Goal: Task Accomplishment & Management: Use online tool/utility

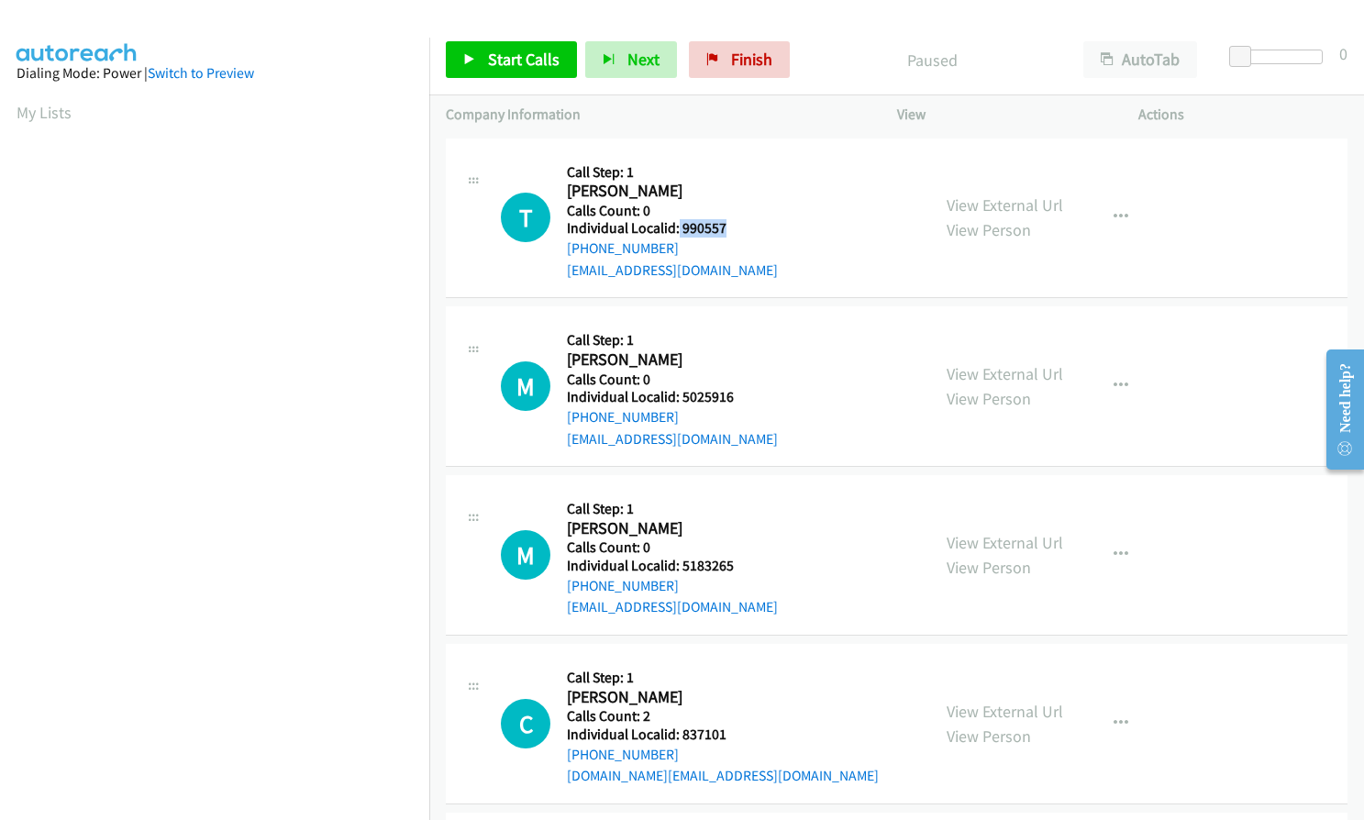
drag, startPoint x: 677, startPoint y: 230, endPoint x: 732, endPoint y: 229, distance: 55.0
click at [732, 229] on h5 "Individual Localid: 990557" at bounding box center [672, 228] width 211 height 18
copy h5 "990557"
drag, startPoint x: 694, startPoint y: 399, endPoint x: 739, endPoint y: 397, distance: 45.0
click at [739, 397] on h5 "Individual Localid: 5025916" at bounding box center [672, 397] width 211 height 18
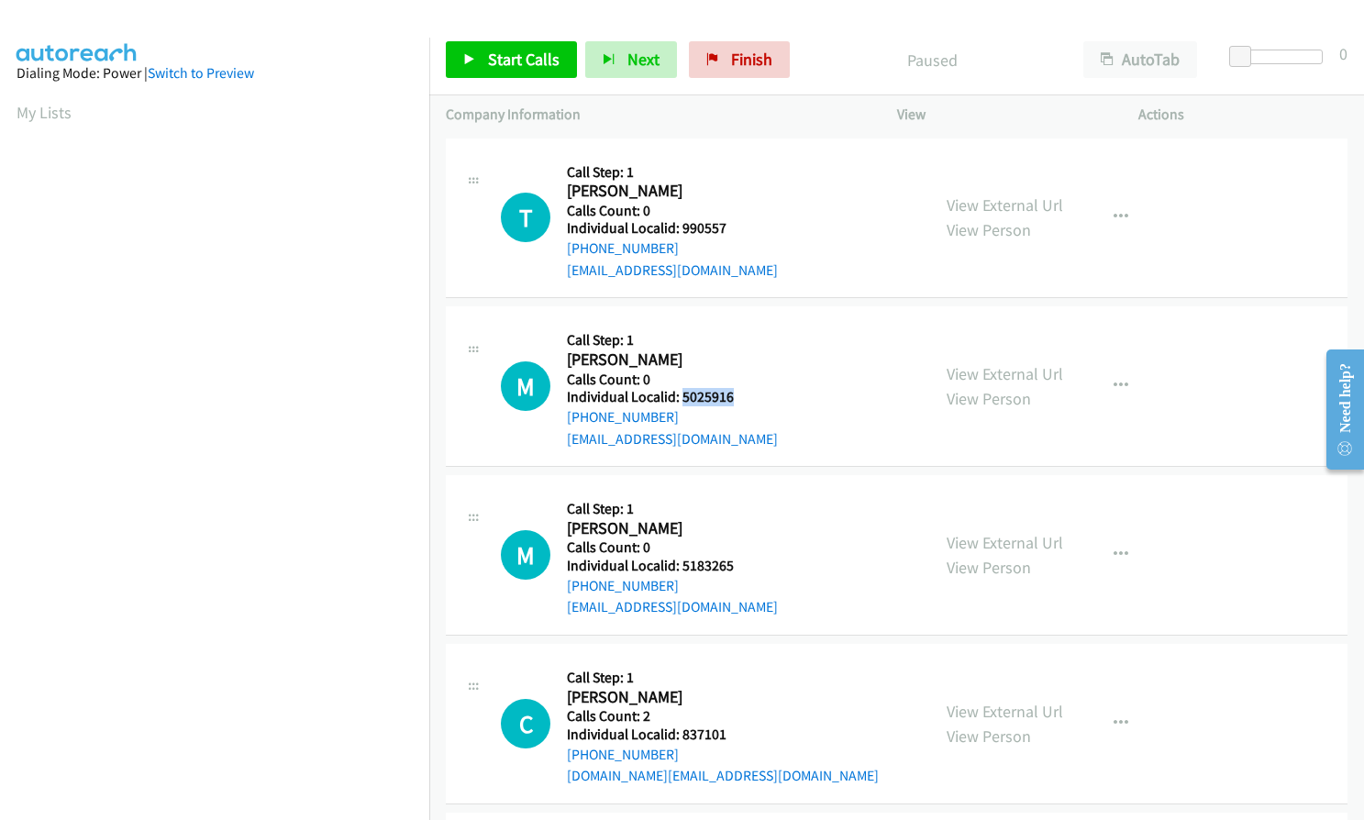
copy h5 "5025916"
drag, startPoint x: 680, startPoint y: 566, endPoint x: 735, endPoint y: 564, distance: 55.1
click at [735, 564] on h5 "Individual Localid: 5183265" at bounding box center [672, 566] width 211 height 18
copy h5 "5183265"
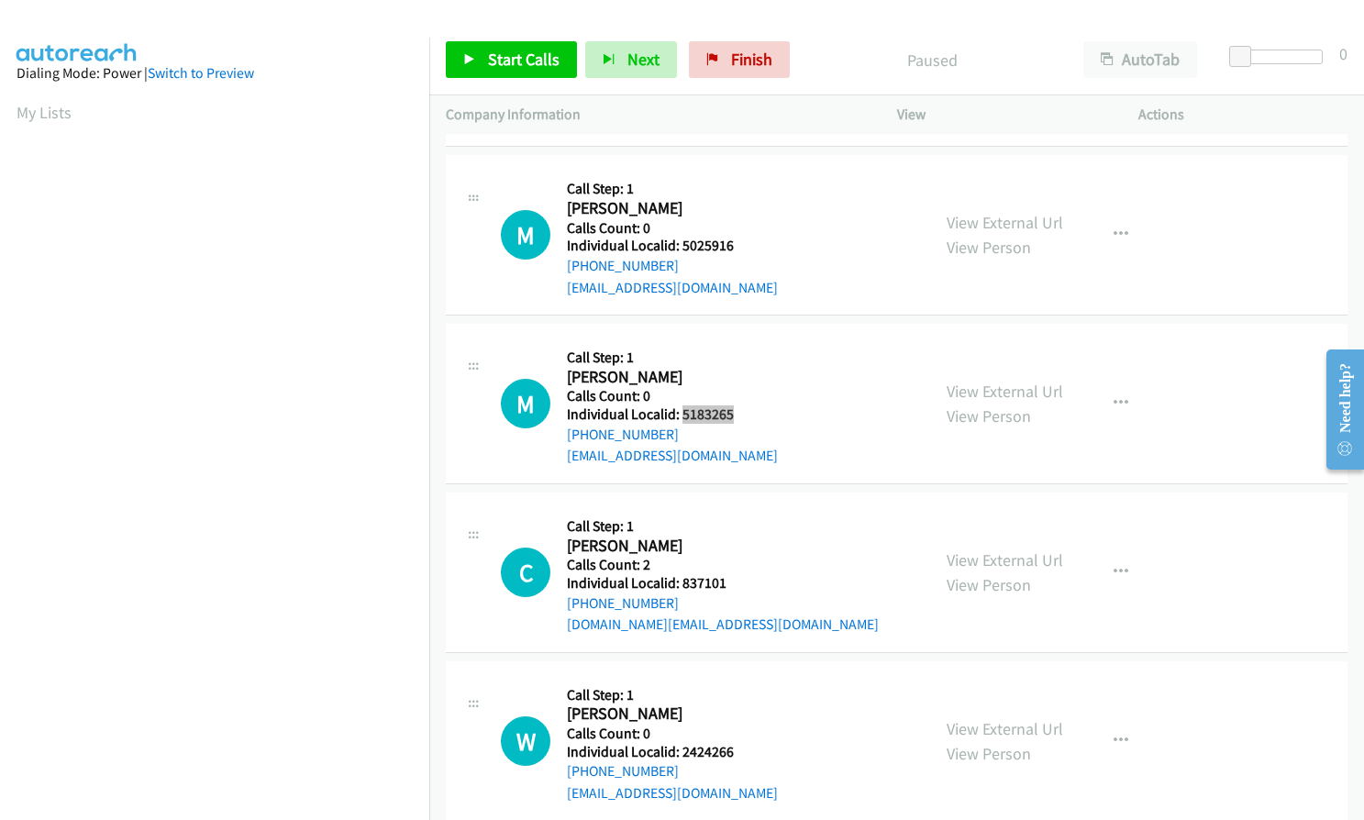
scroll to position [161, 0]
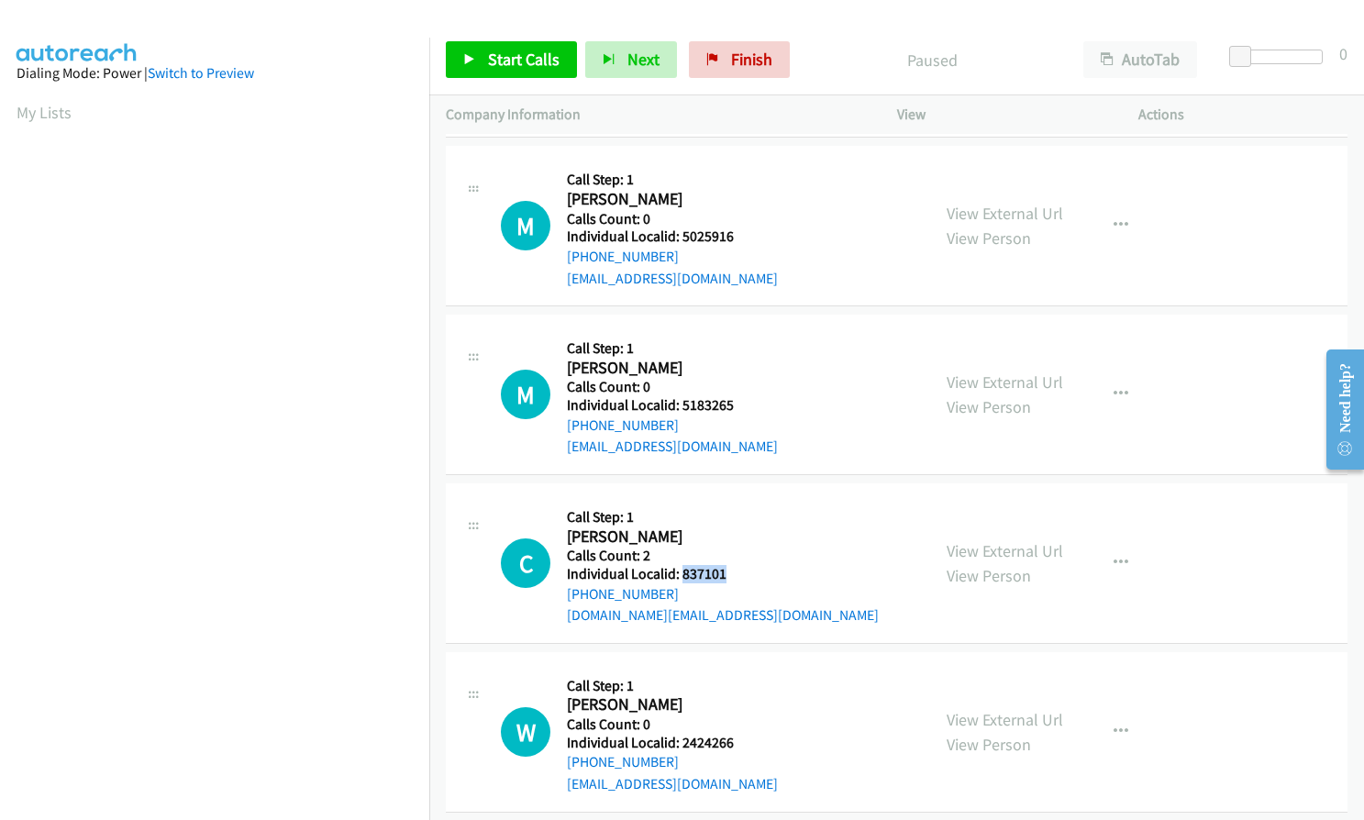
drag, startPoint x: 681, startPoint y: 571, endPoint x: 739, endPoint y: 570, distance: 58.7
click at [739, 570] on h5 "Individual Localid: 837101" at bounding box center [723, 574] width 312 height 18
copy h5 "837101"
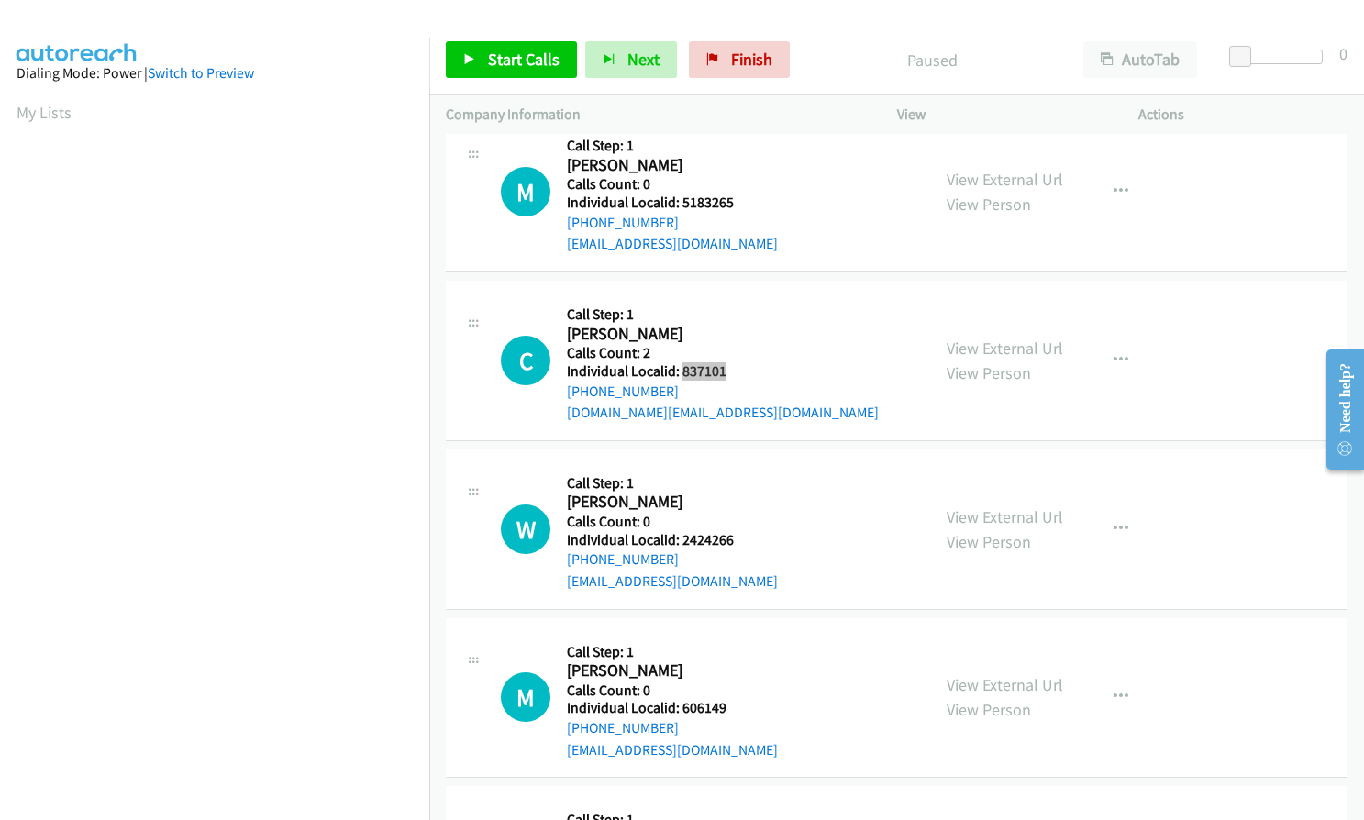
scroll to position [390, 0]
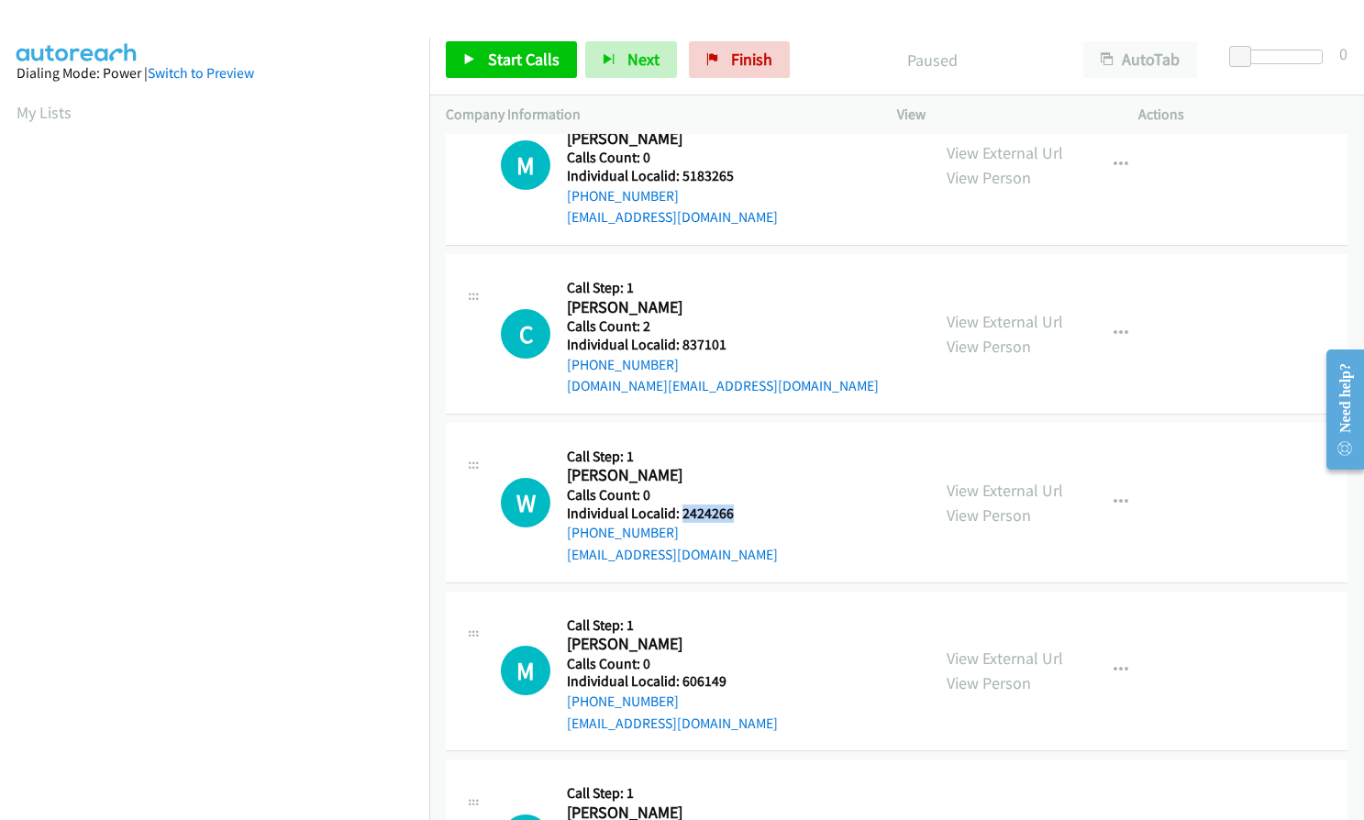
drag, startPoint x: 682, startPoint y: 512, endPoint x: 738, endPoint y: 512, distance: 56.0
click at [738, 512] on h5 "Individual Localid: 2424266" at bounding box center [672, 514] width 211 height 18
copy h5 "2424266"
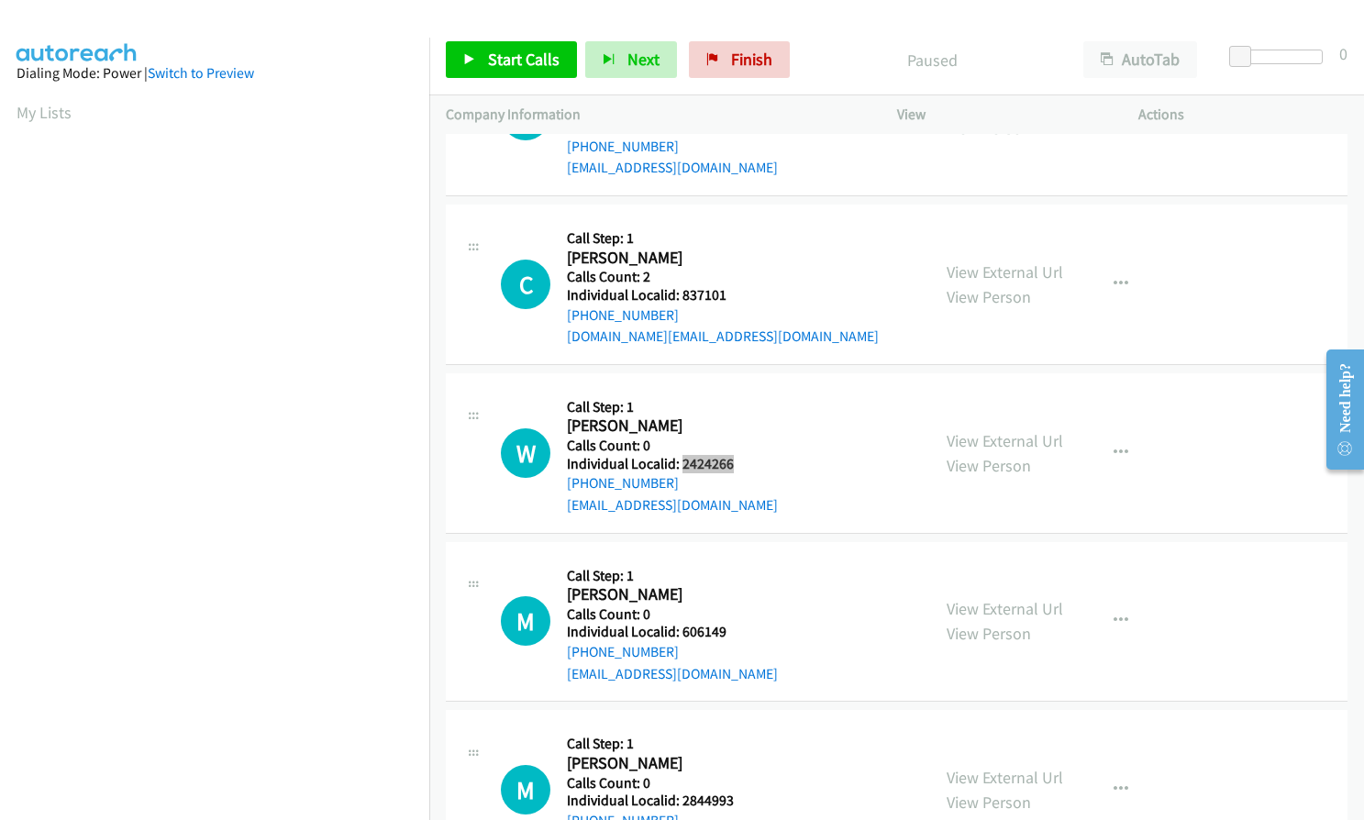
scroll to position [619, 0]
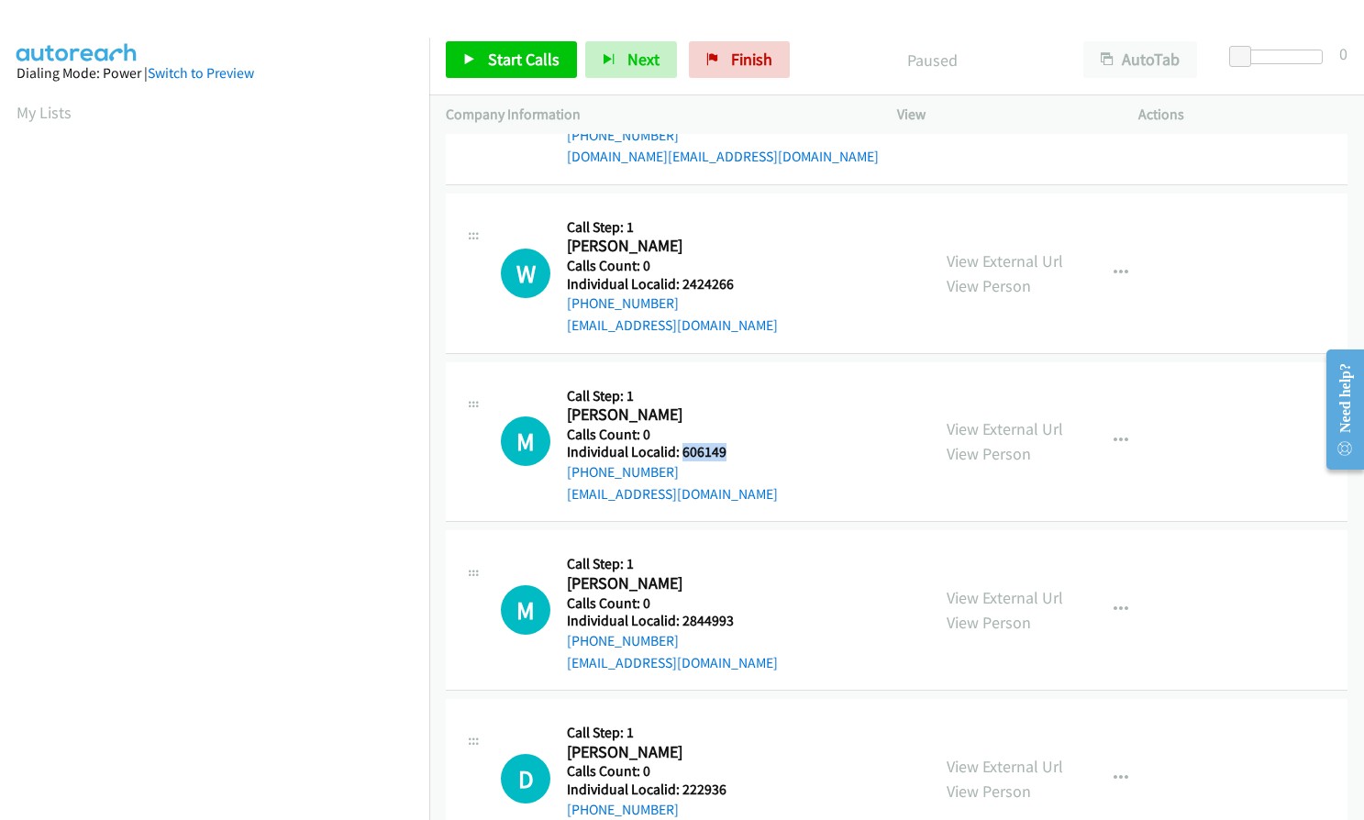
drag, startPoint x: 706, startPoint y: 450, endPoint x: 734, endPoint y: 451, distance: 27.5
click at [734, 451] on h5 "Individual Localid: 606149" at bounding box center [672, 452] width 211 height 18
copy h5 "606149"
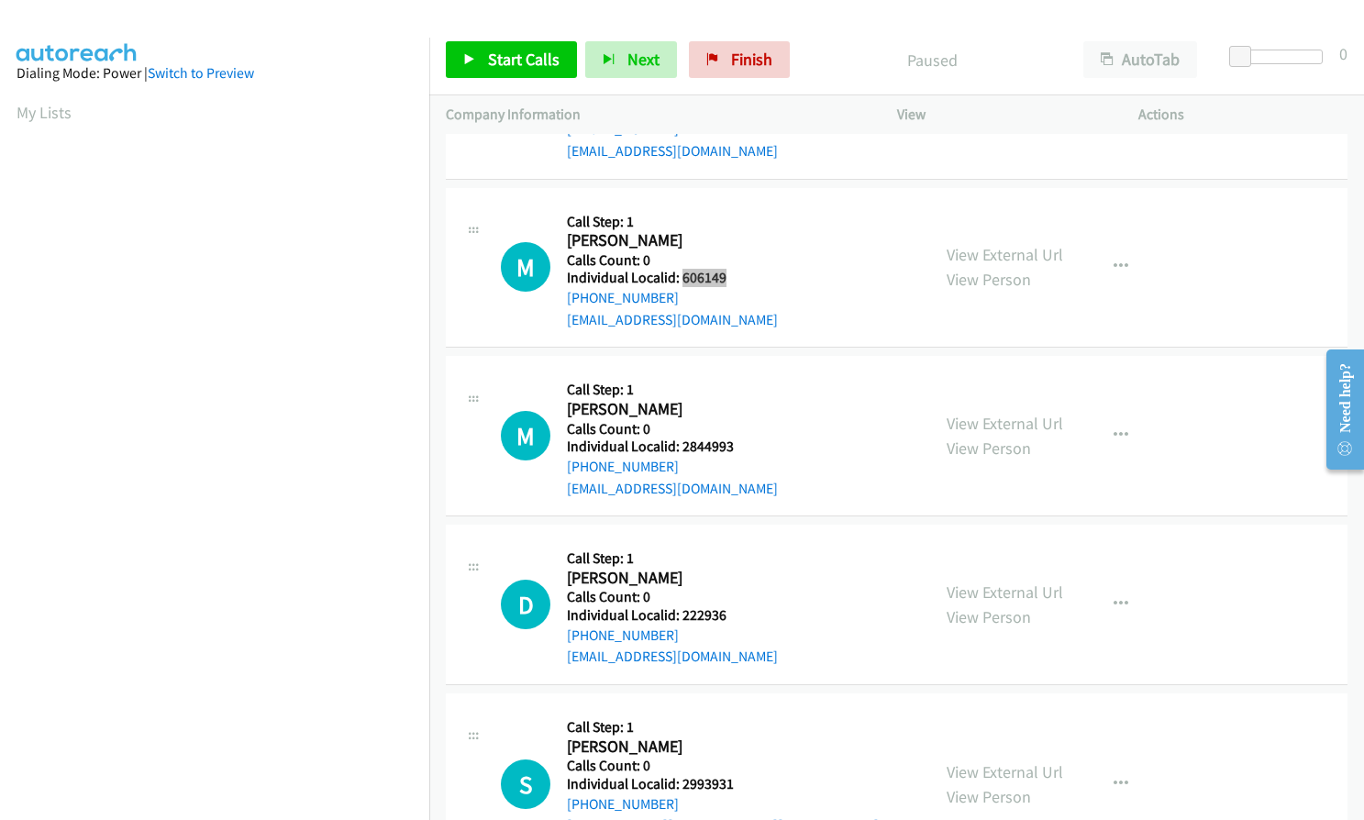
scroll to position [826, 0]
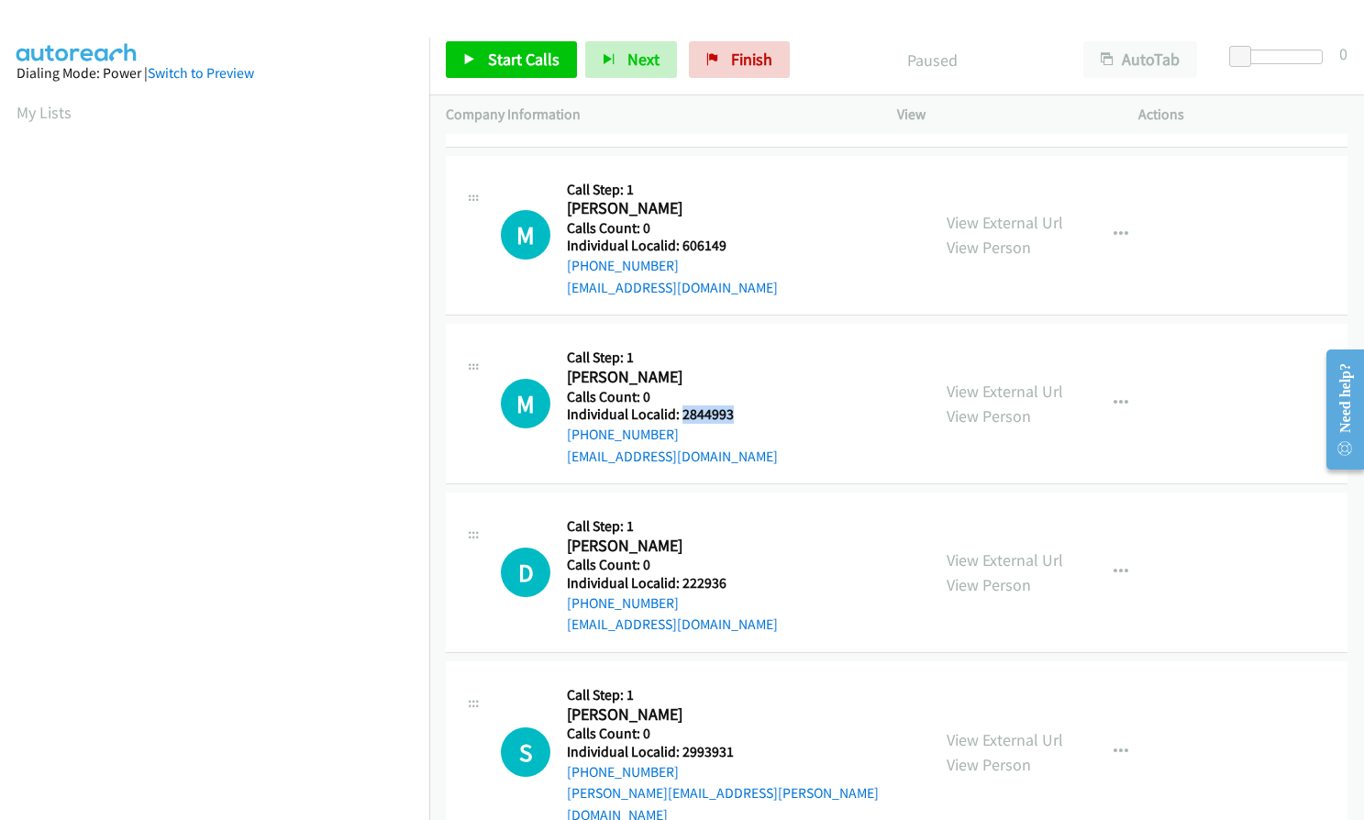
drag, startPoint x: 691, startPoint y: 415, endPoint x: 729, endPoint y: 416, distance: 38.5
click at [729, 416] on h5 "Individual Localid: 2844993" at bounding box center [672, 414] width 211 height 18
copy h5 "2844993"
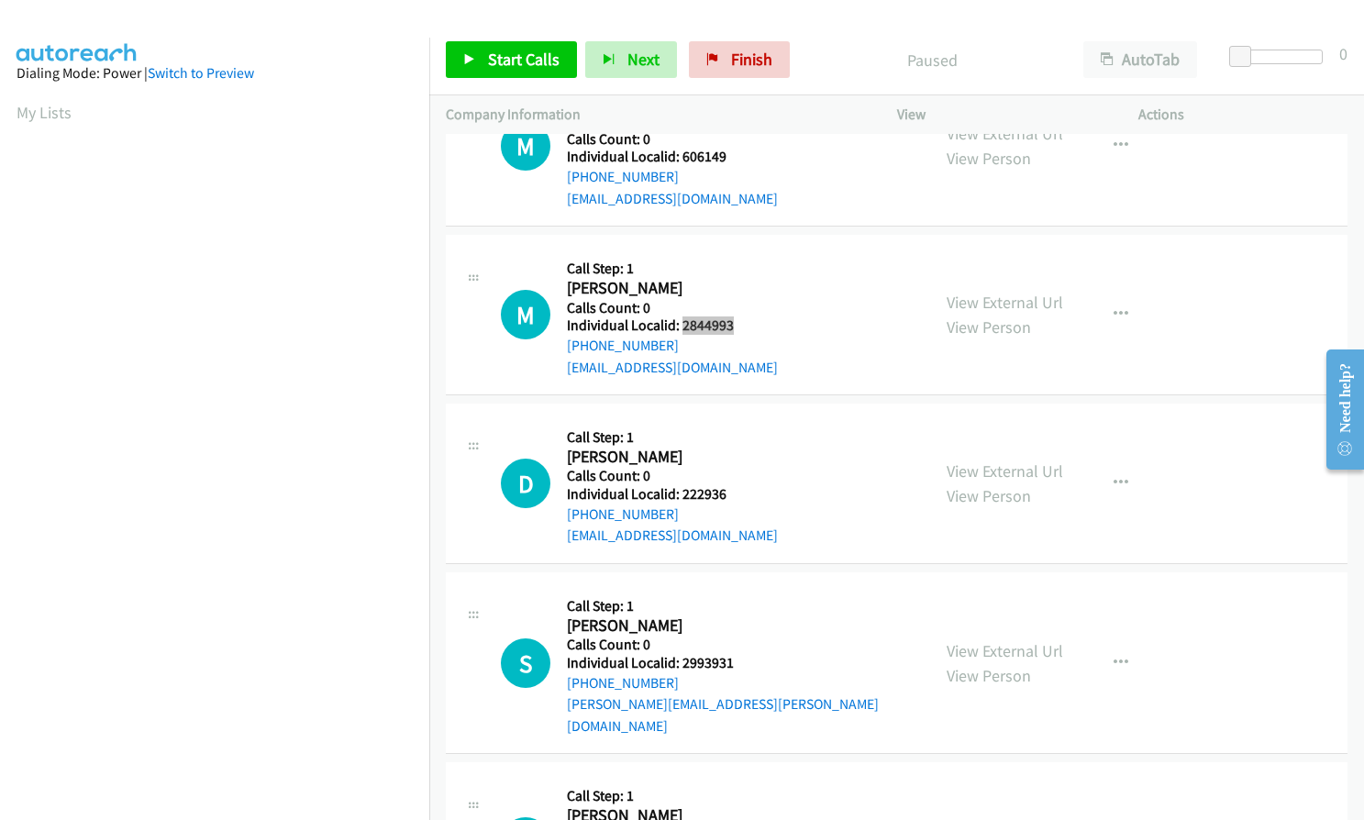
scroll to position [917, 0]
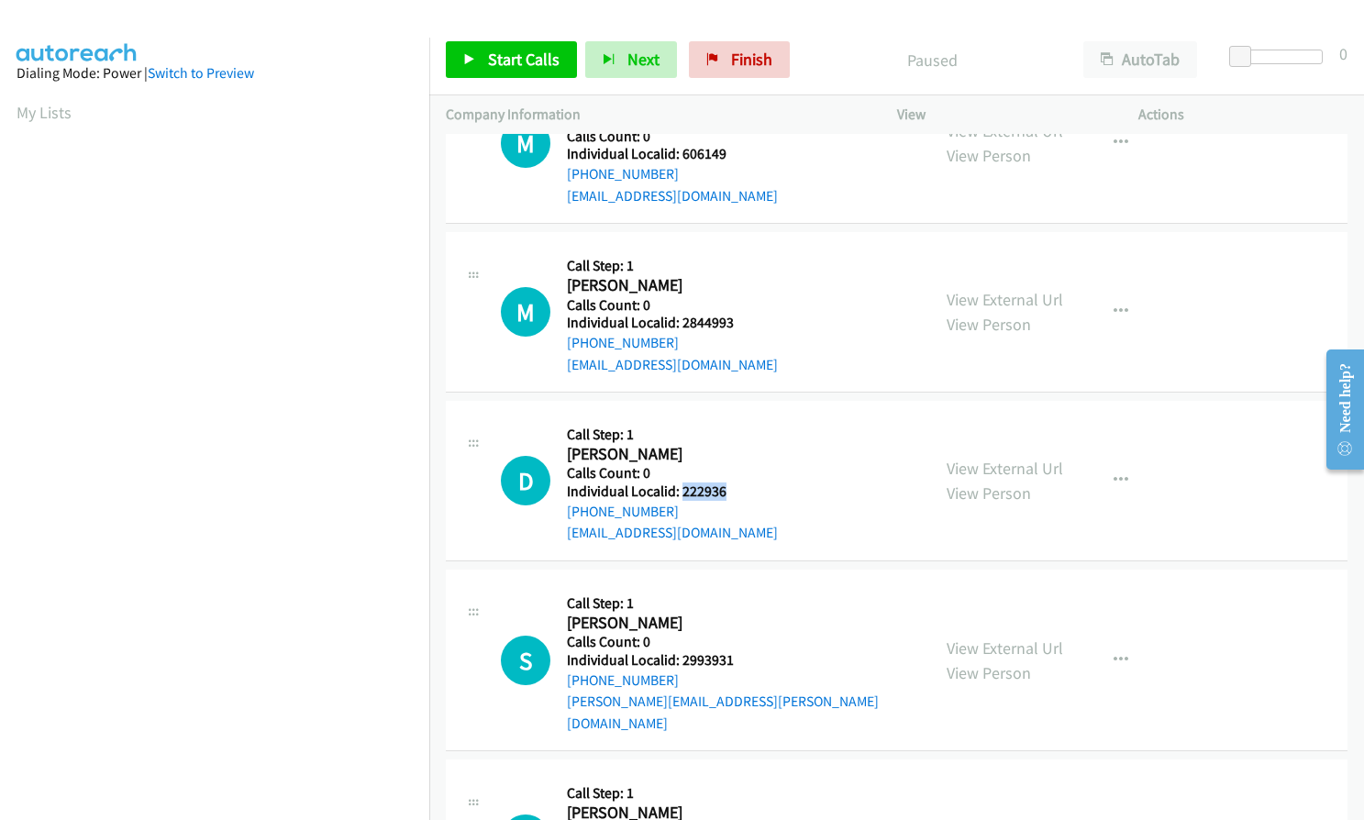
drag, startPoint x: 681, startPoint y: 489, endPoint x: 728, endPoint y: 486, distance: 47.8
click at [728, 486] on h5 "Individual Localid: 222936" at bounding box center [672, 492] width 211 height 18
copy h5 "222936"
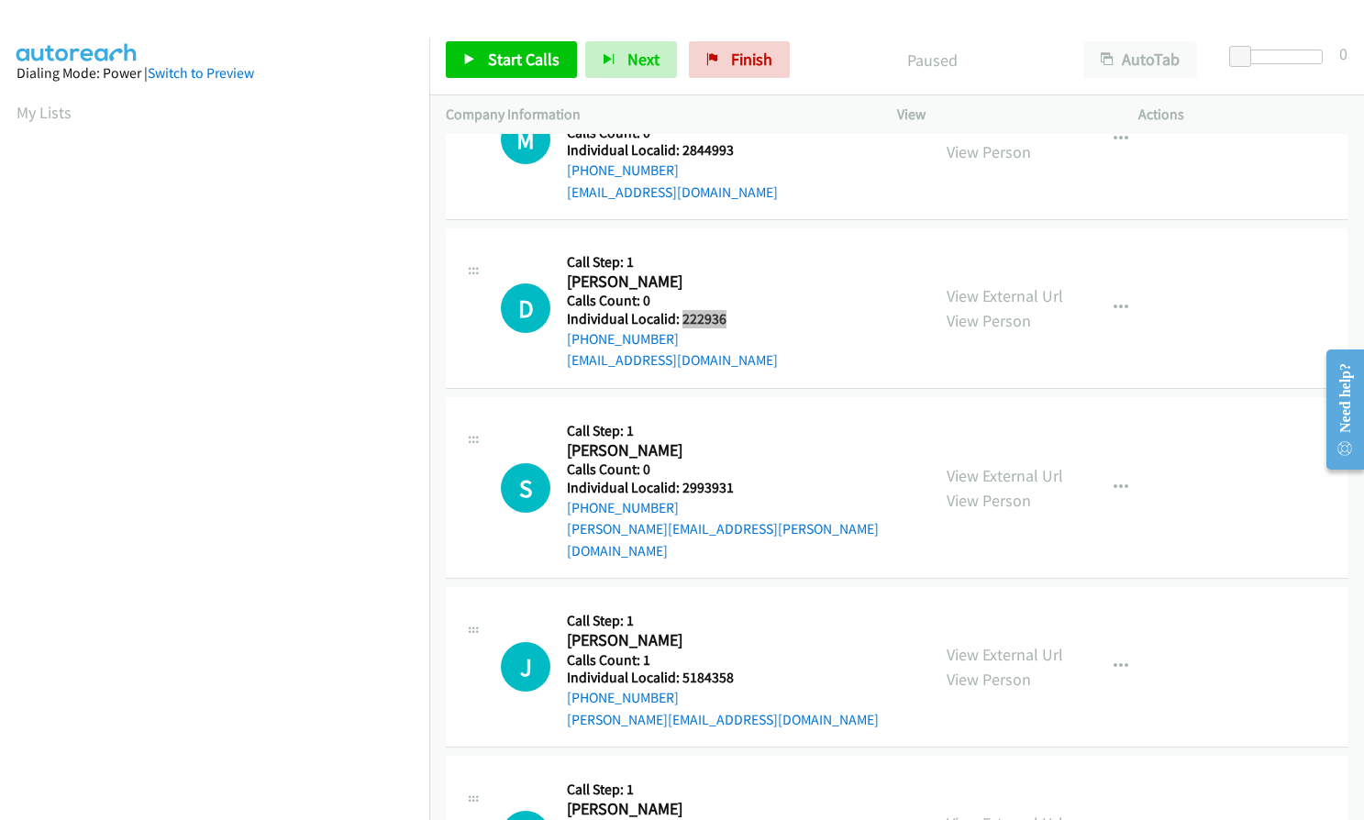
scroll to position [1101, 0]
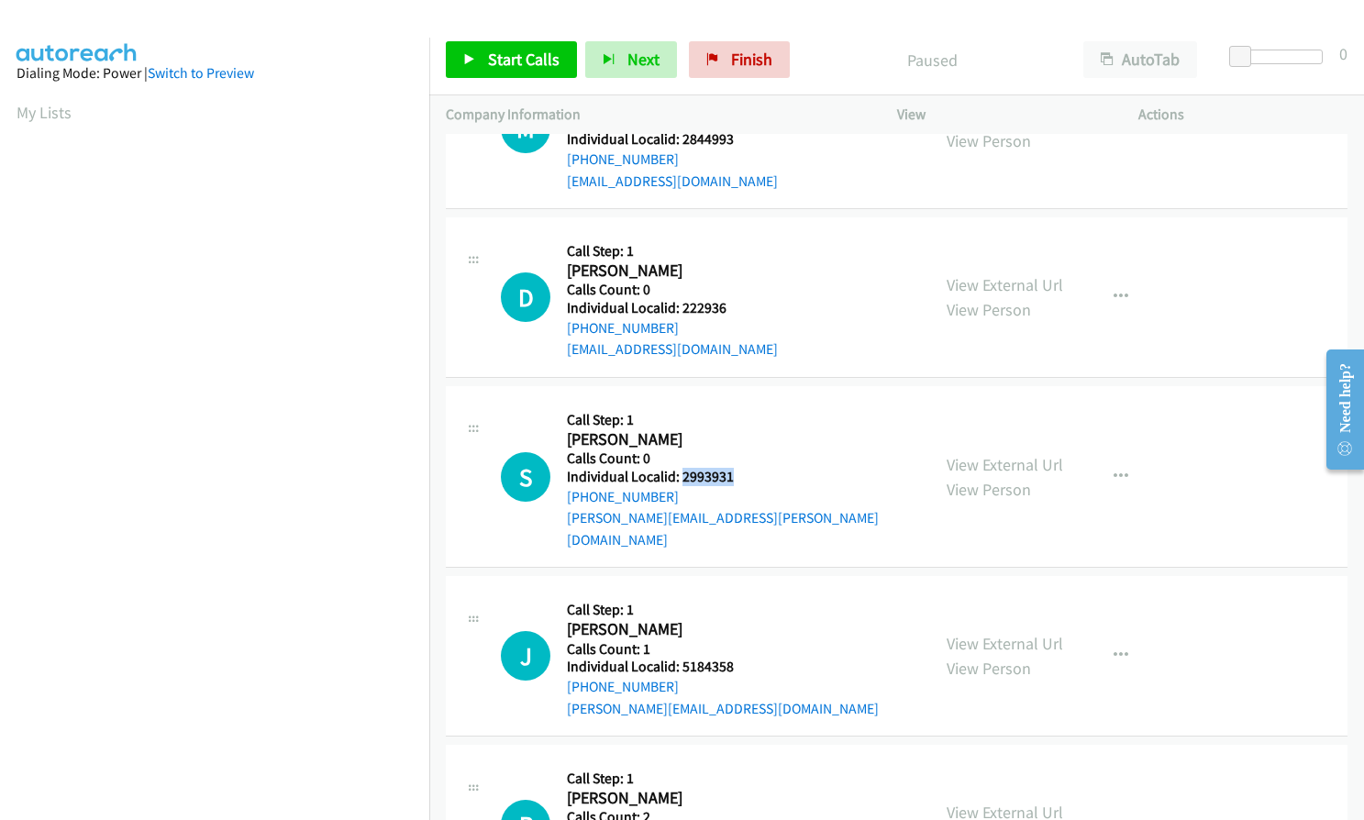
drag, startPoint x: 681, startPoint y: 473, endPoint x: 740, endPoint y: 477, distance: 59.7
click at [740, 477] on h5 "Individual Localid: 2993931" at bounding box center [740, 477] width 347 height 18
copy h5 "2993931"
drag, startPoint x: 677, startPoint y: 638, endPoint x: 745, endPoint y: 643, distance: 68.0
click at [745, 658] on h5 "Individual Localid: 5184358" at bounding box center [723, 667] width 312 height 18
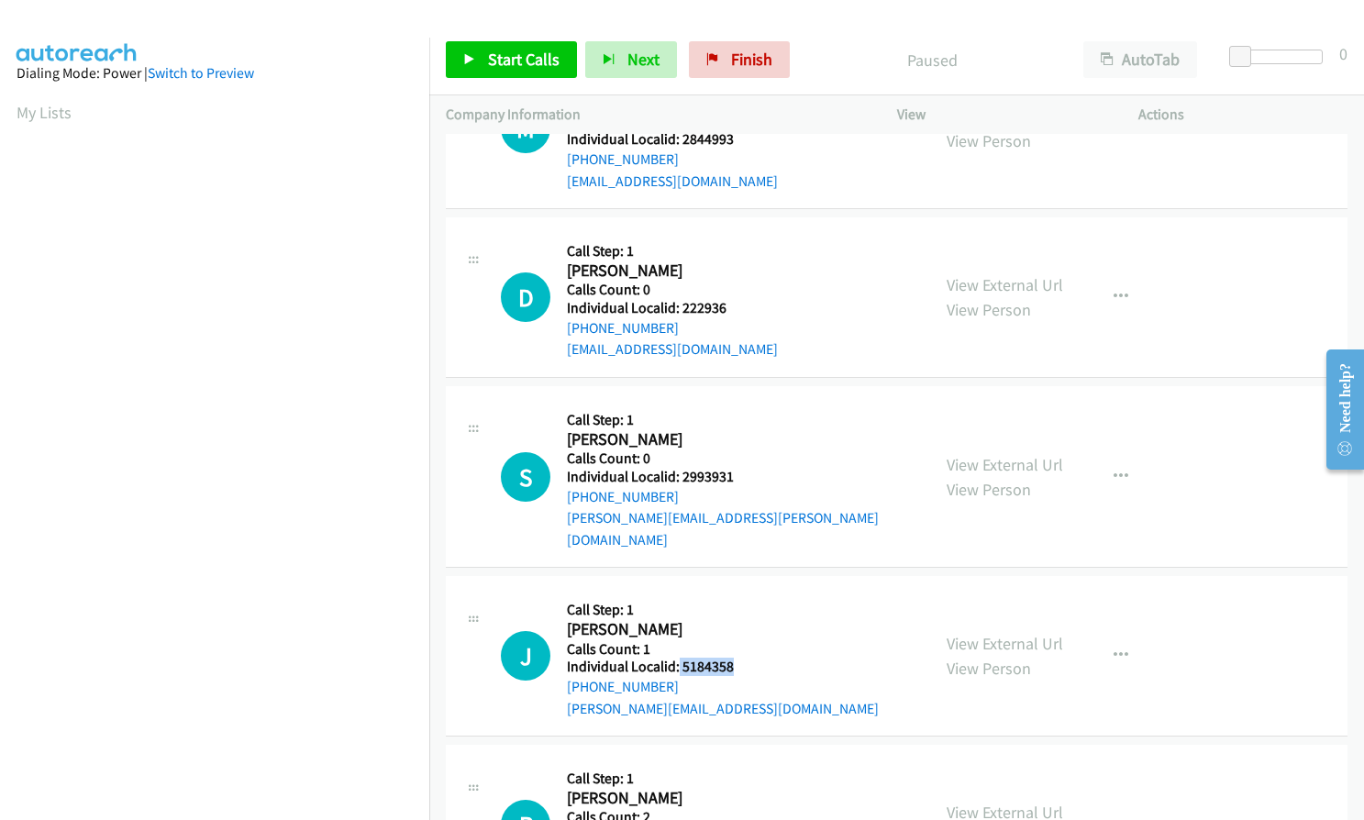
copy h5 "5184358"
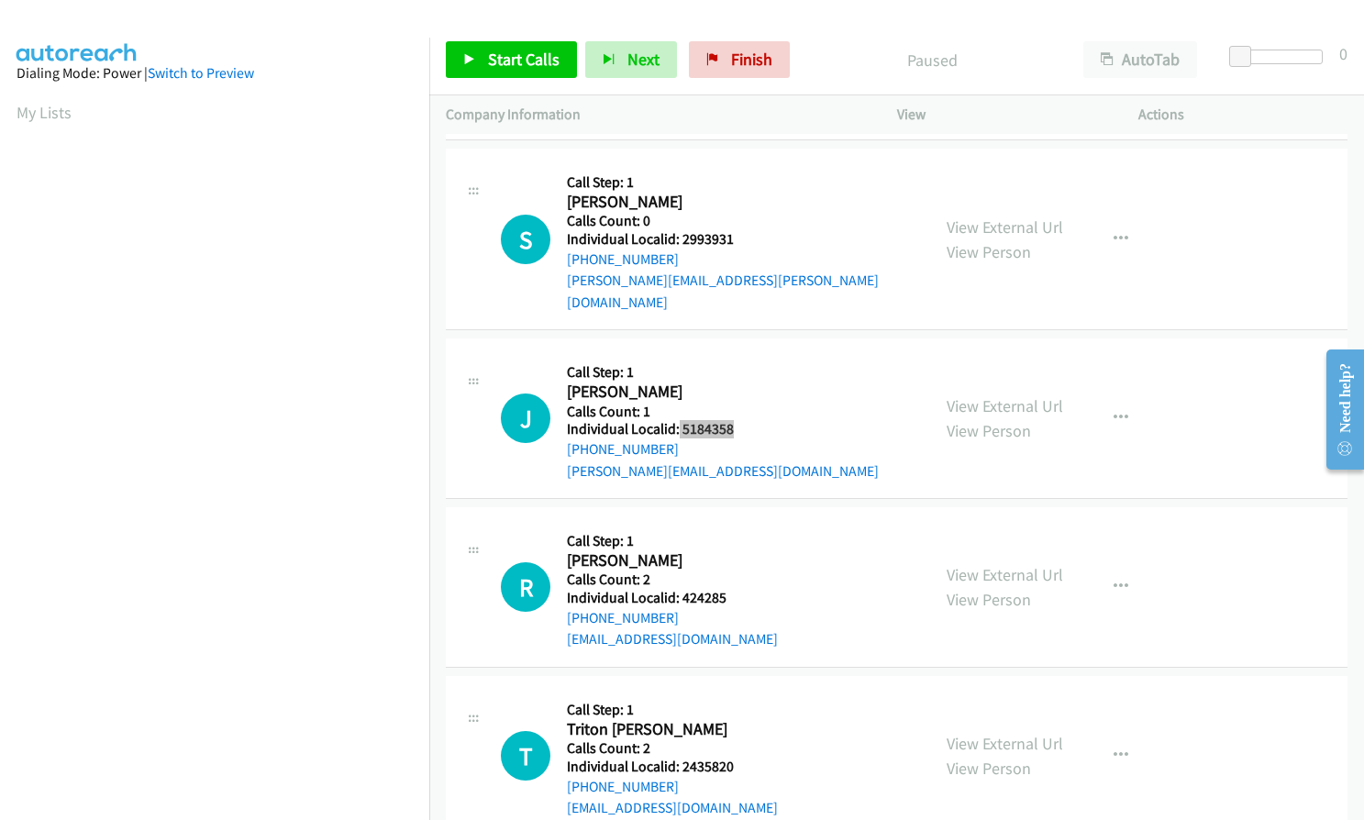
scroll to position [1376, 0]
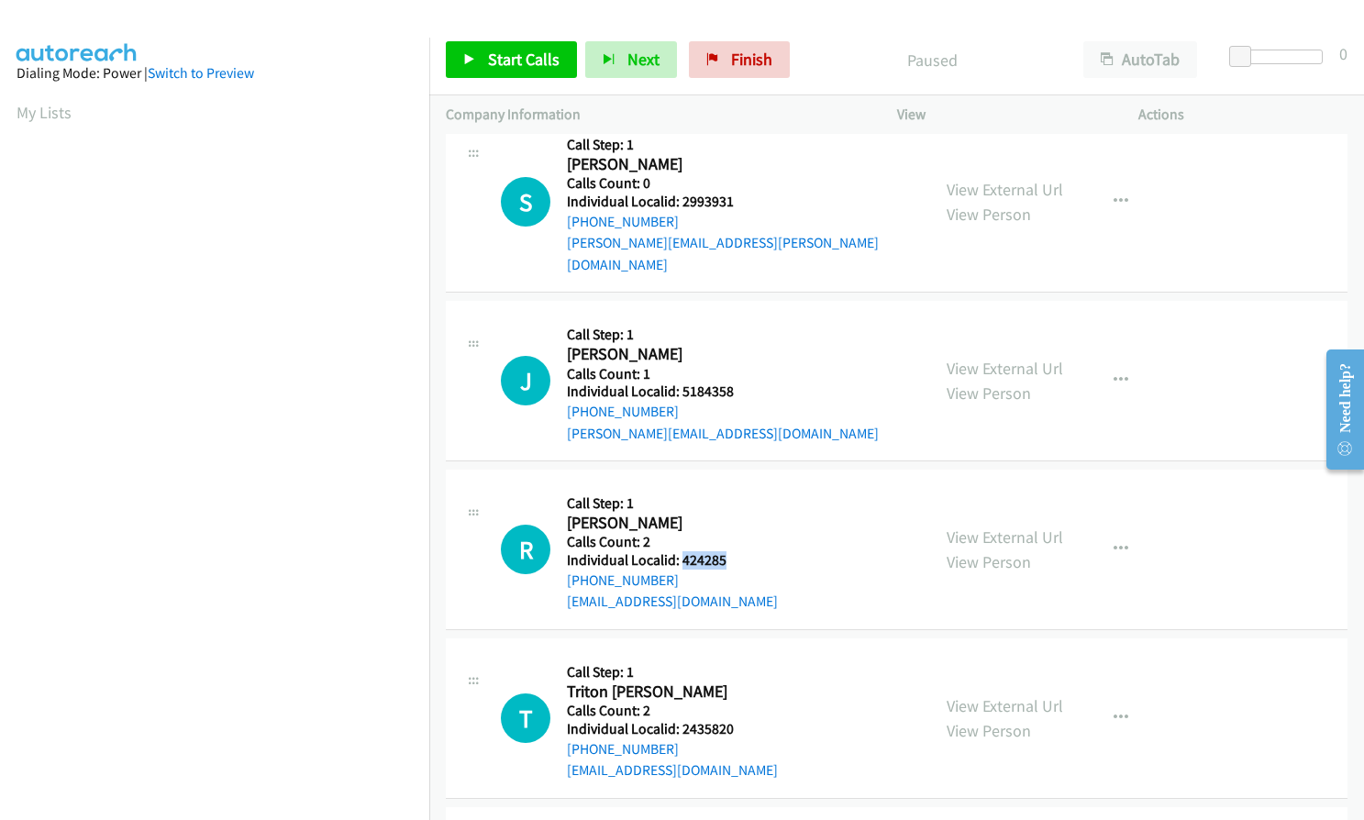
drag, startPoint x: 681, startPoint y: 538, endPoint x: 729, endPoint y: 538, distance: 48.6
click at [729, 551] on h5 "Individual Localid: 424285" at bounding box center [672, 560] width 211 height 18
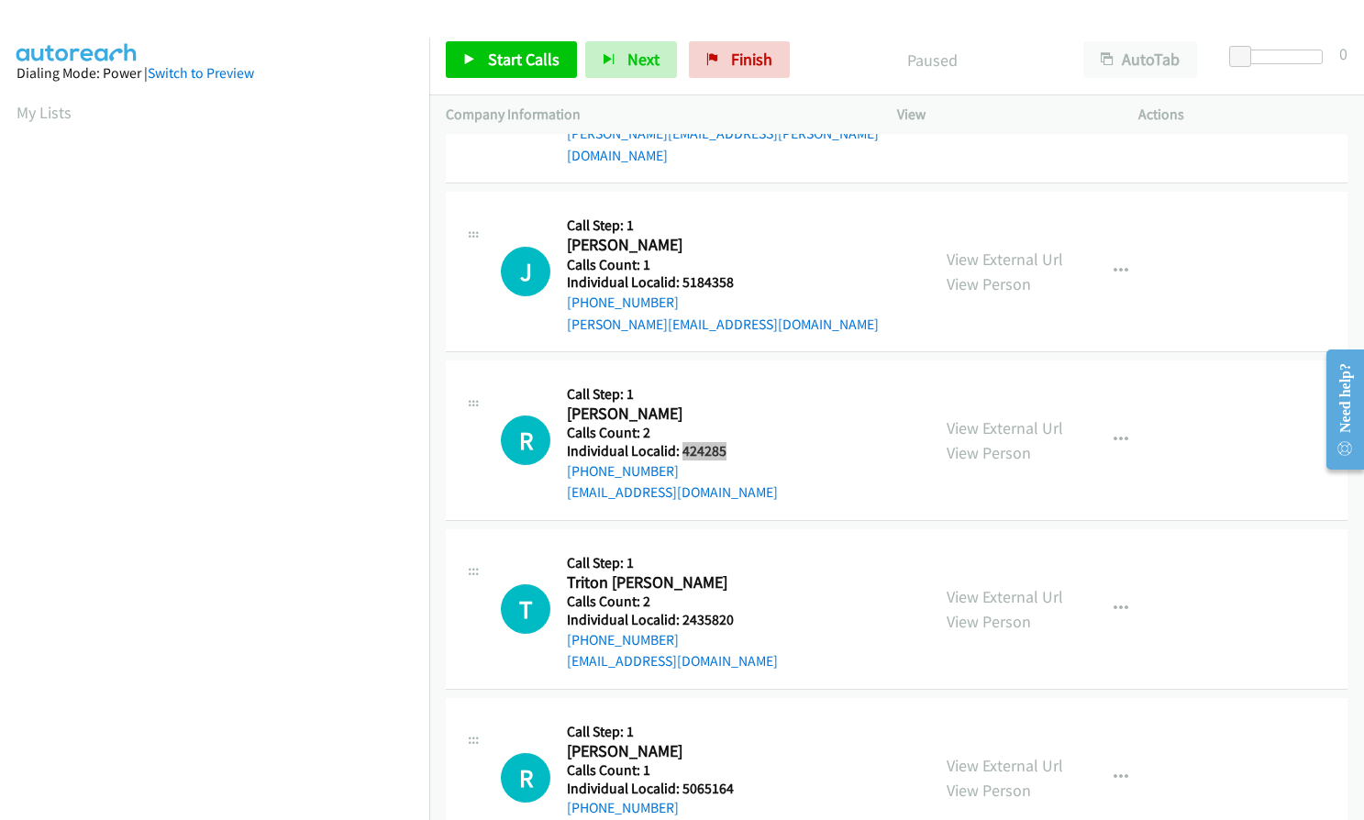
scroll to position [1514, 0]
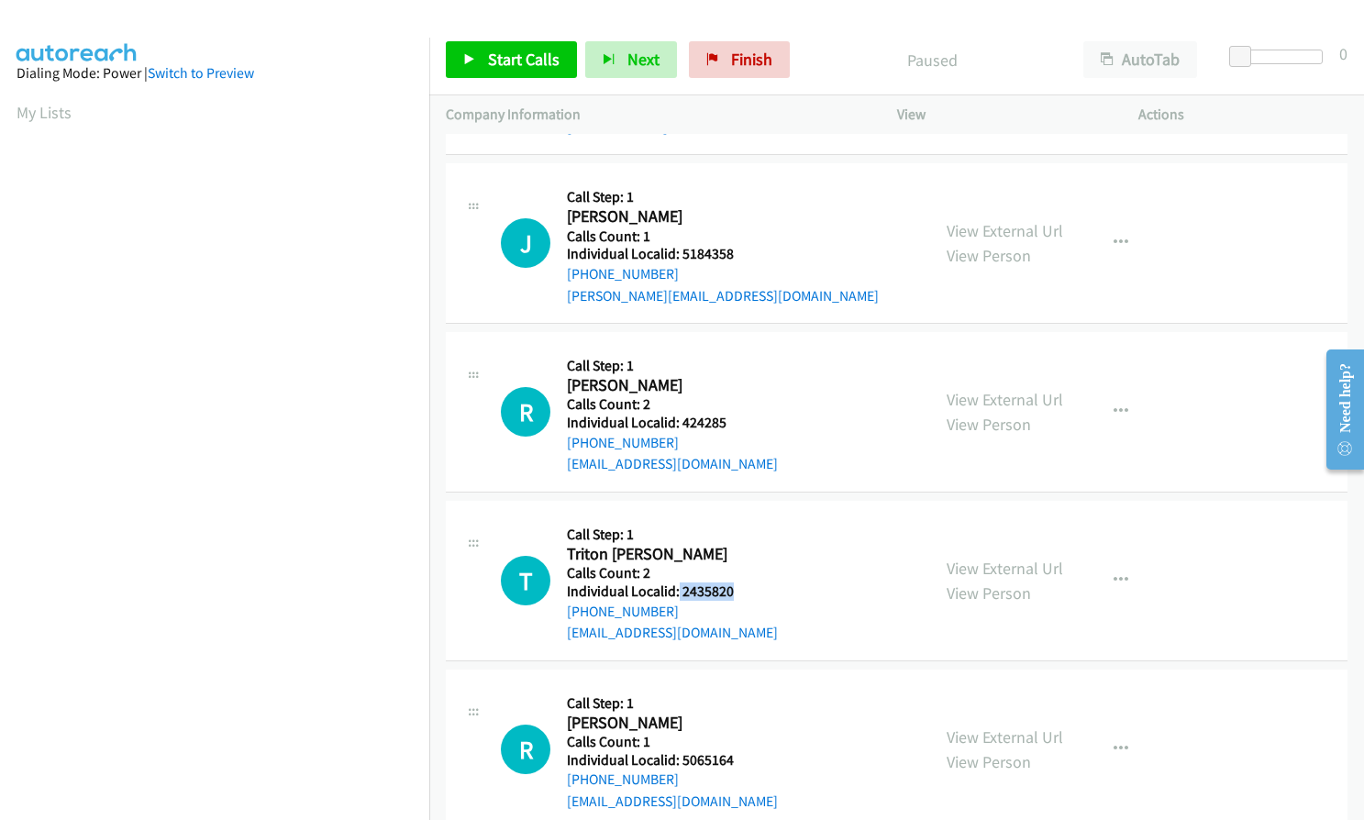
drag, startPoint x: 678, startPoint y: 566, endPoint x: 721, endPoint y: 567, distance: 43.1
click at [728, 582] on h5 "Individual Localid: 2435820" at bounding box center [672, 591] width 211 height 18
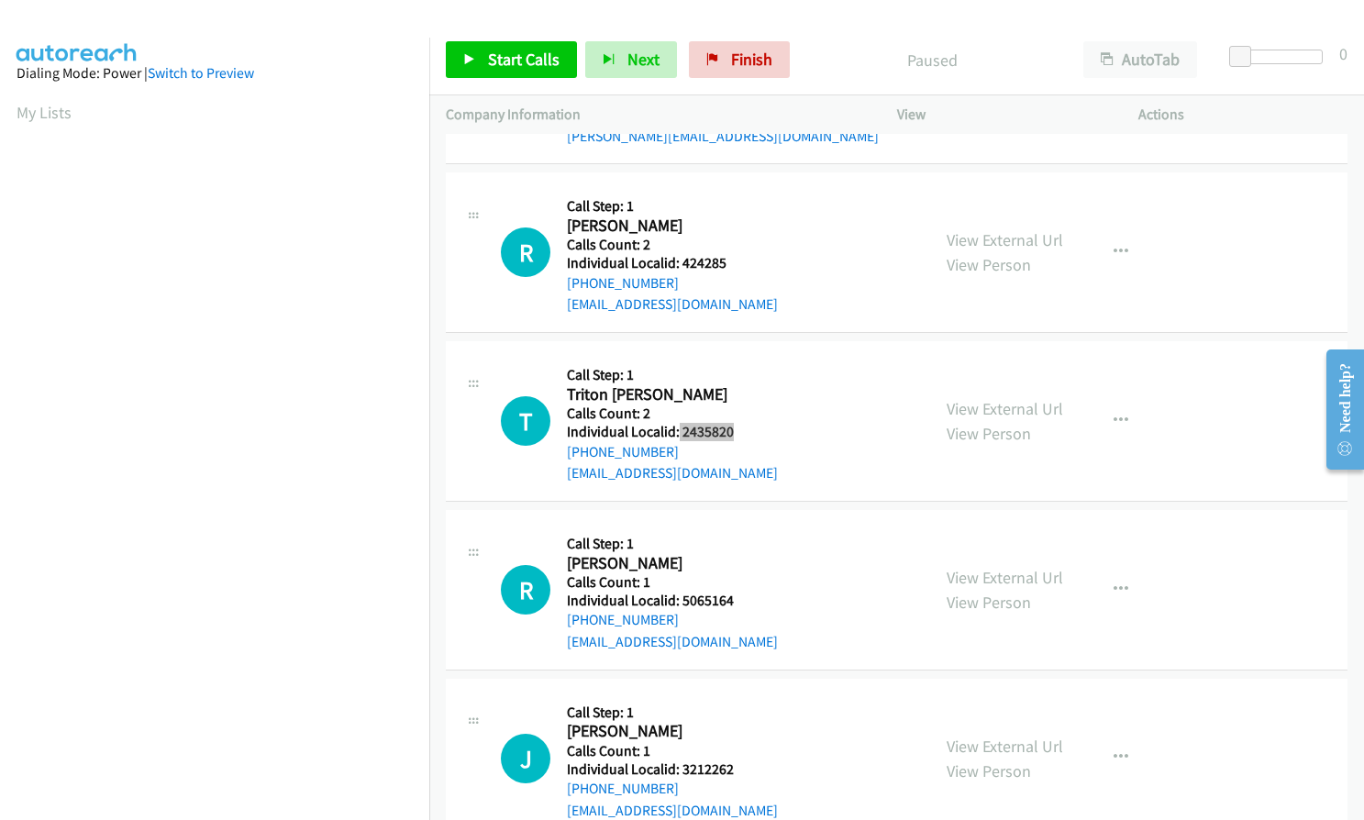
scroll to position [1697, 0]
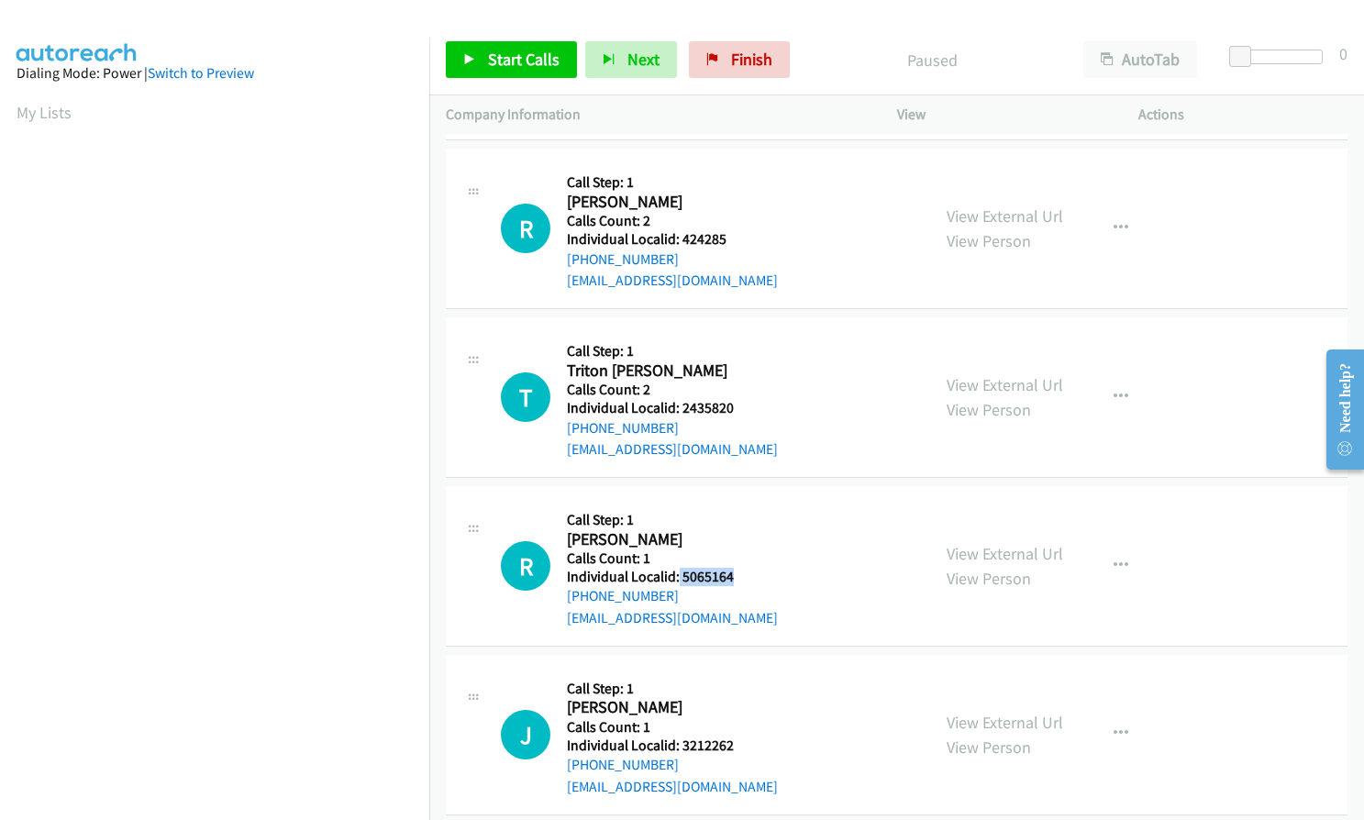
drag, startPoint x: 677, startPoint y: 552, endPoint x: 733, endPoint y: 552, distance: 56.0
click at [733, 568] on h5 "Individual Localid: 5065164" at bounding box center [672, 577] width 211 height 18
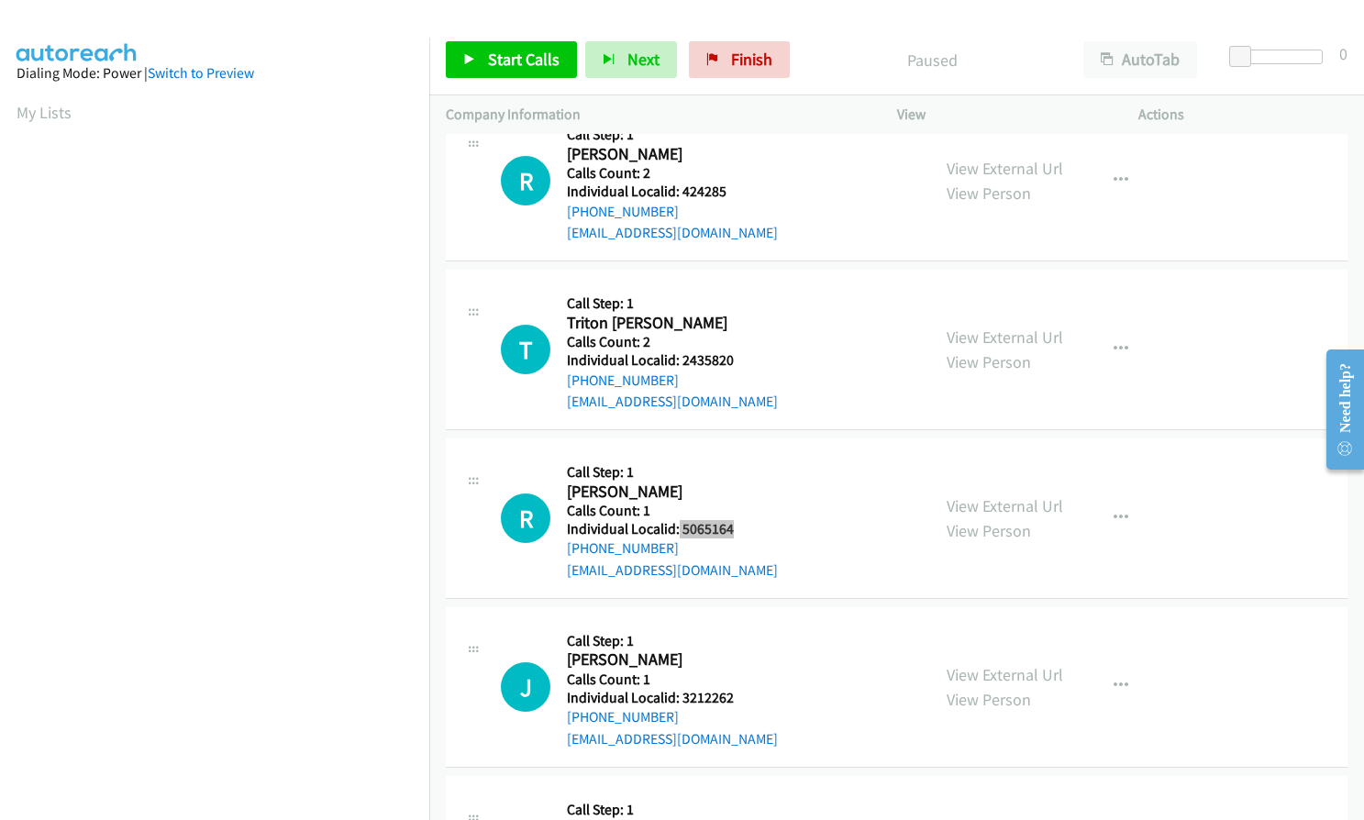
scroll to position [1903, 0]
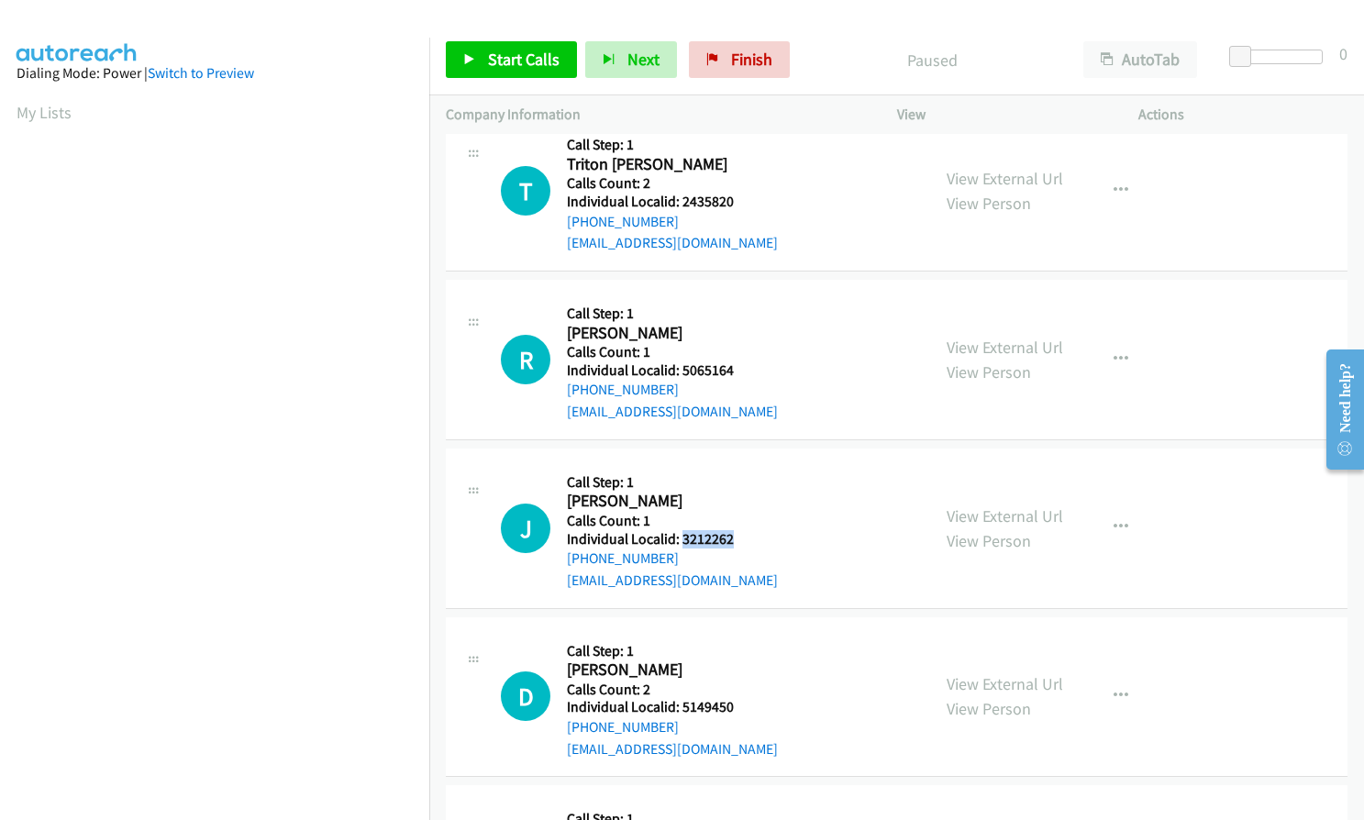
drag, startPoint x: 679, startPoint y: 511, endPoint x: 724, endPoint y: 517, distance: 45.4
click at [733, 530] on h5 "Individual Localid: 3212262" at bounding box center [672, 539] width 211 height 18
drag, startPoint x: 682, startPoint y: 683, endPoint x: 731, endPoint y: 682, distance: 49.5
click at [735, 698] on h5 "Individual Localid: 5149450" at bounding box center [672, 707] width 211 height 18
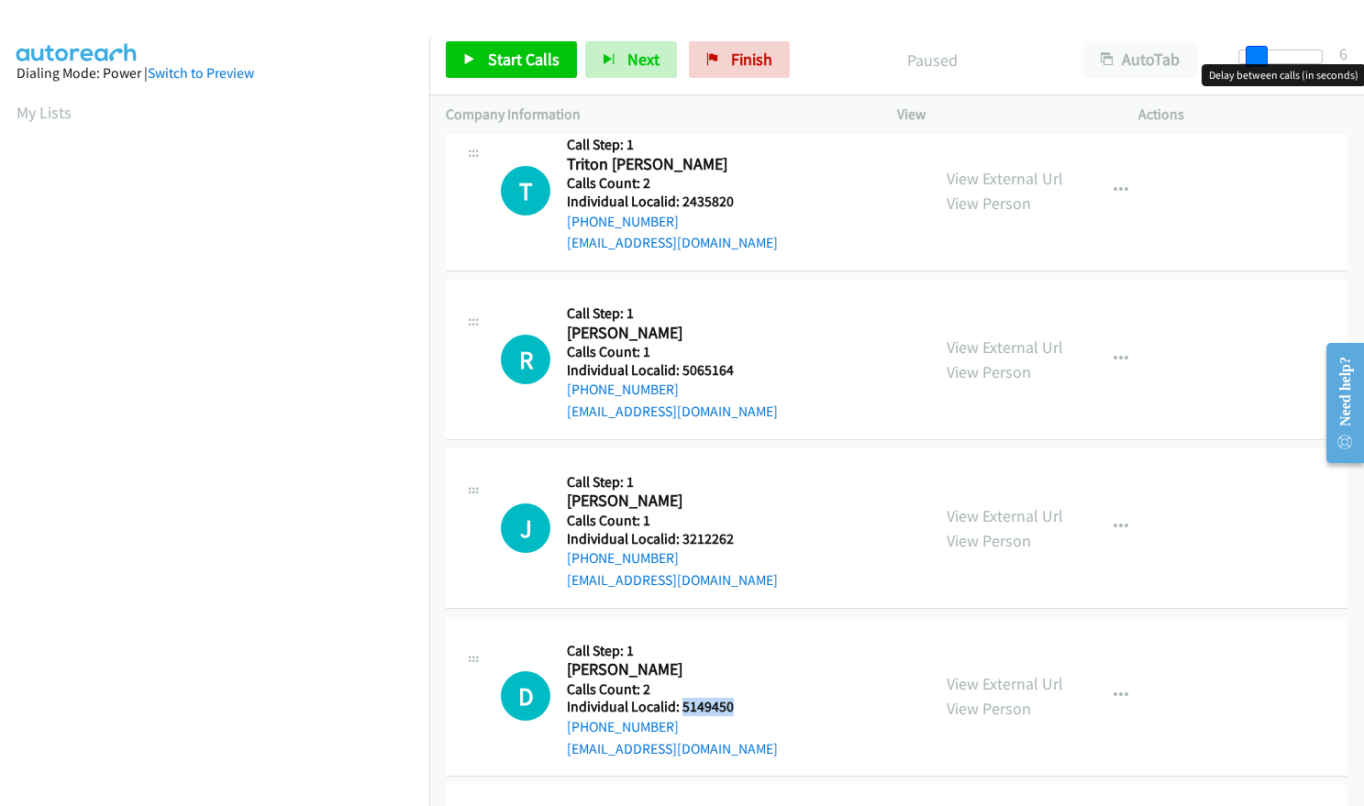
drag, startPoint x: 1245, startPoint y: 49, endPoint x: 1260, endPoint y: 49, distance: 15.6
click at [1260, 49] on span at bounding box center [1257, 57] width 22 height 22
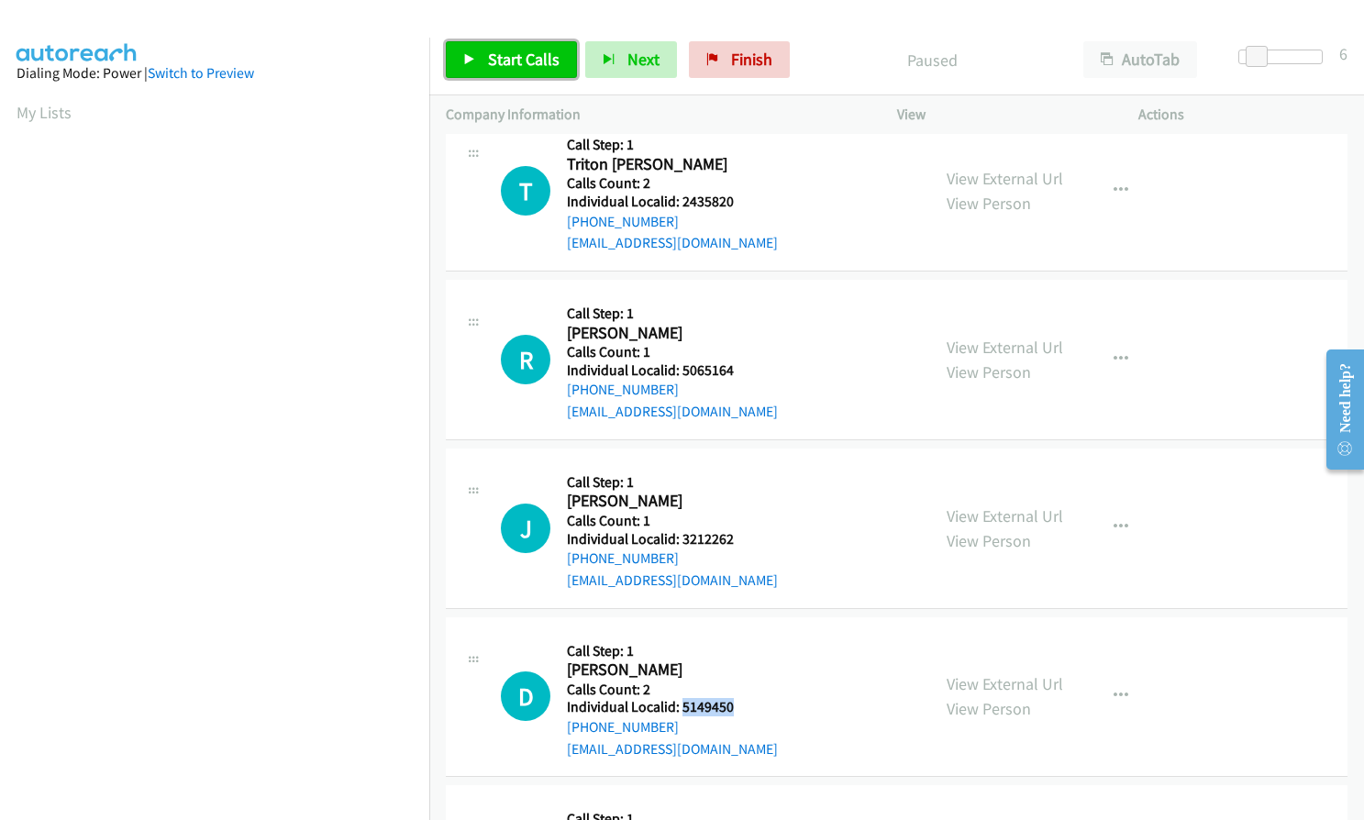
click at [489, 53] on span "Start Calls" at bounding box center [524, 59] width 72 height 21
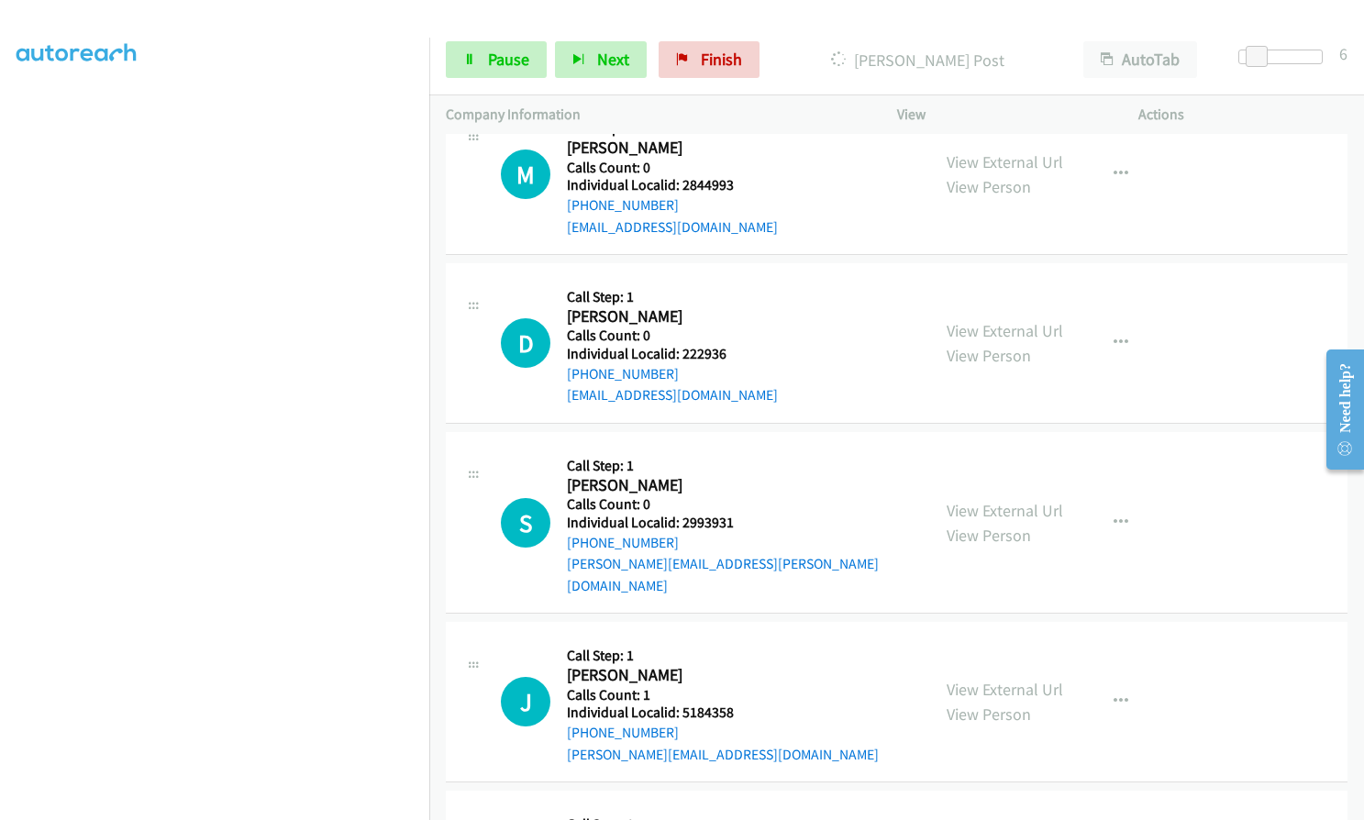
scroll to position [208, 0]
click at [479, 67] on link "Pause" at bounding box center [496, 59] width 101 height 37
click at [511, 62] on span "Start Calls" at bounding box center [524, 59] width 72 height 21
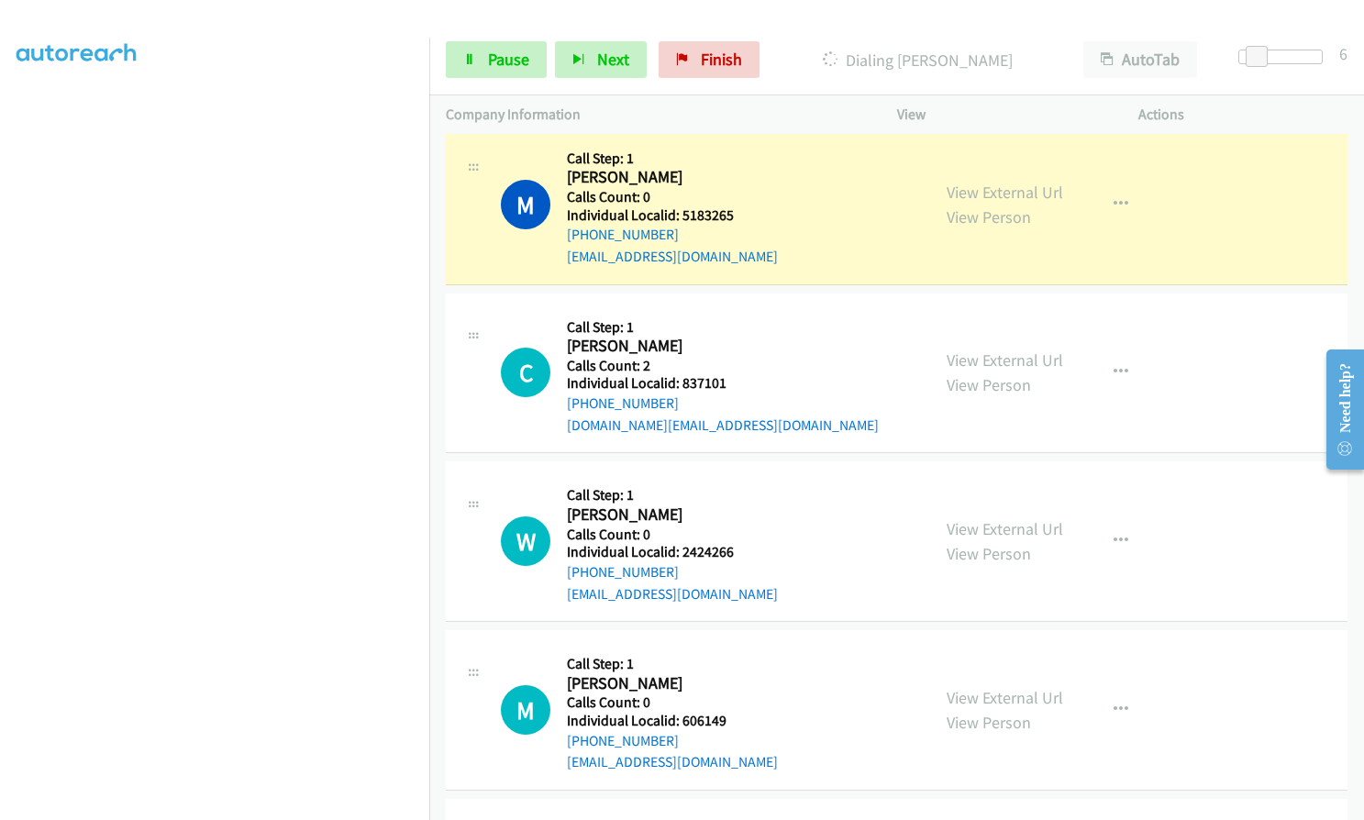
scroll to position [367, 0]
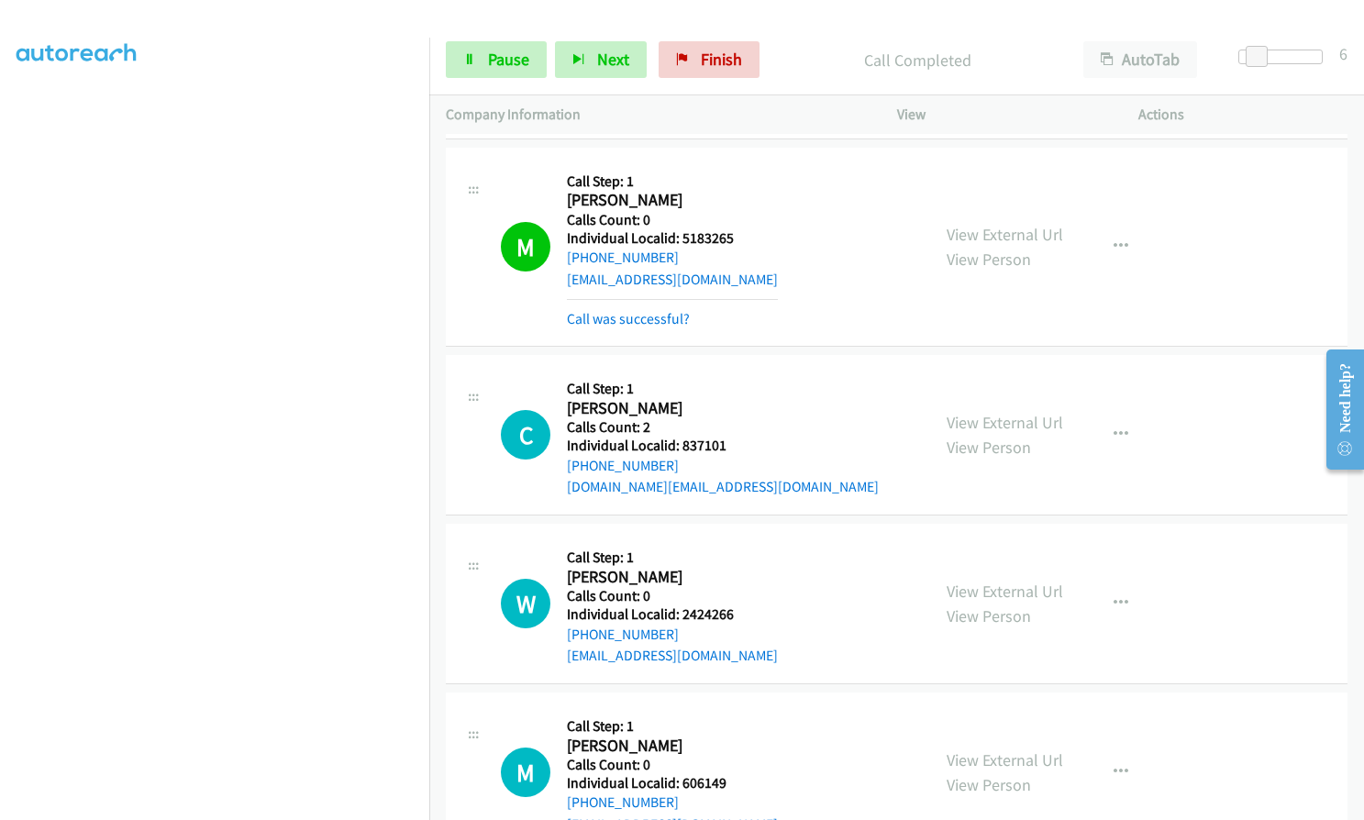
drag, startPoint x: 21, startPoint y: 395, endPoint x: 13, endPoint y: 438, distance: 43.0
click at [13, 438] on aside "Dialing Mode: Power | Switch to Preview My Lists" at bounding box center [214, 349] width 429 height 1015
drag, startPoint x: 678, startPoint y: 236, endPoint x: 741, endPoint y: 238, distance: 63.3
click at [742, 238] on h5 "Individual Localid: 5183265" at bounding box center [672, 238] width 211 height 18
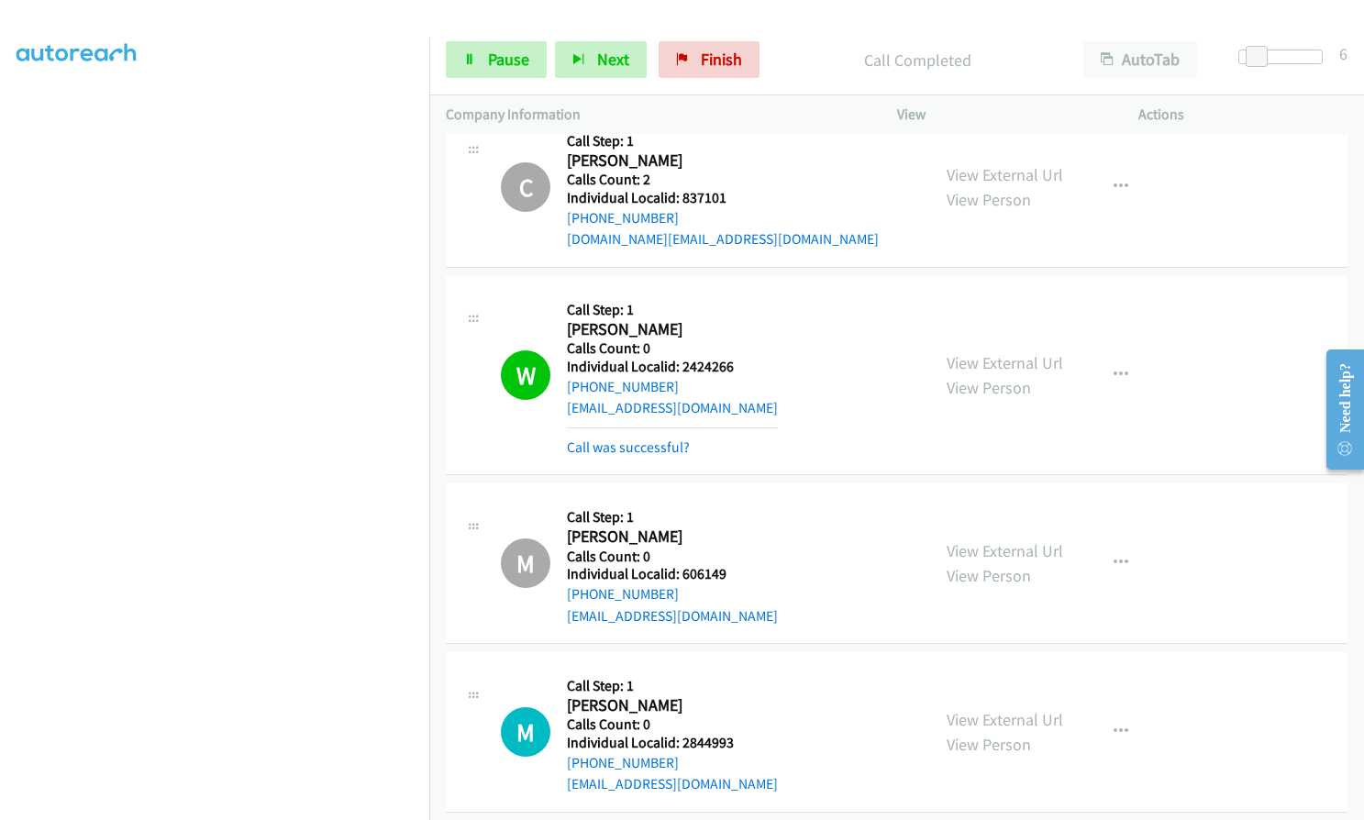
scroll to position [619, 0]
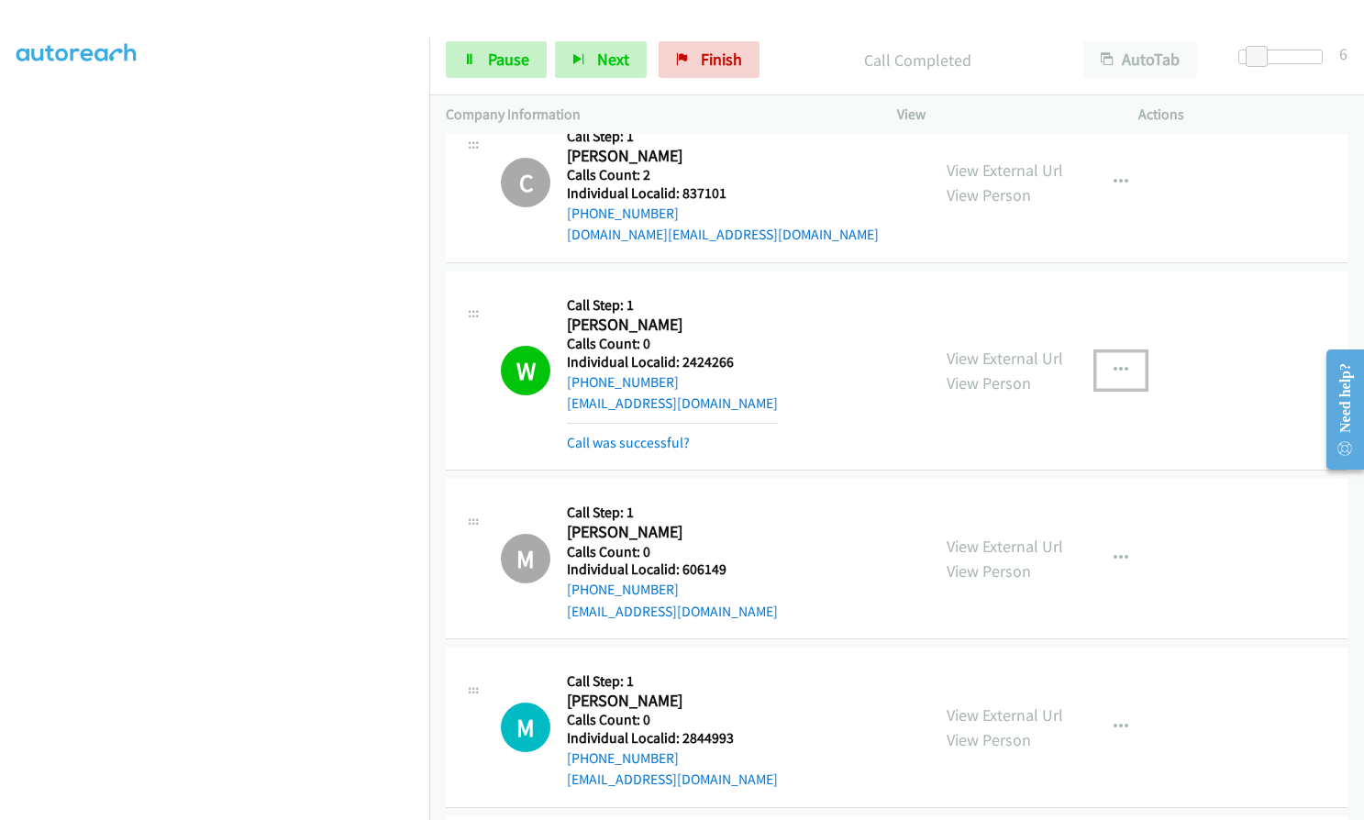
click at [1114, 364] on icon "button" at bounding box center [1121, 370] width 15 height 15
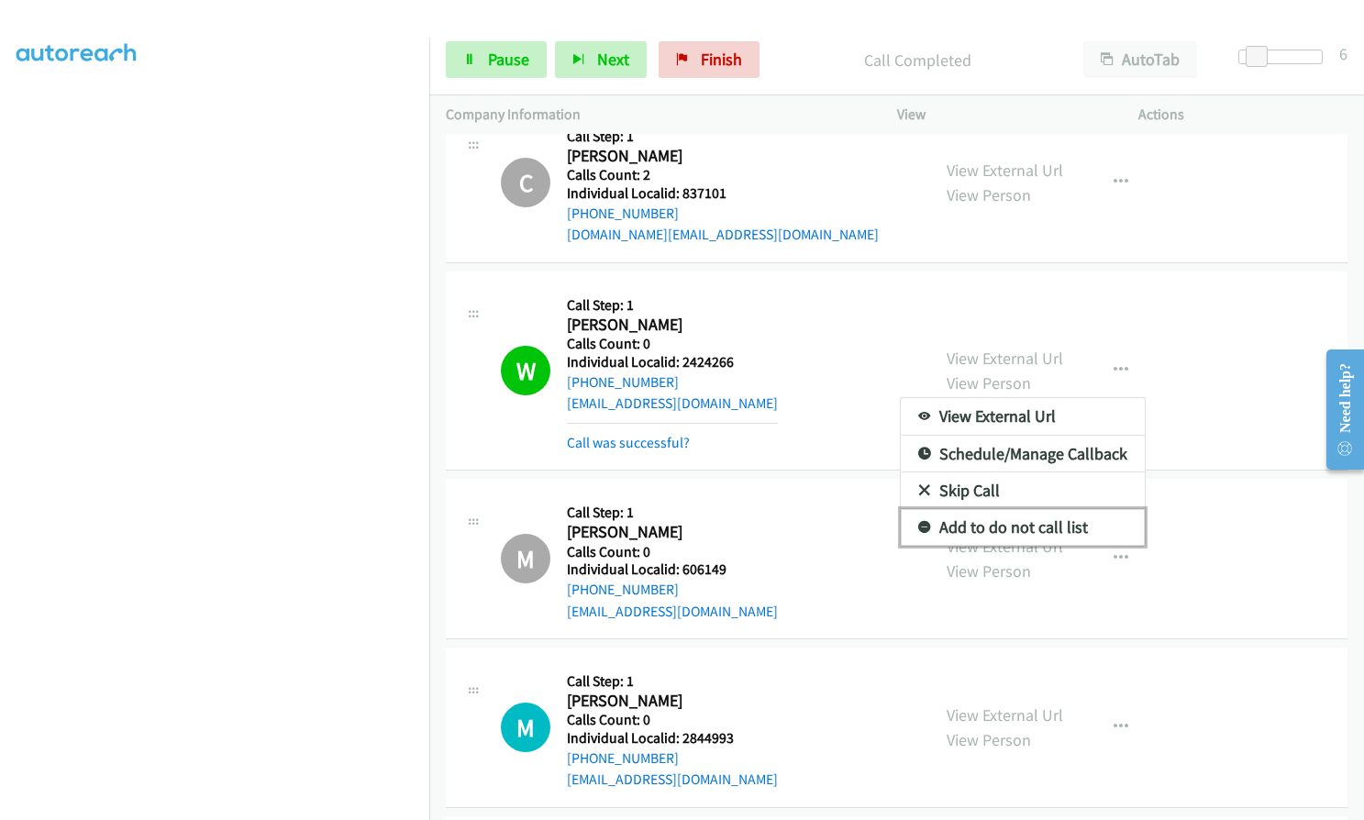
click at [919, 524] on icon at bounding box center [924, 528] width 13 height 13
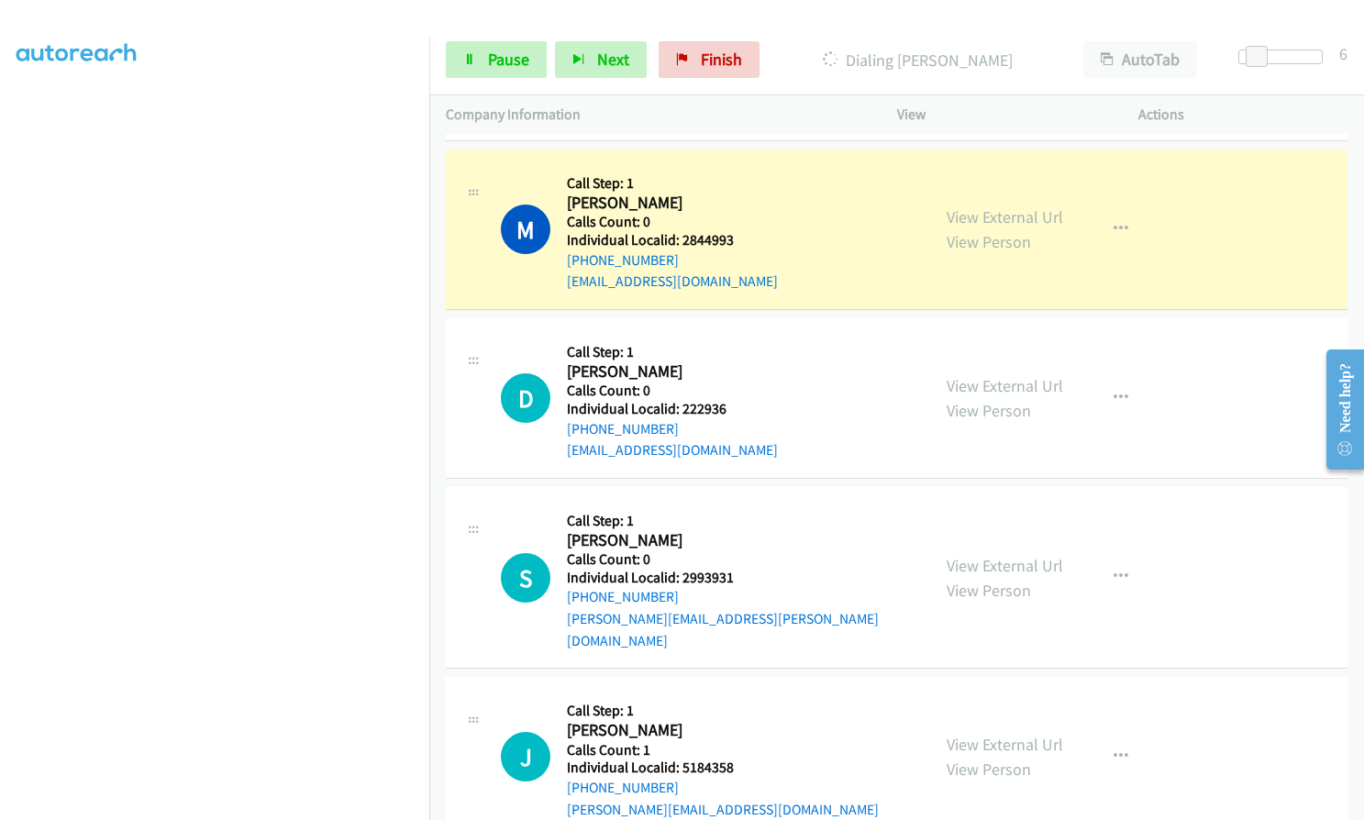
scroll to position [1147, 0]
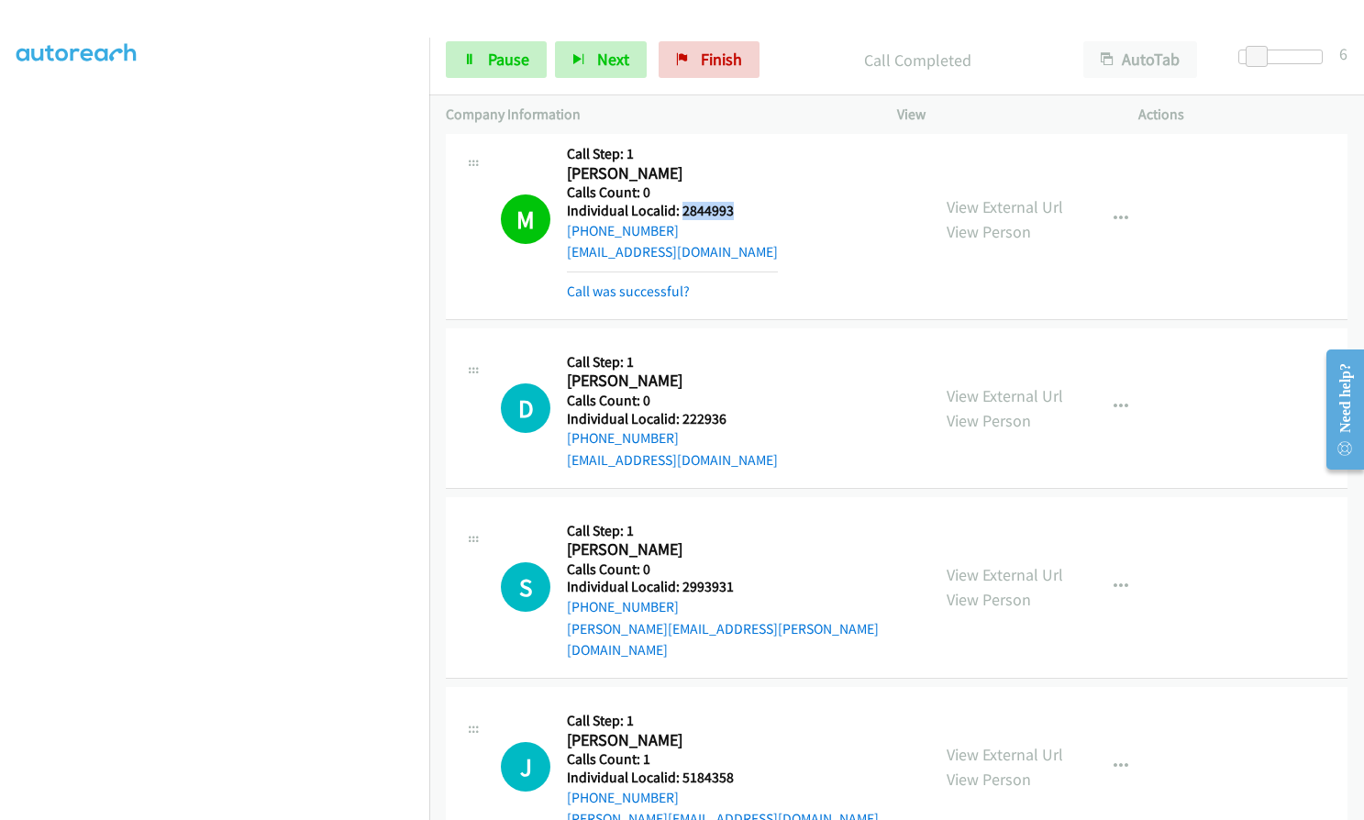
drag, startPoint x: 682, startPoint y: 209, endPoint x: 739, endPoint y: 203, distance: 58.1
click at [739, 203] on h5 "Individual Localid: 2844993" at bounding box center [672, 211] width 211 height 18
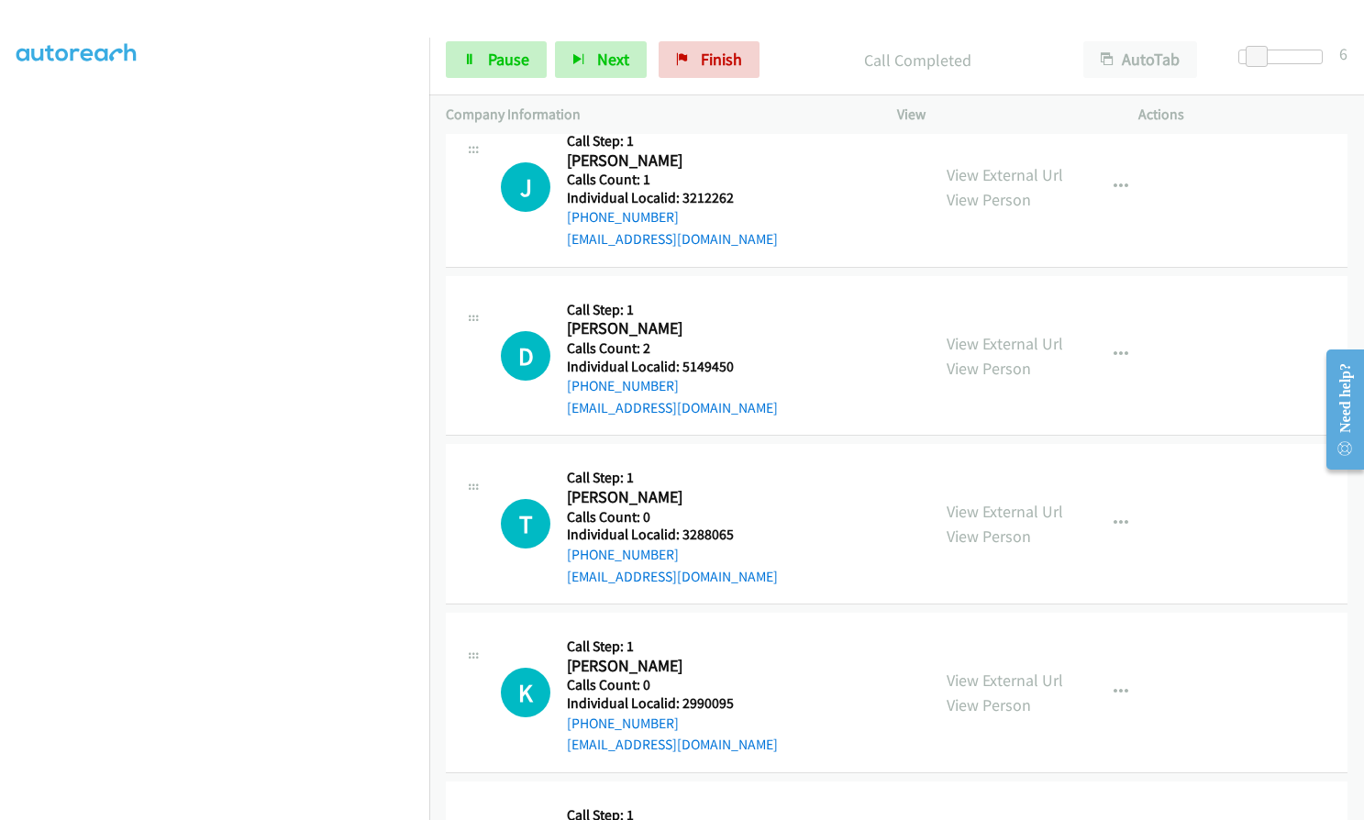
scroll to position [2470, 0]
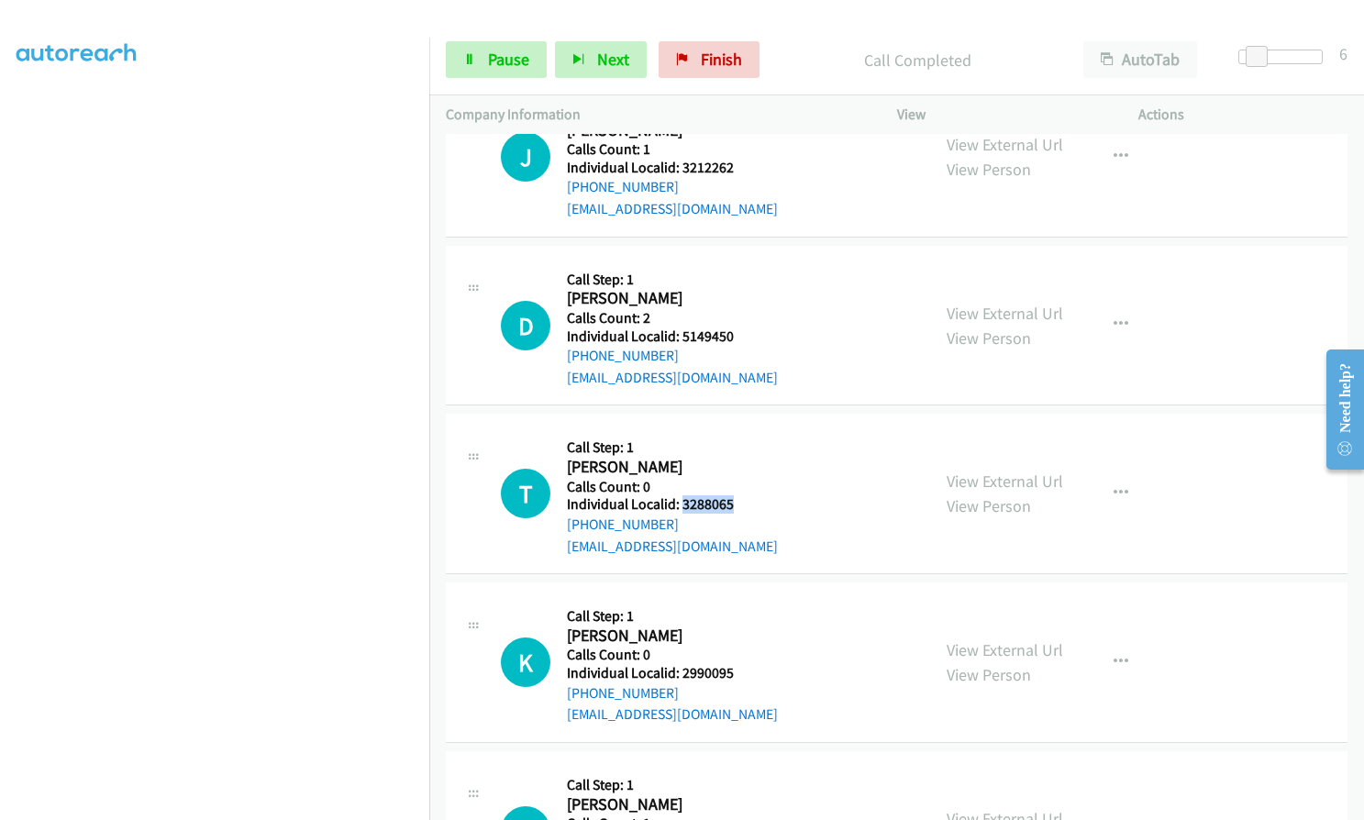
drag, startPoint x: 680, startPoint y: 483, endPoint x: 742, endPoint y: 482, distance: 62.4
click at [742, 495] on h5 "Individual Localid: 3288065" at bounding box center [672, 504] width 211 height 18
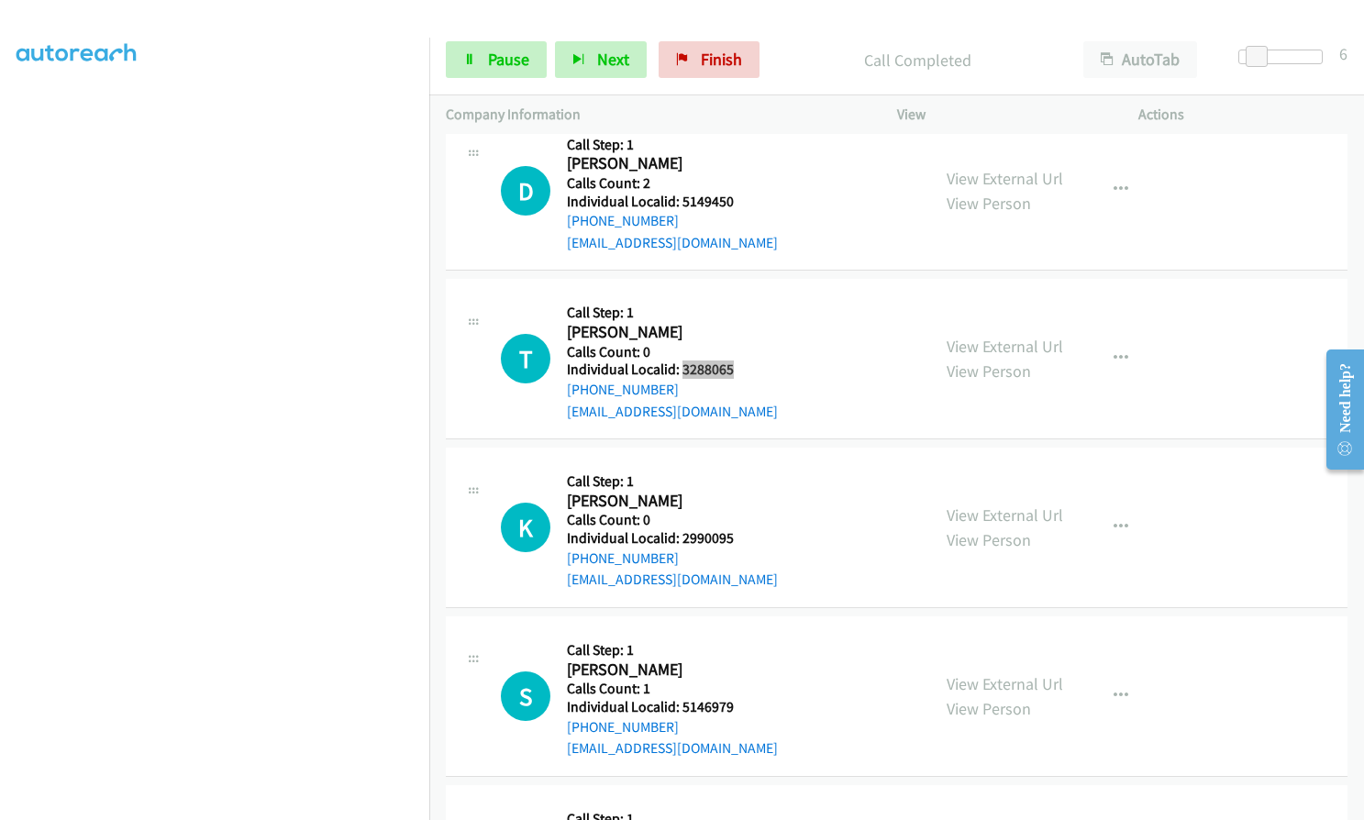
scroll to position [2608, 0]
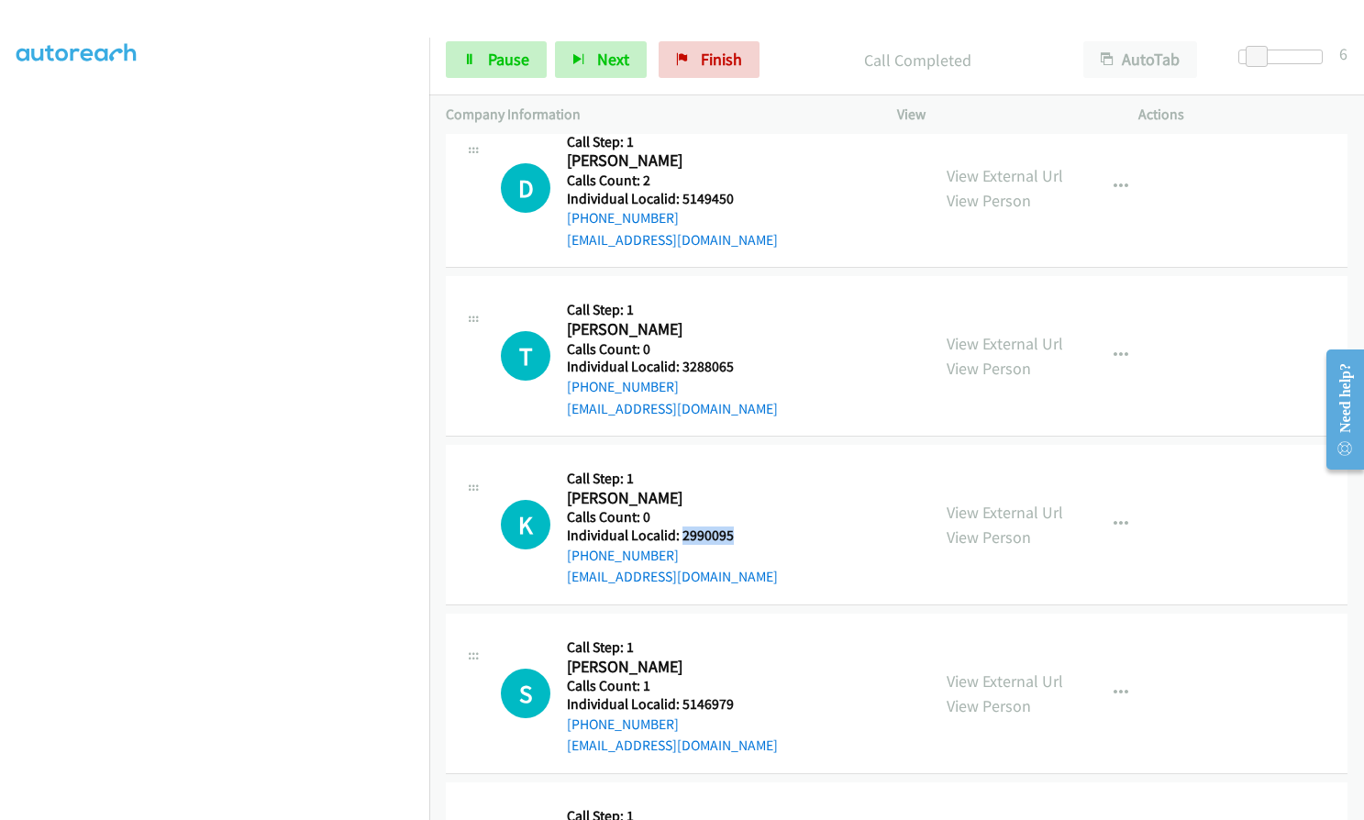
drag, startPoint x: 680, startPoint y: 512, endPoint x: 732, endPoint y: 511, distance: 52.3
click at [732, 527] on h5 "Individual Localid: 2990095" at bounding box center [672, 536] width 211 height 18
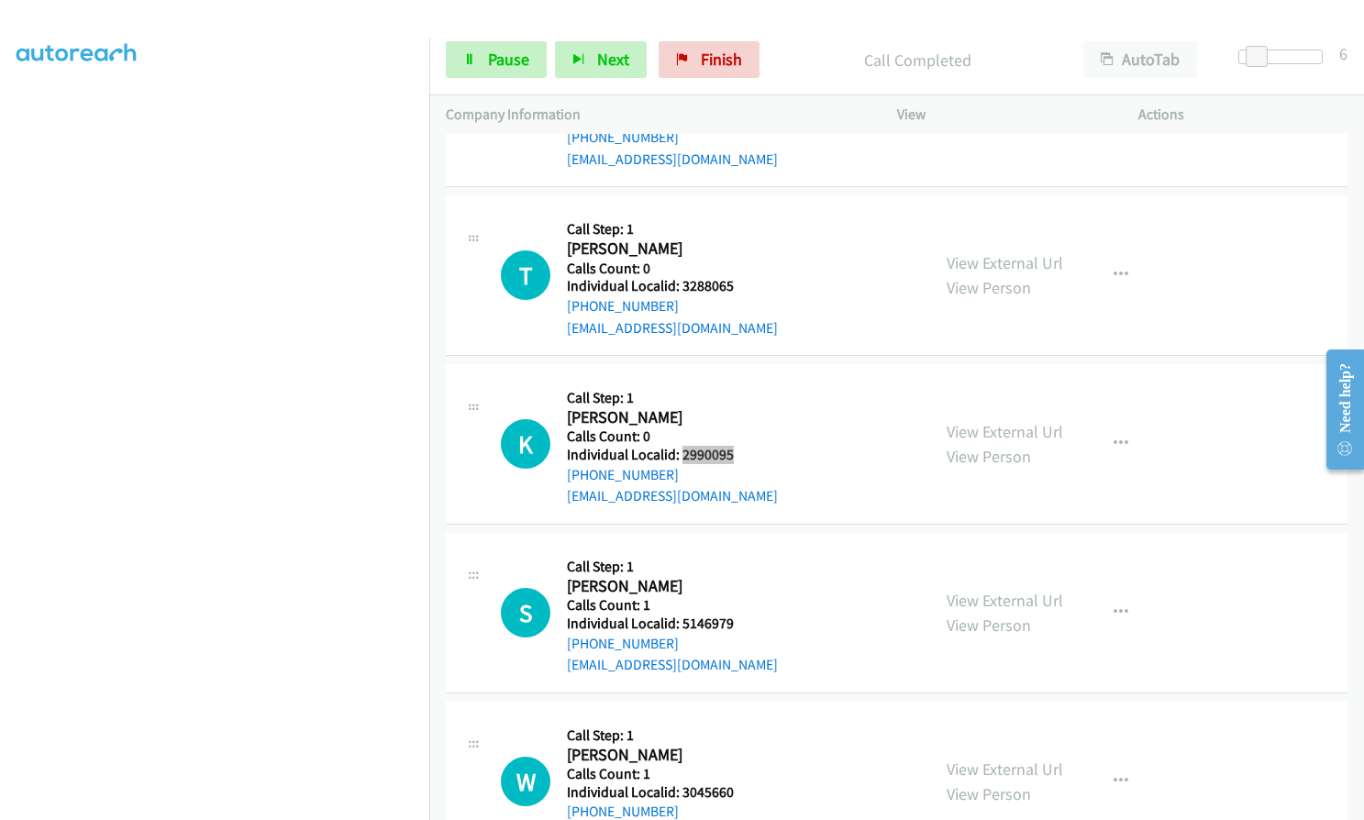
scroll to position [2700, 0]
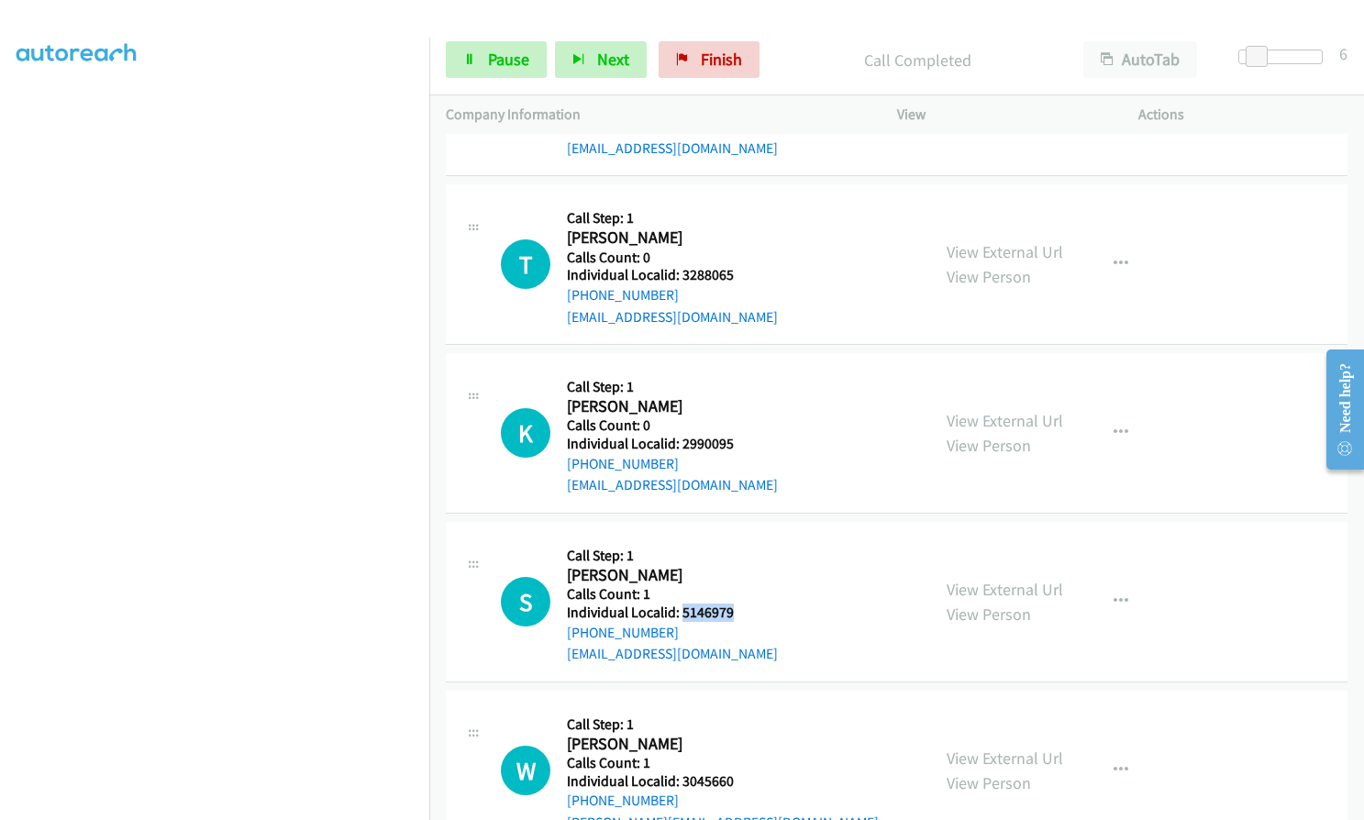
drag, startPoint x: 696, startPoint y: 588, endPoint x: 735, endPoint y: 589, distance: 38.5
click at [735, 604] on h5 "Individual Localid: 5146979" at bounding box center [672, 613] width 211 height 18
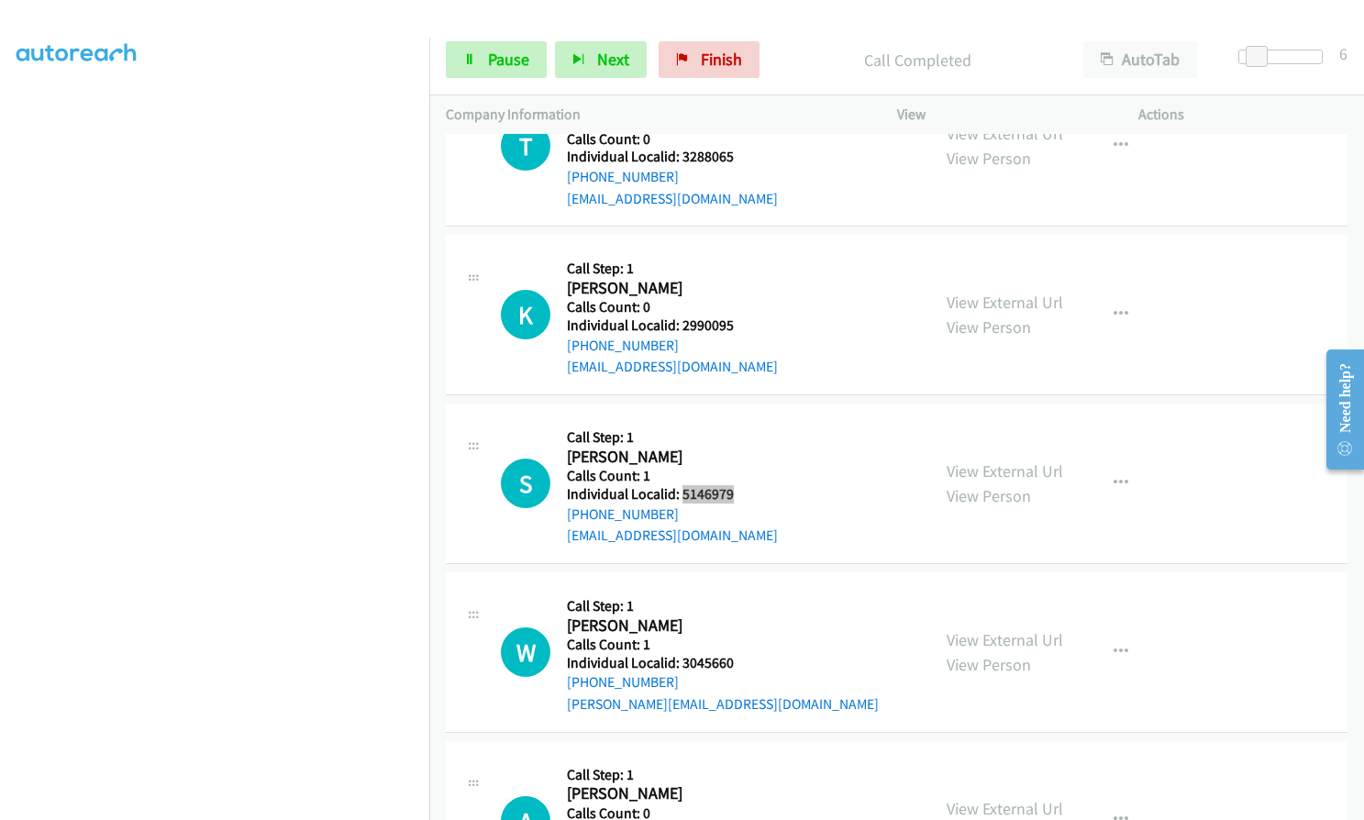
scroll to position [2837, 0]
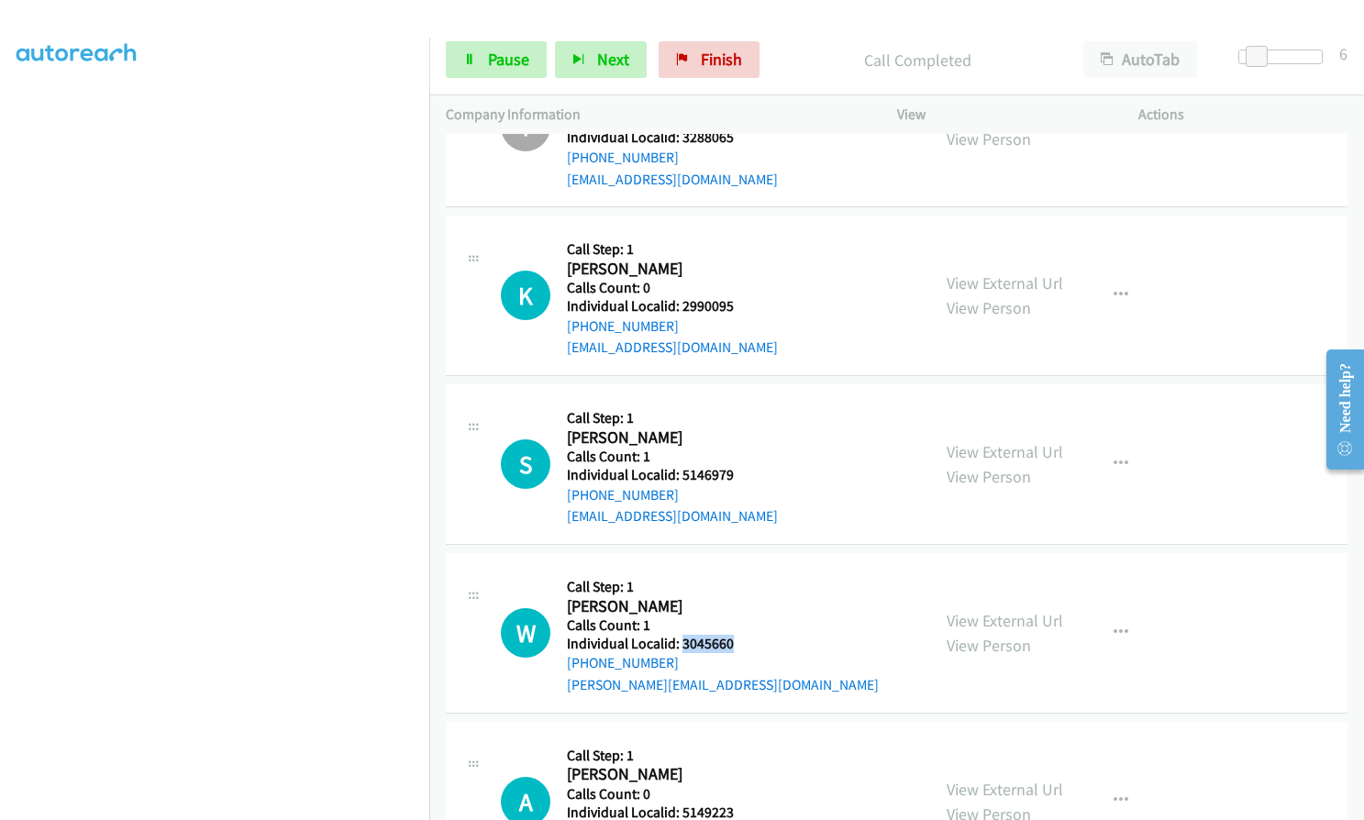
drag, startPoint x: 682, startPoint y: 621, endPoint x: 734, endPoint y: 622, distance: 52.3
click at [734, 635] on h5 "Individual Localid: 3045660" at bounding box center [723, 644] width 312 height 18
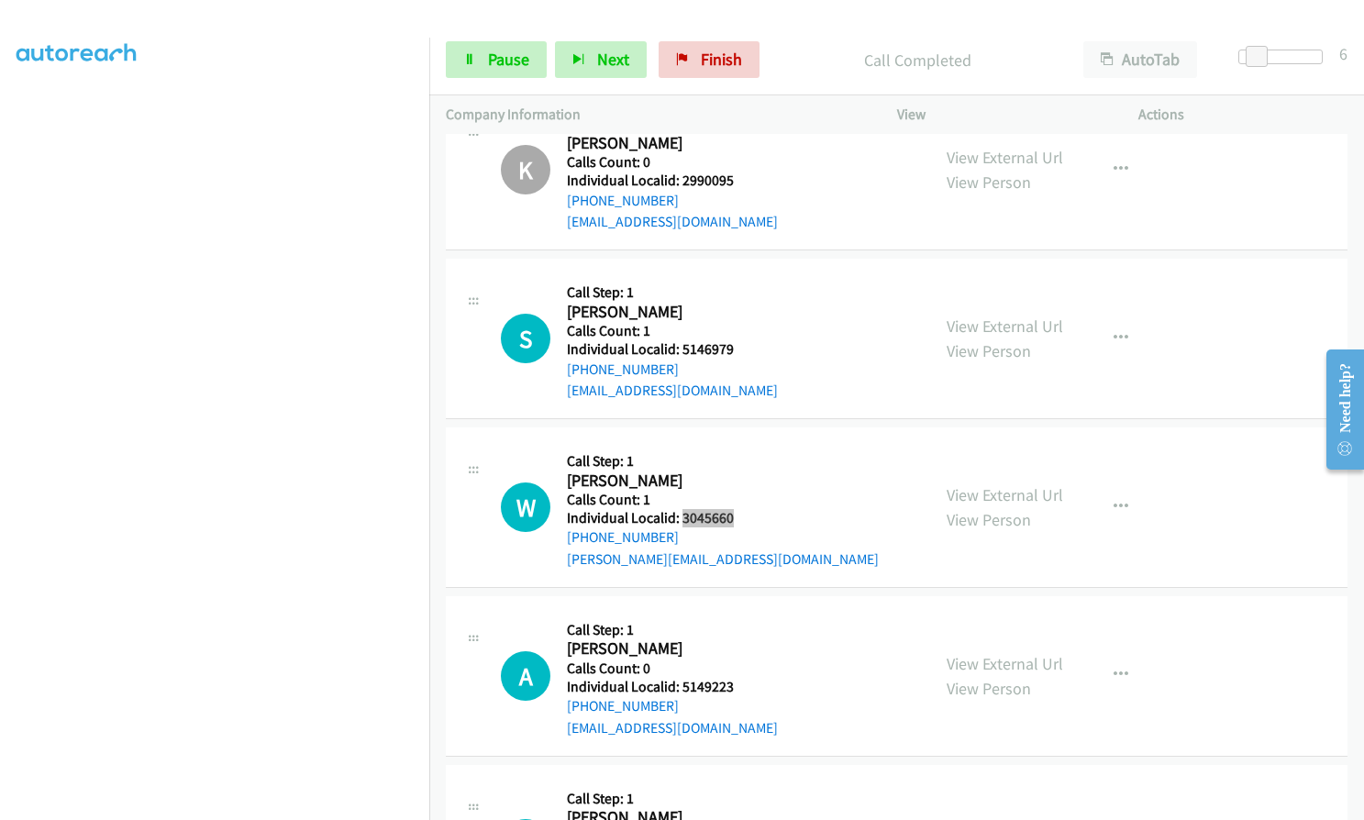
scroll to position [2998, 0]
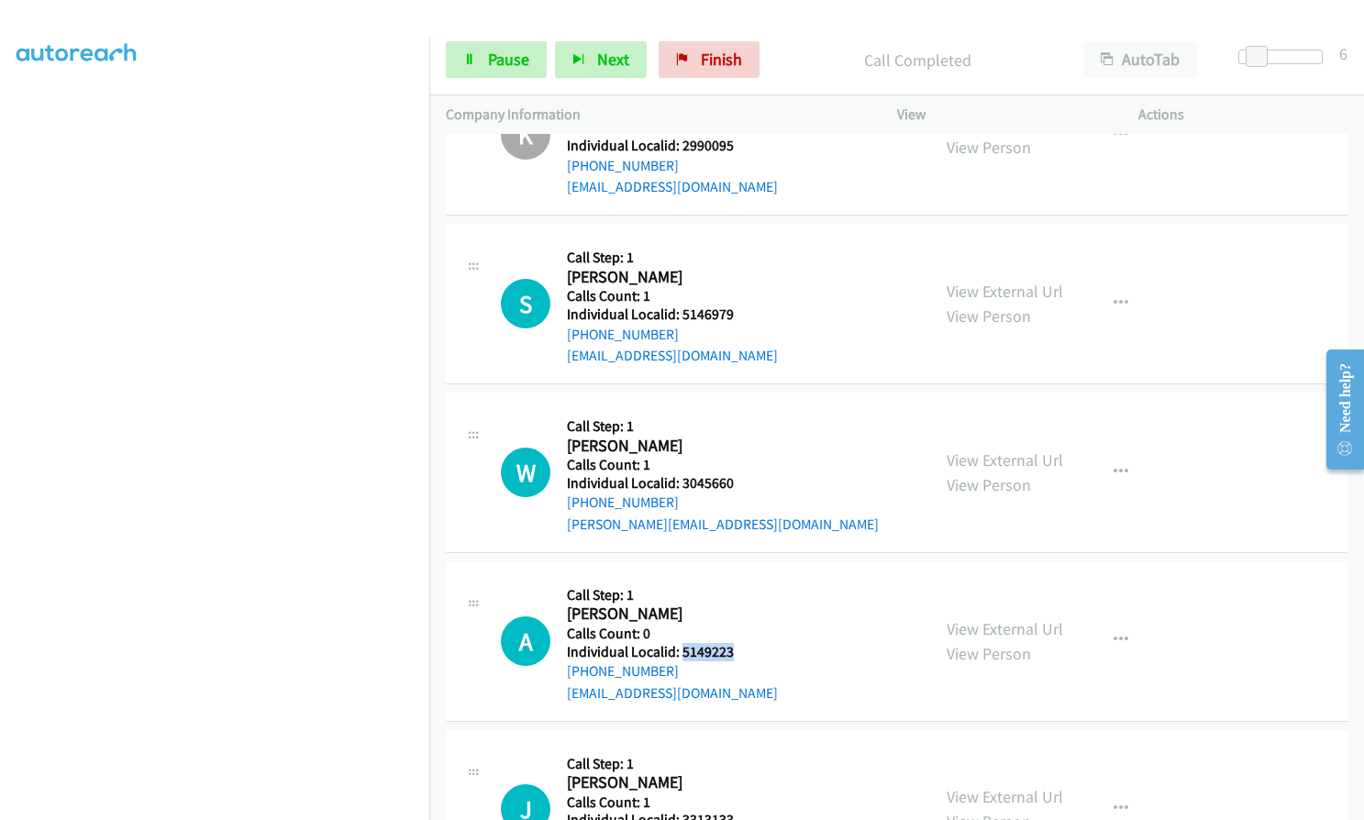
drag, startPoint x: 679, startPoint y: 627, endPoint x: 741, endPoint y: 627, distance: 62.4
click at [741, 643] on h5 "Individual Localid: 5149223" at bounding box center [672, 652] width 211 height 18
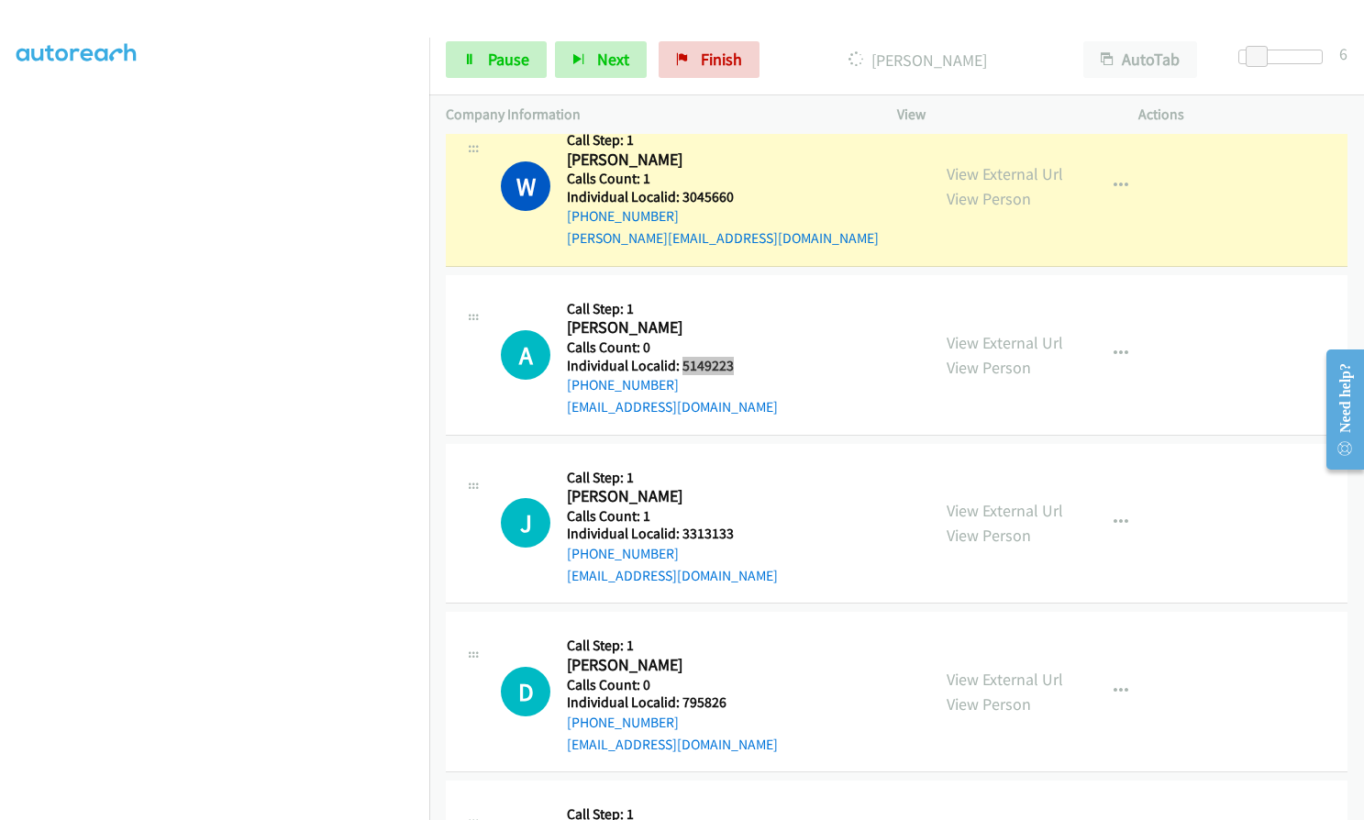
scroll to position [3319, 0]
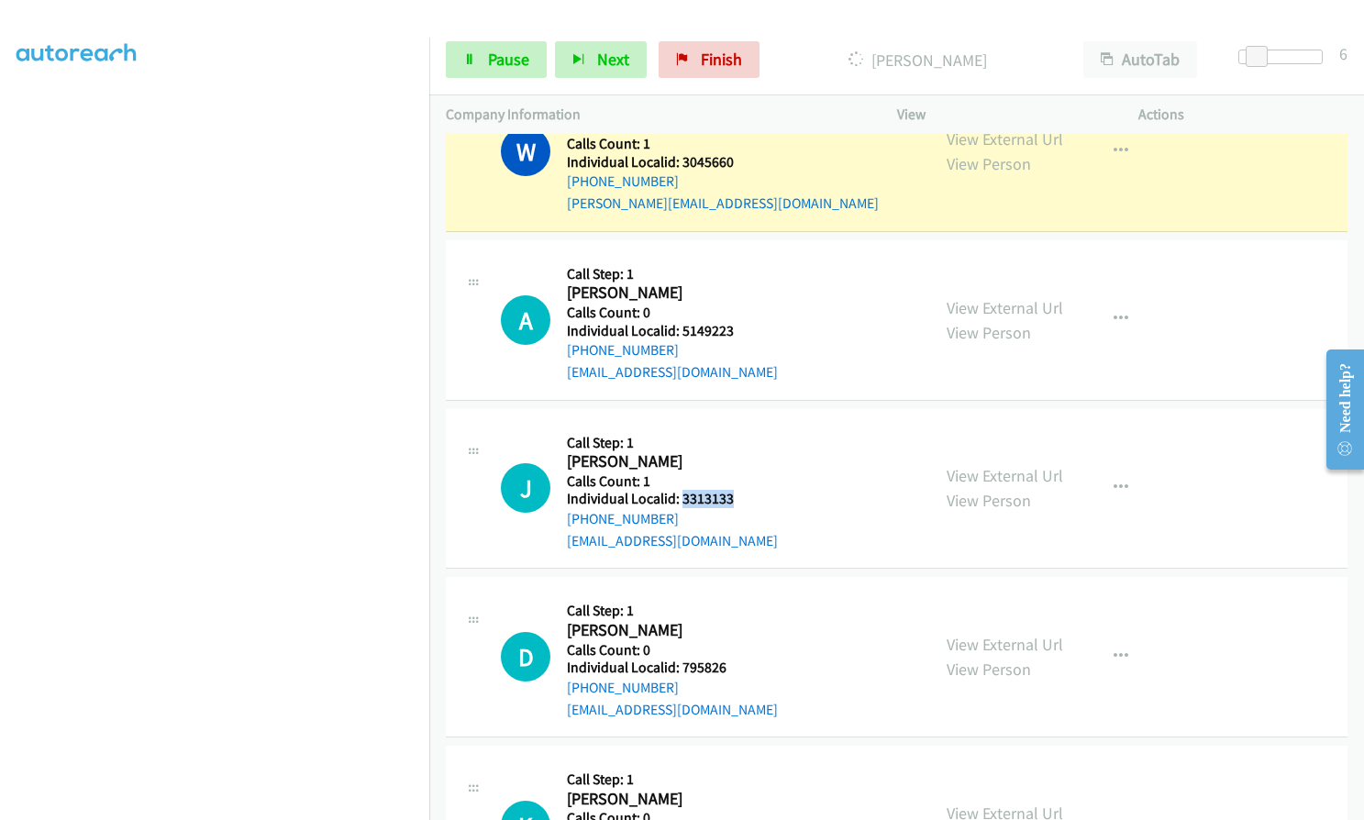
drag, startPoint x: 682, startPoint y: 477, endPoint x: 743, endPoint y: 472, distance: 60.7
click at [743, 490] on h5 "Individual Localid: 3313133" at bounding box center [672, 499] width 211 height 18
drag, startPoint x: 677, startPoint y: 642, endPoint x: 734, endPoint y: 645, distance: 56.9
click at [734, 659] on h5 "Individual Localid: 795826" at bounding box center [672, 668] width 211 height 18
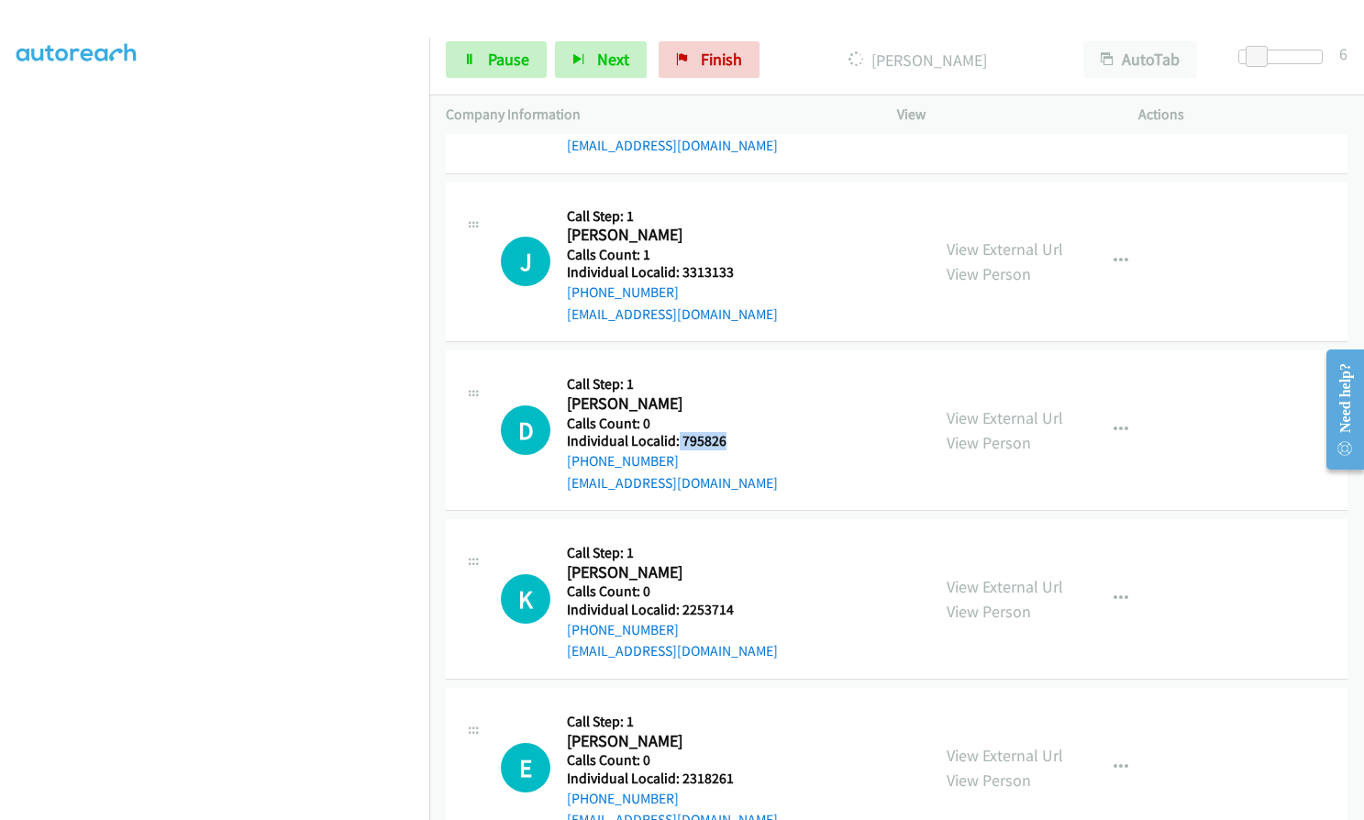
scroll to position [3548, 0]
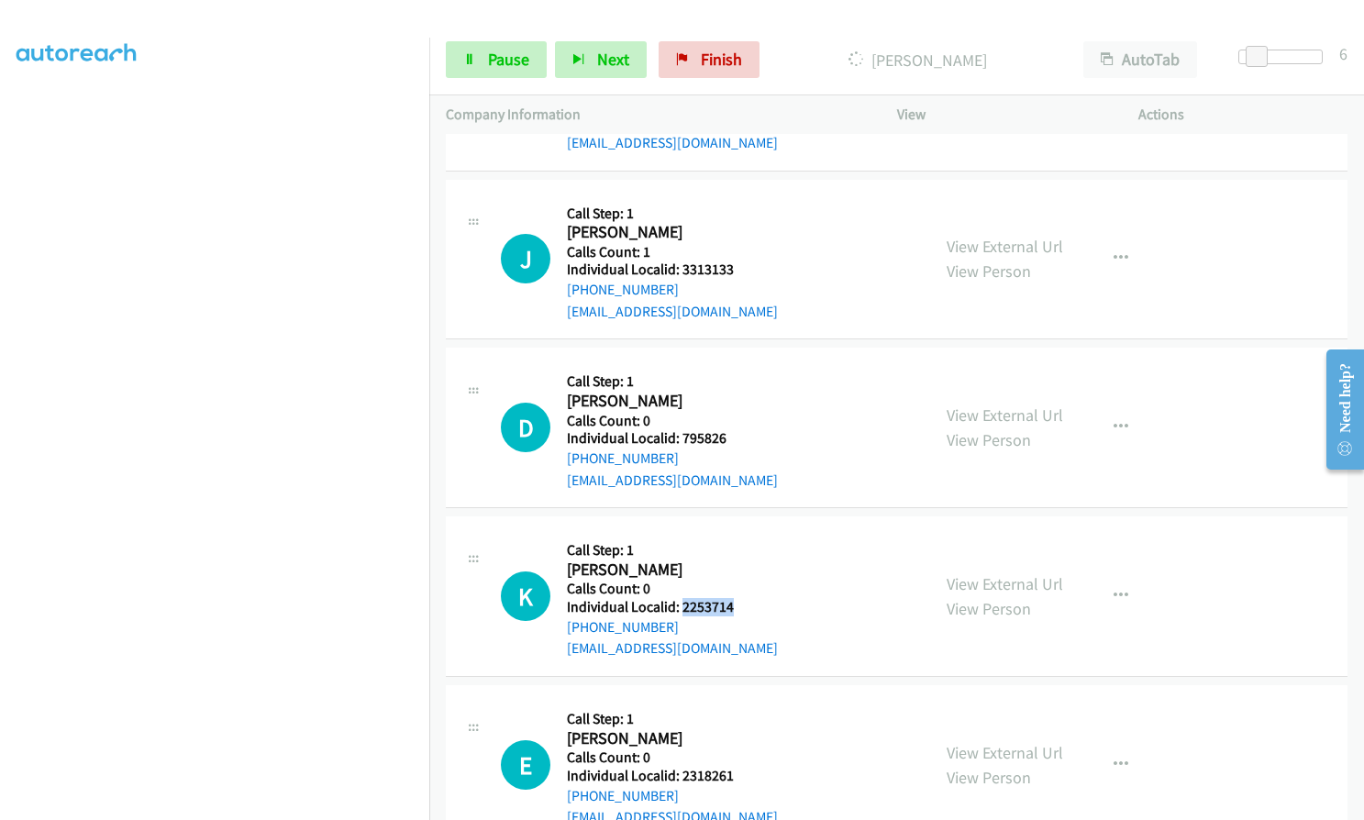
drag, startPoint x: 682, startPoint y: 581, endPoint x: 737, endPoint y: 580, distance: 54.1
click at [737, 598] on h5 "Individual Localid: 2253714" at bounding box center [672, 607] width 211 height 18
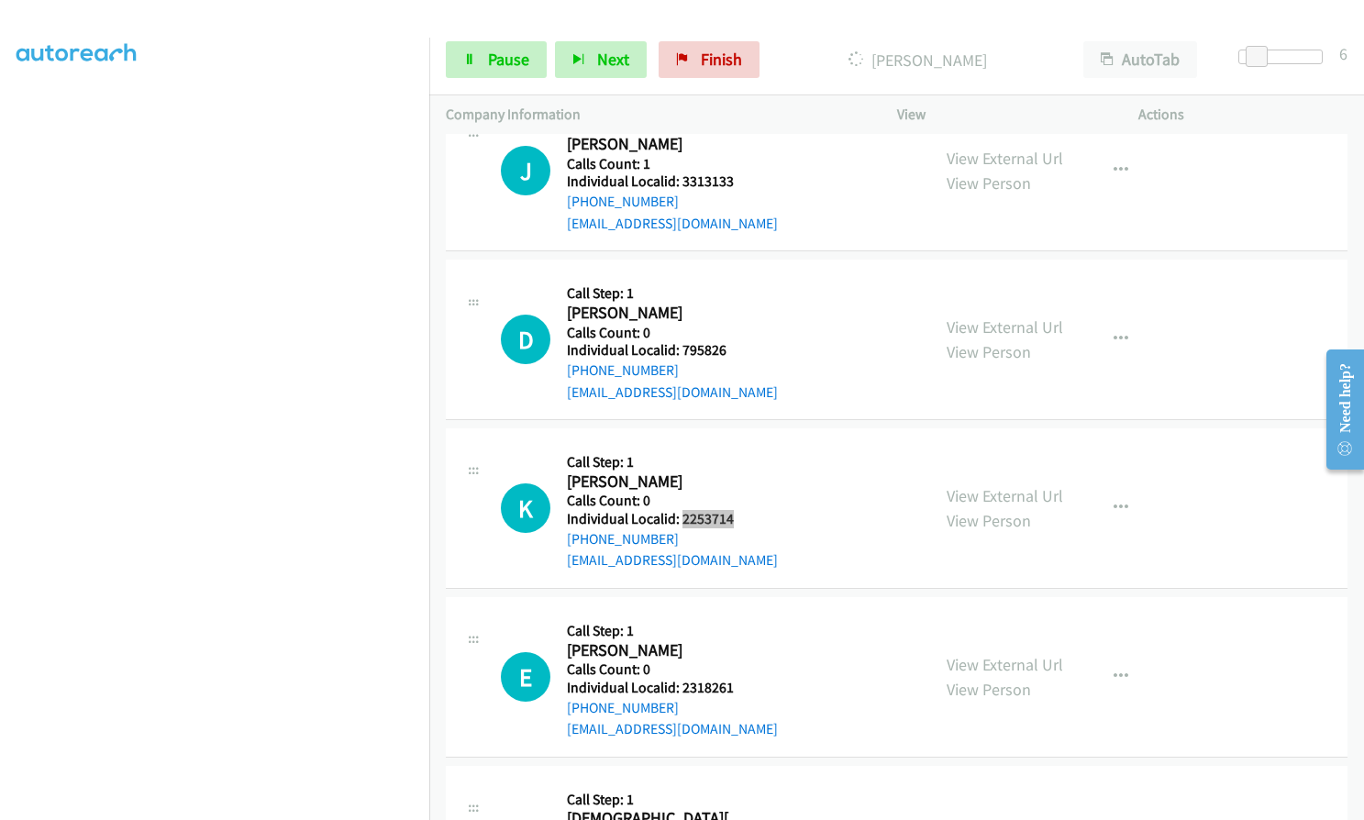
scroll to position [3915, 0]
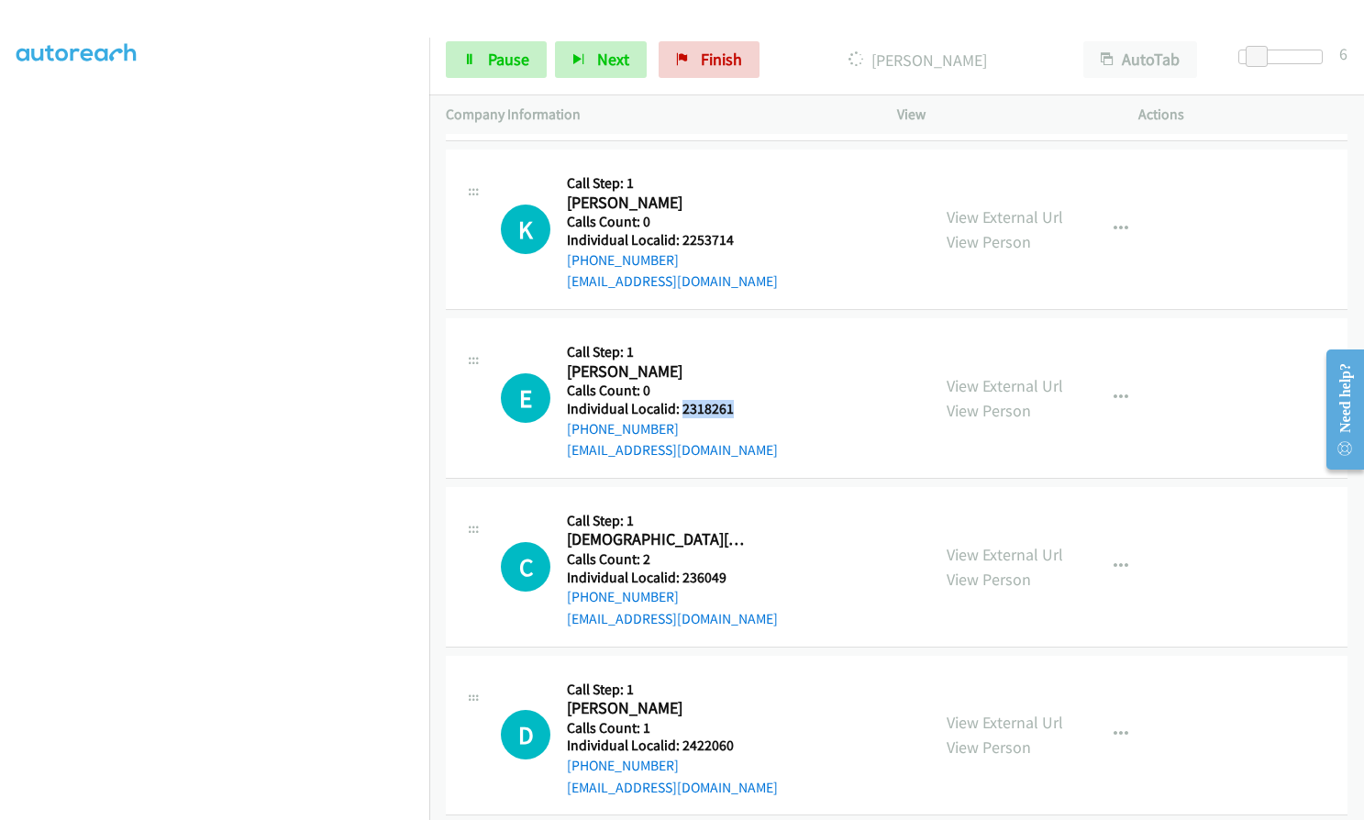
drag, startPoint x: 682, startPoint y: 386, endPoint x: 739, endPoint y: 385, distance: 57.8
click at [739, 400] on h5 "Individual Localid: 2318261" at bounding box center [672, 409] width 211 height 18
drag, startPoint x: 681, startPoint y: 557, endPoint x: 727, endPoint y: 557, distance: 45.9
click at [731, 569] on h5 "Individual Localid: 236049" at bounding box center [672, 578] width 211 height 18
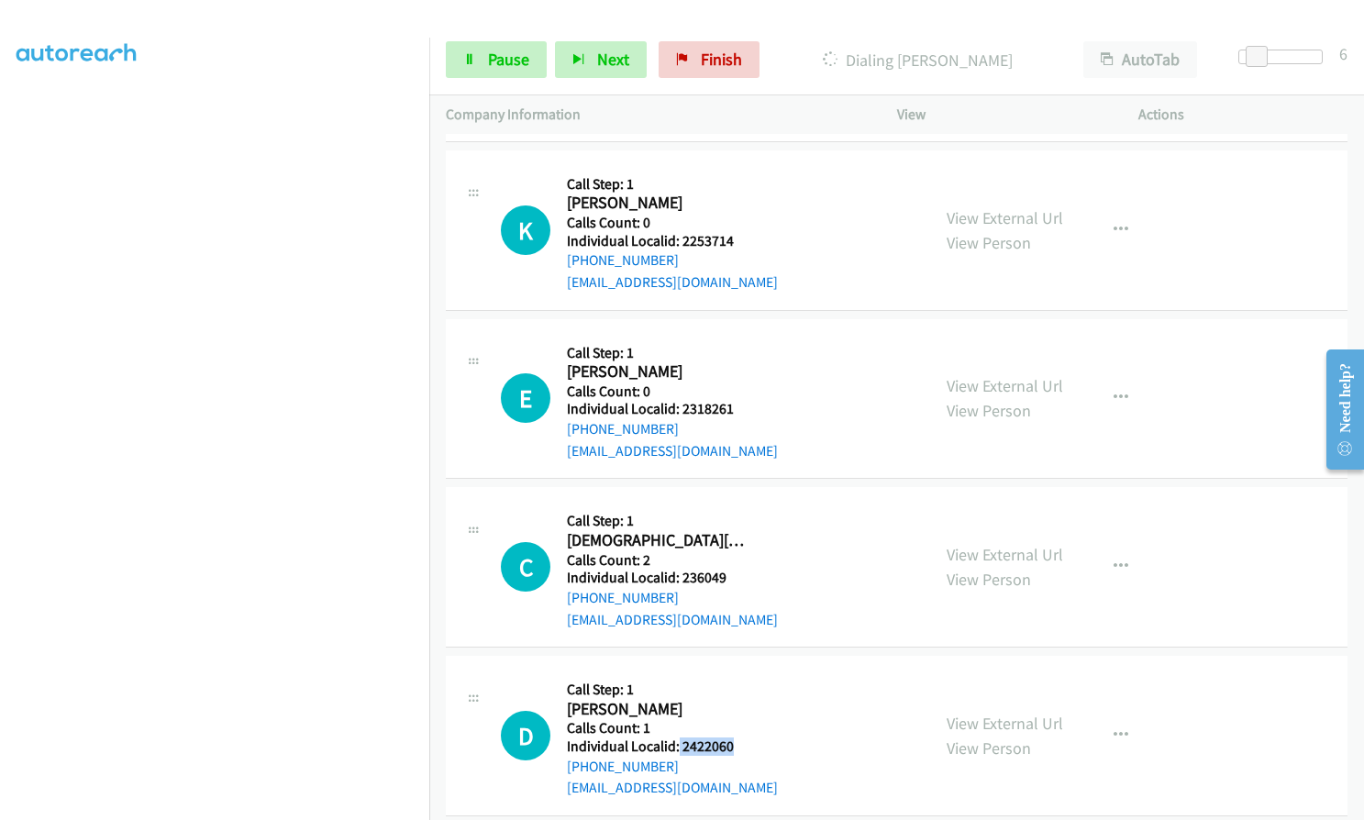
drag, startPoint x: 677, startPoint y: 720, endPoint x: 736, endPoint y: 724, distance: 58.8
click at [736, 738] on h5 "Individual Localid: 2422060" at bounding box center [672, 747] width 211 height 18
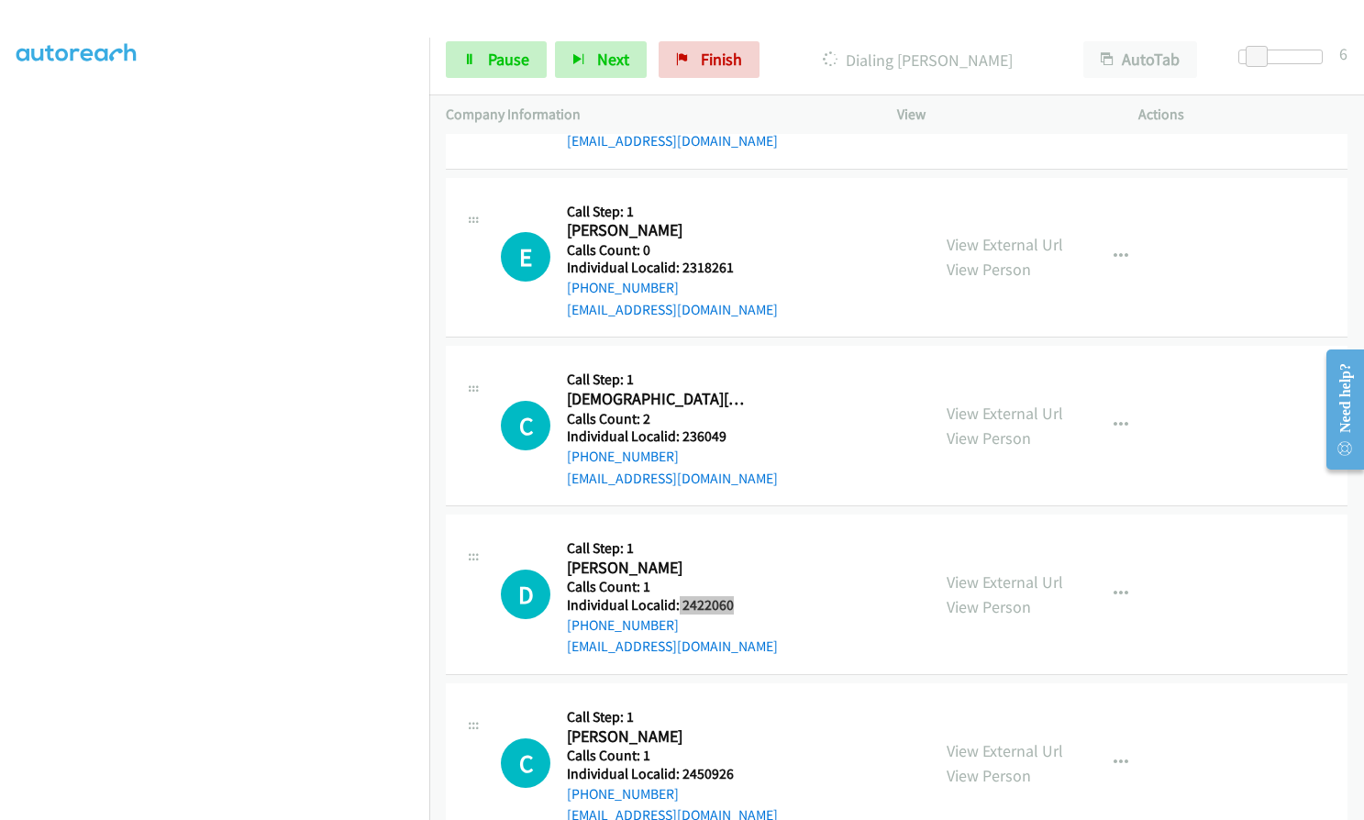
scroll to position [4114, 0]
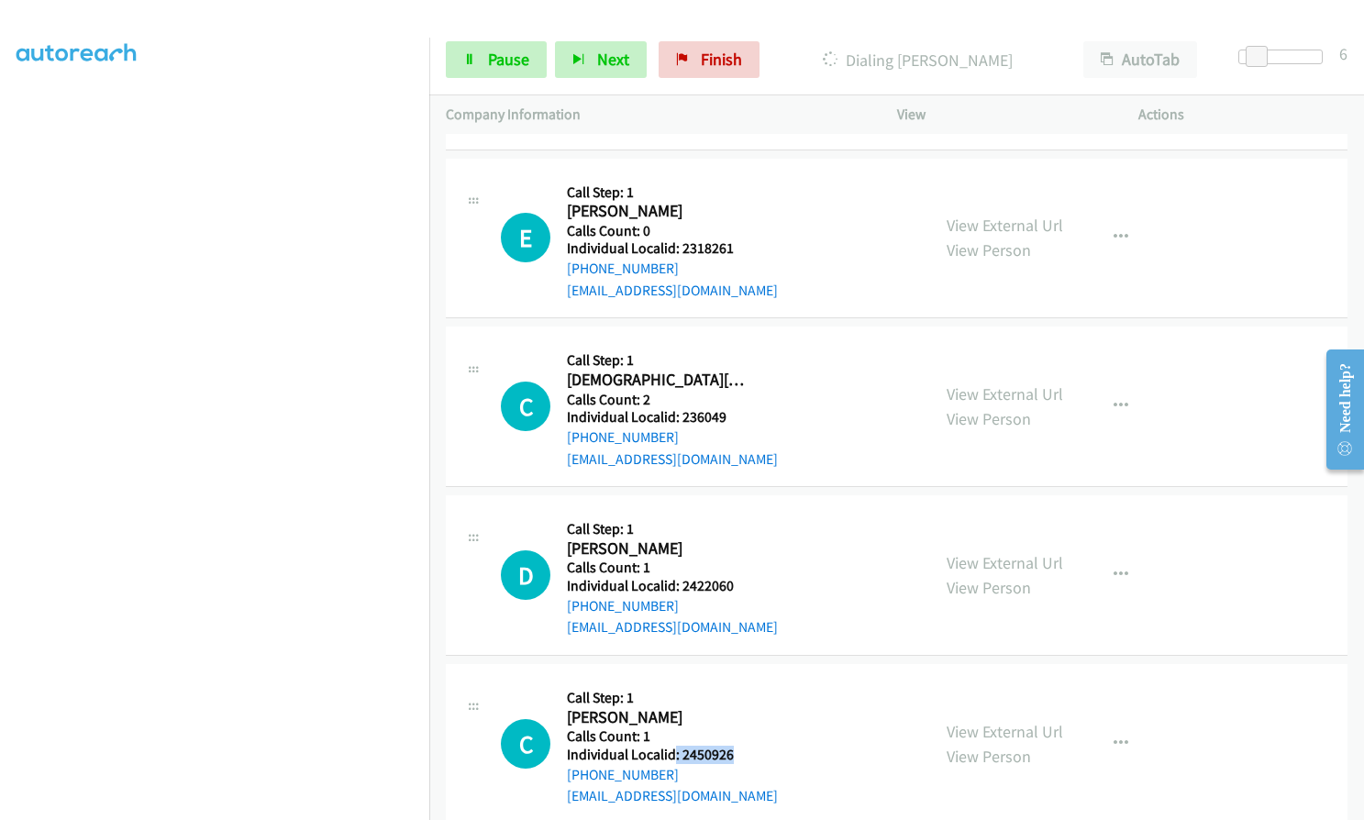
drag, startPoint x: 675, startPoint y: 736, endPoint x: 734, endPoint y: 731, distance: 58.9
click at [734, 746] on h5 "Individual Localid: 2450926" at bounding box center [672, 755] width 211 height 18
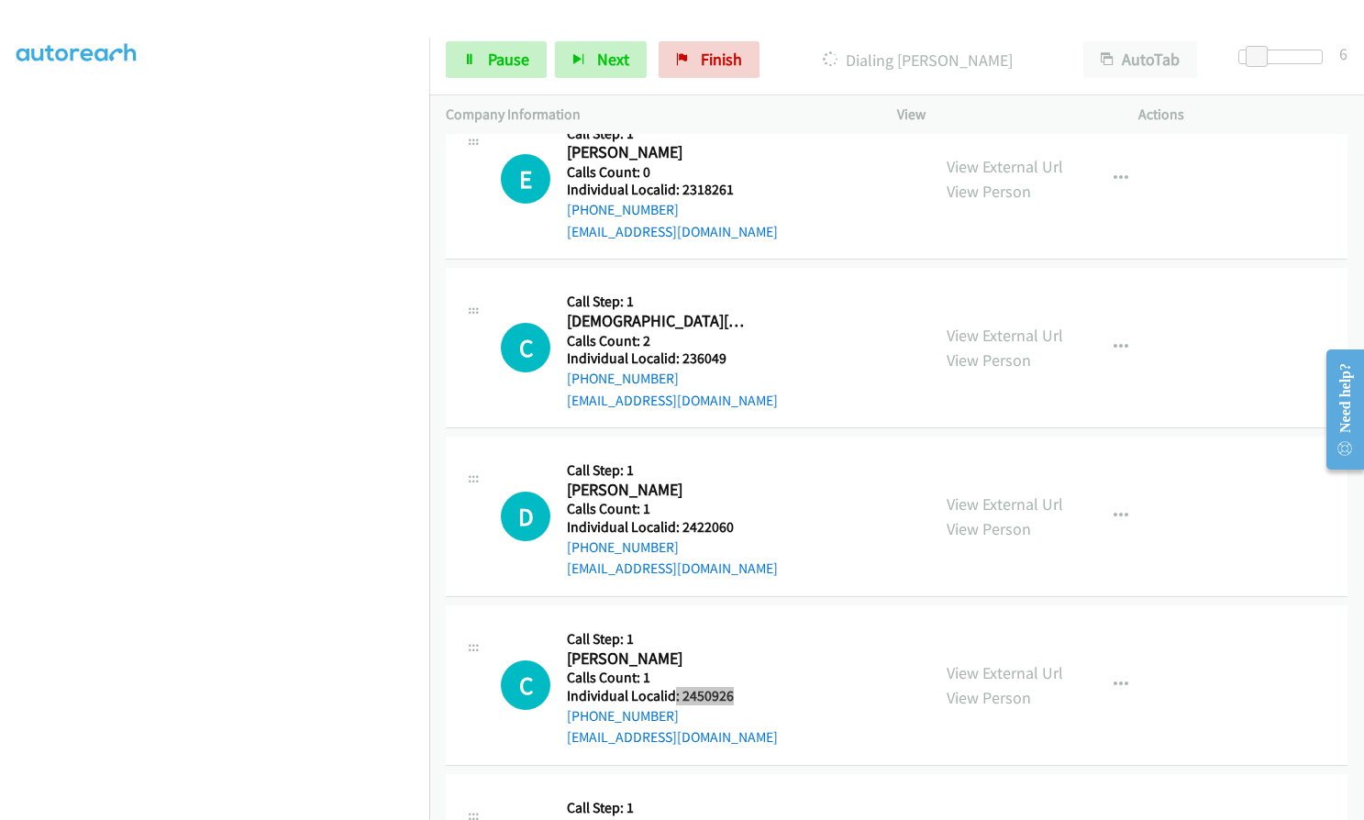
scroll to position [4321, 0]
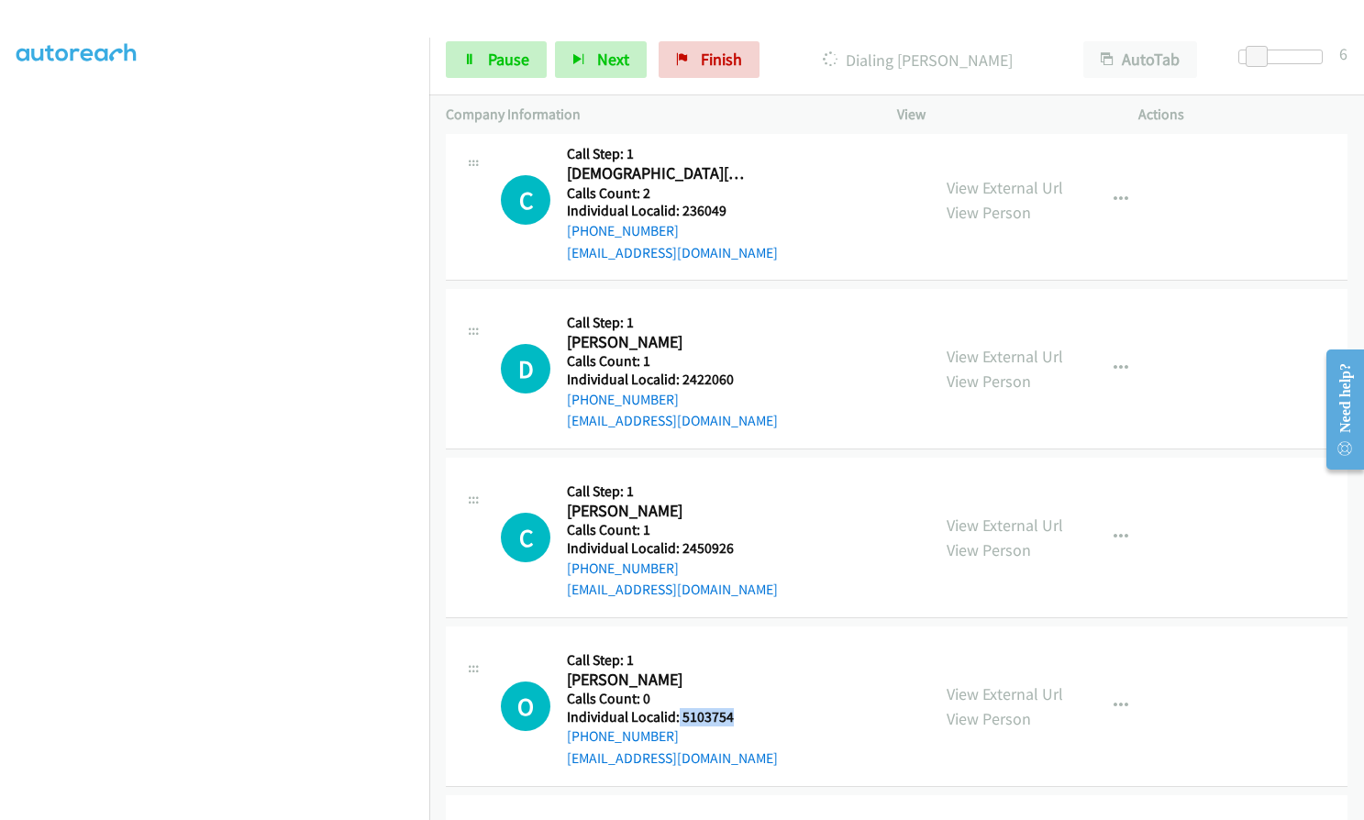
drag, startPoint x: 678, startPoint y: 692, endPoint x: 733, endPoint y: 691, distance: 55.0
click at [733, 708] on h5 "Individual Localid: 5103754" at bounding box center [672, 717] width 211 height 18
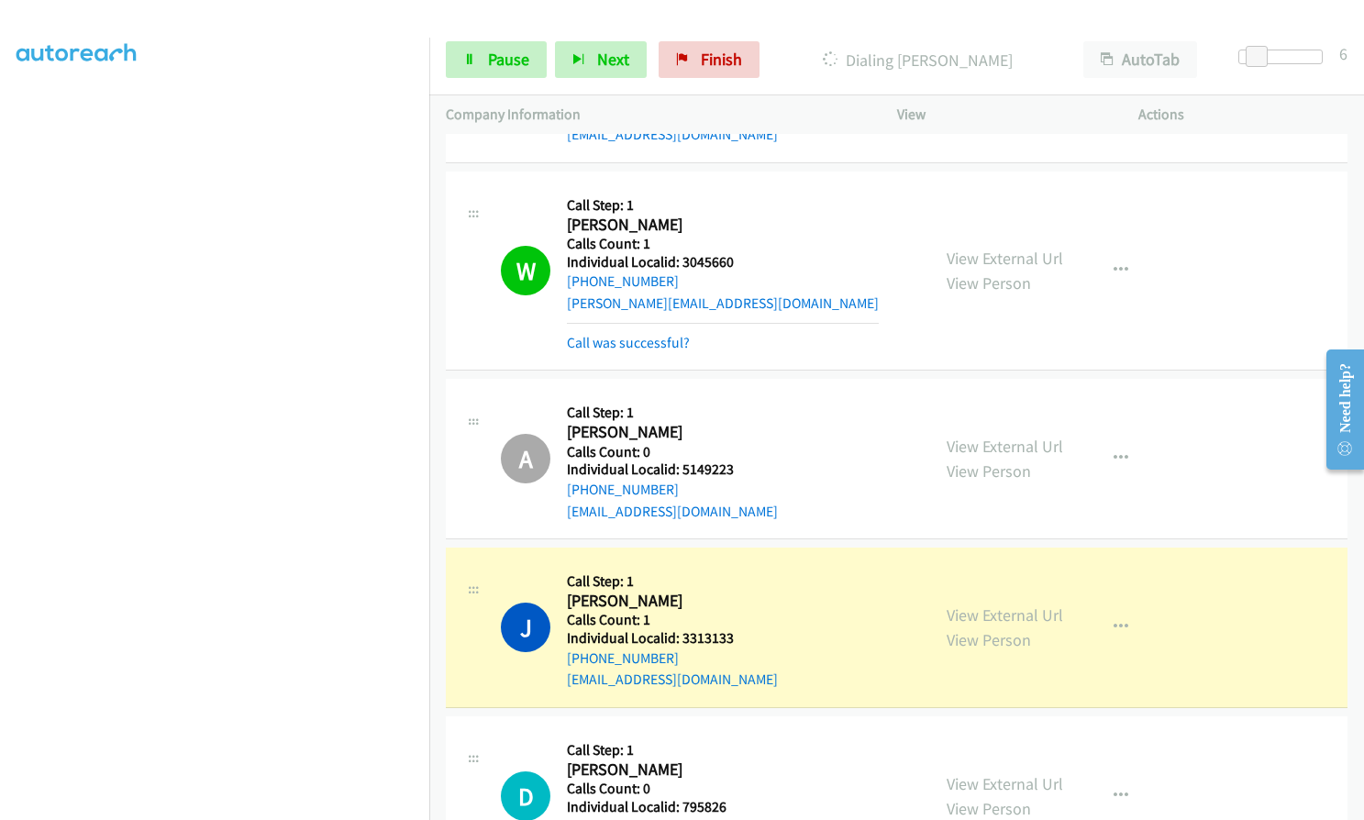
scroll to position [3197, 0]
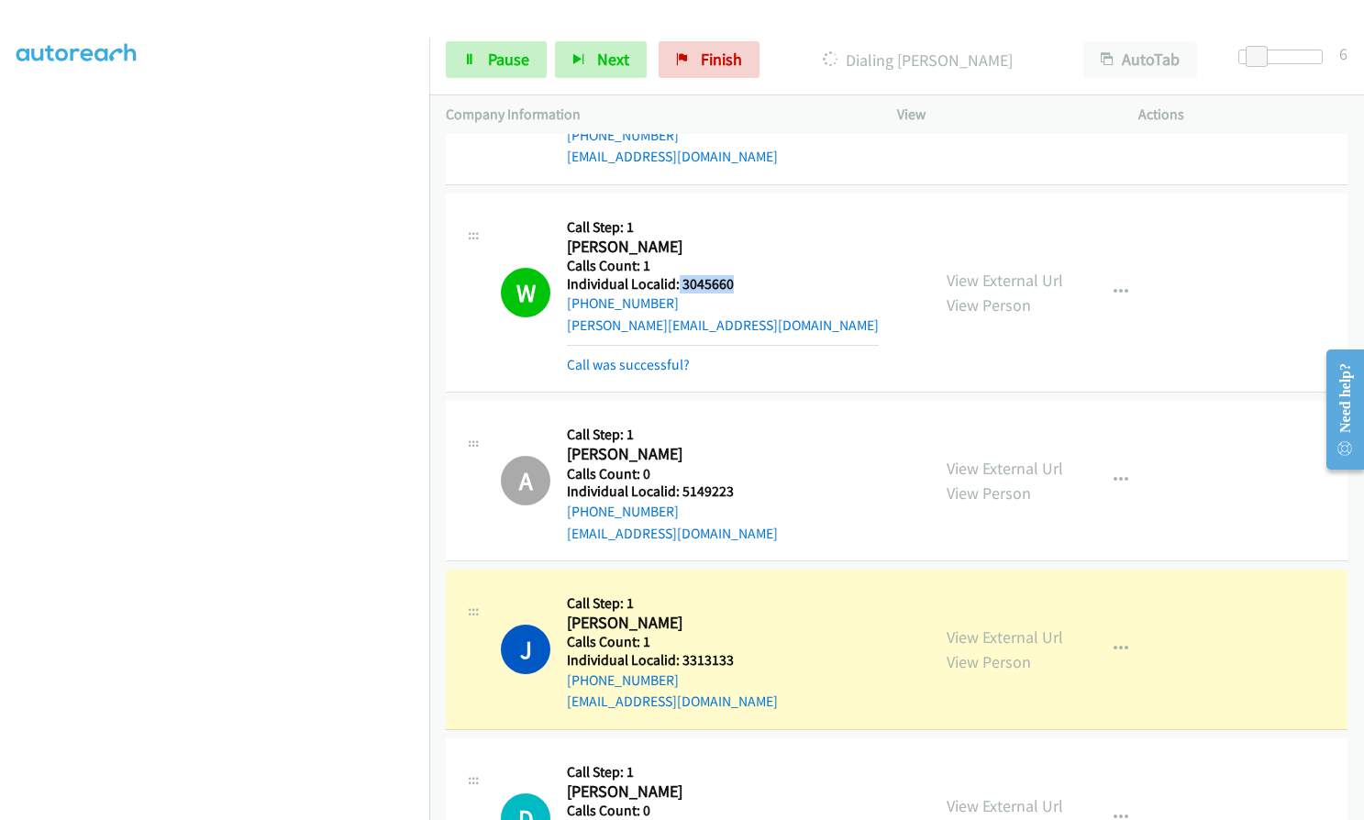
drag, startPoint x: 678, startPoint y: 258, endPoint x: 740, endPoint y: 262, distance: 62.5
click at [740, 275] on h5 "Individual Localid: 3045660" at bounding box center [723, 284] width 312 height 18
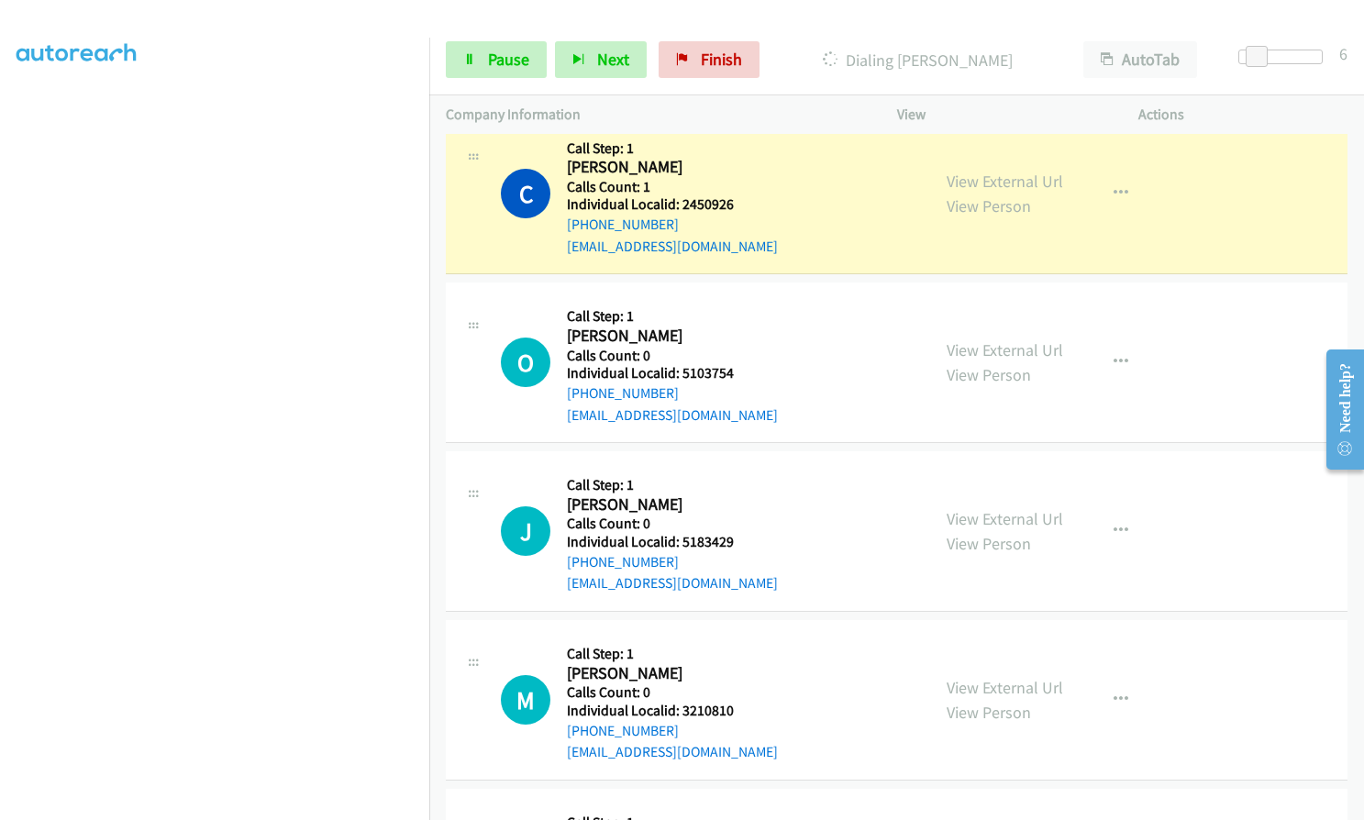
scroll to position [4825, 0]
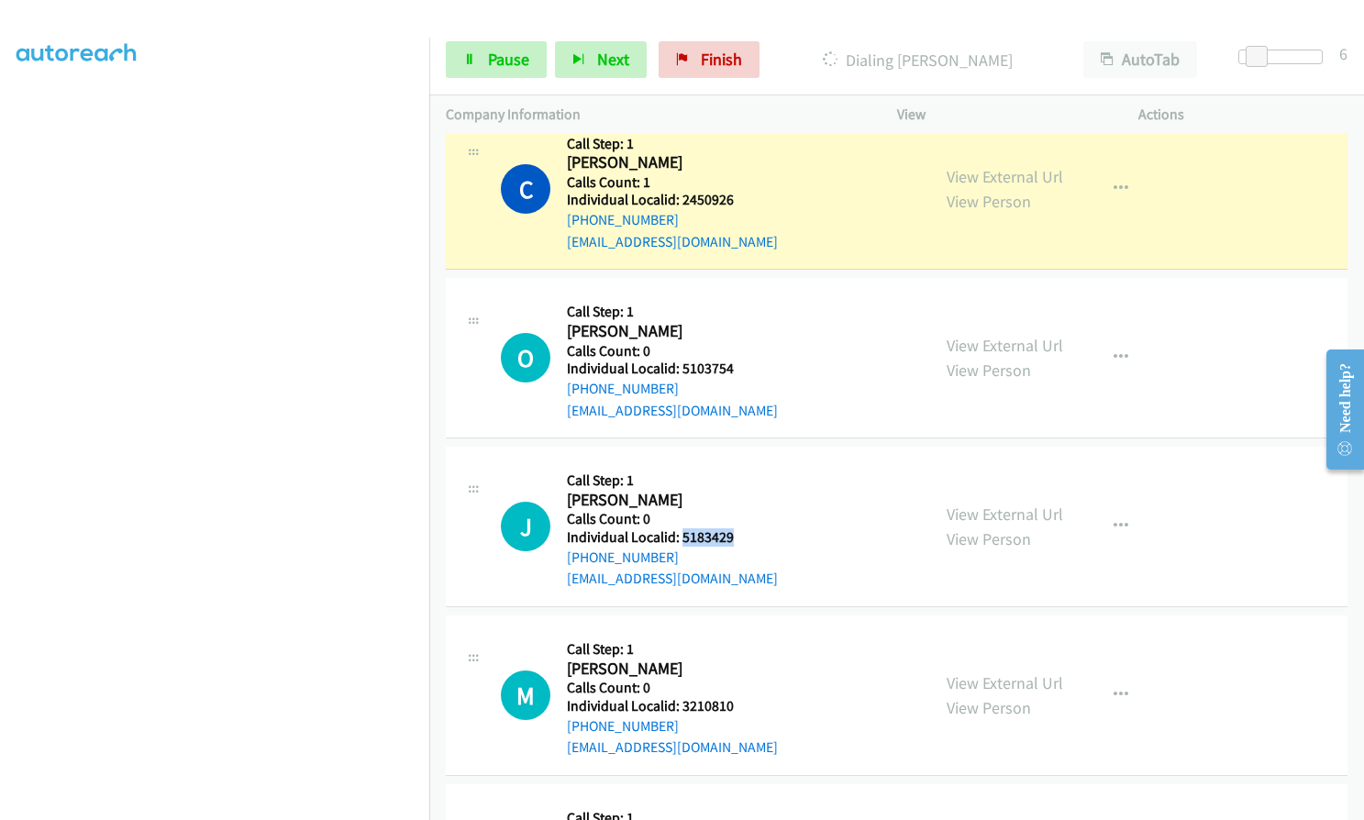
drag, startPoint x: 681, startPoint y: 516, endPoint x: 737, endPoint y: 514, distance: 56.0
click at [737, 528] on h5 "Individual Localid: 5183429" at bounding box center [672, 537] width 211 height 18
drag, startPoint x: 682, startPoint y: 682, endPoint x: 734, endPoint y: 679, distance: 51.5
click at [734, 697] on h5 "Individual Localid: 3210810" at bounding box center [672, 706] width 211 height 18
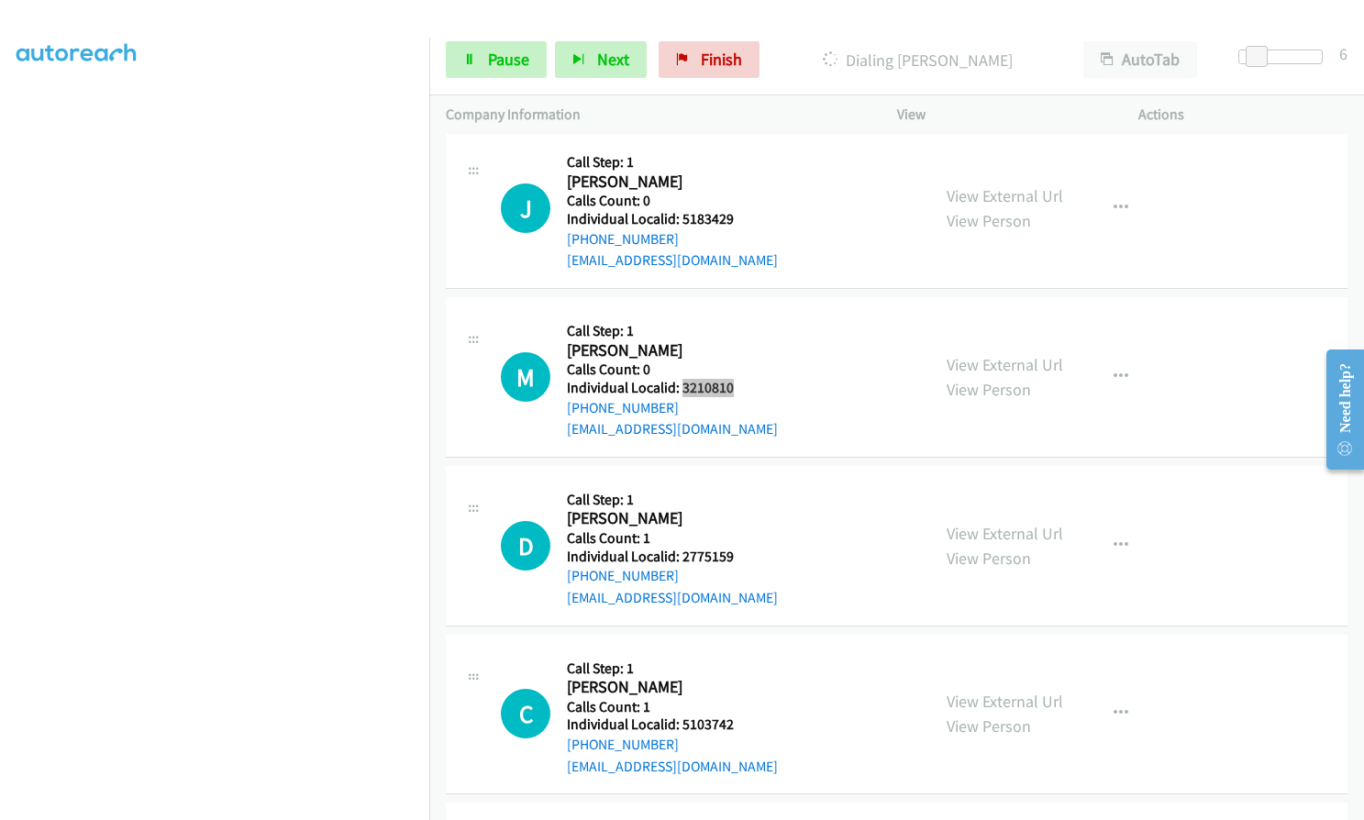
scroll to position [5146, 0]
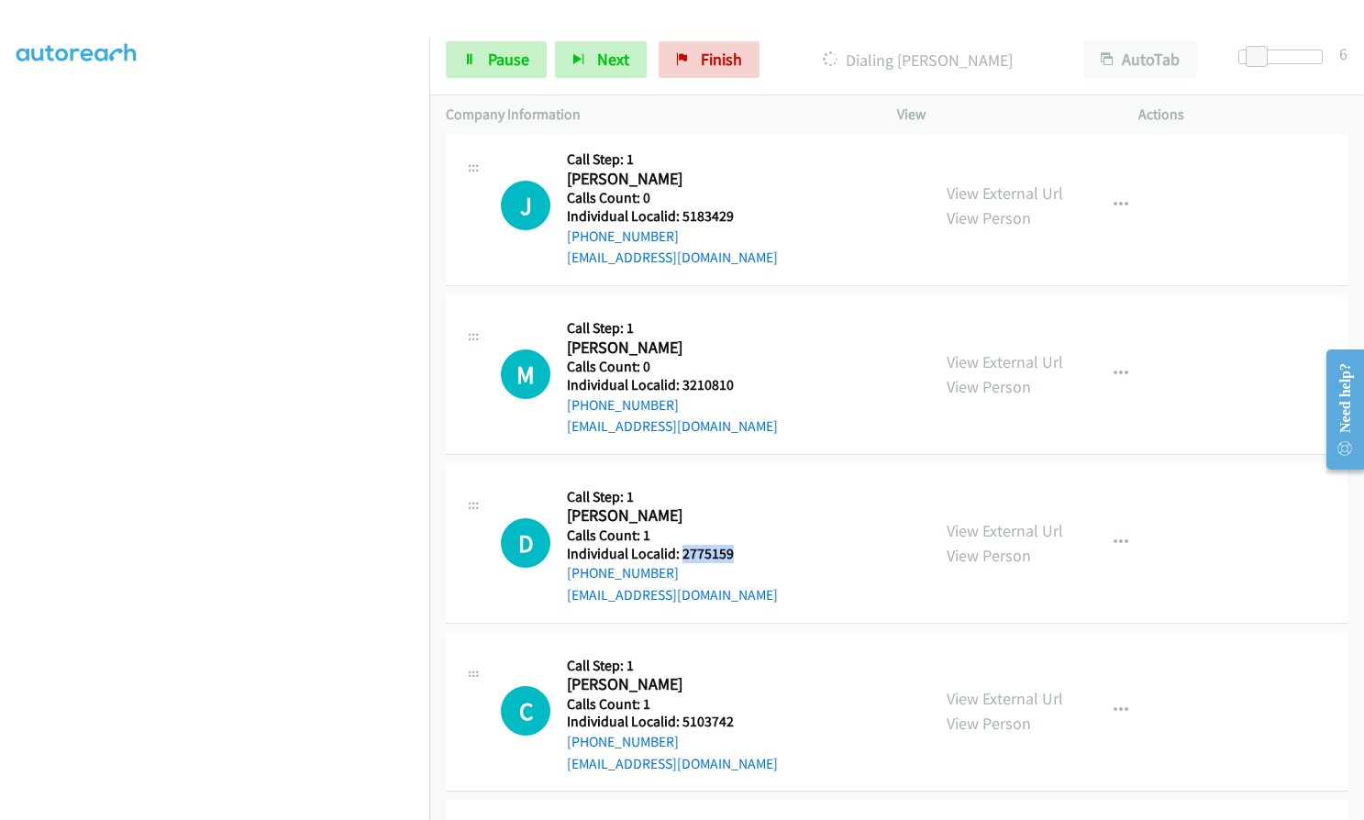
drag, startPoint x: 681, startPoint y: 529, endPoint x: 734, endPoint y: 529, distance: 53.2
click at [734, 529] on div "D Callback Scheduled Call Step: 1 David Gregg America/New_York Calls Count: 1 I…" at bounding box center [707, 543] width 413 height 127
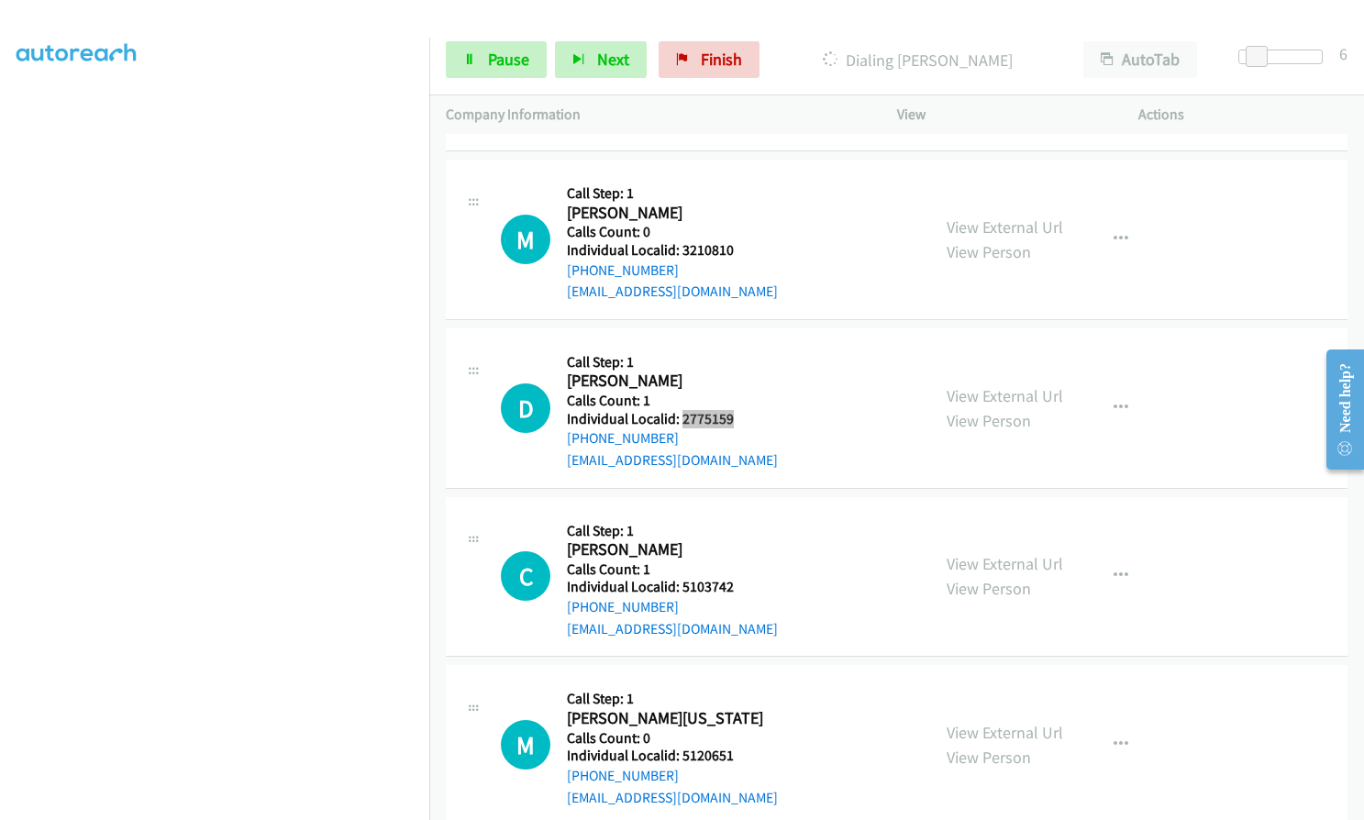
scroll to position [5284, 0]
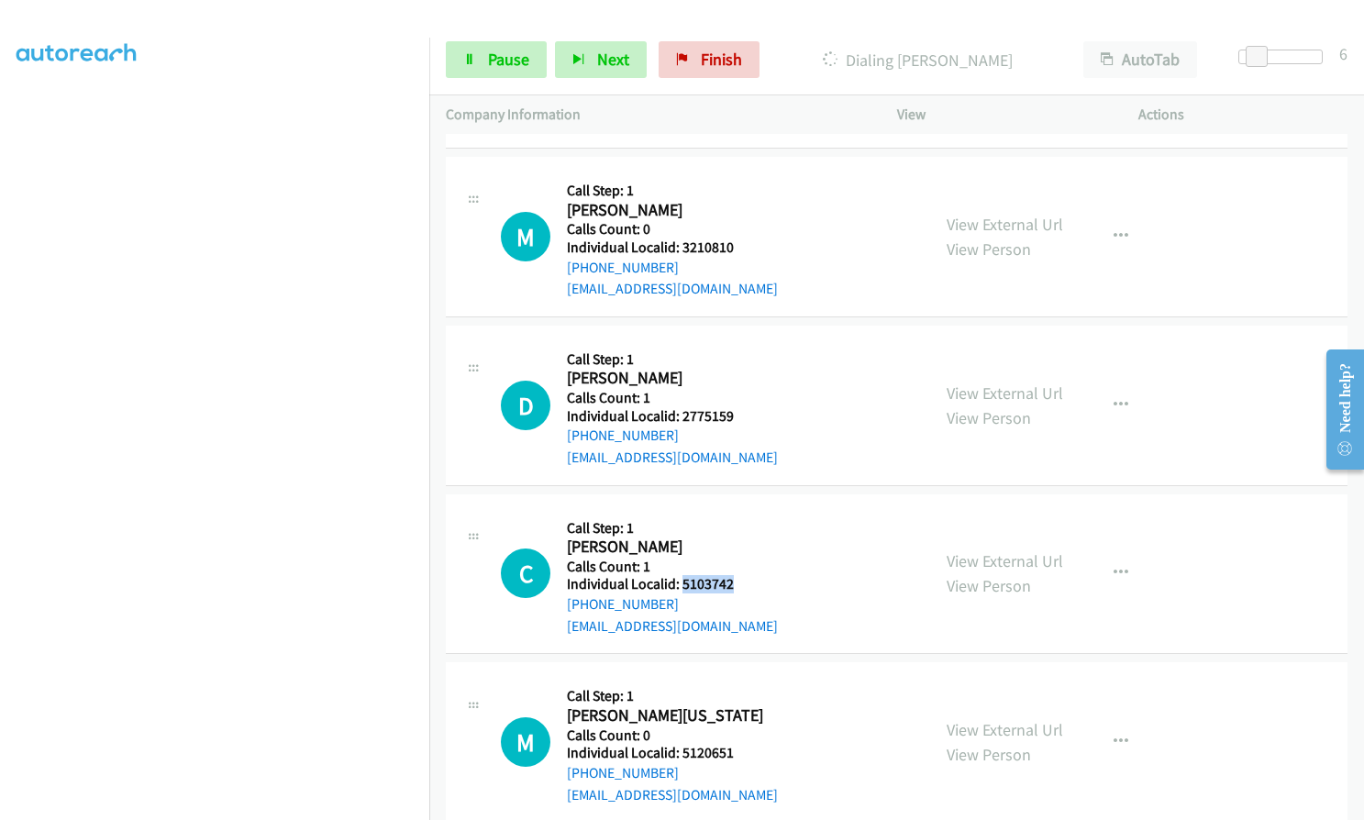
drag, startPoint x: 682, startPoint y: 559, endPoint x: 731, endPoint y: 560, distance: 48.6
click at [731, 575] on h5 "Individual Localid: 5103742" at bounding box center [672, 584] width 211 height 18
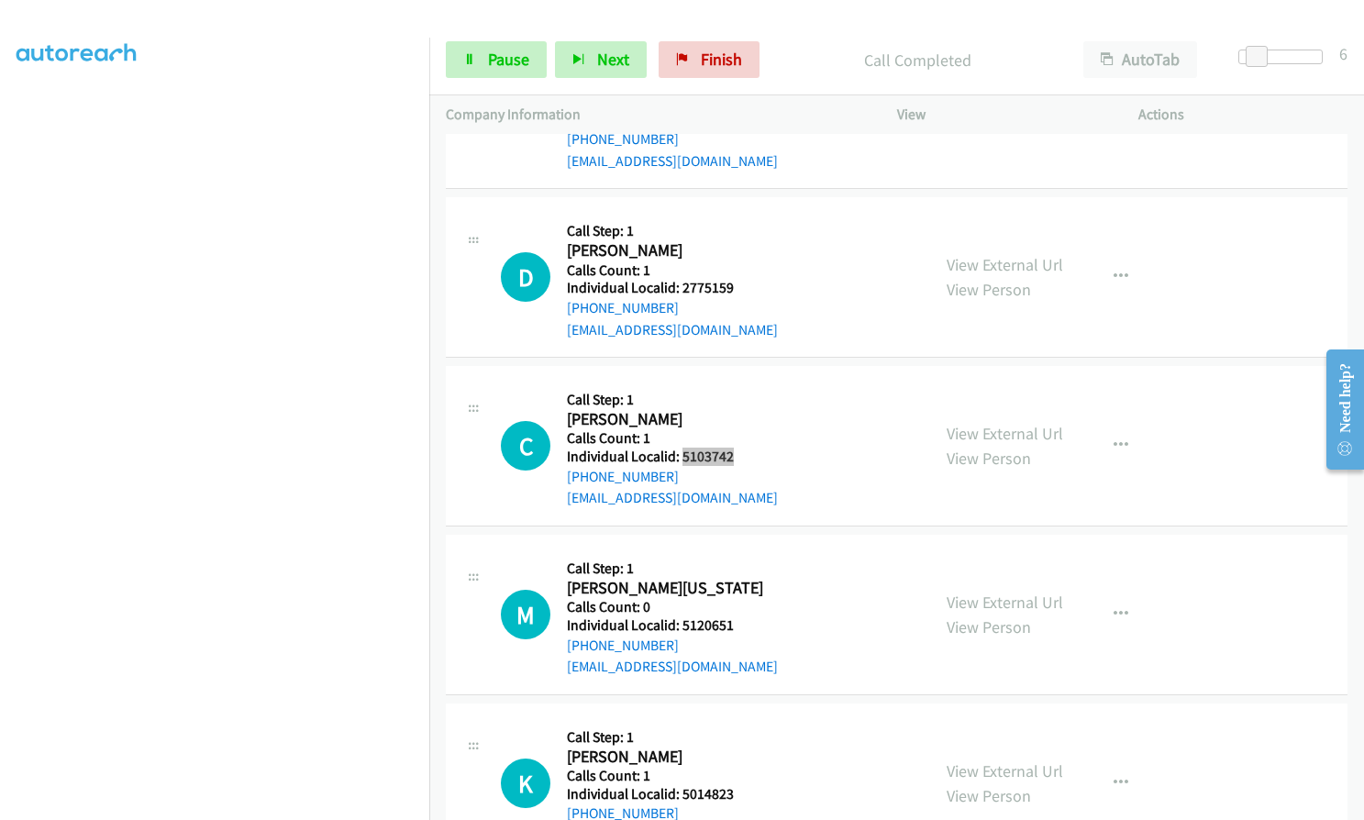
scroll to position [5461, 0]
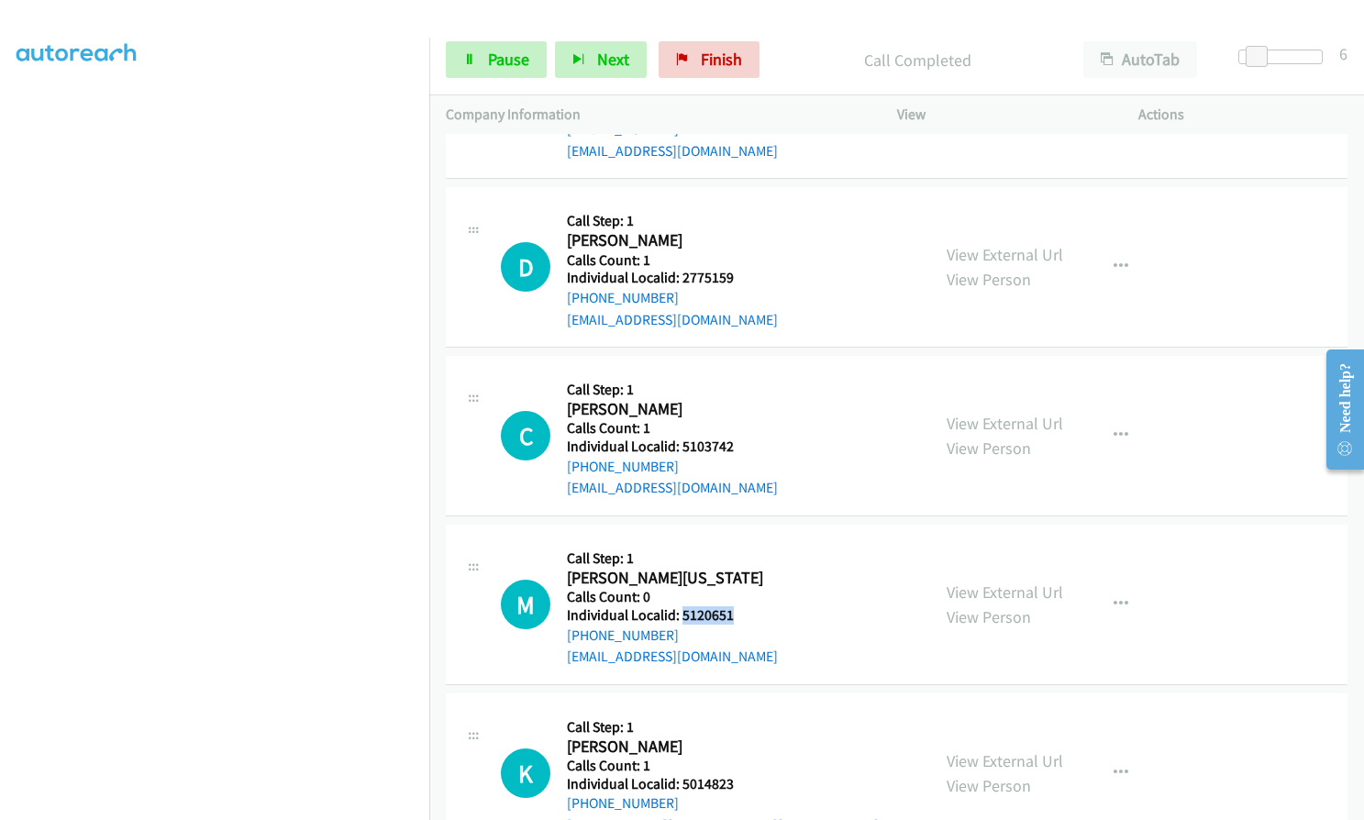
drag, startPoint x: 680, startPoint y: 591, endPoint x: 738, endPoint y: 594, distance: 58.8
click at [738, 606] on h5 "Individual Localid: 5120651" at bounding box center [672, 615] width 211 height 18
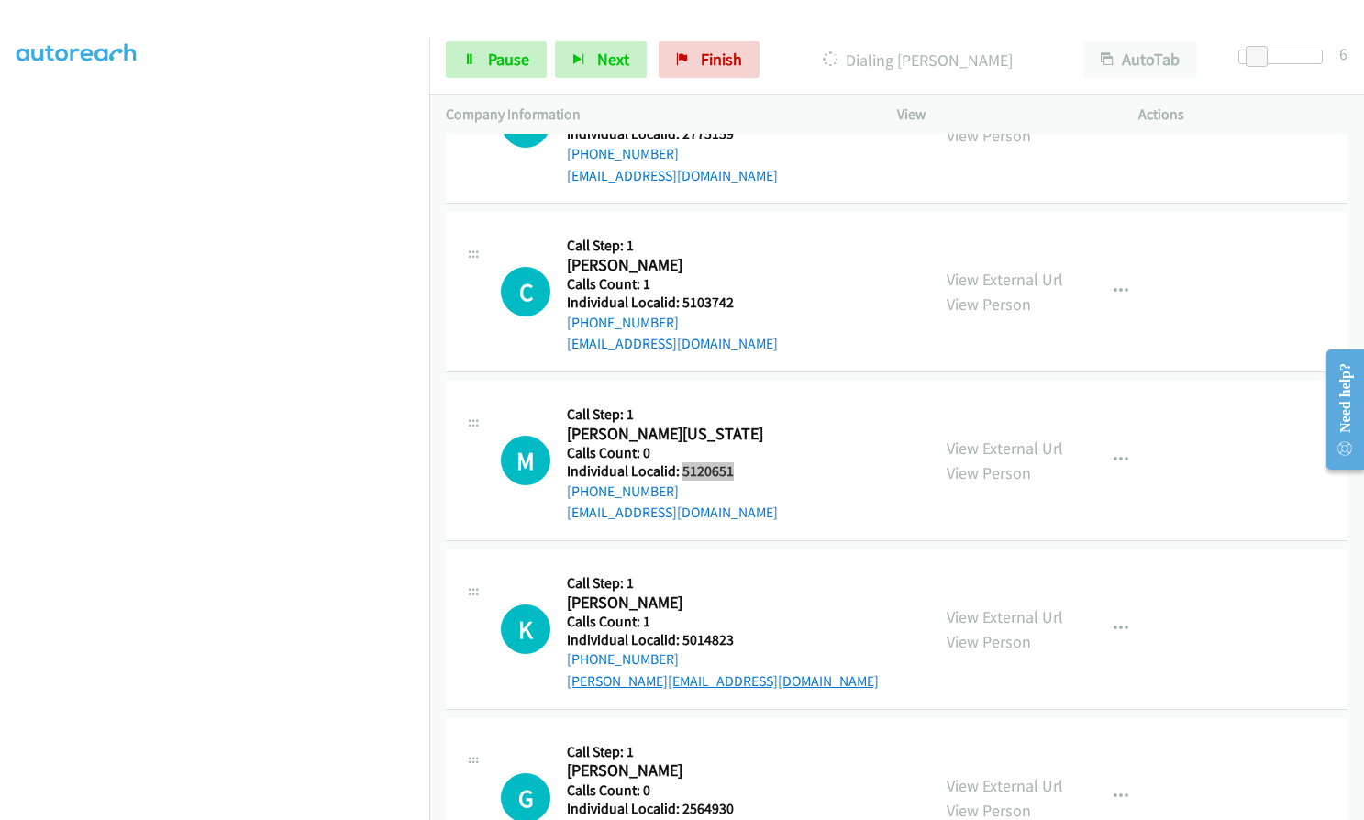
scroll to position [5621, 0]
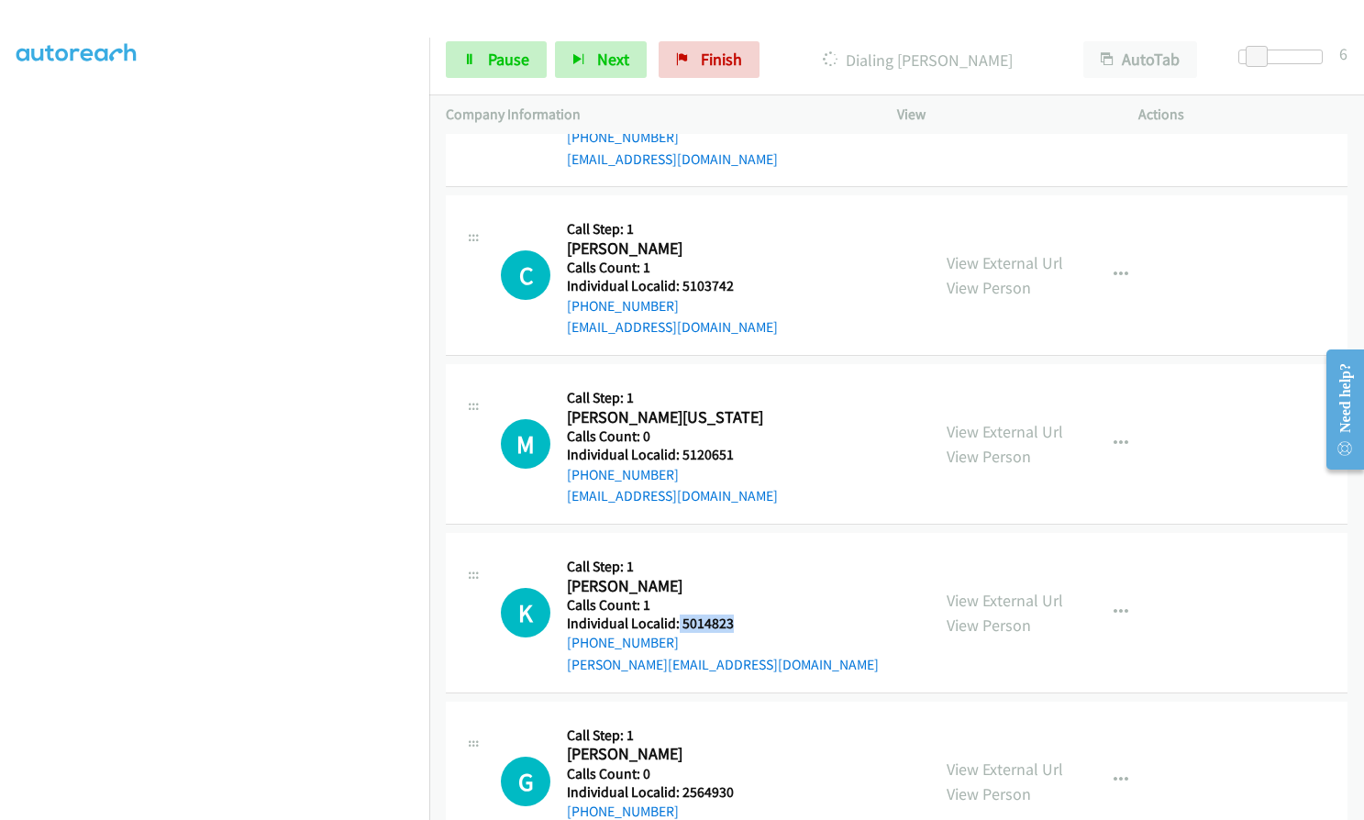
drag, startPoint x: 678, startPoint y: 601, endPoint x: 738, endPoint y: 596, distance: 59.8
click at [738, 596] on div "K Callback Scheduled Call Step: 1 Kolbe Kimbrew America/New_York Calls Count: 1…" at bounding box center [707, 612] width 413 height 127
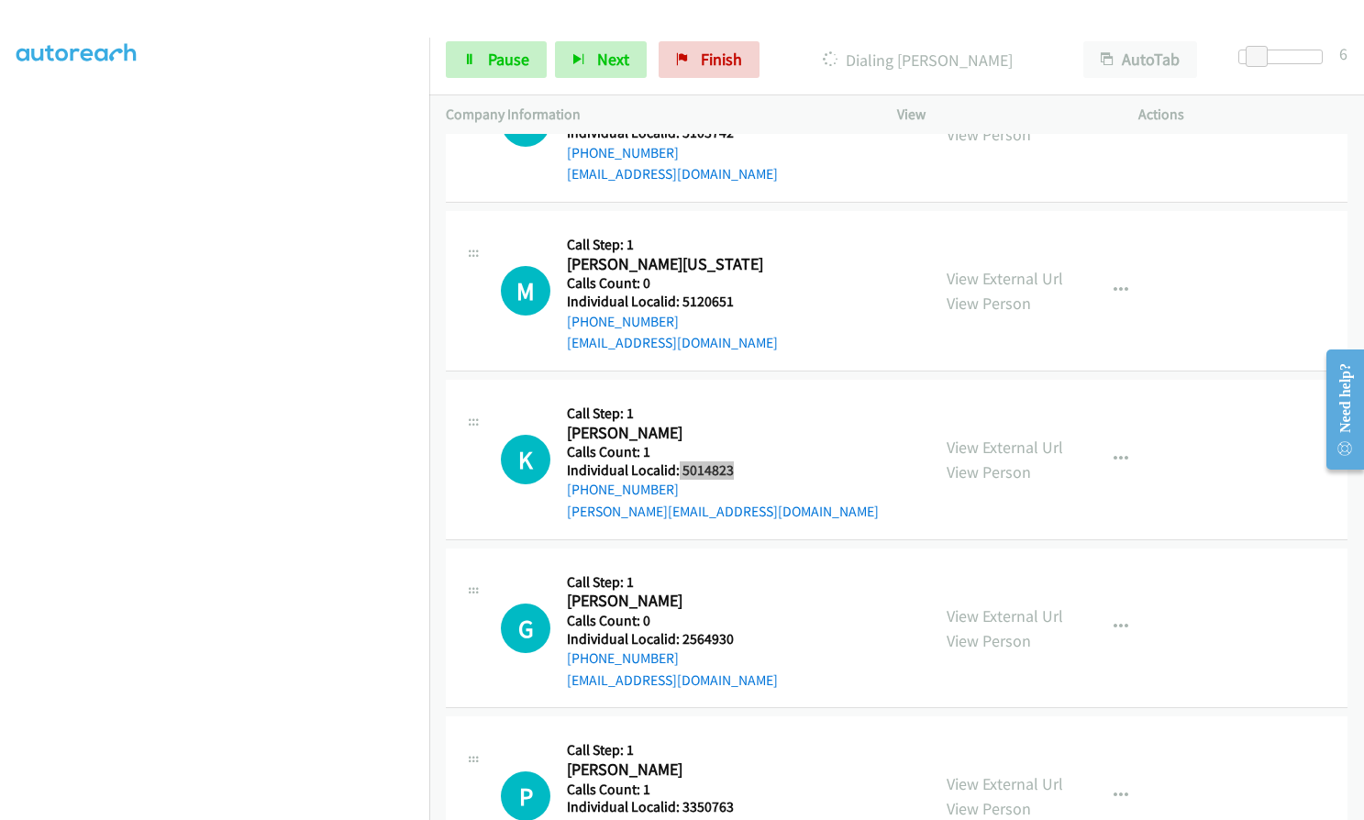
scroll to position [5782, 0]
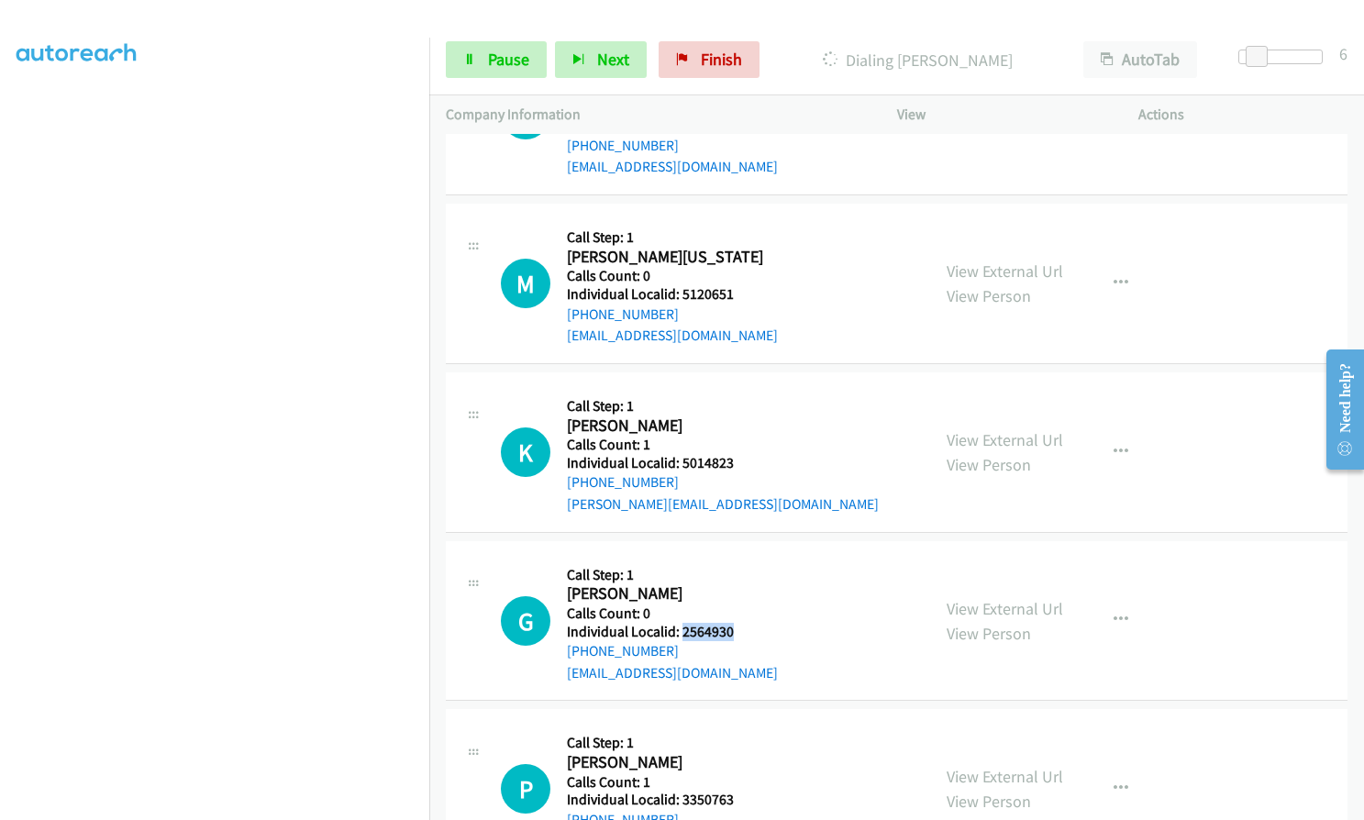
drag, startPoint x: 683, startPoint y: 611, endPoint x: 735, endPoint y: 611, distance: 51.4
click at [735, 611] on div "G Callback Scheduled Call Step: 1 Garry Scanlan America/Toronto Calls Count: 0 …" at bounding box center [707, 621] width 413 height 127
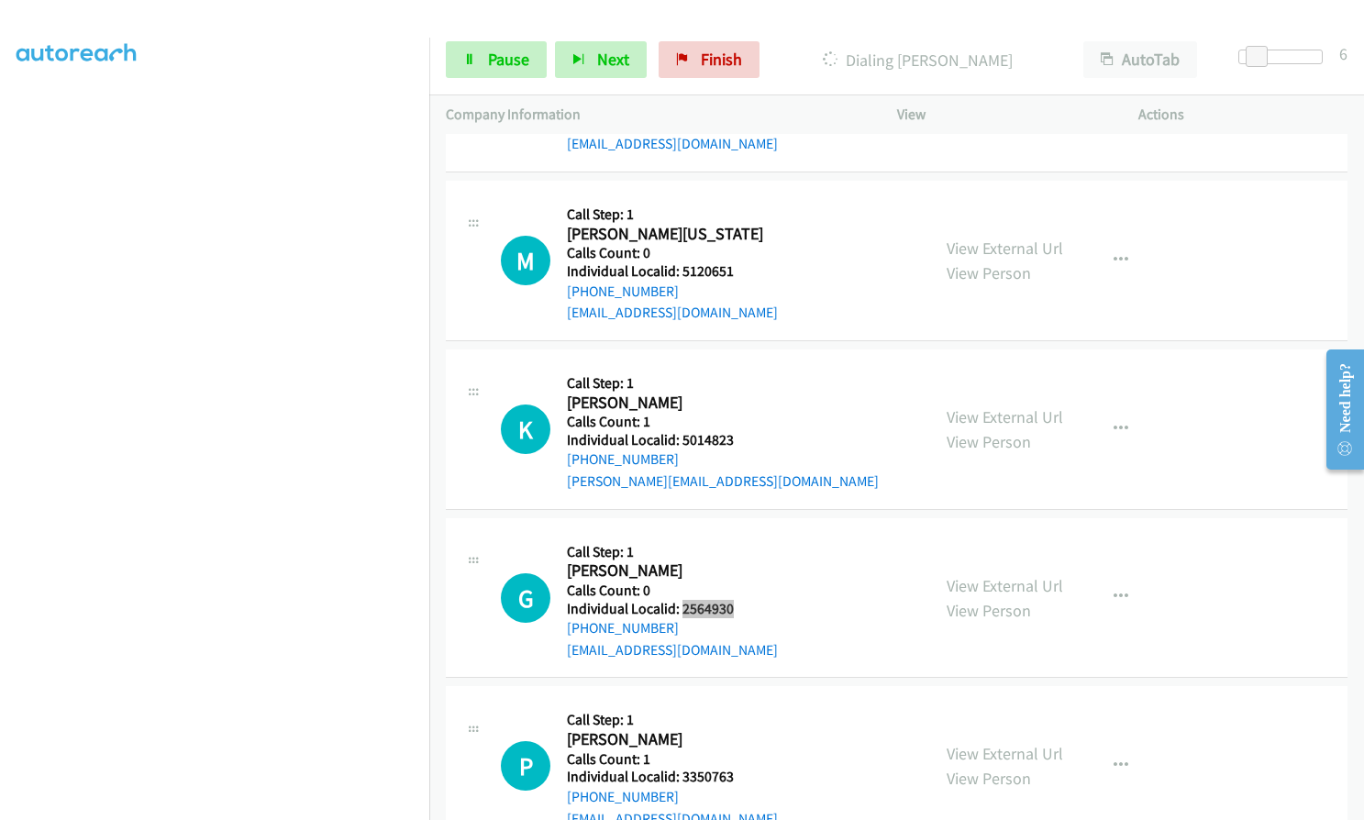
scroll to position [5828, 0]
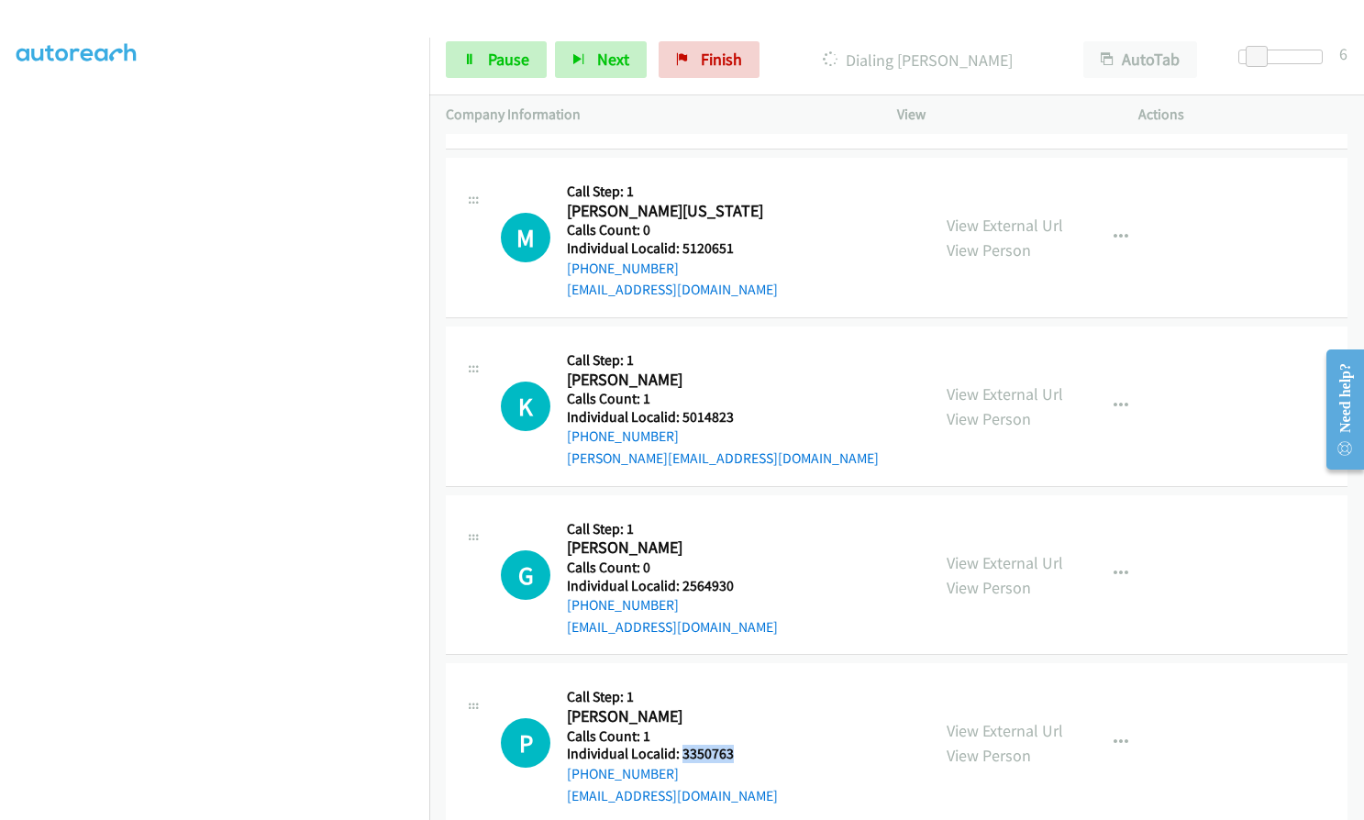
drag, startPoint x: 687, startPoint y: 731, endPoint x: 752, endPoint y: 732, distance: 65.1
click at [752, 732] on div "P Callback Scheduled Call Step: 1 Patrick Uebelhor America/New_York Calls Count…" at bounding box center [707, 743] width 413 height 127
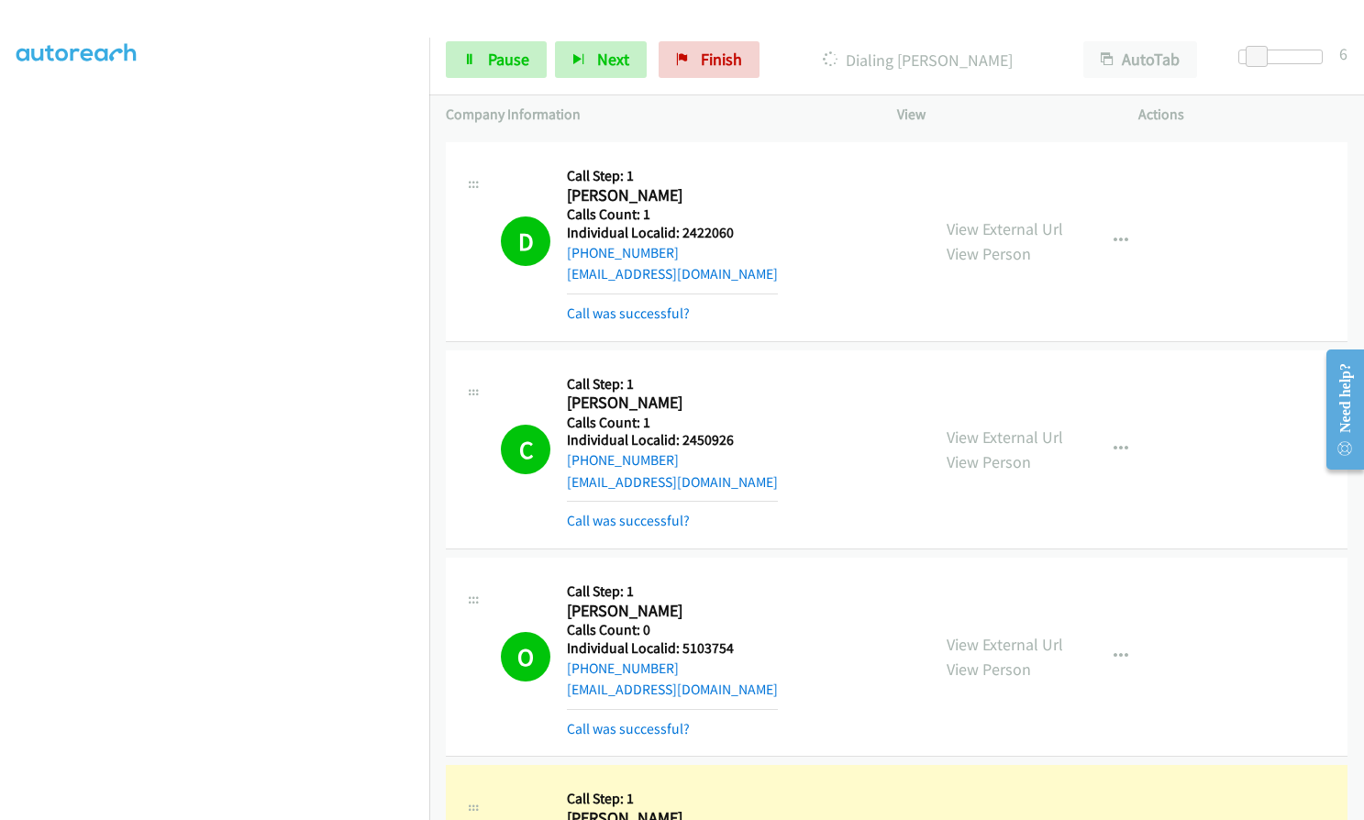
scroll to position [4583, 0]
drag, startPoint x: 699, startPoint y: 422, endPoint x: 735, endPoint y: 422, distance: 35.8
click at [735, 433] on h5 "Individual Localid: 2450926" at bounding box center [672, 442] width 211 height 18
drag, startPoint x: 680, startPoint y: 628, endPoint x: 738, endPoint y: 628, distance: 57.8
click at [738, 641] on h5 "Individual Localid: 5103754" at bounding box center [672, 650] width 211 height 18
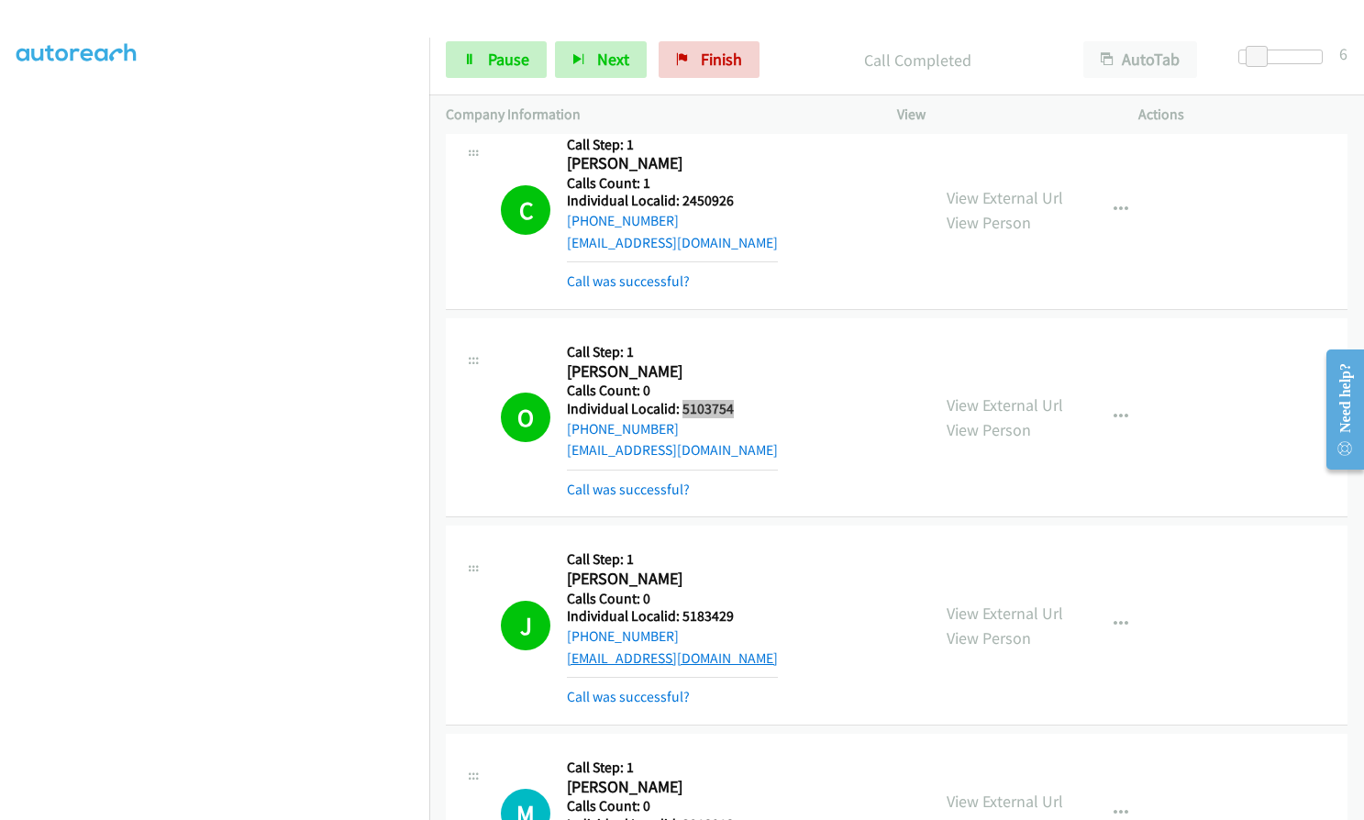
scroll to position [4835, 0]
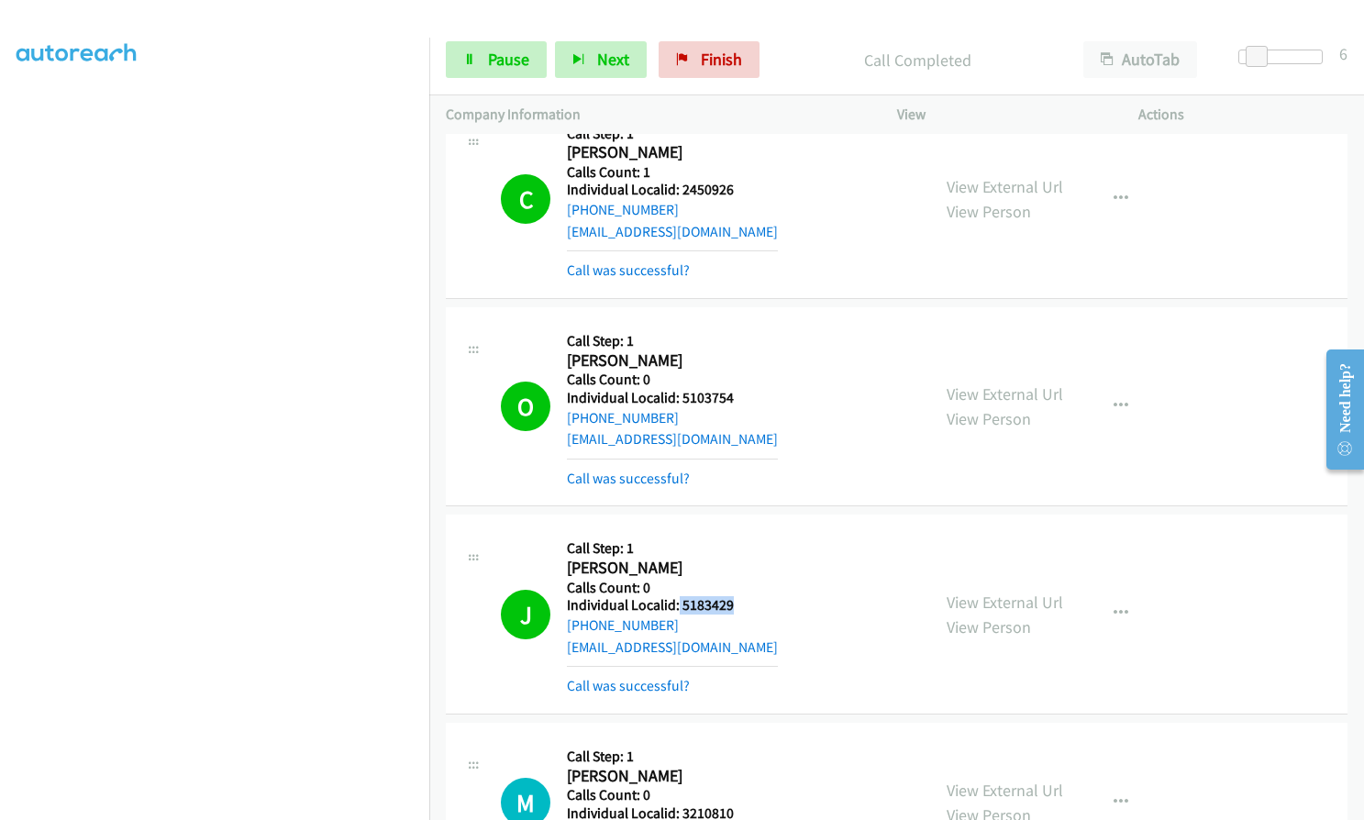
drag, startPoint x: 678, startPoint y: 585, endPoint x: 734, endPoint y: 582, distance: 56.0
click at [741, 596] on h5 "Individual Localid: 5183429" at bounding box center [672, 605] width 211 height 18
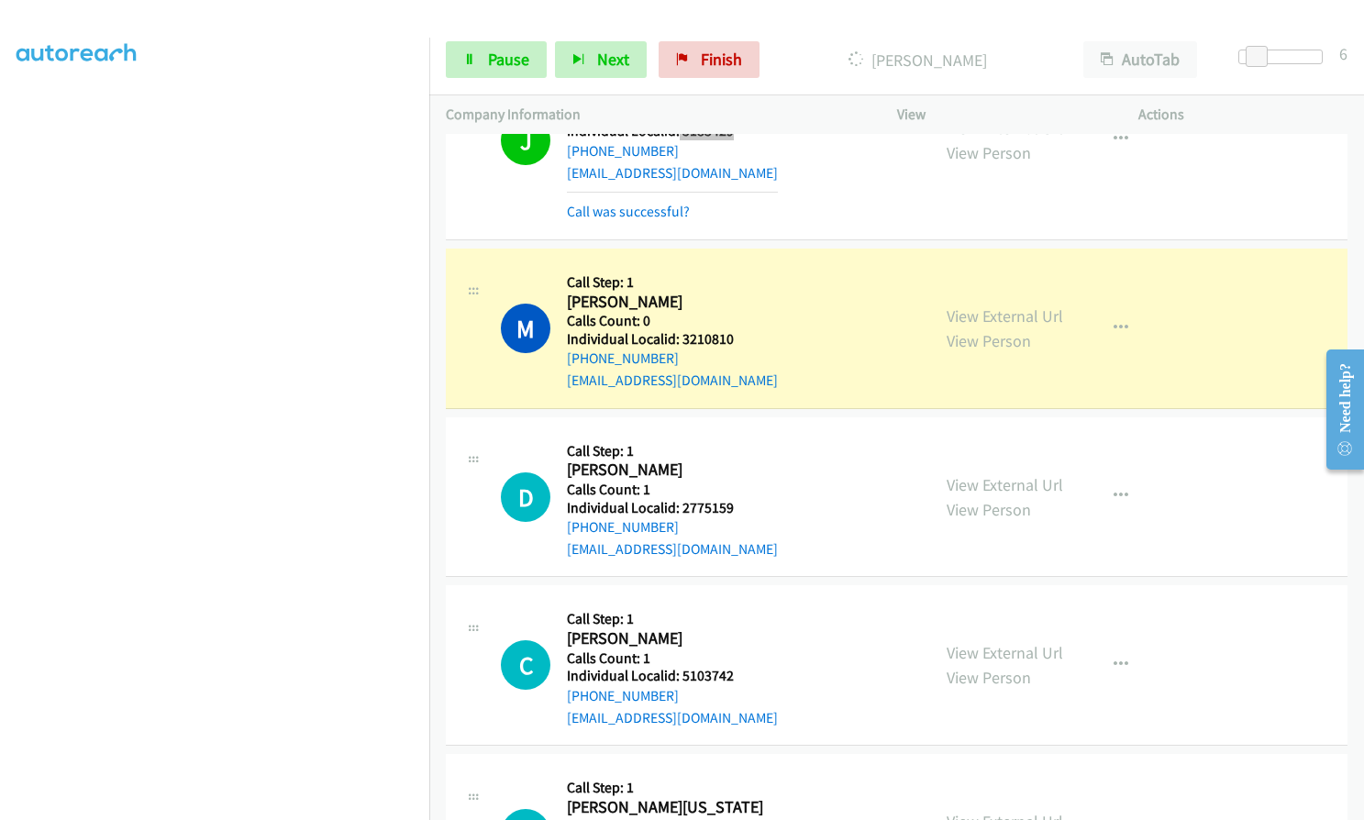
scroll to position [5340, 0]
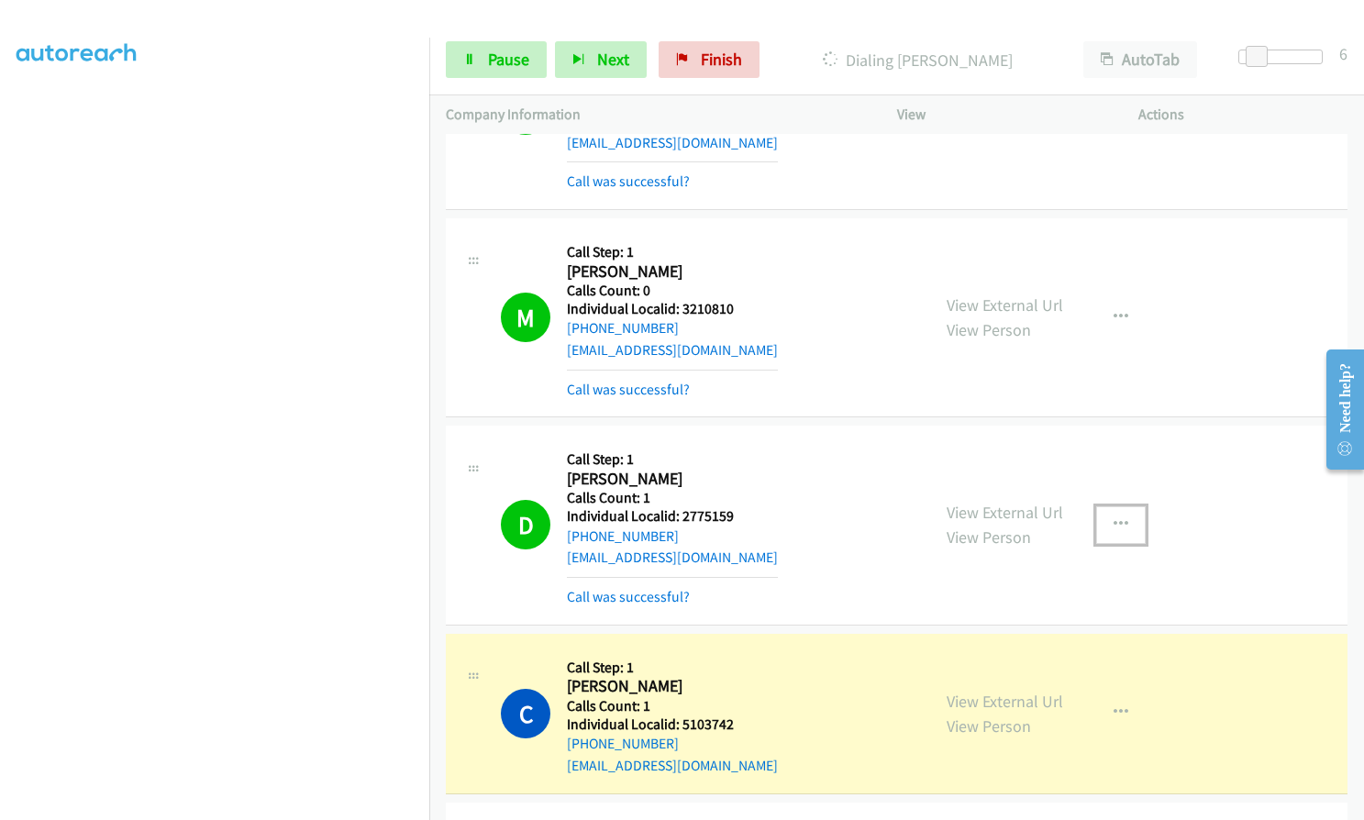
click at [1115, 517] on icon "button" at bounding box center [1121, 524] width 15 height 15
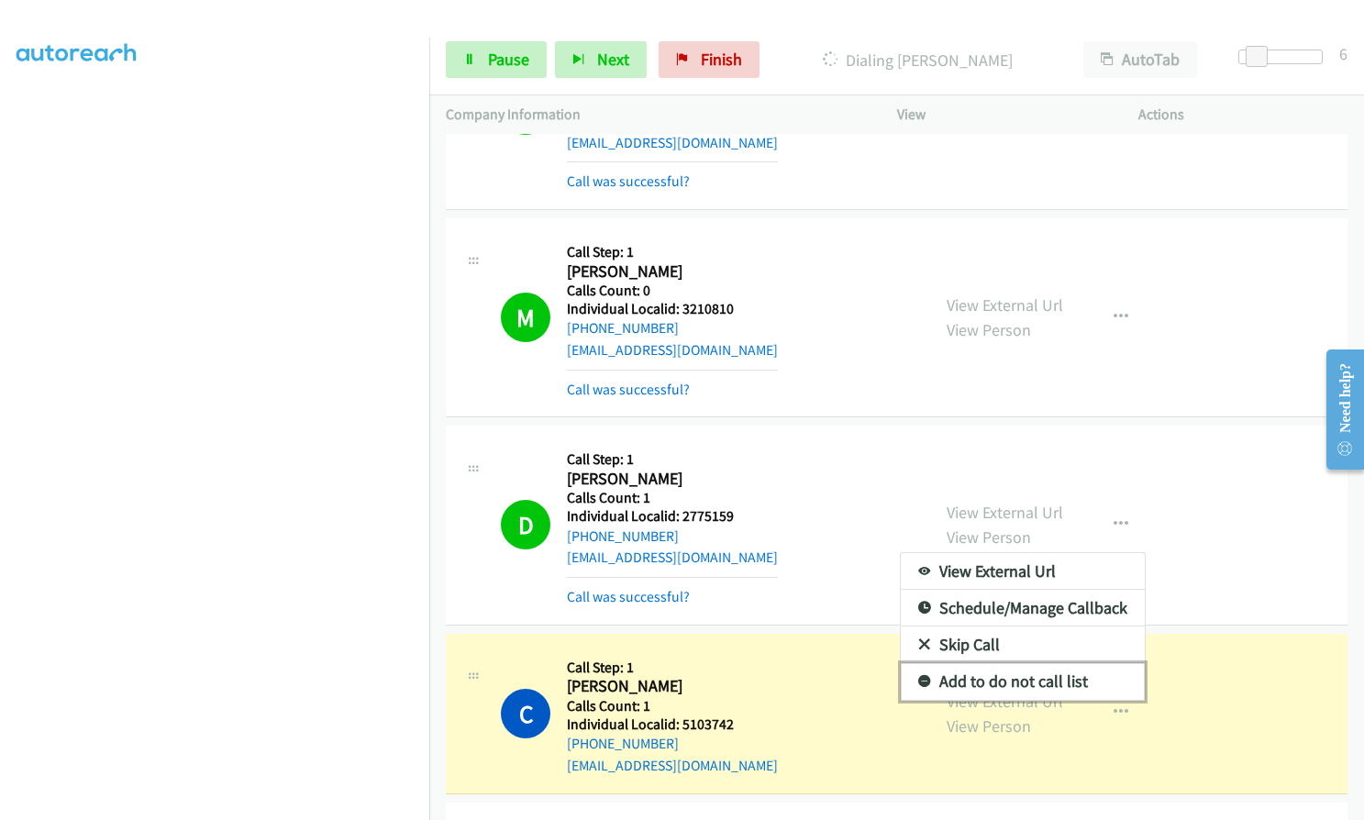
click at [918, 676] on icon at bounding box center [924, 682] width 13 height 13
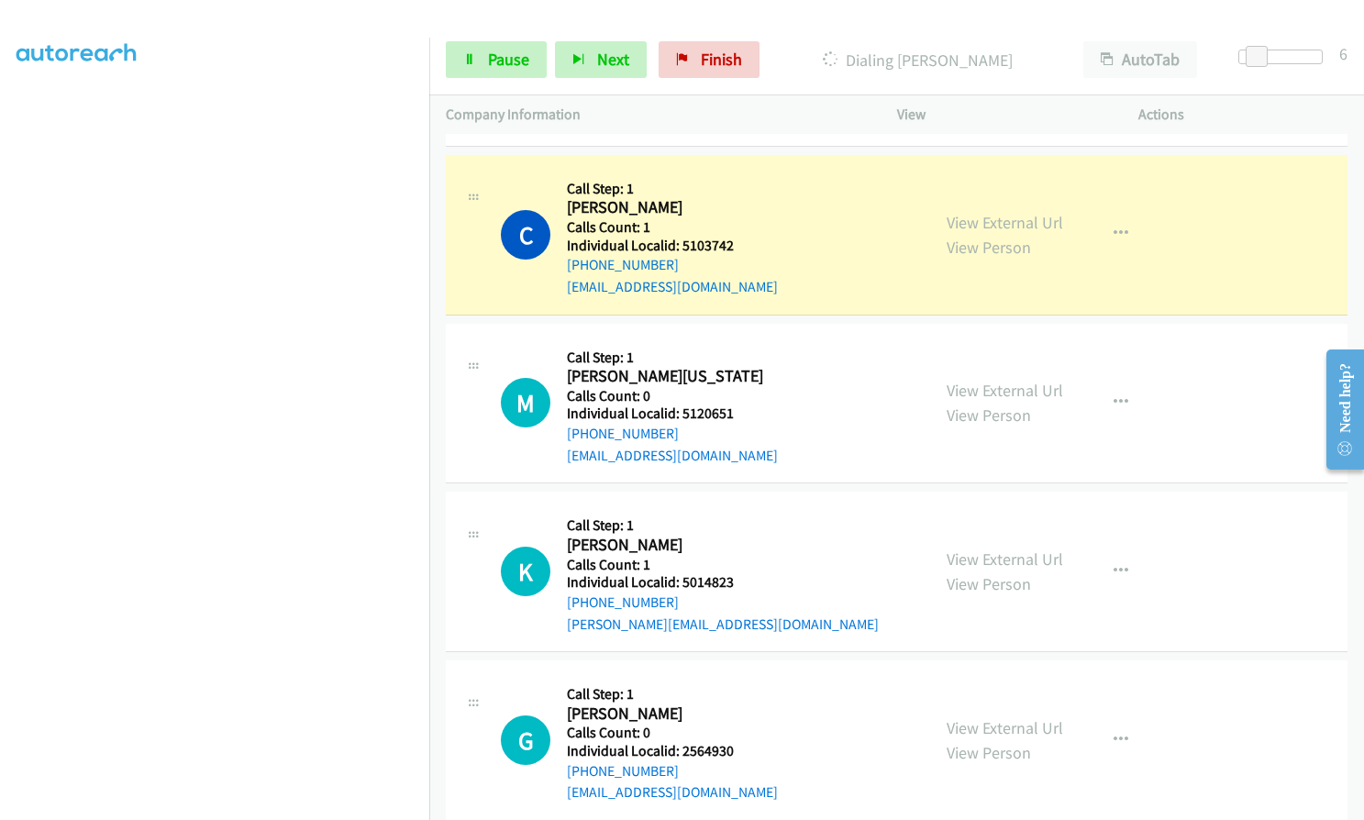
scroll to position [5821, 0]
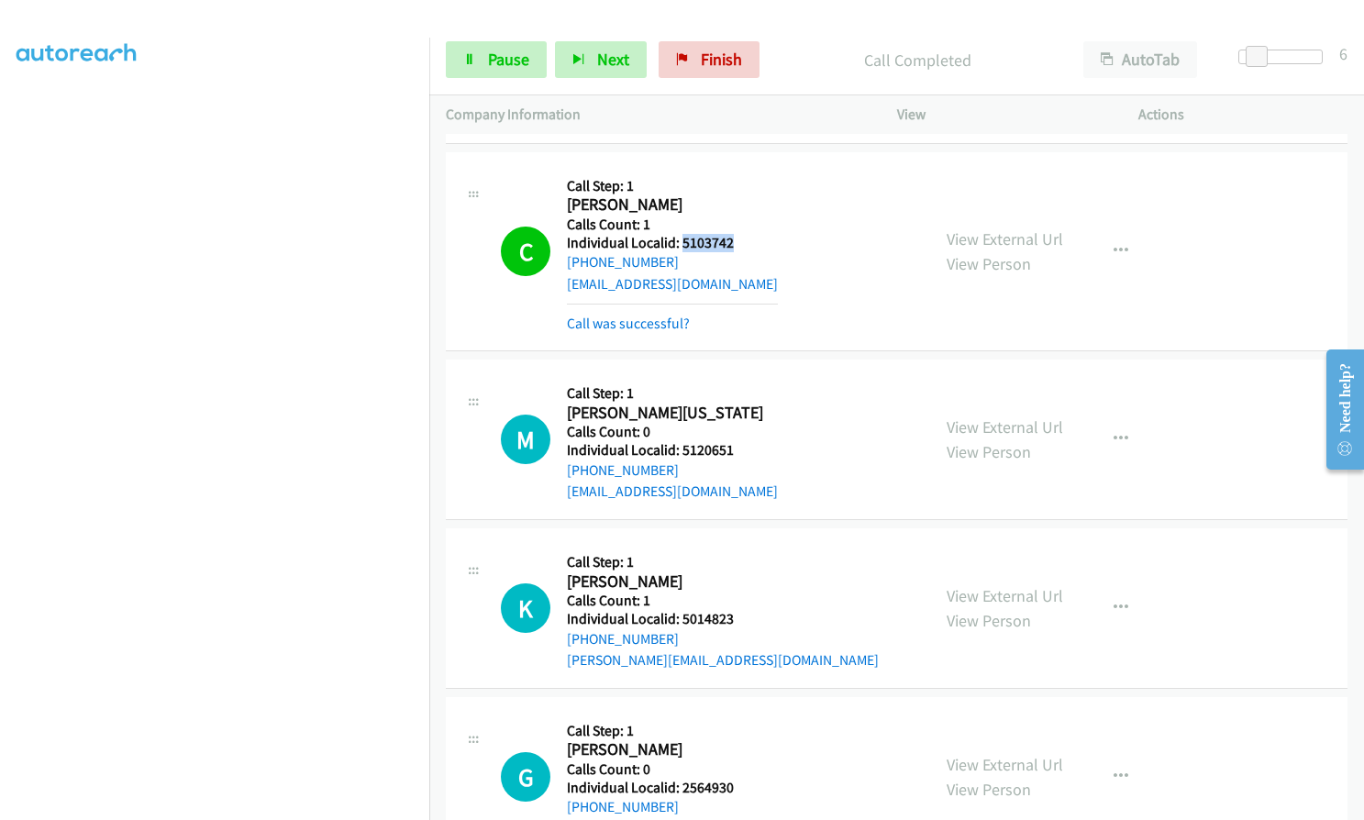
drag, startPoint x: 681, startPoint y: 218, endPoint x: 730, endPoint y: 218, distance: 49.5
click at [732, 234] on h5 "Individual Localid: 5103742" at bounding box center [672, 243] width 211 height 18
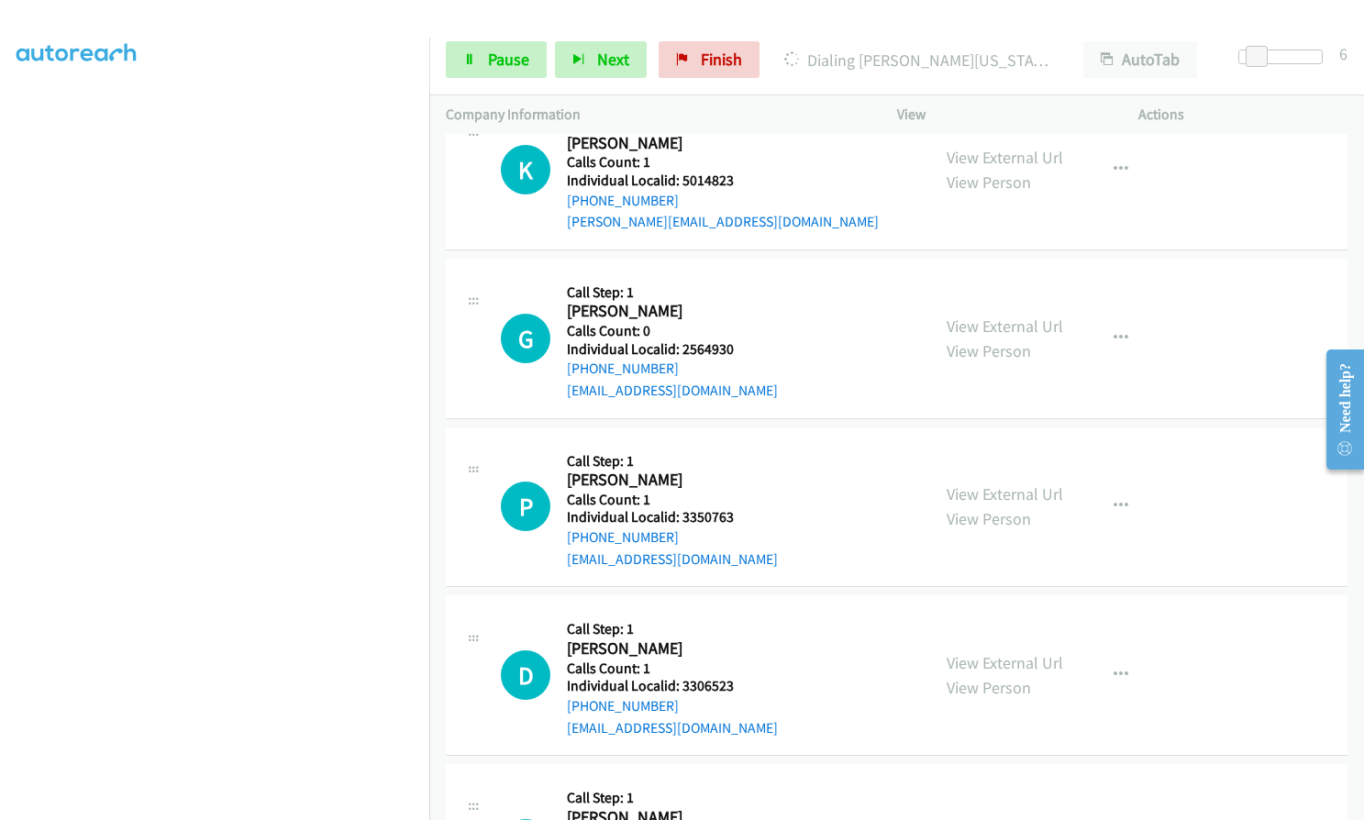
scroll to position [6555, 0]
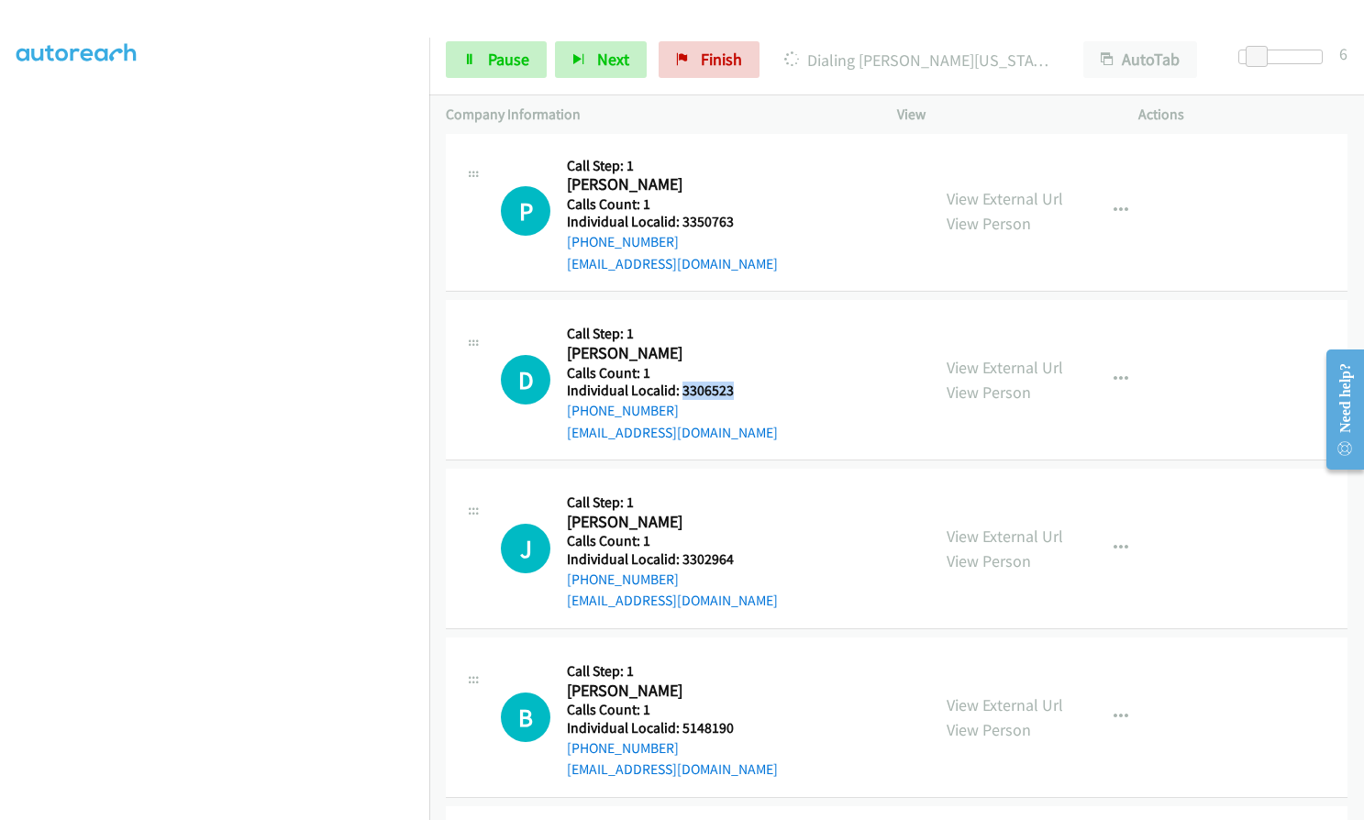
drag, startPoint x: 679, startPoint y: 365, endPoint x: 755, endPoint y: 365, distance: 76.1
click at [756, 365] on div "D Callback Scheduled Call Step: 1 Danny Mellard America/New_York Calls Count: 1…" at bounding box center [707, 379] width 413 height 127
click at [754, 403] on div "D Callback Scheduled Call Step: 1 Danny Mellard America/New_York Calls Count: 1…" at bounding box center [707, 379] width 413 height 127
drag, startPoint x: 680, startPoint y: 367, endPoint x: 741, endPoint y: 367, distance: 61.5
click at [743, 367] on div "D Callback Scheduled Call Step: 1 Danny Mellard America/New_York Calls Count: 1…" at bounding box center [707, 379] width 413 height 127
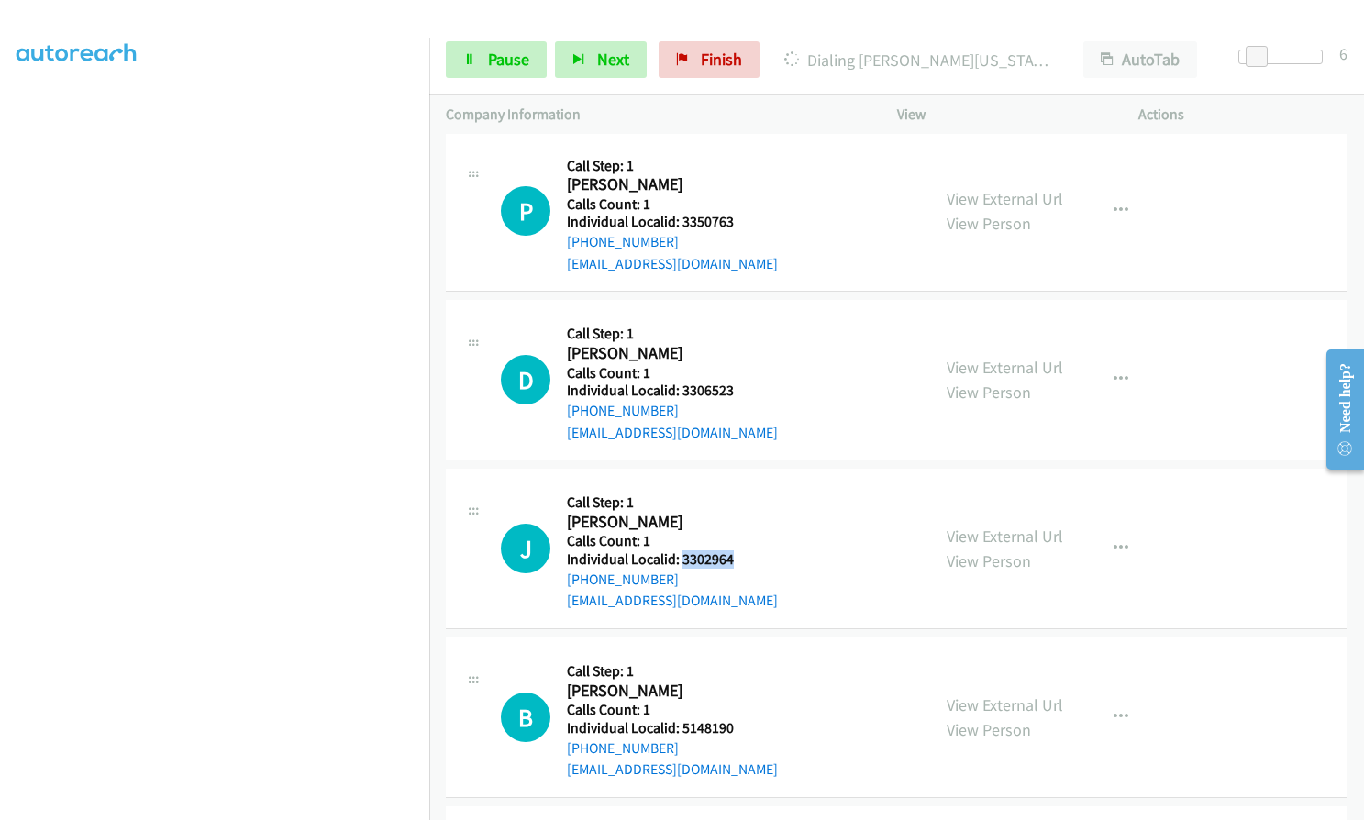
drag, startPoint x: 682, startPoint y: 537, endPoint x: 731, endPoint y: 535, distance: 49.6
click at [731, 535] on div "J Callback Scheduled Call Step: 1 Jennifer Sheppard America/New_York Calls Coun…" at bounding box center [707, 548] width 413 height 127
drag, startPoint x: 682, startPoint y: 705, endPoint x: 729, endPoint y: 705, distance: 46.8
click at [731, 705] on div "B Callback Scheduled Call Step: 1 Branden Calhoun America/New_York Calls Count:…" at bounding box center [707, 717] width 413 height 127
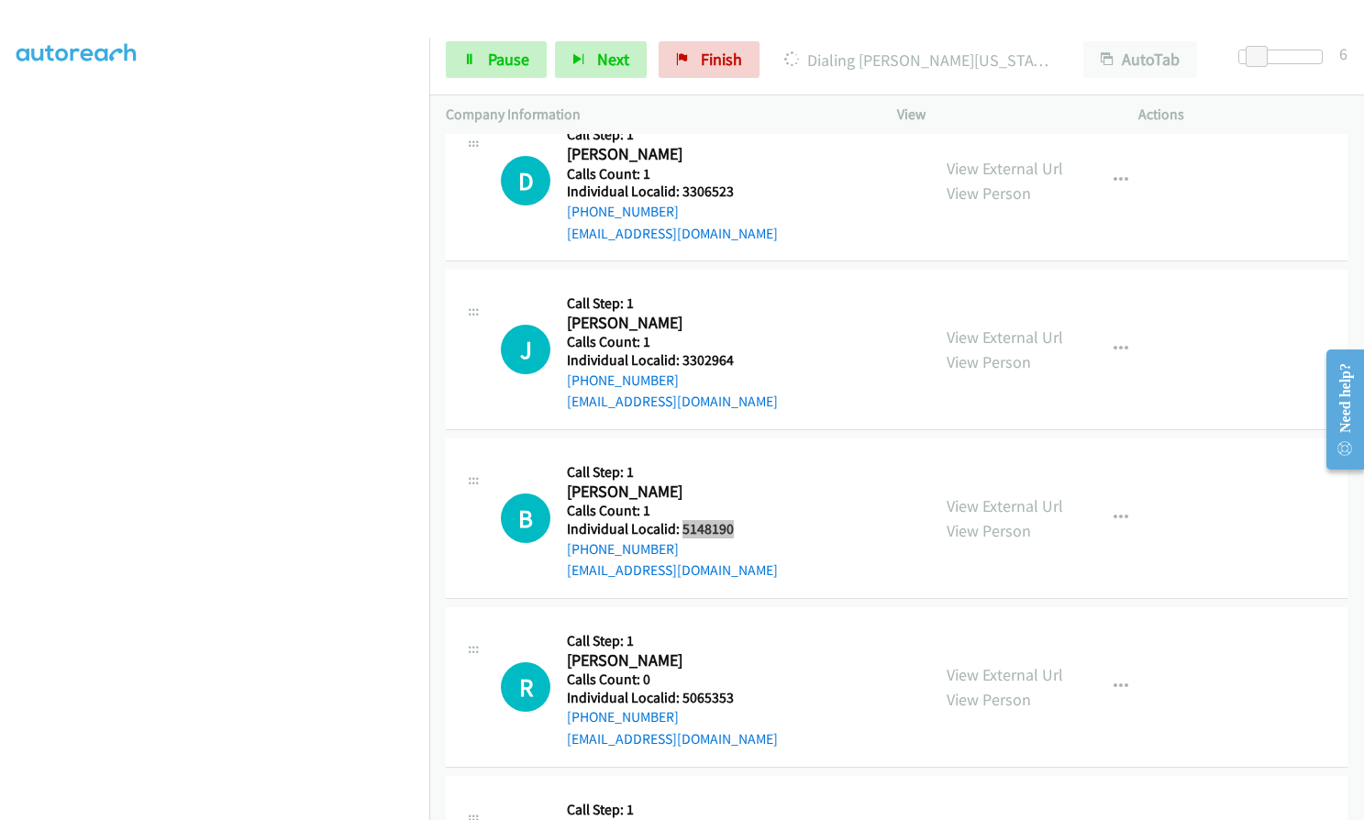
scroll to position [6807, 0]
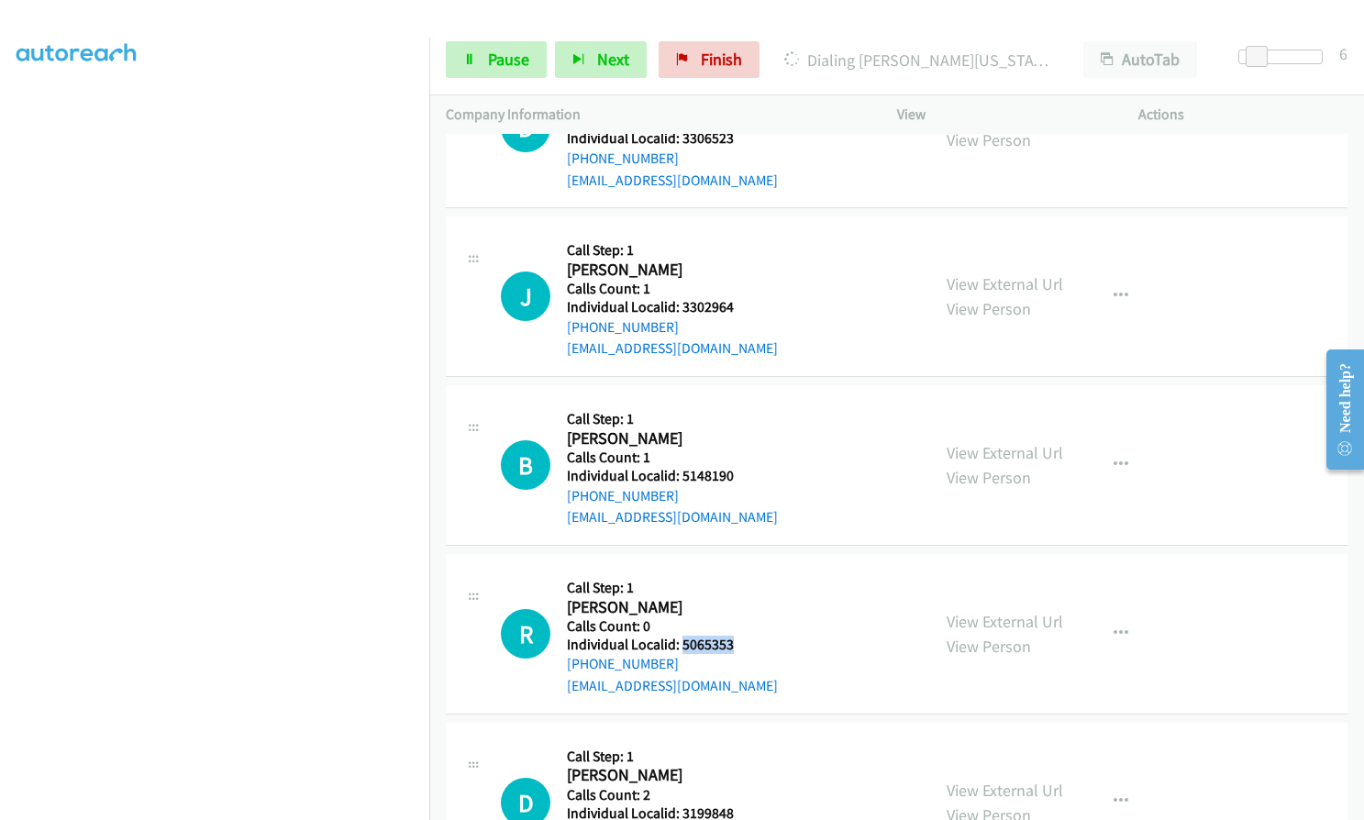
drag, startPoint x: 679, startPoint y: 620, endPoint x: 738, endPoint y: 618, distance: 58.7
click at [738, 618] on div "R Callback Scheduled Call Step: 1 Raylan Boop America/New_York Calls Count: 0 I…" at bounding box center [707, 634] width 413 height 127
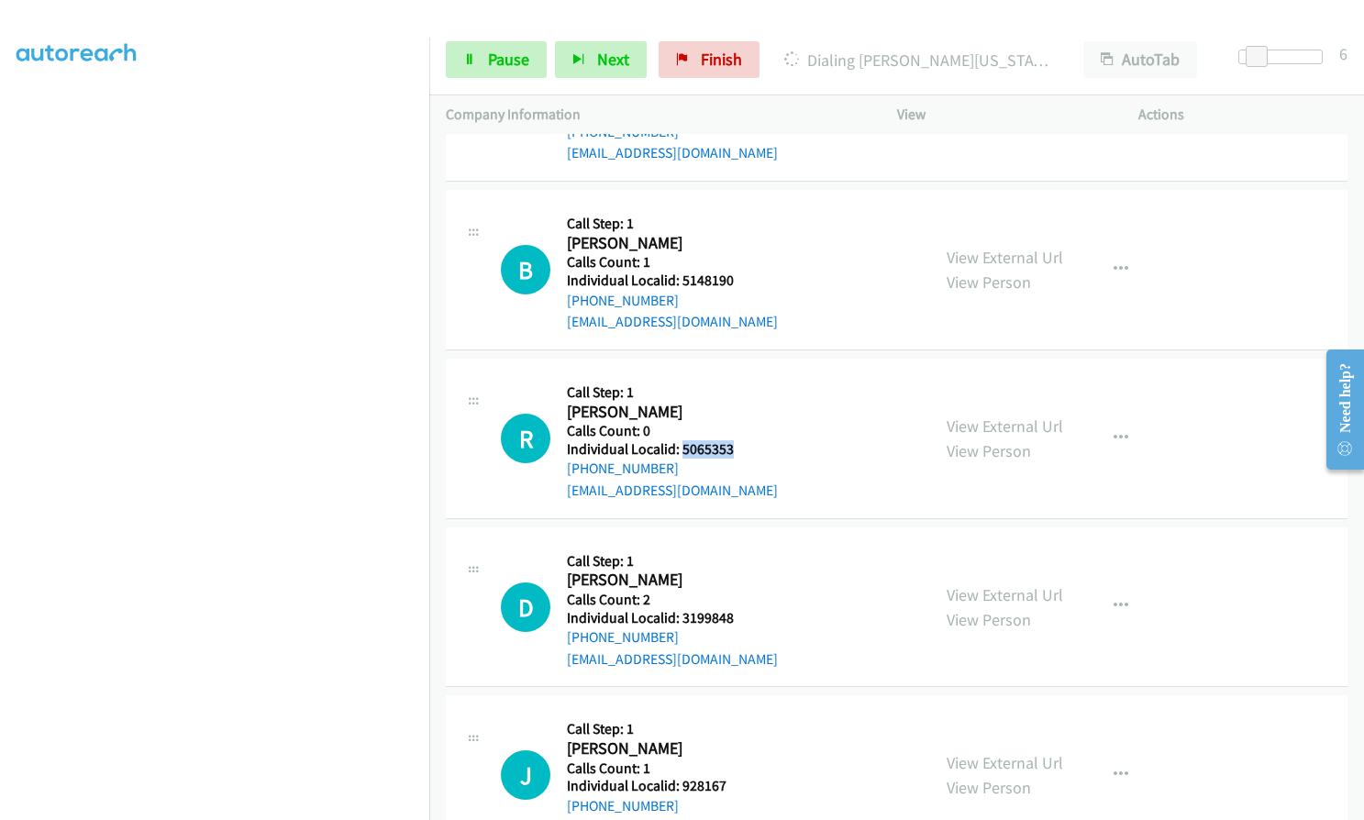
scroll to position [7014, 0]
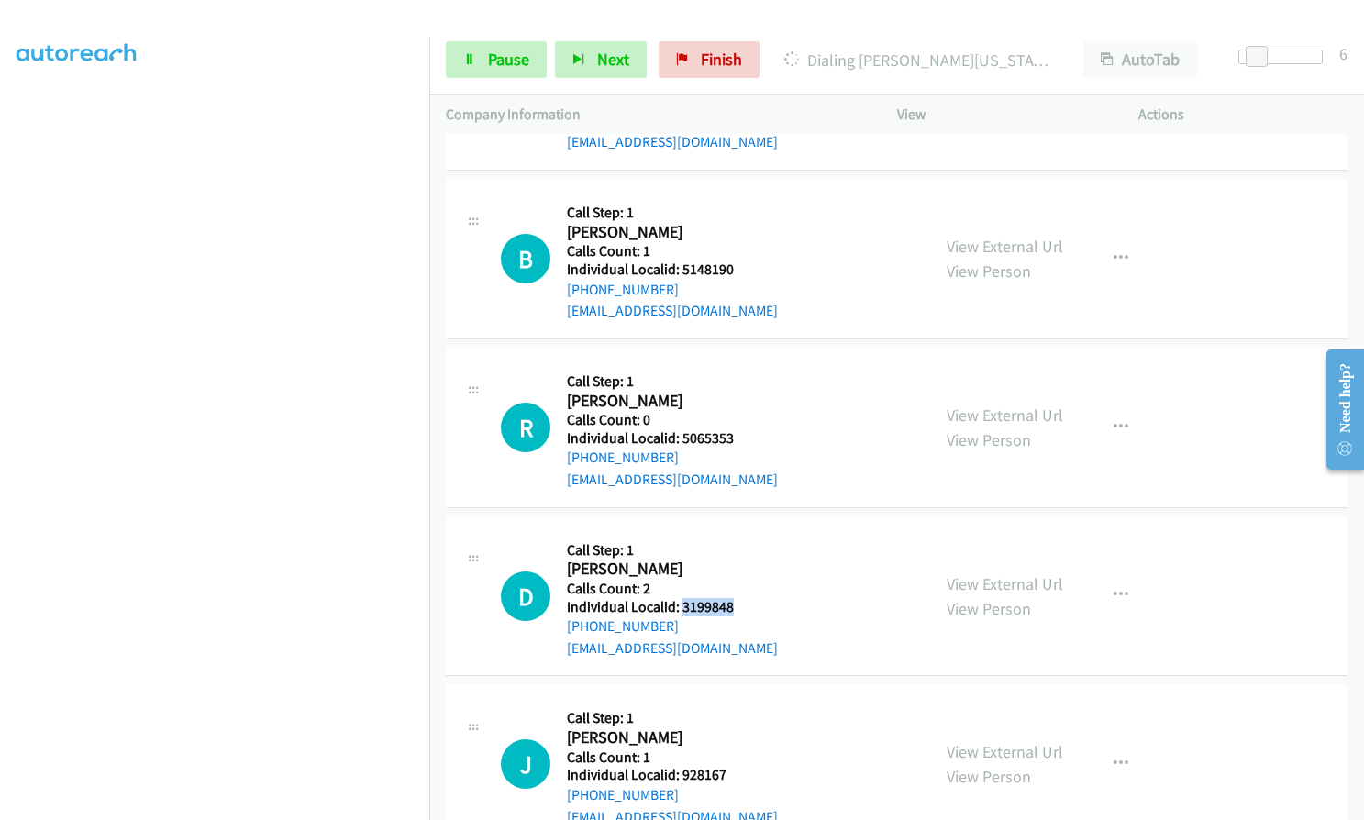
drag, startPoint x: 681, startPoint y: 606, endPoint x: 739, endPoint y: 587, distance: 61.8
click at [739, 598] on h5 "Individual Localid: 3199848" at bounding box center [672, 607] width 211 height 18
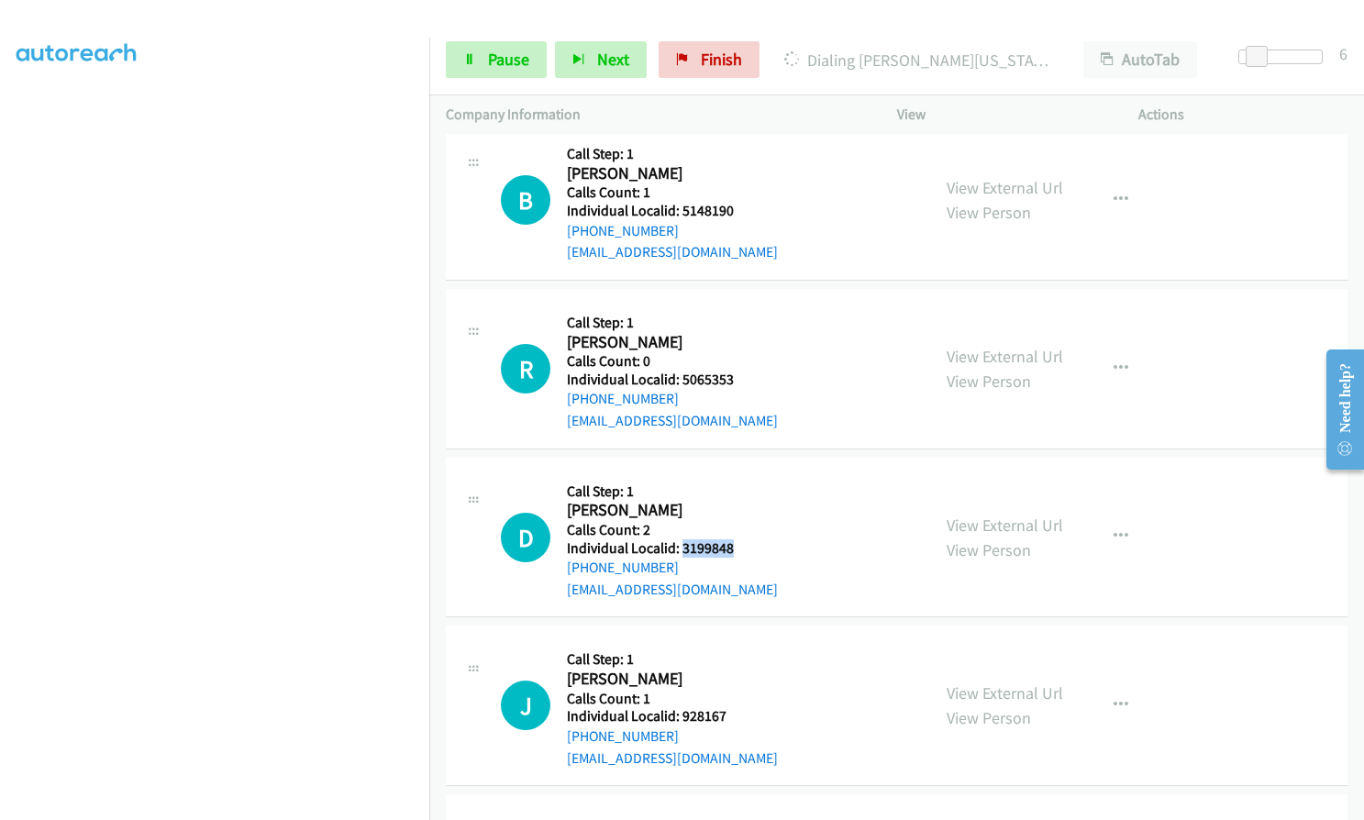
scroll to position [7243, 0]
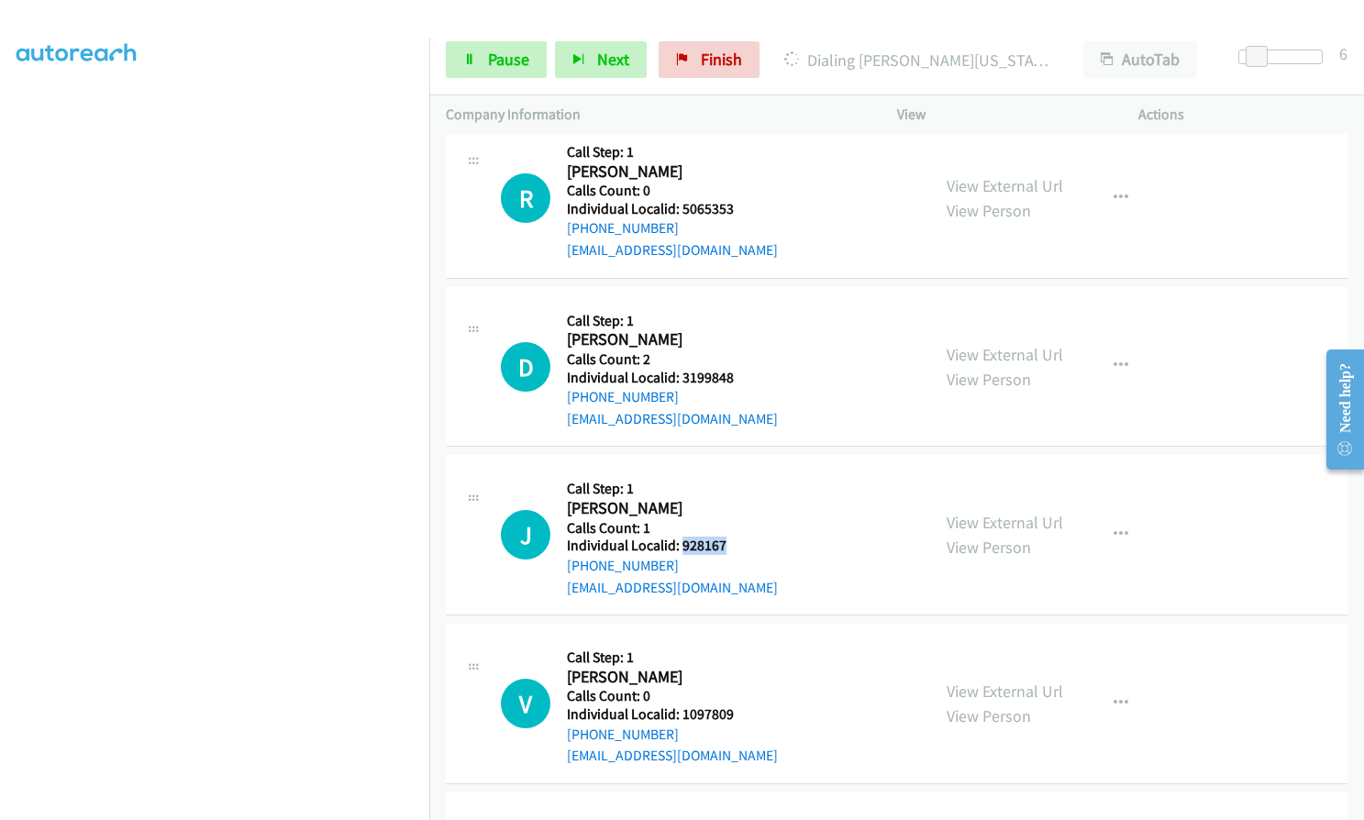
drag, startPoint x: 680, startPoint y: 522, endPoint x: 716, endPoint y: 520, distance: 35.8
click at [733, 520] on div "J Callback Scheduled Call Step: 1 Jason Beaver America/New_York Calls Count: 1 …" at bounding box center [707, 534] width 413 height 127
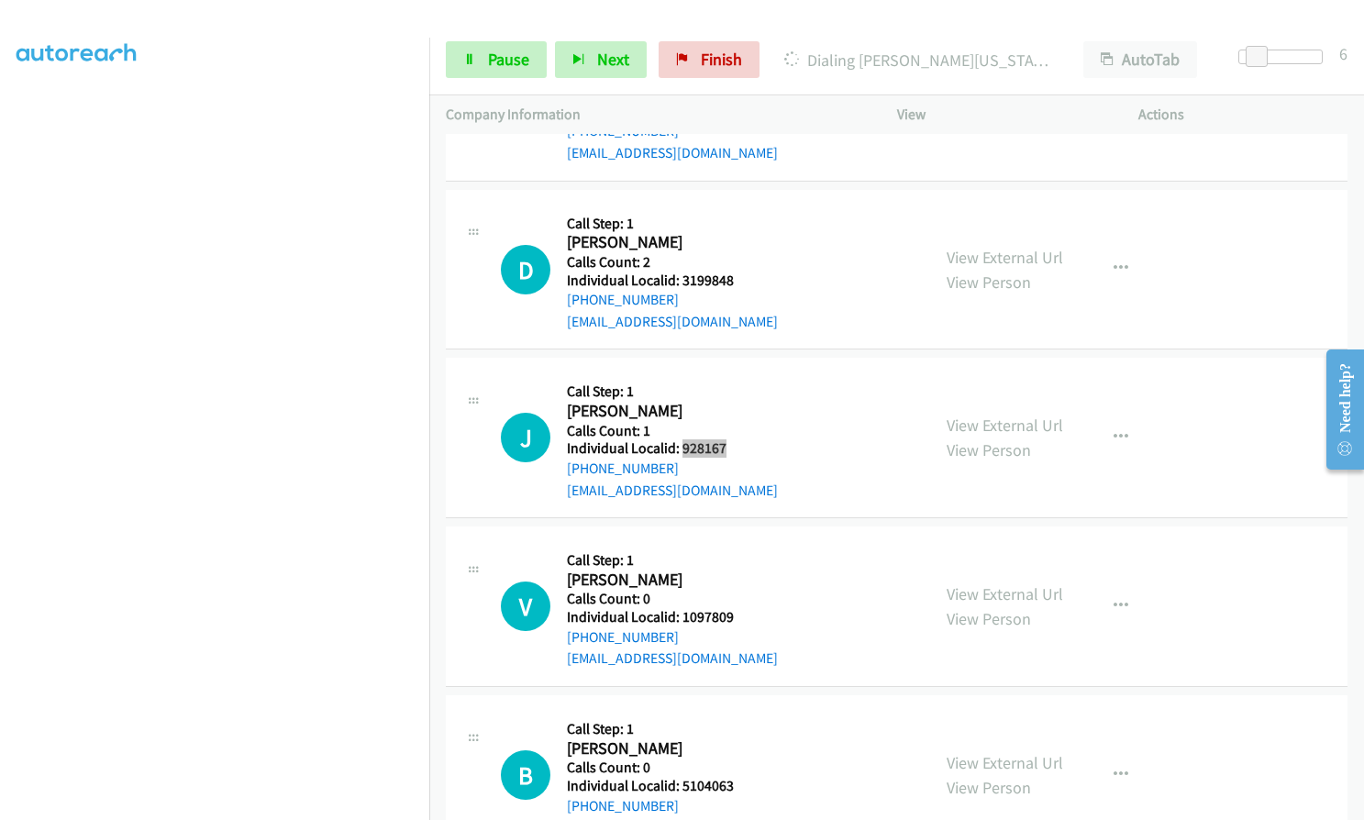
scroll to position [7381, 0]
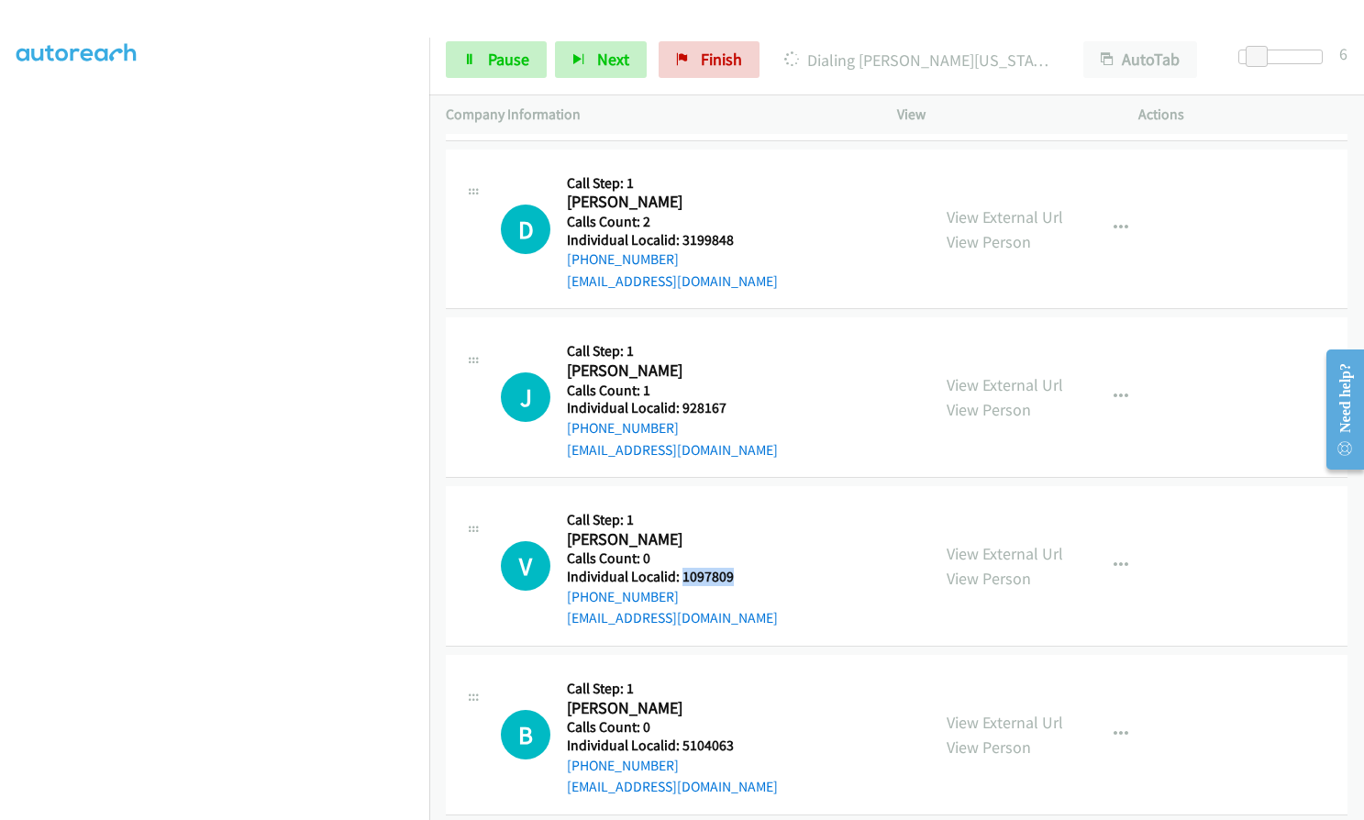
drag, startPoint x: 682, startPoint y: 552, endPoint x: 736, endPoint y: 551, distance: 54.1
click at [736, 551] on div "V Callback Scheduled Call Step: 1 Vincent Crean America/New_York Calls Count: 0…" at bounding box center [707, 566] width 413 height 127
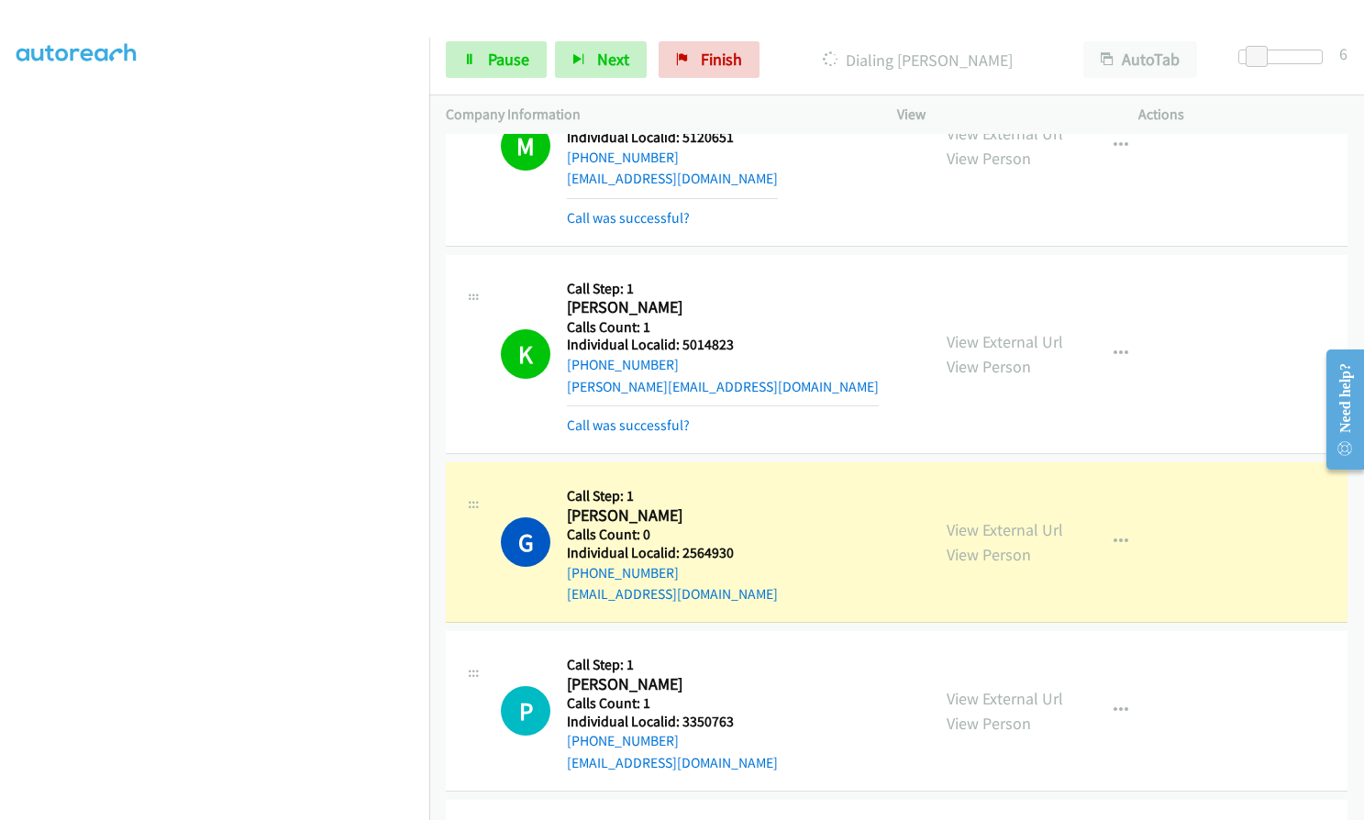
scroll to position [6136, 0]
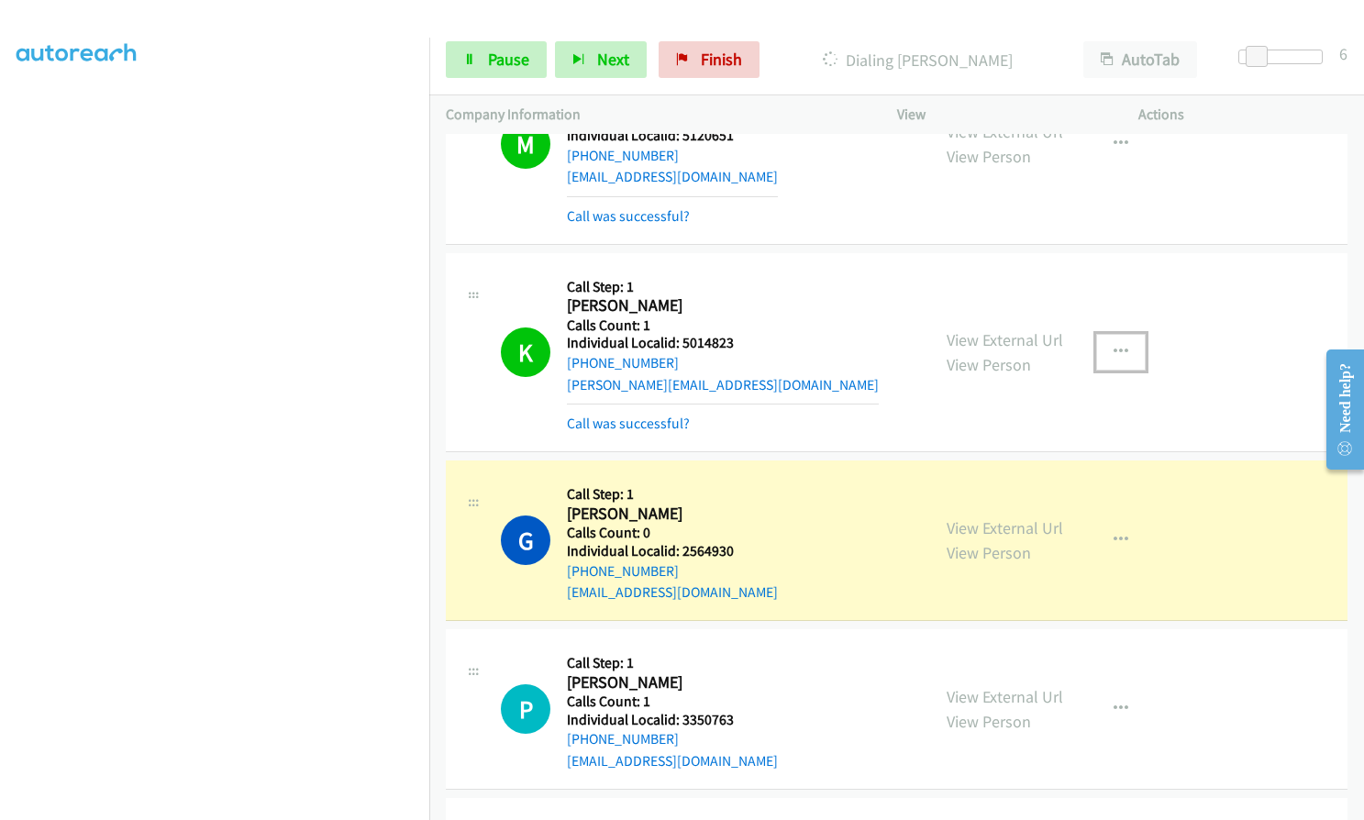
click at [1126, 334] on button "button" at bounding box center [1121, 352] width 50 height 37
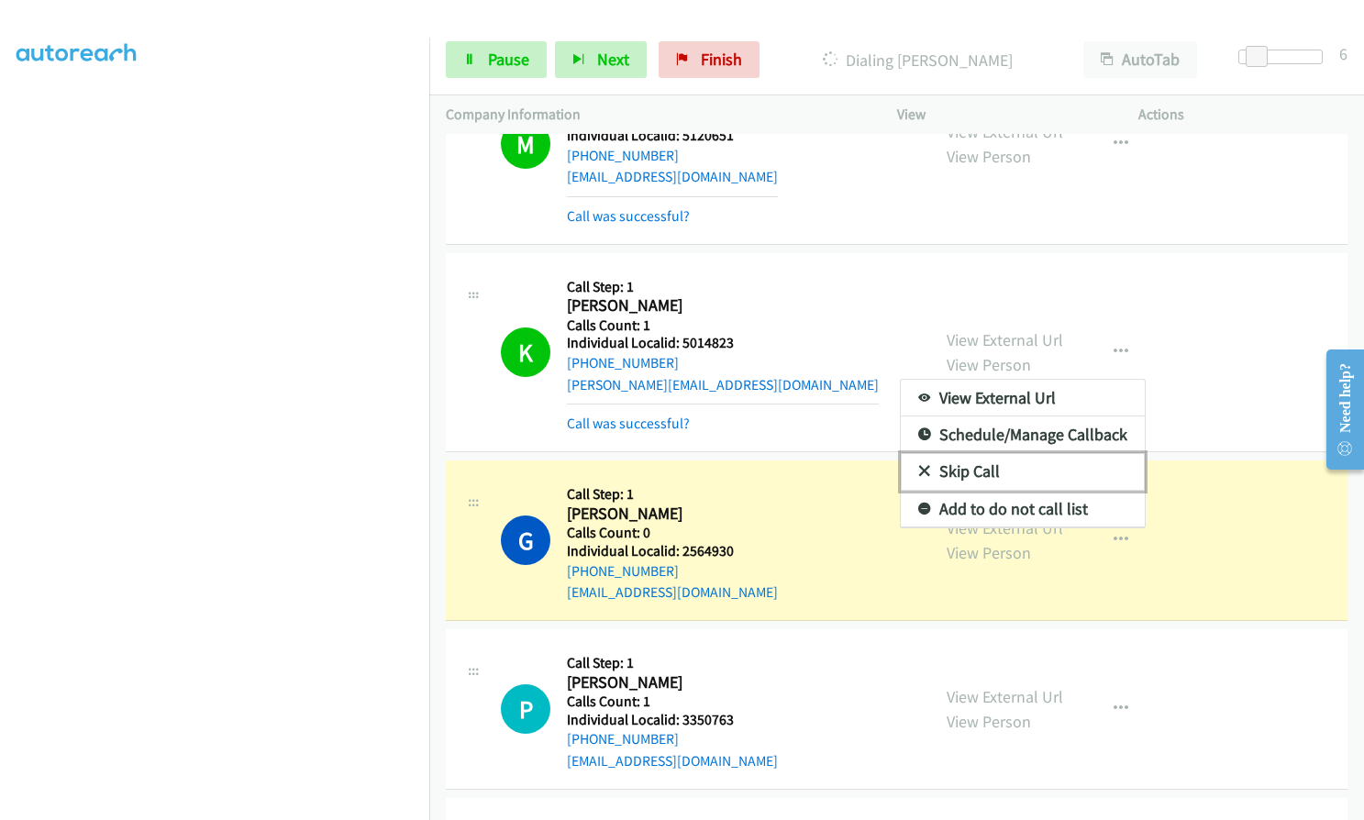
click at [927, 453] on link "Skip Call" at bounding box center [1023, 471] width 244 height 37
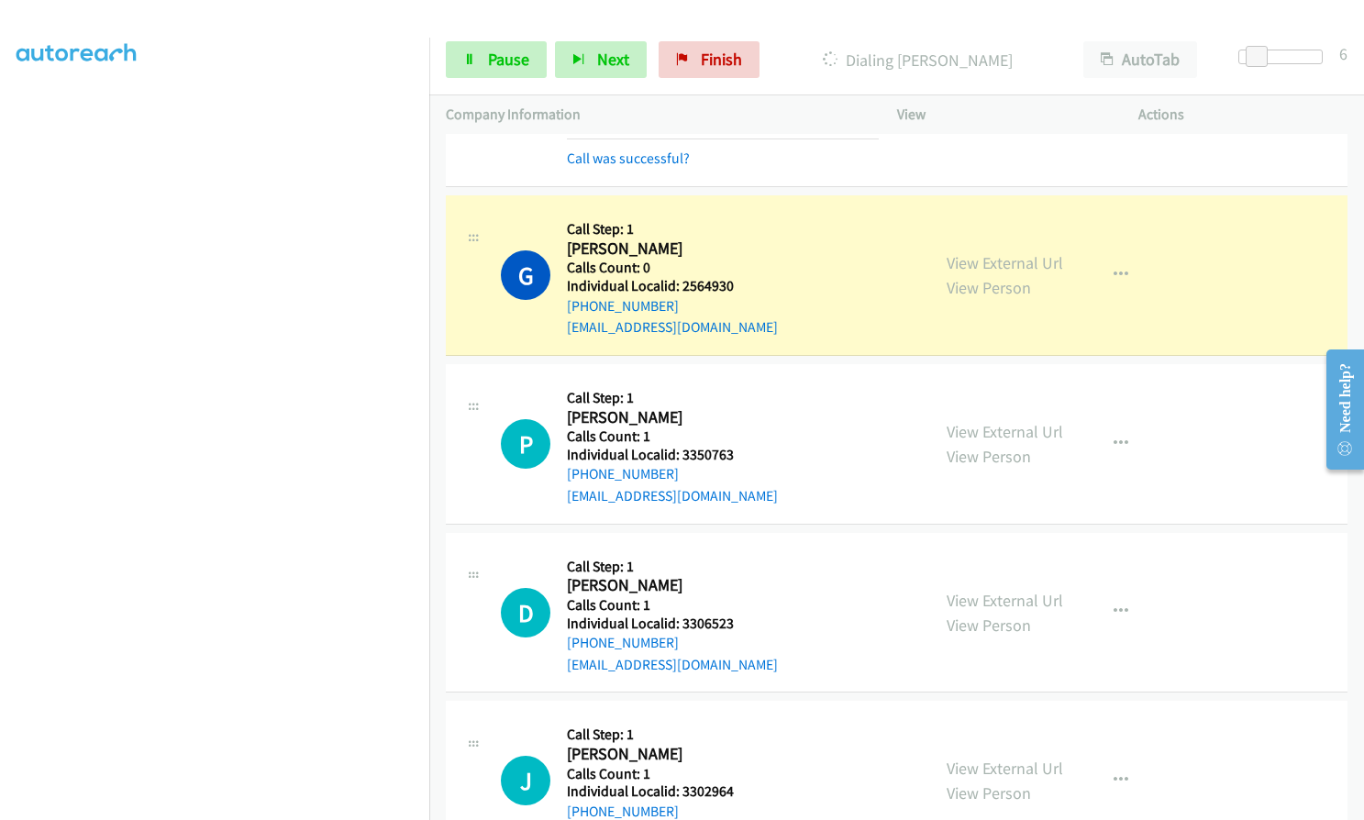
scroll to position [6411, 0]
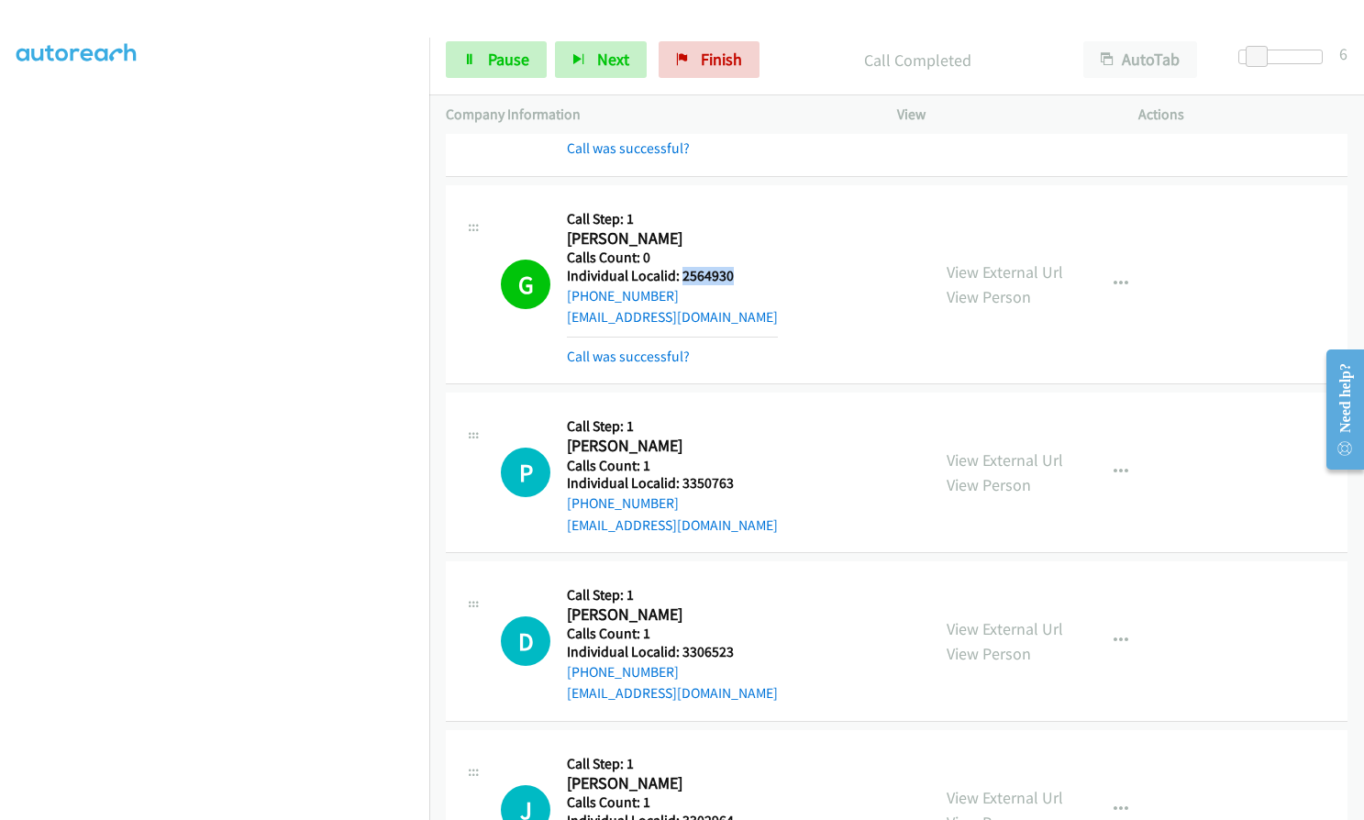
drag, startPoint x: 681, startPoint y: 255, endPoint x: 738, endPoint y: 255, distance: 56.9
click at [738, 255] on div "G Callback Scheduled Call Step: 1 Garry Scanlan America/Toronto Calls Count: 0 …" at bounding box center [707, 284] width 413 height 165
click at [835, 265] on div "G Callback Scheduled Call Step: 1 Garry Scanlan America/Toronto Calls Count: 0 …" at bounding box center [707, 284] width 413 height 165
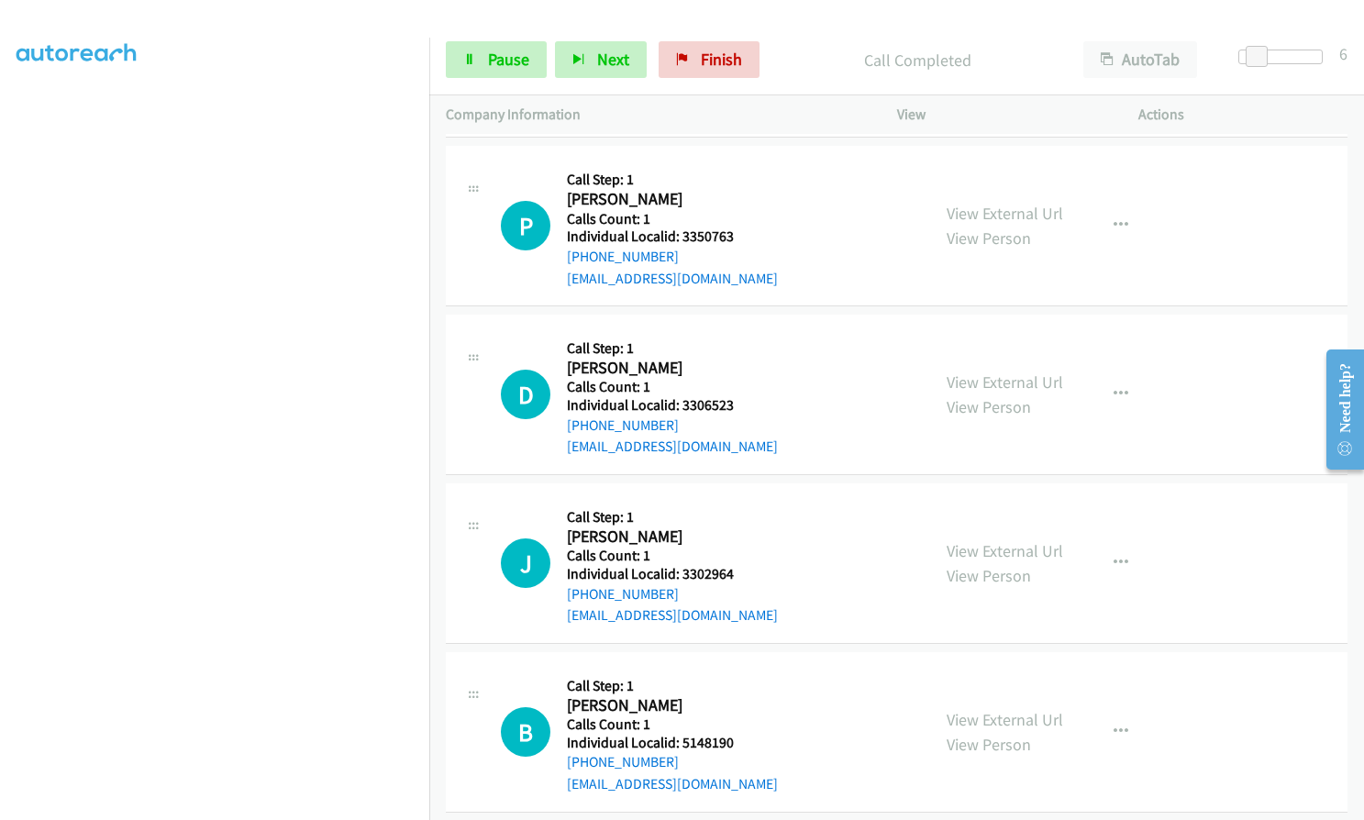
scroll to position [6663, 0]
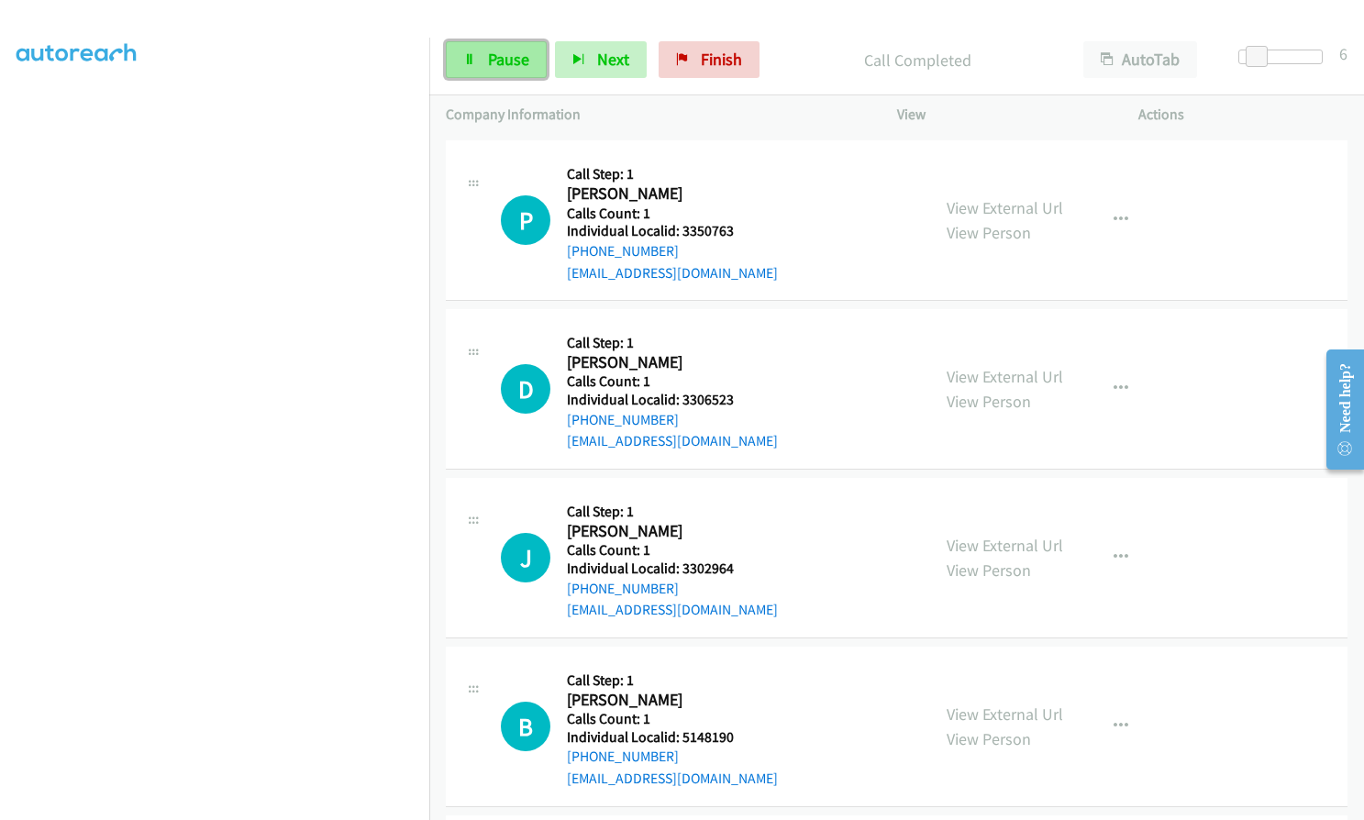
click at [475, 59] on icon at bounding box center [469, 60] width 13 height 13
click at [502, 61] on span "Start Calls" at bounding box center [524, 59] width 72 height 21
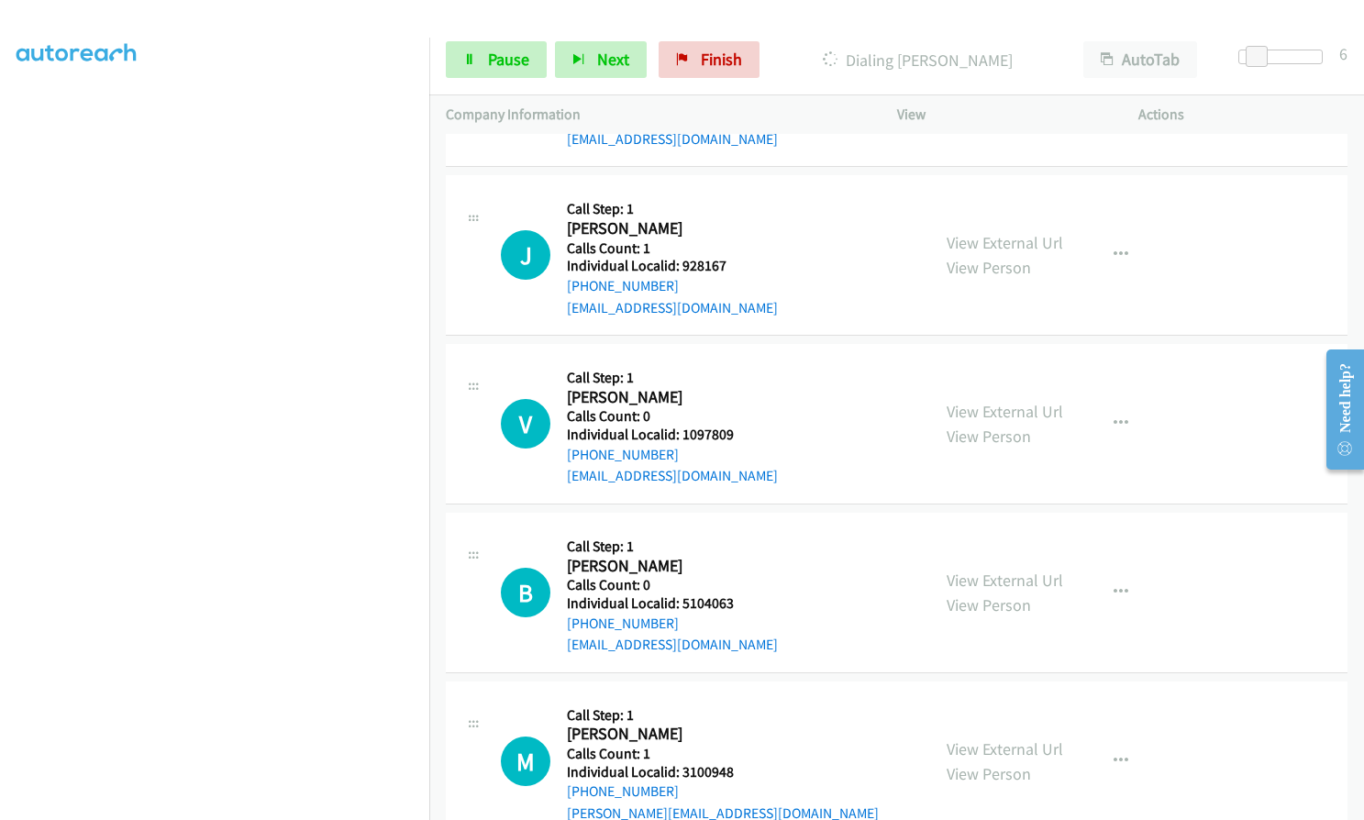
scroll to position [7695, 0]
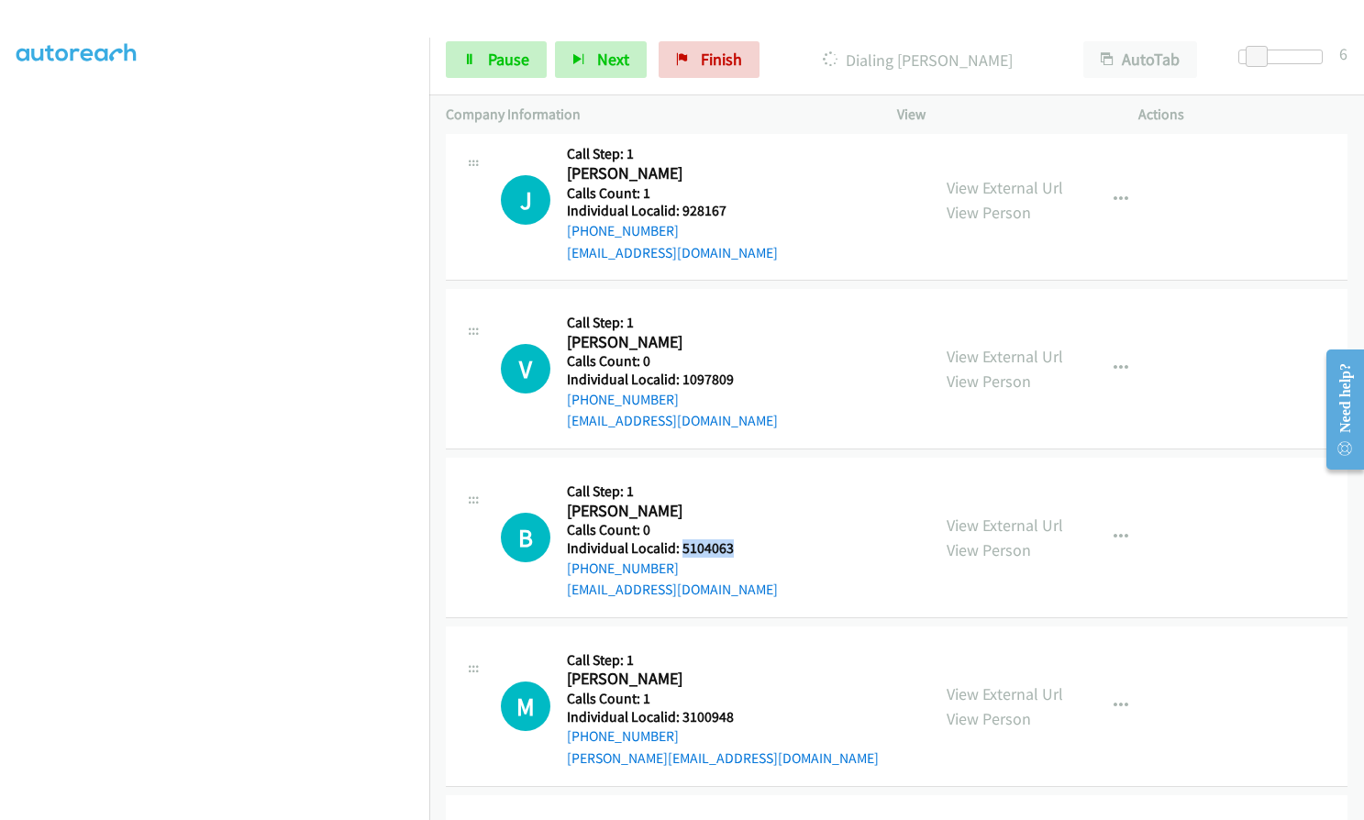
drag, startPoint x: 682, startPoint y: 524, endPoint x: 729, endPoint y: 524, distance: 46.8
click at [729, 539] on h5 "Individual Localid: 5104063" at bounding box center [672, 548] width 211 height 18
drag, startPoint x: 679, startPoint y: 692, endPoint x: 734, endPoint y: 691, distance: 55.0
click at [743, 691] on div "M Callback Scheduled Call Step: 1 Mark Stumer America/New_York Calls Count: 1 I…" at bounding box center [707, 706] width 413 height 127
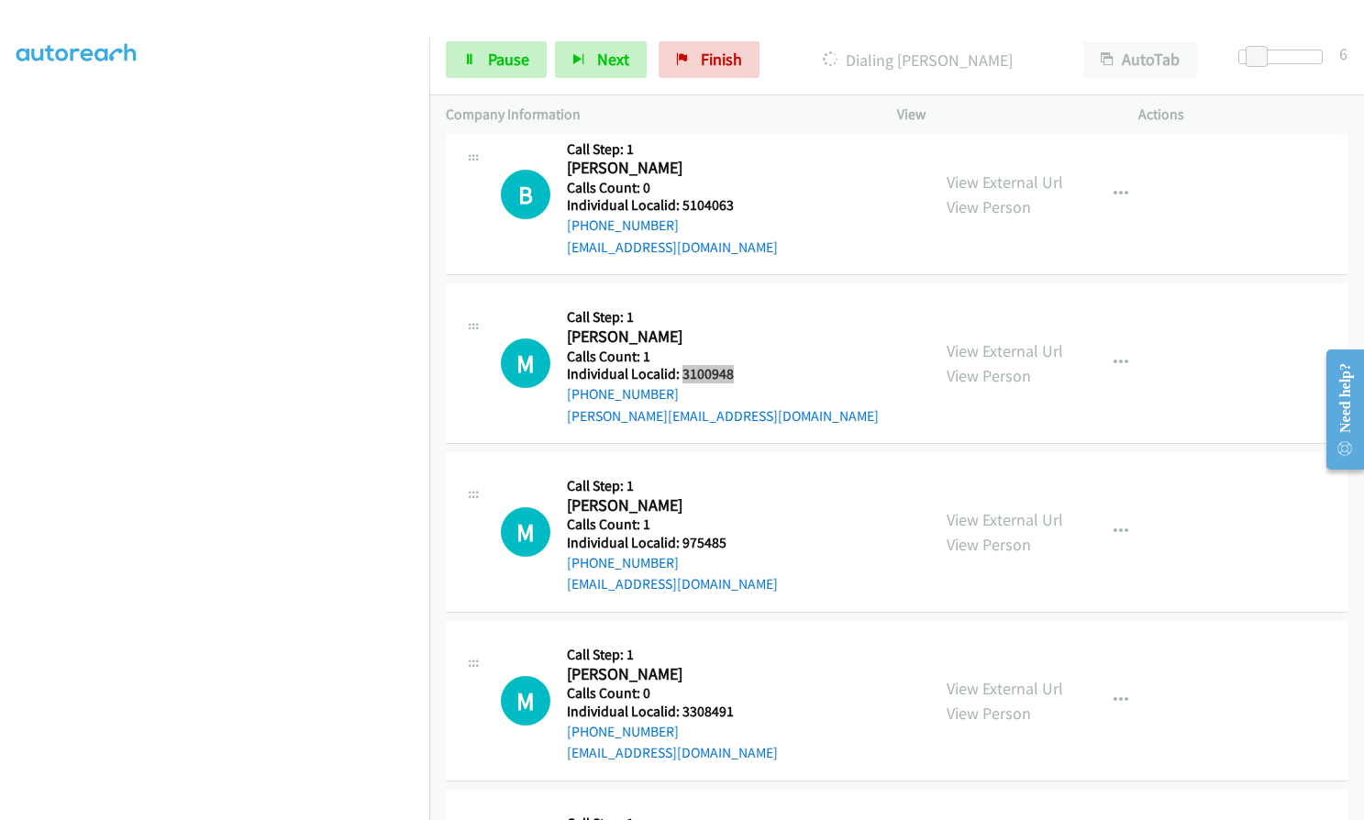
scroll to position [8079, 0]
drag, startPoint x: 684, startPoint y: 516, endPoint x: 745, endPoint y: 510, distance: 60.8
click at [745, 510] on div "M Callback Scheduled Call Step: 1 Michael Boos America/New_York Calls Count: 1 …" at bounding box center [707, 530] width 413 height 127
click at [696, 494] on h2 "Michael Boos" at bounding box center [672, 504] width 211 height 21
drag, startPoint x: 679, startPoint y: 516, endPoint x: 734, endPoint y: 515, distance: 55.0
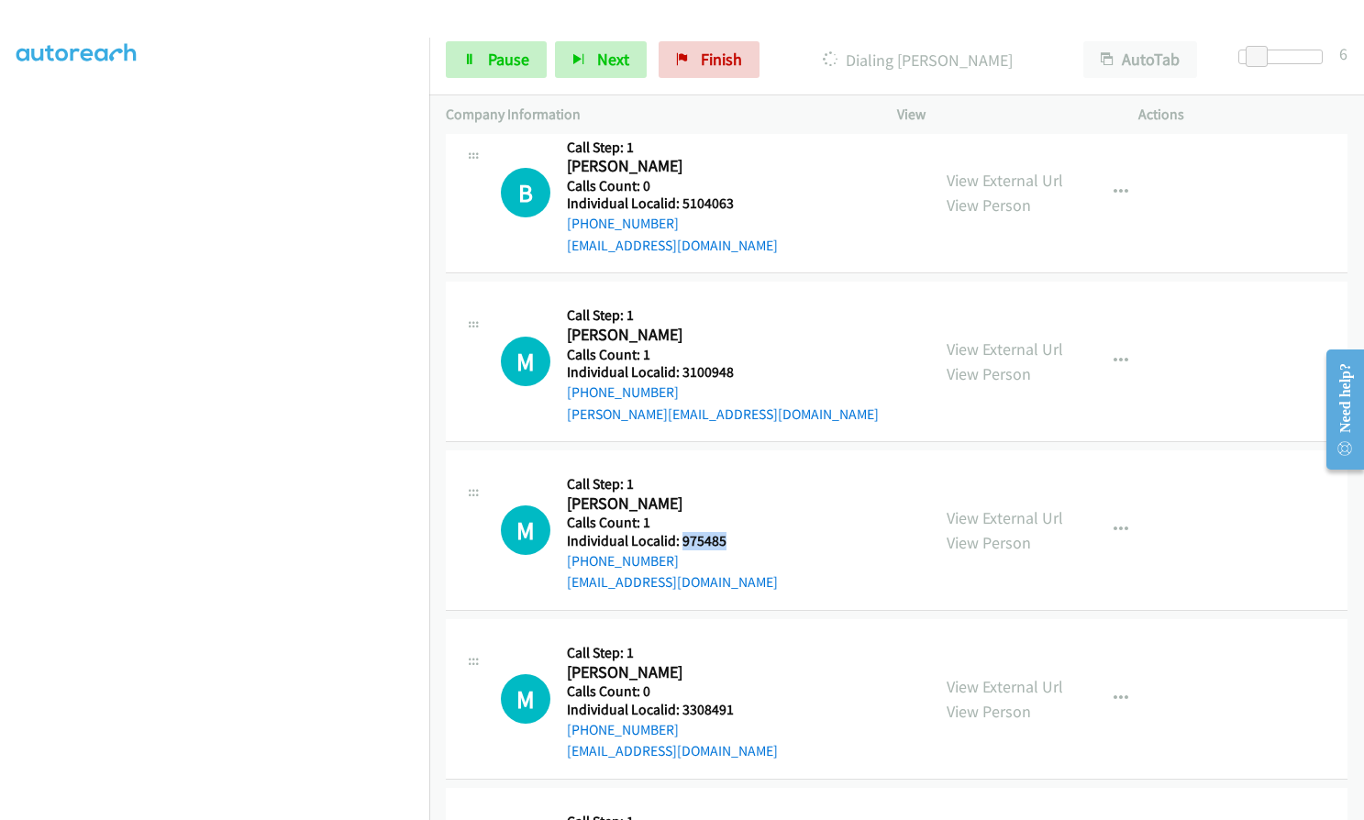
click at [734, 515] on div "M Callback Scheduled Call Step: 1 Michael Boos America/New_York Calls Count: 1 …" at bounding box center [707, 530] width 413 height 127
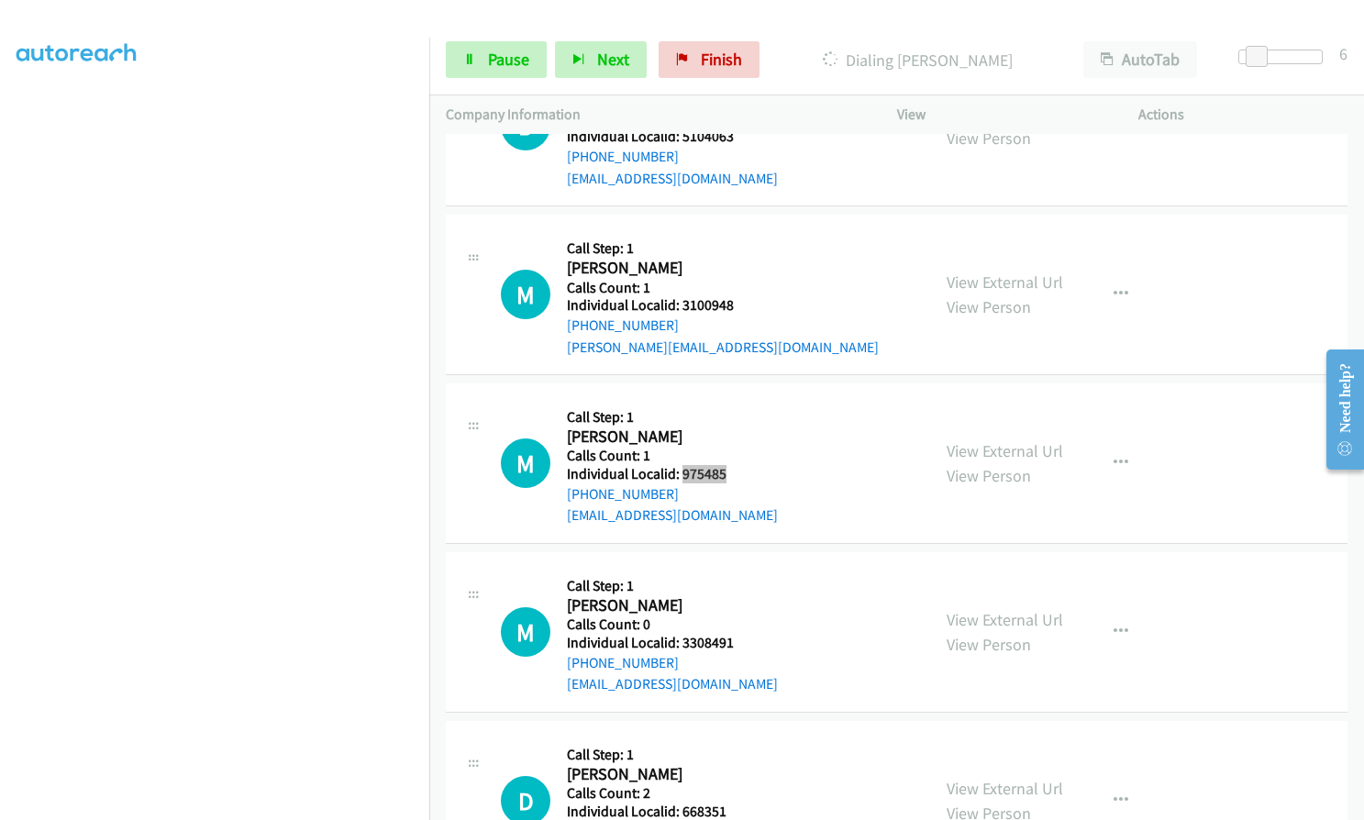
scroll to position [8148, 0]
drag, startPoint x: 684, startPoint y: 621, endPoint x: 740, endPoint y: 618, distance: 56.0
click at [740, 618] on div "M Callback Scheduled Call Step: 1 Mark Bacchetta America/New_York Calls Count: …" at bounding box center [707, 630] width 413 height 127
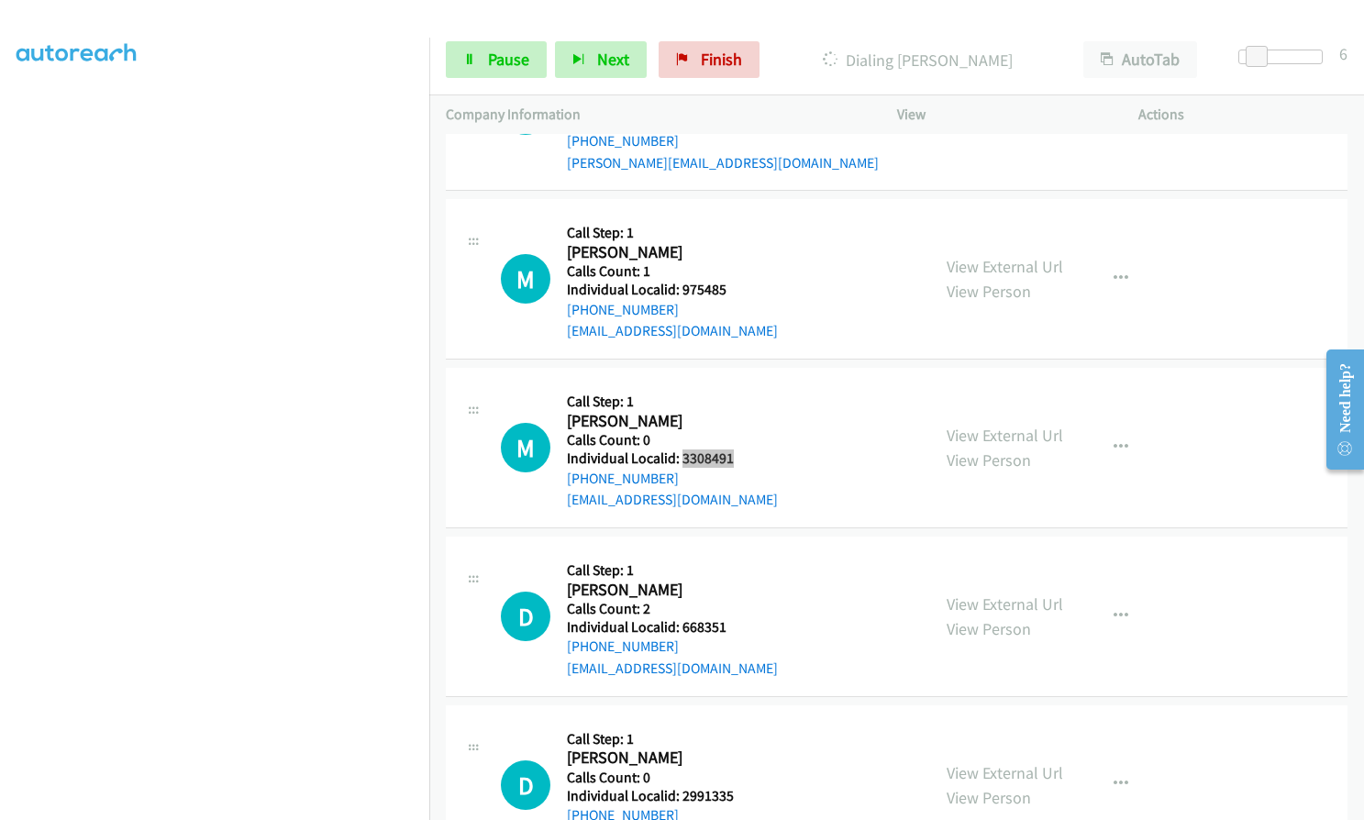
scroll to position [8331, 0]
drag, startPoint x: 678, startPoint y: 604, endPoint x: 726, endPoint y: 605, distance: 47.7
click at [726, 605] on div "D Callback Scheduled Call Step: 1 David Greenwell America/New_York Calls Count:…" at bounding box center [707, 615] width 413 height 127
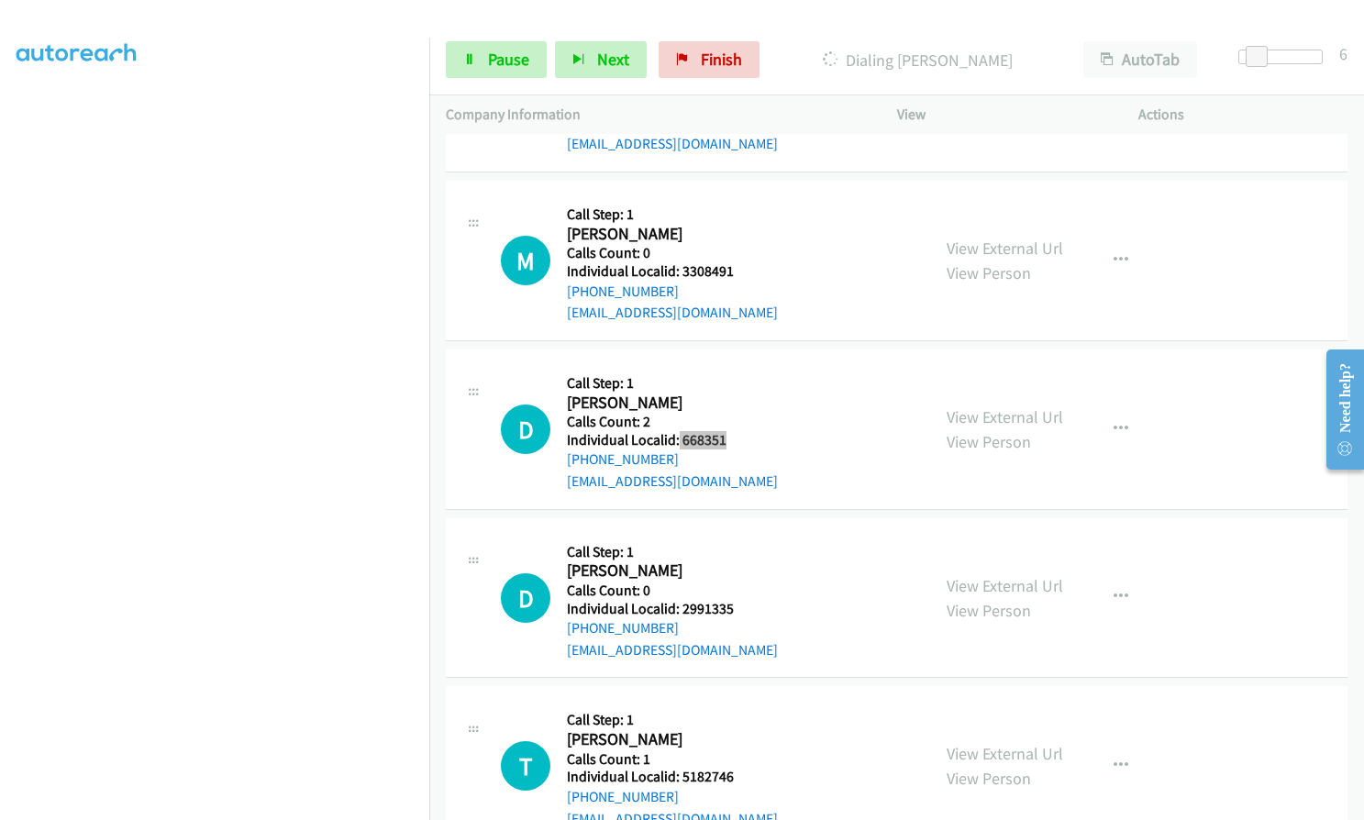
scroll to position [8537, 0]
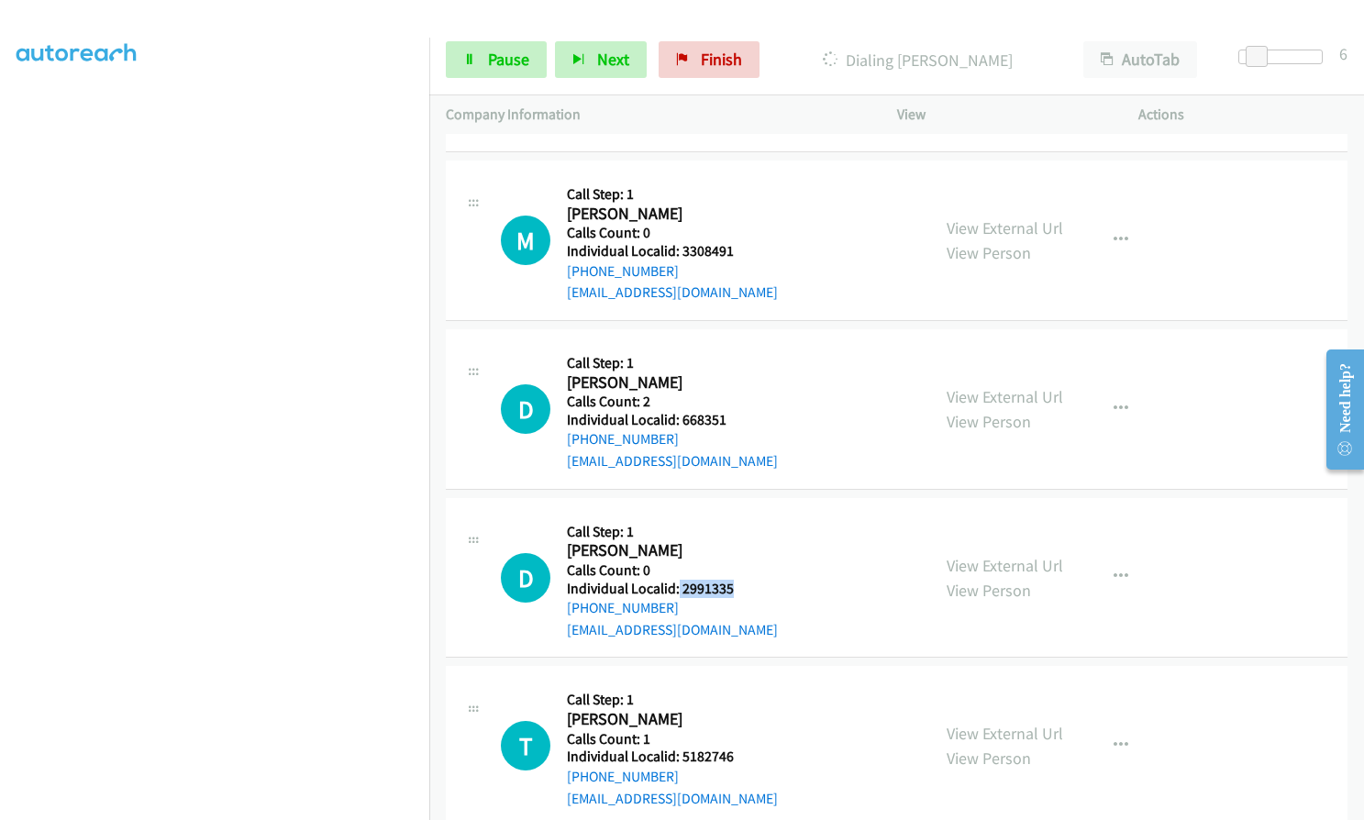
drag, startPoint x: 677, startPoint y: 565, endPoint x: 729, endPoint y: 563, distance: 52.3
click at [729, 580] on h5 "Individual Localid: 2991335" at bounding box center [672, 589] width 211 height 18
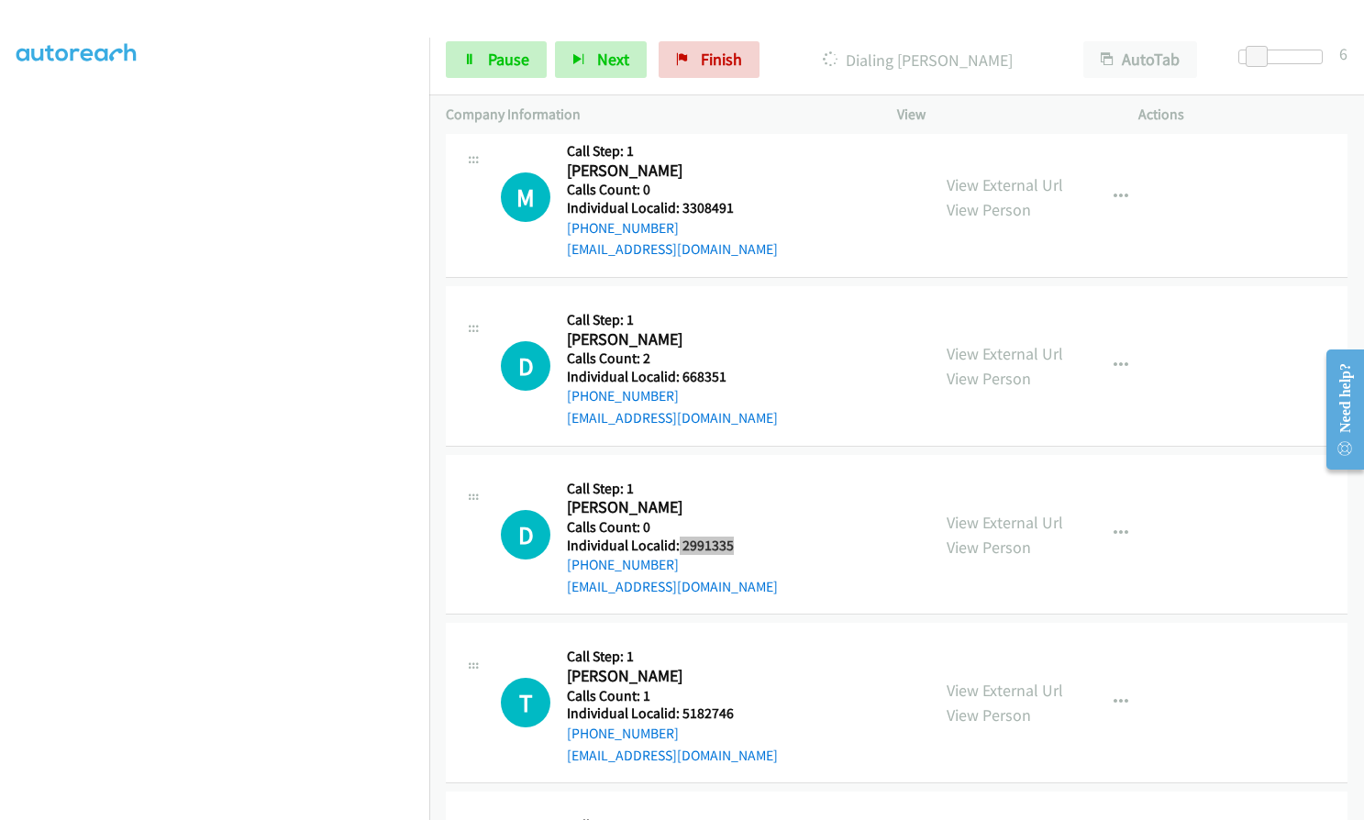
scroll to position [8698, 0]
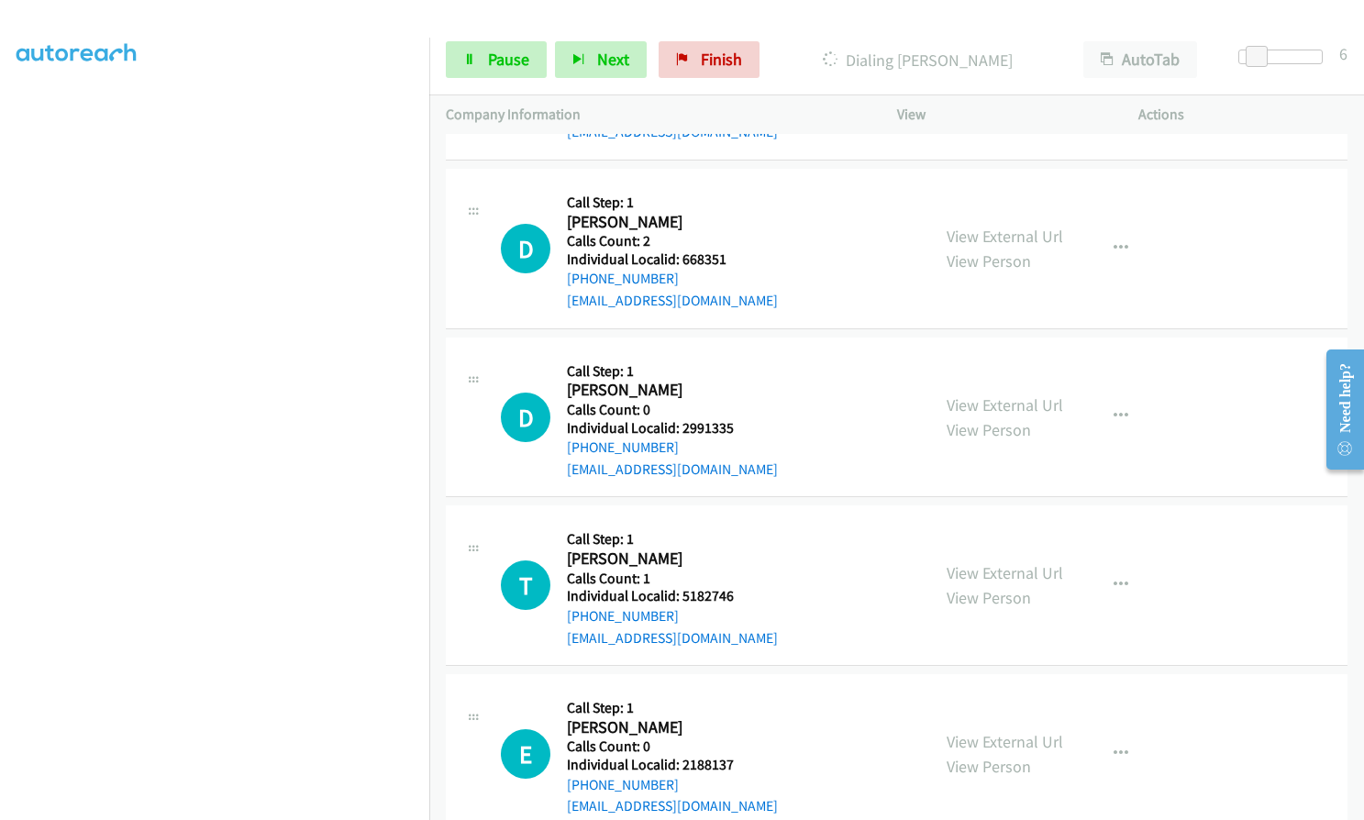
drag, startPoint x: 759, startPoint y: 527, endPoint x: 730, endPoint y: 558, distance: 41.5
click at [759, 527] on div "T Callback Scheduled Call Step: 1 Tobias Watters America/New_York Calls Count: …" at bounding box center [707, 585] width 413 height 127
drag, startPoint x: 679, startPoint y: 571, endPoint x: 733, endPoint y: 570, distance: 54.2
click at [733, 570] on div "T Callback Scheduled Call Step: 1 Tobias Watters America/New_York Calls Count: …" at bounding box center [707, 585] width 413 height 127
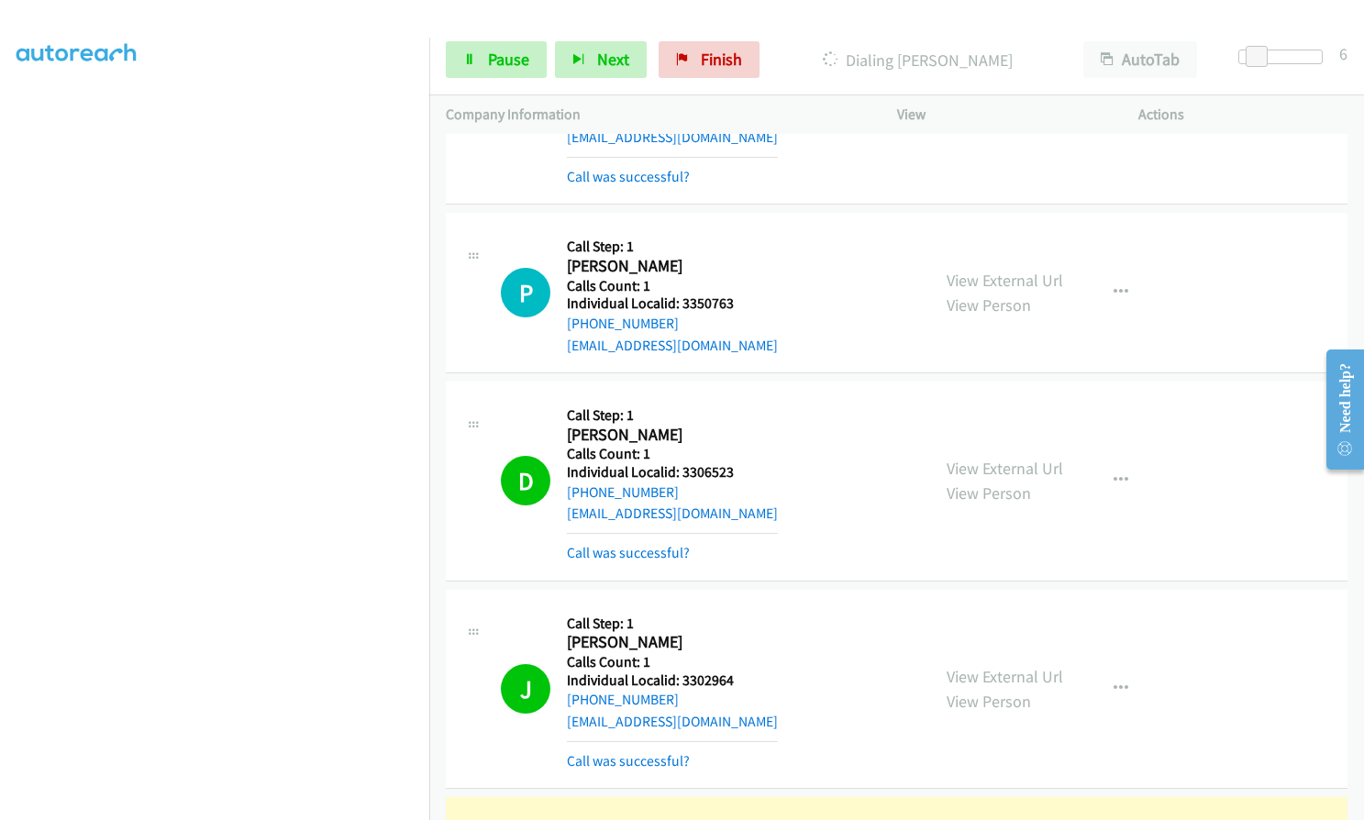
scroll to position [6651, 0]
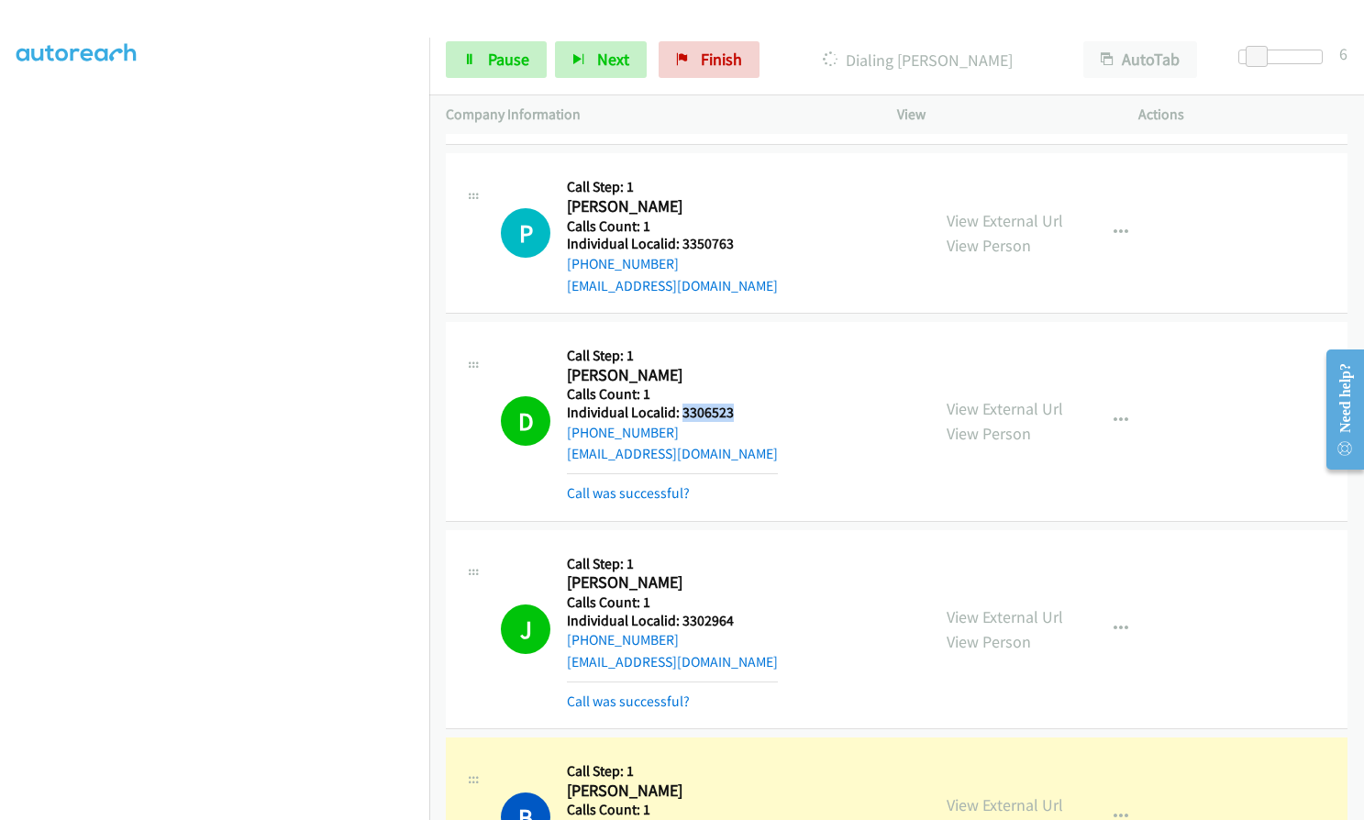
drag, startPoint x: 684, startPoint y: 389, endPoint x: 734, endPoint y: 389, distance: 49.5
click at [734, 389] on div "D Callback Scheduled Call Step: 1 Danny Mellard America/New_York Calls Count: 1…" at bounding box center [707, 420] width 413 height 165
drag, startPoint x: 681, startPoint y: 597, endPoint x: 739, endPoint y: 594, distance: 58.8
click at [739, 594] on div "J Callback Scheduled Call Step: 1 Jennifer Sheppard America/New_York Calls Coun…" at bounding box center [707, 629] width 413 height 165
click at [511, 53] on span "Pause" at bounding box center [508, 59] width 41 height 21
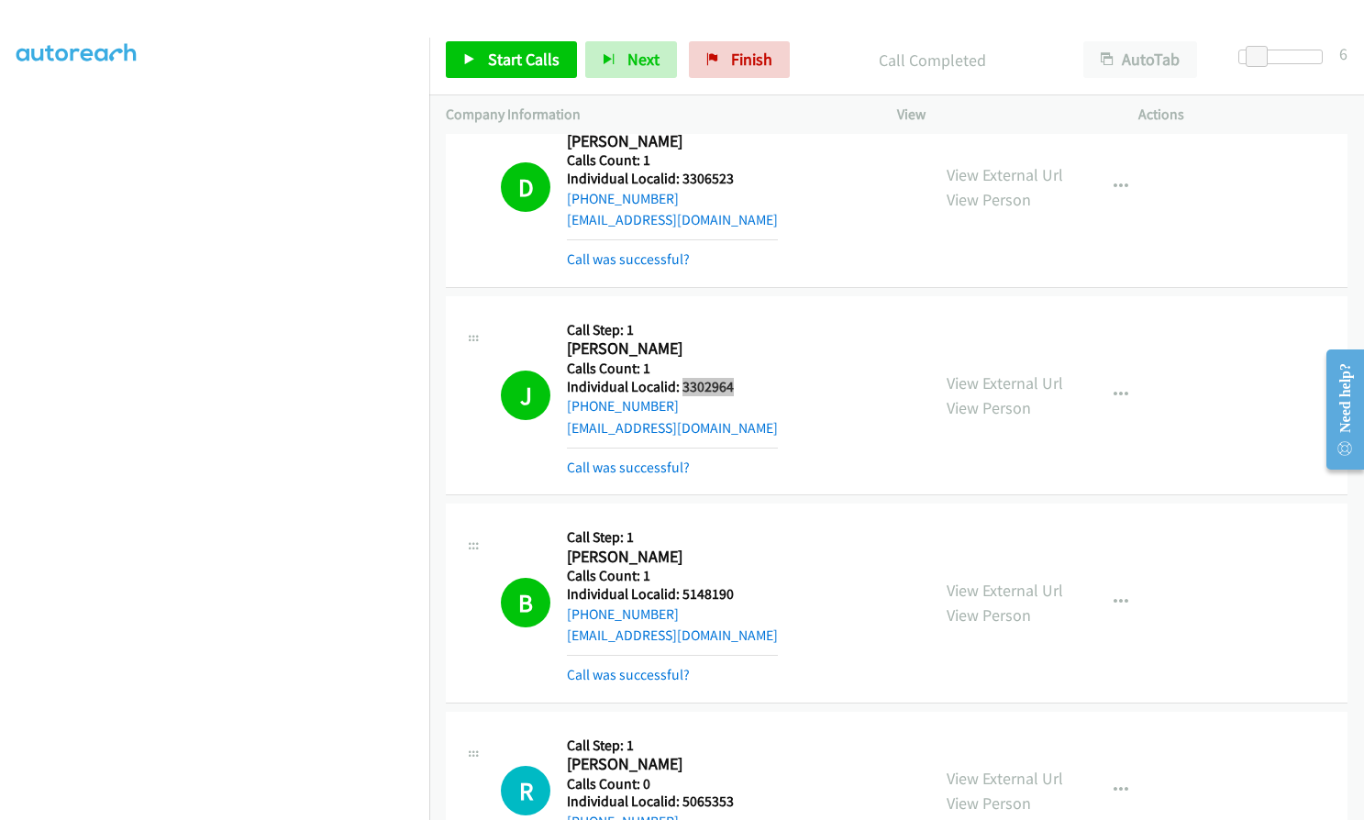
scroll to position [6972, 0]
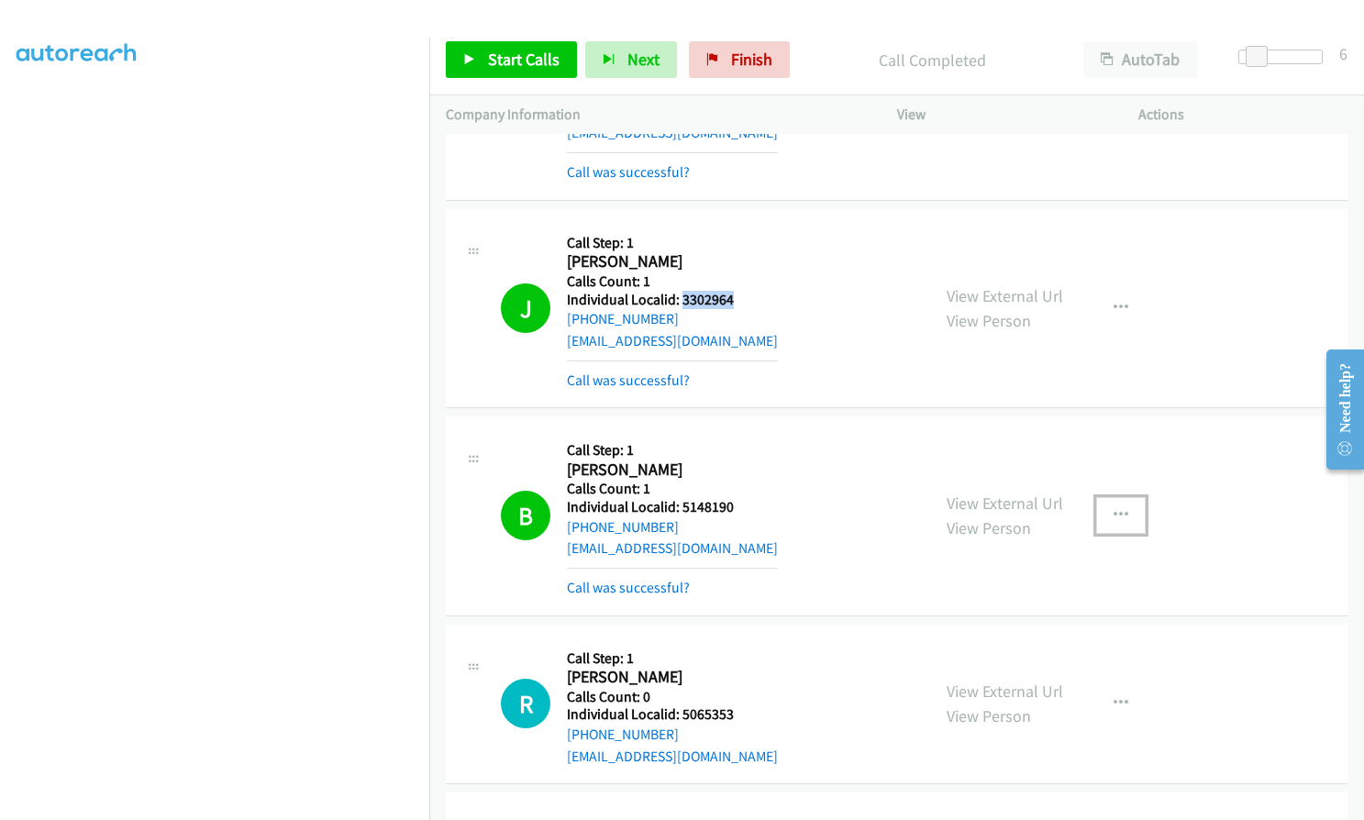
click at [1121, 497] on button "button" at bounding box center [1121, 515] width 50 height 37
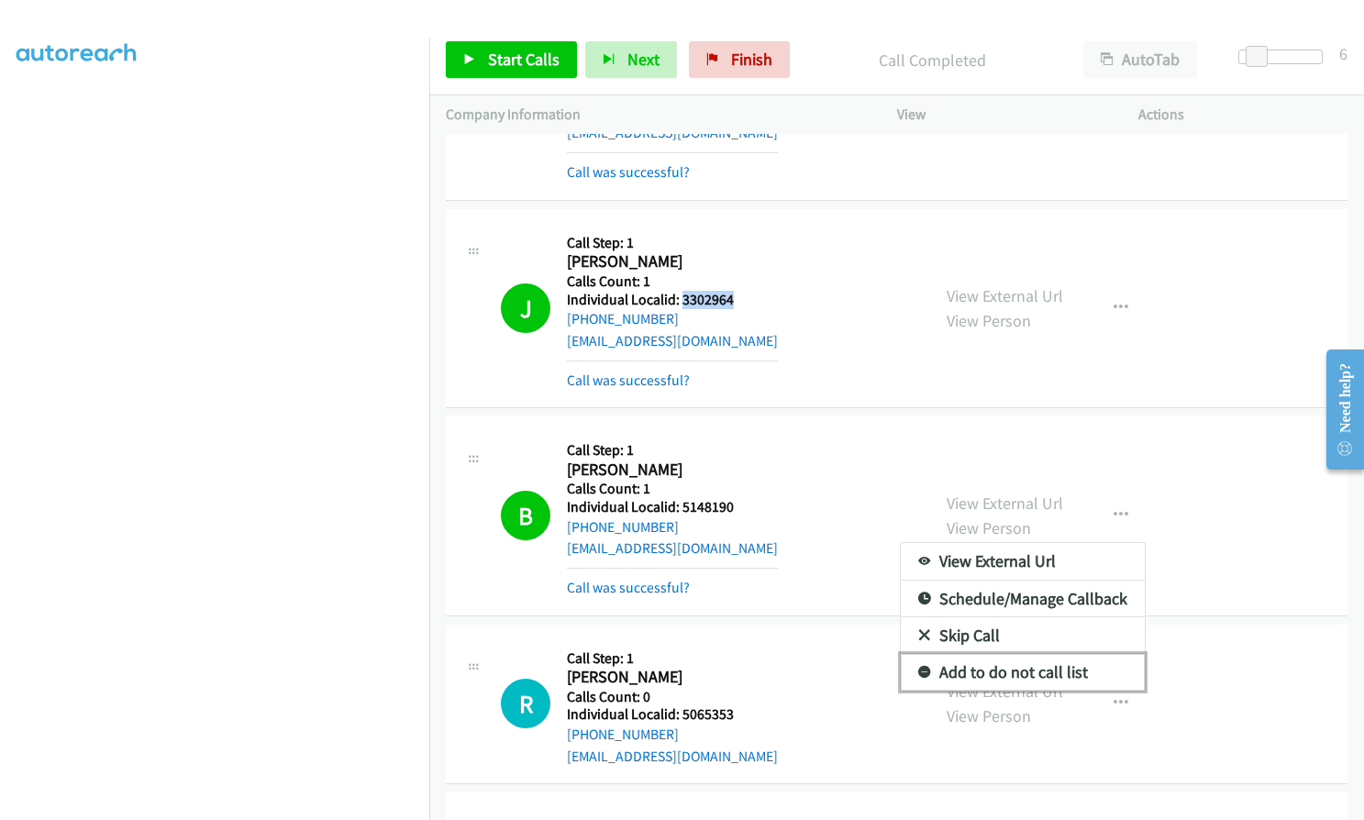
click at [918, 667] on icon at bounding box center [924, 673] width 13 height 13
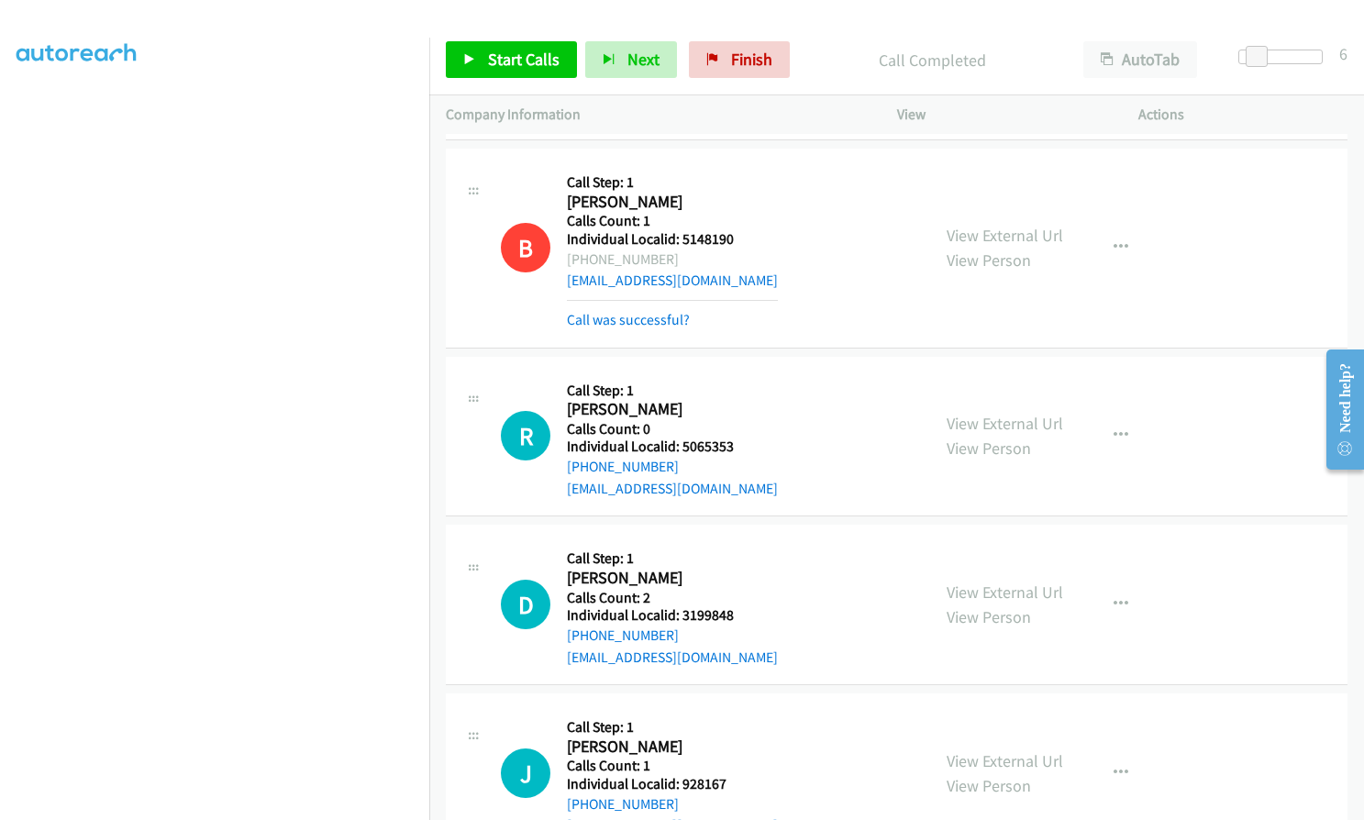
scroll to position [7430, 0]
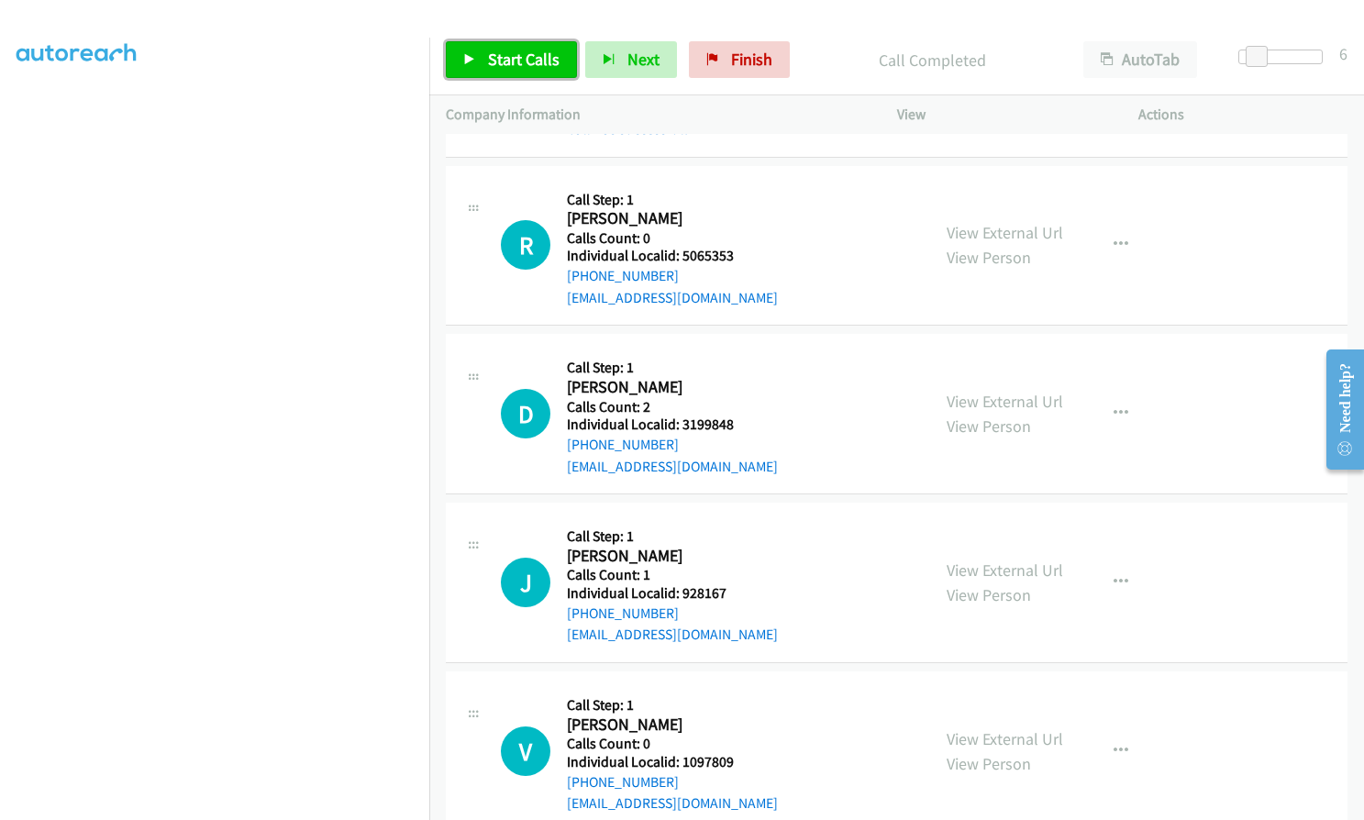
click at [503, 61] on span "Start Calls" at bounding box center [524, 59] width 72 height 21
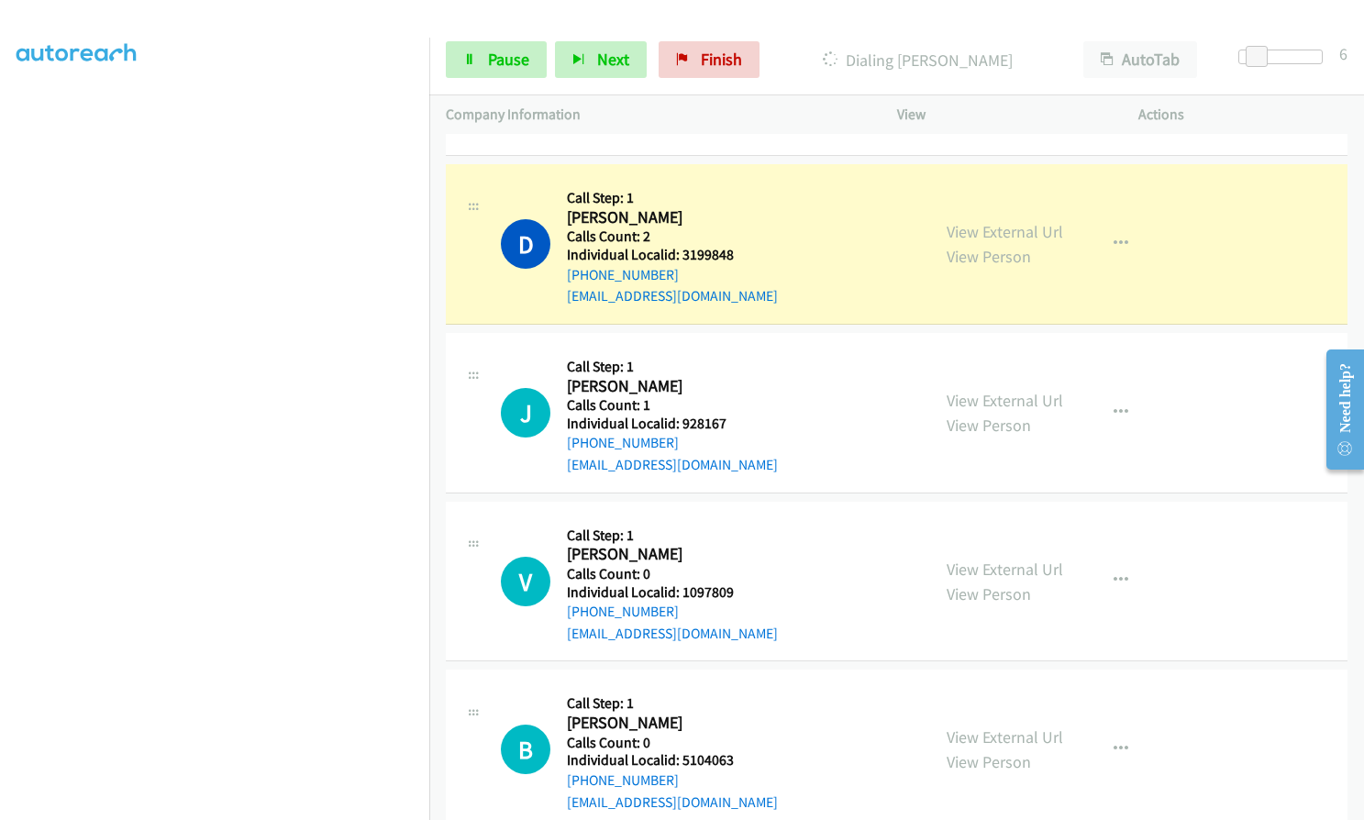
scroll to position [7660, 0]
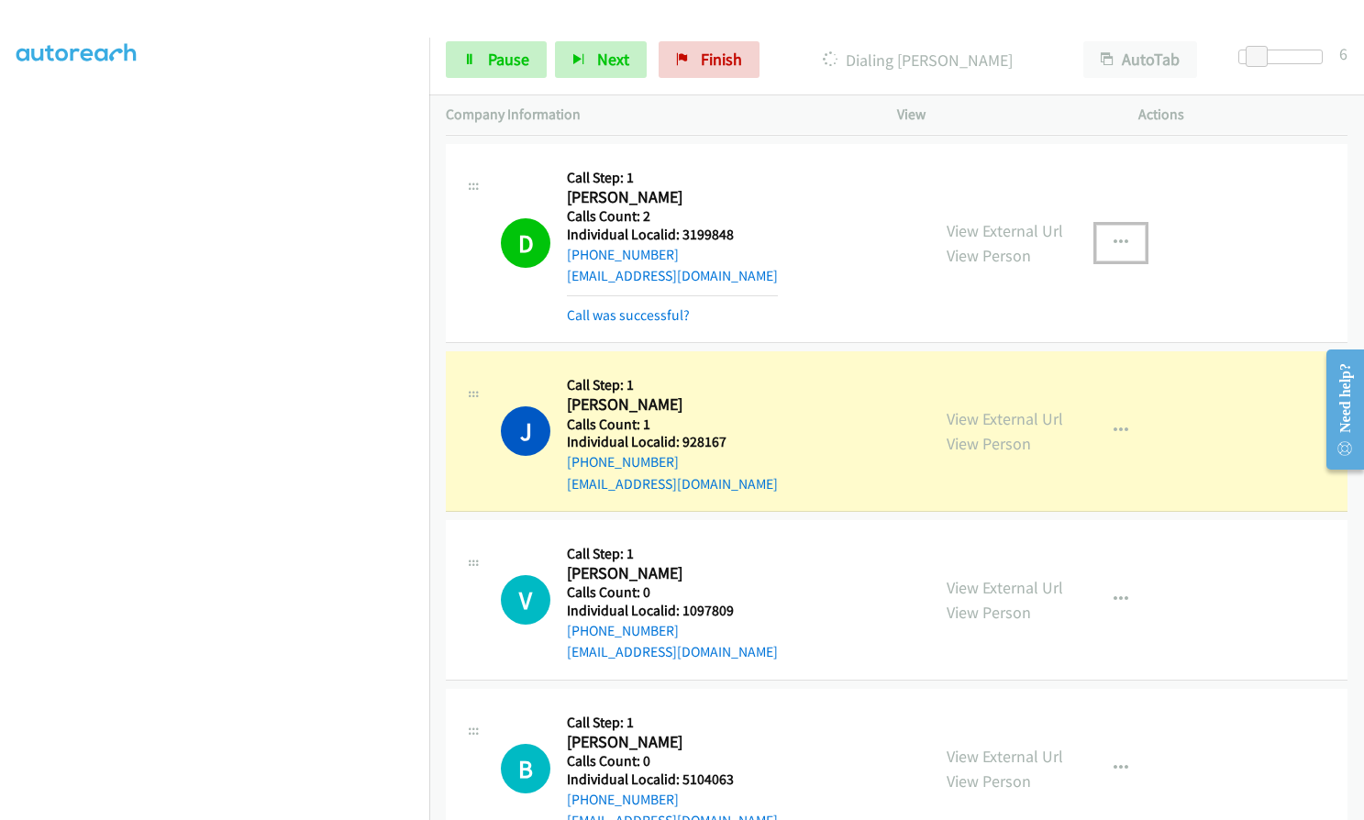
click at [1114, 236] on icon "button" at bounding box center [1121, 243] width 15 height 15
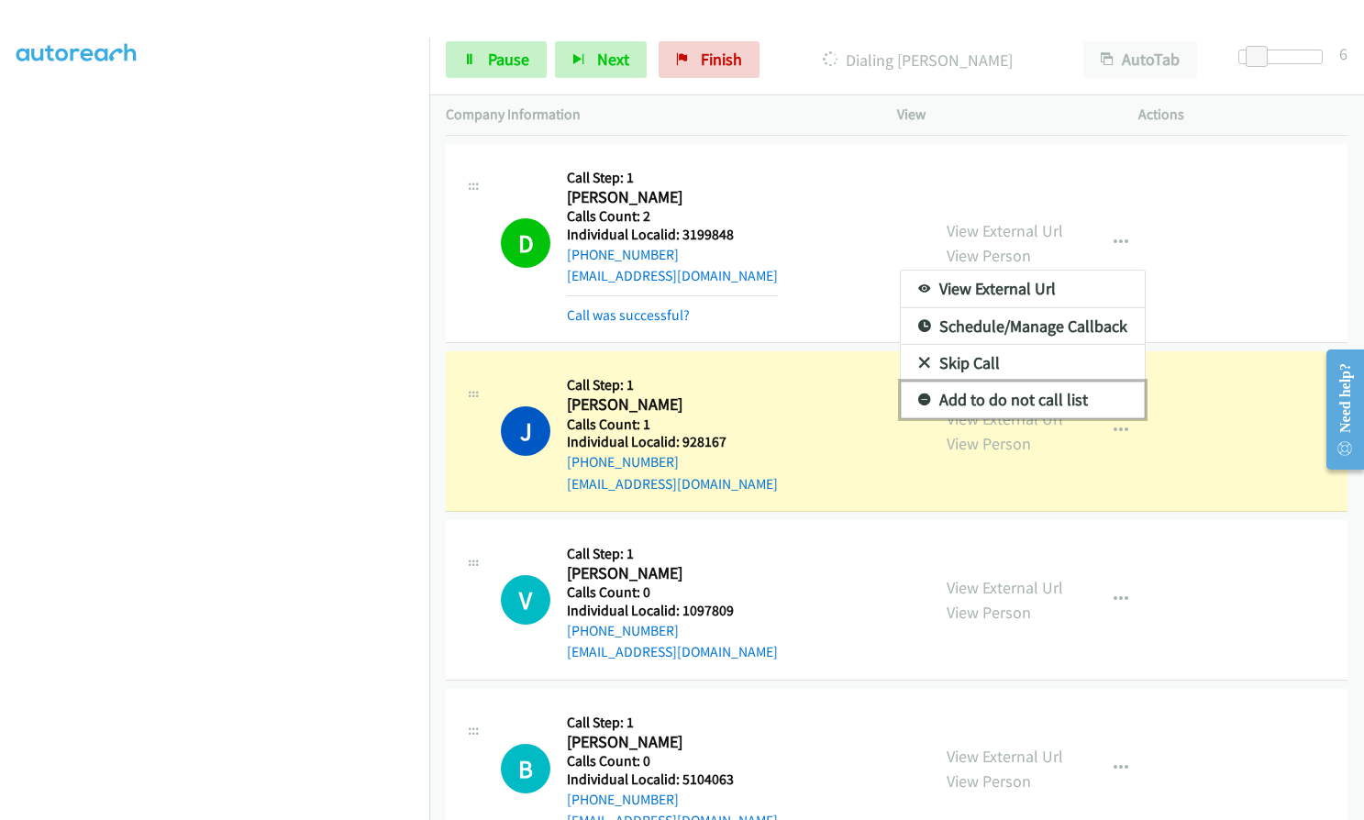
click at [918, 394] on icon at bounding box center [924, 400] width 13 height 13
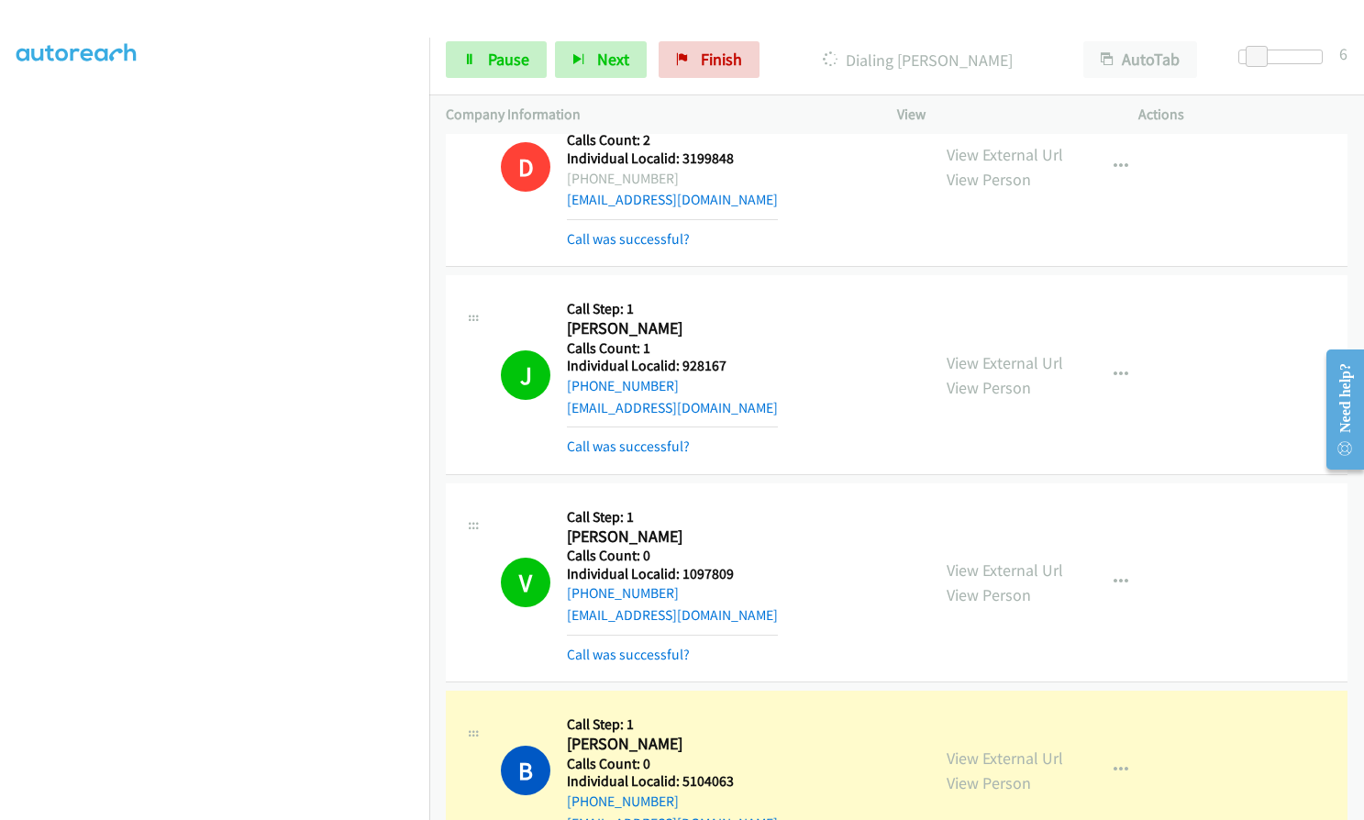
scroll to position [7958, 0]
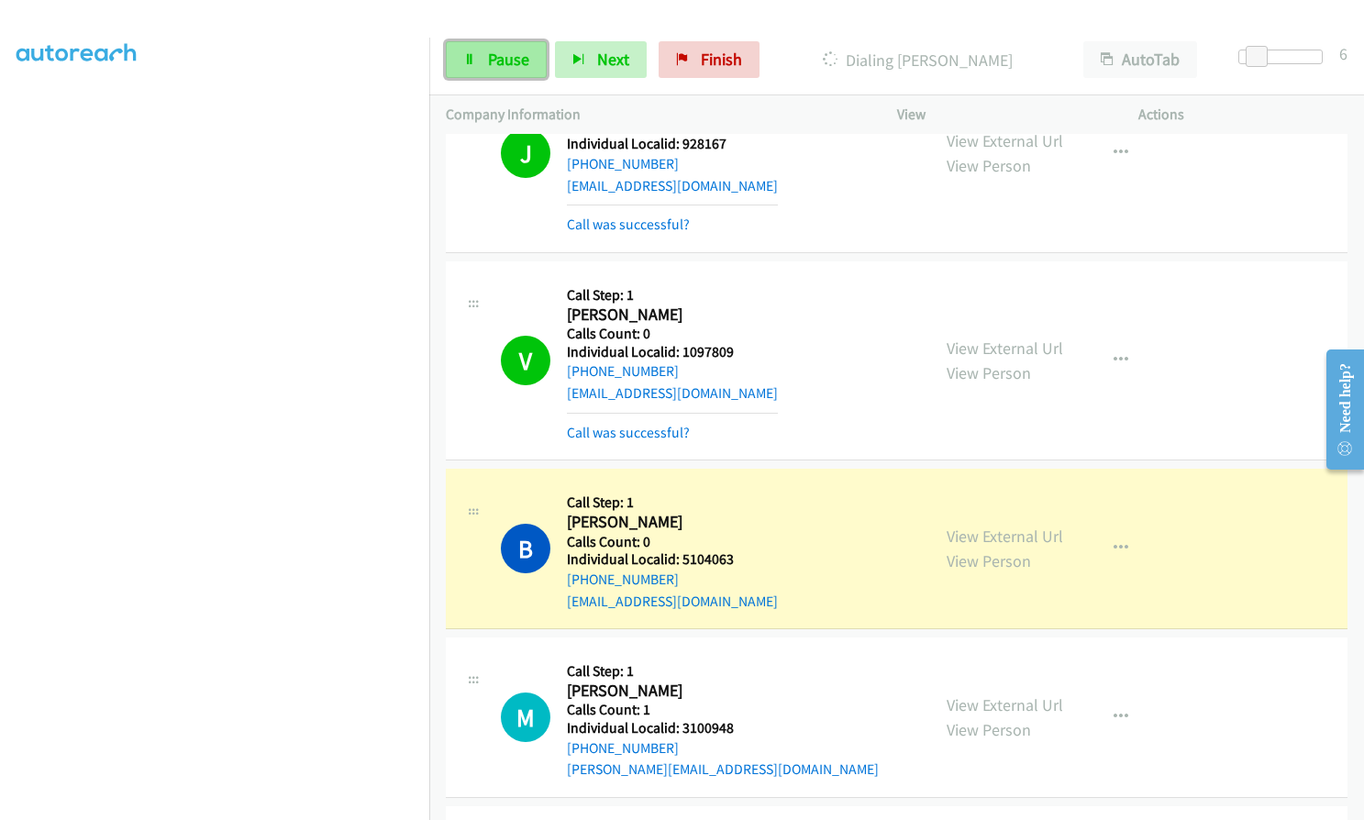
click at [501, 49] on span "Pause" at bounding box center [508, 59] width 41 height 21
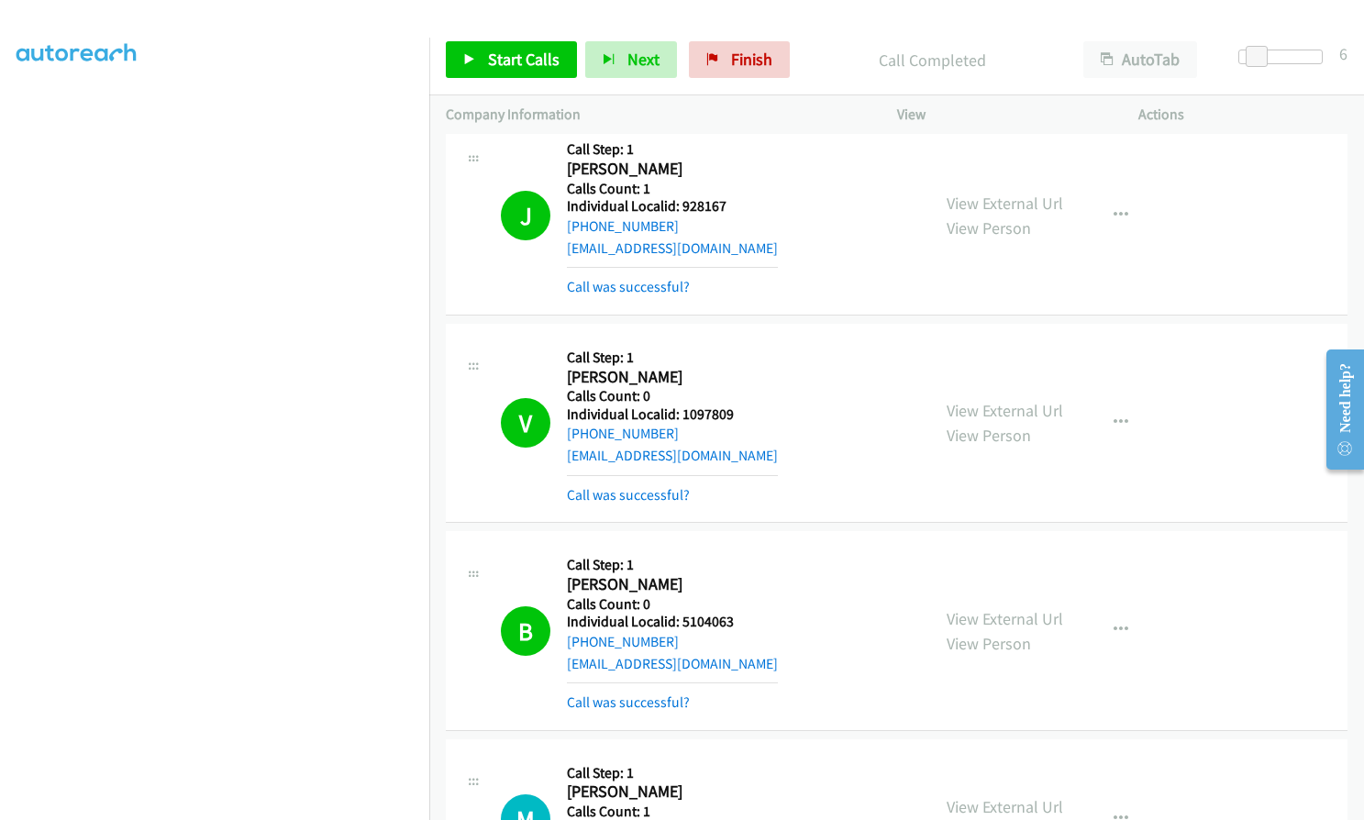
scroll to position [7912, 0]
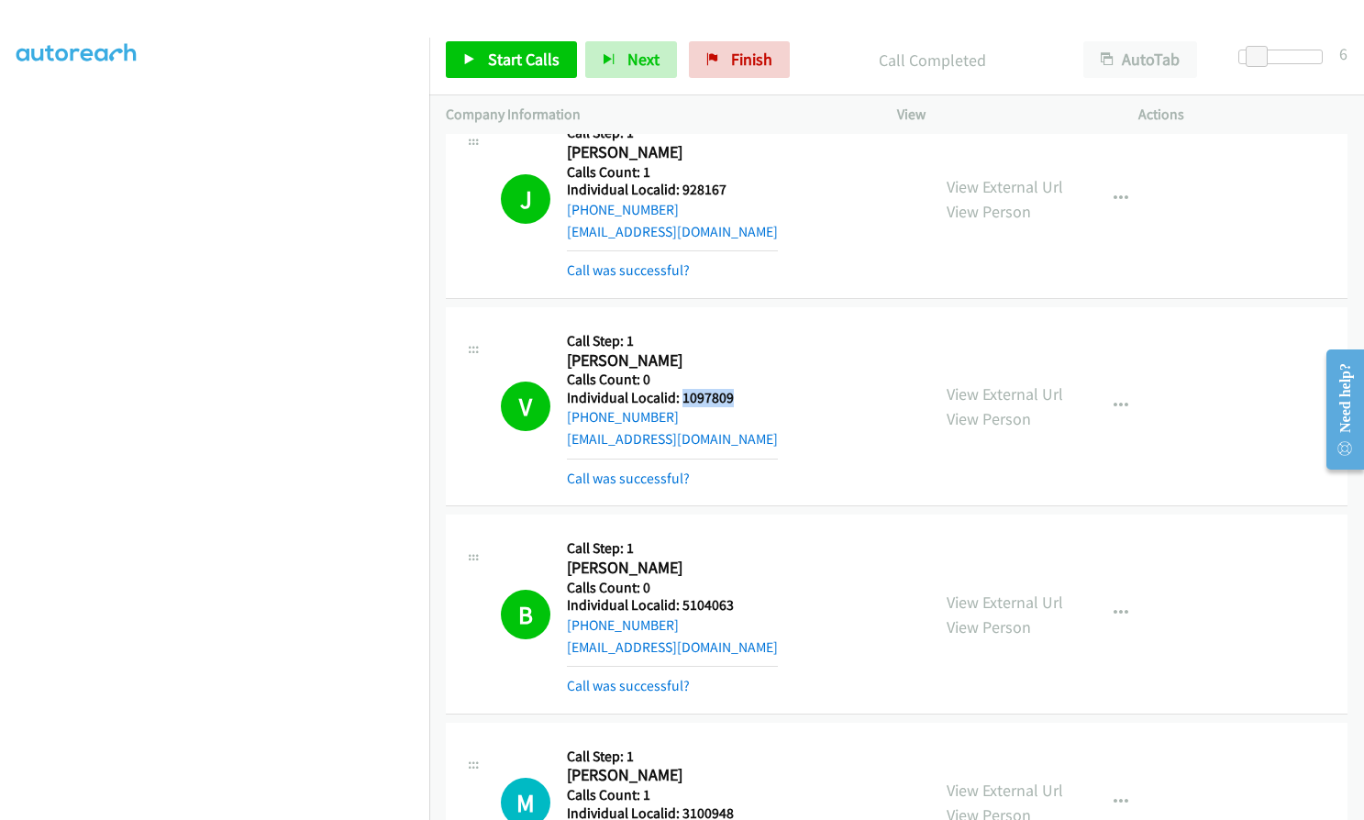
drag, startPoint x: 679, startPoint y: 376, endPoint x: 754, endPoint y: 375, distance: 75.2
click at [754, 375] on div "V Callback Scheduled Call Step: 1 Vincent Crean America/New_York Calls Count: 0…" at bounding box center [707, 406] width 413 height 165
drag, startPoint x: 678, startPoint y: 584, endPoint x: 745, endPoint y: 586, distance: 67.0
click at [745, 586] on div "B Callback Scheduled Call Step: 1 Brian Fistler America/New_York Calls Count: 0…" at bounding box center [707, 613] width 413 height 165
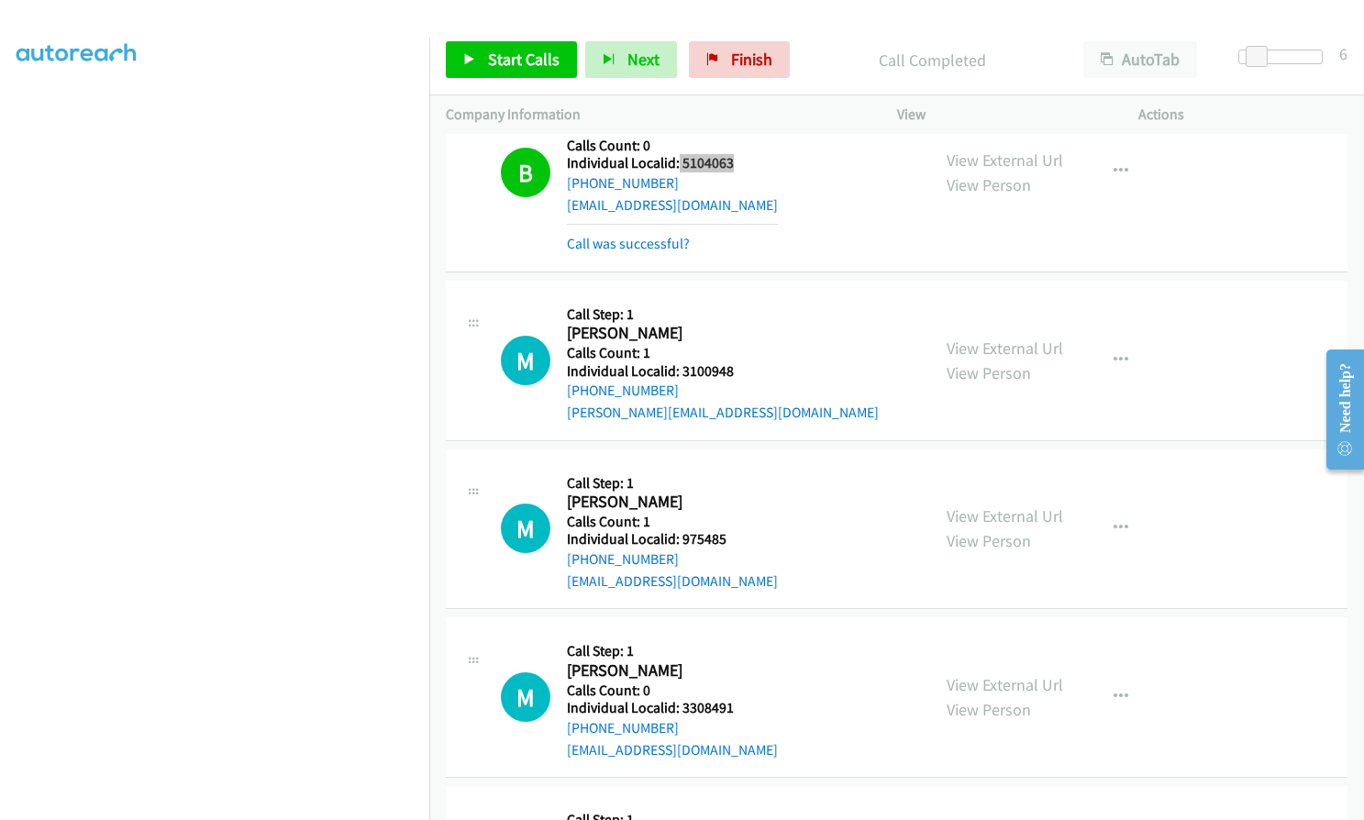
scroll to position [8462, 0]
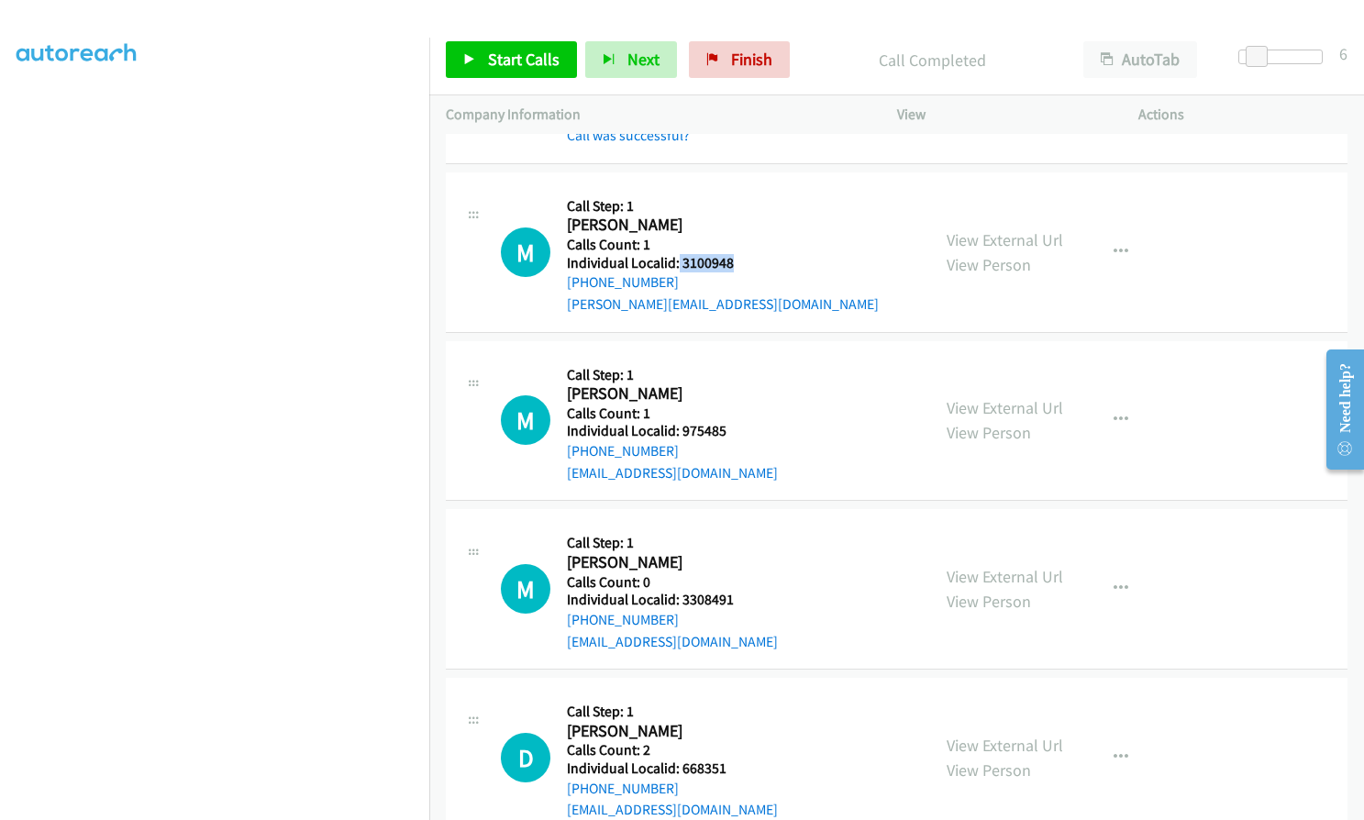
drag, startPoint x: 680, startPoint y: 240, endPoint x: 736, endPoint y: 240, distance: 56.0
click at [736, 254] on h5 "Individual Localid: 3100948" at bounding box center [723, 263] width 312 height 18
drag, startPoint x: 680, startPoint y: 406, endPoint x: 722, endPoint y: 405, distance: 42.2
click at [722, 422] on h5 "Individual Localid: 975485" at bounding box center [672, 431] width 211 height 18
drag, startPoint x: 682, startPoint y: 577, endPoint x: 732, endPoint y: 577, distance: 50.5
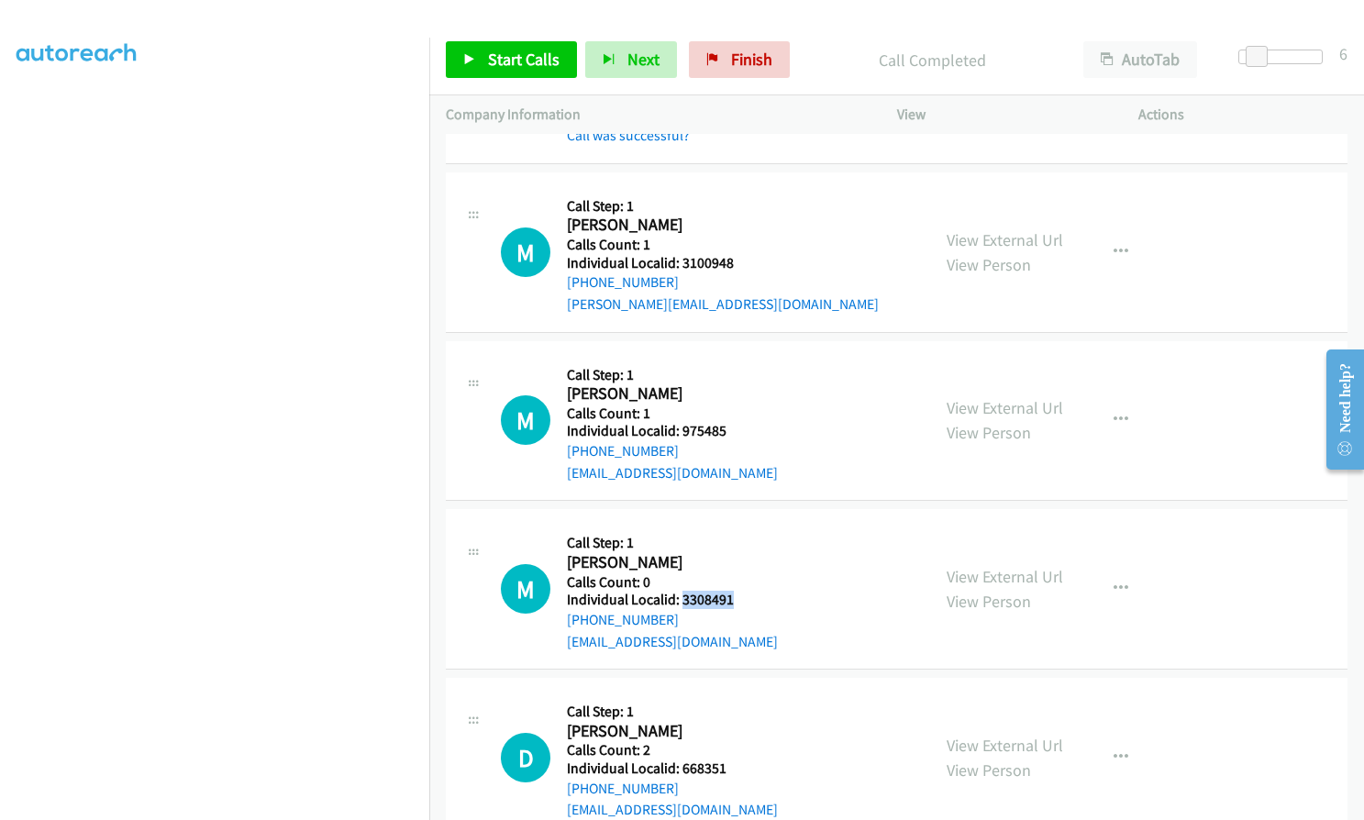
click at [732, 577] on div "M Callback Scheduled Call Step: 1 Mark Bacchetta America/New_York Calls Count: …" at bounding box center [707, 589] width 413 height 127
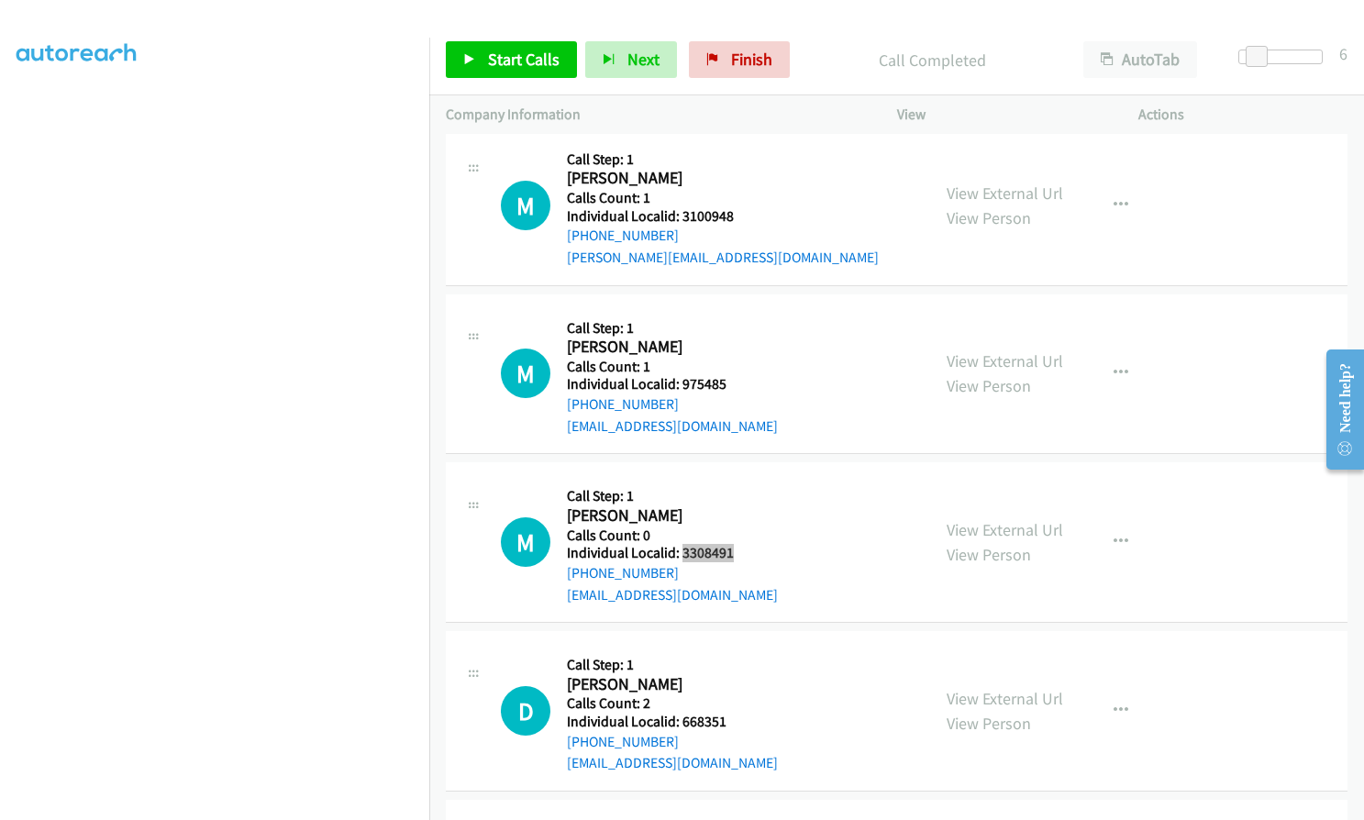
scroll to position [8623, 0]
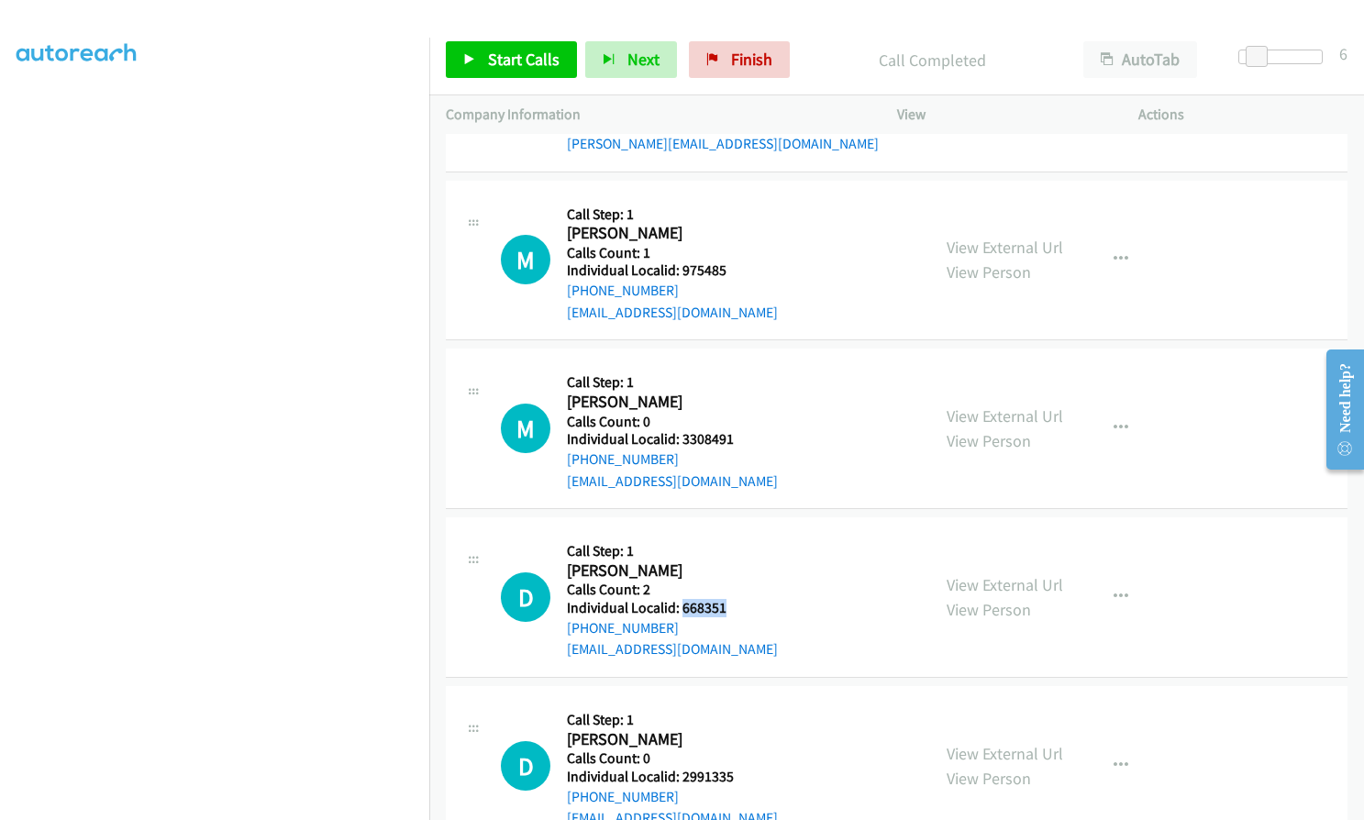
drag, startPoint x: 690, startPoint y: 585, endPoint x: 731, endPoint y: 585, distance: 41.3
click at [731, 585] on div "D Callback Scheduled Call Step: 1 David Greenwell America/New_York Calls Count:…" at bounding box center [707, 597] width 413 height 127
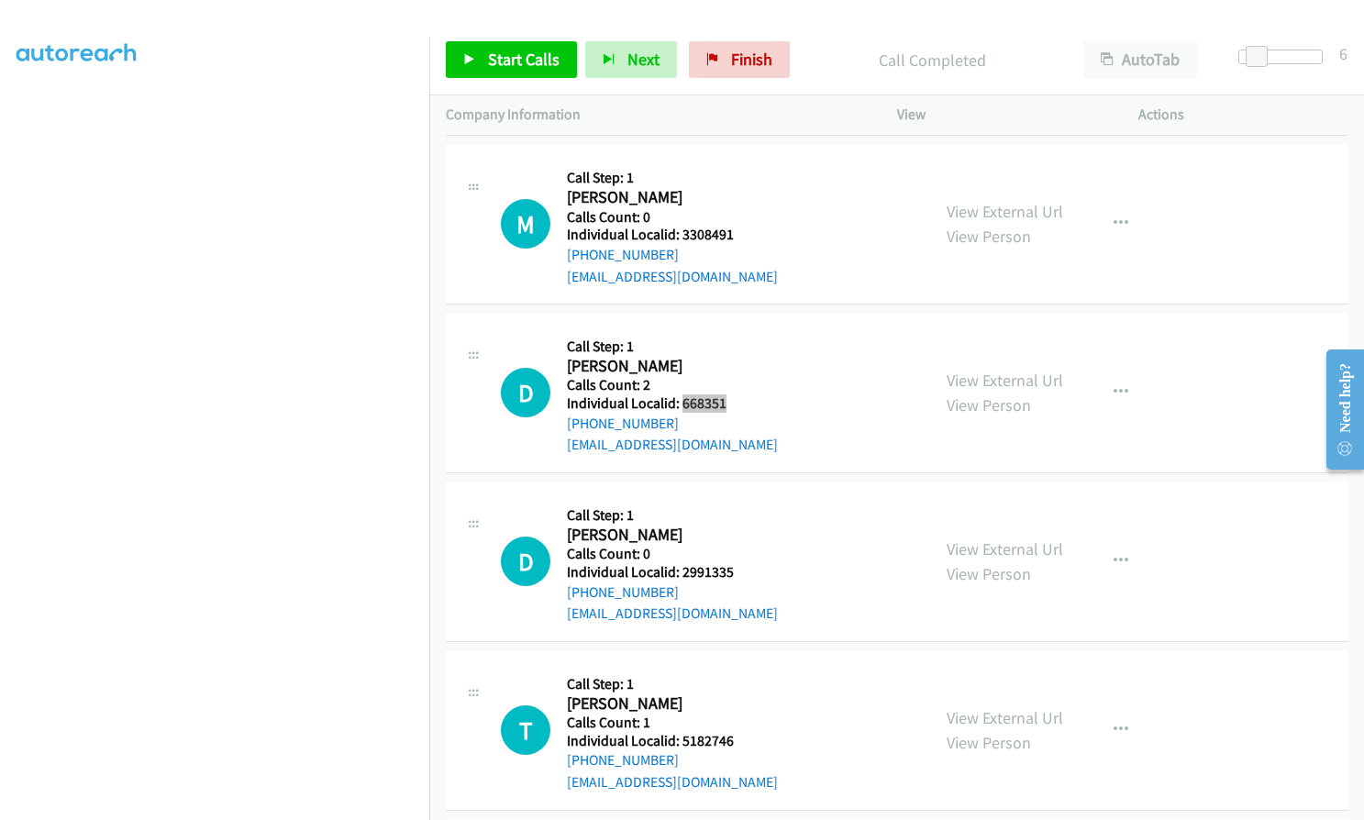
scroll to position [8829, 0]
drag, startPoint x: 682, startPoint y: 549, endPoint x: 729, endPoint y: 548, distance: 47.7
click at [729, 561] on h5 "Individual Localid: 2991335" at bounding box center [672, 570] width 211 height 18
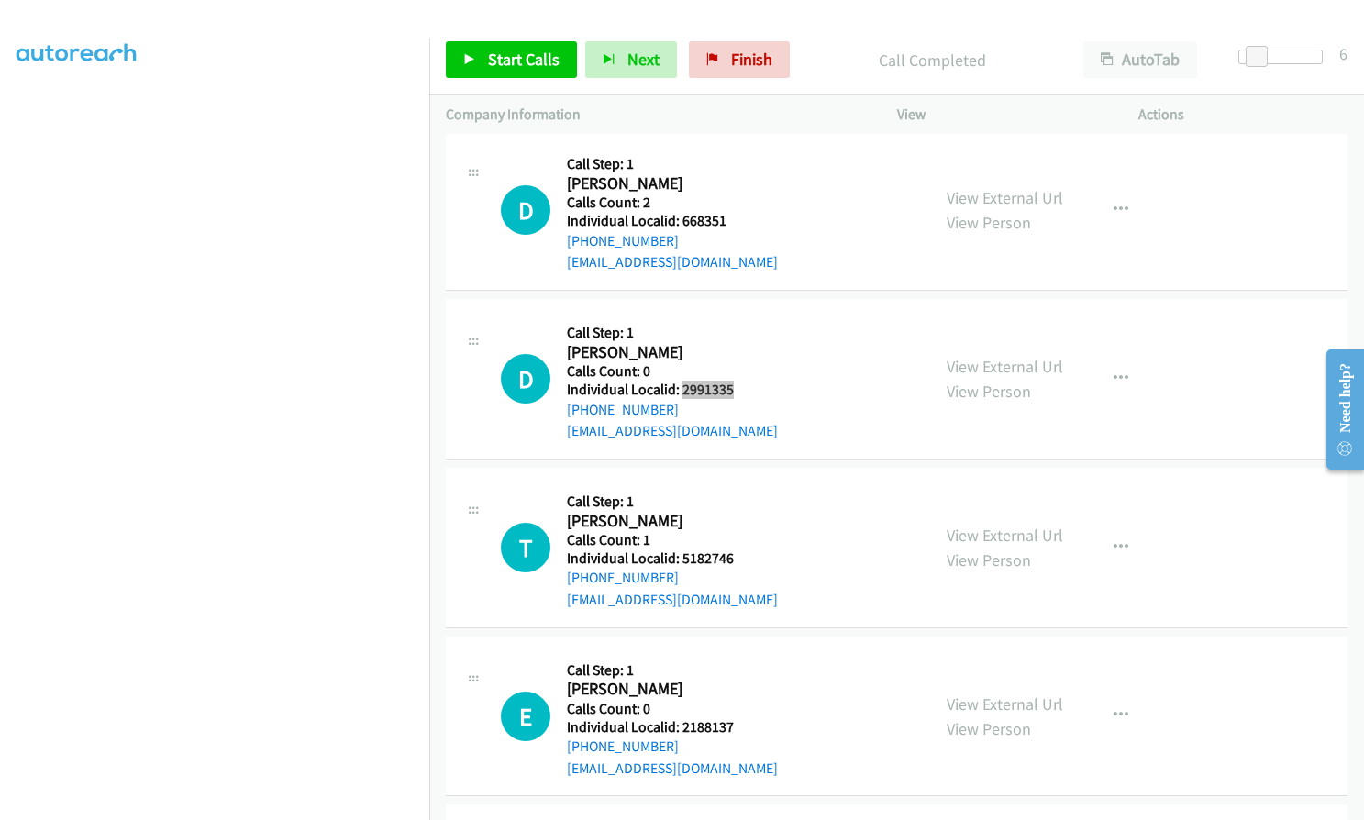
scroll to position [9013, 0]
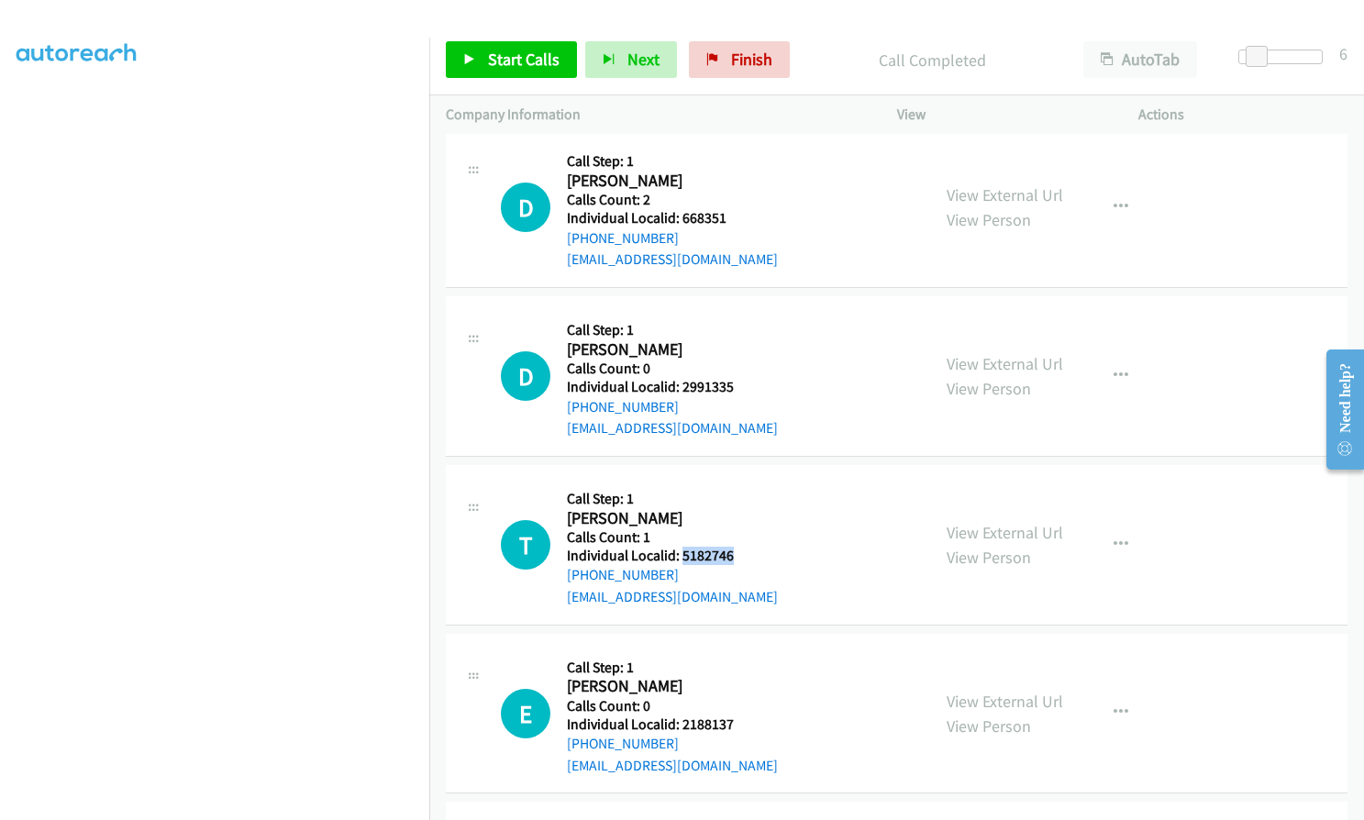
drag, startPoint x: 695, startPoint y: 535, endPoint x: 742, endPoint y: 530, distance: 47.0
click at [742, 530] on div "T Callback Scheduled Call Step: 1 Tobias Watters America/New_York Calls Count: …" at bounding box center [707, 545] width 413 height 127
drag, startPoint x: 680, startPoint y: 699, endPoint x: 737, endPoint y: 698, distance: 56.9
click at [737, 698] on div "E Callback Scheduled Call Step: 1 Eden Harmon America/New_York Calls Count: 0 I…" at bounding box center [707, 713] width 413 height 127
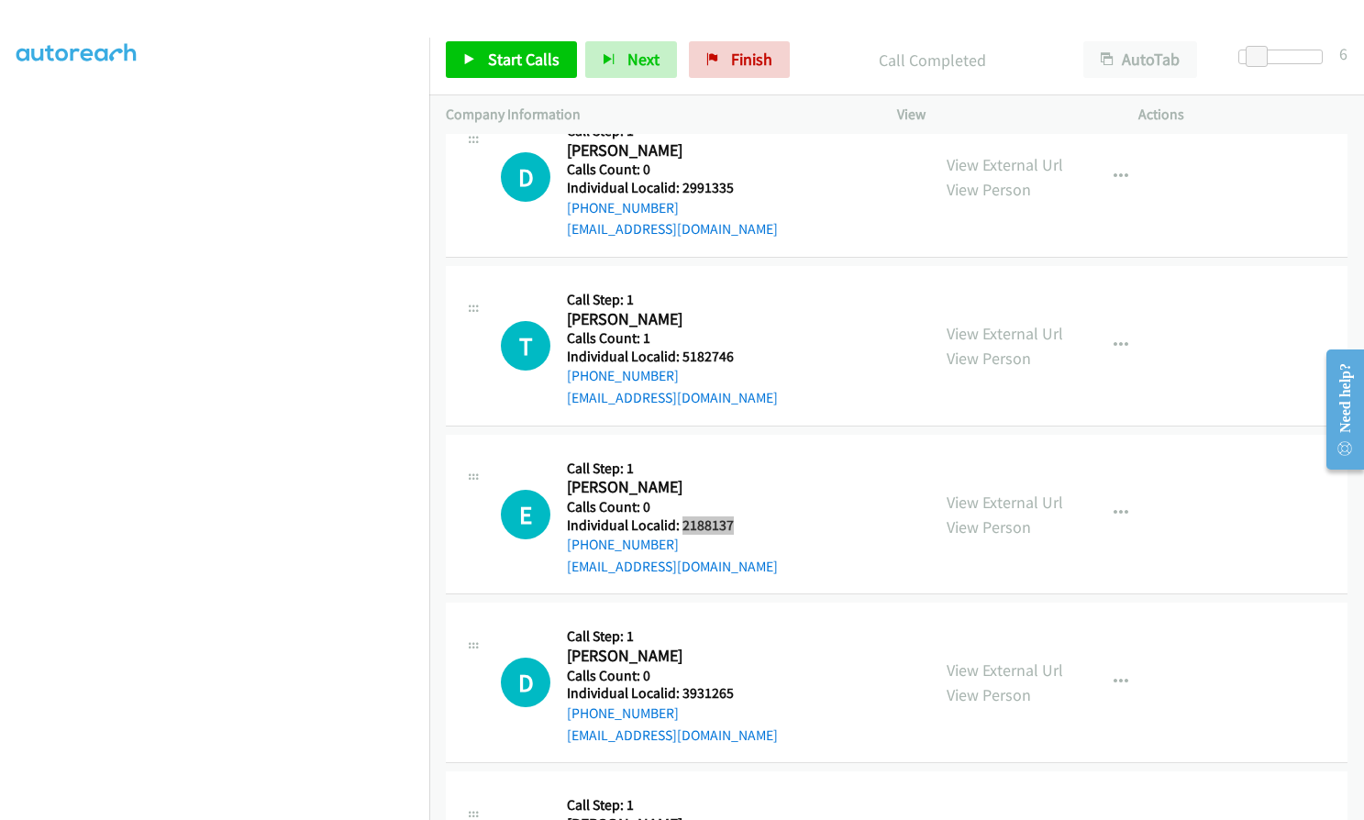
scroll to position [9265, 0]
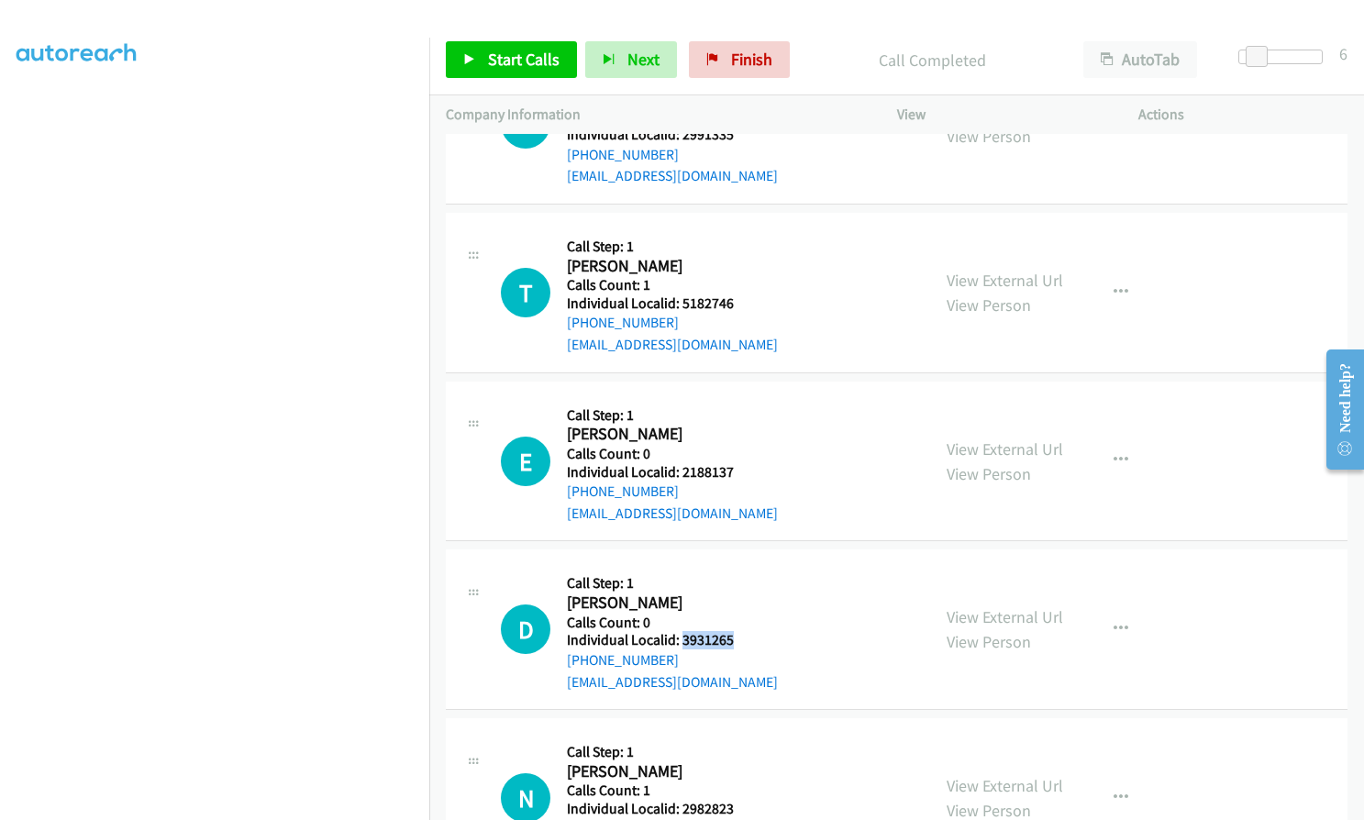
drag, startPoint x: 680, startPoint y: 619, endPoint x: 734, endPoint y: 618, distance: 54.1
click at [734, 618] on div "D Callback Scheduled Call Step: 1 Debora Tuthill America/New_York Calls Count: …" at bounding box center [707, 629] width 413 height 127
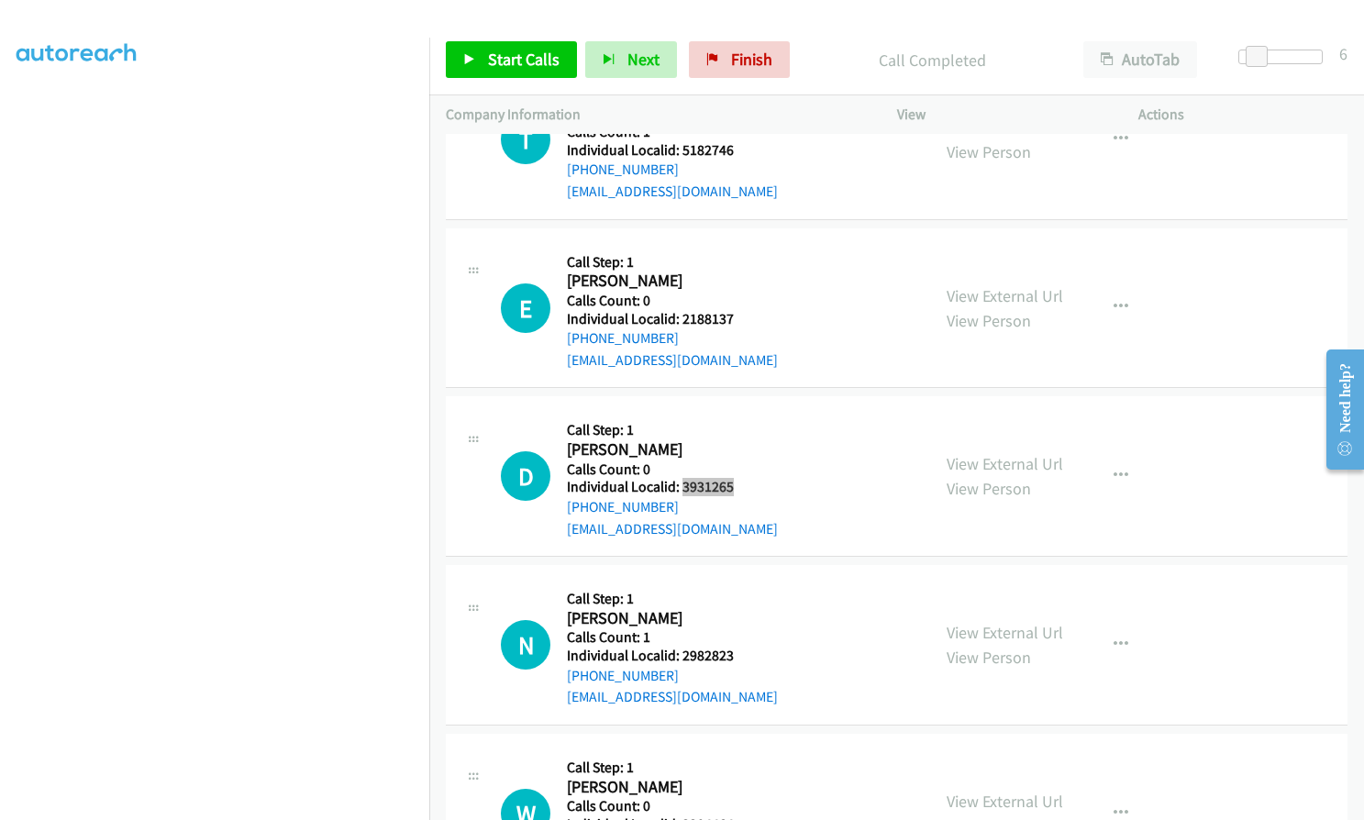
scroll to position [9448, 0]
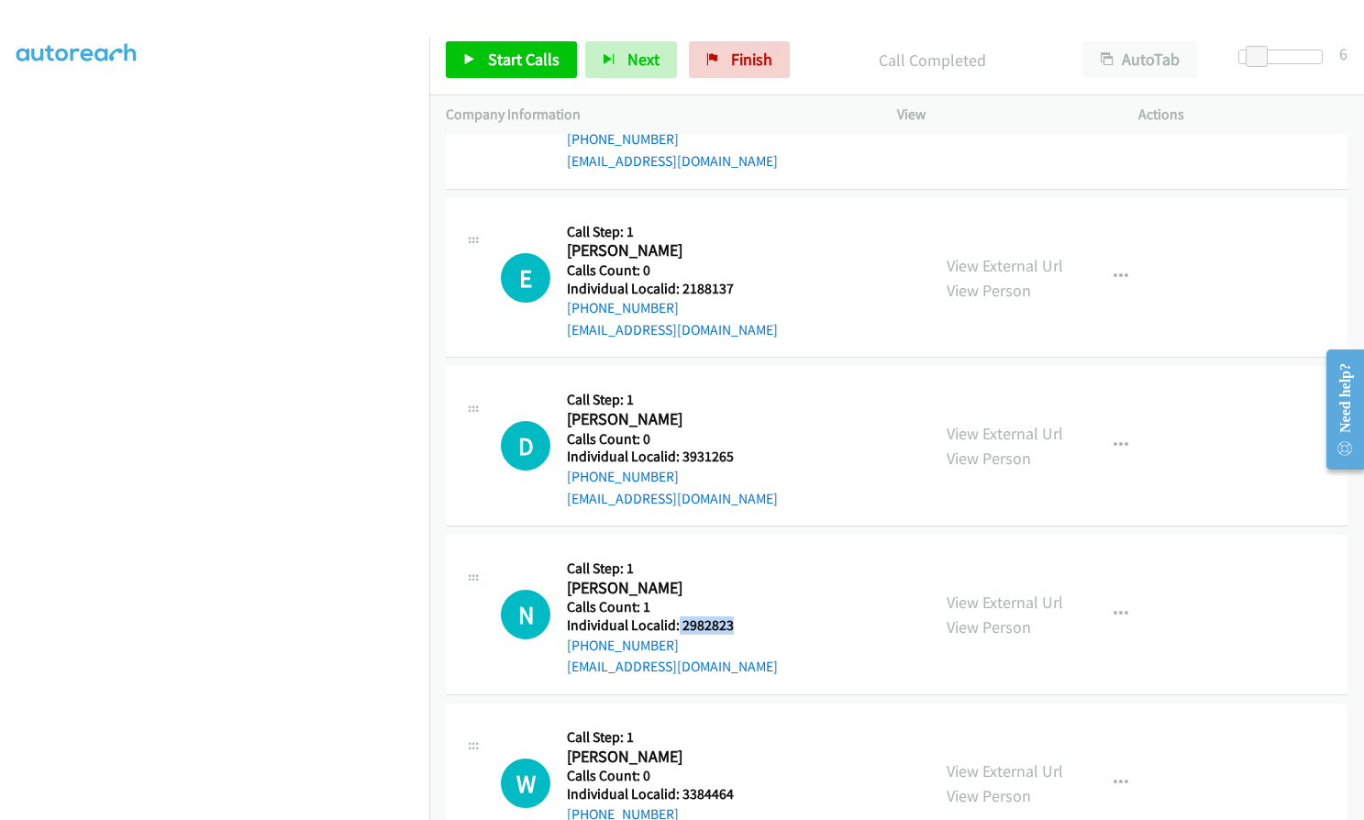
drag, startPoint x: 678, startPoint y: 608, endPoint x: 735, endPoint y: 604, distance: 57.1
click at [735, 616] on h5 "Individual Localid: 2982823" at bounding box center [672, 625] width 211 height 18
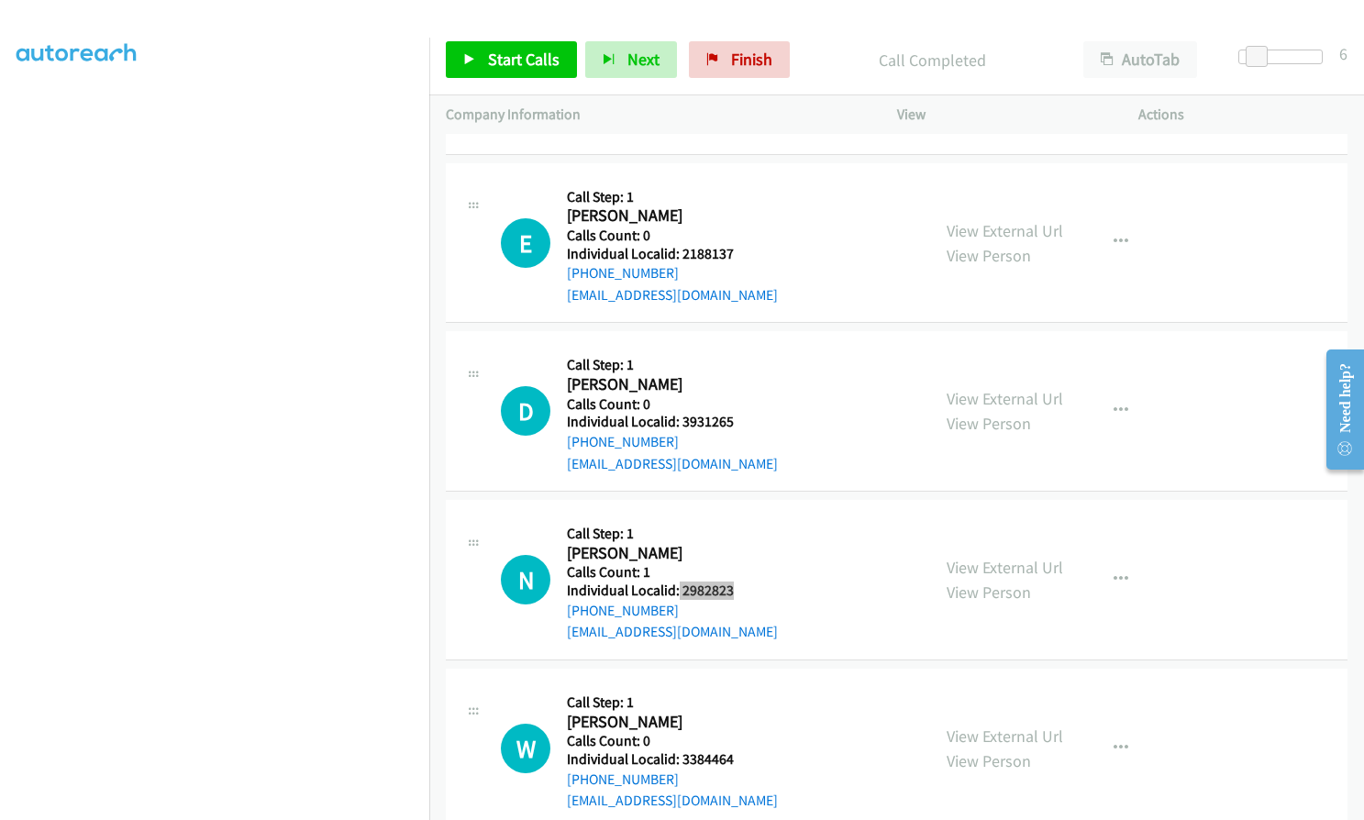
scroll to position [9655, 0]
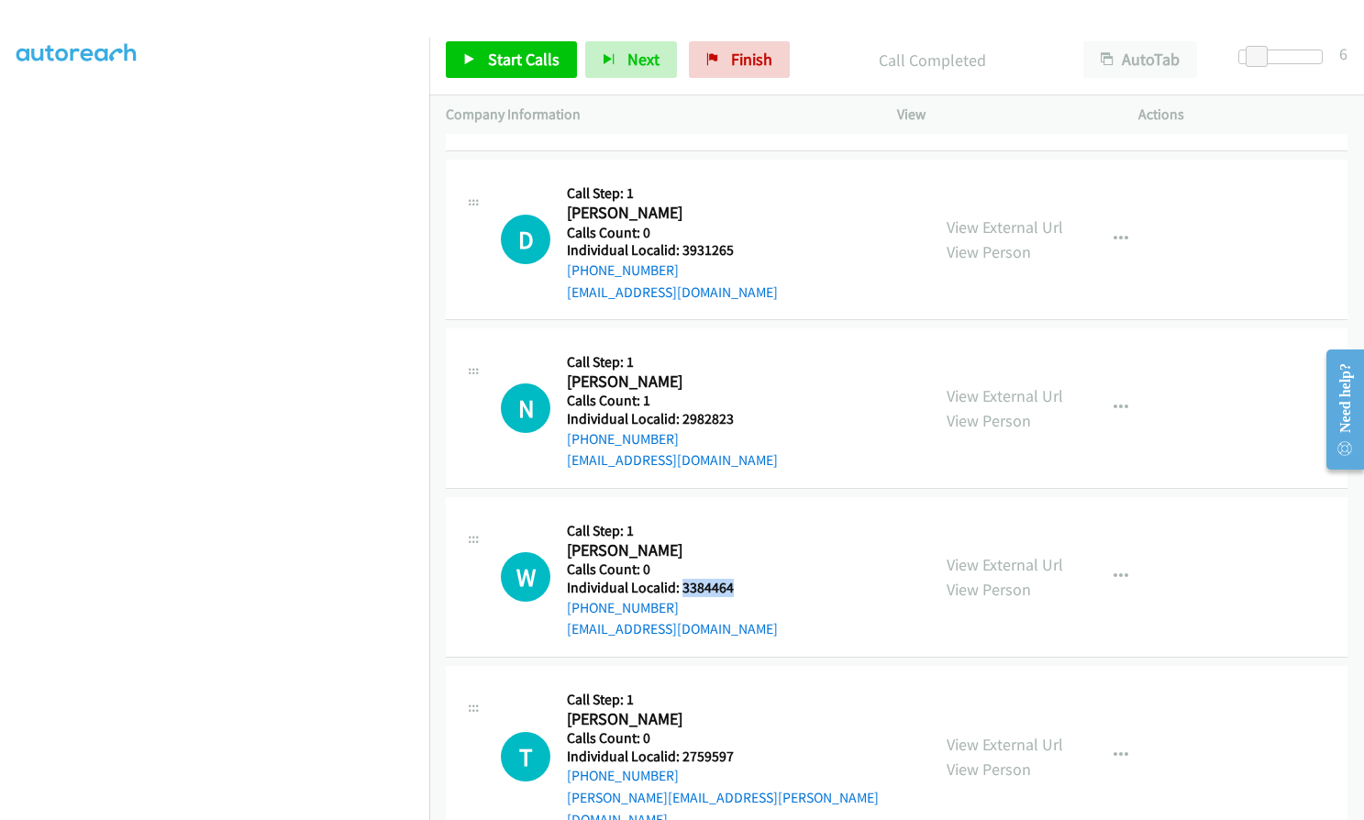
drag, startPoint x: 682, startPoint y: 561, endPoint x: 730, endPoint y: 561, distance: 48.6
click at [730, 579] on h5 "Individual Localid: 3384464" at bounding box center [672, 588] width 211 height 18
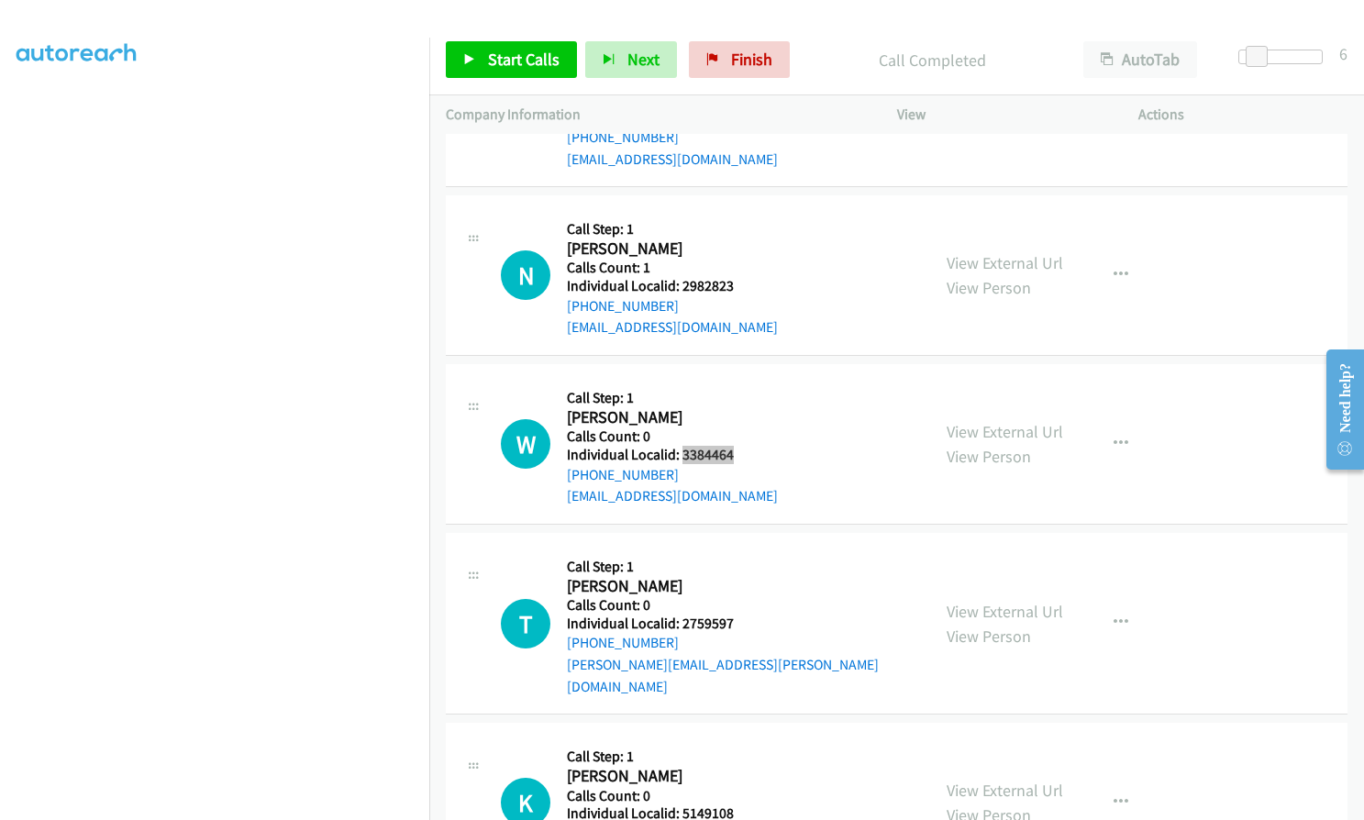
scroll to position [9838, 0]
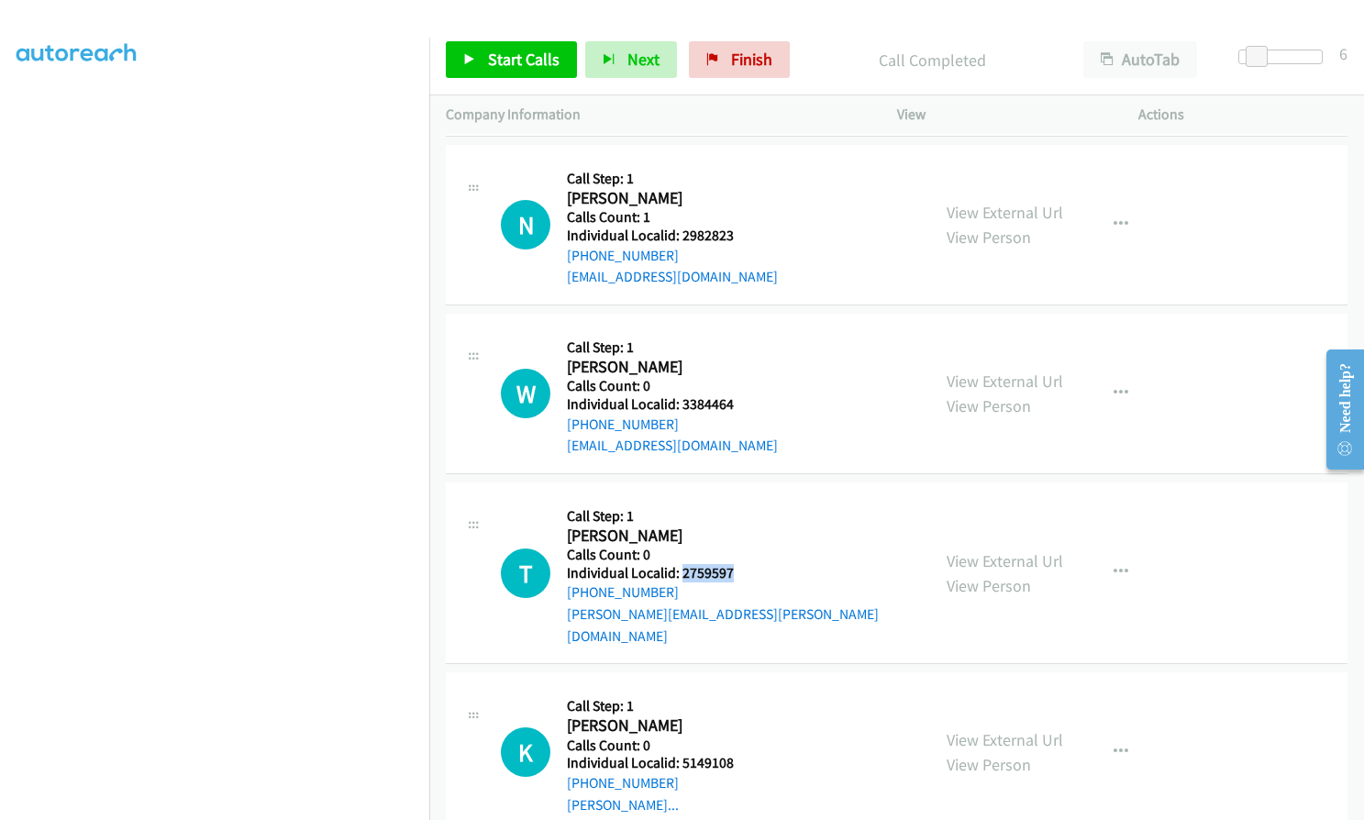
drag, startPoint x: 682, startPoint y: 551, endPoint x: 727, endPoint y: 549, distance: 45.9
click at [735, 549] on div "T Callback Scheduled Call Step: 1 Terry Brust America/New_York Calls Count: 0 I…" at bounding box center [707, 573] width 413 height 148
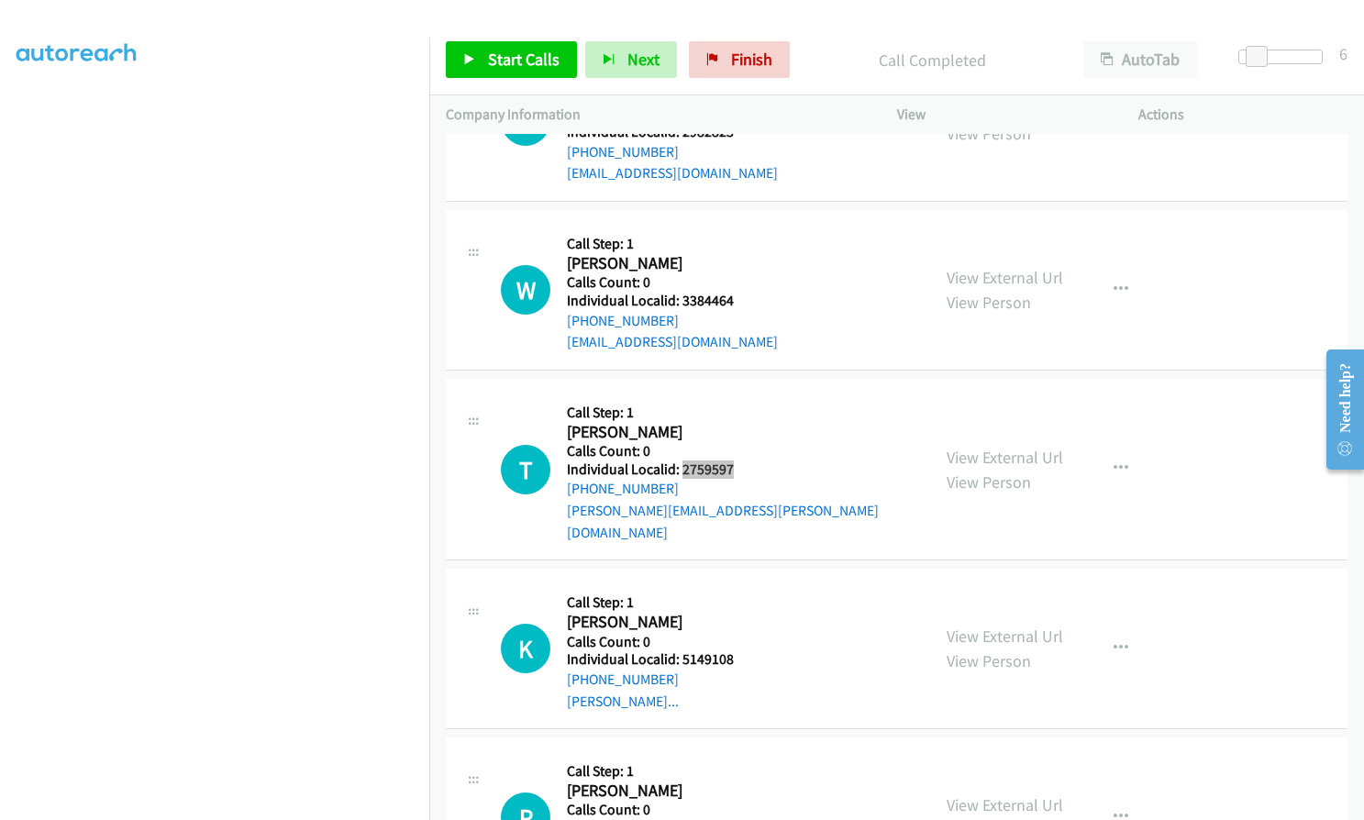
scroll to position [9999, 0]
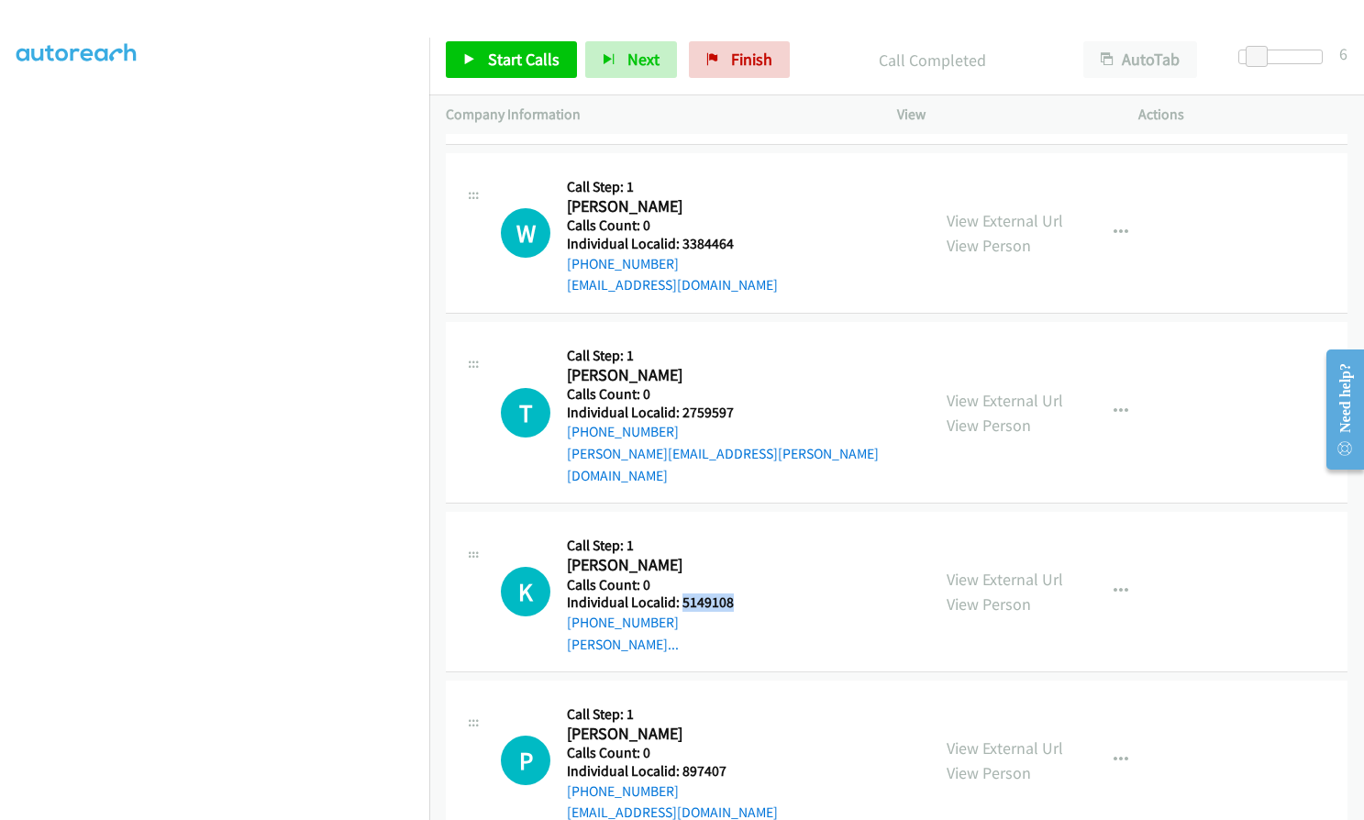
drag, startPoint x: 688, startPoint y: 559, endPoint x: 747, endPoint y: 558, distance: 58.7
click at [734, 594] on h5 "Individual Localid: 5149108" at bounding box center [650, 603] width 167 height 18
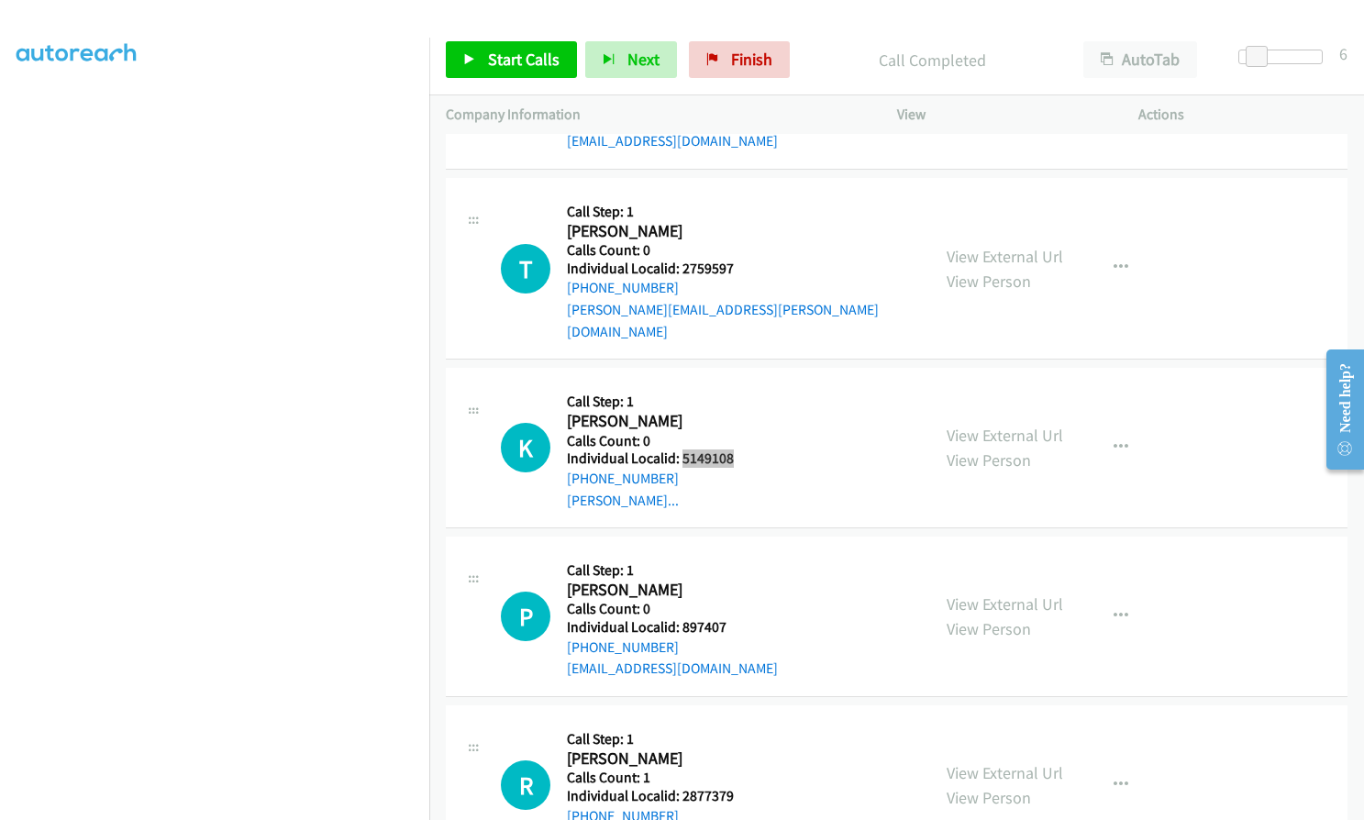
scroll to position [10205, 0]
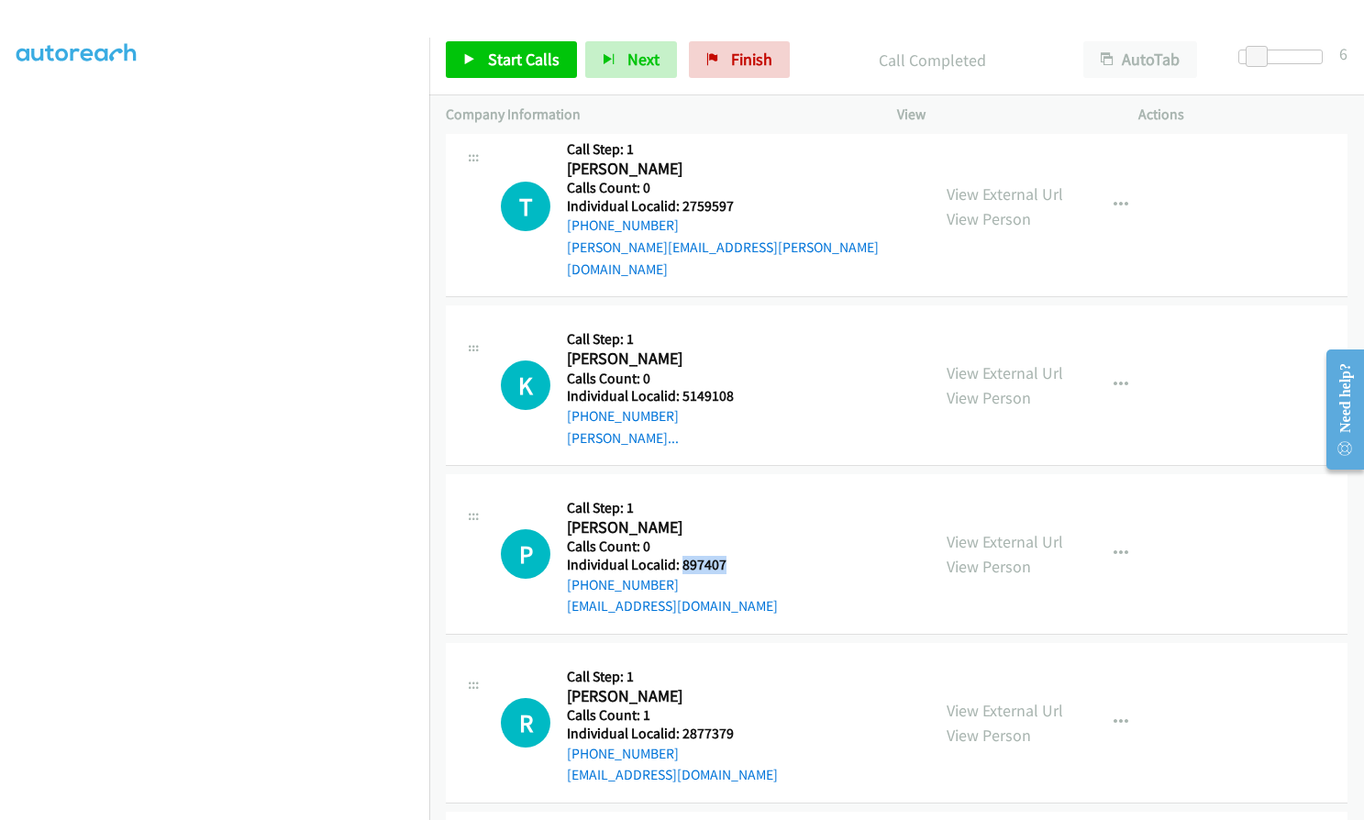
drag, startPoint x: 680, startPoint y: 521, endPoint x: 734, endPoint y: 521, distance: 54.1
click at [734, 521] on div "P Callback Scheduled Call Step: 1 Patrick Franklin America/New_York Calls Count…" at bounding box center [707, 554] width 413 height 127
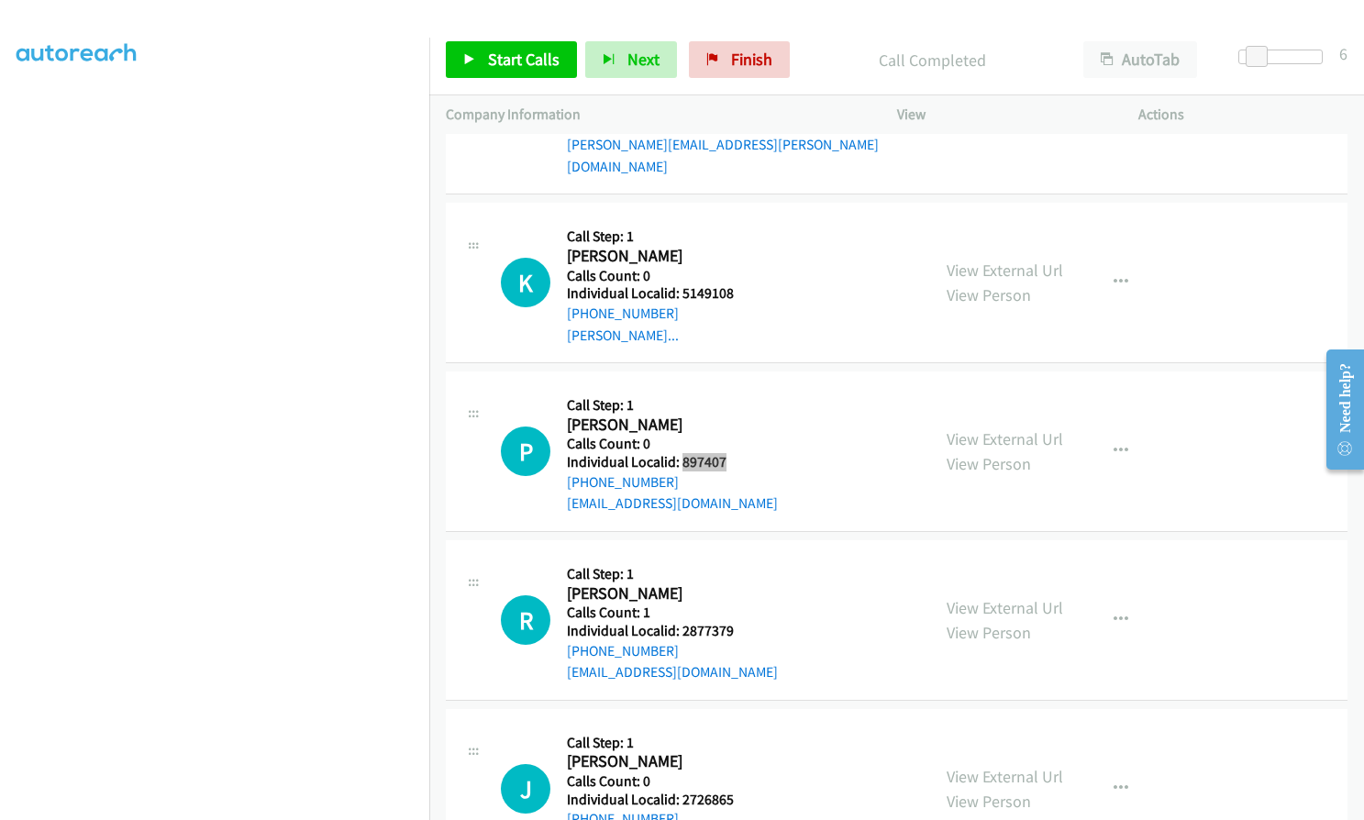
scroll to position [10320, 0]
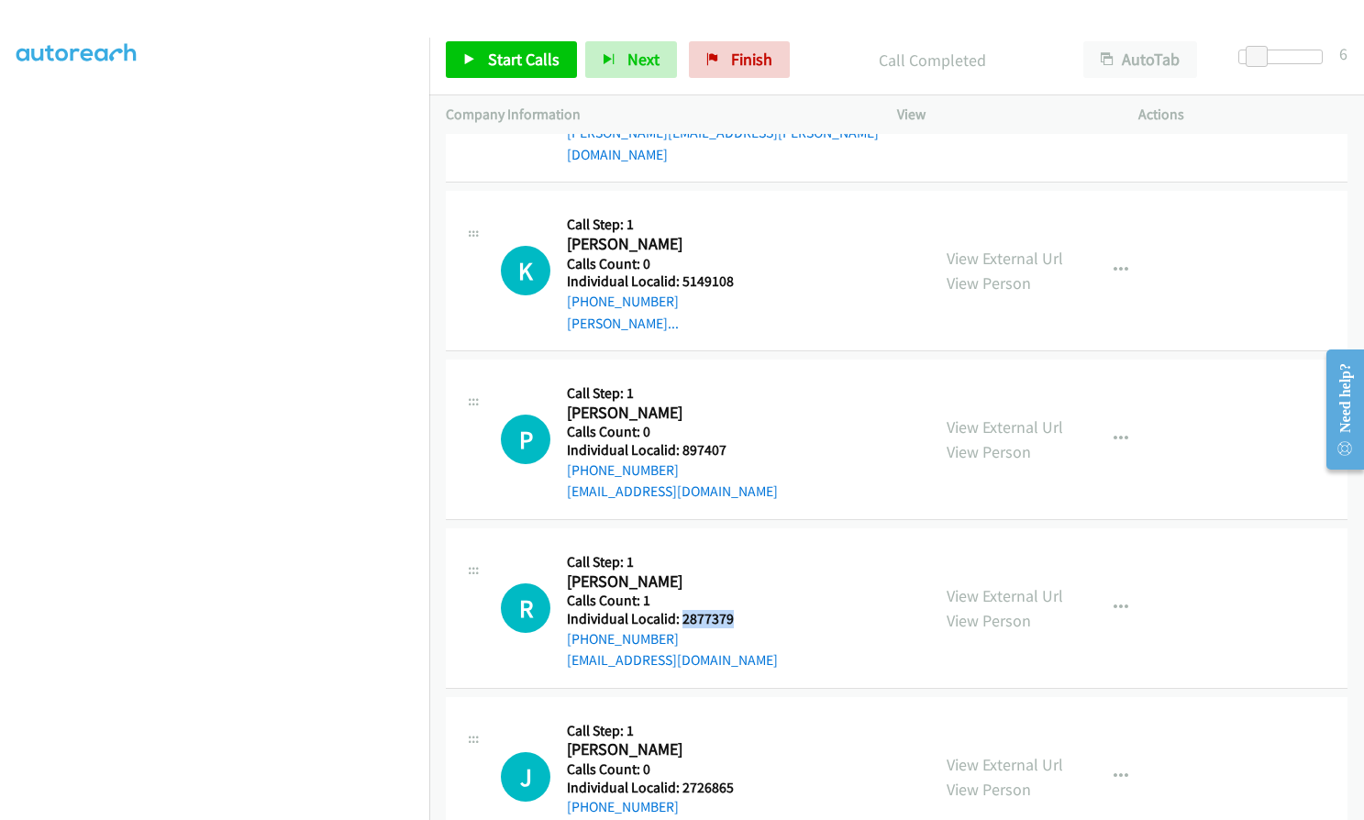
drag, startPoint x: 679, startPoint y: 572, endPoint x: 732, endPoint y: 572, distance: 53.2
click at [732, 610] on h5 "Individual Localid: 2877379" at bounding box center [672, 619] width 211 height 18
click at [524, 52] on span "Start Calls" at bounding box center [524, 59] width 72 height 21
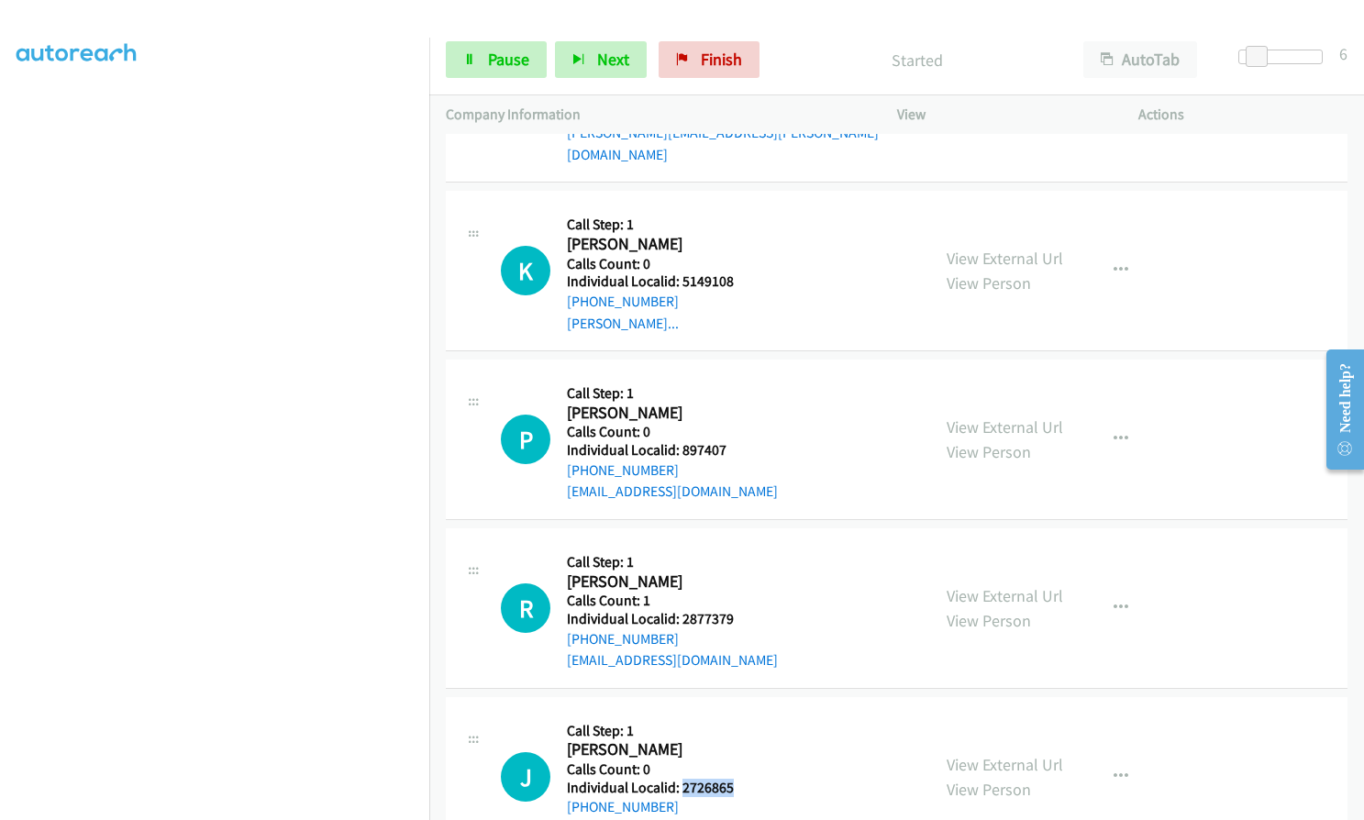
drag, startPoint x: 679, startPoint y: 741, endPoint x: 739, endPoint y: 741, distance: 60.5
click at [739, 741] on div "J Callback Scheduled Call Step: 1 Jack Penry America/New_York Calls Count: 0 In…" at bounding box center [707, 777] width 413 height 127
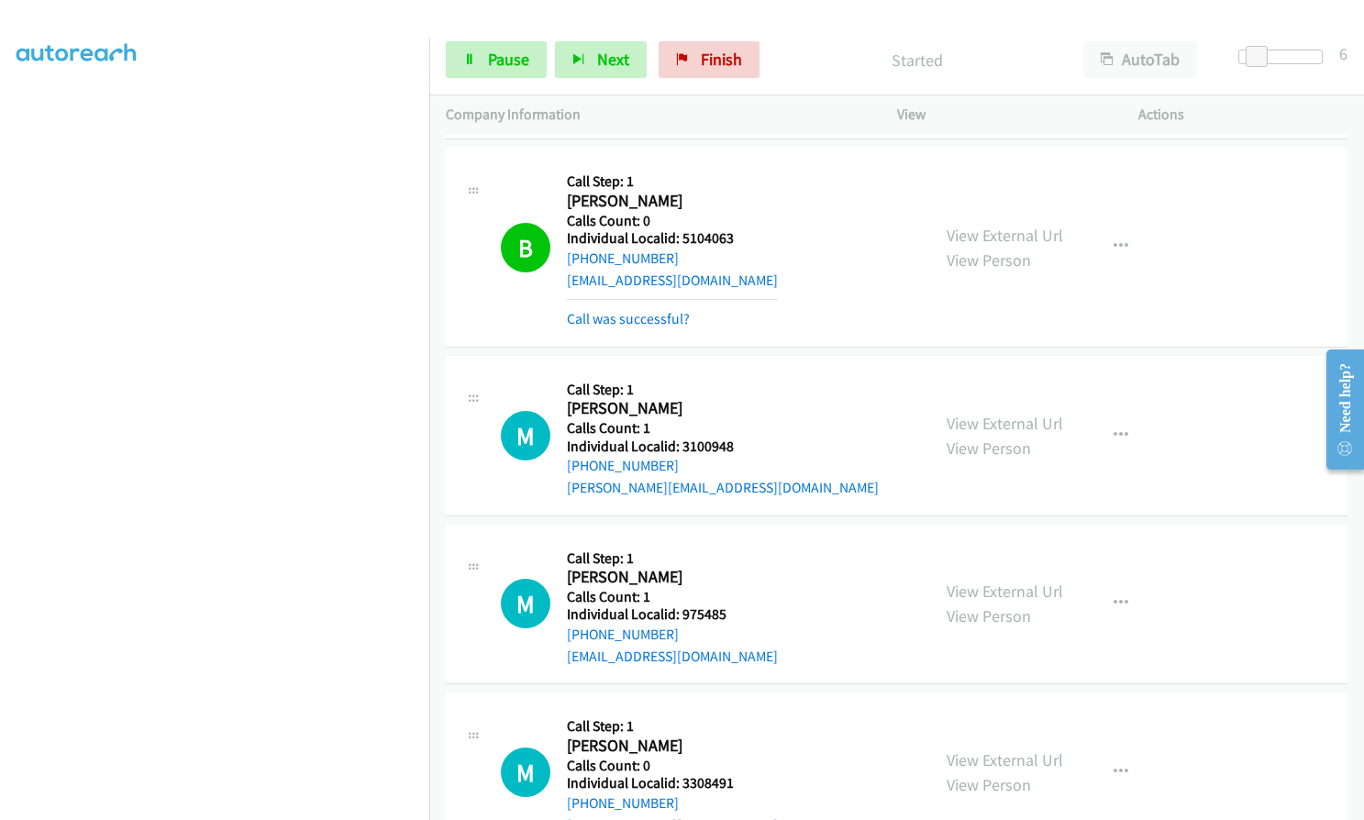
scroll to position [0, 0]
click at [819, 48] on p "Started" at bounding box center [917, 60] width 266 height 25
click at [835, 164] on div "B Callback Scheduled Call Step: 1 Brian Fistler America/New_York Calls Count: 0…" at bounding box center [707, 246] width 413 height 165
click at [498, 67] on span "Pause" at bounding box center [508, 59] width 41 height 21
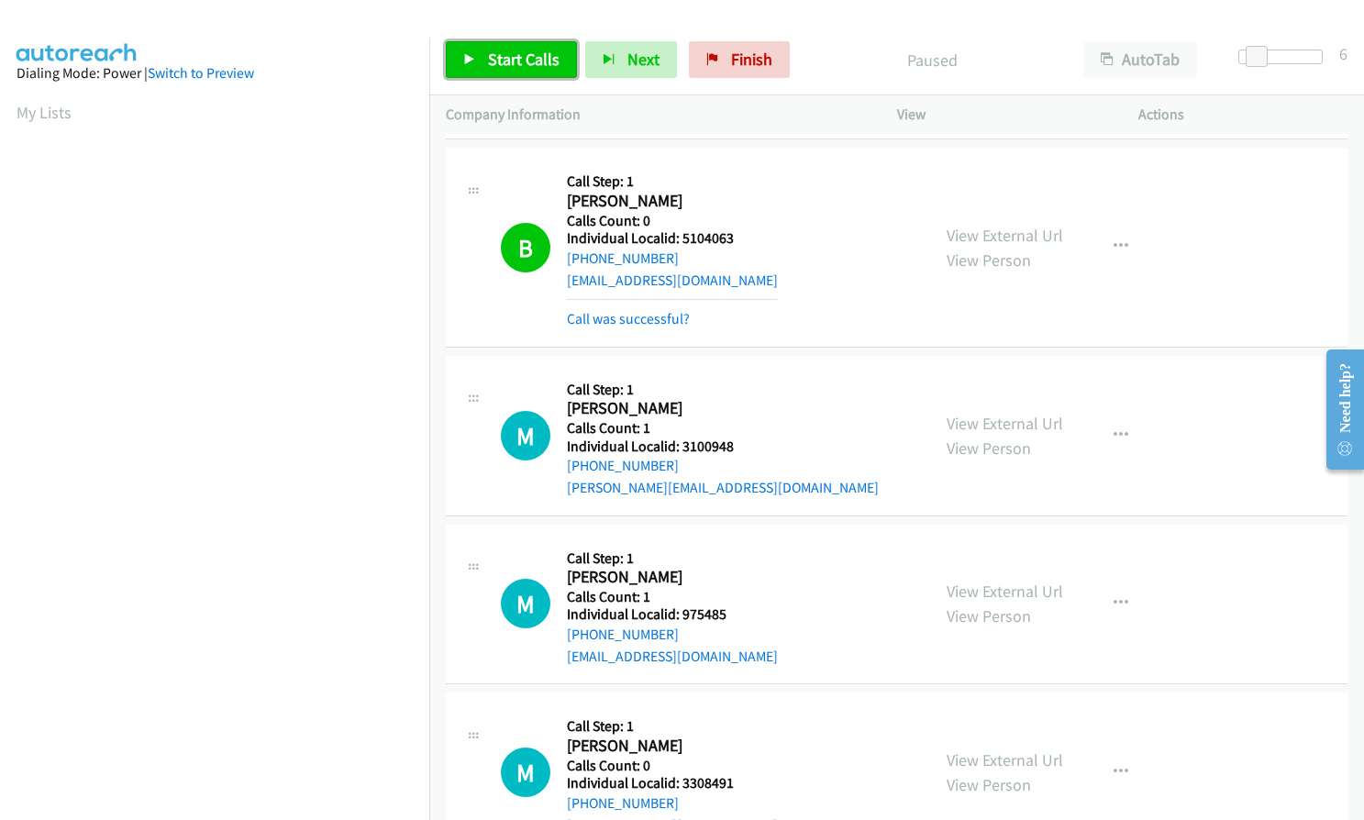
click at [498, 66] on span "Start Calls" at bounding box center [524, 59] width 72 height 21
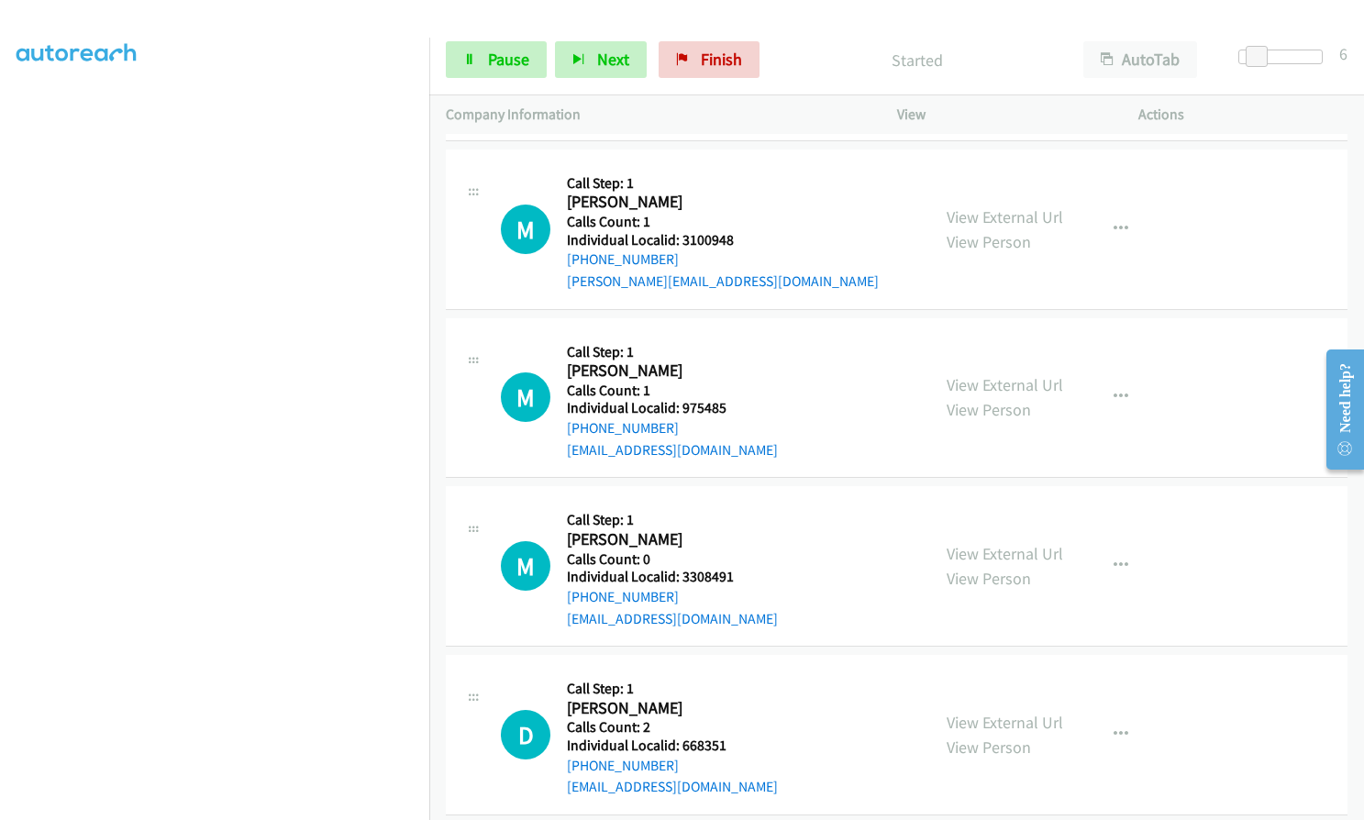
scroll to position [208, 0]
drag, startPoint x: 716, startPoint y: 69, endPoint x: 773, endPoint y: 62, distance: 57.2
click at [716, 69] on span "Finish" at bounding box center [721, 59] width 41 height 21
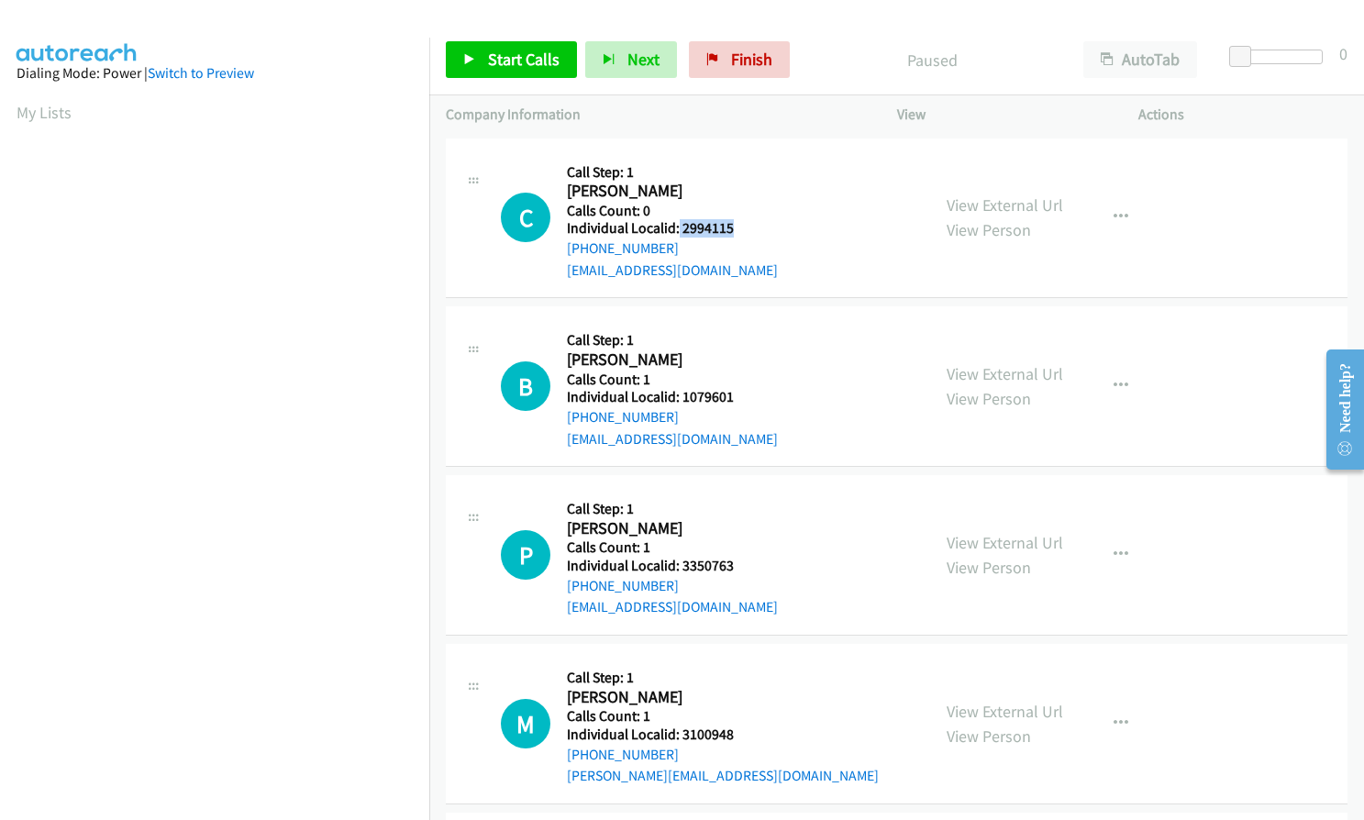
drag, startPoint x: 678, startPoint y: 233, endPoint x: 731, endPoint y: 225, distance: 53.8
click at [731, 225] on h5 "Individual Localid: 2994115" at bounding box center [672, 228] width 211 height 18
copy h5 "2994115"
drag, startPoint x: 679, startPoint y: 392, endPoint x: 736, endPoint y: 394, distance: 56.9
click at [736, 394] on h5 "Individual Localid: 1079601" at bounding box center [672, 397] width 211 height 18
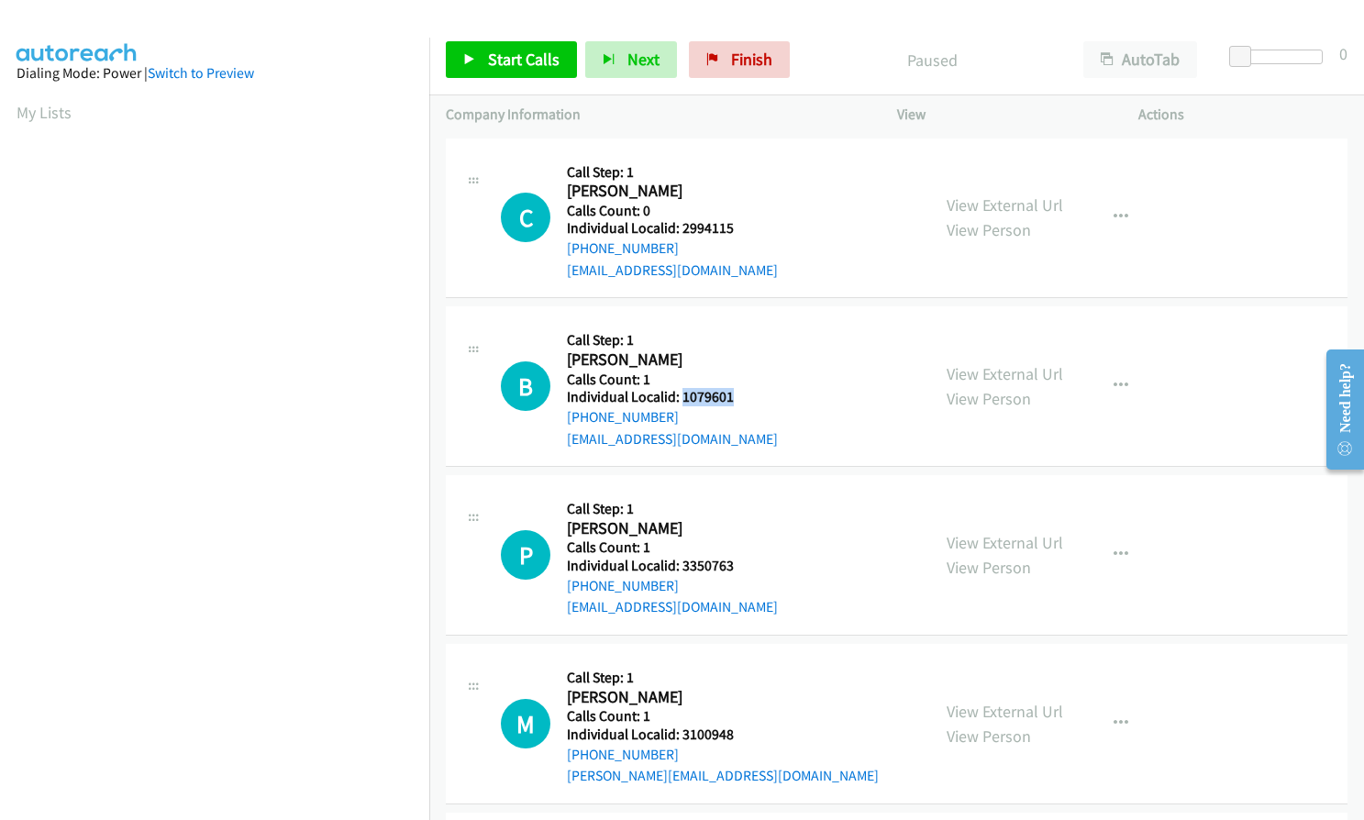
copy h5 "1079601"
drag, startPoint x: 678, startPoint y: 564, endPoint x: 724, endPoint y: 564, distance: 45.9
click at [724, 564] on h5 "Individual Localid: 3350763" at bounding box center [672, 566] width 211 height 18
click at [740, 549] on h5 "Calls Count: 1" at bounding box center [672, 547] width 211 height 18
drag, startPoint x: 679, startPoint y: 567, endPoint x: 750, endPoint y: 565, distance: 71.6
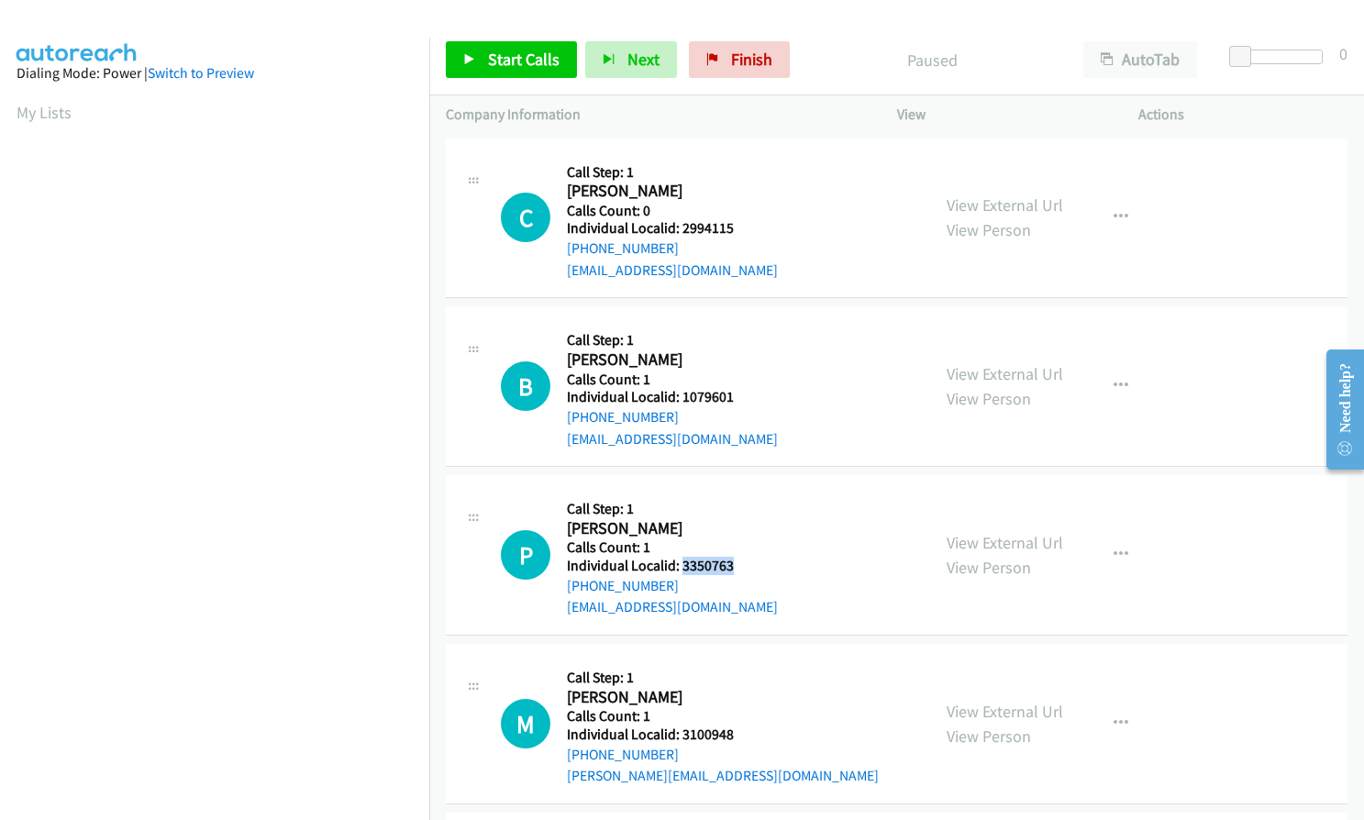
click at [750, 565] on h5 "Individual Localid: 3350763" at bounding box center [672, 566] width 211 height 18
copy h5 "3350763"
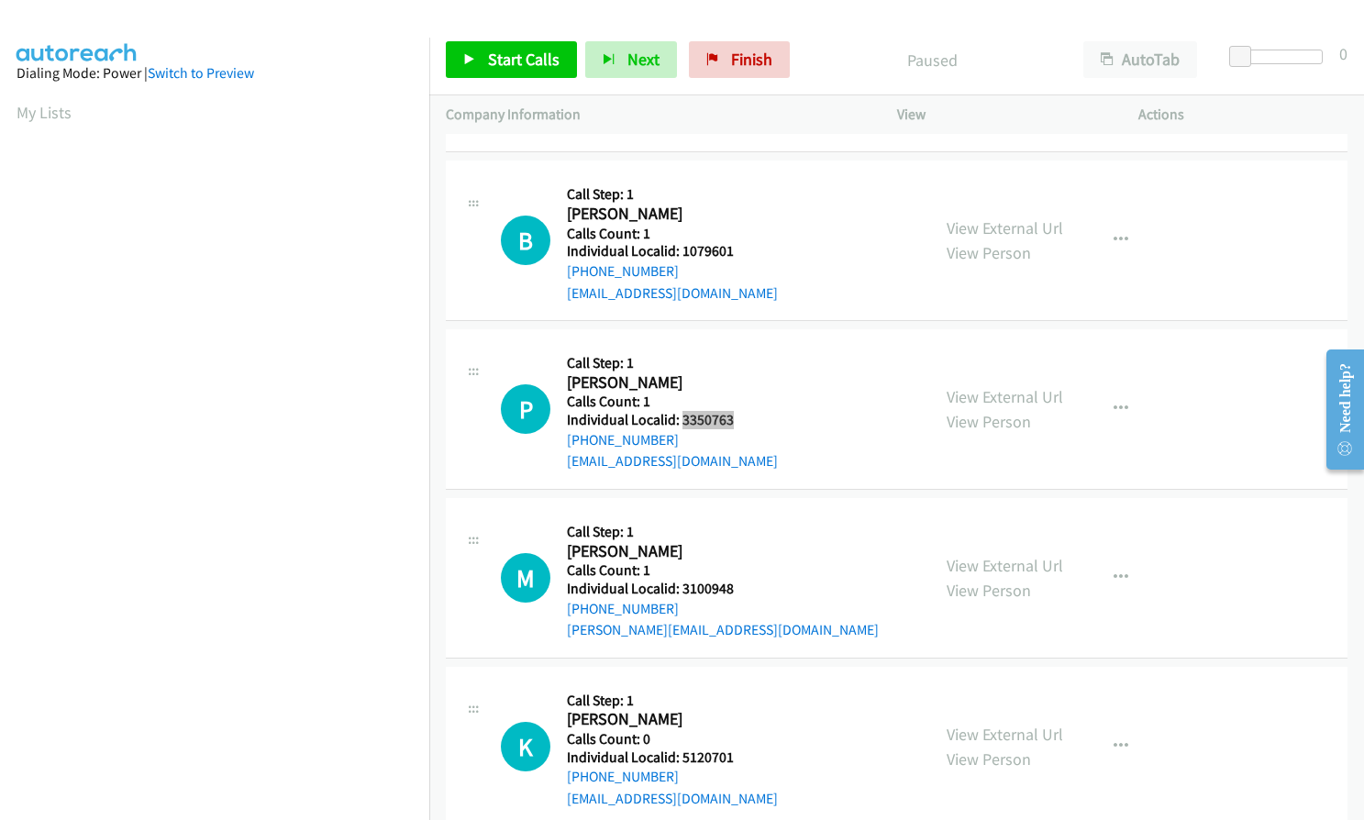
scroll to position [161, 0]
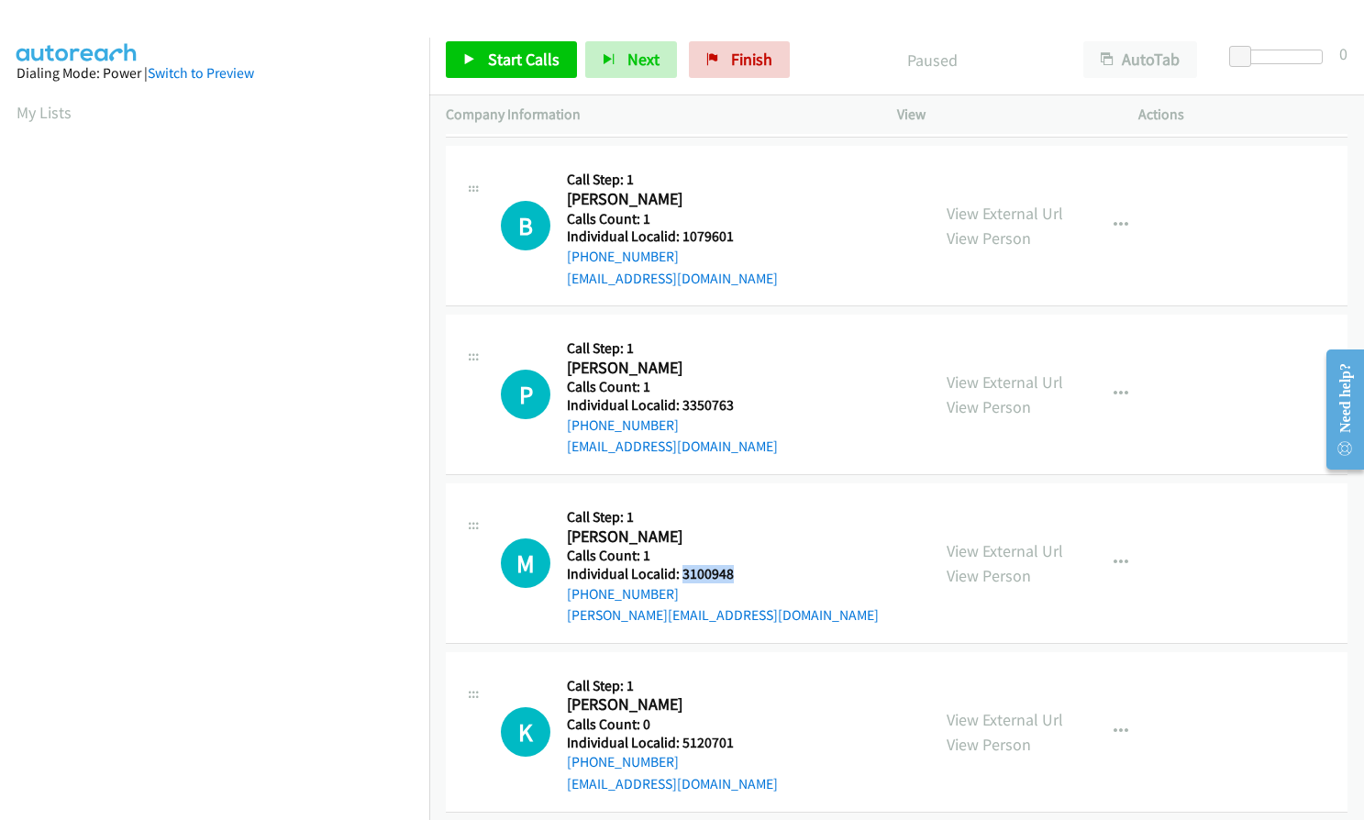
drag, startPoint x: 683, startPoint y: 573, endPoint x: 743, endPoint y: 573, distance: 59.6
click at [743, 573] on h5 "Individual Localid: 3100948" at bounding box center [723, 574] width 312 height 18
copy h5 "3100948"
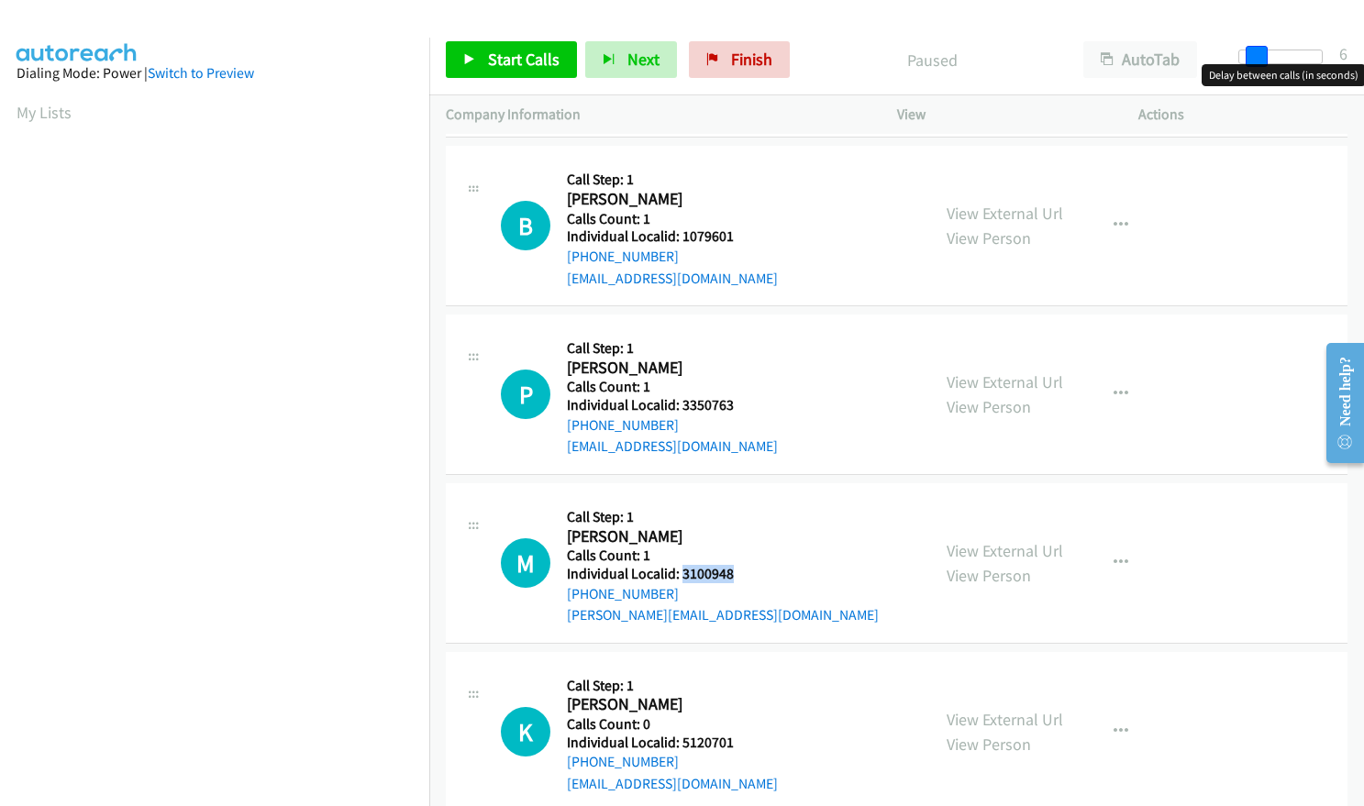
drag, startPoint x: 1247, startPoint y: 53, endPoint x: 1263, endPoint y: 51, distance: 16.6
click at [1263, 51] on span at bounding box center [1257, 57] width 22 height 22
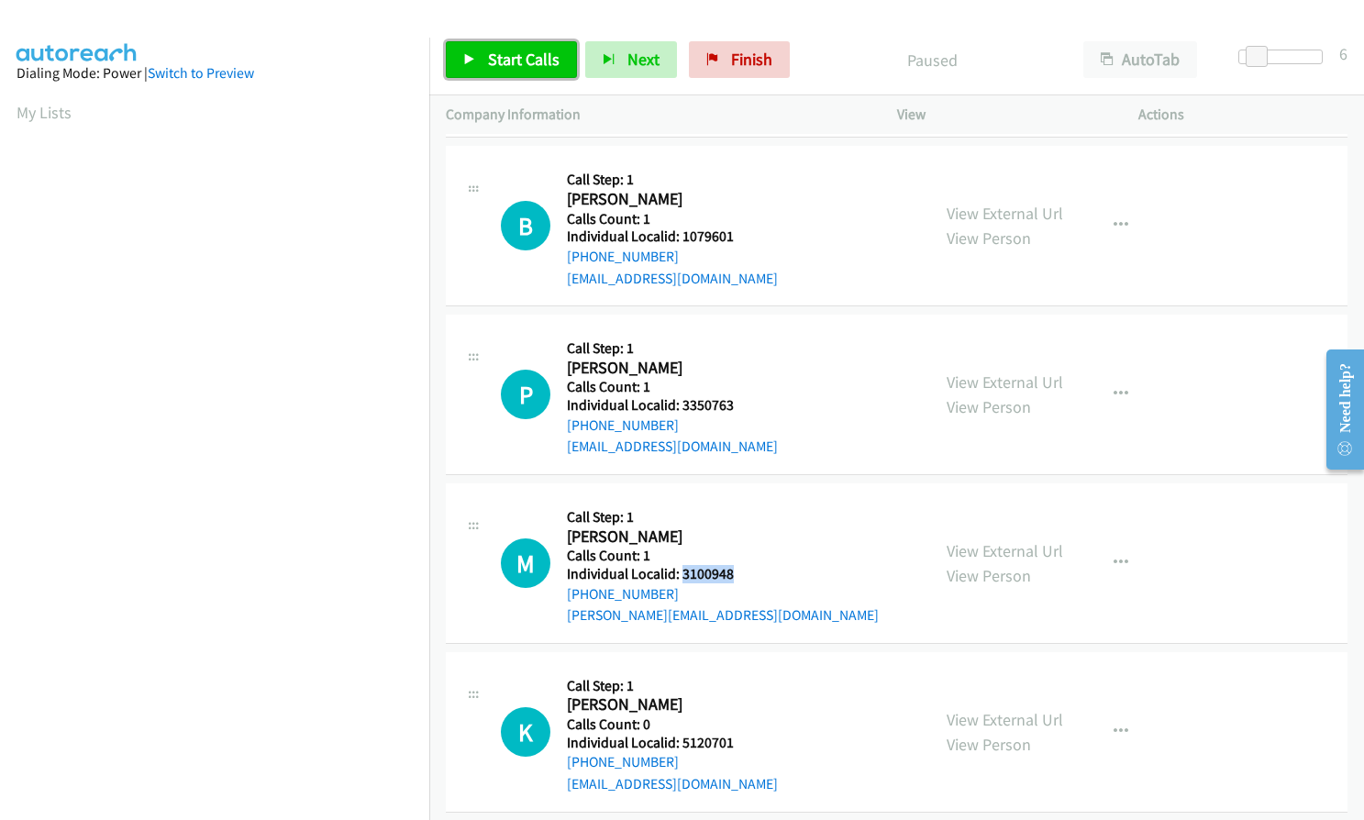
click at [512, 57] on span "Start Calls" at bounding box center [524, 59] width 72 height 21
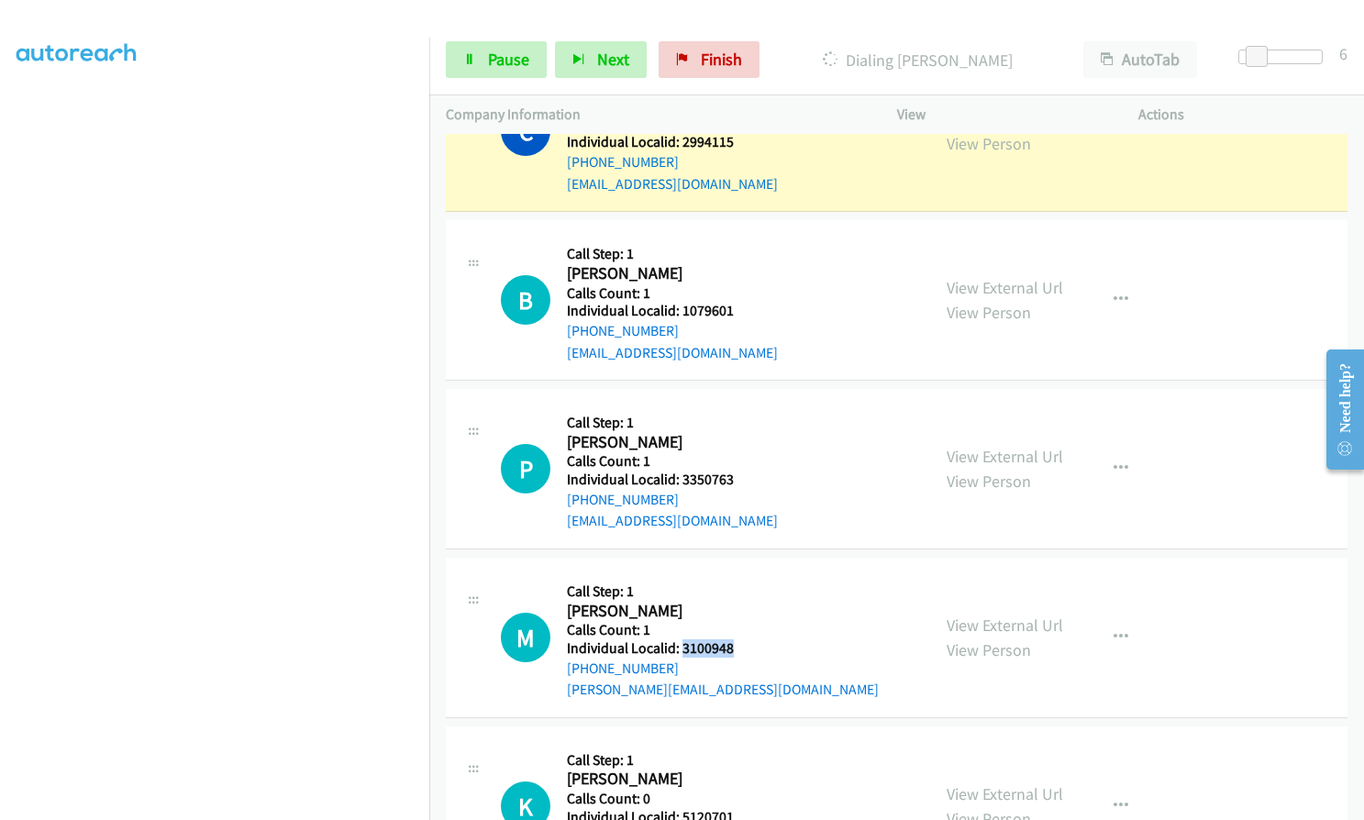
scroll to position [92, 0]
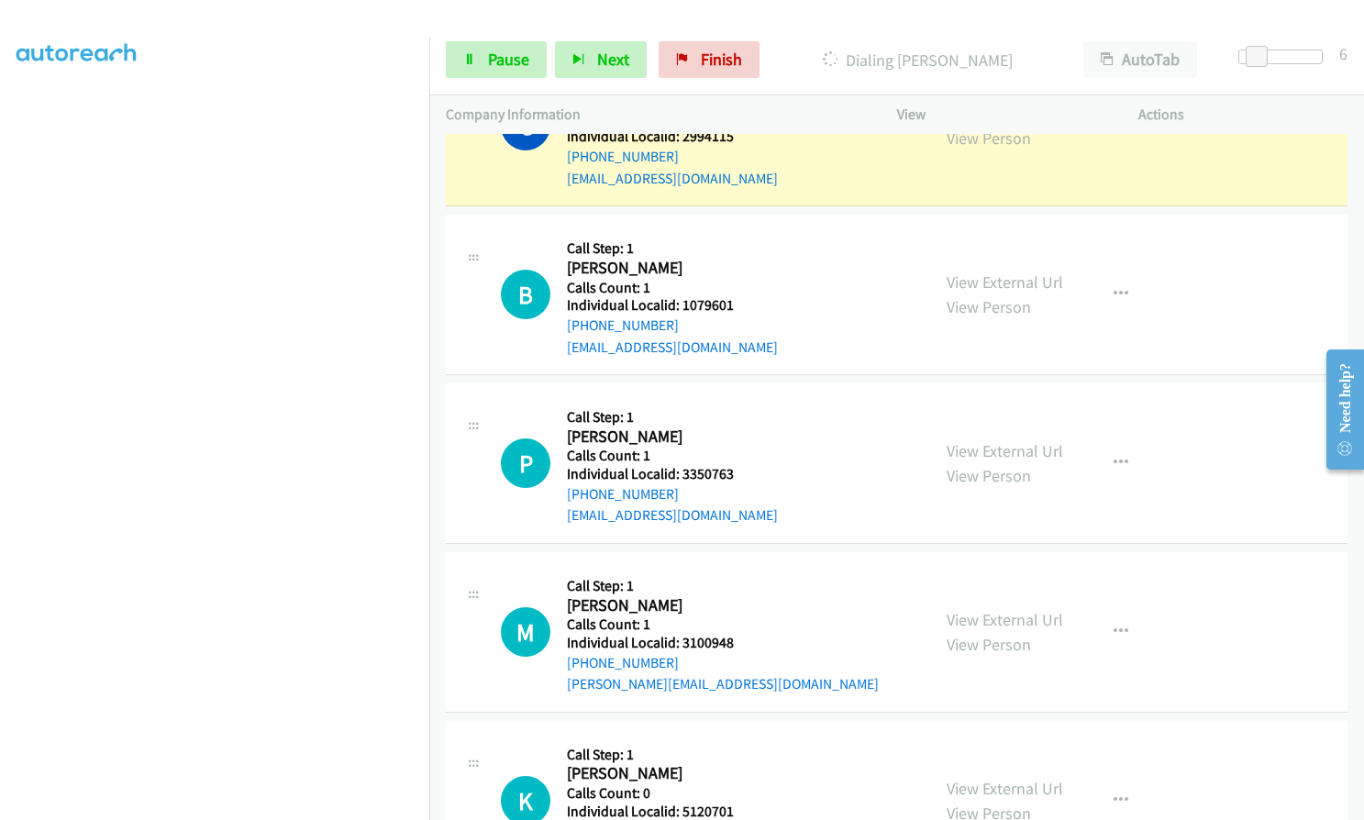
drag, startPoint x: 710, startPoint y: 666, endPoint x: 687, endPoint y: 596, distance: 73.4
click at [685, 593] on h5 "Call Step: 1" at bounding box center [723, 586] width 312 height 18
drag, startPoint x: 678, startPoint y: 639, endPoint x: 741, endPoint y: 639, distance: 63.3
click at [741, 639] on h5 "Individual Localid: 3100948" at bounding box center [723, 643] width 312 height 18
copy h5 "3100948"
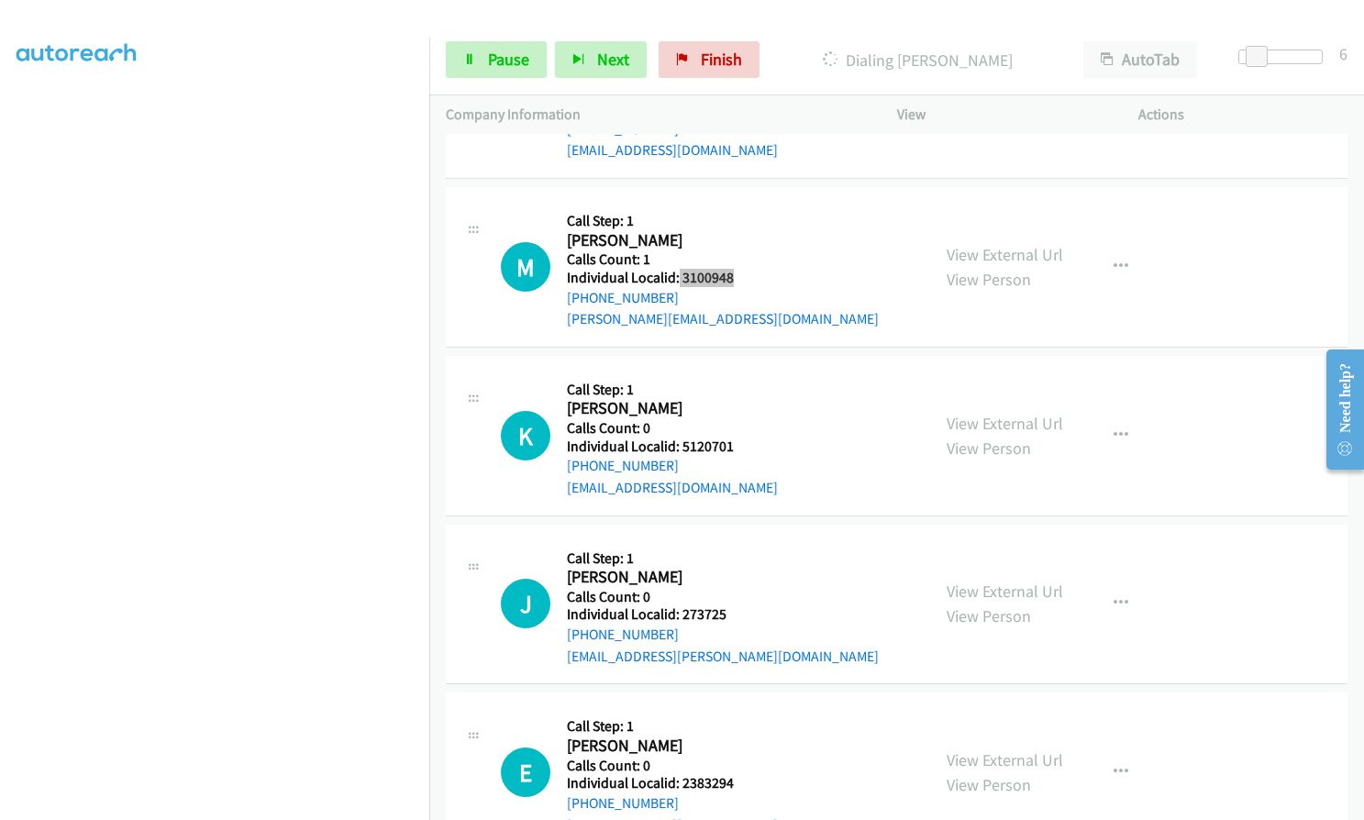
scroll to position [459, 0]
drag, startPoint x: 682, startPoint y: 445, endPoint x: 735, endPoint y: 443, distance: 53.2
click at [735, 443] on h5 "Individual Localid: 5120701" at bounding box center [672, 445] width 211 height 18
copy h5 "5120701"
drag, startPoint x: 680, startPoint y: 609, endPoint x: 740, endPoint y: 607, distance: 60.6
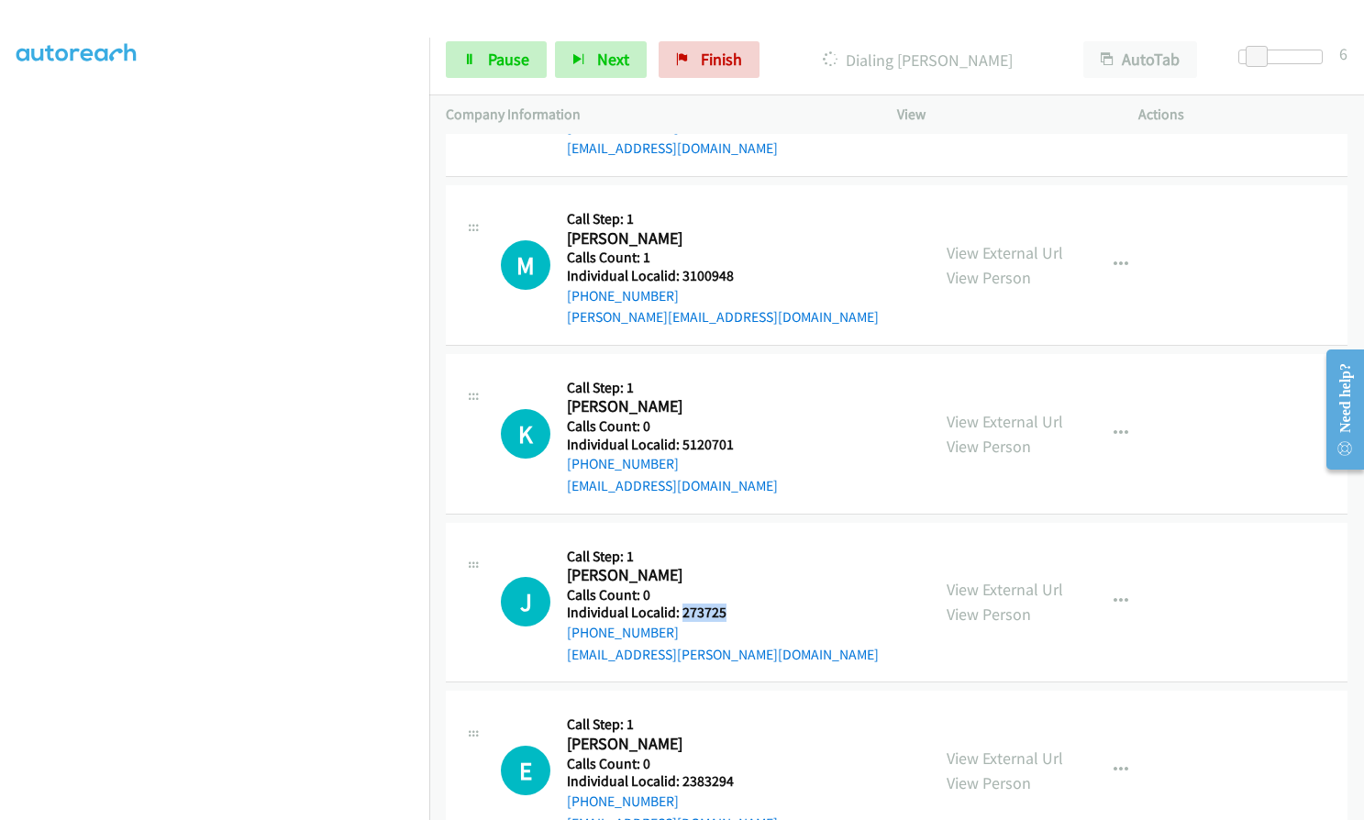
click at [740, 607] on h5 "Individual Localid: 273725" at bounding box center [723, 613] width 312 height 18
copy h5 "273725"
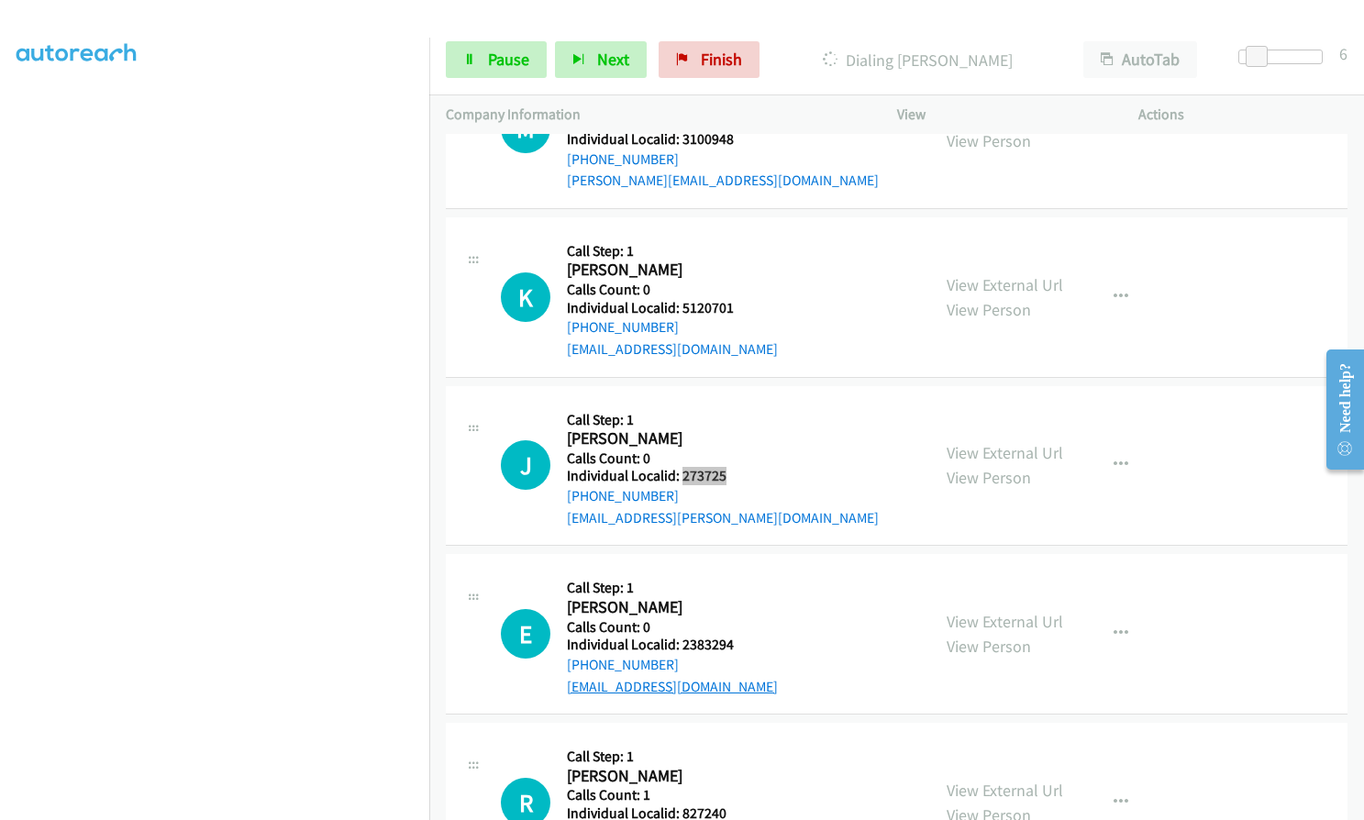
scroll to position [642, 0]
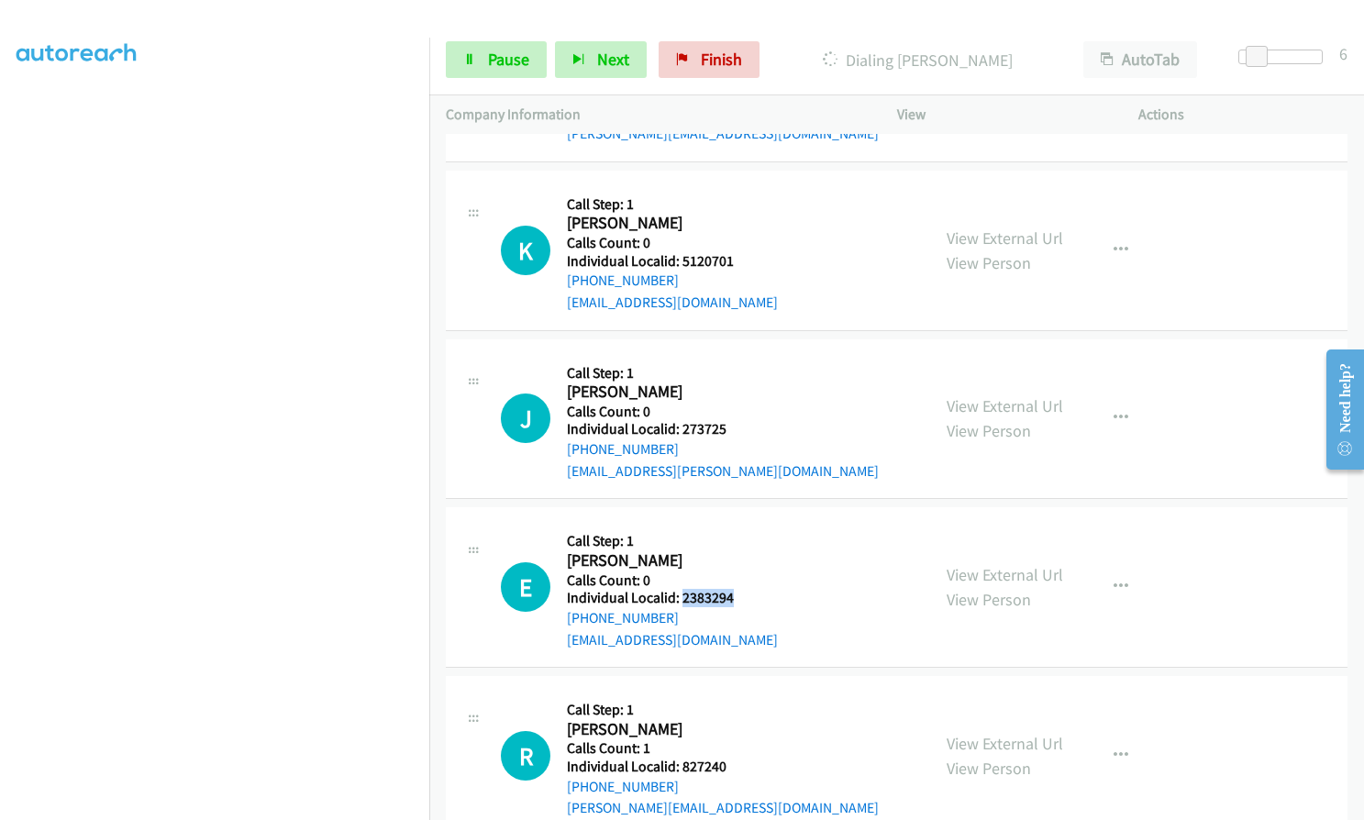
drag, startPoint x: 682, startPoint y: 597, endPoint x: 745, endPoint y: 596, distance: 63.3
click at [745, 596] on h5 "Individual Localid: 2383294" at bounding box center [672, 598] width 211 height 18
copy h5 "2383294"
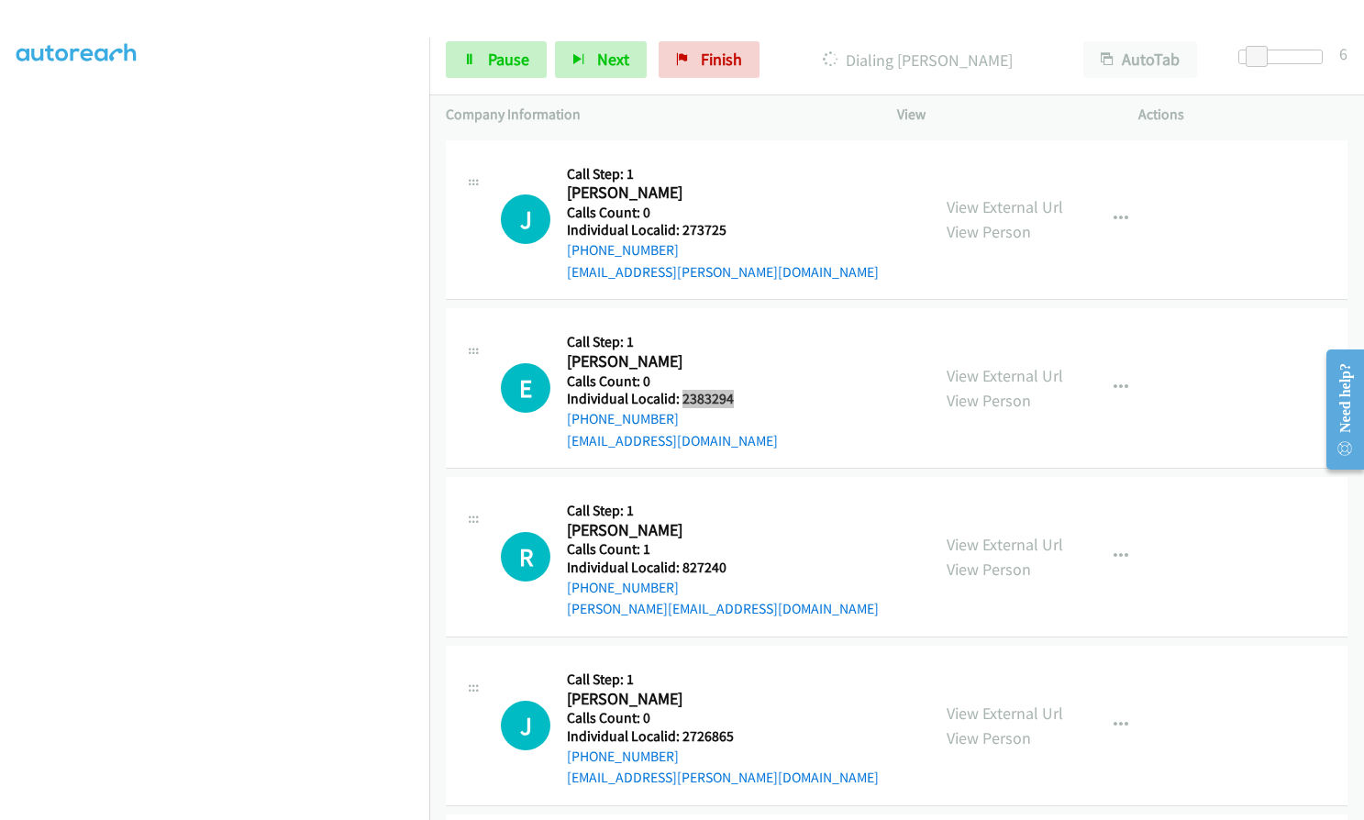
scroll to position [849, 0]
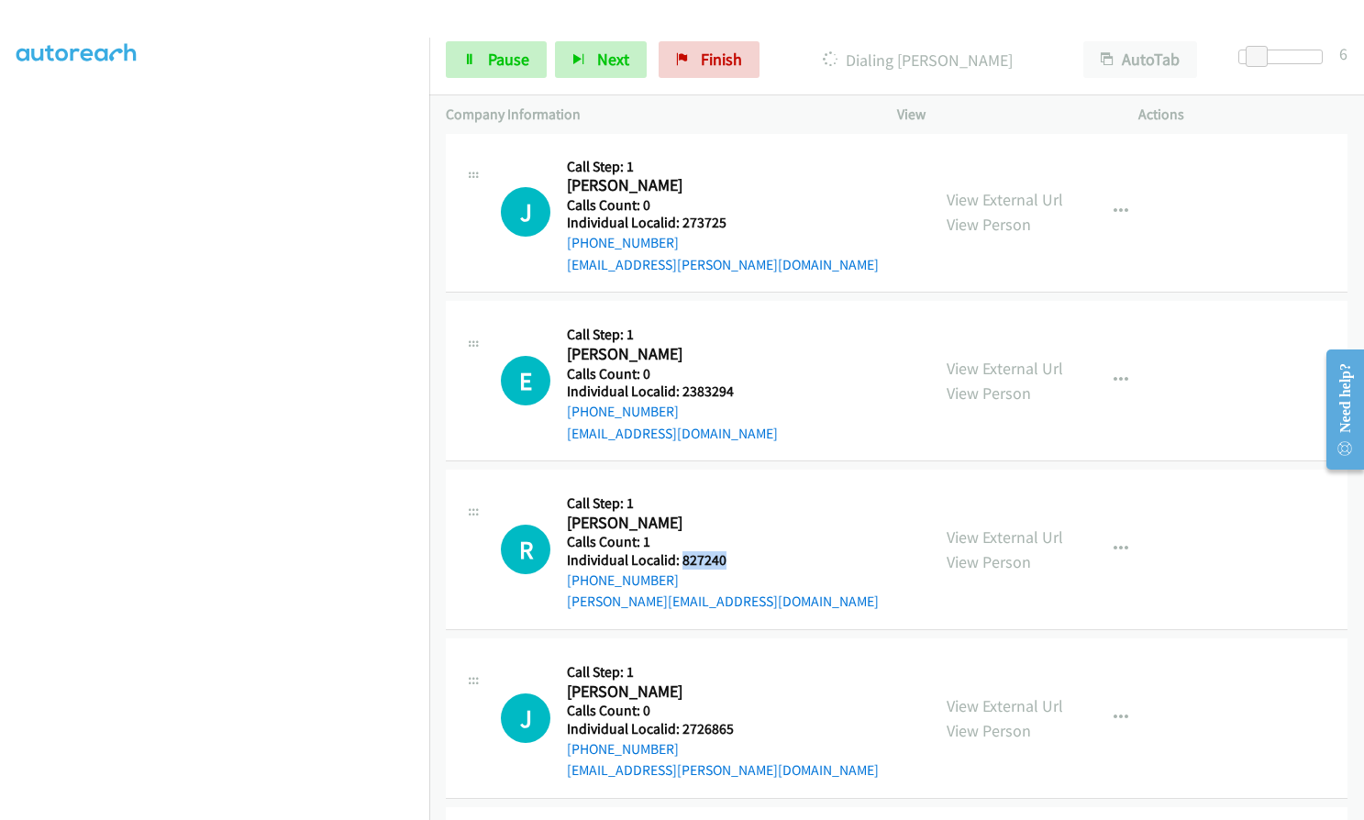
drag, startPoint x: 680, startPoint y: 559, endPoint x: 738, endPoint y: 558, distance: 58.7
click at [740, 558] on h5 "Individual Localid: 827240" at bounding box center [723, 560] width 312 height 18
copy h5 "827240"
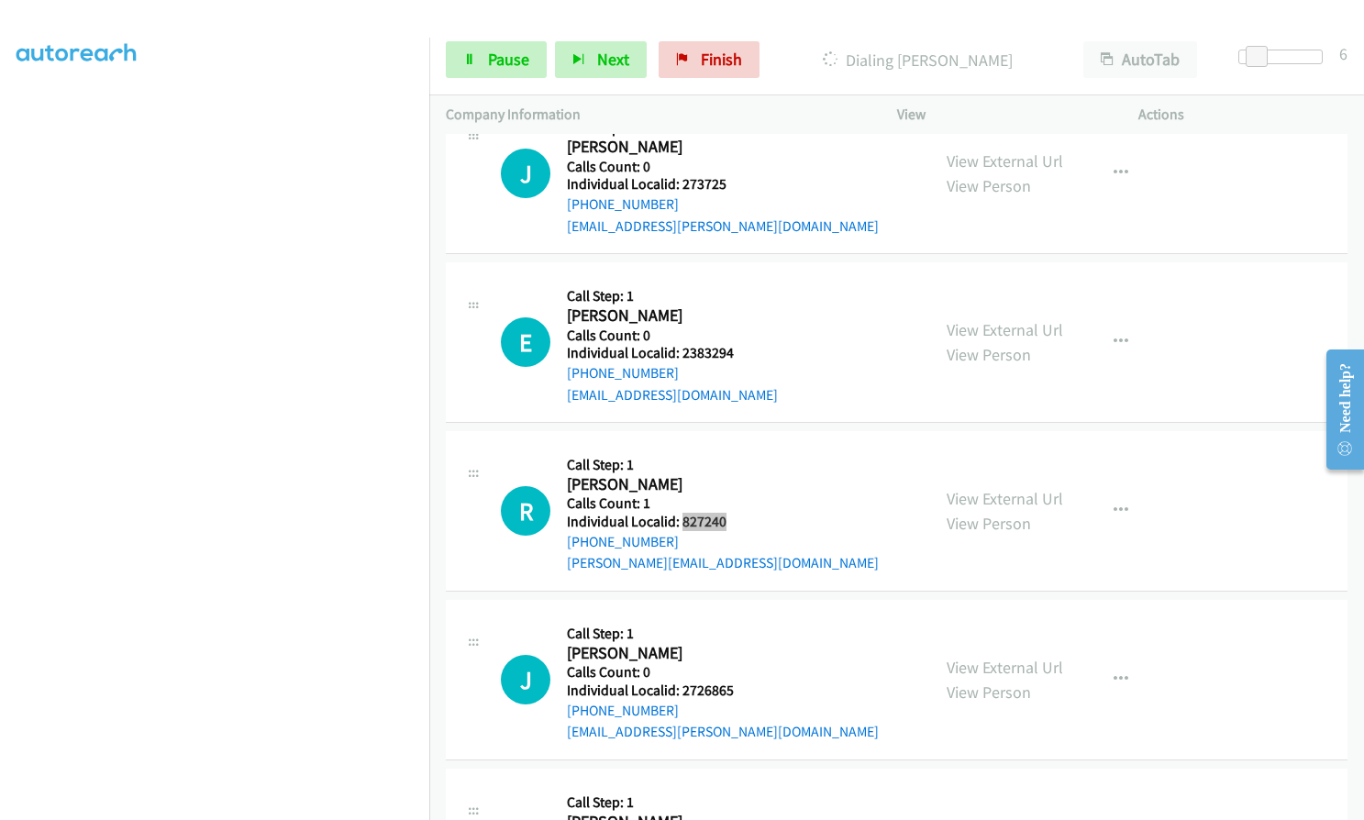
scroll to position [1055, 0]
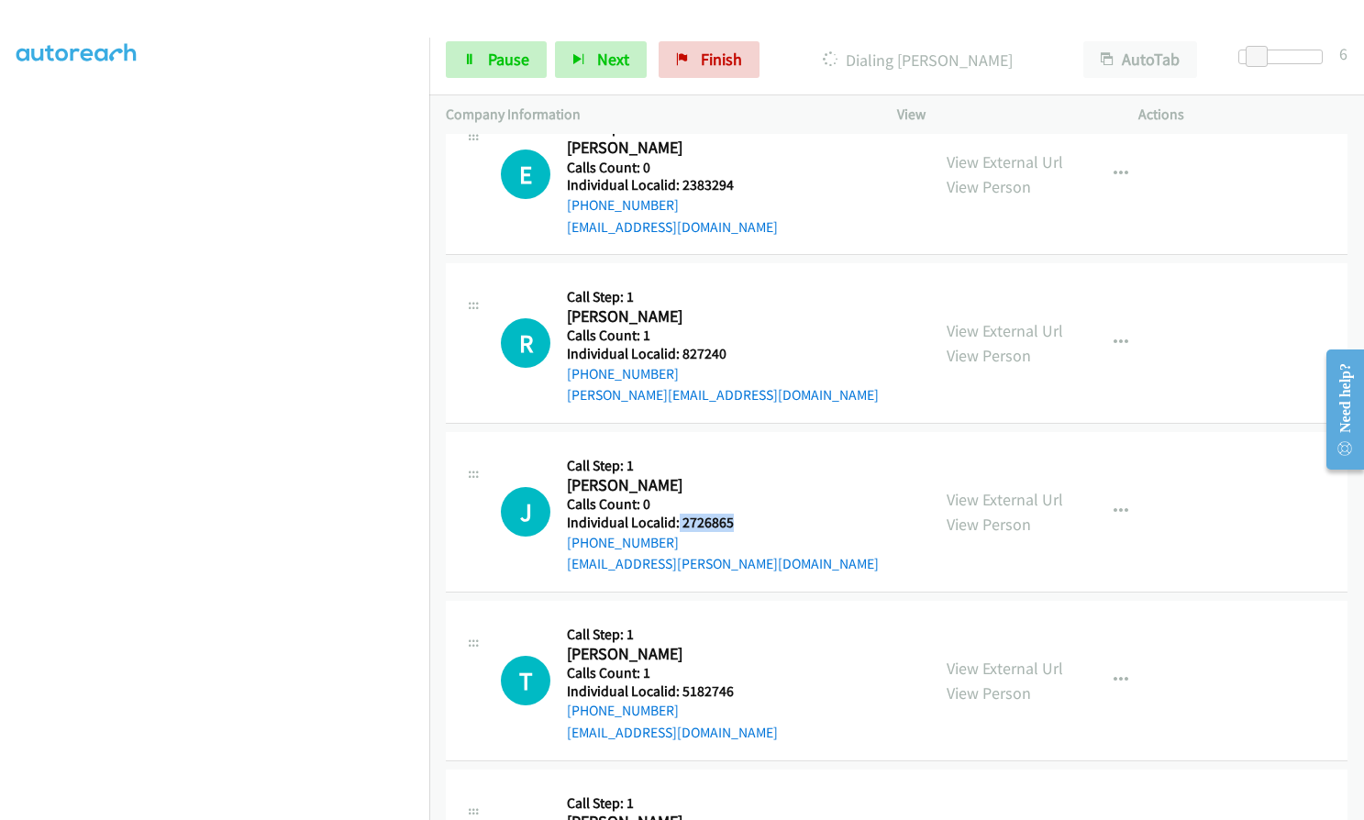
drag, startPoint x: 678, startPoint y: 523, endPoint x: 739, endPoint y: 521, distance: 61.5
click at [739, 521] on h5 "Individual Localid: 2726865" at bounding box center [723, 523] width 312 height 18
copy h5 "2726865"
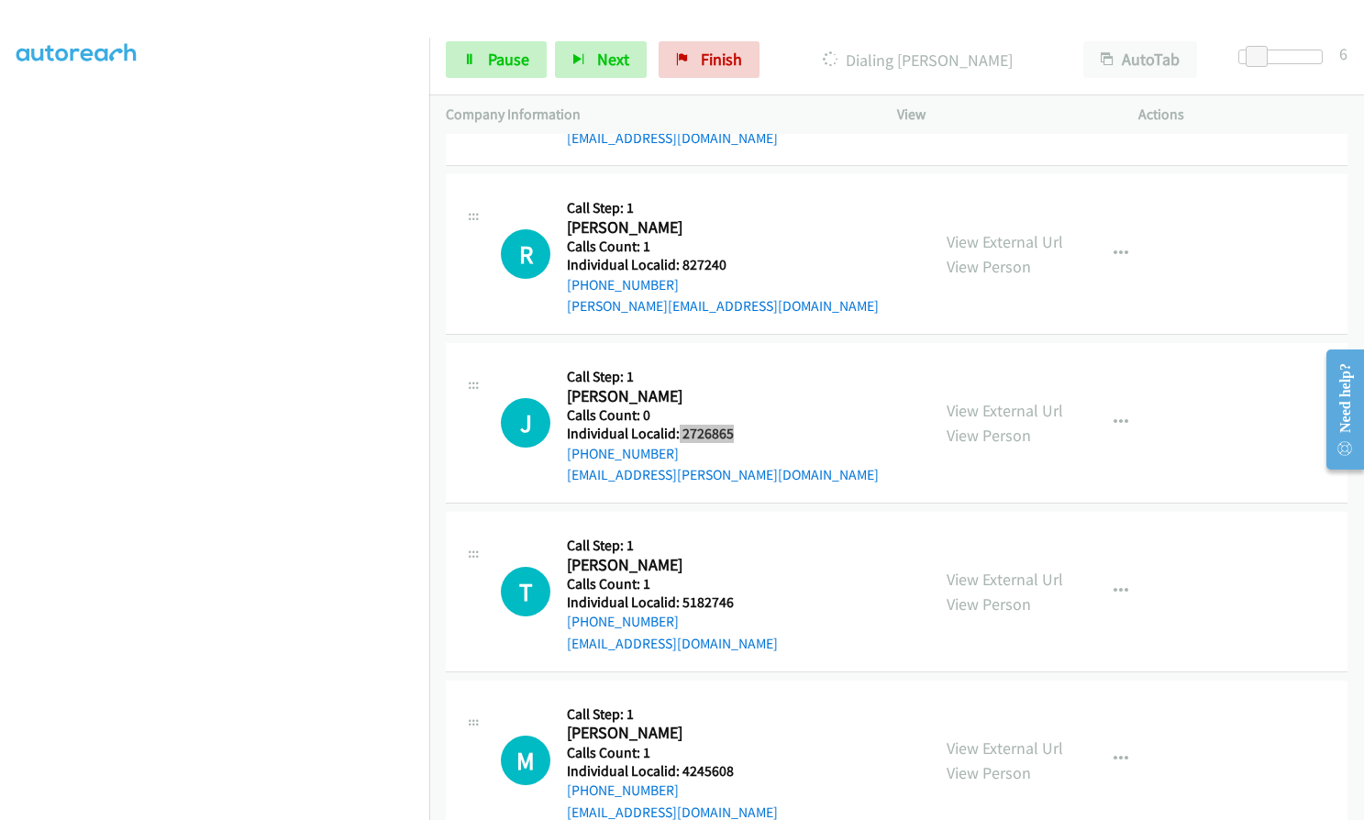
scroll to position [1147, 0]
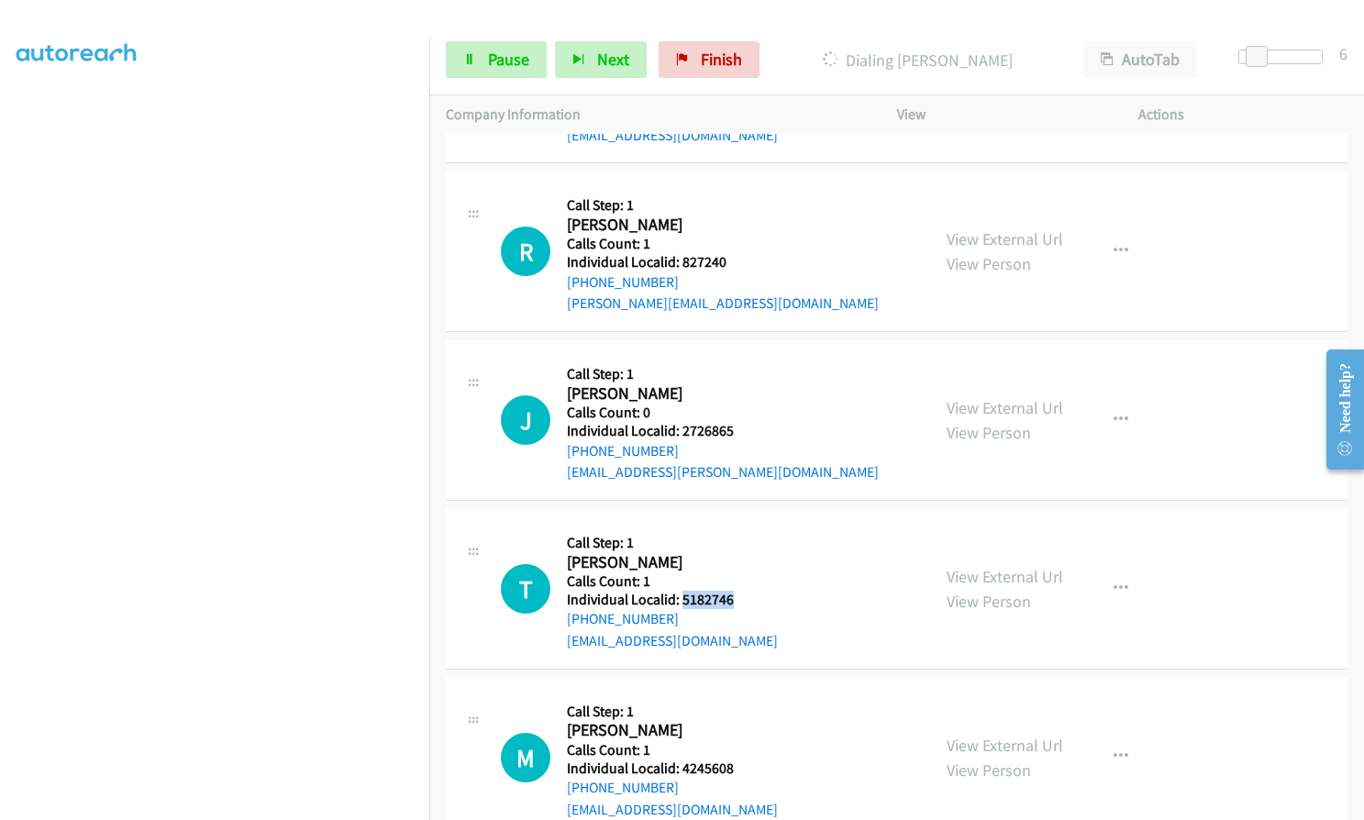
drag, startPoint x: 680, startPoint y: 599, endPoint x: 740, endPoint y: 599, distance: 60.5
click at [740, 599] on h5 "Individual Localid: 5182746" at bounding box center [672, 600] width 211 height 18
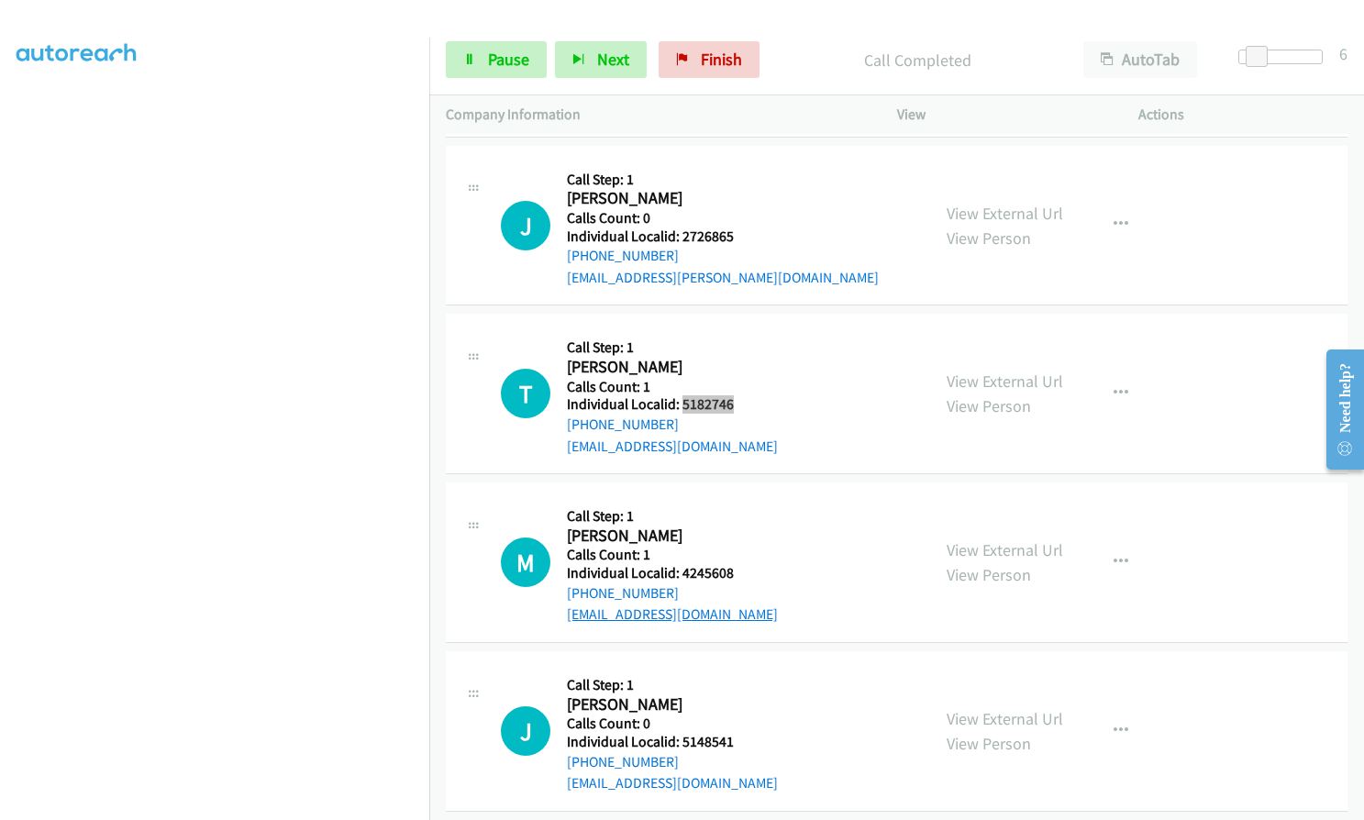
scroll to position [1414, 0]
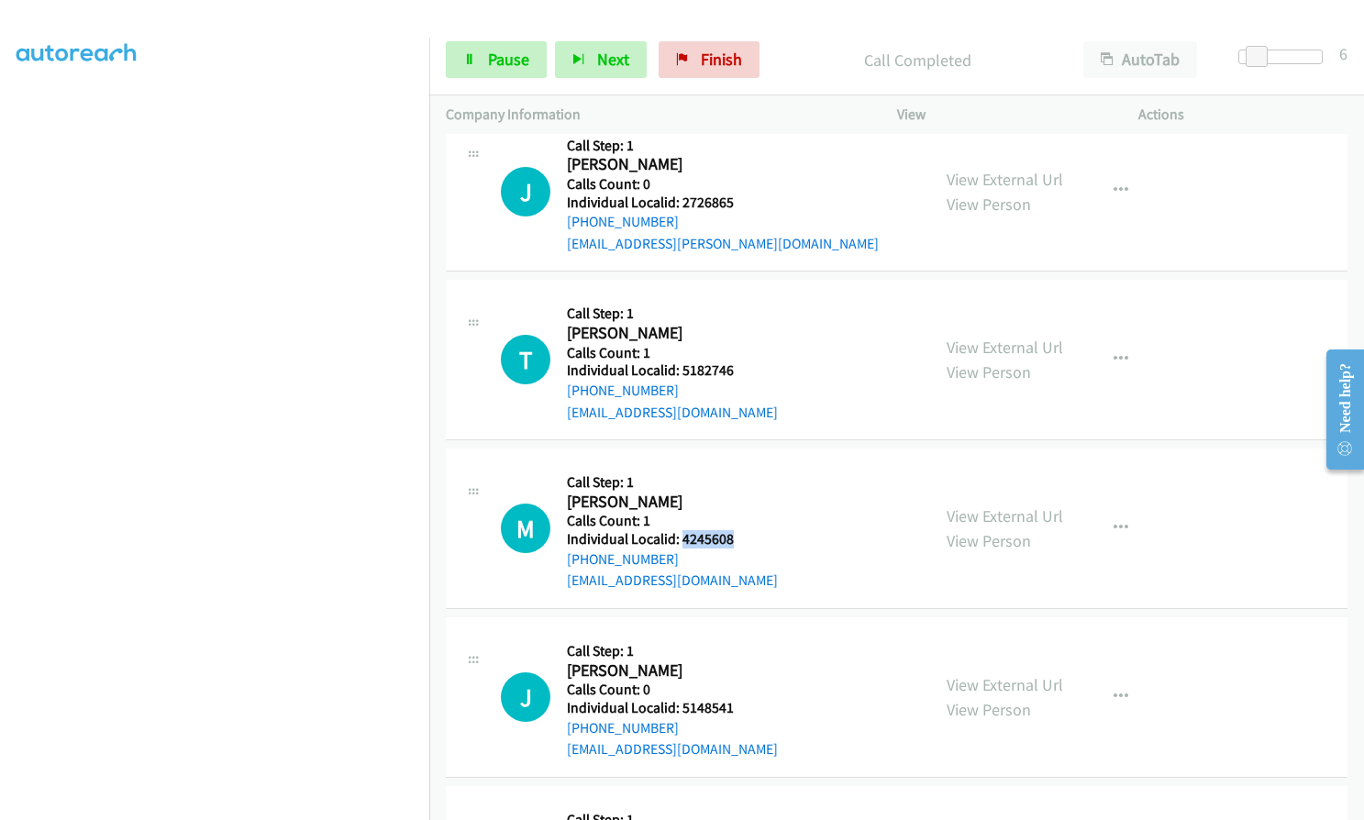
drag, startPoint x: 681, startPoint y: 536, endPoint x: 740, endPoint y: 538, distance: 59.7
click at [740, 538] on h5 "Individual Localid: 4245608" at bounding box center [672, 539] width 211 height 18
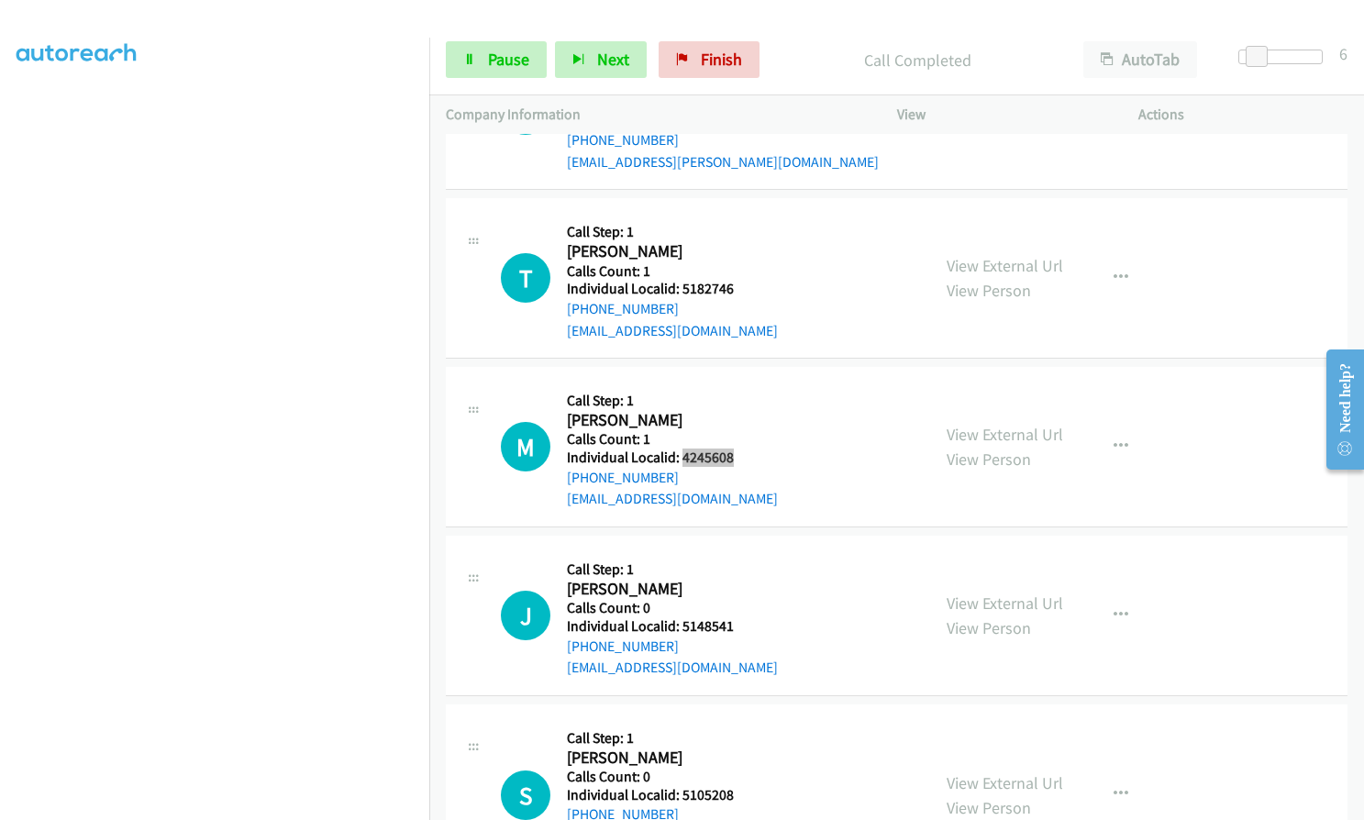
scroll to position [1529, 0]
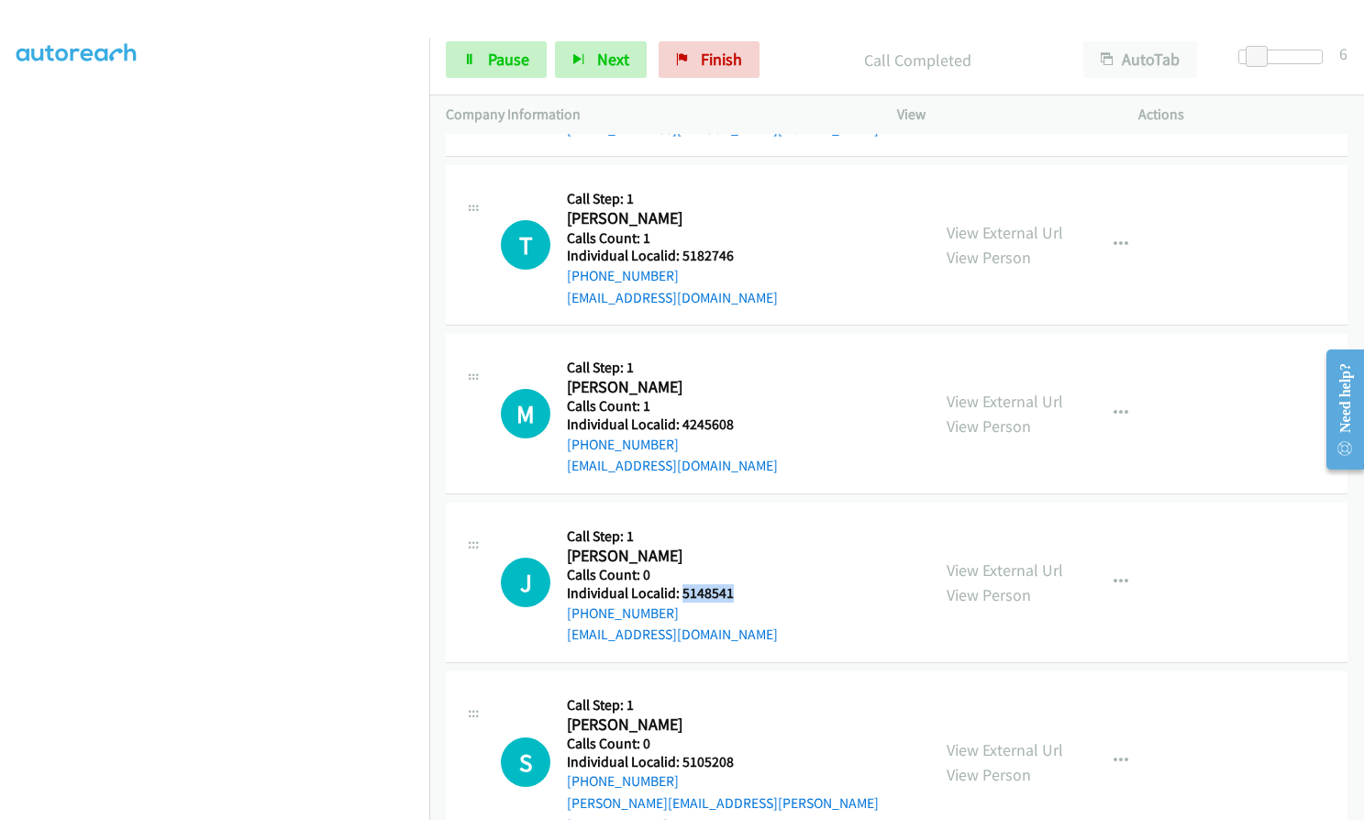
drag, startPoint x: 682, startPoint y: 585, endPoint x: 726, endPoint y: 590, distance: 44.3
click at [730, 590] on h5 "Individual Localid: 5148541" at bounding box center [672, 593] width 211 height 18
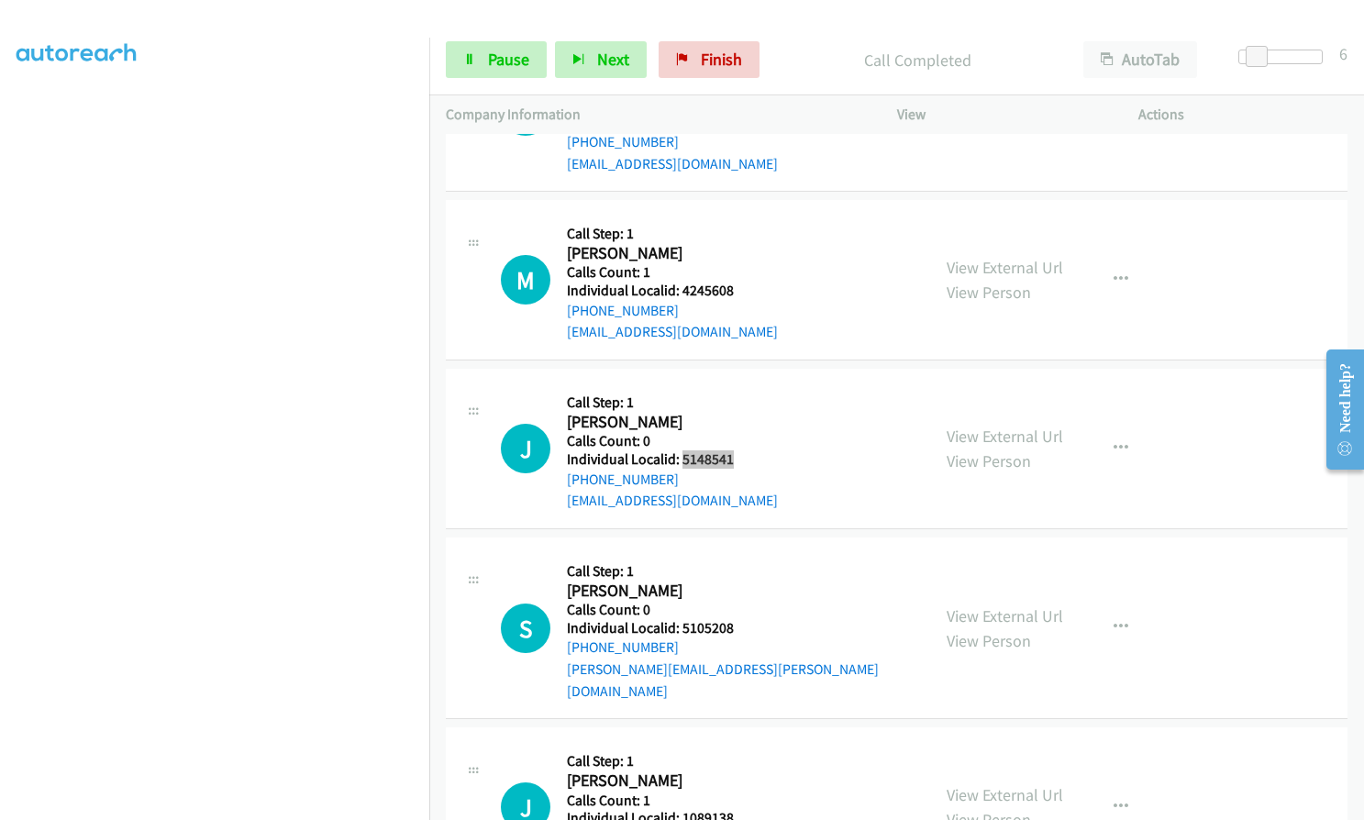
scroll to position [1667, 0]
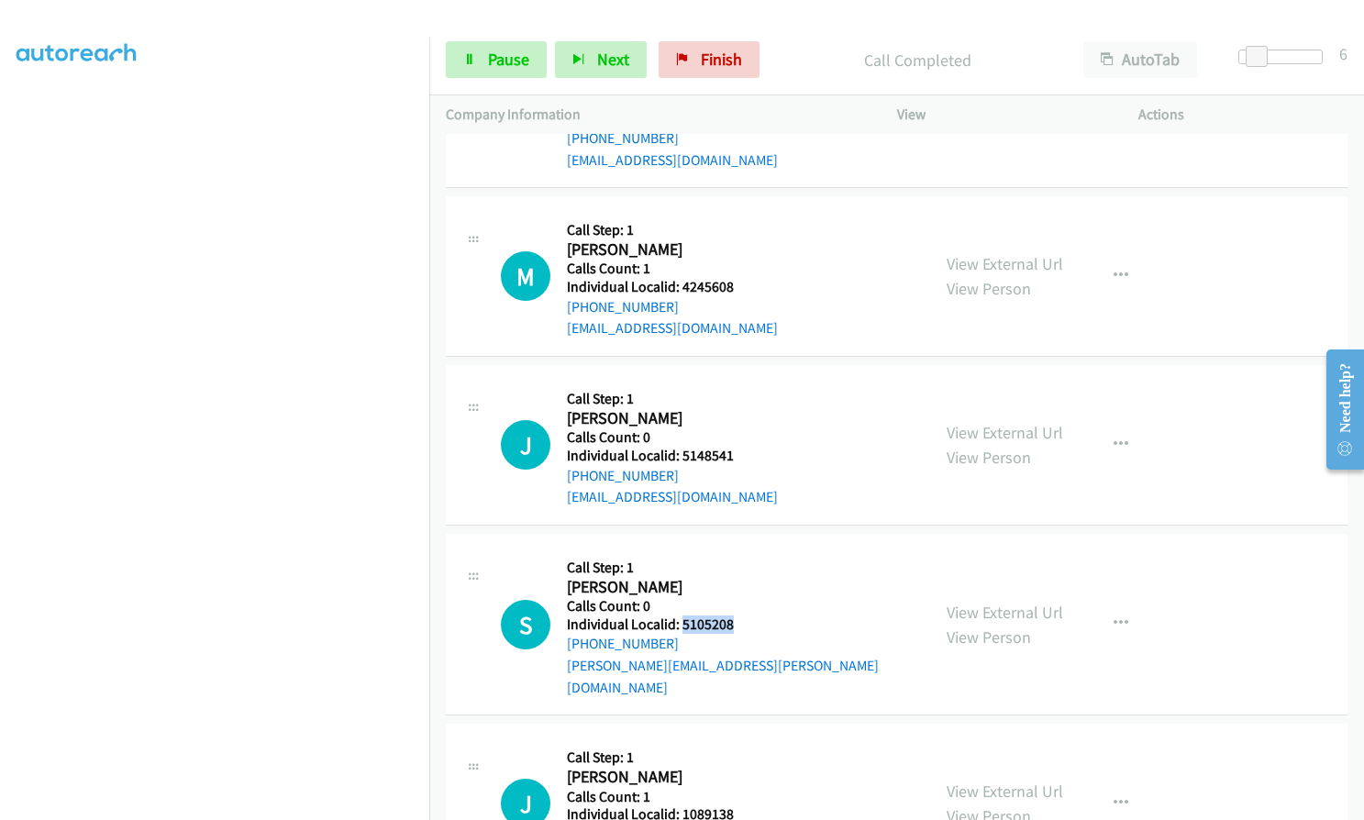
drag, startPoint x: 680, startPoint y: 623, endPoint x: 749, endPoint y: 624, distance: 69.7
click at [749, 624] on h5 "Individual Localid: 5105208" at bounding box center [740, 625] width 347 height 18
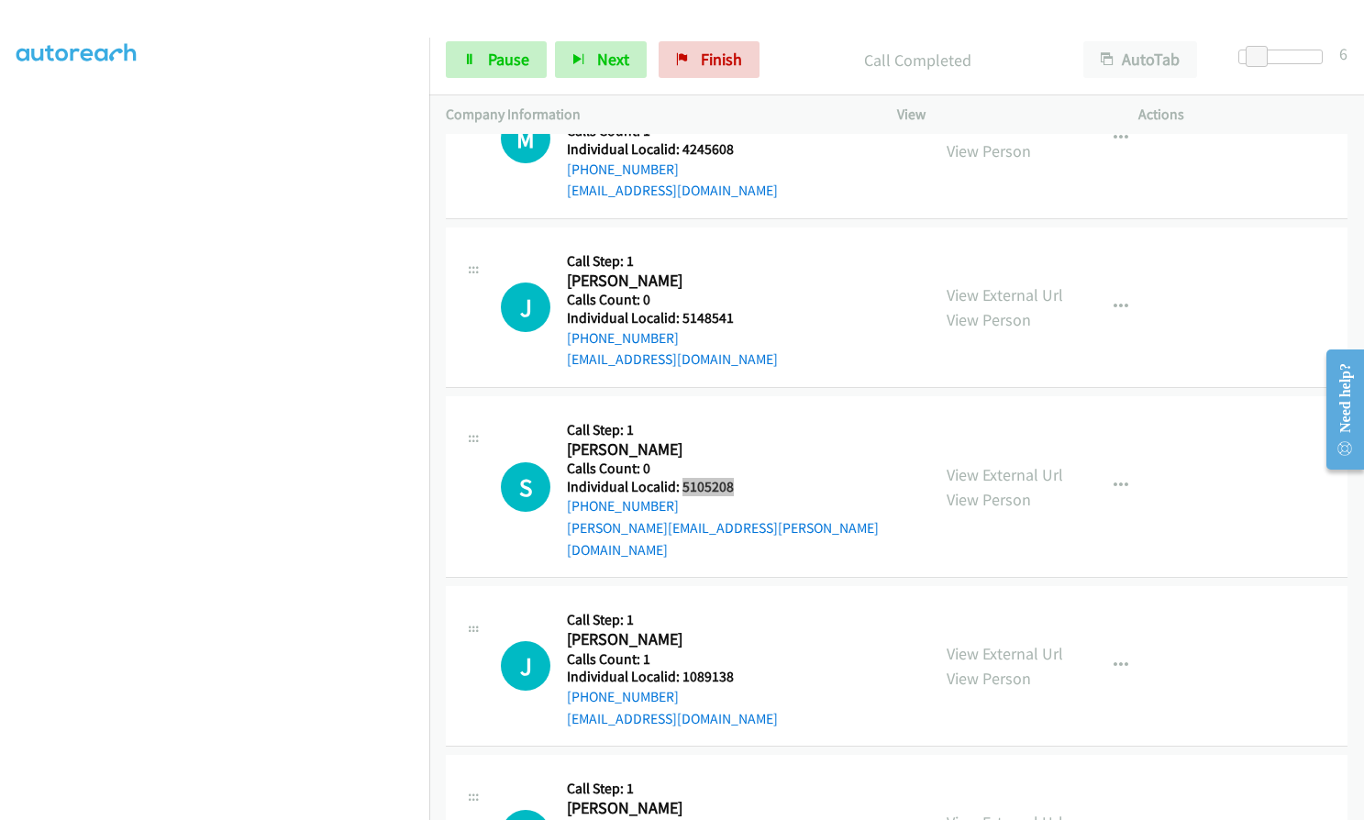
scroll to position [1850, 0]
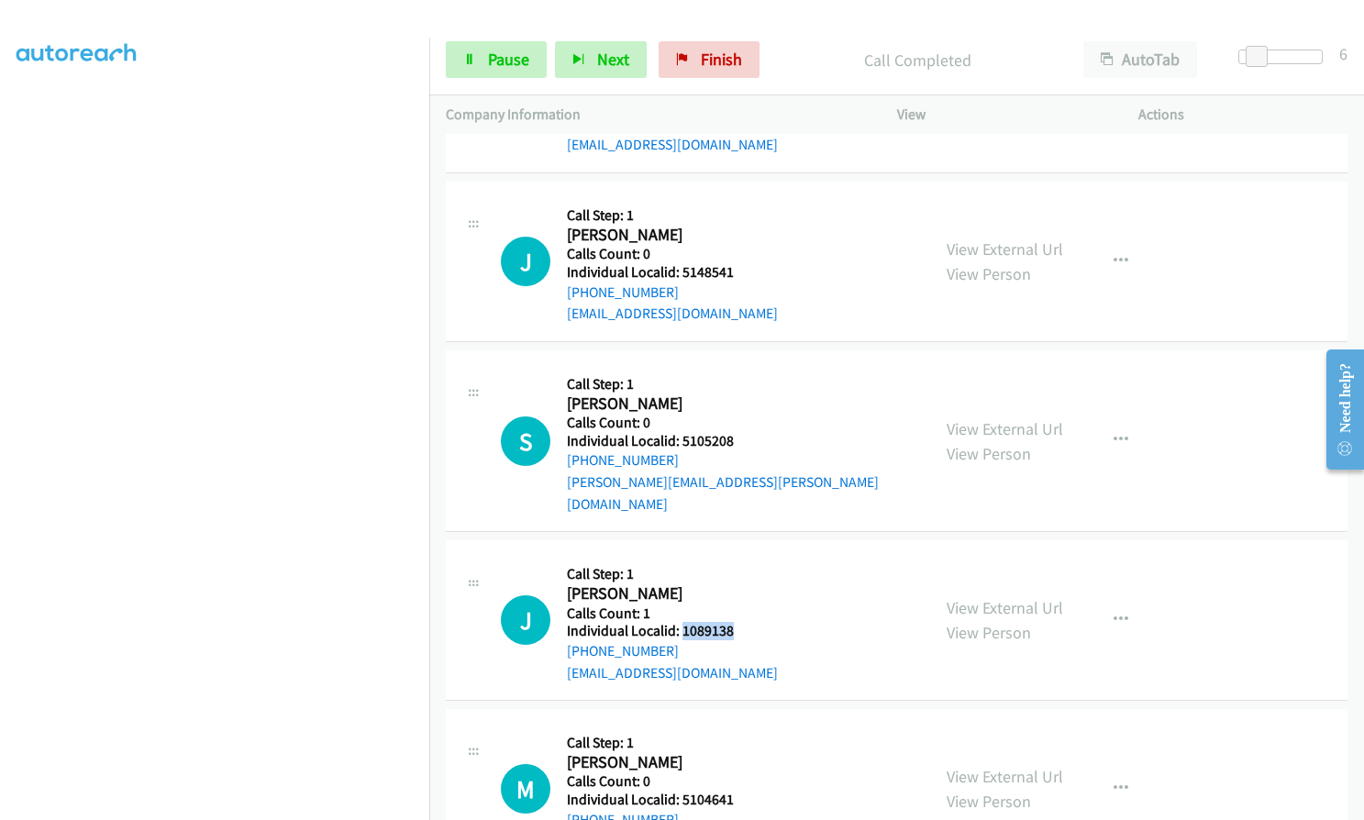
drag, startPoint x: 681, startPoint y: 607, endPoint x: 743, endPoint y: 612, distance: 62.5
click at [743, 622] on h5 "Individual Localid: 1089138" at bounding box center [672, 631] width 211 height 18
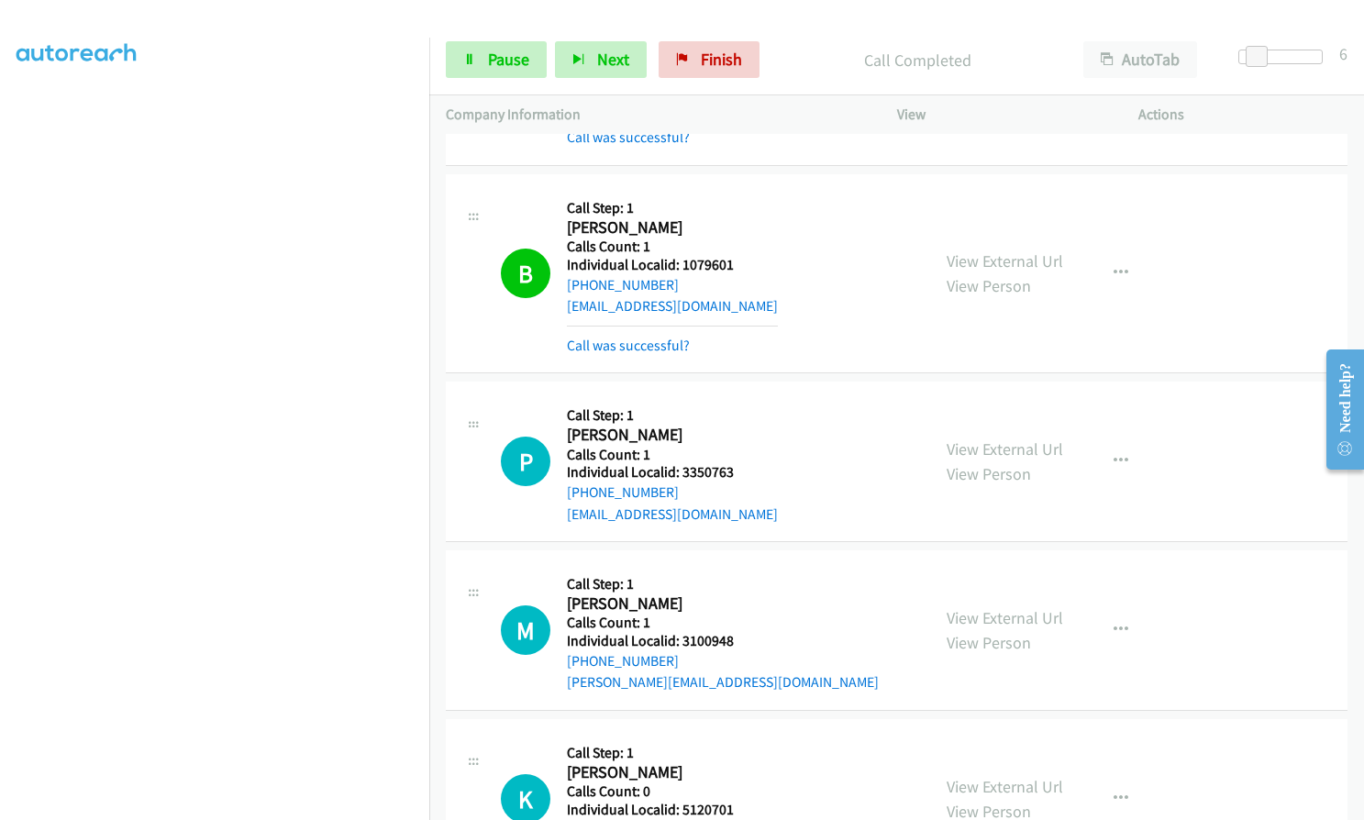
scroll to position [229, 0]
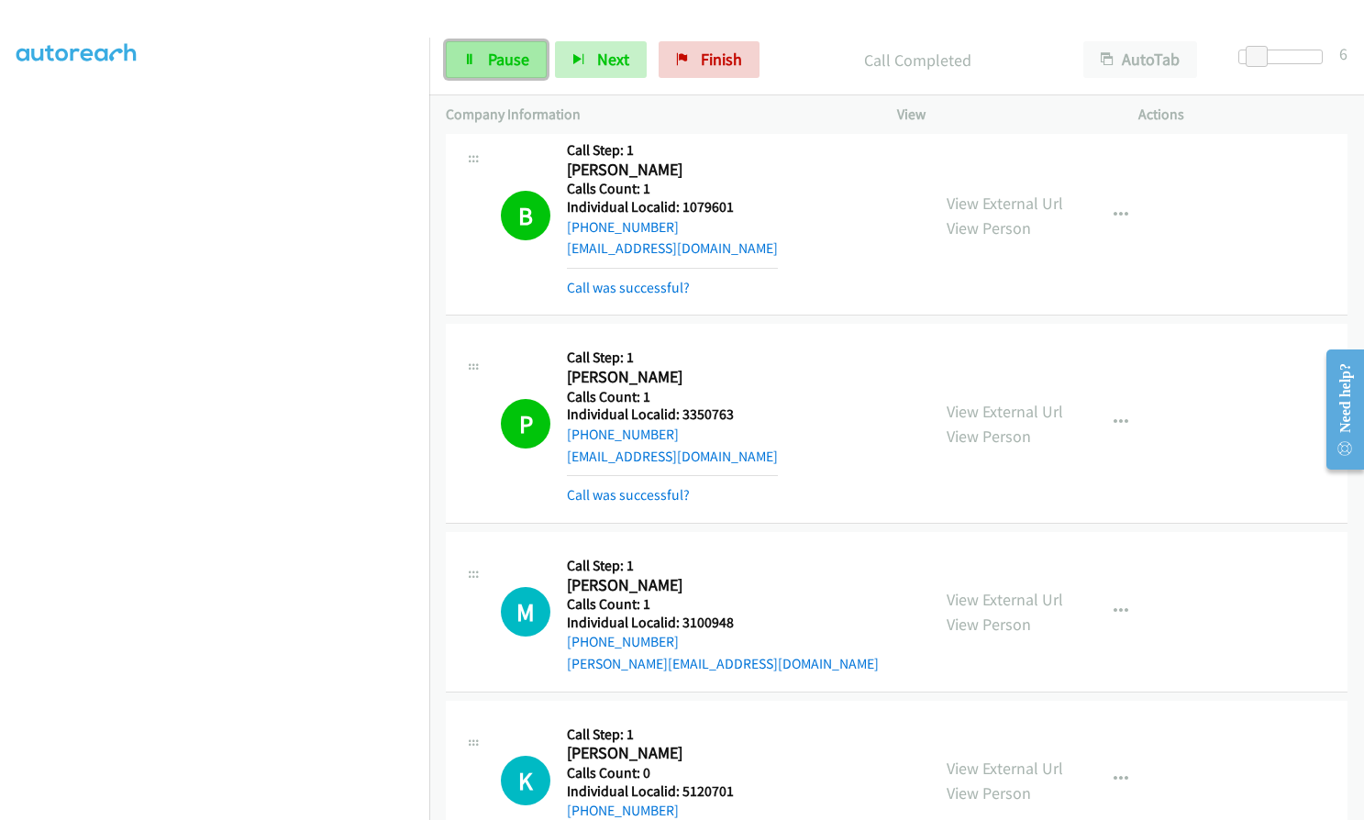
click at [493, 58] on span "Pause" at bounding box center [508, 59] width 41 height 21
click at [498, 62] on span "Start Calls" at bounding box center [524, 59] width 72 height 21
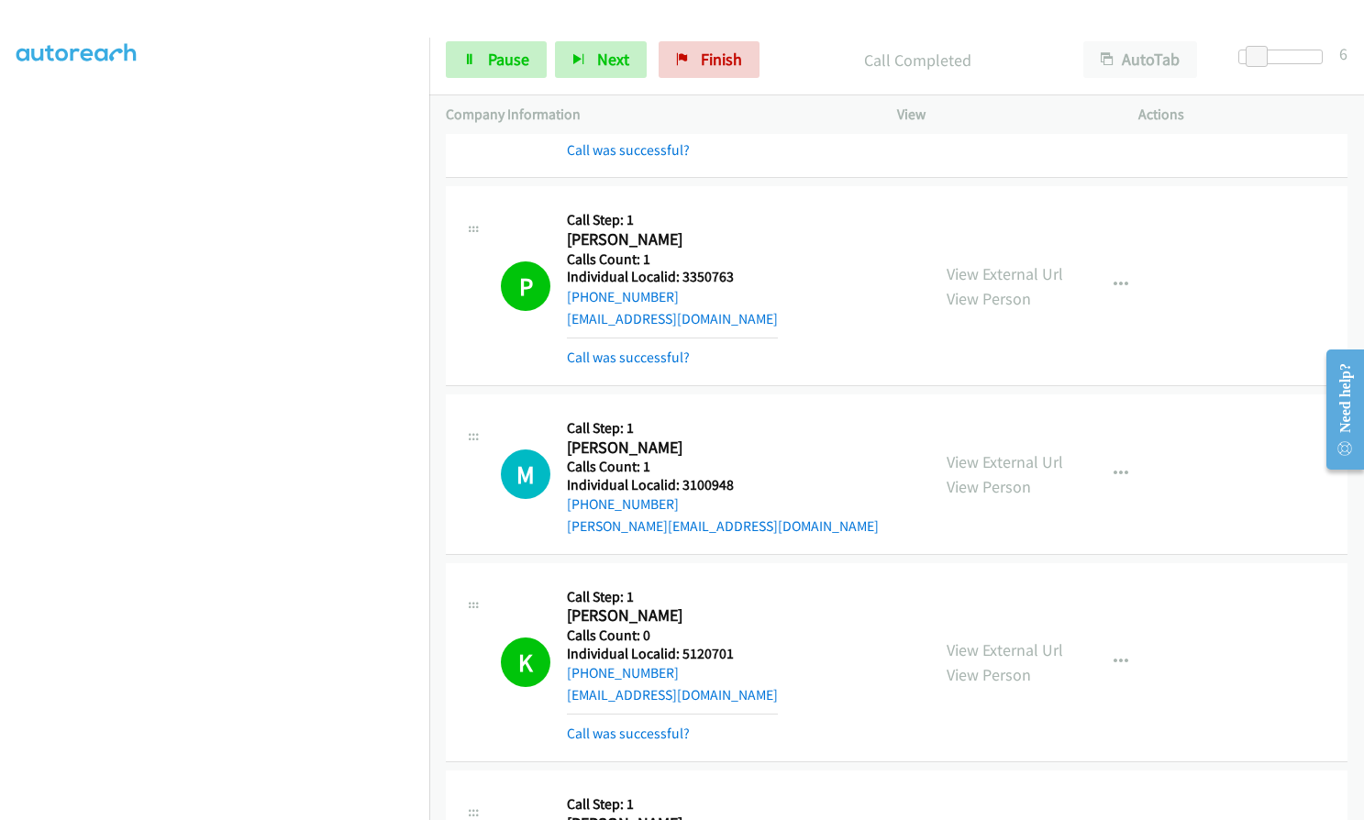
scroll to position [0, 0]
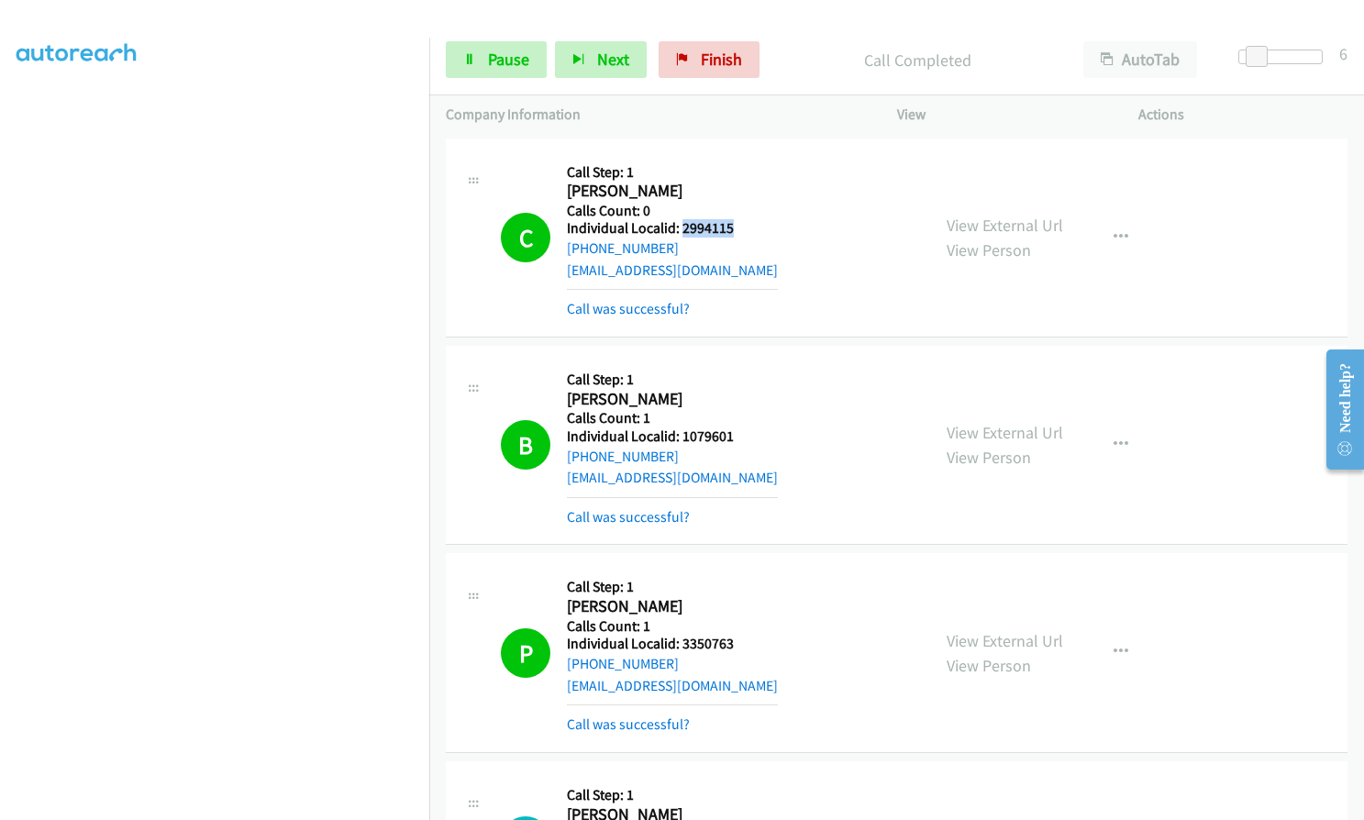
drag, startPoint x: 679, startPoint y: 222, endPoint x: 743, endPoint y: 222, distance: 64.2
click at [743, 222] on h5 "Individual Localid: 2994115" at bounding box center [672, 228] width 211 height 18
drag, startPoint x: 680, startPoint y: 437, endPoint x: 735, endPoint y: 435, distance: 55.1
click at [735, 435] on h5 "Individual Localid: 1079601" at bounding box center [672, 436] width 211 height 18
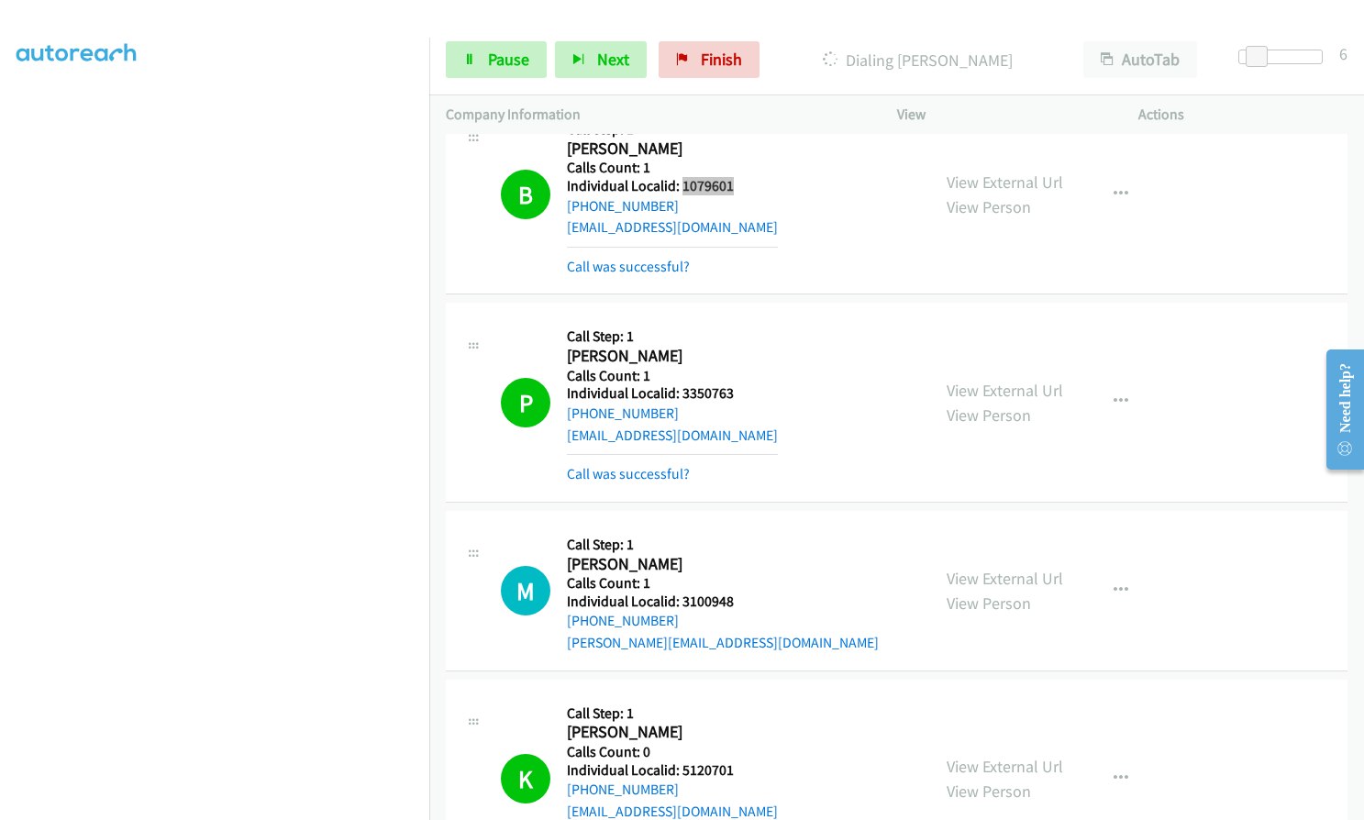
scroll to position [252, 0]
drag, startPoint x: 682, startPoint y: 395, endPoint x: 740, endPoint y: 387, distance: 59.3
click at [740, 387] on h5 "Individual Localid: 3350763" at bounding box center [672, 392] width 211 height 18
click at [1105, 389] on button "button" at bounding box center [1121, 400] width 50 height 37
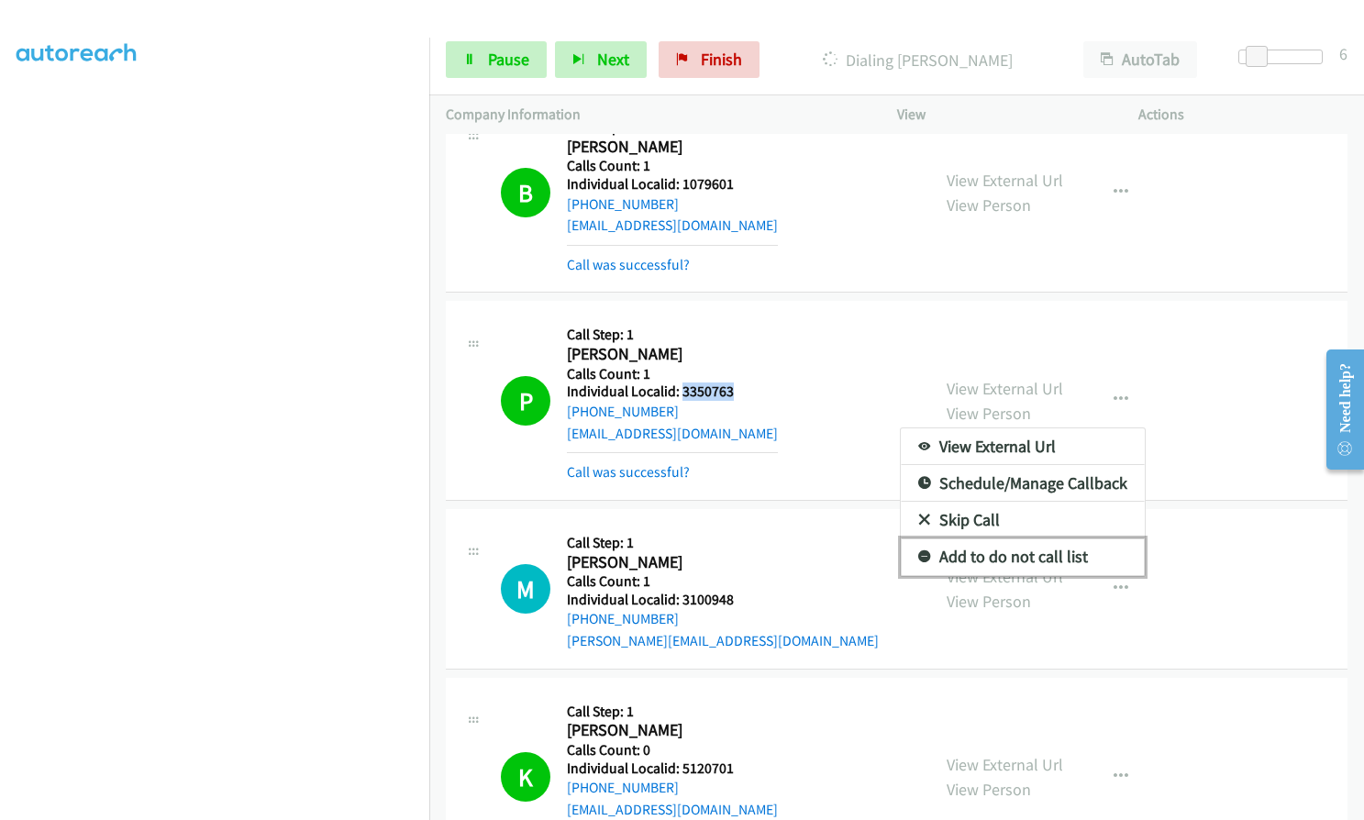
click at [919, 555] on icon at bounding box center [924, 557] width 13 height 13
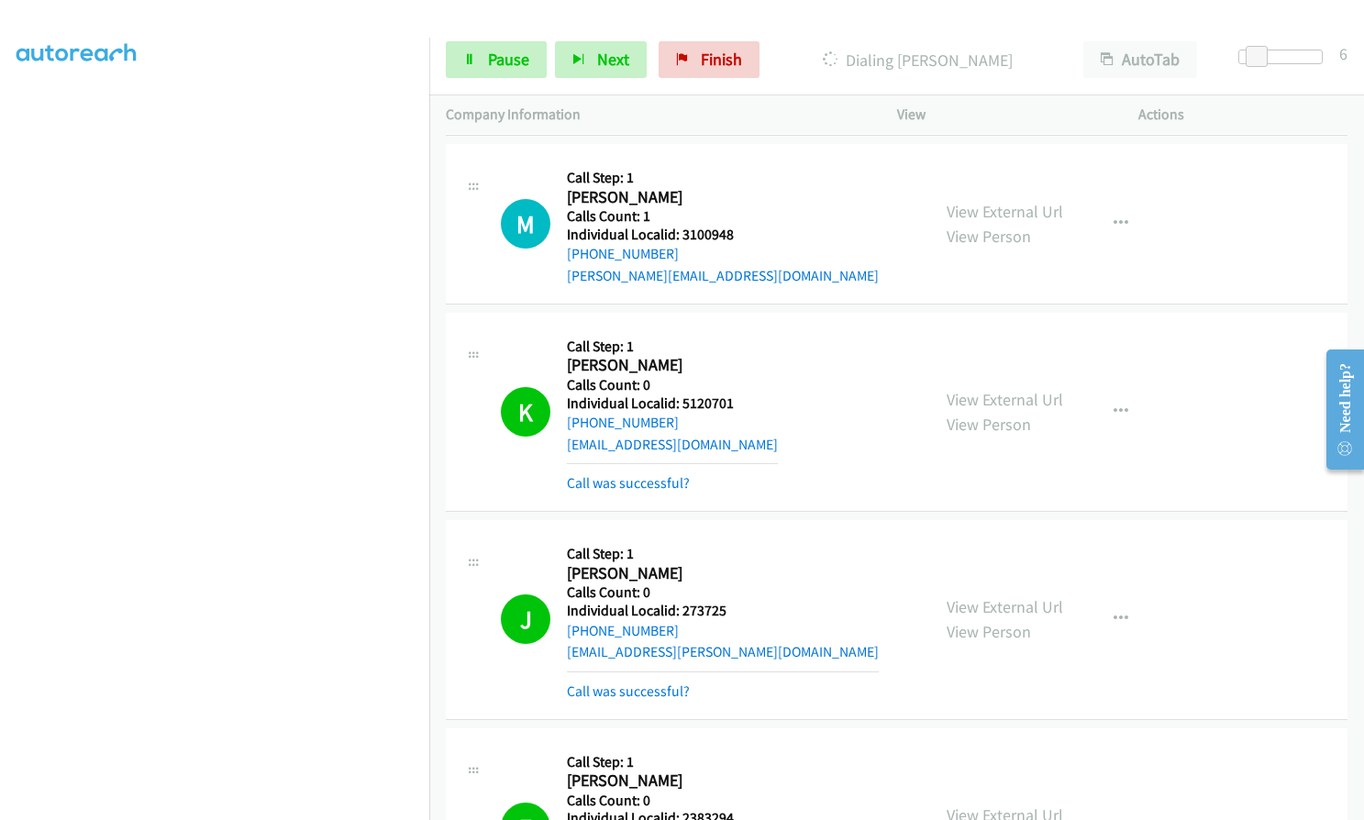
scroll to position [619, 0]
drag, startPoint x: 679, startPoint y: 399, endPoint x: 738, endPoint y: 398, distance: 58.7
click at [738, 398] on h5 "Individual Localid: 5120701" at bounding box center [672, 402] width 211 height 18
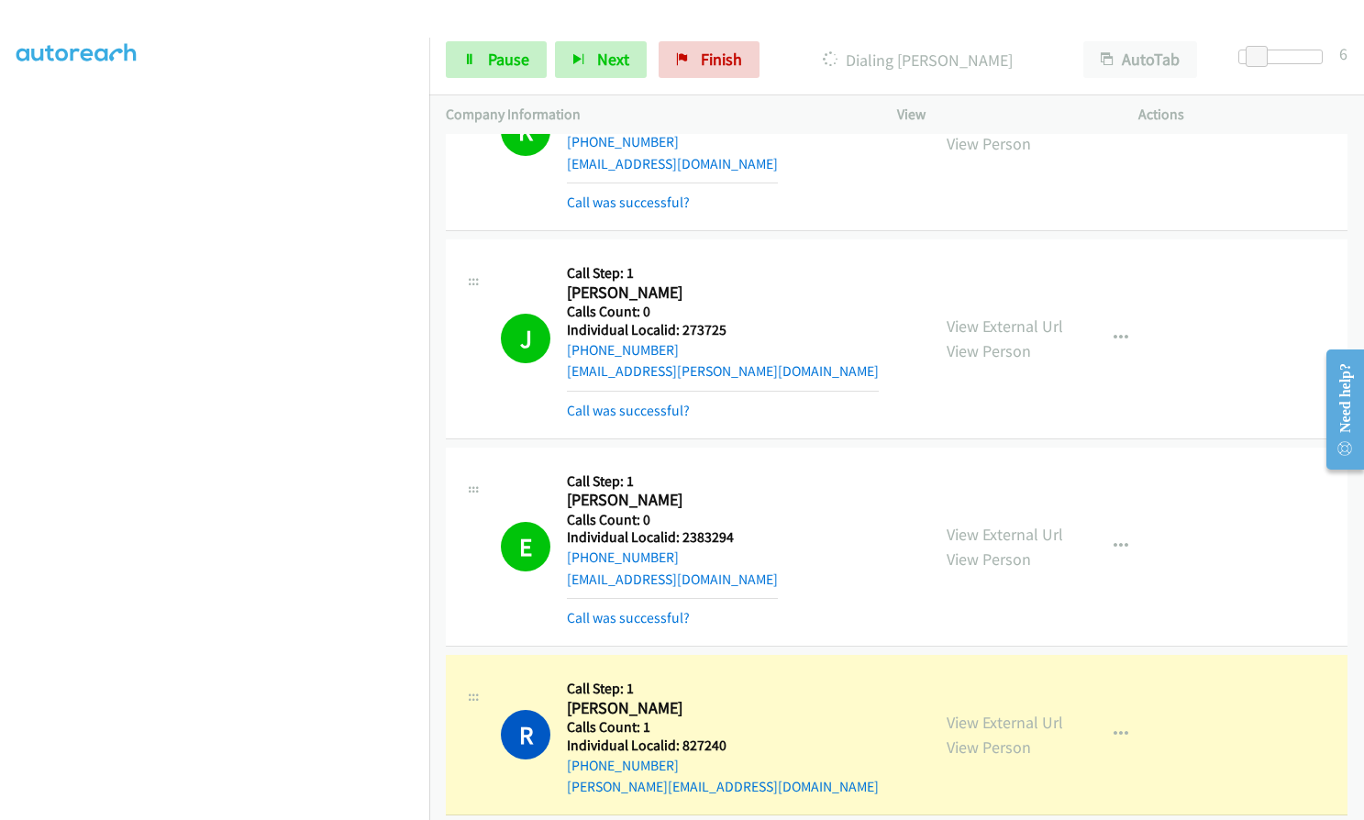
scroll to position [940, 0]
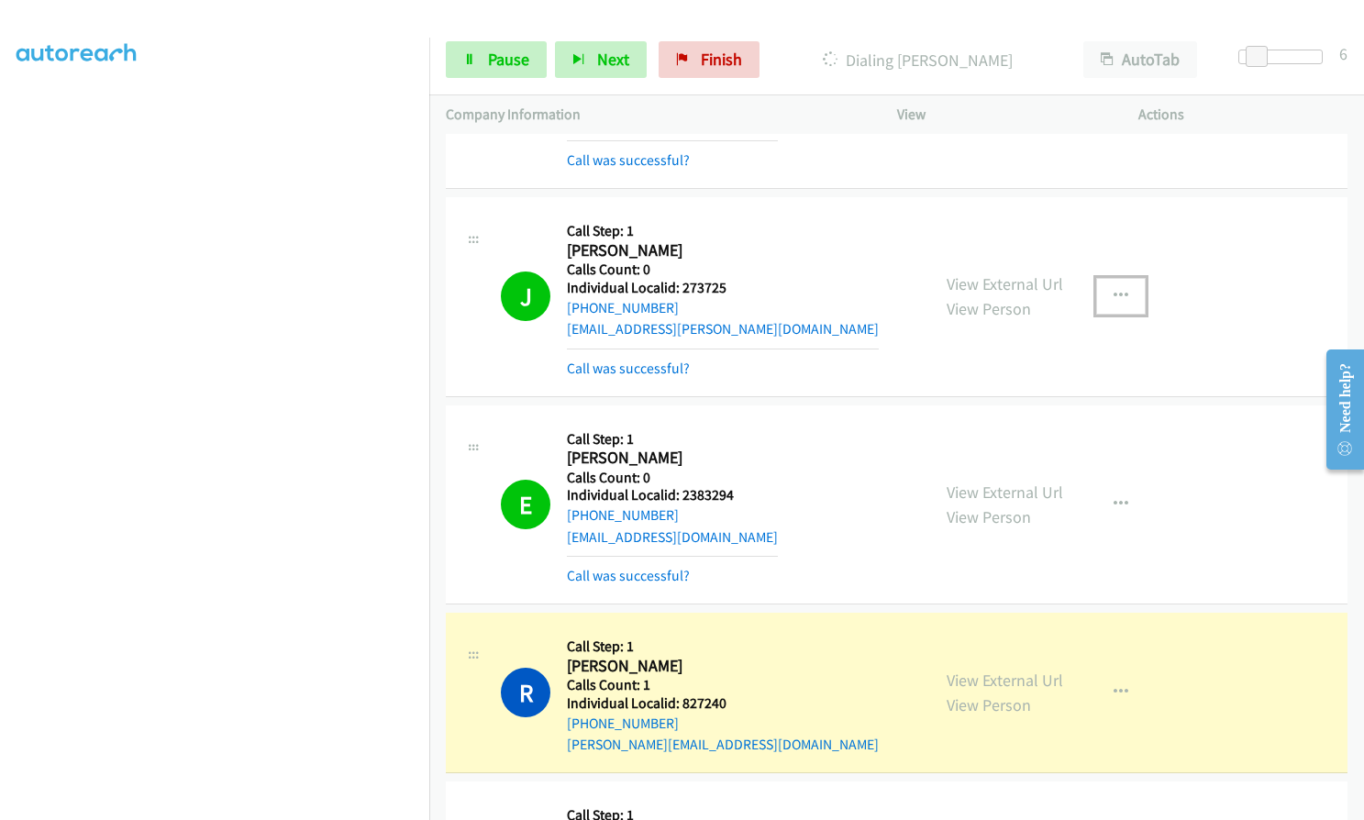
click at [1111, 280] on button "button" at bounding box center [1121, 296] width 50 height 37
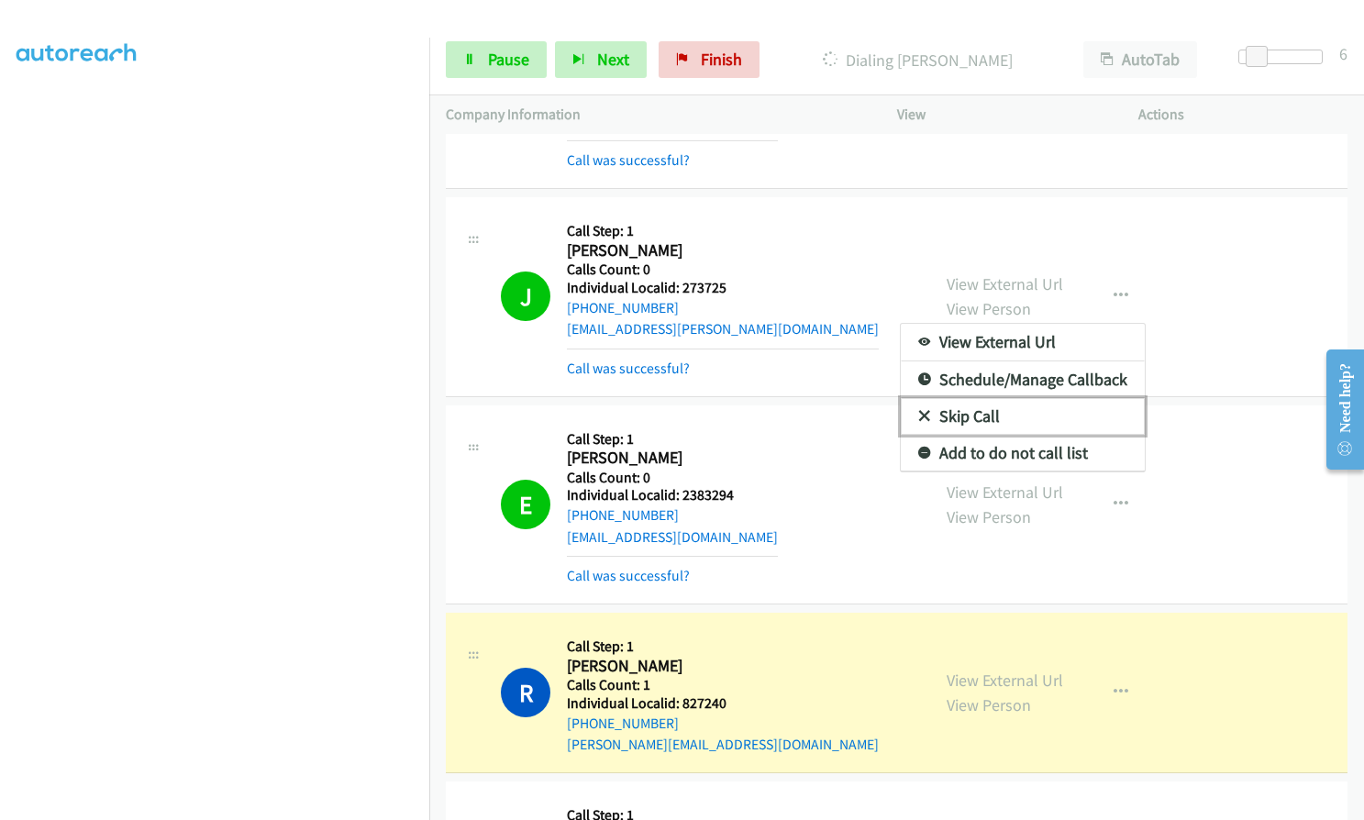
click at [918, 418] on icon at bounding box center [924, 417] width 13 height 13
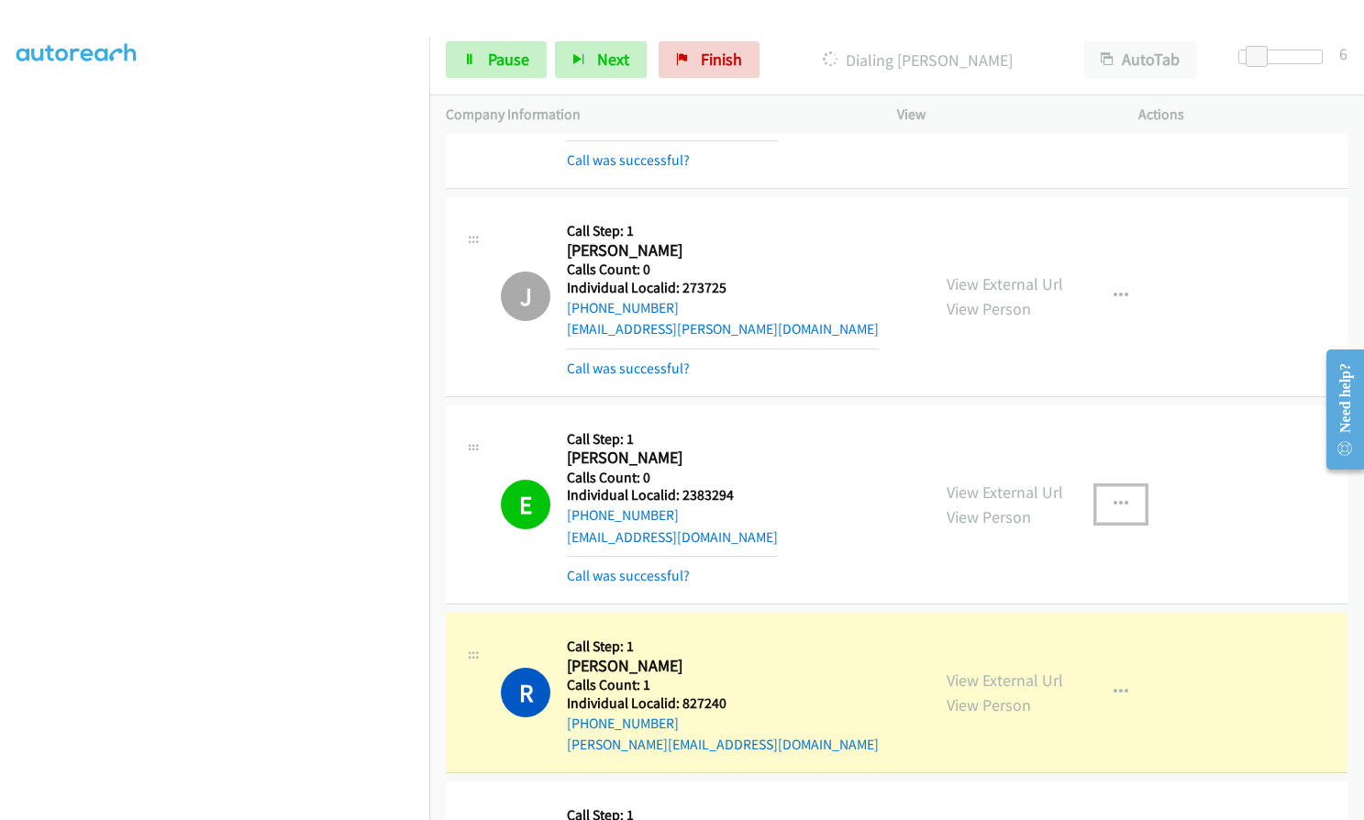
click at [1119, 497] on icon "button" at bounding box center [1121, 504] width 15 height 15
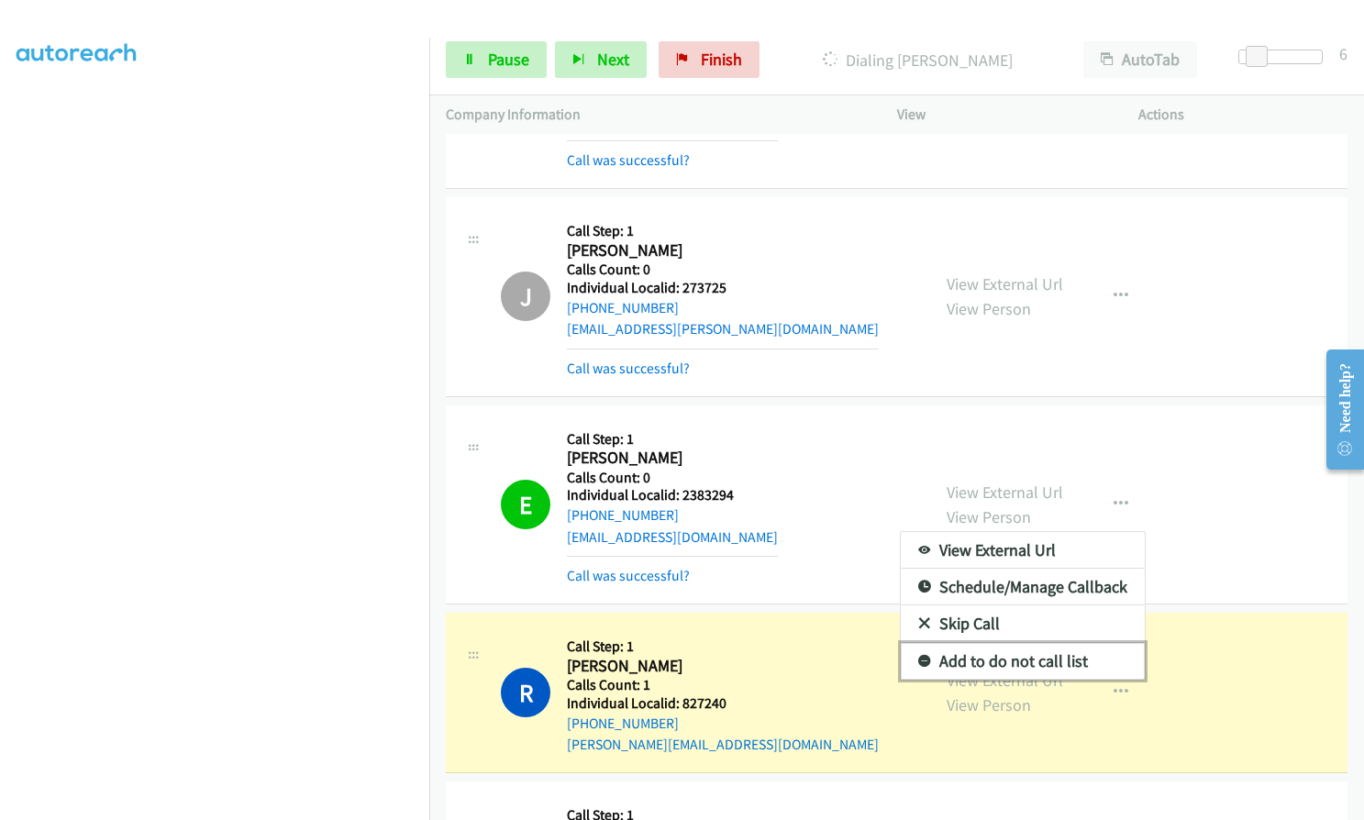
click at [918, 660] on icon at bounding box center [924, 662] width 13 height 13
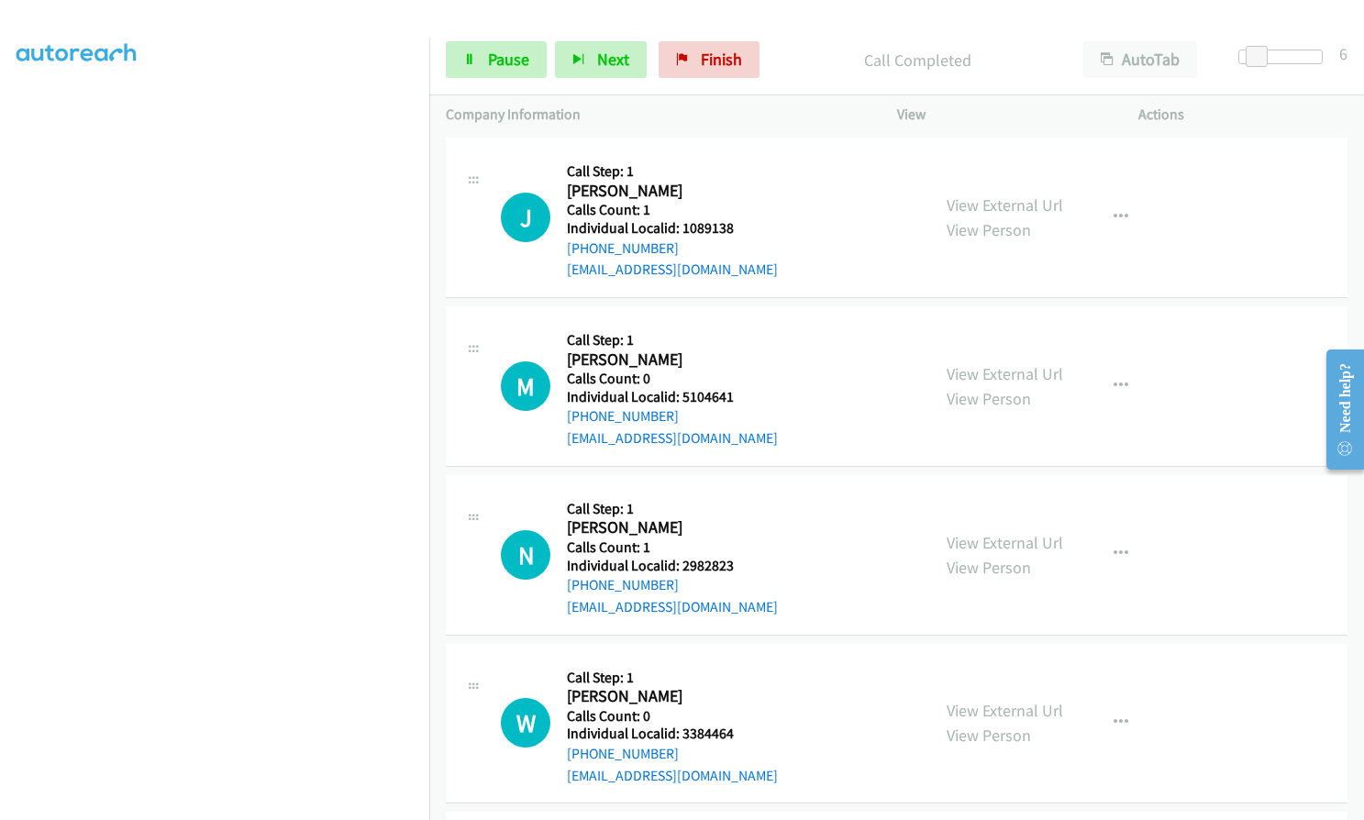
scroll to position [2500, 0]
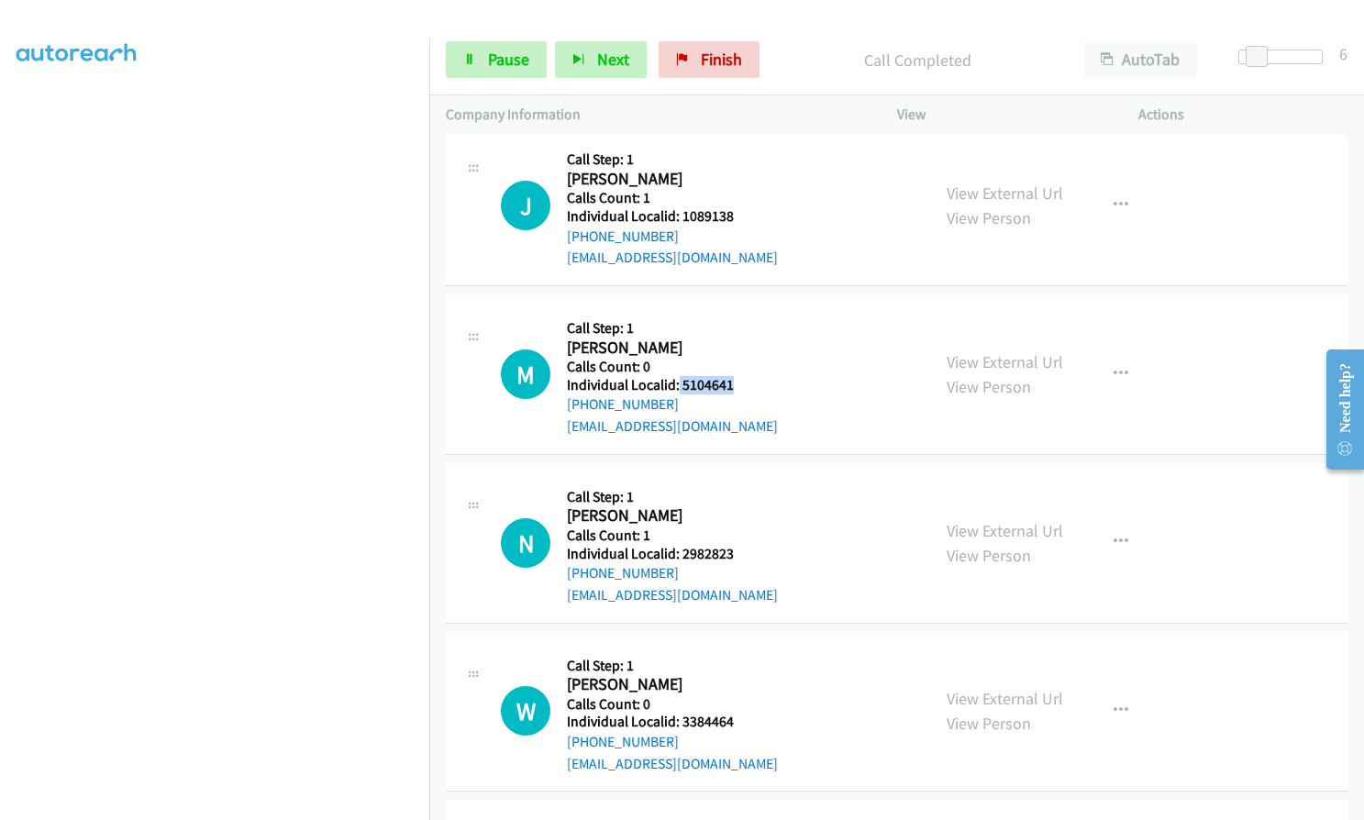
drag, startPoint x: 678, startPoint y: 360, endPoint x: 733, endPoint y: 361, distance: 55.1
click at [733, 376] on h5 "Individual Localid: 5104641" at bounding box center [672, 385] width 211 height 18
drag, startPoint x: 684, startPoint y: 530, endPoint x: 738, endPoint y: 526, distance: 53.4
click at [738, 545] on h5 "Individual Localid: 2982823" at bounding box center [672, 554] width 211 height 18
drag, startPoint x: 682, startPoint y: 698, endPoint x: 734, endPoint y: 698, distance: 52.3
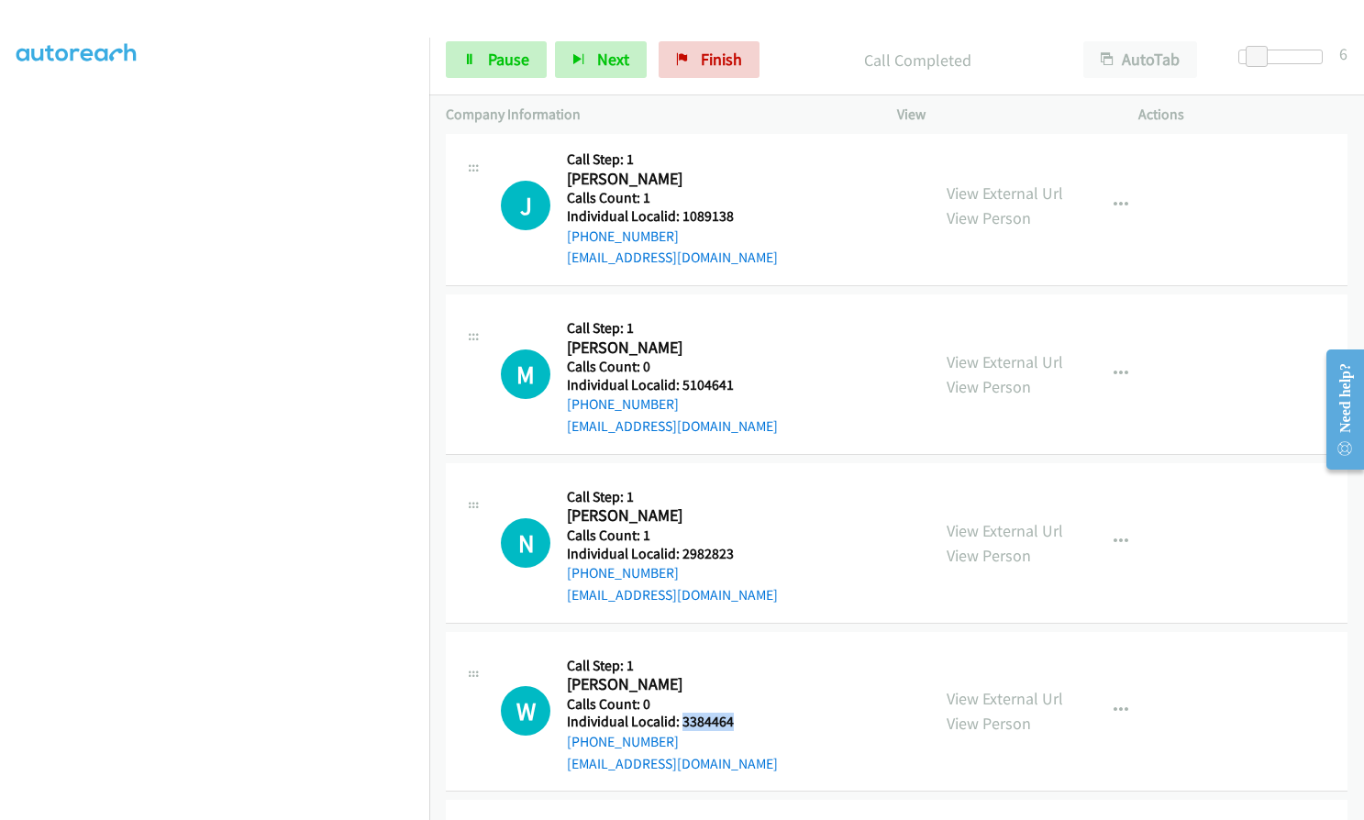
click at [734, 713] on h5 "Individual Localid: 3384464" at bounding box center [672, 722] width 211 height 18
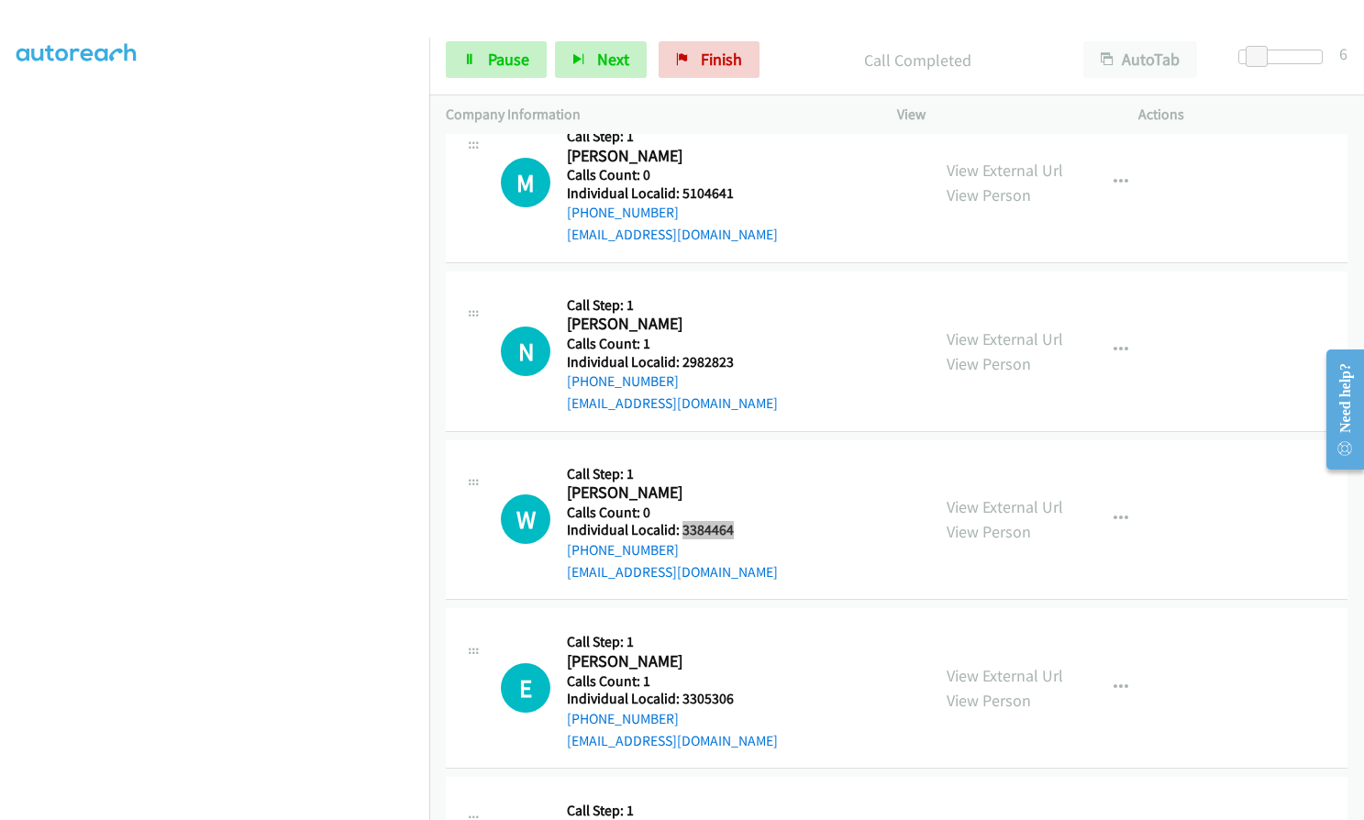
scroll to position [2752, 0]
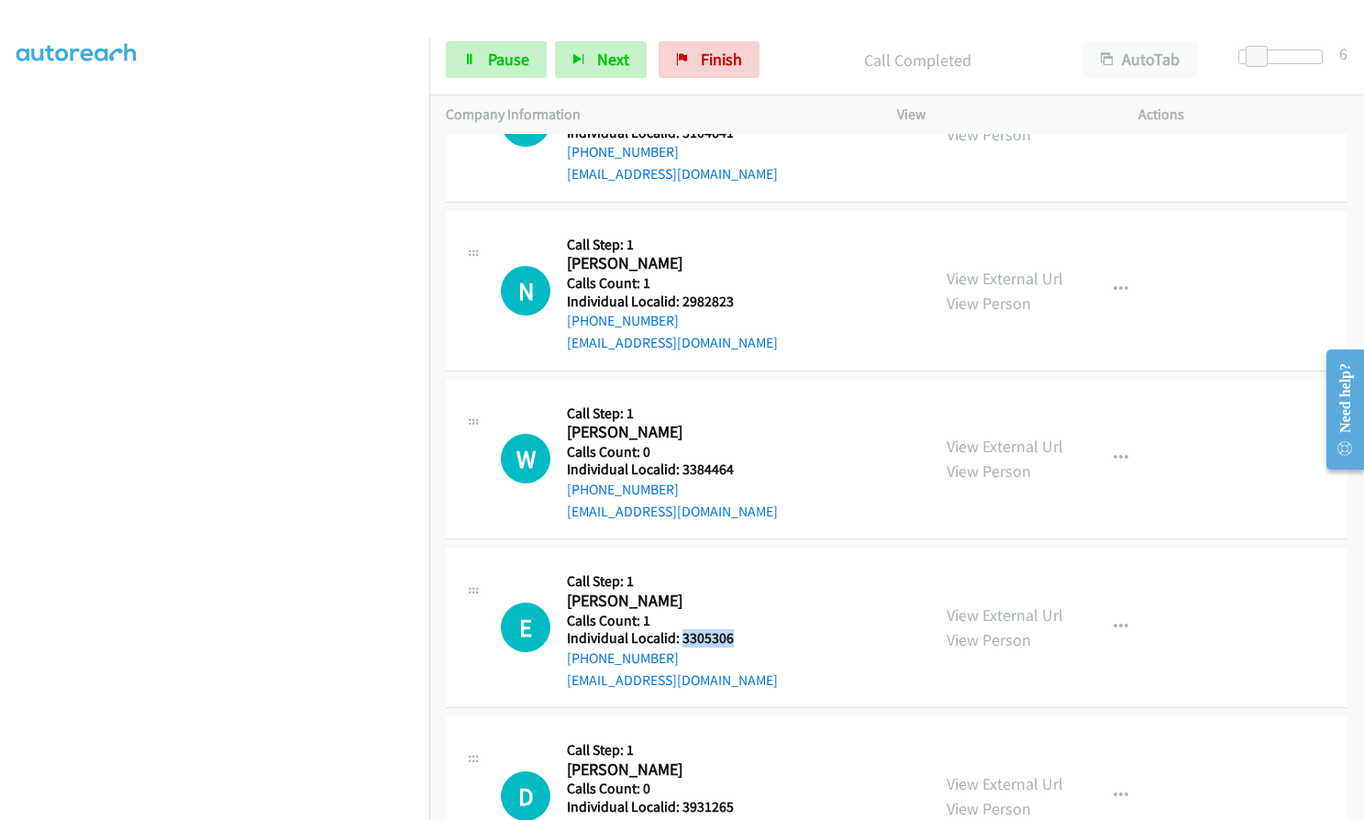
drag, startPoint x: 680, startPoint y: 615, endPoint x: 738, endPoint y: 616, distance: 58.7
click at [738, 629] on h5 "Individual Localid: 3305306" at bounding box center [672, 638] width 211 height 18
click at [504, 58] on span "Pause" at bounding box center [508, 59] width 41 height 21
click at [509, 61] on span "Start Calls" at bounding box center [524, 59] width 72 height 21
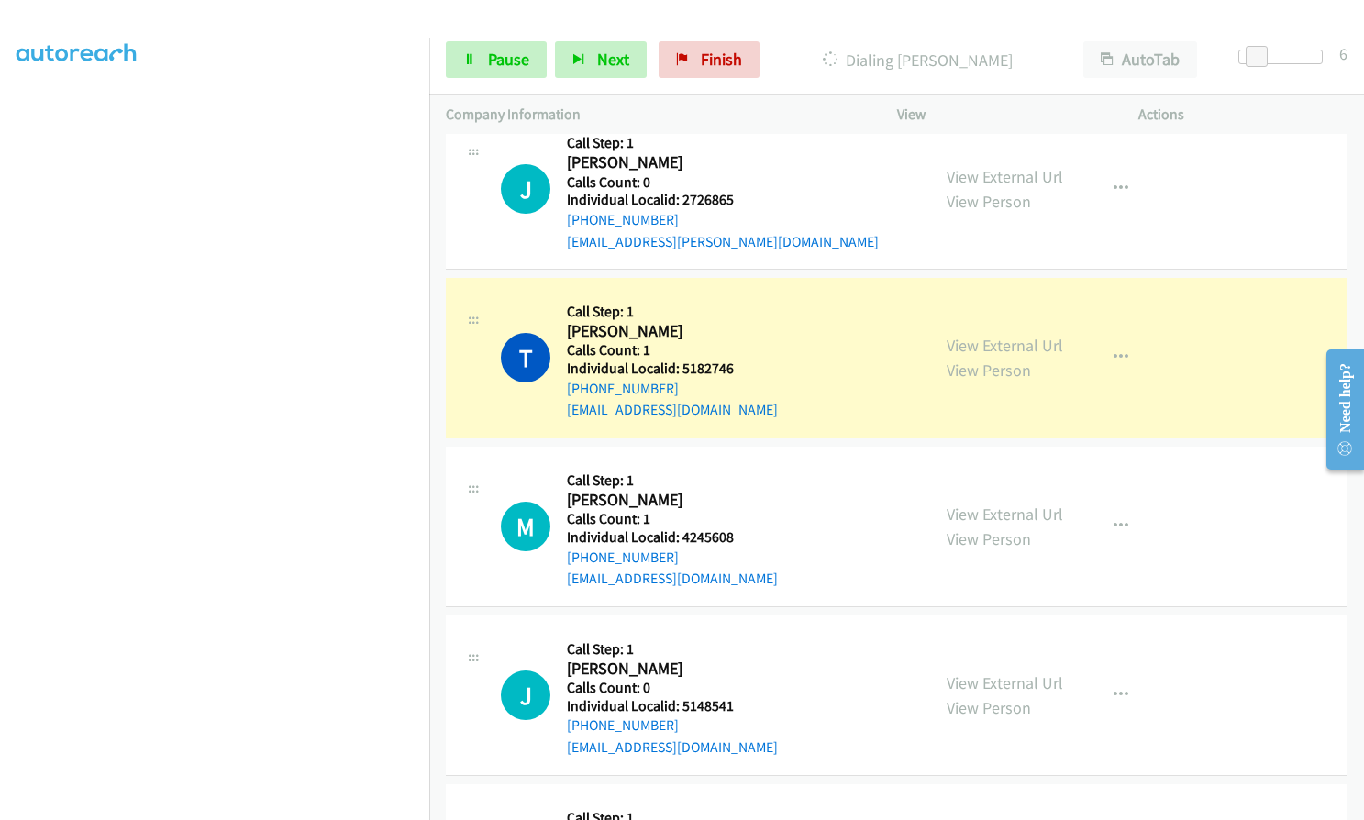
scroll to position [1628, 0]
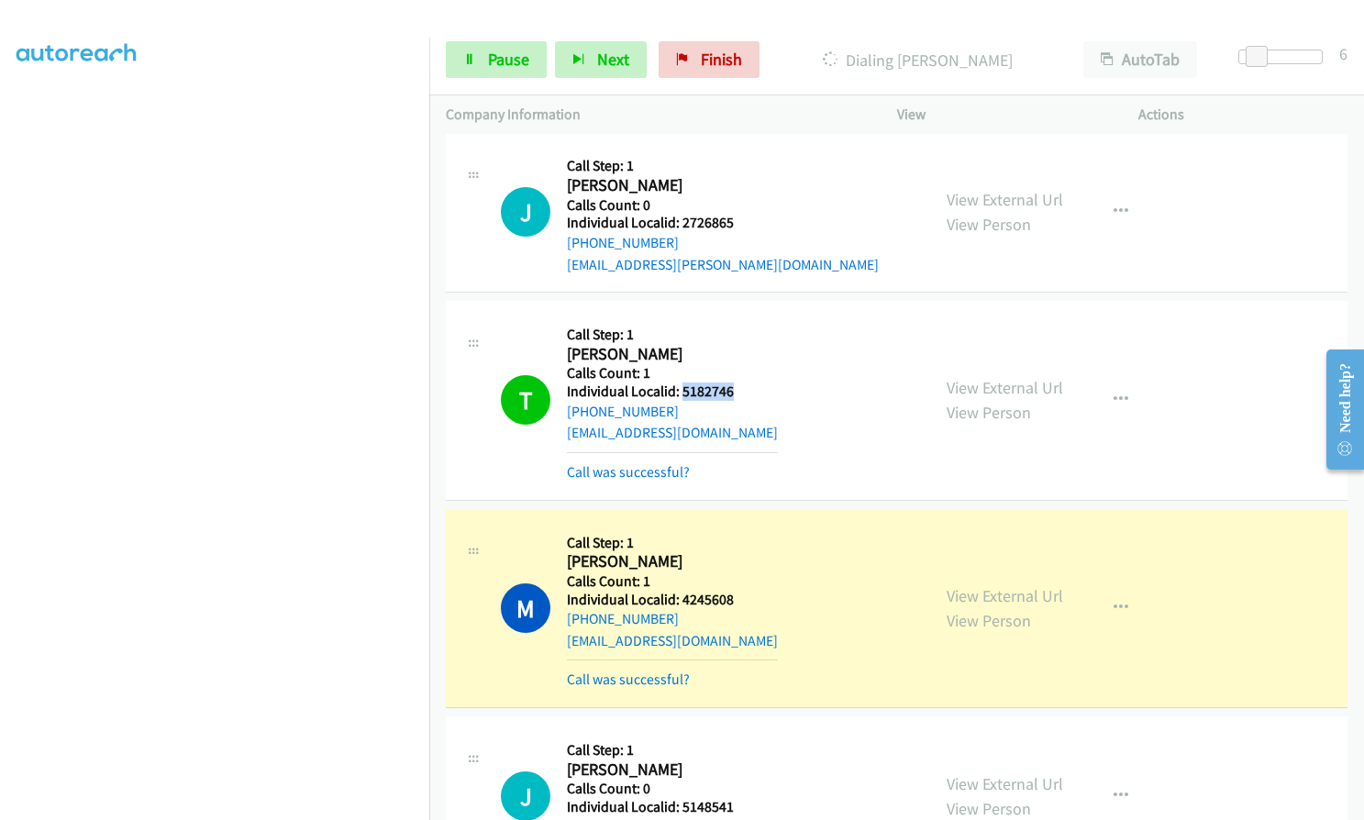
drag, startPoint x: 684, startPoint y: 390, endPoint x: 739, endPoint y: 388, distance: 55.1
click at [739, 388] on h5 "Individual Localid: 5182746" at bounding box center [672, 392] width 211 height 18
click at [755, 390] on h5 "Individual Localid: 5182746" at bounding box center [672, 392] width 211 height 18
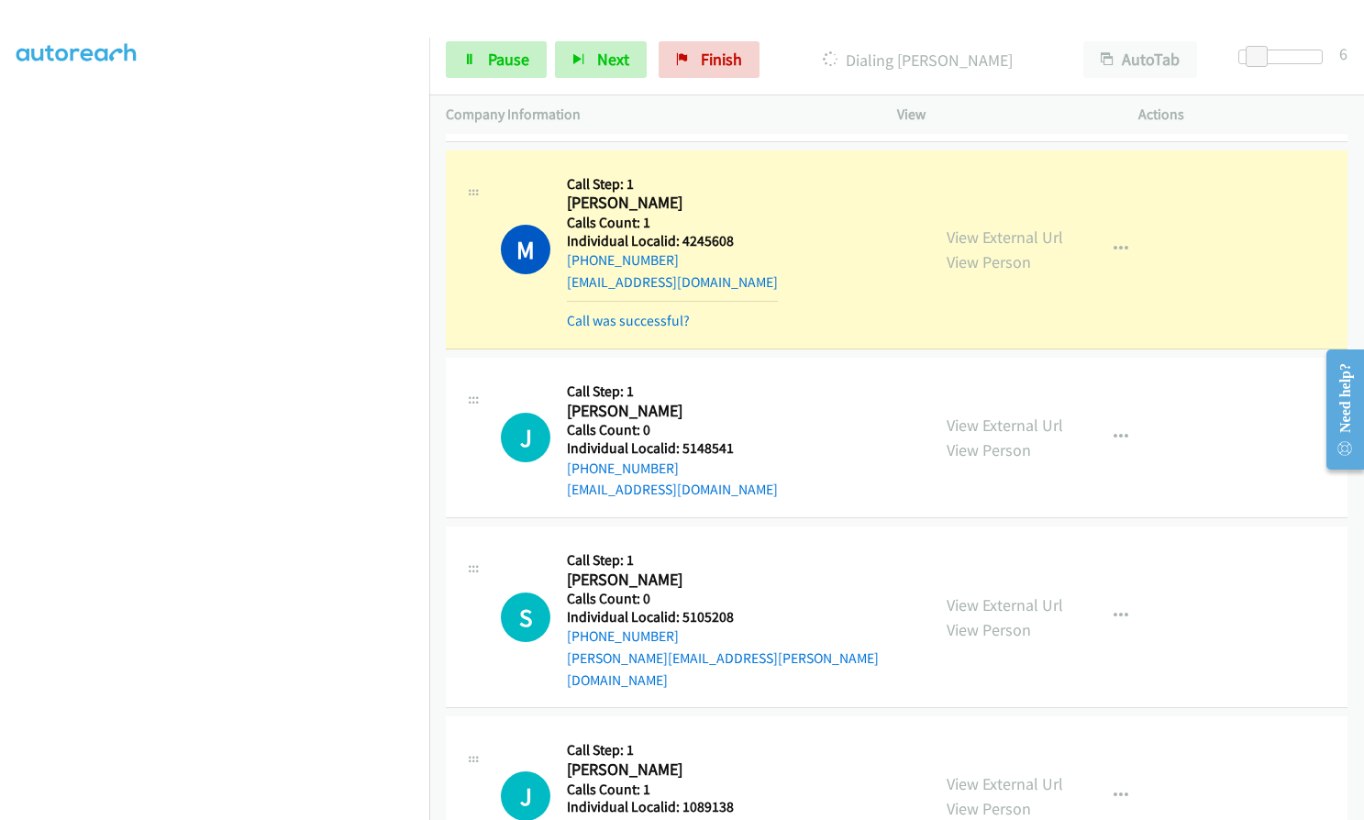
scroll to position [1995, 0]
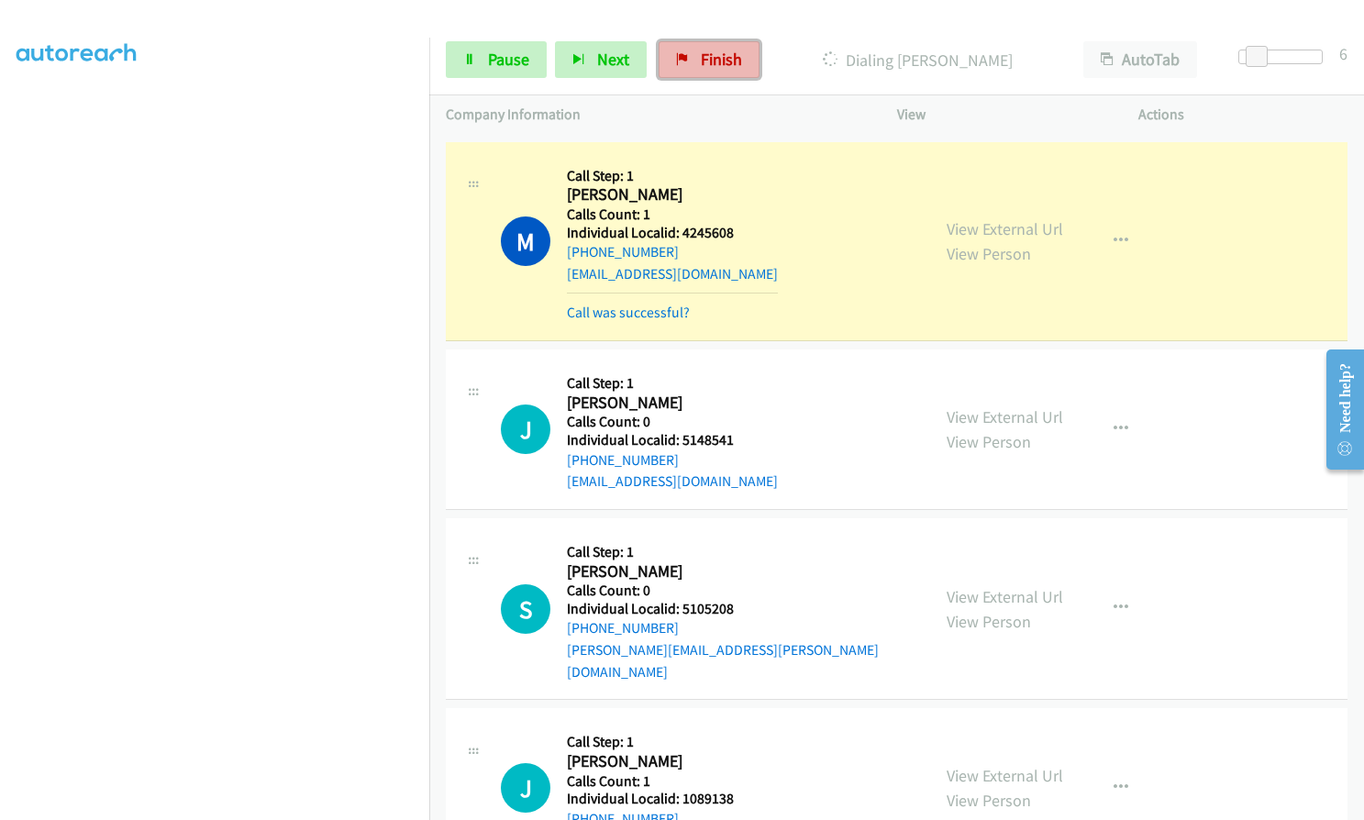
click at [713, 57] on span "Finish" at bounding box center [721, 59] width 41 height 21
click at [737, 60] on span "Finish" at bounding box center [721, 59] width 41 height 21
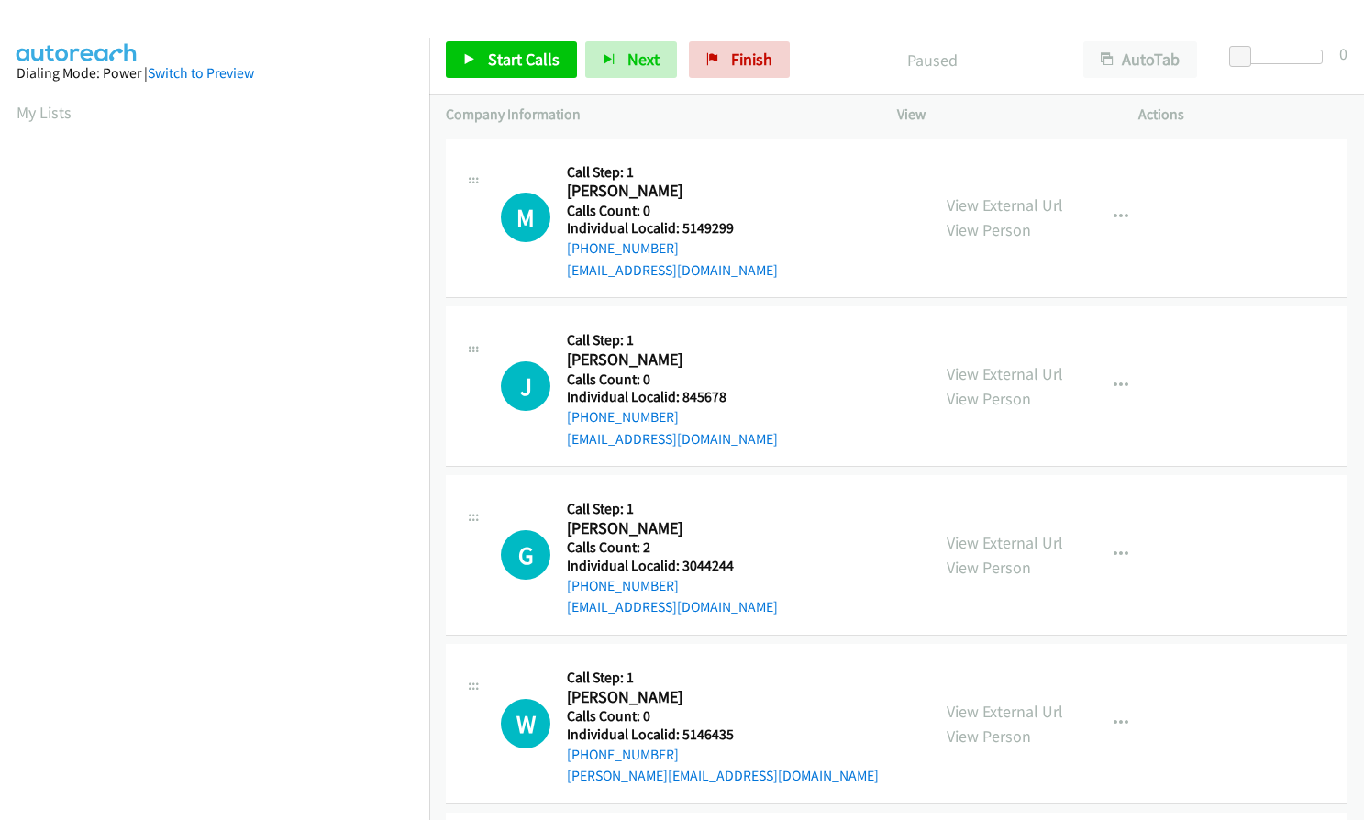
click at [871, 192] on div "M Callback Scheduled Call Step: 1 [PERSON_NAME] America/New_York Calls Count: 0…" at bounding box center [707, 218] width 413 height 127
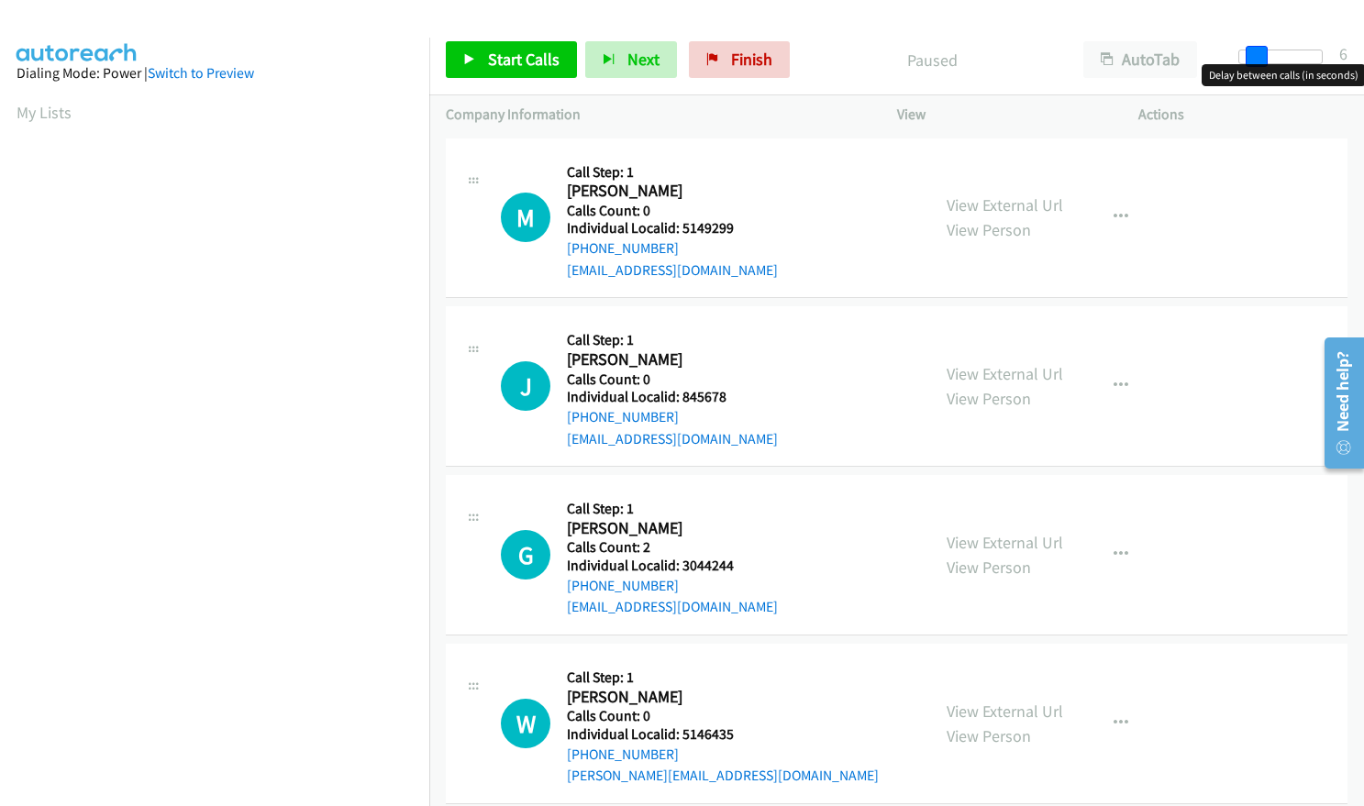
drag, startPoint x: 1240, startPoint y: 61, endPoint x: 1256, endPoint y: 61, distance: 15.6
click at [1256, 61] on span at bounding box center [1257, 57] width 22 height 22
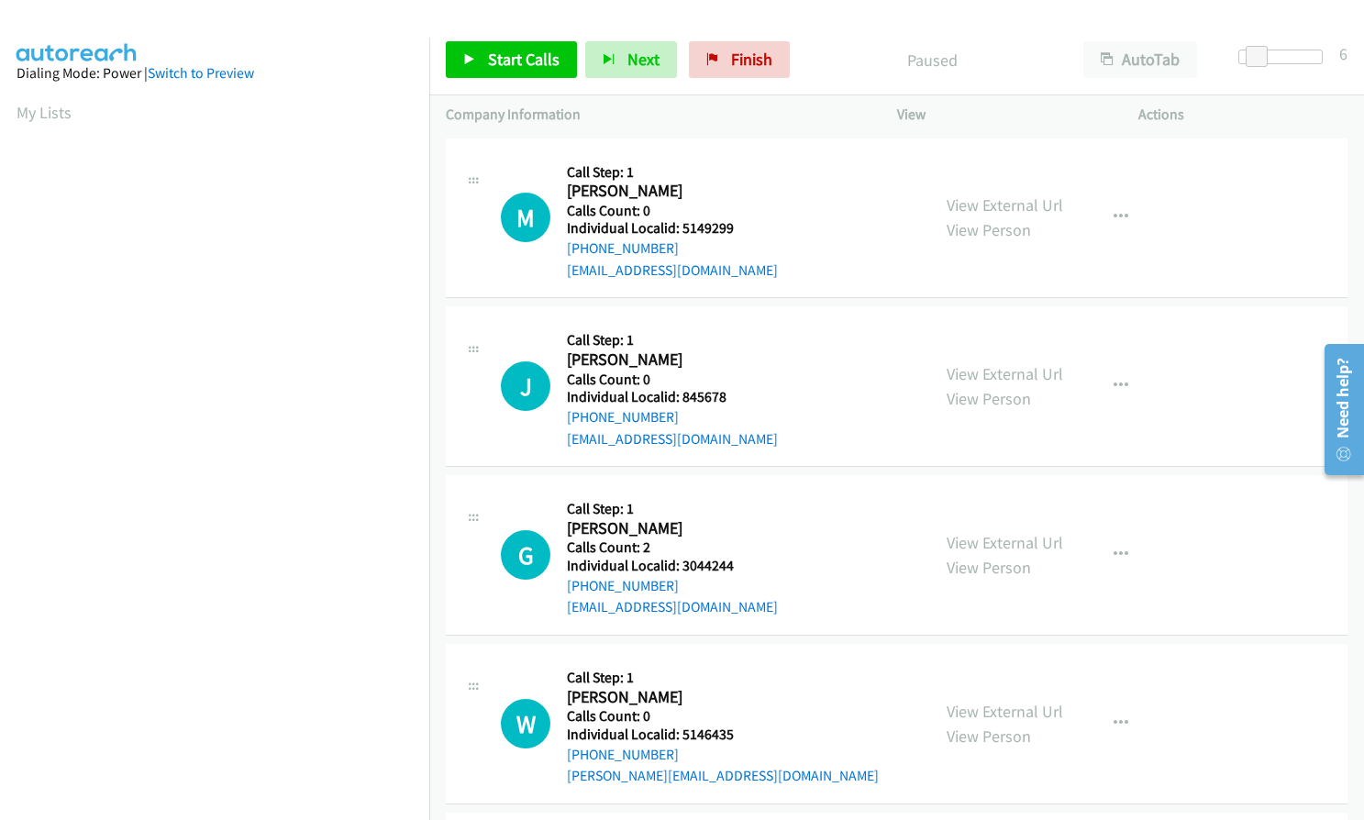
click at [751, 161] on div "Callback Scheduled Call Step: 1 [PERSON_NAME] America/New_York Calls Count: 0 I…" at bounding box center [672, 218] width 211 height 127
drag, startPoint x: 678, startPoint y: 227, endPoint x: 741, endPoint y: 227, distance: 63.3
click at [741, 227] on h5 "Individual Localid: 5149299" at bounding box center [672, 228] width 211 height 18
copy h5 "5149299"
click at [498, 72] on link "Start Calls" at bounding box center [511, 59] width 131 height 37
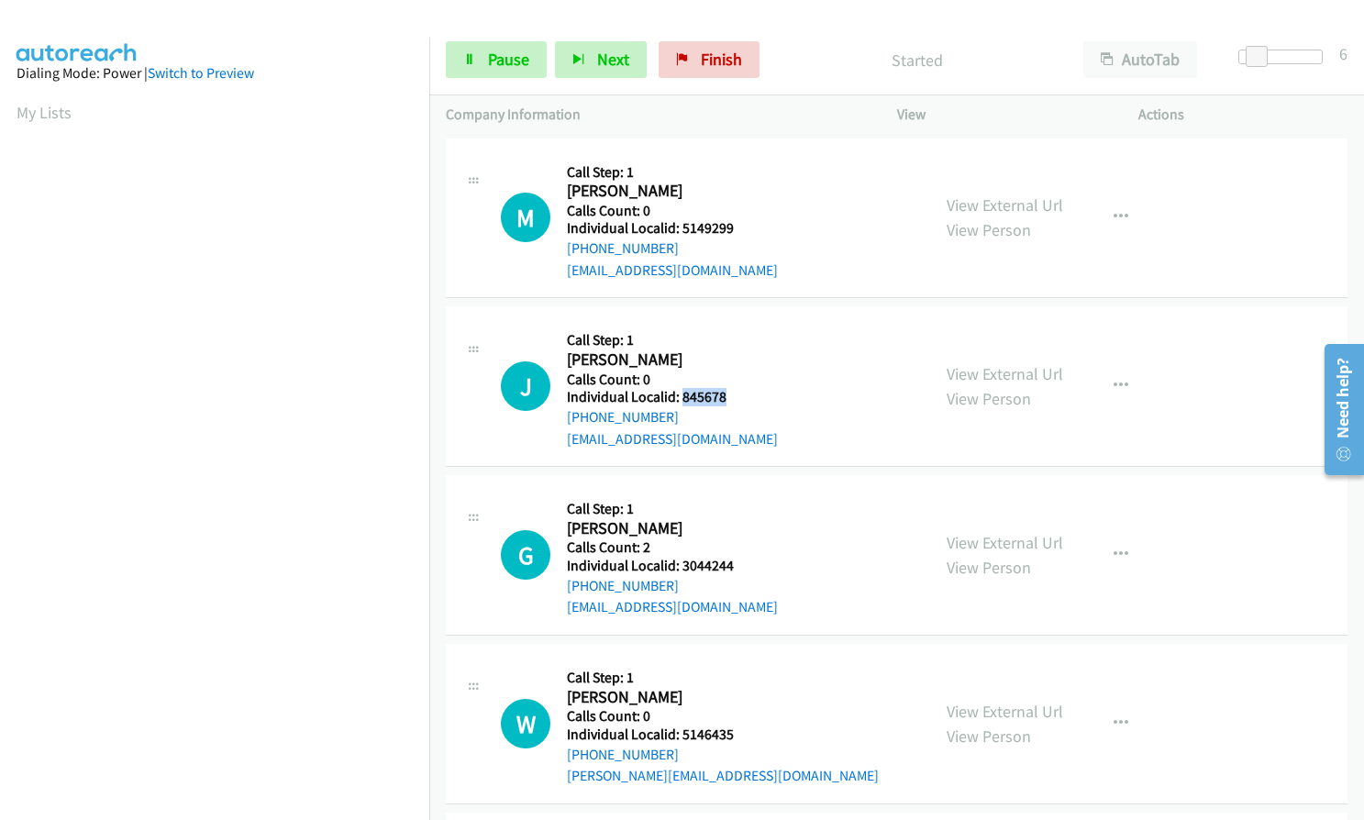
drag, startPoint x: 681, startPoint y: 398, endPoint x: 738, endPoint y: 397, distance: 56.9
click at [738, 397] on h5 "Individual Localid: 845678" at bounding box center [672, 397] width 211 height 18
copy h5 "845678"
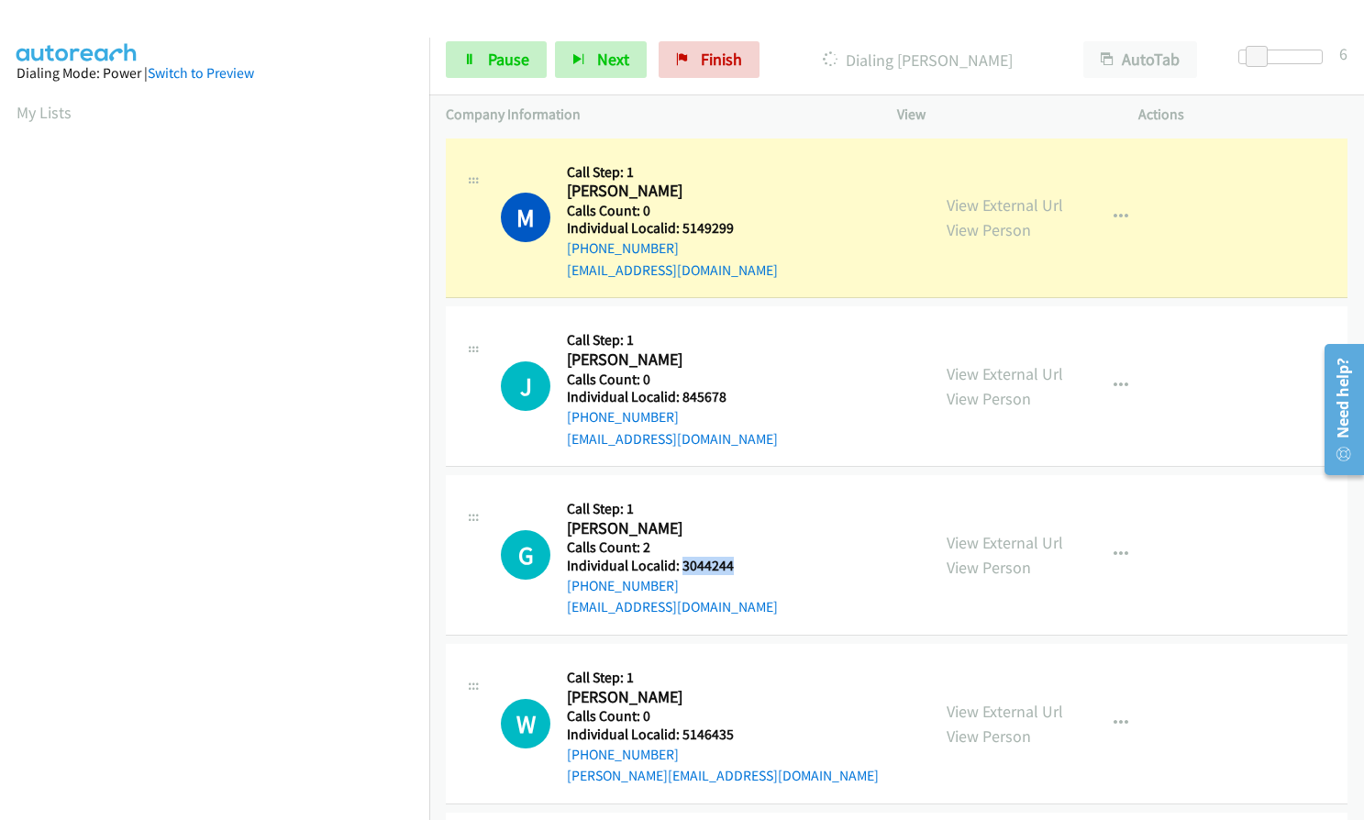
drag, startPoint x: 682, startPoint y: 565, endPoint x: 740, endPoint y: 563, distance: 58.7
click at [740, 563] on h5 "Individual Localid: 3044244" at bounding box center [672, 566] width 211 height 18
copy h5 "3044244"
drag, startPoint x: 688, startPoint y: 733, endPoint x: 727, endPoint y: 732, distance: 39.5
click at [735, 730] on h5 "Individual Localid: 5146435" at bounding box center [723, 735] width 312 height 18
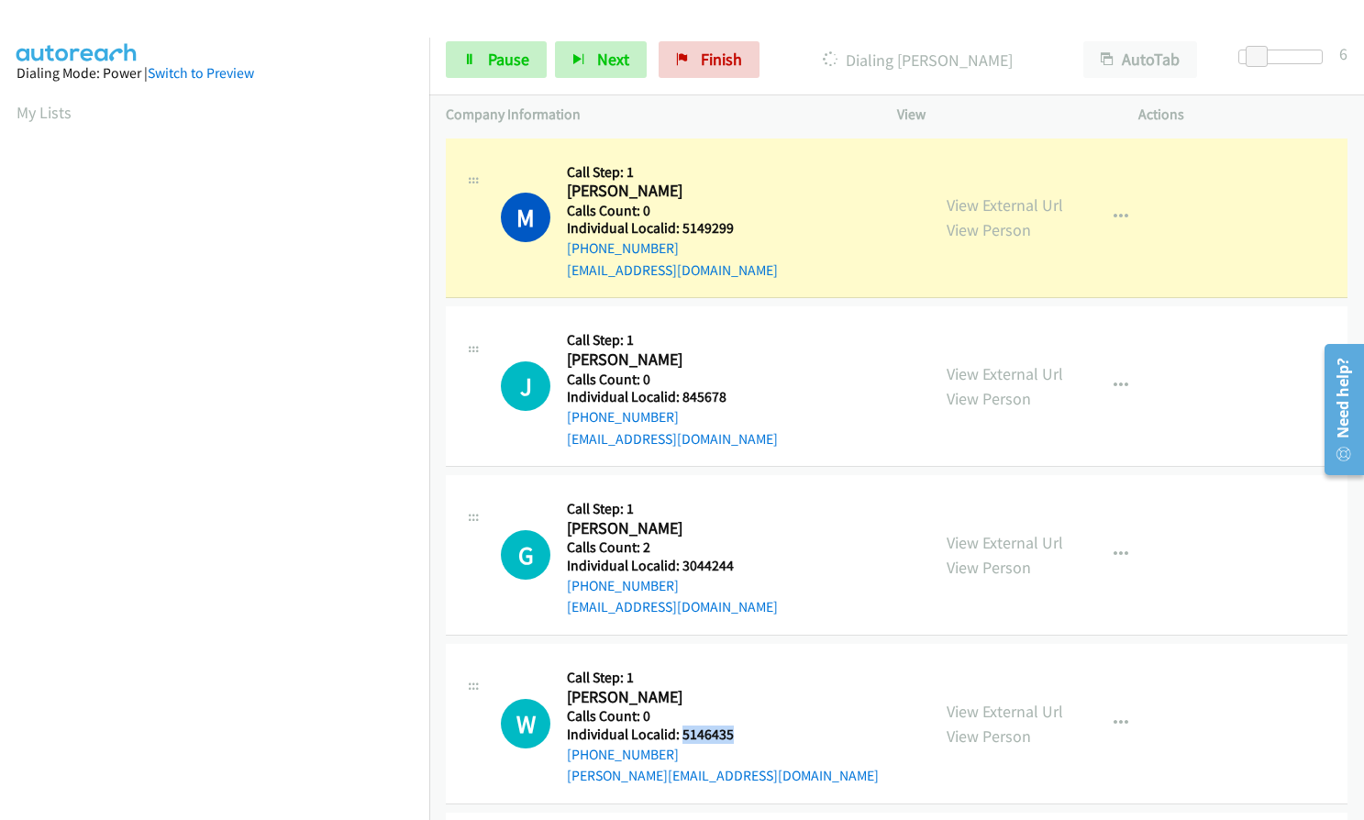
copy h5 "5146435"
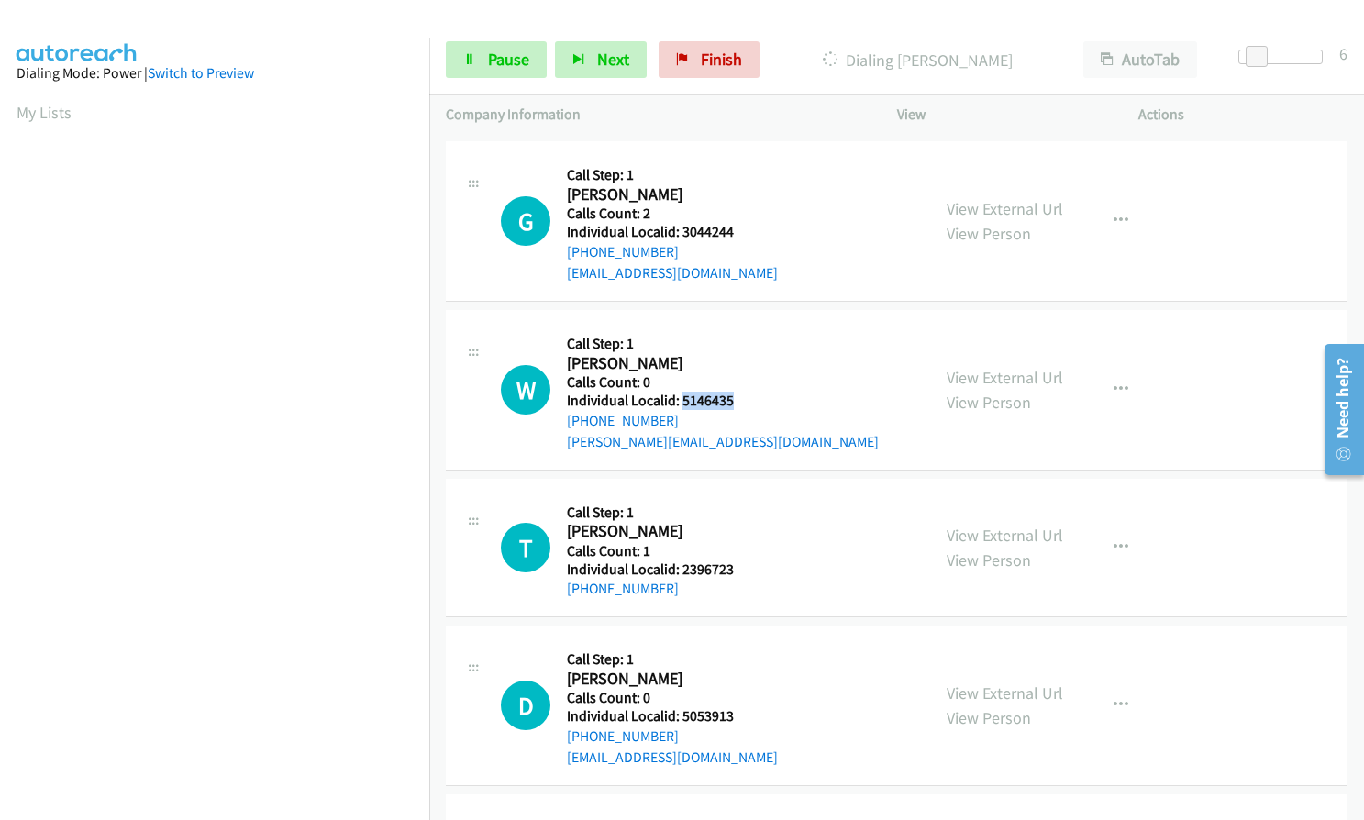
scroll to position [344, 0]
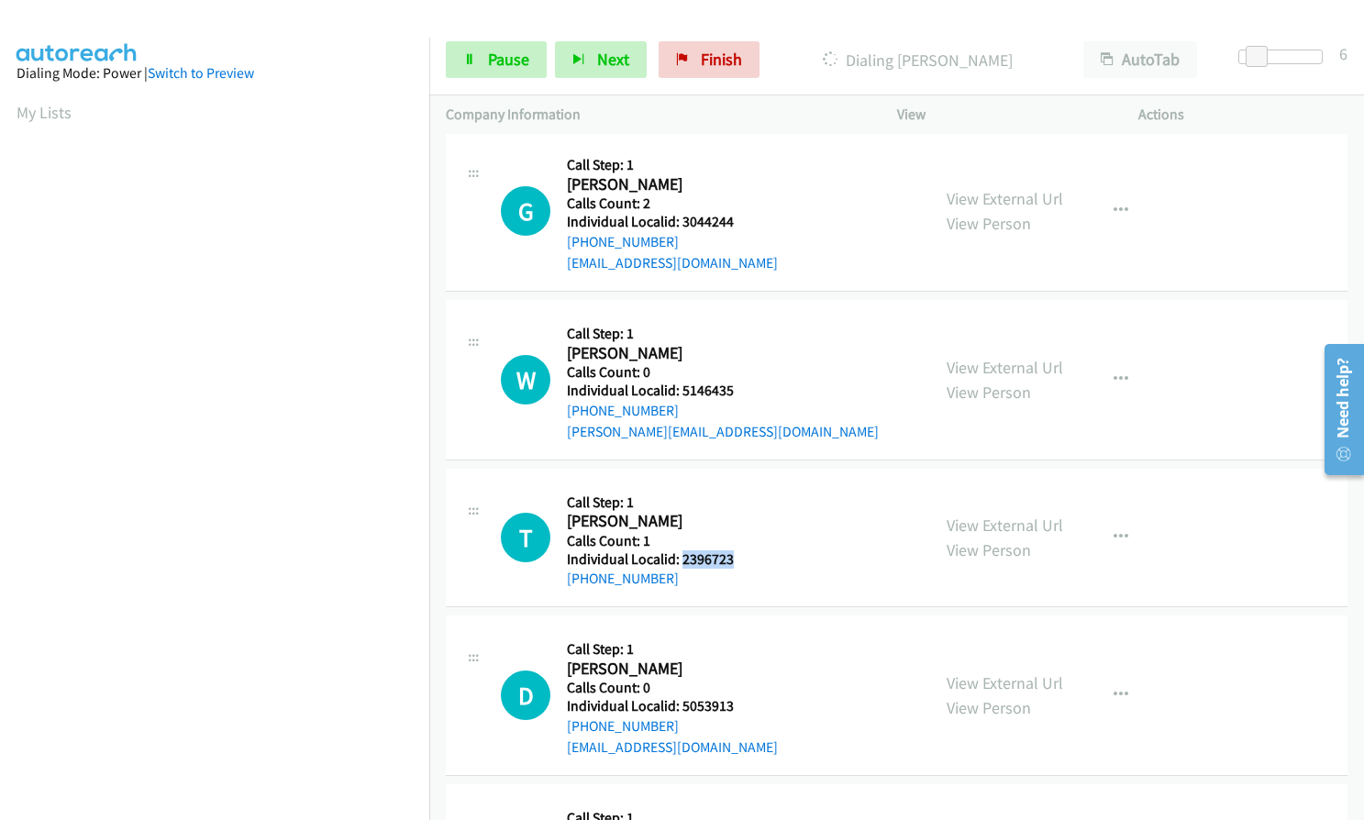
drag, startPoint x: 681, startPoint y: 558, endPoint x: 730, endPoint y: 558, distance: 49.5
click at [743, 558] on h5 "Individual Localid: 2396723" at bounding box center [667, 559] width 200 height 18
copy h5 "2396723"
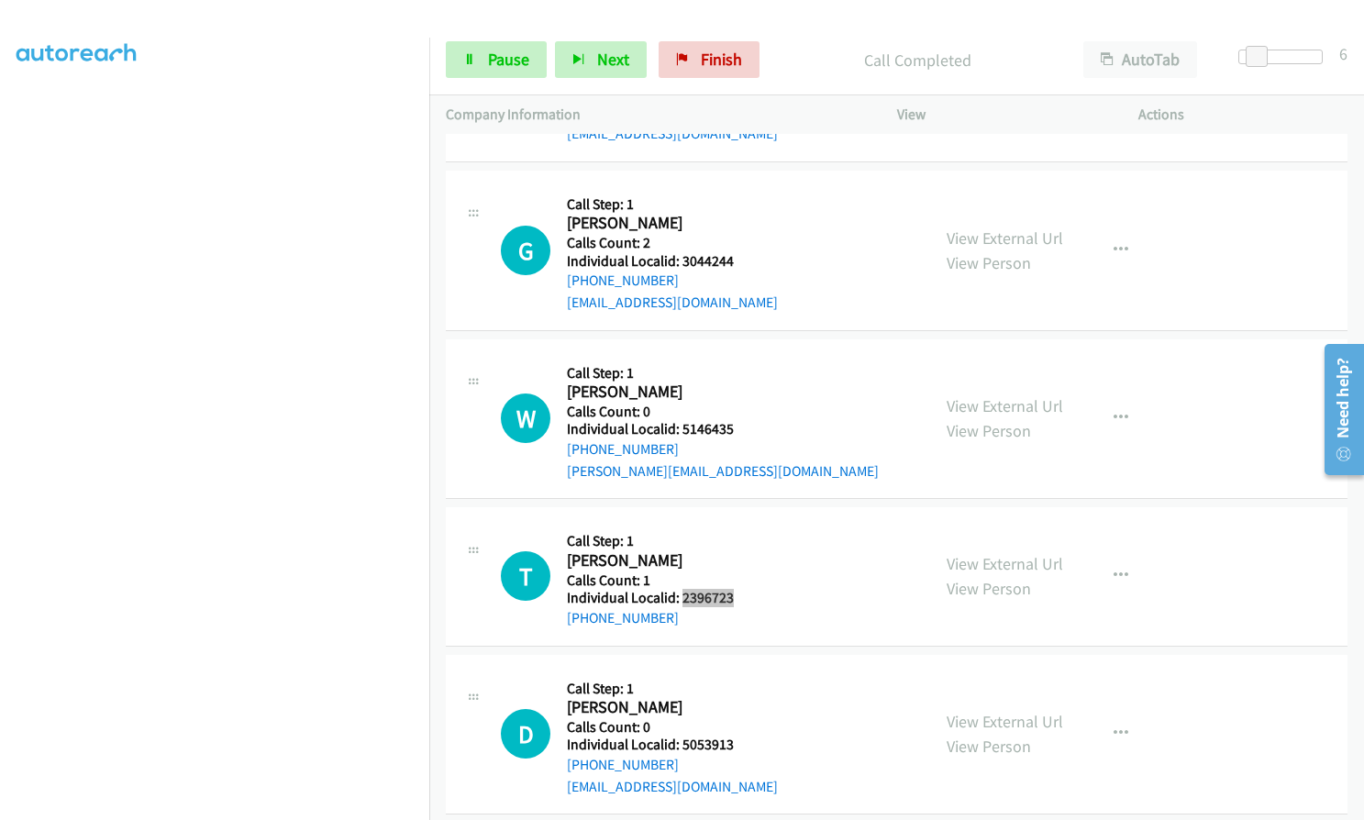
scroll to position [383, 0]
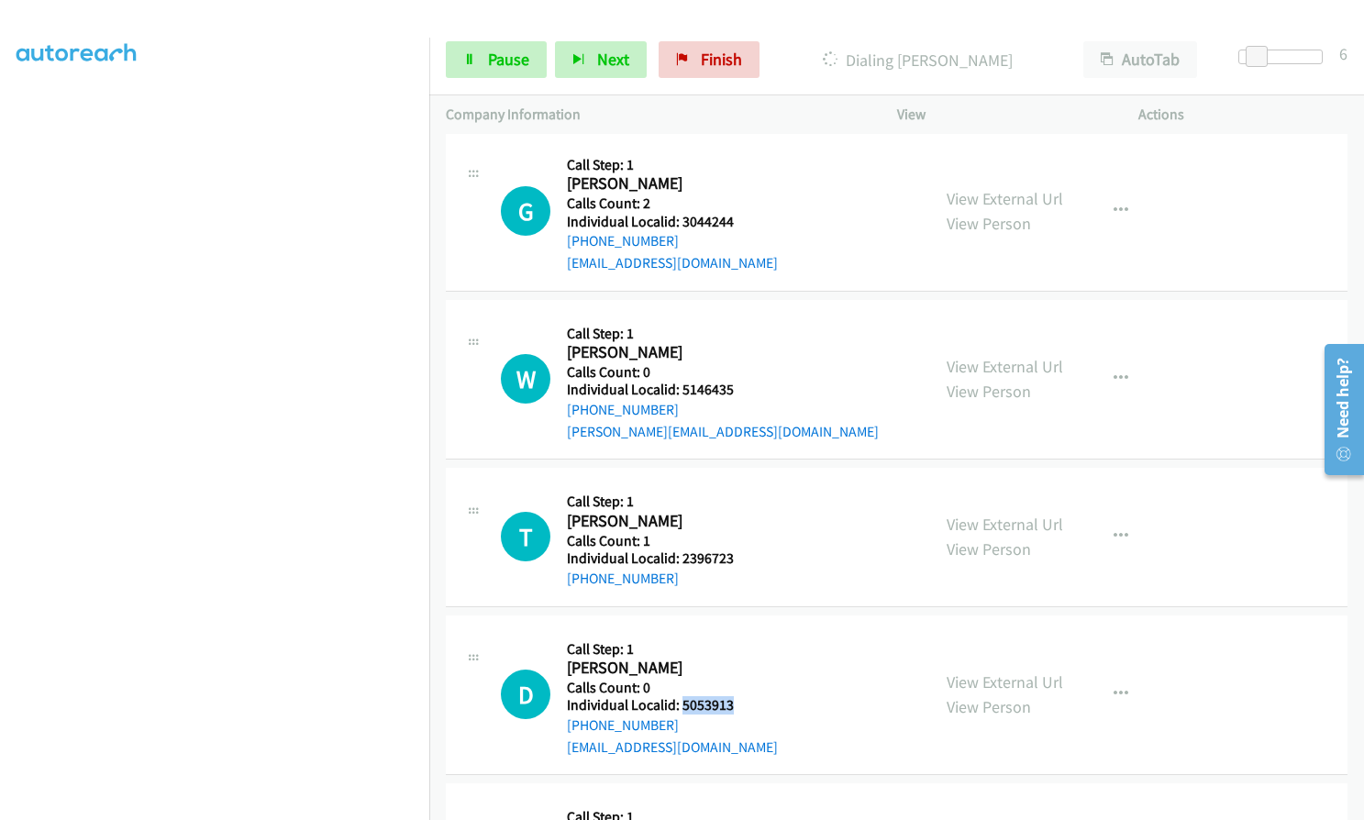
drag, startPoint x: 682, startPoint y: 705, endPoint x: 742, endPoint y: 704, distance: 59.6
click at [742, 704] on h5 "Individual Localid: 5053913" at bounding box center [672, 705] width 211 height 18
copy h5 "5053913"
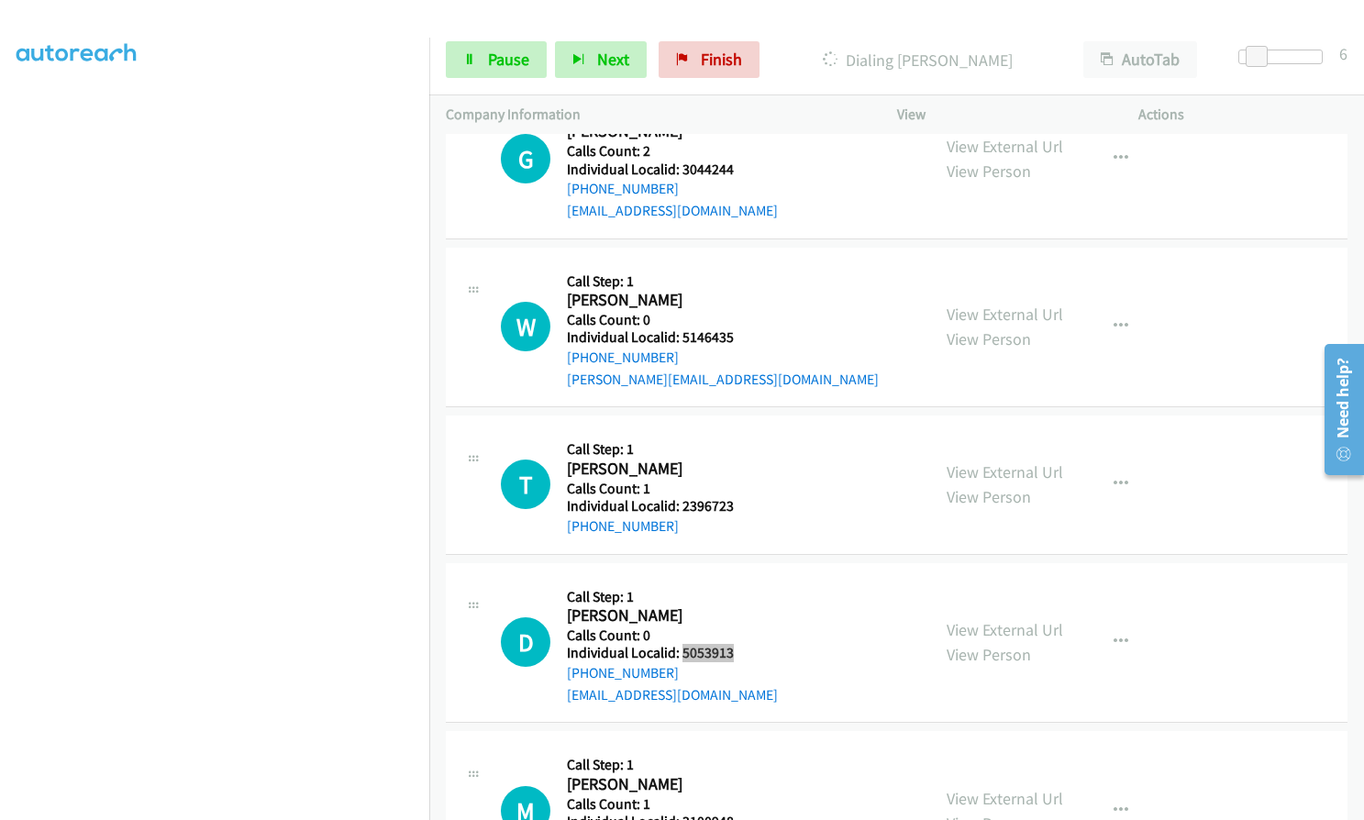
scroll to position [567, 0]
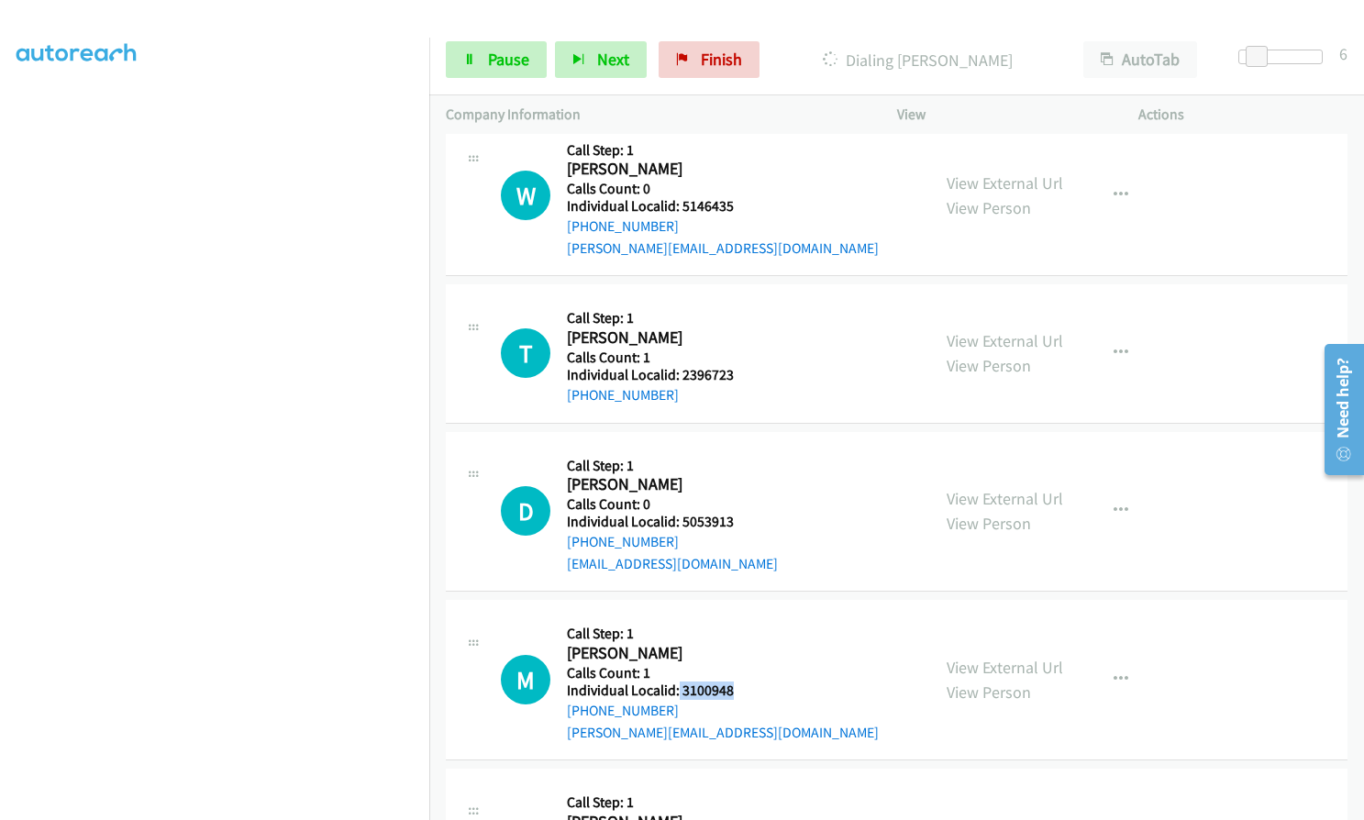
drag, startPoint x: 678, startPoint y: 689, endPoint x: 735, endPoint y: 687, distance: 56.9
click at [735, 687] on h5 "Individual Localid: 3100948" at bounding box center [723, 691] width 312 height 18
copy h5 "3100948"
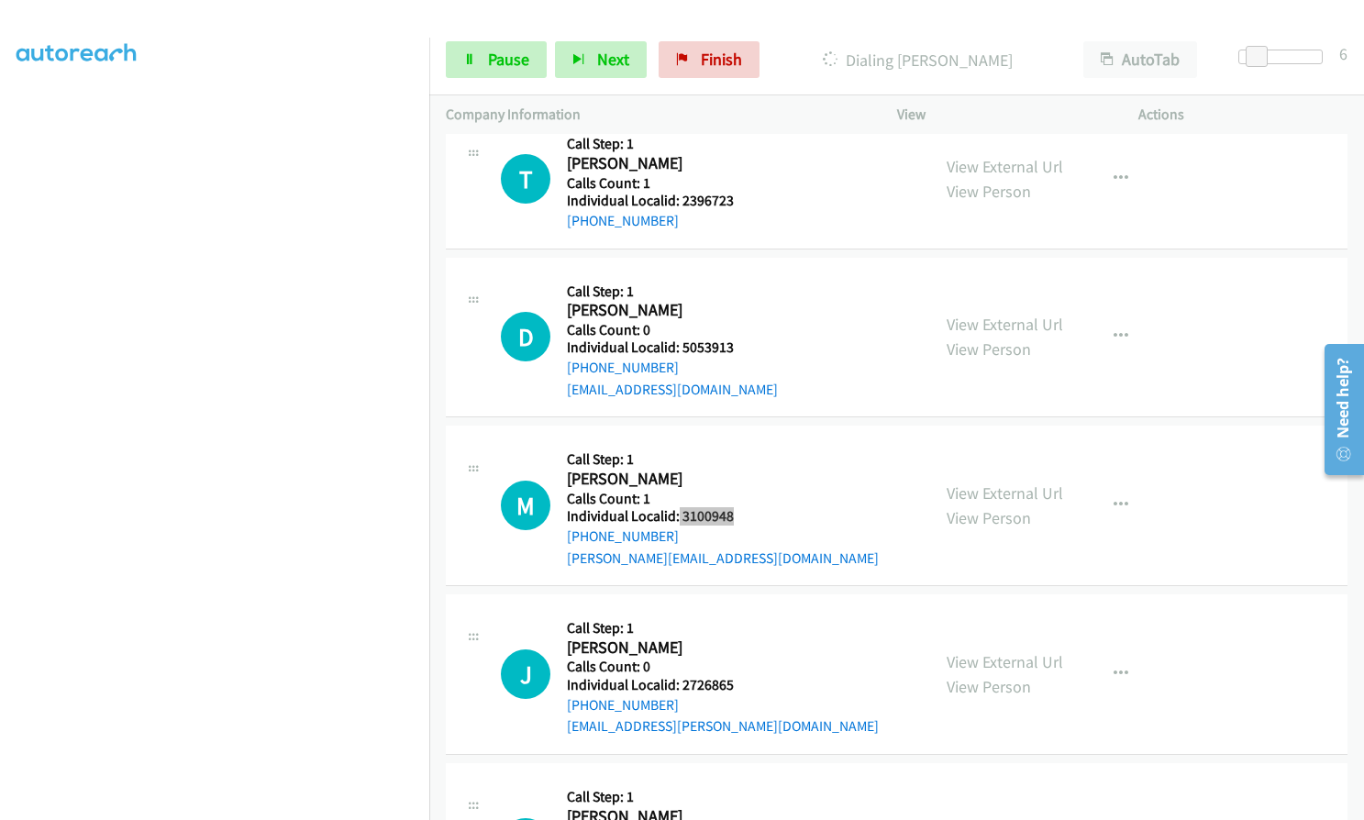
scroll to position [796, 0]
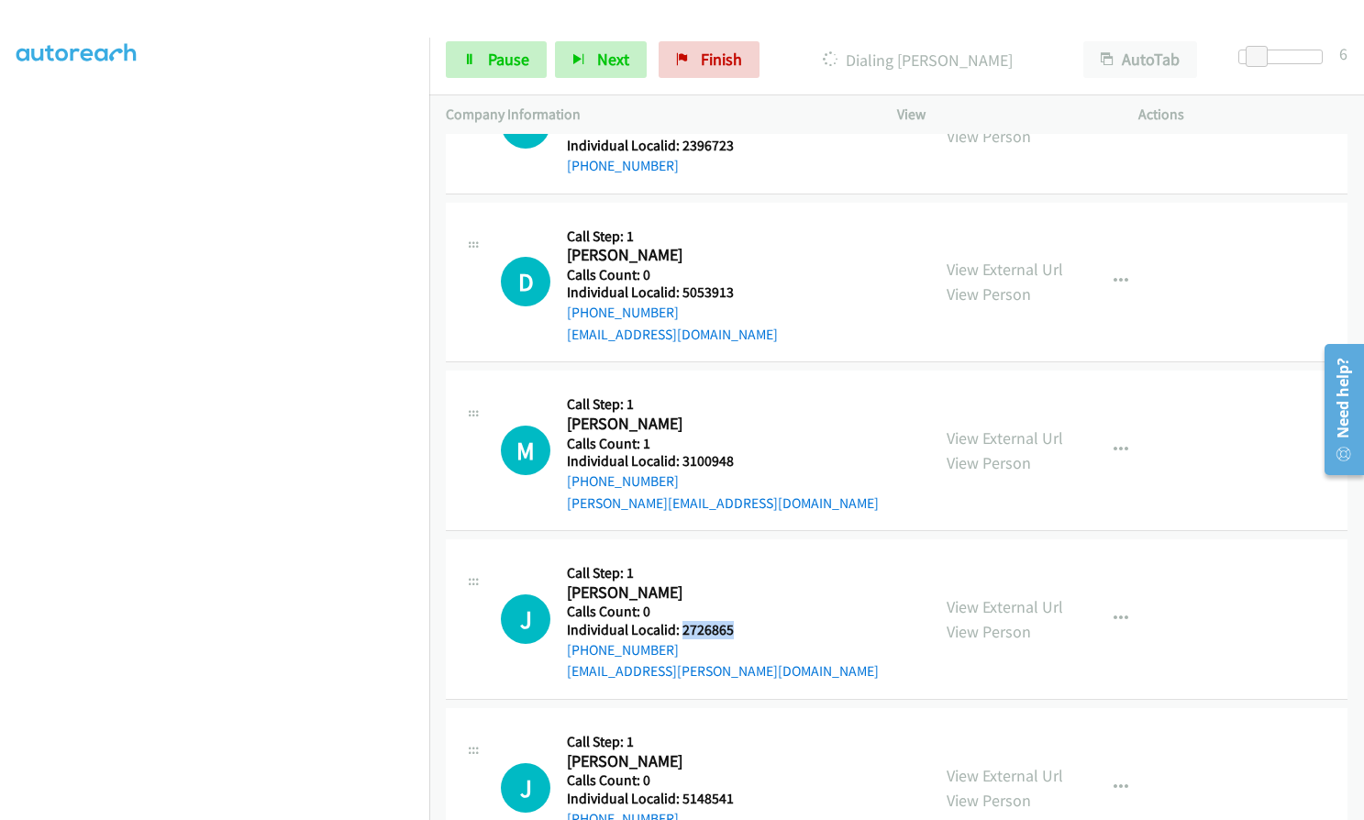
drag, startPoint x: 680, startPoint y: 631, endPoint x: 733, endPoint y: 627, distance: 53.4
click at [733, 627] on h5 "Individual Localid: 2726865" at bounding box center [723, 630] width 312 height 18
copy h5 "2726865"
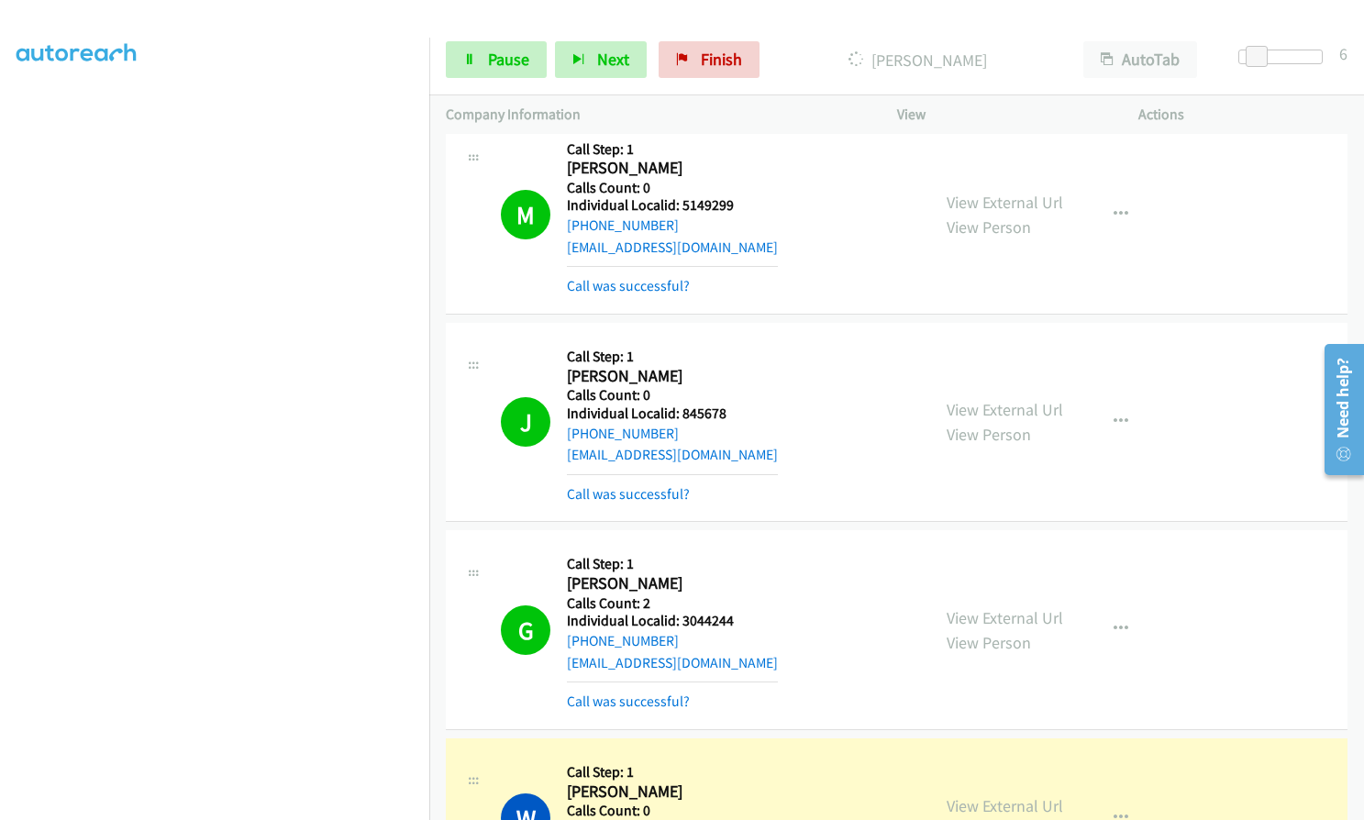
scroll to position [0, 0]
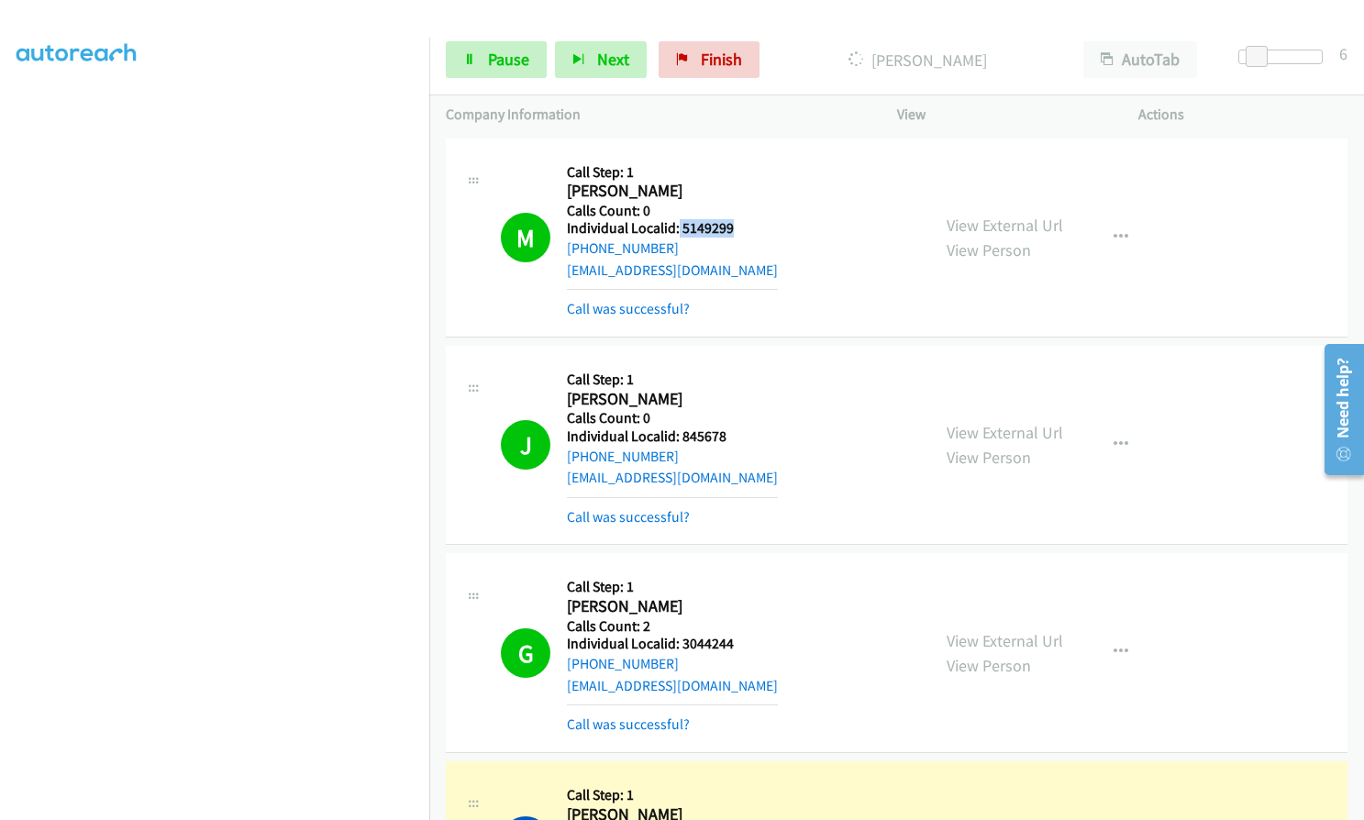
drag, startPoint x: 676, startPoint y: 225, endPoint x: 739, endPoint y: 227, distance: 63.4
click at [739, 227] on h5 "Individual Localid: 5149299" at bounding box center [672, 228] width 211 height 18
copy h5 "5149299"
drag, startPoint x: 675, startPoint y: 435, endPoint x: 734, endPoint y: 435, distance: 58.7
click at [734, 435] on h5 "Individual Localid: 845678" at bounding box center [672, 436] width 211 height 18
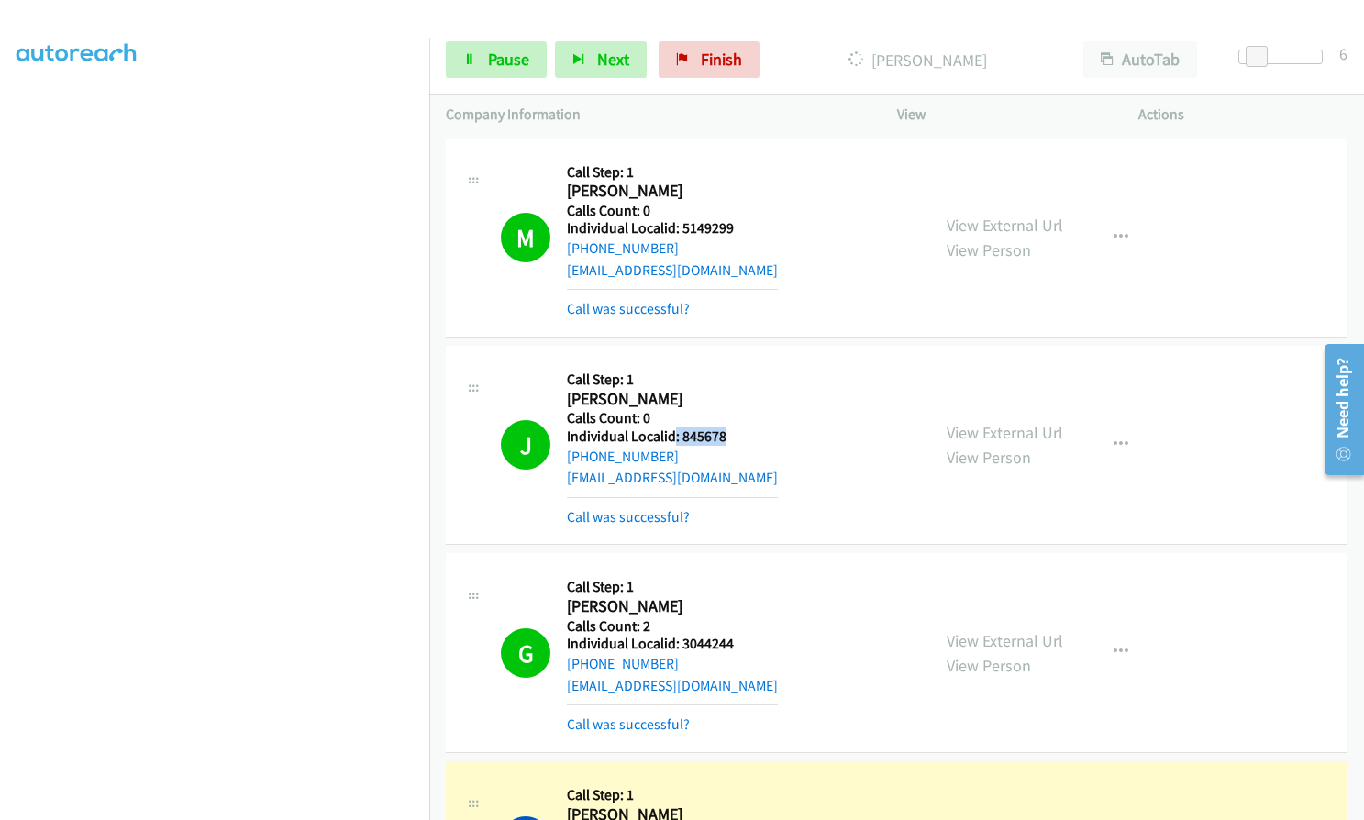
copy h5 ": 845678"
drag, startPoint x: 679, startPoint y: 643, endPoint x: 740, endPoint y: 641, distance: 61.5
click at [740, 641] on h5 "Individual Localid: 3044244" at bounding box center [672, 644] width 211 height 18
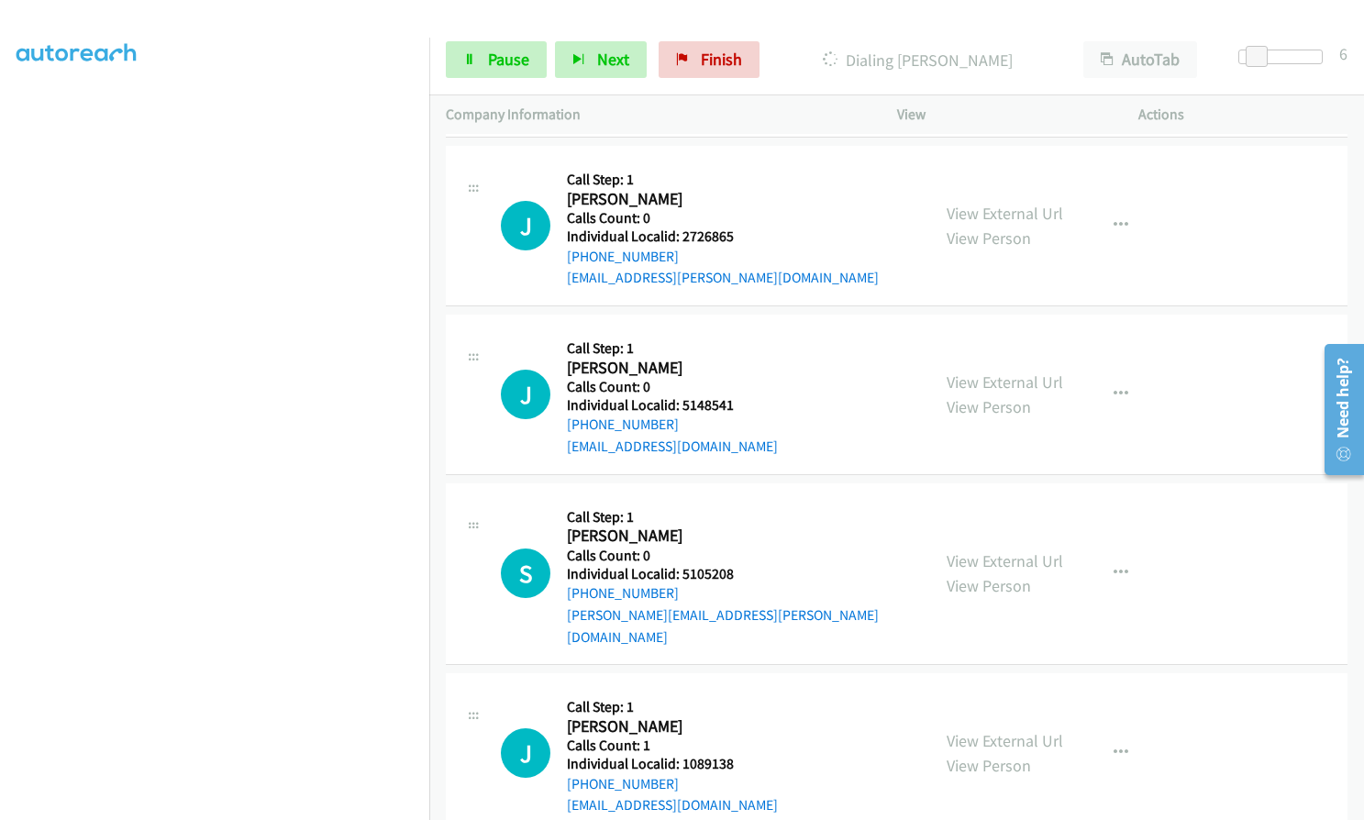
scroll to position [1376, 0]
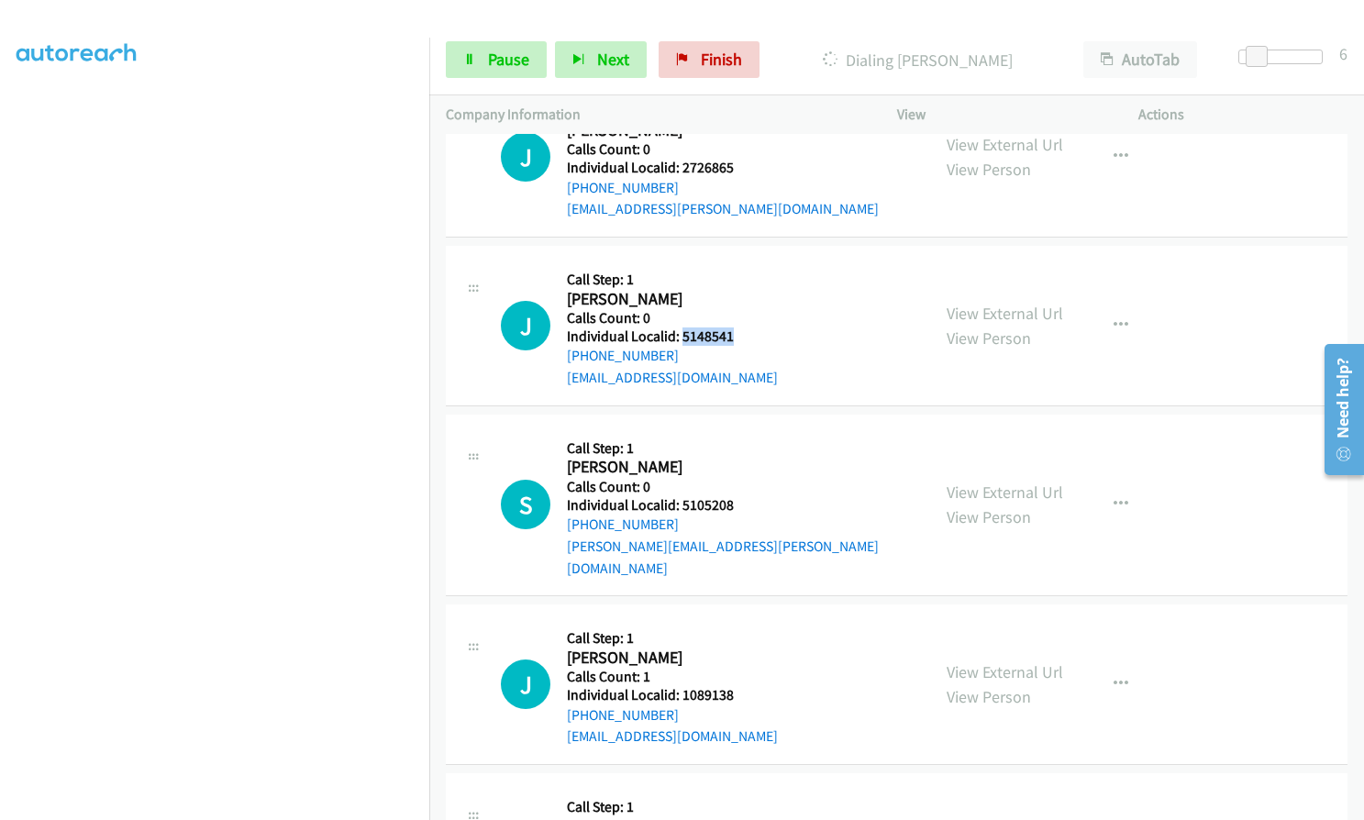
drag, startPoint x: 681, startPoint y: 332, endPoint x: 743, endPoint y: 331, distance: 62.4
click at [743, 331] on h5 "Individual Localid: 5148541" at bounding box center [672, 336] width 211 height 18
drag, startPoint x: 682, startPoint y: 507, endPoint x: 744, endPoint y: 506, distance: 62.4
click at [744, 506] on h5 "Individual Localid: 5105208" at bounding box center [740, 505] width 347 height 18
drag, startPoint x: 679, startPoint y: 670, endPoint x: 742, endPoint y: 673, distance: 63.4
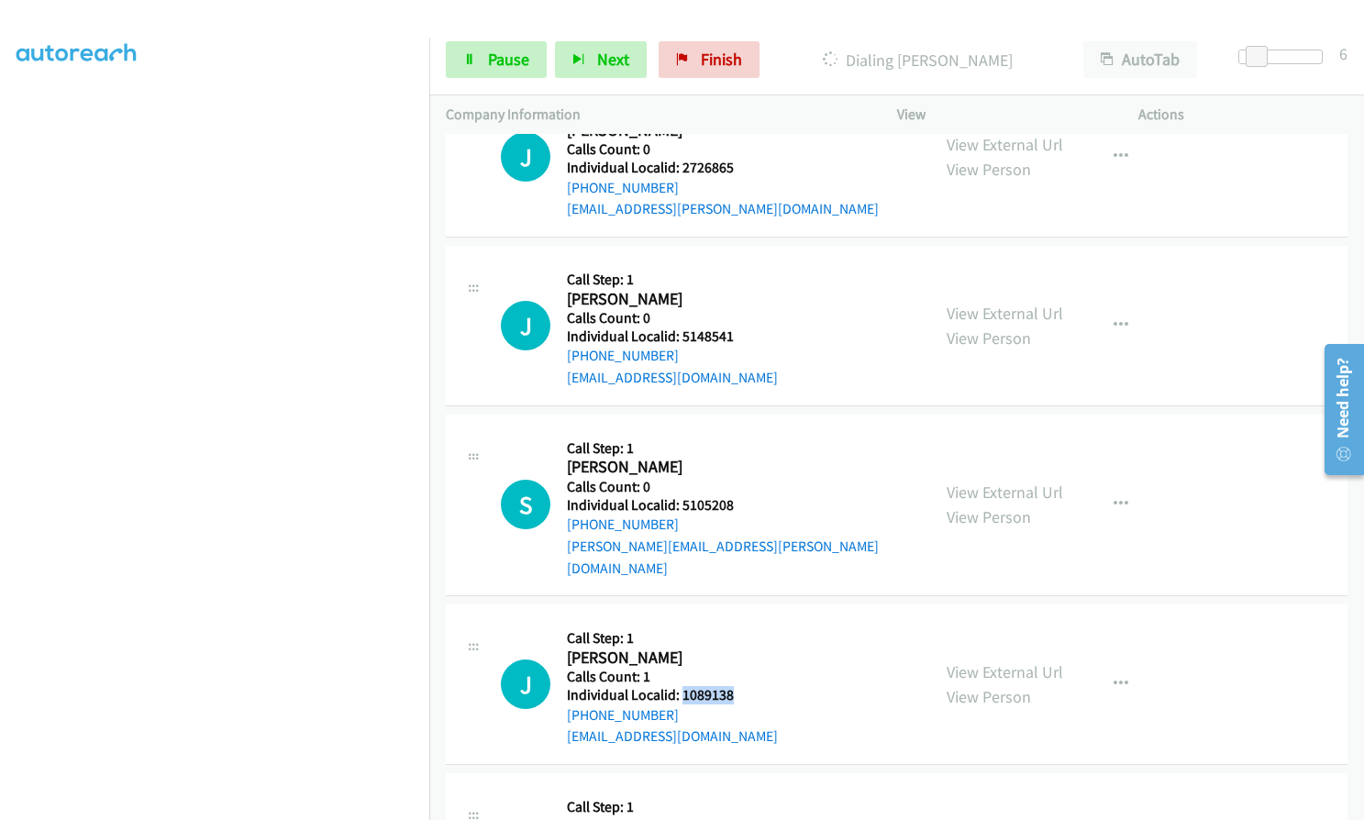
click at [742, 686] on h5 "Individual Localid: 1089138" at bounding box center [672, 695] width 211 height 18
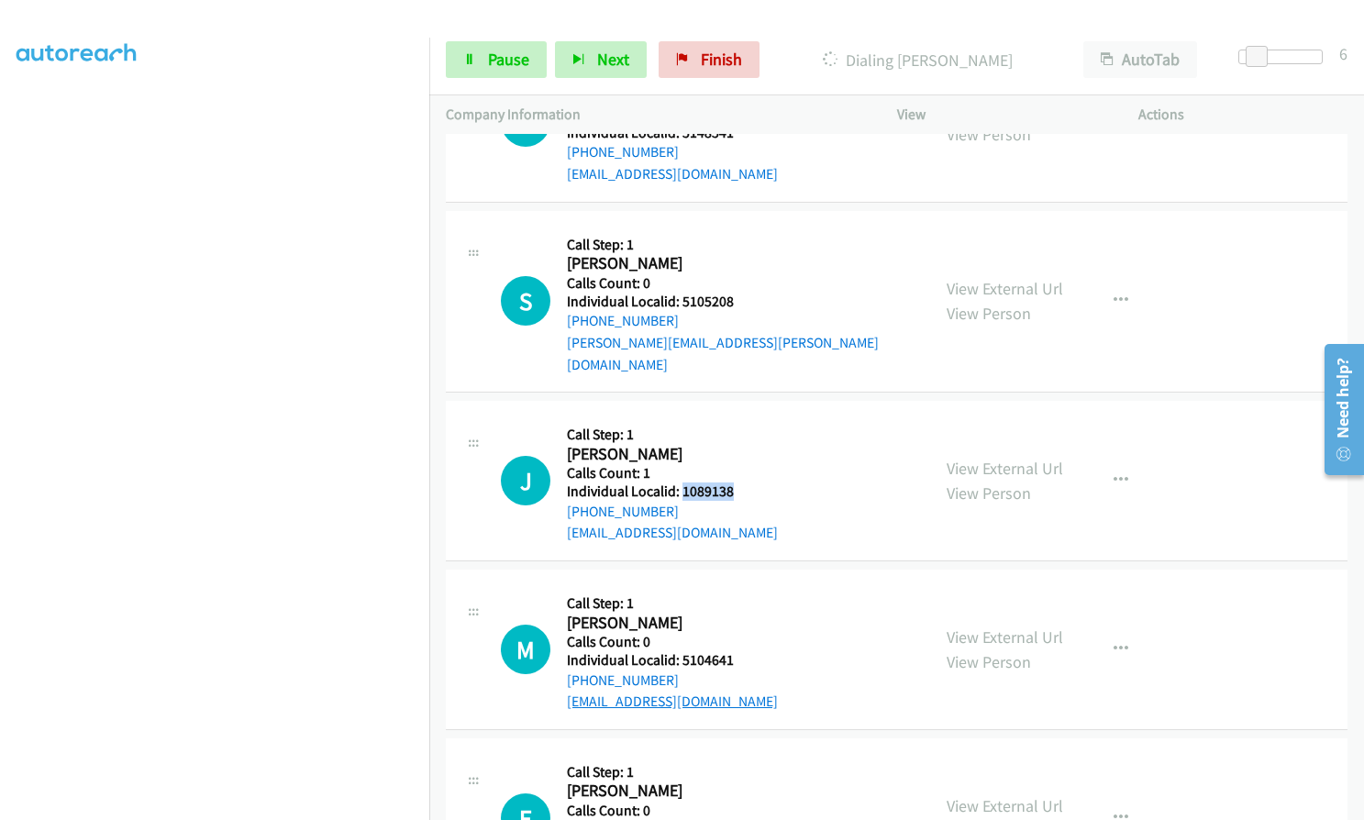
scroll to position [1582, 0]
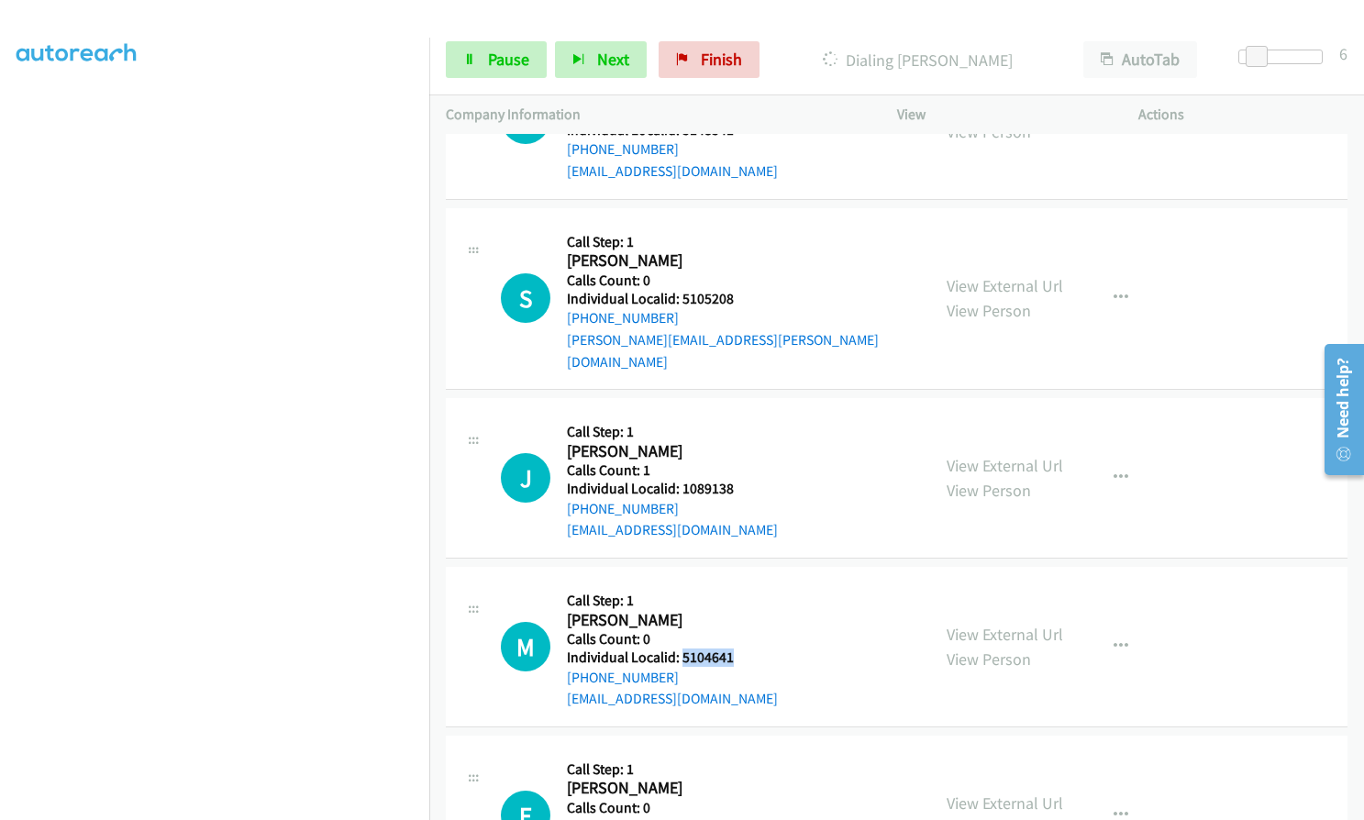
drag, startPoint x: 680, startPoint y: 635, endPoint x: 732, endPoint y: 633, distance: 52.3
click at [732, 649] on h5 "Individual Localid: 5104641" at bounding box center [672, 658] width 211 height 18
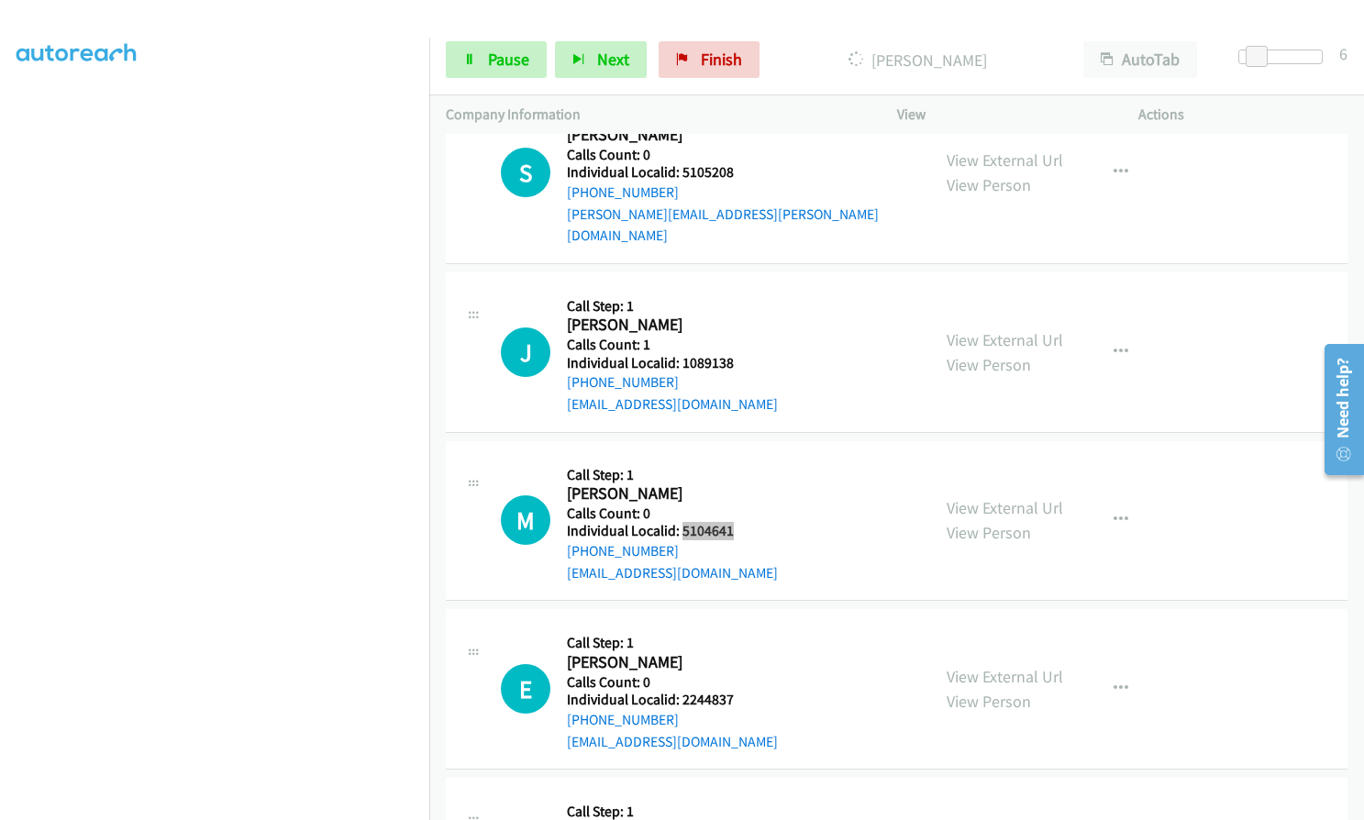
scroll to position [1873, 0]
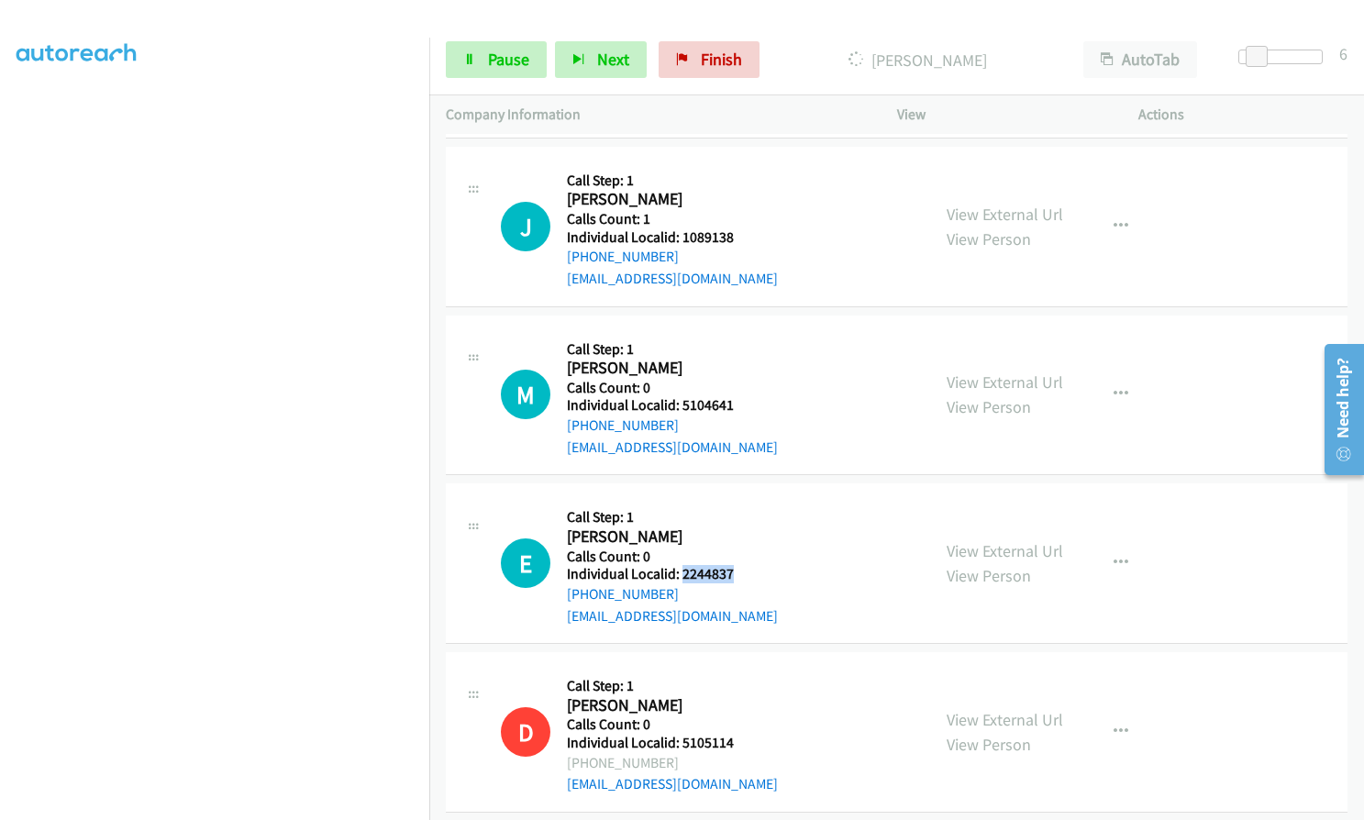
drag, startPoint x: 696, startPoint y: 554, endPoint x: 752, endPoint y: 550, distance: 56.1
click at [752, 565] on h5 "Individual Localid: 2244837" at bounding box center [672, 574] width 211 height 18
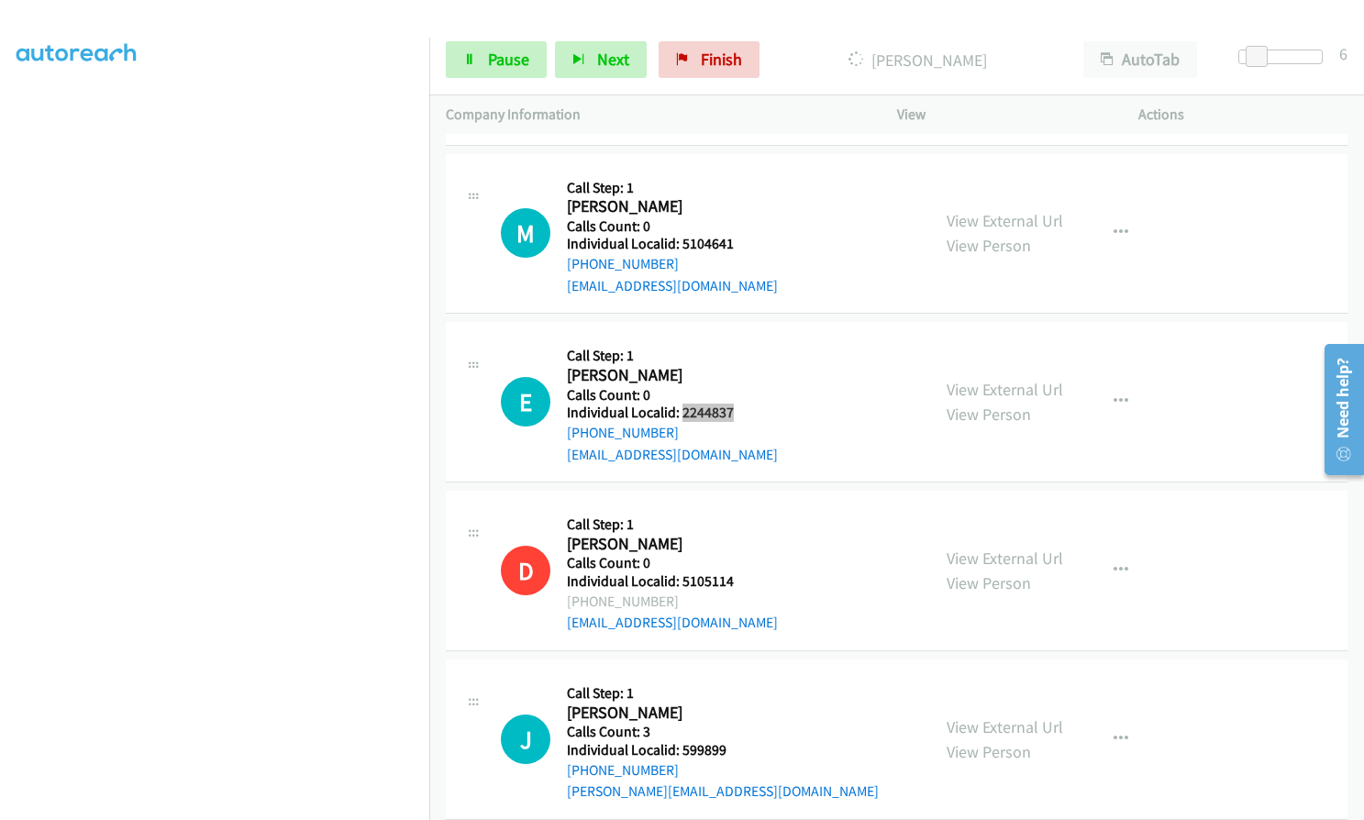
scroll to position [2102, 0]
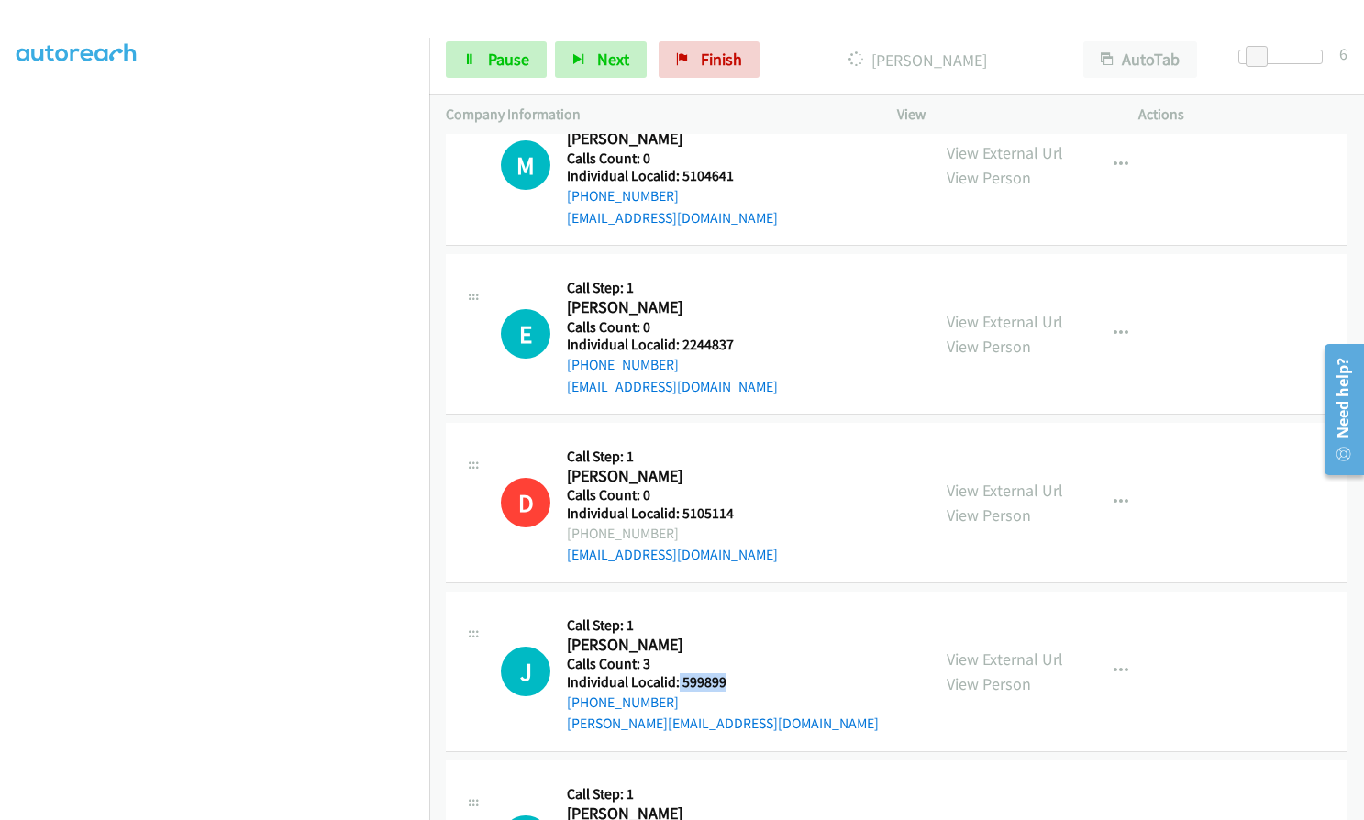
drag, startPoint x: 678, startPoint y: 653, endPoint x: 730, endPoint y: 656, distance: 52.4
click at [730, 673] on h5 "Individual Localid: 599899" at bounding box center [723, 682] width 312 height 18
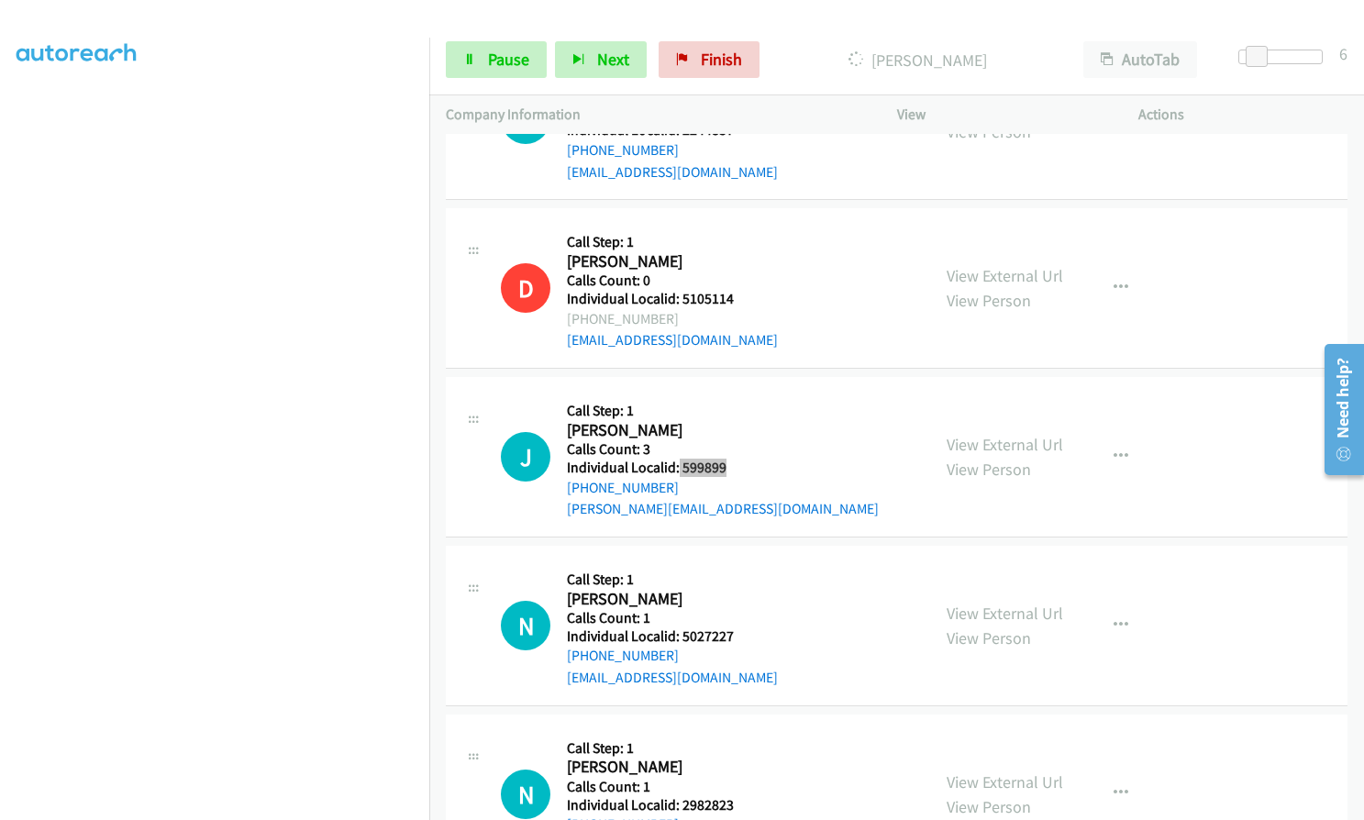
scroll to position [2332, 0]
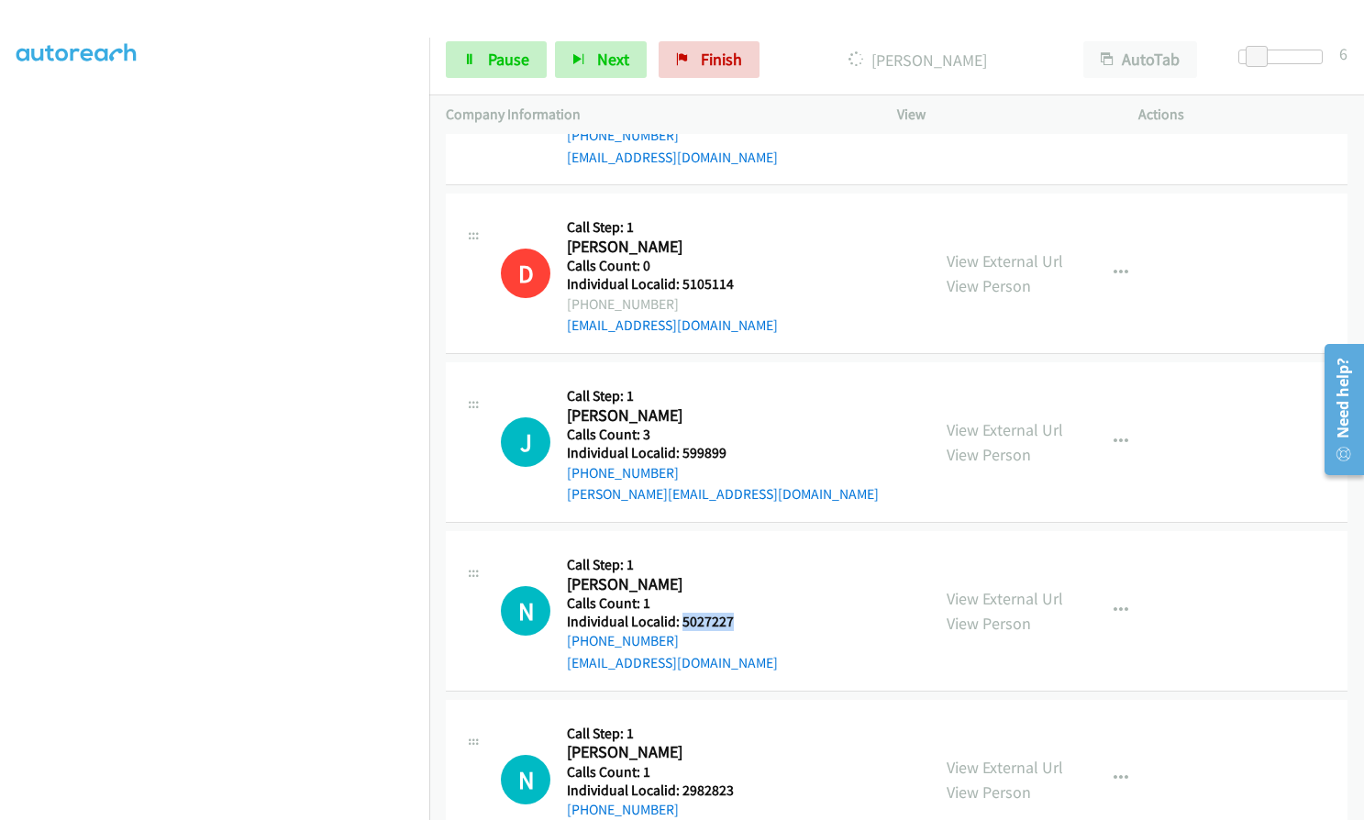
drag, startPoint x: 703, startPoint y: 598, endPoint x: 737, endPoint y: 599, distance: 34.0
click at [737, 613] on h5 "Individual Localid: 5027227" at bounding box center [672, 622] width 211 height 18
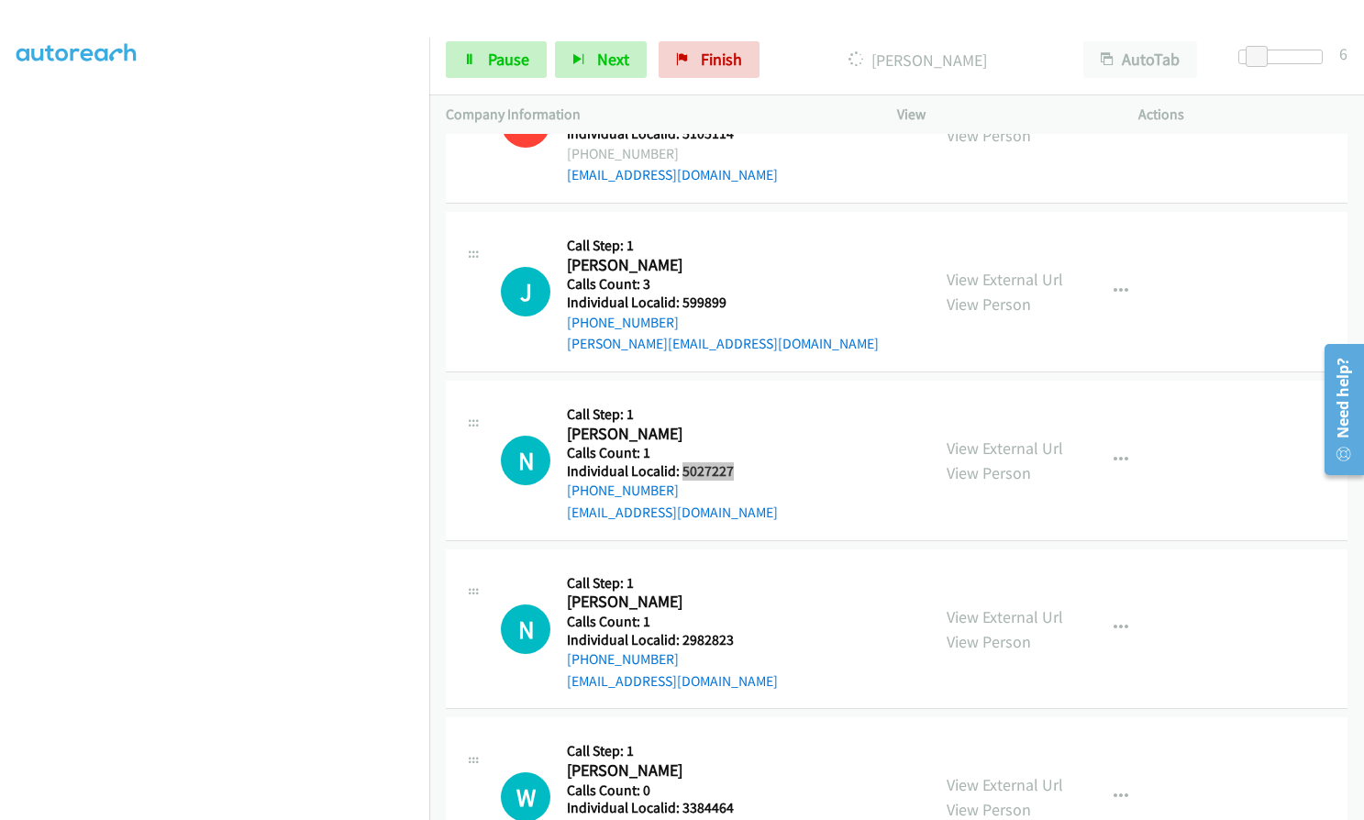
scroll to position [2538, 0]
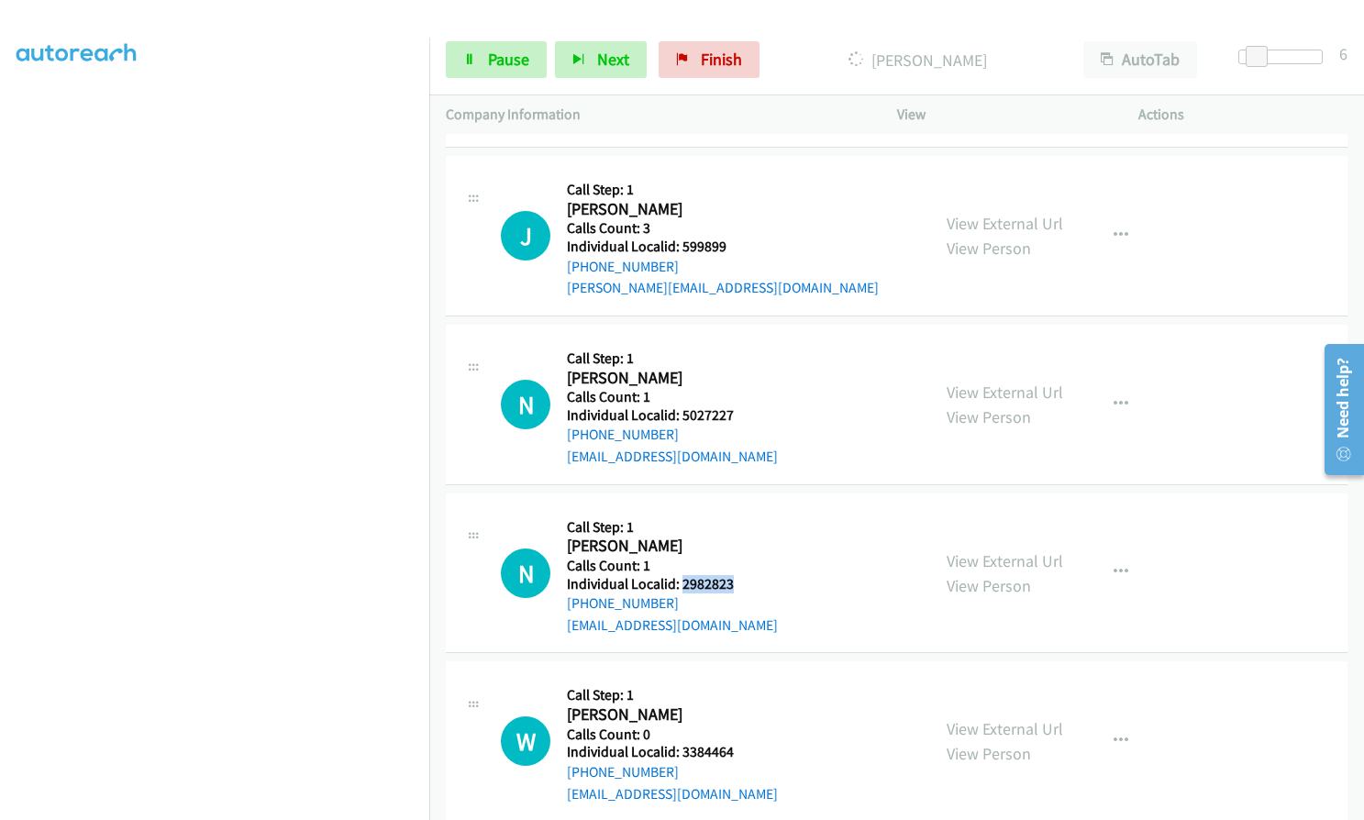
drag, startPoint x: 681, startPoint y: 561, endPoint x: 746, endPoint y: 560, distance: 65.2
click at [746, 575] on h5 "Individual Localid: 2982823" at bounding box center [672, 584] width 211 height 18
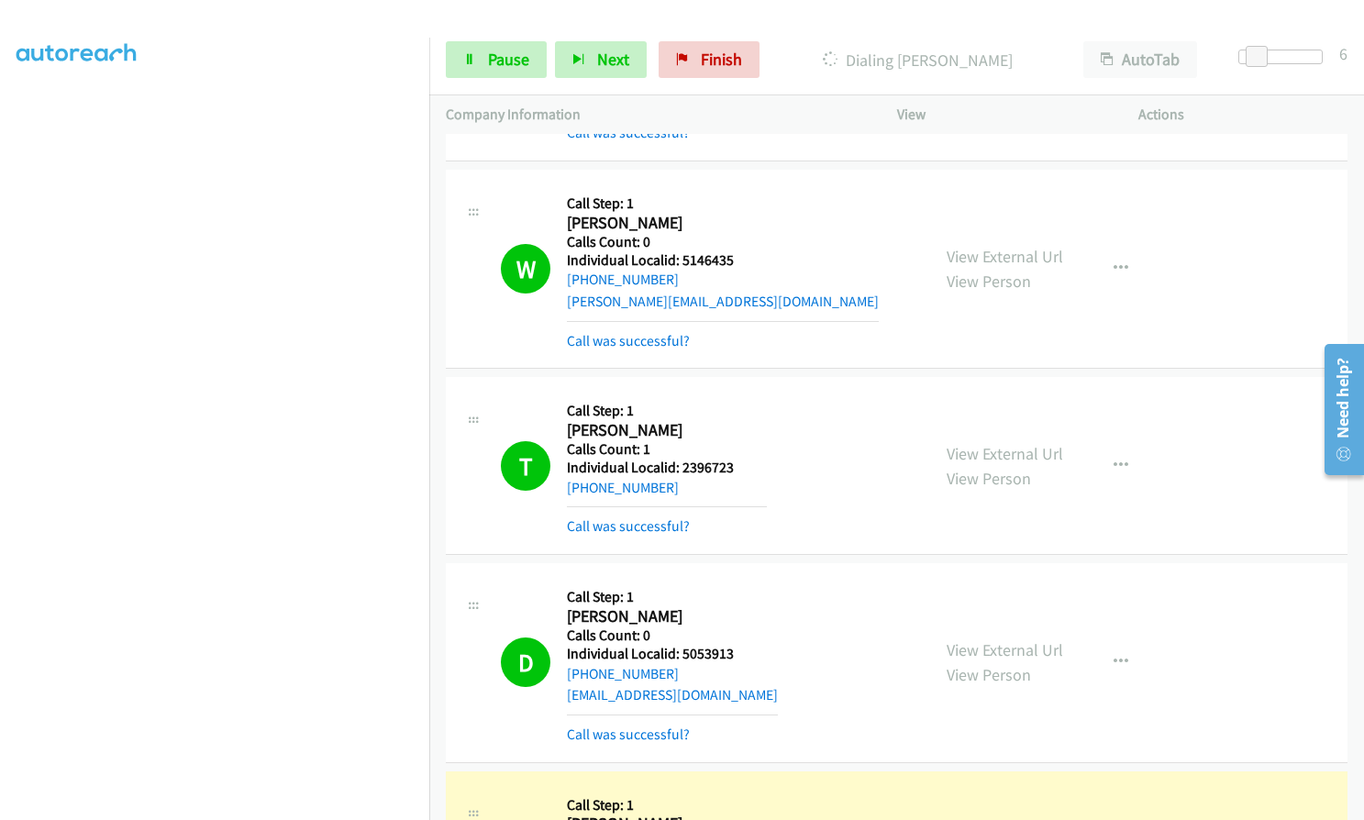
scroll to position [651, 0]
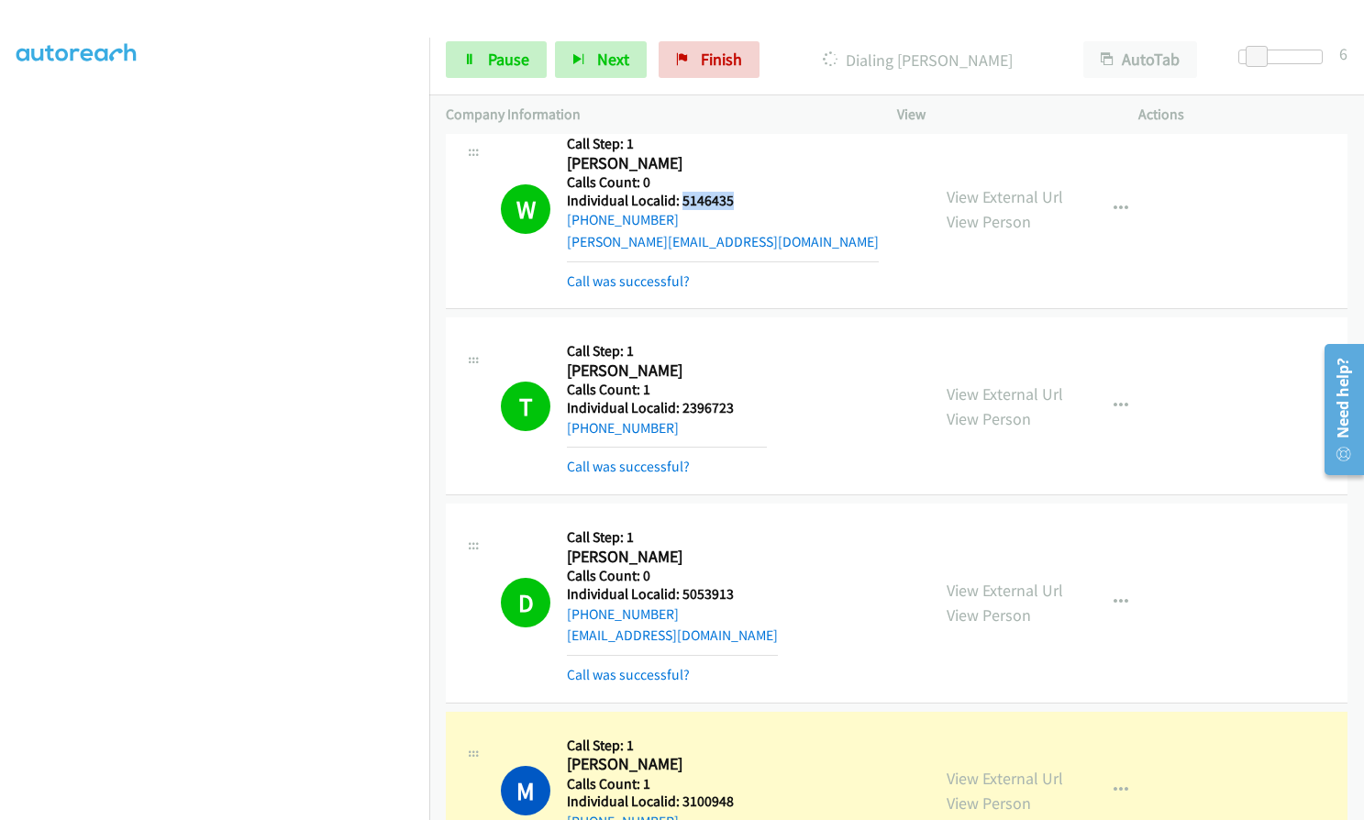
drag, startPoint x: 681, startPoint y: 198, endPoint x: 748, endPoint y: 196, distance: 67.0
click at [748, 196] on h5 "Individual Localid: 5146435" at bounding box center [723, 201] width 312 height 18
drag, startPoint x: 682, startPoint y: 405, endPoint x: 733, endPoint y: 402, distance: 51.4
click at [733, 402] on h5 "Individual Localid: 2396723" at bounding box center [667, 408] width 200 height 18
click at [518, 69] on span "Pause" at bounding box center [508, 59] width 41 height 21
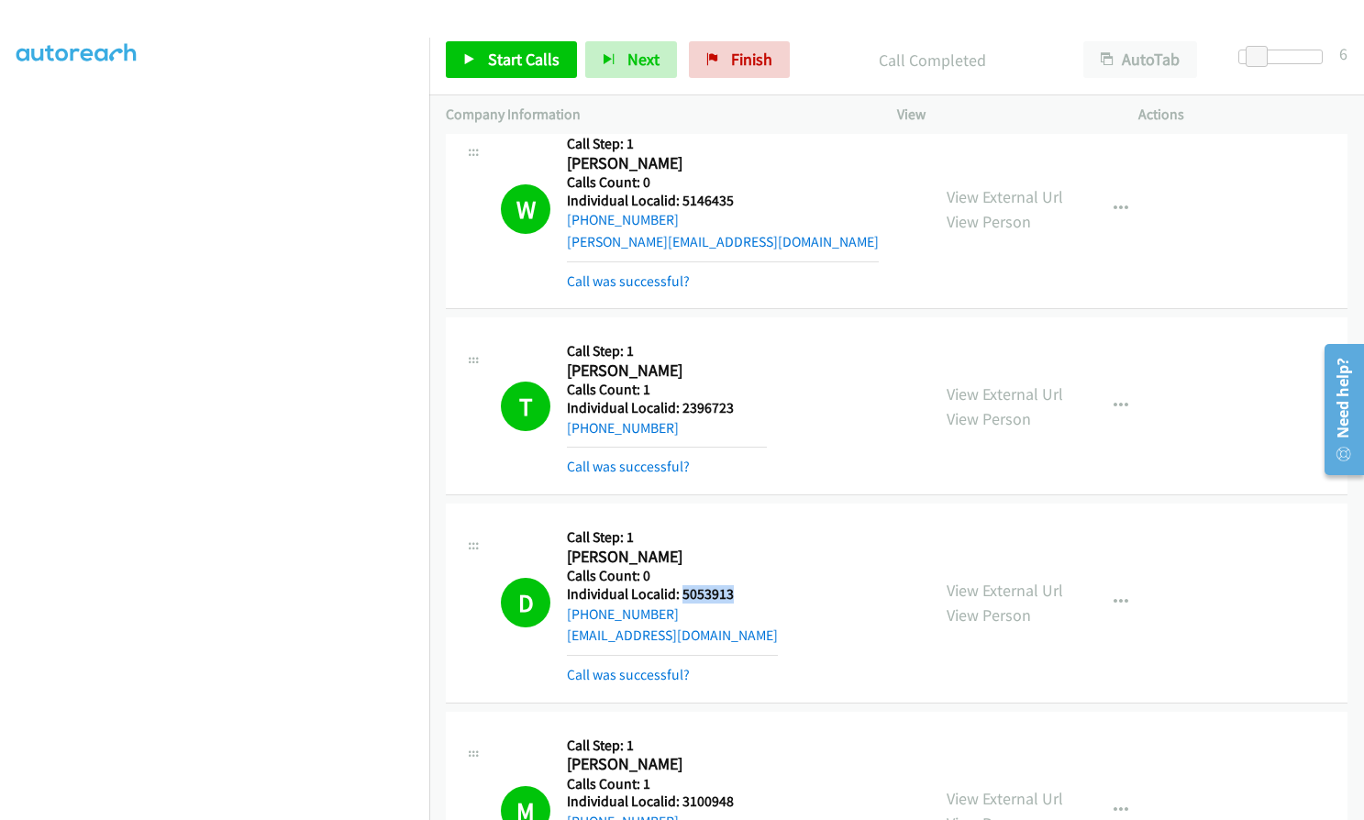
drag, startPoint x: 679, startPoint y: 590, endPoint x: 741, endPoint y: 589, distance: 62.4
click at [741, 589] on h5 "Individual Localid: 5053913" at bounding box center [672, 594] width 211 height 18
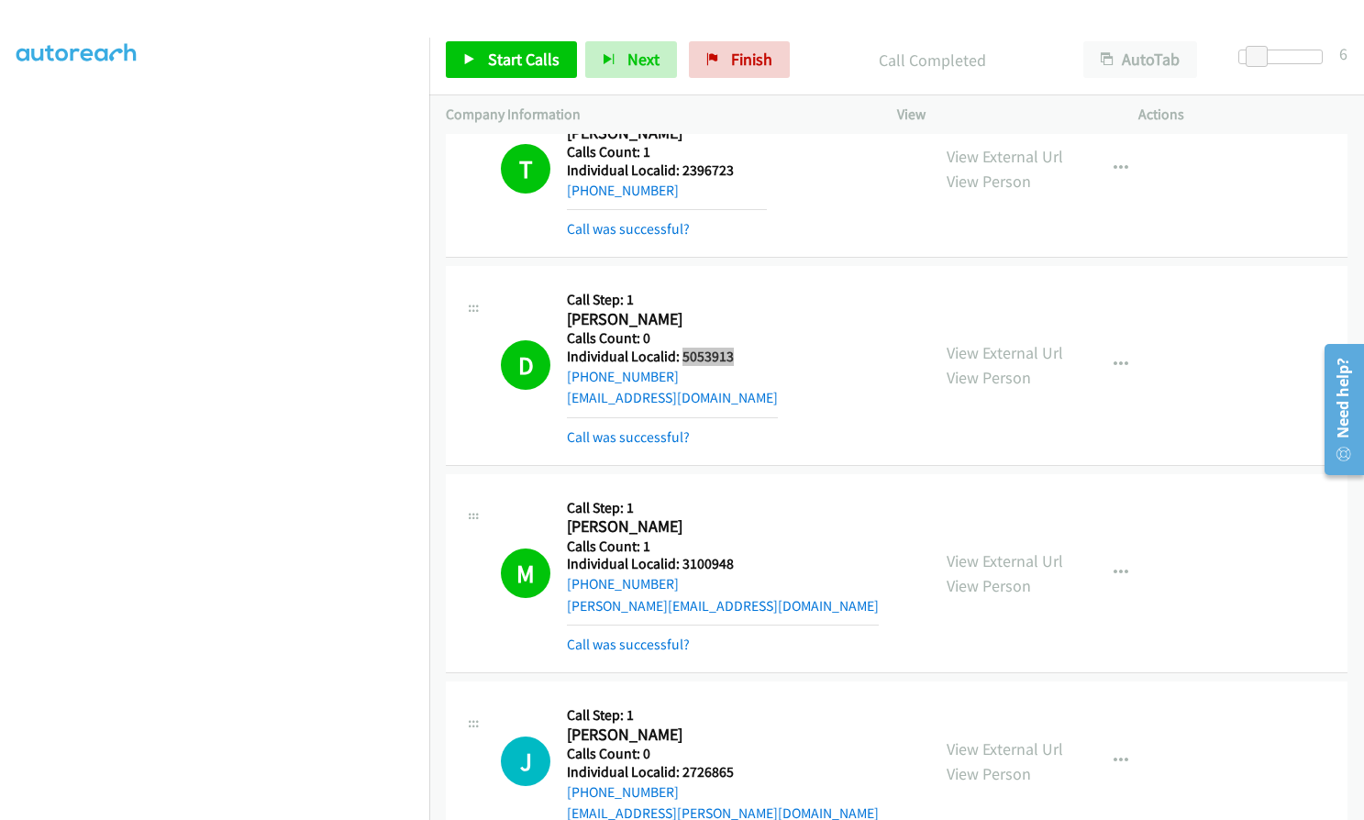
scroll to position [904, 0]
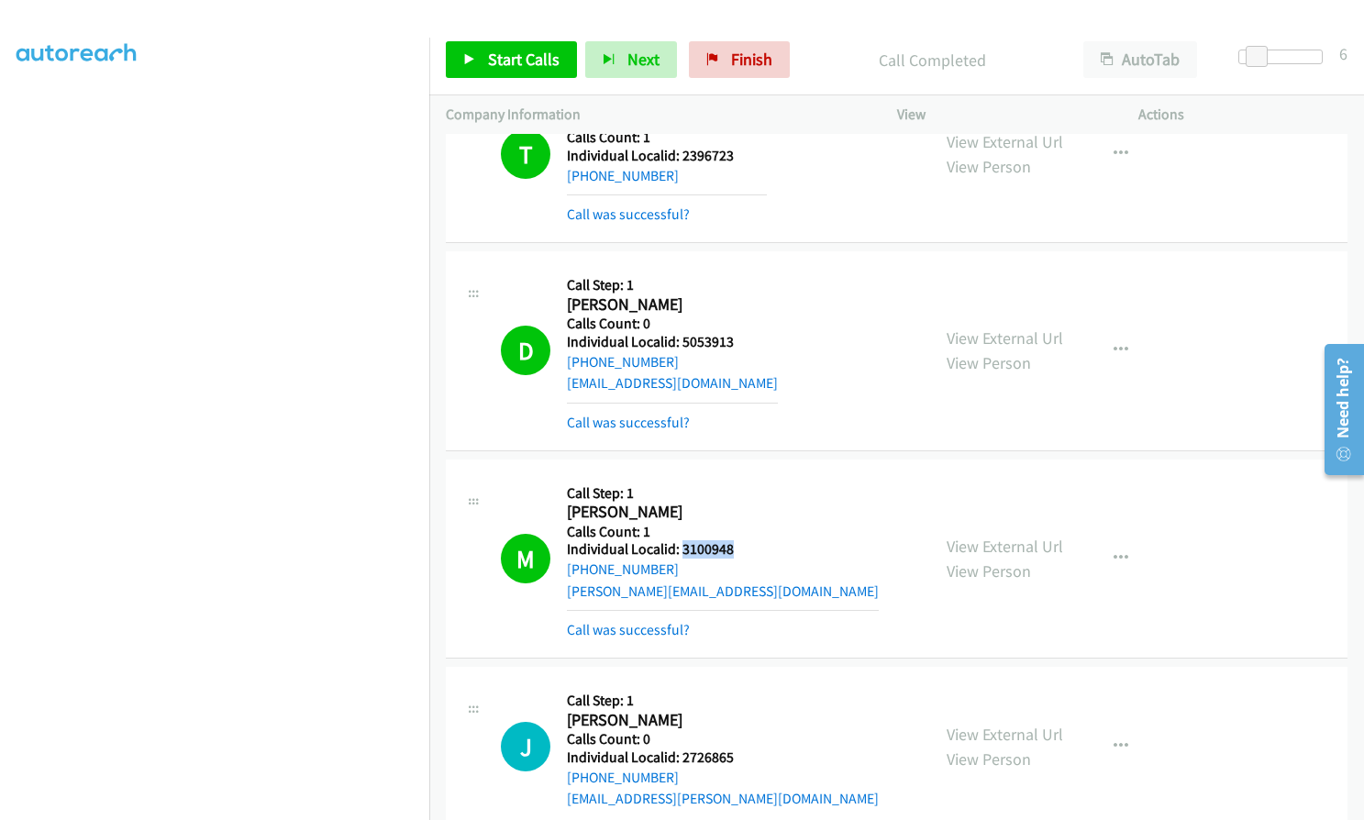
drag, startPoint x: 679, startPoint y: 549, endPoint x: 738, endPoint y: 549, distance: 58.7
click at [738, 549] on h5 "Individual Localid: 3100948" at bounding box center [723, 549] width 312 height 18
click at [1114, 551] on icon "button" at bounding box center [1121, 558] width 15 height 15
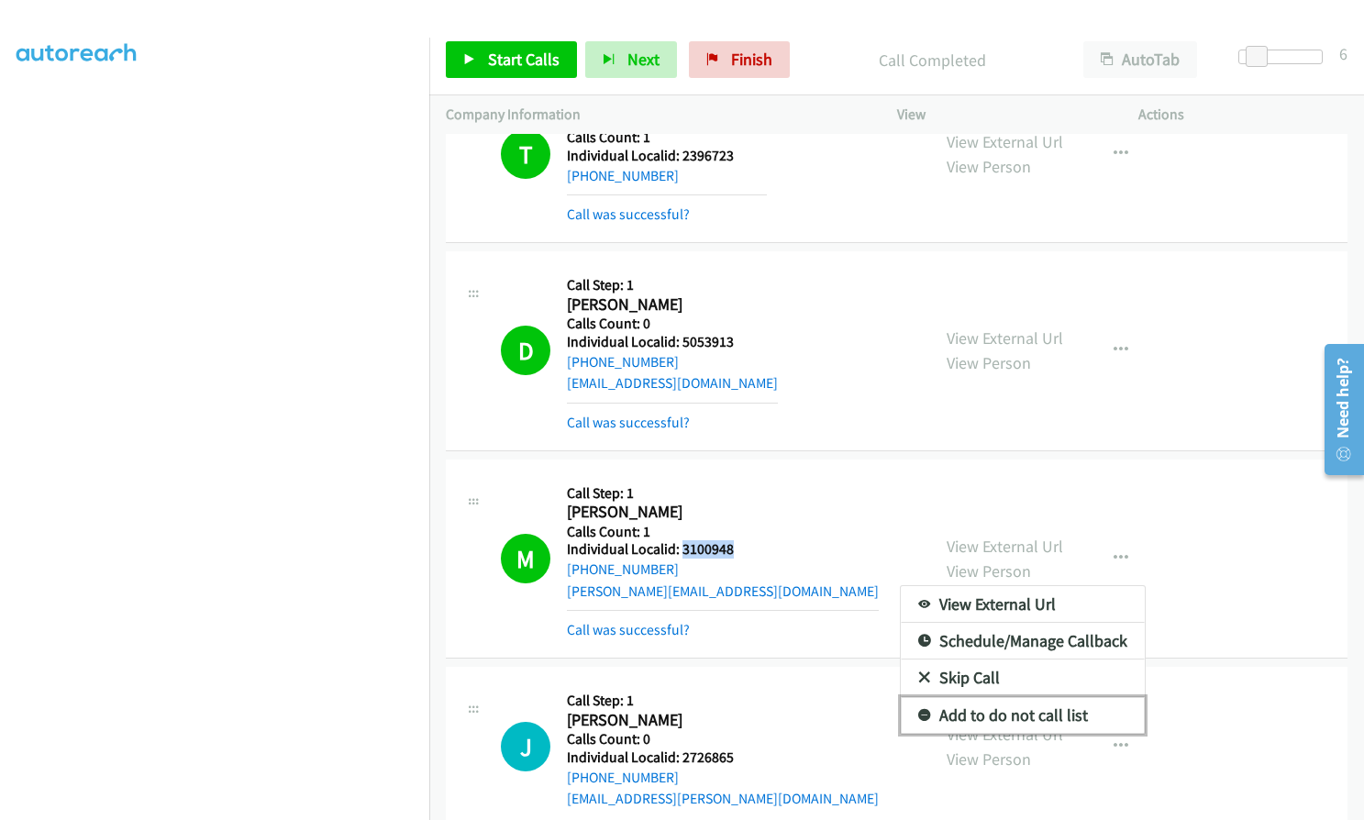
click at [918, 712] on icon at bounding box center [924, 716] width 13 height 13
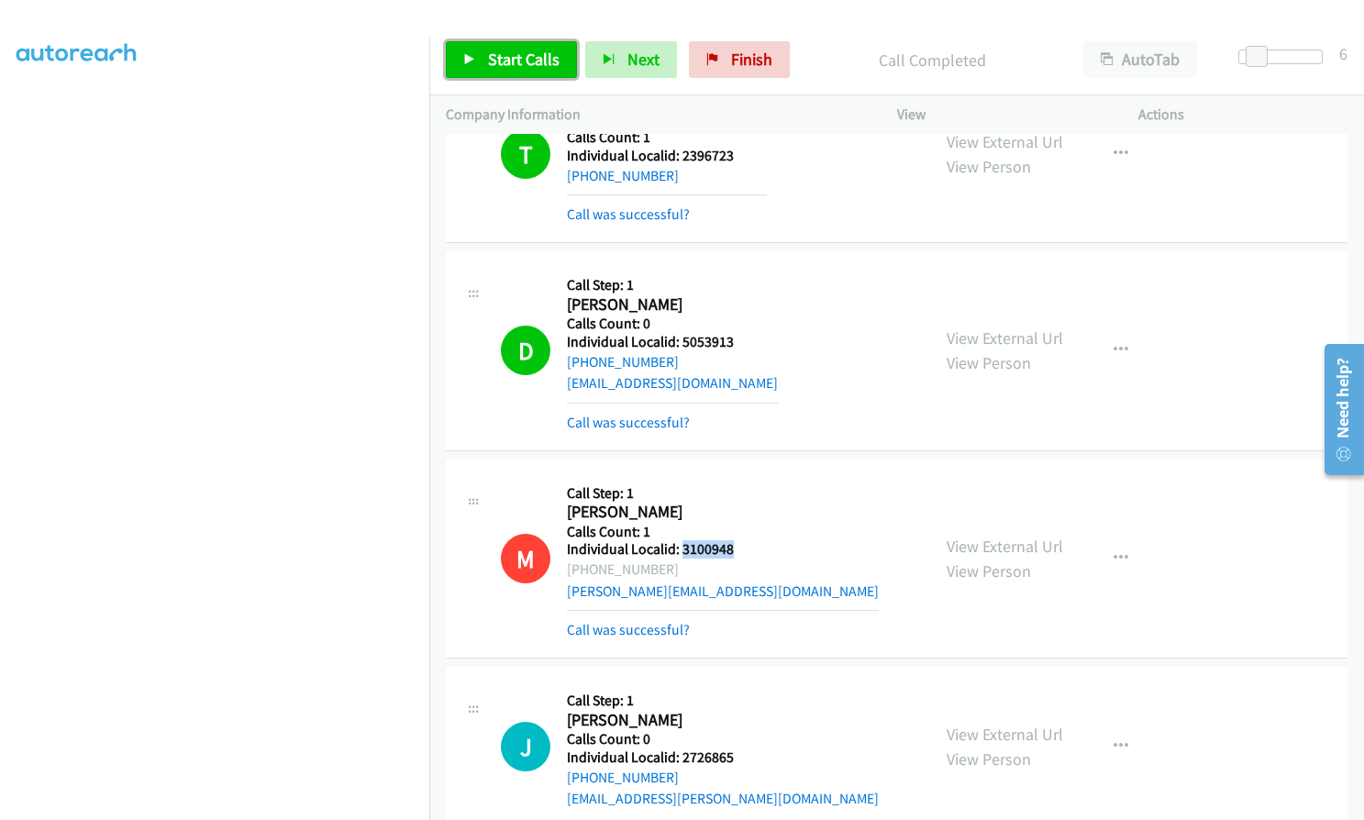
click at [497, 50] on span "Start Calls" at bounding box center [524, 59] width 72 height 21
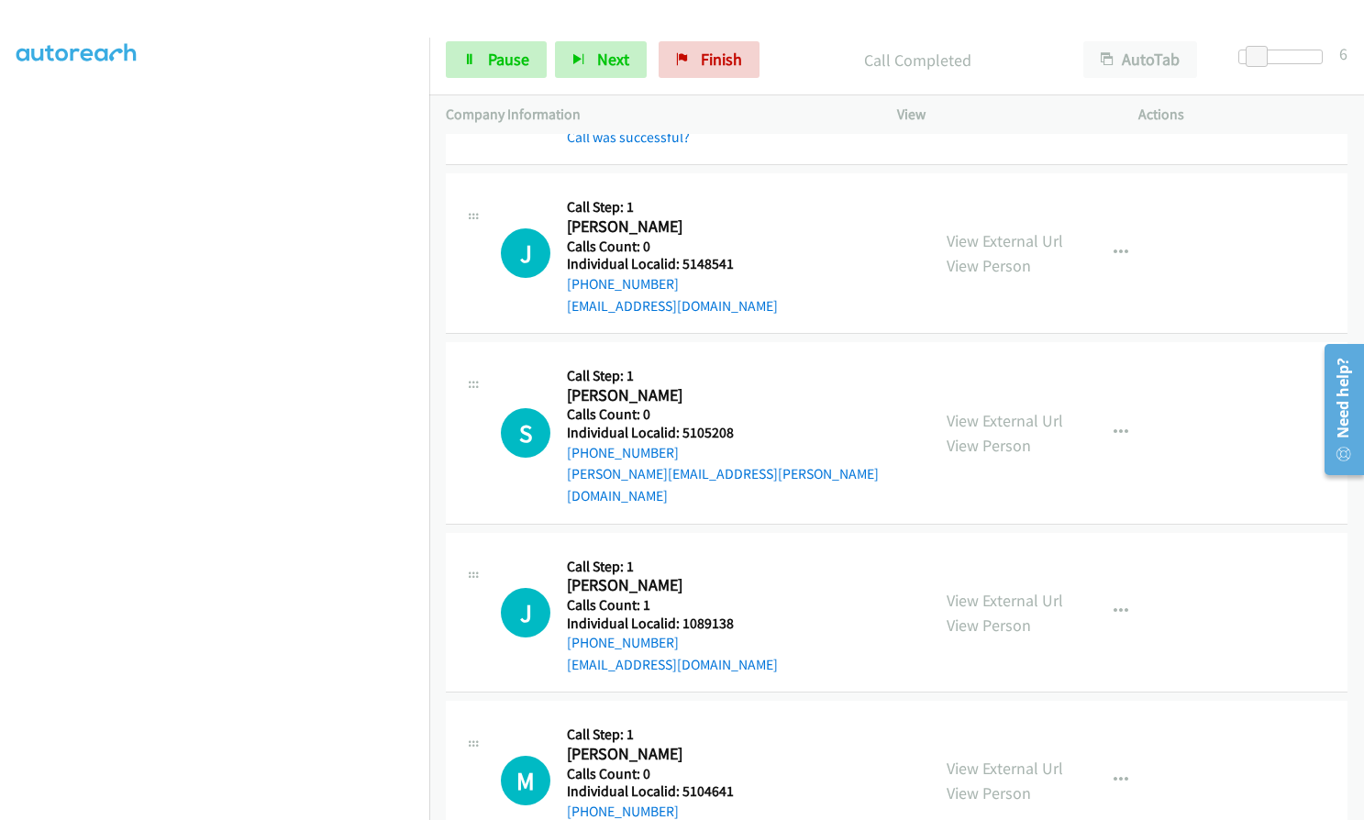
scroll to position [1637, 0]
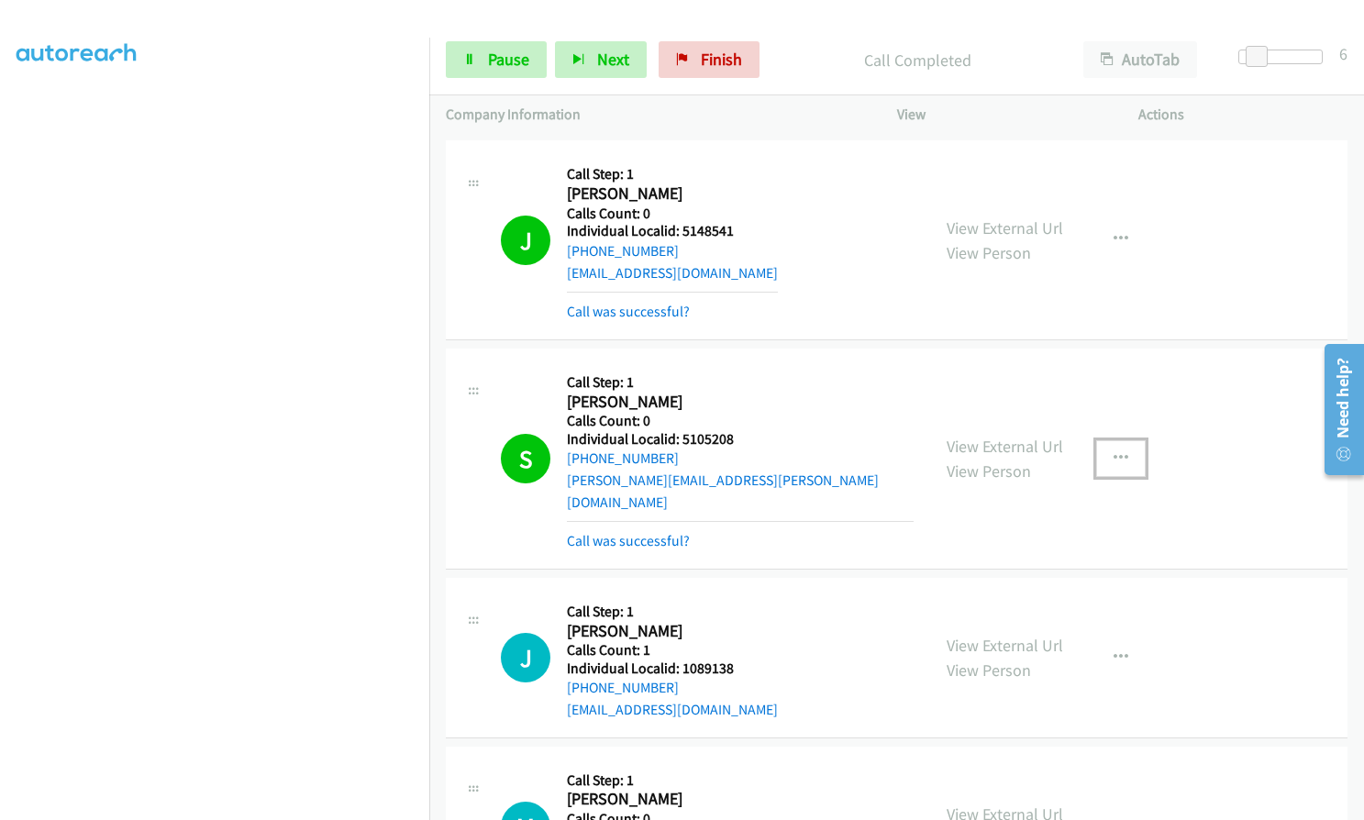
click at [1114, 451] on icon "button" at bounding box center [1121, 458] width 15 height 15
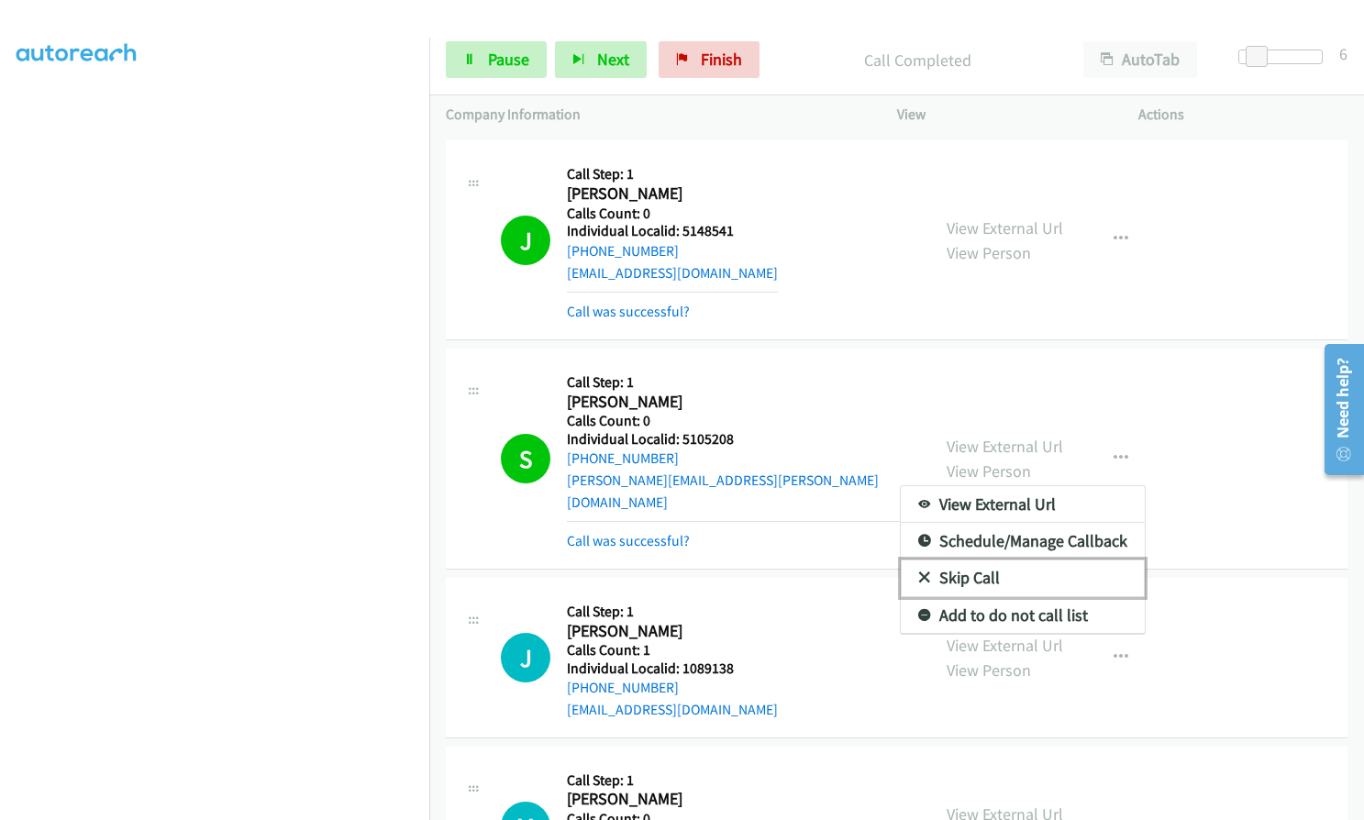
click at [906, 565] on link "Skip Call" at bounding box center [1023, 578] width 244 height 37
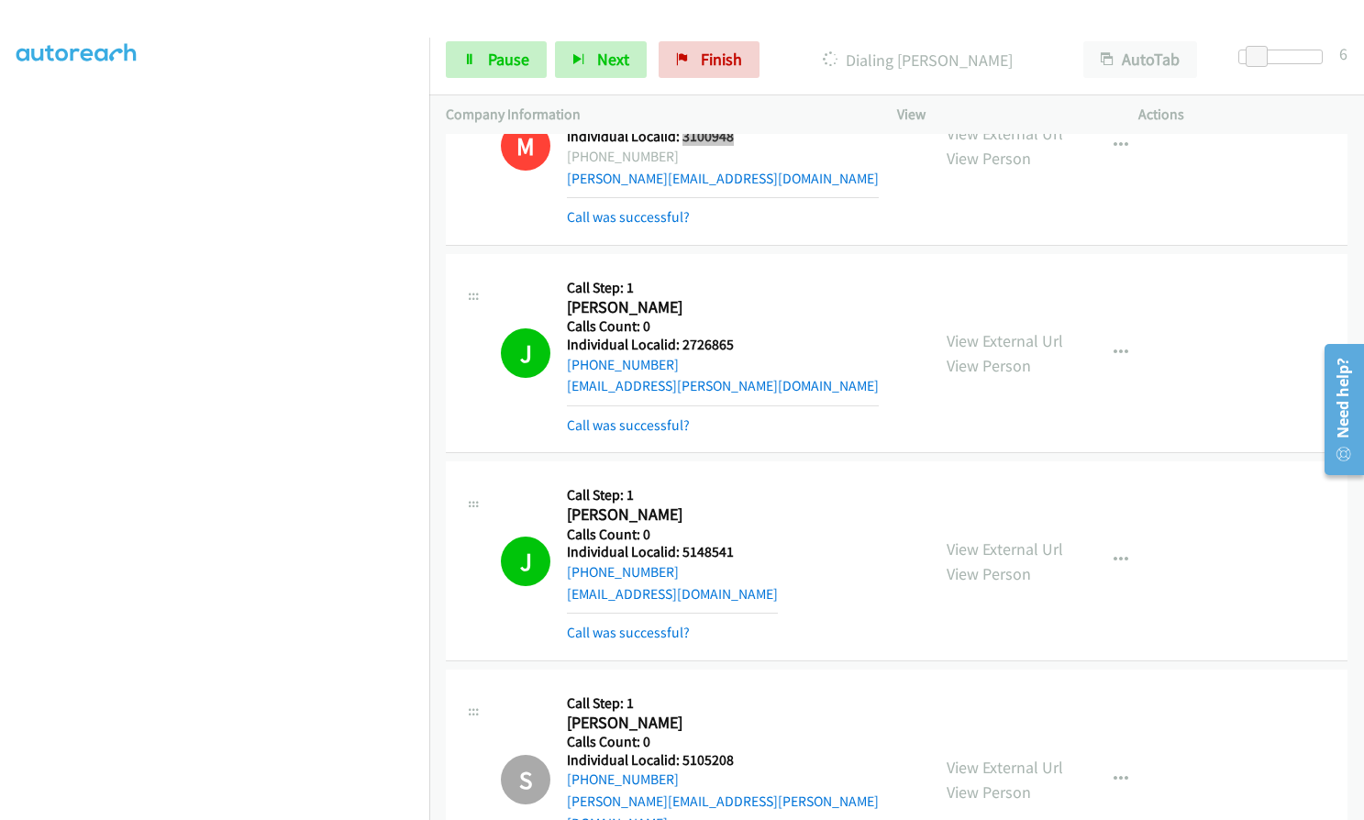
scroll to position [1270, 0]
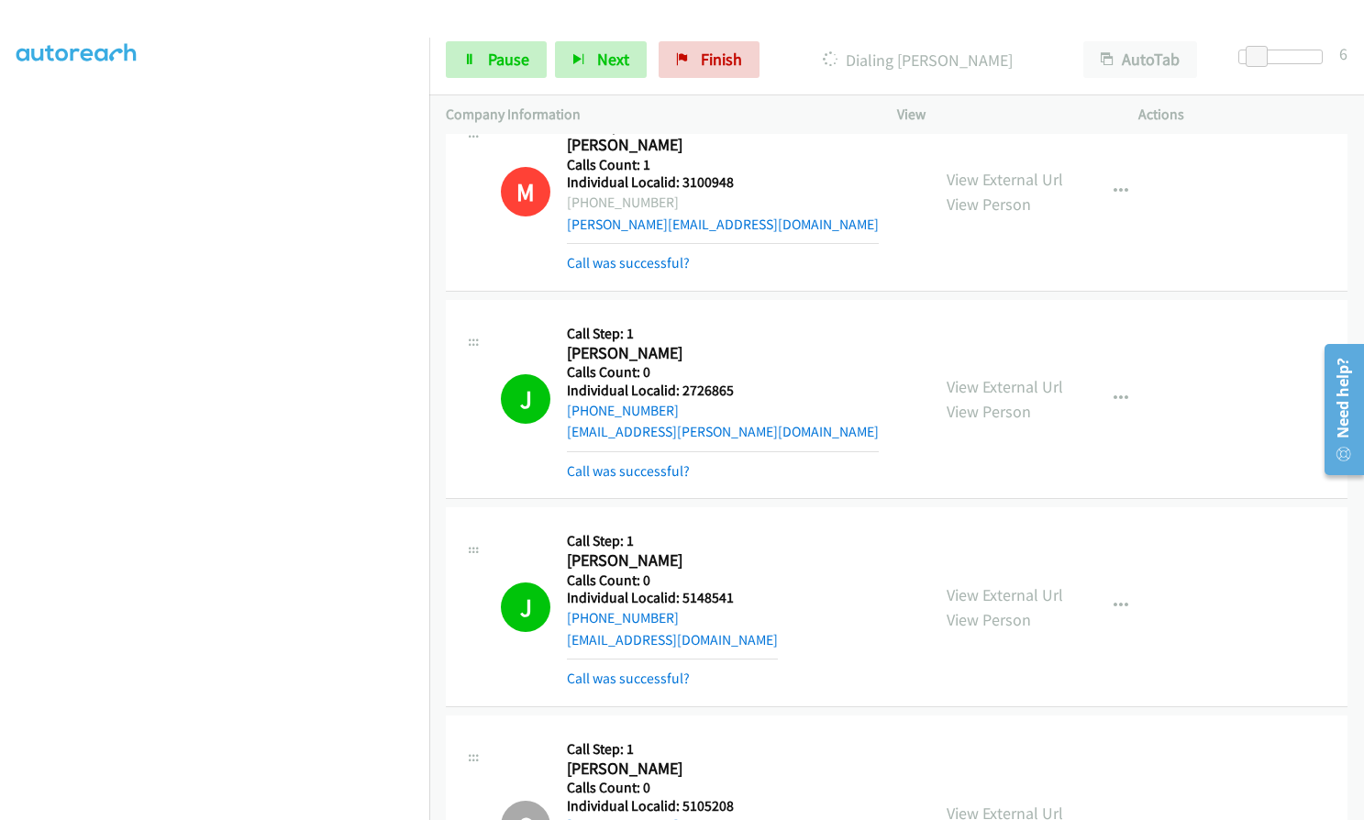
click at [683, 393] on h5 "Individual Localid: 2726865" at bounding box center [723, 391] width 312 height 18
drag, startPoint x: 680, startPoint y: 392, endPoint x: 734, endPoint y: 391, distance: 54.1
click at [734, 391] on h5 "Individual Localid: 2726865" at bounding box center [723, 391] width 312 height 18
drag, startPoint x: 681, startPoint y: 594, endPoint x: 737, endPoint y: 598, distance: 56.1
click at [746, 598] on h5 "Individual Localid: 5148541" at bounding box center [672, 598] width 211 height 18
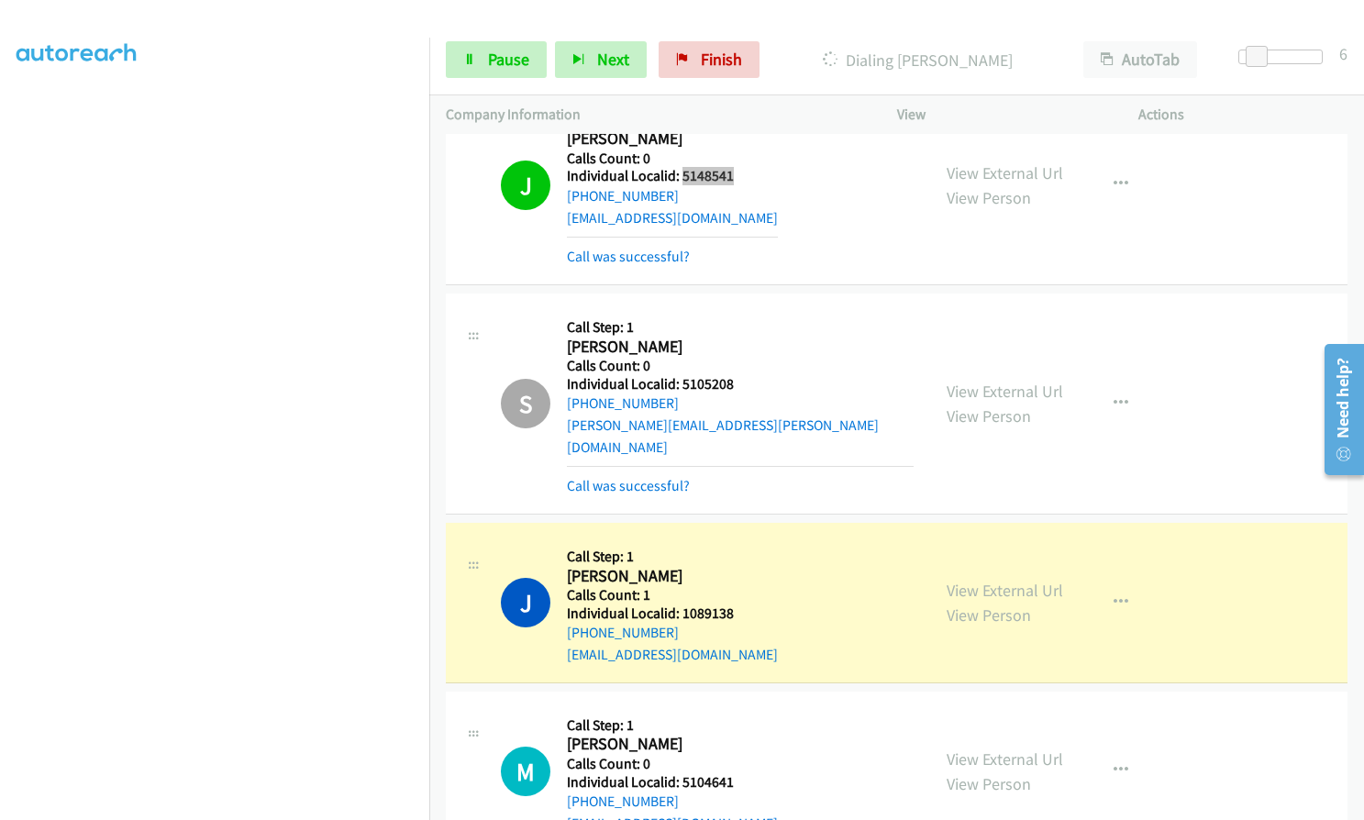
scroll to position [1706, 0]
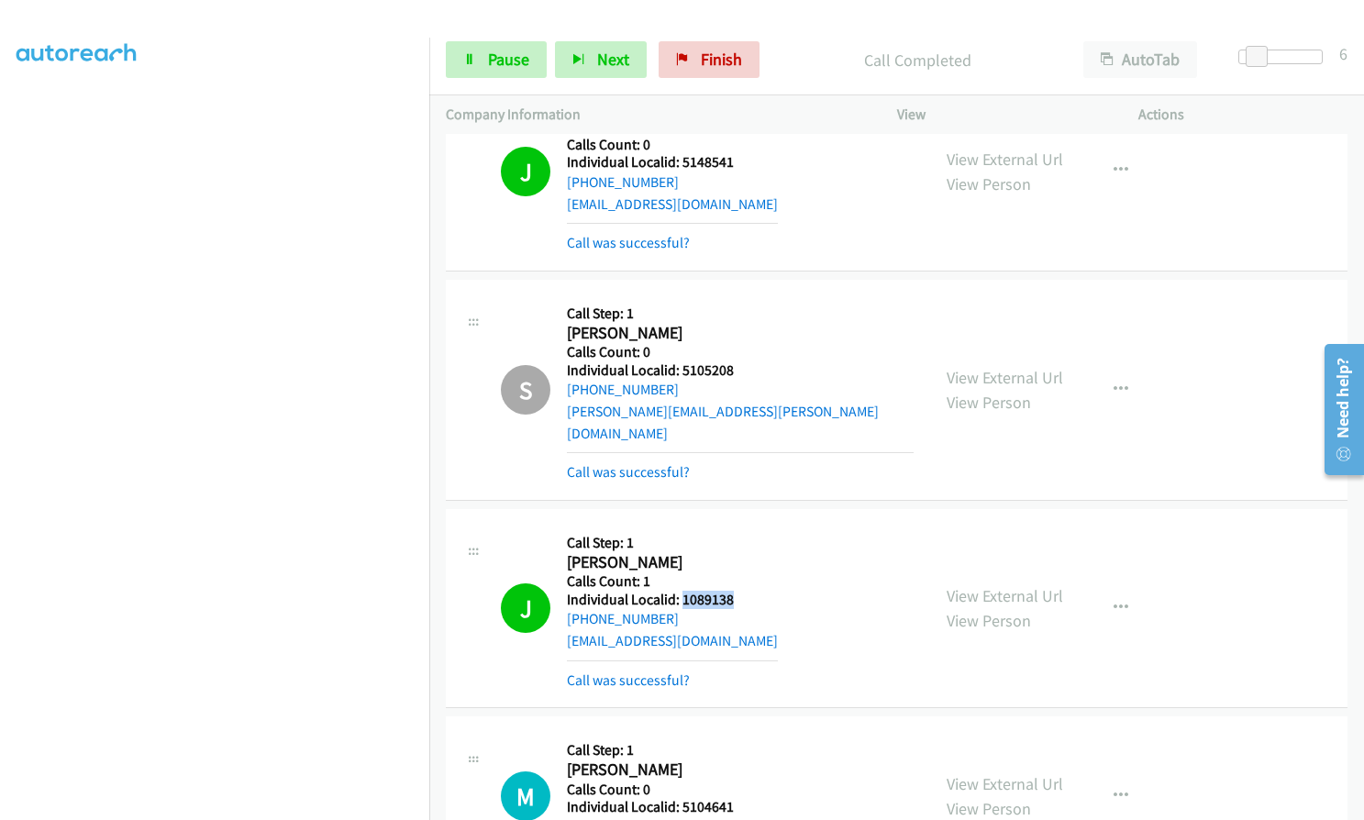
drag, startPoint x: 681, startPoint y: 580, endPoint x: 737, endPoint y: 579, distance: 56.0
click at [737, 591] on h5 "Individual Localid: 1089138" at bounding box center [672, 600] width 211 height 18
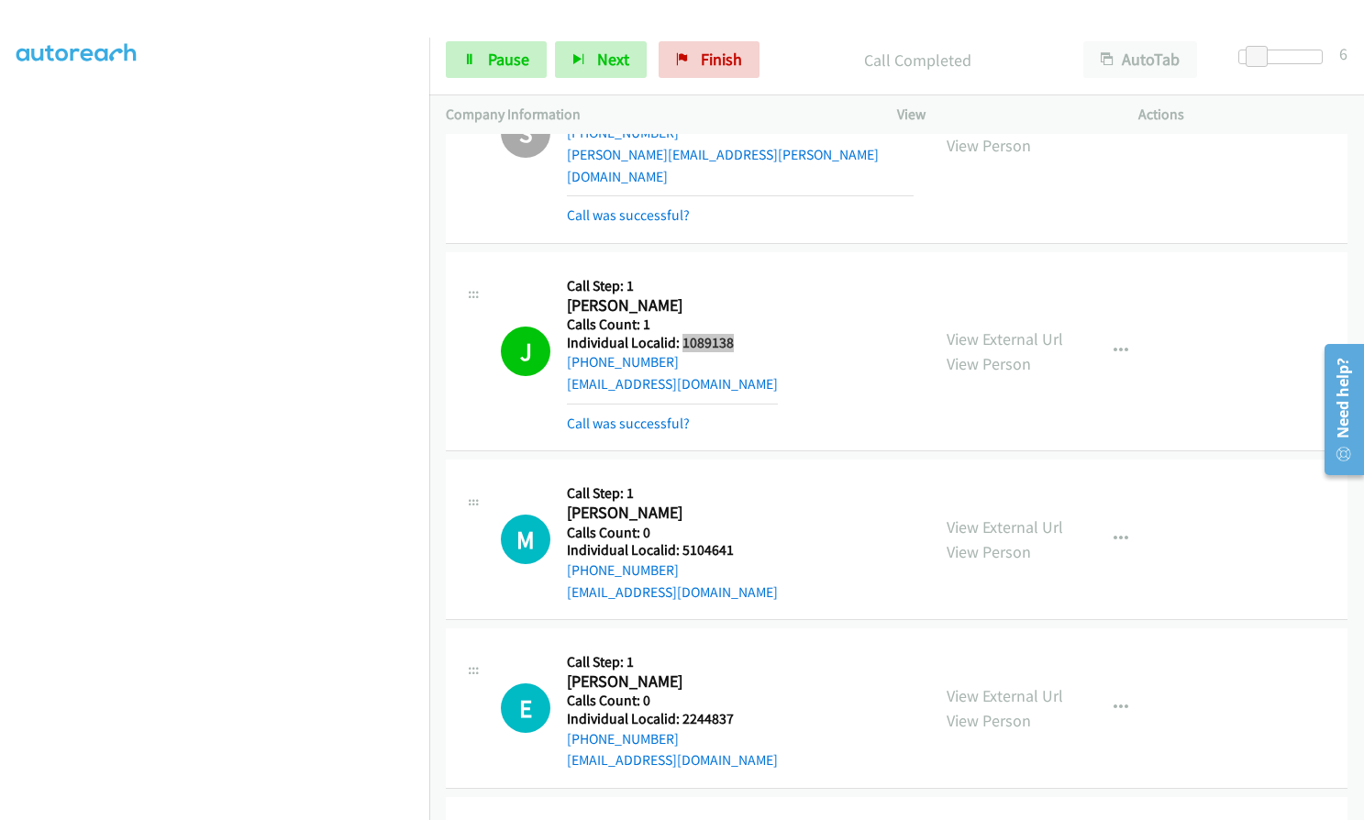
scroll to position [1981, 0]
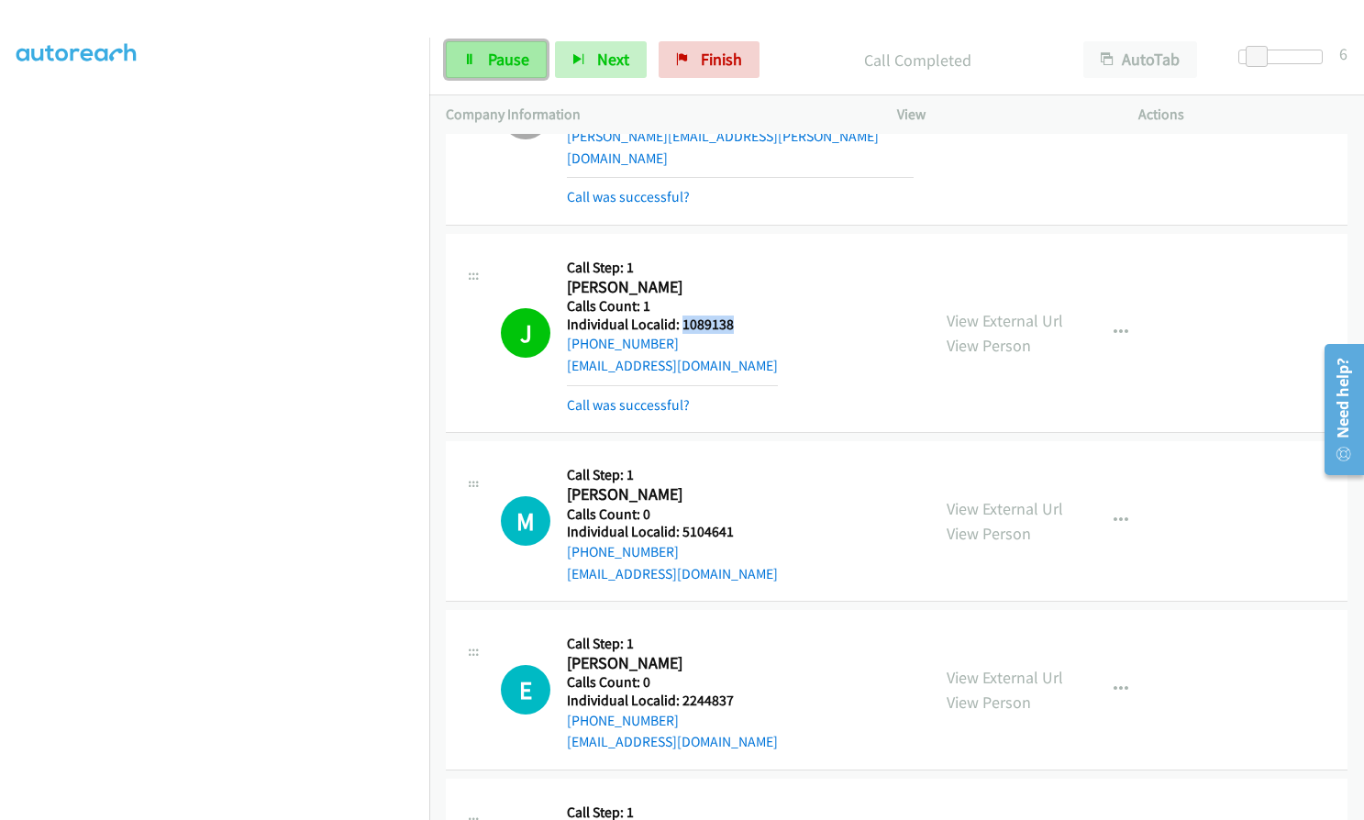
click at [505, 59] on span "Pause" at bounding box center [508, 59] width 41 height 21
click at [489, 62] on span "Start Calls" at bounding box center [524, 59] width 72 height 21
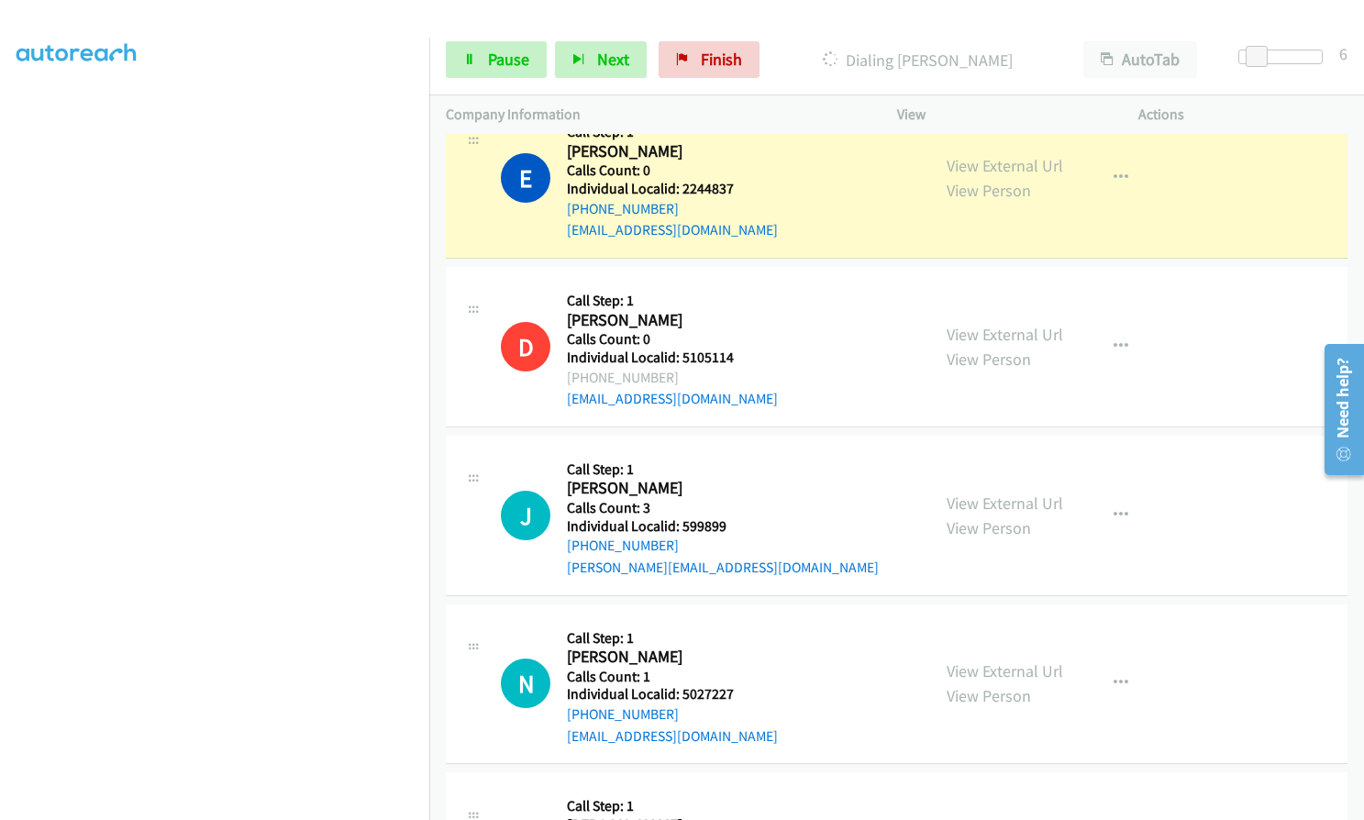
scroll to position [2509, 0]
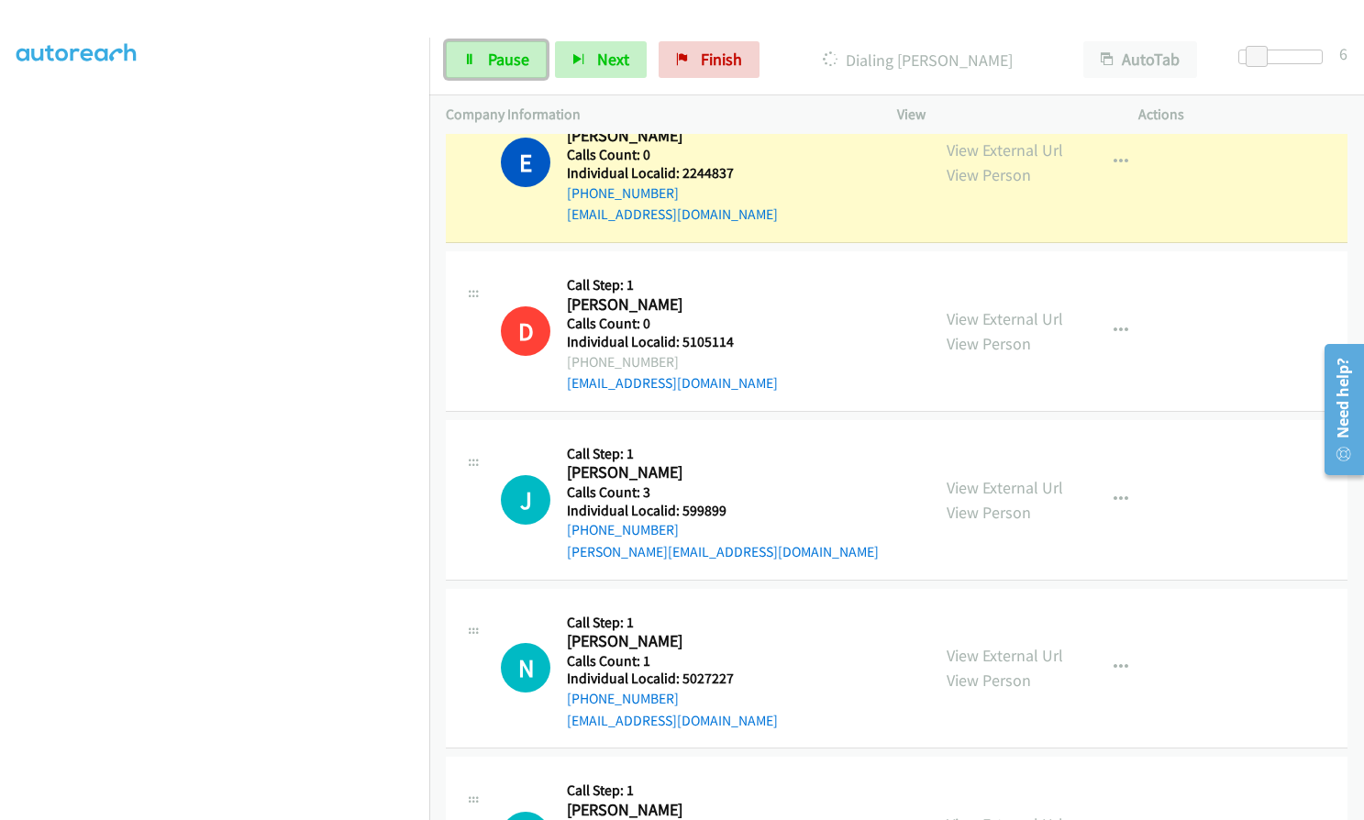
drag, startPoint x: 520, startPoint y: 69, endPoint x: 501, endPoint y: 90, distance: 28.6
click at [520, 69] on span "Pause" at bounding box center [508, 59] width 41 height 21
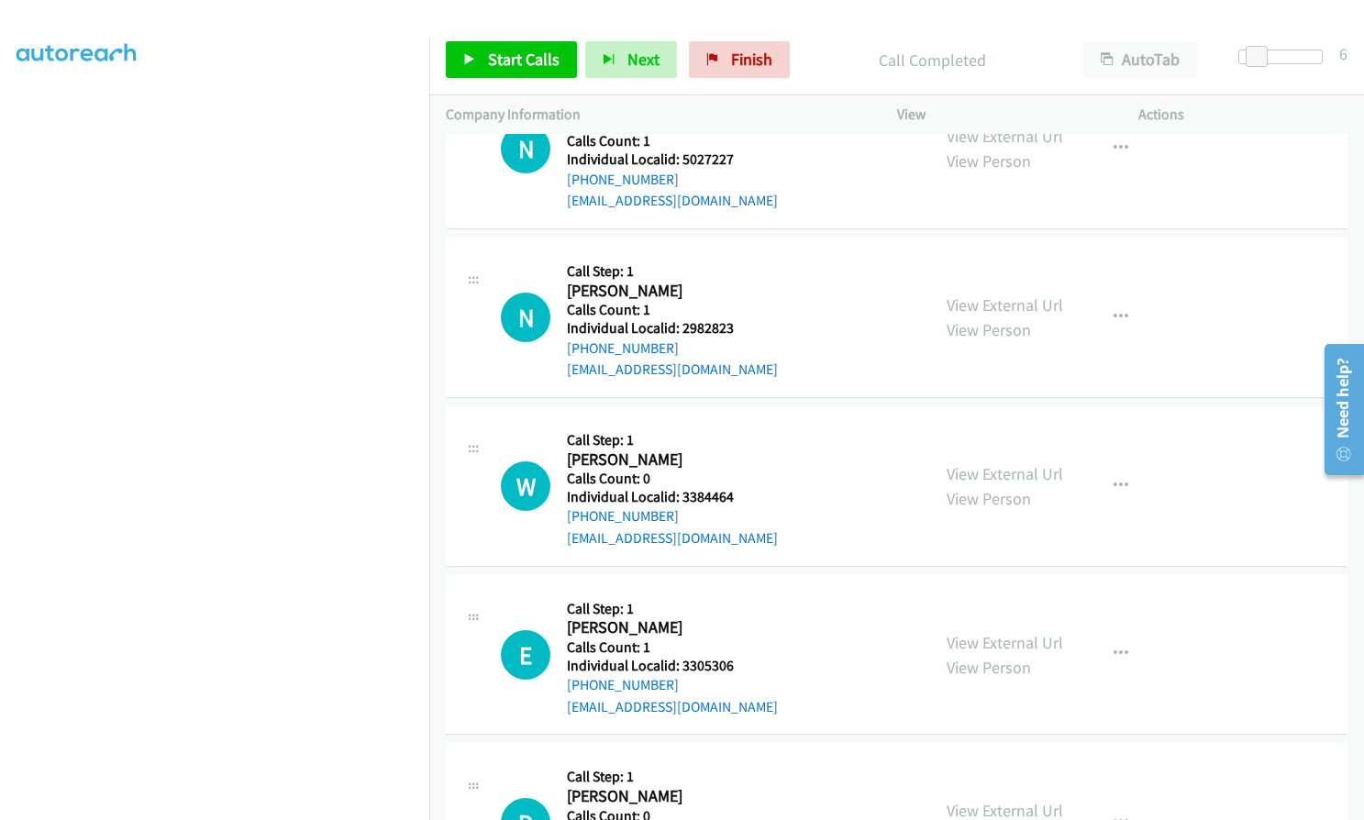
scroll to position [3102, 0]
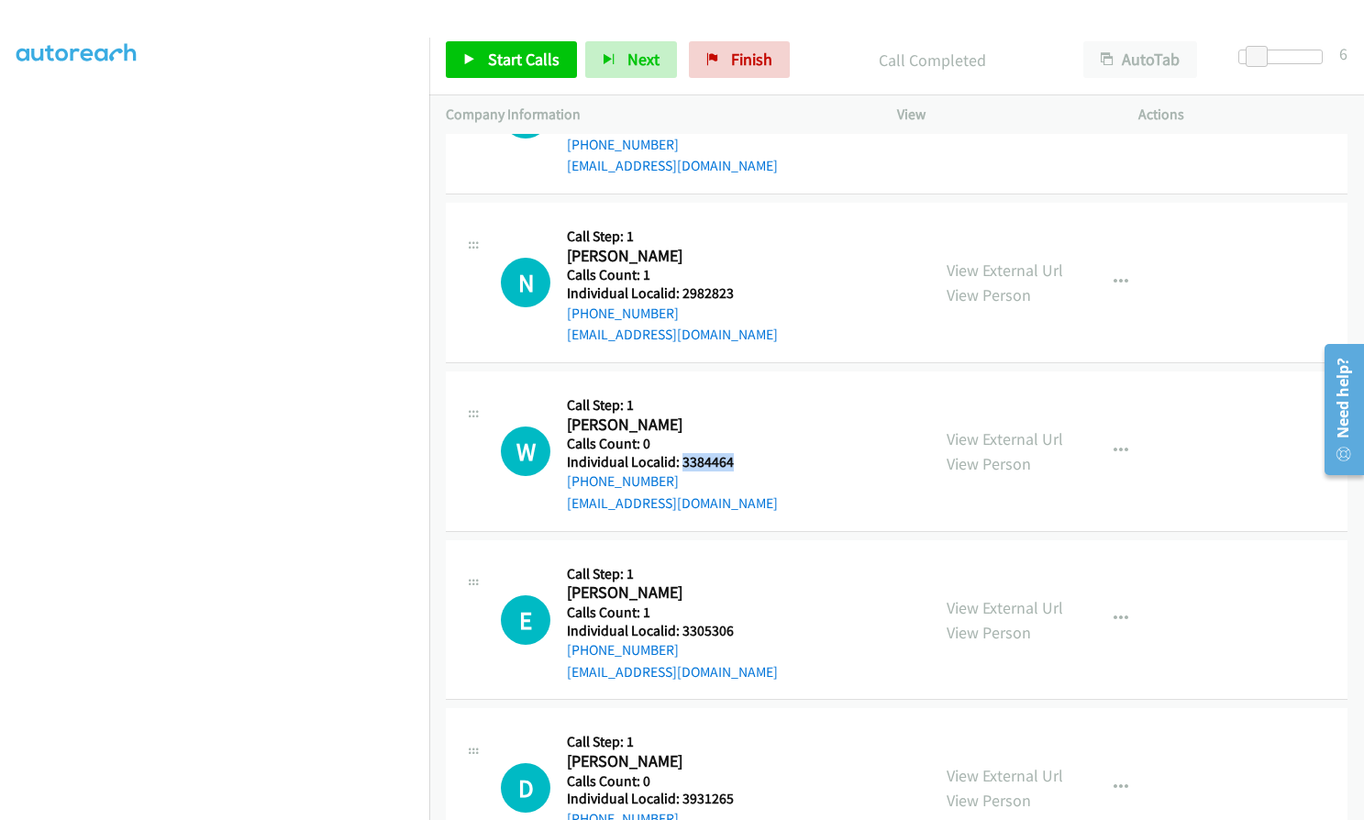
drag, startPoint x: 680, startPoint y: 438, endPoint x: 742, endPoint y: 437, distance: 62.4
click at [742, 453] on h5 "Individual Localid: 3384464" at bounding box center [672, 462] width 211 height 18
drag, startPoint x: 682, startPoint y: 613, endPoint x: 737, endPoint y: 607, distance: 55.3
click at [751, 622] on h5 "Individual Localid: 3305306" at bounding box center [672, 631] width 211 height 18
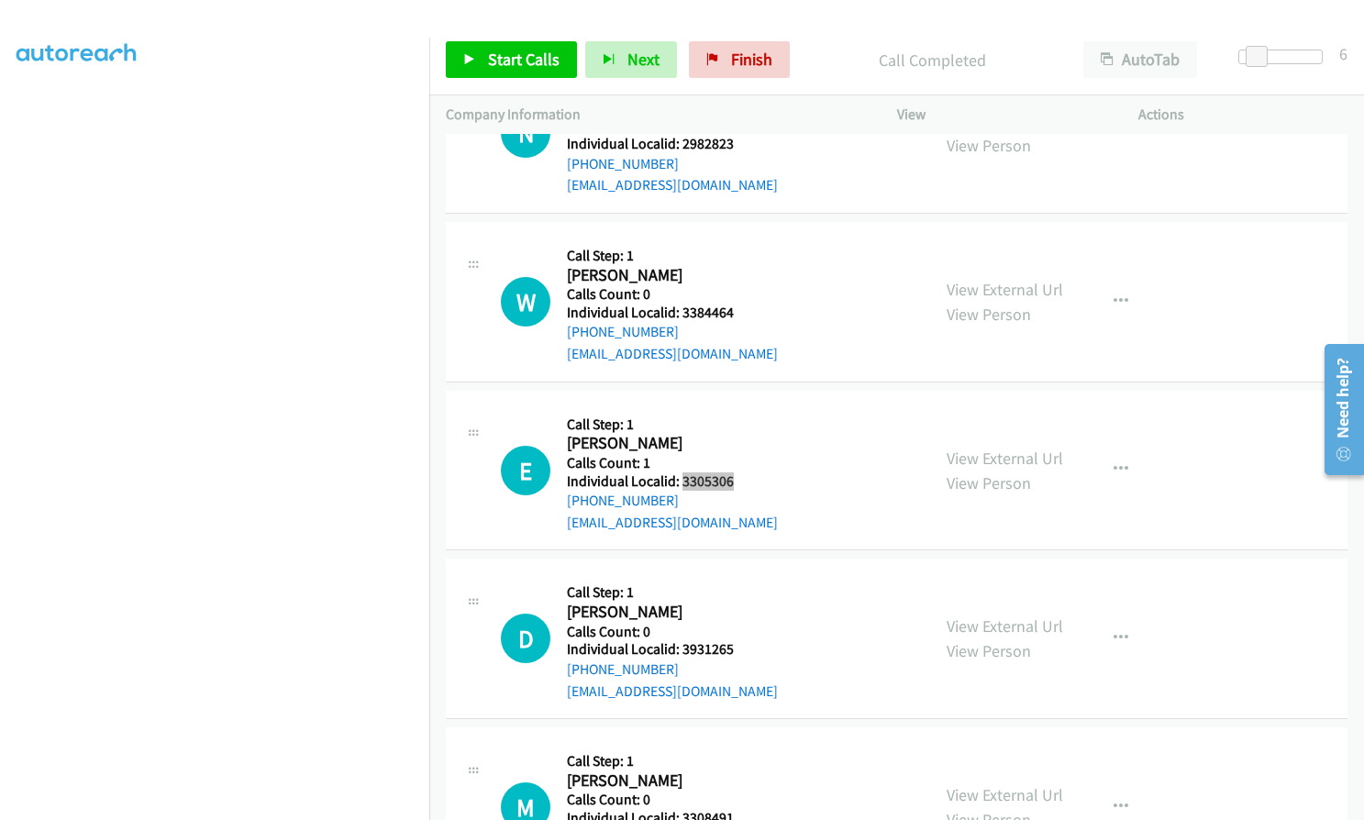
scroll to position [3286, 0]
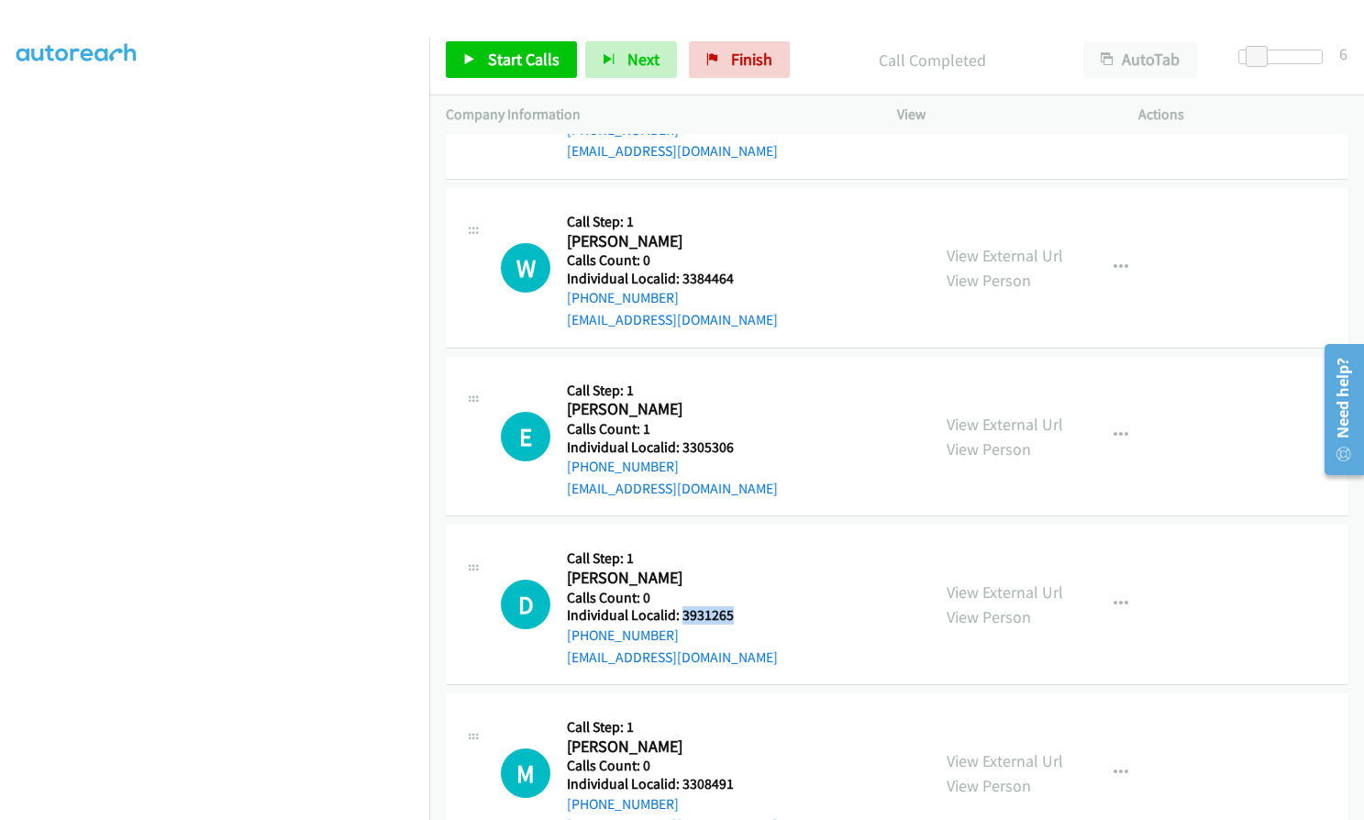
drag, startPoint x: 691, startPoint y: 593, endPoint x: 740, endPoint y: 593, distance: 49.5
click at [740, 606] on h5 "Individual Localid: 3931265" at bounding box center [672, 615] width 211 height 18
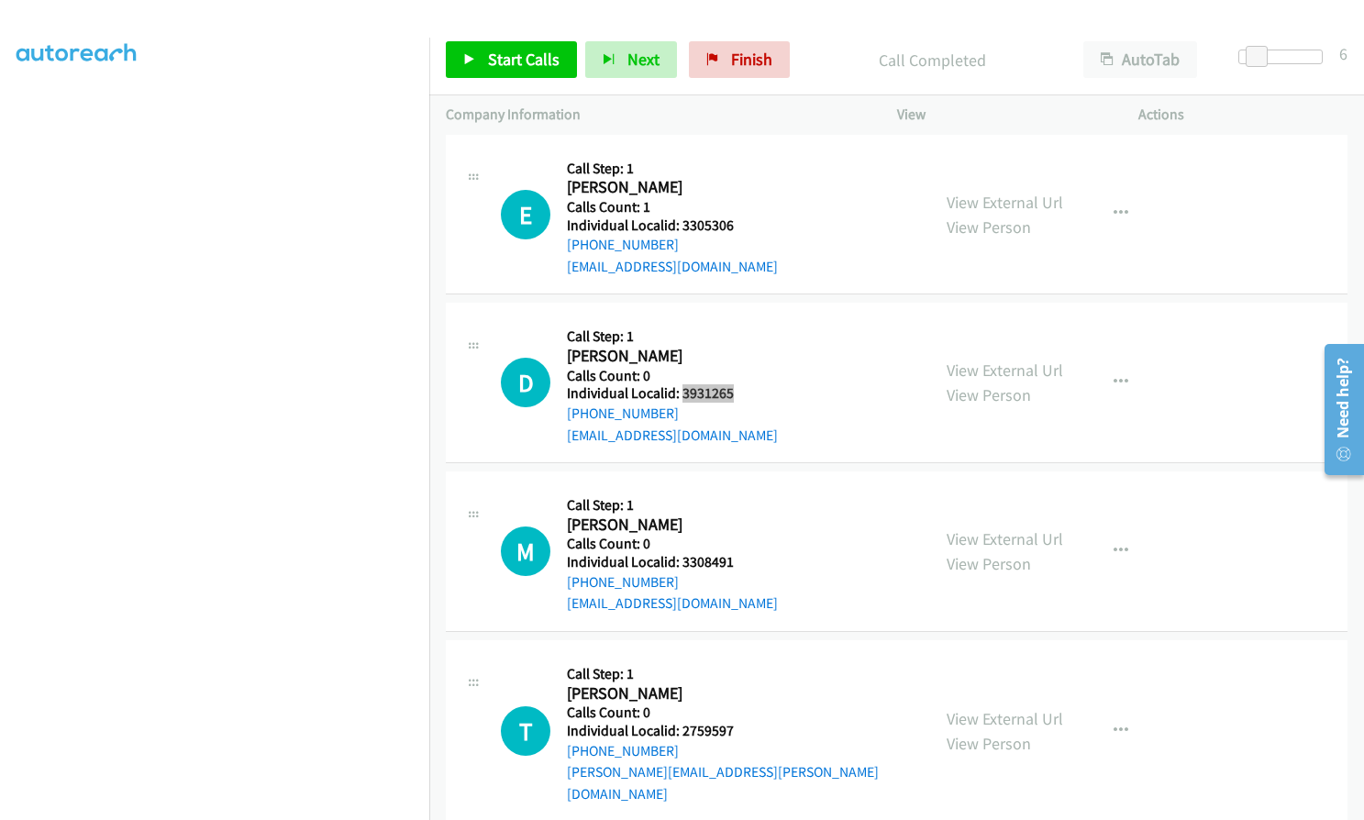
scroll to position [3515, 0]
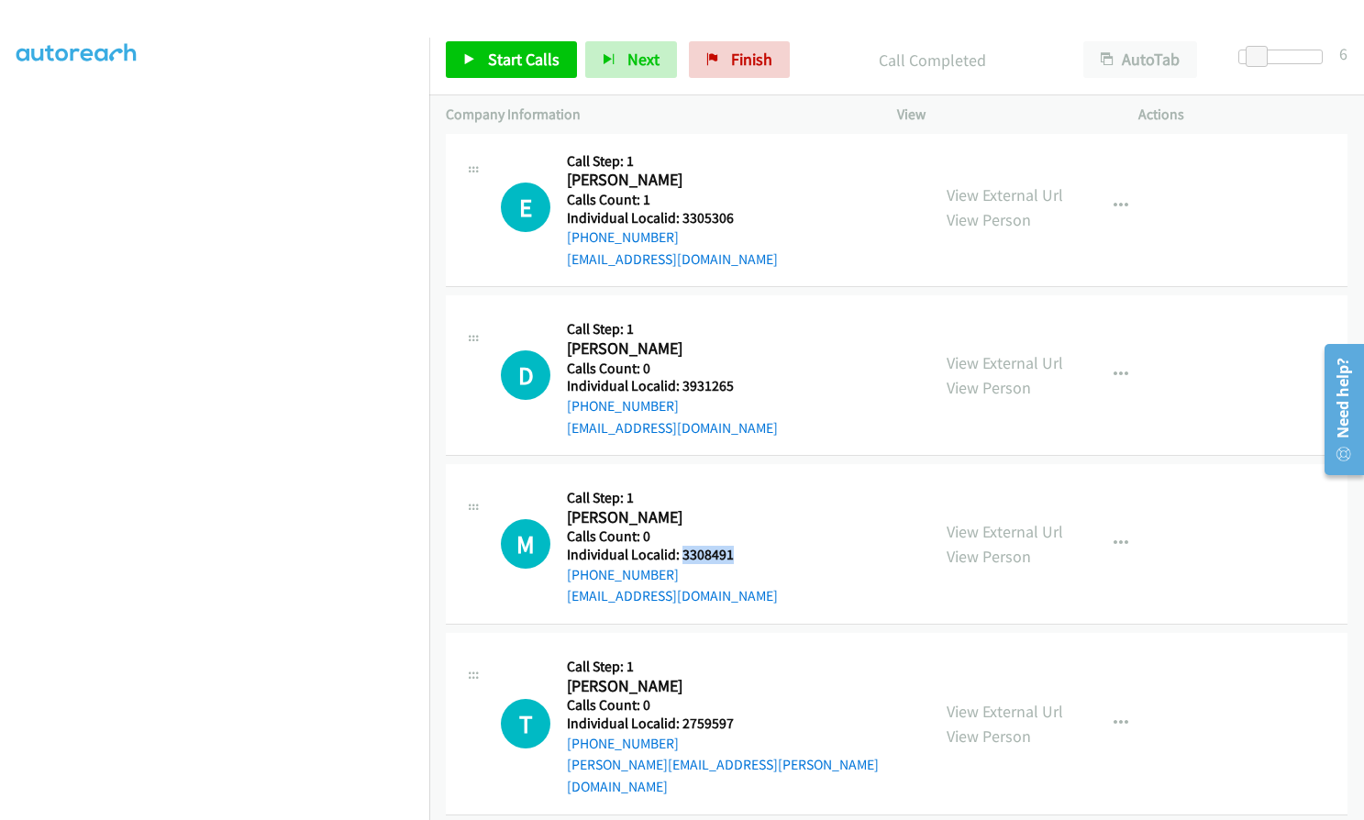
drag, startPoint x: 679, startPoint y: 534, endPoint x: 716, endPoint y: 532, distance: 36.7
click at [732, 546] on h5 "Individual Localid: 3308491" at bounding box center [672, 555] width 211 height 18
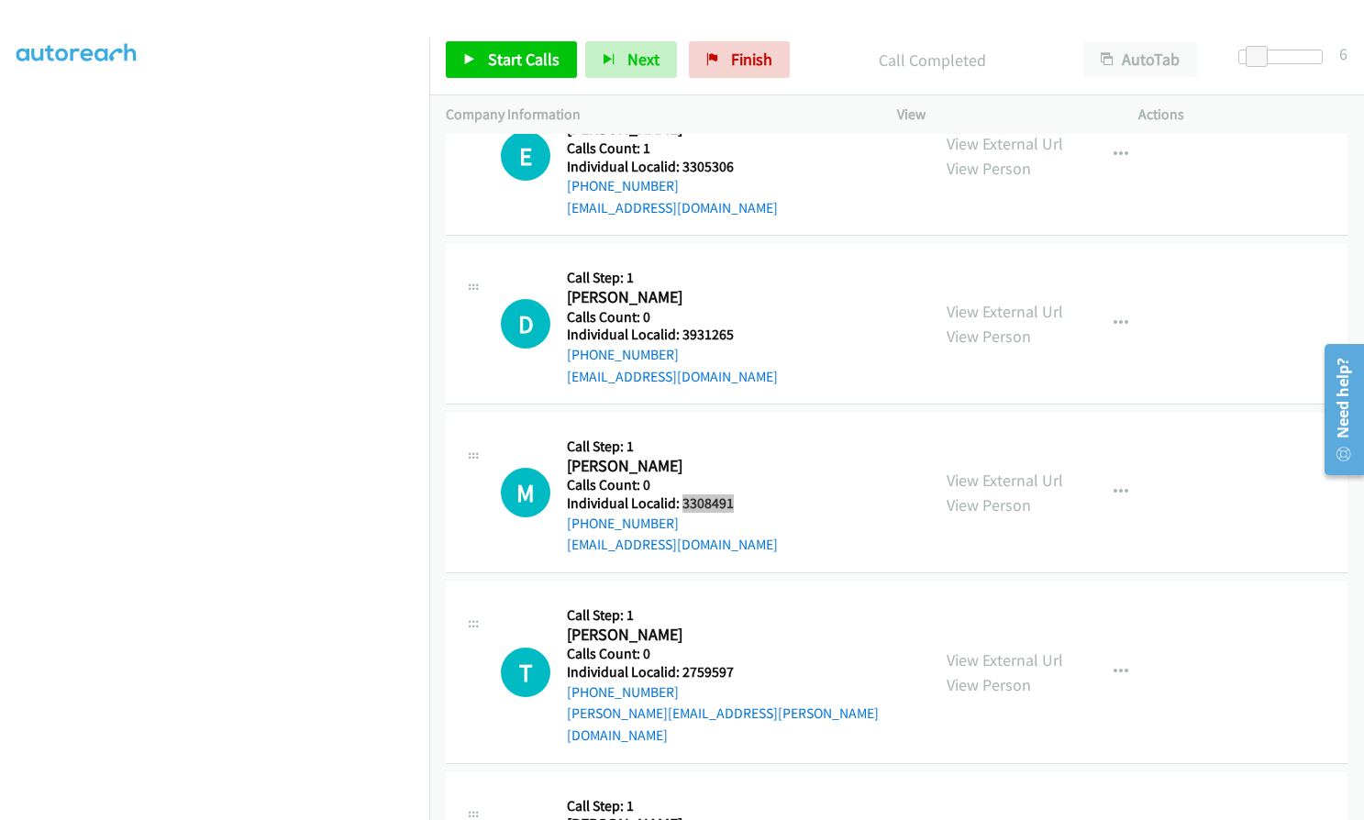
scroll to position [3744, 0]
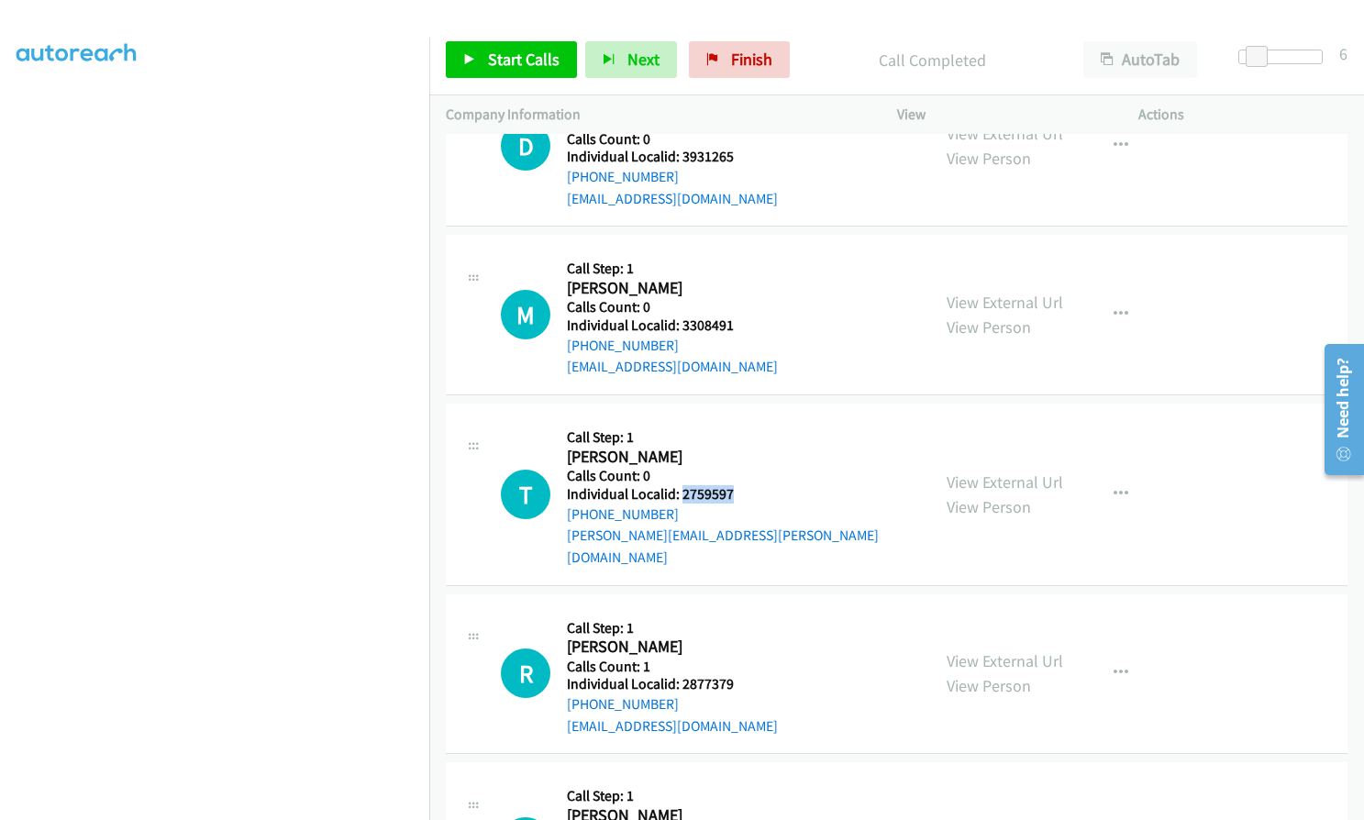
drag, startPoint x: 679, startPoint y: 471, endPoint x: 743, endPoint y: 470, distance: 64.2
click at [743, 485] on h5 "Individual Localid: 2759597" at bounding box center [740, 494] width 347 height 18
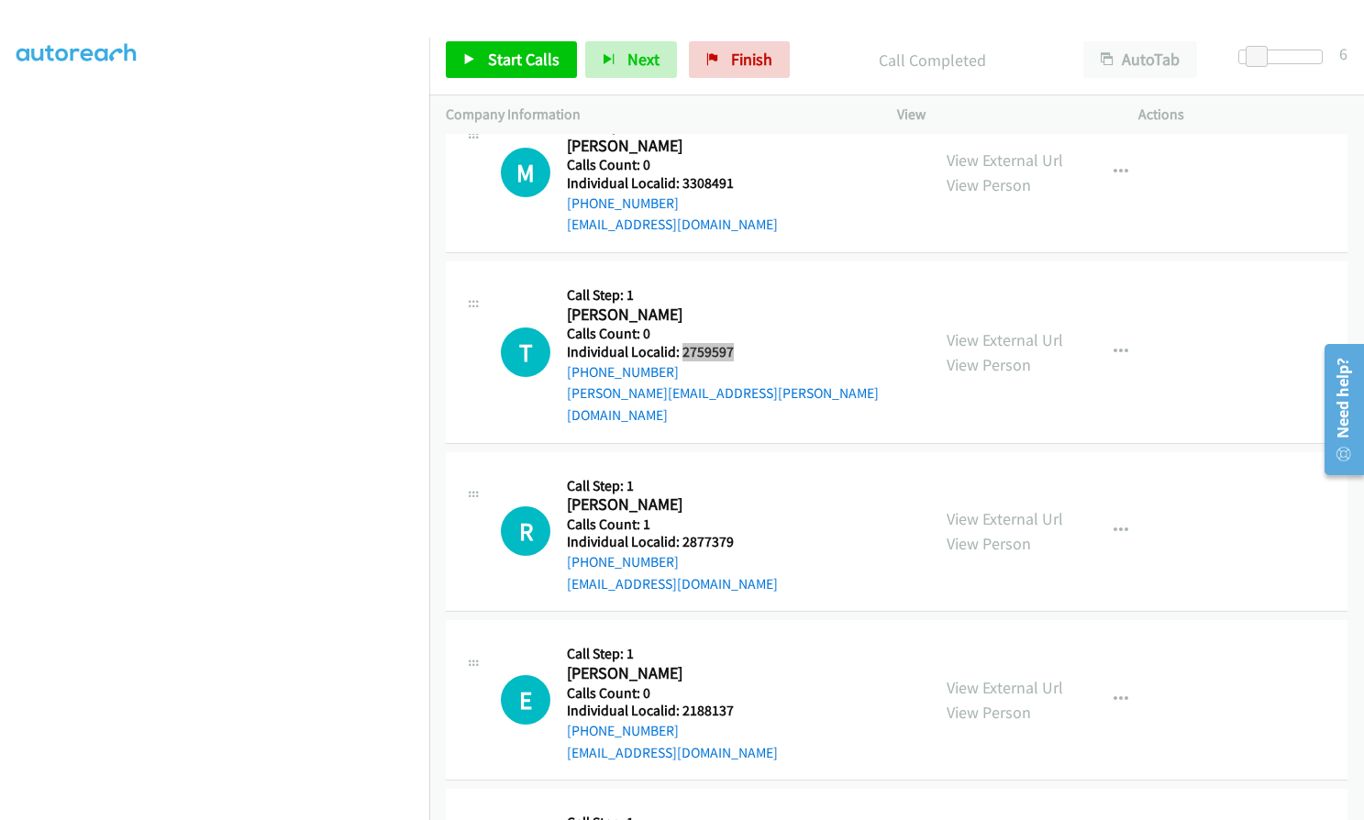
scroll to position [3905, 0]
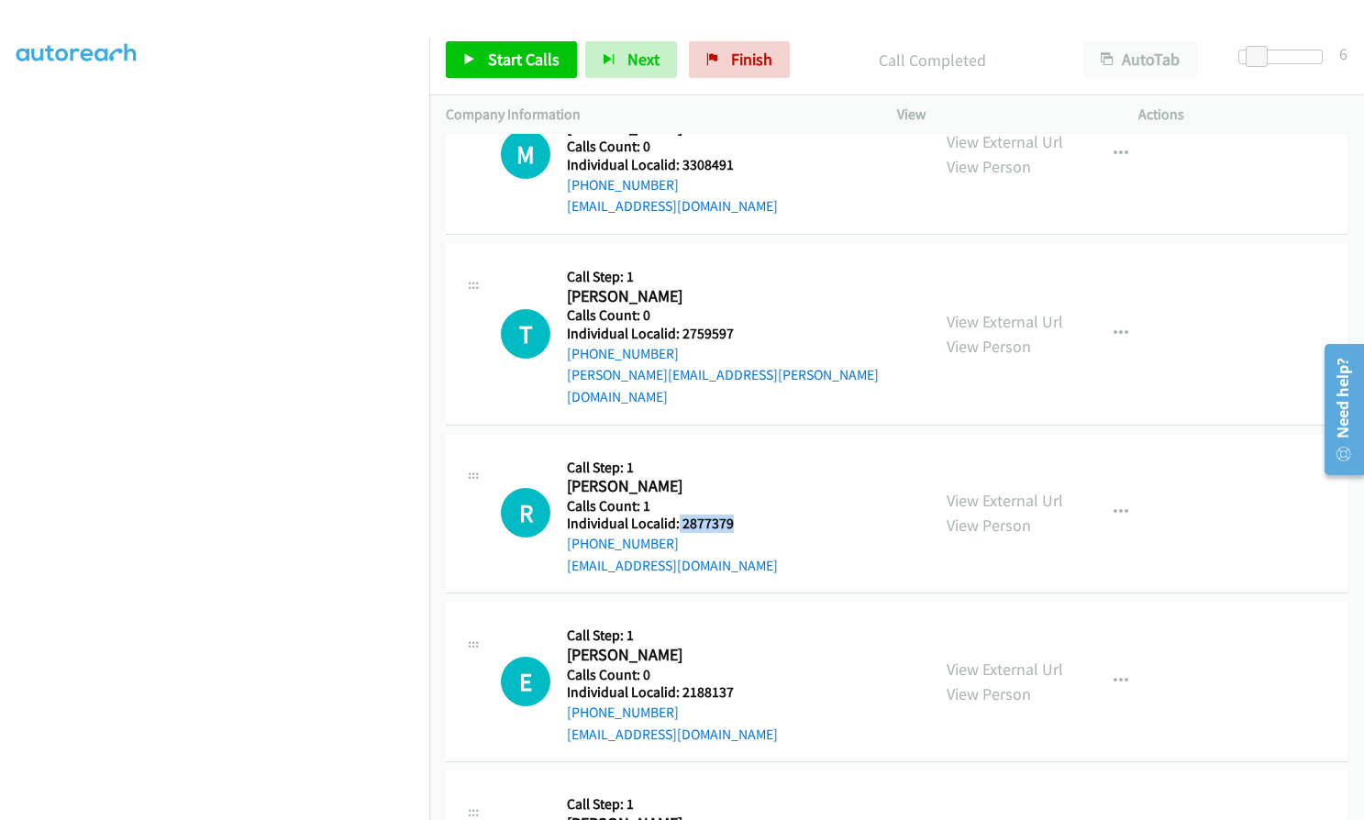
drag, startPoint x: 677, startPoint y: 478, endPoint x: 744, endPoint y: 480, distance: 67.0
click at [744, 515] on h5 "Individual Localid: 2877379" at bounding box center [672, 524] width 211 height 18
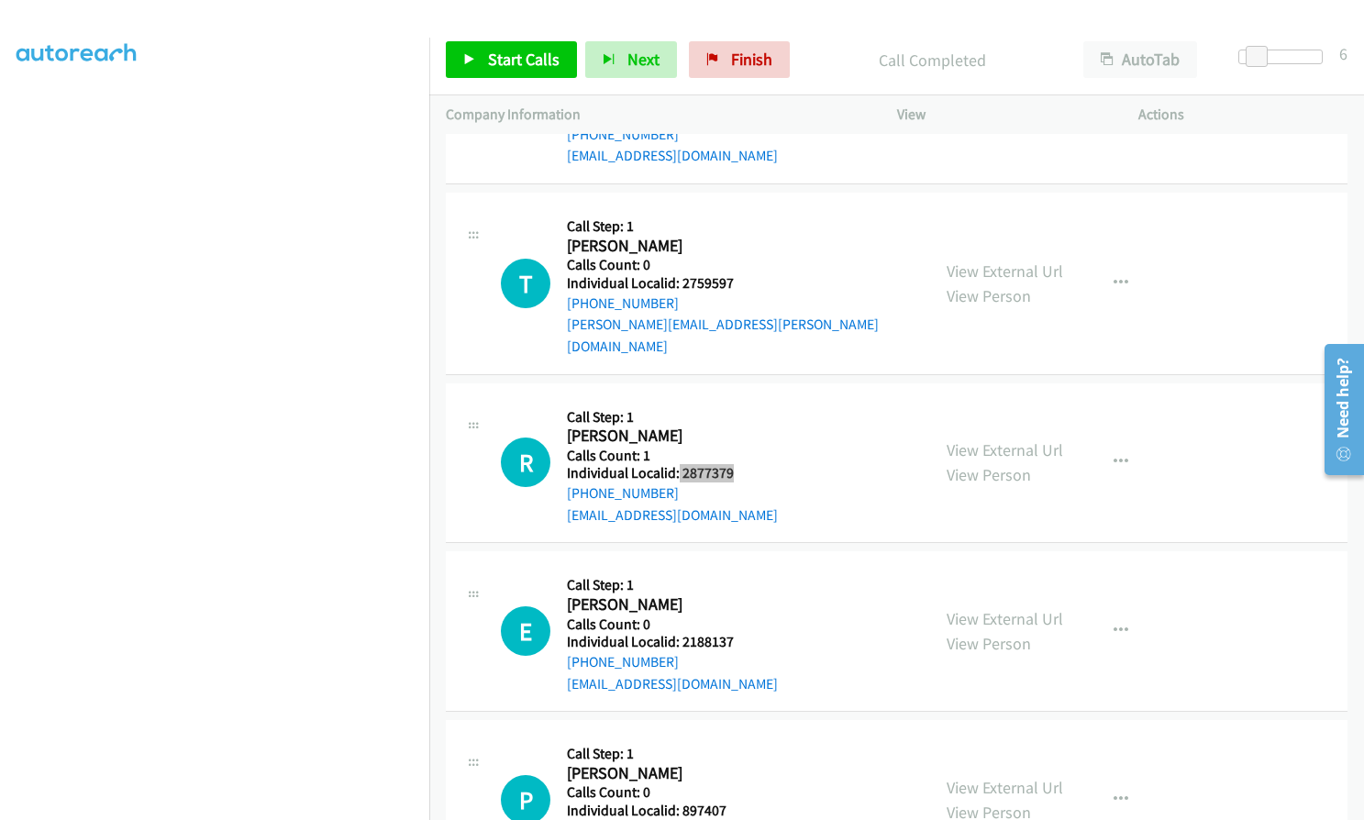
scroll to position [4043, 0]
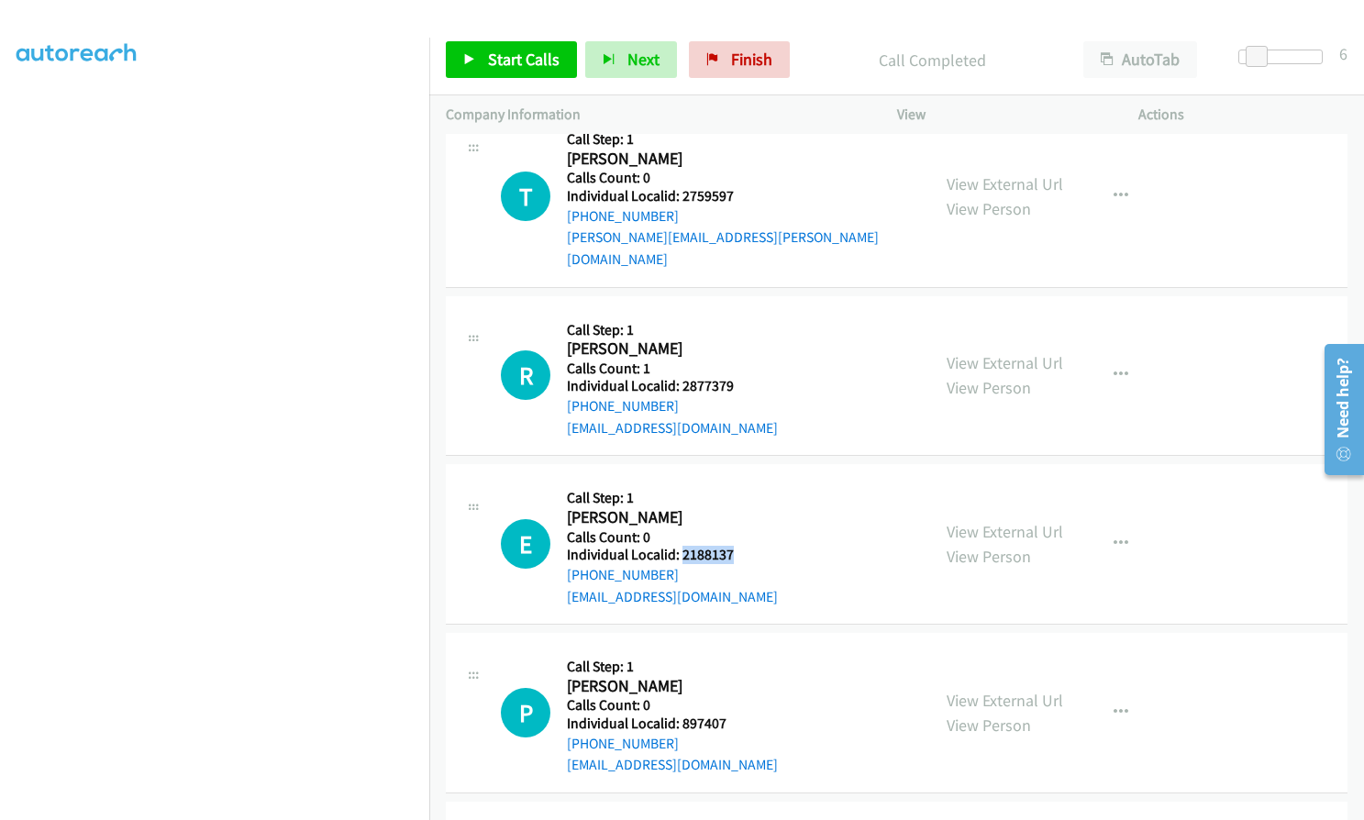
drag, startPoint x: 681, startPoint y: 511, endPoint x: 711, endPoint y: 507, distance: 30.5
click at [741, 546] on h5 "Individual Localid: 2188137" at bounding box center [672, 555] width 211 height 18
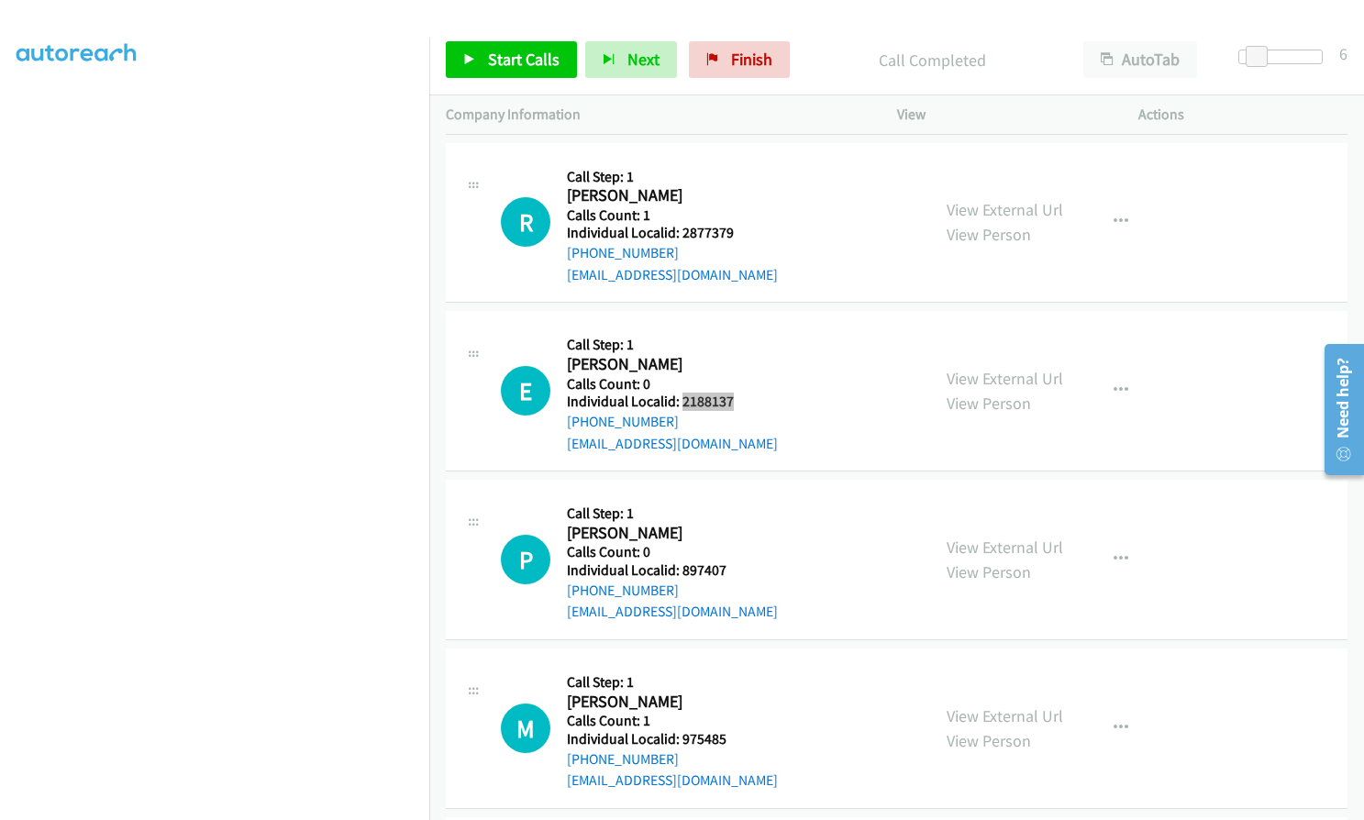
scroll to position [4203, 0]
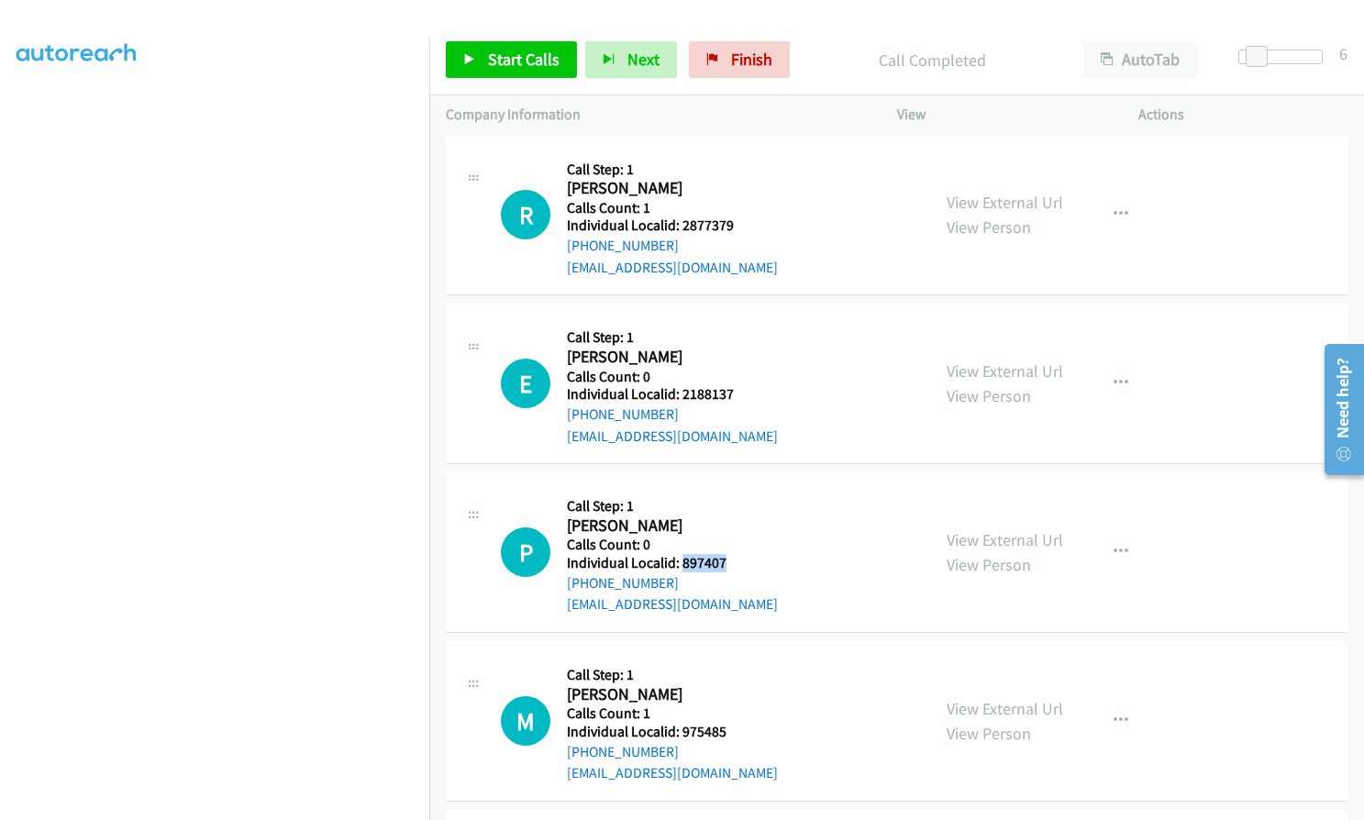
drag, startPoint x: 681, startPoint y: 517, endPoint x: 727, endPoint y: 518, distance: 46.8
click at [727, 554] on h5 "Individual Localid: 897407" at bounding box center [672, 563] width 211 height 18
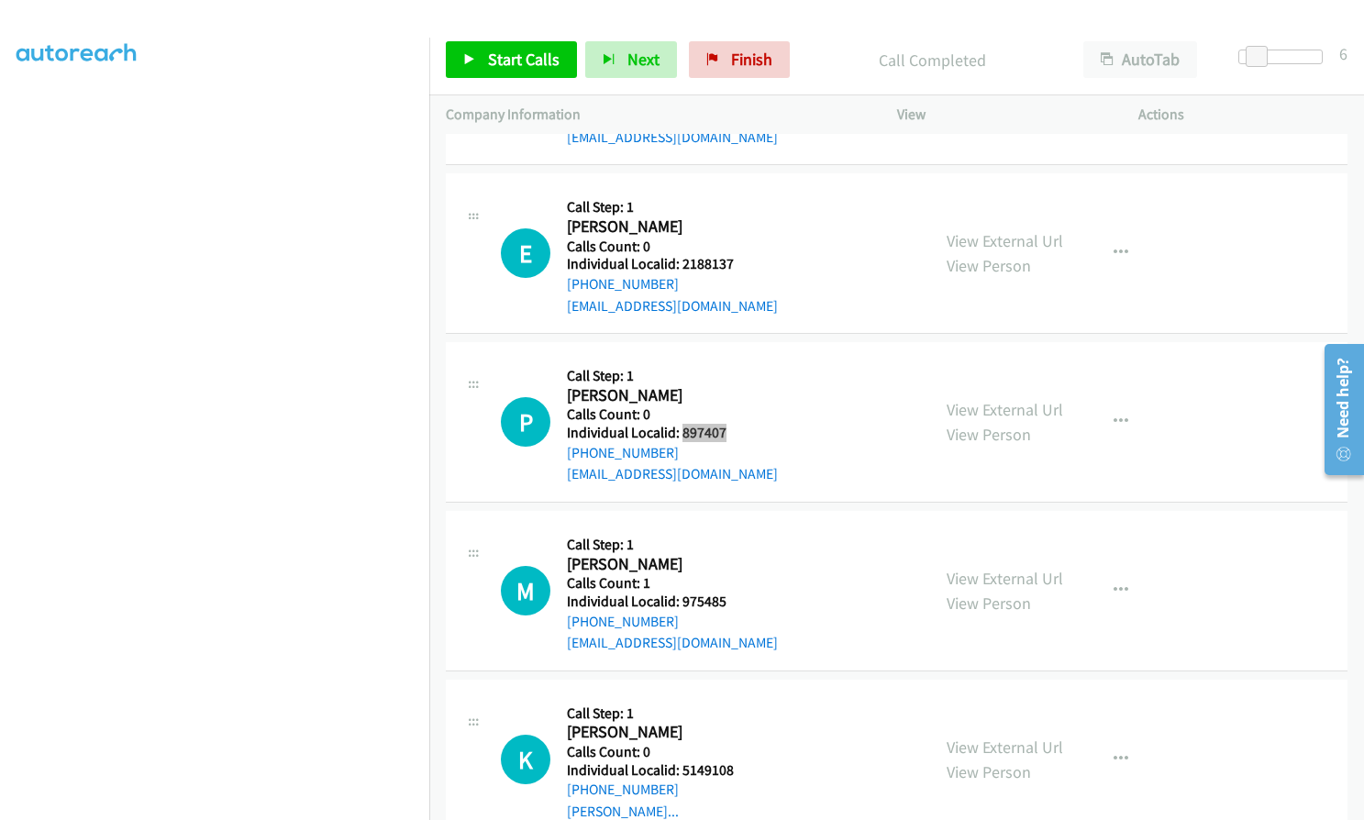
scroll to position [4387, 0]
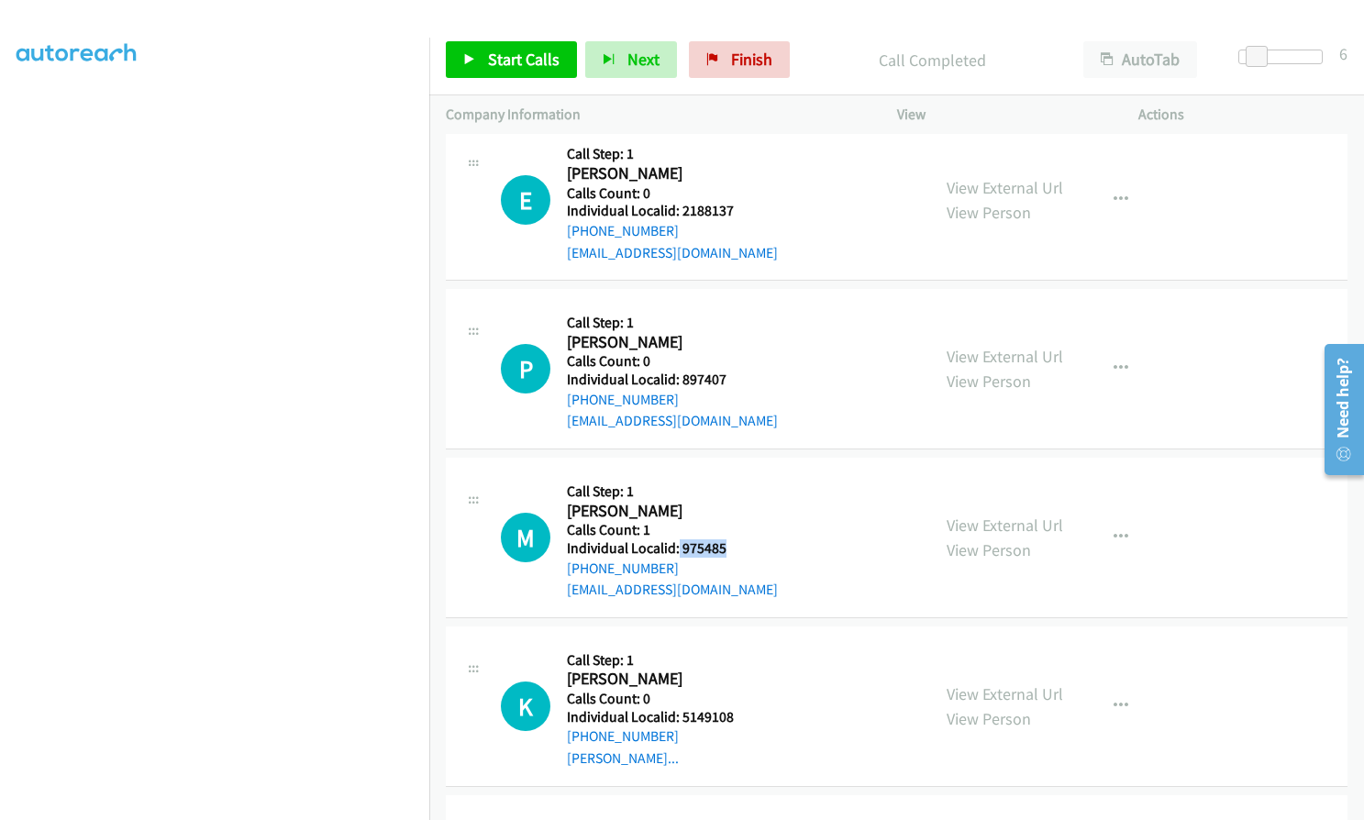
drag, startPoint x: 678, startPoint y: 505, endPoint x: 725, endPoint y: 504, distance: 46.8
click at [725, 539] on h5 "Individual Localid: 975485" at bounding box center [672, 548] width 211 height 18
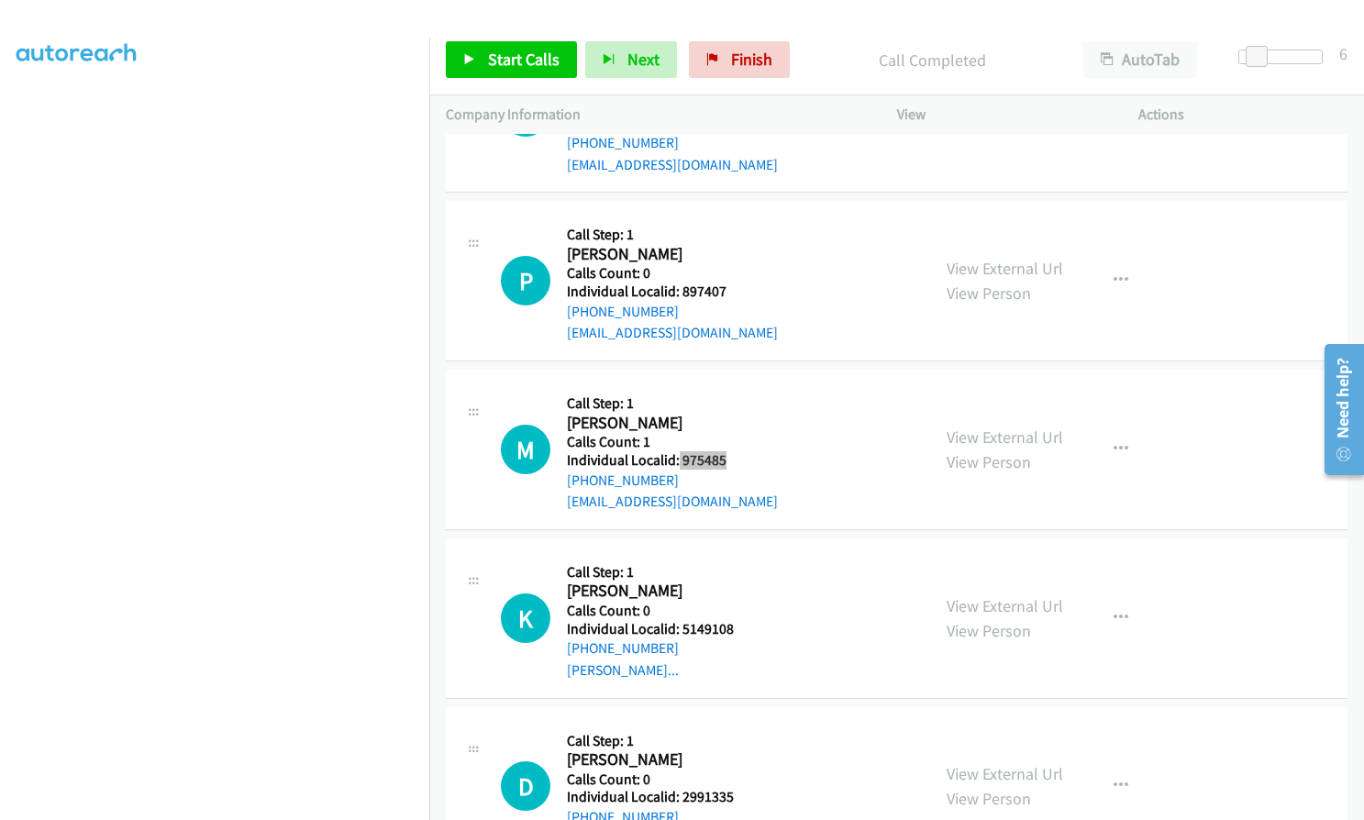
scroll to position [4478, 0]
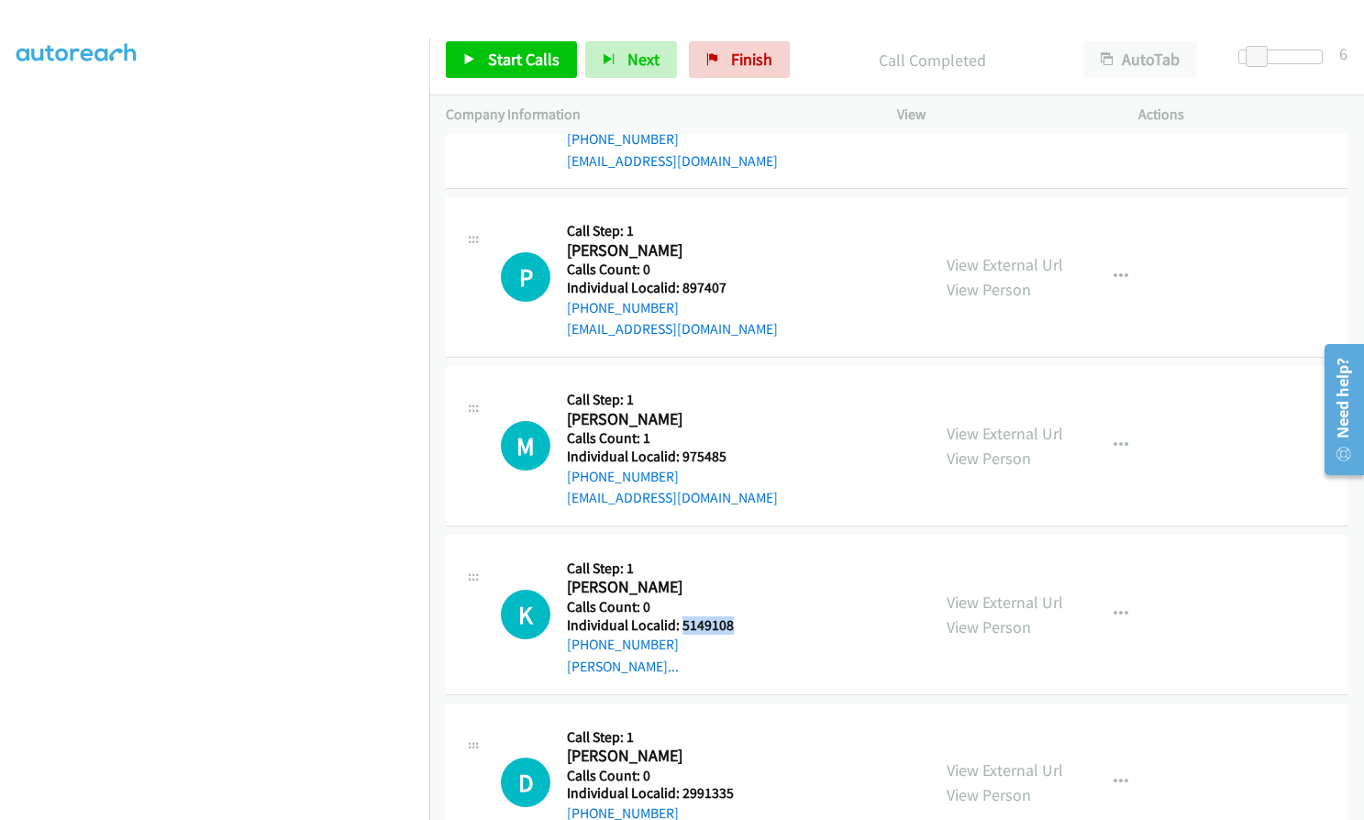
drag, startPoint x: 681, startPoint y: 582, endPoint x: 734, endPoint y: 582, distance: 53.2
click at [734, 616] on h5 "Individual Localid: 5149108" at bounding box center [667, 625] width 200 height 18
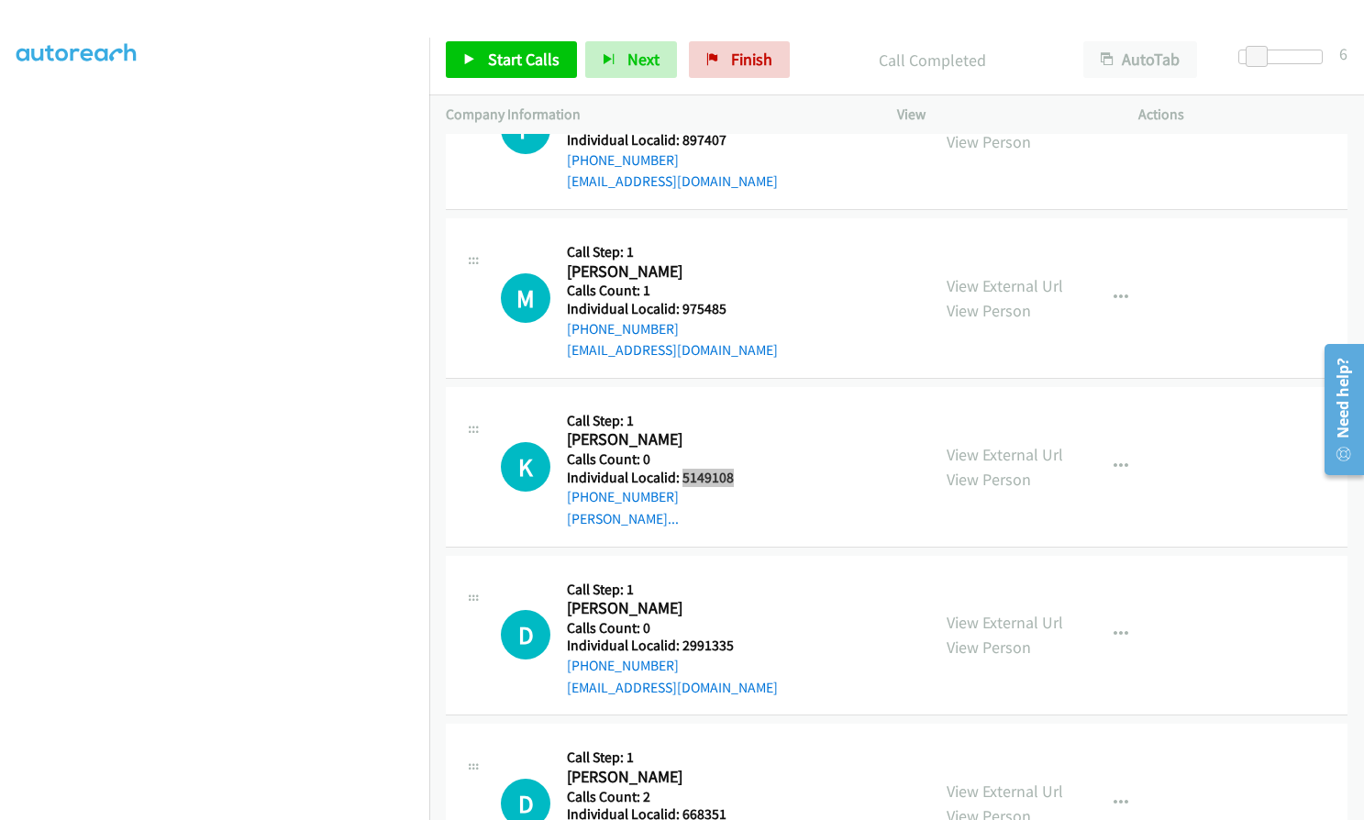
scroll to position [4639, 0]
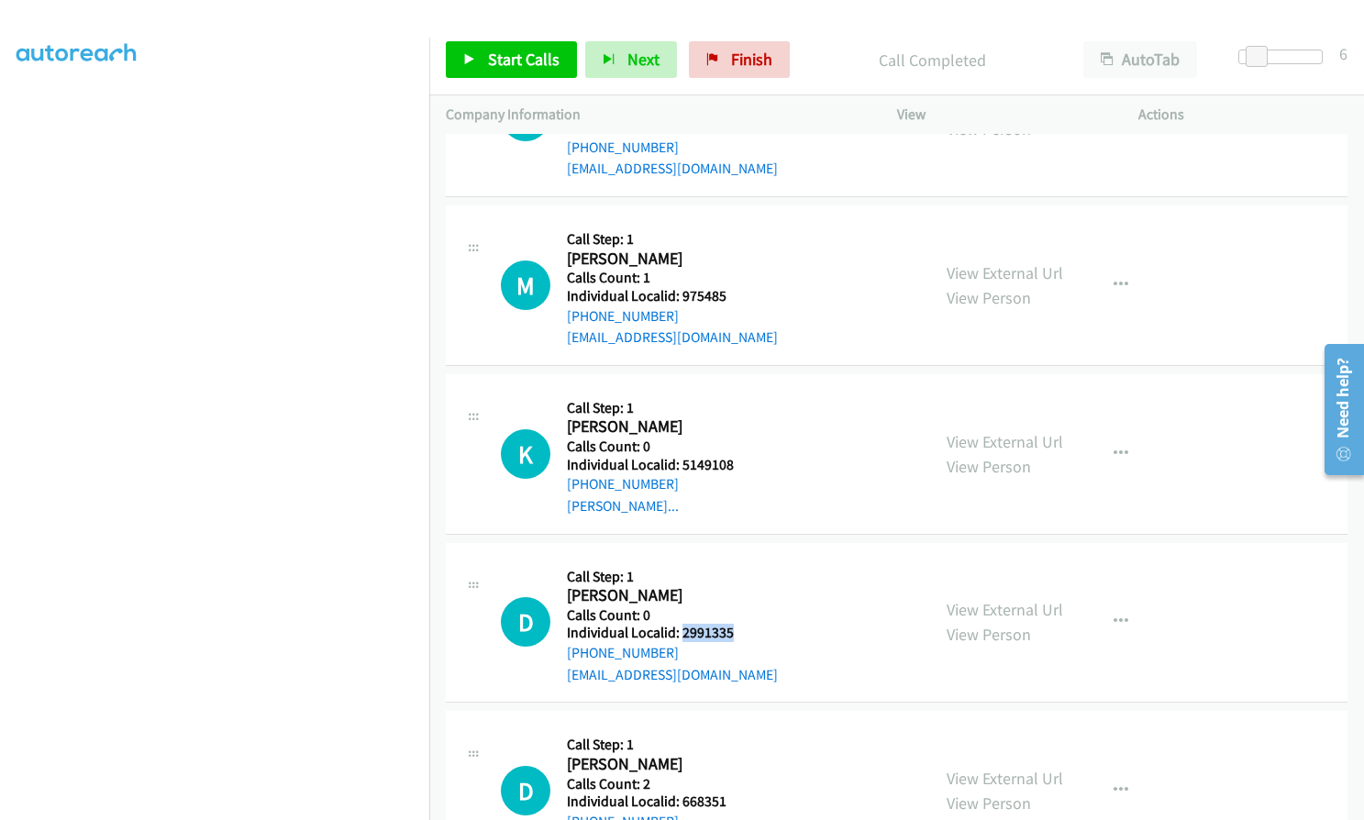
drag, startPoint x: 679, startPoint y: 589, endPoint x: 733, endPoint y: 587, distance: 54.2
click at [733, 624] on h5 "Individual Localid: 2991335" at bounding box center [672, 633] width 211 height 18
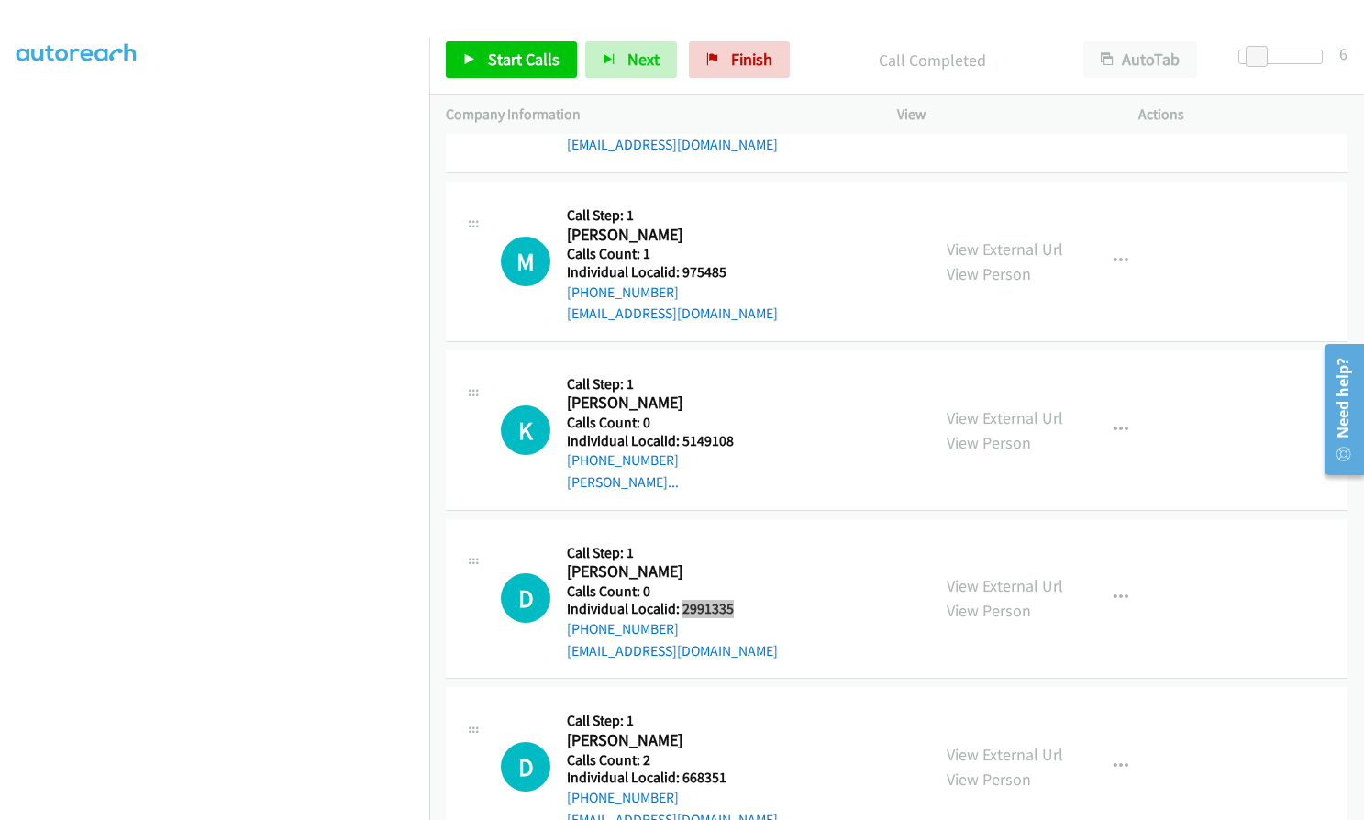
scroll to position [4674, 0]
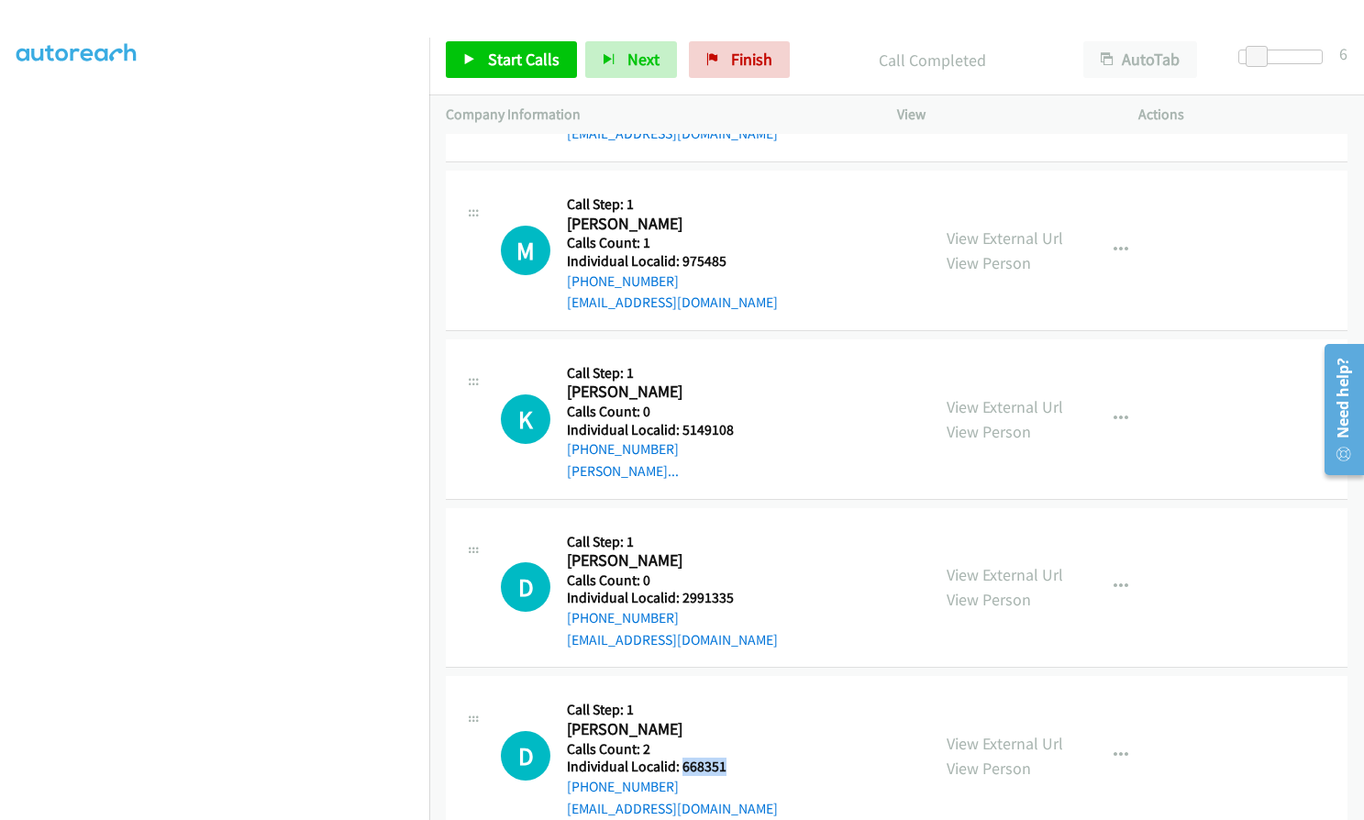
drag, startPoint x: 681, startPoint y: 719, endPoint x: 737, endPoint y: 723, distance: 56.1
click at [752, 758] on h5 "Individual Localid: 668351" at bounding box center [672, 767] width 211 height 18
click at [517, 58] on span "Start Calls" at bounding box center [524, 59] width 72 height 21
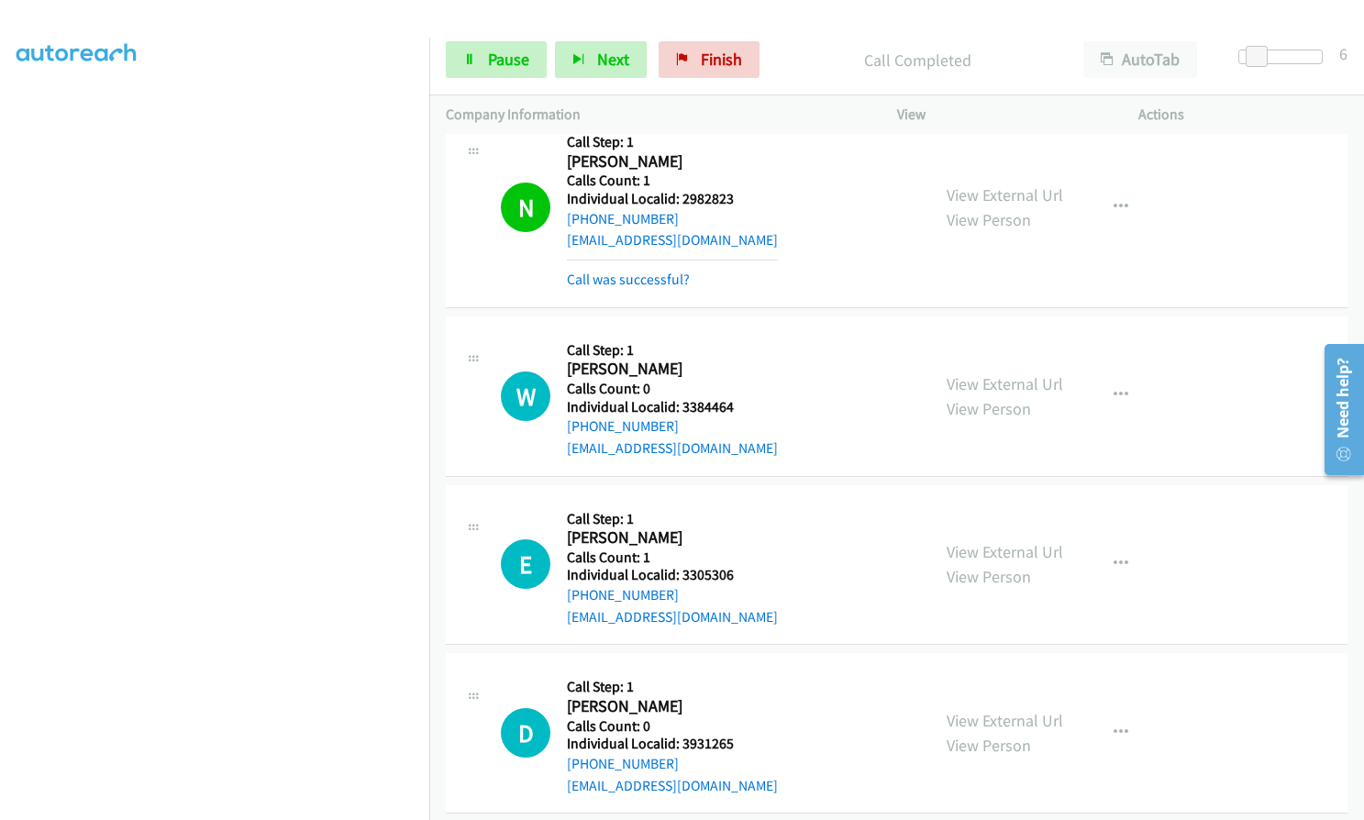
scroll to position [139, 0]
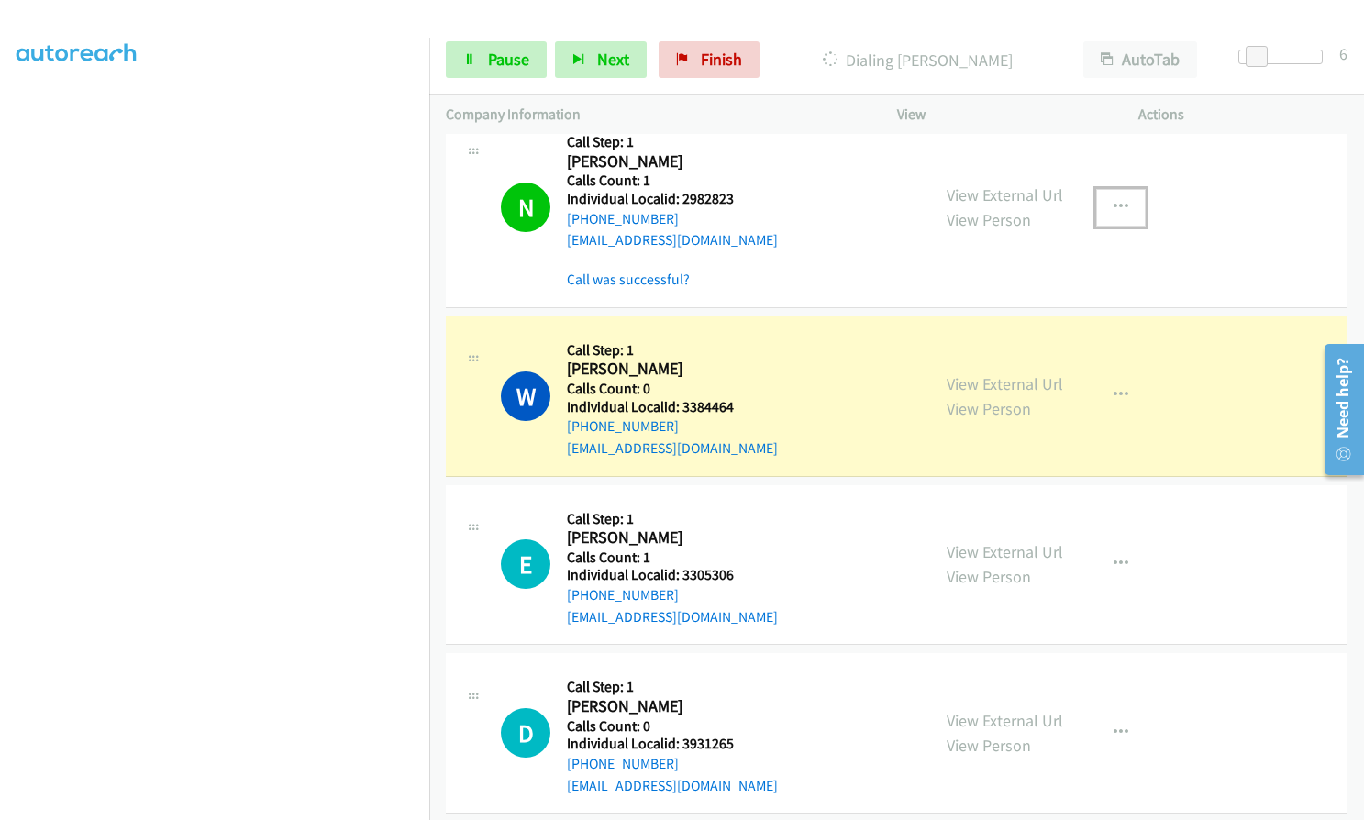
click at [1114, 200] on icon "button" at bounding box center [1121, 207] width 15 height 15
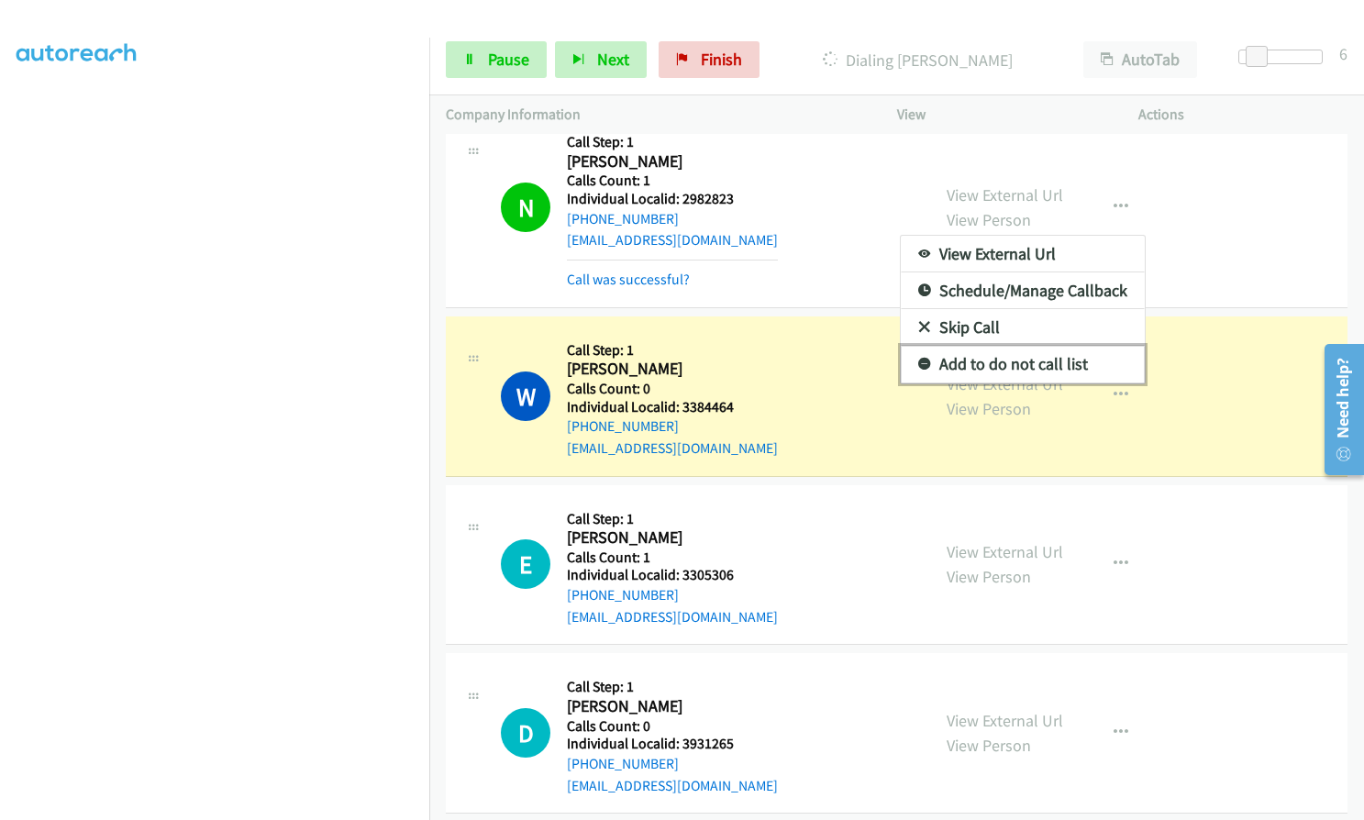
click at [918, 359] on icon at bounding box center [924, 365] width 13 height 13
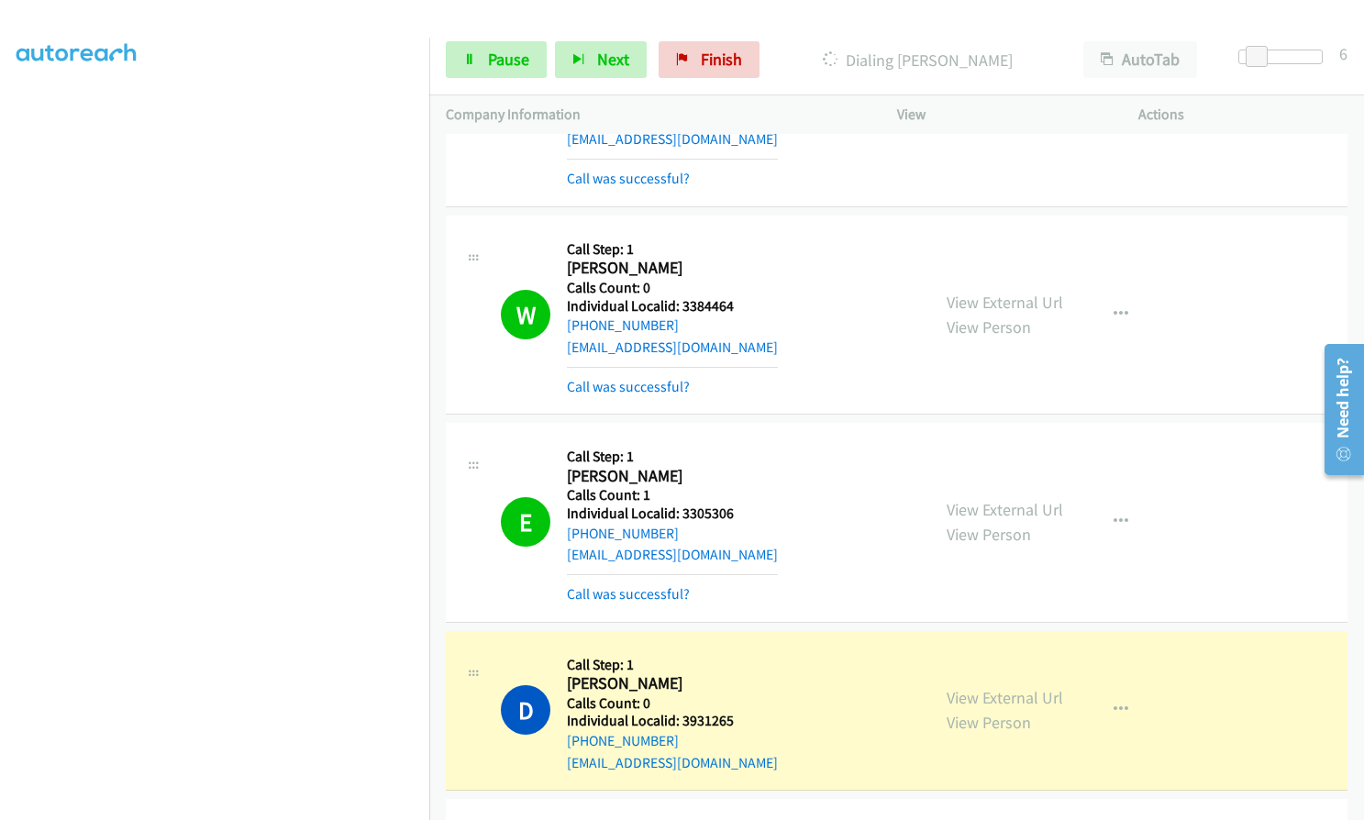
scroll to position [3389, 0]
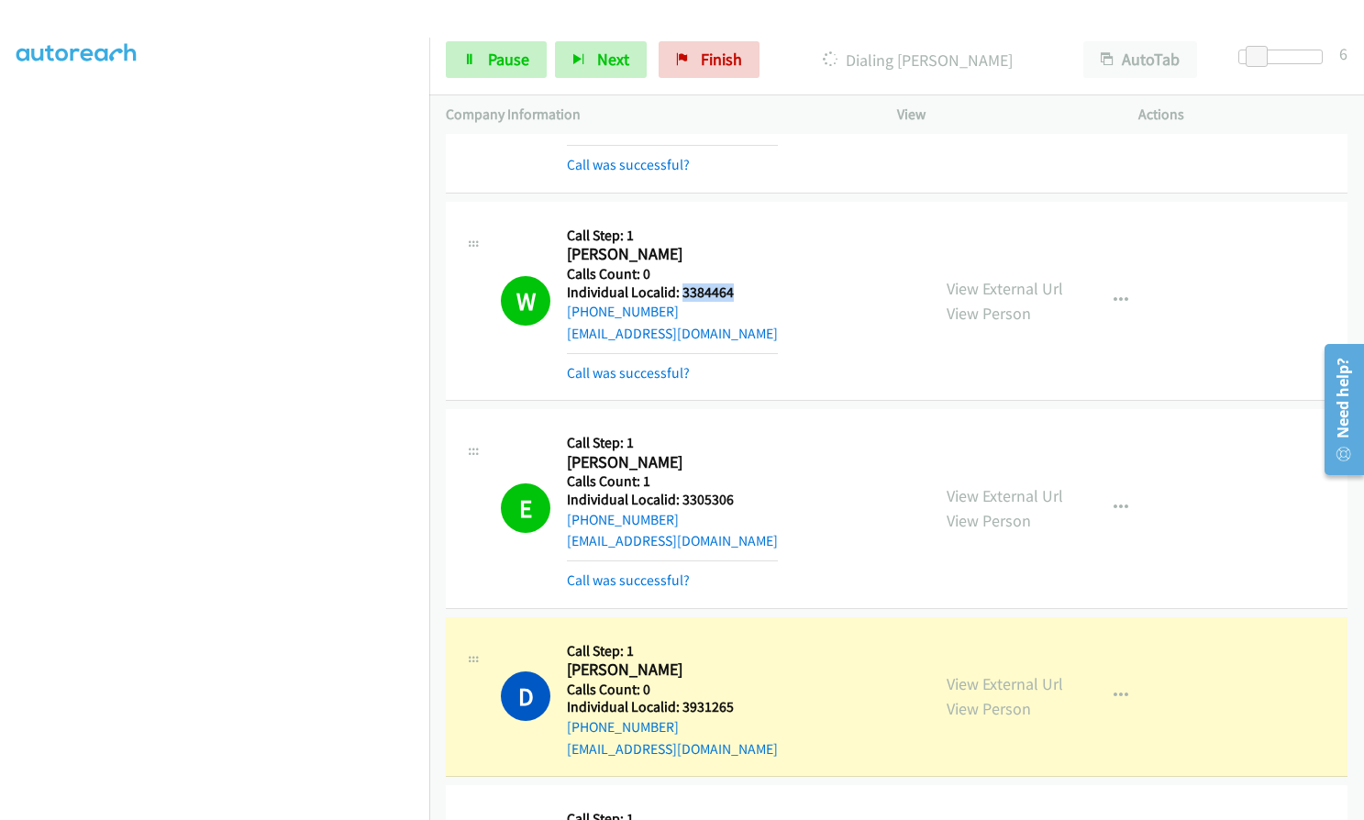
drag, startPoint x: 681, startPoint y: 266, endPoint x: 744, endPoint y: 268, distance: 63.3
click at [744, 283] on h5 "Individual Localid: 3384464" at bounding box center [672, 292] width 211 height 18
drag, startPoint x: 689, startPoint y: 476, endPoint x: 742, endPoint y: 476, distance: 53.2
click at [742, 491] on h5 "Individual Localid: 3305306" at bounding box center [672, 500] width 211 height 18
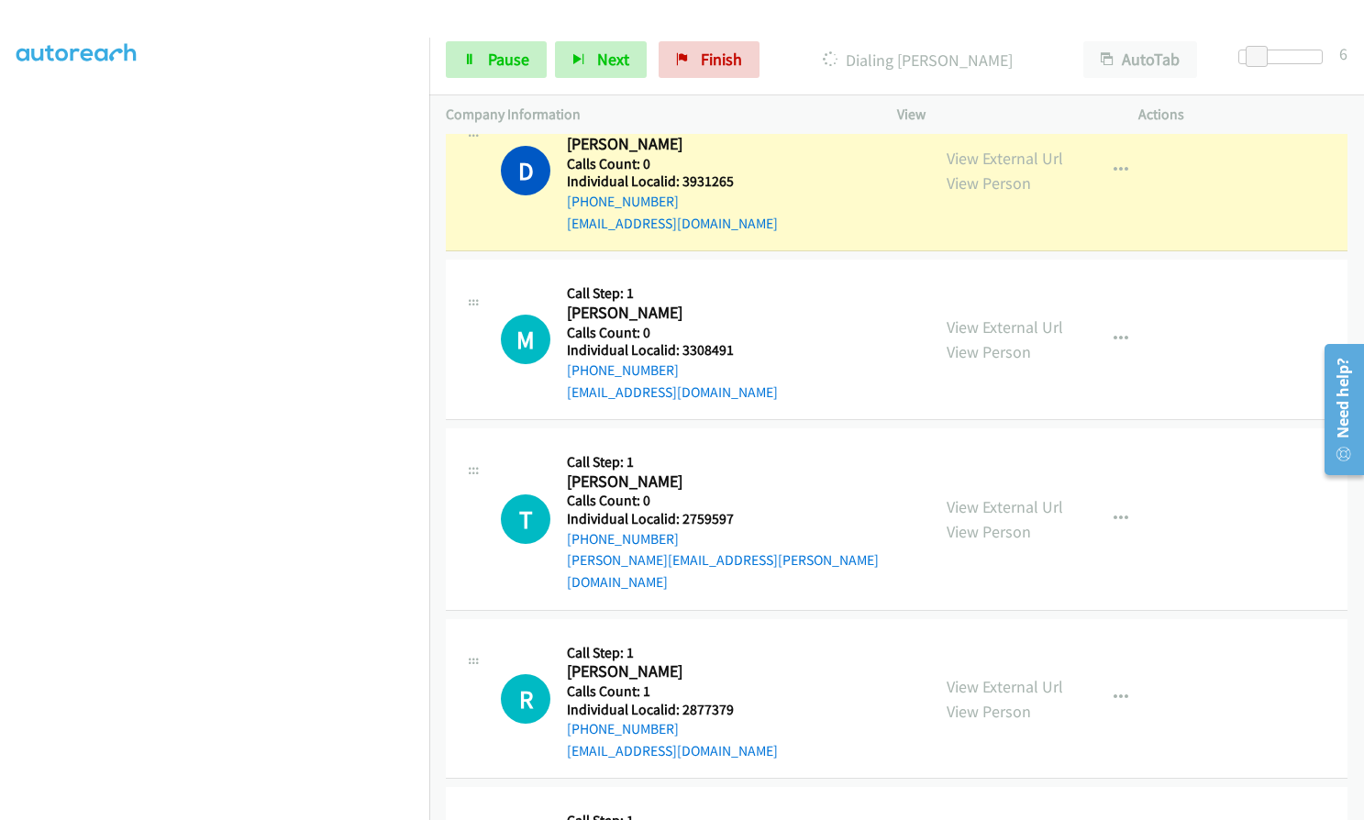
scroll to position [4077, 0]
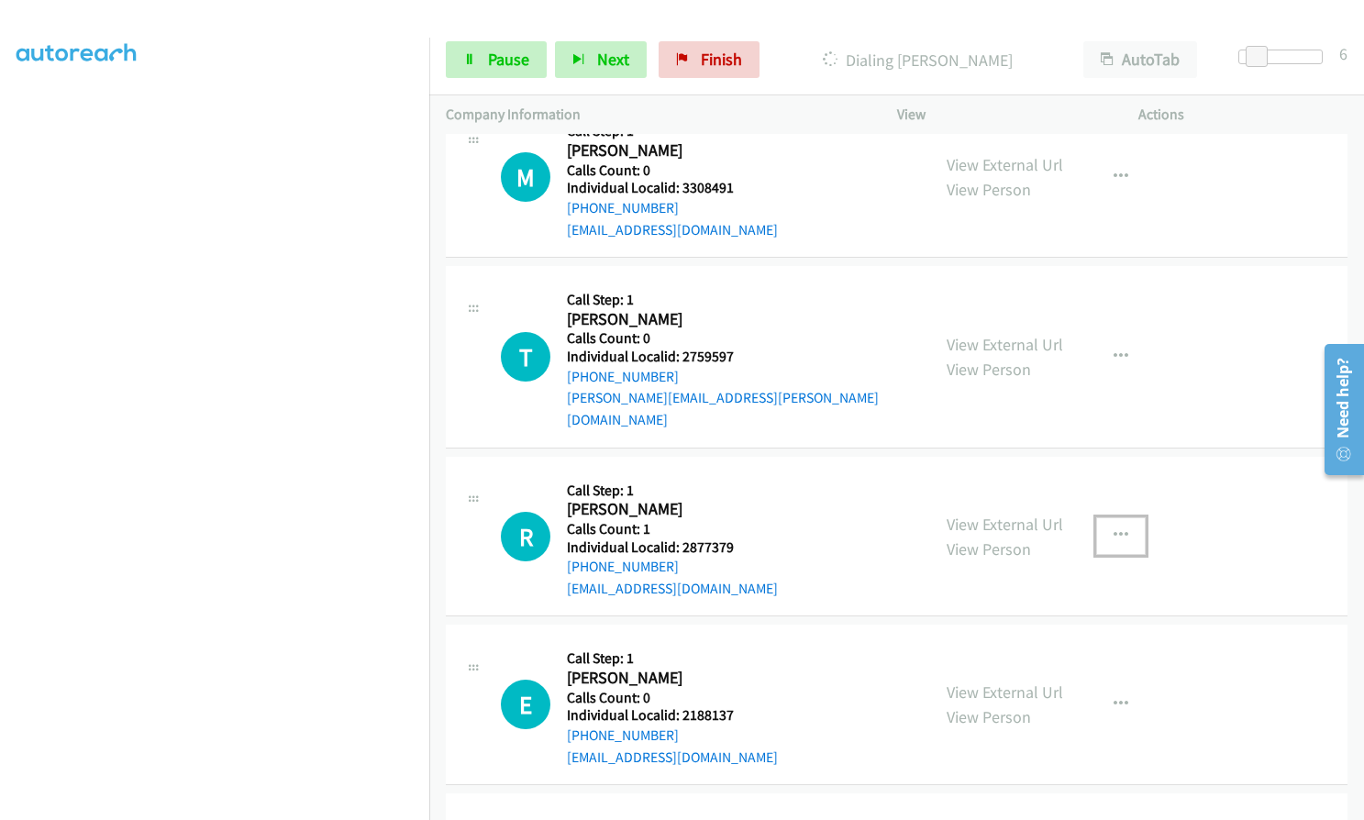
click at [1122, 517] on button "button" at bounding box center [1121, 535] width 50 height 37
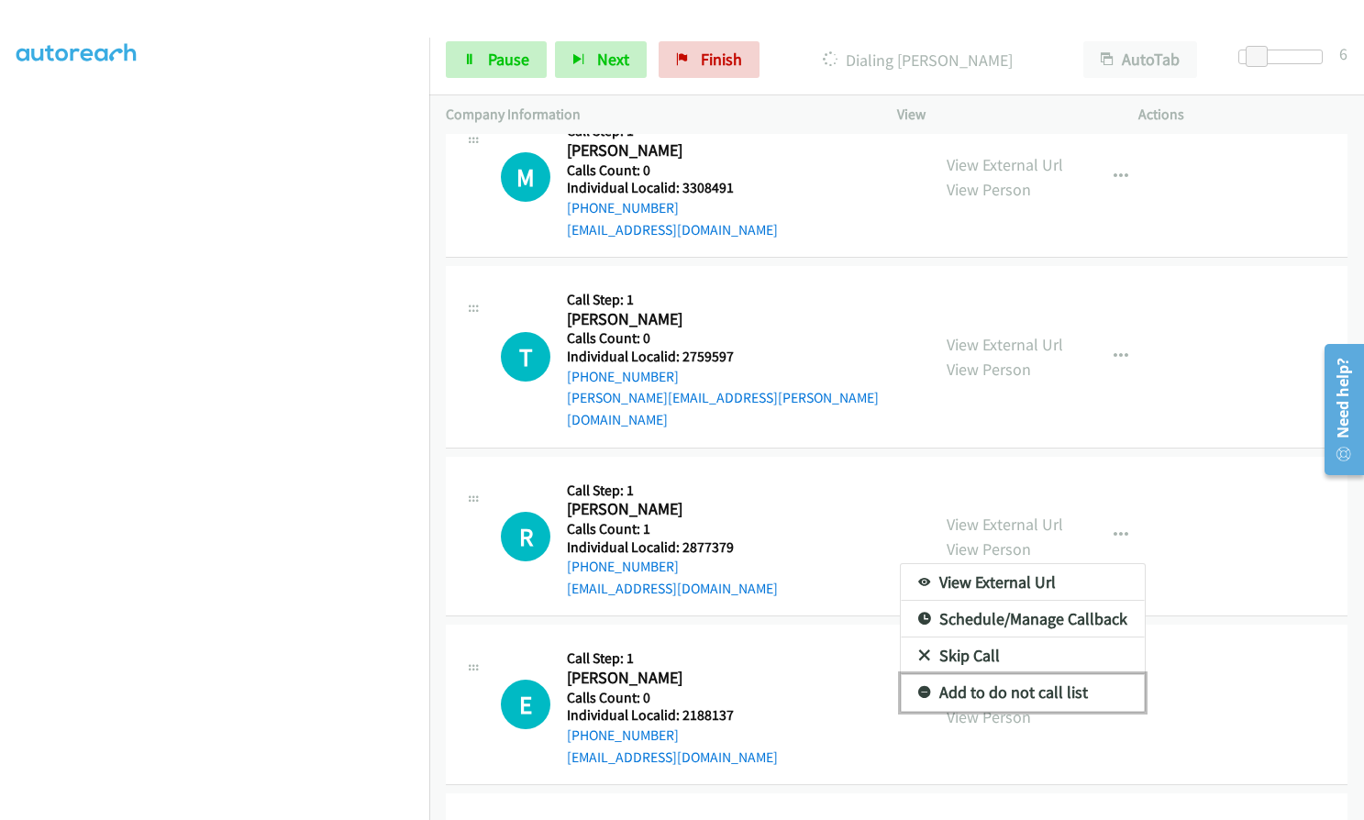
click at [918, 687] on icon at bounding box center [924, 693] width 13 height 13
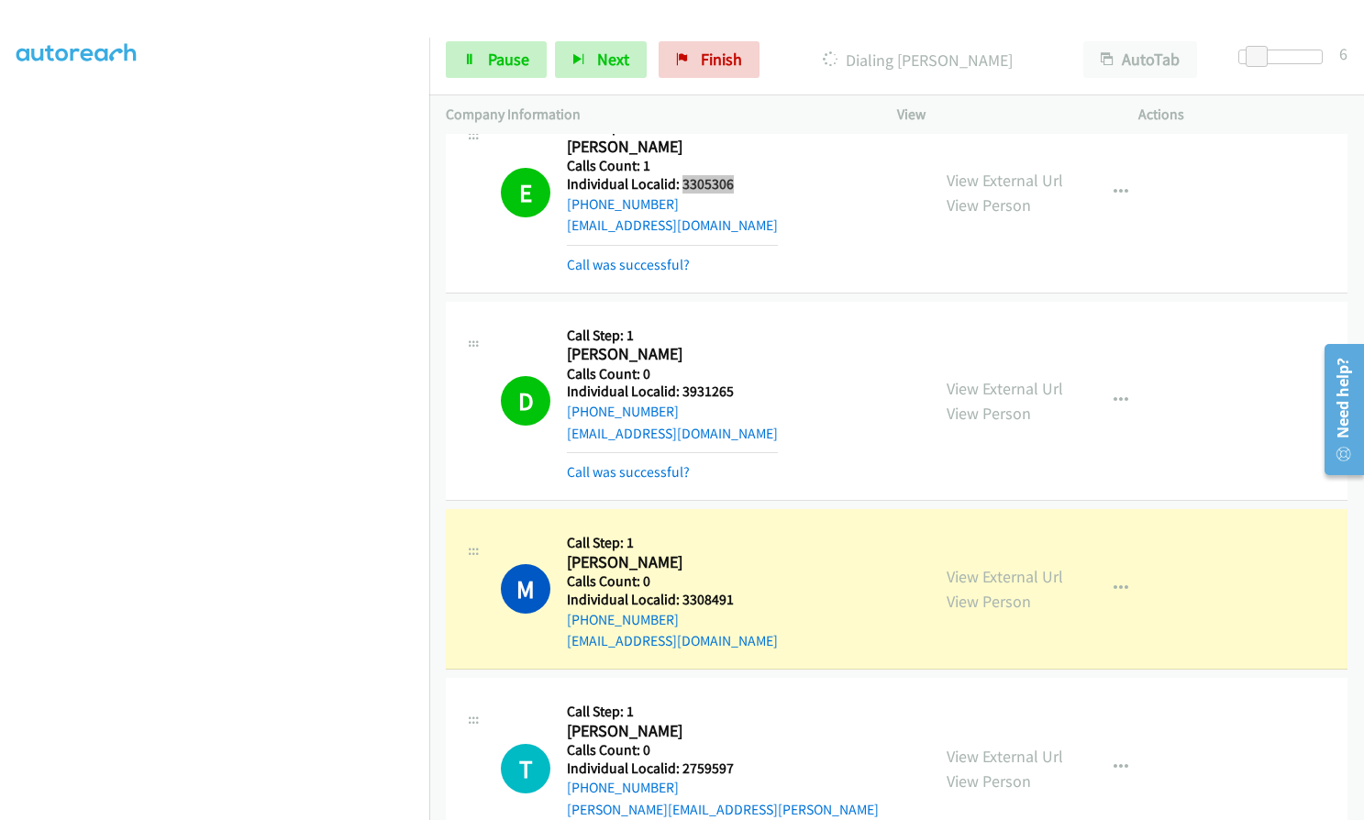
scroll to position [3680, 0]
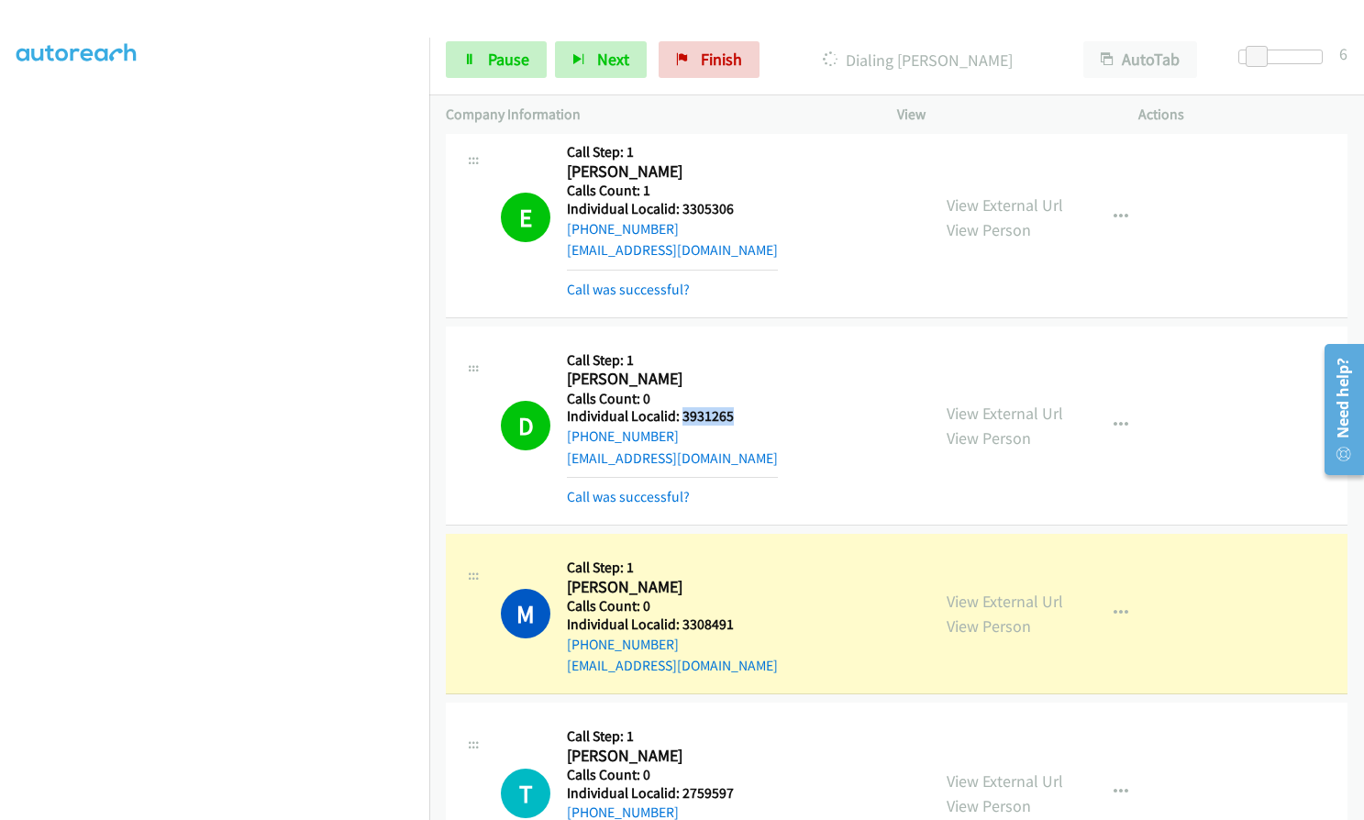
drag, startPoint x: 680, startPoint y: 392, endPoint x: 730, endPoint y: 392, distance: 50.5
click at [730, 407] on h5 "Individual Localid: 3931265" at bounding box center [672, 416] width 211 height 18
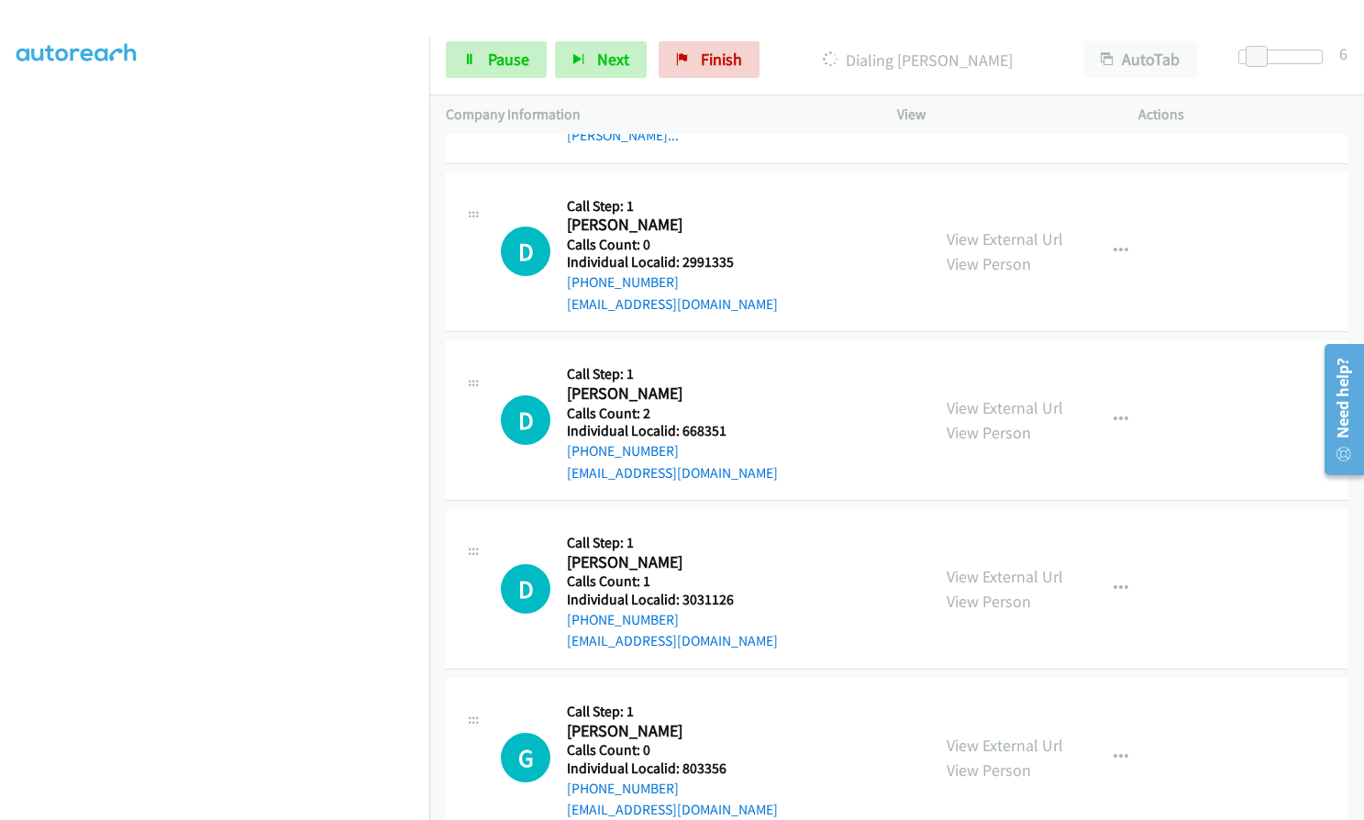
scroll to position [5331, 0]
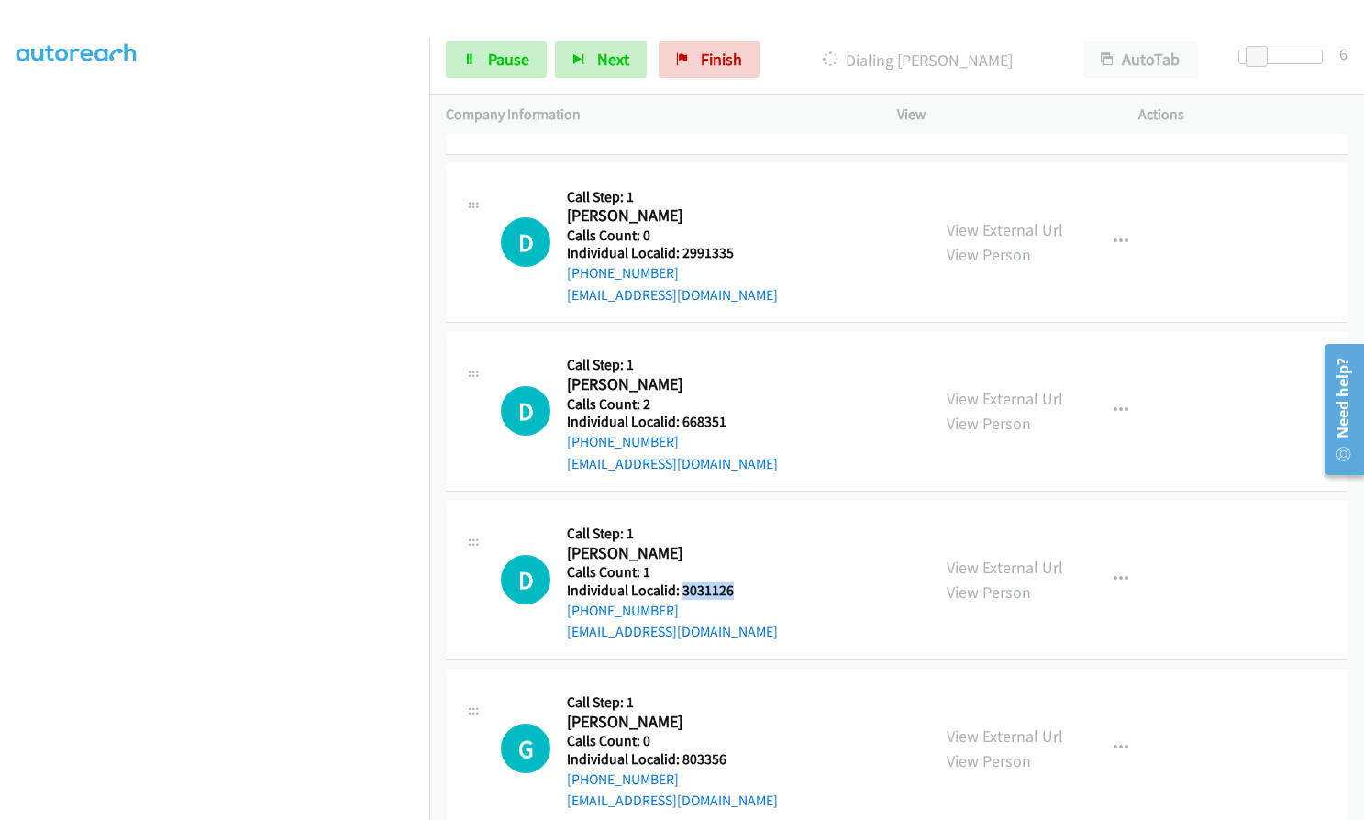
drag, startPoint x: 680, startPoint y: 546, endPoint x: 738, endPoint y: 546, distance: 58.7
click at [738, 546] on div "D Callback Scheduled Call Step: 1 Deron Vandeventer America/New_York Calls Coun…" at bounding box center [707, 579] width 413 height 127
drag, startPoint x: 677, startPoint y: 719, endPoint x: 712, endPoint y: 715, distance: 35.2
click at [731, 714] on div "G Callback Scheduled Call Step: 1 Gary Grimes America/Chicago Calls Count: 0 In…" at bounding box center [707, 748] width 413 height 127
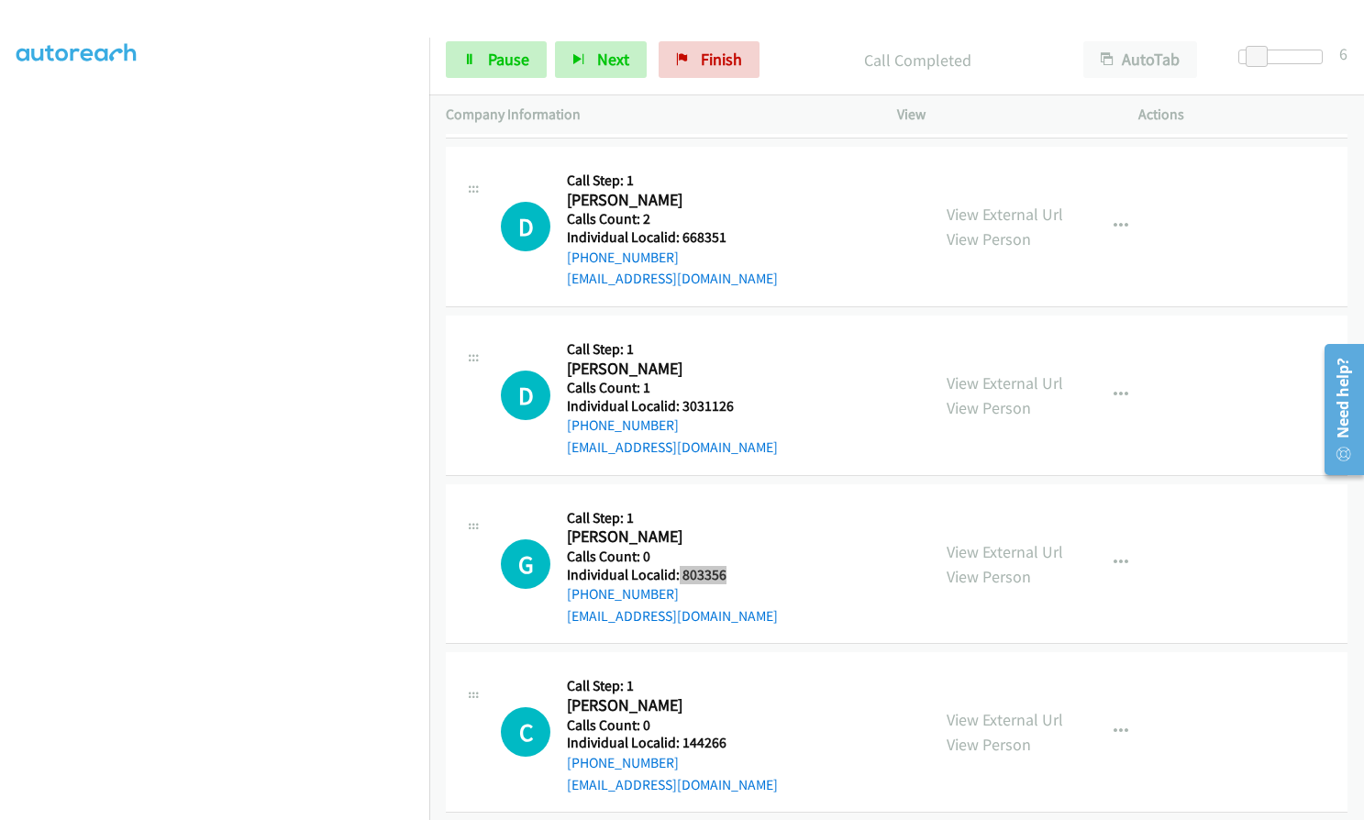
scroll to position [5646, 0]
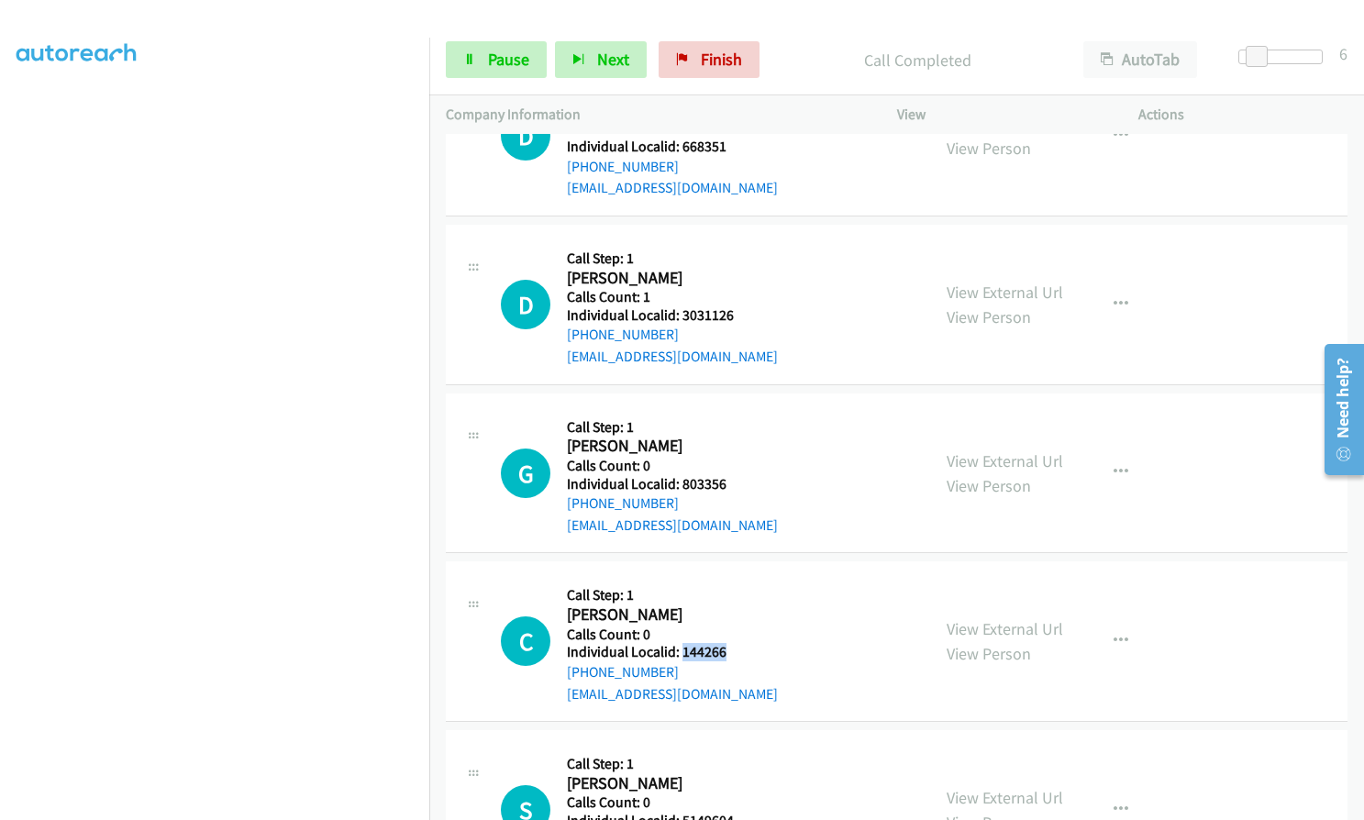
drag, startPoint x: 680, startPoint y: 607, endPoint x: 731, endPoint y: 606, distance: 51.4
click at [732, 606] on div "C Callback Scheduled Call Step: 1 Cole Knighton America/New_York Calls Count: 0…" at bounding box center [707, 641] width 413 height 127
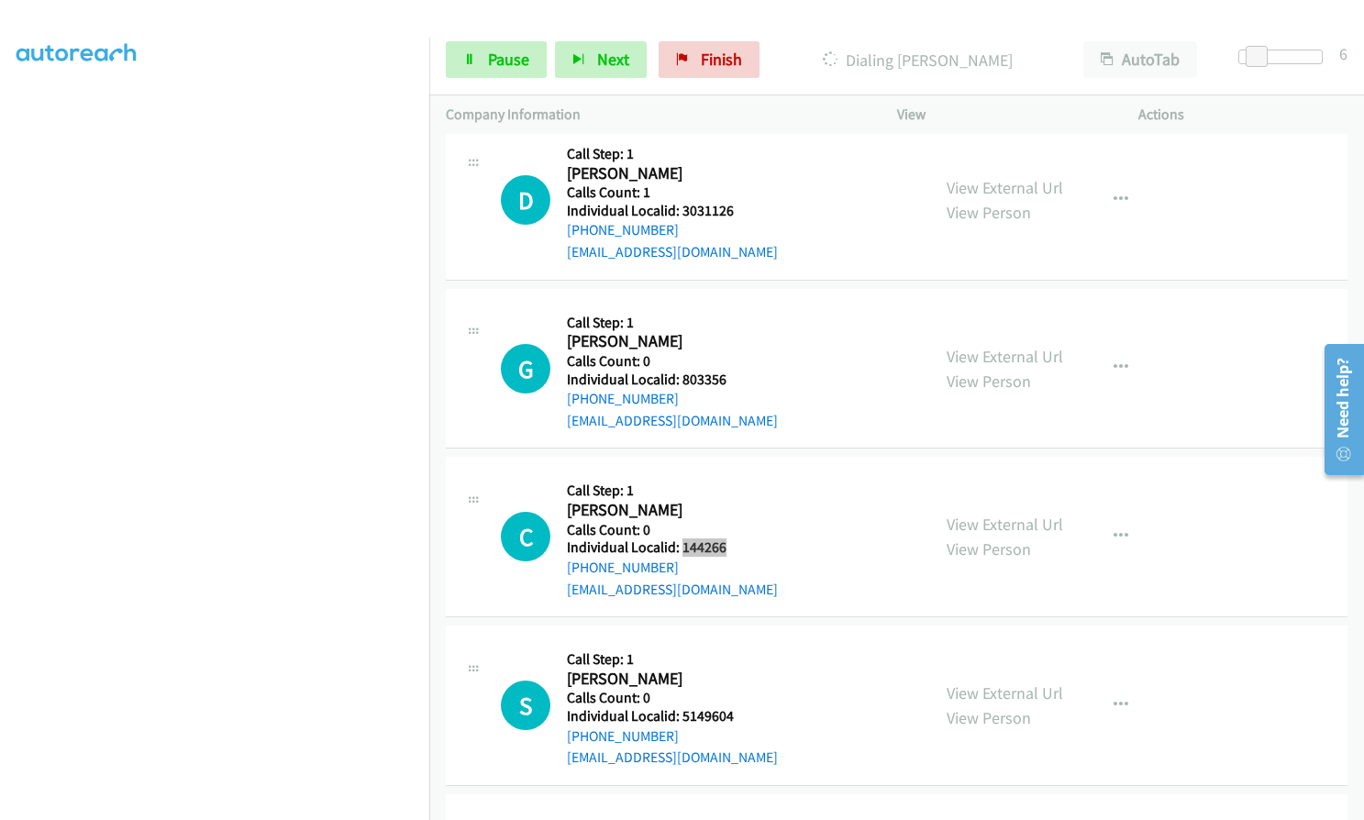
scroll to position [5784, 0]
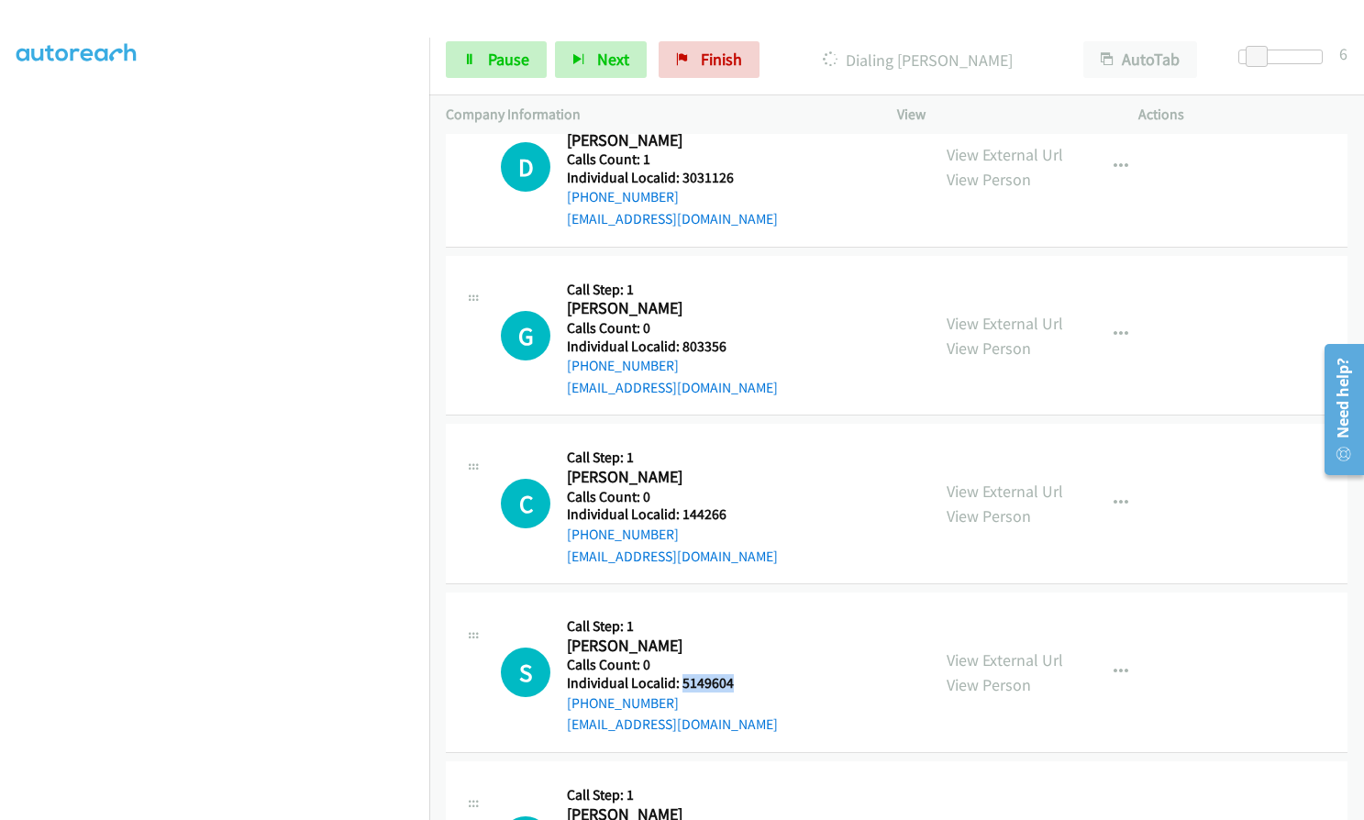
drag, startPoint x: 679, startPoint y: 638, endPoint x: 732, endPoint y: 638, distance: 53.2
click at [732, 638] on div "S Callback Scheduled Call Step: 1 Steve Campbell America/New_York Calls Count: …" at bounding box center [707, 672] width 413 height 127
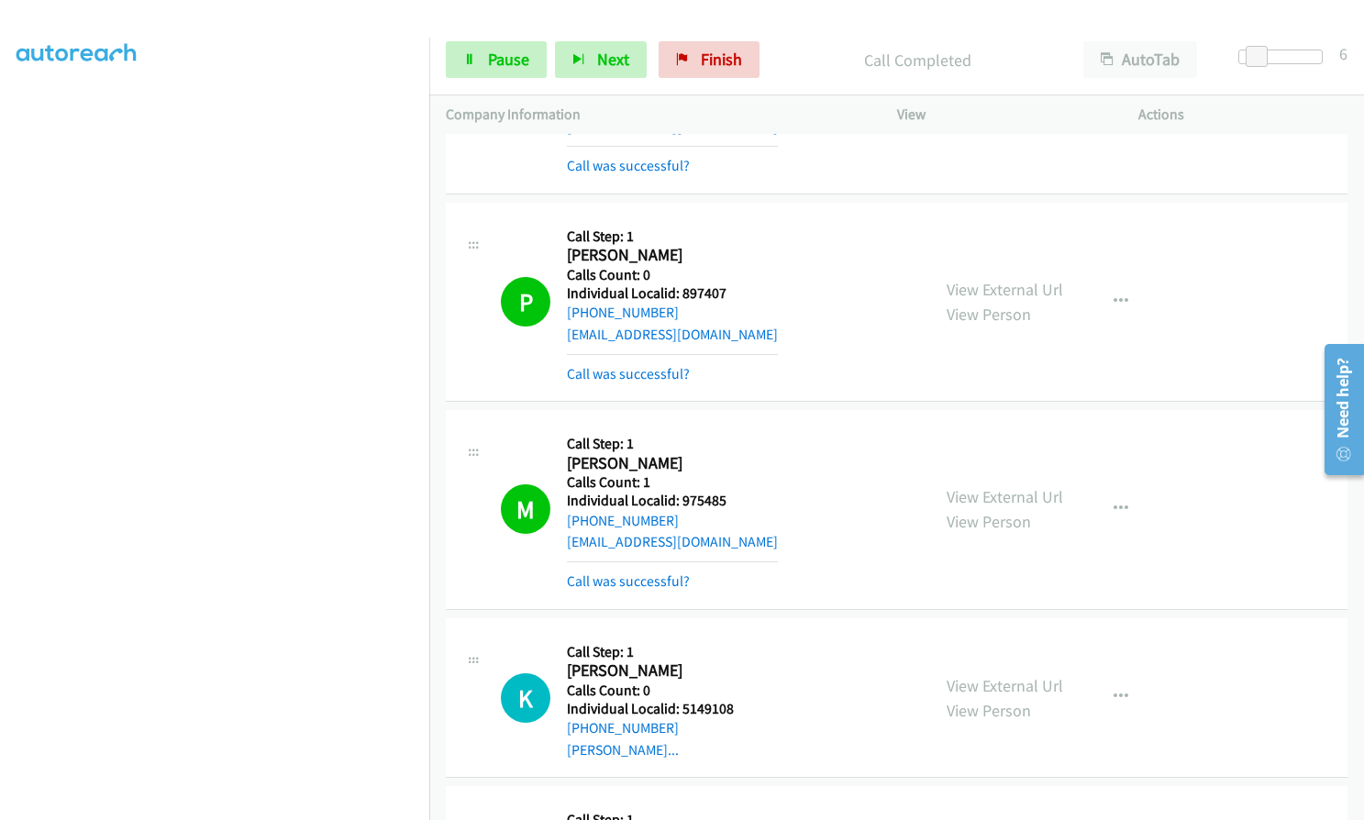
scroll to position [4693, 0]
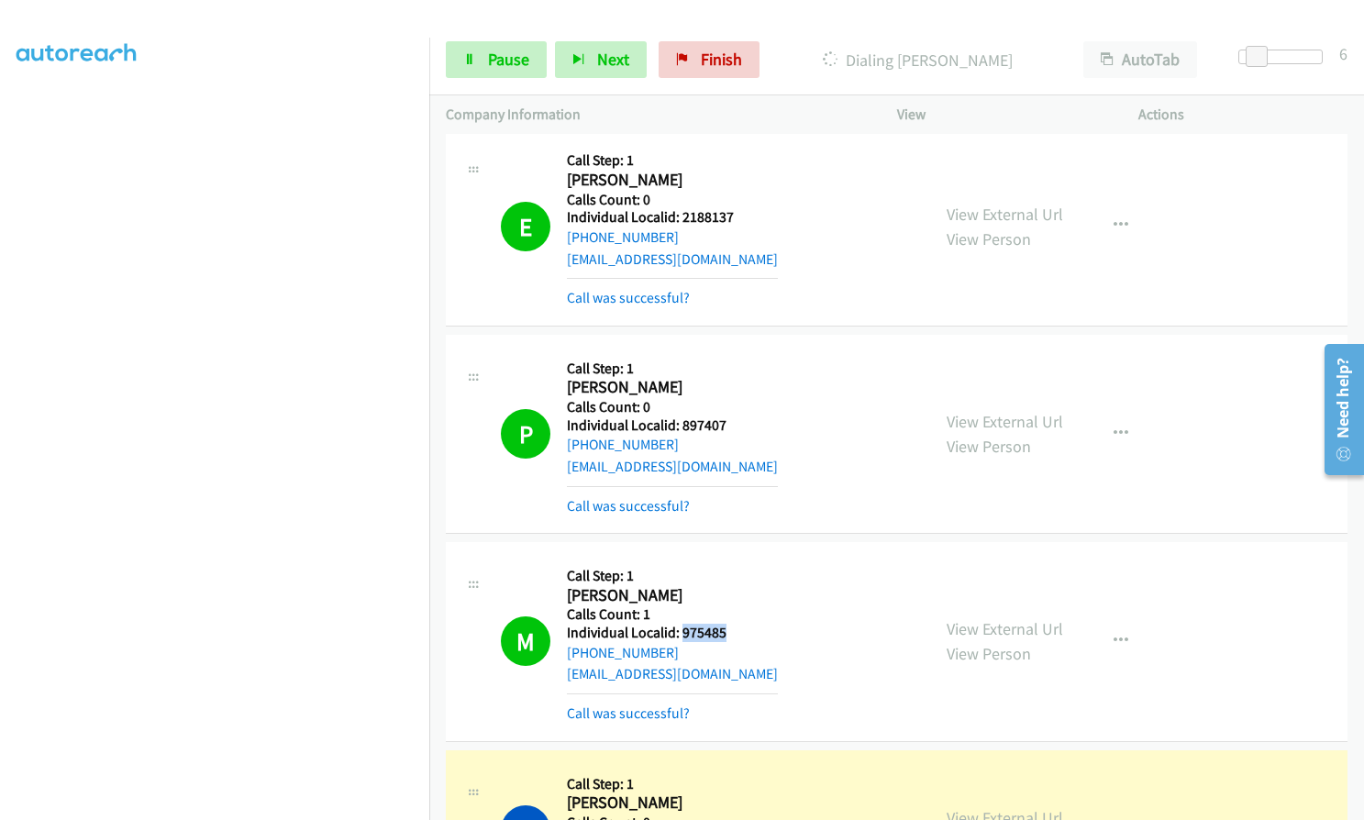
drag, startPoint x: 679, startPoint y: 590, endPoint x: 744, endPoint y: 591, distance: 65.1
click at [744, 624] on h5 "Individual Localid: 975485" at bounding box center [672, 633] width 211 height 18
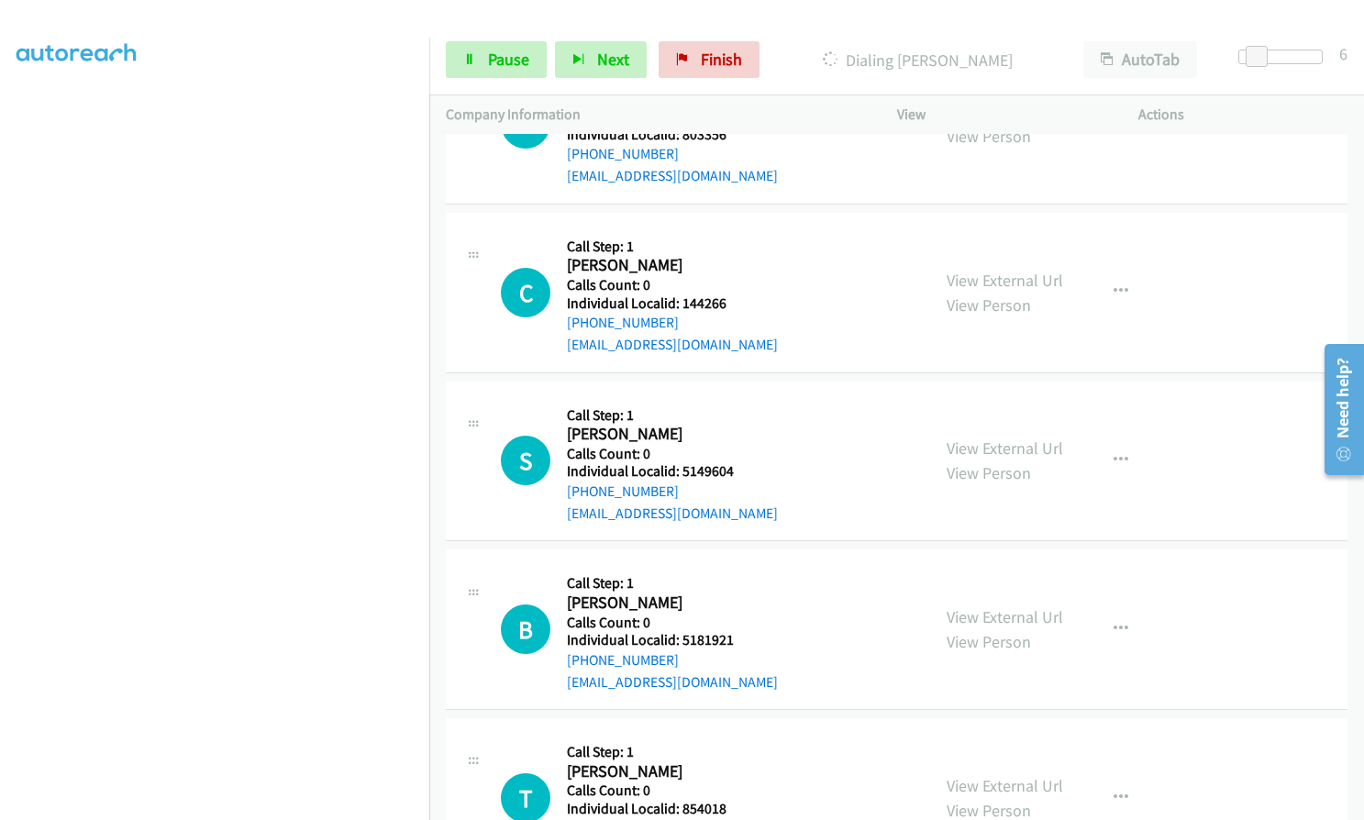
scroll to position [6115, 0]
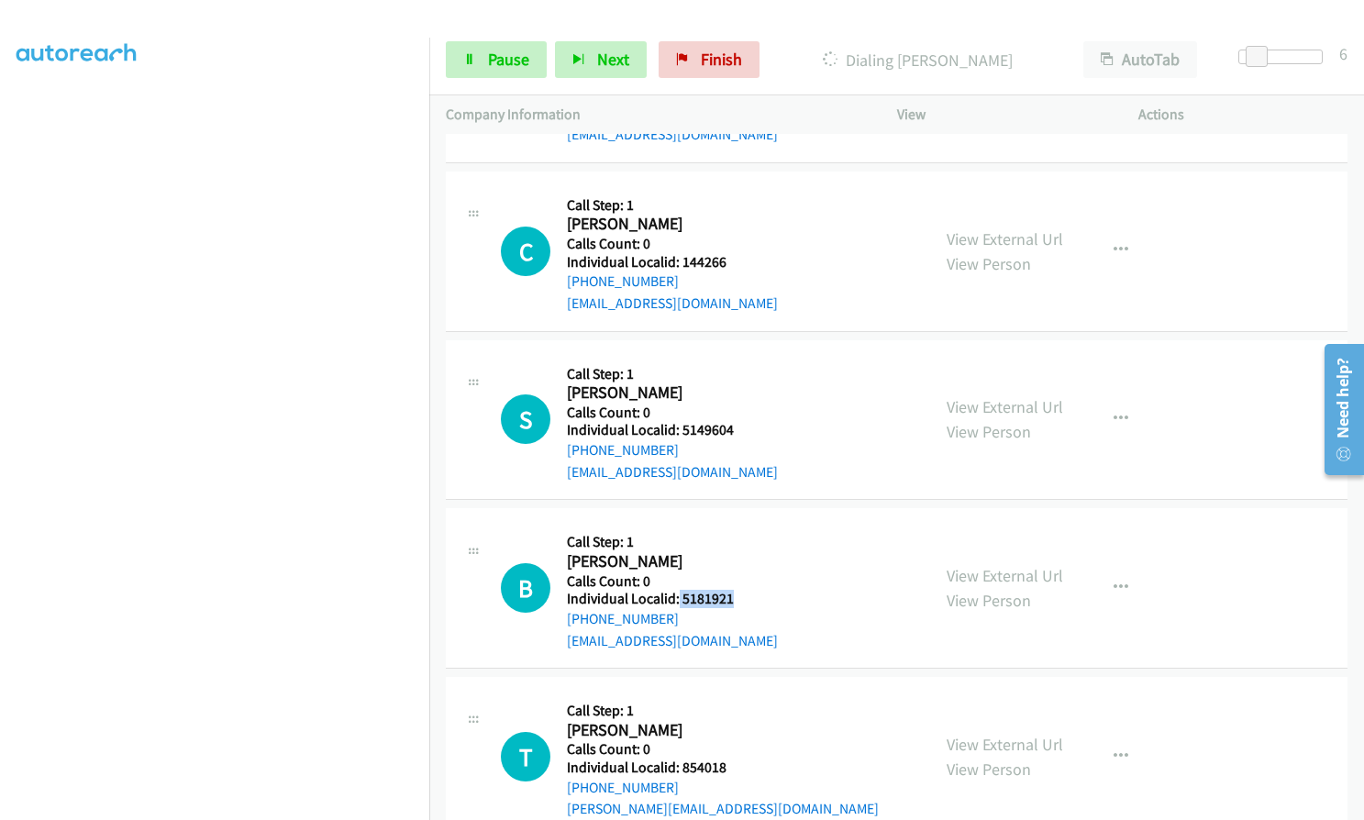
drag, startPoint x: 678, startPoint y: 554, endPoint x: 743, endPoint y: 555, distance: 65.1
click at [743, 555] on div "B Callback Scheduled Call Step: 1 Brylon Bedingfield America/Chicago Calls Coun…" at bounding box center [707, 588] width 413 height 127
click at [728, 720] on h2 "Trev Odoms" at bounding box center [723, 730] width 312 height 21
drag, startPoint x: 682, startPoint y: 727, endPoint x: 727, endPoint y: 722, distance: 44.3
click at [727, 759] on h5 "Individual Localid: 854018" at bounding box center [723, 768] width 312 height 18
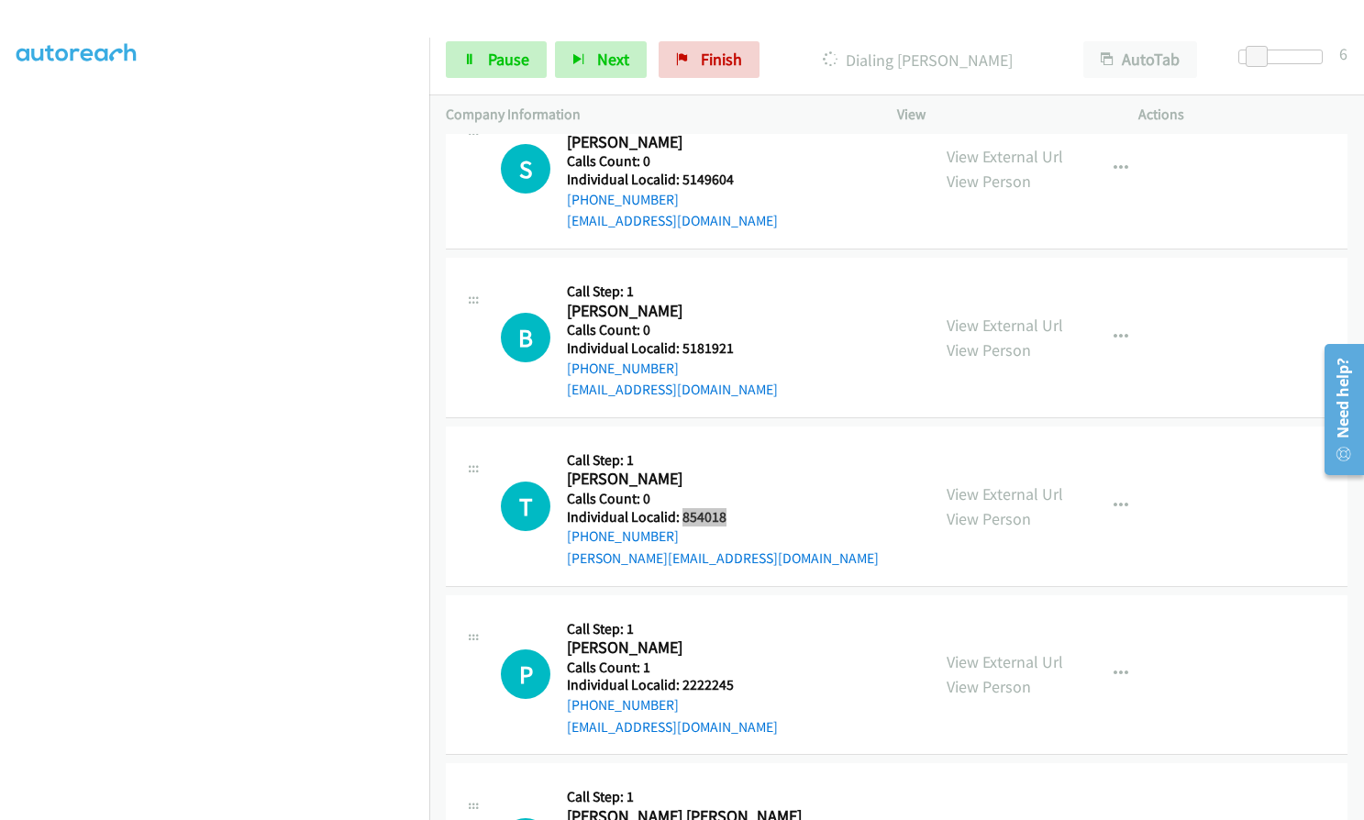
scroll to position [6407, 0]
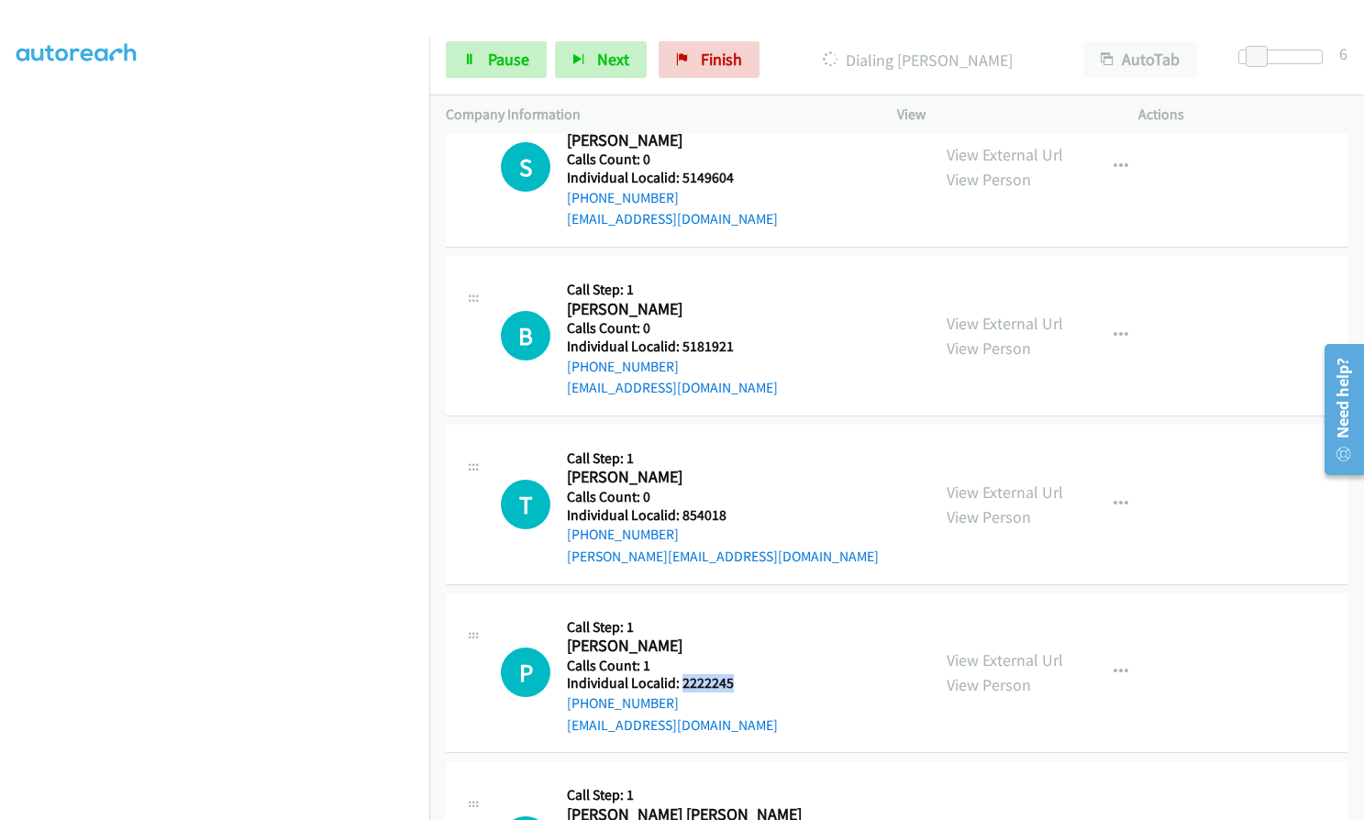
drag, startPoint x: 679, startPoint y: 636, endPoint x: 734, endPoint y: 637, distance: 55.0
click at [734, 637] on div "P Callback Scheduled Call Step: 1 Paul Brockman America/New_York Calls Count: 1…" at bounding box center [707, 673] width 413 height 127
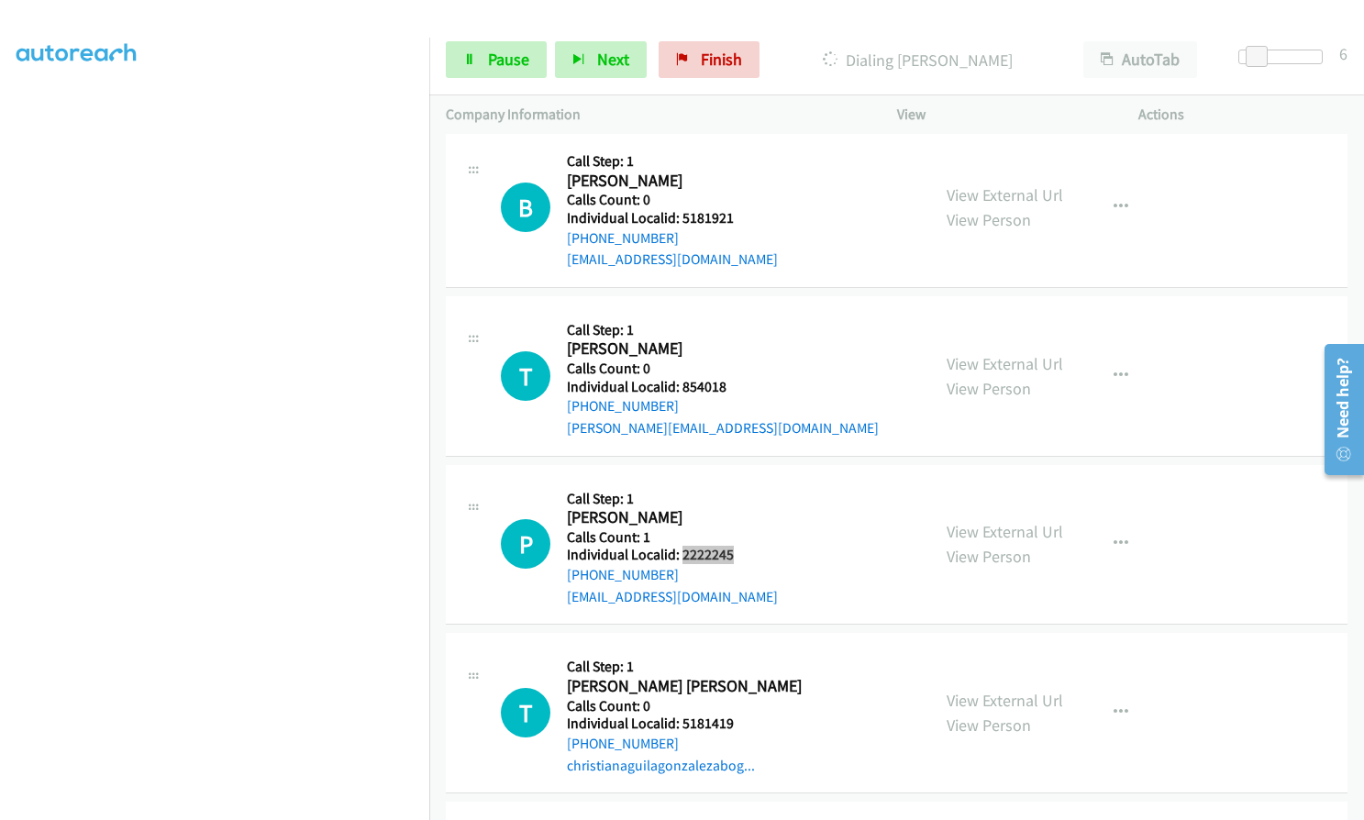
scroll to position [6567, 0]
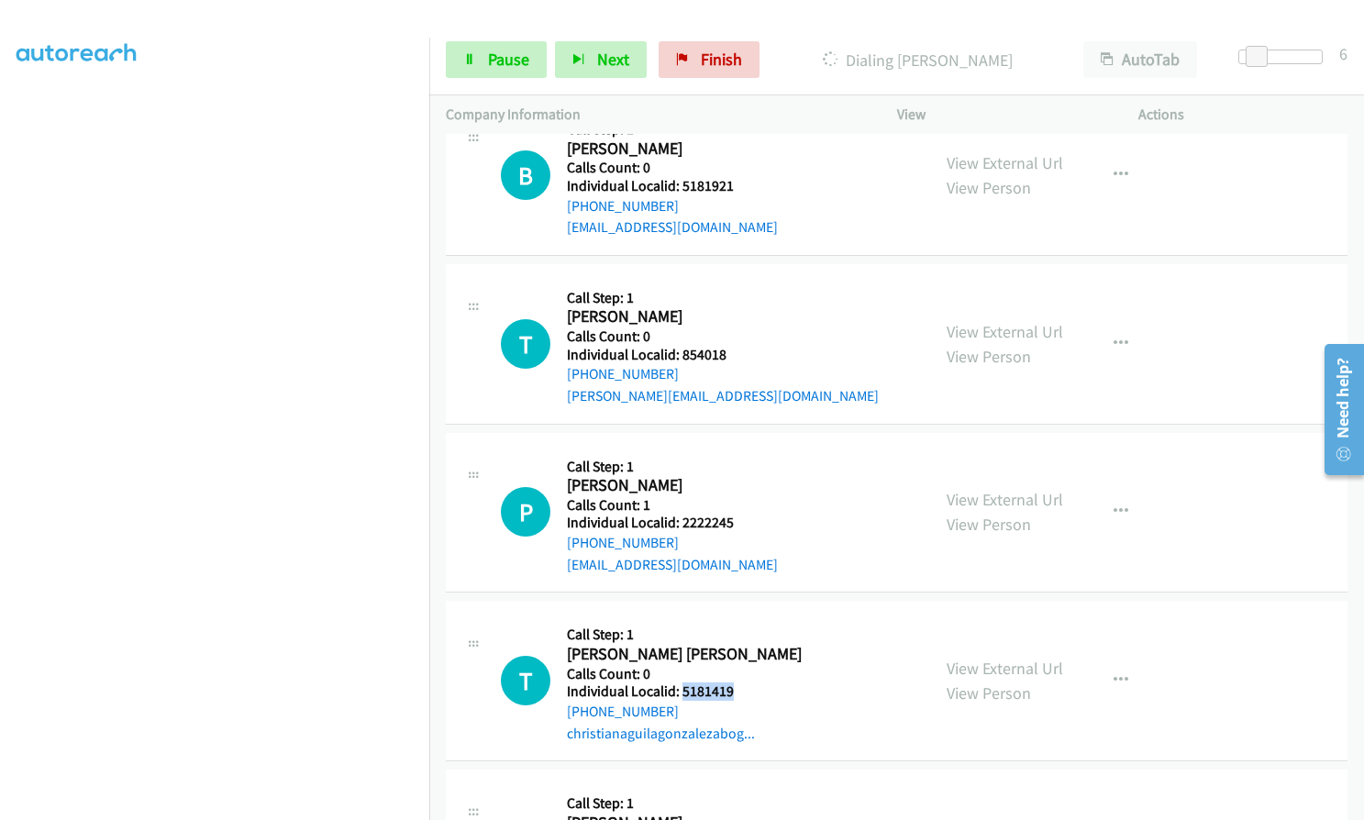
drag, startPoint x: 682, startPoint y: 649, endPoint x: 735, endPoint y: 649, distance: 52.3
click at [735, 682] on h5 "Individual Localid: 5181419" at bounding box center [684, 691] width 235 height 18
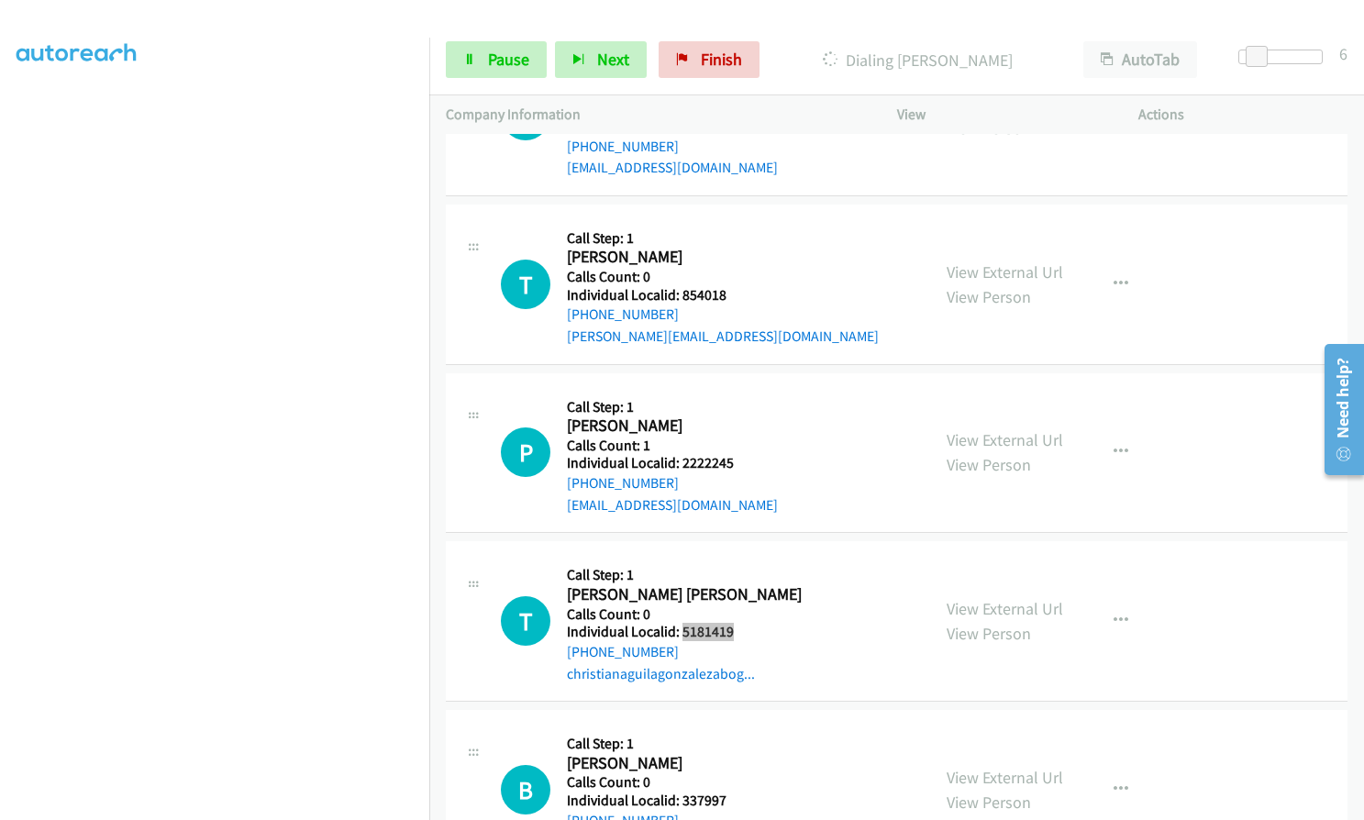
scroll to position [6773, 0]
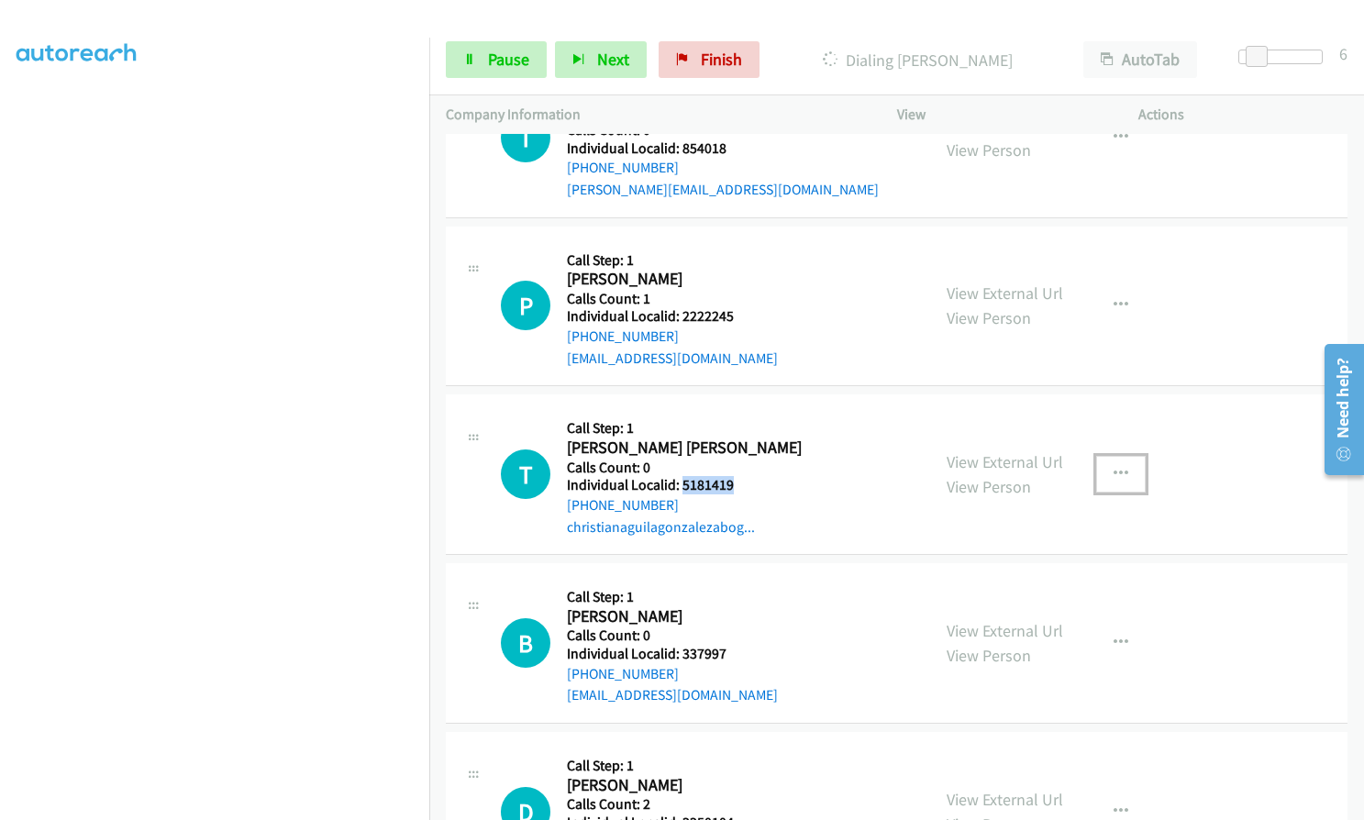
click at [1115, 456] on button "button" at bounding box center [1121, 474] width 50 height 37
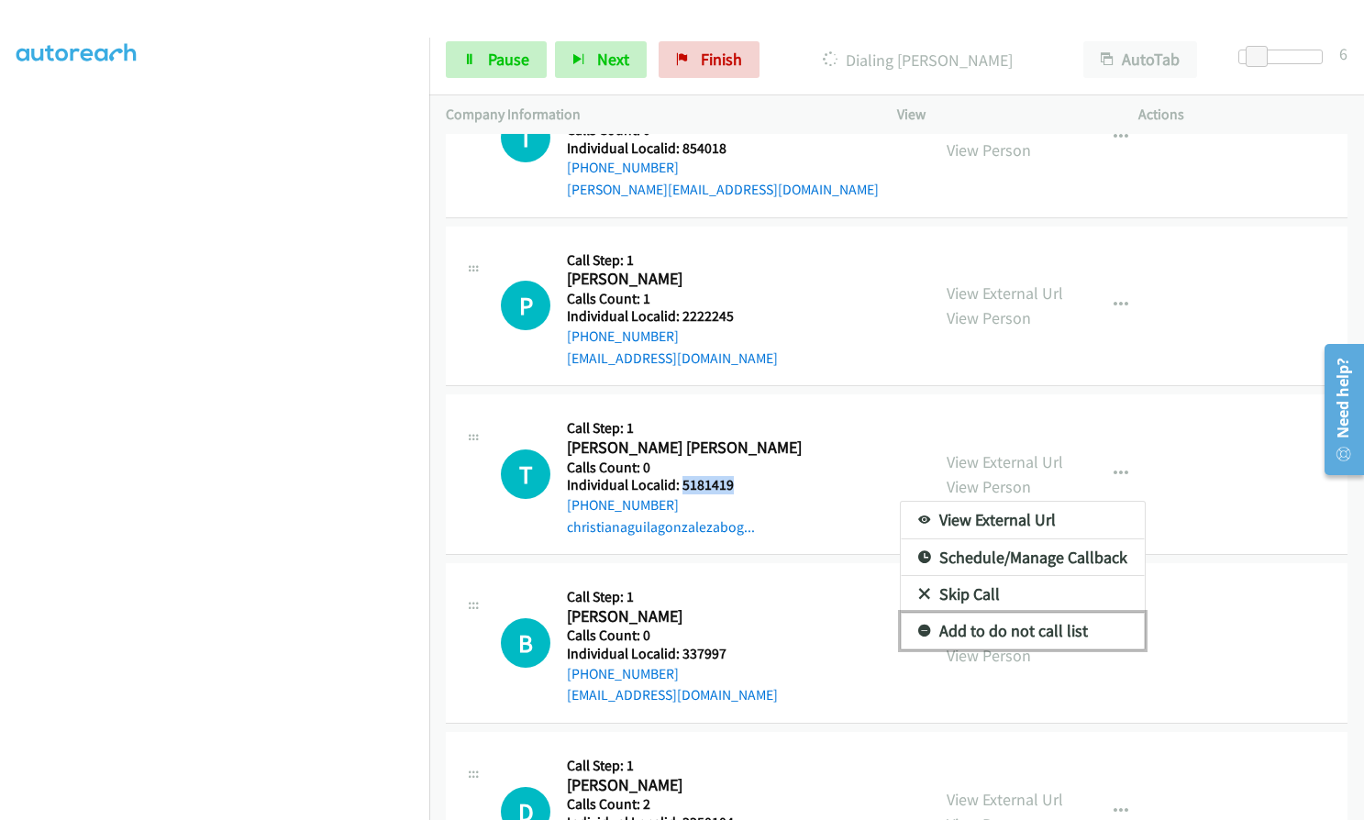
click at [918, 626] on icon at bounding box center [924, 632] width 13 height 13
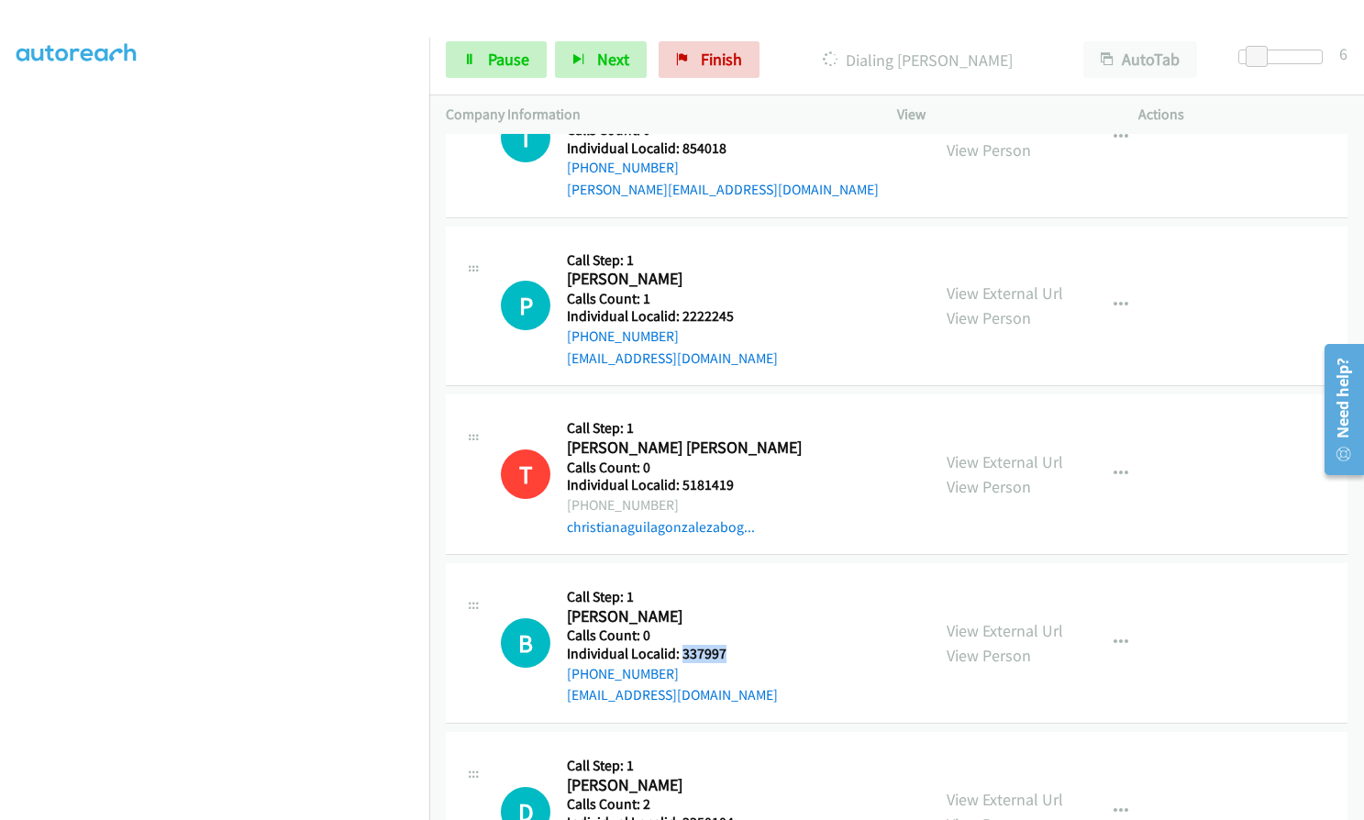
drag, startPoint x: 682, startPoint y: 609, endPoint x: 732, endPoint y: 605, distance: 50.7
click at [732, 605] on div "B Callback Scheduled Call Step: 1 Brad Birgy America/New_York Calls Count: 0 In…" at bounding box center [707, 643] width 413 height 127
drag, startPoint x: 681, startPoint y: 778, endPoint x: 720, endPoint y: 777, distance: 39.5
click at [730, 814] on h5 "Individual Localid: 3350104" at bounding box center [672, 823] width 211 height 18
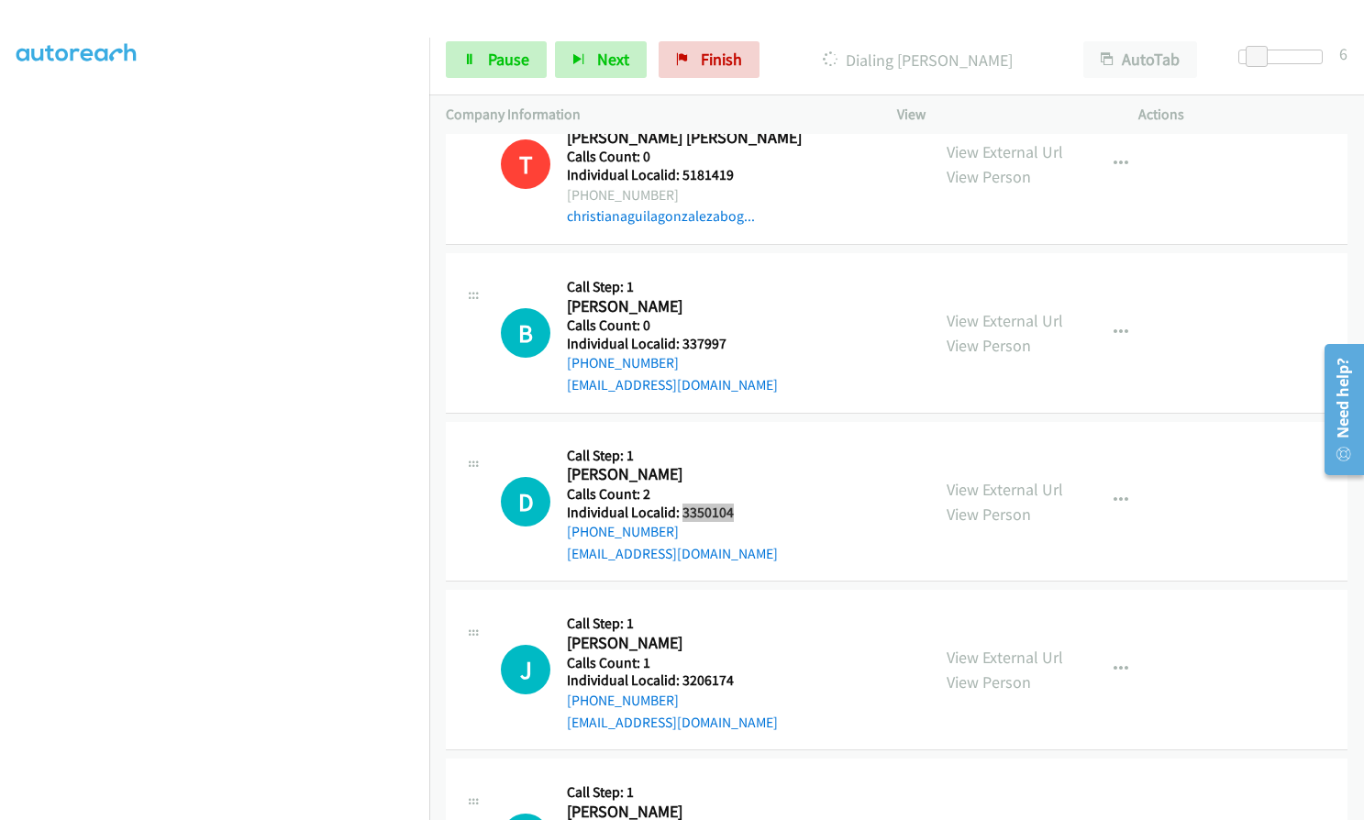
scroll to position [7226, 0]
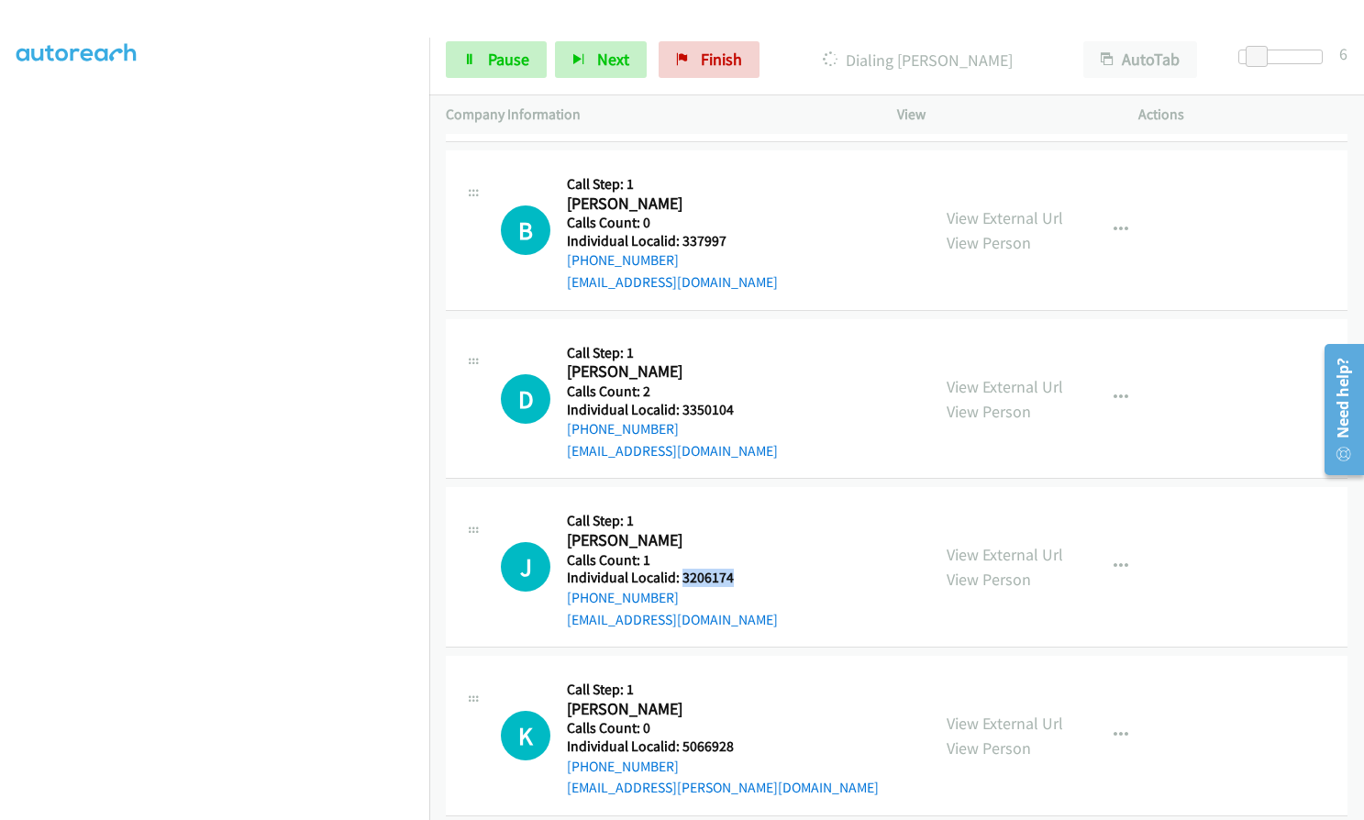
drag, startPoint x: 681, startPoint y: 533, endPoint x: 729, endPoint y: 530, distance: 48.7
click at [729, 569] on h5 "Individual Localid: 3206174" at bounding box center [672, 578] width 211 height 18
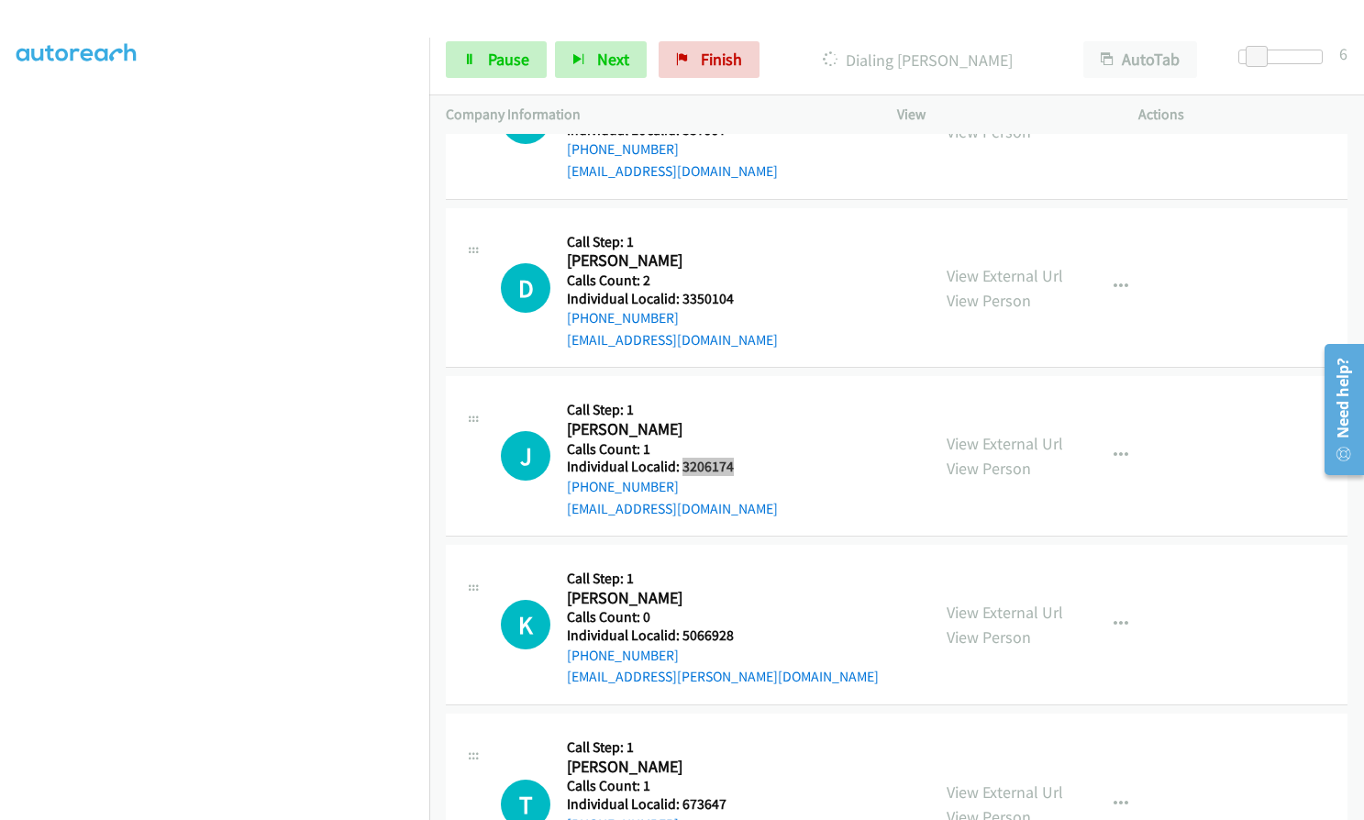
scroll to position [7340, 0]
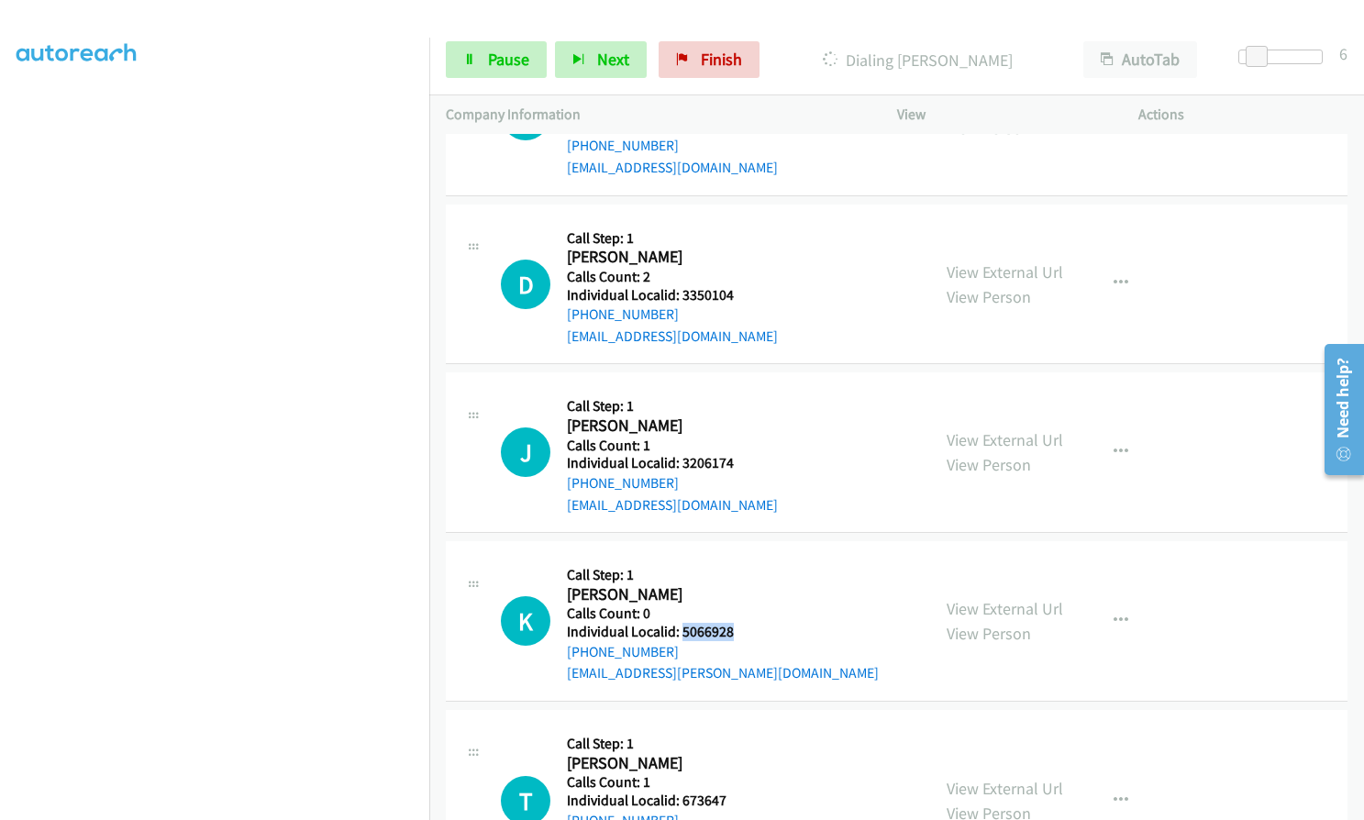
drag, startPoint x: 681, startPoint y: 589, endPoint x: 734, endPoint y: 593, distance: 53.3
click at [734, 593] on div "K Callback Scheduled Call Step: 1 Kayson Acklin America/Denver Calls Count: 0 I…" at bounding box center [707, 621] width 413 height 127
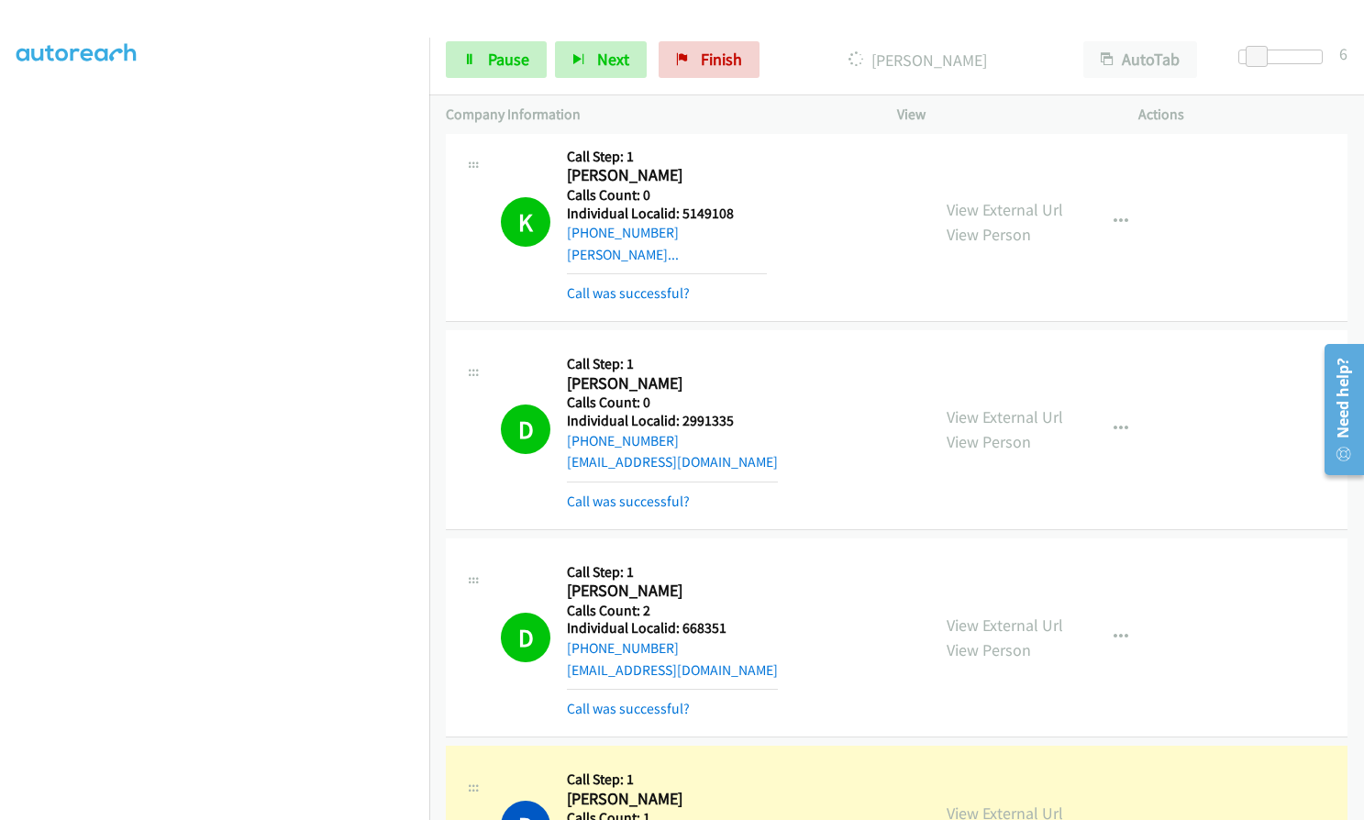
scroll to position [5315, 0]
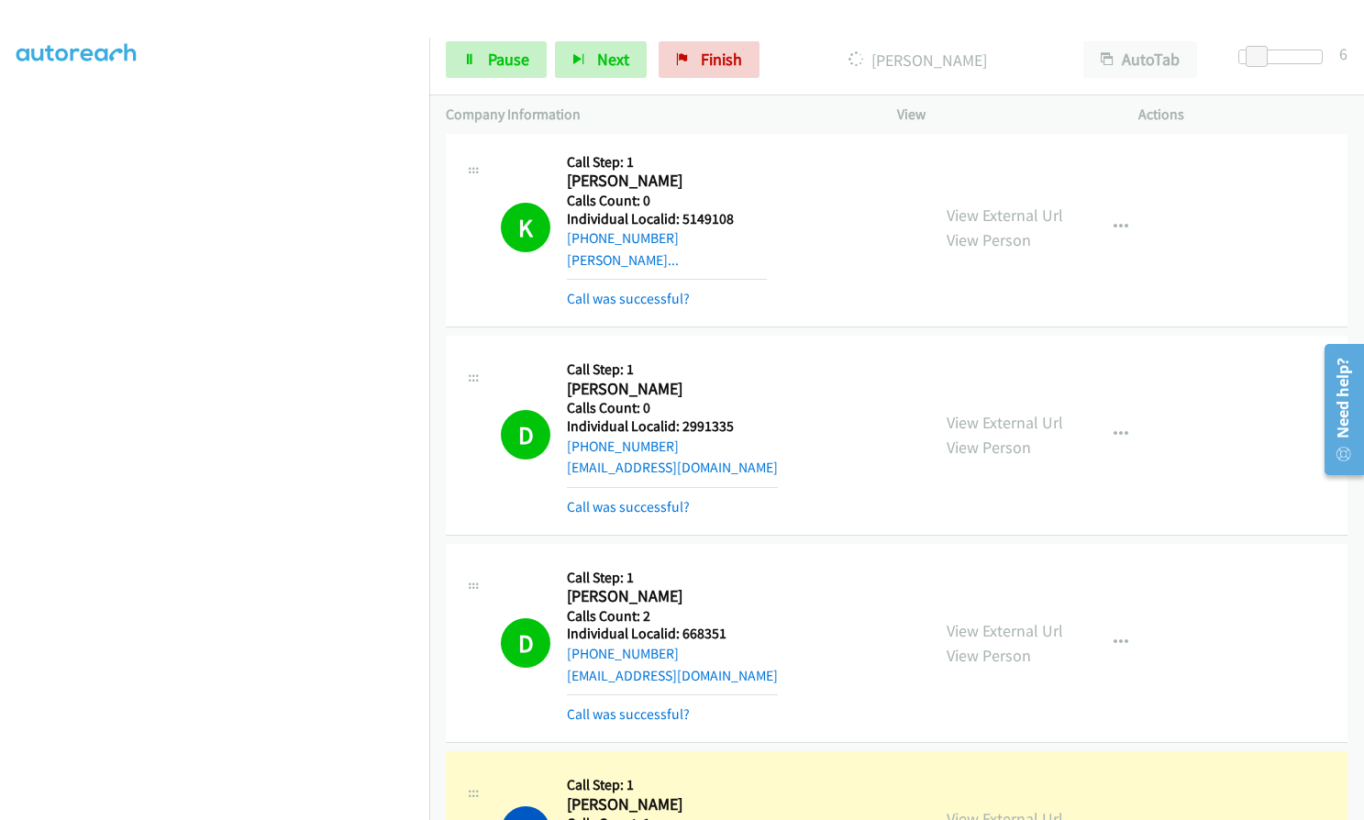
click at [761, 436] on div "+1 407-905-9063" at bounding box center [672, 447] width 211 height 22
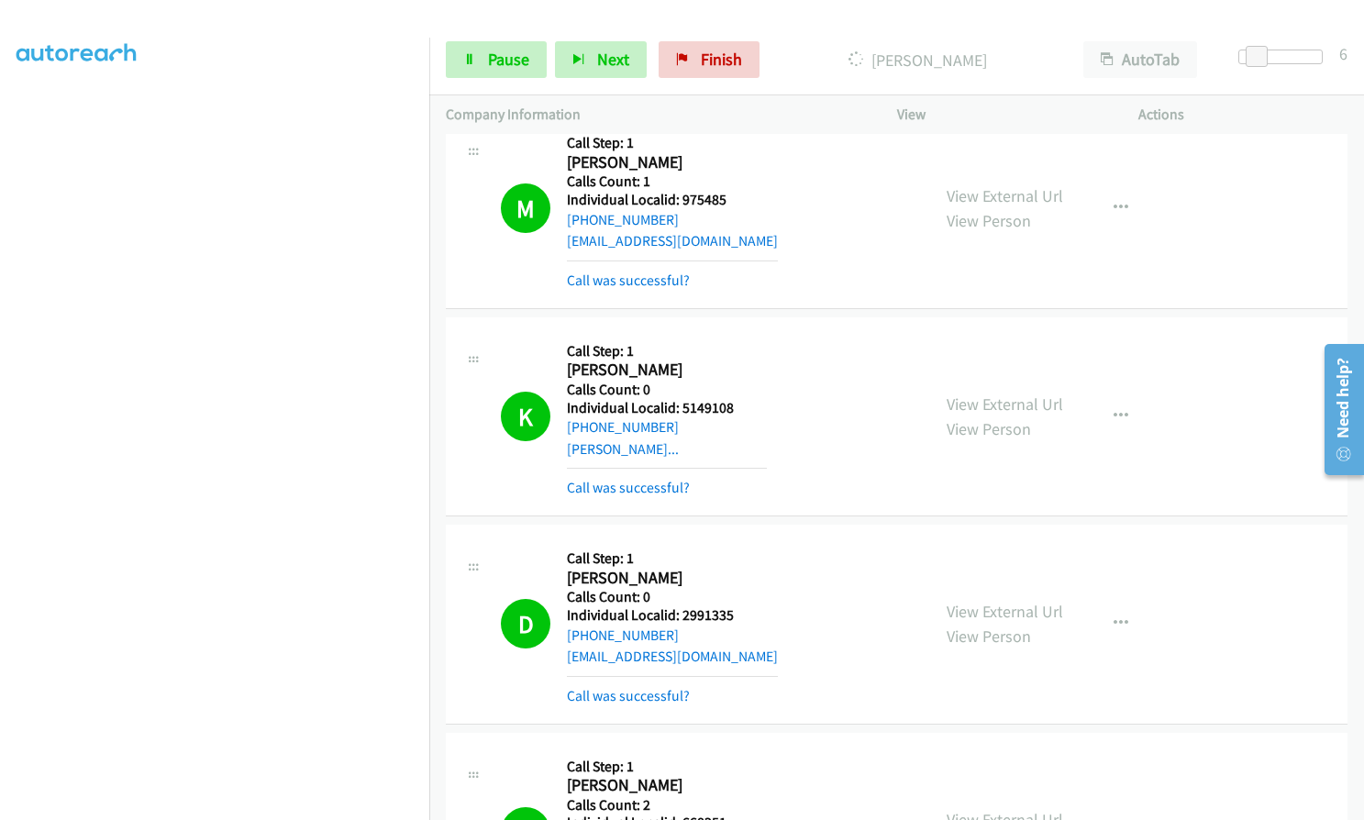
scroll to position [5200, 0]
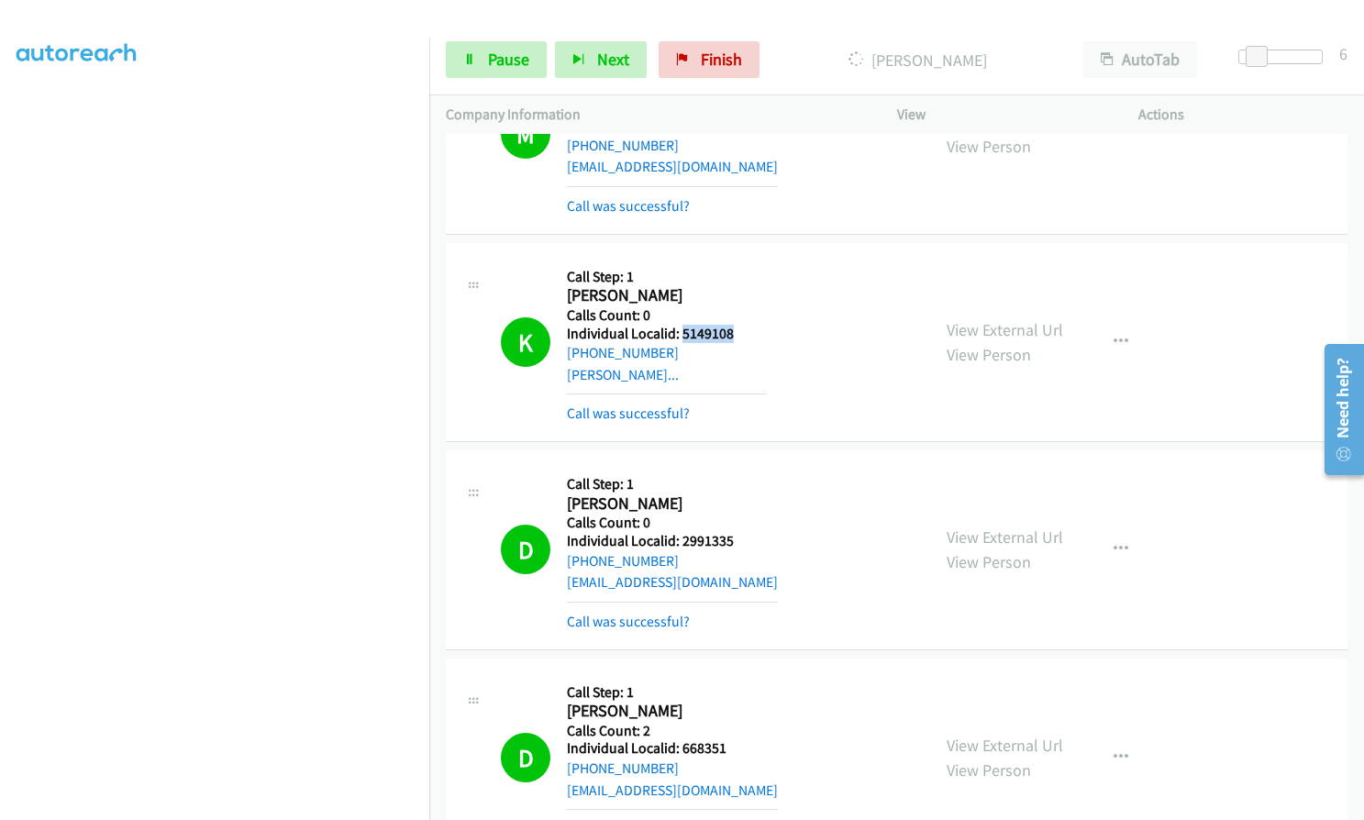
drag, startPoint x: 679, startPoint y: 287, endPoint x: 740, endPoint y: 289, distance: 61.5
click at [740, 325] on h5 "Individual Localid: 5149108" at bounding box center [667, 334] width 200 height 18
drag, startPoint x: 680, startPoint y: 498, endPoint x: 741, endPoint y: 497, distance: 61.5
click at [741, 532] on h5 "Individual Localid: 2991335" at bounding box center [672, 541] width 211 height 18
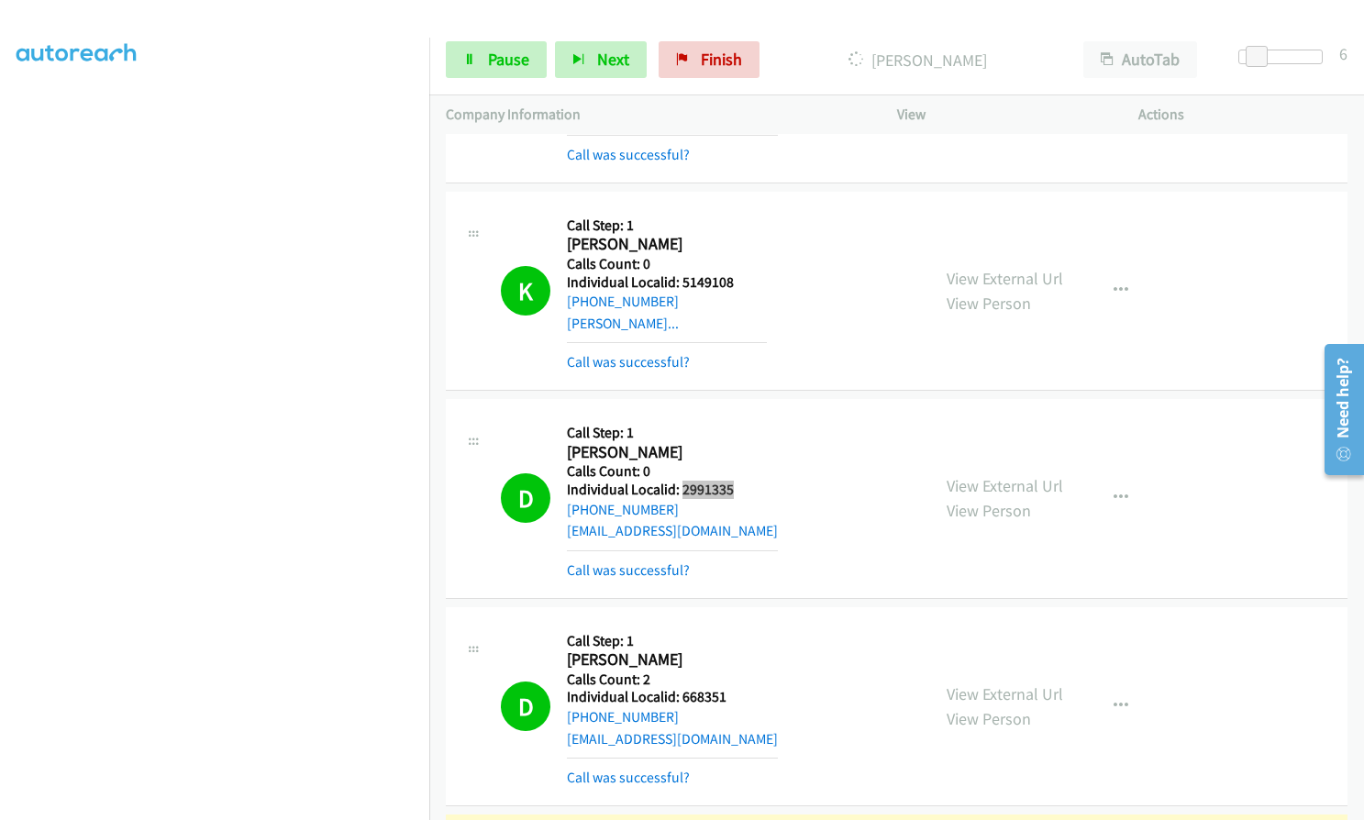
scroll to position [5430, 0]
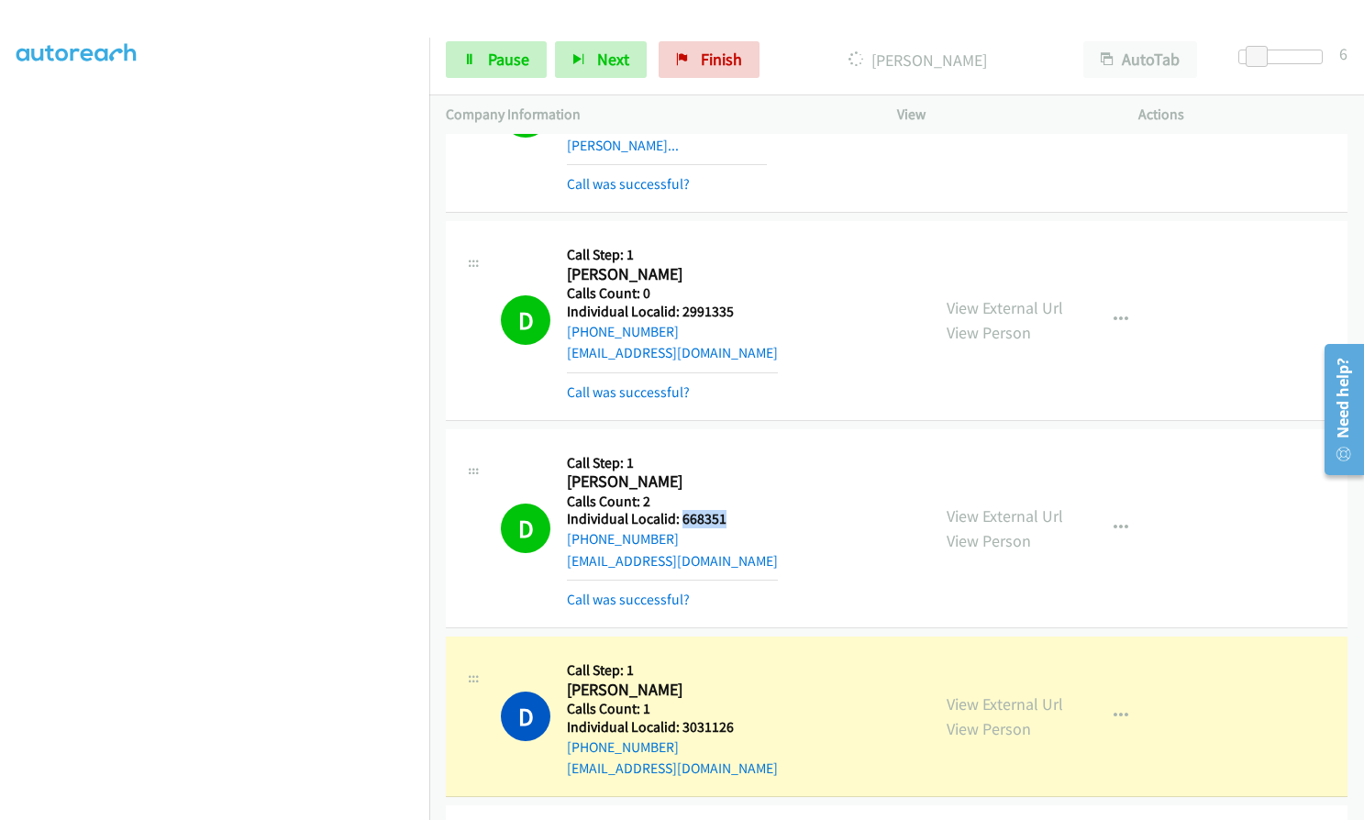
drag, startPoint x: 686, startPoint y: 475, endPoint x: 743, endPoint y: 474, distance: 56.9
click at [743, 510] on h5 "Individual Localid: 668351" at bounding box center [672, 519] width 211 height 18
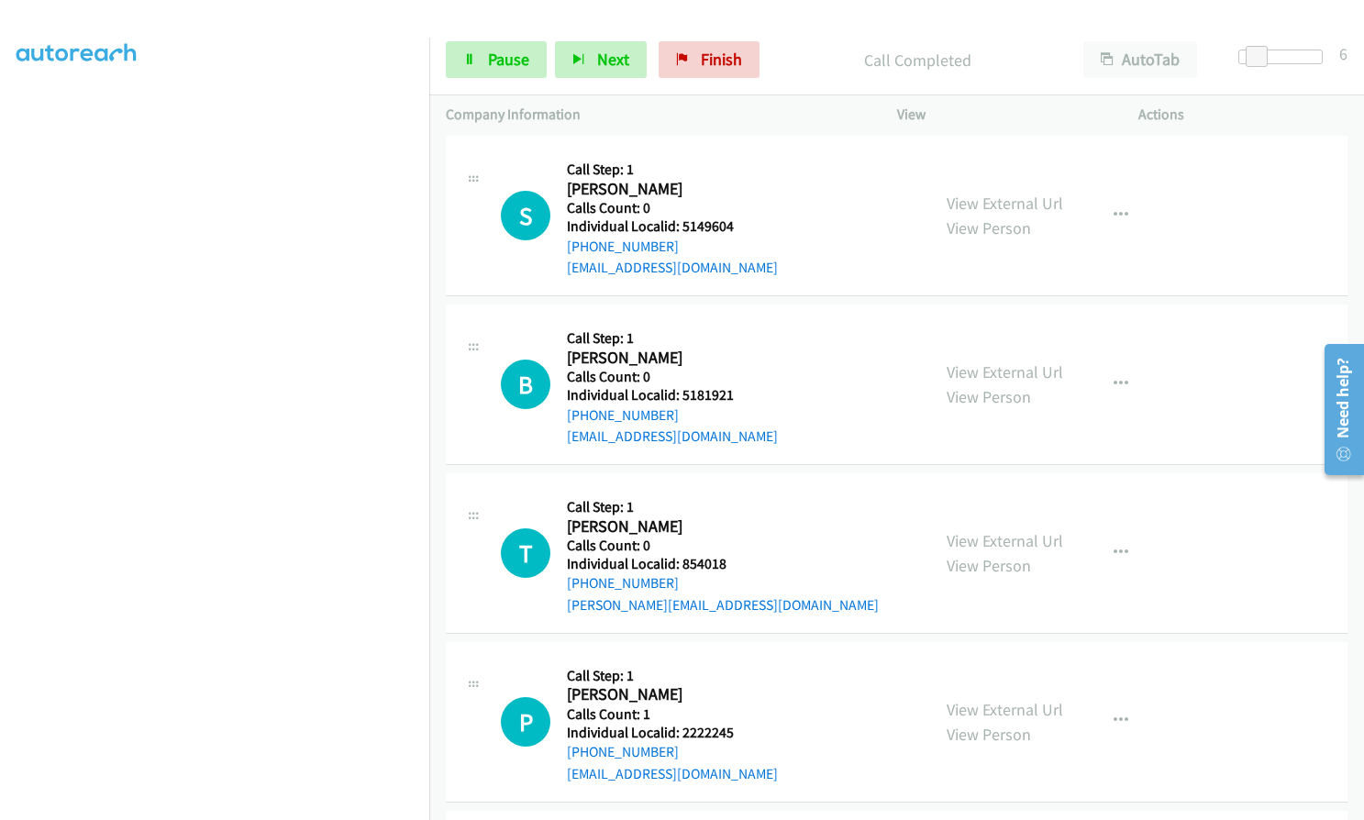
scroll to position [6507, 0]
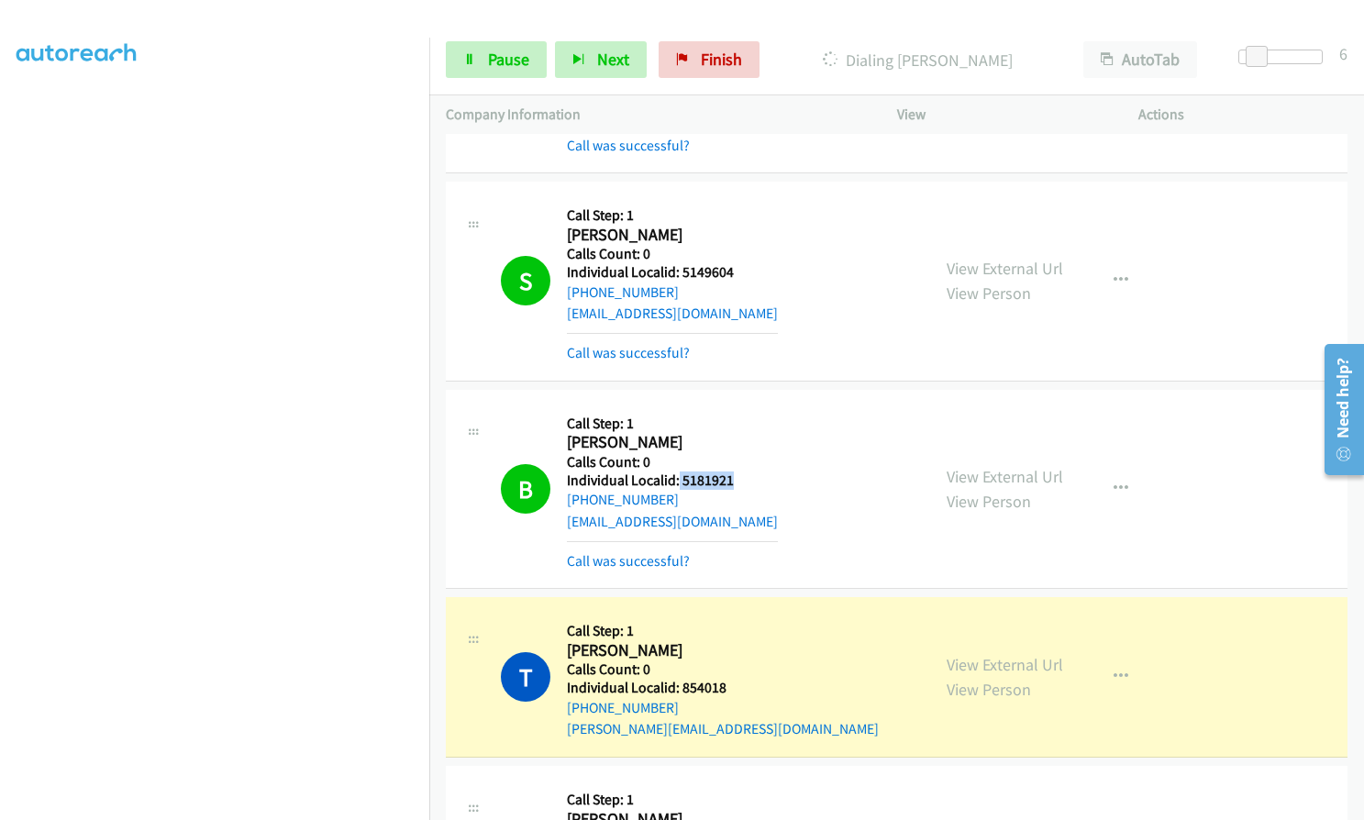
drag, startPoint x: 678, startPoint y: 435, endPoint x: 740, endPoint y: 434, distance: 62.4
click at [740, 434] on div "B Callback Scheduled Call Step: 1 Brylon Bedingfield America/Chicago Calls Coun…" at bounding box center [707, 488] width 413 height 165
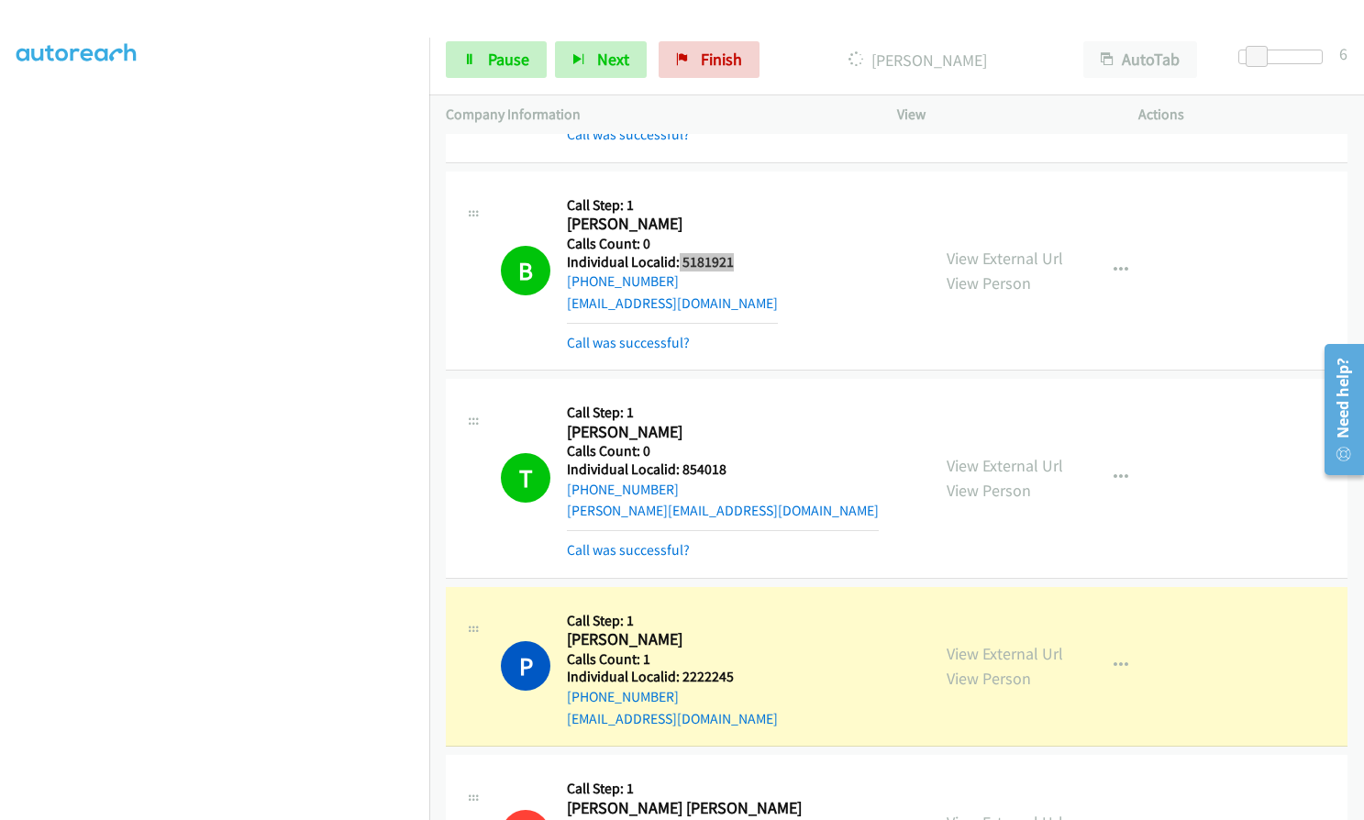
scroll to position [6760, 0]
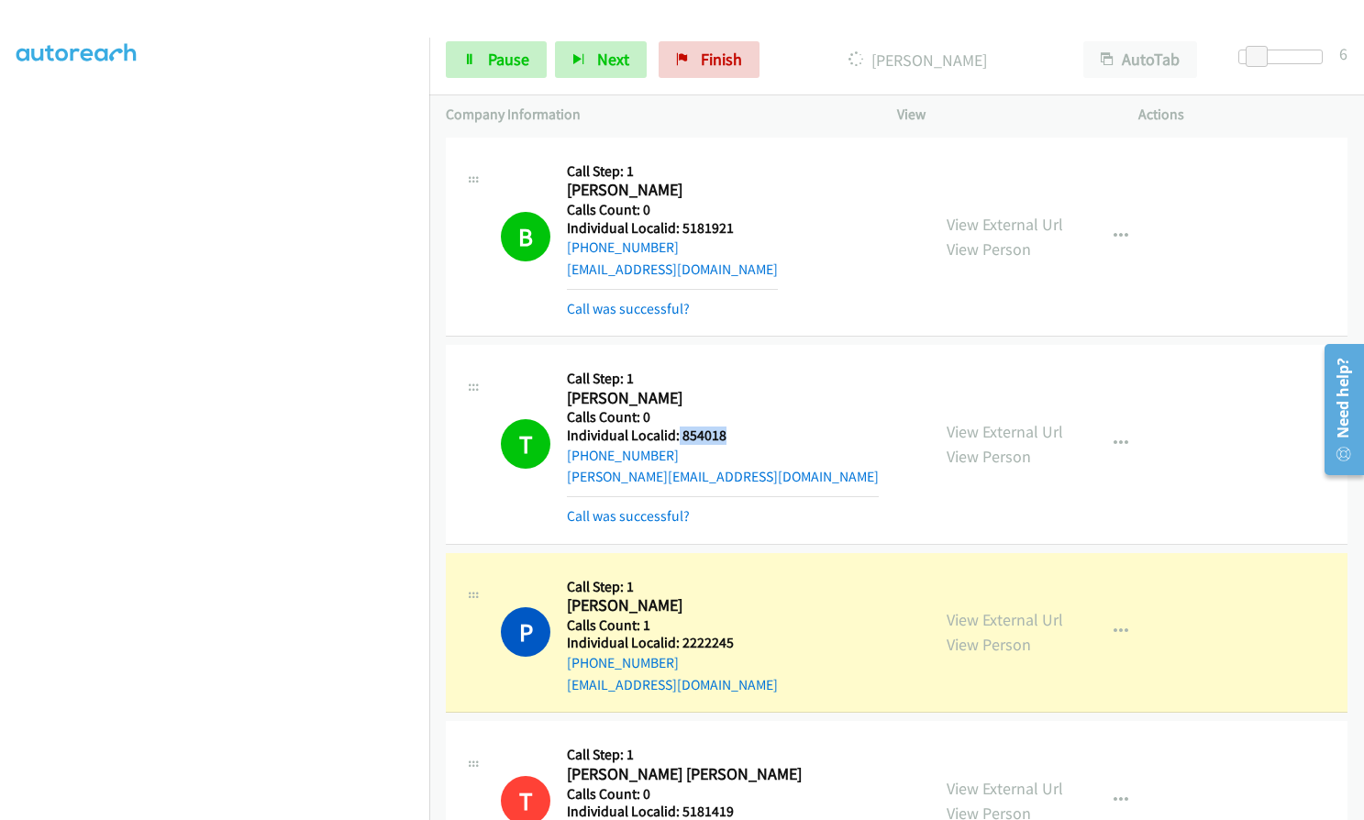
drag, startPoint x: 678, startPoint y: 386, endPoint x: 735, endPoint y: 392, distance: 57.1
click at [735, 427] on h5 "Individual Localid: 854018" at bounding box center [723, 436] width 312 height 18
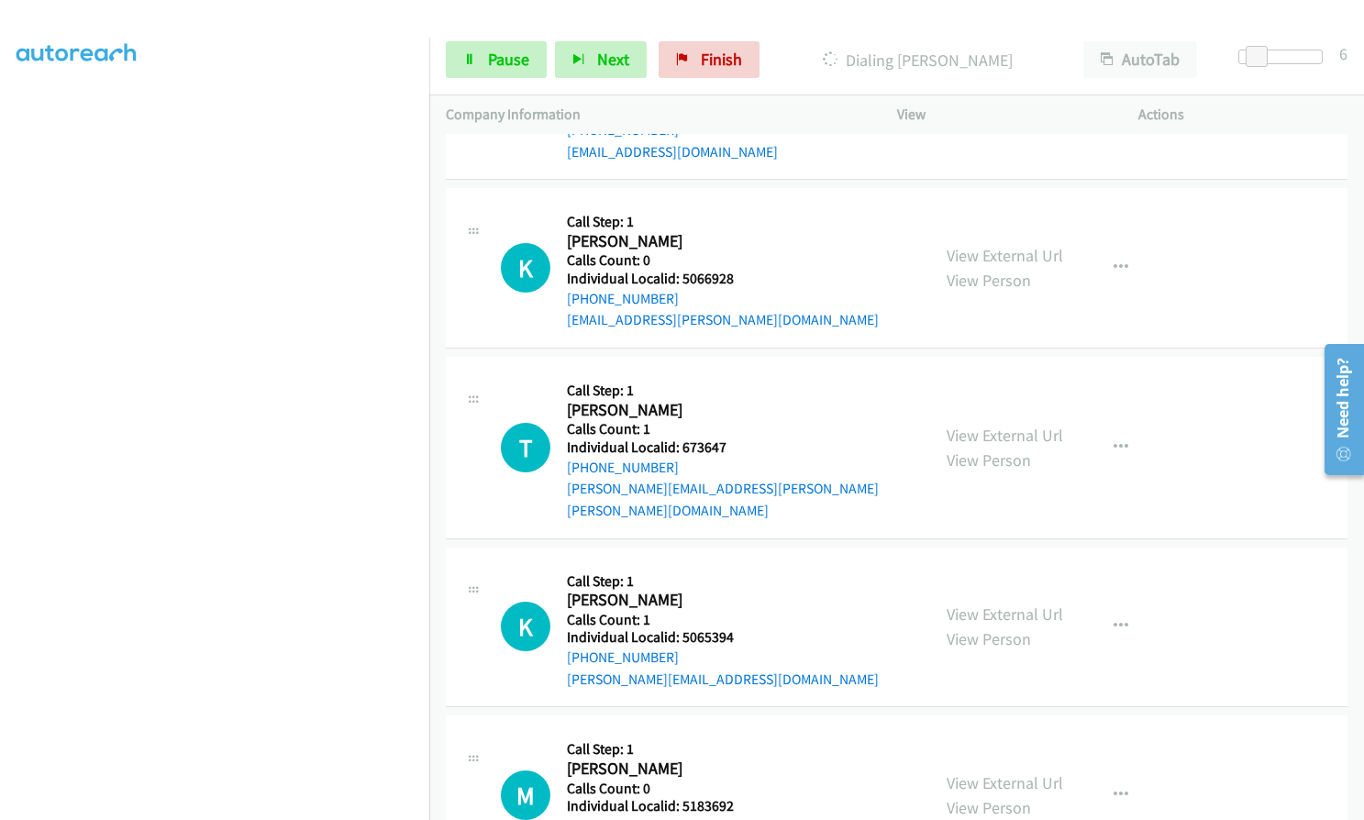
scroll to position [8015, 0]
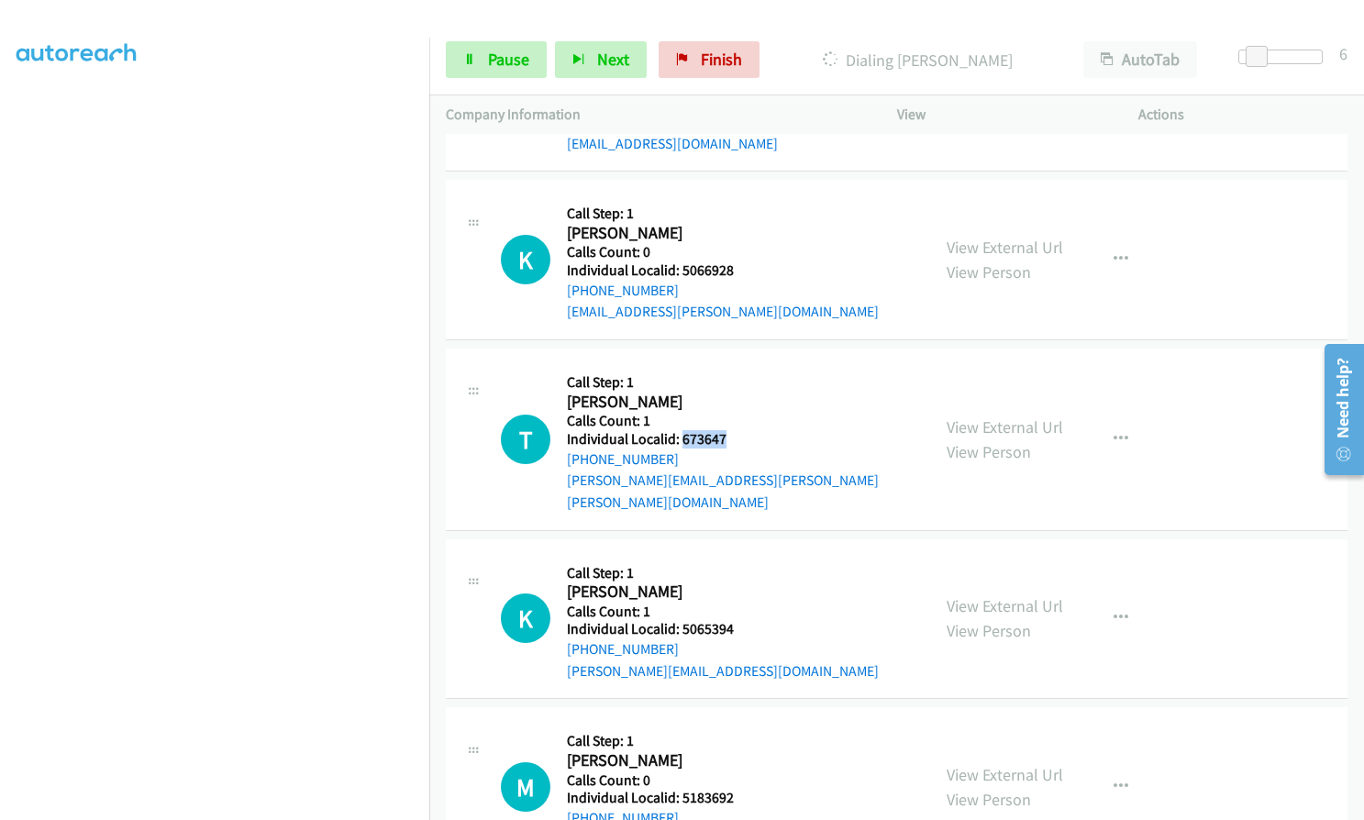
drag, startPoint x: 682, startPoint y: 394, endPoint x: 733, endPoint y: 395, distance: 51.4
click at [735, 395] on div "T Callback Scheduled Call Step: 1 Timothy Crum America/New_York Calls Count: 1 …" at bounding box center [707, 439] width 413 height 148
drag, startPoint x: 678, startPoint y: 559, endPoint x: 738, endPoint y: 563, distance: 59.8
click at [738, 620] on h5 "Individual Localid: 5065394" at bounding box center [723, 629] width 312 height 18
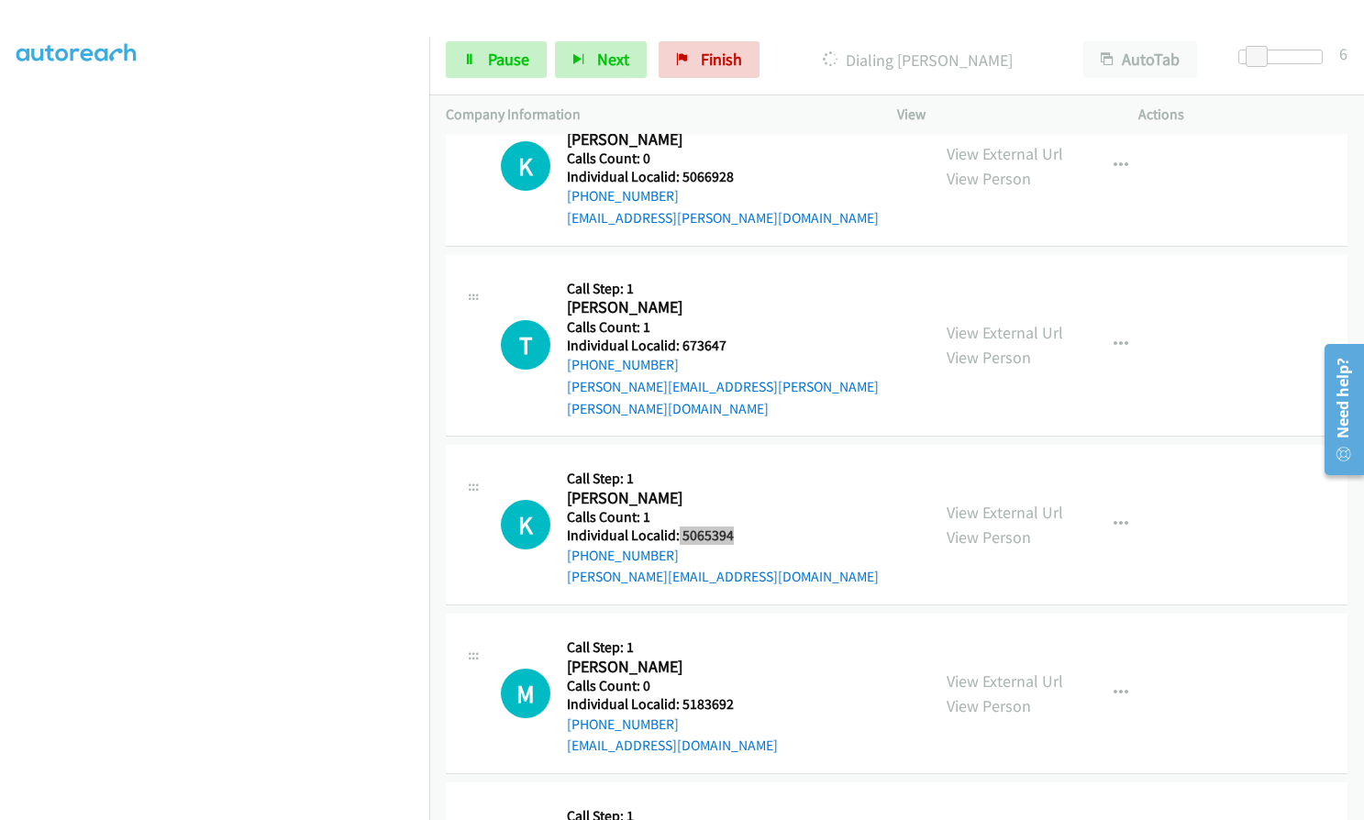
scroll to position [8169, 0]
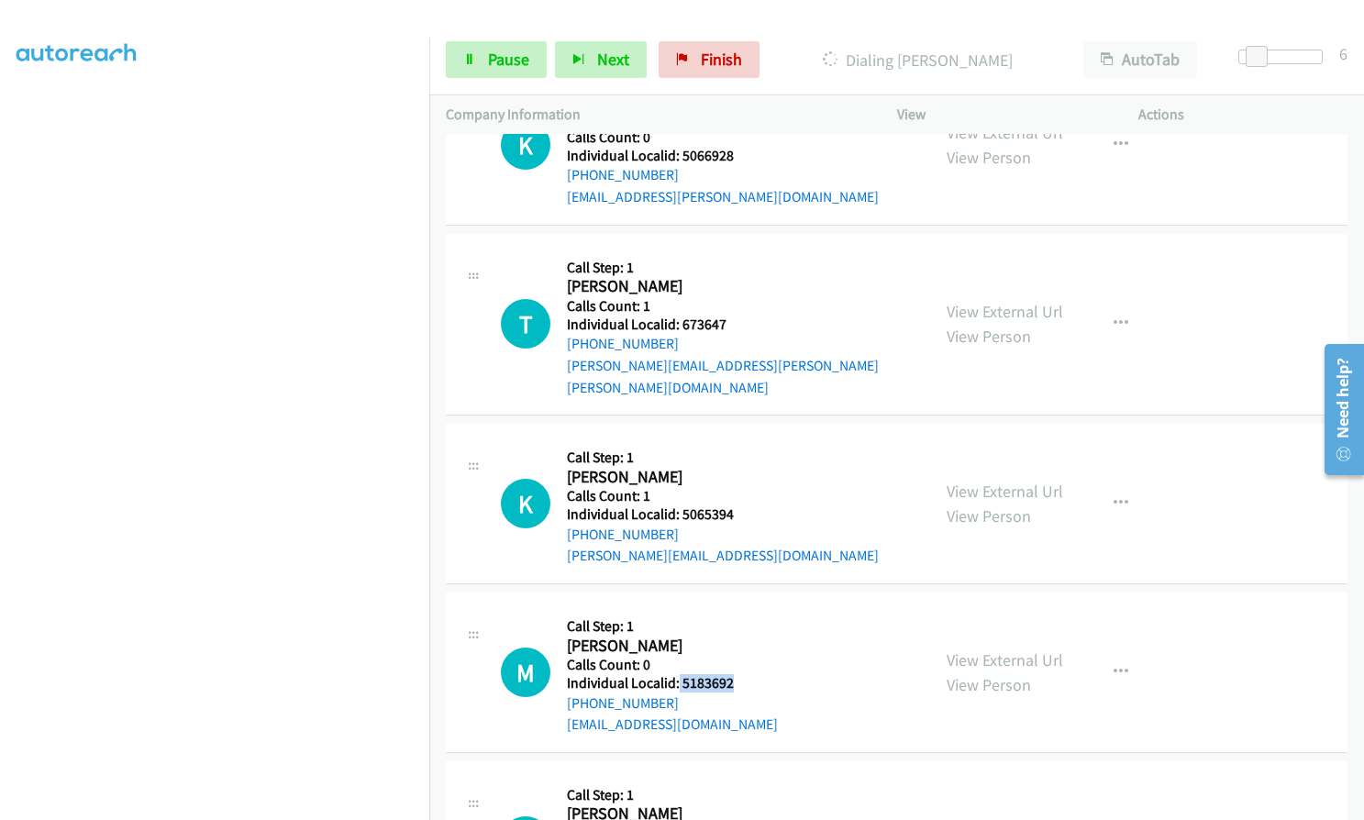
drag, startPoint x: 678, startPoint y: 614, endPoint x: 736, endPoint y: 614, distance: 57.8
click at [736, 614] on div "M Callback Scheduled Call Step: 1 Michael Plunk America/Chicago Calls Count: 0 …" at bounding box center [707, 672] width 413 height 127
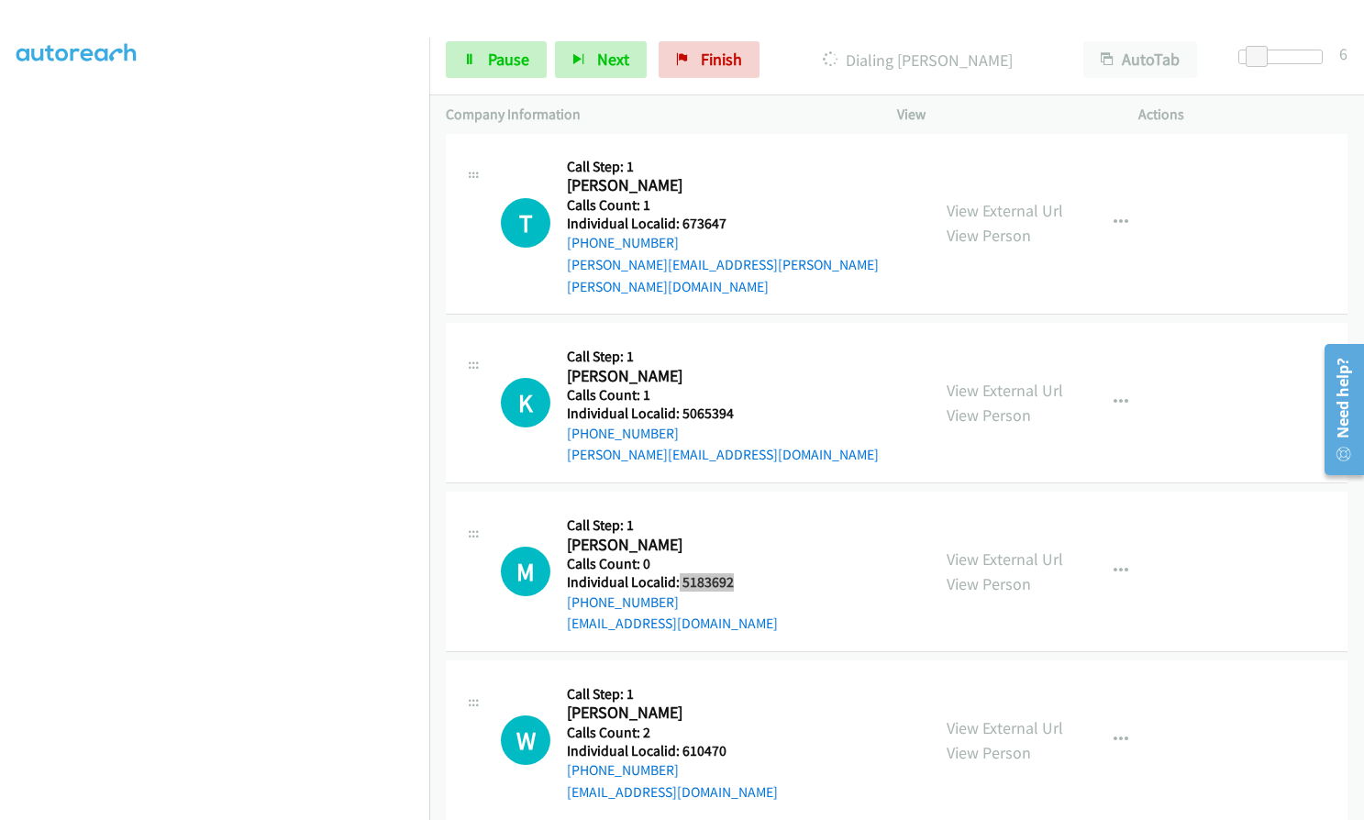
scroll to position [8283, 0]
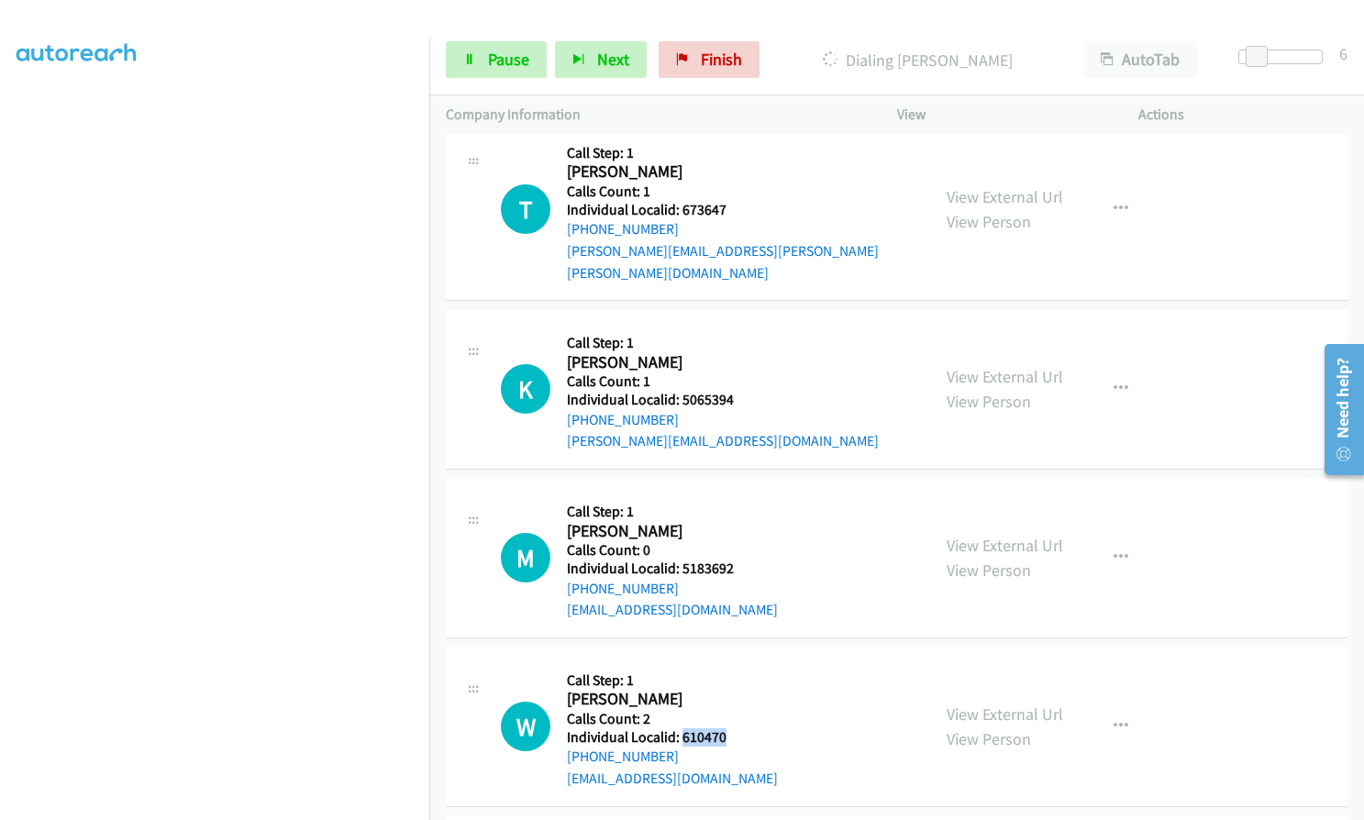
drag, startPoint x: 681, startPoint y: 674, endPoint x: 730, endPoint y: 673, distance: 49.5
click at [730, 673] on div "W Callback Scheduled Call Step: 1 William Hudnall America/New_York Calls Count:…" at bounding box center [707, 726] width 413 height 127
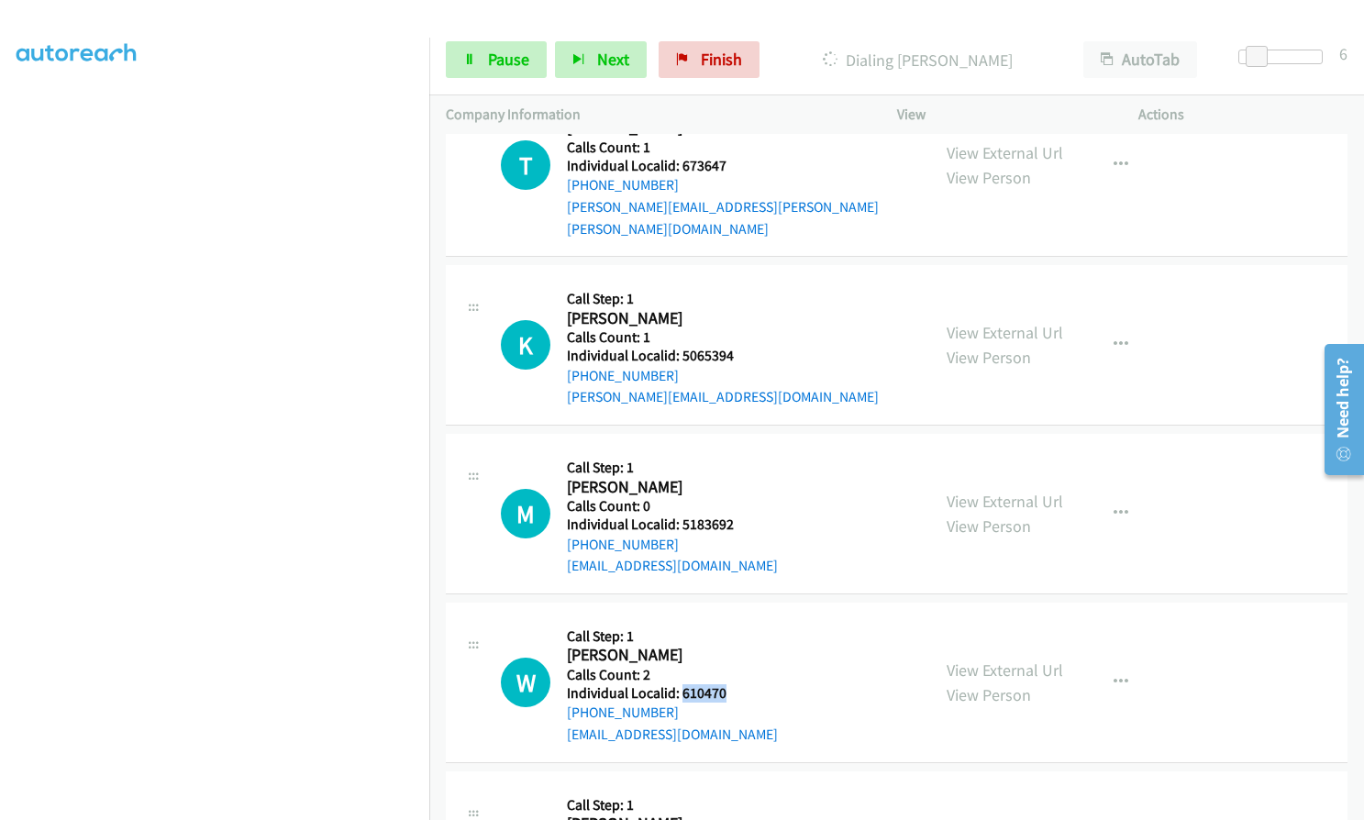
scroll to position [8490, 0]
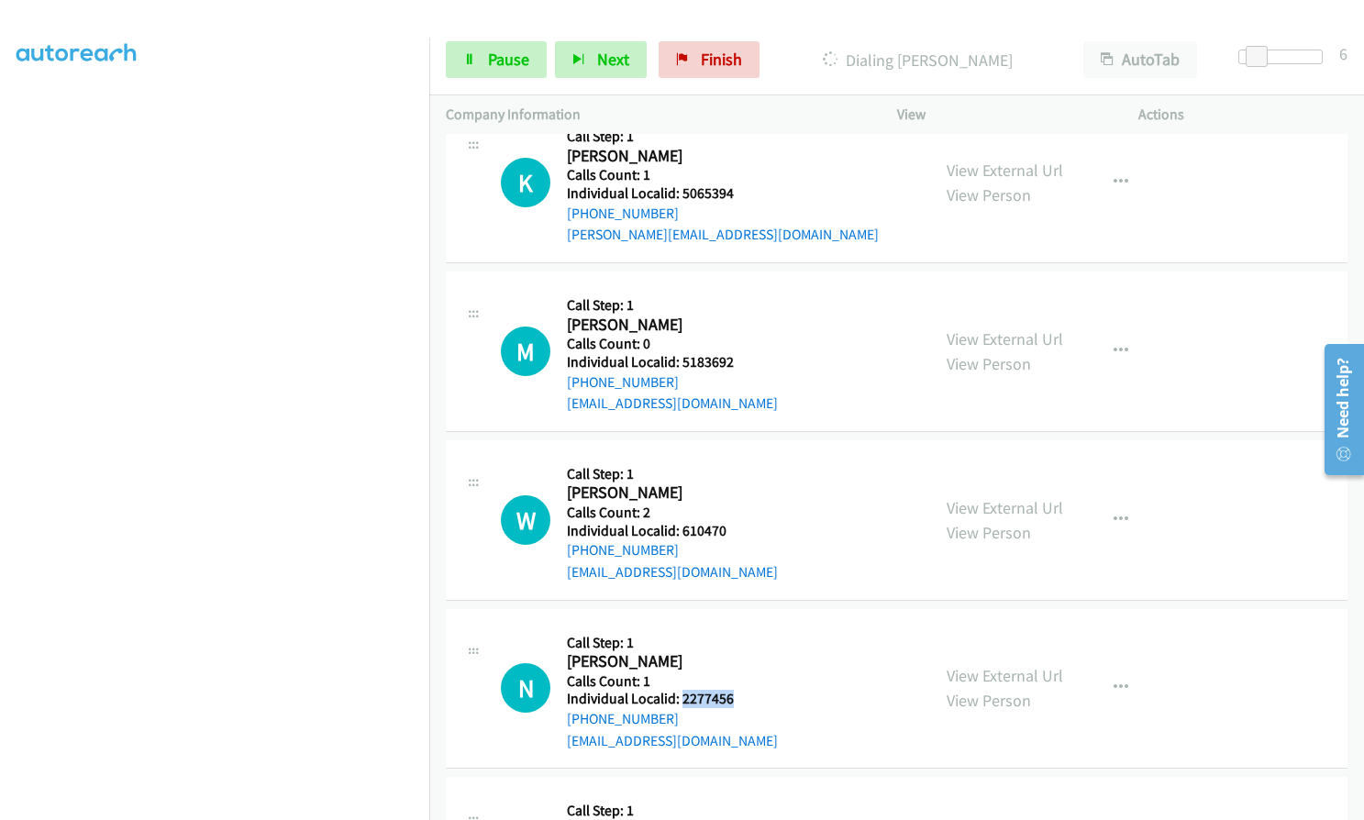
drag, startPoint x: 680, startPoint y: 631, endPoint x: 712, endPoint y: 634, distance: 32.2
click at [736, 633] on div "N Callback Scheduled Call Step: 1 Nathan Cook America/Chicago Calls Count: 1 In…" at bounding box center [707, 689] width 413 height 127
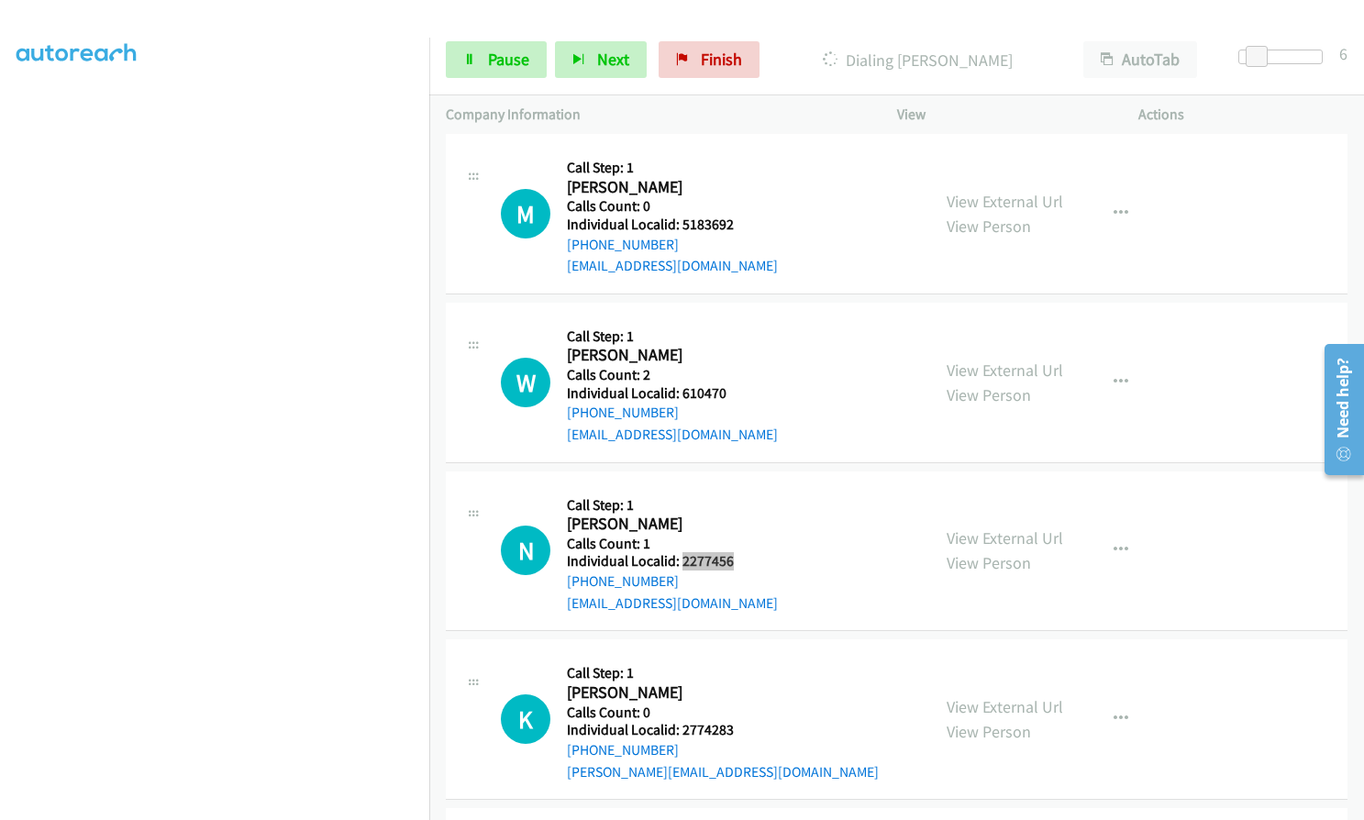
scroll to position [8673, 0]
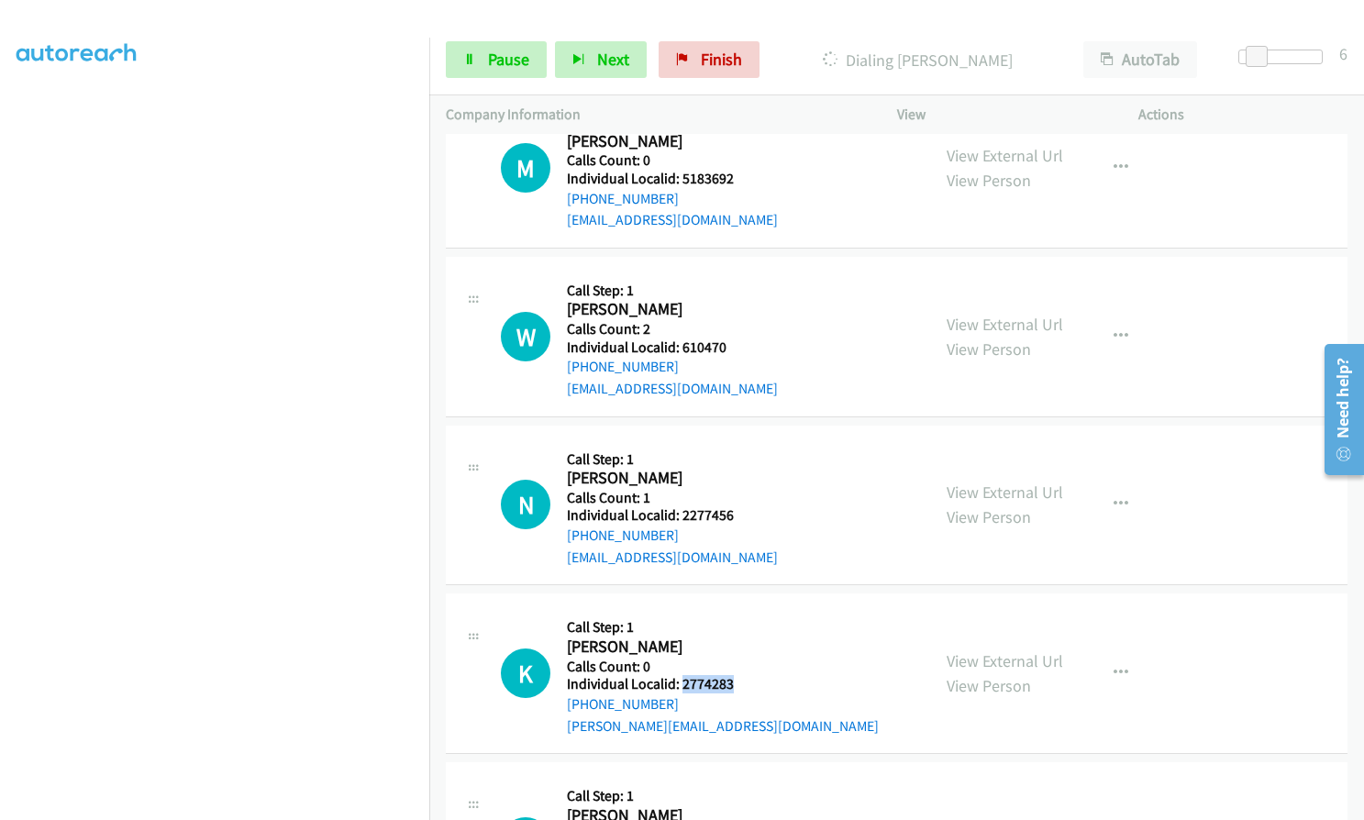
drag, startPoint x: 681, startPoint y: 623, endPoint x: 735, endPoint y: 620, distance: 54.2
click at [735, 620] on div "K Callback Scheduled Call Step: 1 Ken Bowman America/New_York Calls Count: 0 In…" at bounding box center [707, 673] width 413 height 127
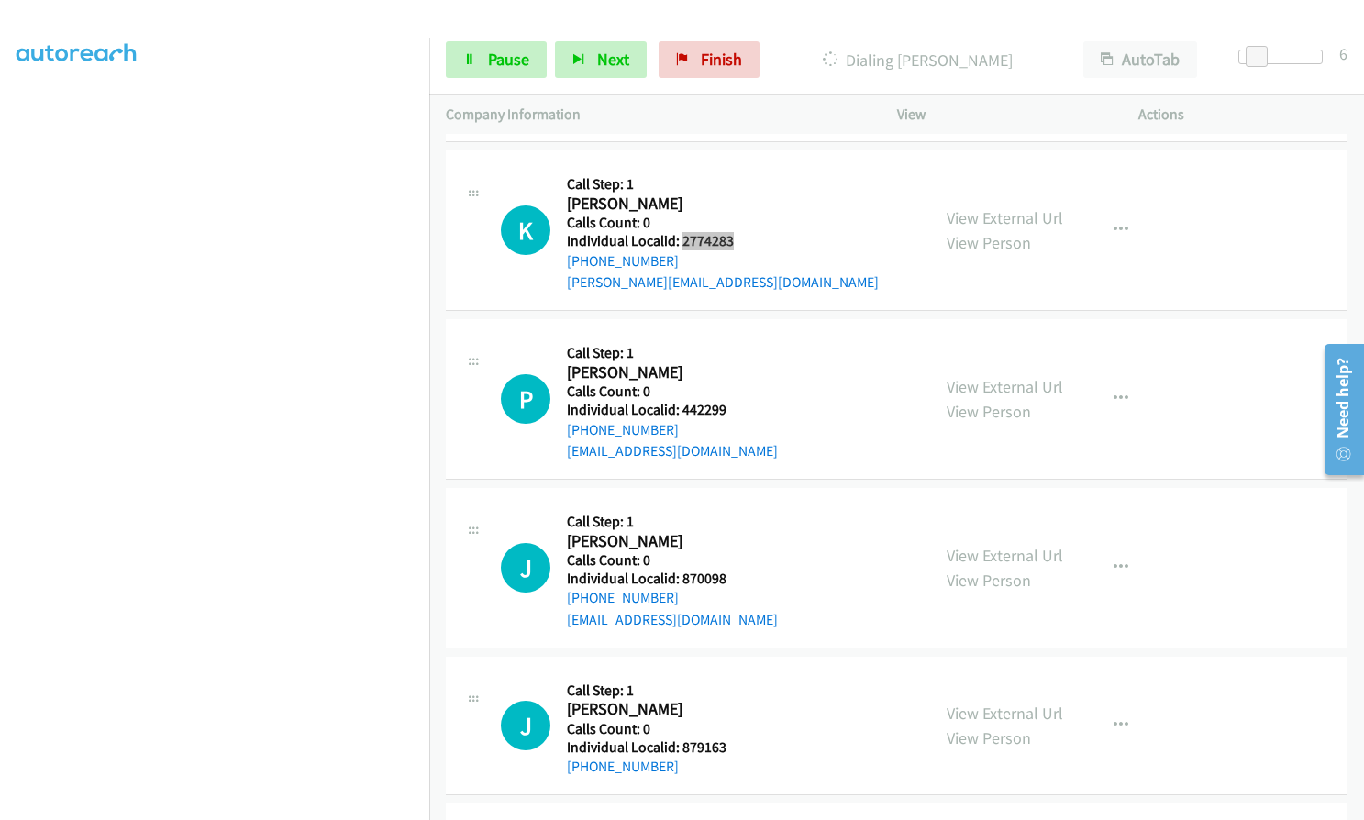
scroll to position [9272, 0]
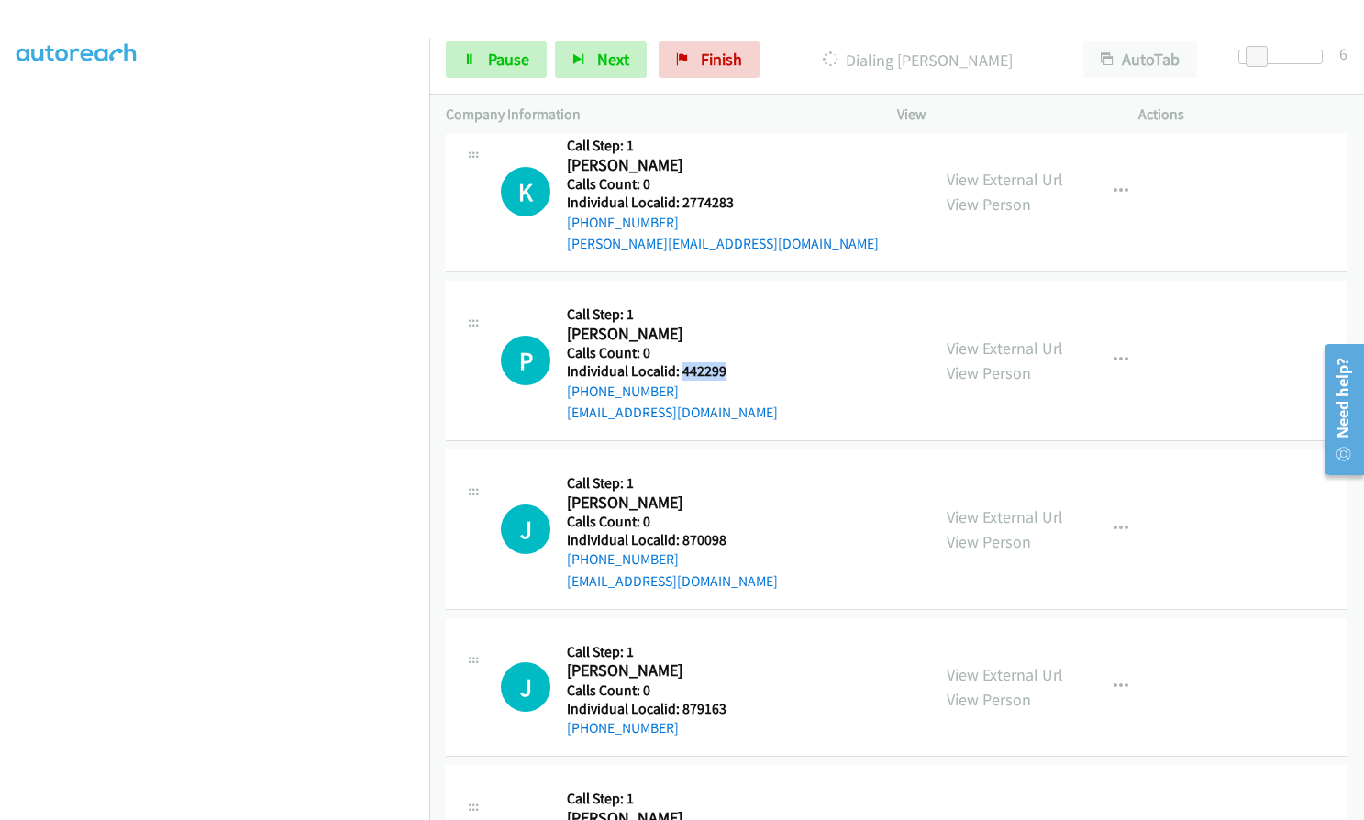
drag, startPoint x: 682, startPoint y: 307, endPoint x: 709, endPoint y: 294, distance: 30.8
click at [759, 302] on div "P Callback Scheduled Call Step: 1 Peter Eckert America/New_York Calls Count: 0 …" at bounding box center [707, 360] width 413 height 127
drag, startPoint x: 705, startPoint y: 294, endPoint x: 684, endPoint y: 240, distance: 57.2
click at [684, 305] on h5 "Call Step: 1" at bounding box center [672, 314] width 211 height 18
drag, startPoint x: 681, startPoint y: 305, endPoint x: 730, endPoint y: 302, distance: 49.7
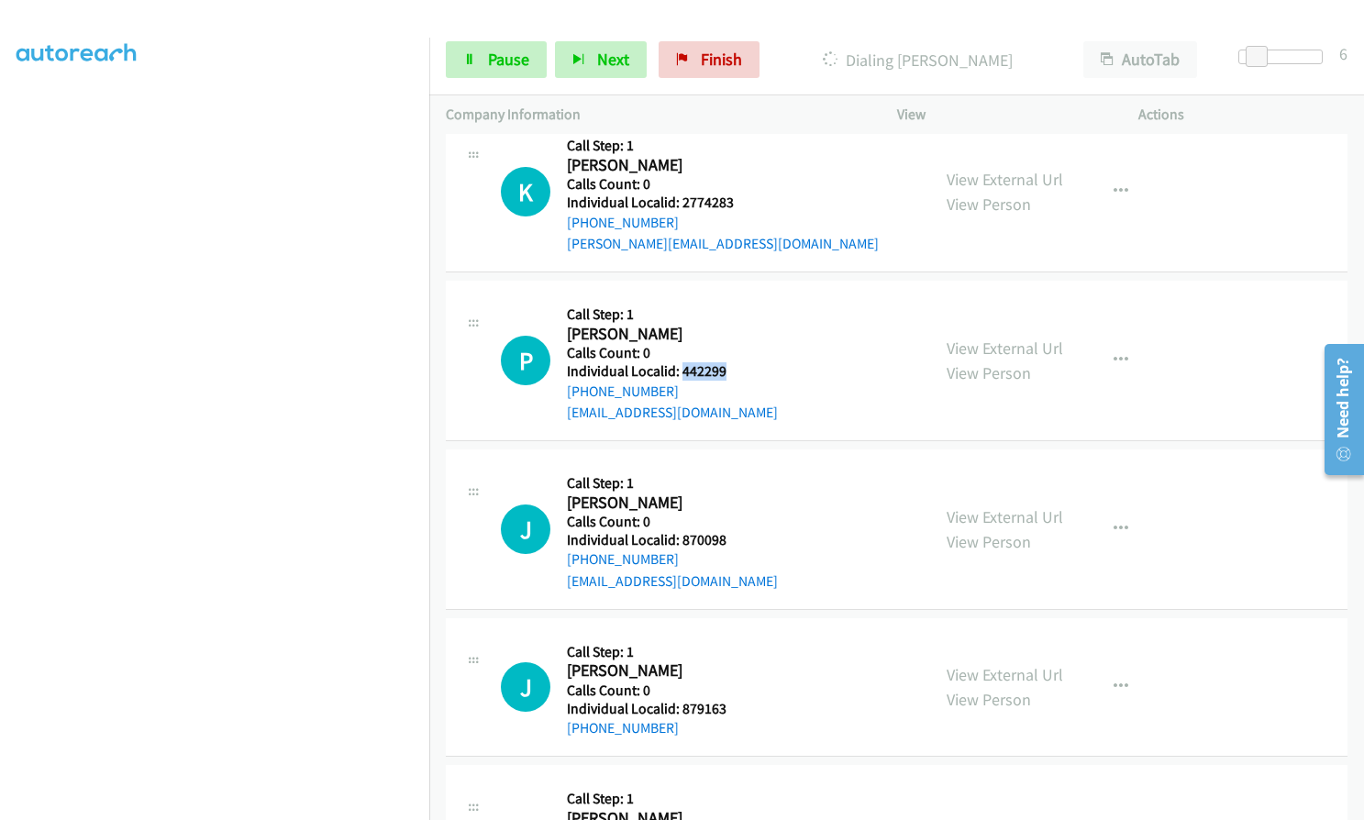
click at [730, 302] on div "P Callback Scheduled Call Step: 1 Peter Eckert America/New_York Calls Count: 0 …" at bounding box center [707, 360] width 413 height 127
drag, startPoint x: 680, startPoint y: 476, endPoint x: 721, endPoint y: 474, distance: 41.3
click at [721, 531] on h5 "Individual Localid: 870098" at bounding box center [672, 540] width 211 height 18
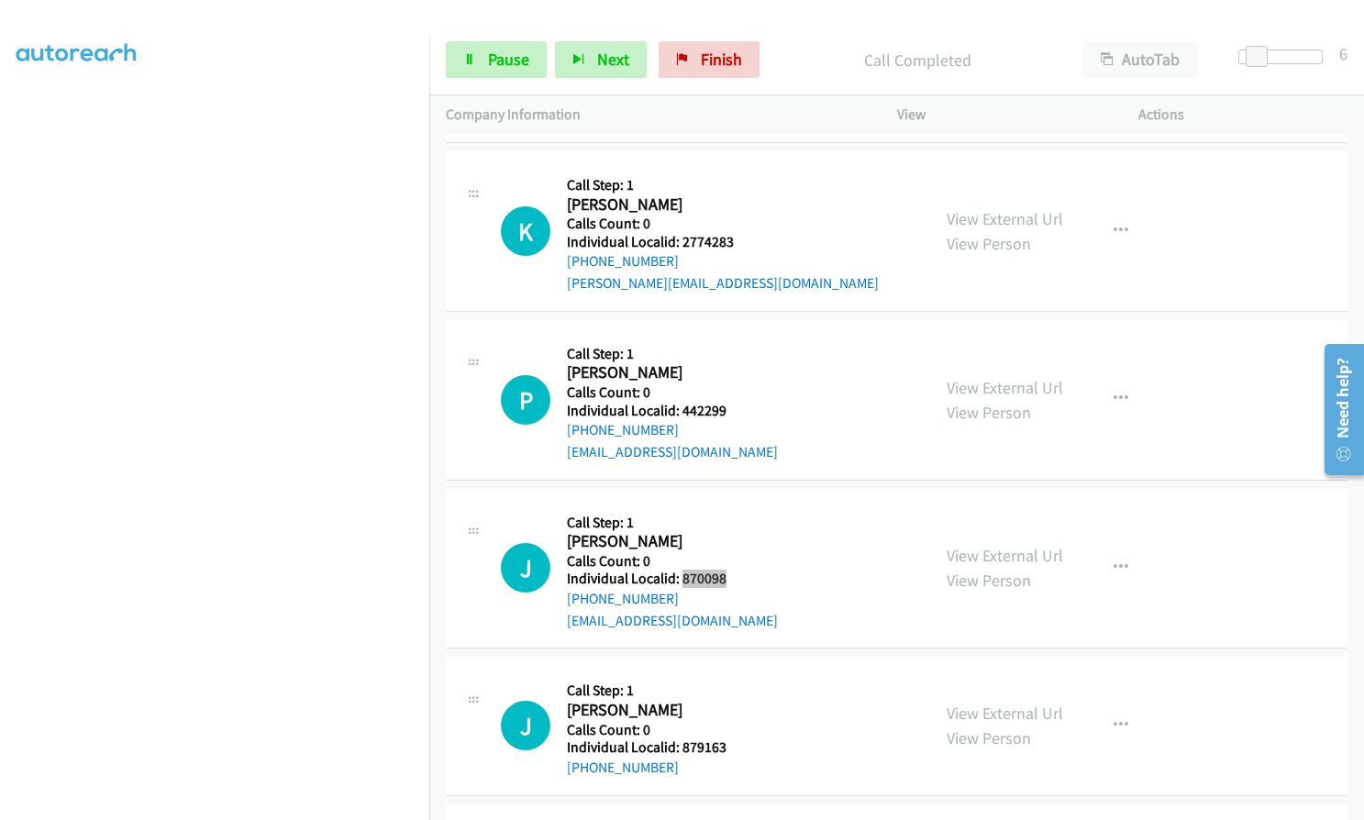
scroll to position [9312, 0]
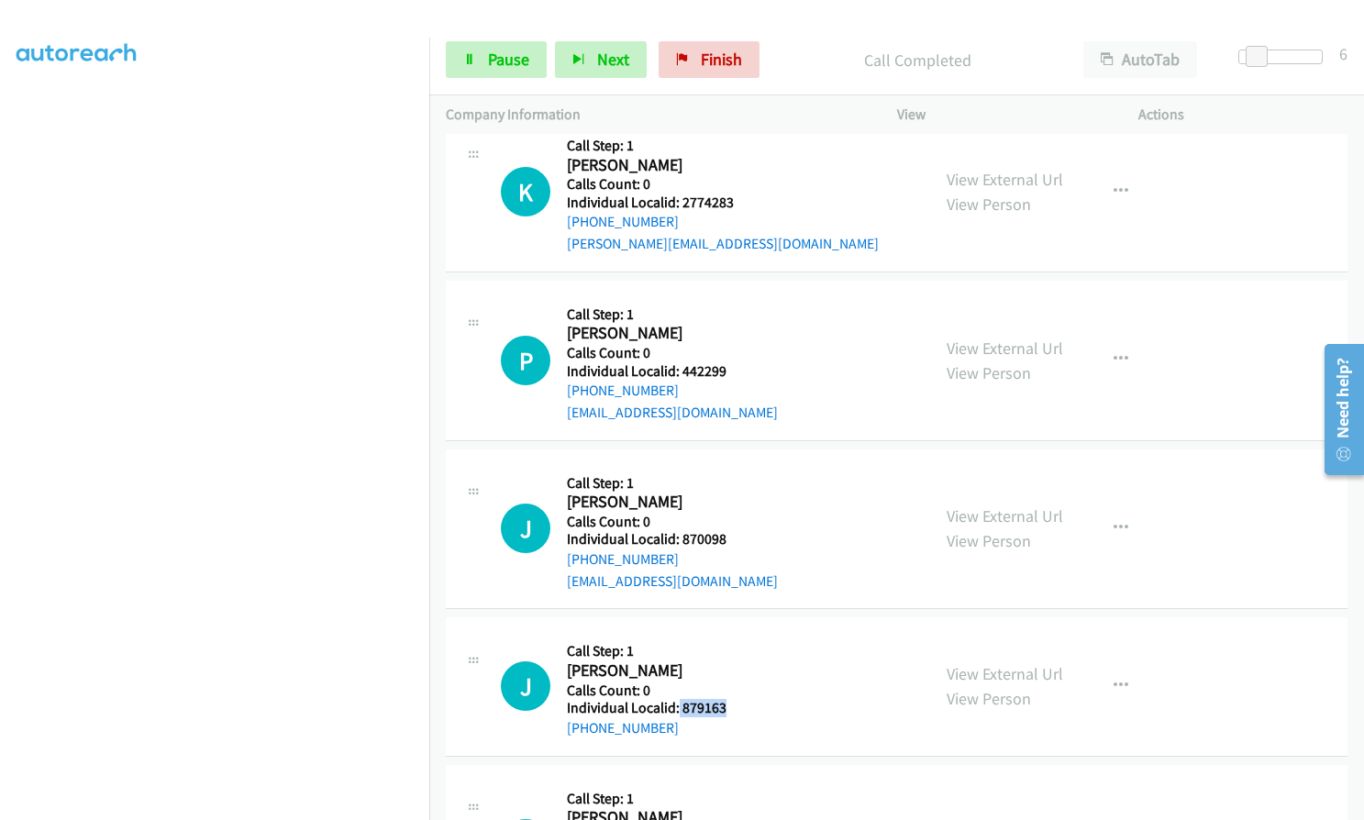
drag, startPoint x: 678, startPoint y: 643, endPoint x: 729, endPoint y: 642, distance: 51.4
click at [729, 642] on div "J Callback Scheduled Call Step: 1 James Weaverling America/New_York Calls Count…" at bounding box center [707, 686] width 413 height 105
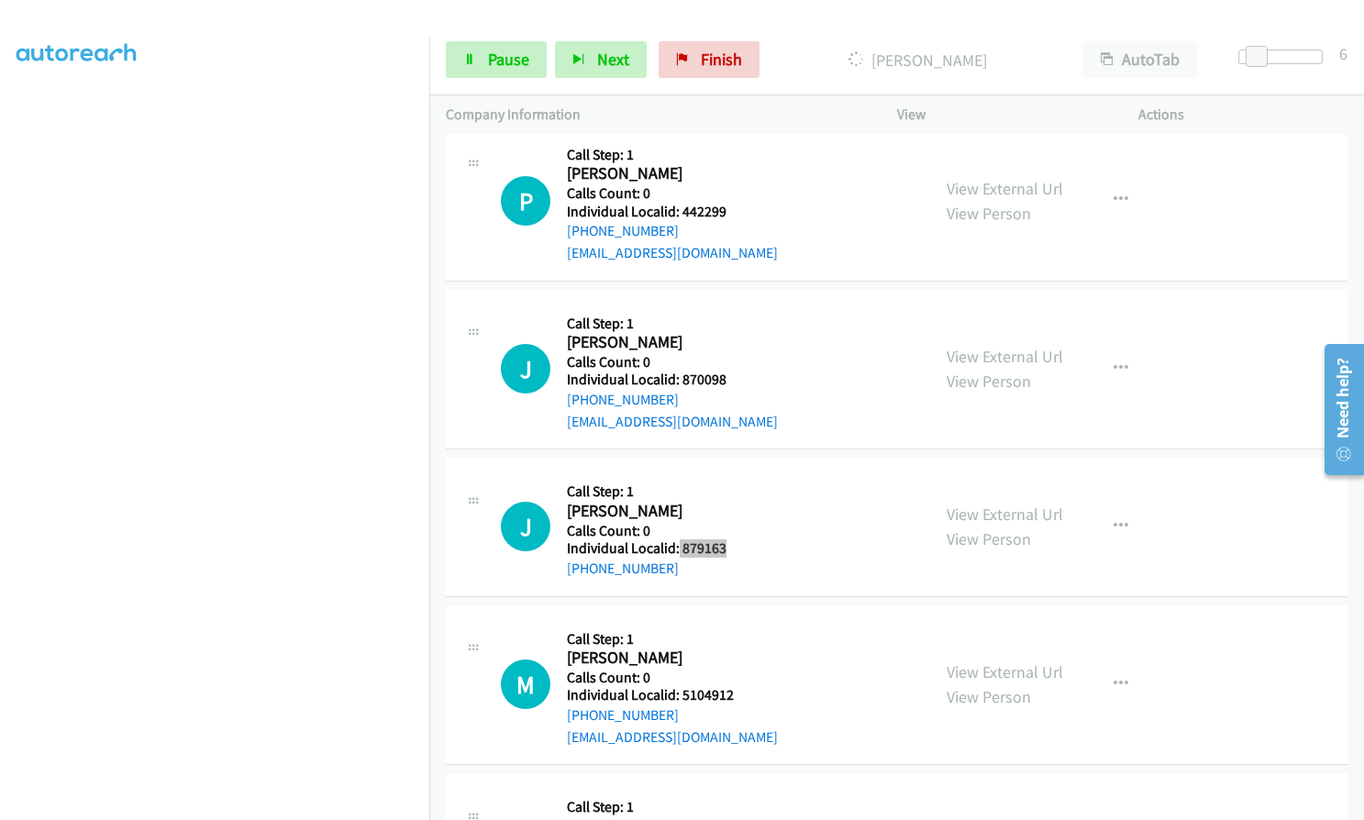
scroll to position [9472, 0]
drag, startPoint x: 681, startPoint y: 633, endPoint x: 731, endPoint y: 630, distance: 50.5
click at [731, 630] on div "M Callback Scheduled Call Step: 1 Michael Spinelli America/New_York Calls Count…" at bounding box center [707, 684] width 413 height 127
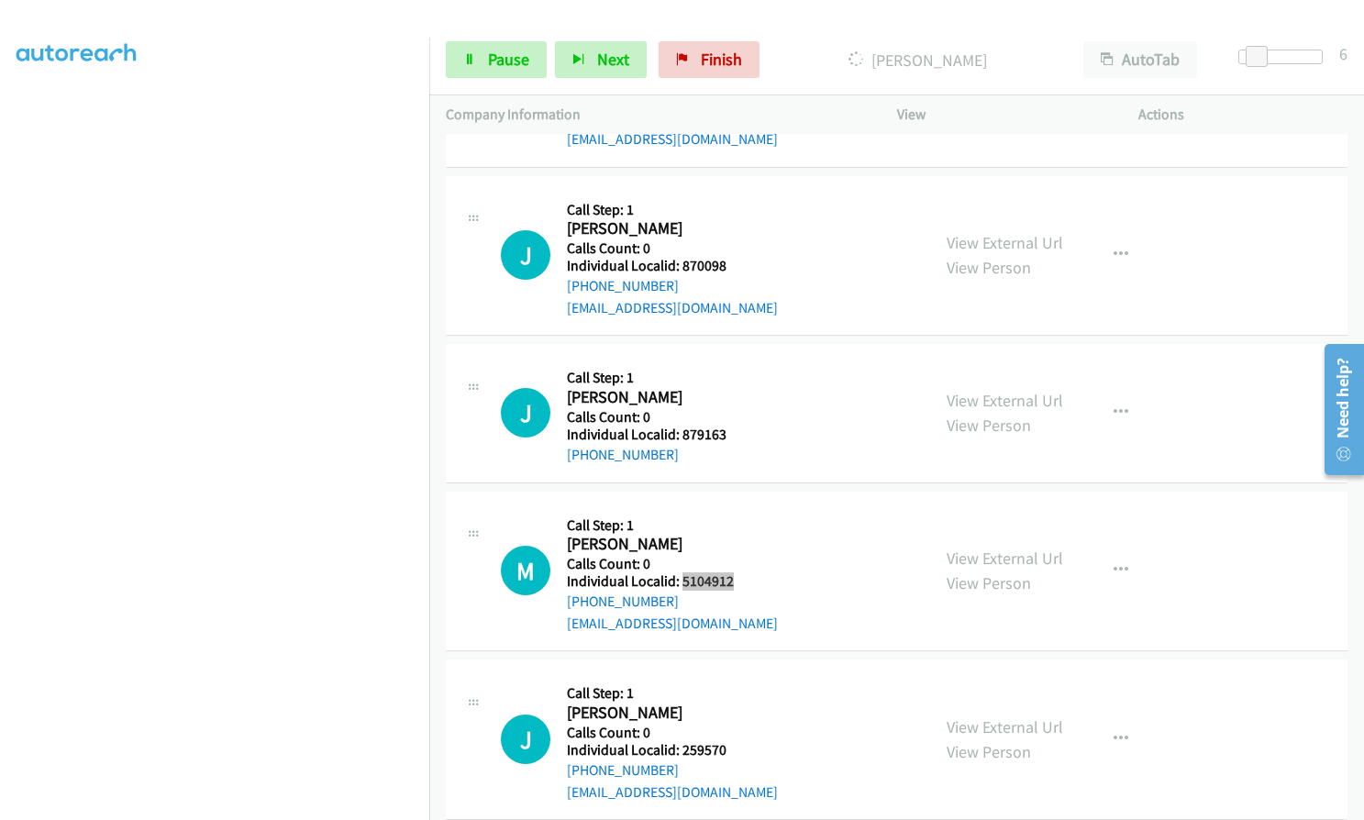
scroll to position [9610, 0]
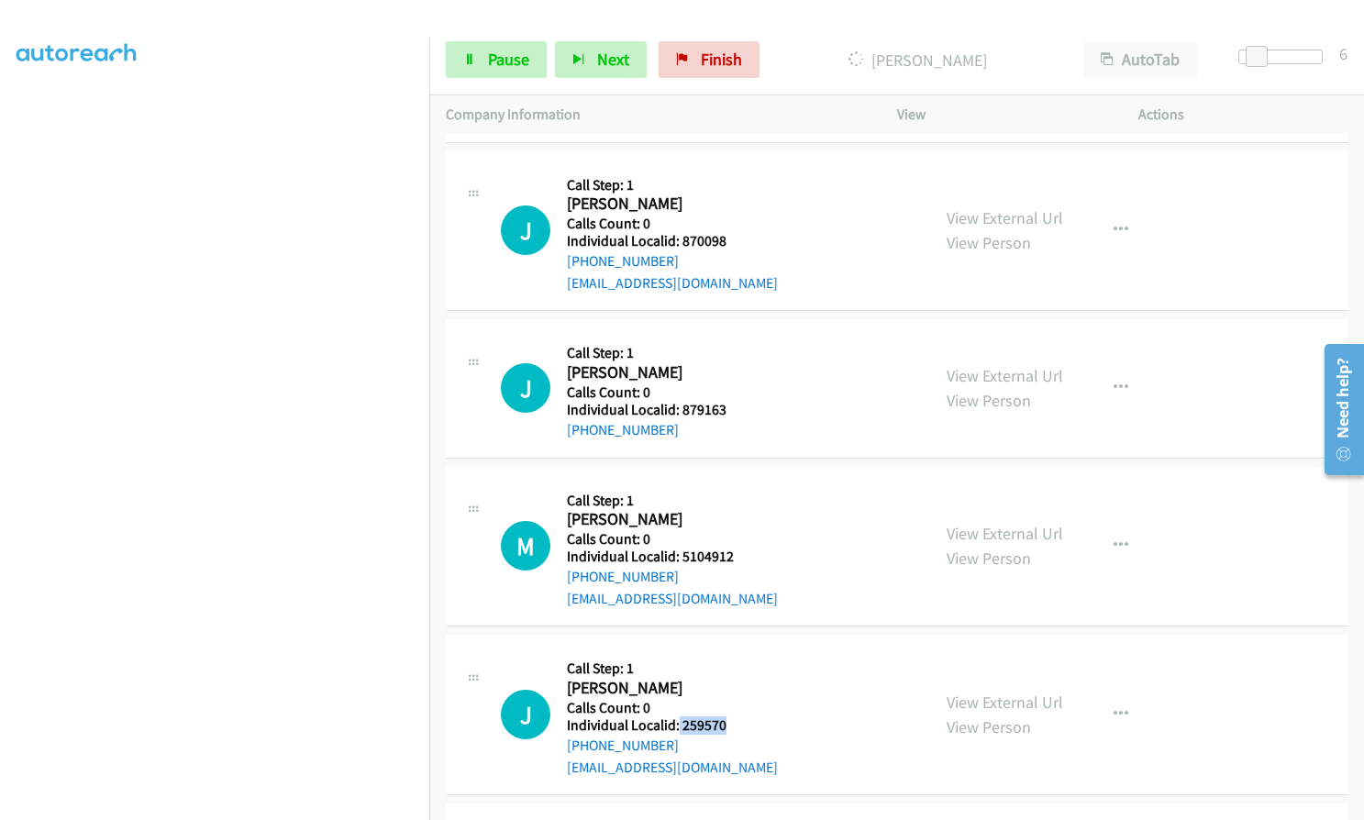
drag, startPoint x: 677, startPoint y: 660, endPoint x: 731, endPoint y: 659, distance: 54.1
click at [731, 659] on div "J Callback Scheduled Call Step: 1 Jordan Mackiewicz America/Chicago Calls Count…" at bounding box center [707, 714] width 413 height 127
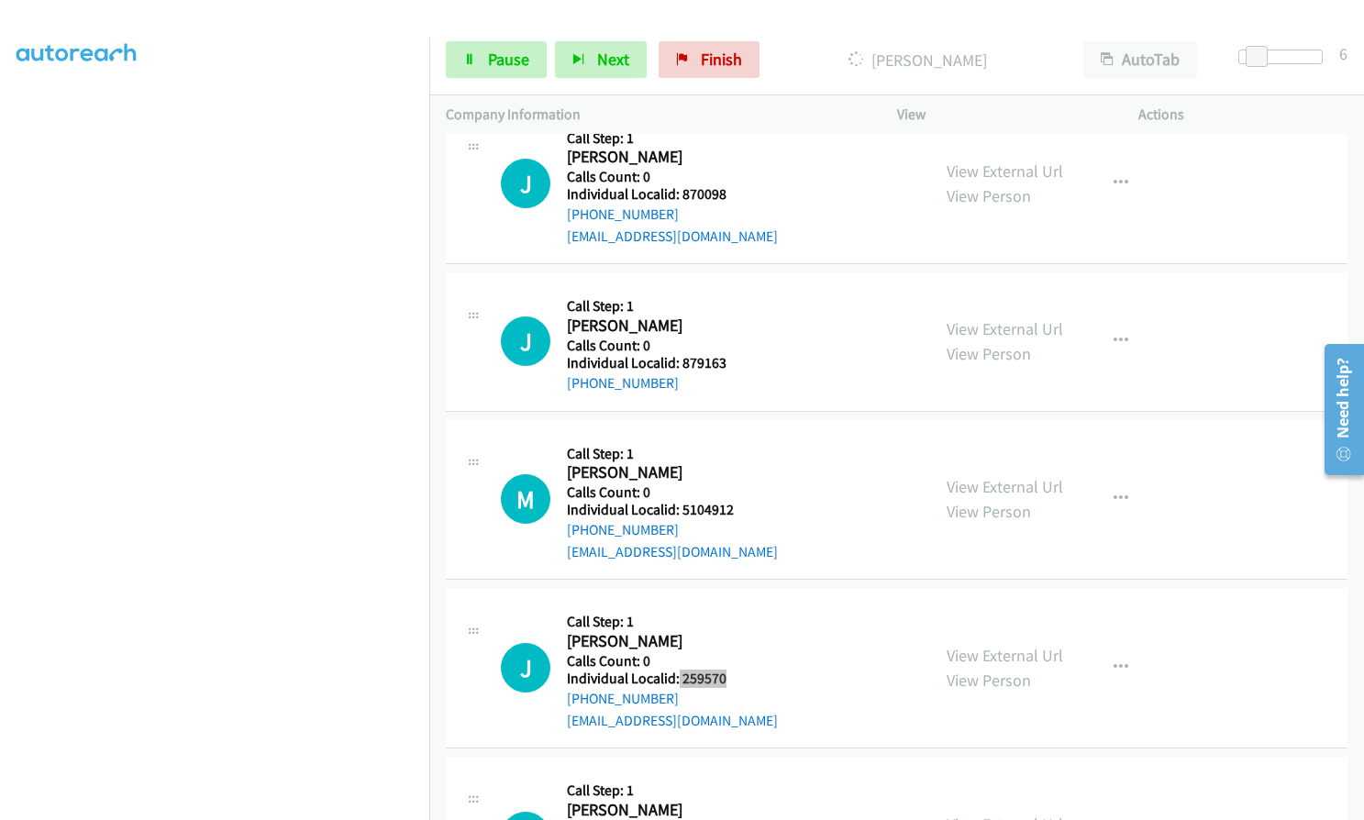
scroll to position [9747, 0]
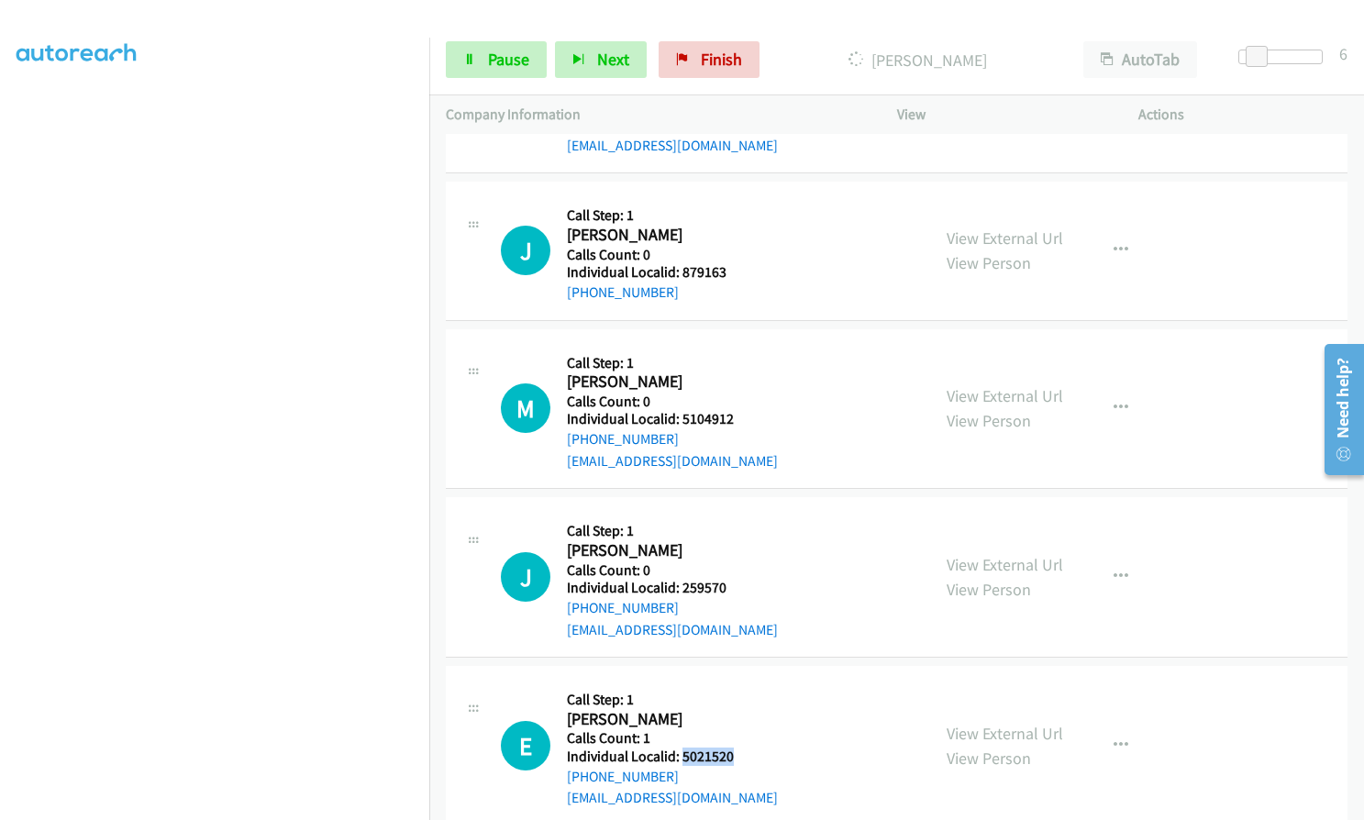
drag, startPoint x: 682, startPoint y: 682, endPoint x: 738, endPoint y: 690, distance: 56.4
click at [738, 690] on div "E Callback Scheduled Call Step: 1 Edward Toles America/Chicago Calls Count: 1 I…" at bounding box center [707, 745] width 413 height 127
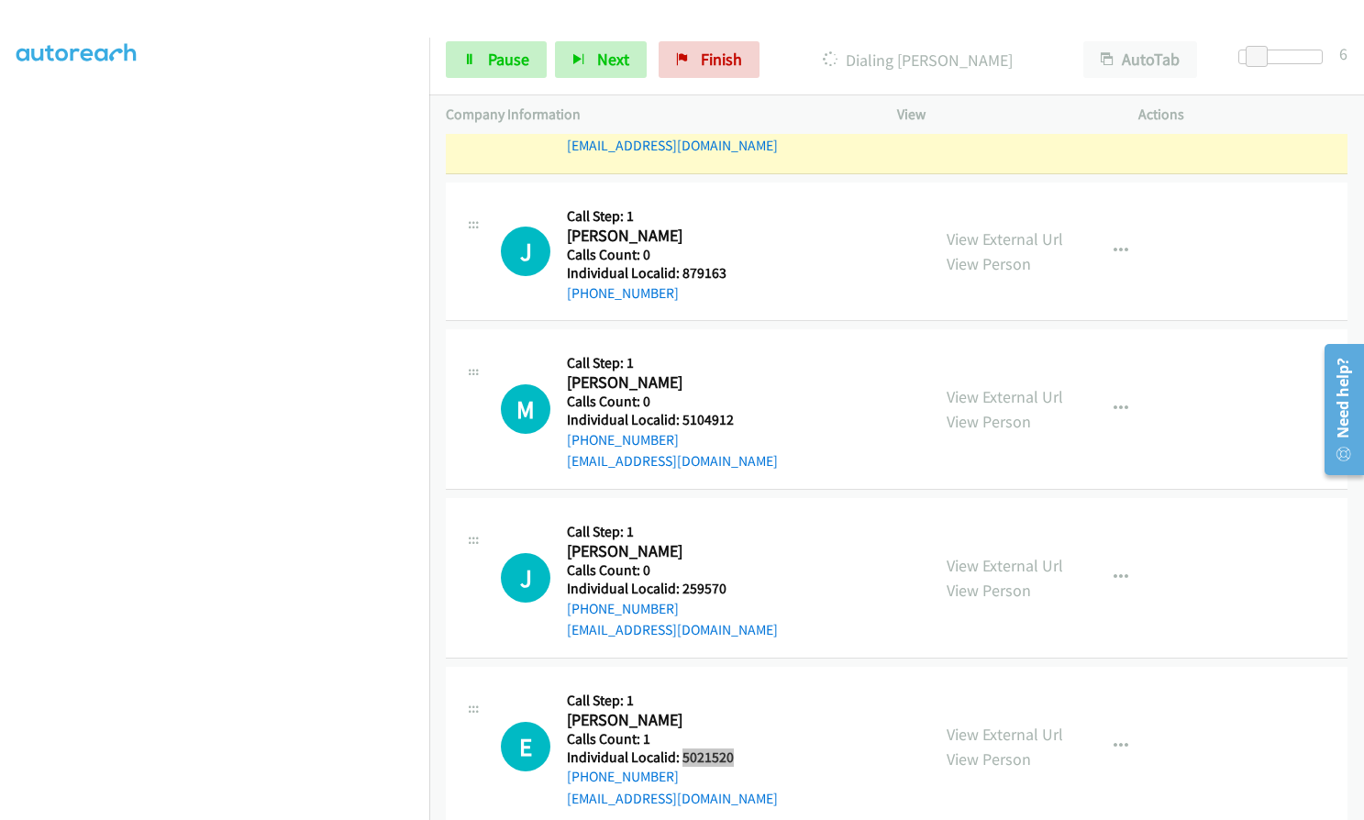
scroll to position [10021, 0]
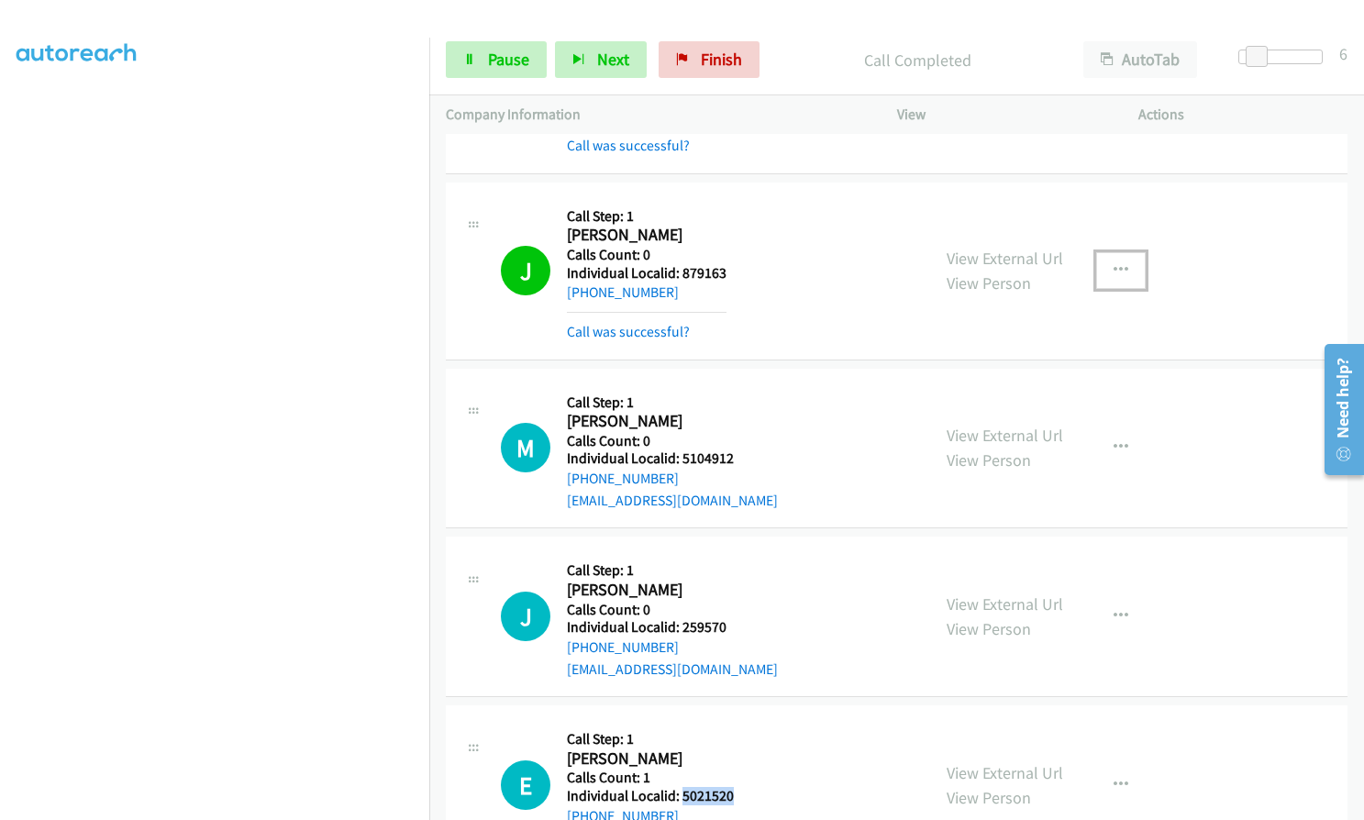
click at [1126, 252] on button "button" at bounding box center [1121, 270] width 50 height 37
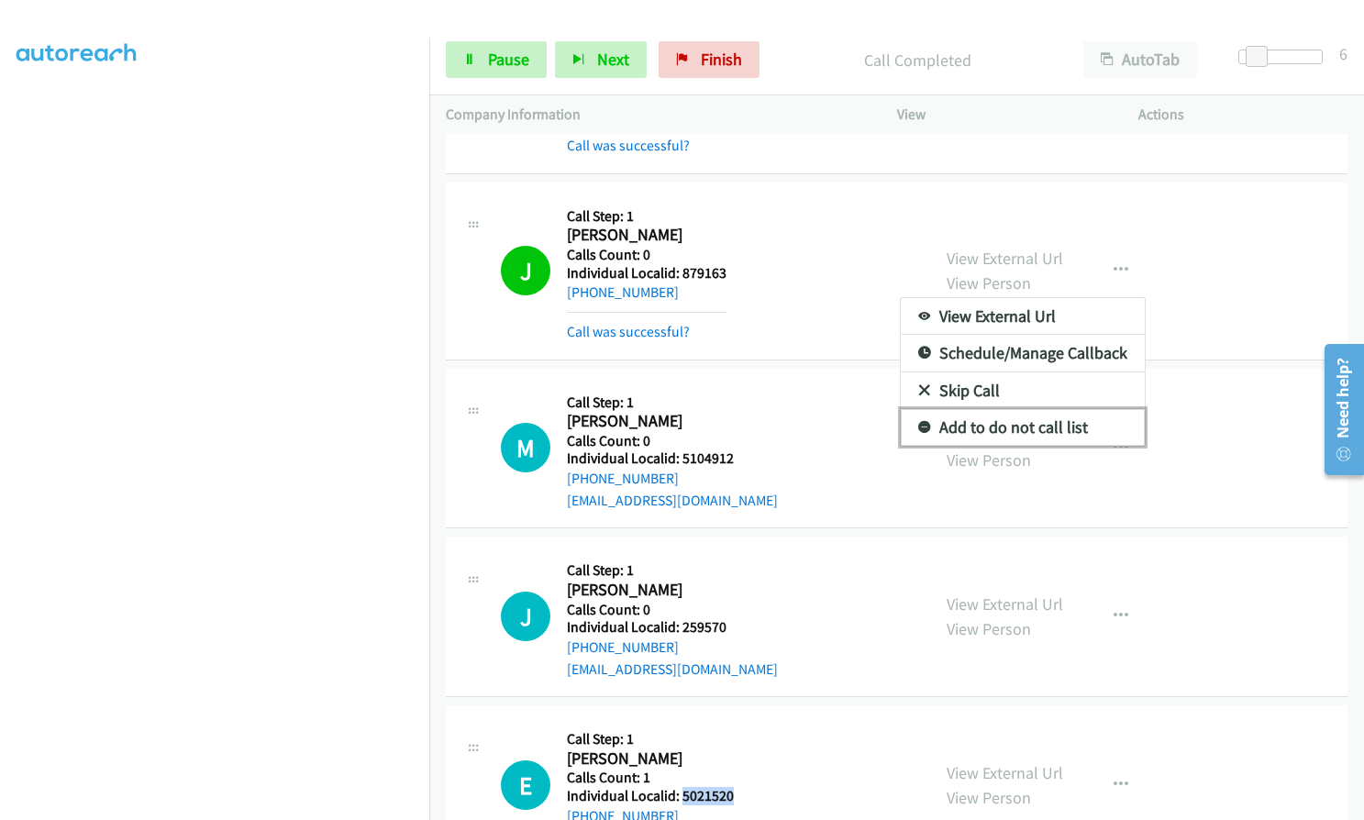
click at [918, 422] on icon at bounding box center [924, 428] width 13 height 13
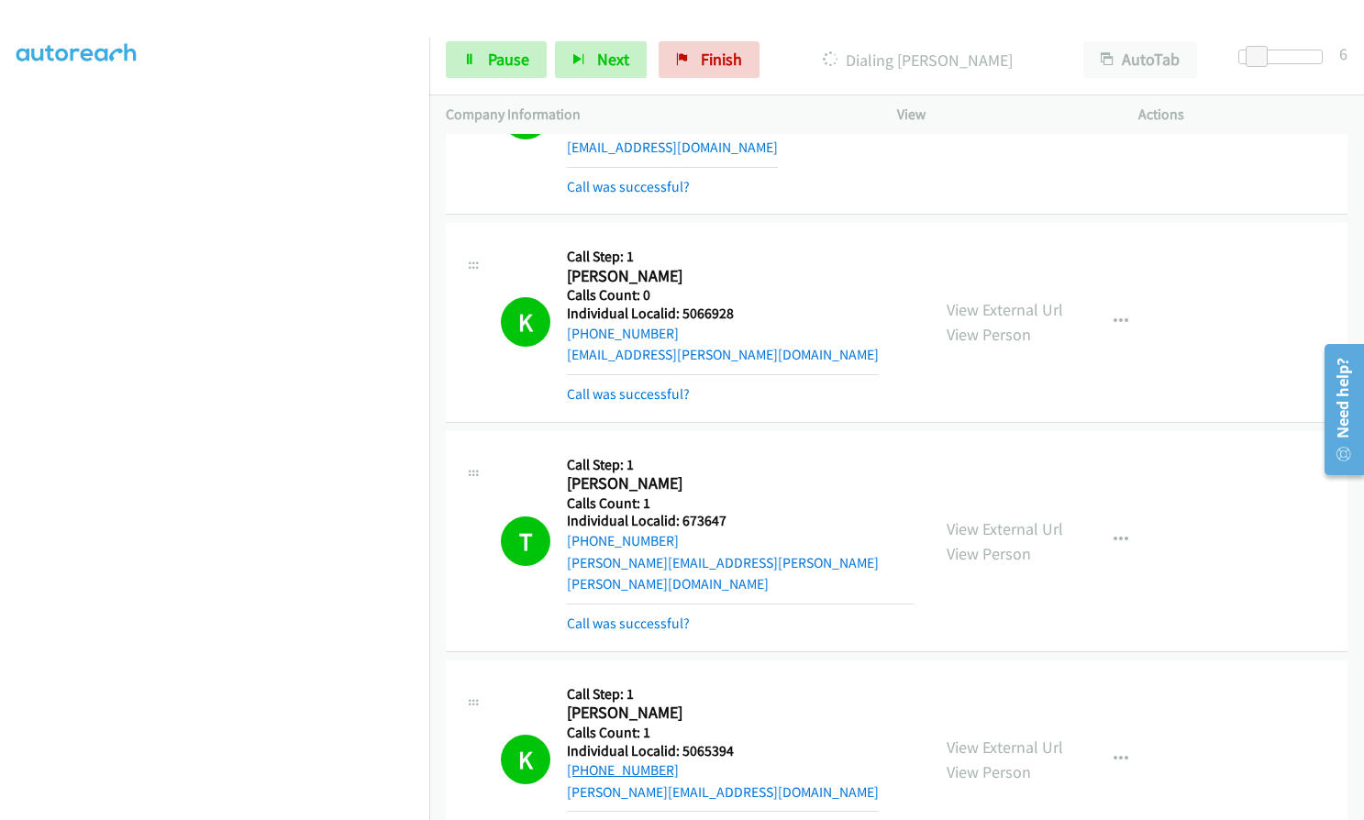
scroll to position [8094, 0]
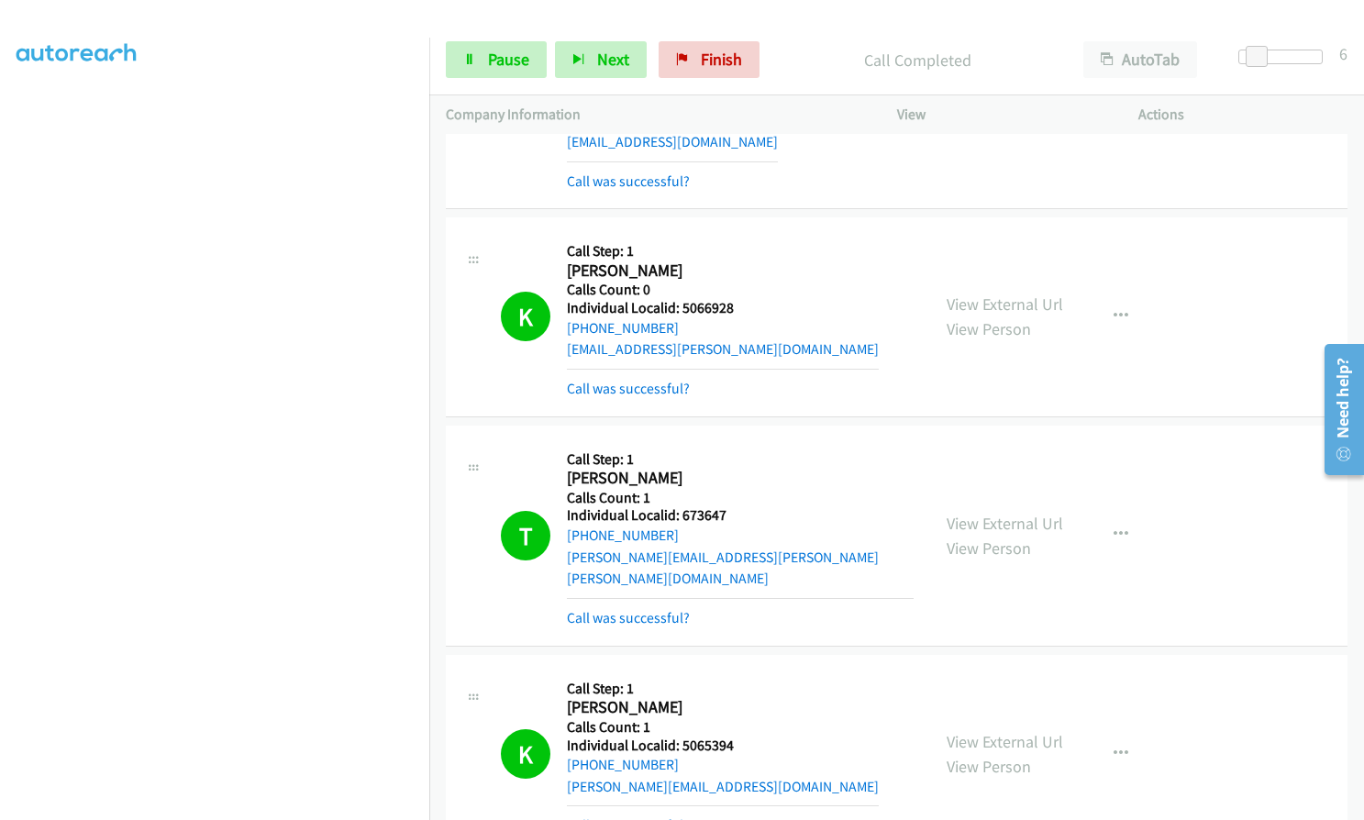
drag, startPoint x: 36, startPoint y: 380, endPoint x: 16, endPoint y: 447, distance: 69.9
click at [16, 447] on aside "Dialing Mode: Power | Switch to Preview My Lists" at bounding box center [214, 349] width 429 height 1015
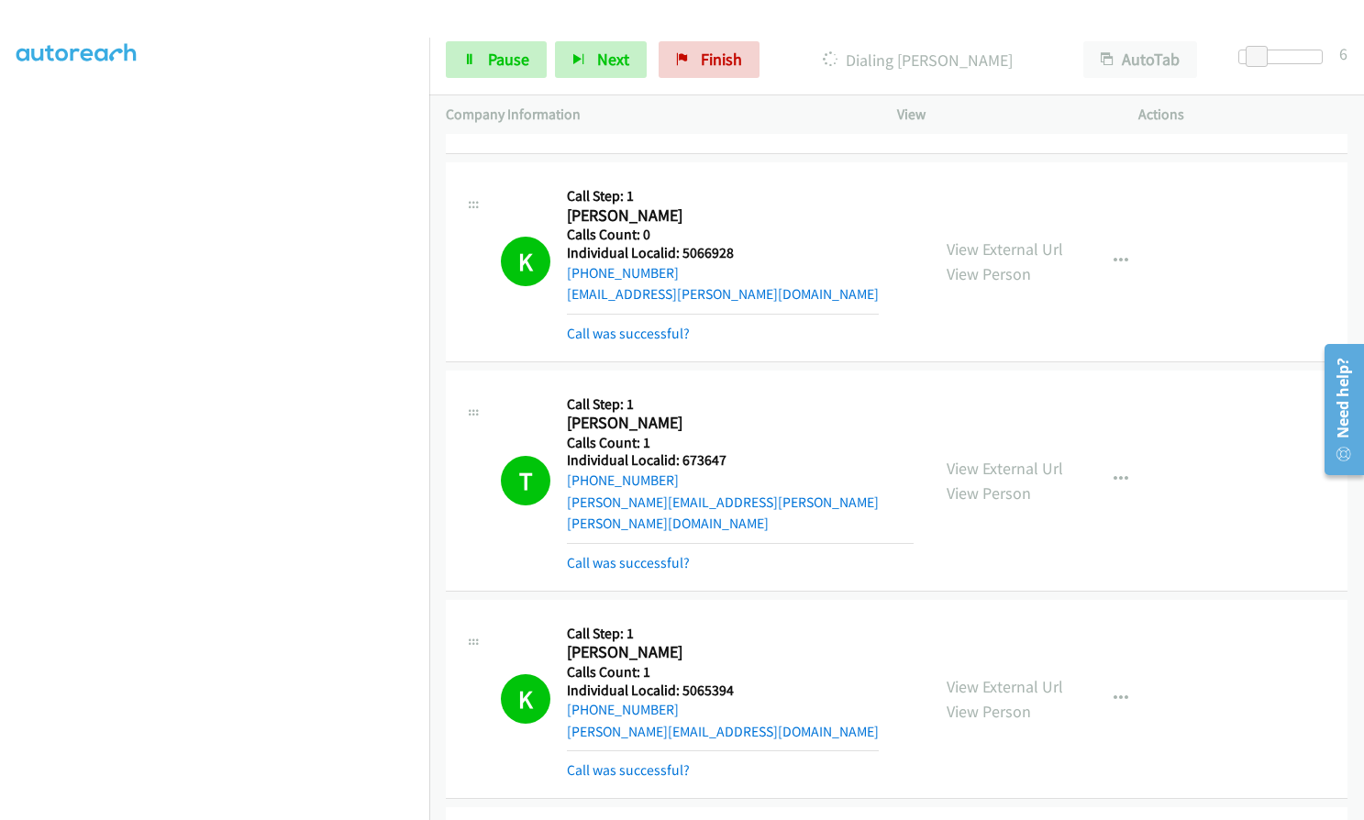
scroll to position [8186, 0]
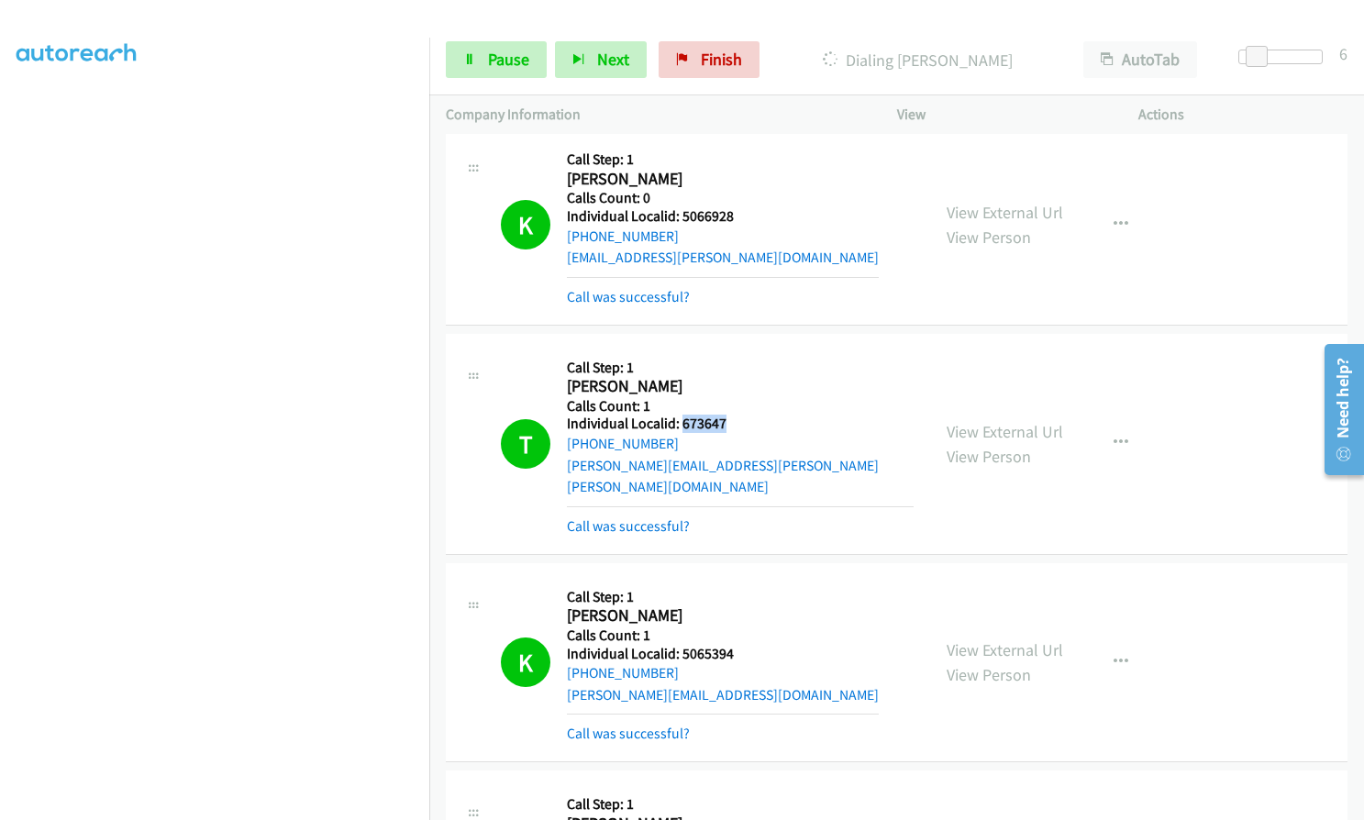
drag, startPoint x: 686, startPoint y: 383, endPoint x: 739, endPoint y: 383, distance: 53.2
click at [739, 383] on div "T Callback Scheduled Call Step: 1 Timothy Crum America/New_York Calls Count: 1 …" at bounding box center [707, 443] width 413 height 187
drag, startPoint x: 678, startPoint y: 586, endPoint x: 736, endPoint y: 584, distance: 57.8
click at [736, 645] on h5 "Individual Localid: 5065394" at bounding box center [723, 654] width 312 height 18
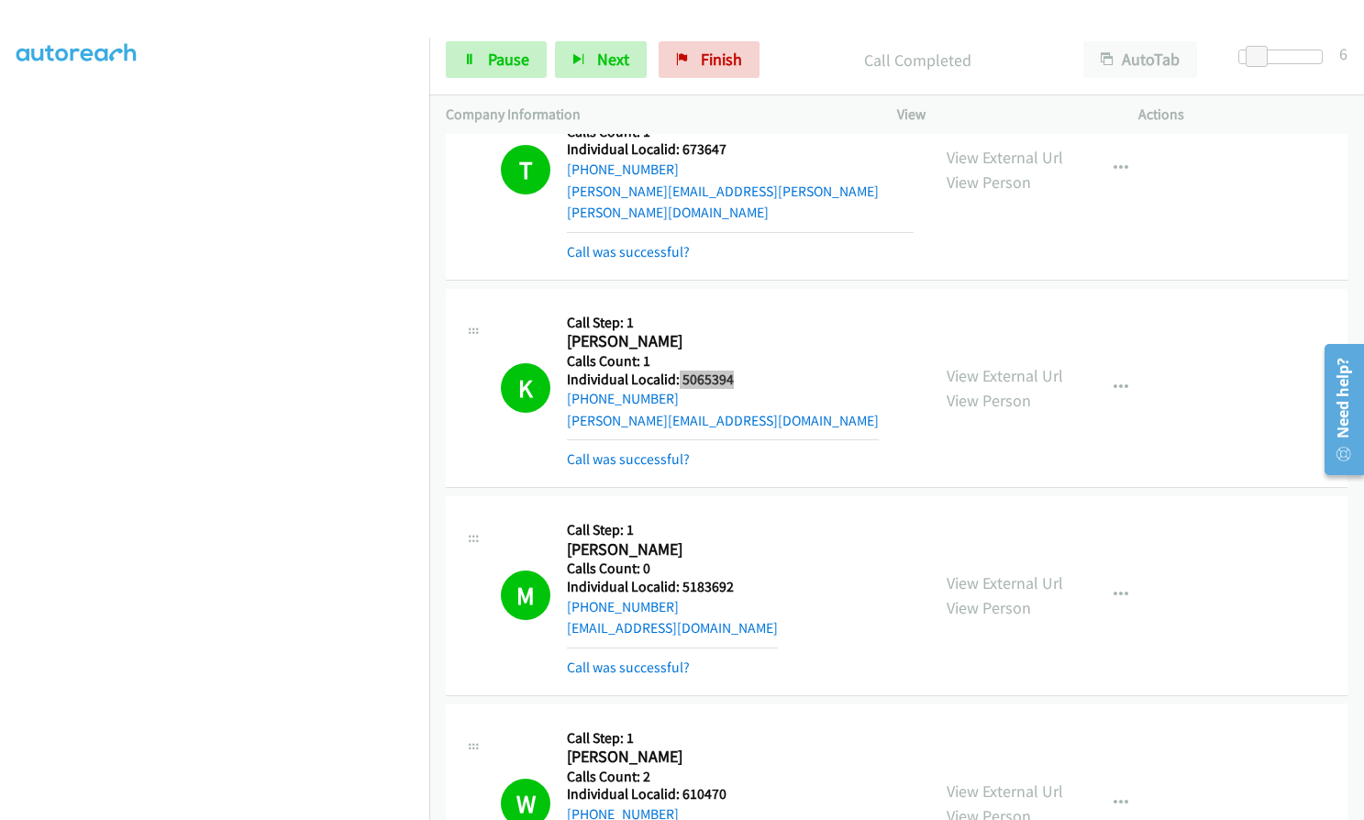
scroll to position [8461, 0]
drag, startPoint x: 679, startPoint y: 518, endPoint x: 738, endPoint y: 519, distance: 59.6
click at [738, 519] on div "M Callback Scheduled Call Step: 1 Michael Plunk America/Chicago Calls Count: 0 …" at bounding box center [707, 594] width 413 height 165
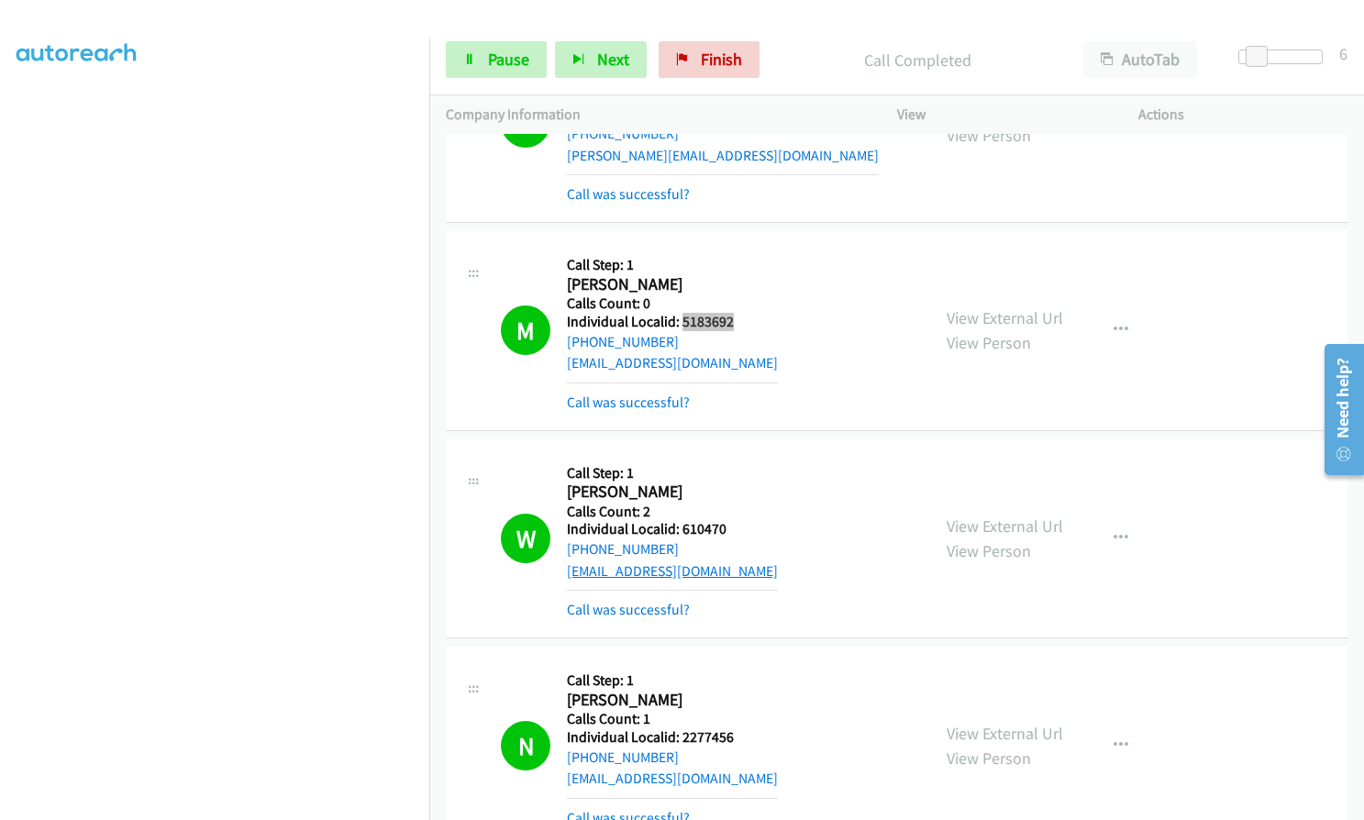
scroll to position [8782, 0]
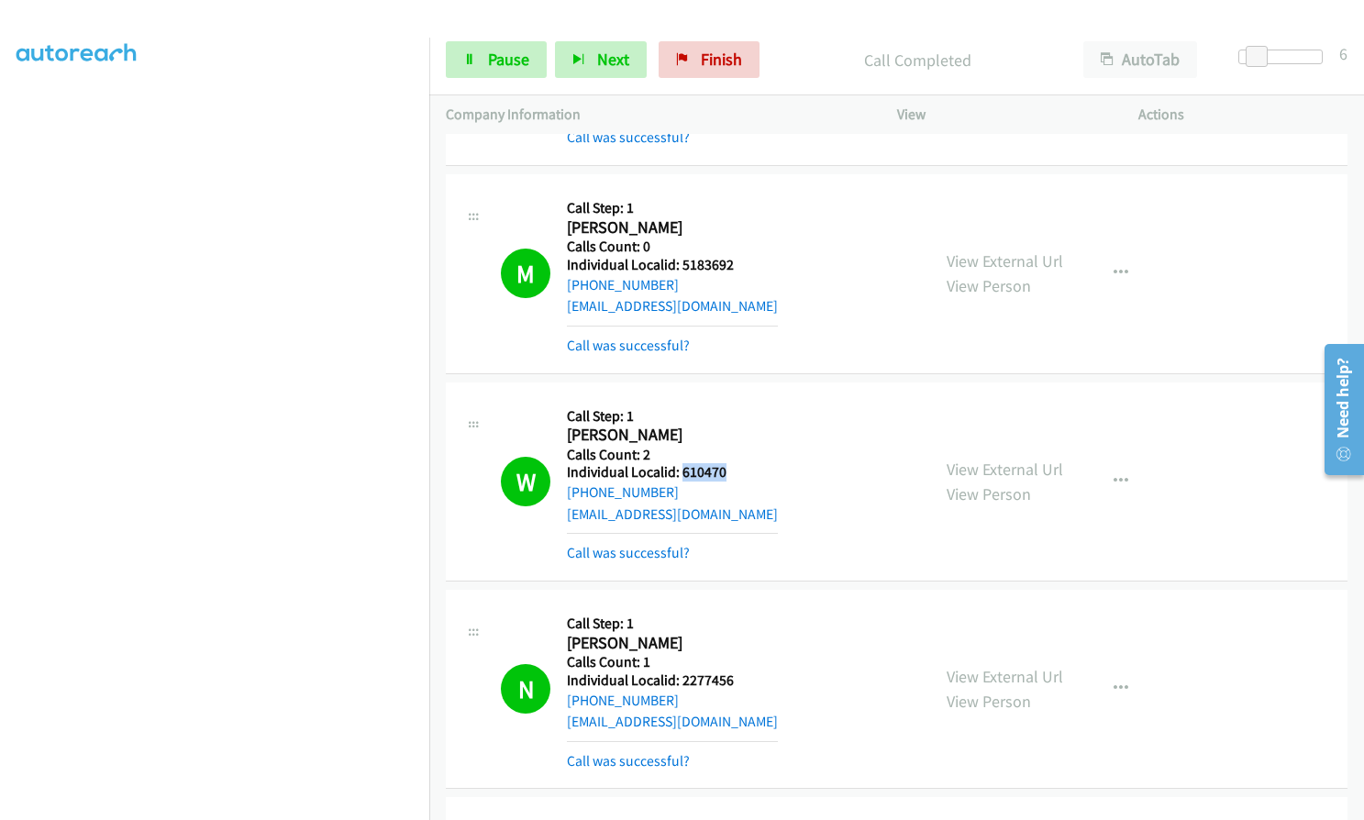
drag, startPoint x: 679, startPoint y: 407, endPoint x: 742, endPoint y: 407, distance: 63.3
click at [742, 407] on div "W Callback Scheduled Call Step: 1 William Hudnall America/New_York Calls Count:…" at bounding box center [707, 481] width 413 height 165
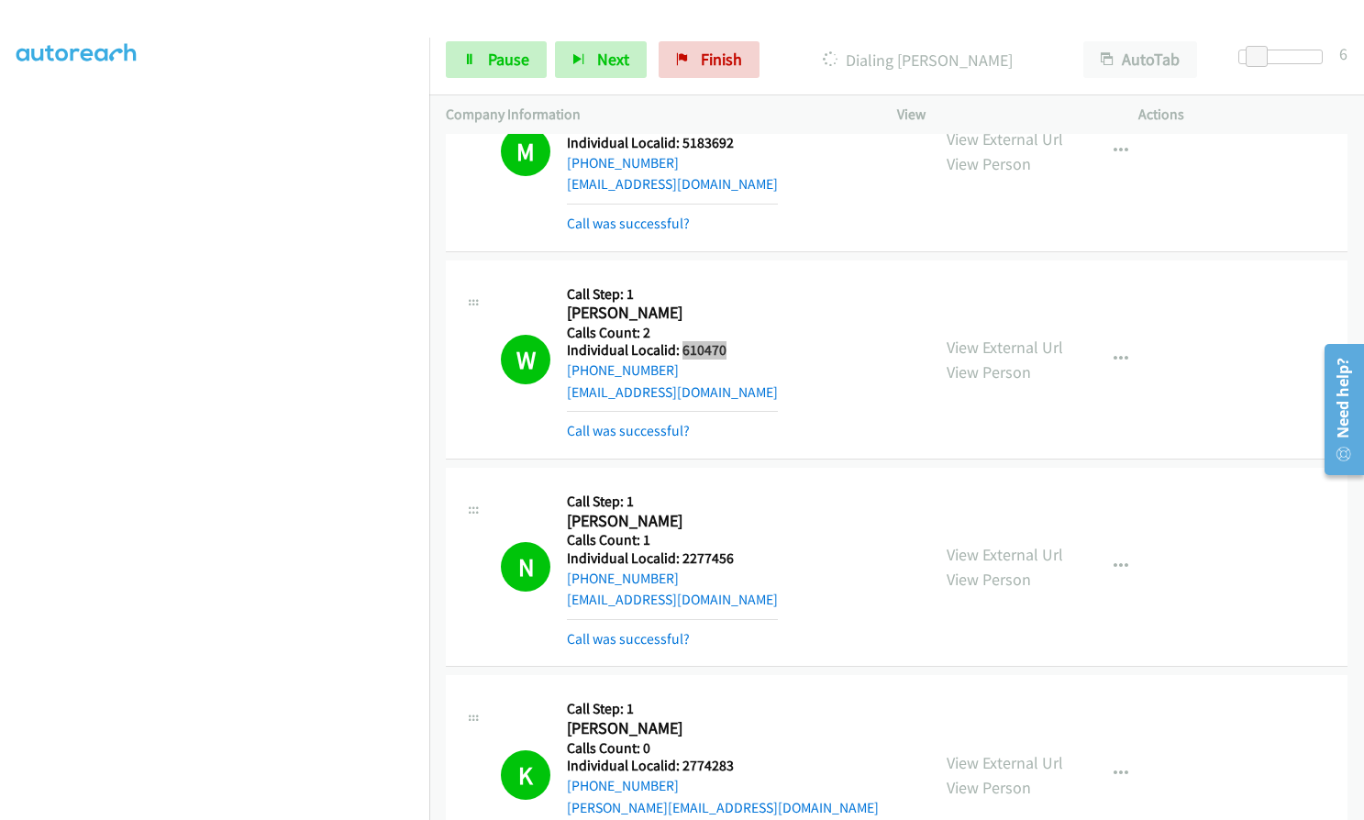
scroll to position [8920, 0]
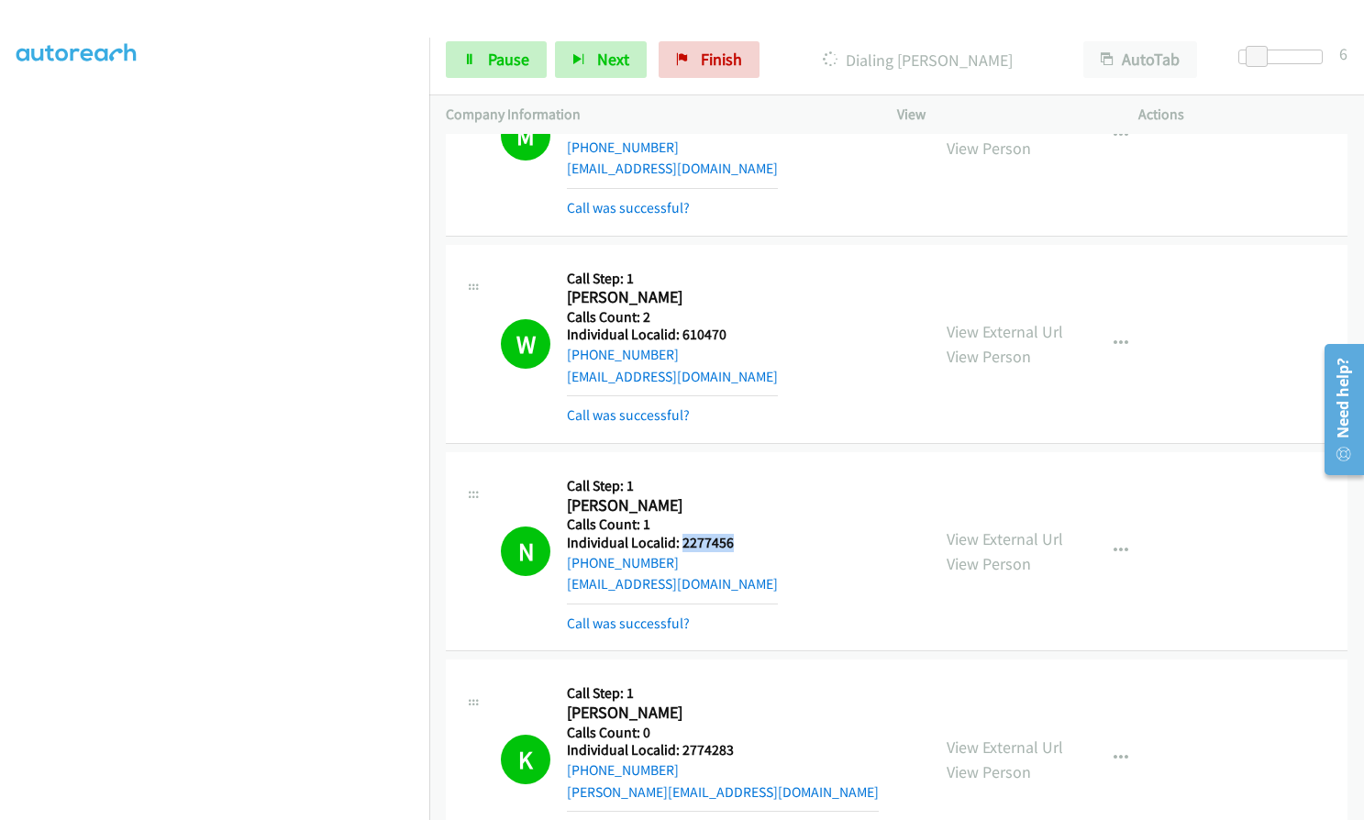
drag, startPoint x: 679, startPoint y: 474, endPoint x: 738, endPoint y: 477, distance: 59.7
click at [738, 477] on div "N Callback Scheduled Call Step: 1 Nathan Cook America/Chicago Calls Count: 1 In…" at bounding box center [707, 551] width 413 height 165
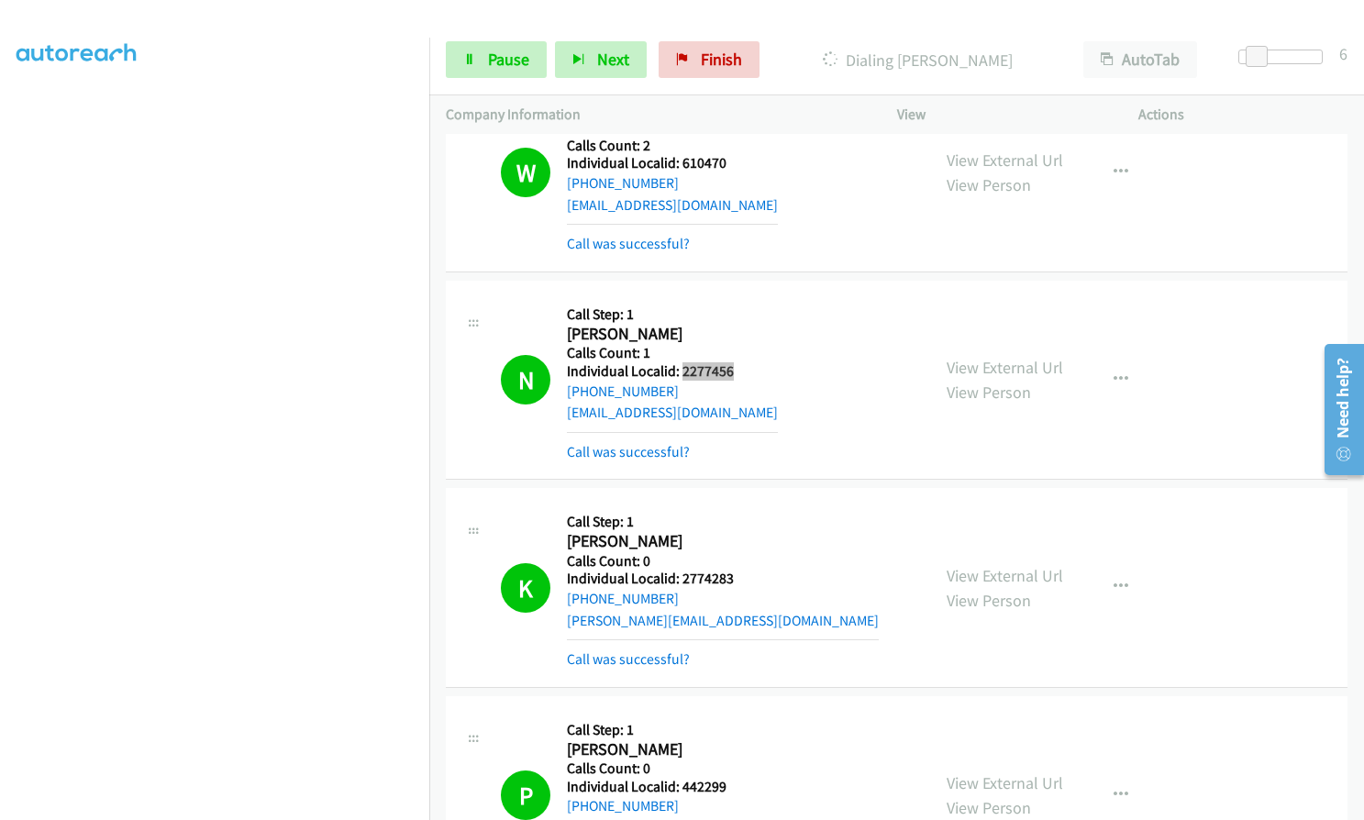
scroll to position [9149, 0]
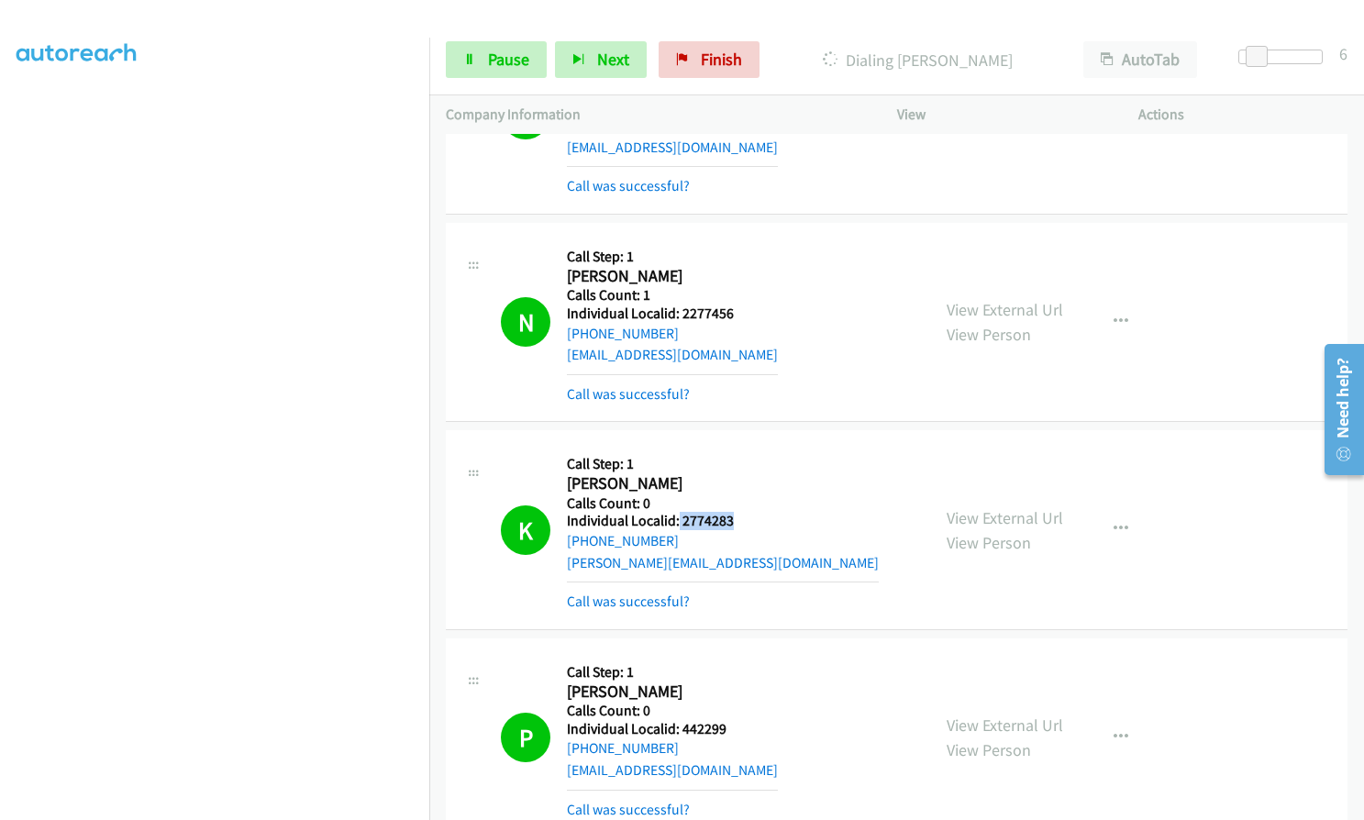
drag, startPoint x: 678, startPoint y: 454, endPoint x: 757, endPoint y: 452, distance: 78.9
click at [757, 452] on div "K Callback Scheduled Call Step: 1 Ken Bowman America/New_York Calls Count: 0 In…" at bounding box center [707, 529] width 413 height 165
drag, startPoint x: 494, startPoint y: 55, endPoint x: 524, endPoint y: 72, distance: 33.7
click at [494, 55] on span "Pause" at bounding box center [508, 59] width 41 height 21
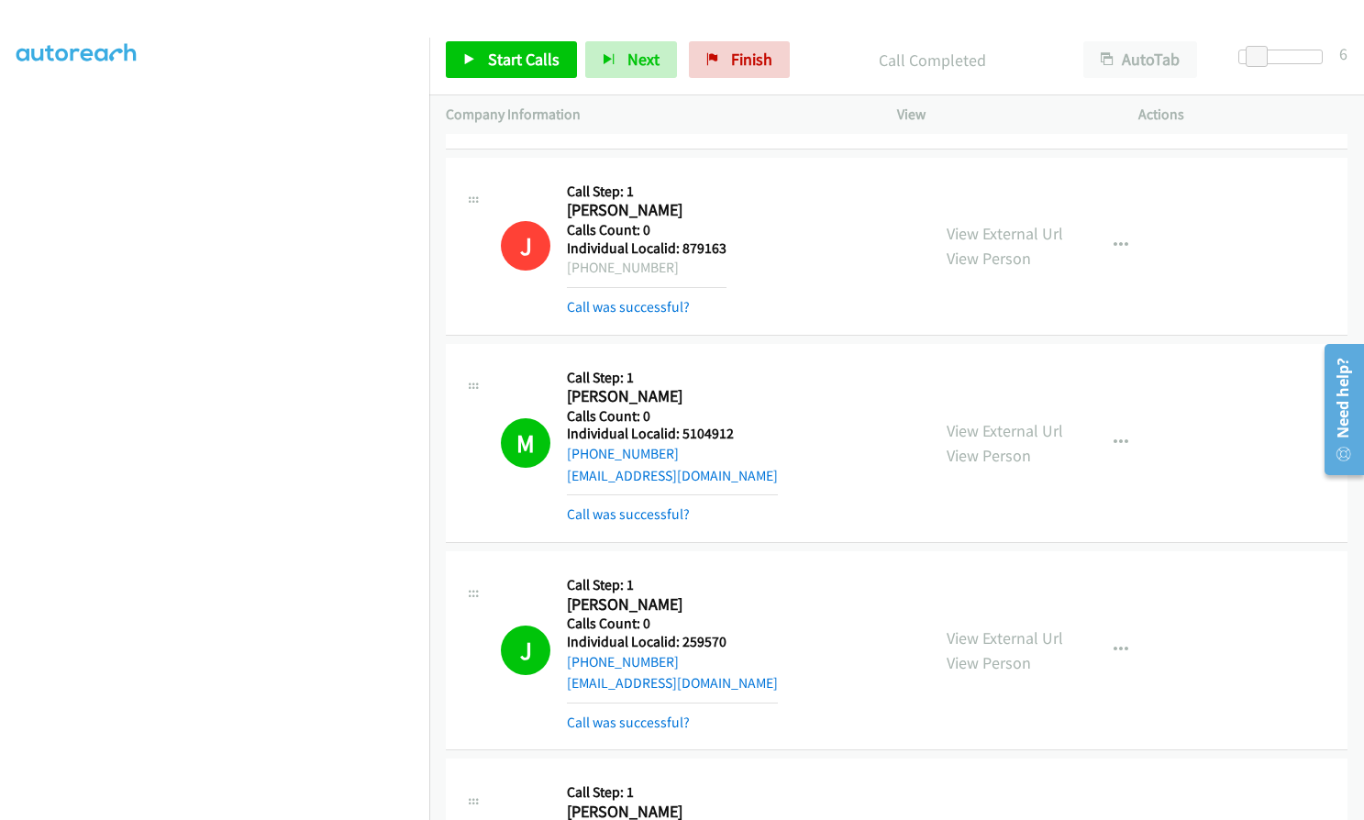
scroll to position [10044, 0]
click at [1104, 427] on button "button" at bounding box center [1121, 445] width 50 height 37
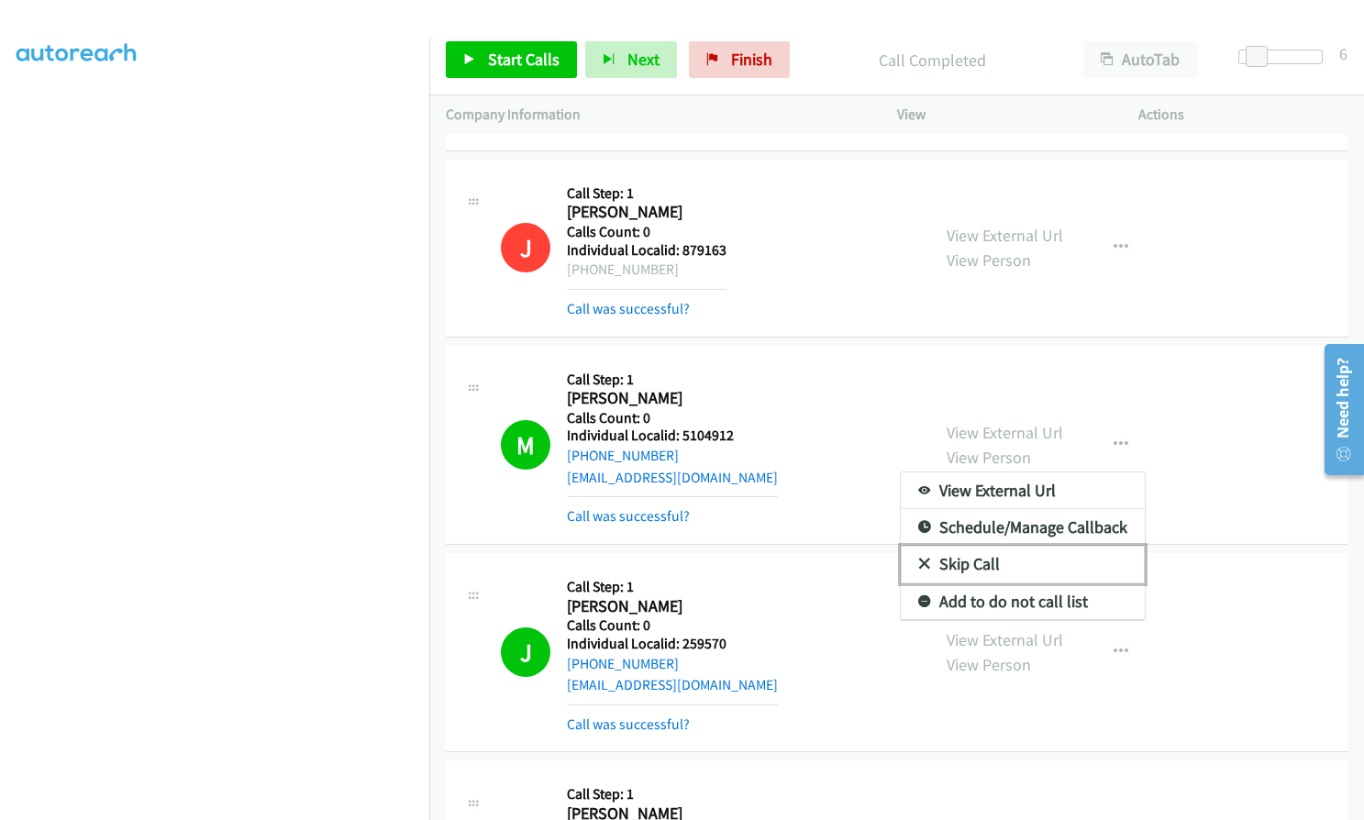
click at [918, 559] on icon at bounding box center [924, 565] width 13 height 13
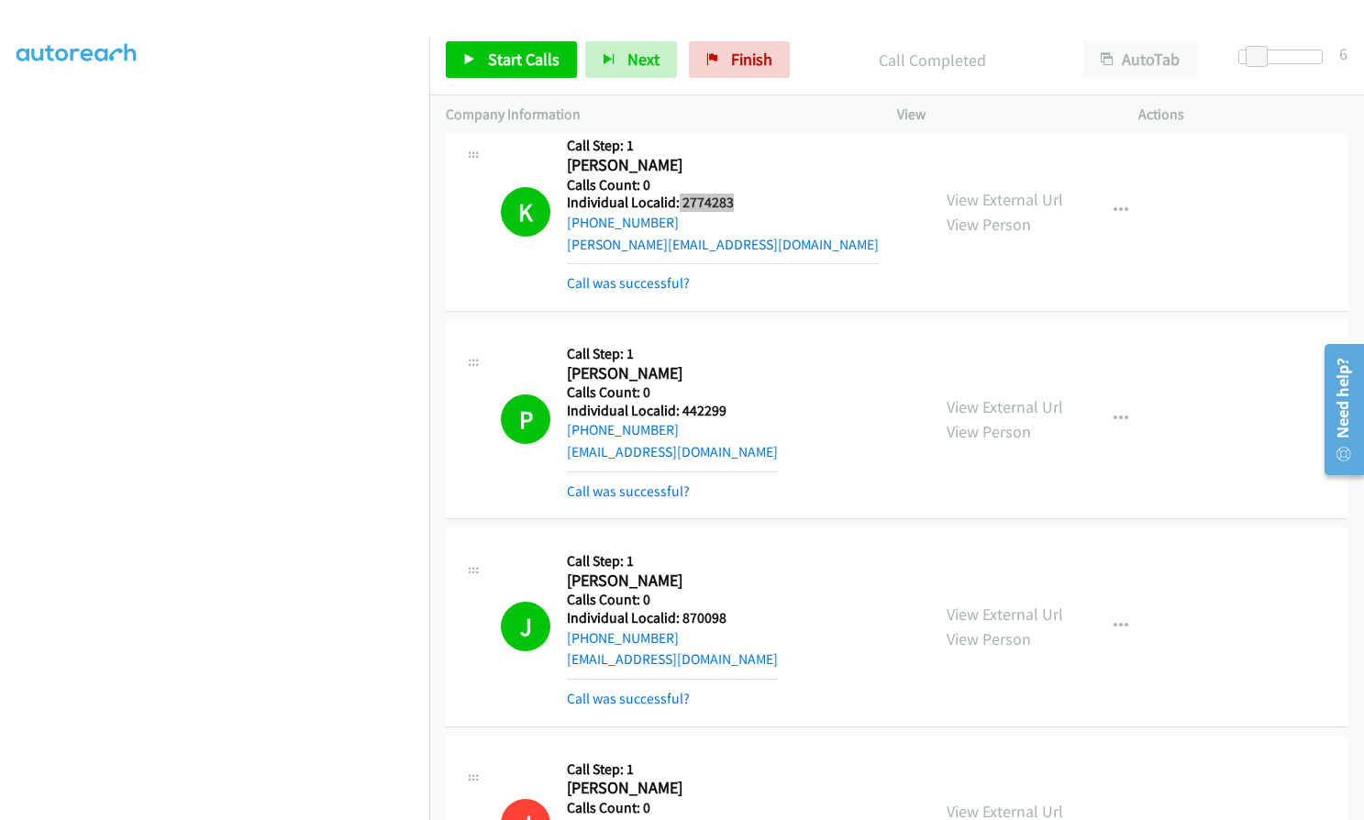
scroll to position [9333, 0]
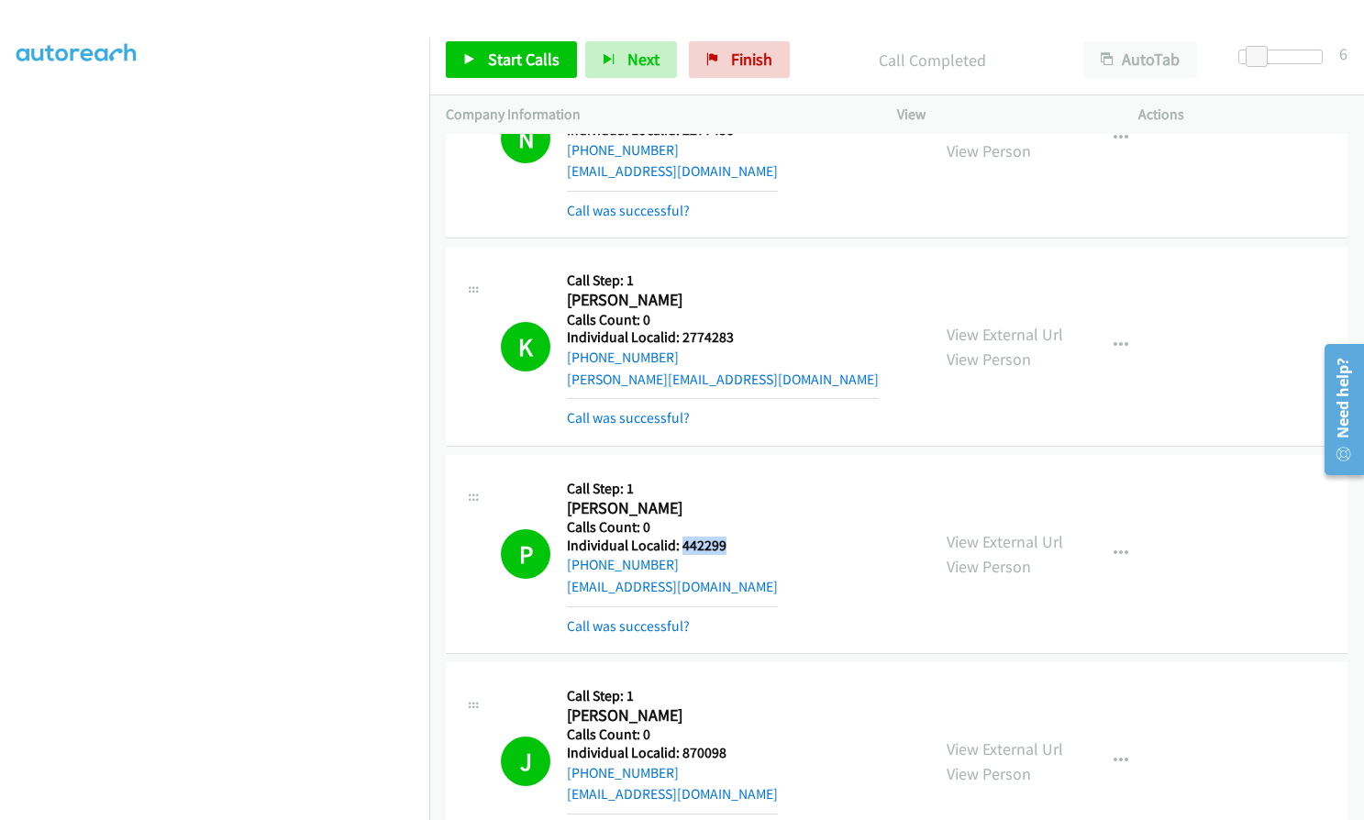
drag, startPoint x: 679, startPoint y: 480, endPoint x: 729, endPoint y: 480, distance: 50.5
click at [729, 480] on div "P Callback Scheduled Call Step: 1 Peter Eckert America/New_York Calls Count: 0 …" at bounding box center [707, 553] width 413 height 165
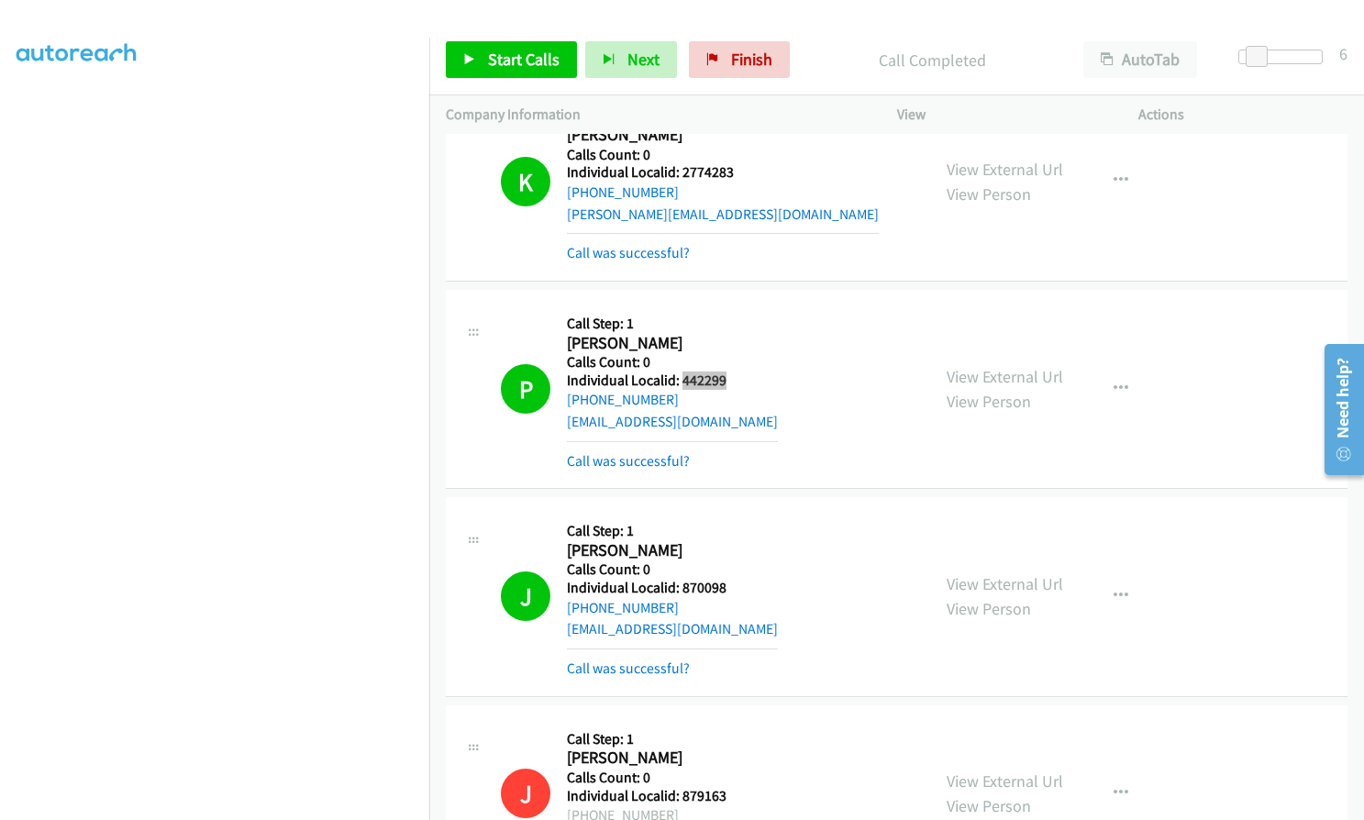
scroll to position [9585, 0]
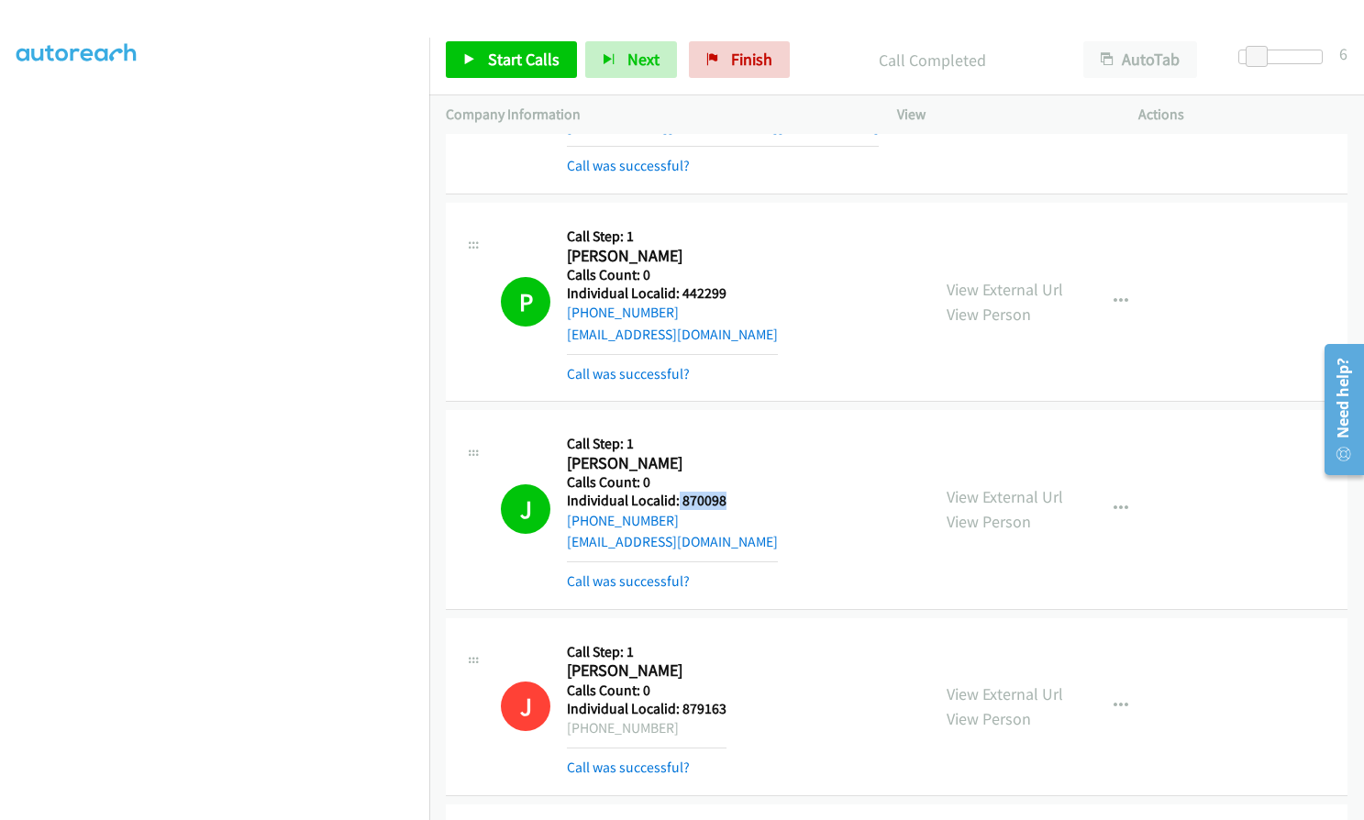
drag, startPoint x: 677, startPoint y: 435, endPoint x: 733, endPoint y: 437, distance: 56.0
click at [733, 492] on h5 "Individual Localid: 870098" at bounding box center [672, 501] width 211 height 18
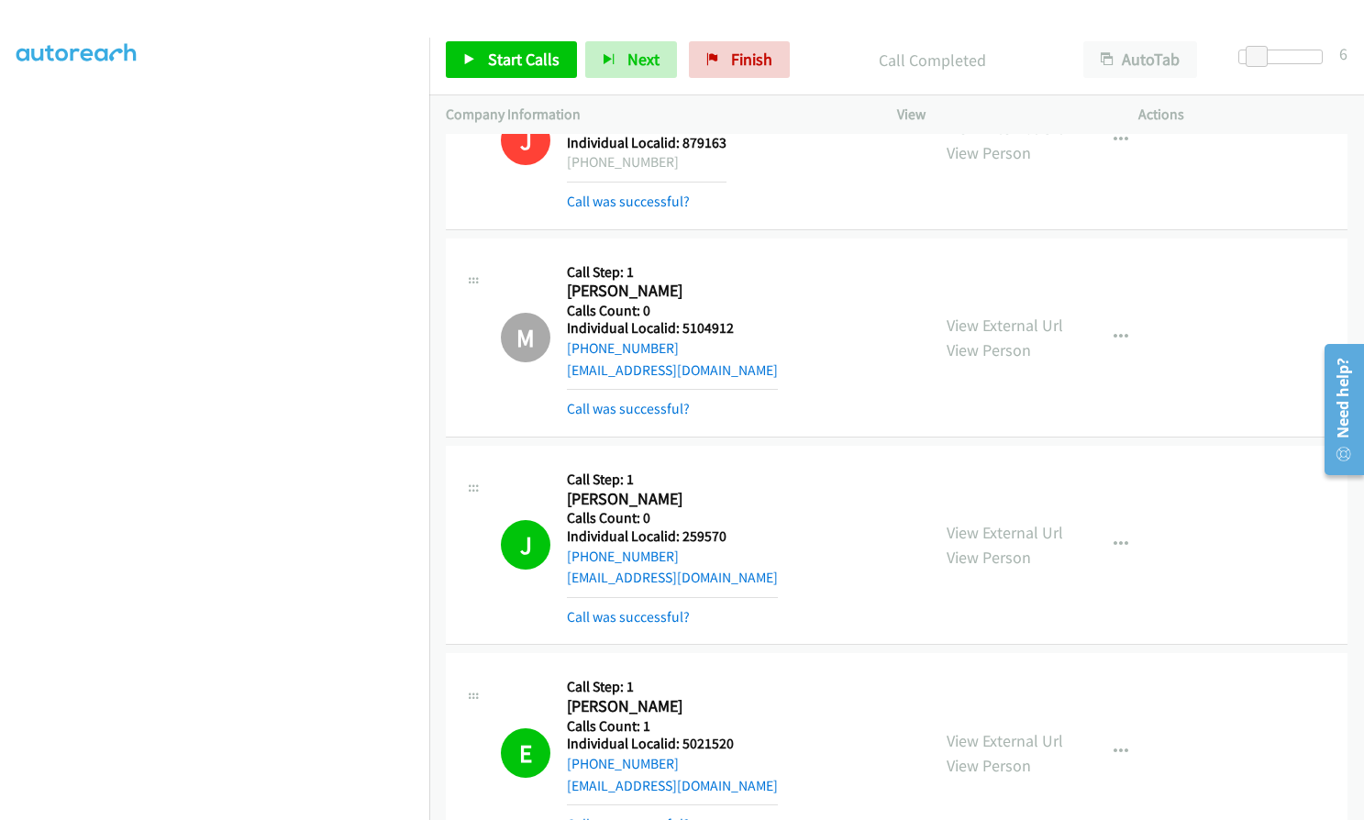
scroll to position [10250, 0]
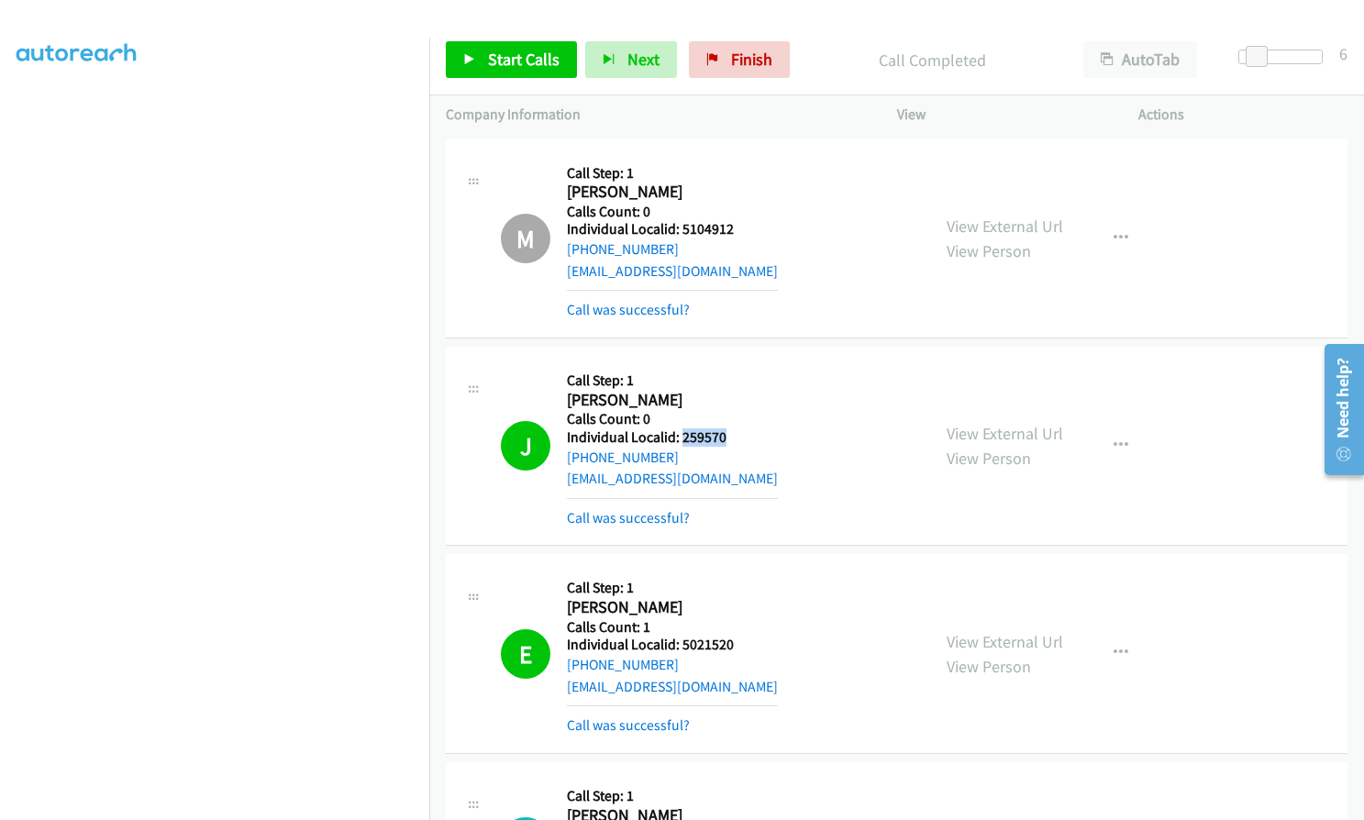
drag, startPoint x: 682, startPoint y: 371, endPoint x: 742, endPoint y: 372, distance: 59.6
click at [742, 372] on div "J Callback Scheduled Call Step: 1 Jordan Mackiewicz America/Chicago Calls Count…" at bounding box center [707, 445] width 413 height 165
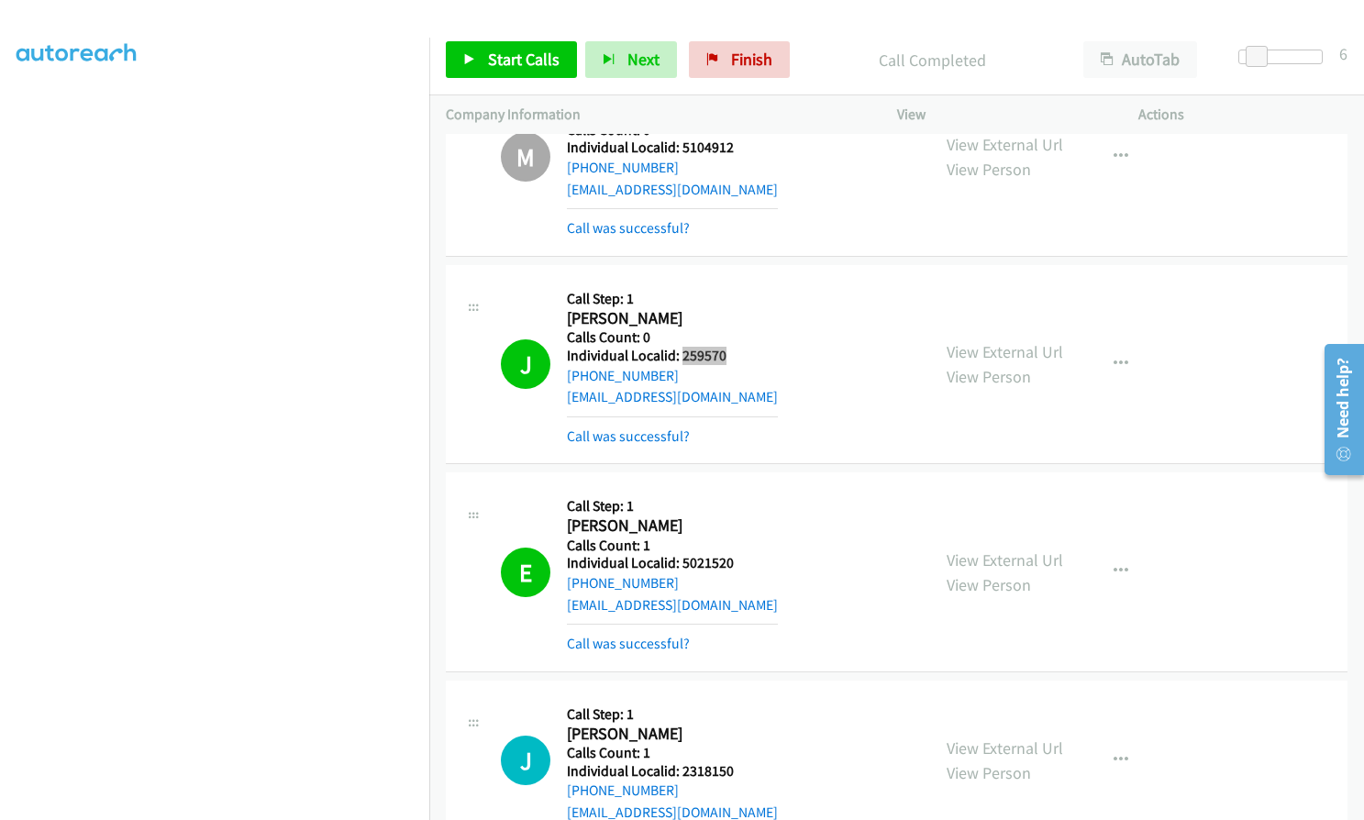
scroll to position [10342, 0]
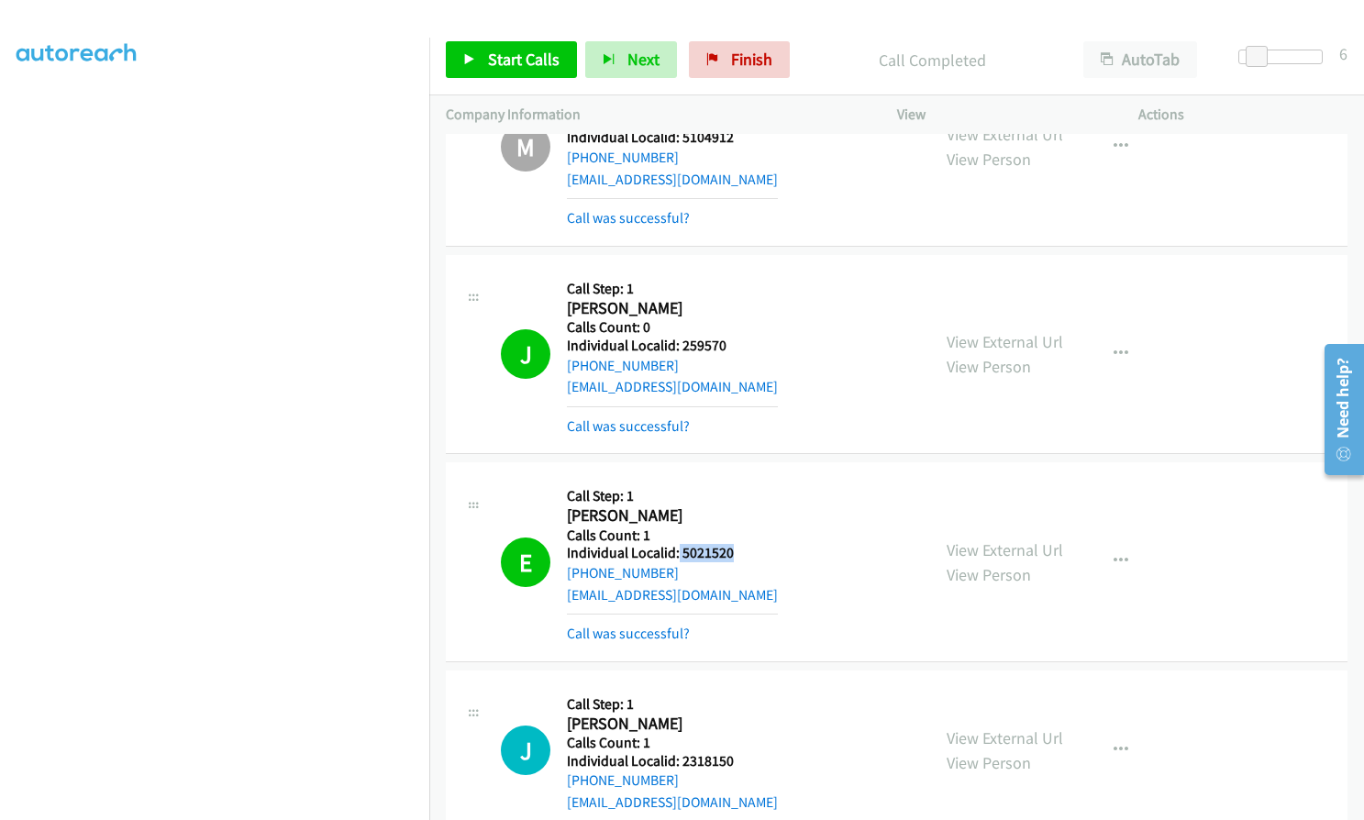
drag, startPoint x: 676, startPoint y: 486, endPoint x: 736, endPoint y: 486, distance: 59.6
click at [736, 486] on div "E Callback Scheduled Call Step: 1 Edward Toles America/Chicago Calls Count: 1 I…" at bounding box center [707, 561] width 413 height 165
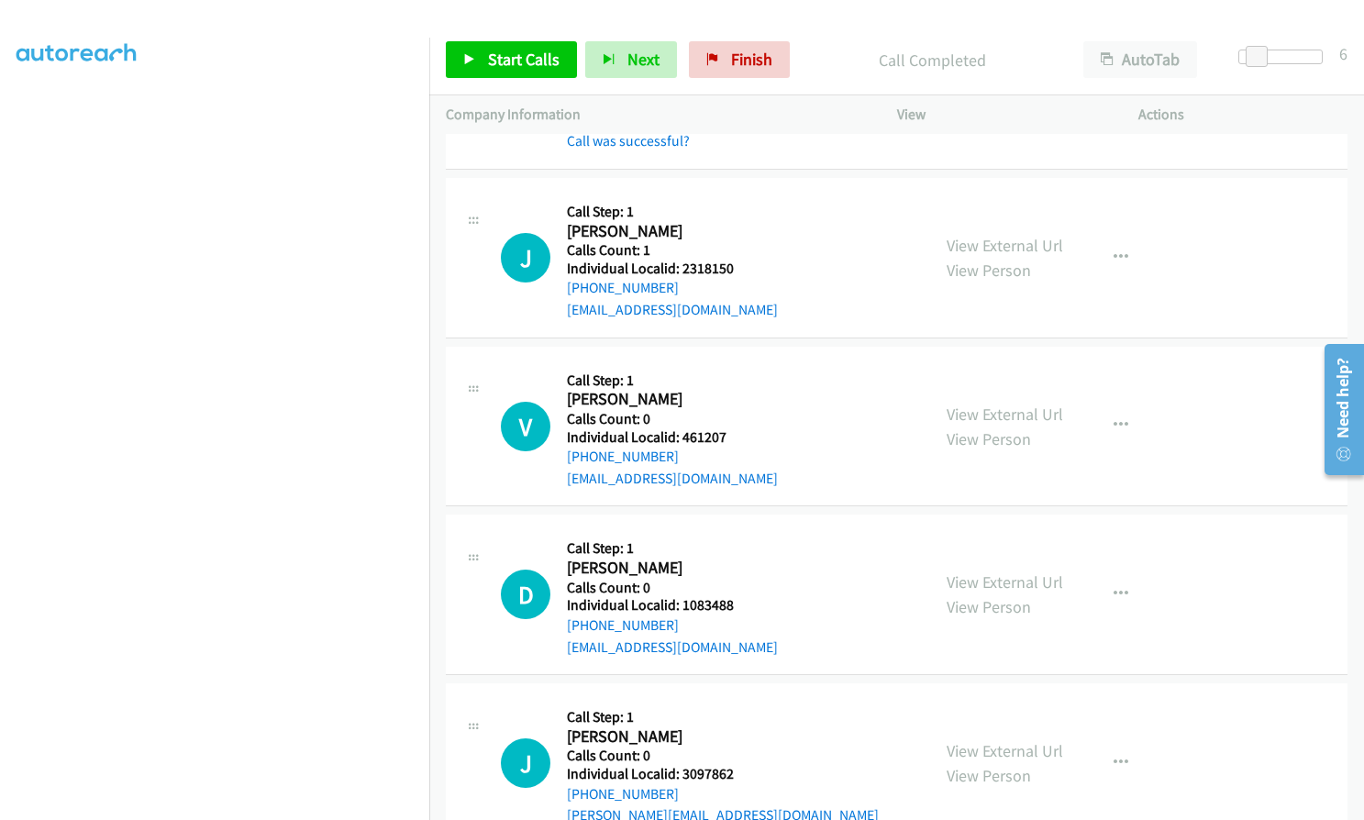
scroll to position [10846, 0]
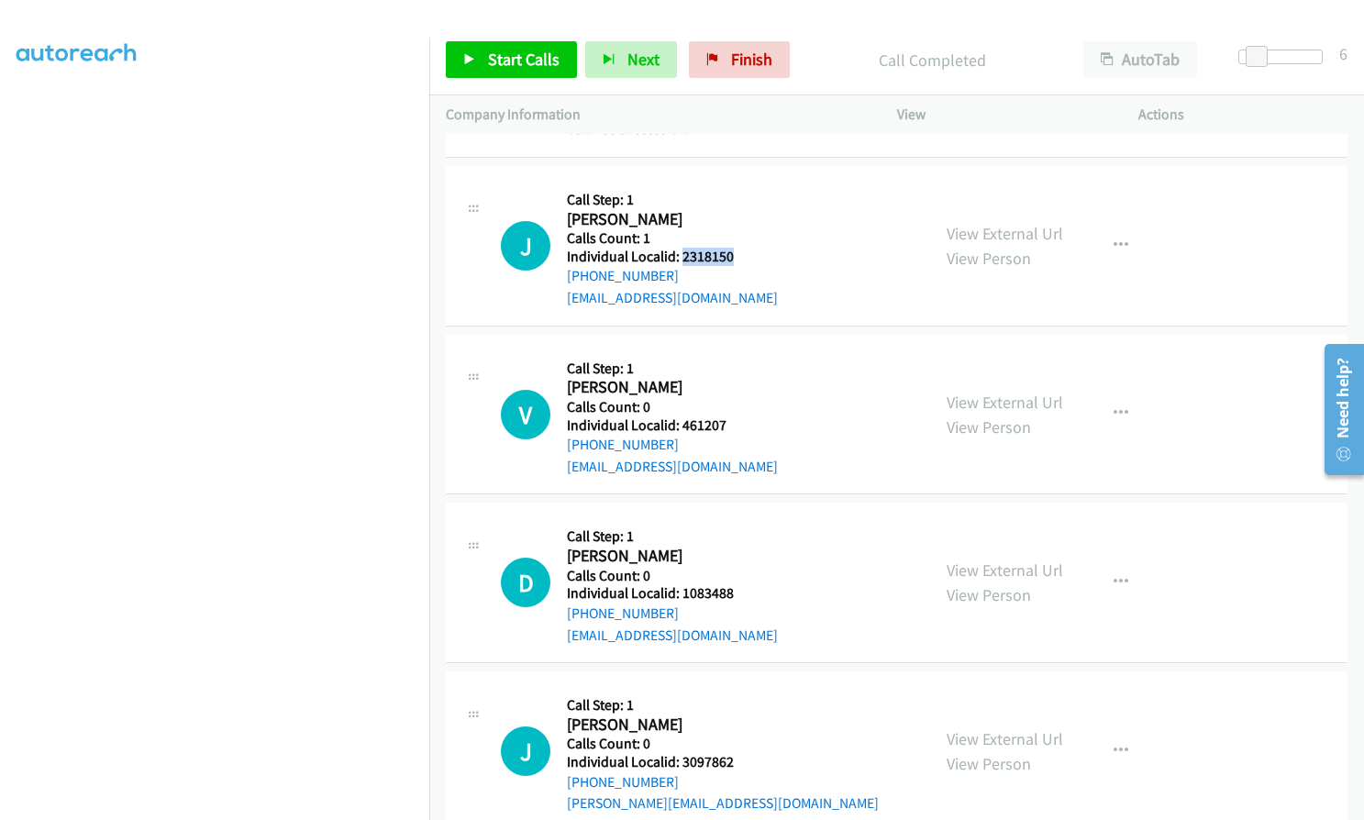
drag, startPoint x: 681, startPoint y: 194, endPoint x: 738, endPoint y: 193, distance: 57.8
click at [738, 193] on div "J Callback Scheduled Call Step: 1 John Powell America/New_York Calls Count: 1 I…" at bounding box center [707, 246] width 413 height 127
drag, startPoint x: 682, startPoint y: 361, endPoint x: 736, endPoint y: 361, distance: 54.1
click at [736, 361] on div "V Callback Scheduled Call Step: 1 Vincent Digiulio America/New_York Calls Count…" at bounding box center [707, 414] width 413 height 127
drag, startPoint x: 680, startPoint y: 526, endPoint x: 742, endPoint y: 526, distance: 62.4
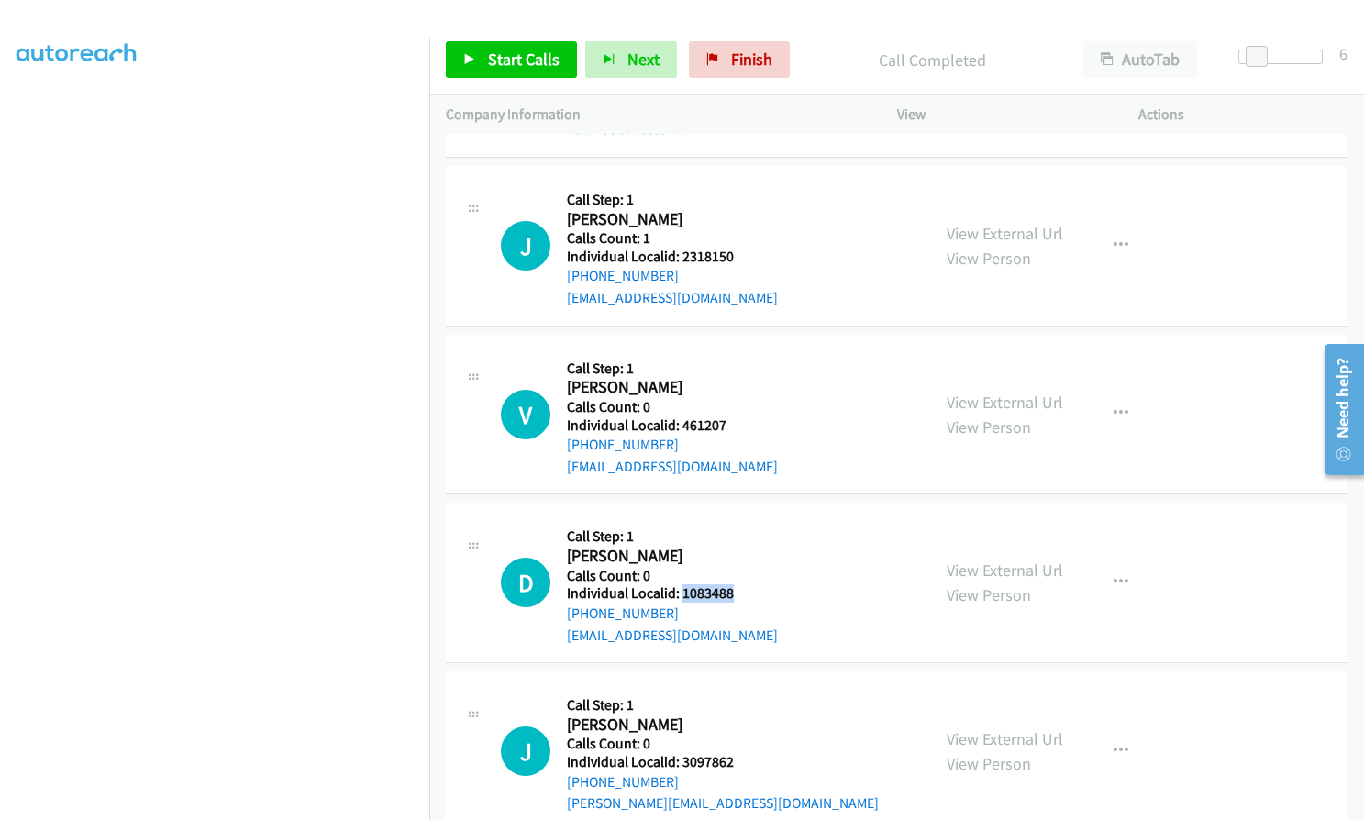
click at [742, 584] on h5 "Individual Localid: 1083488" at bounding box center [672, 593] width 211 height 18
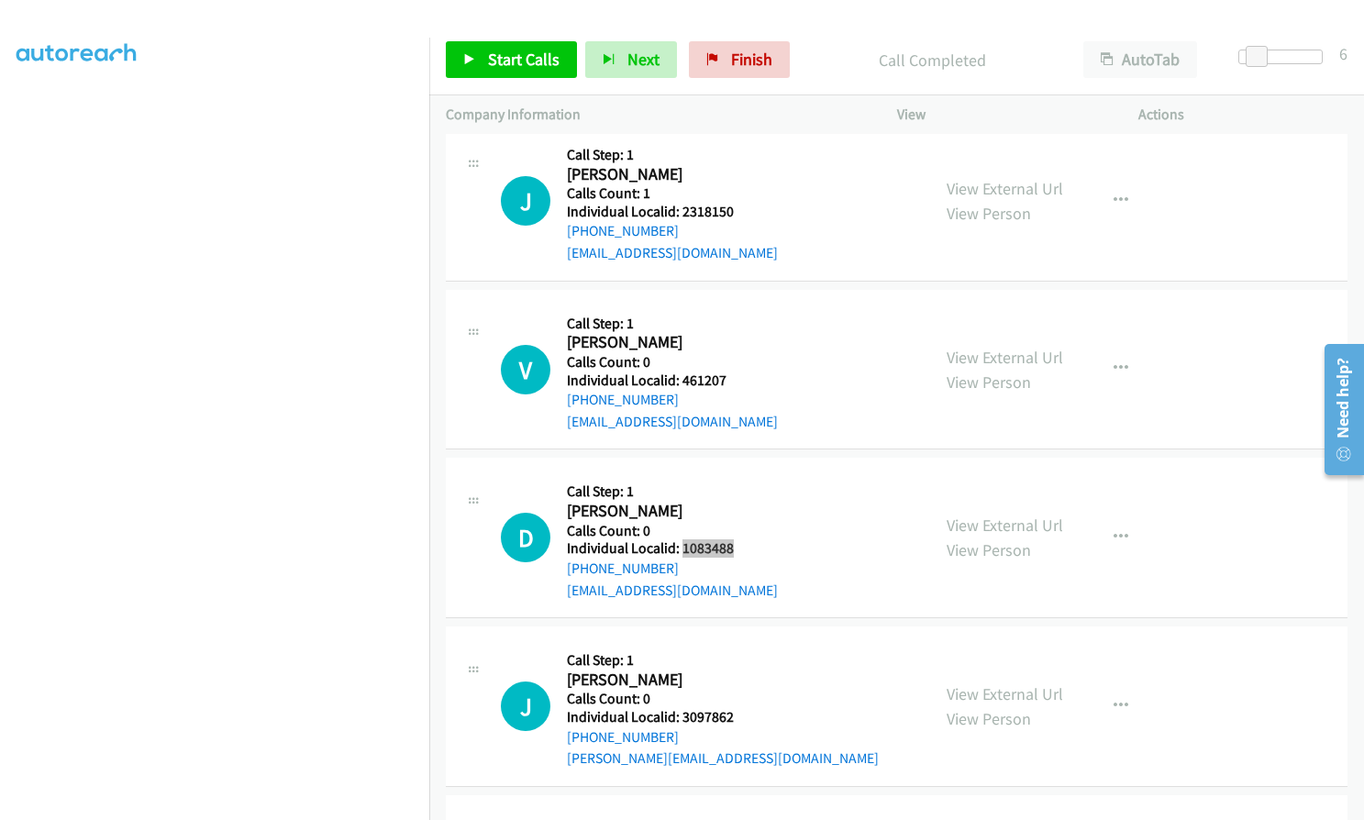
scroll to position [11030, 0]
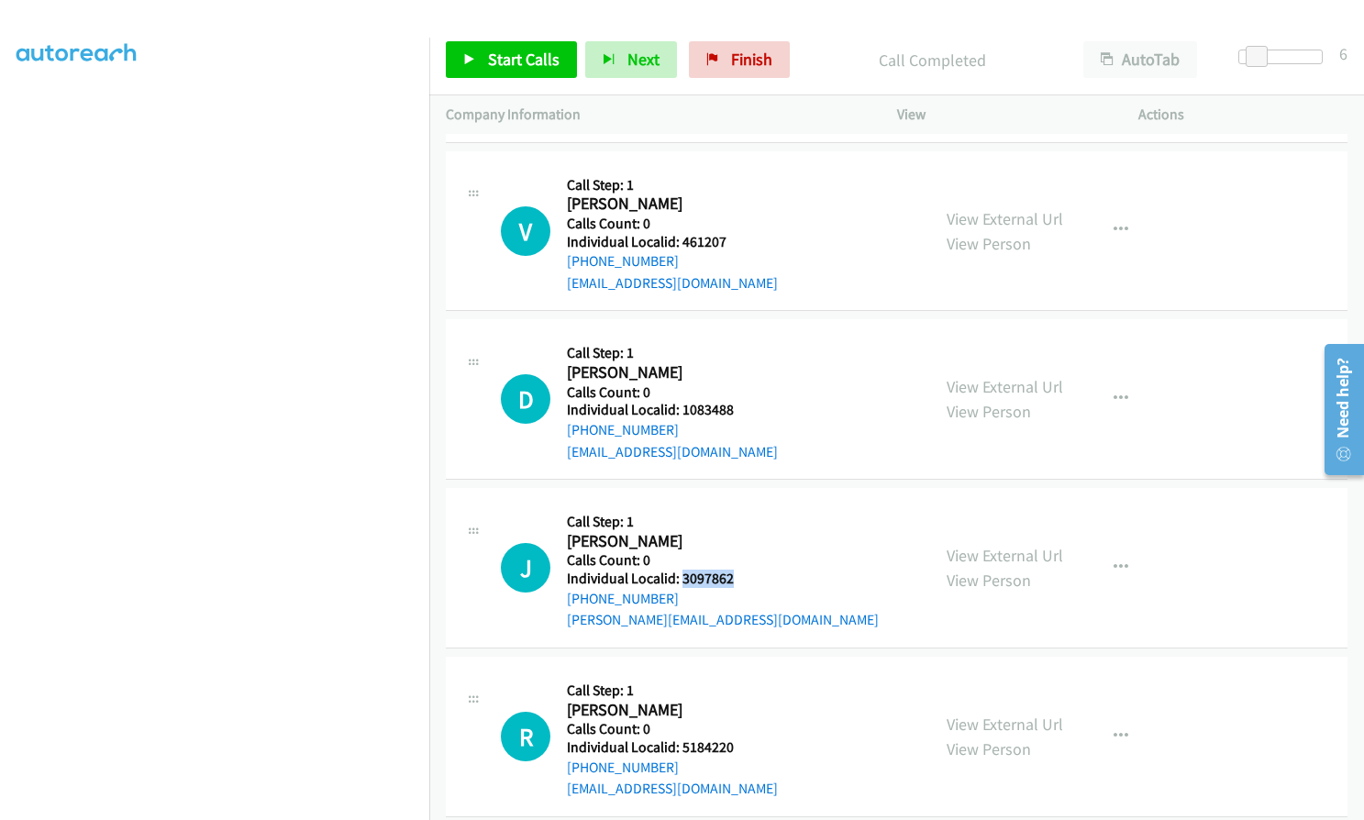
drag, startPoint x: 681, startPoint y: 511, endPoint x: 738, endPoint y: 507, distance: 57.0
click at [738, 570] on h5 "Individual Localid: 3097862" at bounding box center [723, 579] width 312 height 18
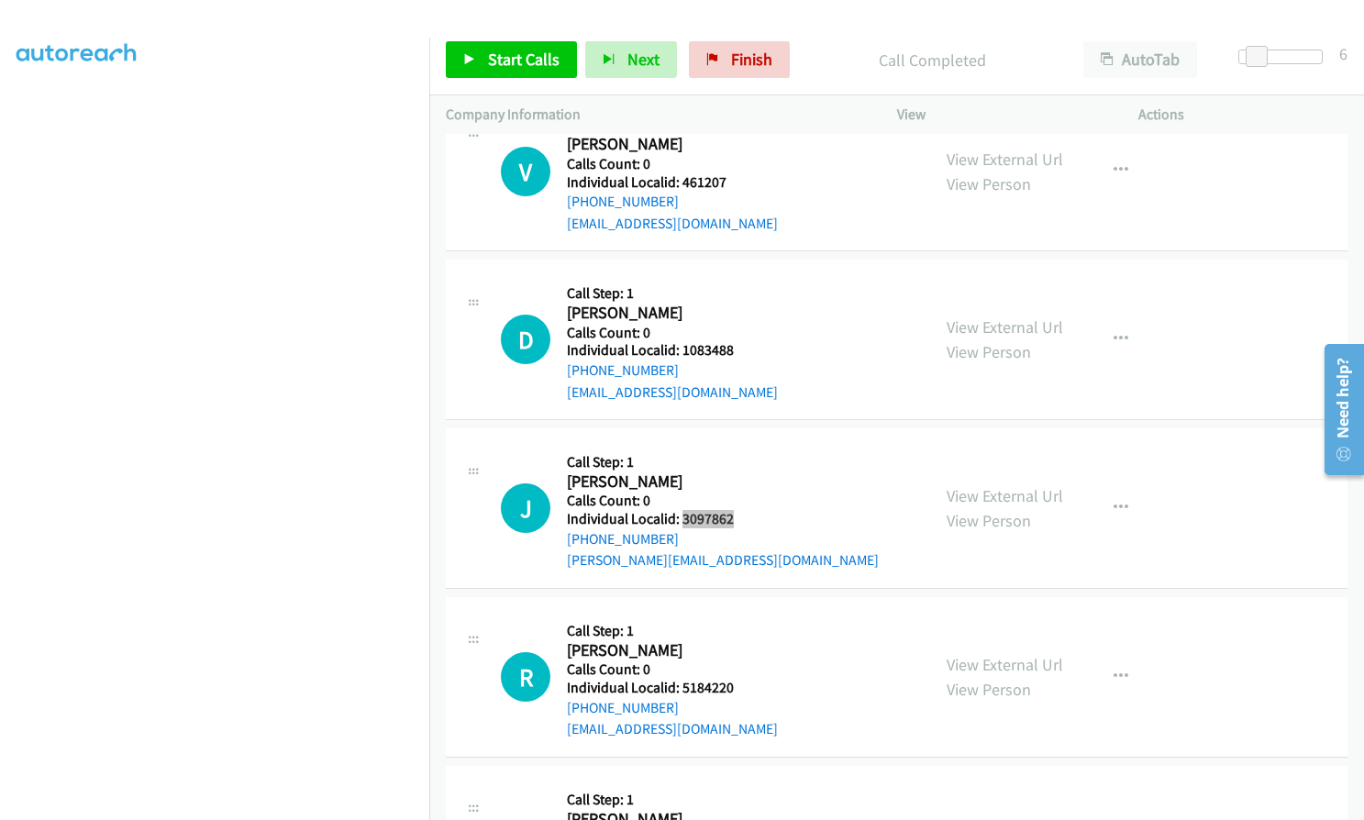
scroll to position [11099, 0]
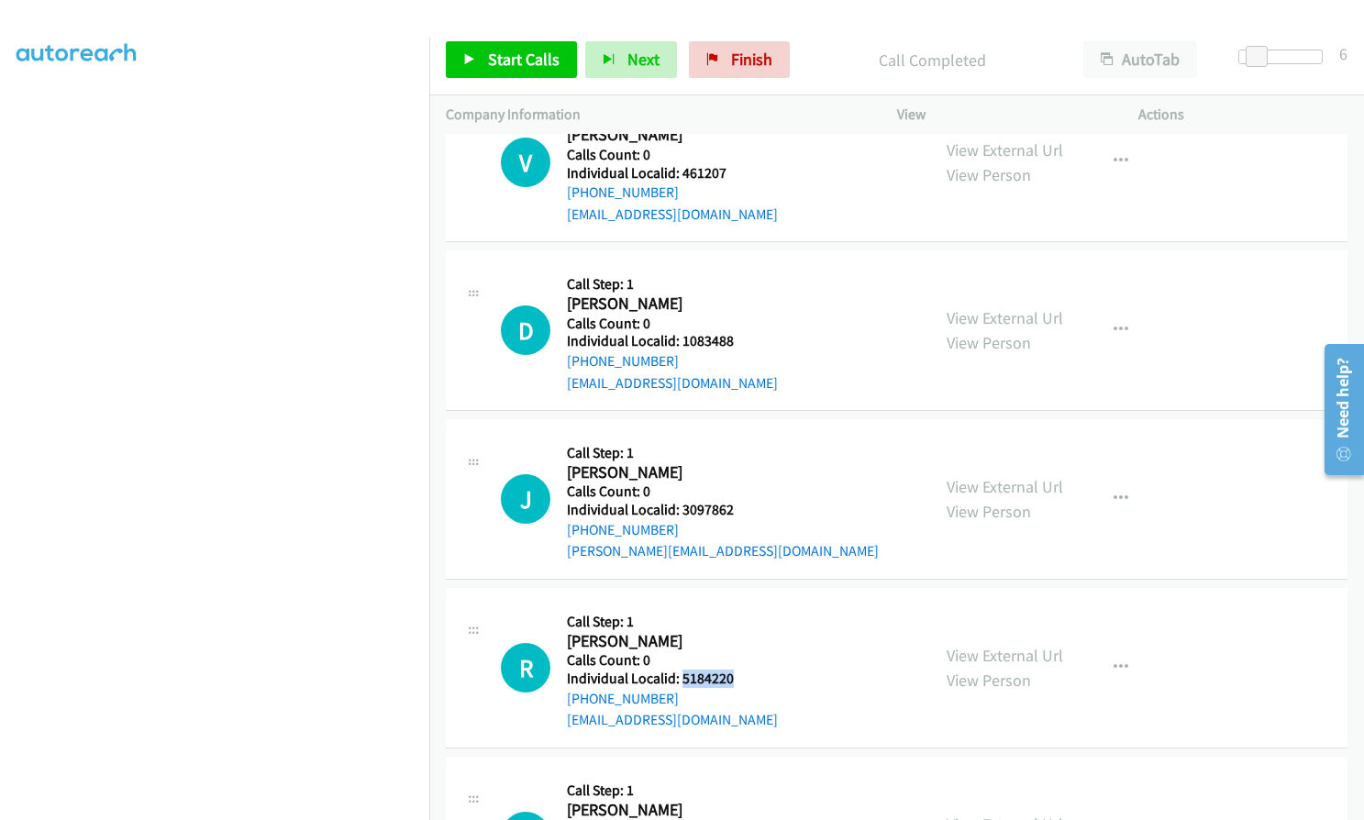
drag, startPoint x: 680, startPoint y: 607, endPoint x: 745, endPoint y: 611, distance: 65.2
click at [745, 611] on div "R Callback Scheduled Call Step: 1 Rick Smith America/New_York Calls Count: 0 In…" at bounding box center [707, 668] width 413 height 127
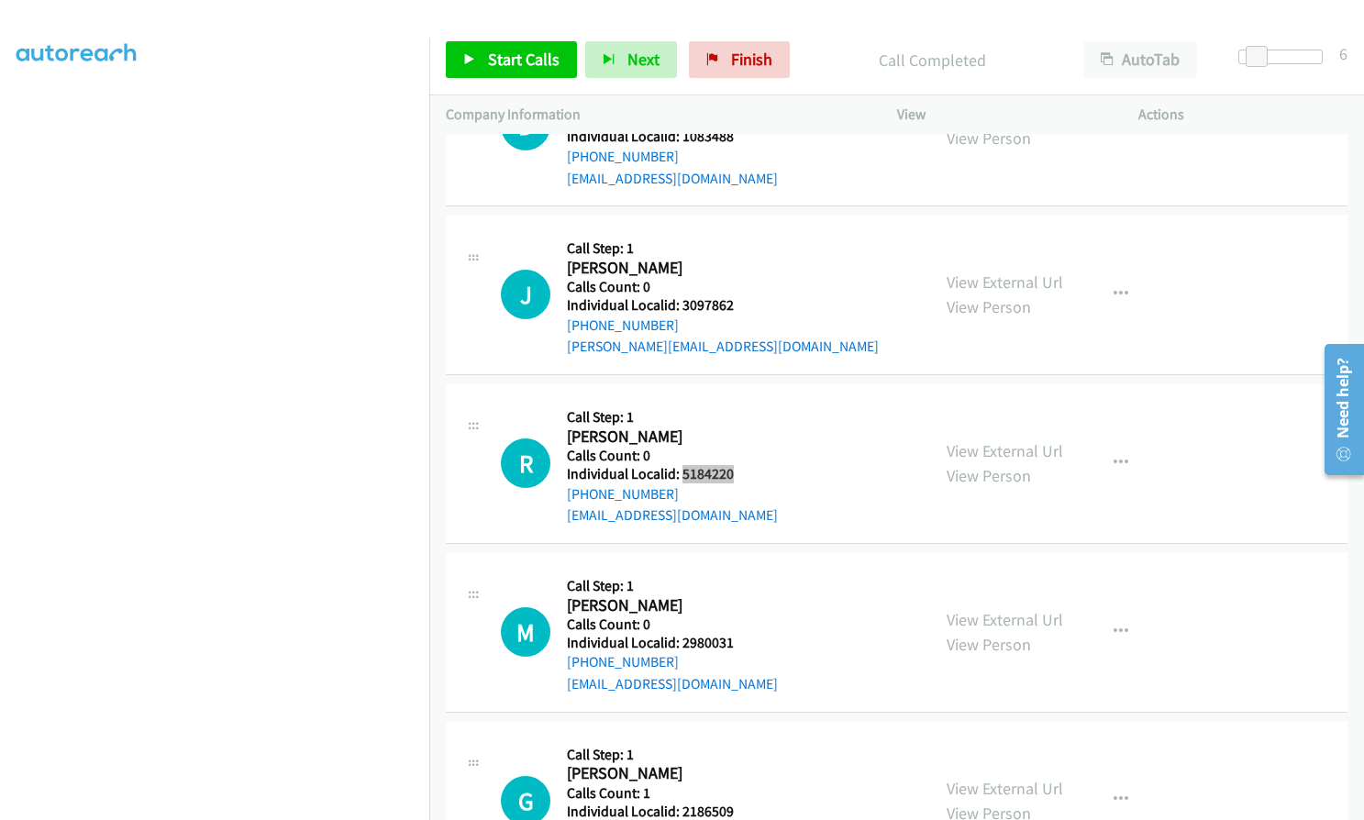
scroll to position [11305, 0]
drag, startPoint x: 680, startPoint y: 577, endPoint x: 732, endPoint y: 576, distance: 52.3
click at [732, 576] on div "M Callback Scheduled Call Step: 1 Mark Carter America/New_York Calls Count: 0 I…" at bounding box center [707, 630] width 413 height 127
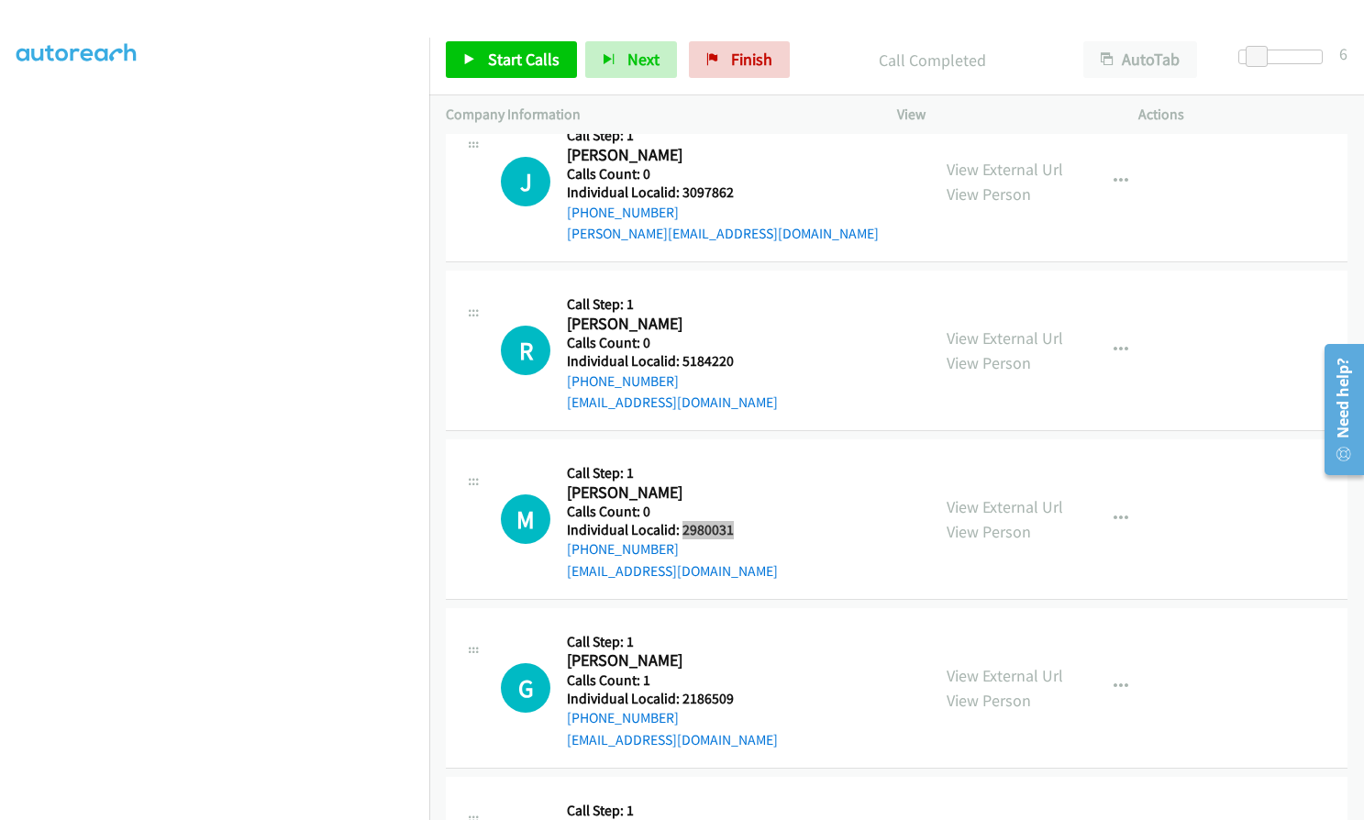
scroll to position [11443, 0]
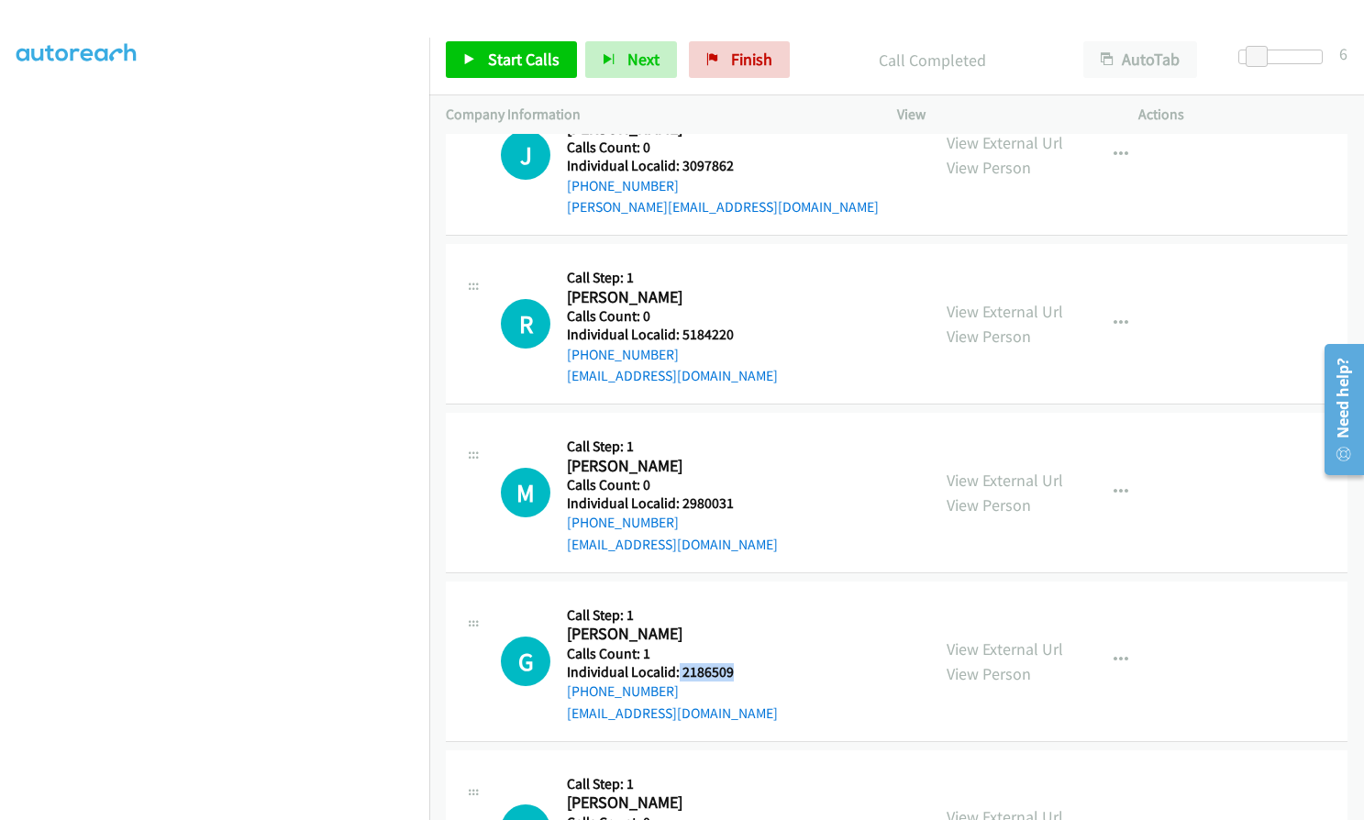
drag, startPoint x: 677, startPoint y: 605, endPoint x: 738, endPoint y: 605, distance: 60.5
click at [738, 605] on div "G Callback Scheduled Call Step: 1 Gregg Bonanni America/New_York Calls Count: 1…" at bounding box center [707, 661] width 413 height 127
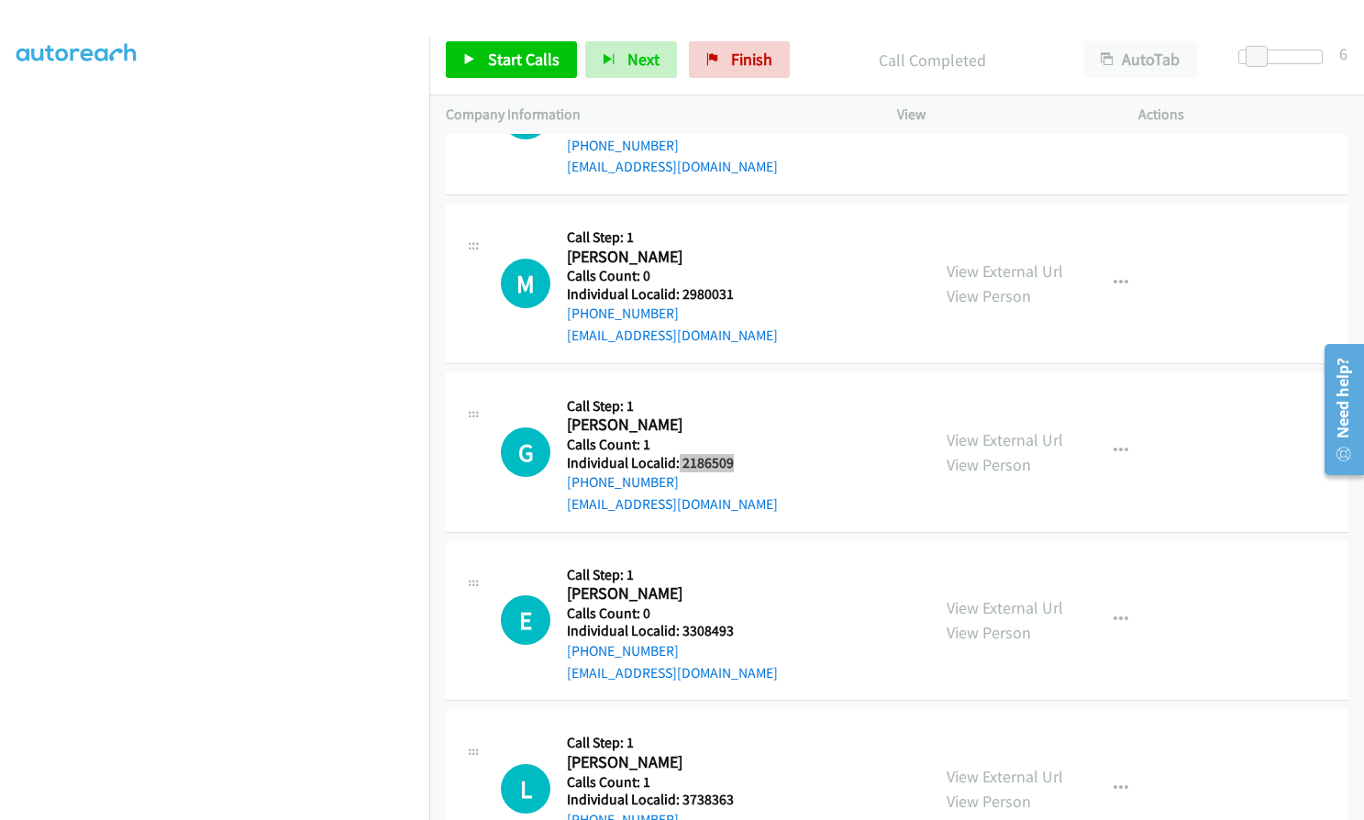
scroll to position [11672, 0]
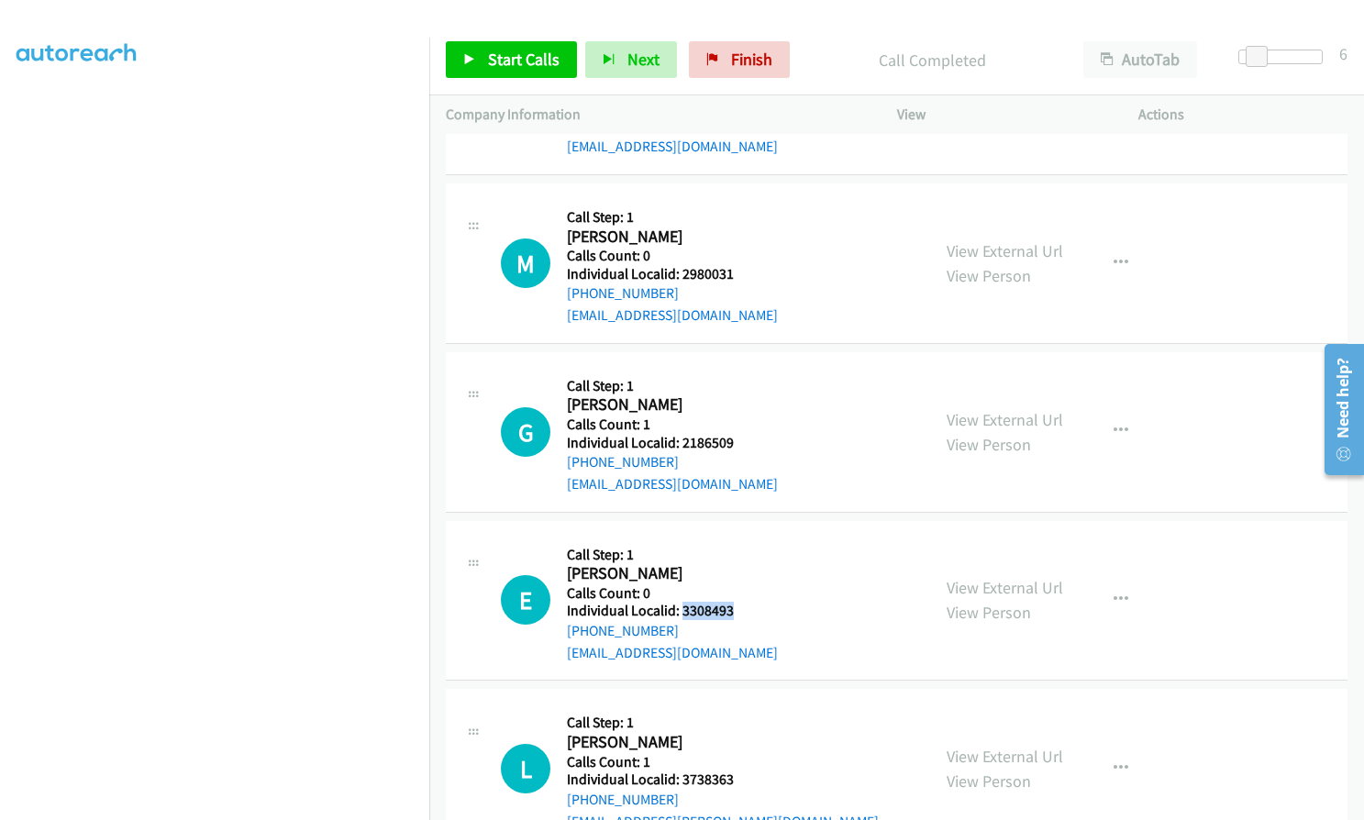
drag, startPoint x: 682, startPoint y: 548, endPoint x: 738, endPoint y: 545, distance: 56.0
click at [738, 545] on div "E Callback Scheduled Call Step: 1 Edward F. Martin America/New_York Calls Count…" at bounding box center [707, 601] width 413 height 127
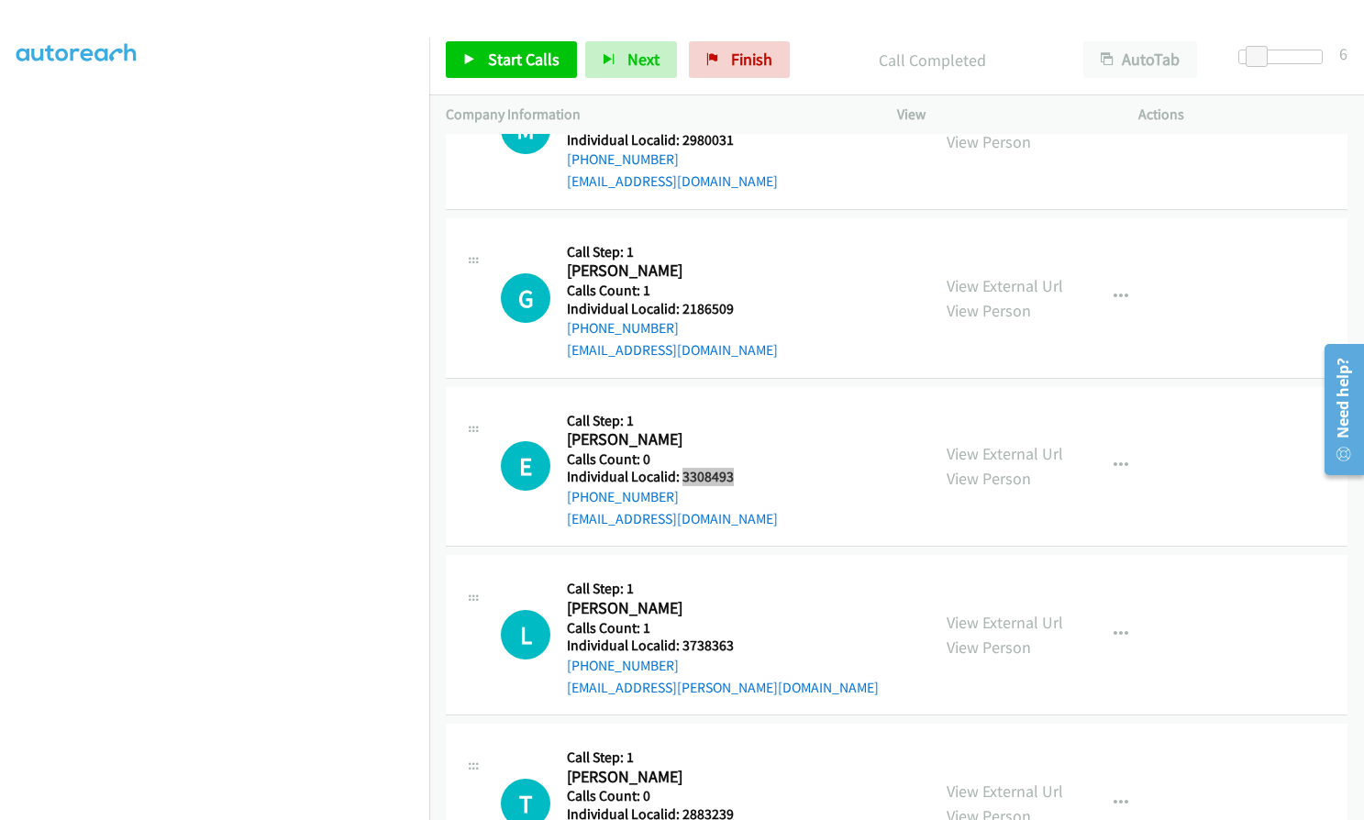
scroll to position [11832, 0]
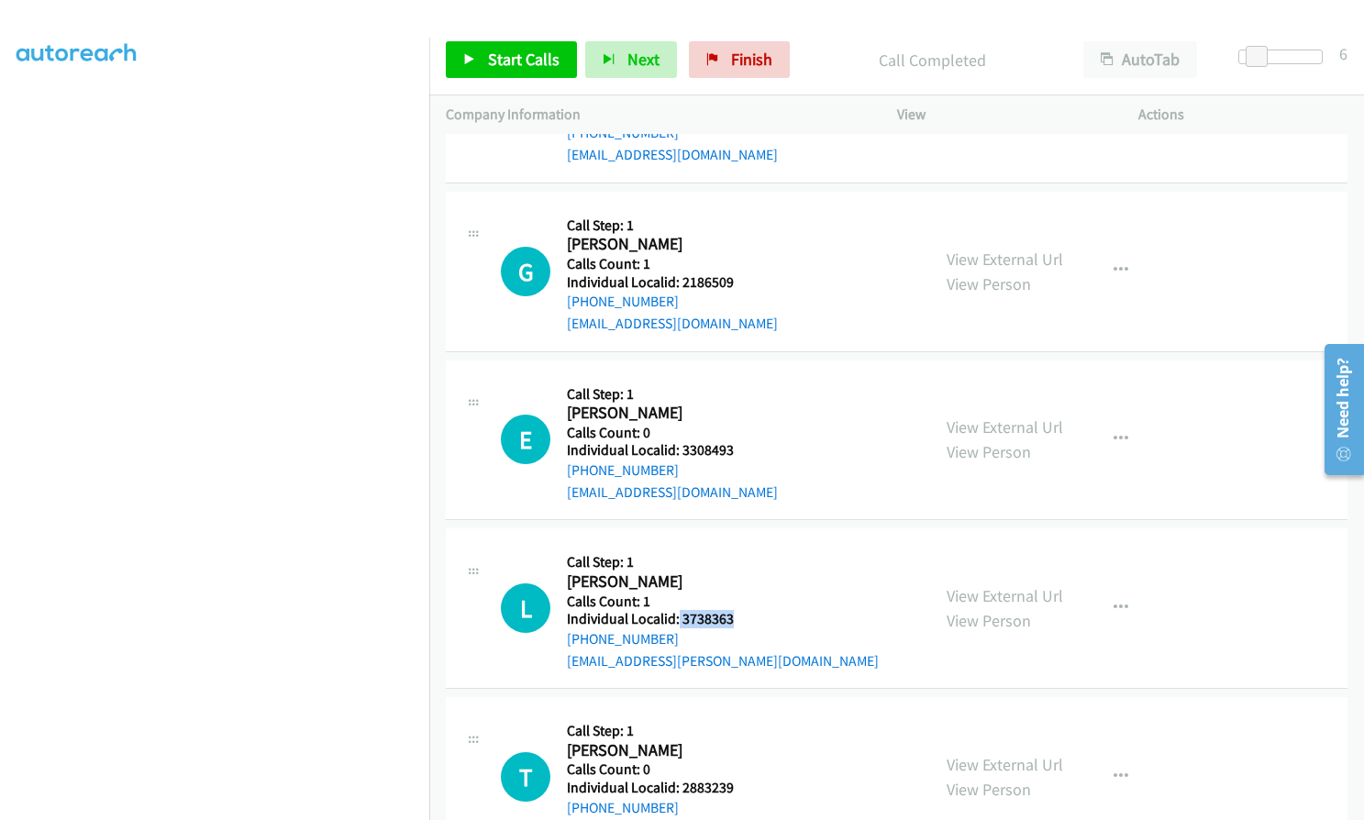
drag, startPoint x: 678, startPoint y: 549, endPoint x: 736, endPoint y: 552, distance: 57.9
click at [736, 610] on h5 "Individual Localid: 3738363" at bounding box center [723, 619] width 312 height 18
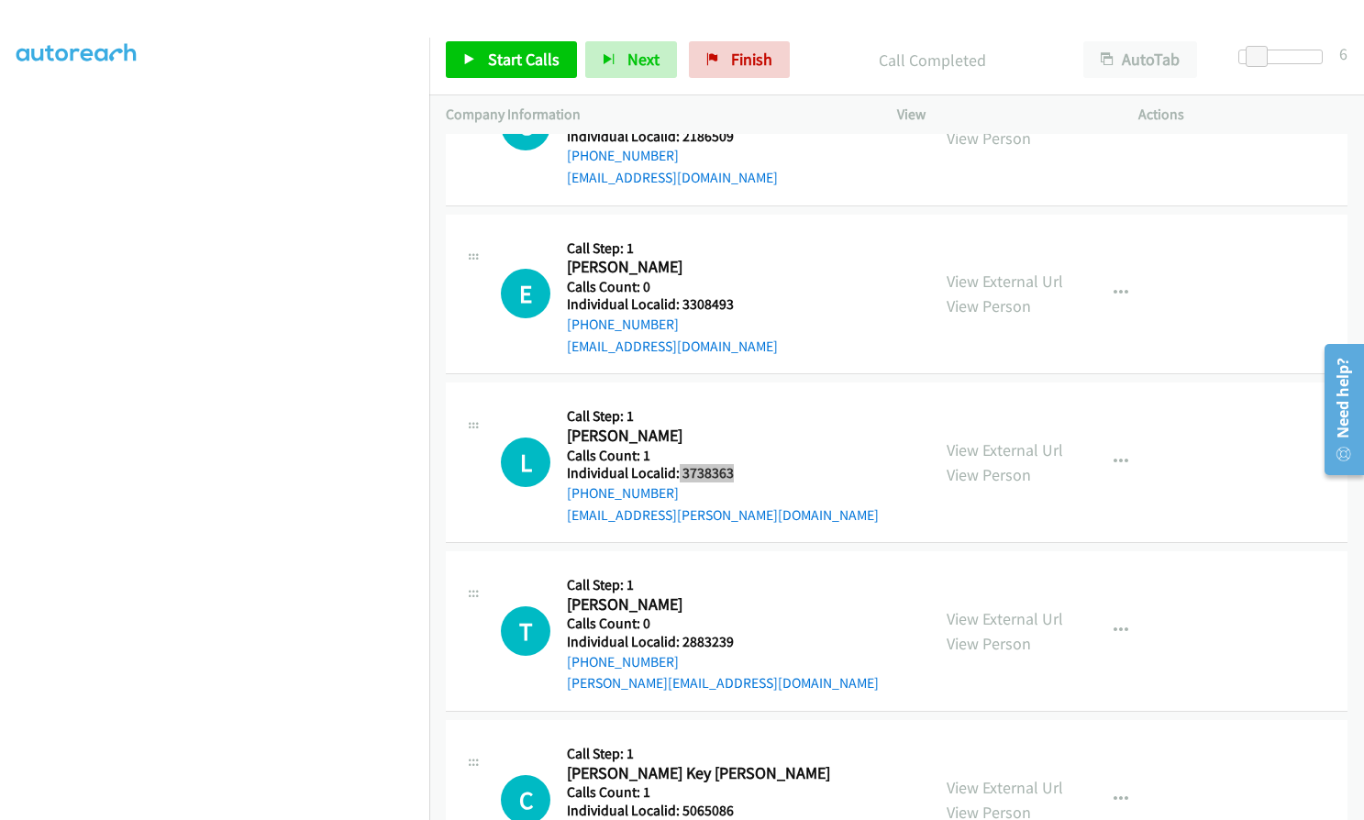
scroll to position [11993, 0]
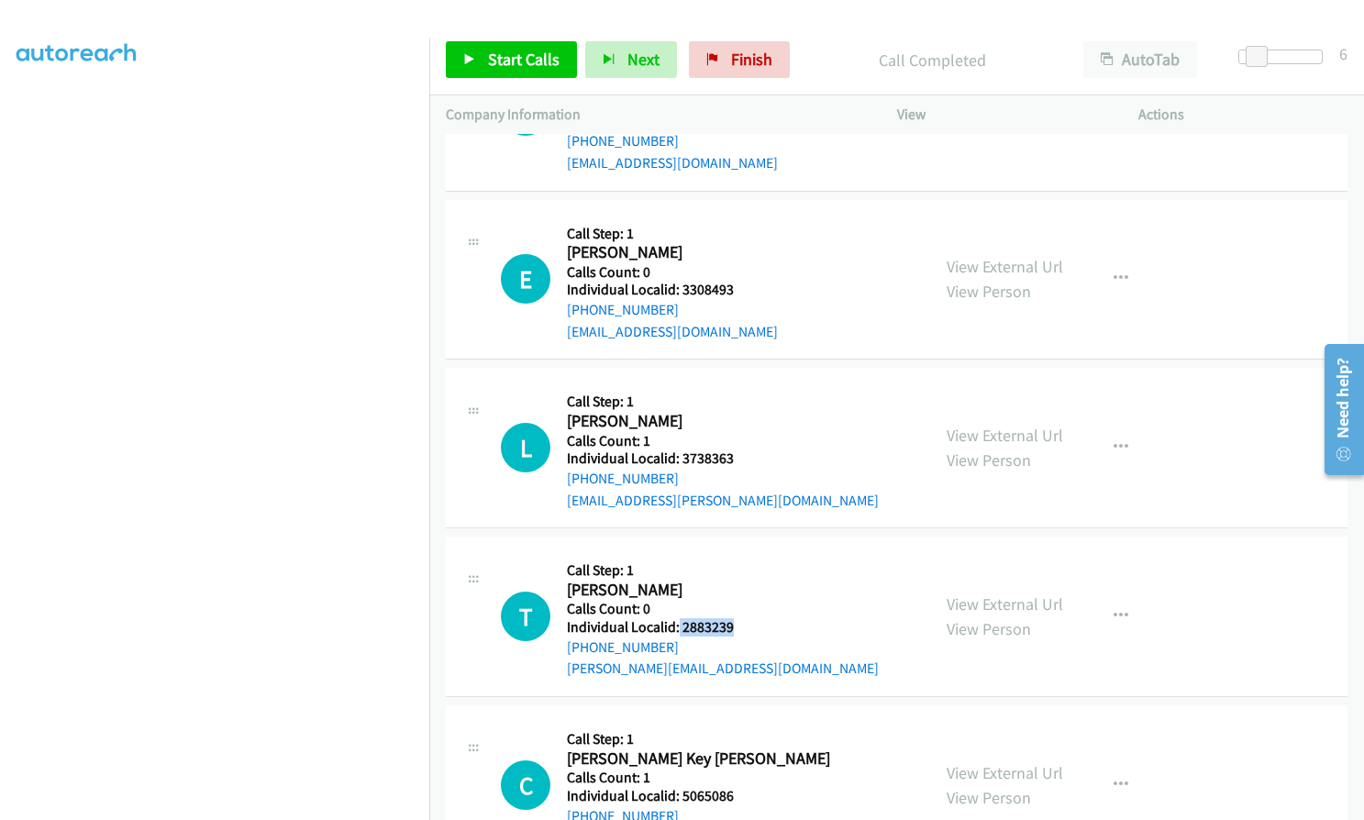
drag, startPoint x: 678, startPoint y: 559, endPoint x: 748, endPoint y: 561, distance: 69.8
click at [748, 561] on div "T Callback Scheduled Call Step: 1 Theodore Burger America/New_York Calls Count:…" at bounding box center [707, 616] width 413 height 127
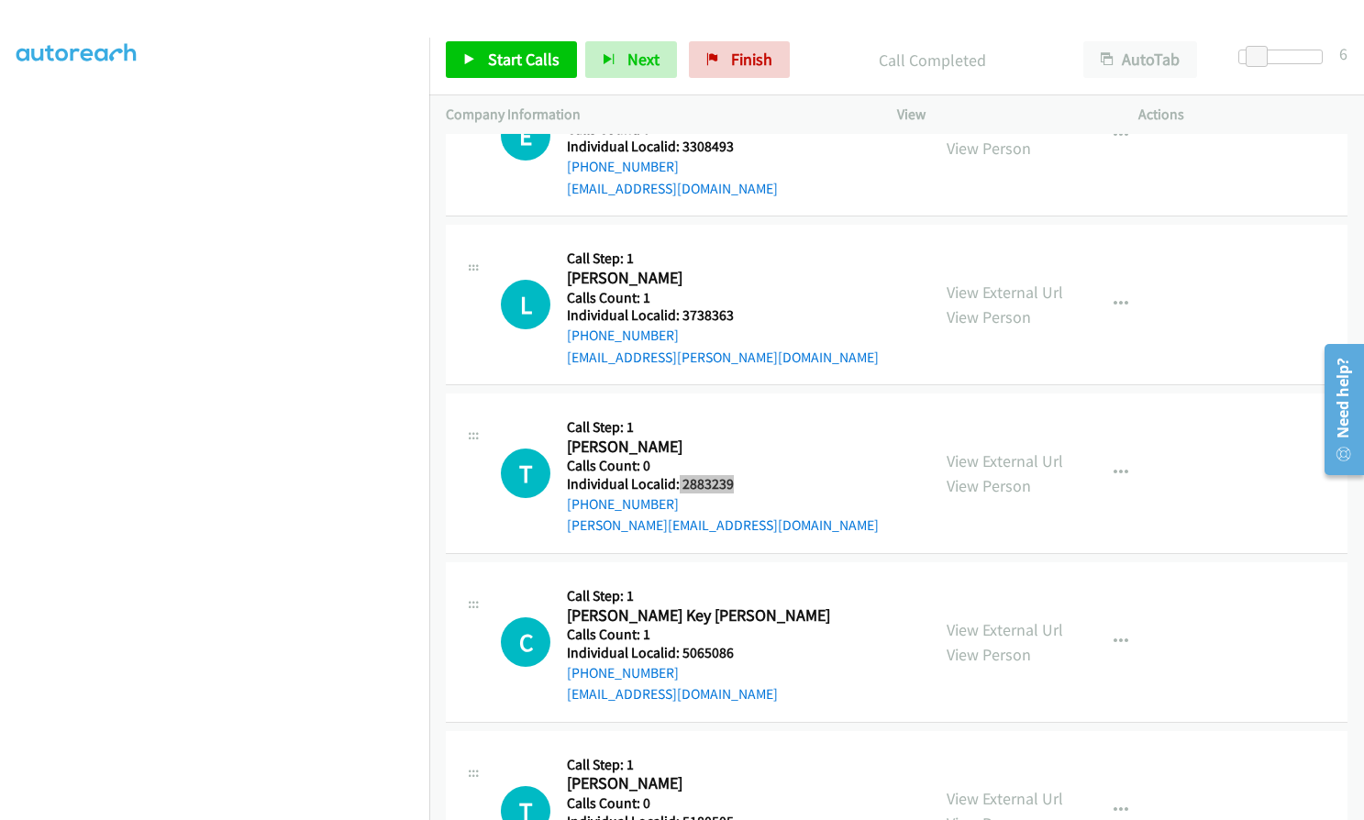
scroll to position [12153, 0]
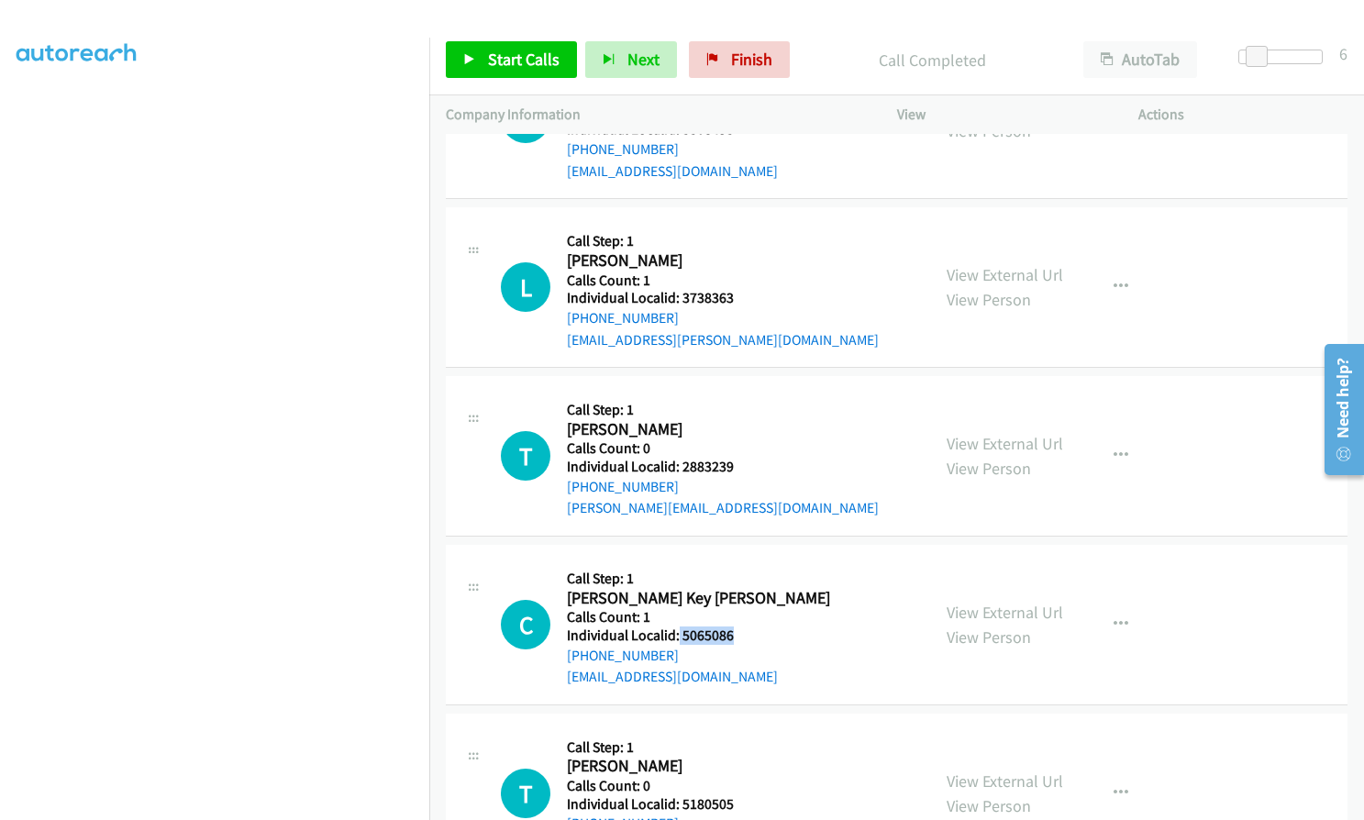
drag, startPoint x: 678, startPoint y: 569, endPoint x: 732, endPoint y: 571, distance: 54.2
click at [732, 571] on div "C Callback Scheduled Call Step: 1 Carlos Key Diaz America/New_York Calls Count:…" at bounding box center [707, 624] width 413 height 127
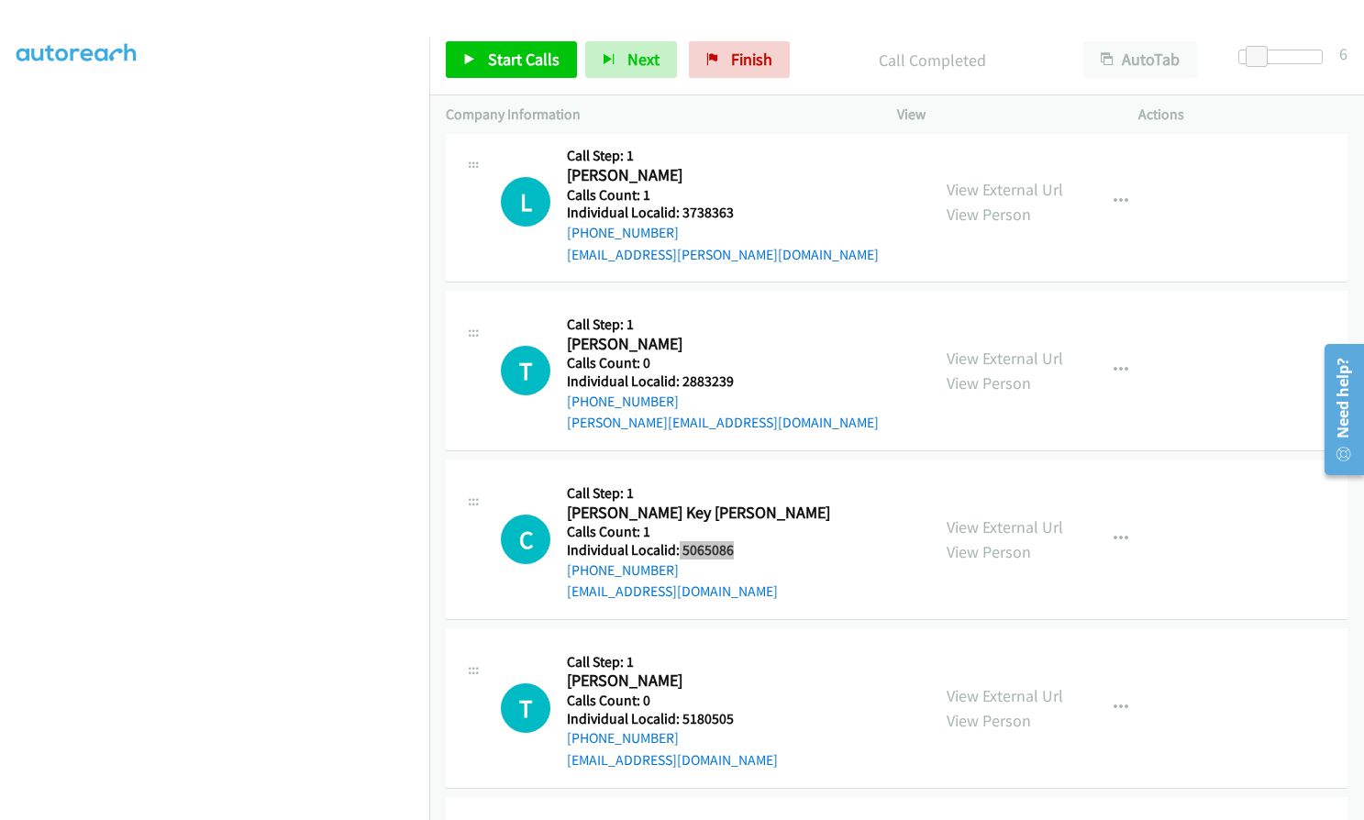
scroll to position [12245, 0]
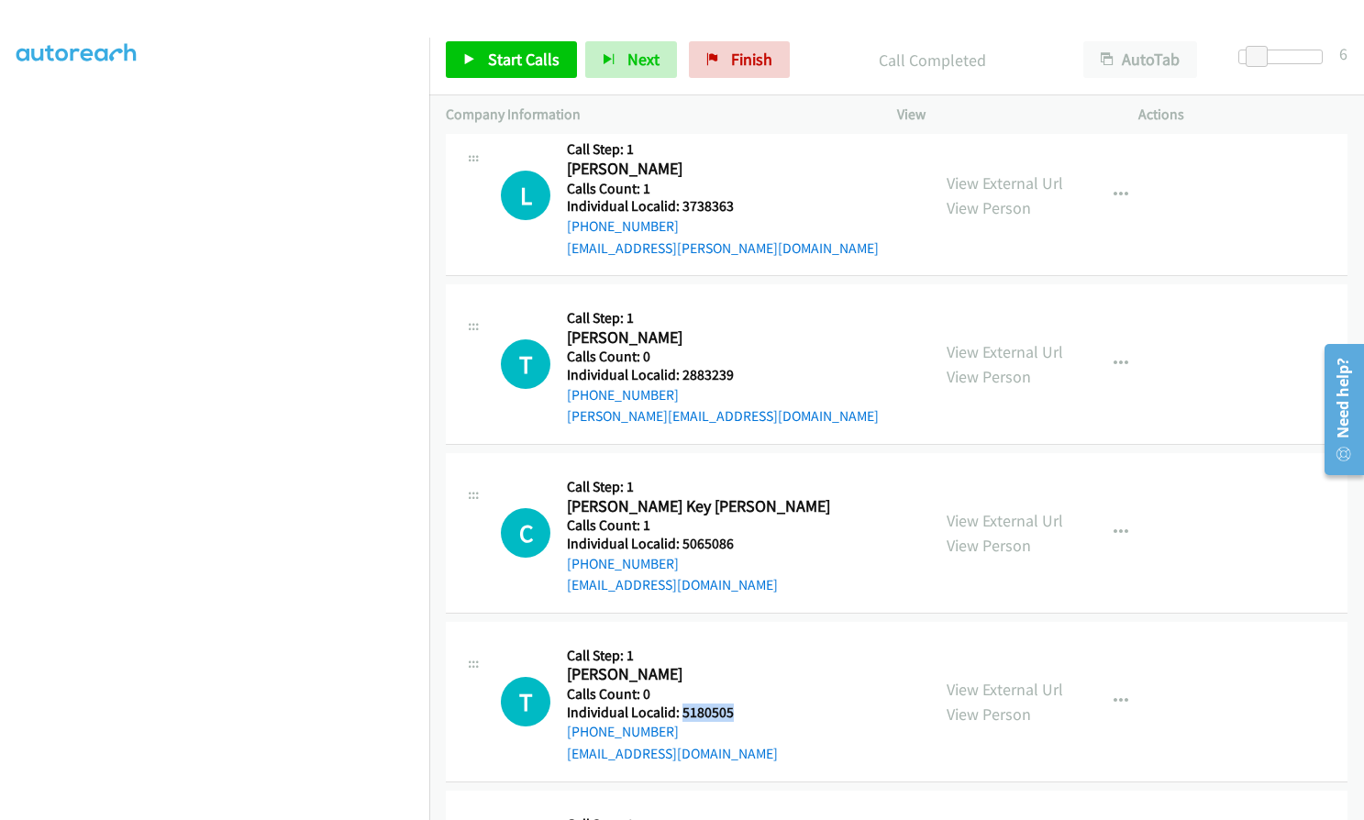
drag, startPoint x: 682, startPoint y: 646, endPoint x: 742, endPoint y: 644, distance: 60.6
click at [742, 704] on h5 "Individual Localid: 5180505" at bounding box center [672, 713] width 211 height 18
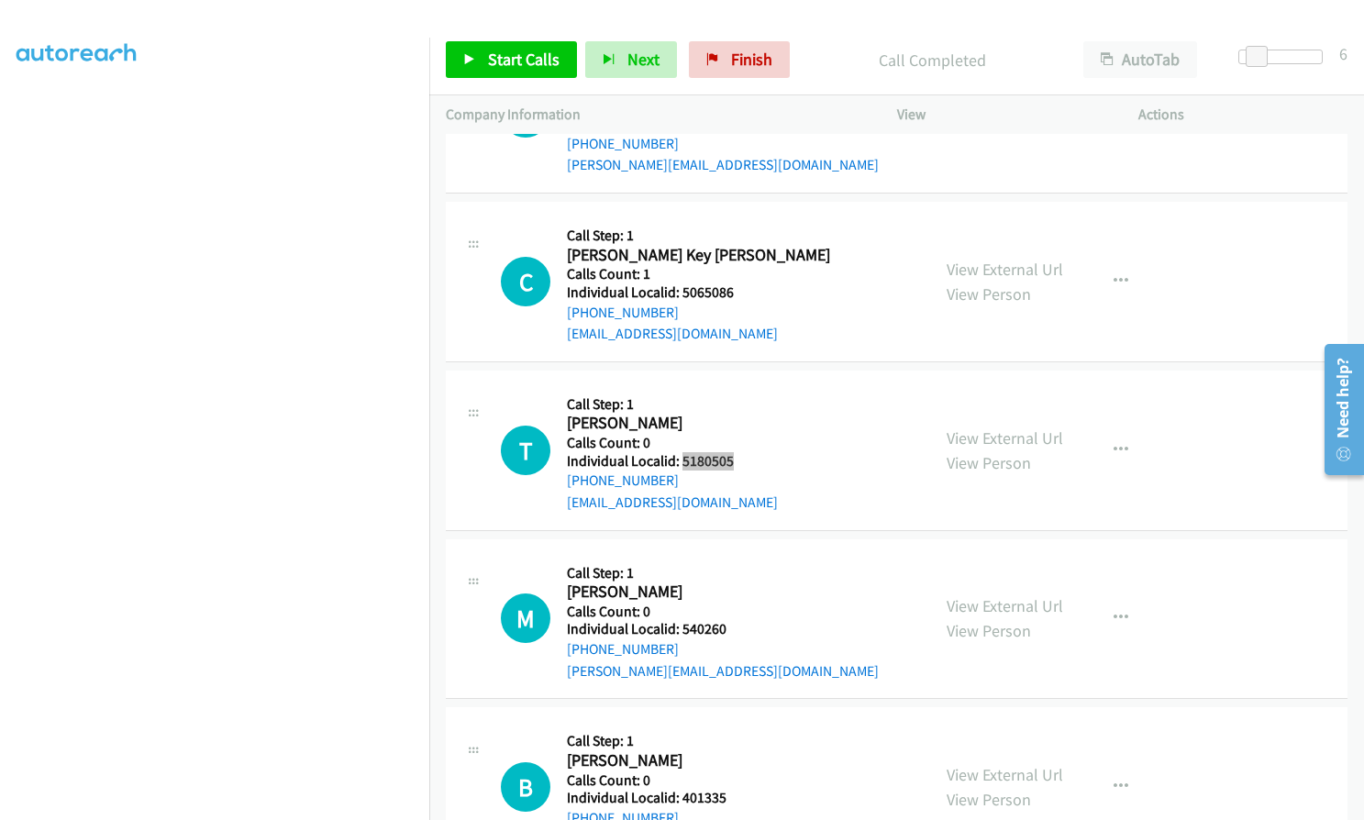
scroll to position [12497, 0]
drag, startPoint x: 681, startPoint y: 562, endPoint x: 732, endPoint y: 567, distance: 51.6
click at [732, 567] on div "M Callback Scheduled Call Step: 1 Michael Brewer America/New_York Calls Count: …" at bounding box center [707, 618] width 413 height 127
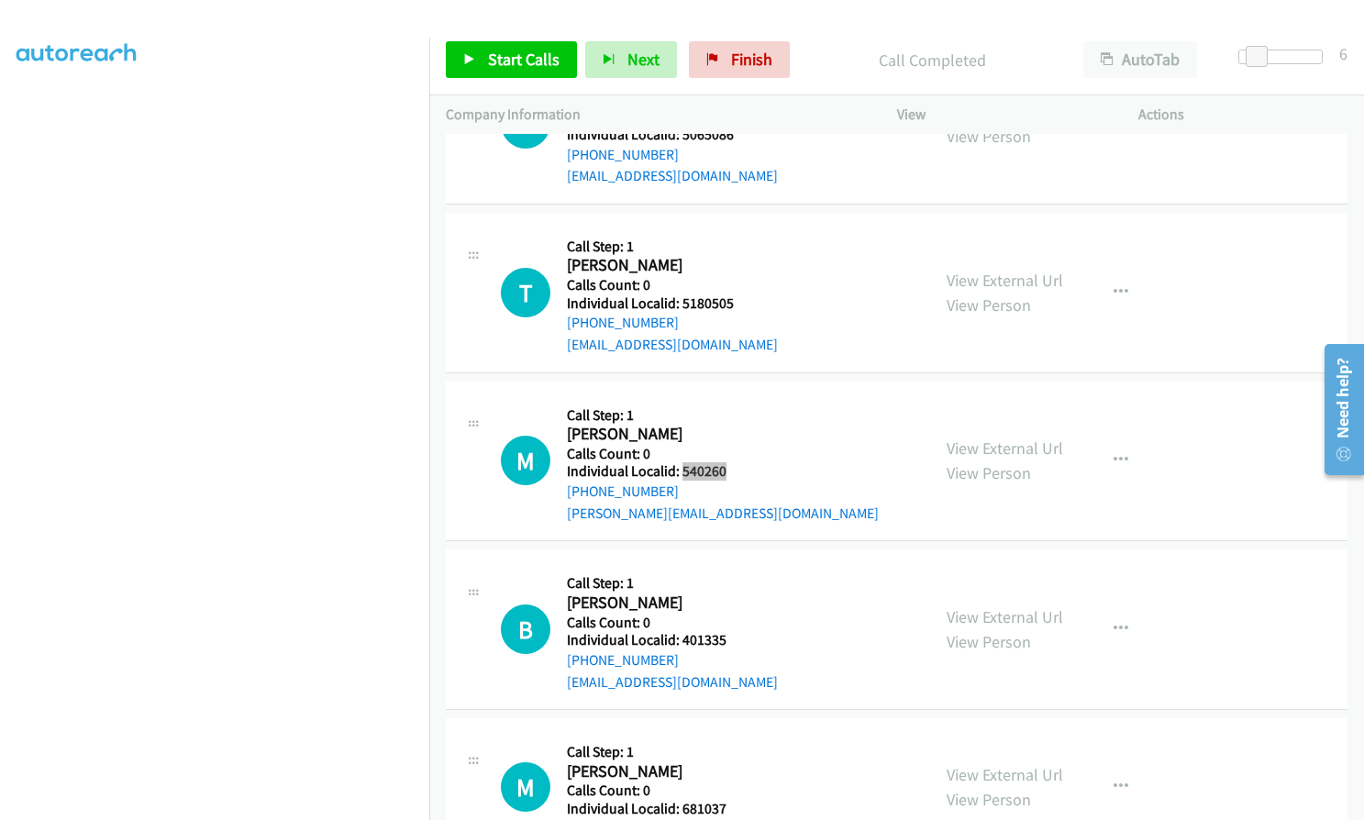
scroll to position [12658, 0]
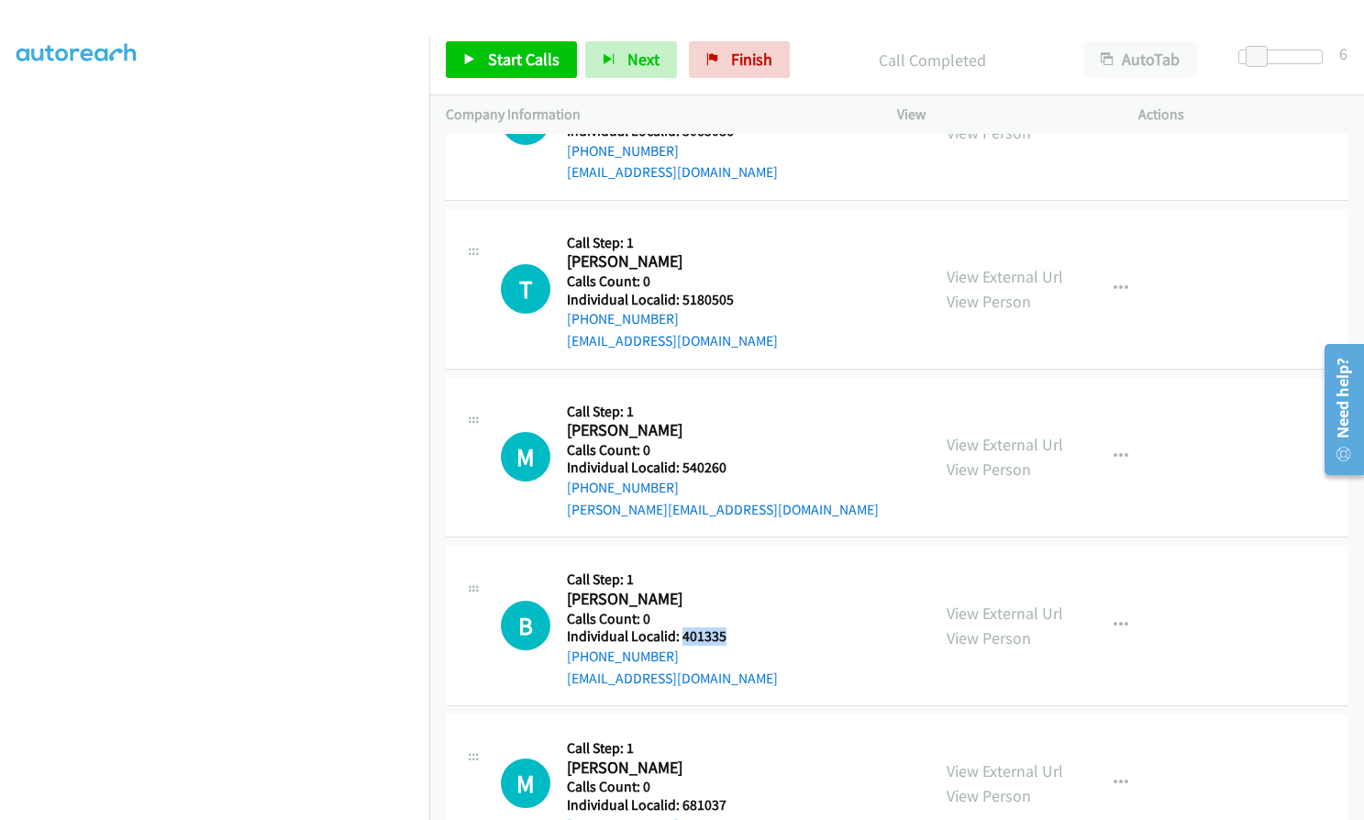
drag, startPoint x: 683, startPoint y: 571, endPoint x: 731, endPoint y: 571, distance: 47.7
click at [731, 571] on div "B Callback Scheduled Call Step: 1 Barry Wray America/New_York Calls Count: 0 In…" at bounding box center [707, 625] width 413 height 127
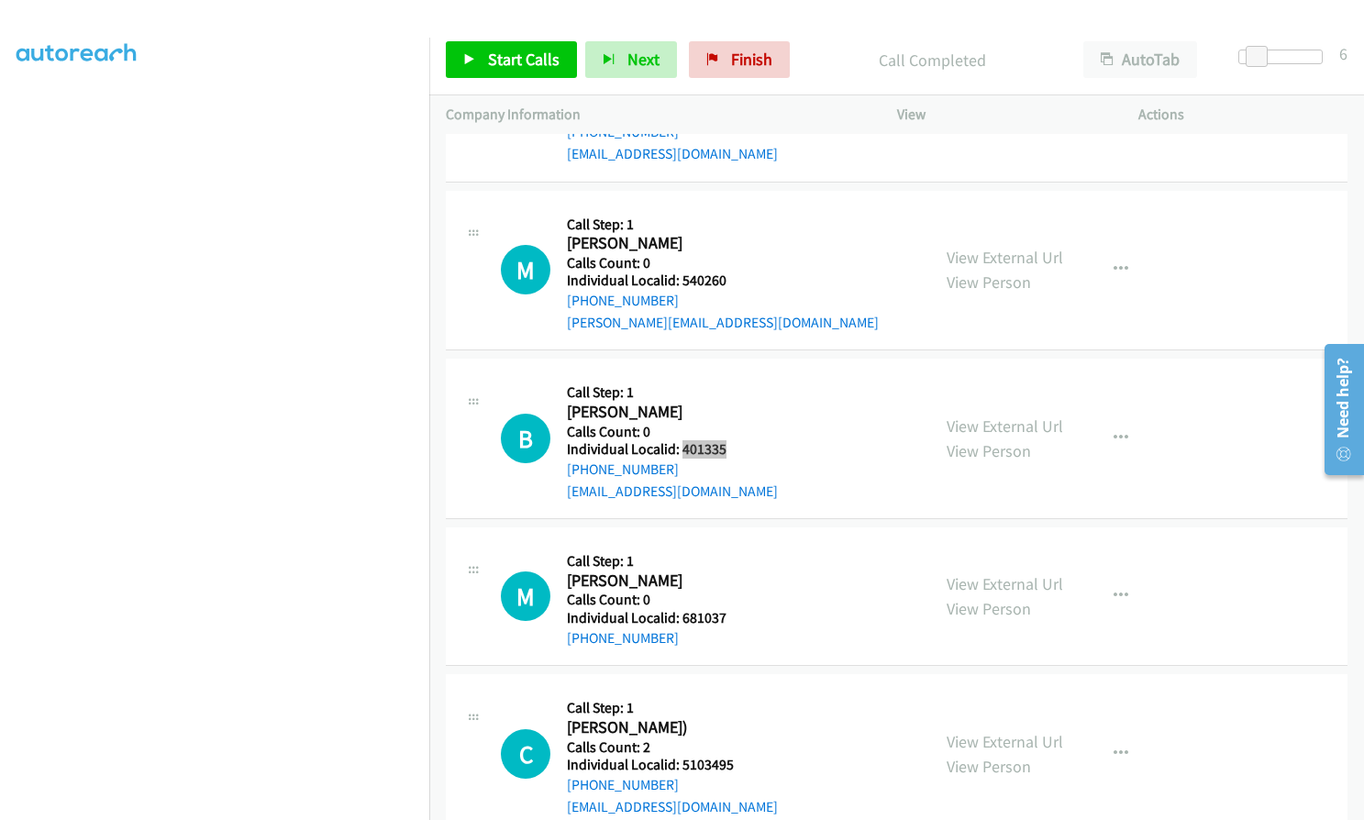
scroll to position [12864, 0]
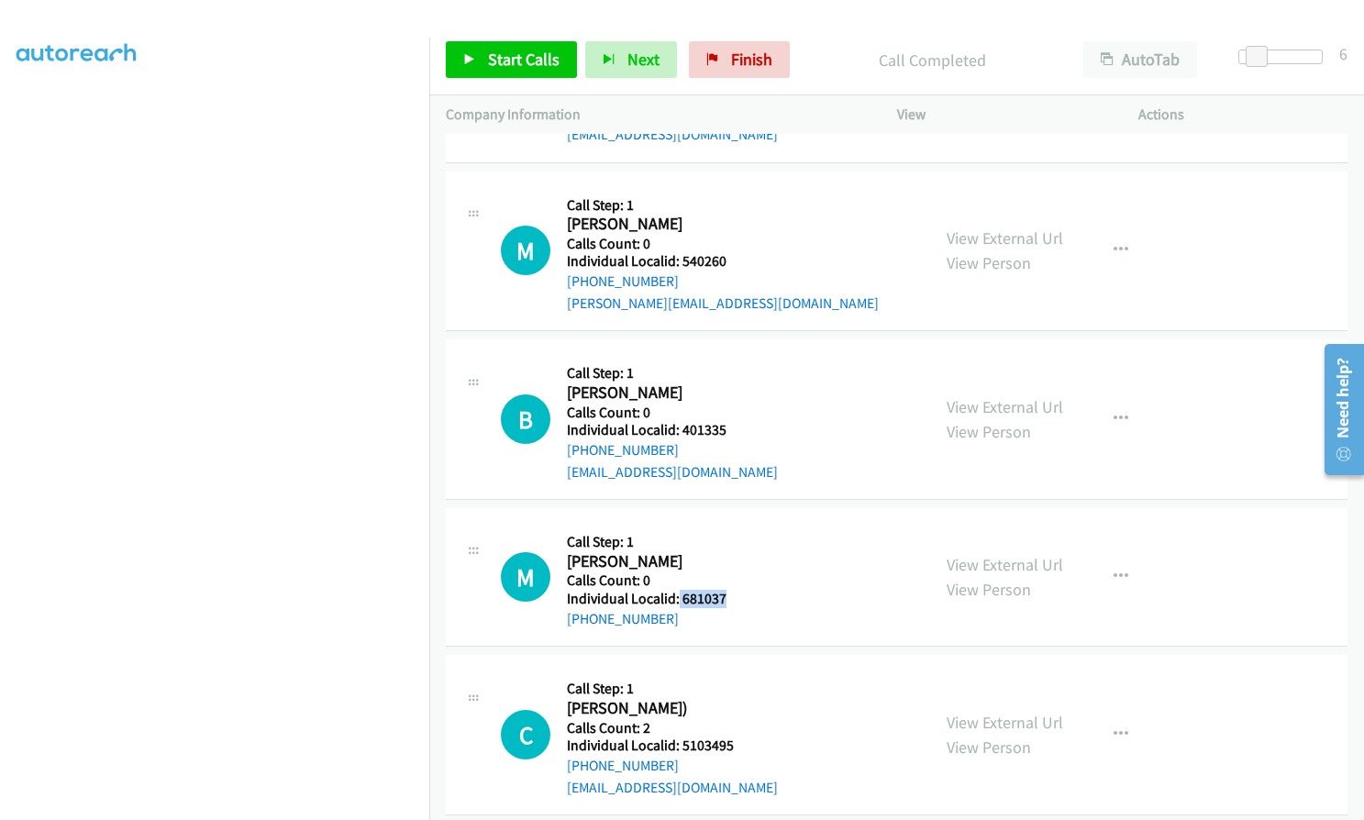
drag, startPoint x: 678, startPoint y: 532, endPoint x: 745, endPoint y: 532, distance: 67.0
click at [745, 532] on div "M Callback Scheduled Call Step: 1 Michael Keith America/Chicago Calls Count: 0 …" at bounding box center [707, 577] width 413 height 105
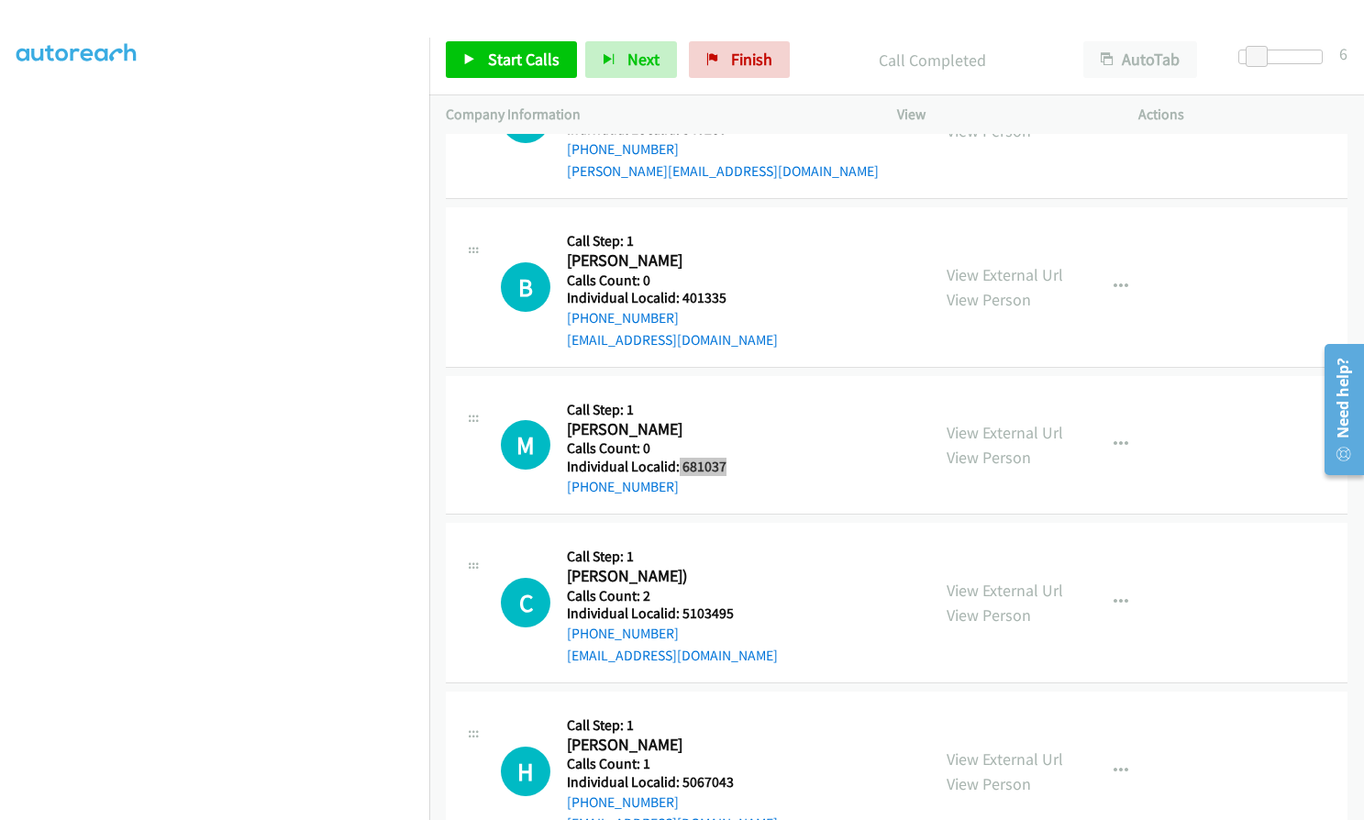
scroll to position [13048, 0]
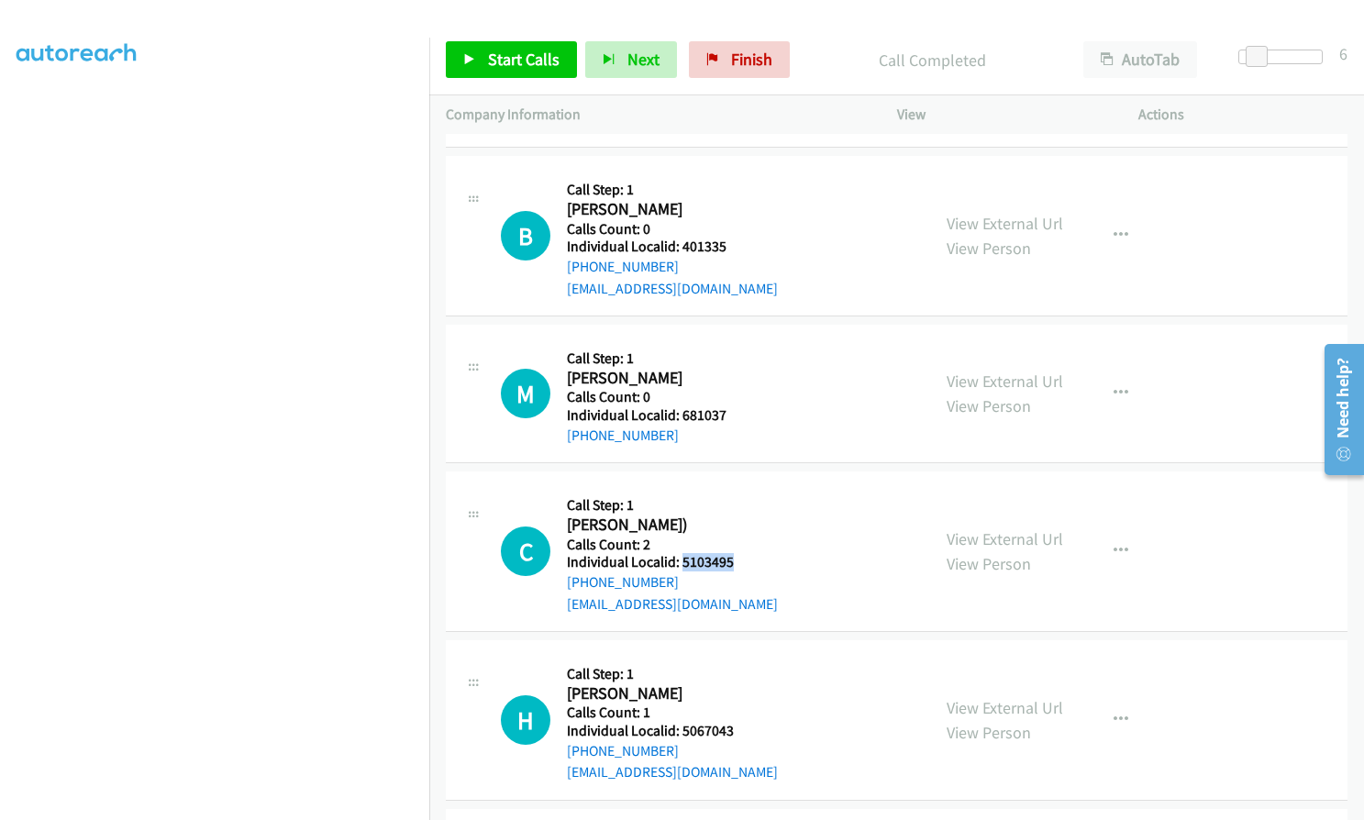
drag, startPoint x: 681, startPoint y: 496, endPoint x: 741, endPoint y: 495, distance: 60.5
click at [741, 495] on div "C Callback Scheduled Call Step: 1 Charles Burgess (Jr.) America/New_York Calls …" at bounding box center [707, 551] width 413 height 127
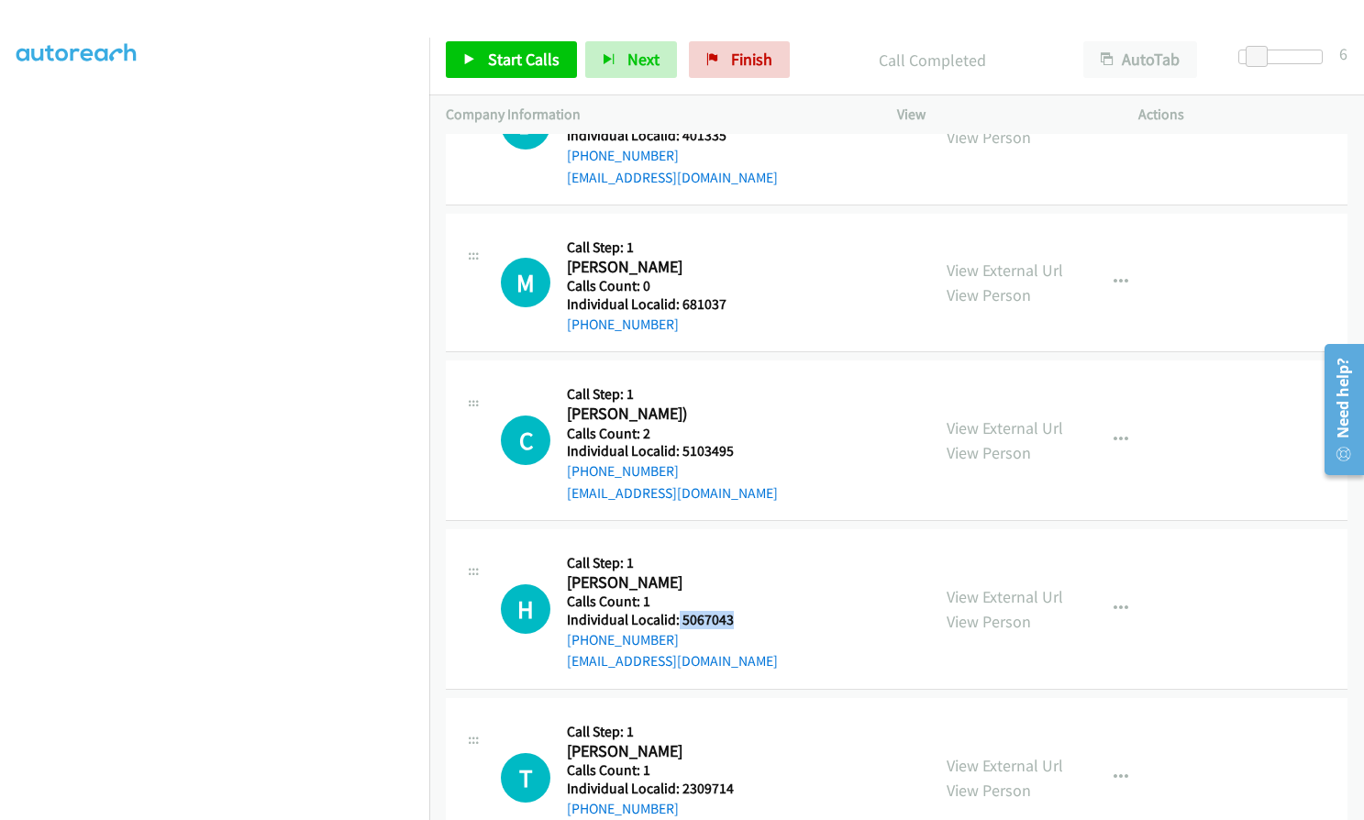
drag, startPoint x: 678, startPoint y: 552, endPoint x: 736, endPoint y: 552, distance: 57.8
click at [736, 552] on div "H Callback Scheduled Call Step: 1 Howard Kennard America/New_York Calls Count: …" at bounding box center [707, 609] width 413 height 127
click at [717, 611] on h5 "Individual Localid: 5067043" at bounding box center [672, 620] width 211 height 18
drag, startPoint x: 679, startPoint y: 550, endPoint x: 738, endPoint y: 557, distance: 60.0
click at [747, 557] on div "H Callback Scheduled Call Step: 1 Howard Kennard America/New_York Calls Count: …" at bounding box center [707, 609] width 413 height 127
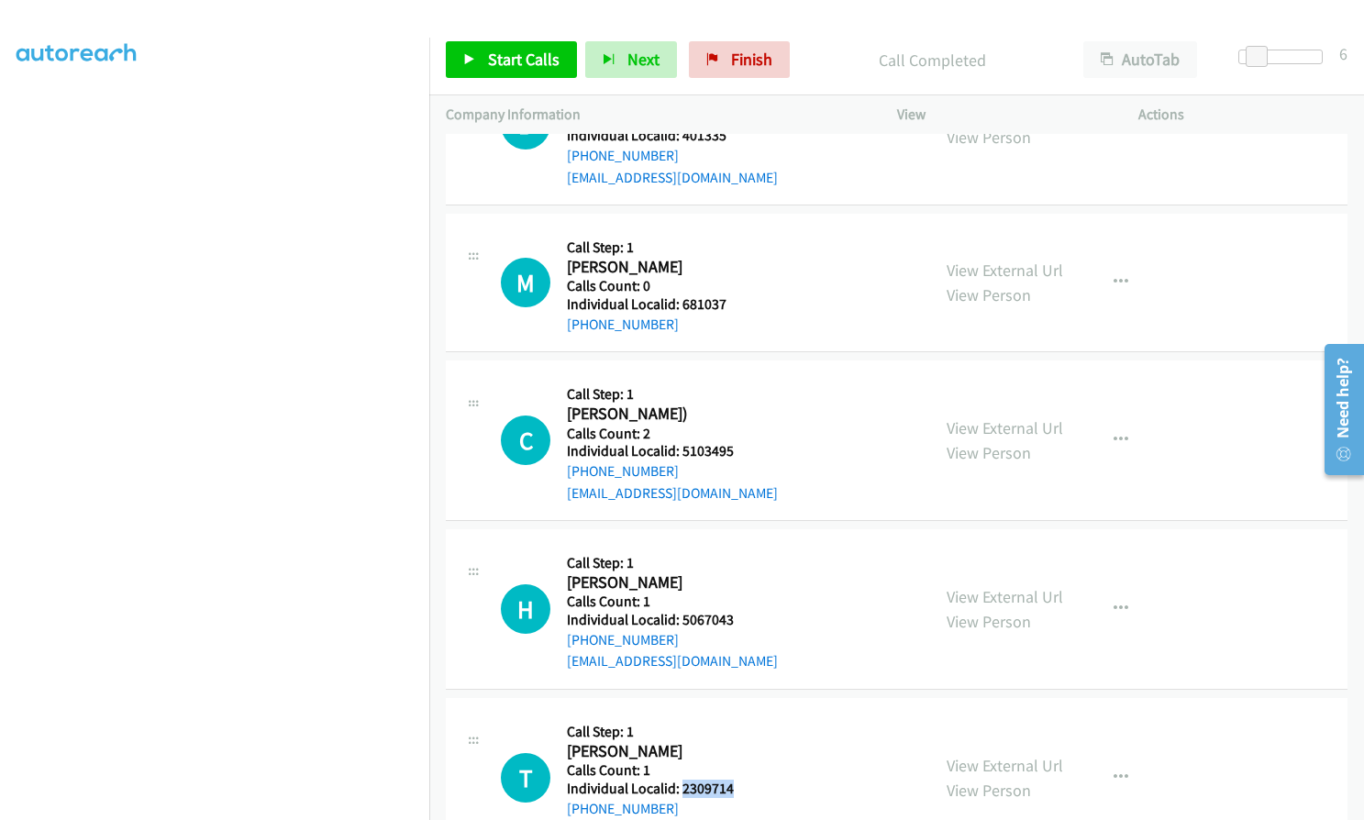
drag, startPoint x: 688, startPoint y: 723, endPoint x: 753, endPoint y: 727, distance: 65.3
click at [753, 727] on div "T Callback Scheduled Call Step: 1 Troy Fowlkes America/New_York Calls Count: 1 …" at bounding box center [707, 778] width 413 height 127
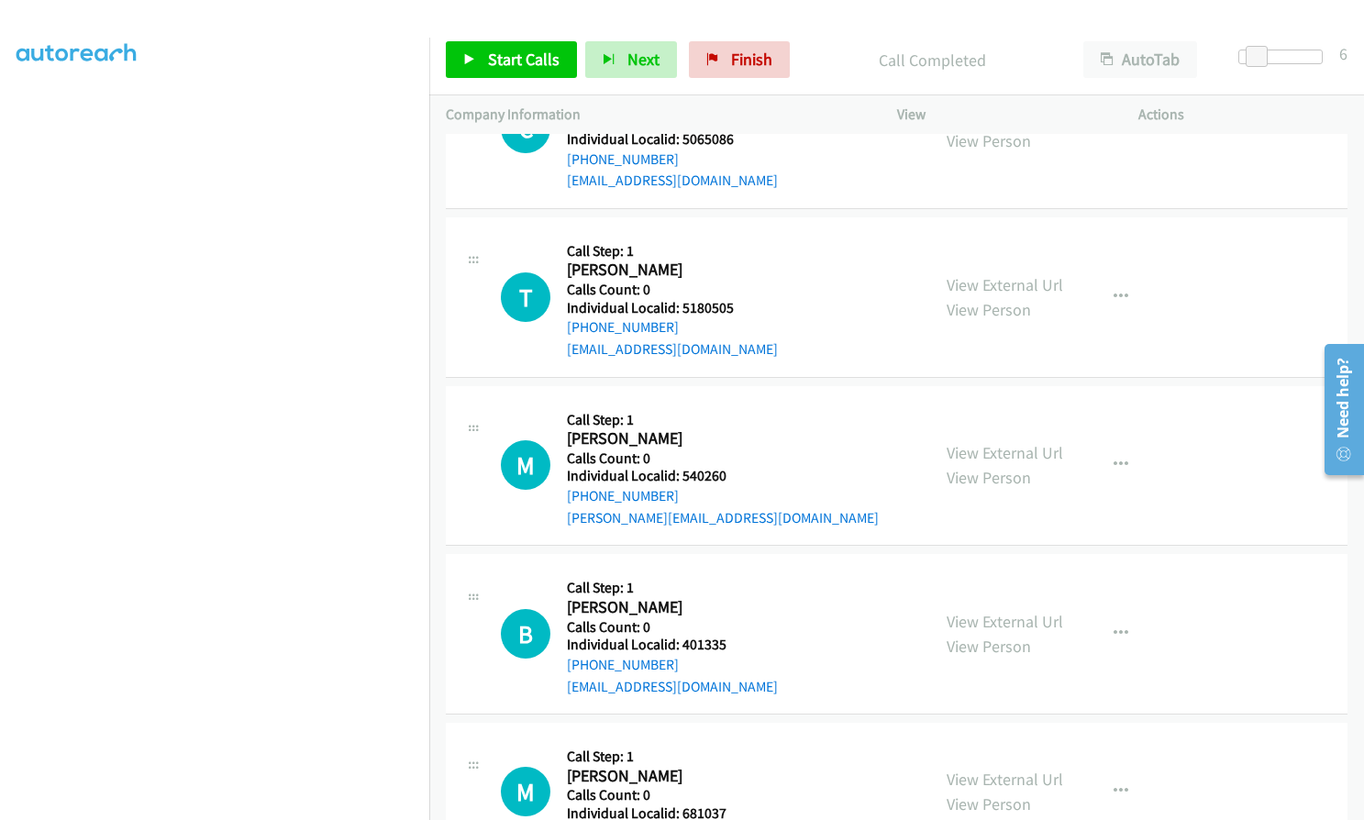
scroll to position [12631, 0]
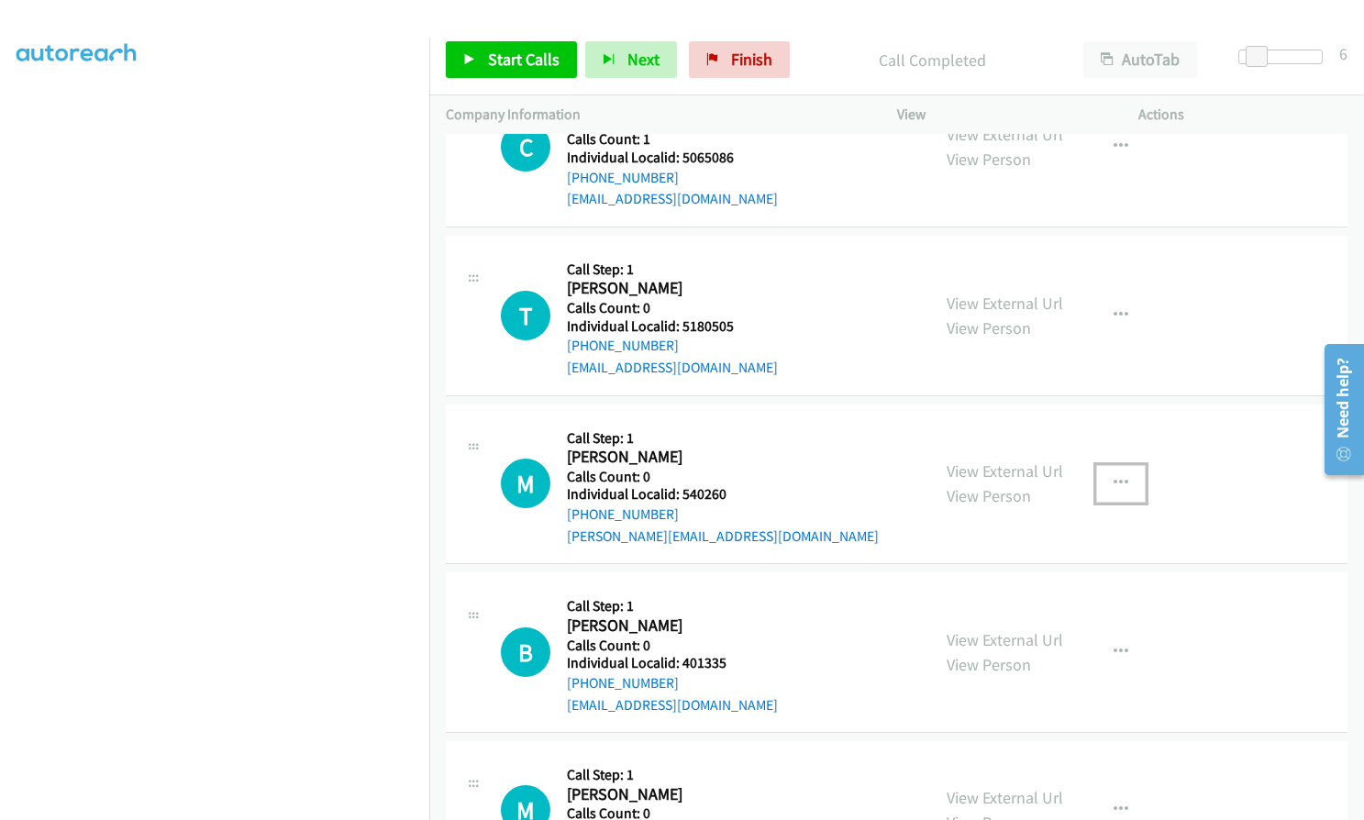
drag, startPoint x: 1113, startPoint y: 417, endPoint x: 1111, endPoint y: 428, distance: 11.2
click at [1114, 476] on icon "button" at bounding box center [1121, 483] width 15 height 15
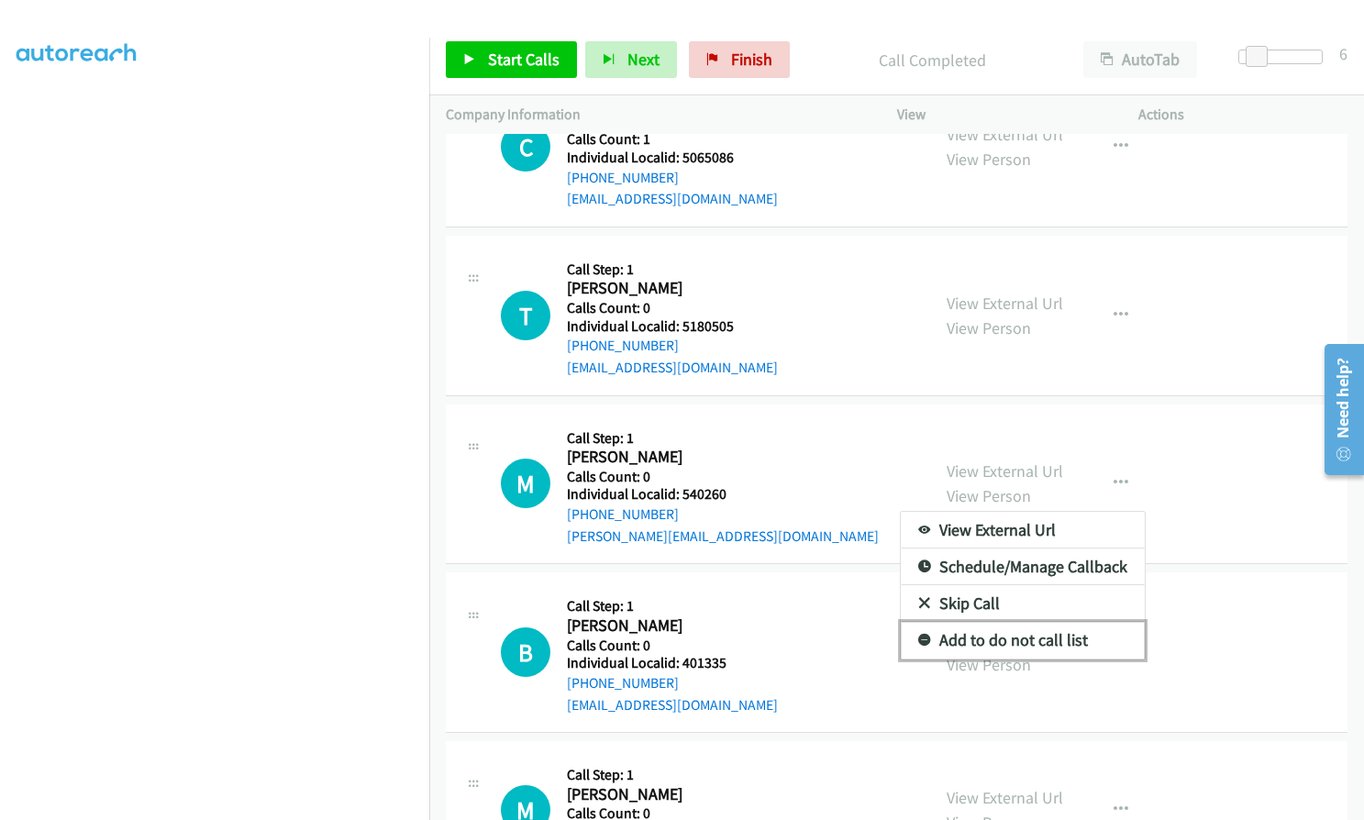
click at [918, 635] on icon at bounding box center [924, 641] width 13 height 13
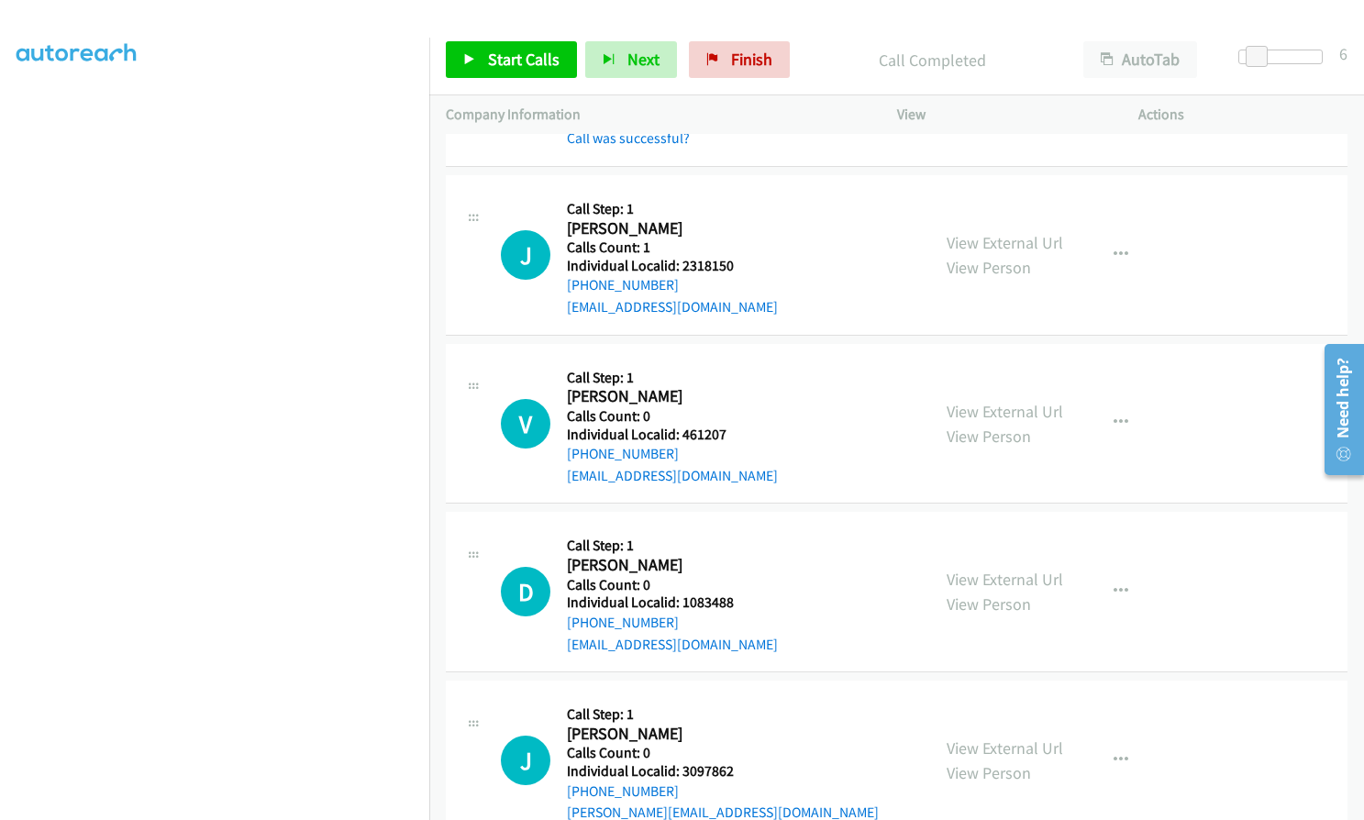
scroll to position [10843, 0]
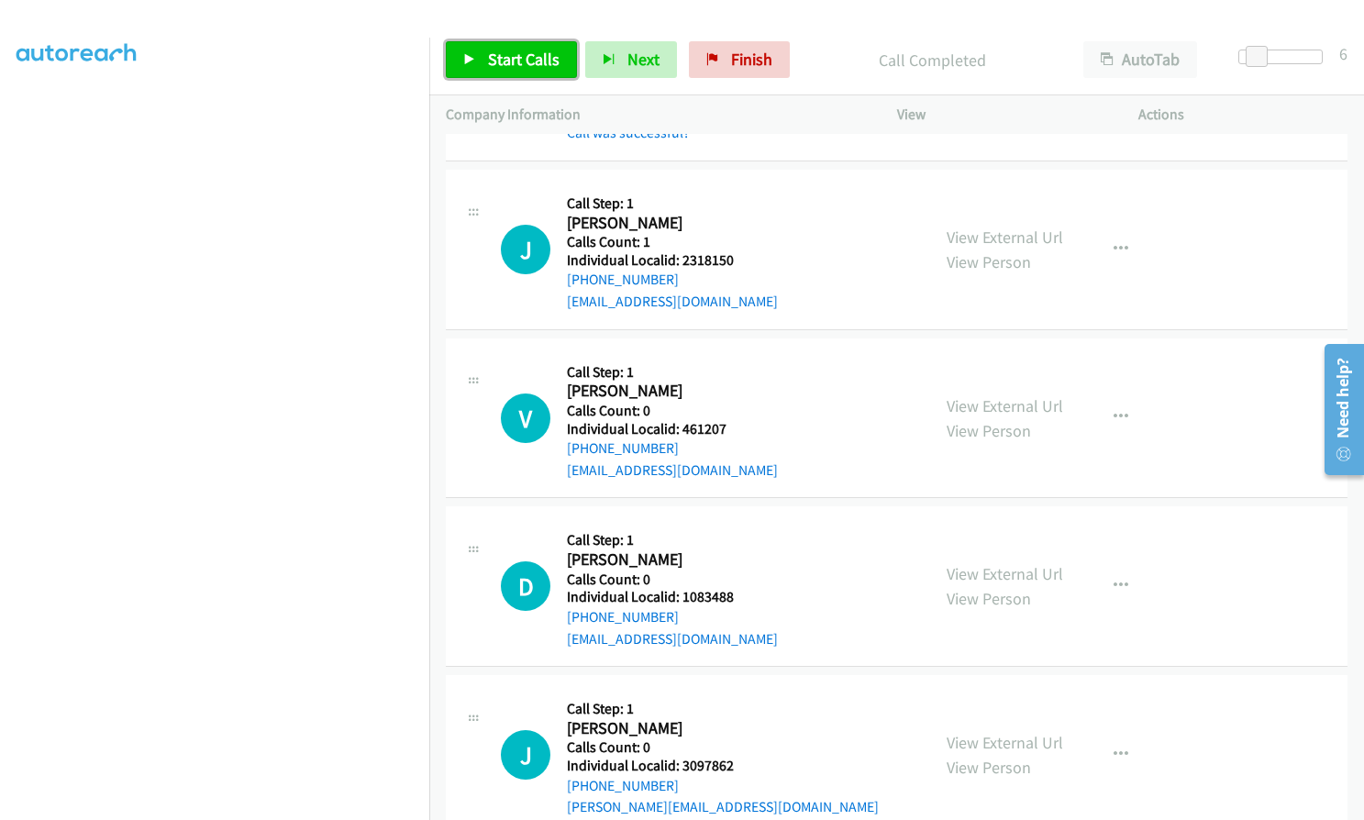
click at [527, 60] on span "Start Calls" at bounding box center [524, 59] width 72 height 21
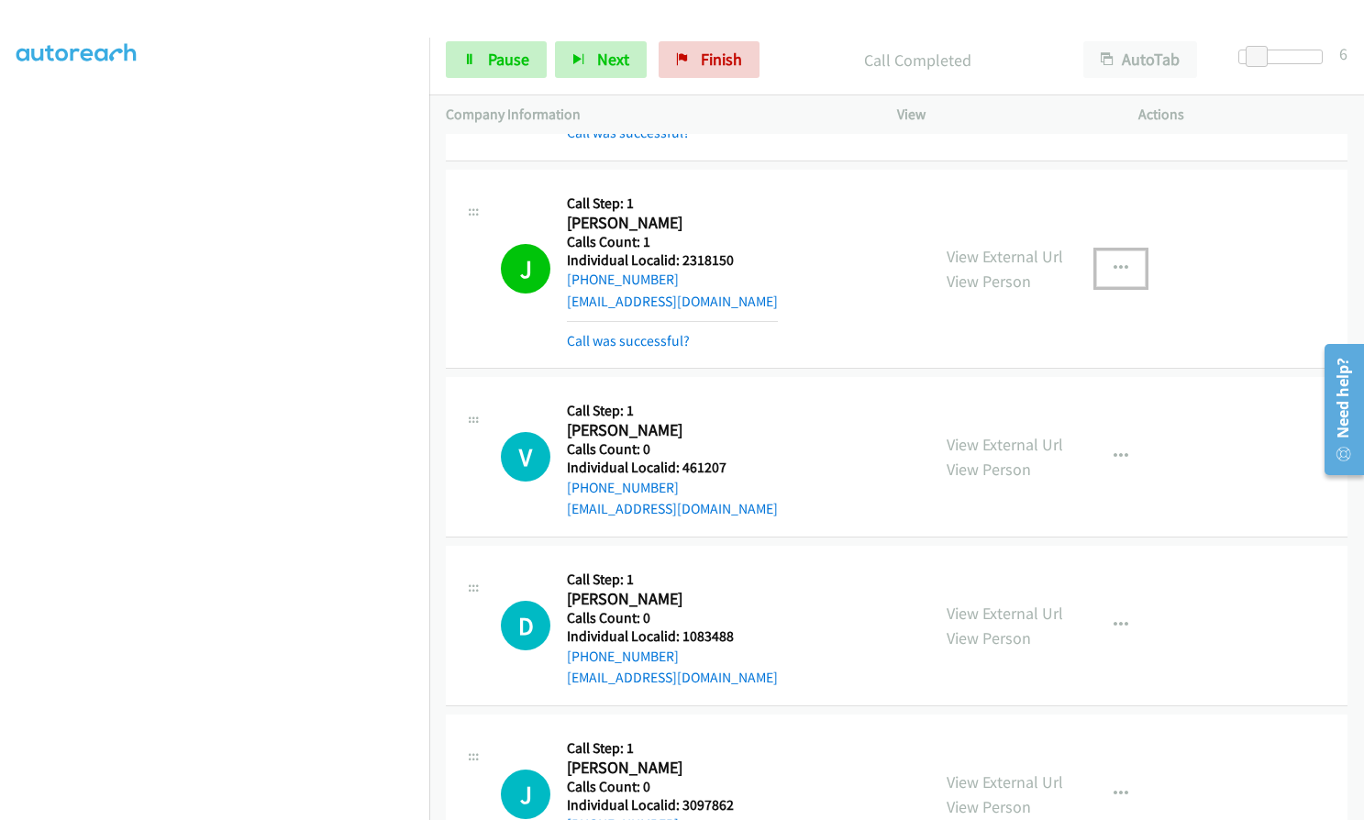
click at [1114, 261] on icon "button" at bounding box center [1121, 268] width 15 height 15
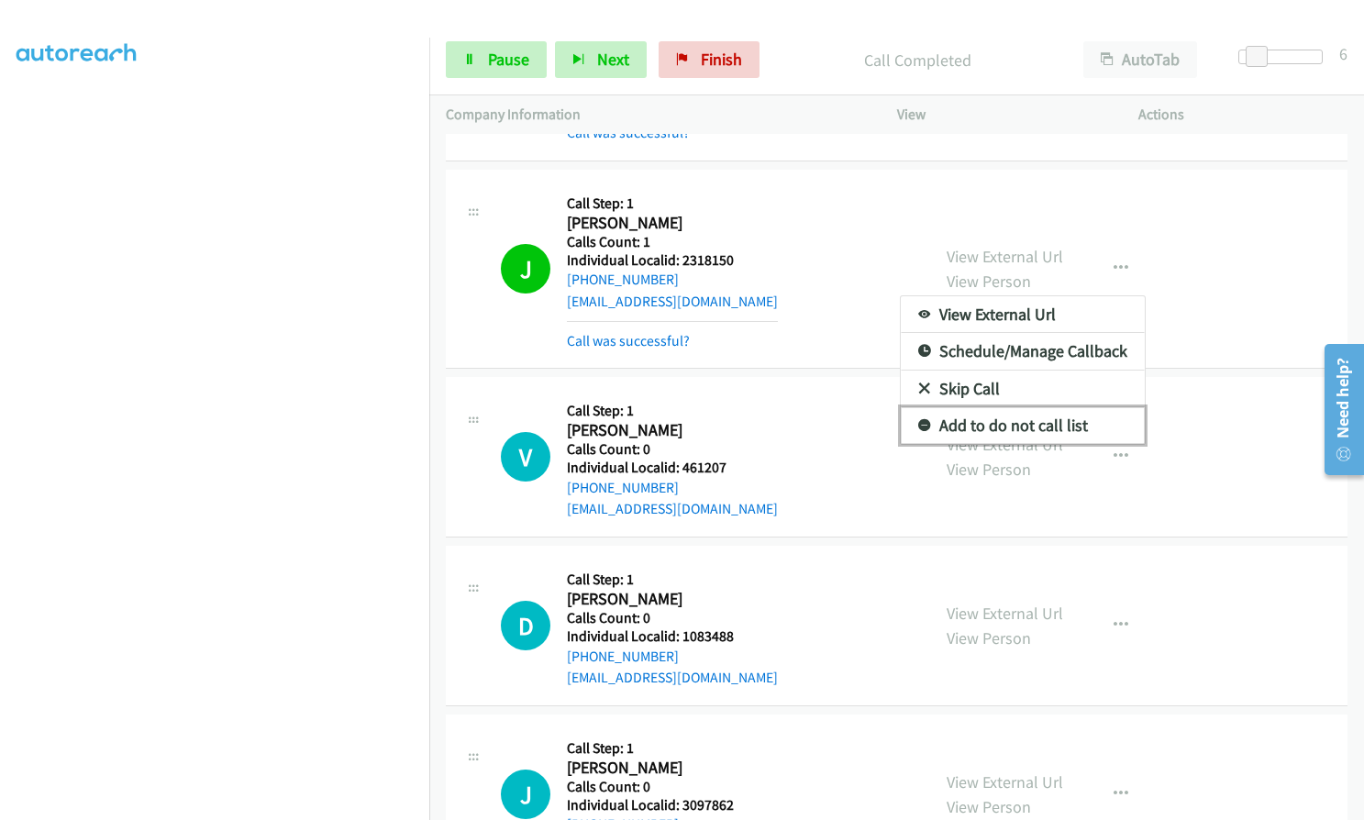
click at [918, 420] on icon at bounding box center [924, 426] width 13 height 13
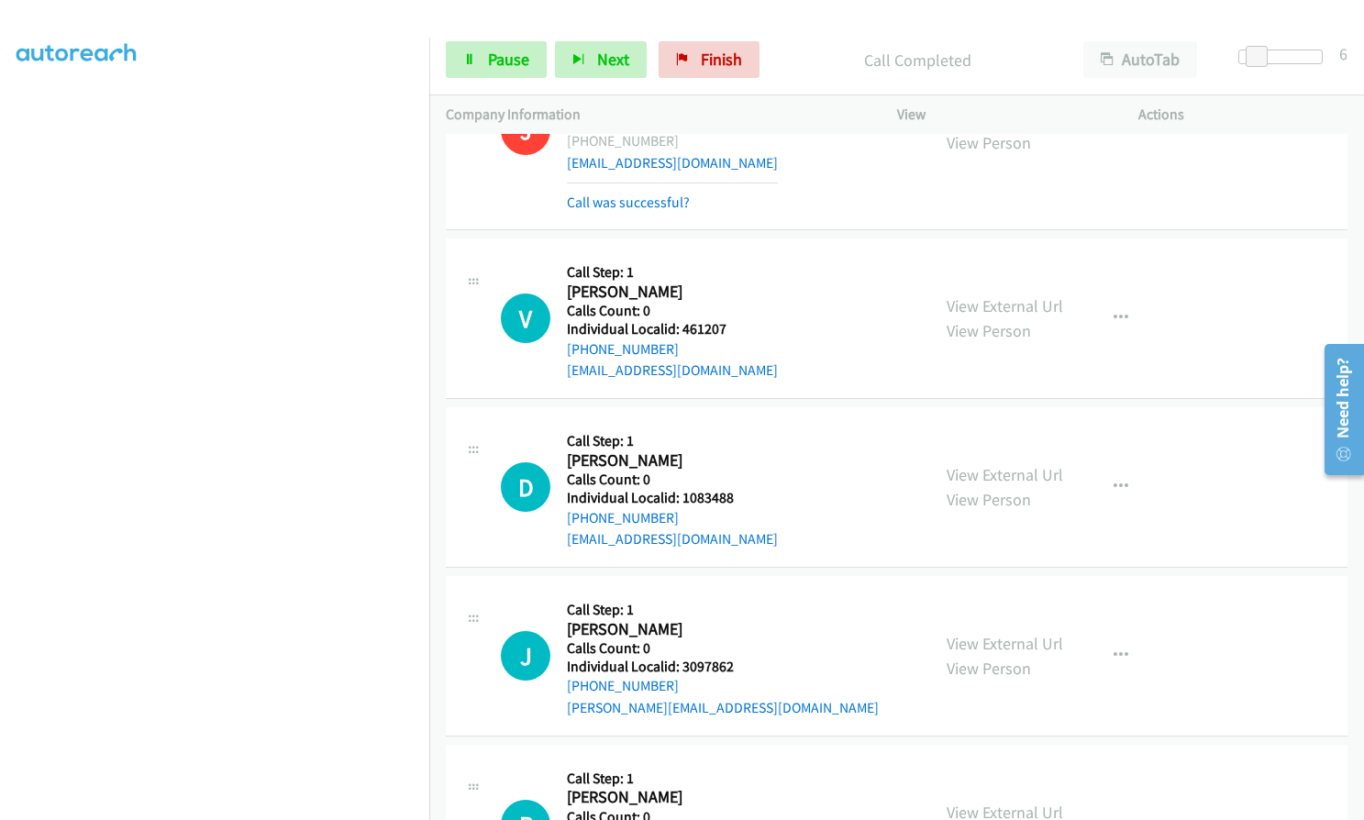
scroll to position [11003, 0]
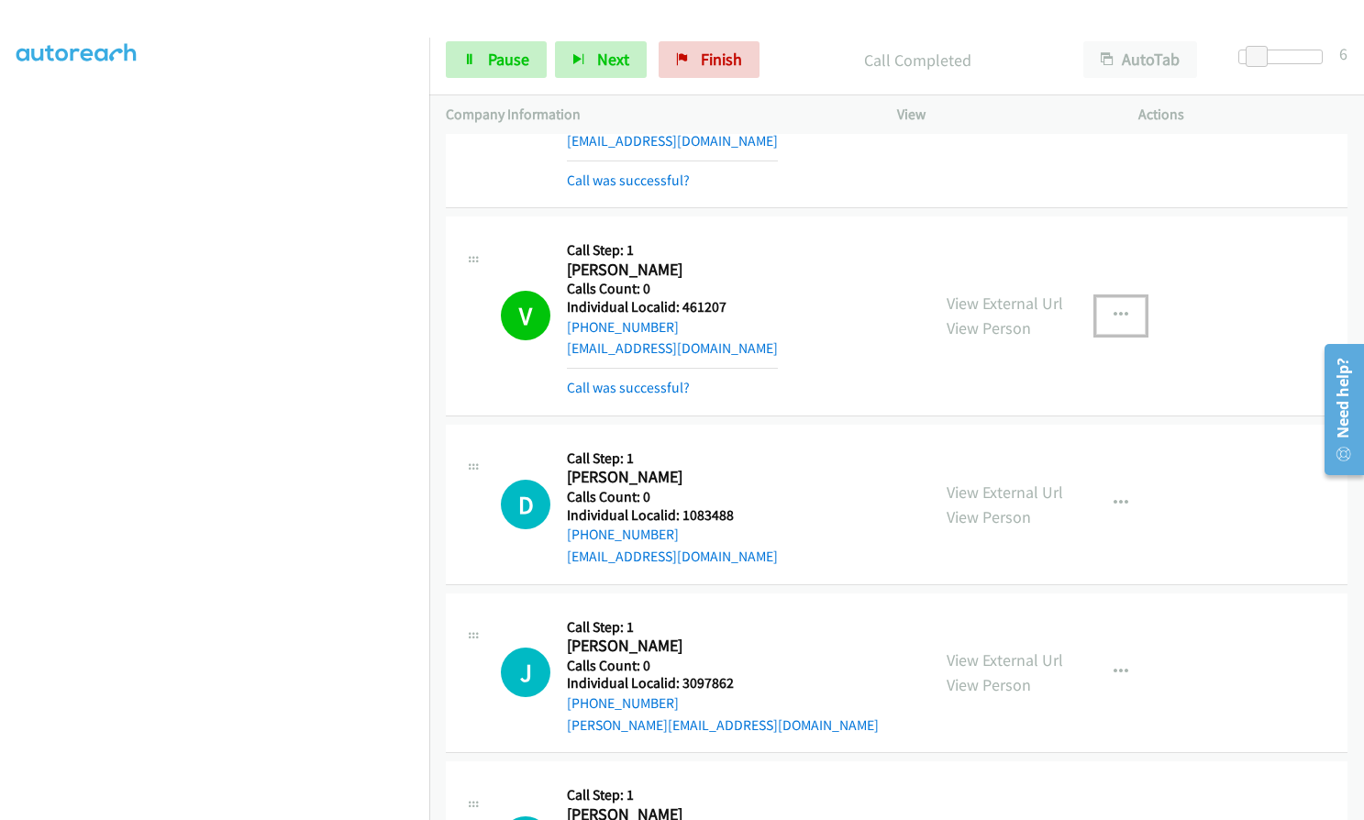
click at [1124, 297] on button "button" at bounding box center [1121, 315] width 50 height 37
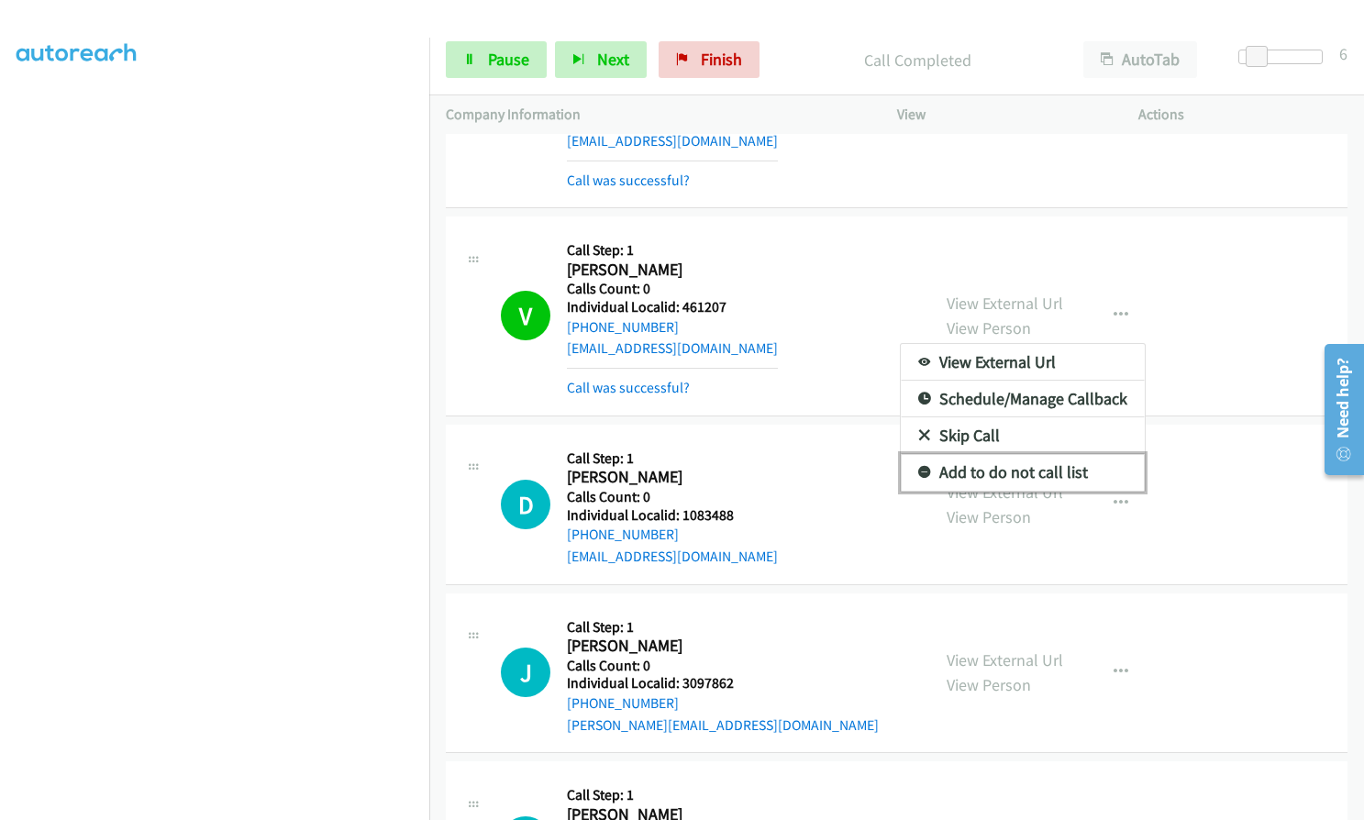
click at [918, 467] on icon at bounding box center [924, 473] width 13 height 13
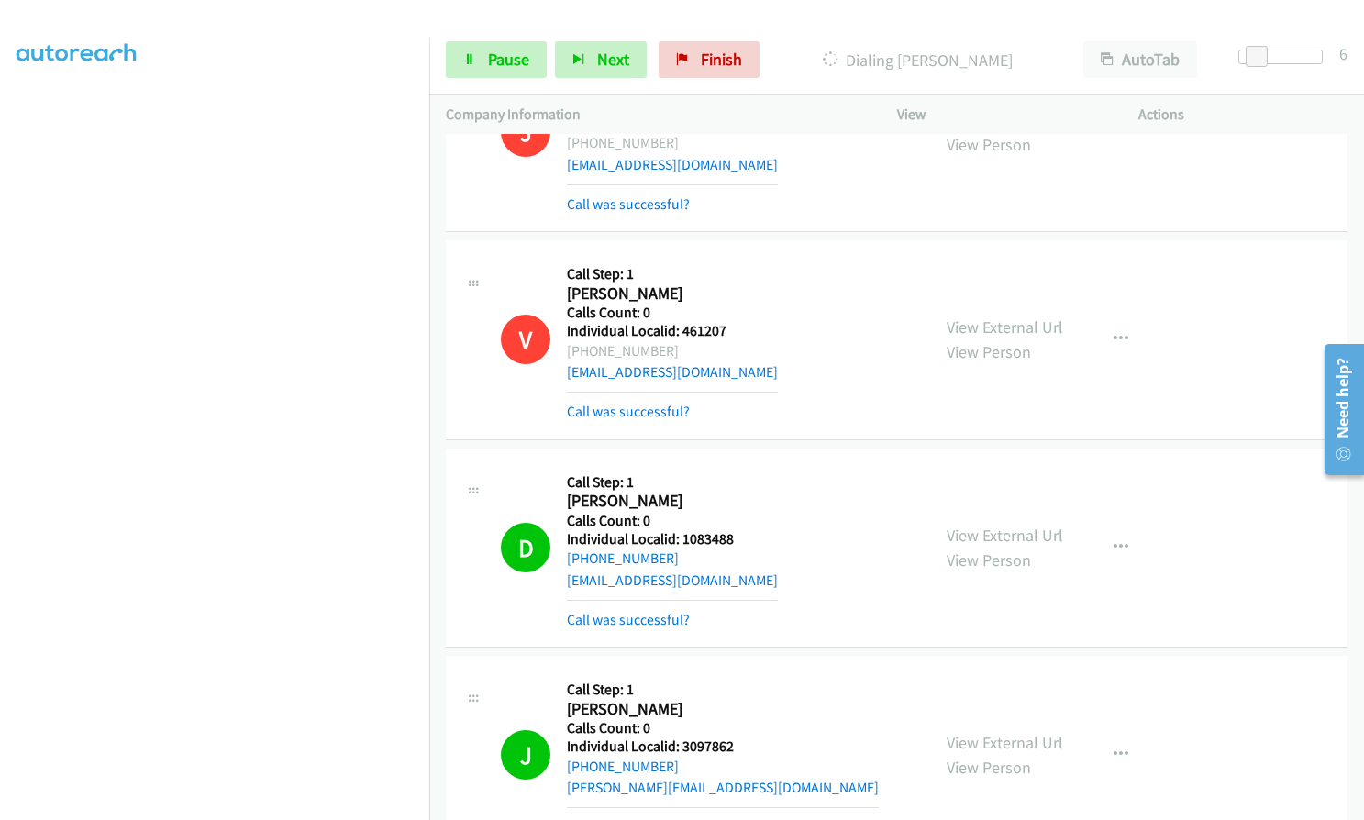
scroll to position [11095, 0]
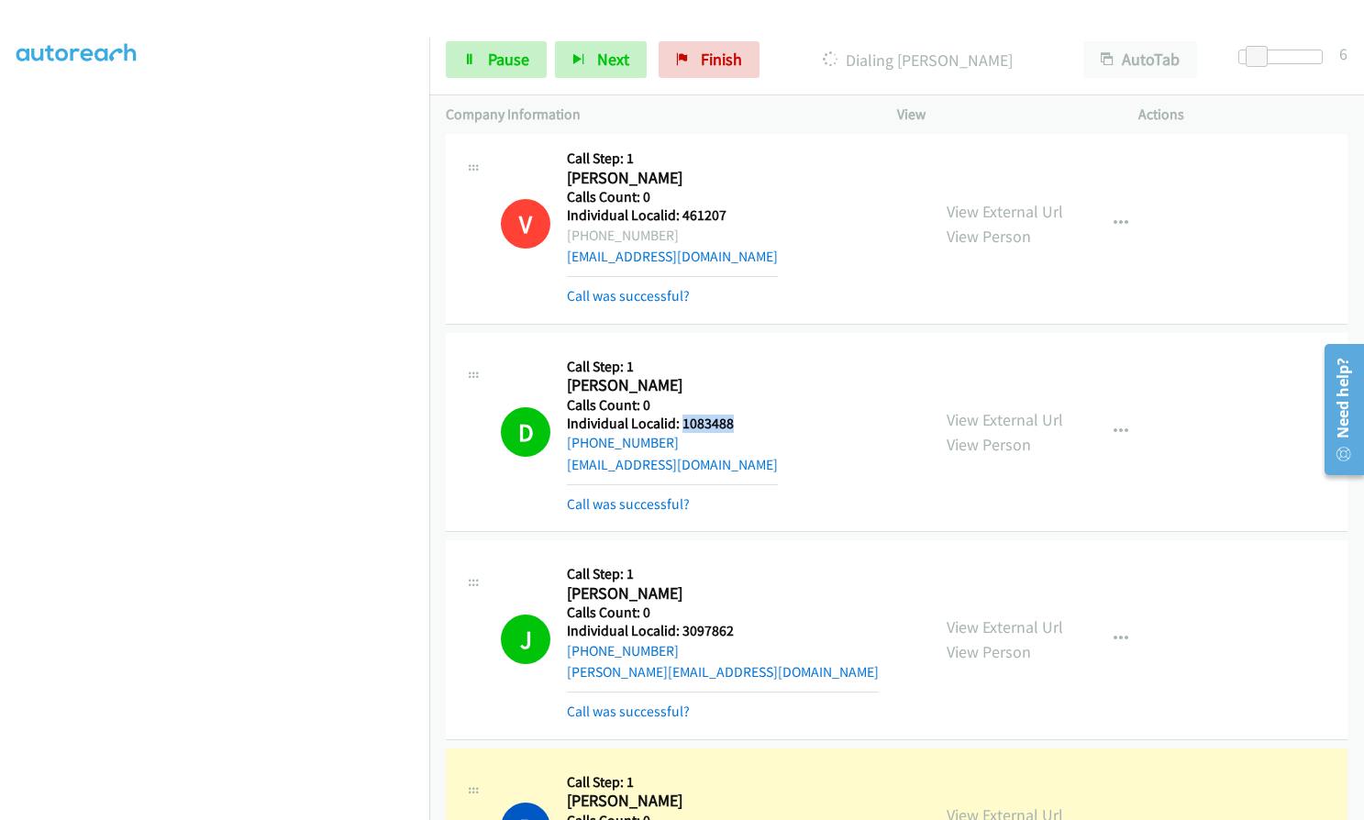
drag, startPoint x: 682, startPoint y: 356, endPoint x: 750, endPoint y: 359, distance: 68.9
click at [750, 415] on h5 "Individual Localid: 1083488" at bounding box center [672, 424] width 211 height 18
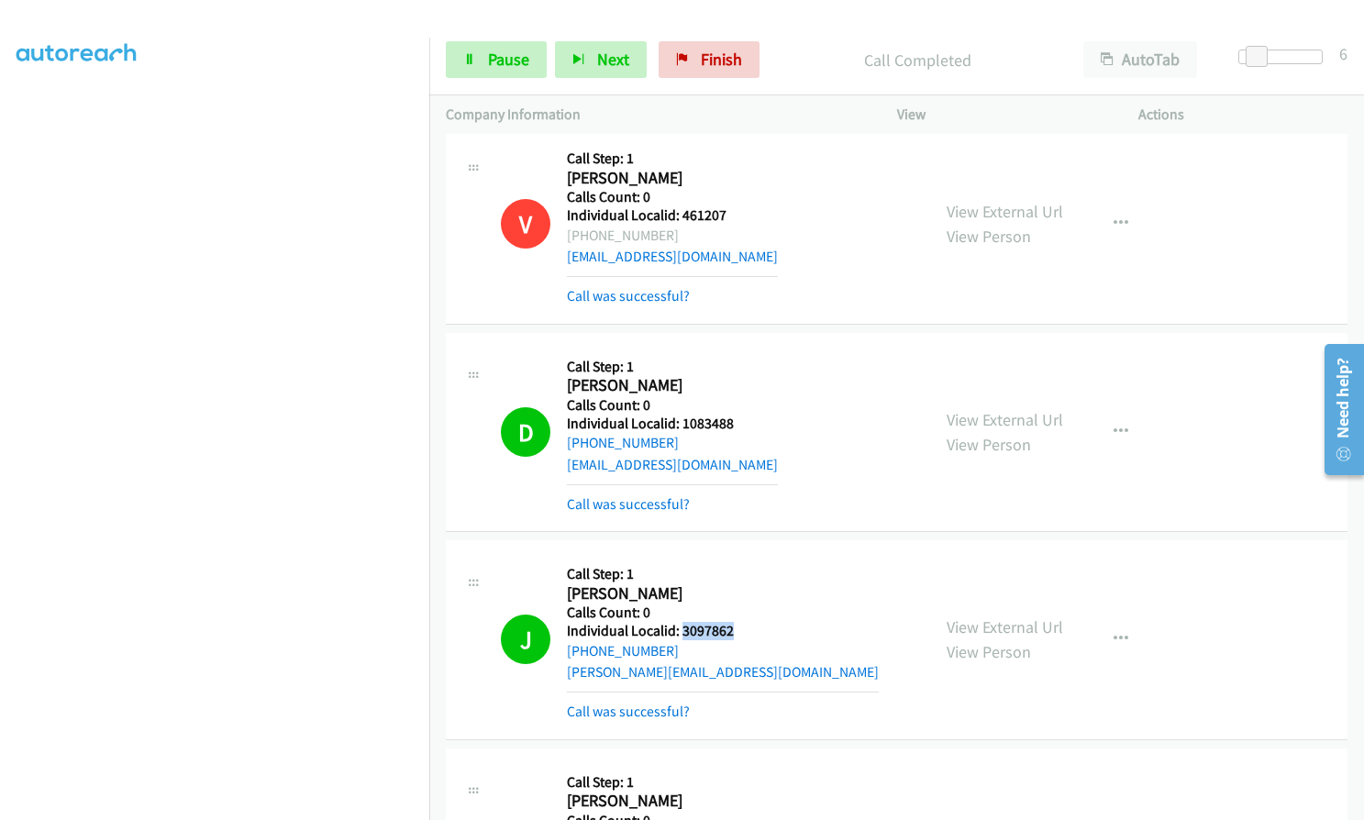
drag, startPoint x: 681, startPoint y: 563, endPoint x: 742, endPoint y: 565, distance: 61.5
click at [742, 565] on div "J Callback Scheduled Call Step: 1 James Ellis America/New_York Calls Count: 0 I…" at bounding box center [707, 639] width 413 height 165
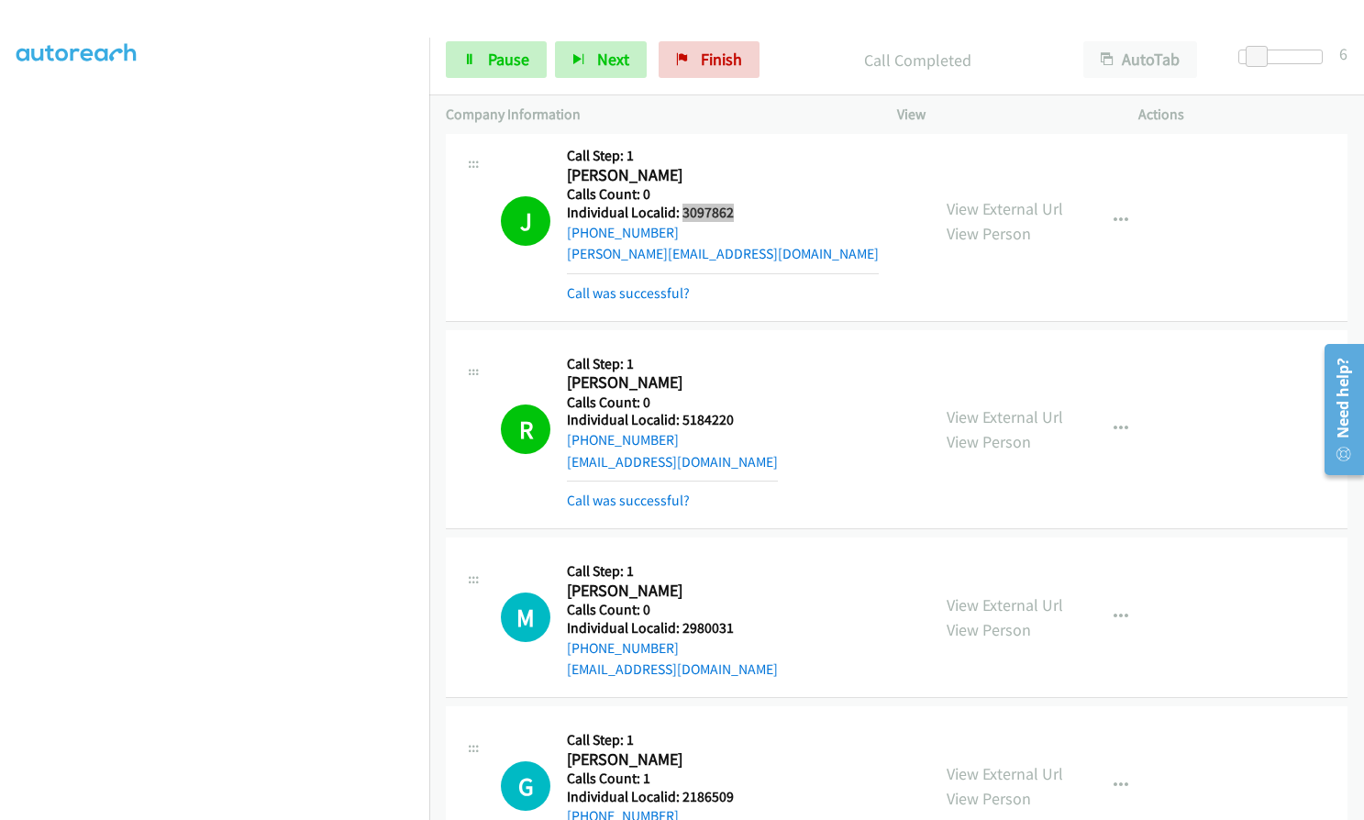
scroll to position [11531, 0]
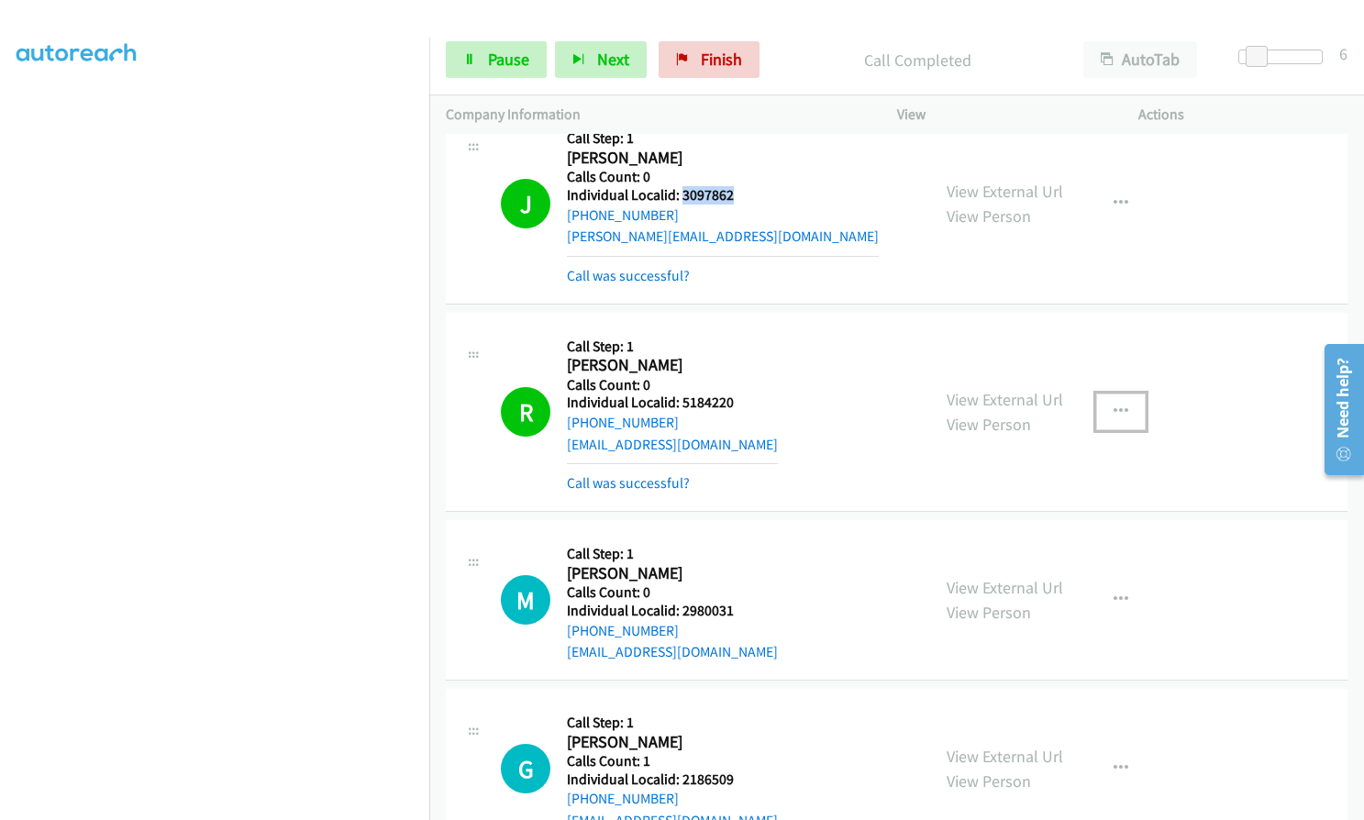
click at [1114, 405] on icon "button" at bounding box center [1121, 412] width 15 height 15
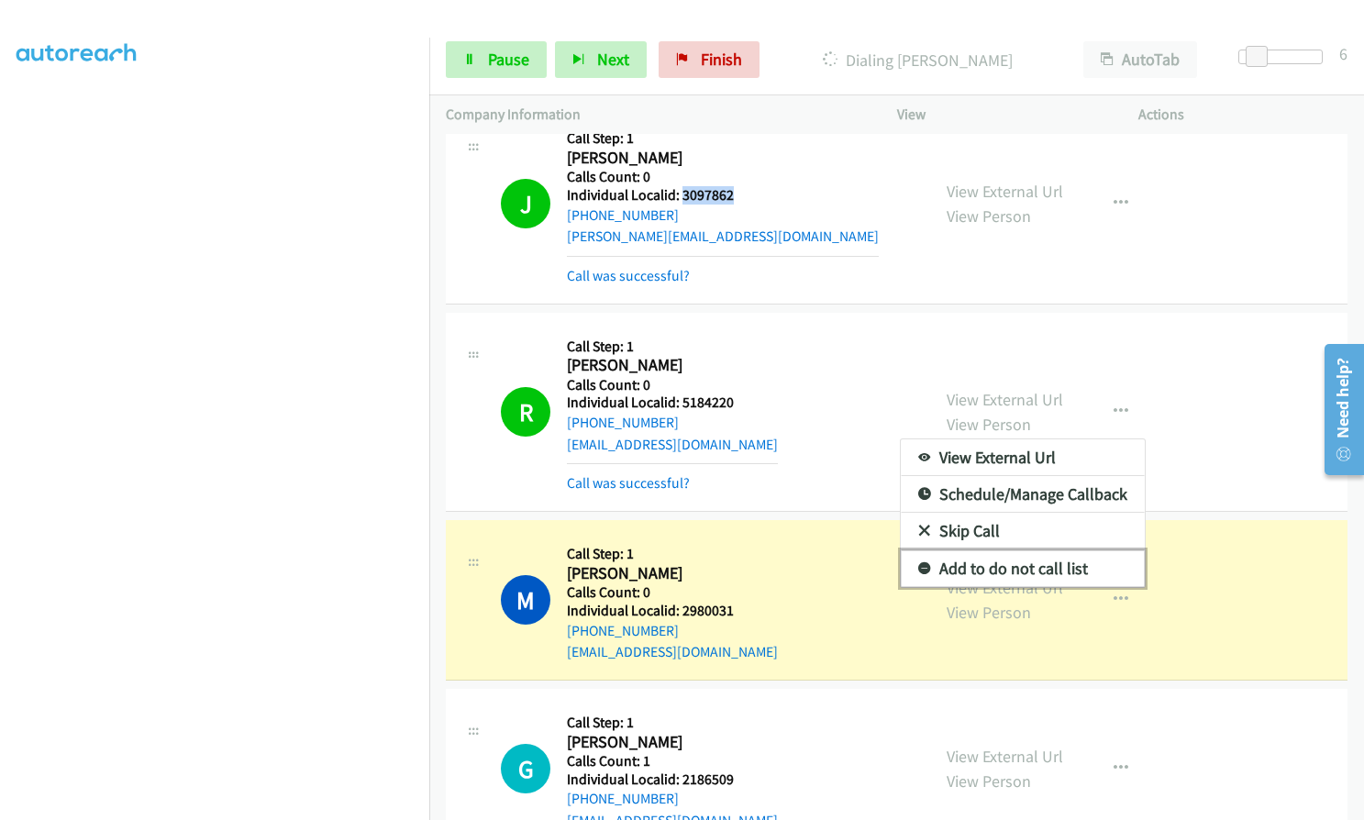
click at [920, 563] on icon at bounding box center [924, 569] width 13 height 13
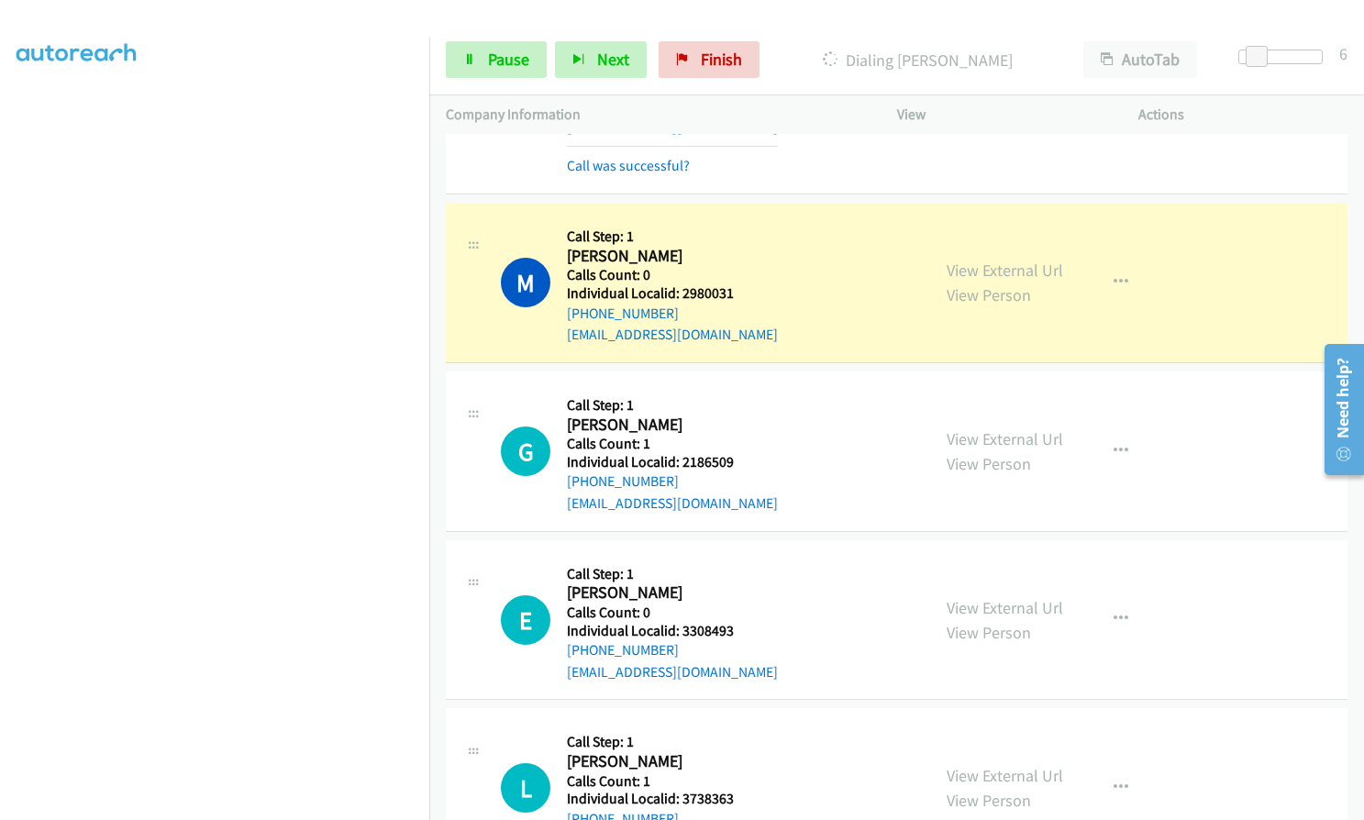
scroll to position [11852, 0]
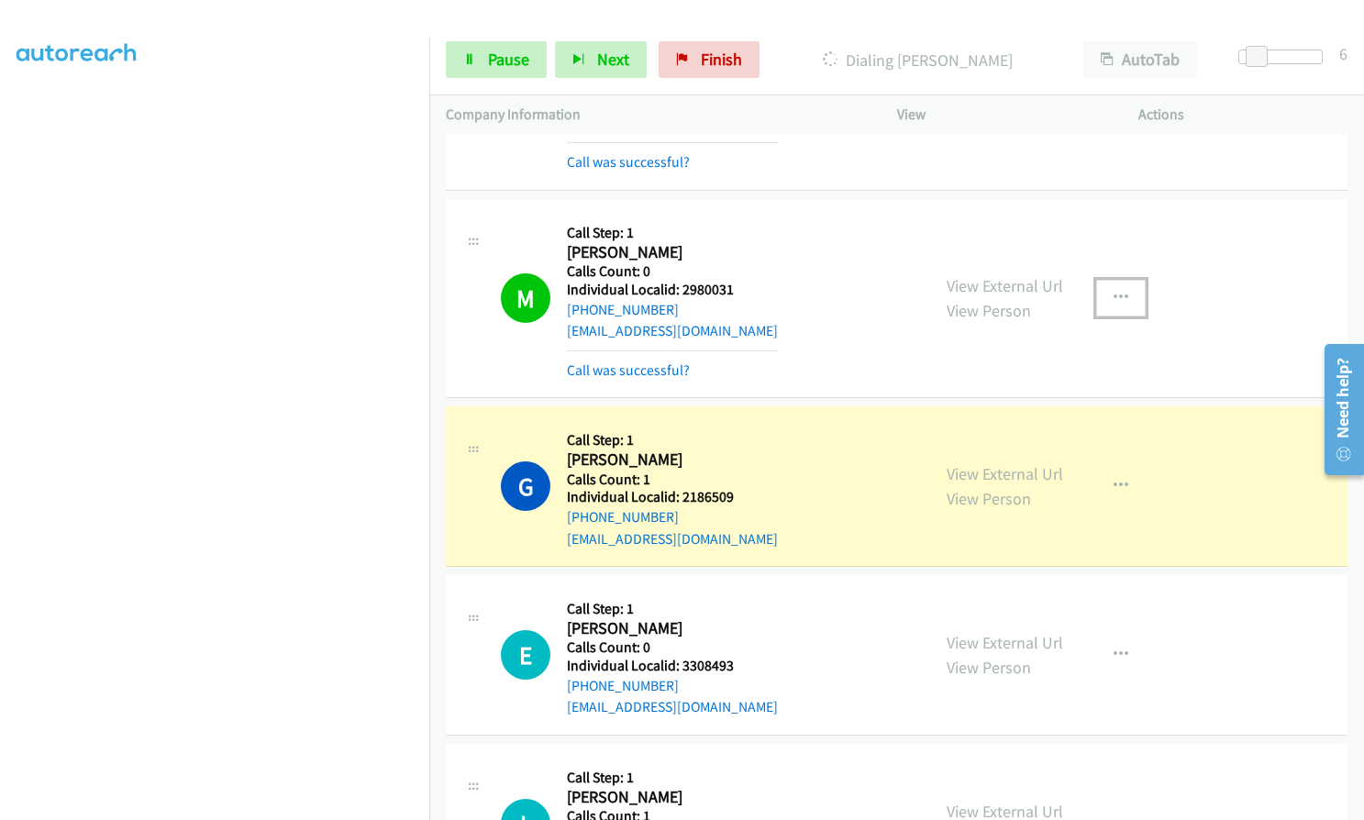
click at [1114, 291] on icon "button" at bounding box center [1121, 298] width 15 height 15
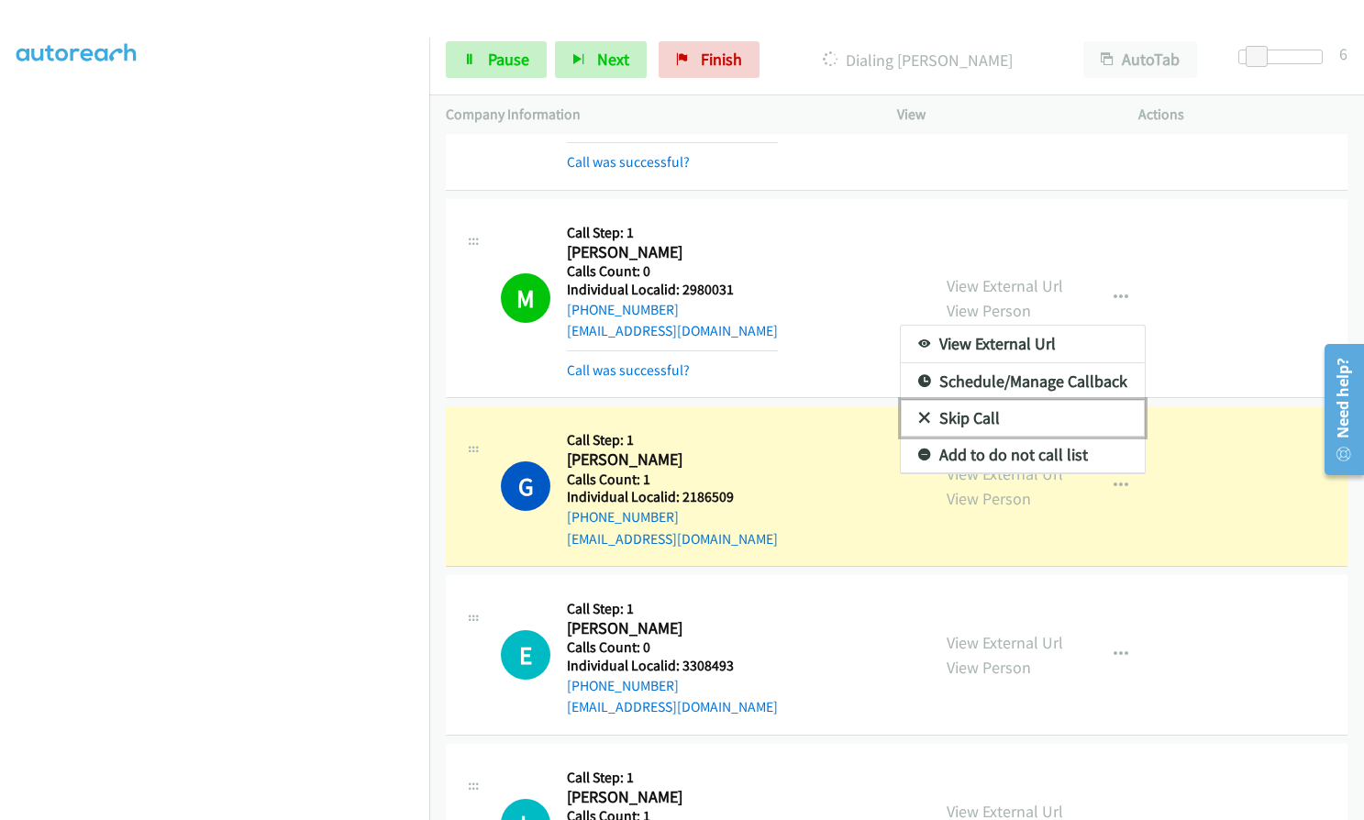
click at [918, 413] on icon at bounding box center [924, 419] width 13 height 13
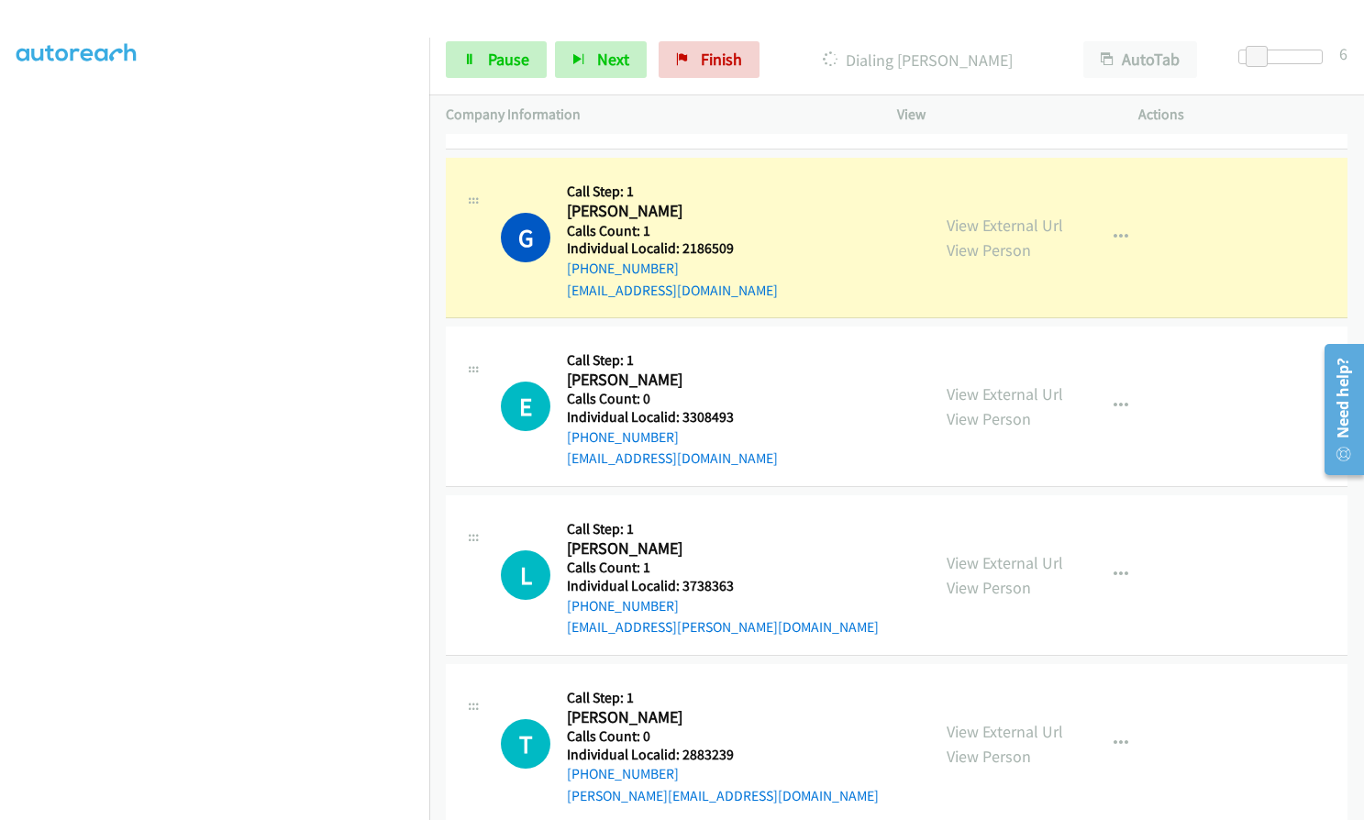
scroll to position [12104, 0]
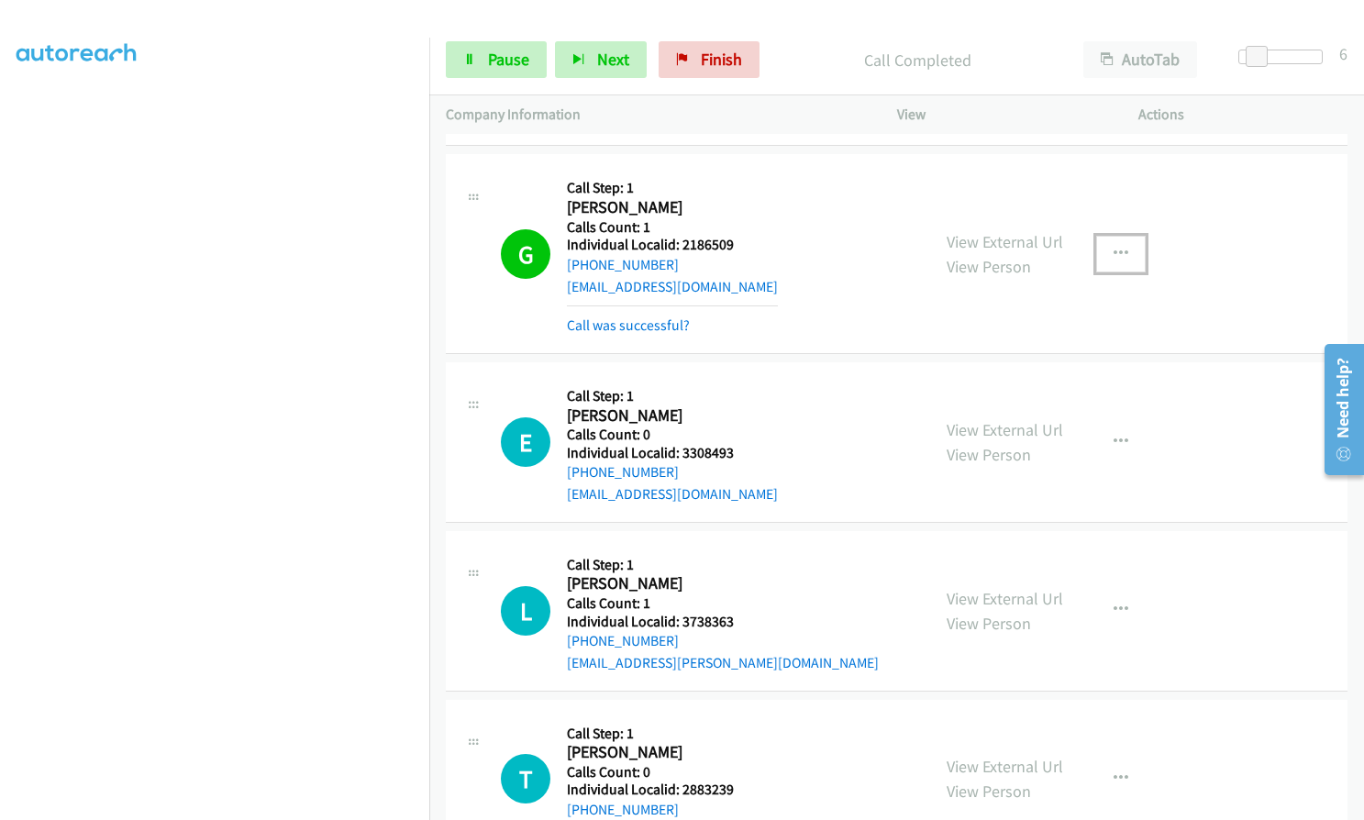
click at [1124, 236] on button "button" at bounding box center [1121, 254] width 50 height 37
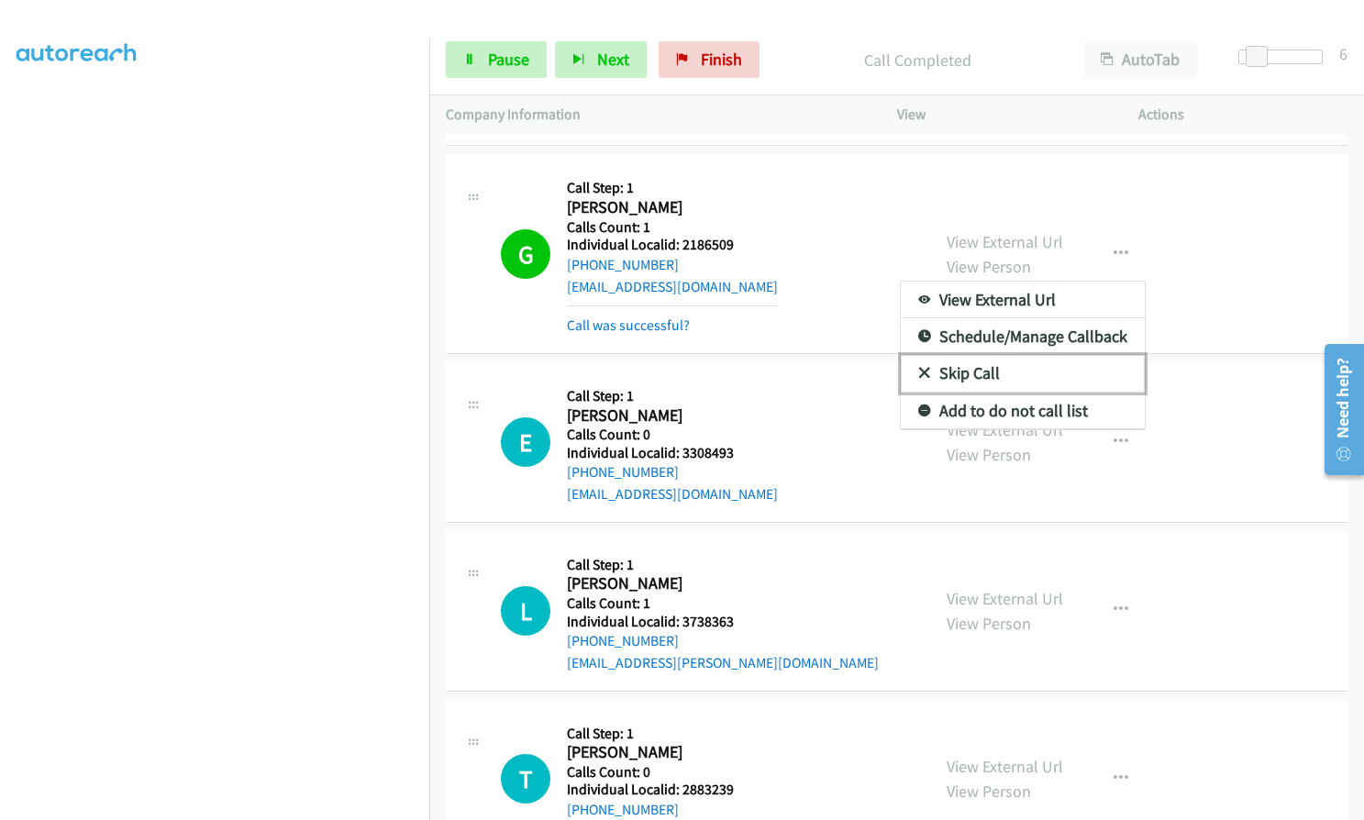
click at [919, 368] on icon at bounding box center [924, 374] width 13 height 13
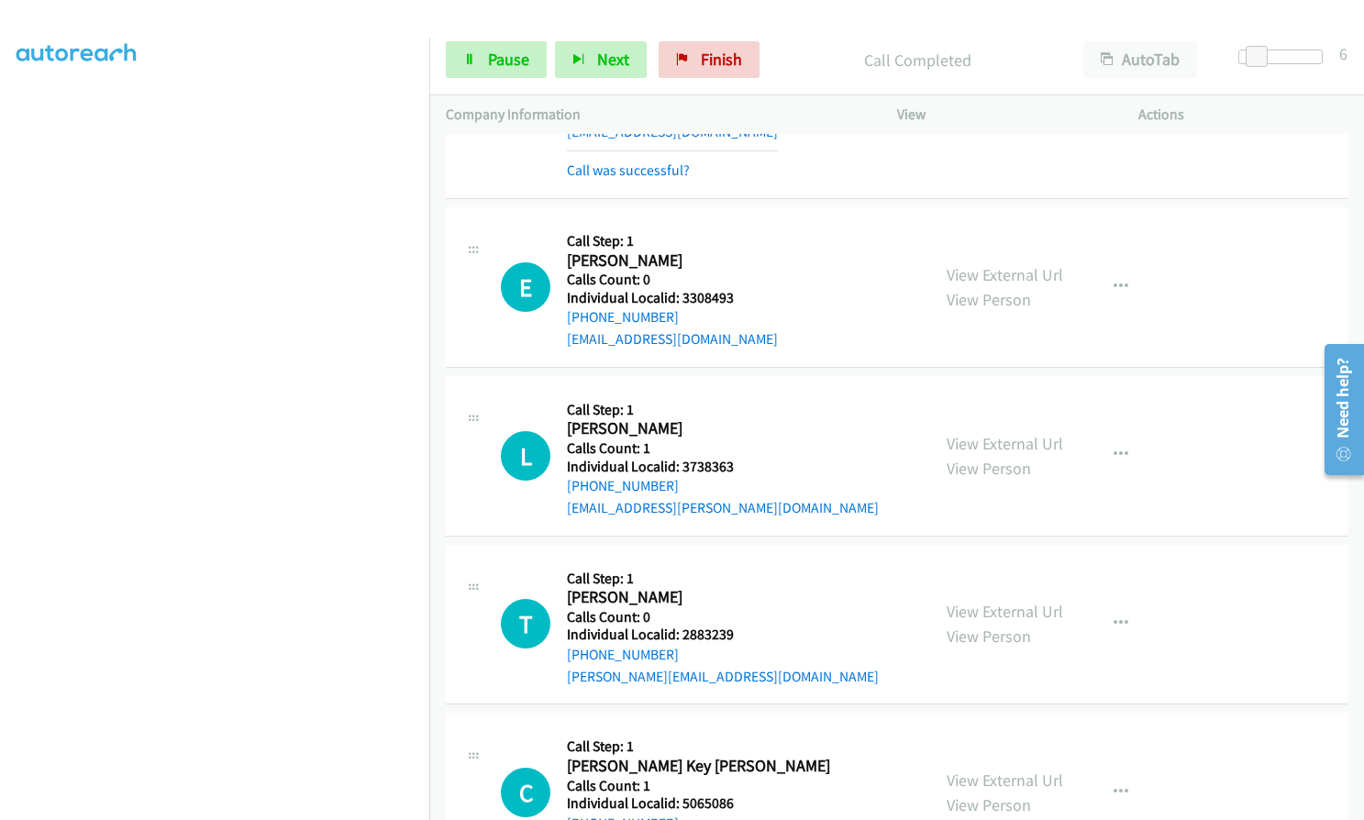
scroll to position [12264, 0]
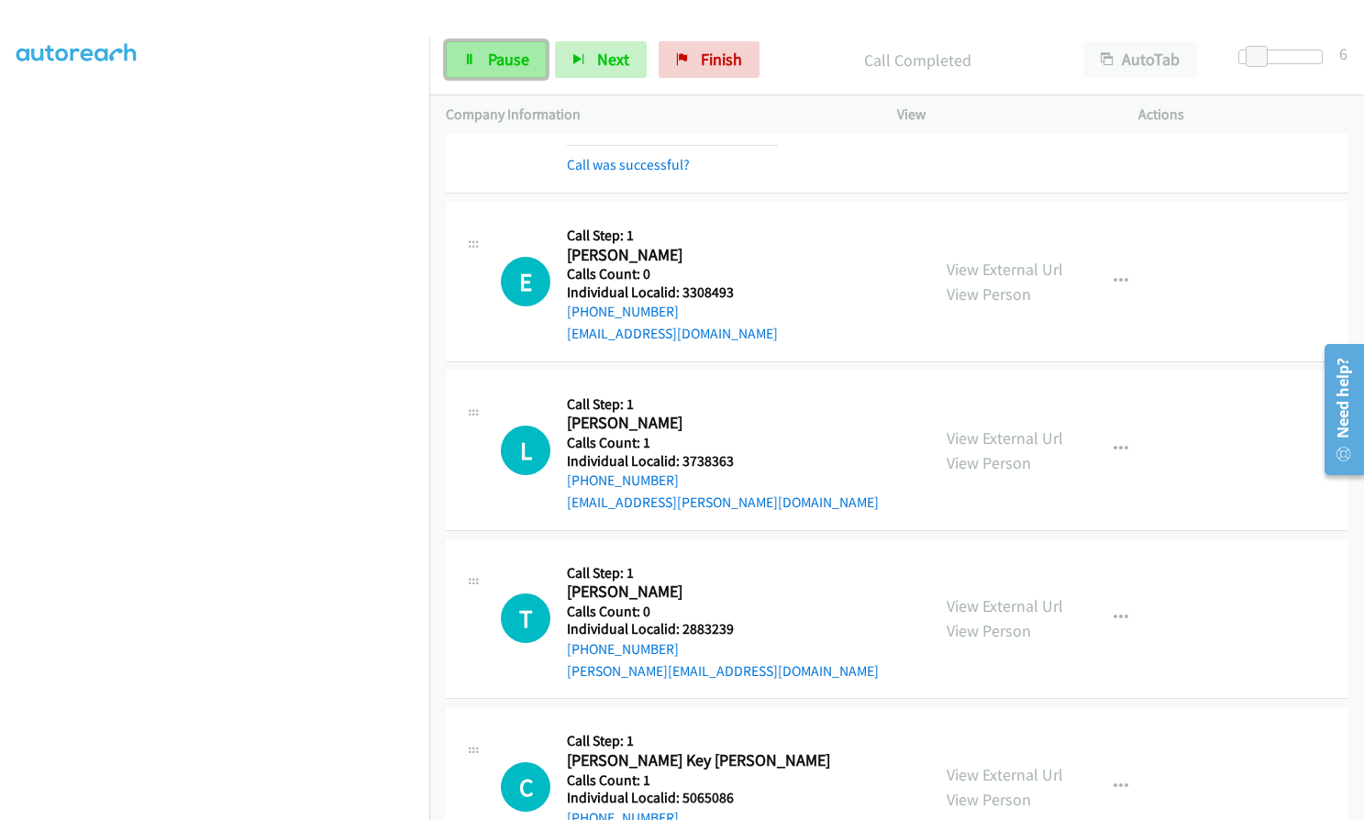
click at [502, 58] on span "Pause" at bounding box center [508, 59] width 41 height 21
click at [502, 58] on span "Start Calls" at bounding box center [524, 59] width 72 height 21
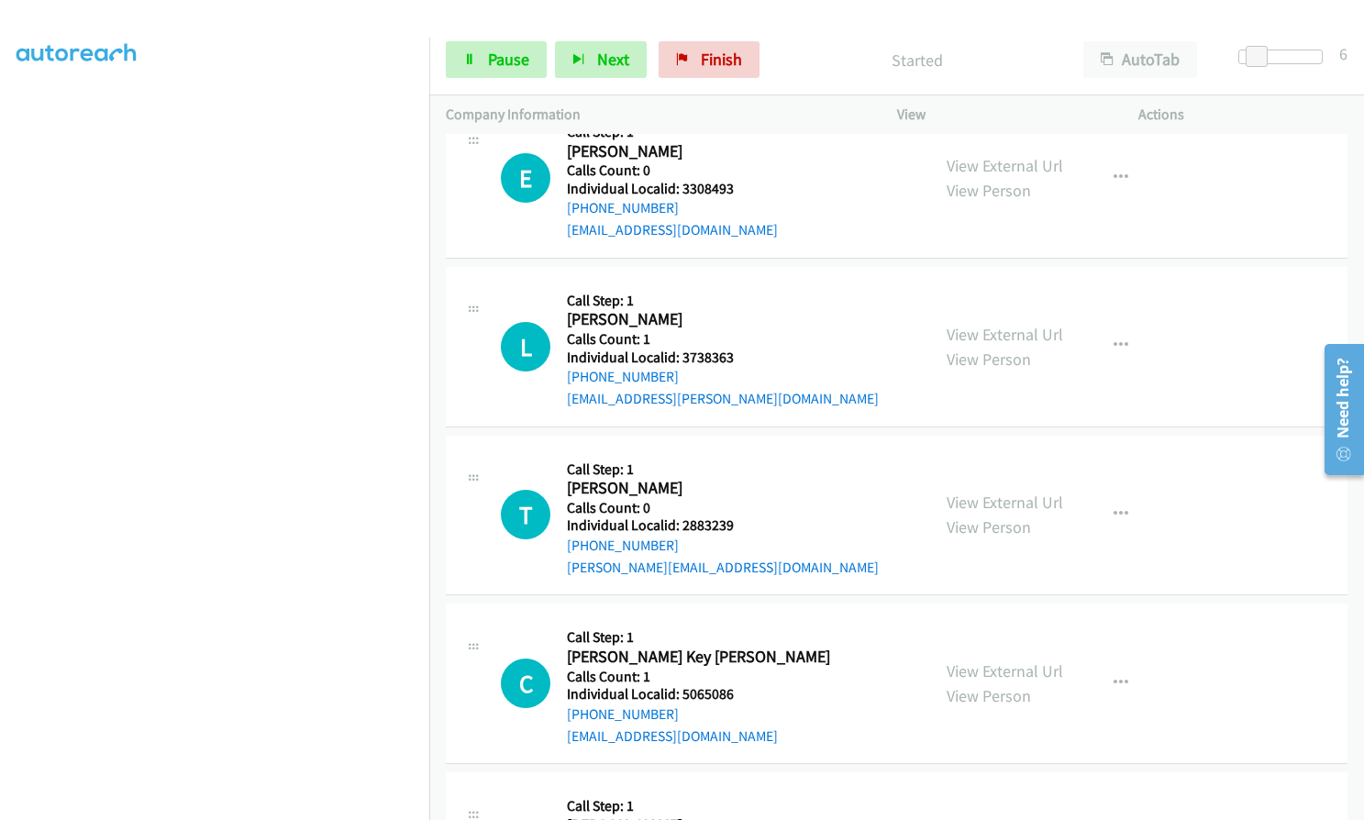
scroll to position [12425, 0]
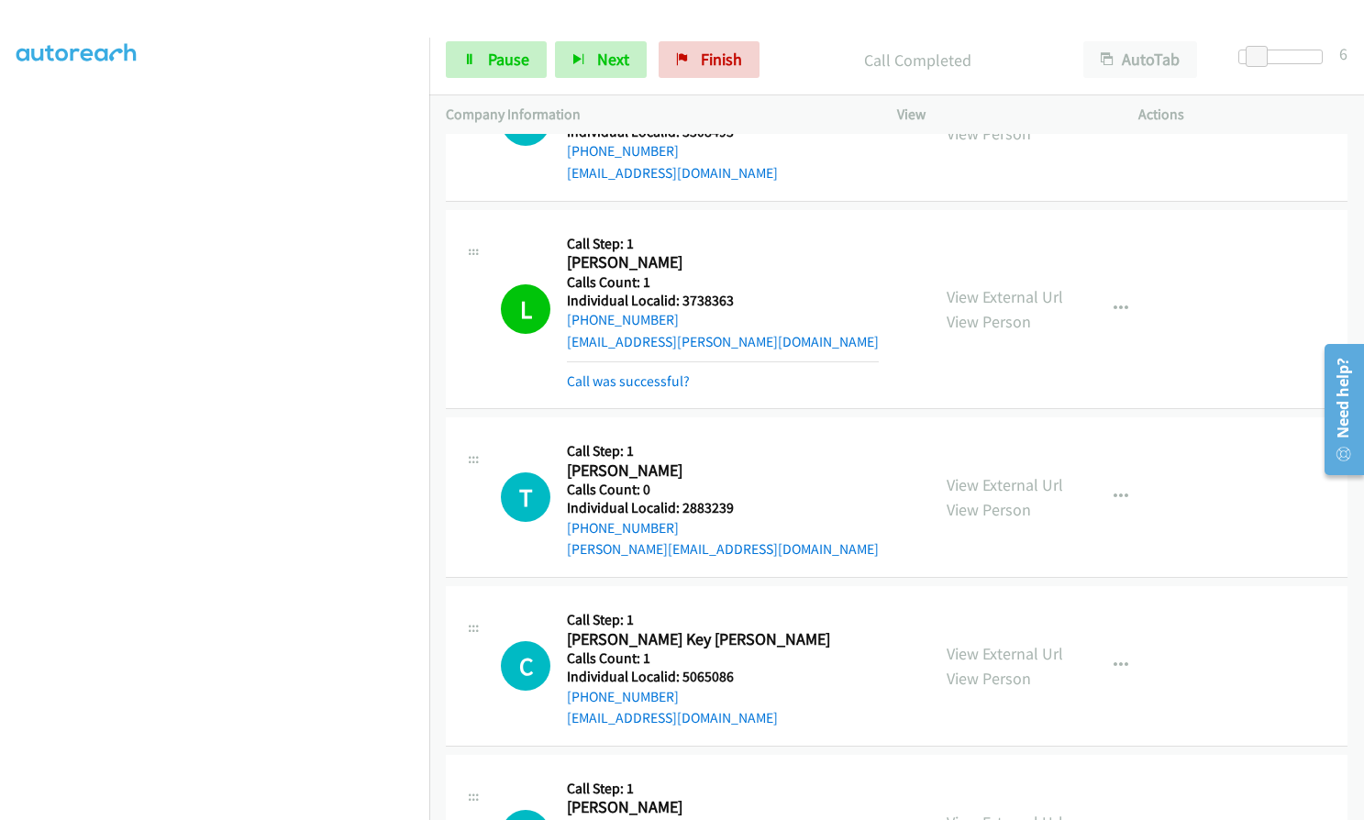
click at [684, 292] on h5 "Individual Localid: 3738363" at bounding box center [723, 301] width 312 height 18
drag, startPoint x: 680, startPoint y: 233, endPoint x: 730, endPoint y: 232, distance: 50.5
click at [737, 292] on h5 "Individual Localid: 3738363" at bounding box center [723, 301] width 312 height 18
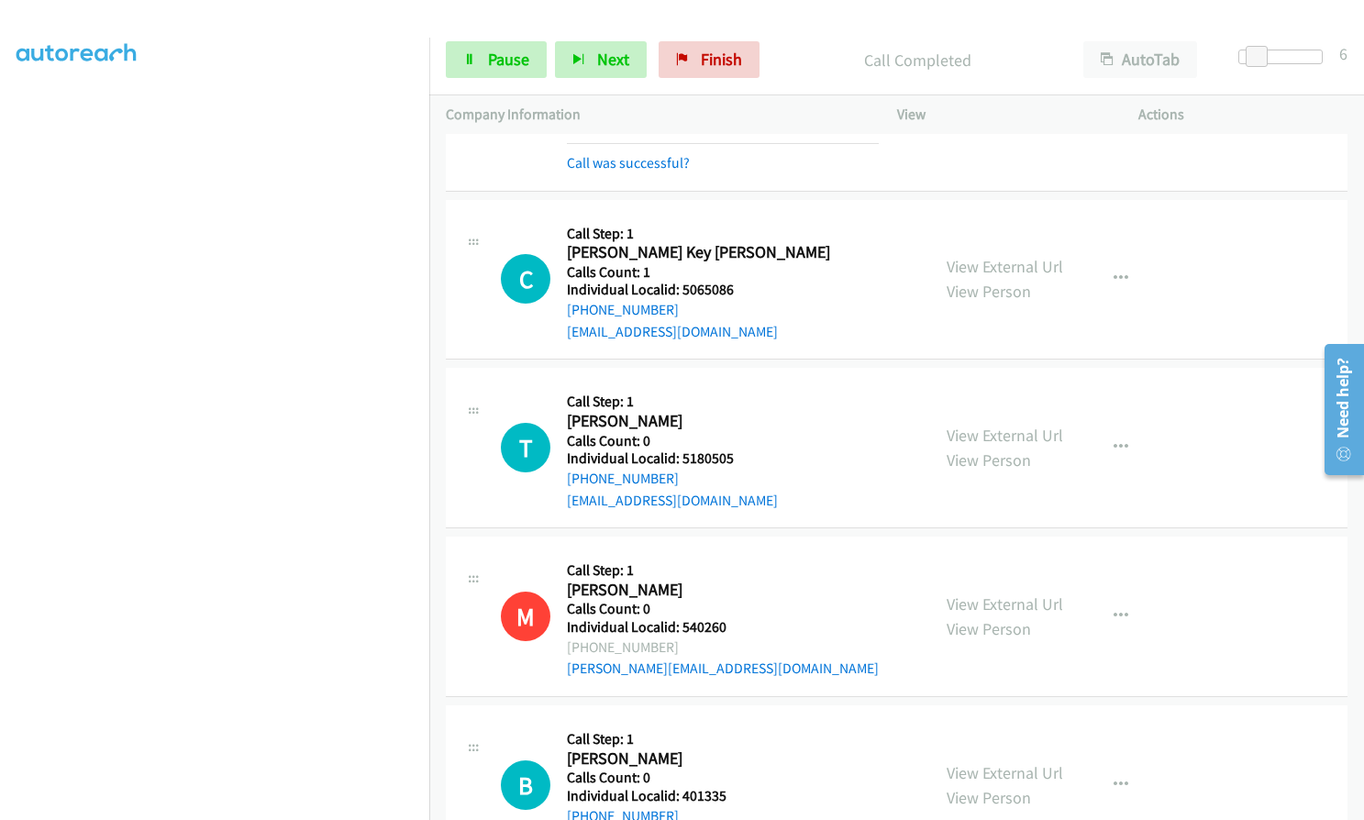
scroll to position [12861, 0]
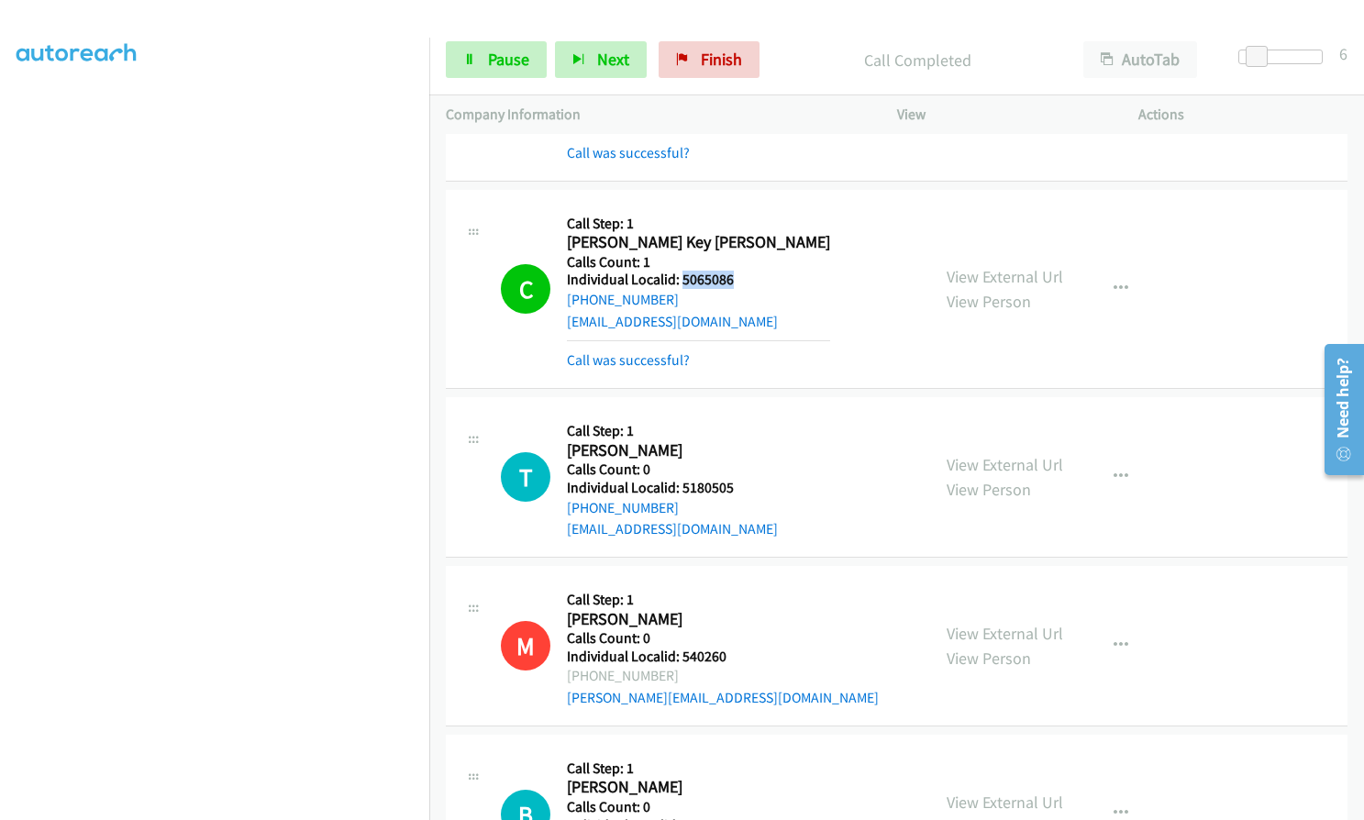
drag, startPoint x: 682, startPoint y: 216, endPoint x: 738, endPoint y: 212, distance: 56.1
click at [738, 212] on div "C Callback Scheduled Call Step: 1 Carlos Key Diaz America/New_York Calls Count:…" at bounding box center [707, 288] width 413 height 165
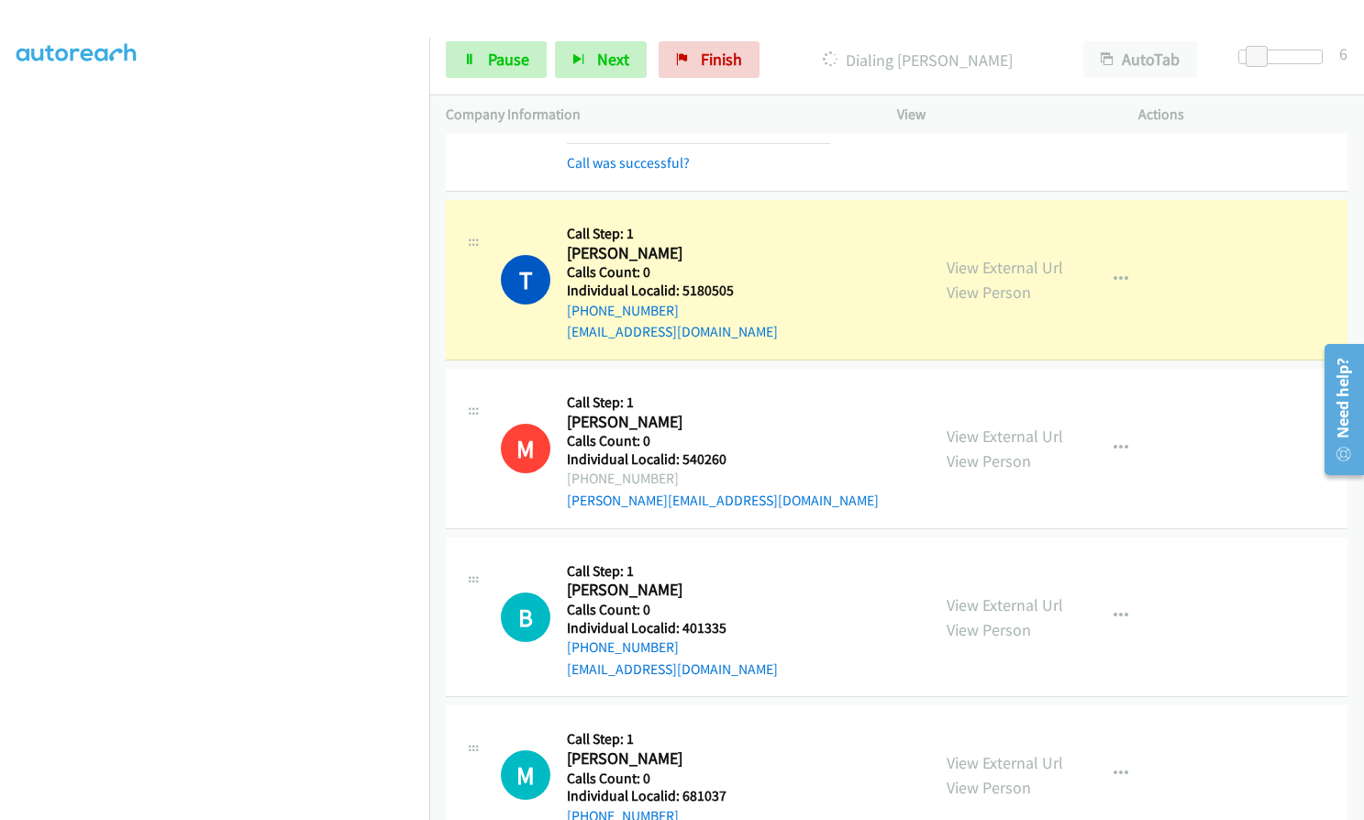
scroll to position [13067, 0]
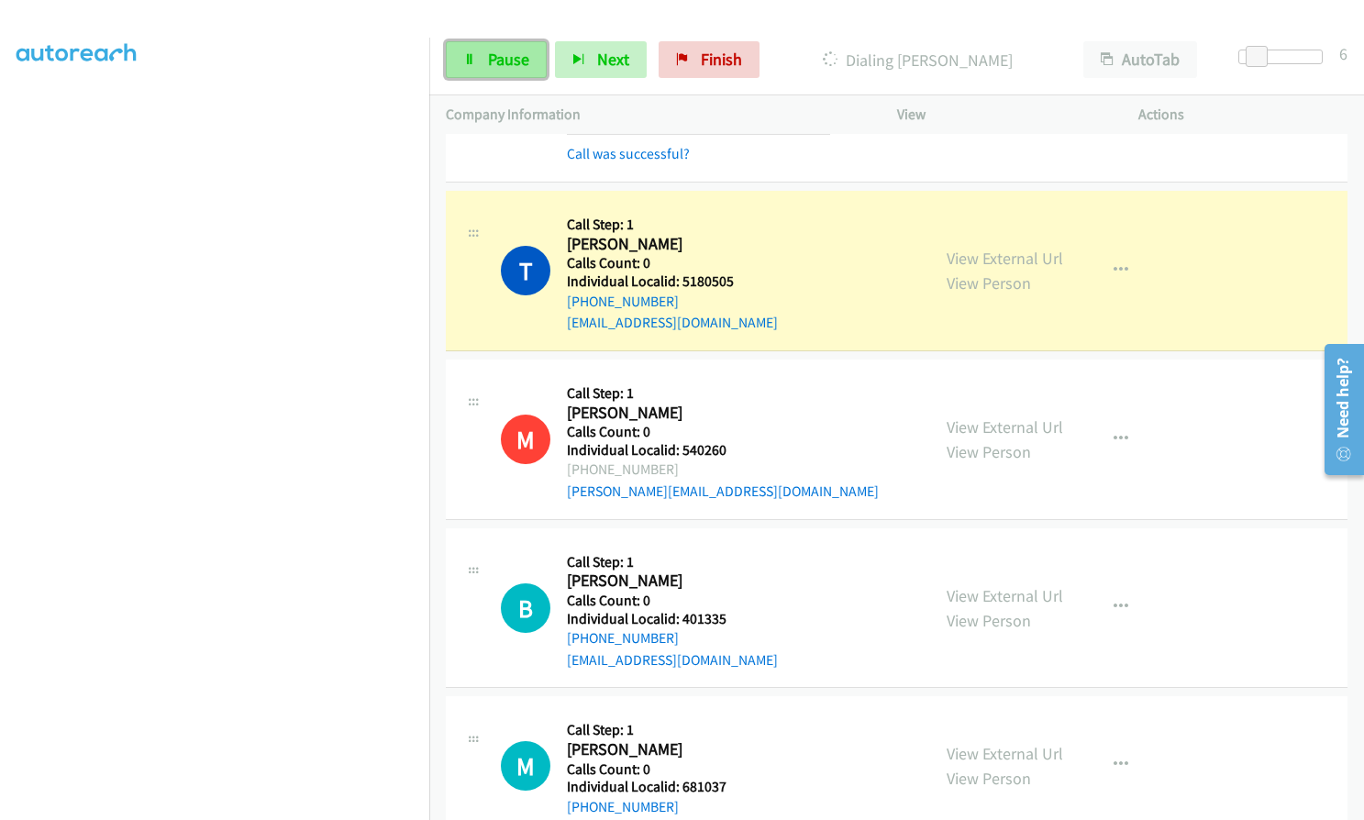
click at [502, 65] on span "Pause" at bounding box center [508, 59] width 41 height 21
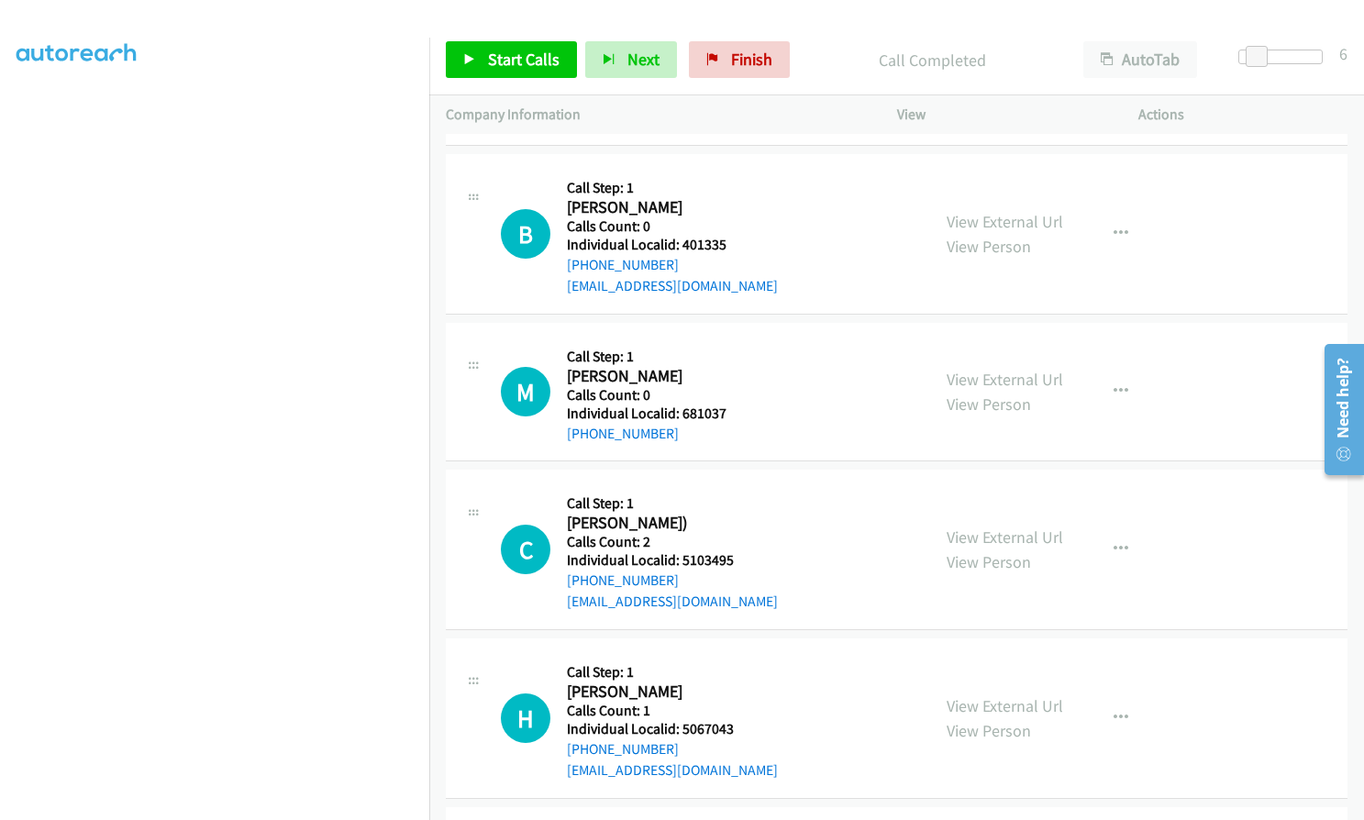
scroll to position [13457, 0]
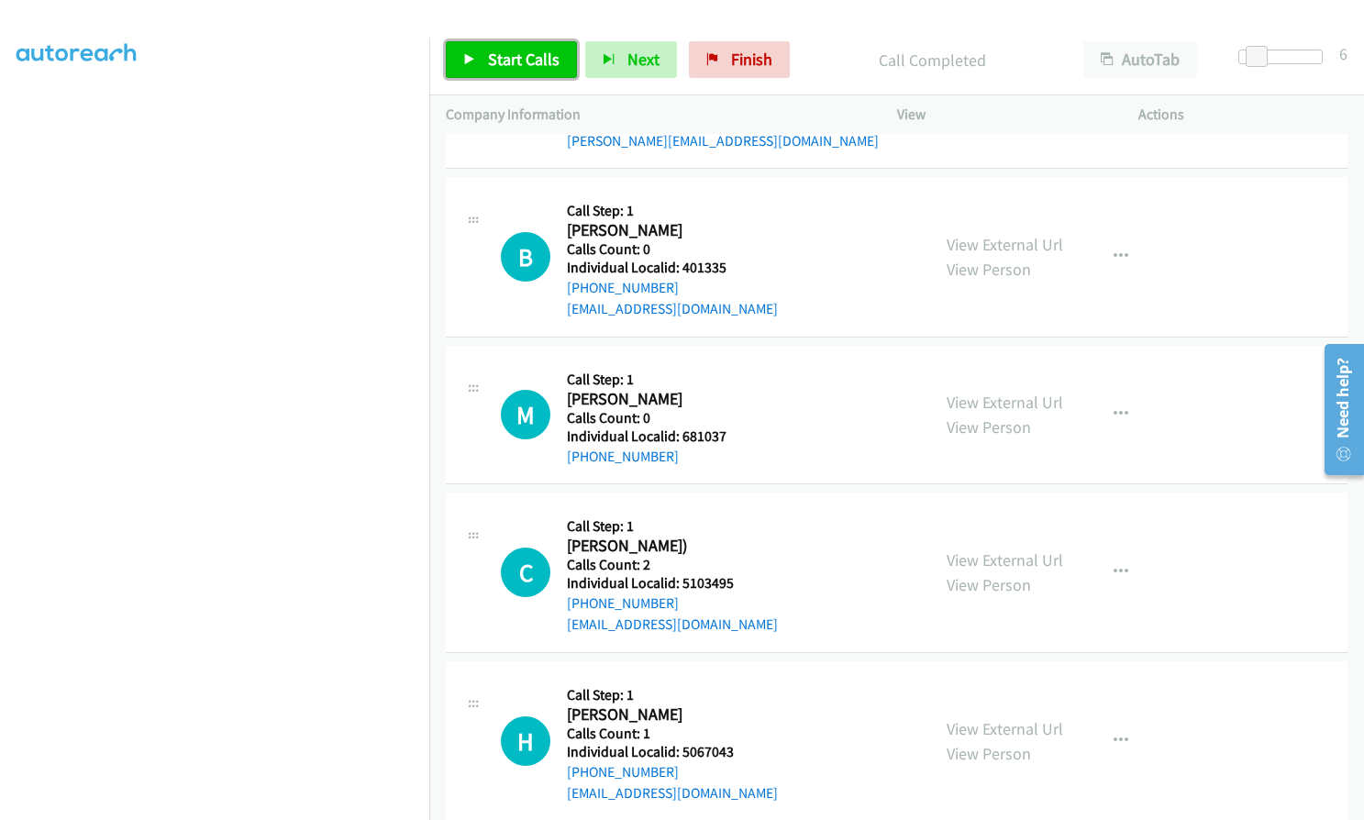
click at [500, 60] on span "Start Calls" at bounding box center [524, 59] width 72 height 21
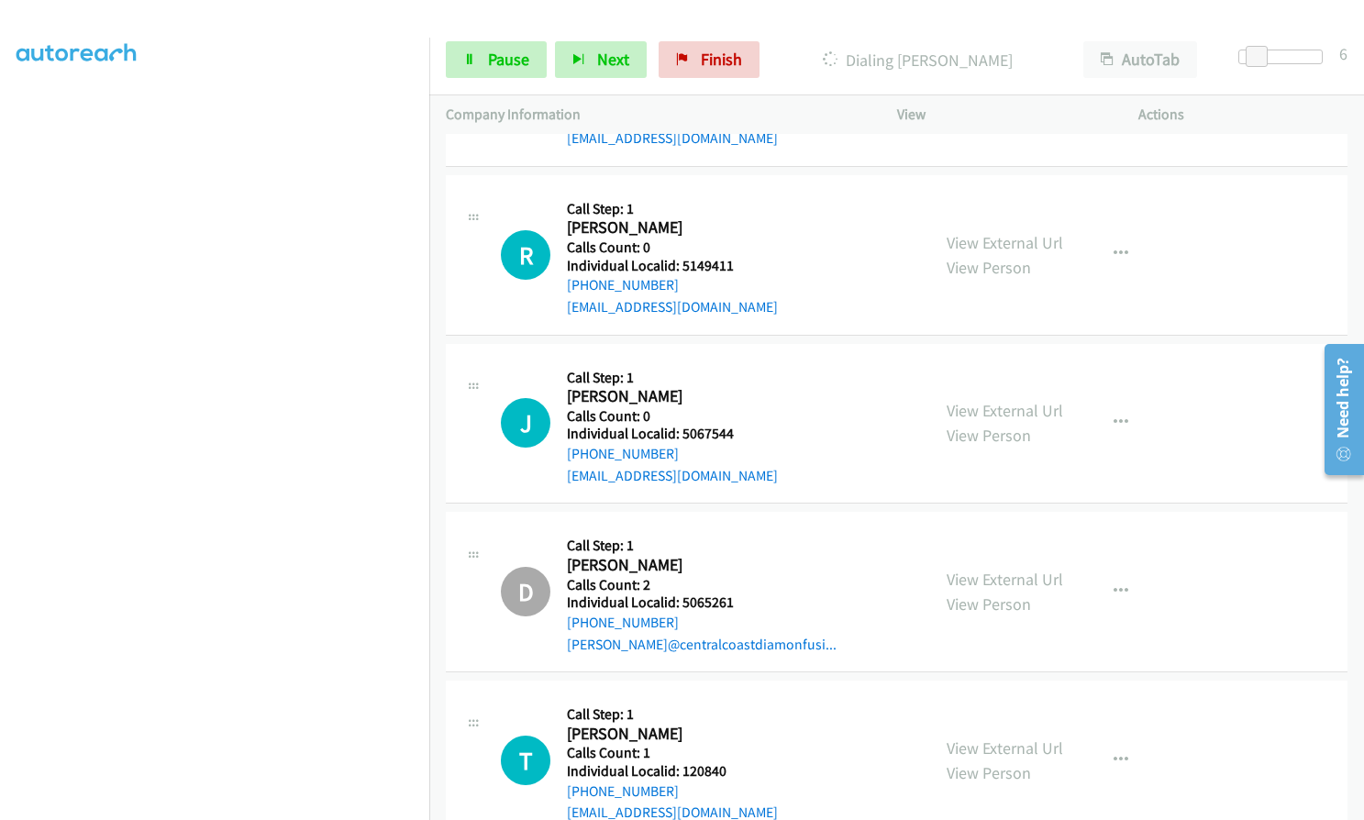
scroll to position [14260, 0]
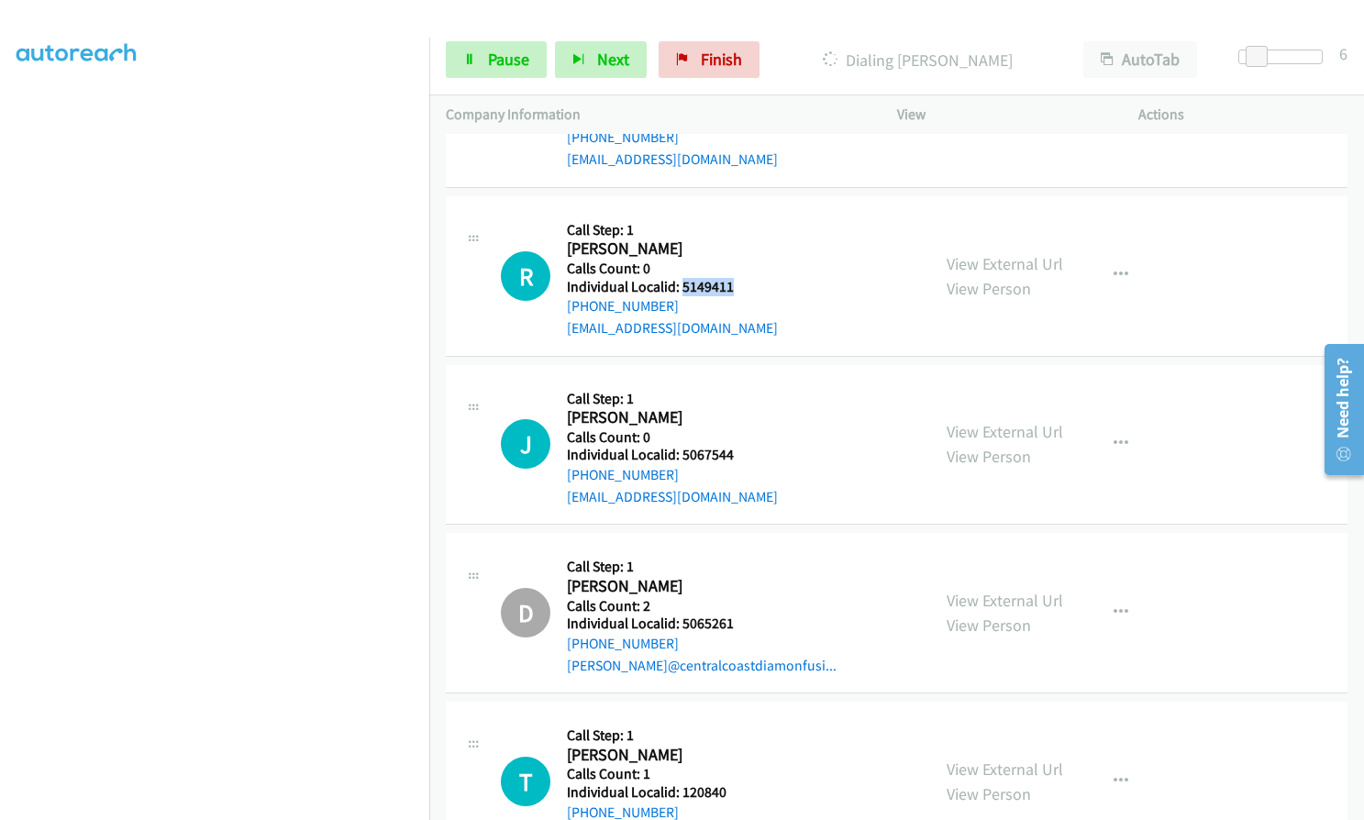
drag, startPoint x: 680, startPoint y: 223, endPoint x: 732, endPoint y: 222, distance: 52.3
click at [738, 278] on h5 "Individual Localid: 5149411" at bounding box center [672, 287] width 211 height 18
drag, startPoint x: 679, startPoint y: 388, endPoint x: 737, endPoint y: 387, distance: 57.8
click at [737, 387] on div "J Callback Scheduled Call Step: 1 Jake Lazaro America/Los_Angeles Calls Count: …" at bounding box center [707, 445] width 413 height 127
drag, startPoint x: 686, startPoint y: 722, endPoint x: 738, endPoint y: 724, distance: 52.3
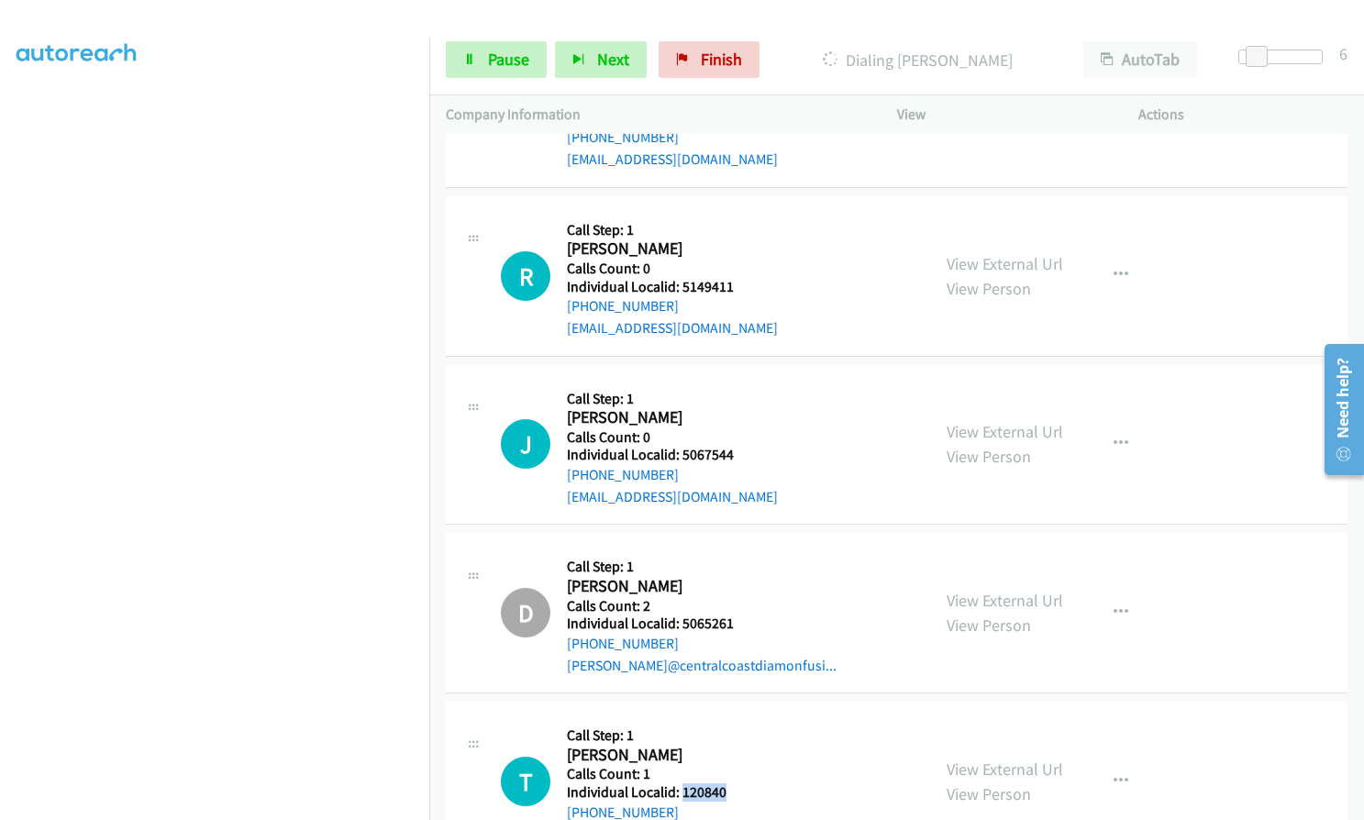
click at [738, 724] on div "T Callback Scheduled Call Step: 1 Tim Nowak America/Los_Angeles Calls Count: 1 …" at bounding box center [707, 781] width 413 height 127
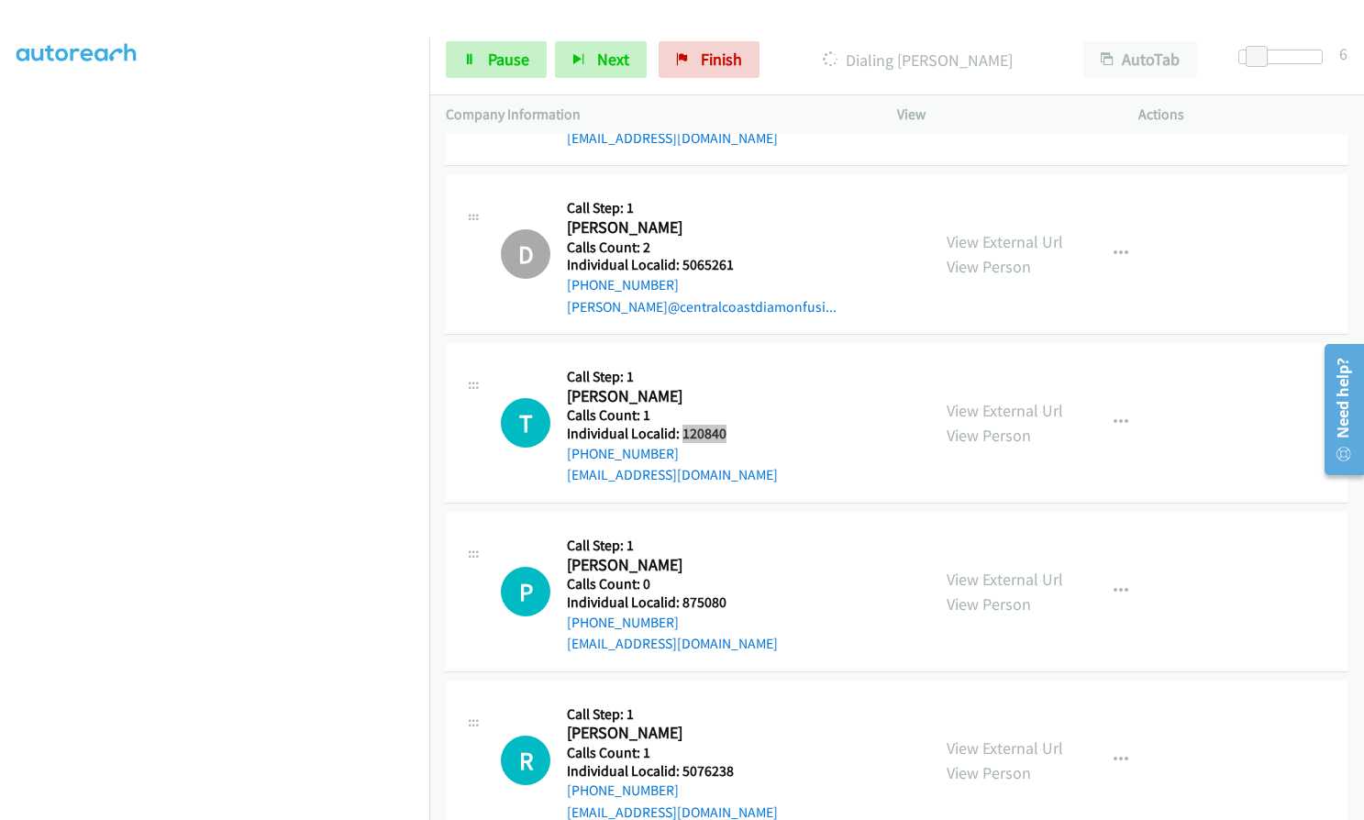
scroll to position [14627, 0]
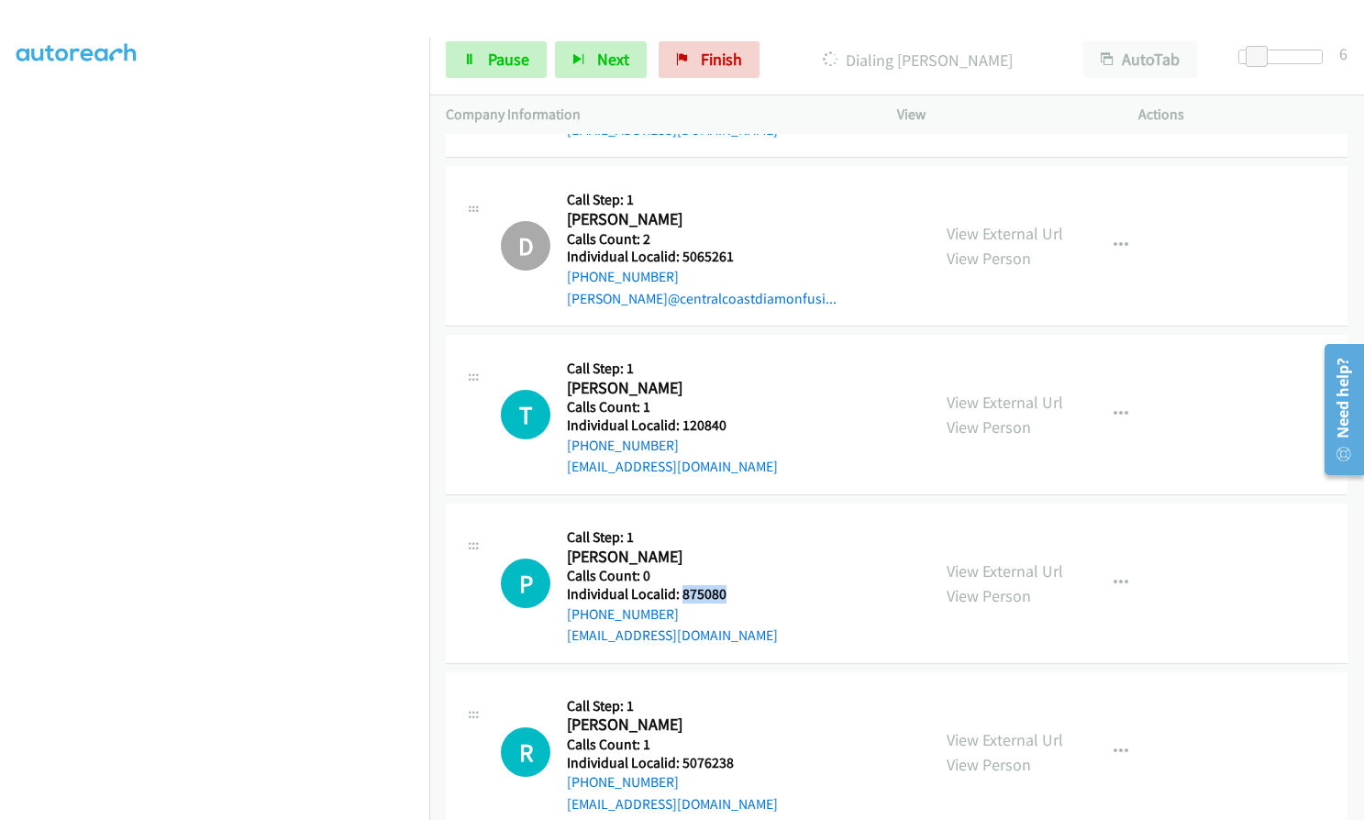
drag, startPoint x: 680, startPoint y: 528, endPoint x: 738, endPoint y: 528, distance: 58.7
click at [738, 528] on div "P Callback Scheduled Call Step: 1 Paul Silliman America/Los_Angeles Calls Count…" at bounding box center [707, 583] width 413 height 127
drag, startPoint x: 680, startPoint y: 700, endPoint x: 744, endPoint y: 695, distance: 64.4
click at [744, 695] on div "R Callback Scheduled Call Step: 1 Ryan Murphy America/Los_Angeles Calls Count: …" at bounding box center [707, 752] width 413 height 127
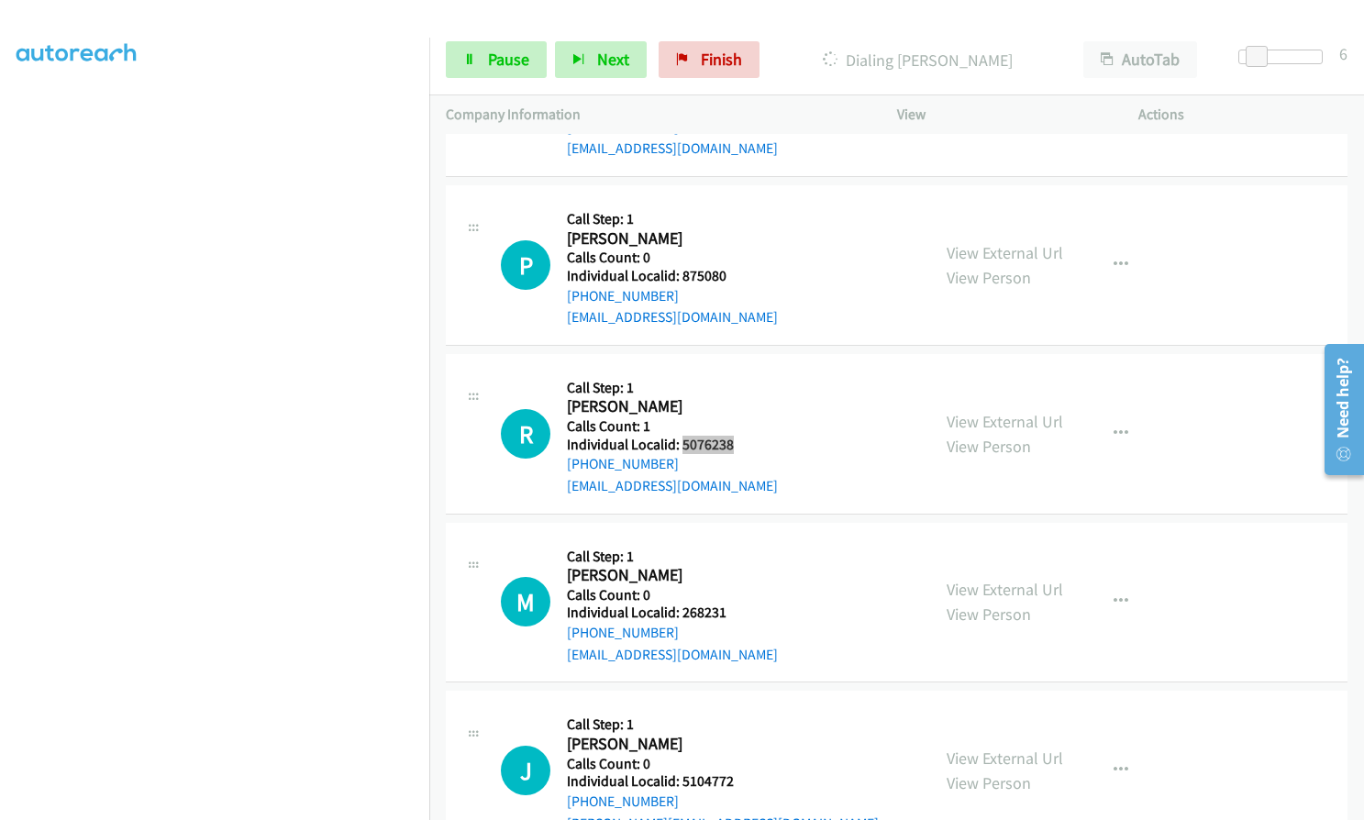
scroll to position [14971, 0]
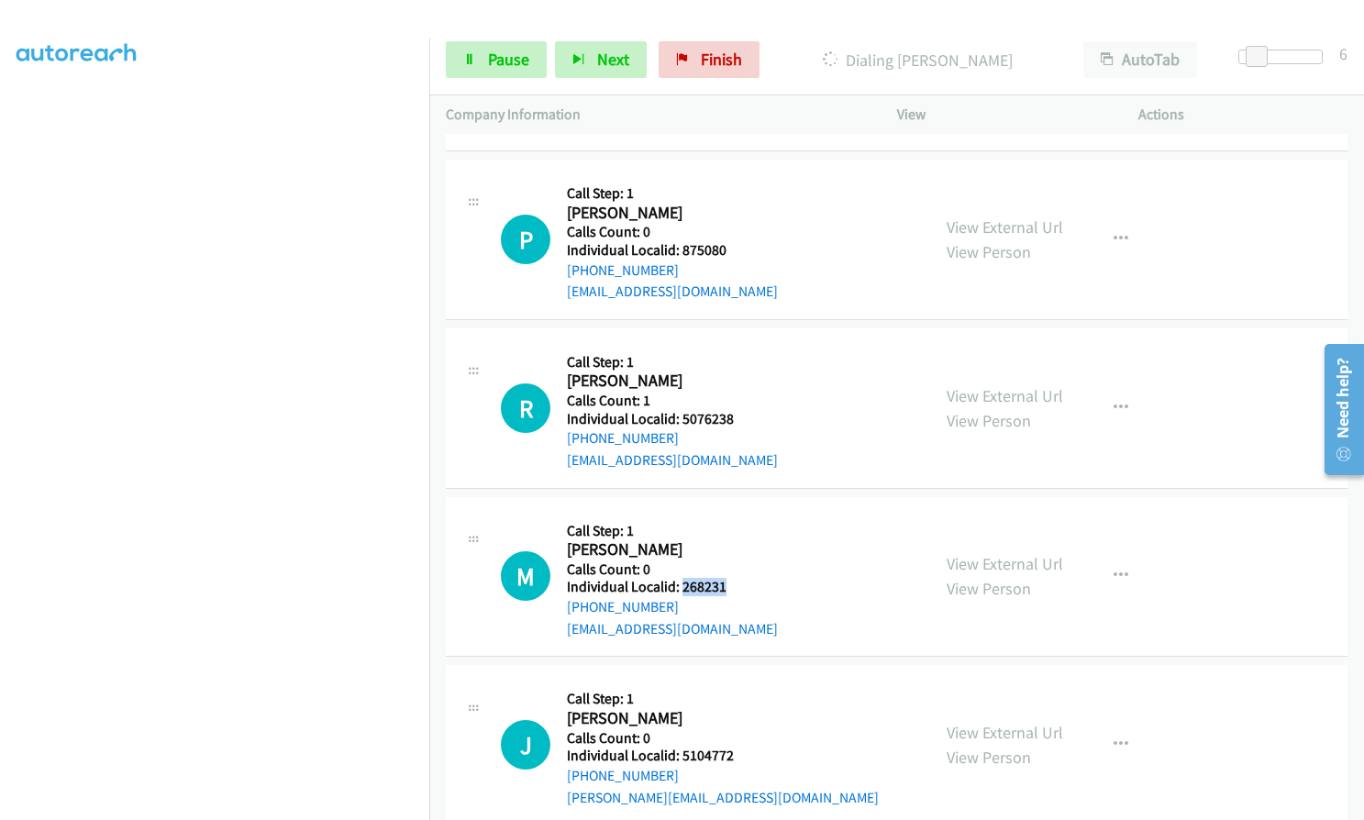
drag, startPoint x: 682, startPoint y: 519, endPoint x: 728, endPoint y: 516, distance: 46.9
click at [728, 516] on div "M Callback Scheduled Call Step: 1 Michael Stevens America/Los_Angeles Calls Cou…" at bounding box center [707, 577] width 413 height 127
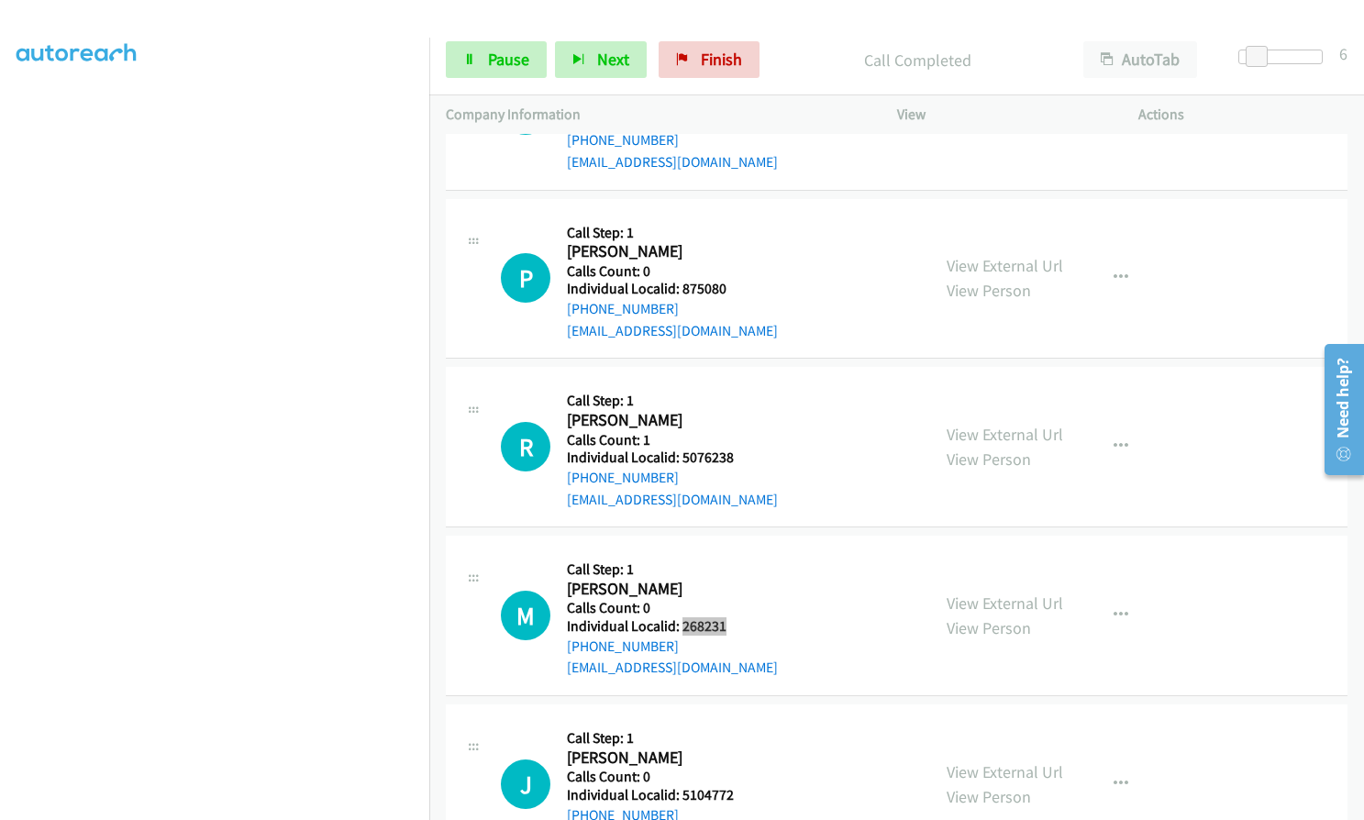
scroll to position [15010, 0]
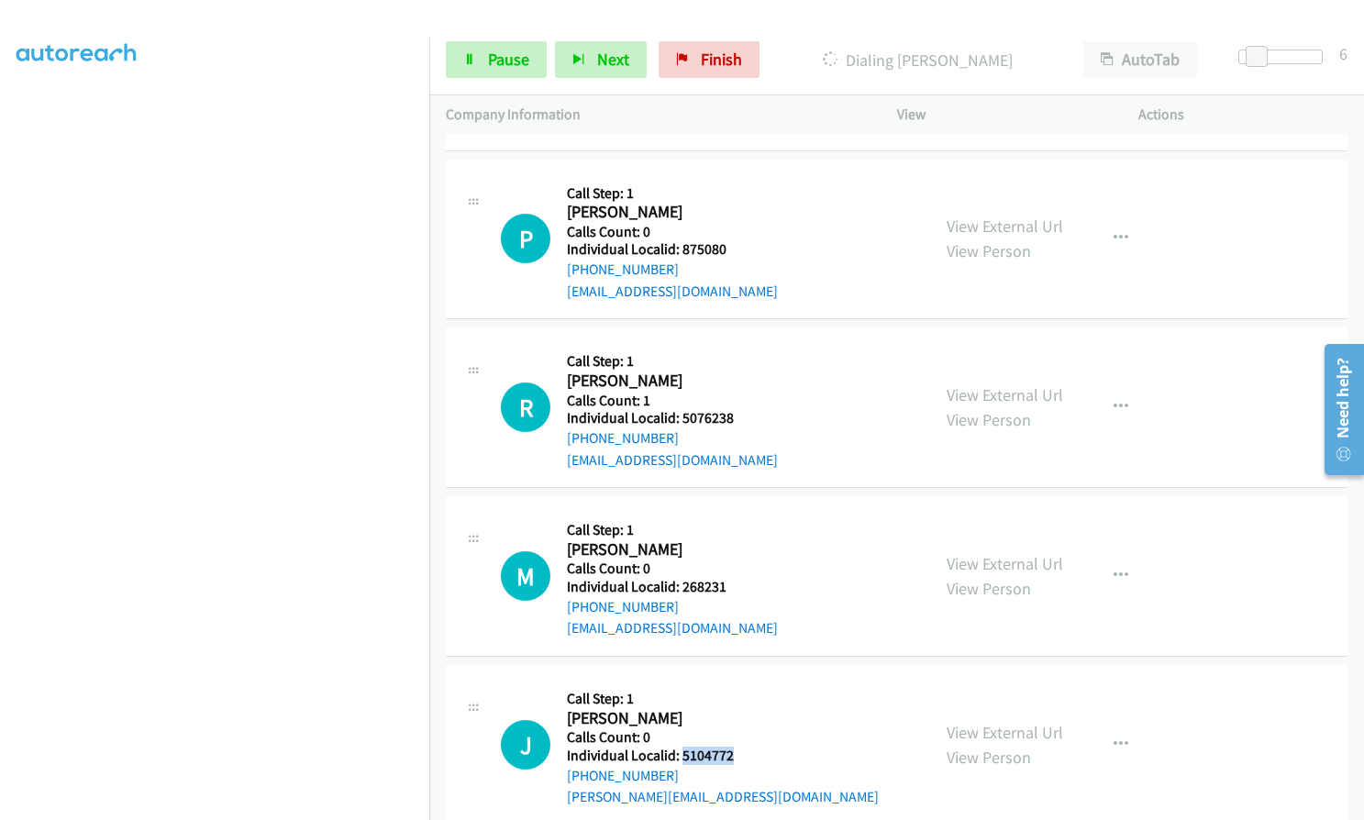
drag, startPoint x: 682, startPoint y: 690, endPoint x: 738, endPoint y: 689, distance: 56.9
click at [738, 689] on div "J Callback Scheduled Call Step: 1 John Wheeler America/Los_Angeles Calls Count:…" at bounding box center [707, 745] width 413 height 127
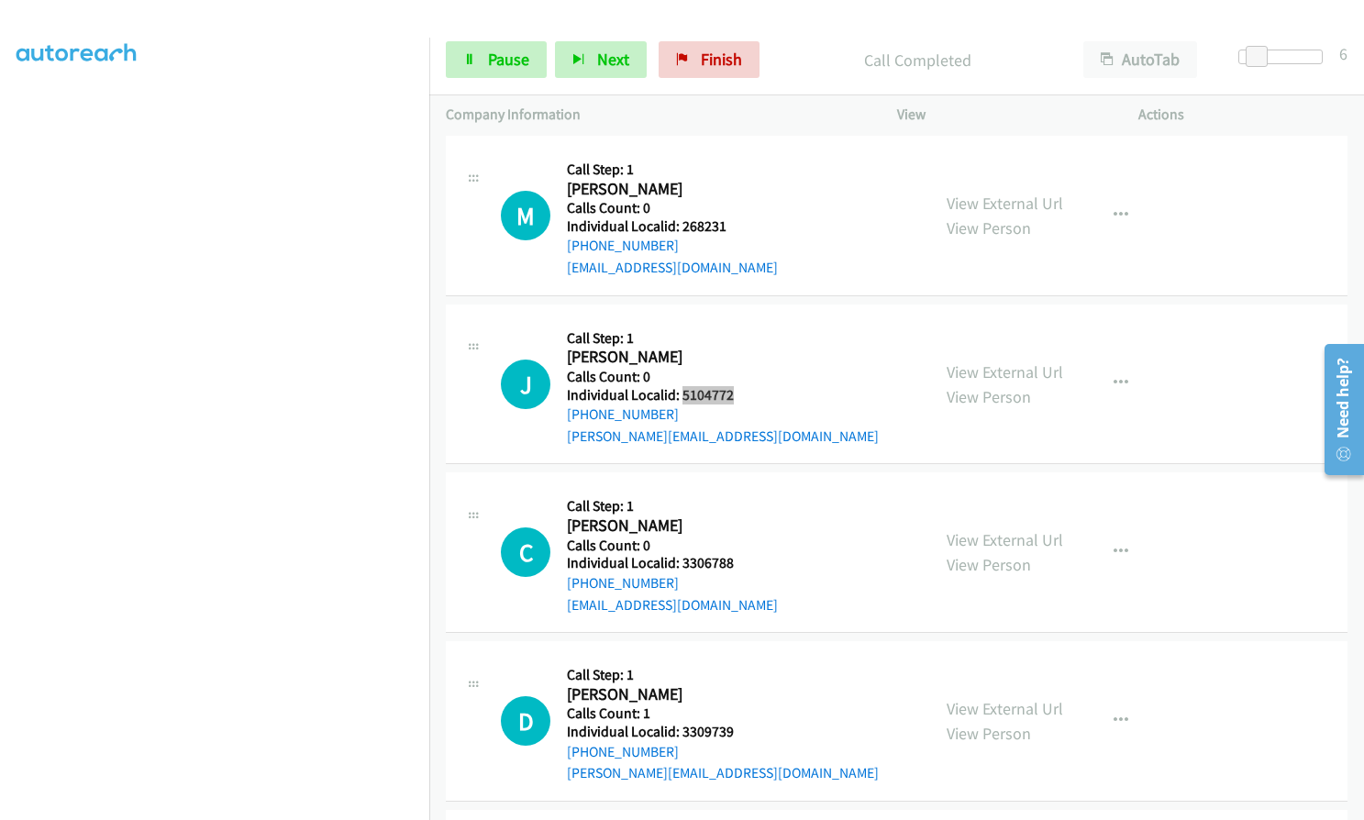
scroll to position [15416, 0]
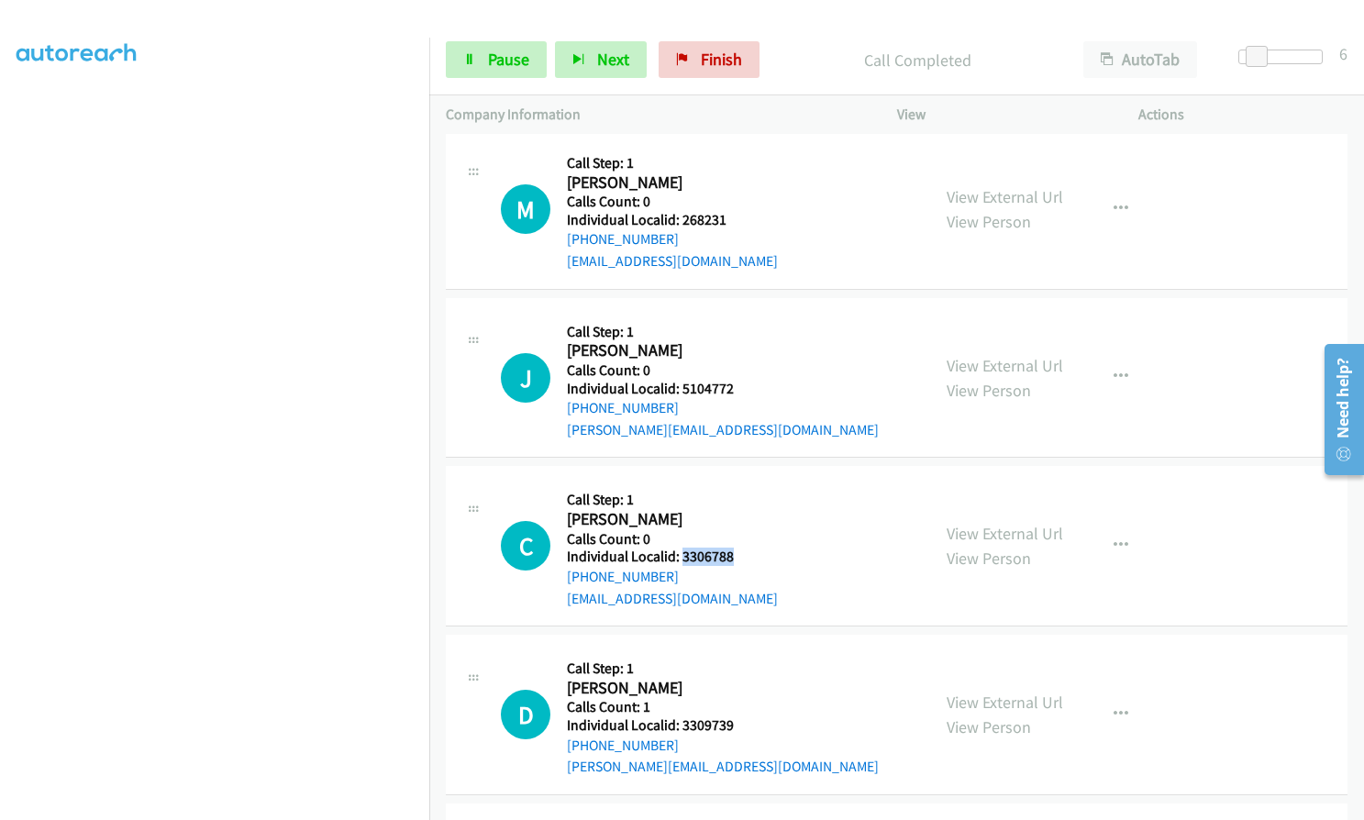
drag, startPoint x: 682, startPoint y: 488, endPoint x: 730, endPoint y: 490, distance: 48.7
click at [730, 548] on h5 "Individual Localid: 3306788" at bounding box center [672, 557] width 211 height 18
drag, startPoint x: 695, startPoint y: 654, endPoint x: 740, endPoint y: 654, distance: 44.9
click at [740, 654] on div "D Callback Scheduled Call Step: 1 David Layne America/Los_Angeles Calls Count: …" at bounding box center [707, 714] width 413 height 127
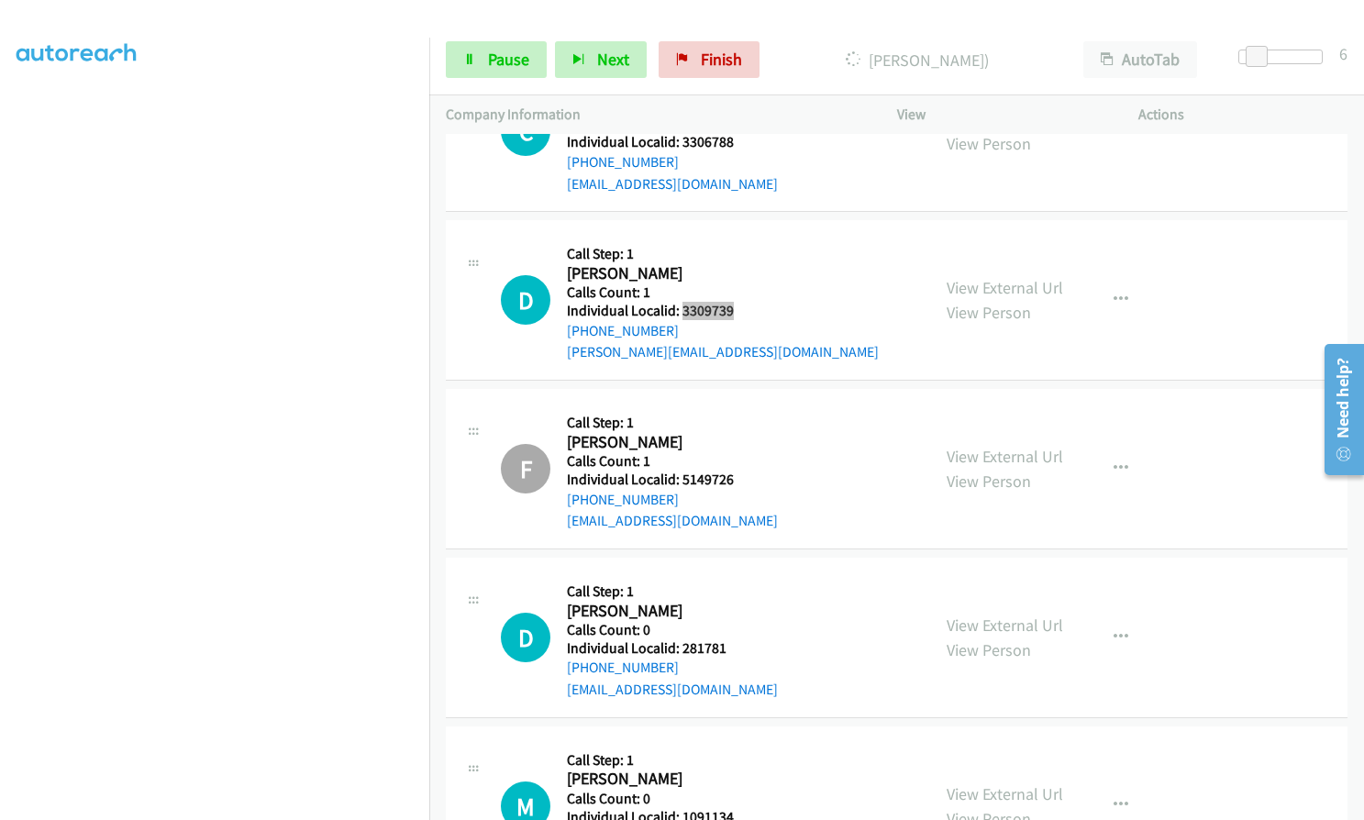
scroll to position [15875, 0]
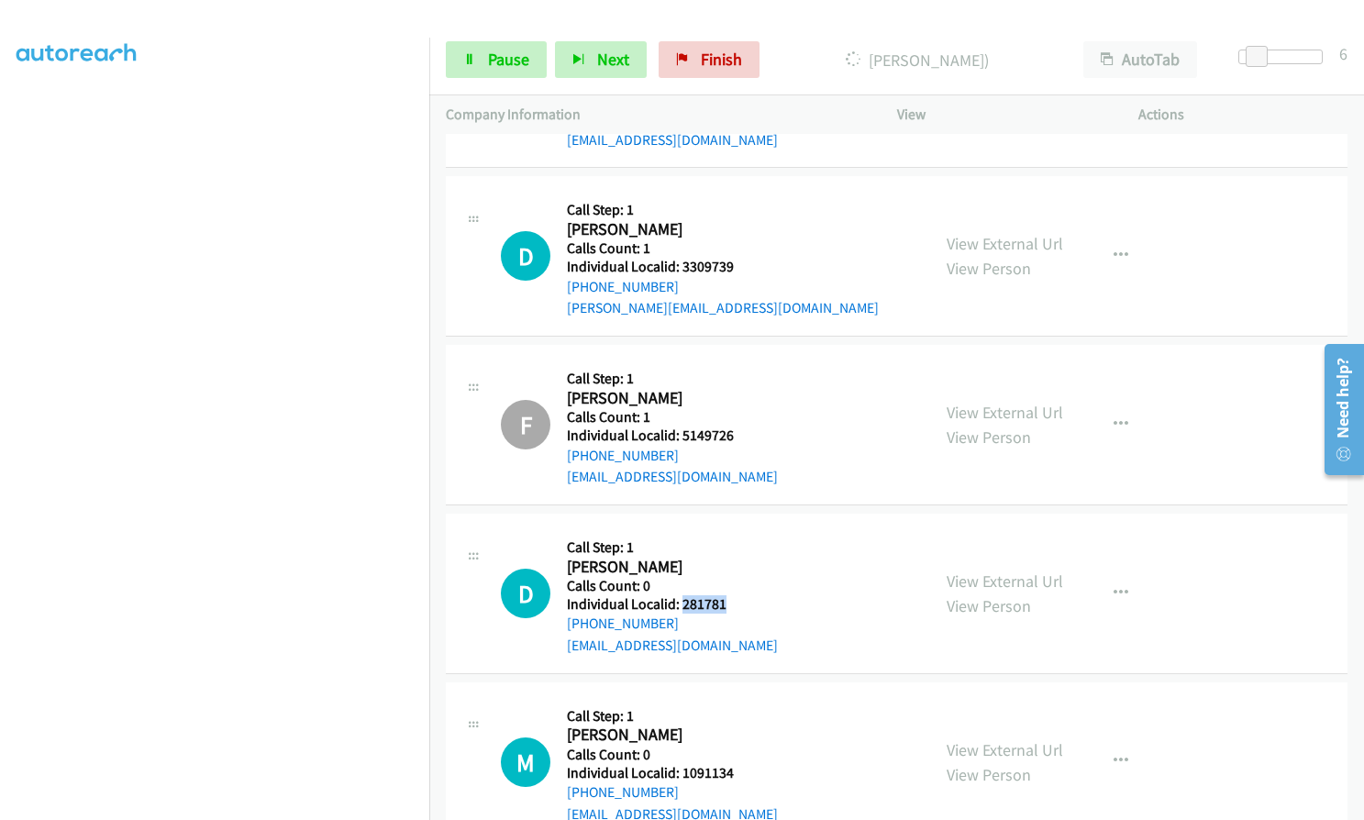
drag, startPoint x: 681, startPoint y: 537, endPoint x: 736, endPoint y: 537, distance: 55.0
click at [736, 537] on div "D Callback Scheduled Call Step: 1 David Tsang America/Los_Angeles Calls Count: …" at bounding box center [707, 593] width 413 height 127
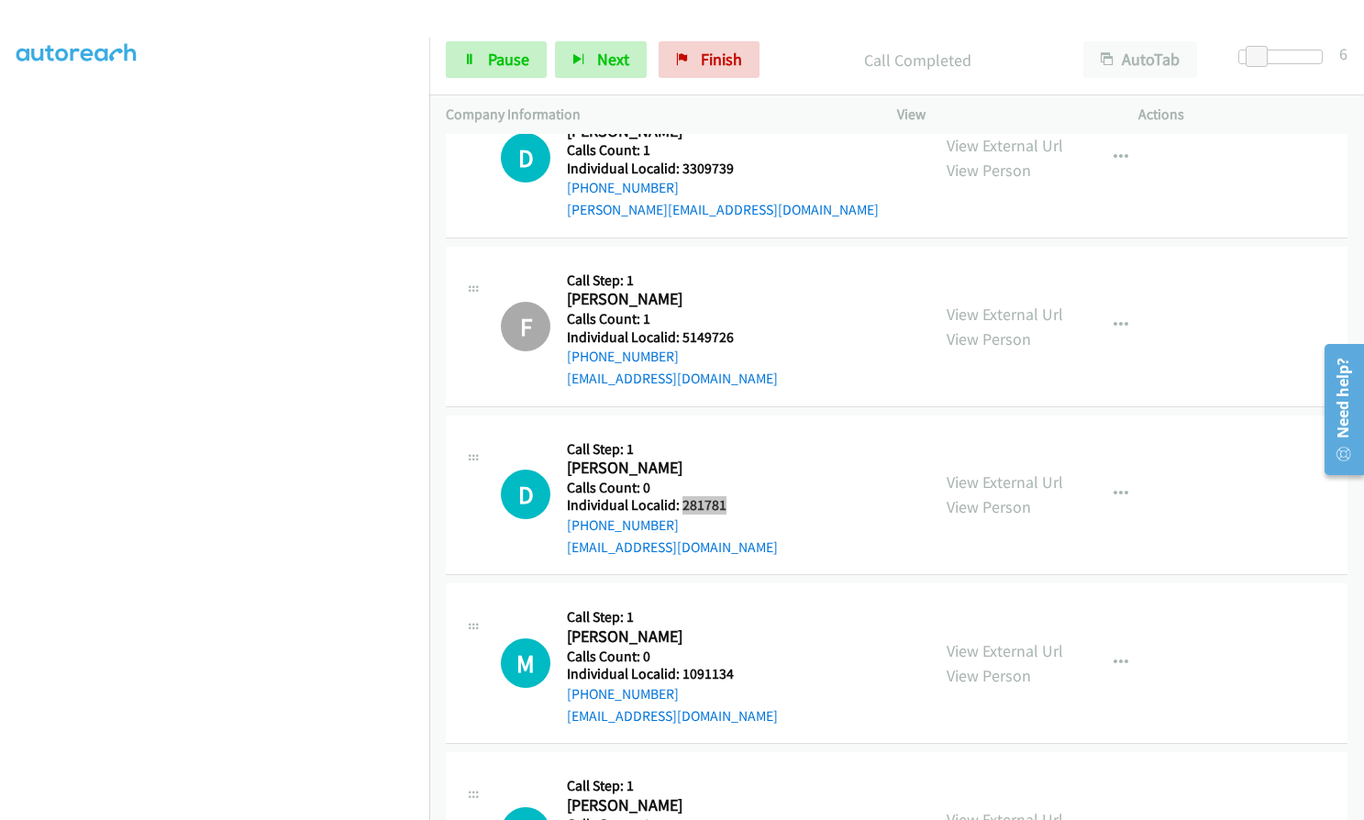
scroll to position [16052, 0]
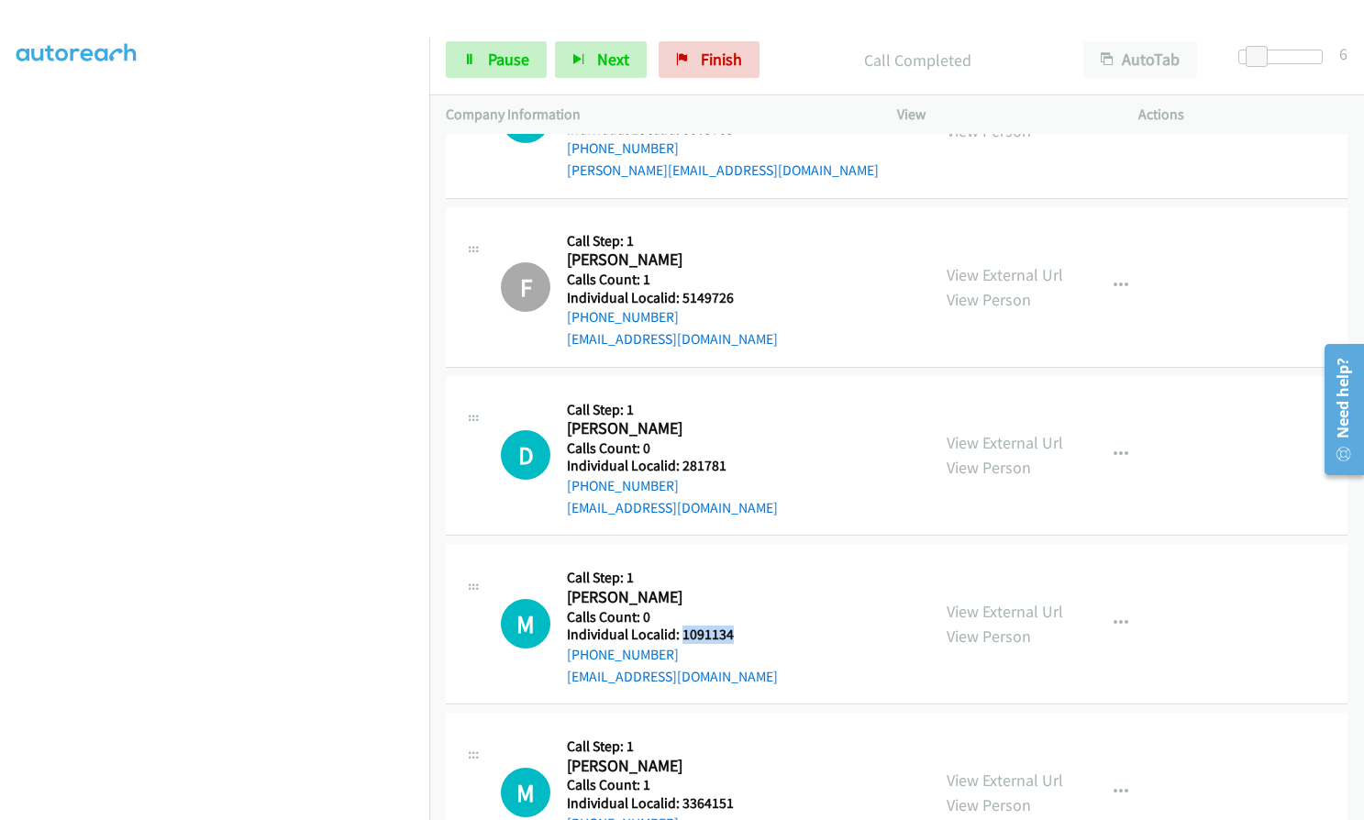
drag, startPoint x: 681, startPoint y: 566, endPoint x: 736, endPoint y: 568, distance: 55.1
click at [736, 568] on div "M Callback Scheduled Call Step: 1 Martin Kniep America/Phoenix Calls Count: 0 I…" at bounding box center [707, 623] width 413 height 127
drag, startPoint x: 682, startPoint y: 732, endPoint x: 734, endPoint y: 732, distance: 52.3
click at [734, 794] on h5 "Individual Localid: 3364151" at bounding box center [672, 803] width 211 height 18
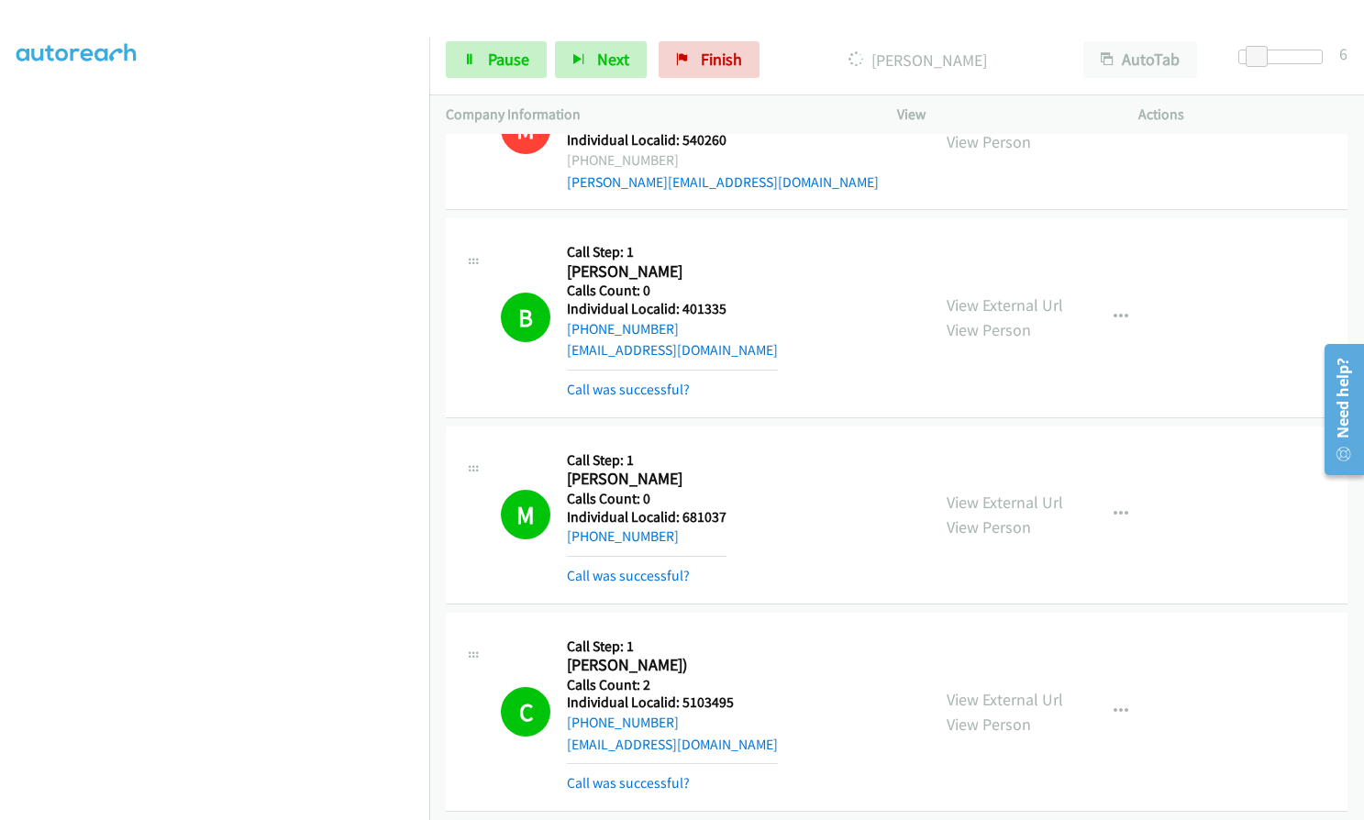
scroll to position [13417, 0]
drag, startPoint x: 676, startPoint y: 243, endPoint x: 725, endPoint y: 246, distance: 48.7
click at [725, 246] on div "B Callback Scheduled Call Step: 1 Barry Wray America/New_York Calls Count: 0 In…" at bounding box center [707, 316] width 413 height 165
drag, startPoint x: 680, startPoint y: 447, endPoint x: 742, endPoint y: 447, distance: 62.4
click at [742, 447] on div "M Callback Scheduled Call Step: 1 Michael Keith America/Chicago Calls Count: 0 …" at bounding box center [707, 514] width 413 height 144
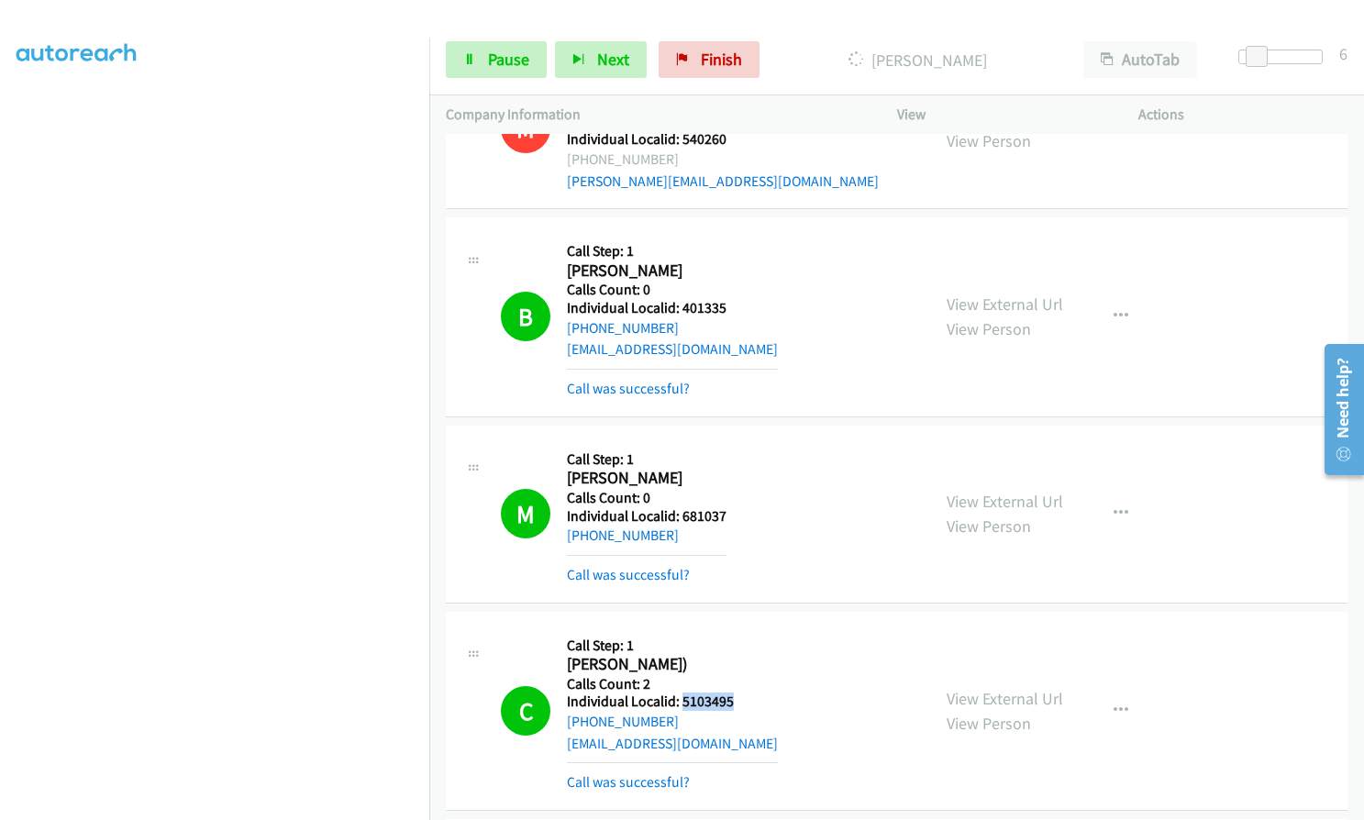
drag, startPoint x: 681, startPoint y: 638, endPoint x: 731, endPoint y: 630, distance: 51.0
click at [731, 630] on div "C Callback Scheduled Call Step: 1 Charles Burgess (Jr.) America/New_York Calls …" at bounding box center [707, 710] width 413 height 165
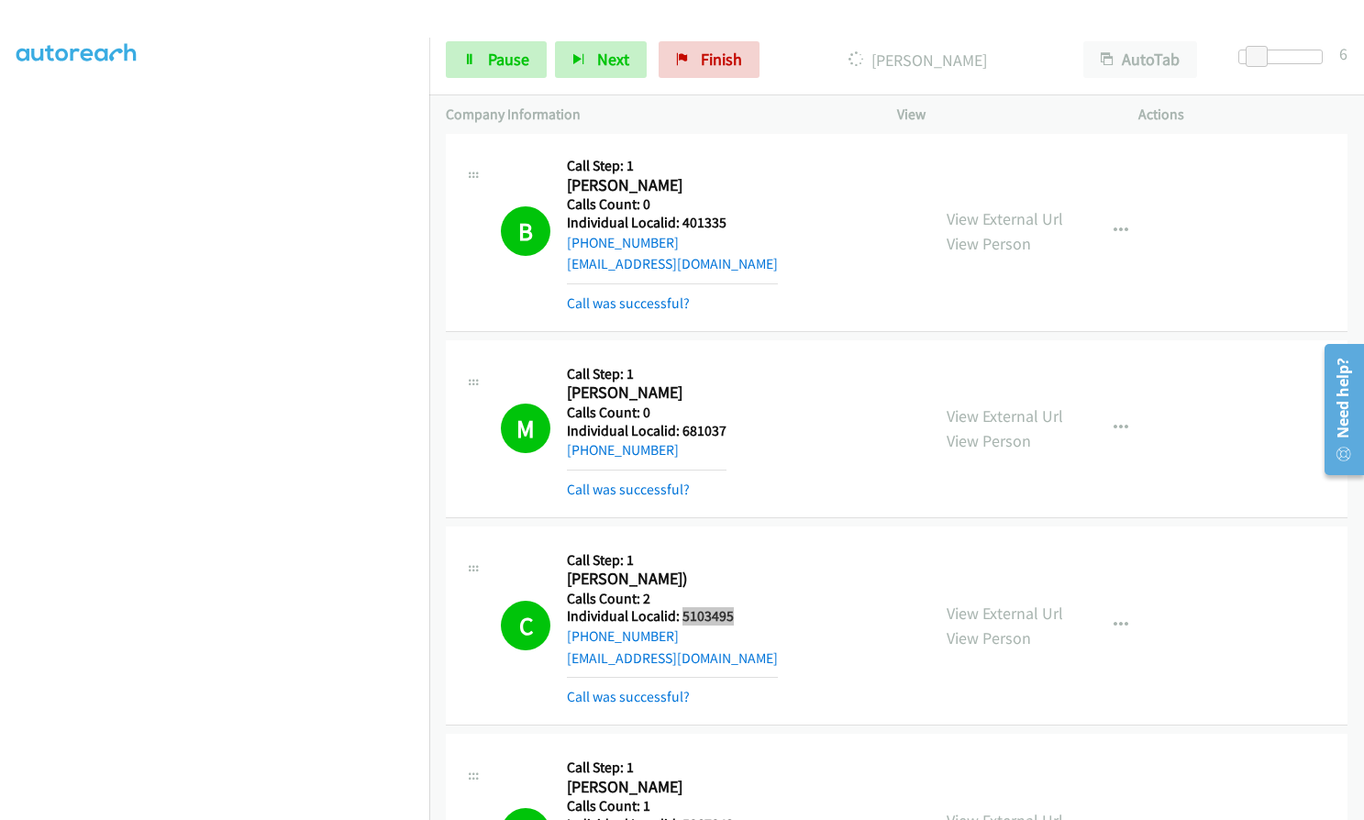
scroll to position [13806, 0]
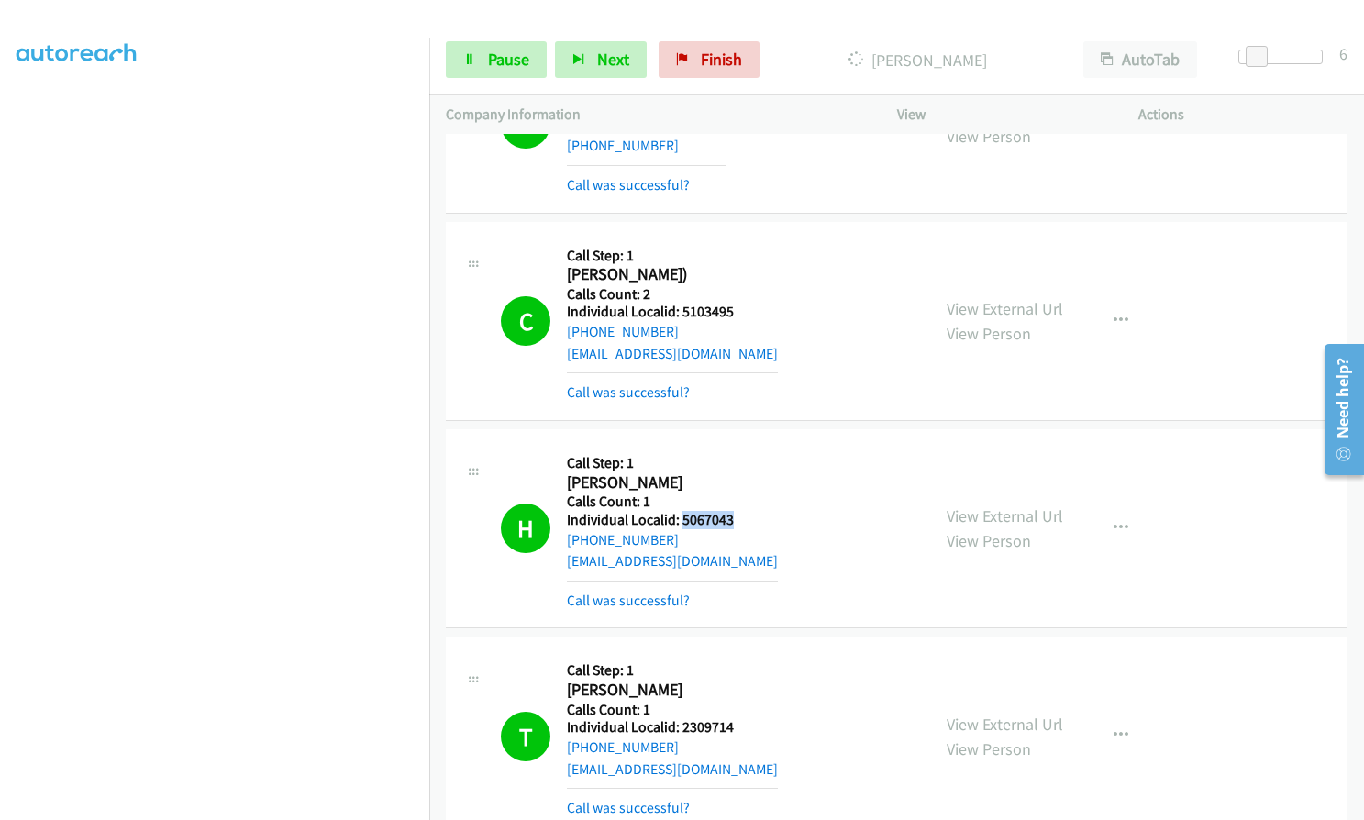
drag, startPoint x: 686, startPoint y: 452, endPoint x: 735, endPoint y: 452, distance: 48.6
click at [735, 452] on div "H Callback Scheduled Call Step: 1 Howard Kennard America/New_York Calls Count: …" at bounding box center [707, 528] width 413 height 165
drag, startPoint x: 680, startPoint y: 664, endPoint x: 735, endPoint y: 659, distance: 55.3
click at [735, 659] on div "T Callback Scheduled Call Step: 1 Troy Fowlkes America/New_York Calls Count: 1 …" at bounding box center [707, 735] width 413 height 165
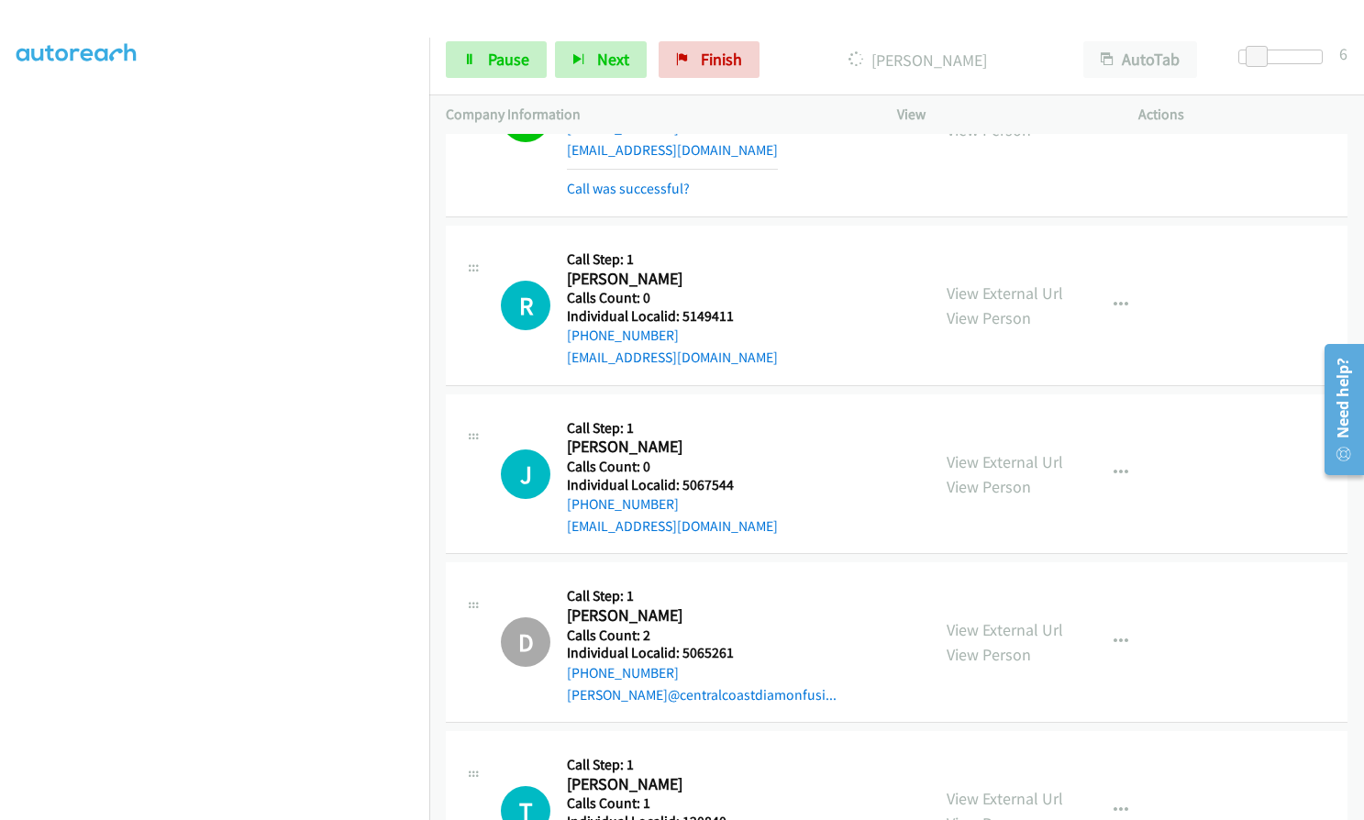
scroll to position [14472, 0]
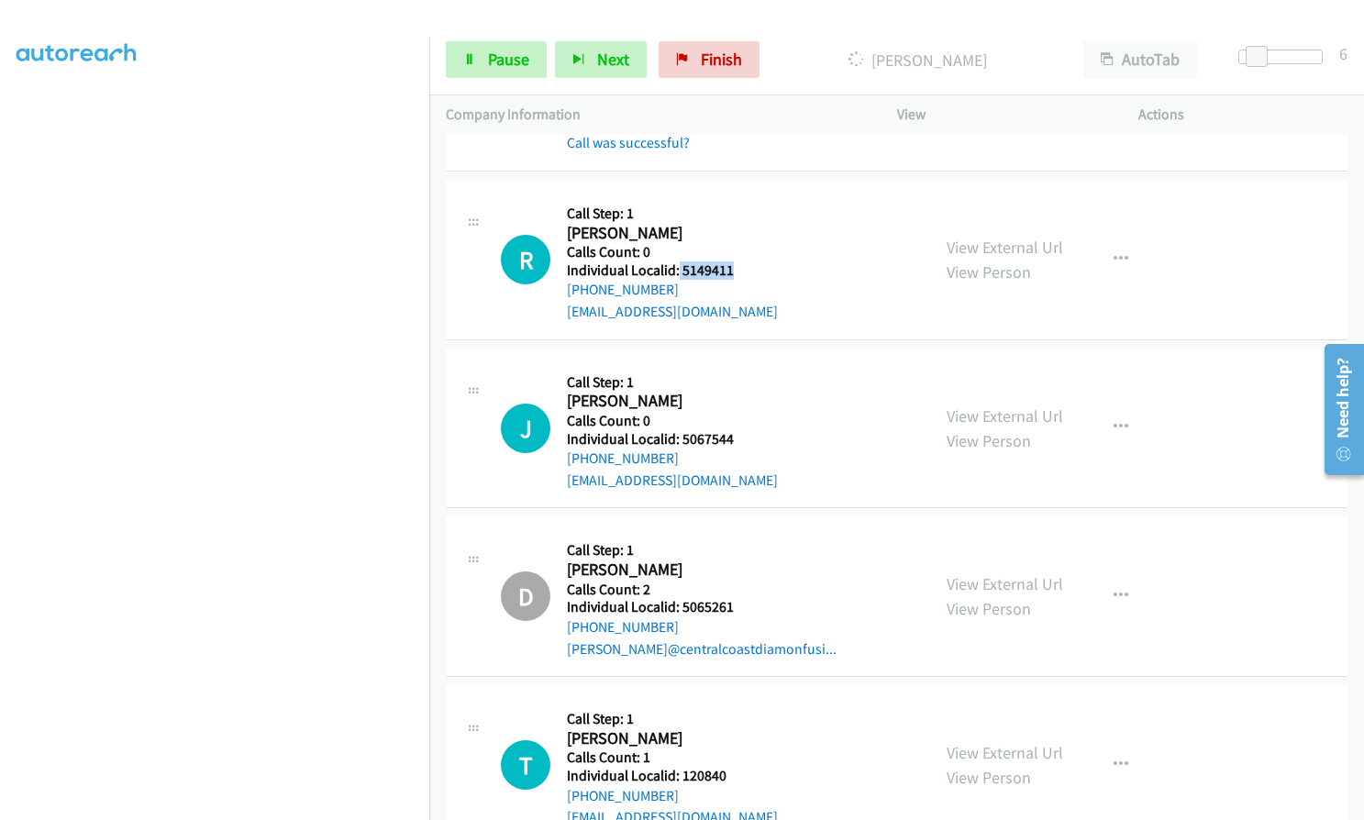
drag, startPoint x: 678, startPoint y: 203, endPoint x: 740, endPoint y: 203, distance: 62.4
click at [740, 203] on div "R Callback Scheduled Call Step: 1 Riley Cox America/Los_Angeles Calls Count: 0 …" at bounding box center [707, 259] width 413 height 127
click at [506, 64] on span "Pause" at bounding box center [508, 59] width 41 height 21
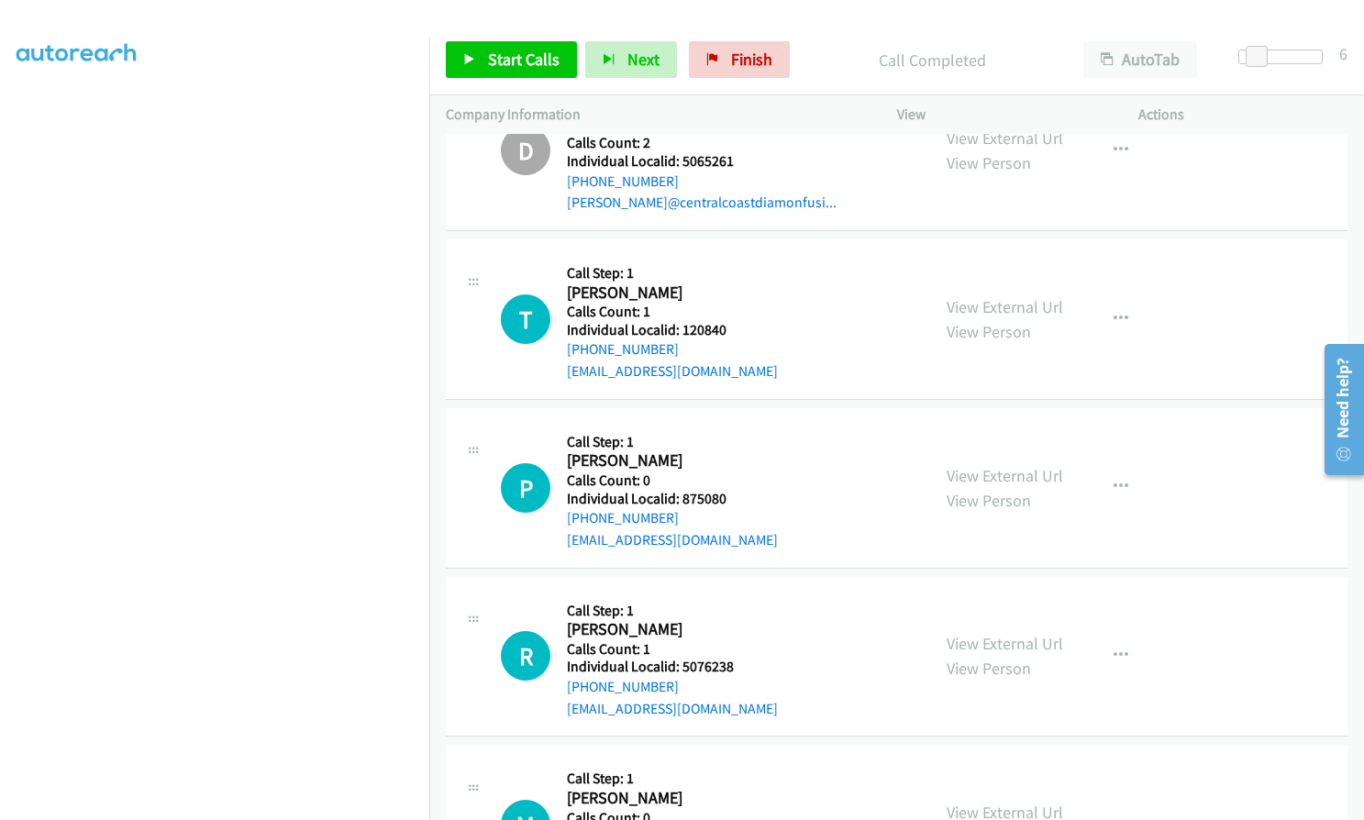
scroll to position [15022, 0]
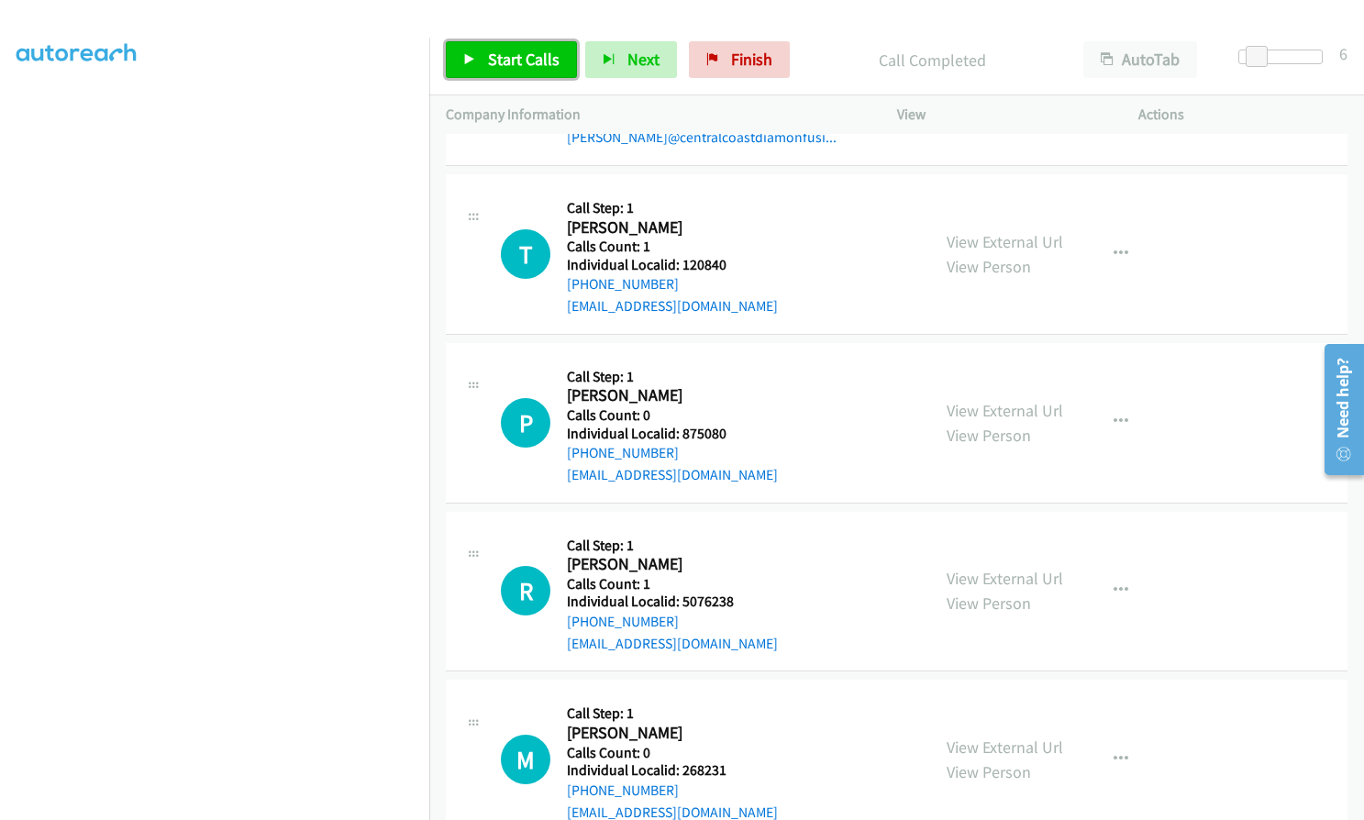
click at [500, 63] on span "Start Calls" at bounding box center [524, 59] width 72 height 21
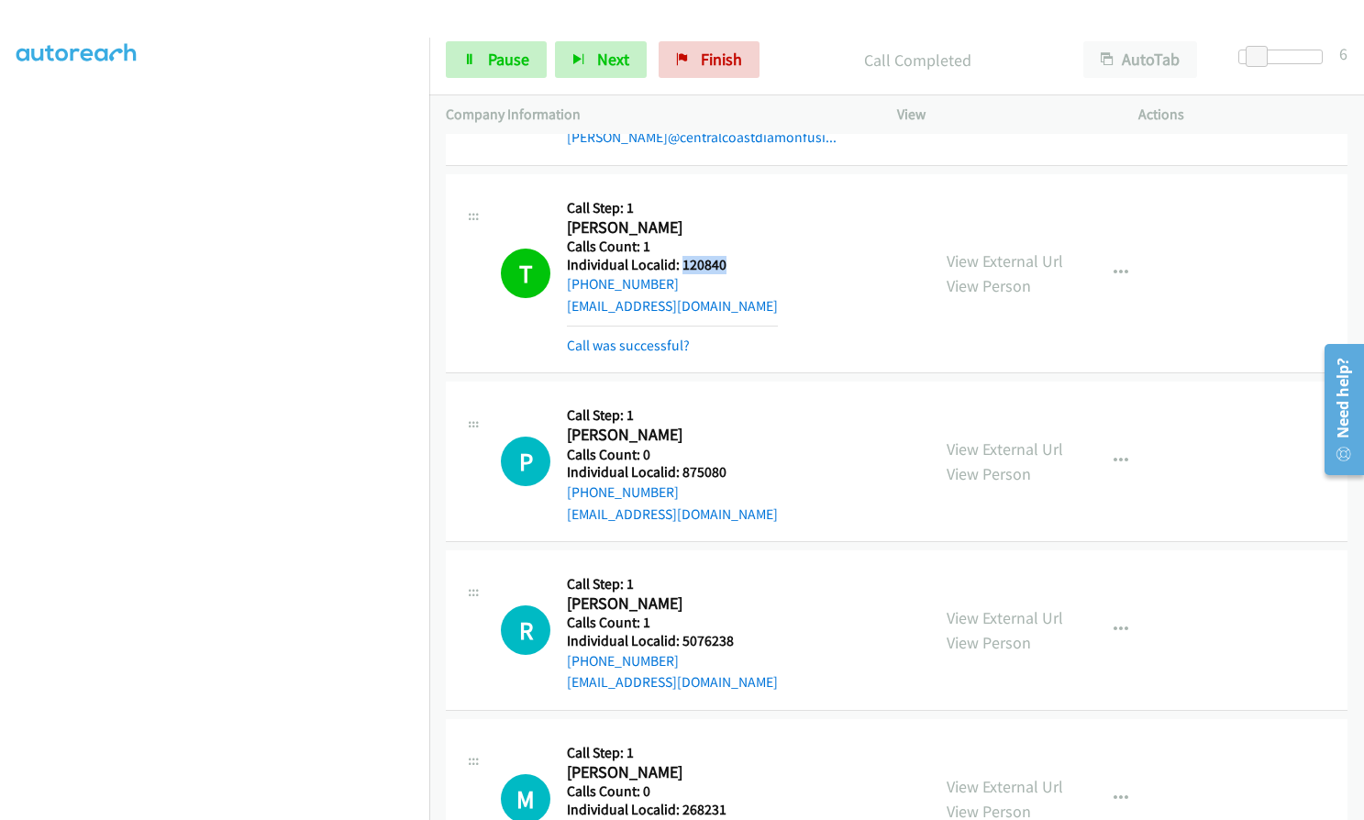
drag, startPoint x: 682, startPoint y: 198, endPoint x: 737, endPoint y: 196, distance: 55.1
click at [741, 196] on div "T Callback Scheduled Call Step: 1 Tim Nowak America/Los_Angeles Calls Count: 1 …" at bounding box center [707, 273] width 413 height 165
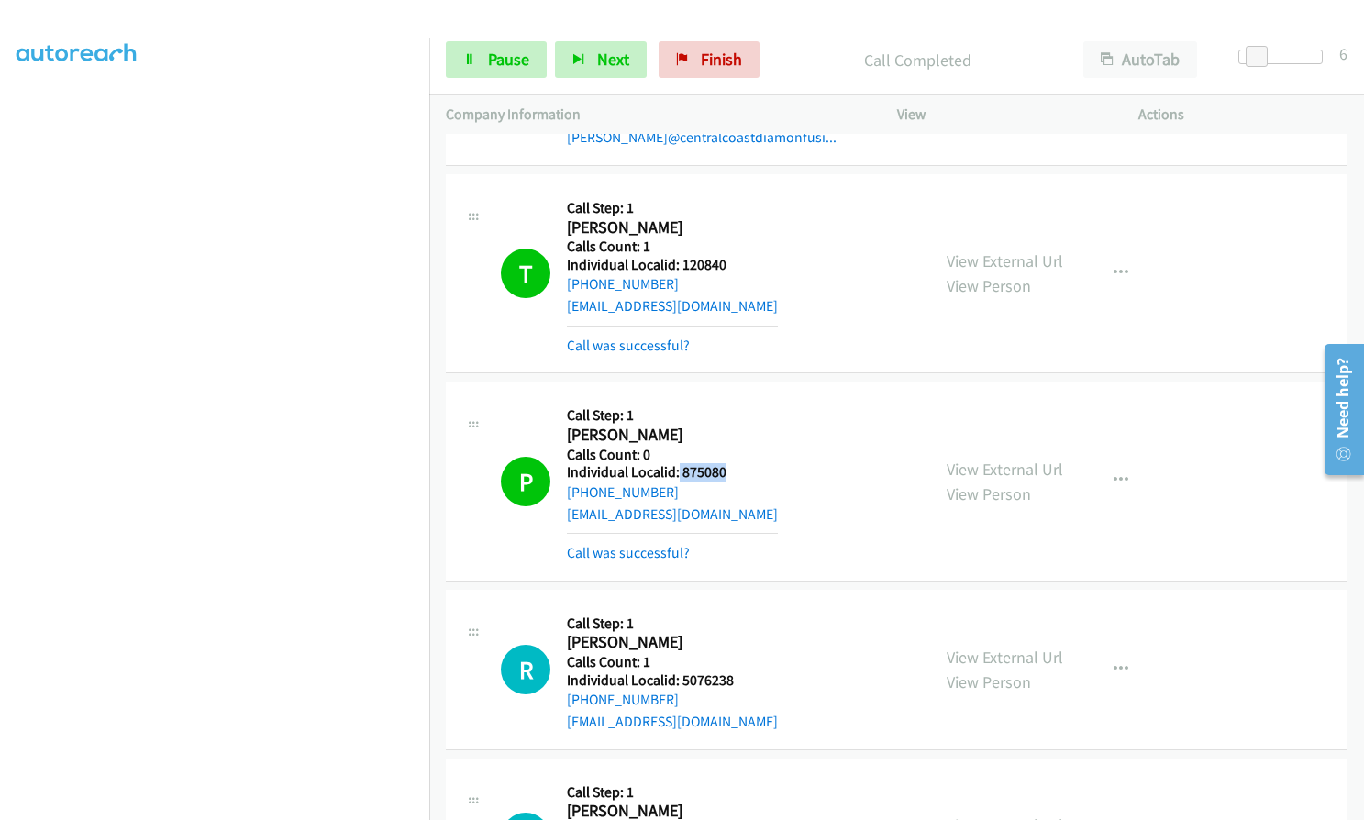
drag, startPoint x: 678, startPoint y: 405, endPoint x: 739, endPoint y: 404, distance: 61.5
click at [739, 404] on div "P Callback Scheduled Call Step: 1 Paul Silliman America/Los_Angeles Calls Count…" at bounding box center [707, 480] width 413 height 165
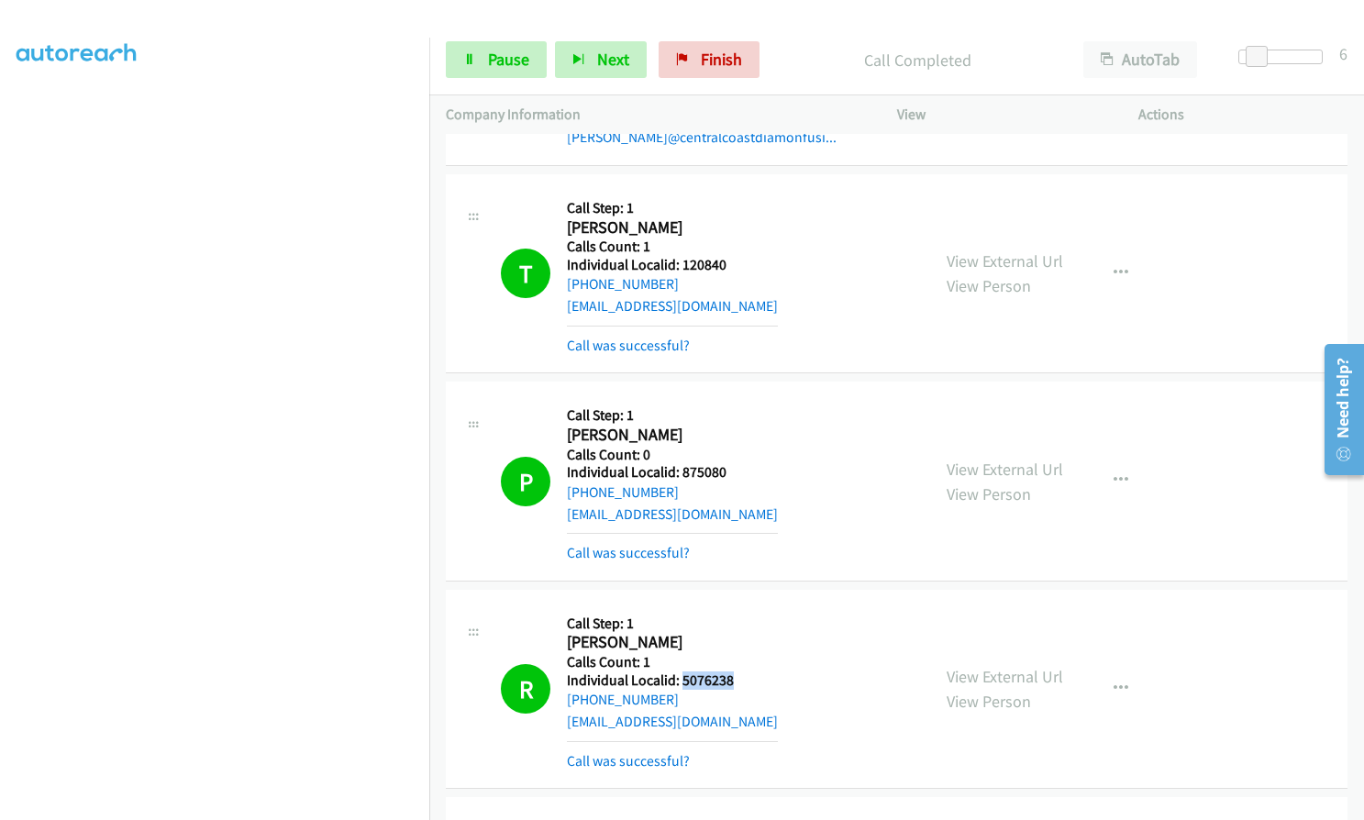
drag, startPoint x: 681, startPoint y: 612, endPoint x: 742, endPoint y: 611, distance: 61.5
click at [742, 611] on div "R Callback Scheduled Call Step: 1 Ryan Murphy America/Los_Angeles Calls Count: …" at bounding box center [707, 688] width 413 height 165
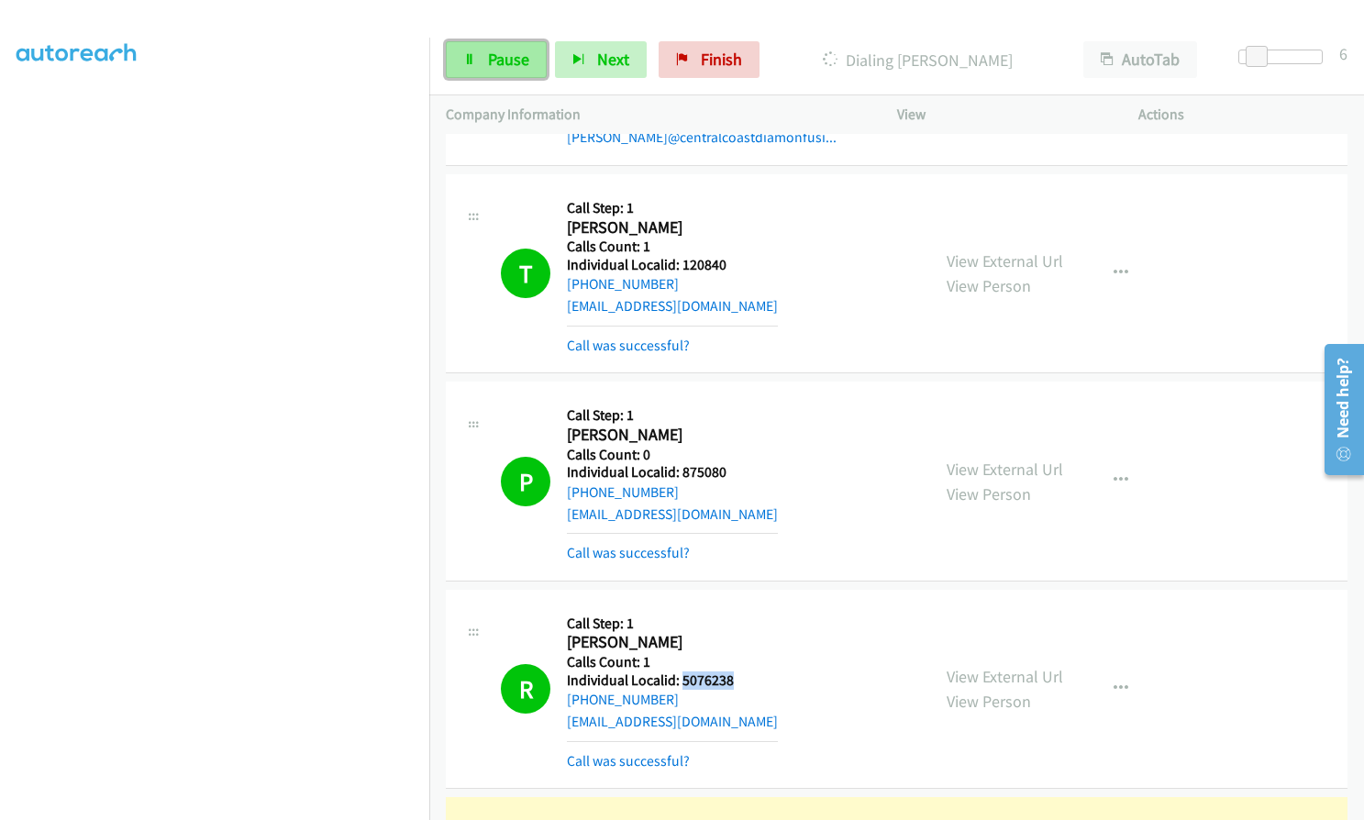
click at [510, 57] on span "Pause" at bounding box center [508, 59] width 41 height 21
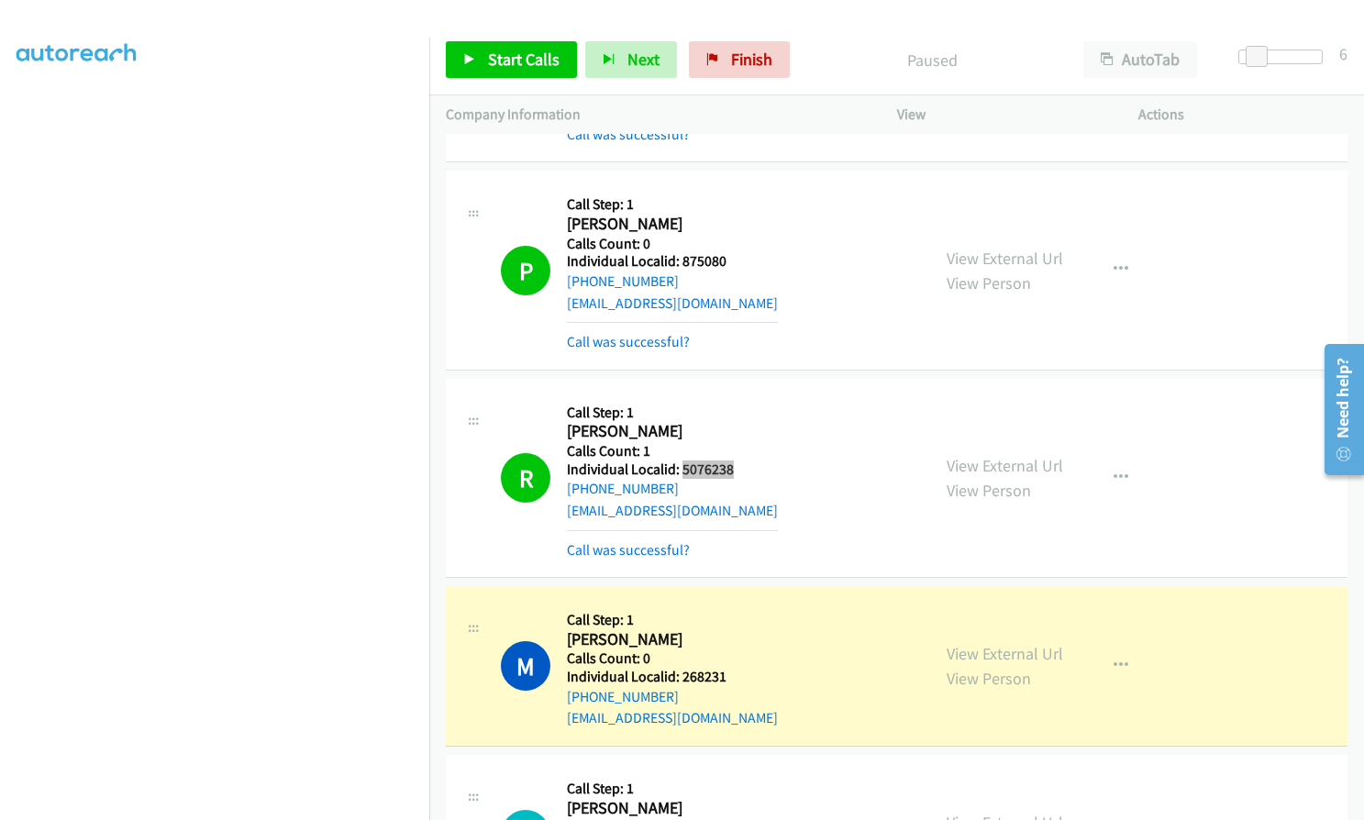
scroll to position [15251, 0]
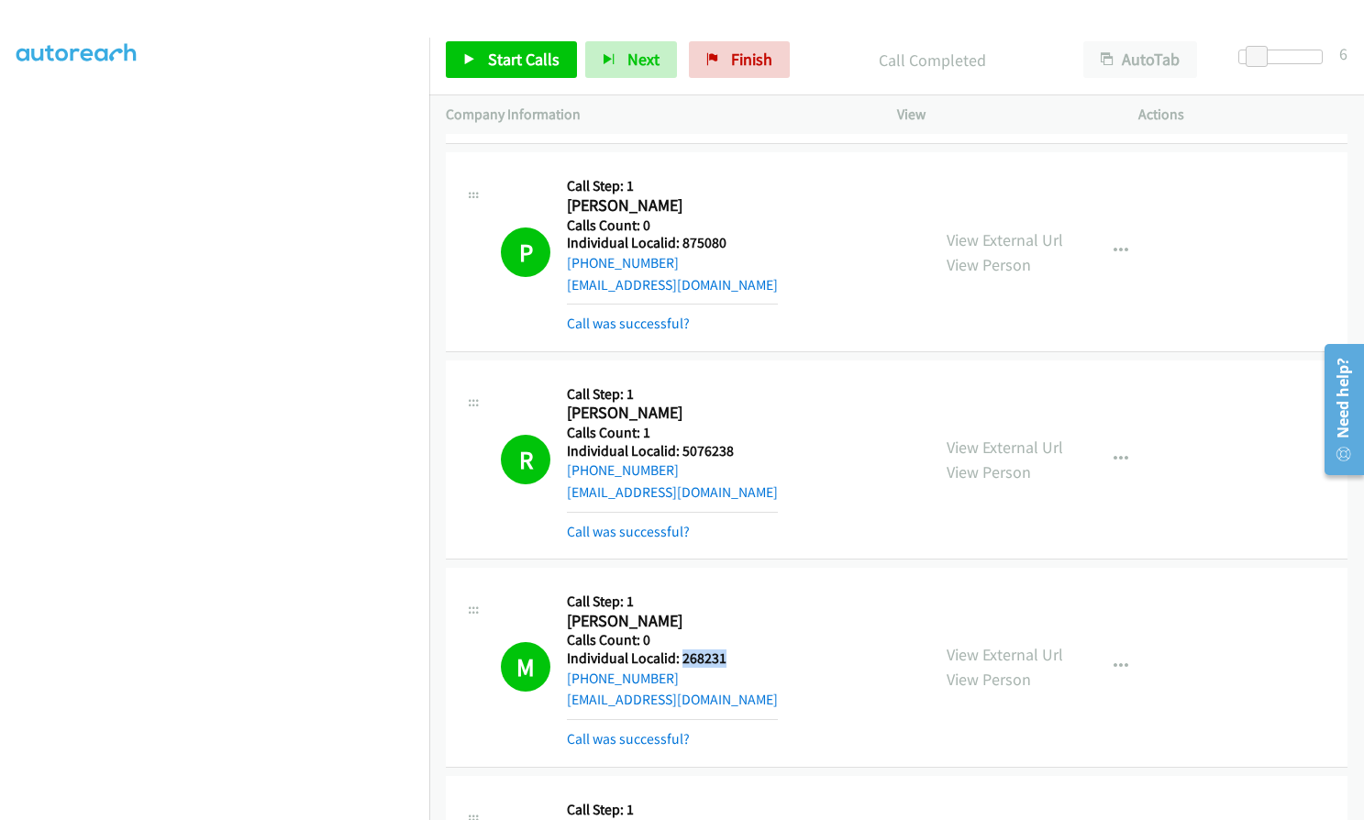
drag, startPoint x: 679, startPoint y: 592, endPoint x: 727, endPoint y: 588, distance: 47.8
click at [727, 588] on div "M Callback Scheduled Call Step: 1 Michael Stevens America/Los_Angeles Calls Cou…" at bounding box center [707, 666] width 413 height 165
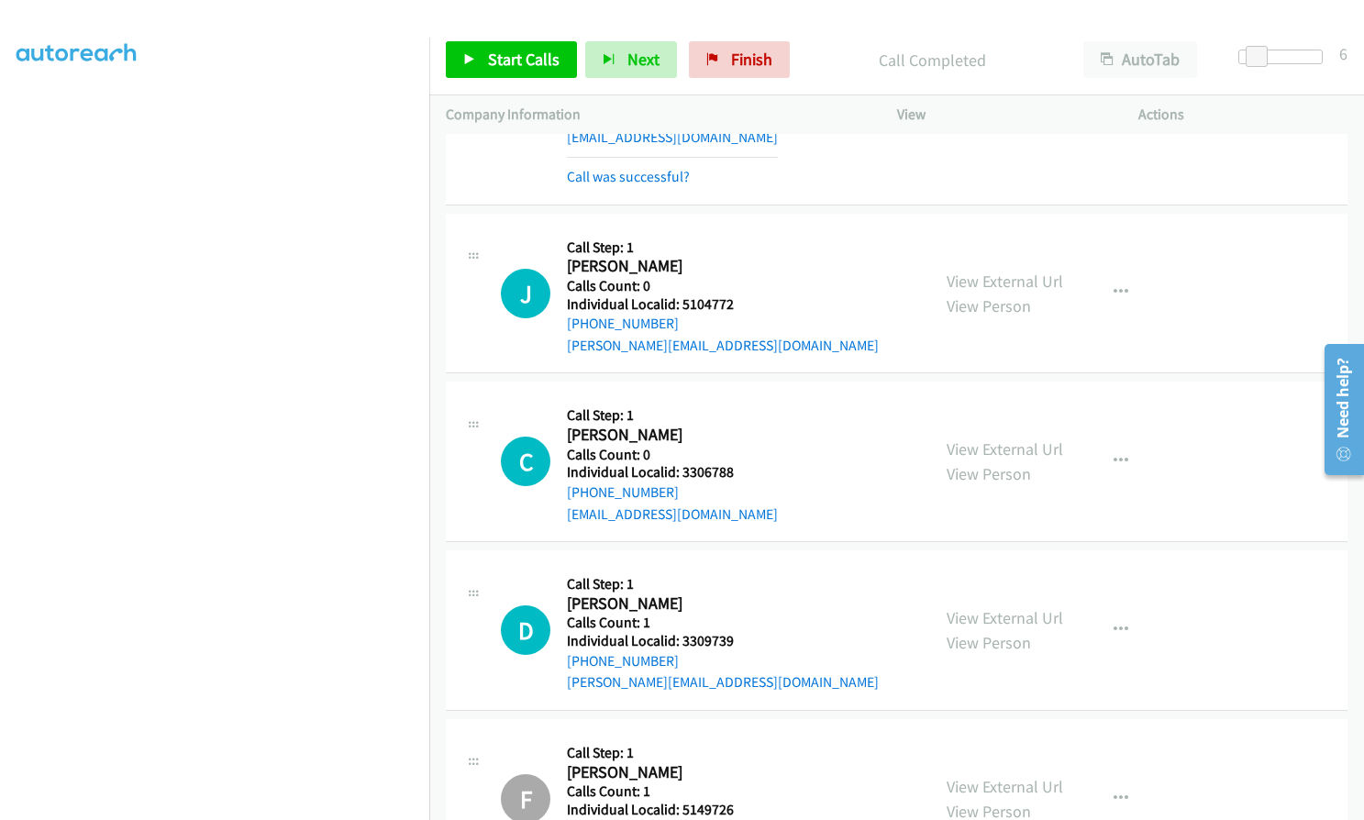
scroll to position [15825, 0]
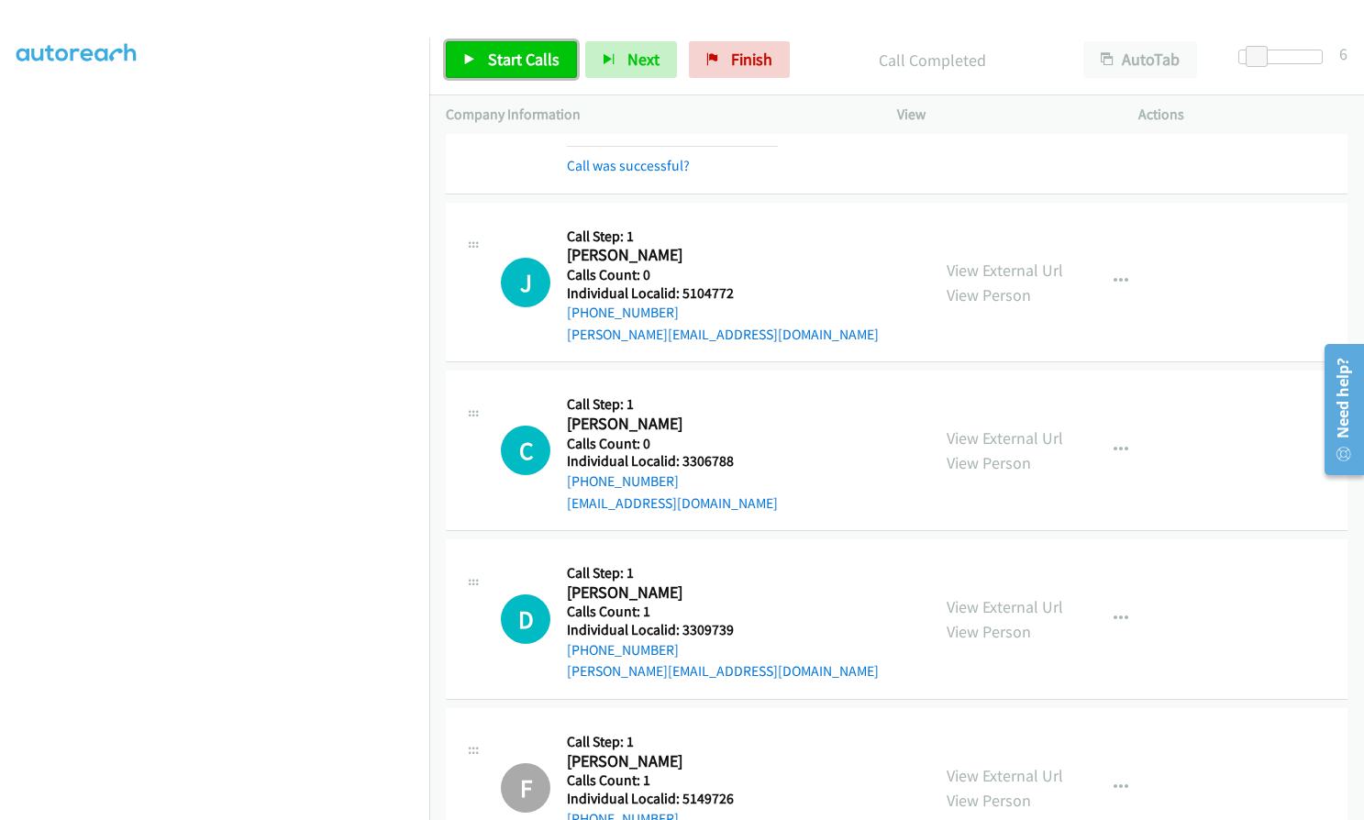
click at [520, 55] on span "Start Calls" at bounding box center [524, 59] width 72 height 21
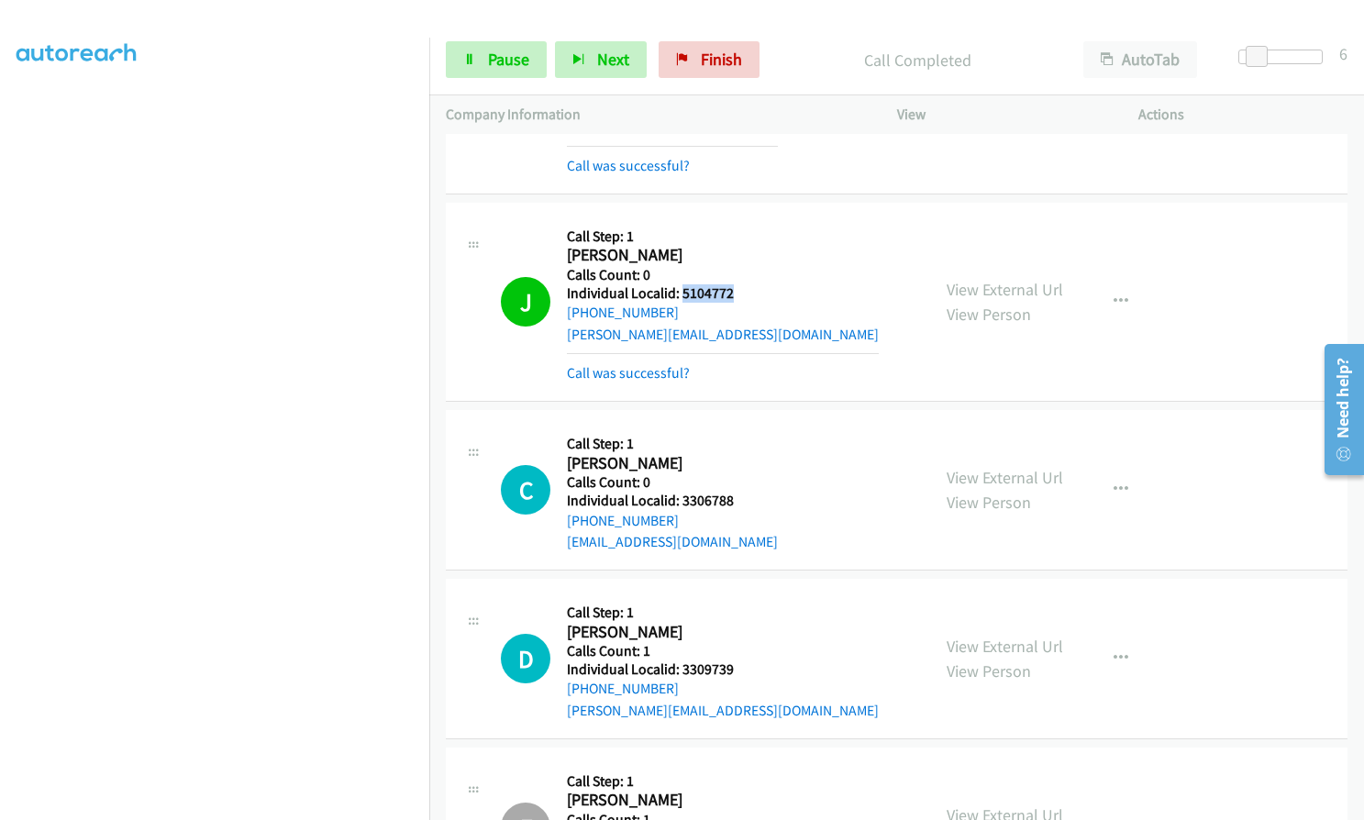
drag, startPoint x: 681, startPoint y: 229, endPoint x: 741, endPoint y: 228, distance: 60.5
click at [741, 228] on div "J Callback Scheduled Call Step: 1 John Wheeler America/Los_Angeles Calls Count:…" at bounding box center [707, 301] width 413 height 165
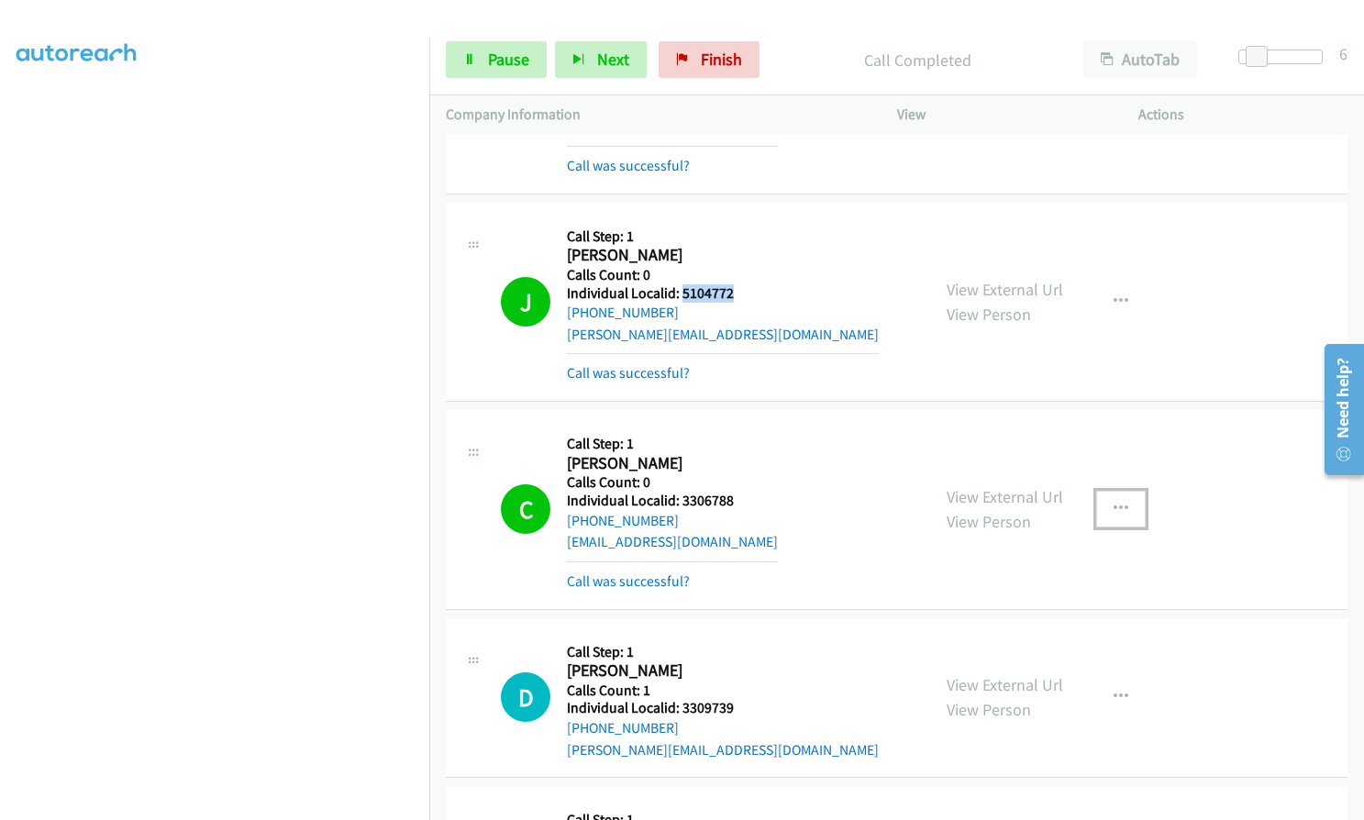
click at [1117, 491] on button "button" at bounding box center [1121, 509] width 50 height 37
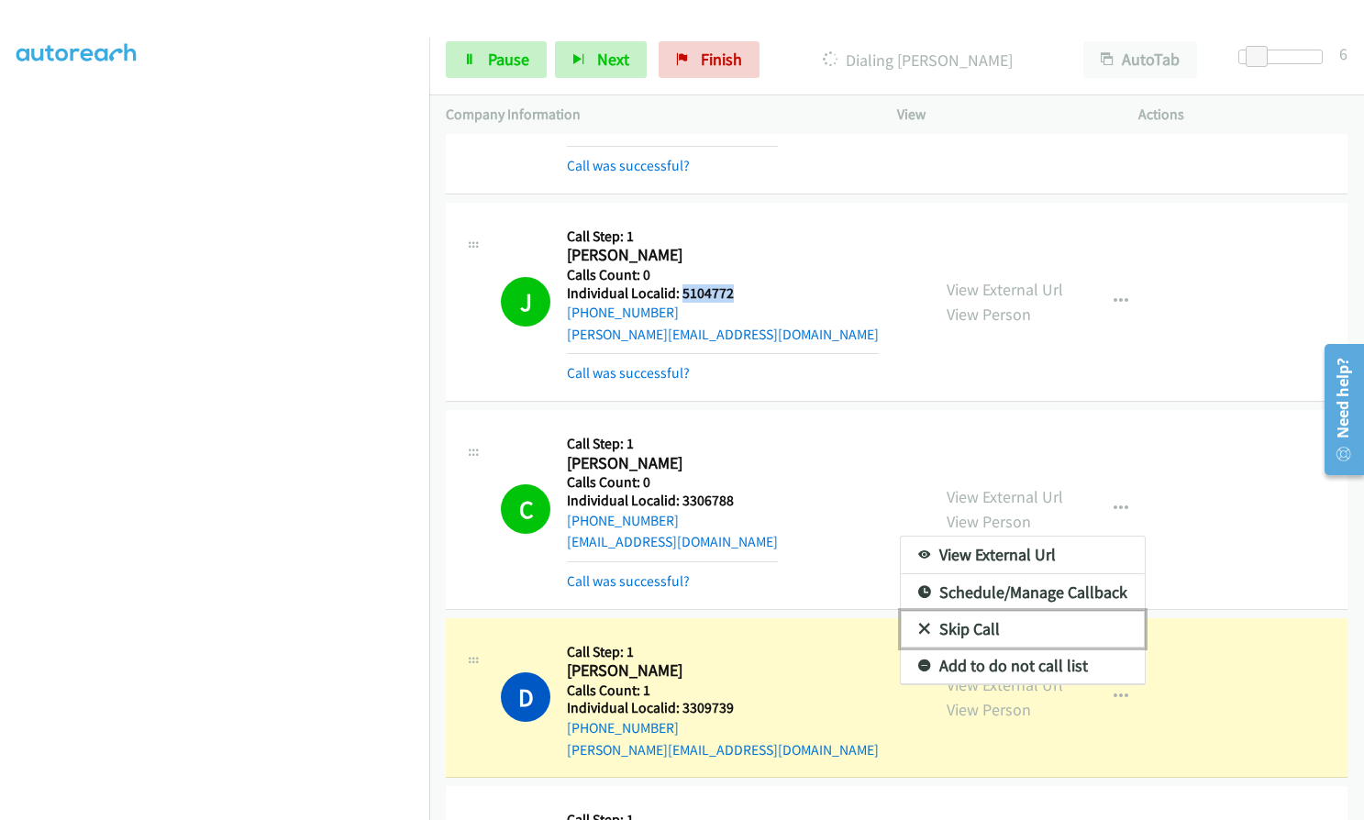
click at [919, 624] on icon at bounding box center [924, 630] width 13 height 13
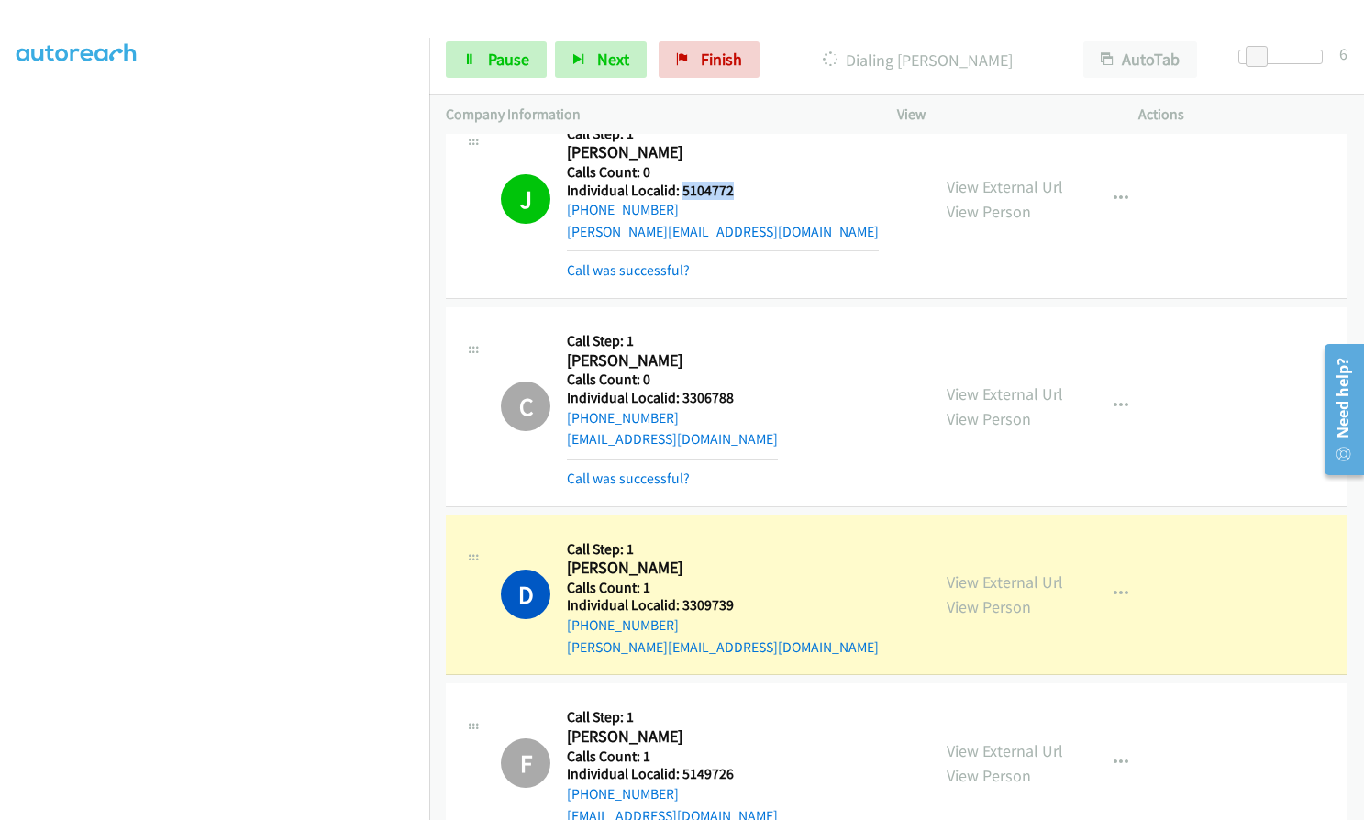
scroll to position [15962, 0]
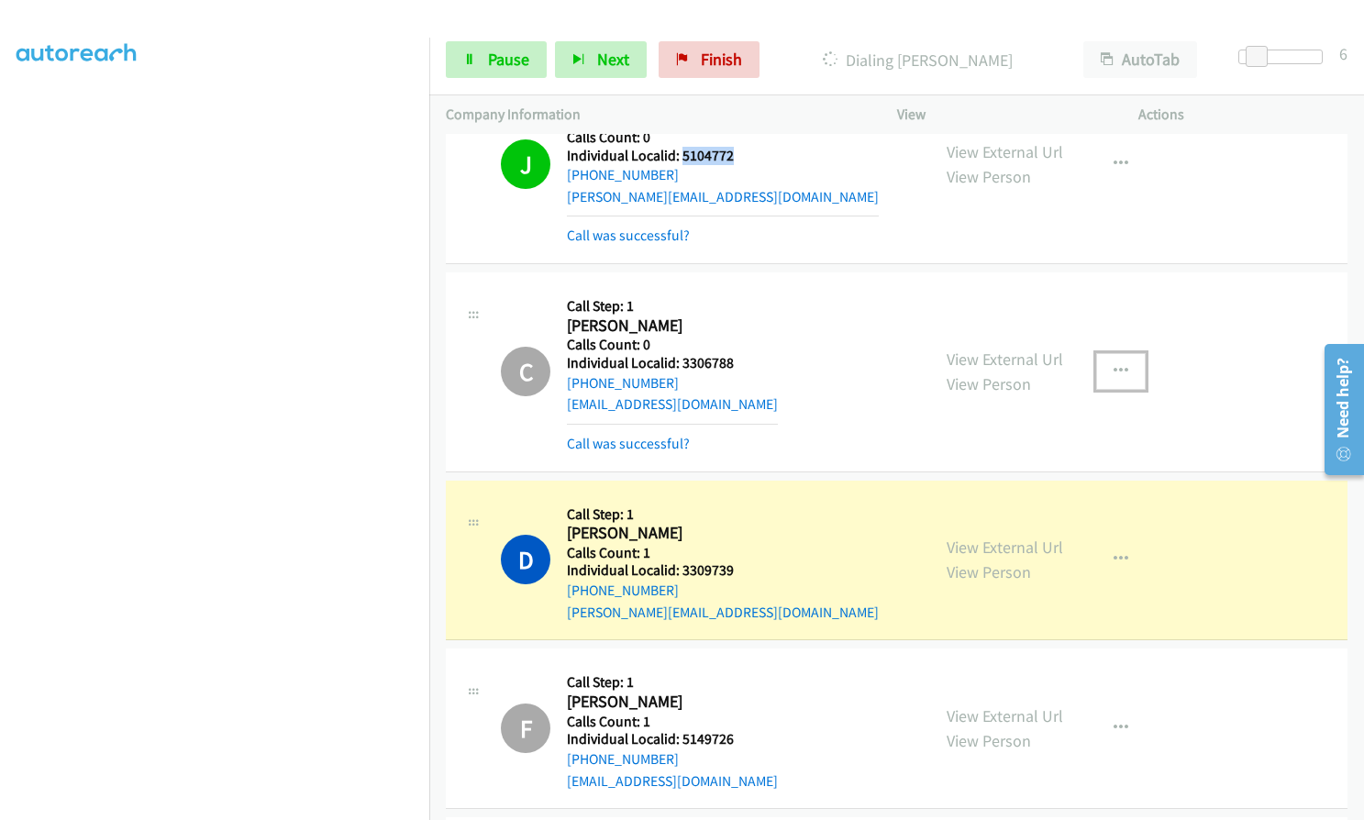
click at [1114, 364] on icon "button" at bounding box center [1121, 371] width 15 height 15
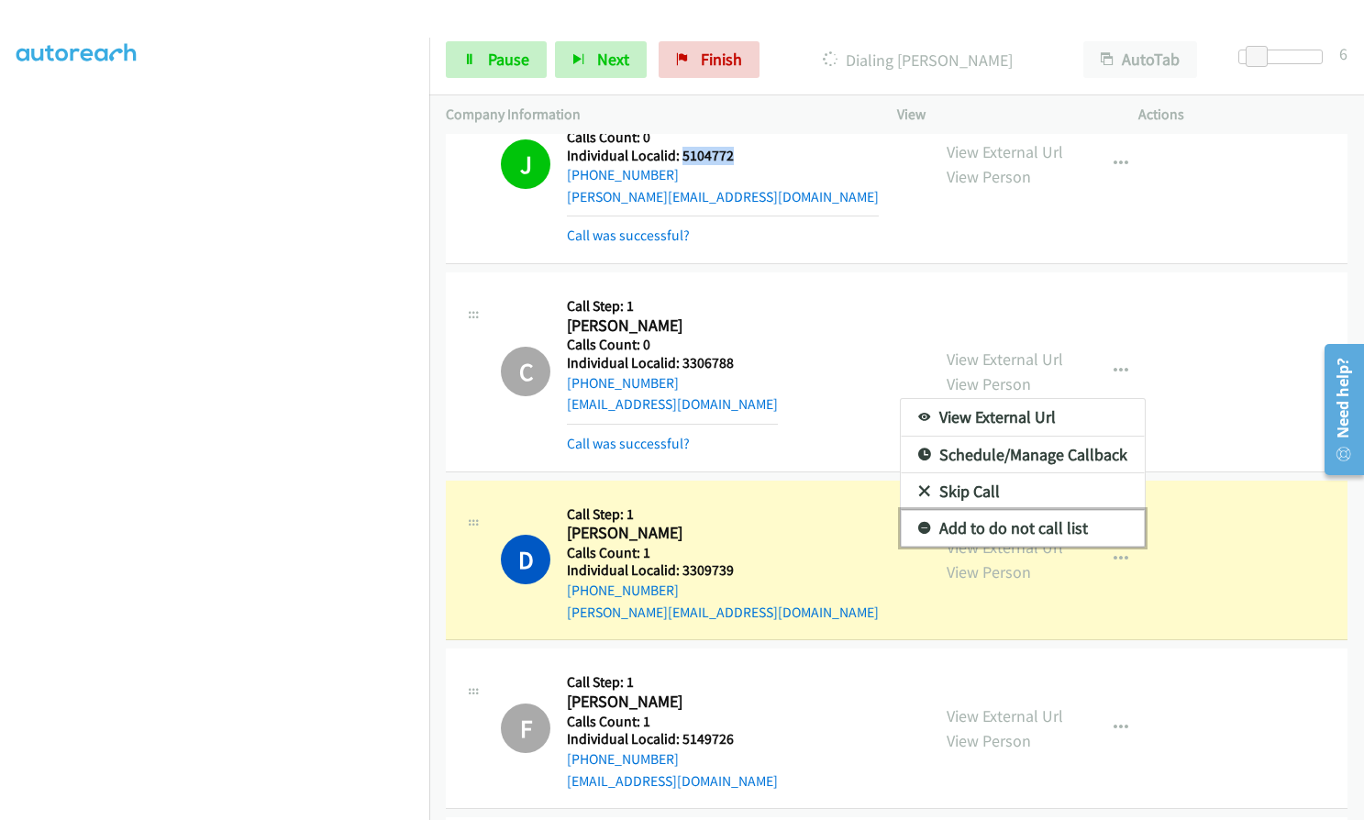
click at [921, 523] on icon at bounding box center [924, 529] width 13 height 13
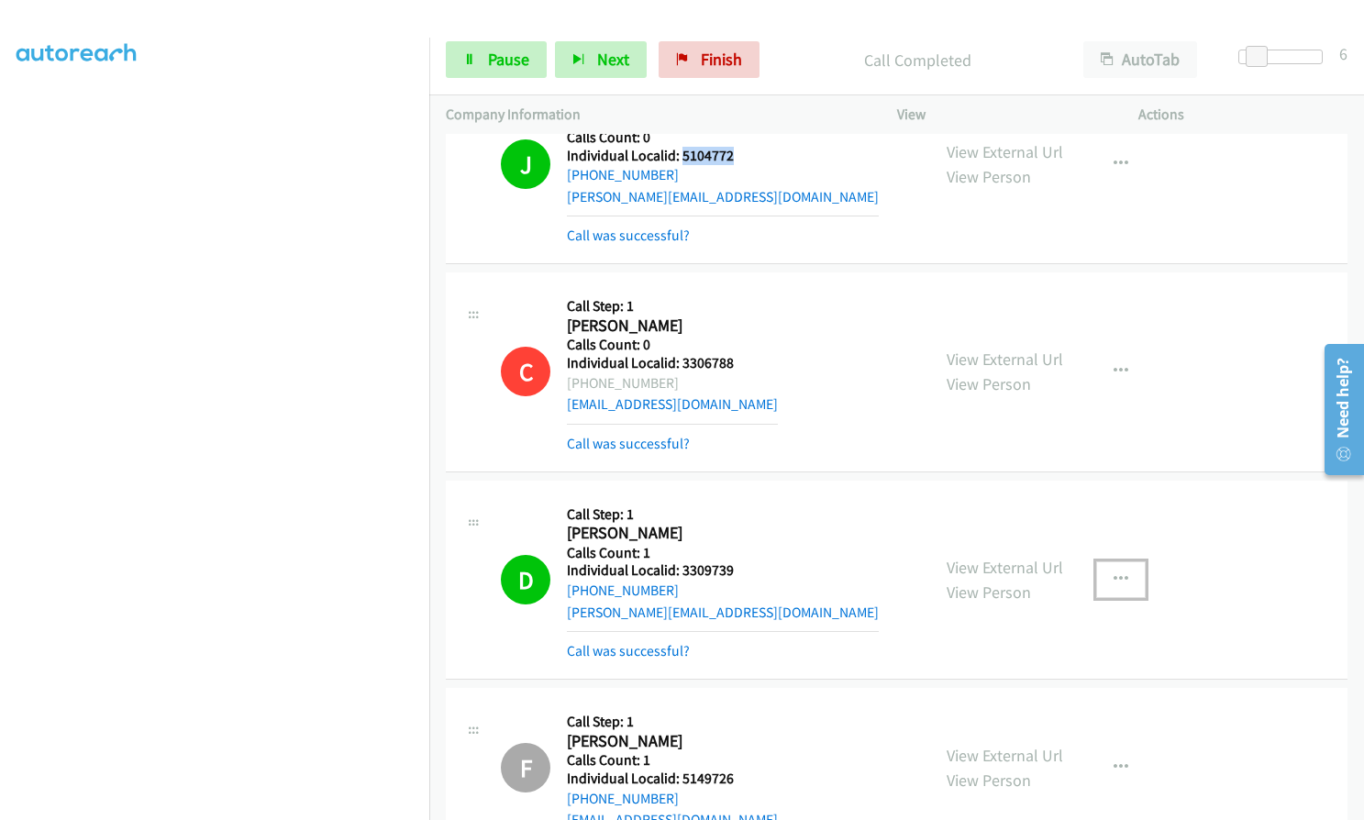
click at [1117, 572] on icon "button" at bounding box center [1121, 579] width 15 height 15
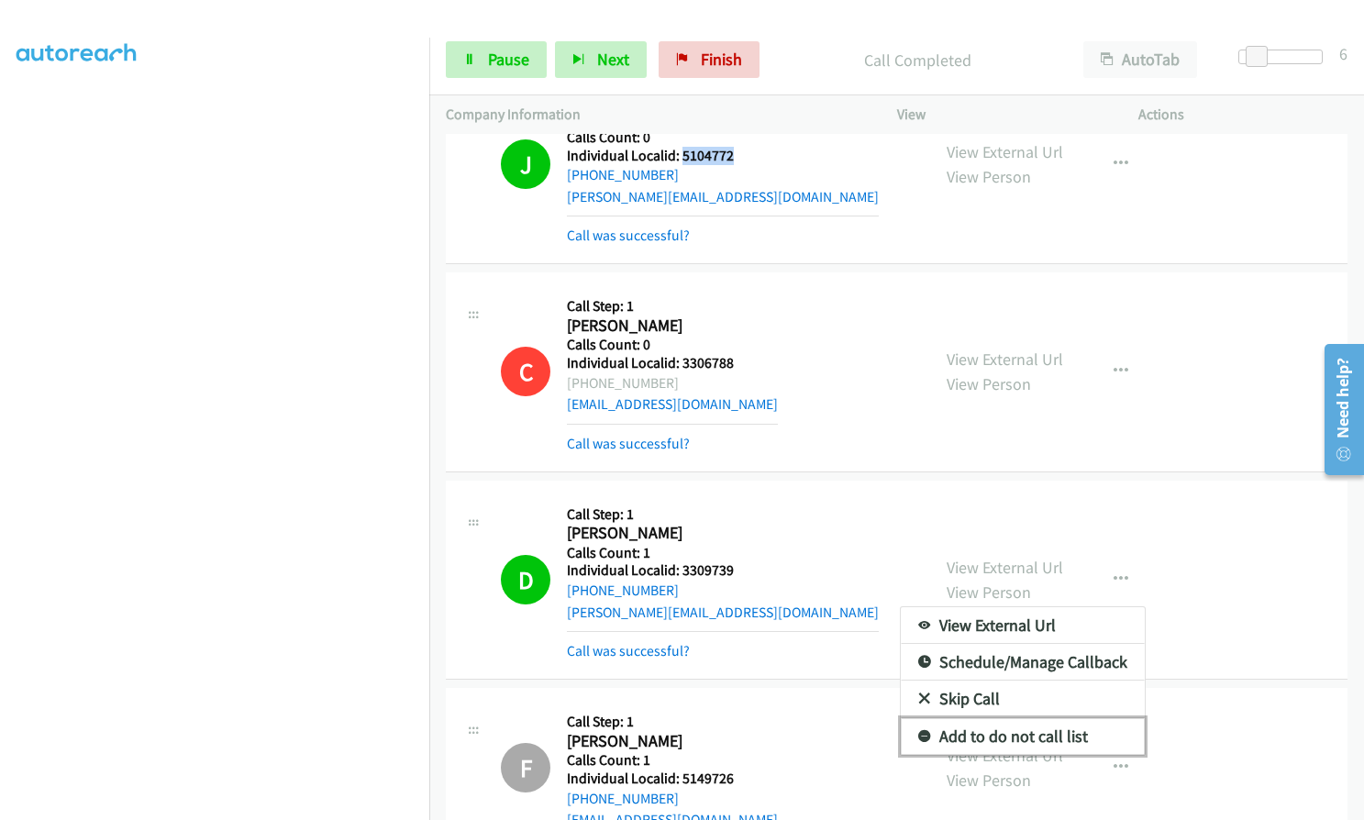
click at [918, 731] on icon at bounding box center [924, 737] width 13 height 13
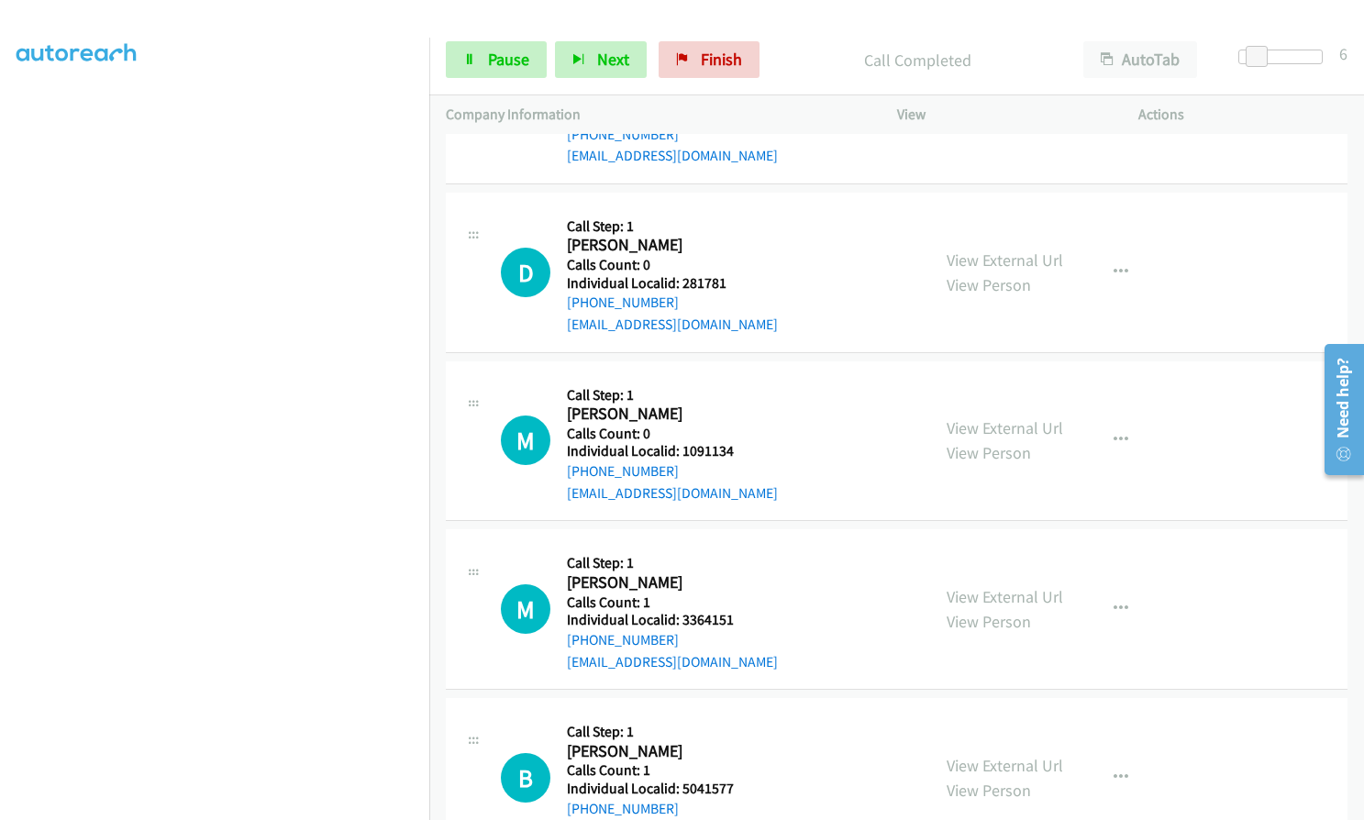
scroll to position [16627, 0]
click at [486, 66] on link "Pause" at bounding box center [496, 59] width 101 height 37
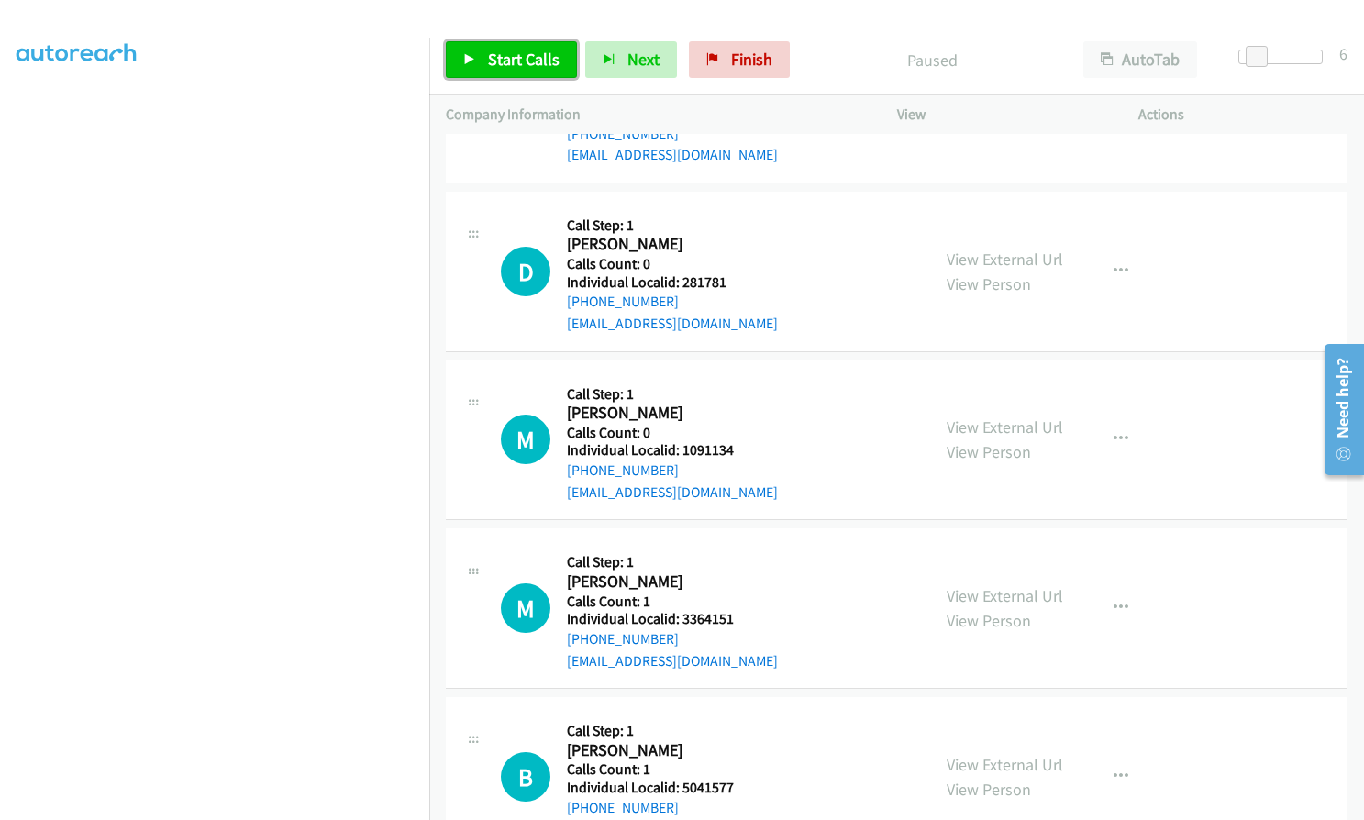
click at [516, 62] on span "Start Calls" at bounding box center [524, 59] width 72 height 21
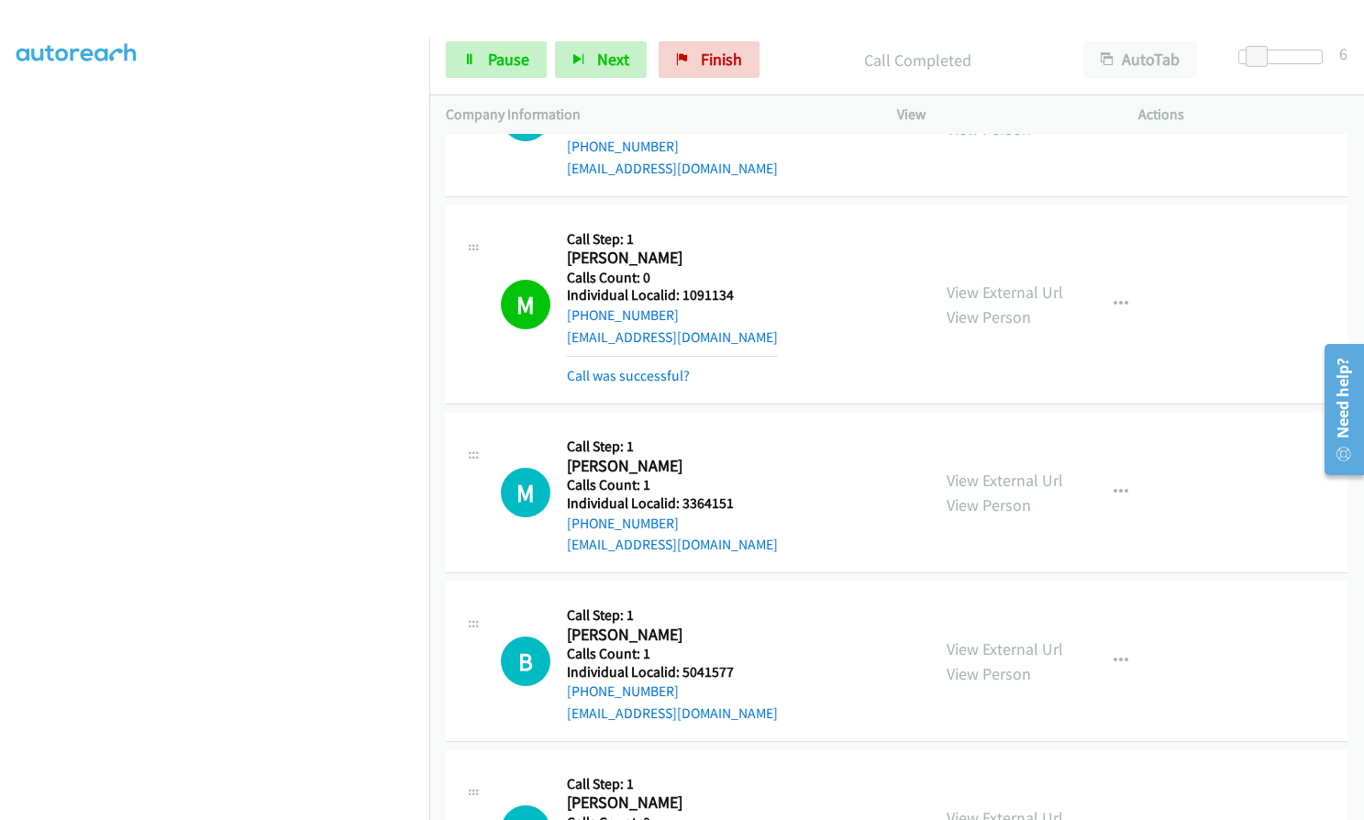
scroll to position [16788, 0]
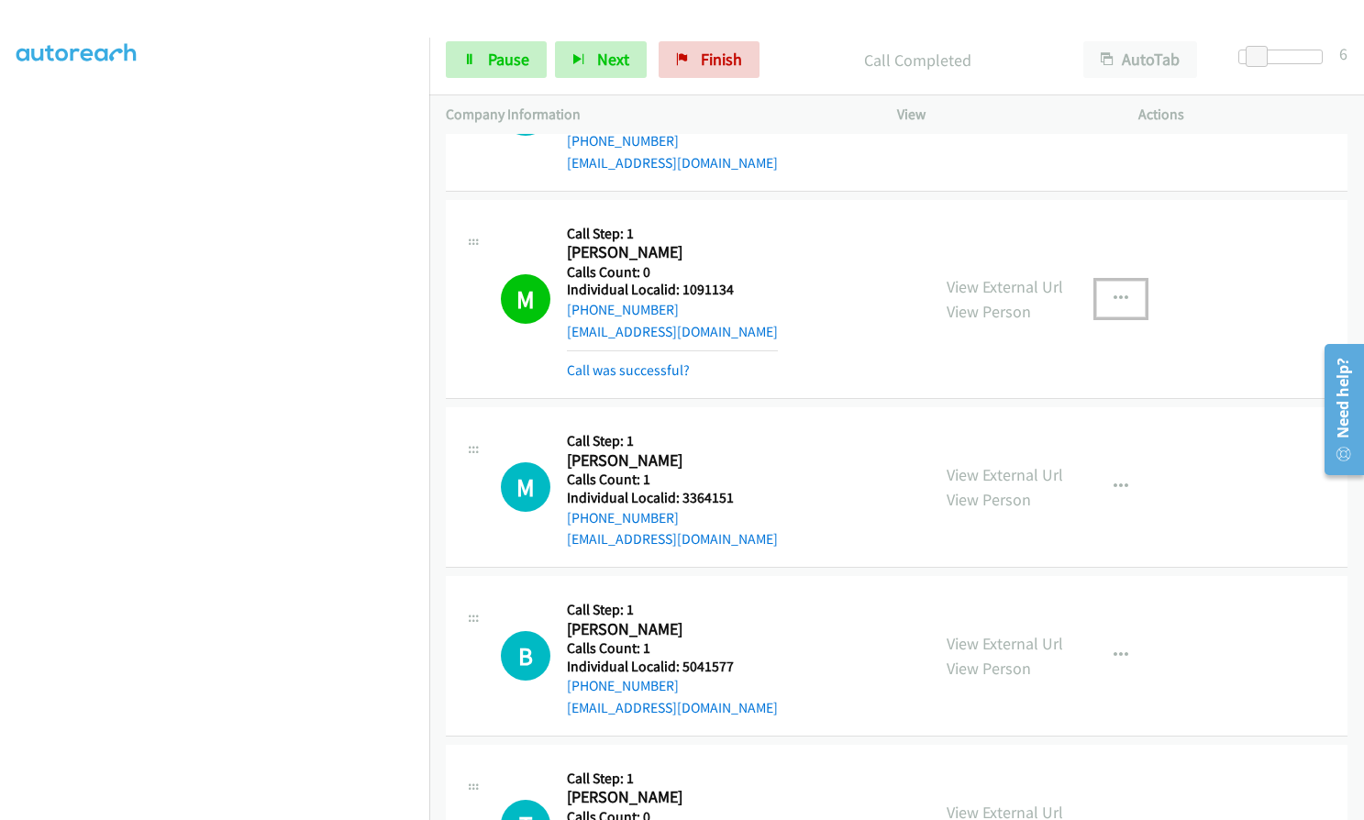
click at [1114, 292] on icon "button" at bounding box center [1121, 299] width 15 height 15
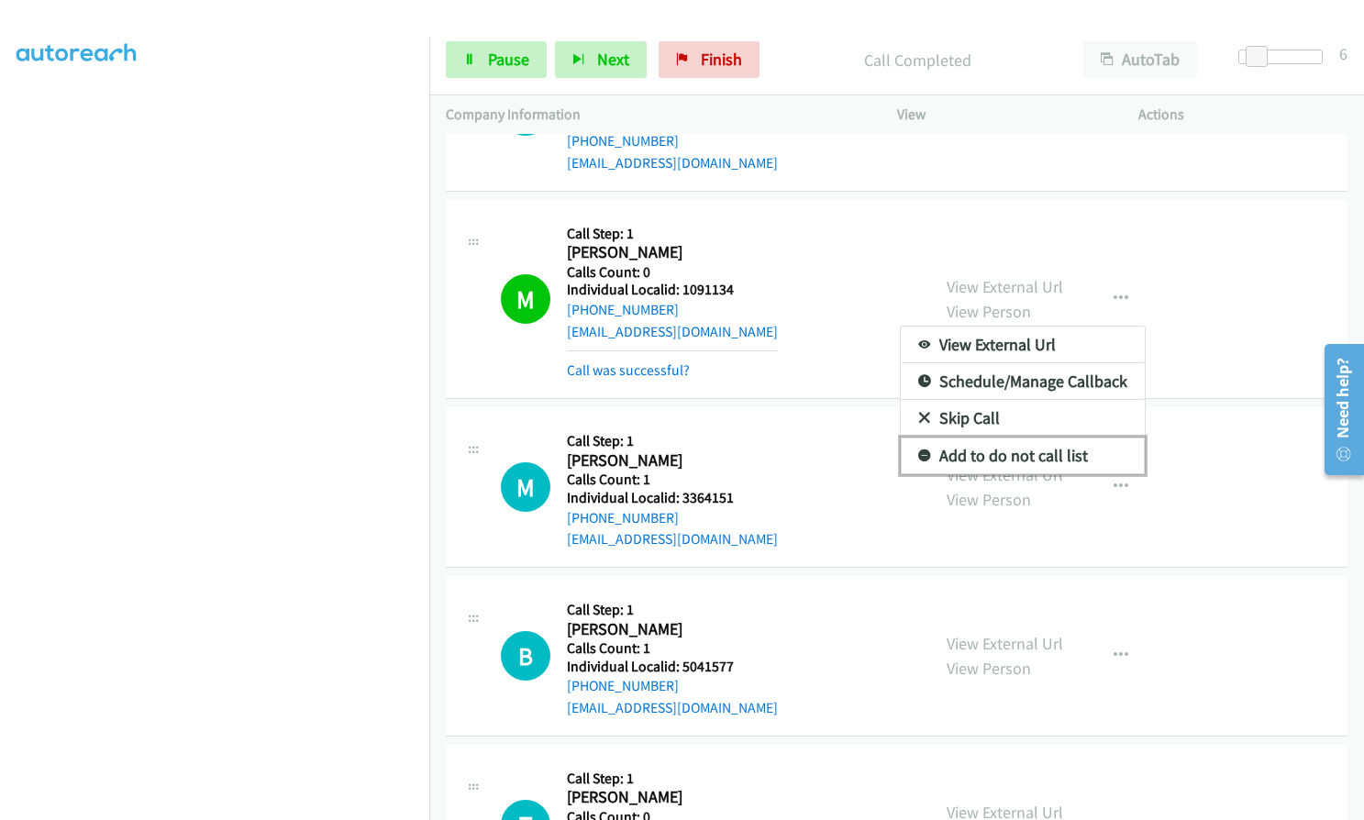
click at [918, 450] on icon at bounding box center [924, 456] width 13 height 13
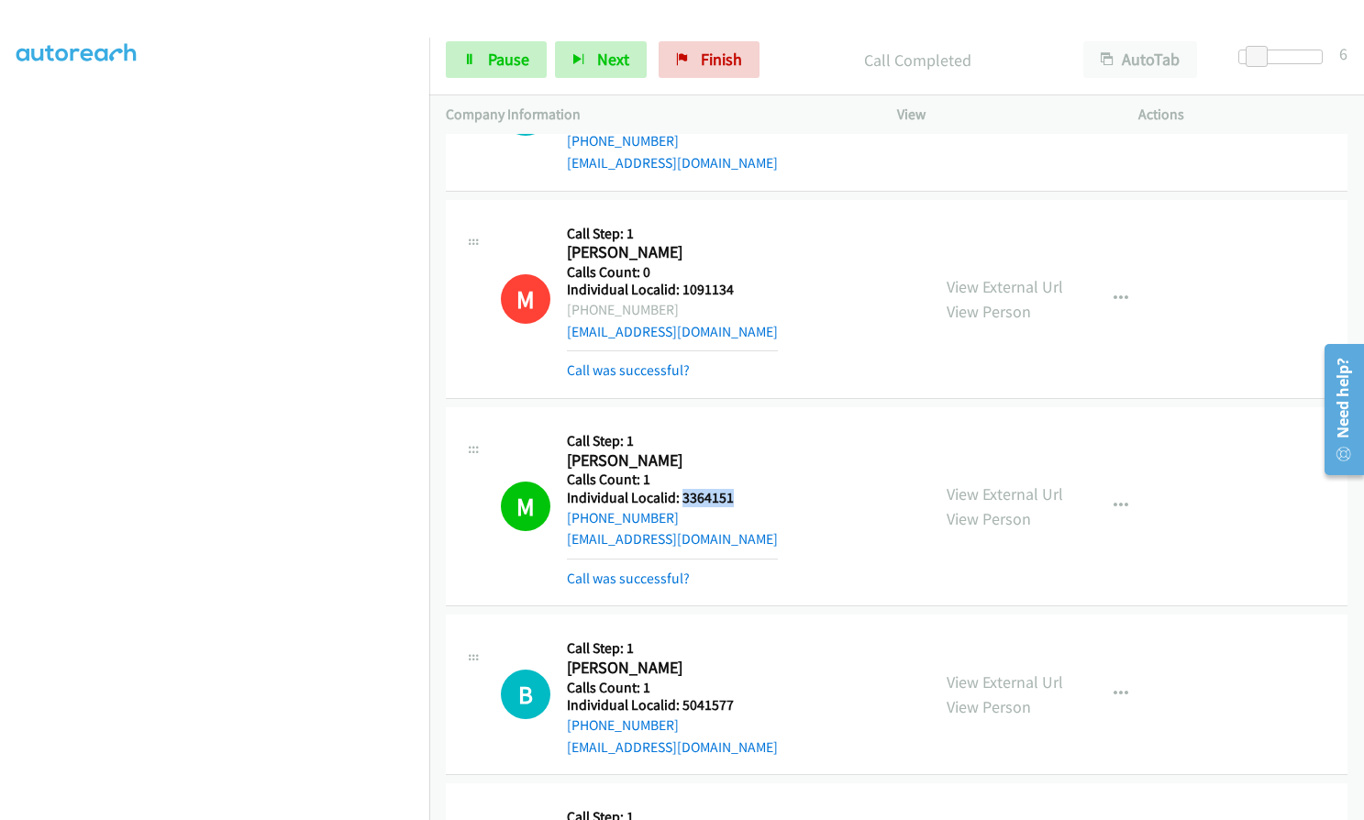
drag, startPoint x: 680, startPoint y: 432, endPoint x: 728, endPoint y: 432, distance: 48.6
click at [740, 489] on h5 "Individual Localid: 3364151" at bounding box center [672, 498] width 211 height 18
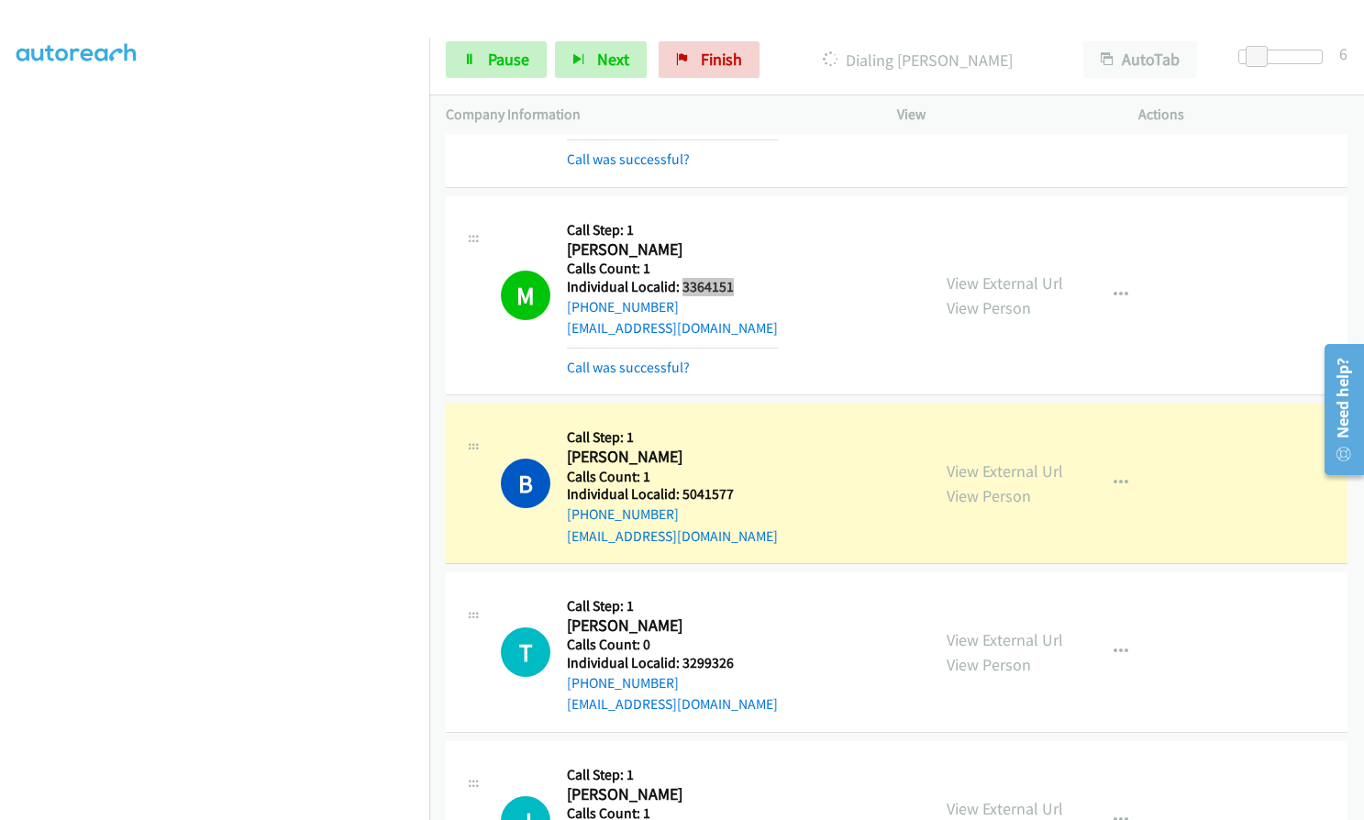
scroll to position [16994, 0]
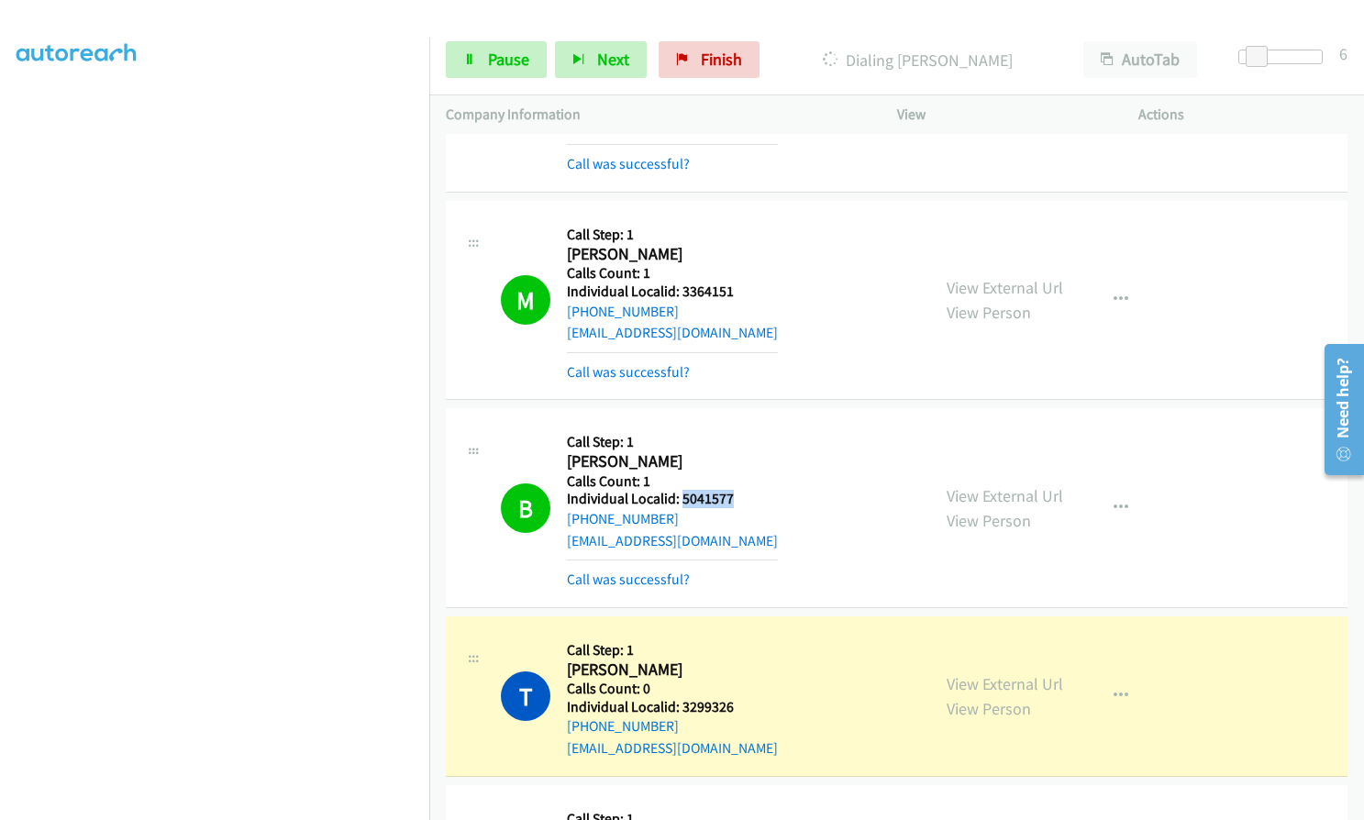
drag, startPoint x: 680, startPoint y: 432, endPoint x: 727, endPoint y: 429, distance: 47.8
click at [732, 429] on div "B Callback Scheduled Call Step: 1 Brian Strope America/New_York Calls Count: 1 …" at bounding box center [707, 507] width 413 height 165
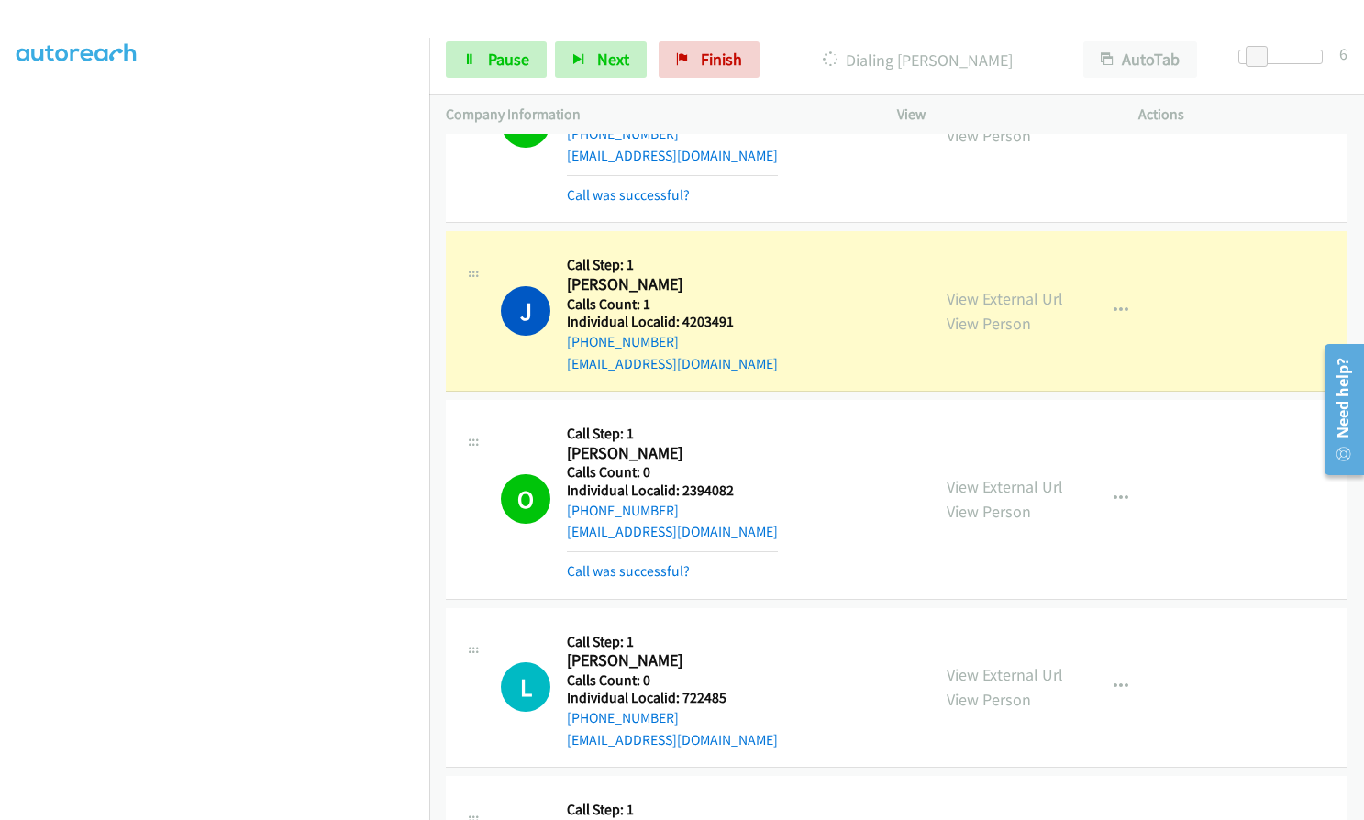
scroll to position [17613, 0]
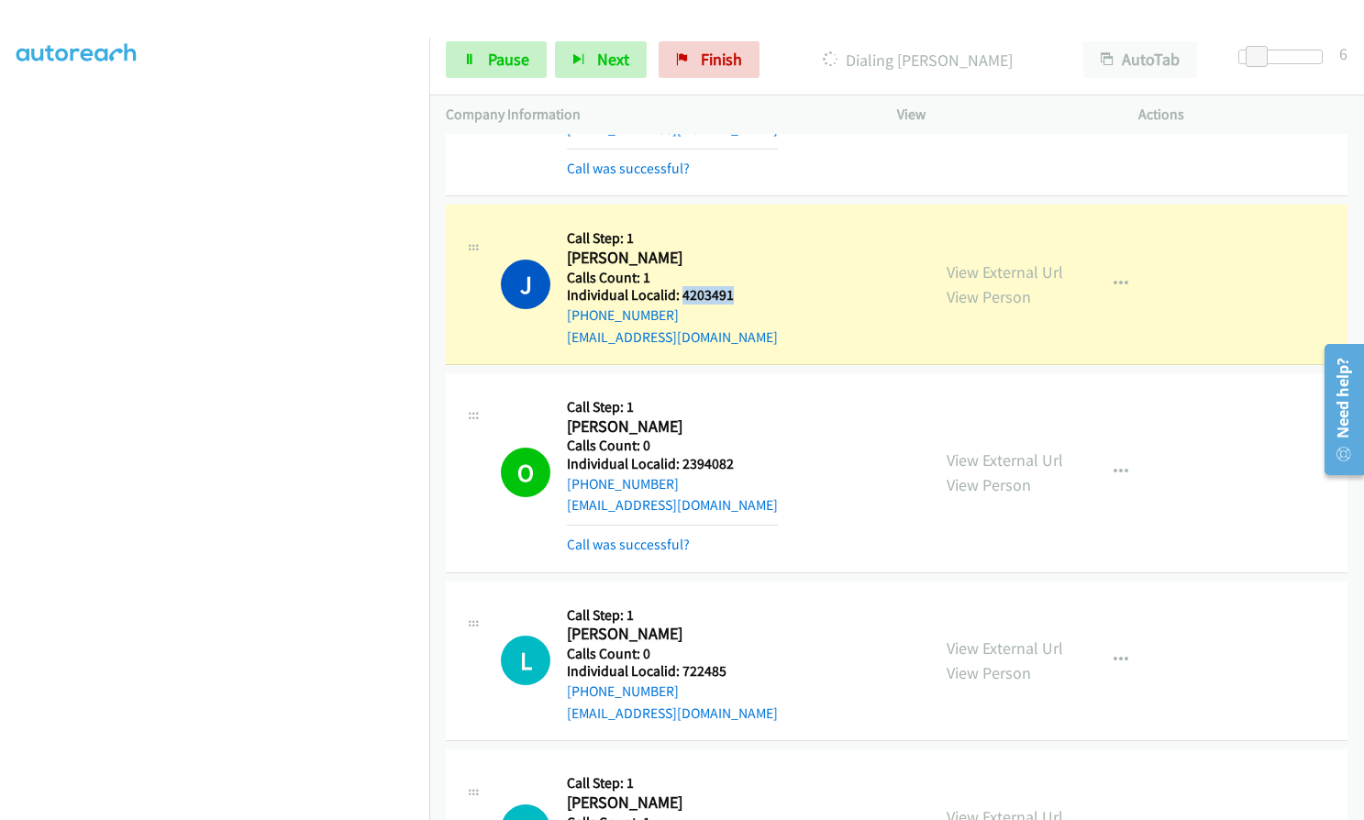
drag, startPoint x: 682, startPoint y: 227, endPoint x: 734, endPoint y: 226, distance: 51.4
click at [734, 226] on div "J Callback Scheduled Call Step: 1 Jerry Wallace America/Phoenix Calls Count: 1 …" at bounding box center [707, 284] width 413 height 127
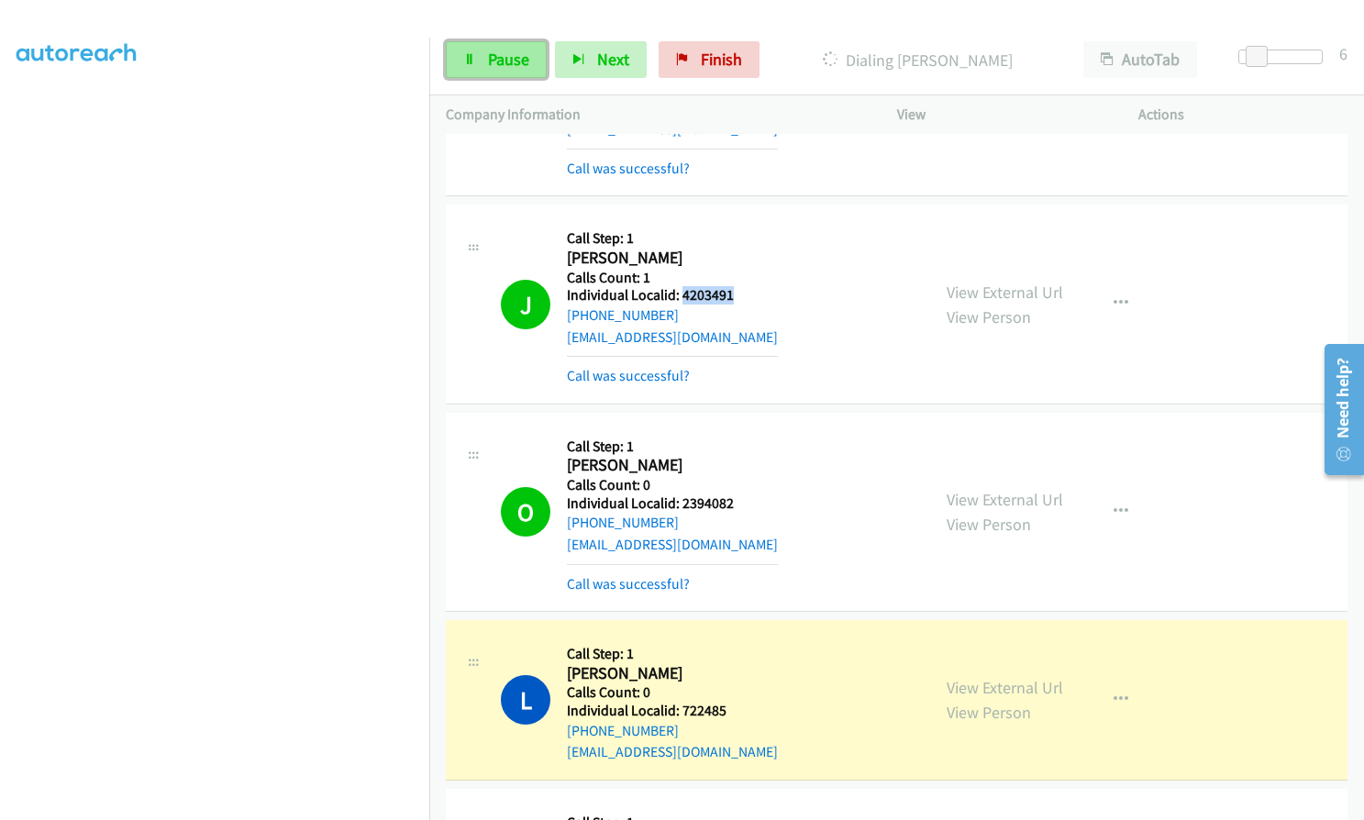
click at [503, 54] on span "Pause" at bounding box center [508, 59] width 41 height 21
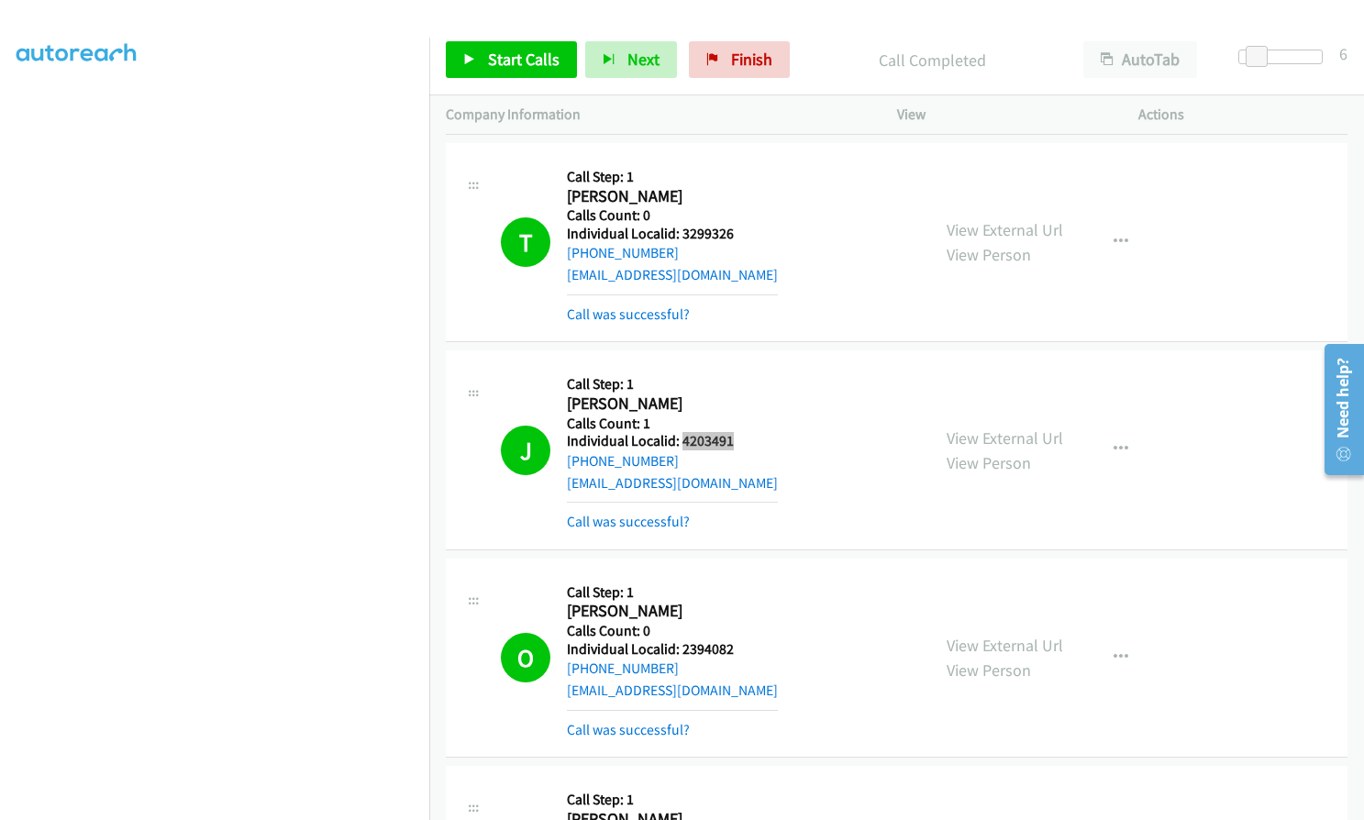
scroll to position [17407, 0]
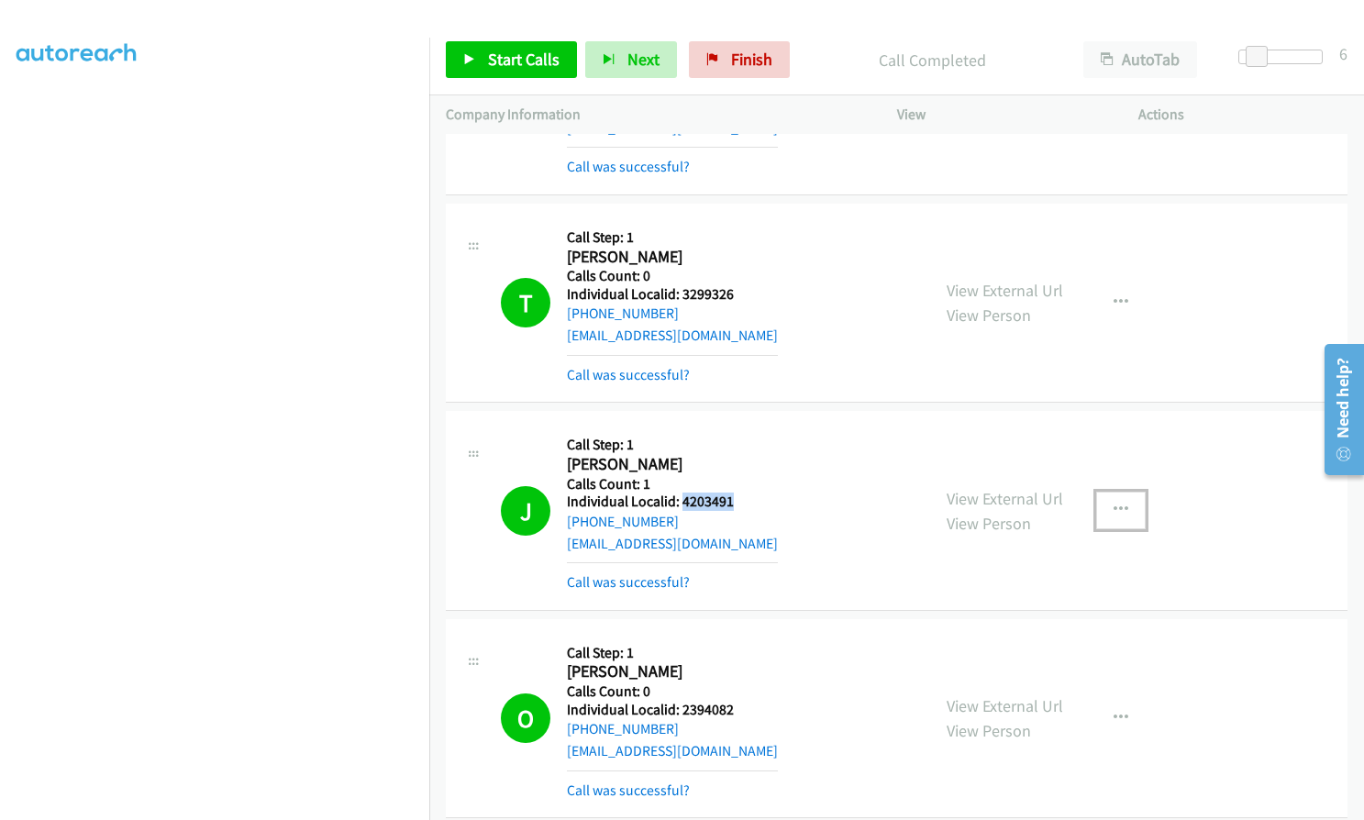
click at [1120, 503] on icon "button" at bounding box center [1121, 510] width 15 height 15
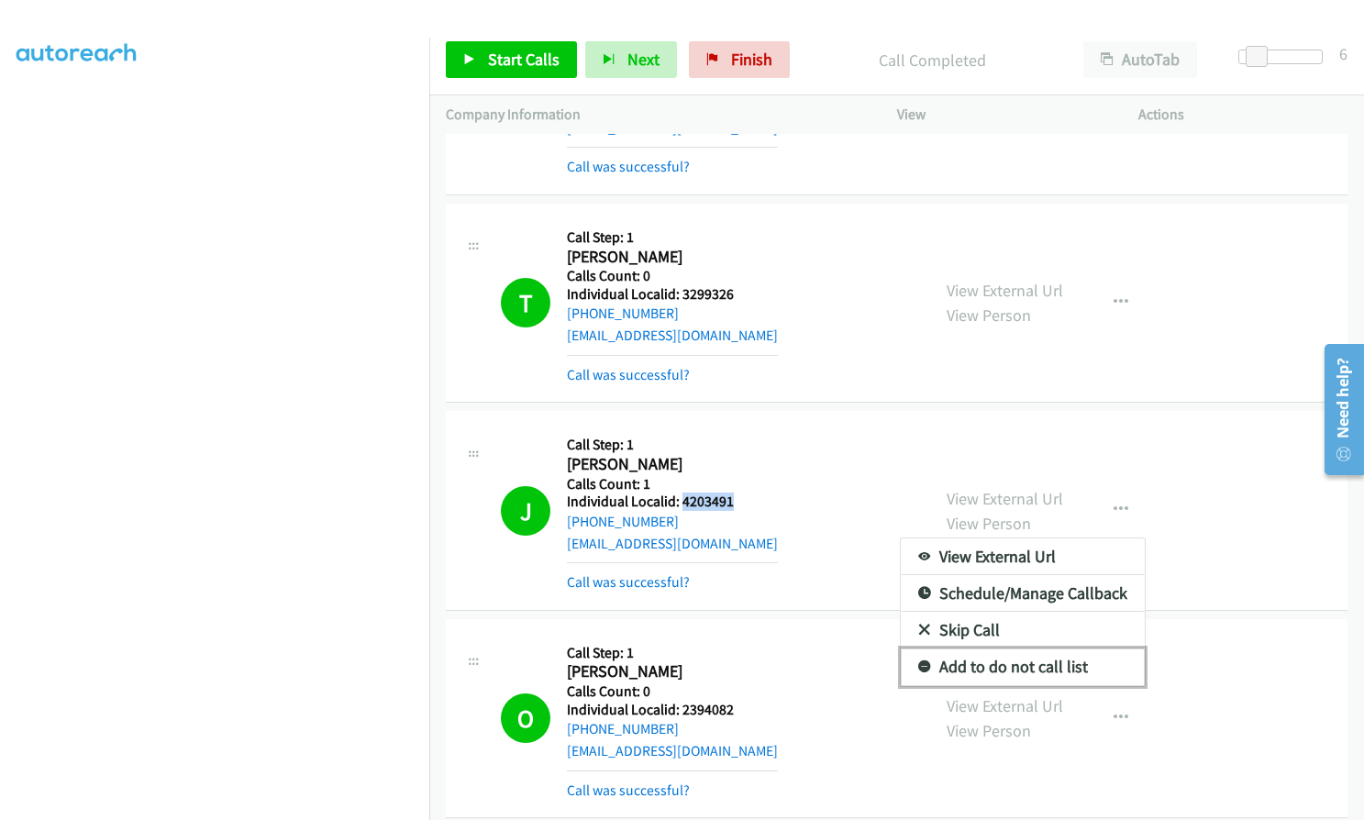
click at [919, 661] on icon at bounding box center [924, 667] width 13 height 13
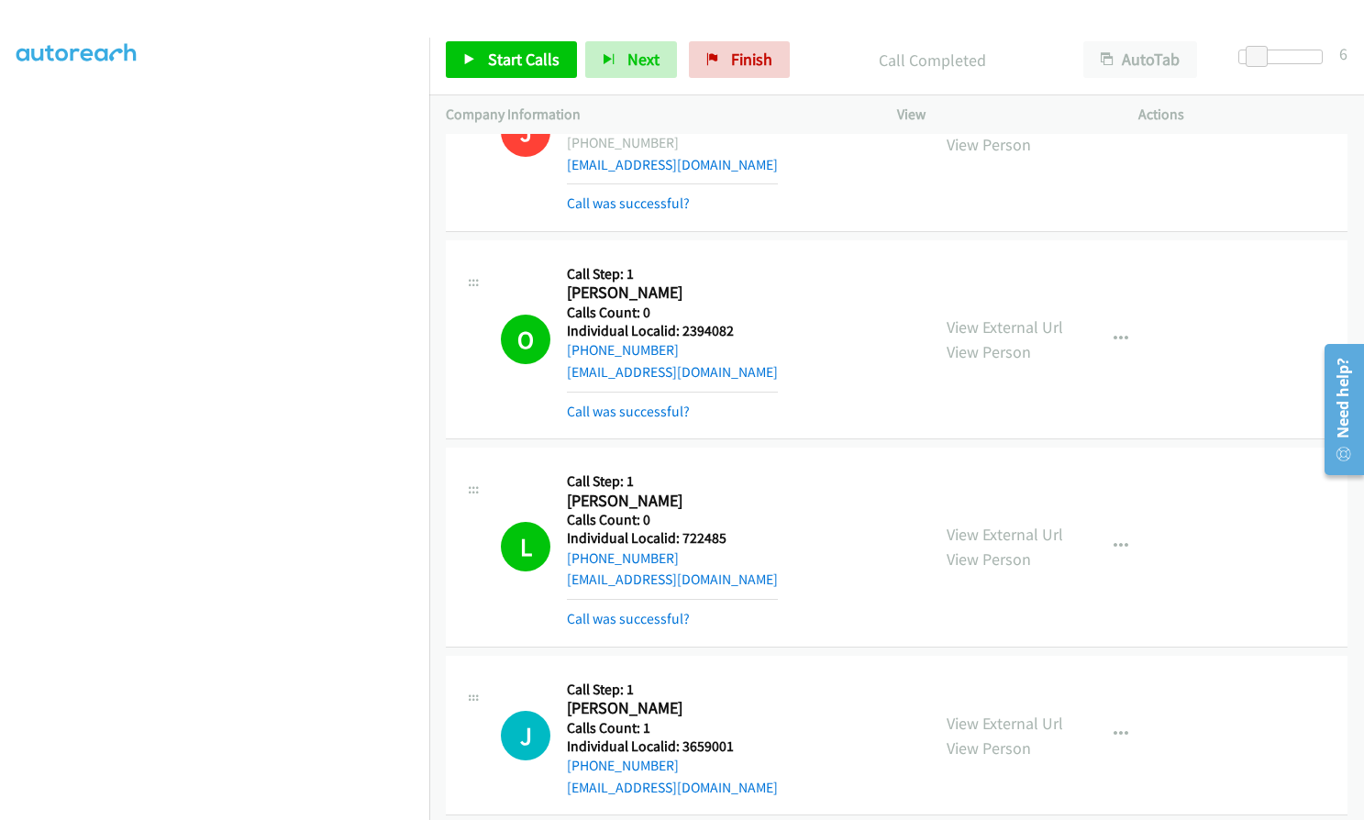
scroll to position [17797, 0]
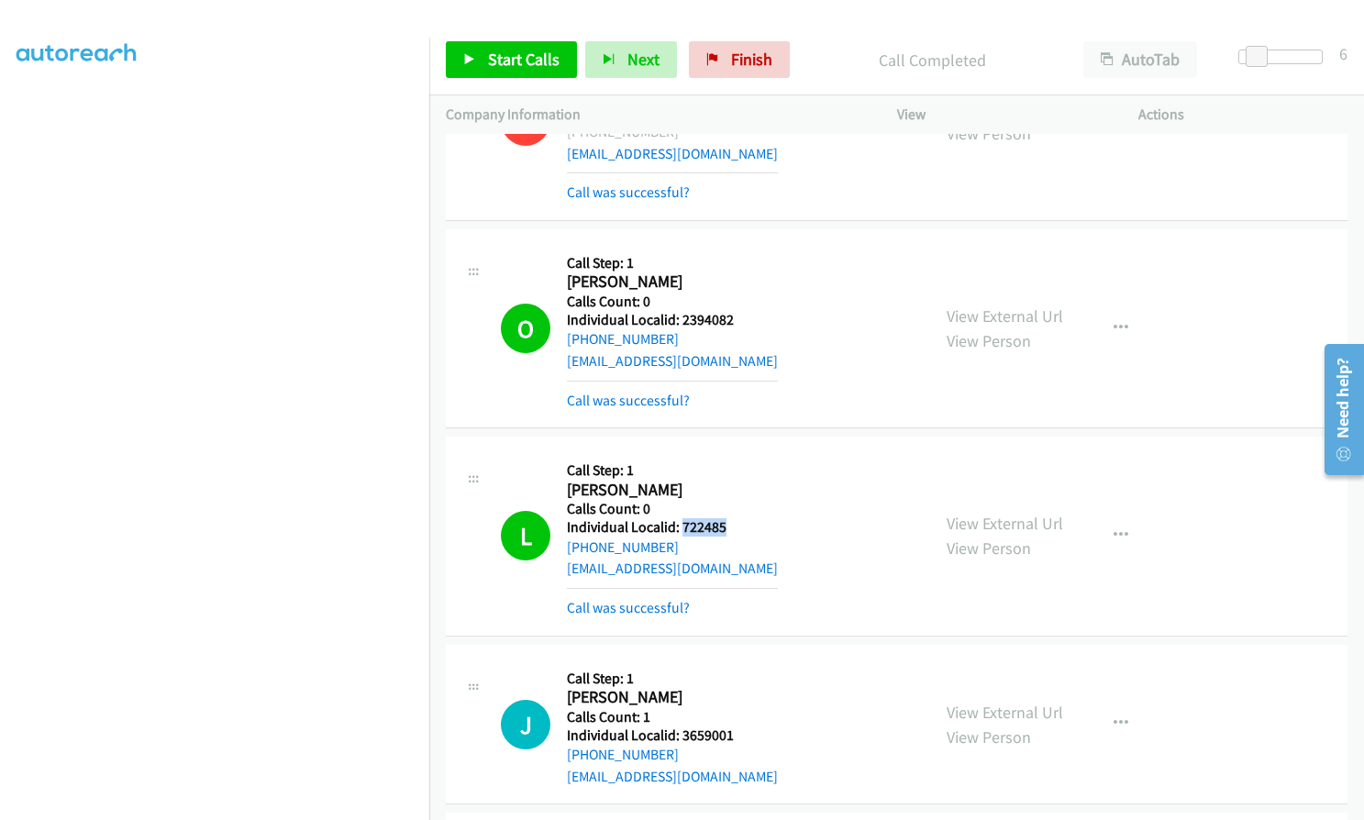
drag, startPoint x: 679, startPoint y: 460, endPoint x: 742, endPoint y: 455, distance: 63.5
click at [742, 455] on div "L Callback Scheduled Call Step: 1 Lisa Macias America/Los_Angeles Calls Count: …" at bounding box center [707, 535] width 413 height 165
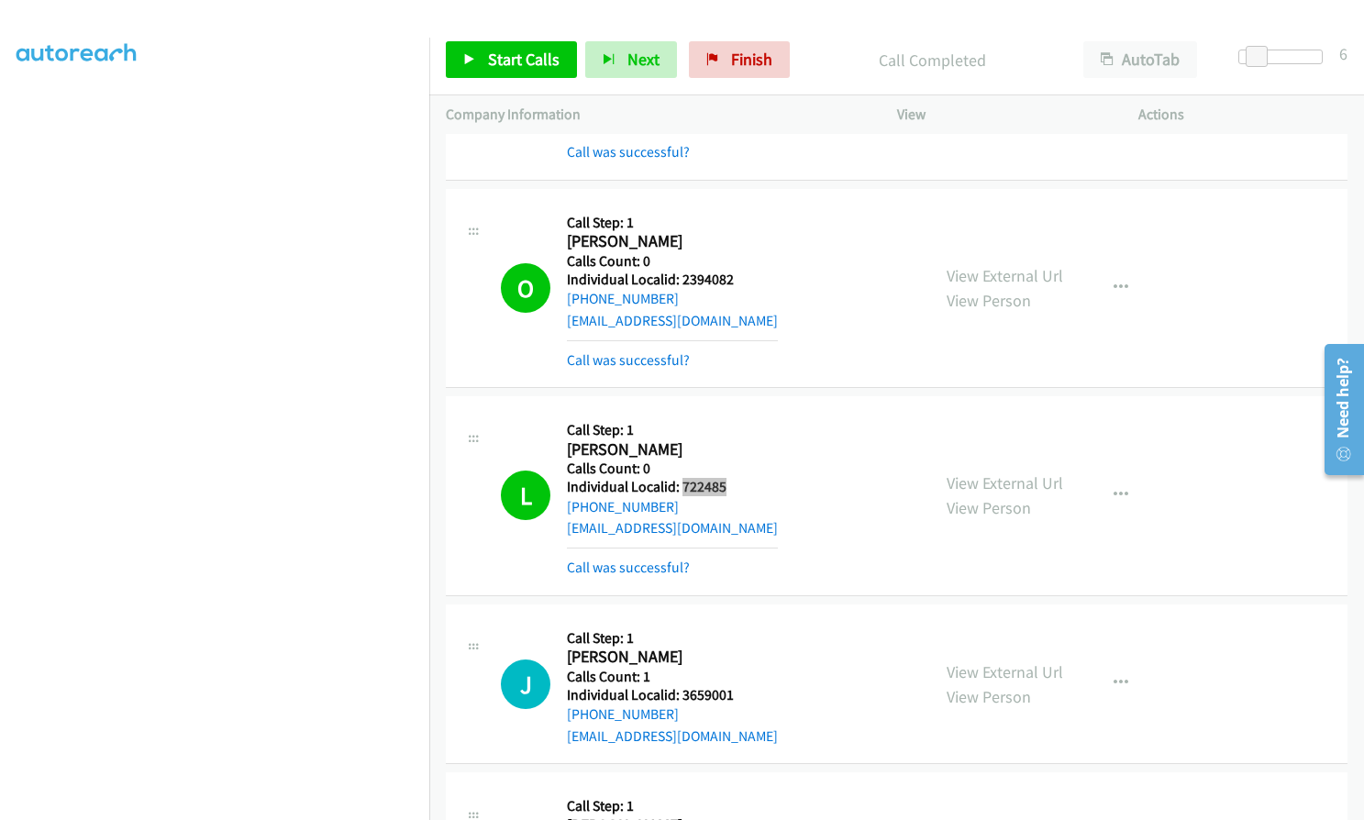
scroll to position [17820, 0]
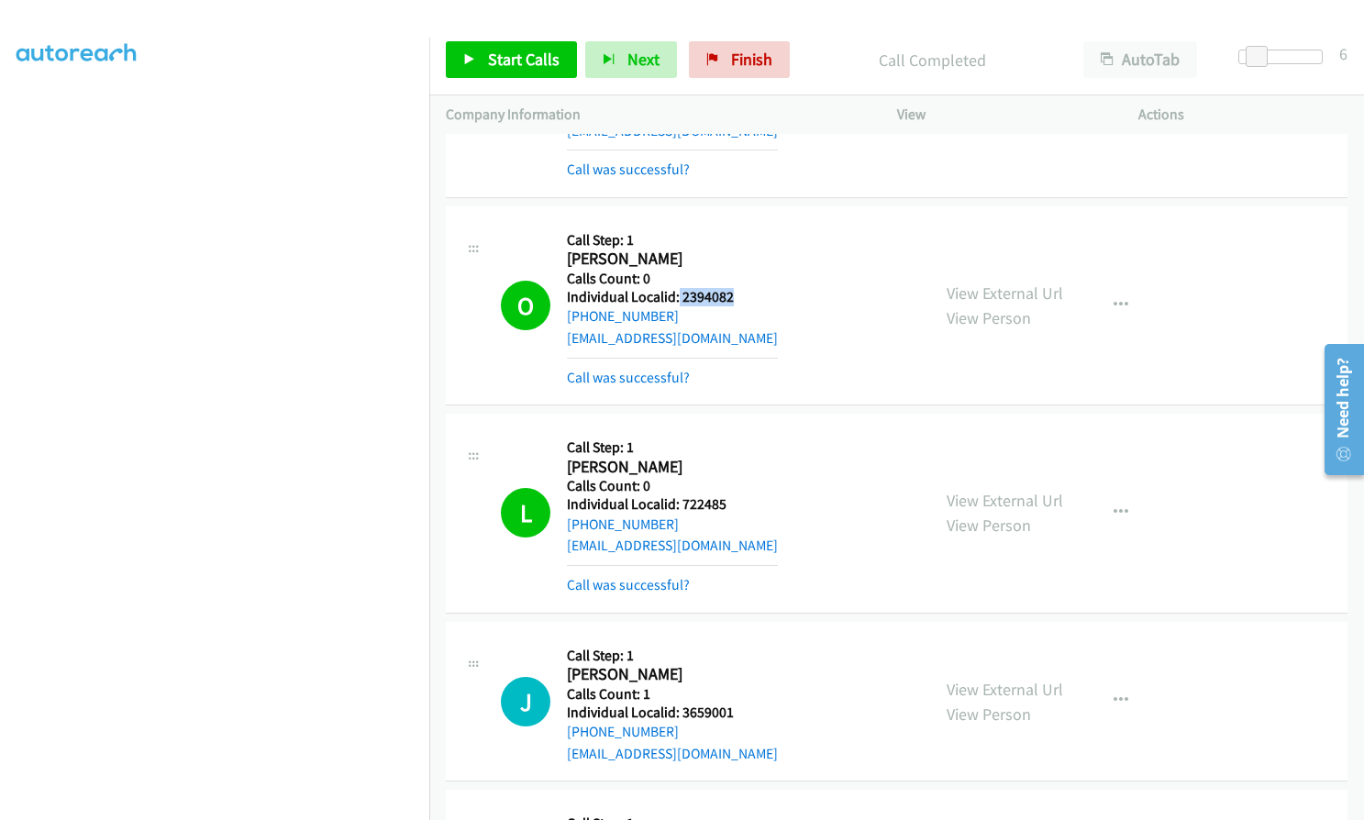
drag, startPoint x: 685, startPoint y: 231, endPoint x: 734, endPoint y: 227, distance: 48.8
click at [734, 288] on h5 "Individual Localid: 2394082" at bounding box center [672, 297] width 211 height 18
click at [738, 61] on span "Finish" at bounding box center [751, 59] width 41 height 21
click at [742, 62] on span "Finish" at bounding box center [751, 59] width 41 height 21
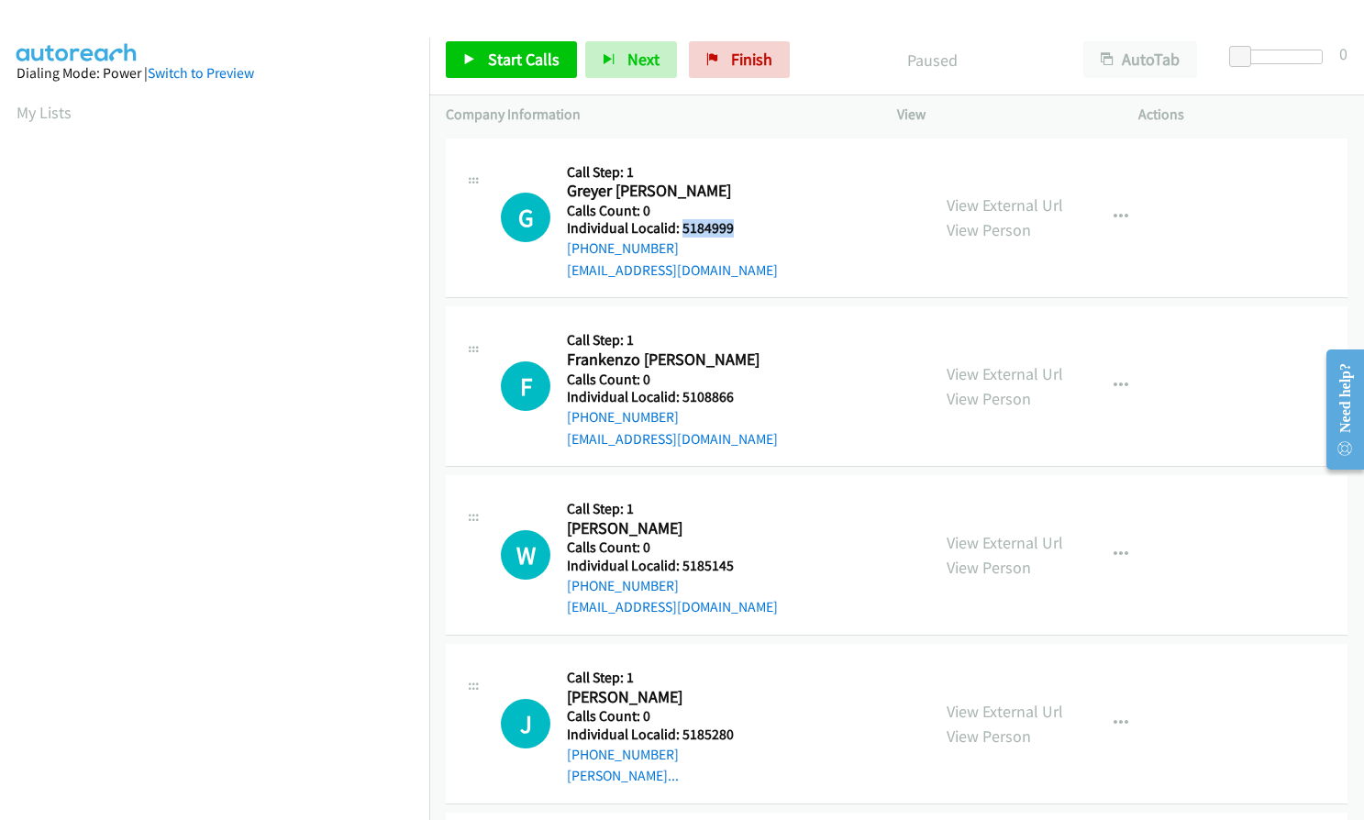
drag, startPoint x: 680, startPoint y: 226, endPoint x: 738, endPoint y: 227, distance: 58.7
click at [738, 227] on h5 "Individual Localid: 5184999" at bounding box center [672, 228] width 211 height 18
copy h5 "5184999"
drag, startPoint x: 680, startPoint y: 397, endPoint x: 736, endPoint y: 395, distance: 56.0
click at [736, 395] on h5 "Individual Localid: 5108866" at bounding box center [672, 397] width 211 height 18
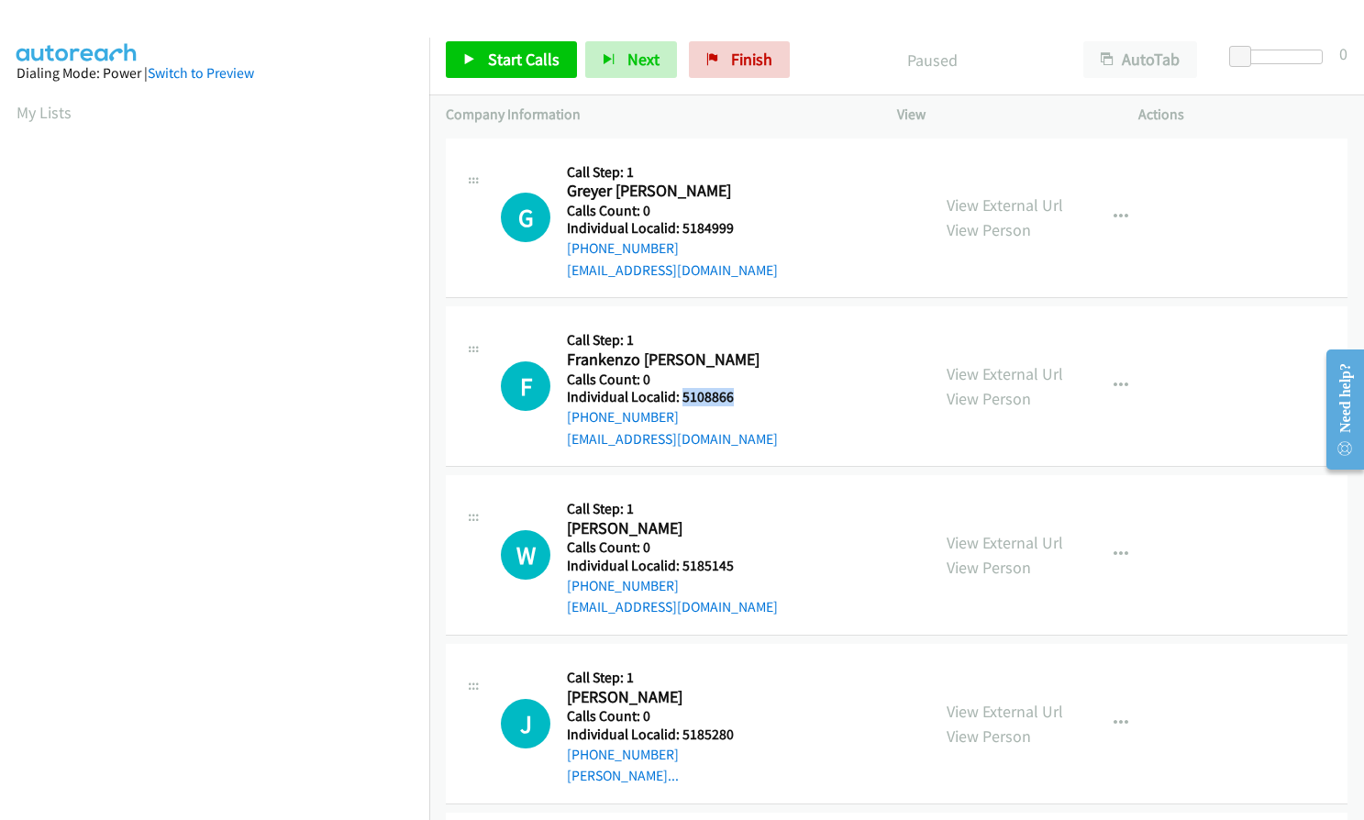
copy h5 "5108866"
drag, startPoint x: 678, startPoint y: 561, endPoint x: 728, endPoint y: 564, distance: 50.5
click at [744, 564] on h5 "Individual Localid: 5185145" at bounding box center [672, 566] width 211 height 18
copy h5 "5185145"
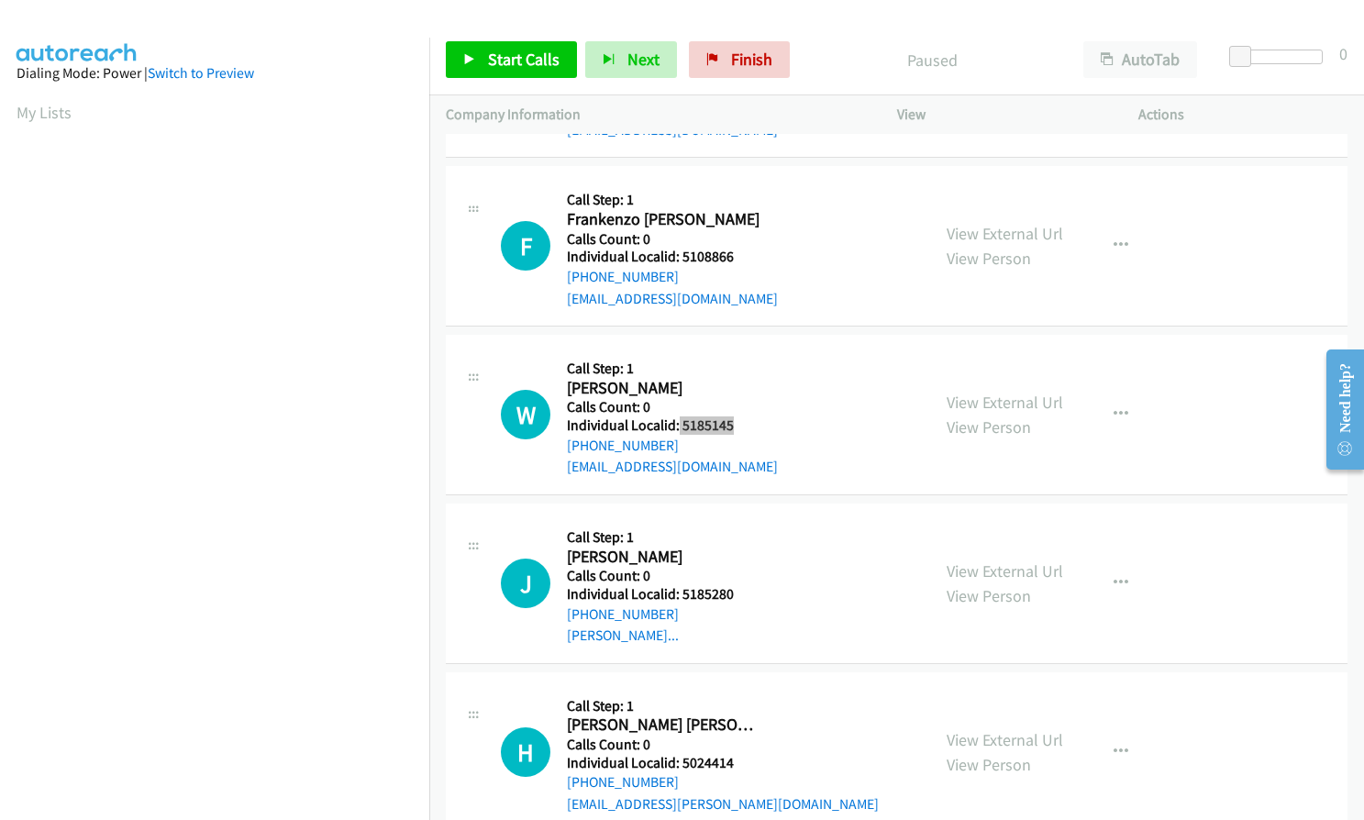
scroll to position [161, 0]
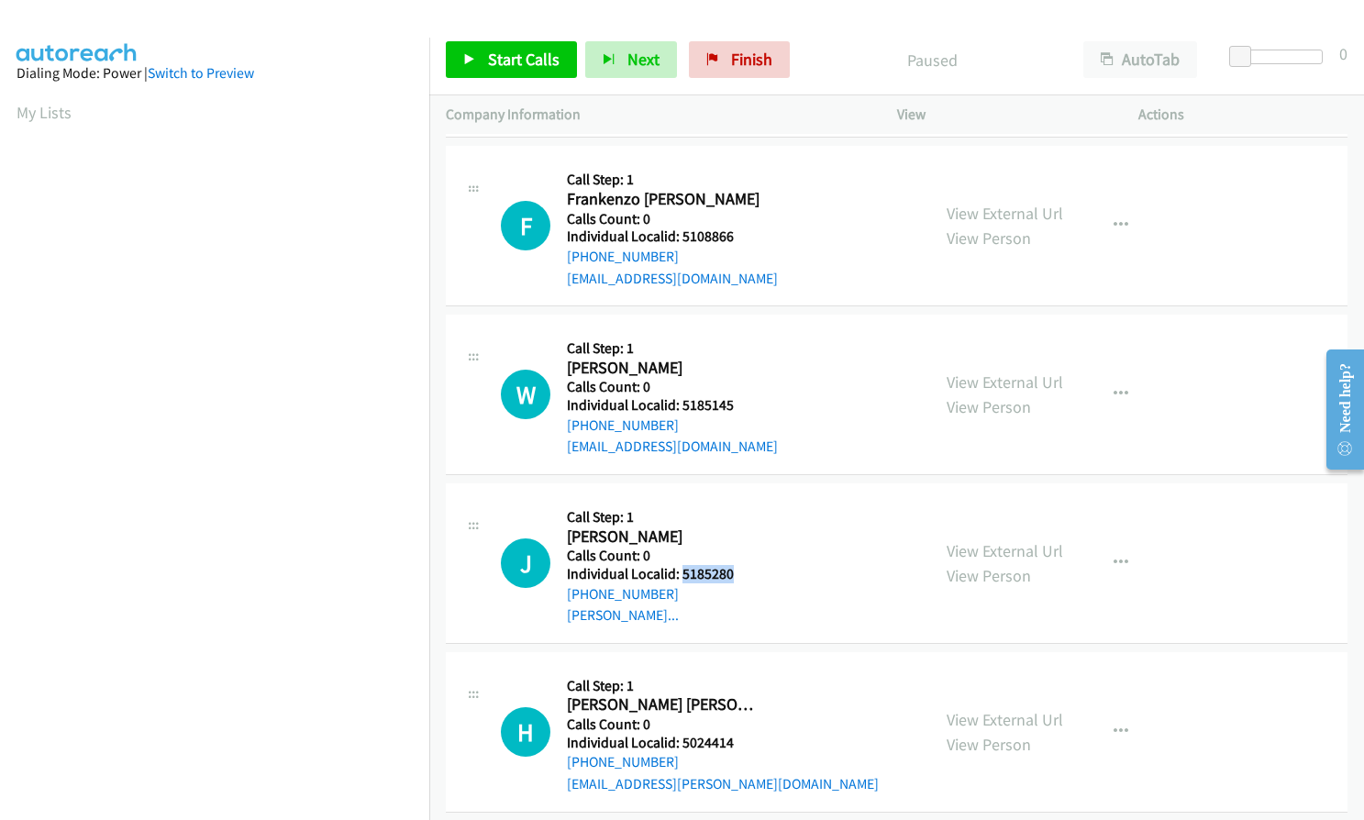
drag, startPoint x: 679, startPoint y: 571, endPoint x: 738, endPoint y: 572, distance: 58.7
click at [738, 572] on h5 "Individual Localid: 5185280" at bounding box center [665, 574] width 196 height 18
copy h5 "5185280"
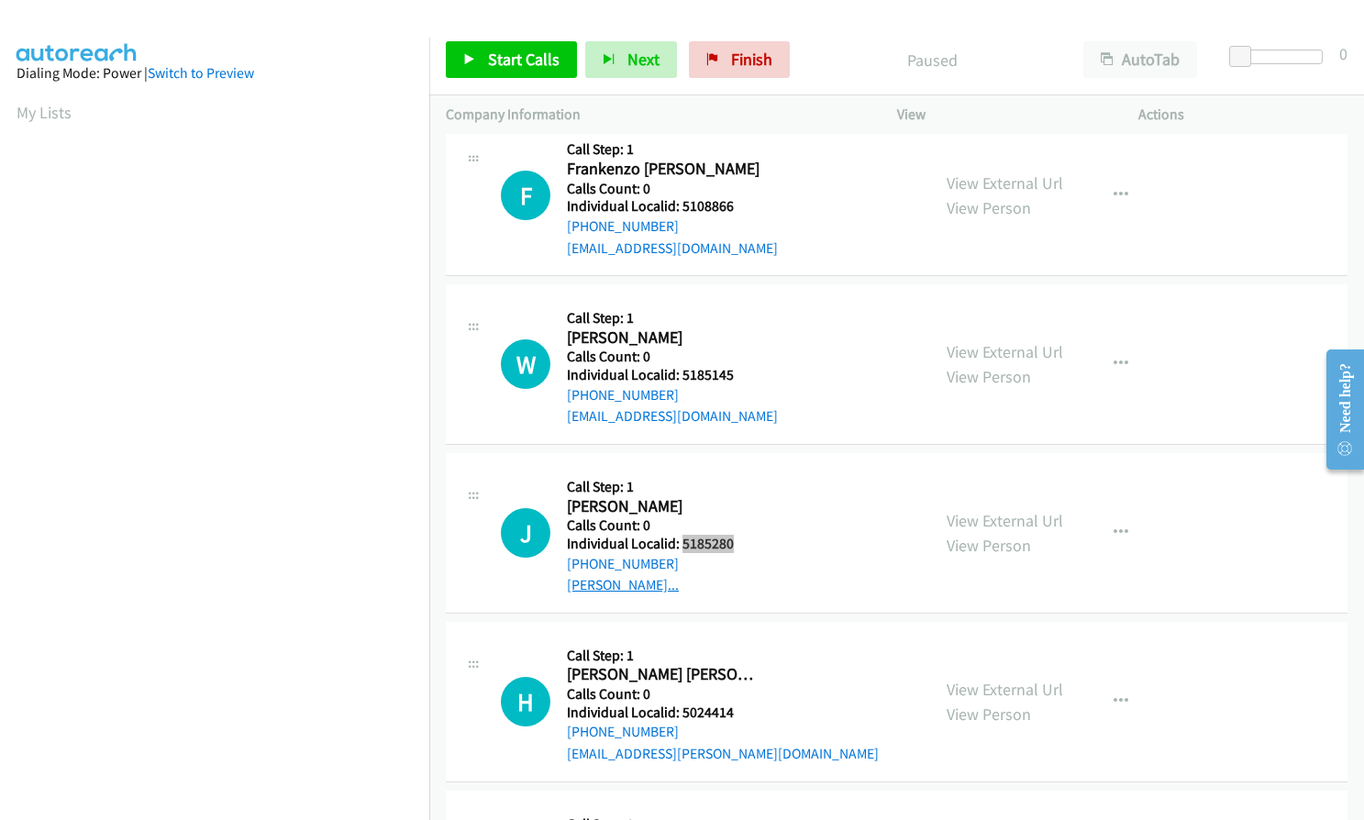
scroll to position [206, 0]
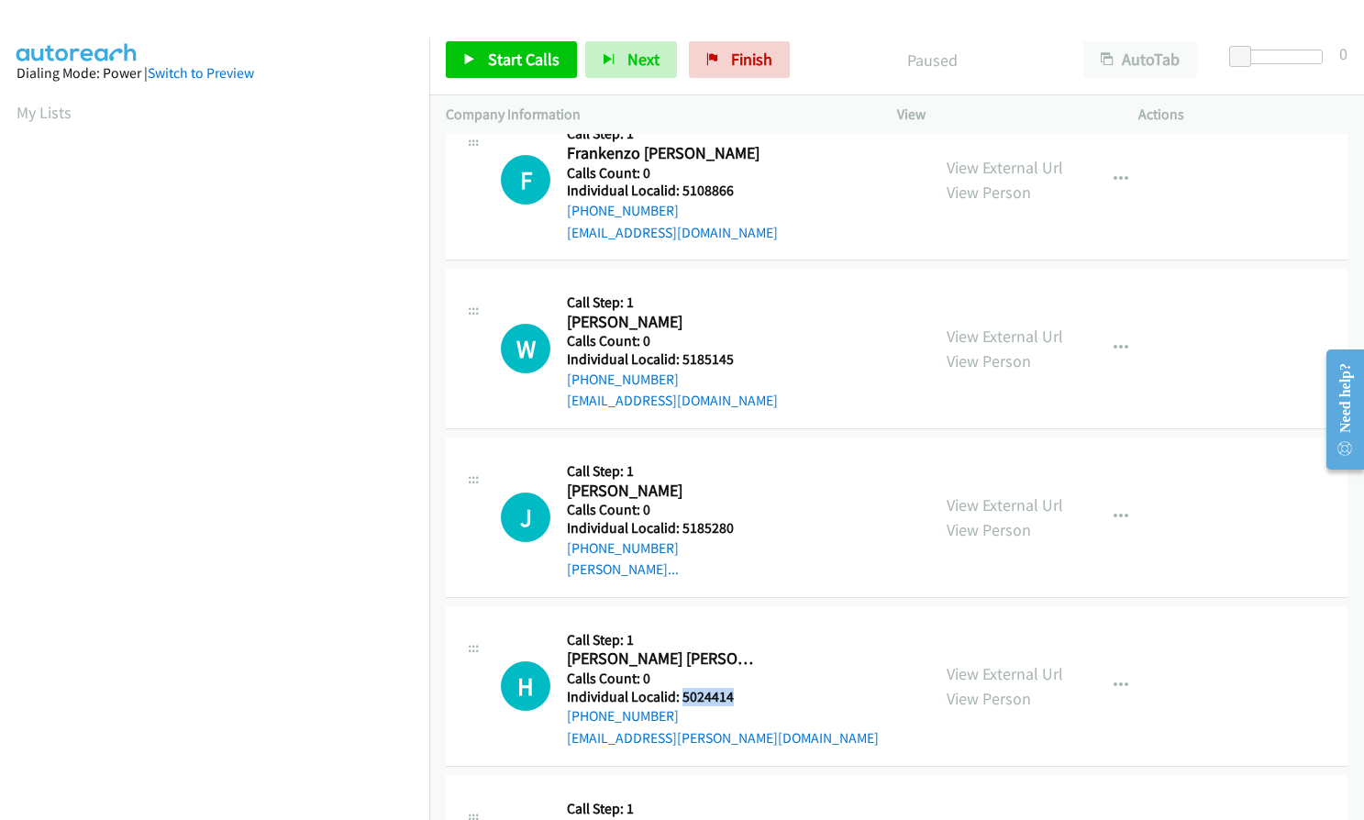
drag, startPoint x: 680, startPoint y: 698, endPoint x: 737, endPoint y: 696, distance: 56.9
click at [737, 696] on h5 "Individual Localid: 5024414" at bounding box center [723, 697] width 312 height 18
copy h5 "5024414"
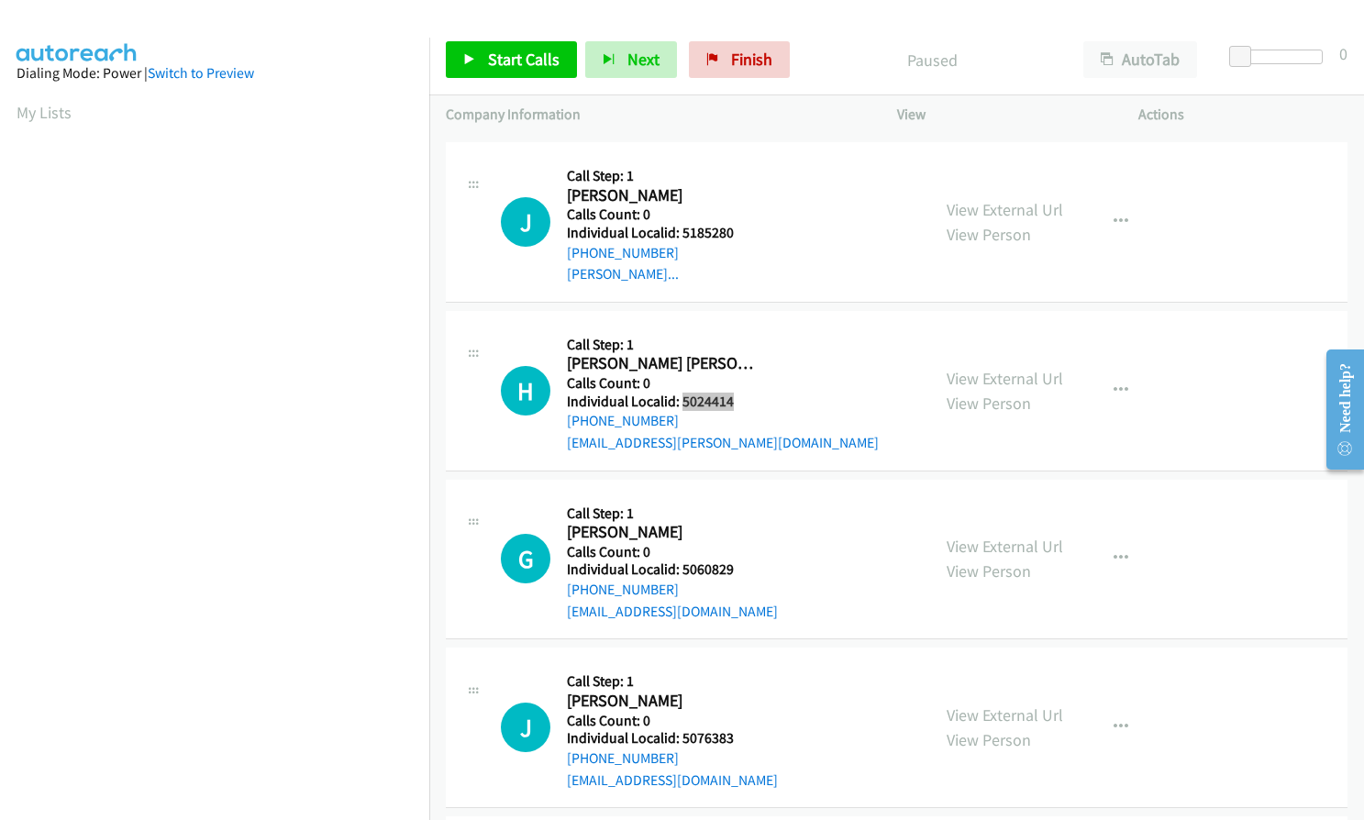
scroll to position [505, 0]
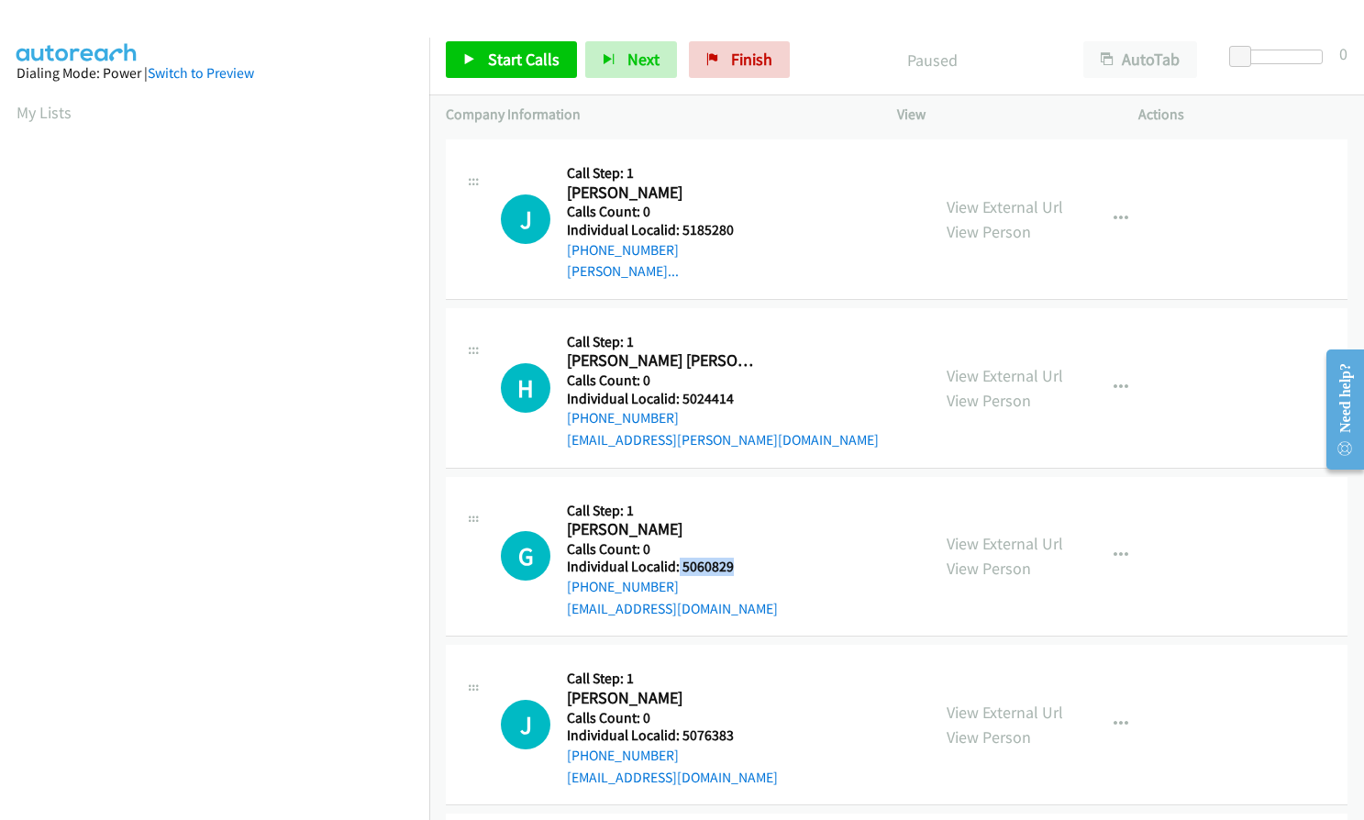
drag, startPoint x: 682, startPoint y: 568, endPoint x: 744, endPoint y: 568, distance: 61.5
click at [744, 568] on h5 "Individual Localid: 5060829" at bounding box center [672, 567] width 211 height 18
copy h5 "5060829"
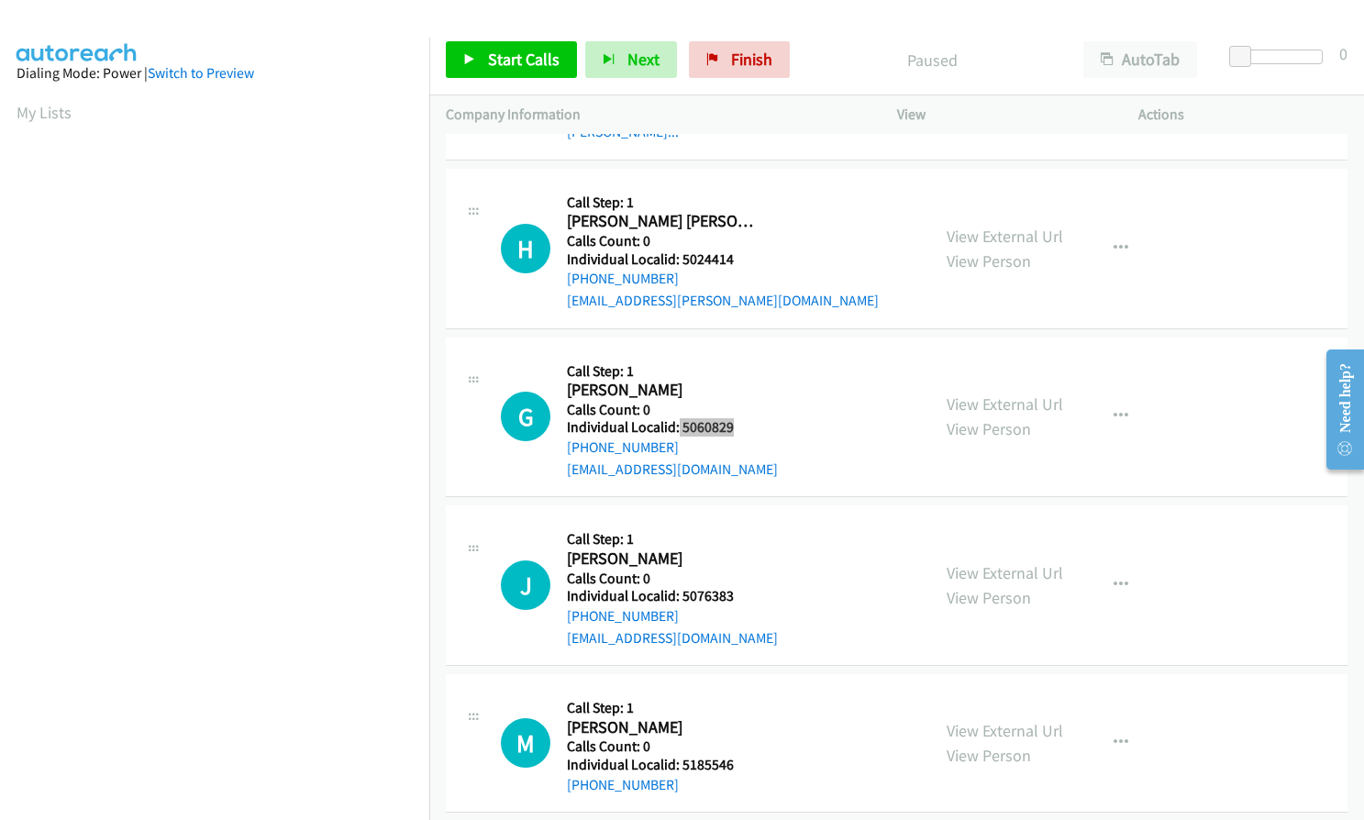
scroll to position [665, 0]
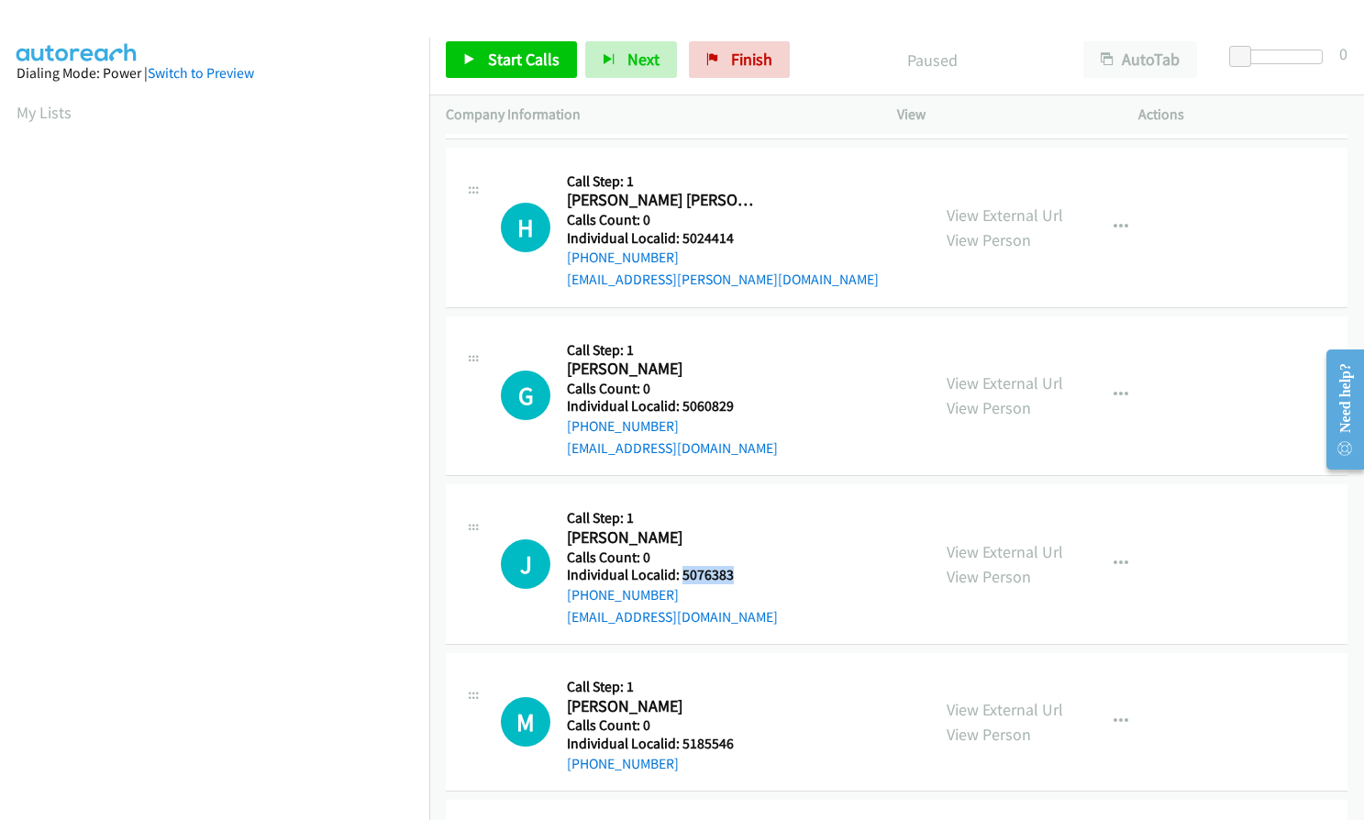
drag, startPoint x: 679, startPoint y: 573, endPoint x: 738, endPoint y: 569, distance: 59.8
click at [738, 569] on h5 "Individual Localid: 5076383" at bounding box center [672, 575] width 211 height 18
copy h5 "5076383"
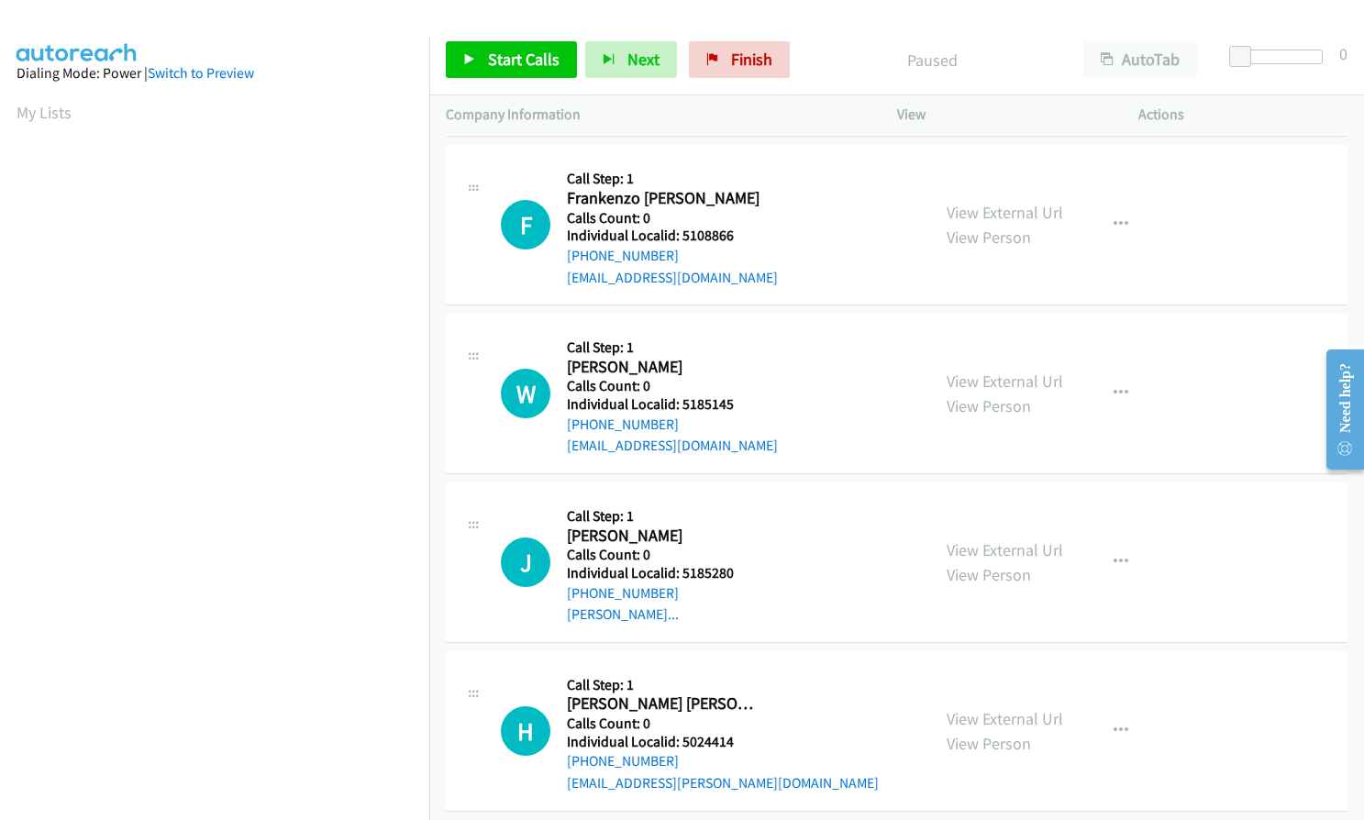
scroll to position [0, 0]
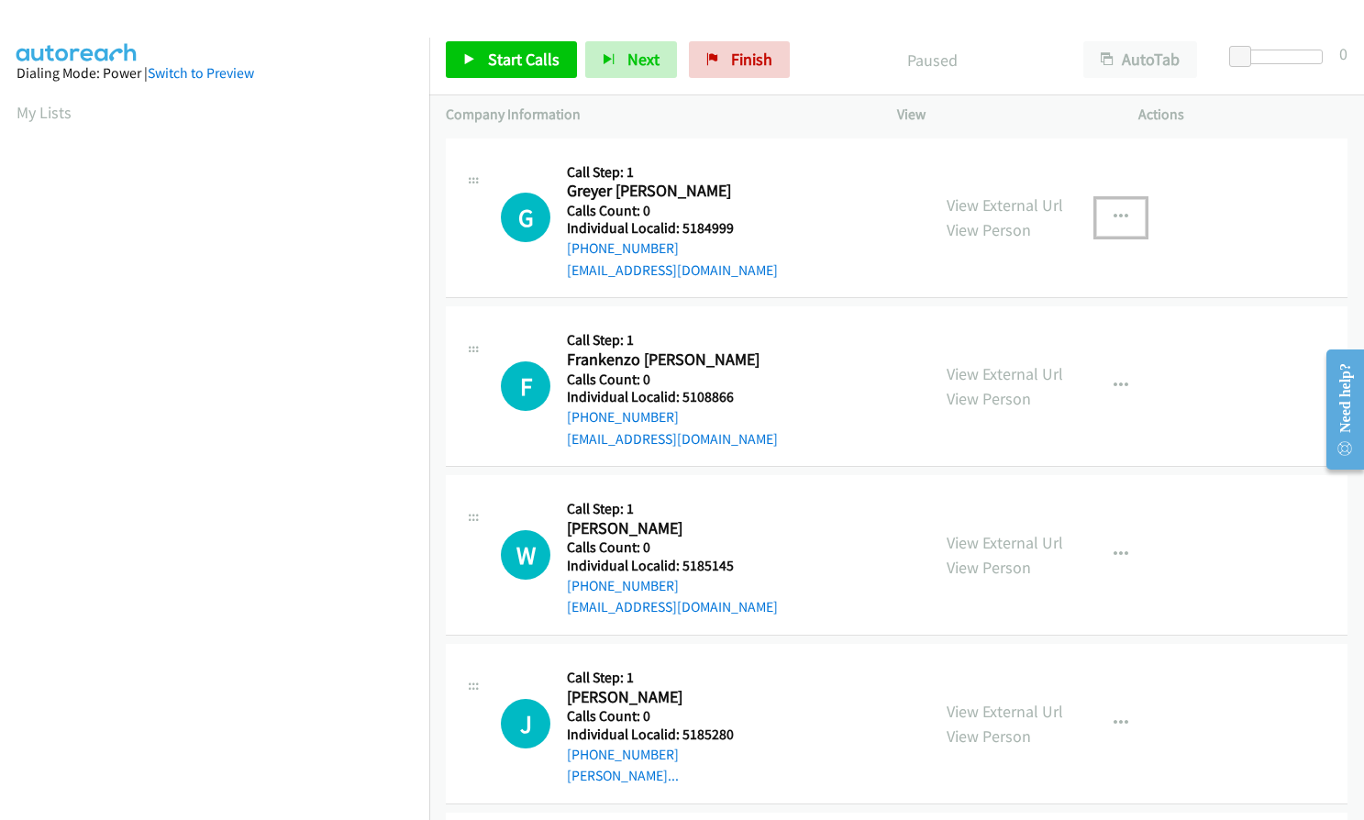
drag, startPoint x: 1116, startPoint y: 214, endPoint x: 1103, endPoint y: 227, distance: 19.5
click at [1116, 214] on icon "button" at bounding box center [1121, 217] width 15 height 15
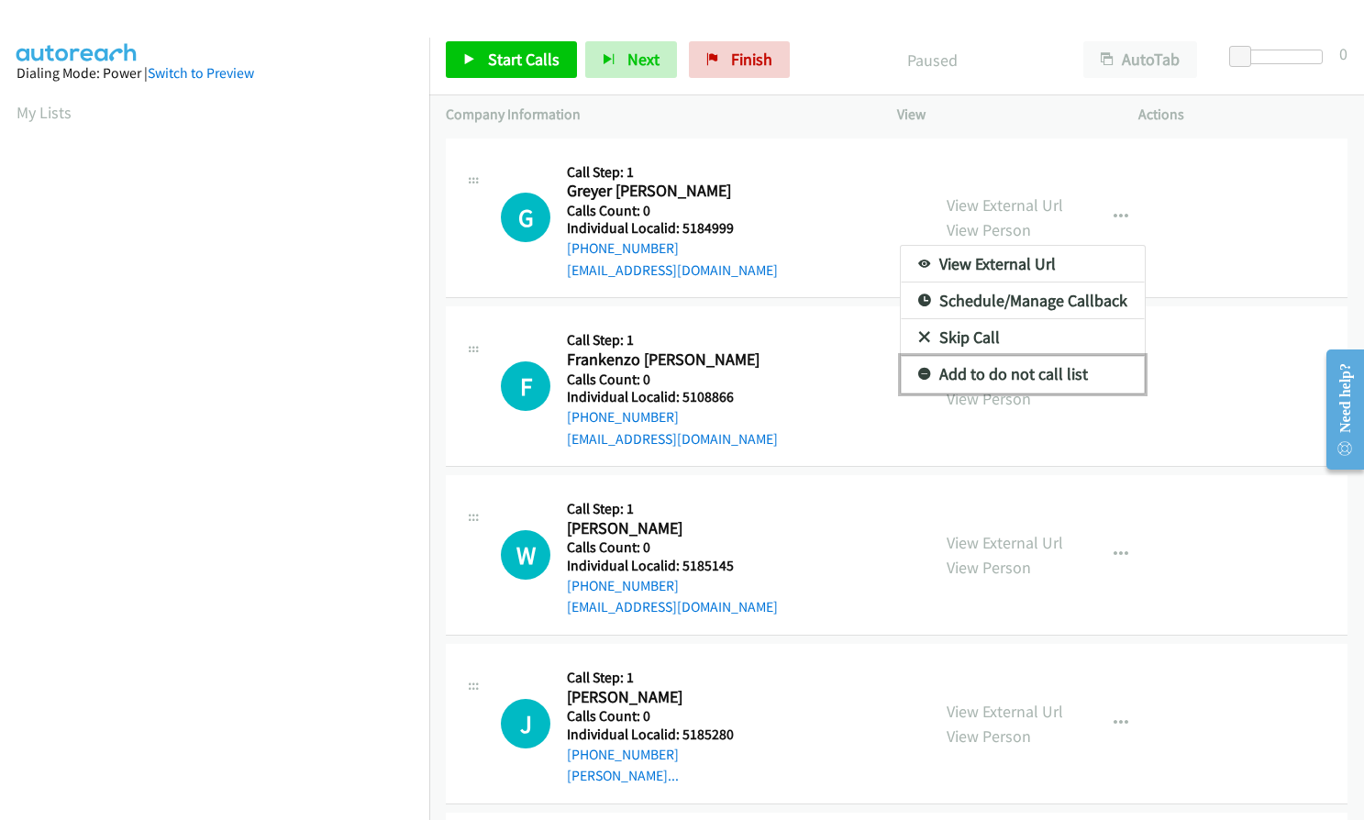
click at [921, 372] on icon at bounding box center [924, 375] width 13 height 13
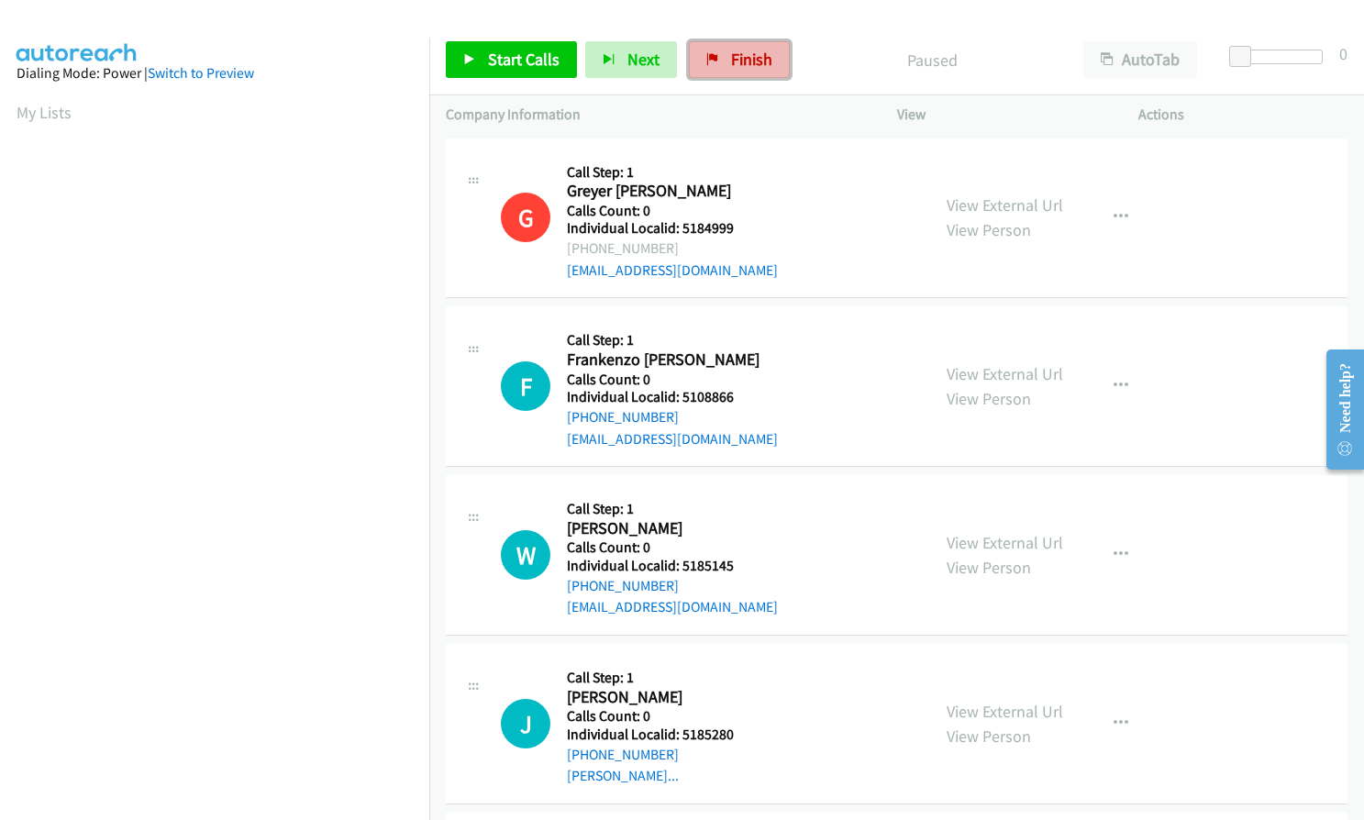
click at [757, 51] on span "Finish" at bounding box center [751, 59] width 41 height 21
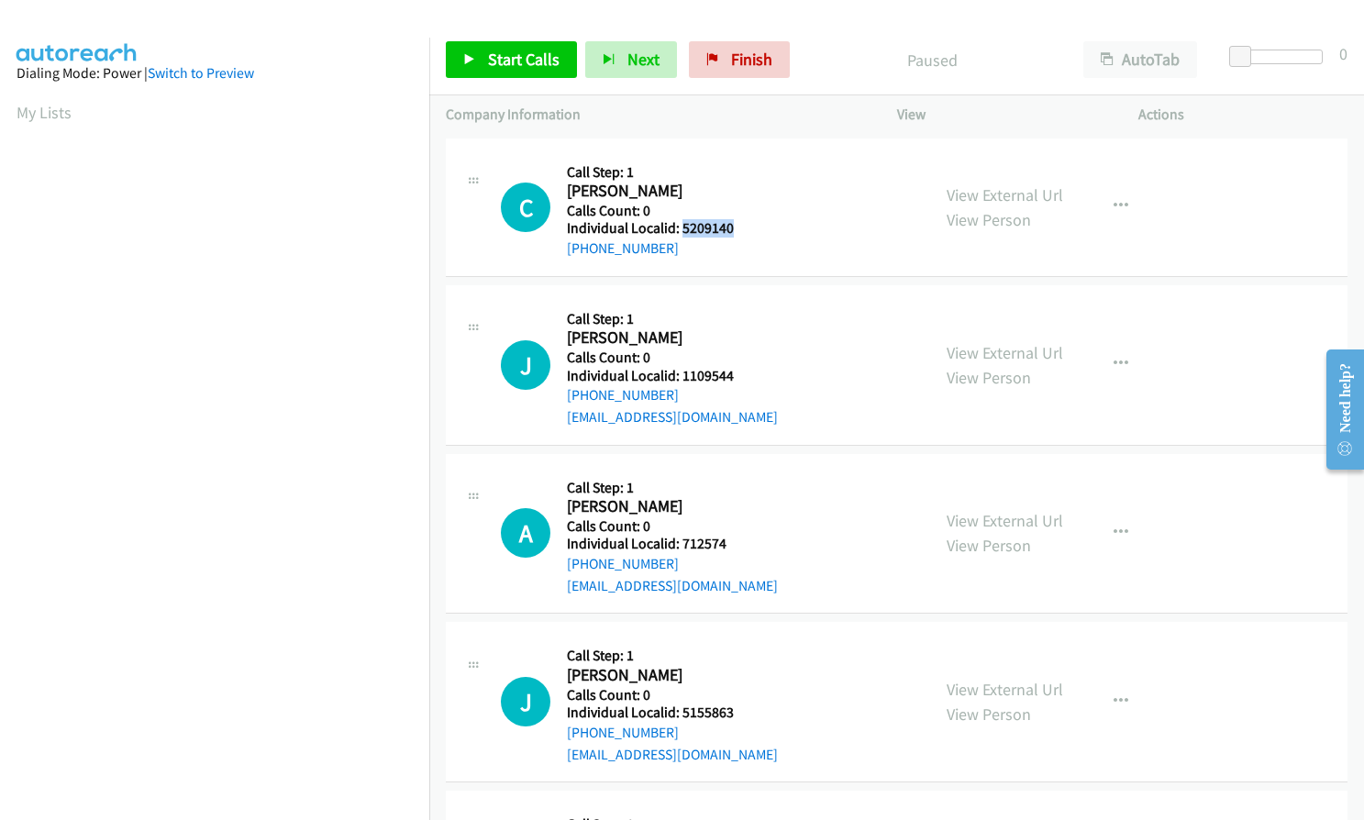
drag, startPoint x: 681, startPoint y: 227, endPoint x: 737, endPoint y: 227, distance: 56.0
click at [737, 227] on h5 "Individual Localid: 5209140" at bounding box center [661, 228] width 189 height 18
copy h5 "5209140"
drag, startPoint x: 680, startPoint y: 372, endPoint x: 733, endPoint y: 372, distance: 53.2
click at [733, 372] on h5 "Individual Localid: 1109544" at bounding box center [672, 376] width 211 height 18
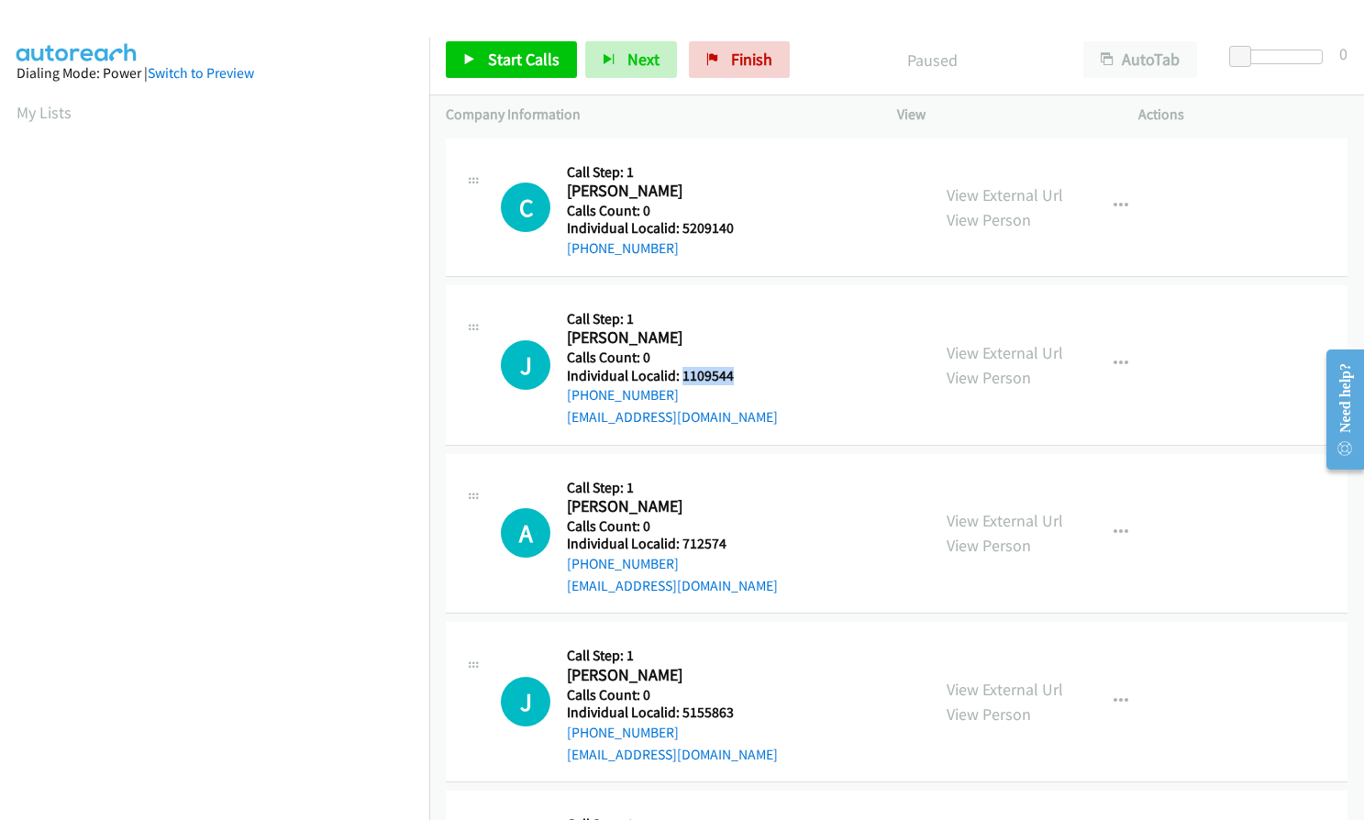
copy h5 "1109544"
drag, startPoint x: 676, startPoint y: 540, endPoint x: 728, endPoint y: 540, distance: 52.3
click at [728, 540] on h5 "Individual Localid: 712574" at bounding box center [672, 544] width 211 height 18
copy h5 "712574"
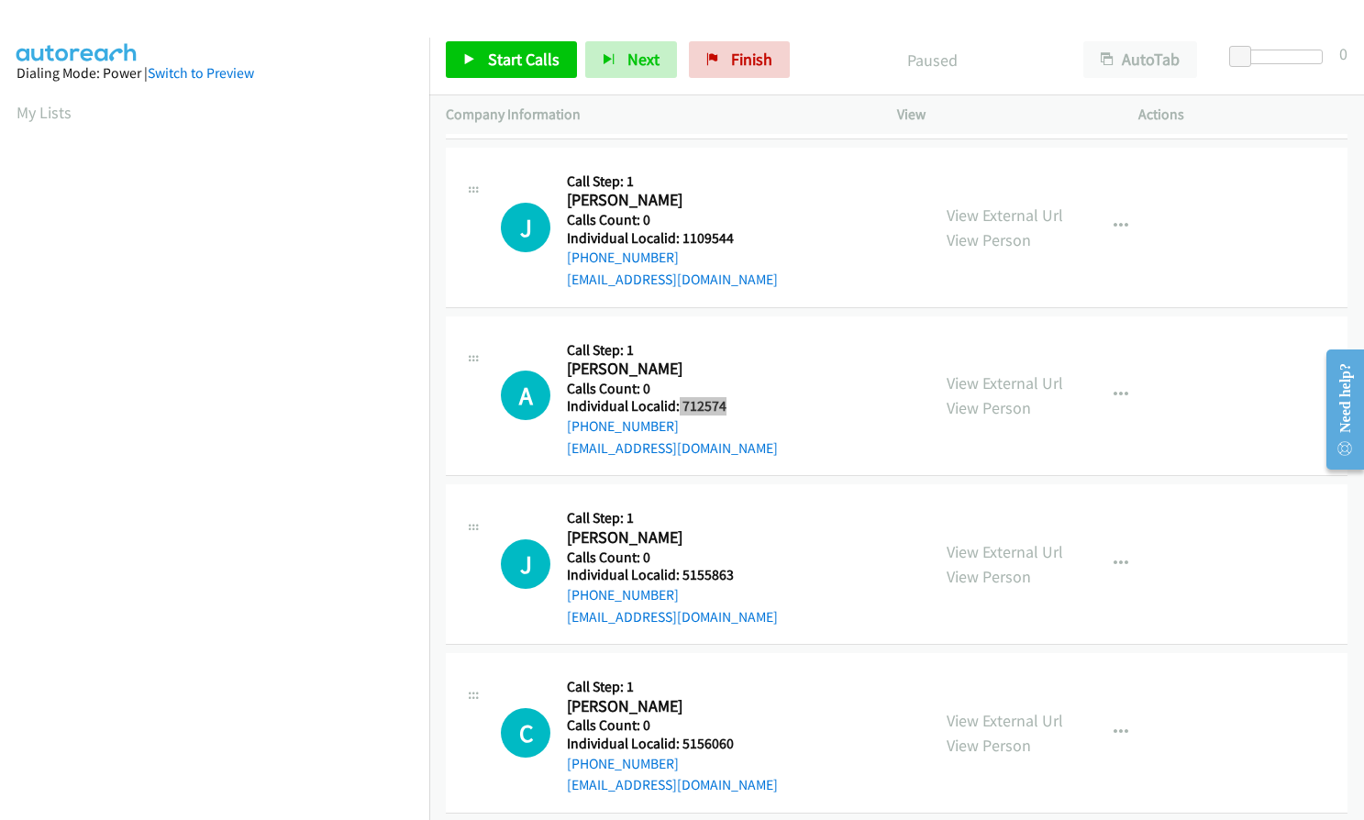
scroll to position [161, 0]
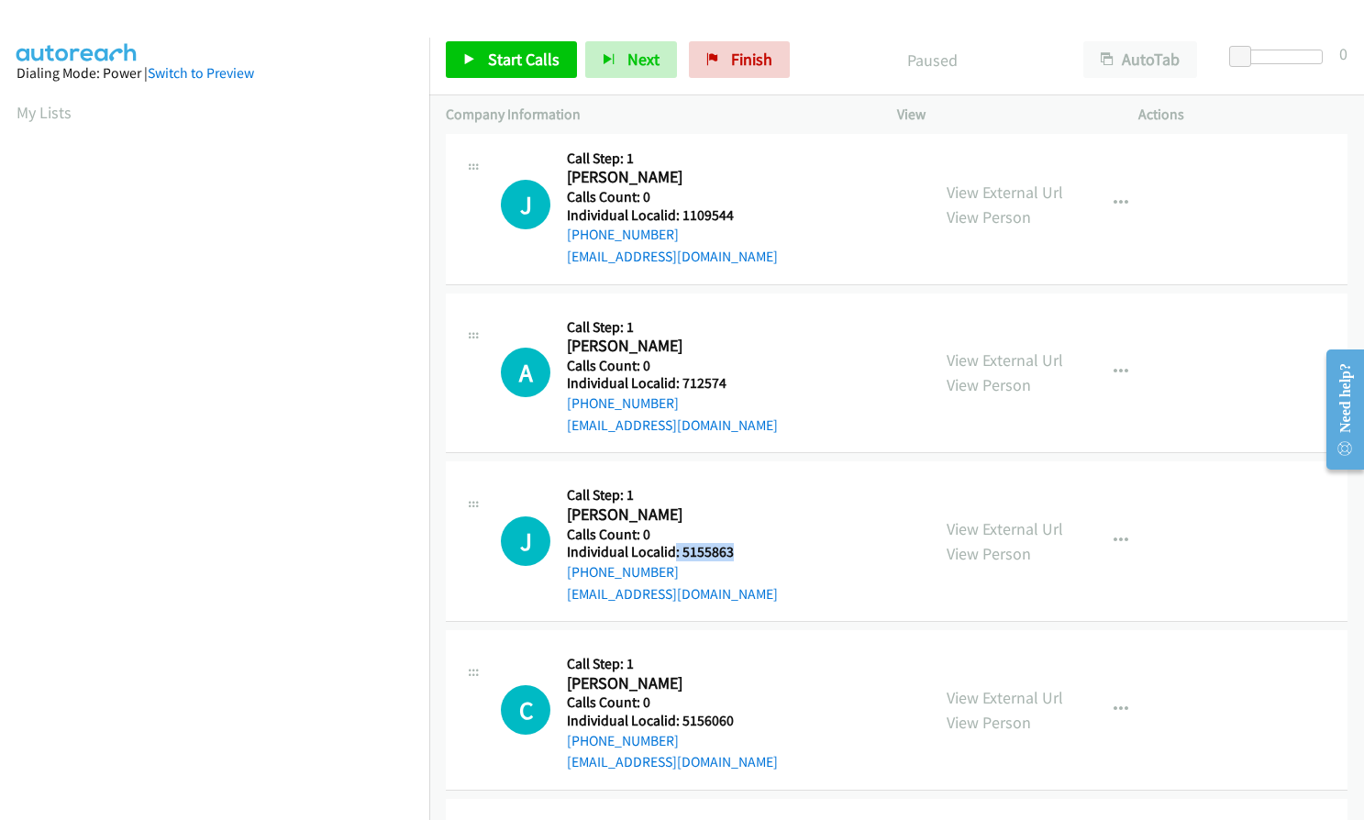
drag, startPoint x: 675, startPoint y: 551, endPoint x: 736, endPoint y: 551, distance: 60.5
click at [736, 551] on h5 "Individual Localid: 5155863" at bounding box center [672, 552] width 211 height 18
click at [716, 521] on h2 "[PERSON_NAME]" at bounding box center [661, 515] width 189 height 21
drag, startPoint x: 681, startPoint y: 550, endPoint x: 738, endPoint y: 549, distance: 57.8
click at [738, 549] on h5 "Individual Localid: 5155863" at bounding box center [672, 552] width 211 height 18
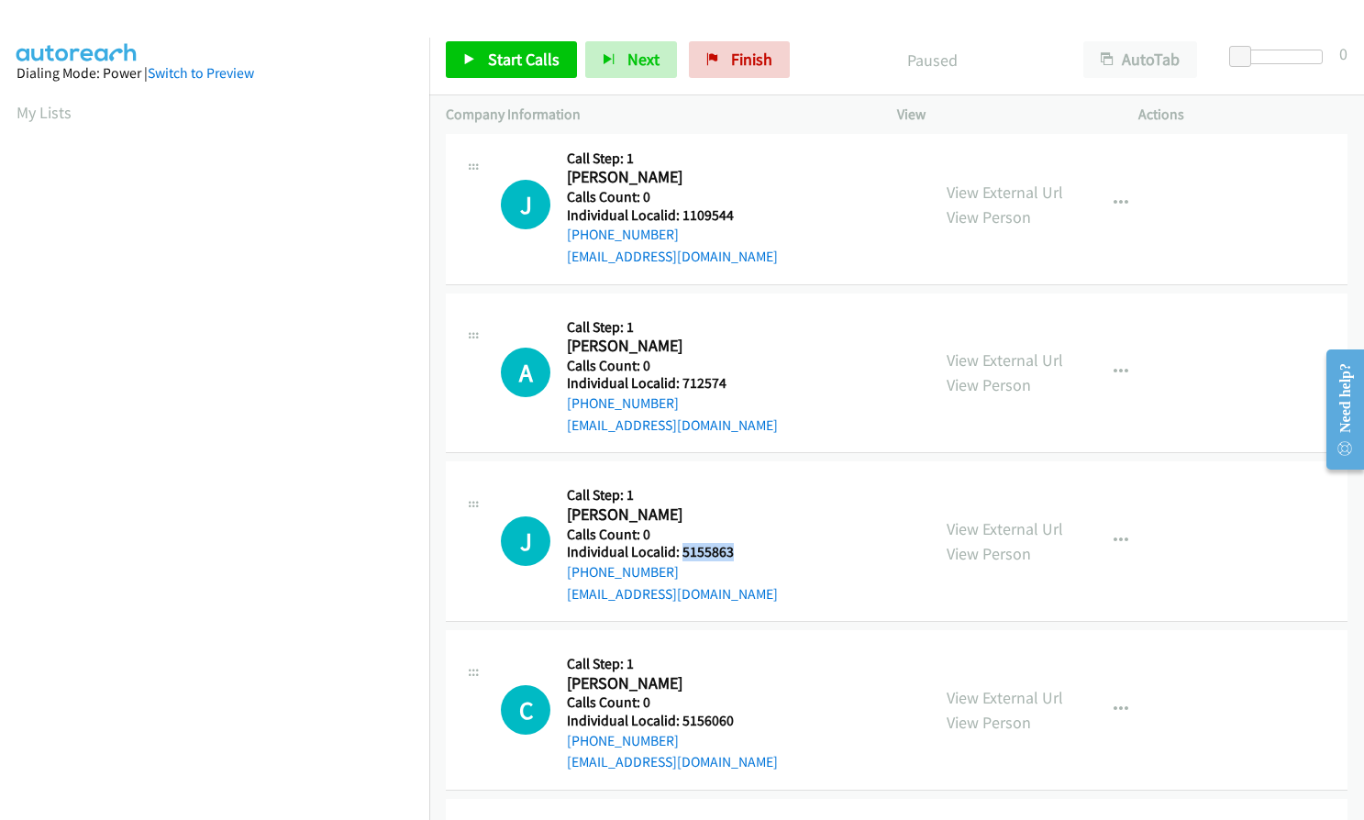
copy h5 "5155863"
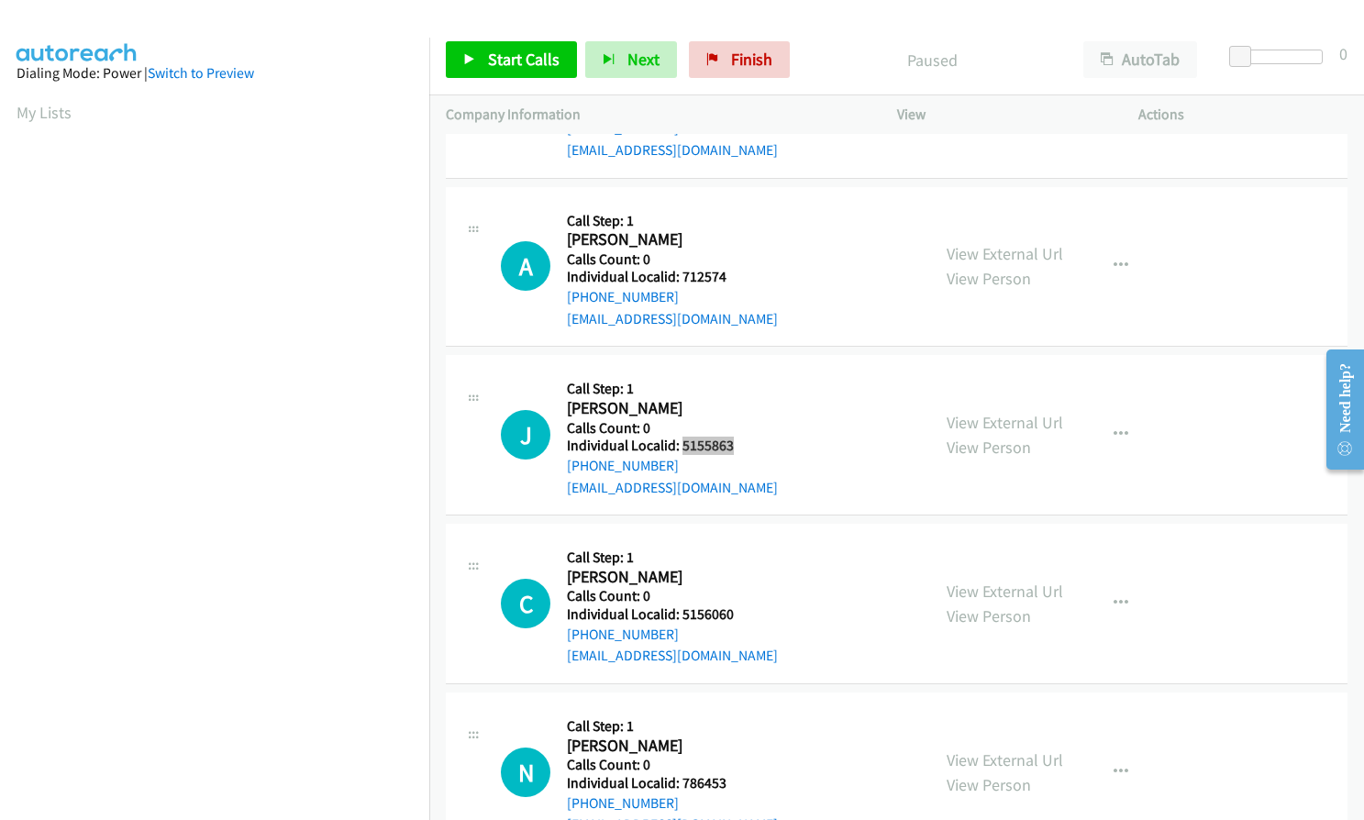
scroll to position [298, 0]
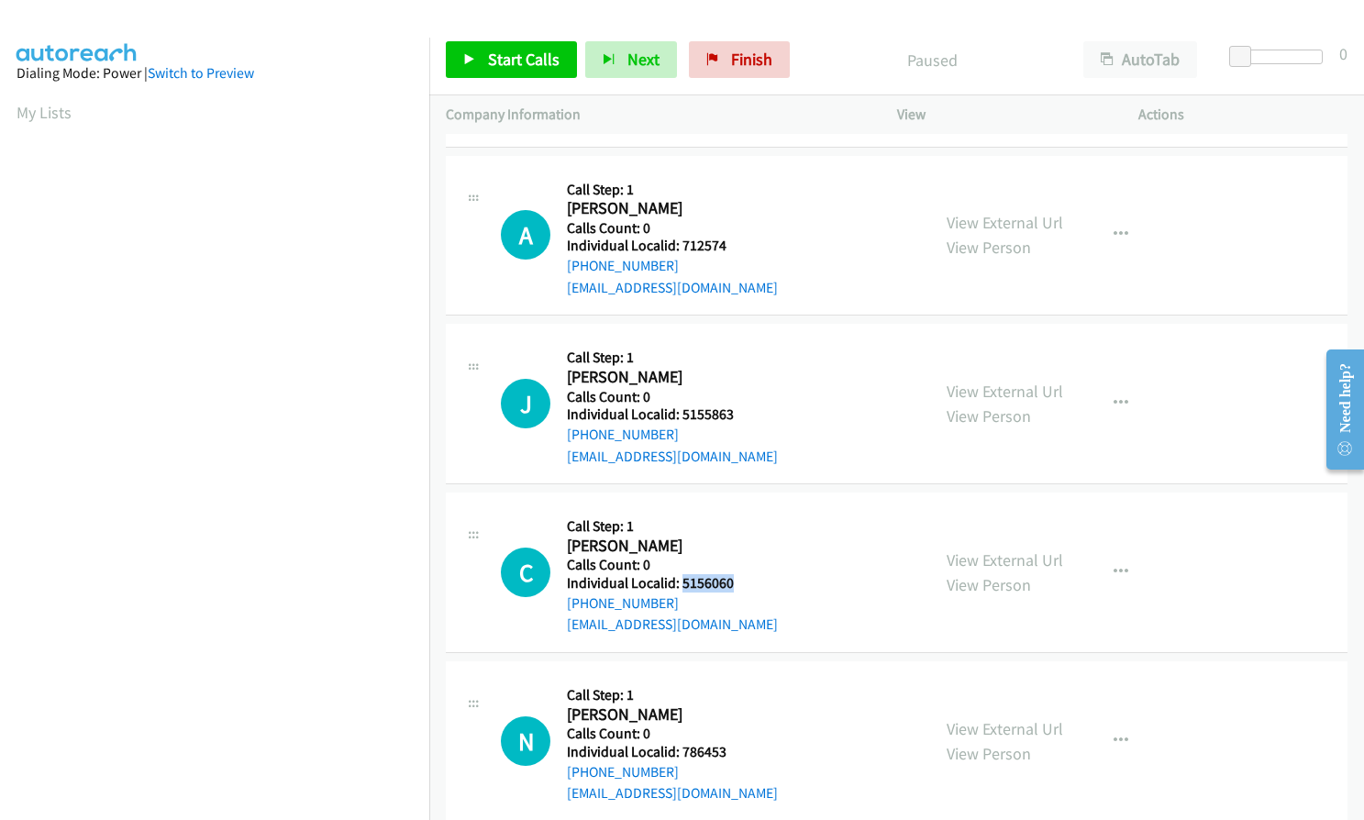
drag, startPoint x: 680, startPoint y: 584, endPoint x: 737, endPoint y: 582, distance: 56.9
click at [737, 582] on h5 "Individual Localid: 5156060" at bounding box center [672, 583] width 211 height 18
copy h5 "5156060"
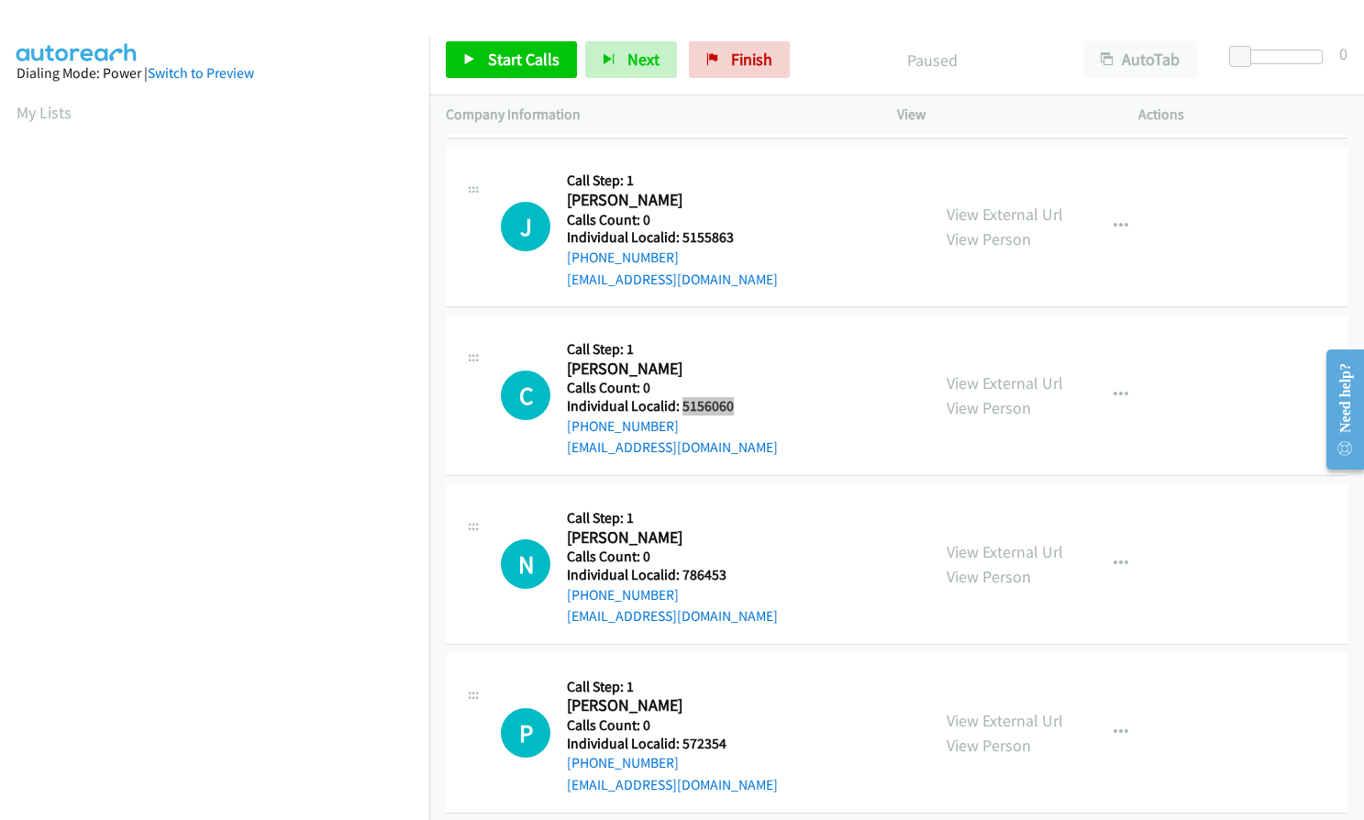
scroll to position [527, 0]
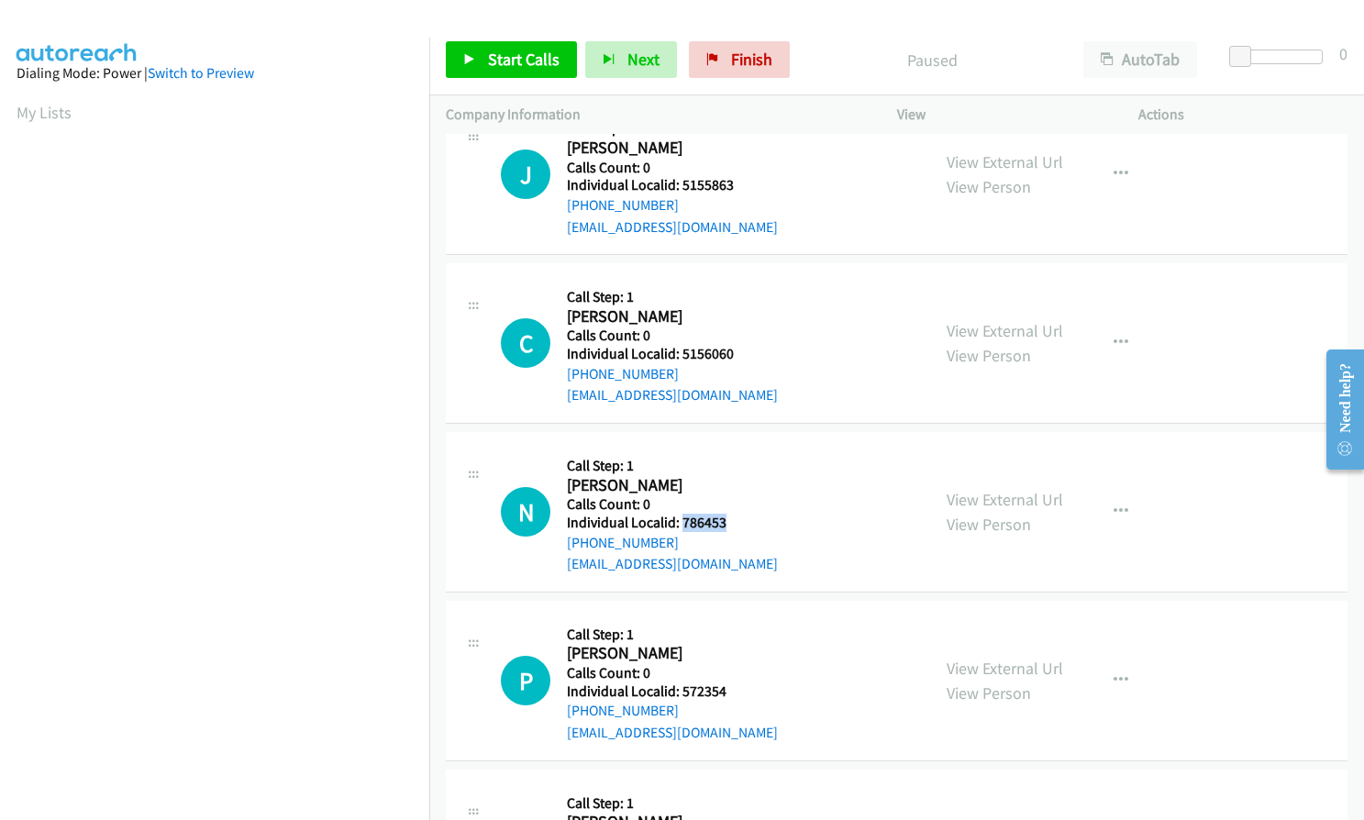
drag, startPoint x: 680, startPoint y: 521, endPoint x: 738, endPoint y: 522, distance: 57.8
click at [738, 522] on h5 "Individual Localid: 786453" at bounding box center [672, 523] width 211 height 18
copy h5 "786453"
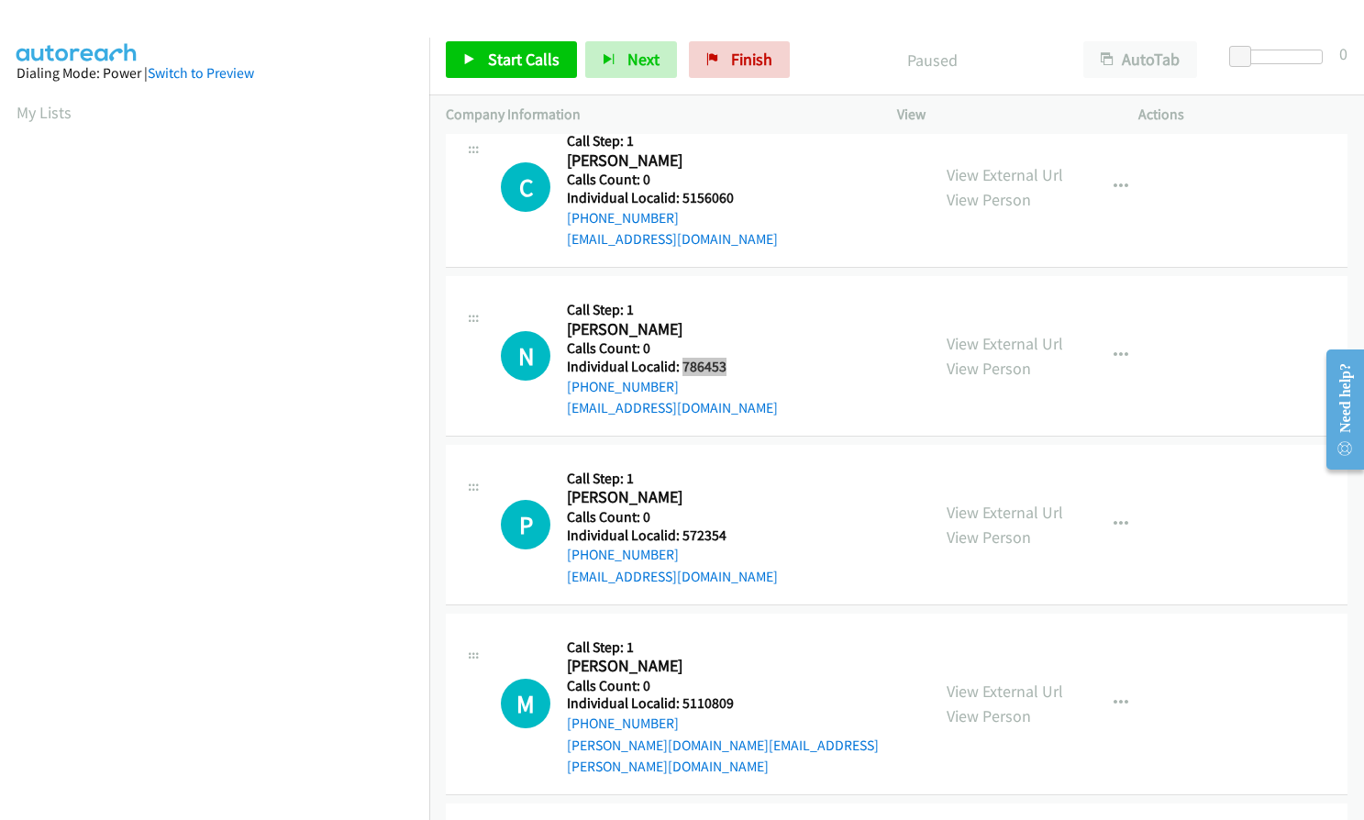
scroll to position [711, 0]
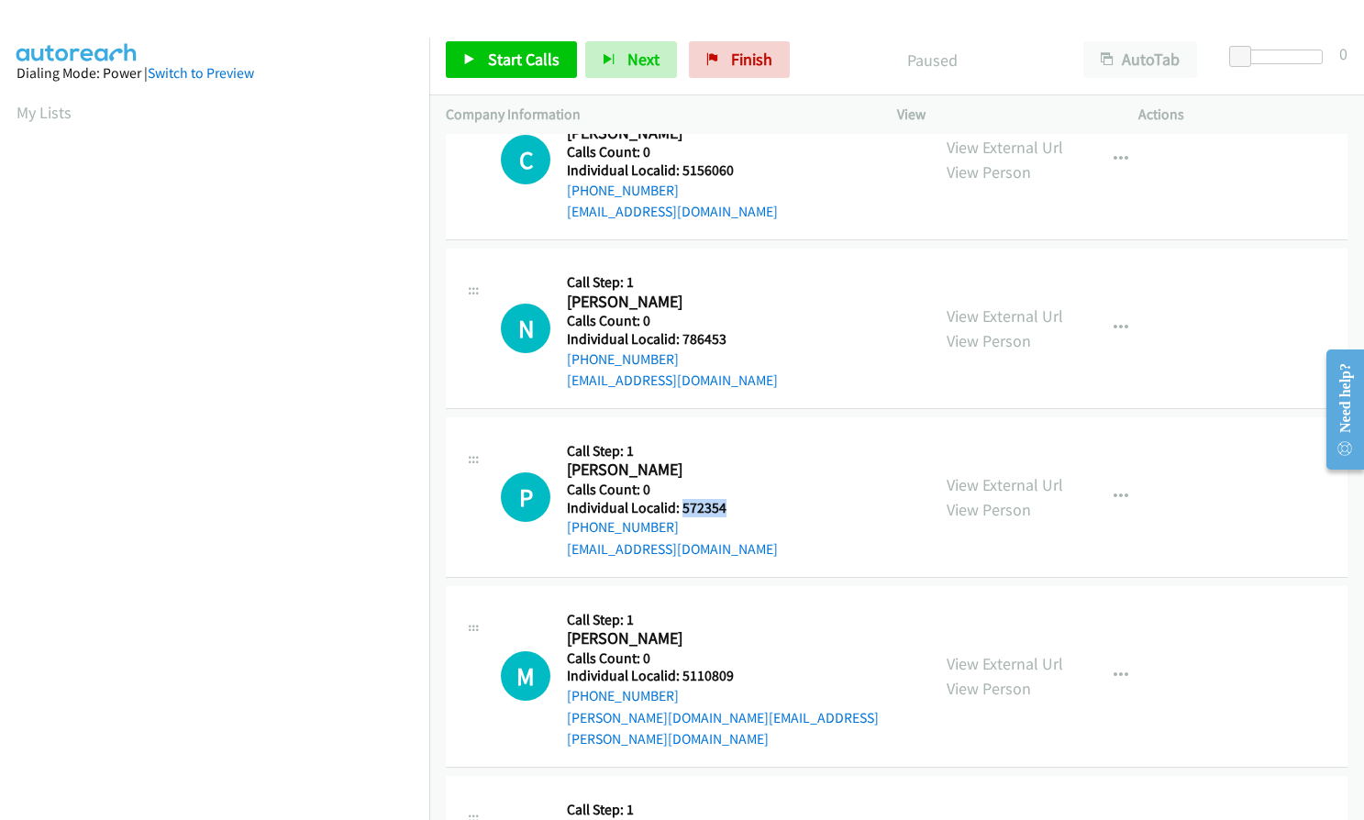
drag, startPoint x: 682, startPoint y: 506, endPoint x: 727, endPoint y: 505, distance: 45.9
click at [727, 505] on h5 "Individual Localid: 572354" at bounding box center [672, 508] width 211 height 18
copy h5 "572354"
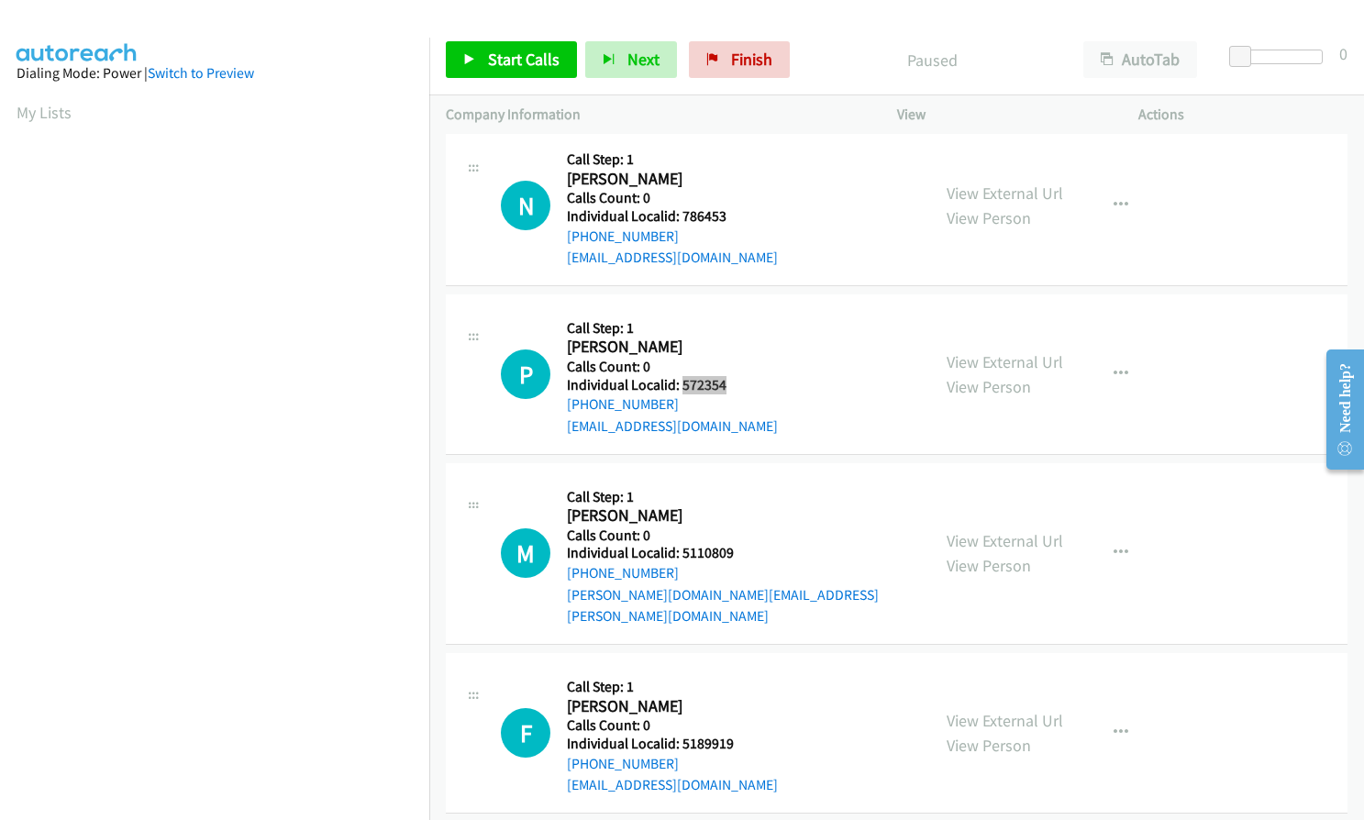
scroll to position [849, 0]
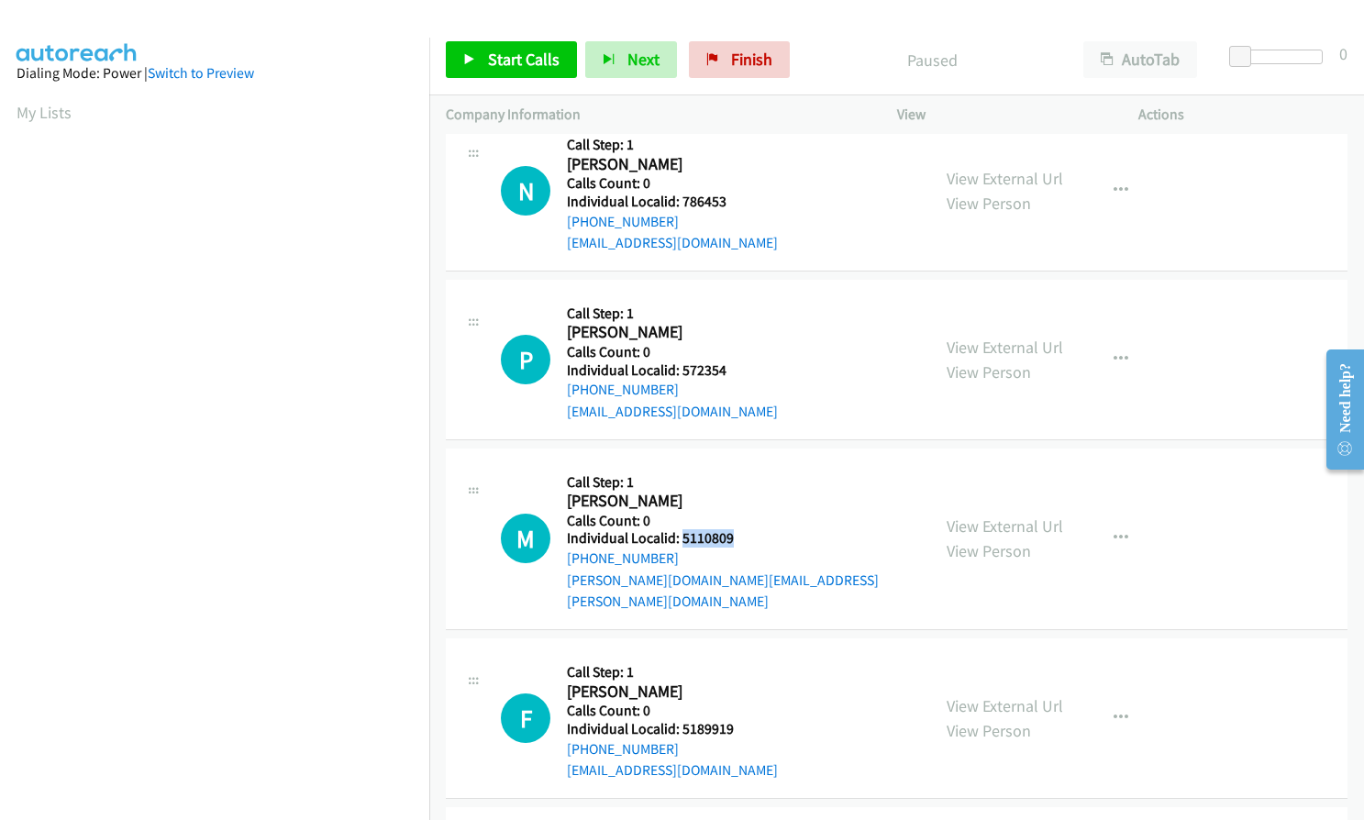
drag, startPoint x: 680, startPoint y: 534, endPoint x: 737, endPoint y: 535, distance: 56.9
click at [737, 535] on h5 "Individual Localid: 5110809" at bounding box center [740, 538] width 347 height 18
copy h5 "5110809"
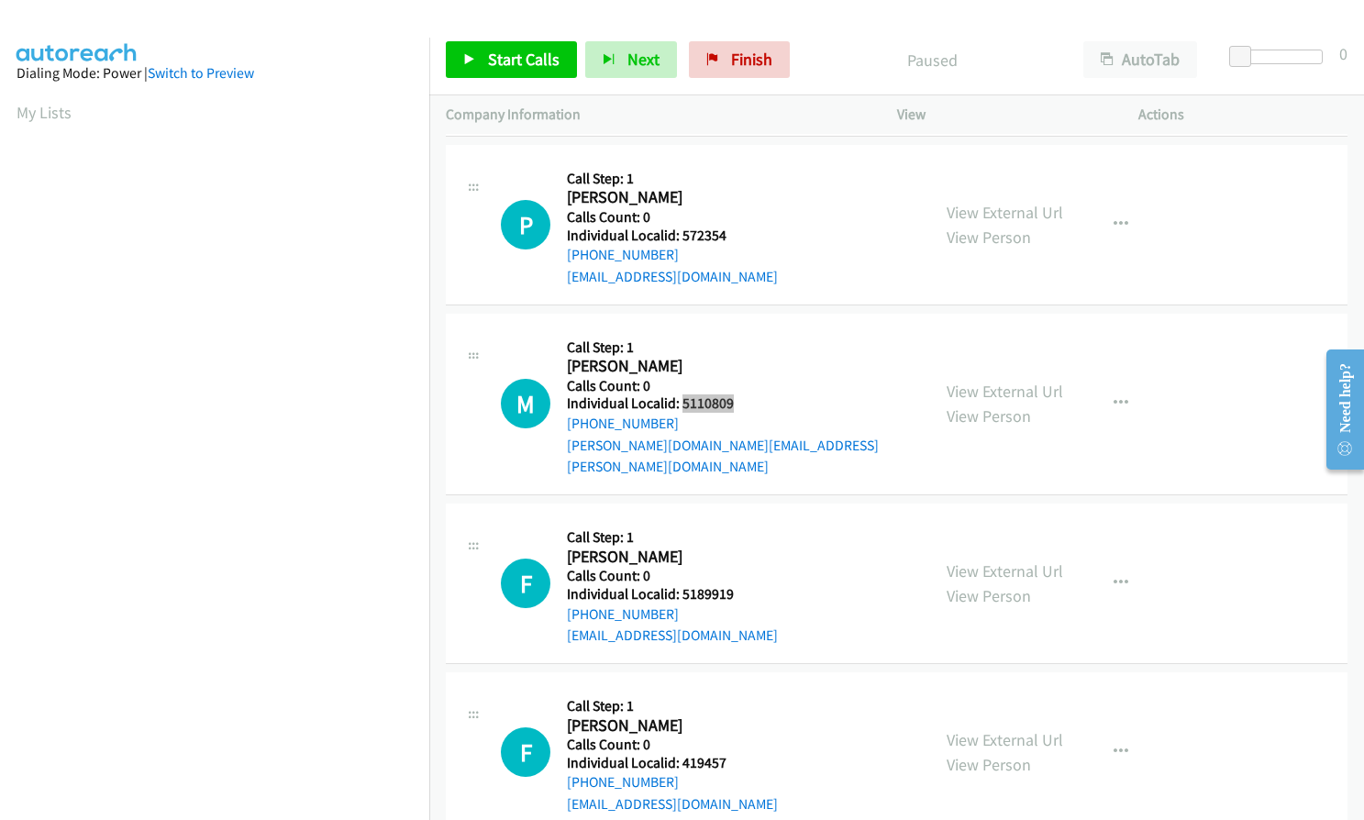
scroll to position [1009, 0]
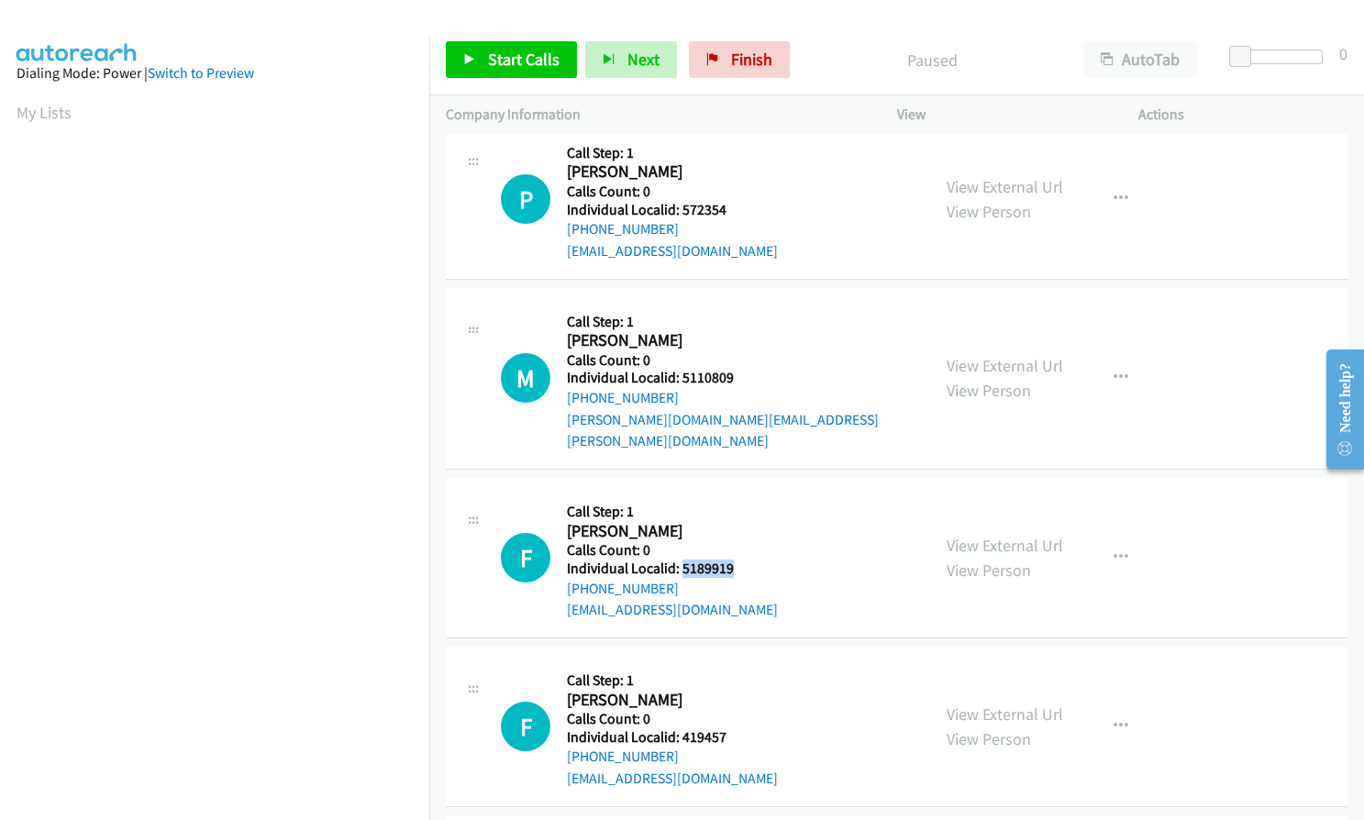
drag, startPoint x: 681, startPoint y: 547, endPoint x: 730, endPoint y: 546, distance: 49.5
click at [730, 560] on h5 "Individual Localid: 5189919" at bounding box center [672, 569] width 211 height 18
copy h5 "5189919"
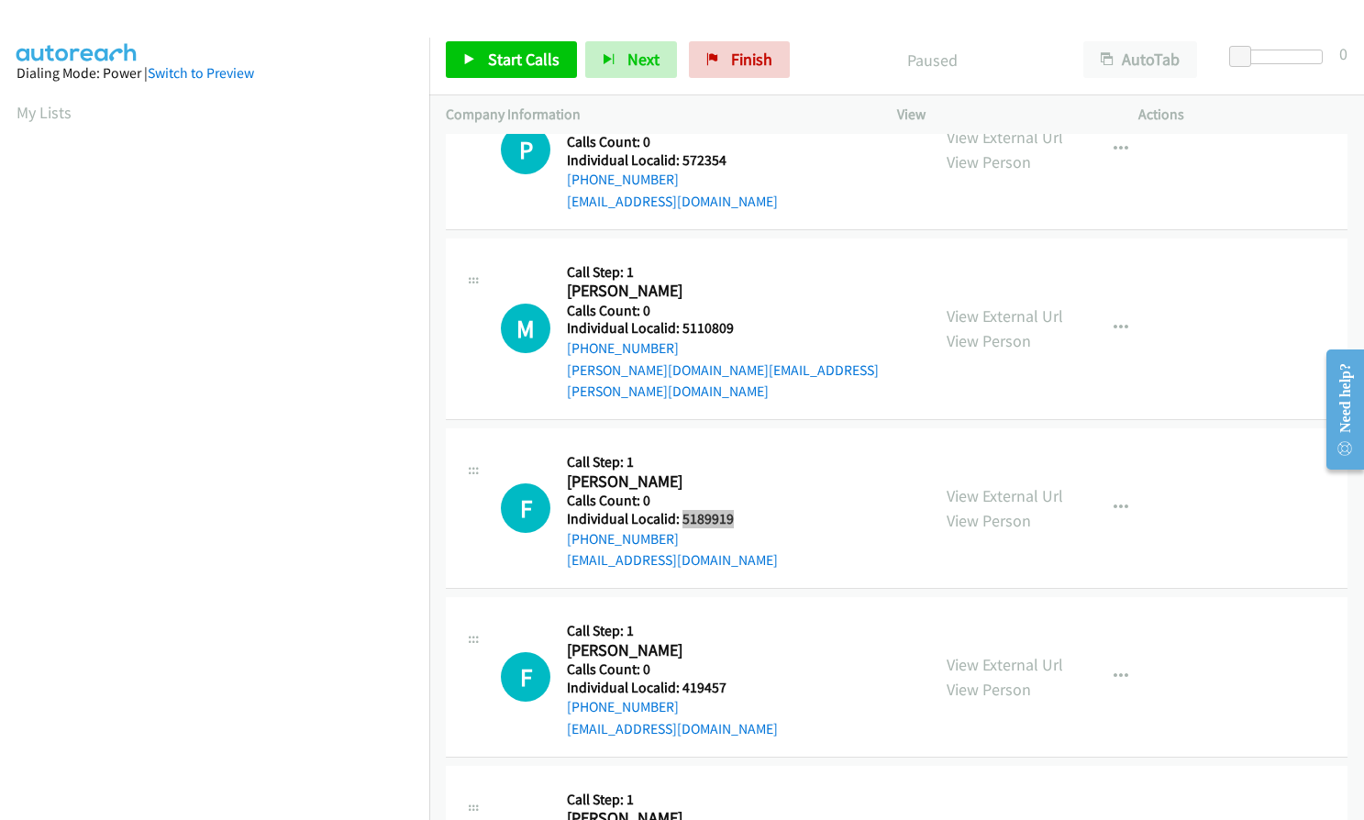
scroll to position [1147, 0]
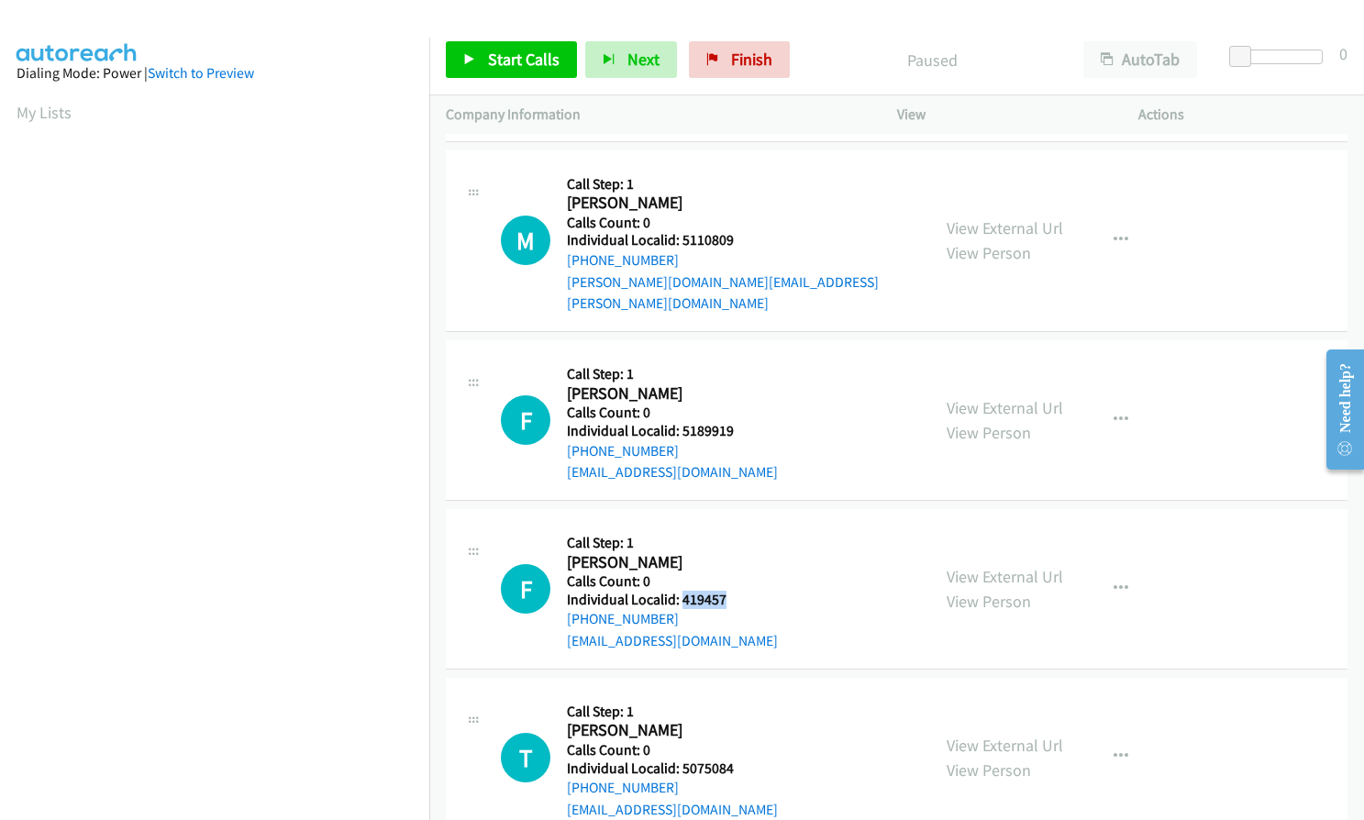
drag, startPoint x: 683, startPoint y: 580, endPoint x: 730, endPoint y: 576, distance: 46.9
click at [730, 591] on h5 "Individual Localid: 419457" at bounding box center [672, 600] width 211 height 18
copy h5 "419457"
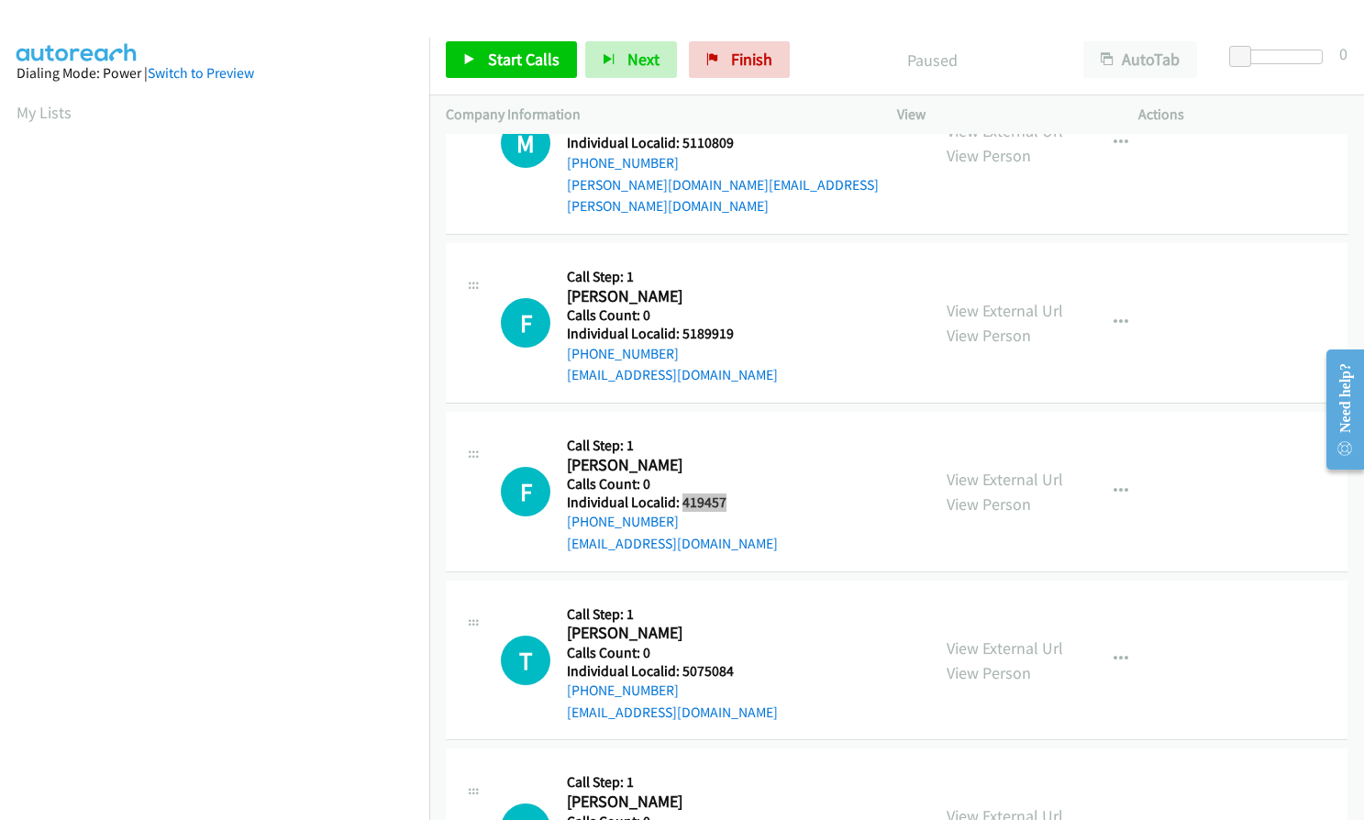
scroll to position [1261, 0]
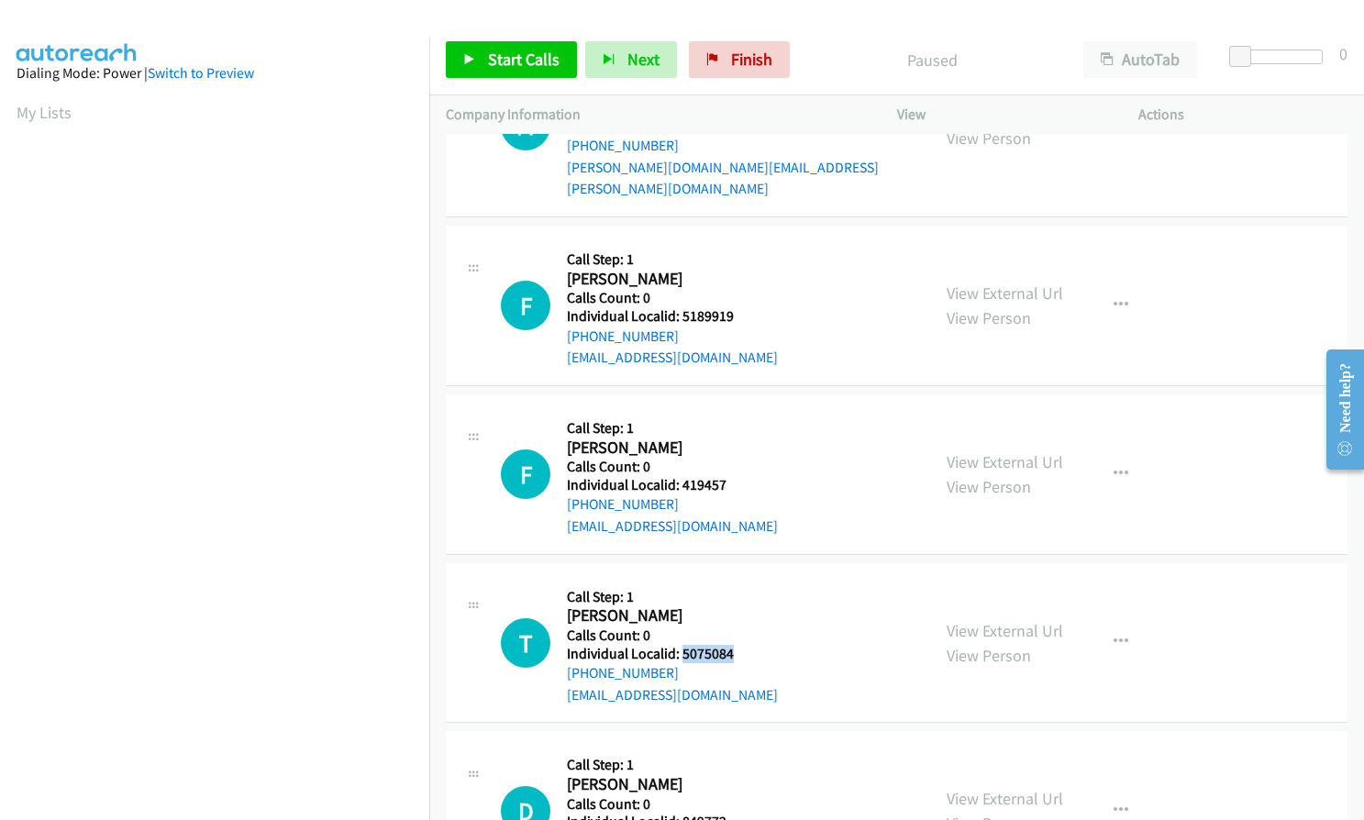
drag, startPoint x: 682, startPoint y: 631, endPoint x: 738, endPoint y: 630, distance: 56.9
click at [738, 645] on h5 "Individual Localid: 5075084" at bounding box center [672, 654] width 211 height 18
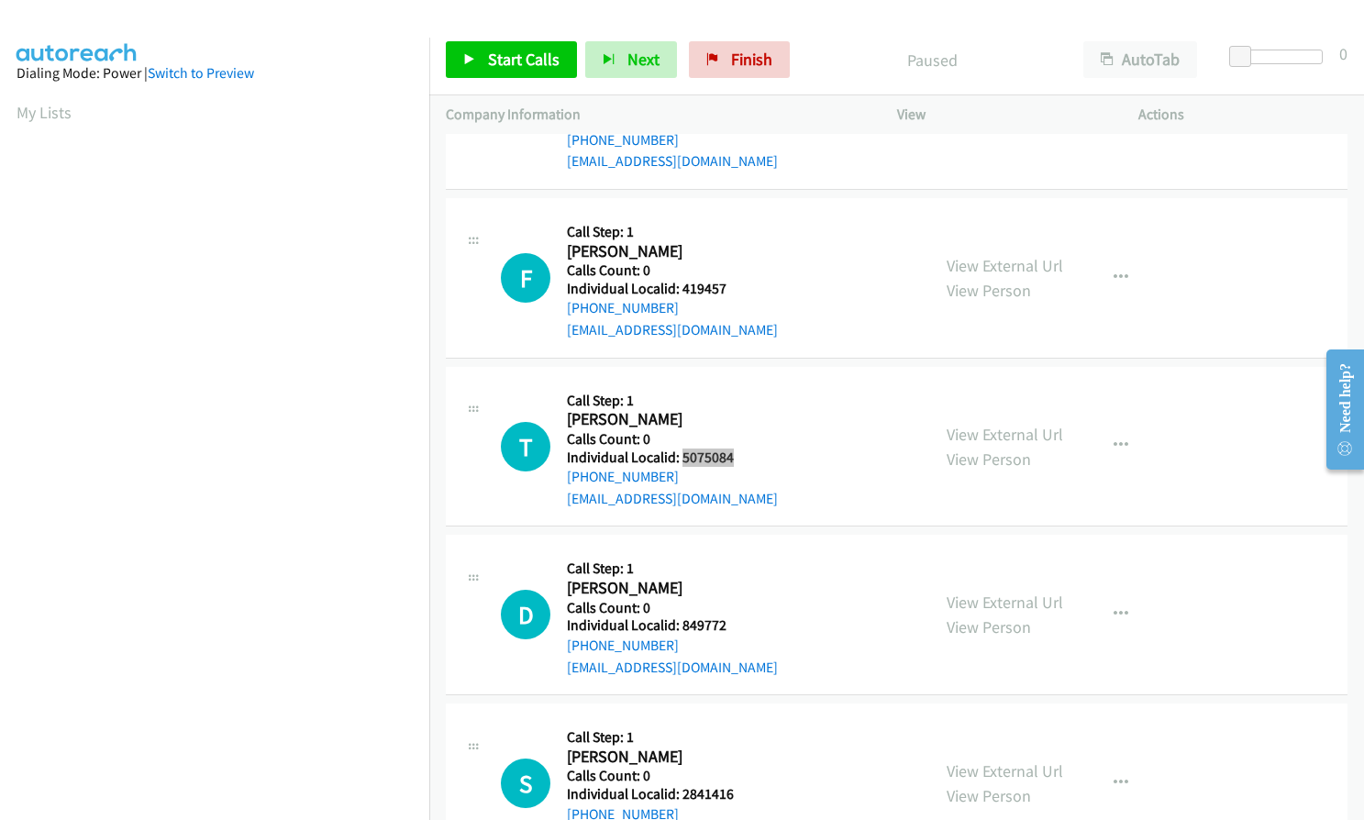
scroll to position [1514, 0]
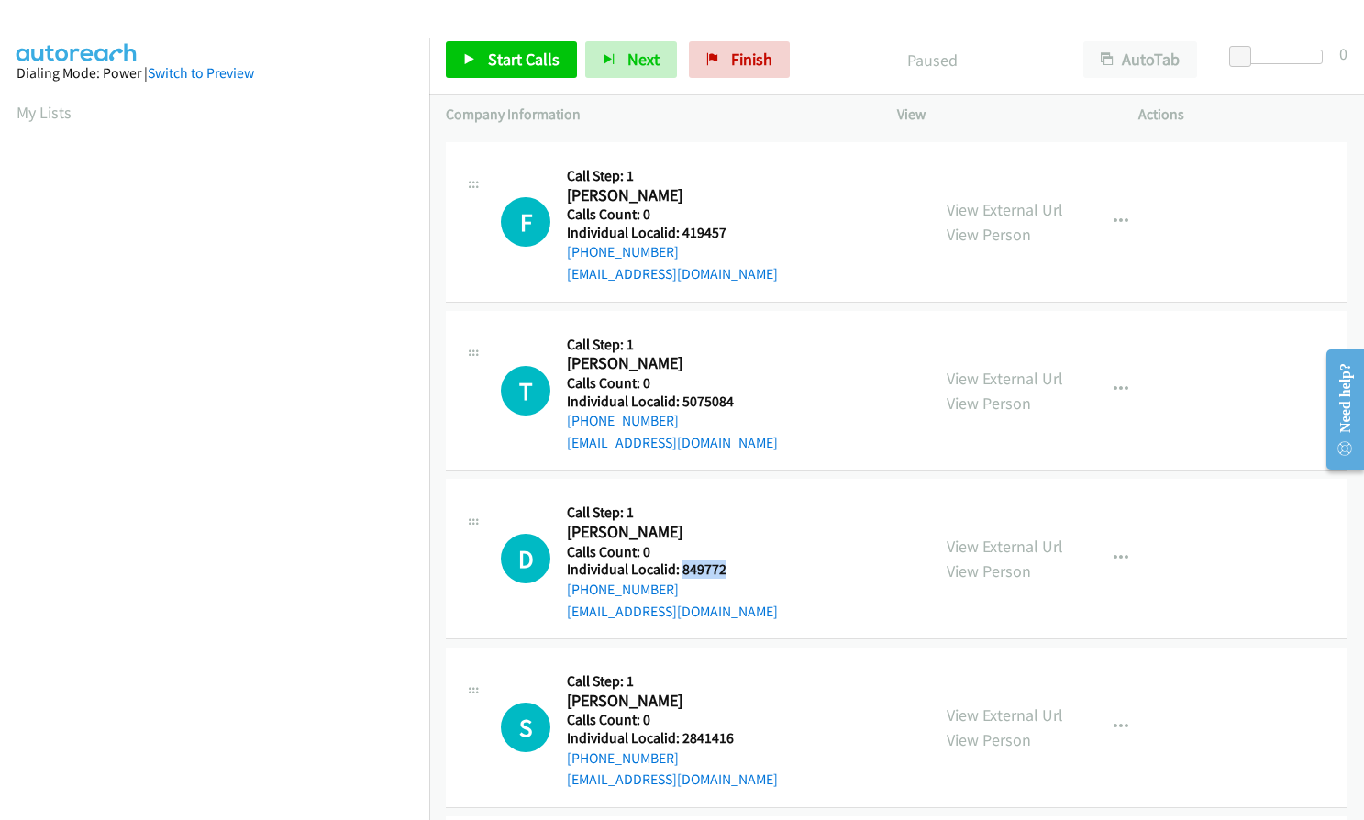
drag, startPoint x: 680, startPoint y: 549, endPoint x: 742, endPoint y: 549, distance: 62.4
click at [742, 560] on h5 "Individual Localid: 849772" at bounding box center [672, 569] width 211 height 18
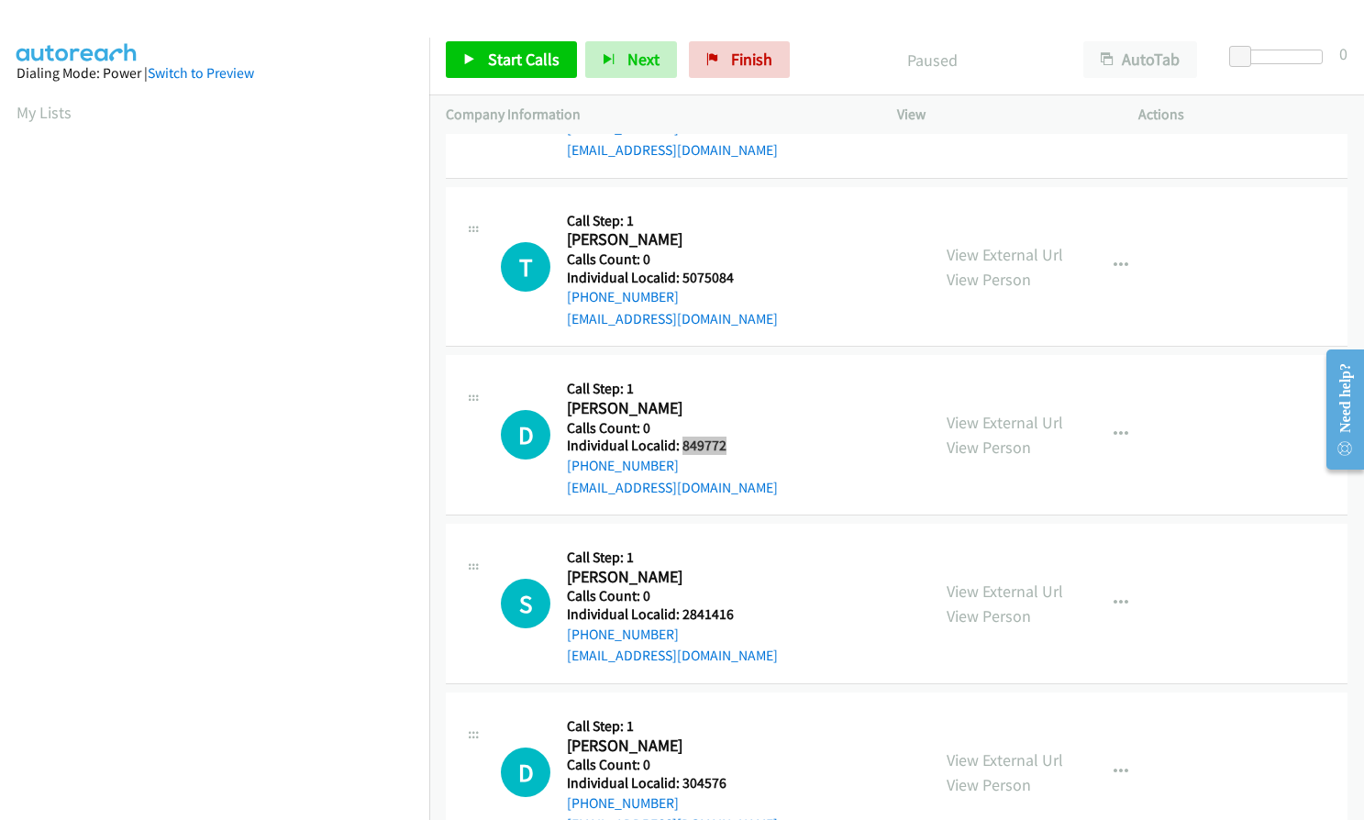
scroll to position [1651, 0]
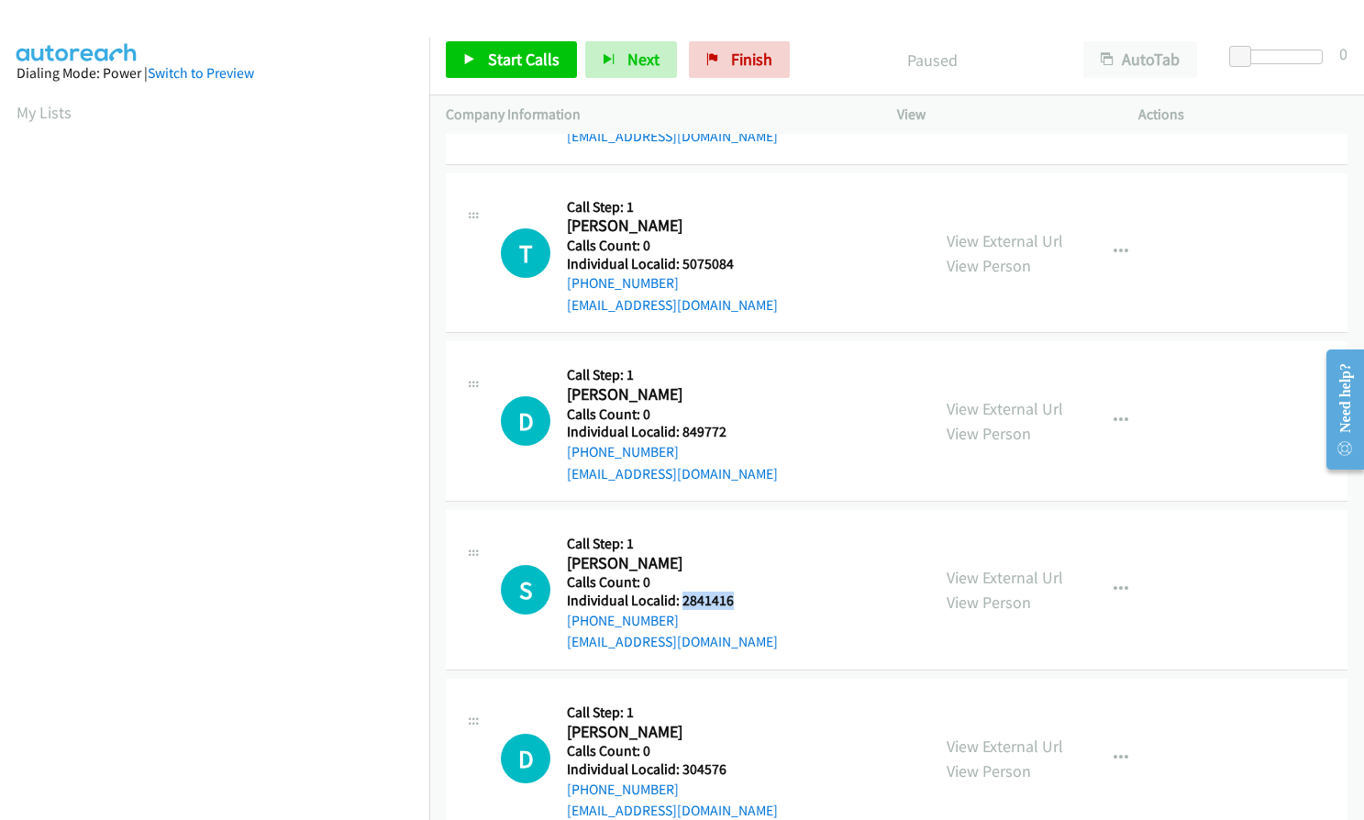
drag, startPoint x: 681, startPoint y: 582, endPoint x: 729, endPoint y: 577, distance: 48.8
click at [730, 592] on h5 "Individual Localid: 2841416" at bounding box center [672, 601] width 211 height 18
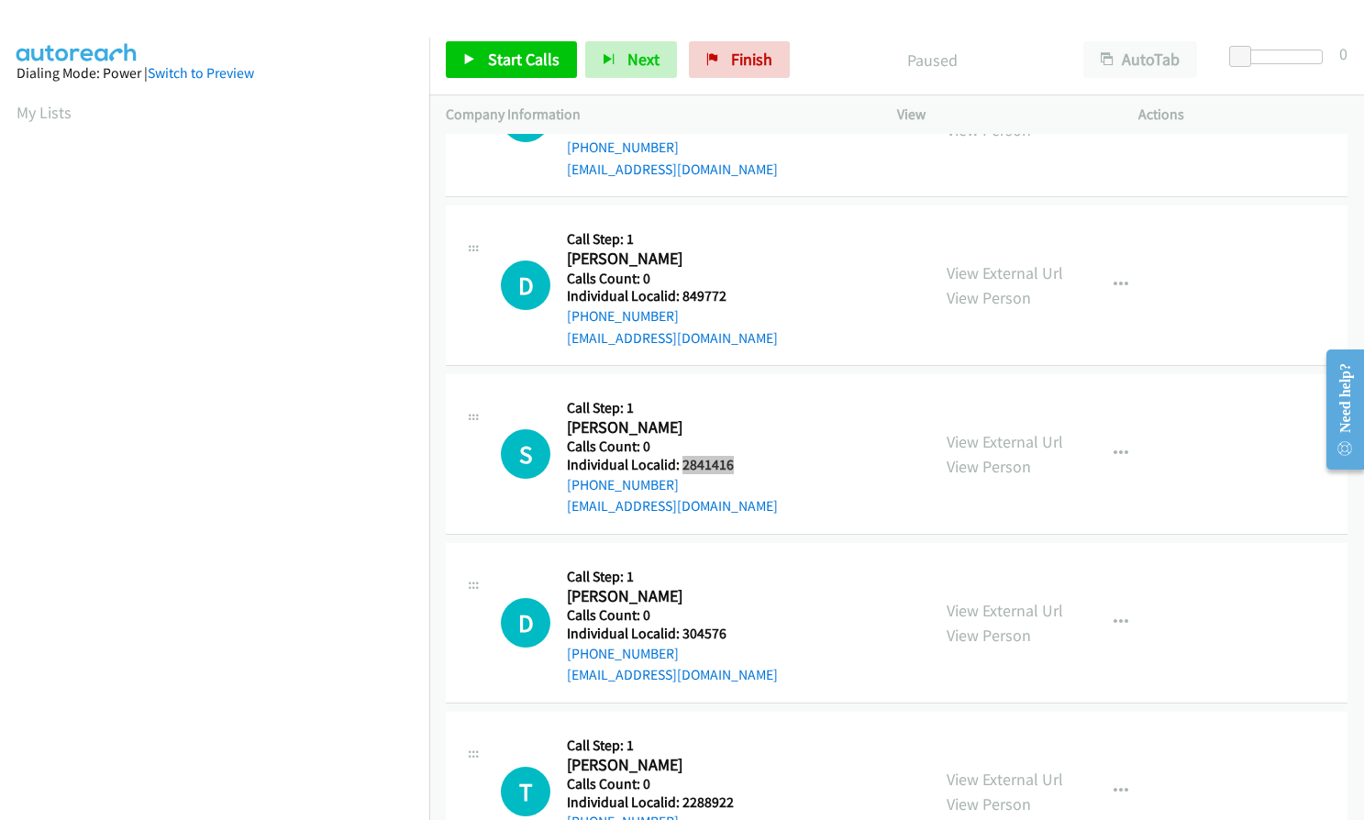
scroll to position [1812, 0]
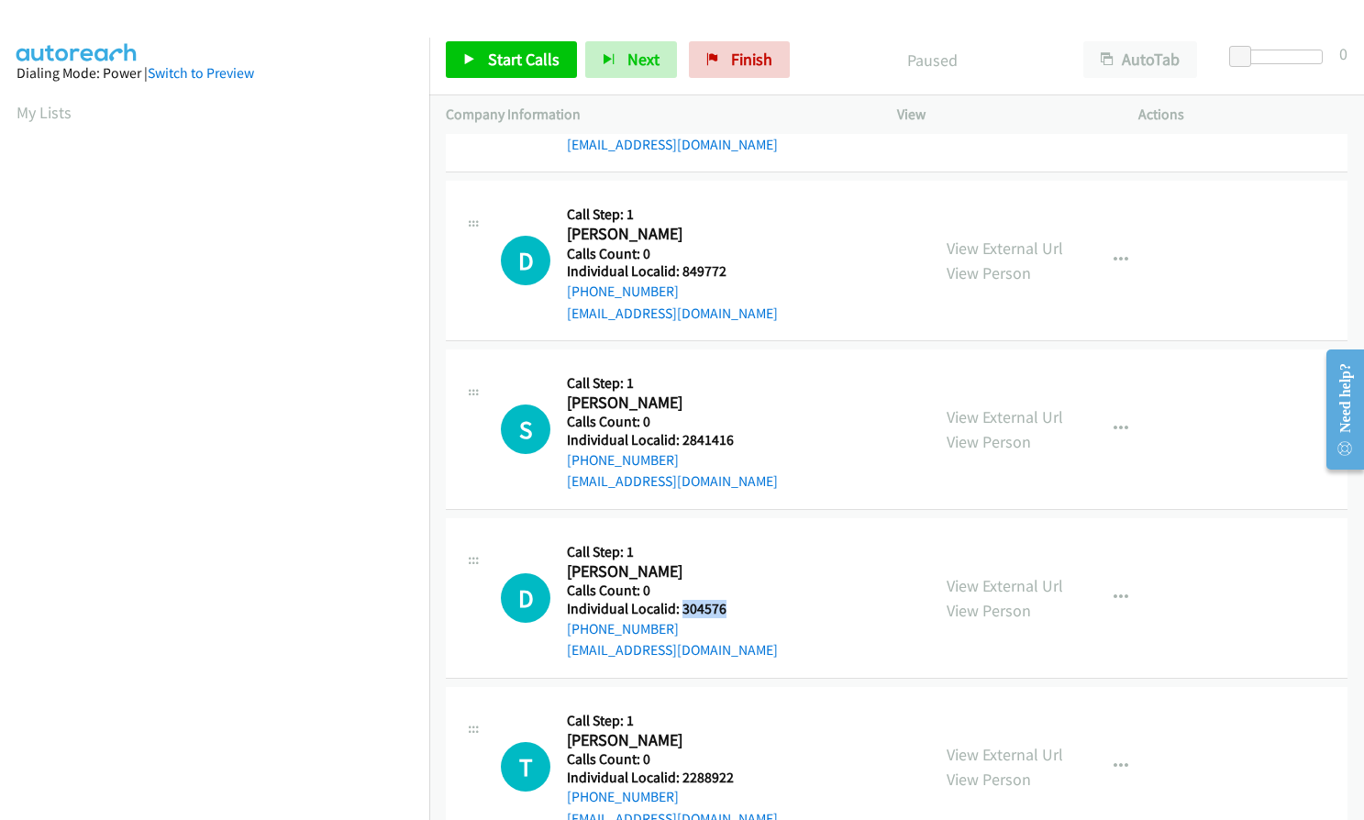
drag, startPoint x: 680, startPoint y: 590, endPoint x: 727, endPoint y: 585, distance: 47.9
click at [727, 600] on h5 "Individual Localid: 304576" at bounding box center [672, 609] width 211 height 18
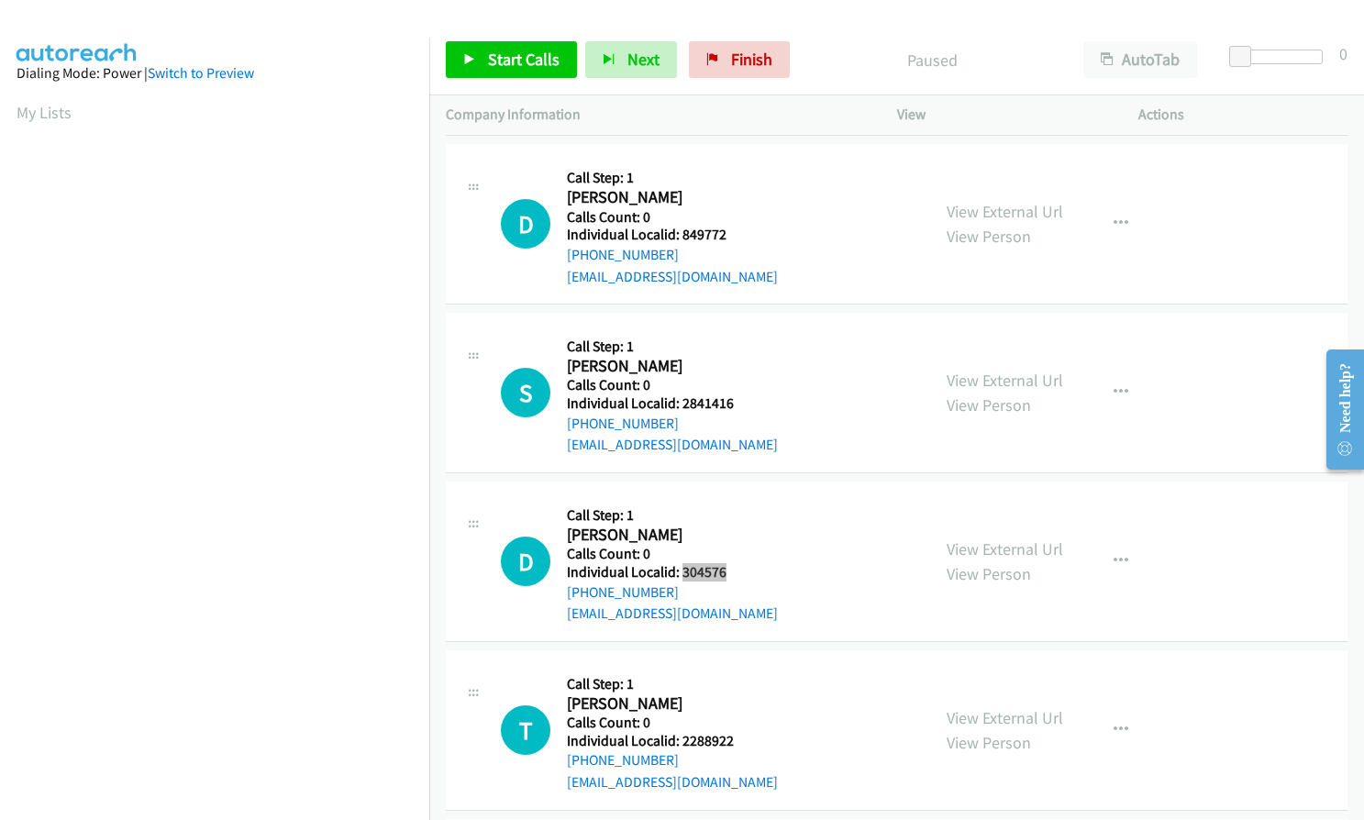
scroll to position [1972, 0]
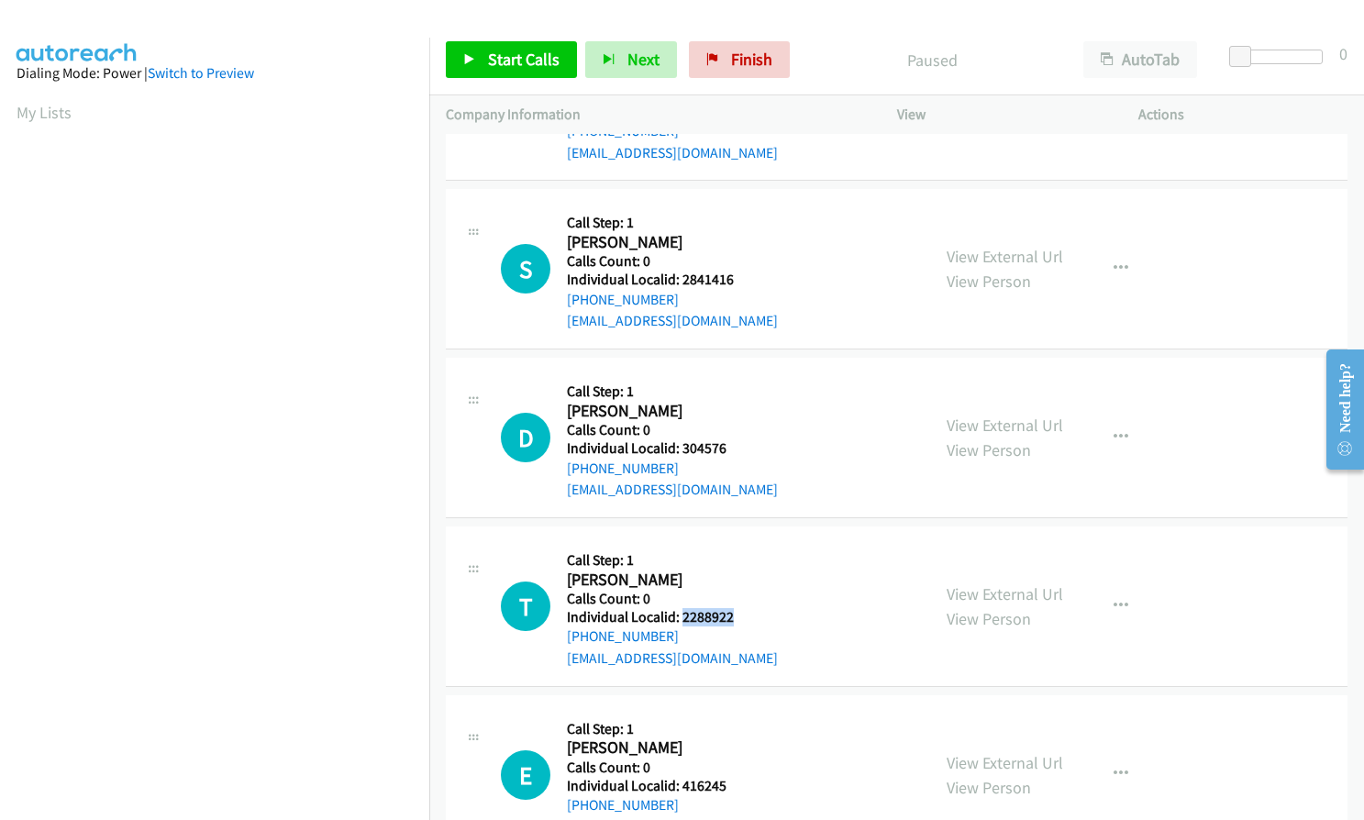
drag, startPoint x: 682, startPoint y: 594, endPoint x: 735, endPoint y: 593, distance: 53.2
click at [735, 608] on h5 "Individual Localid: 2288922" at bounding box center [672, 617] width 211 height 18
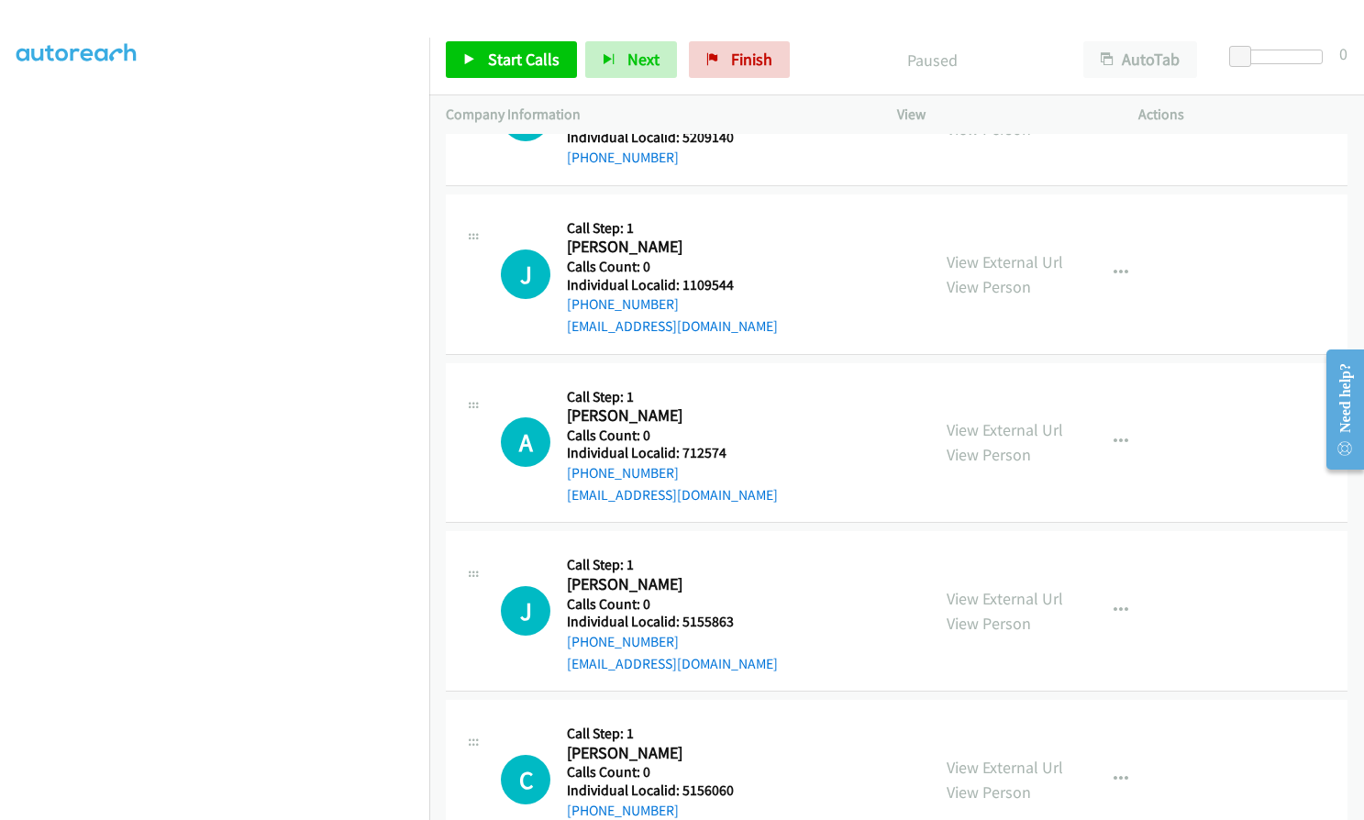
scroll to position [0, 0]
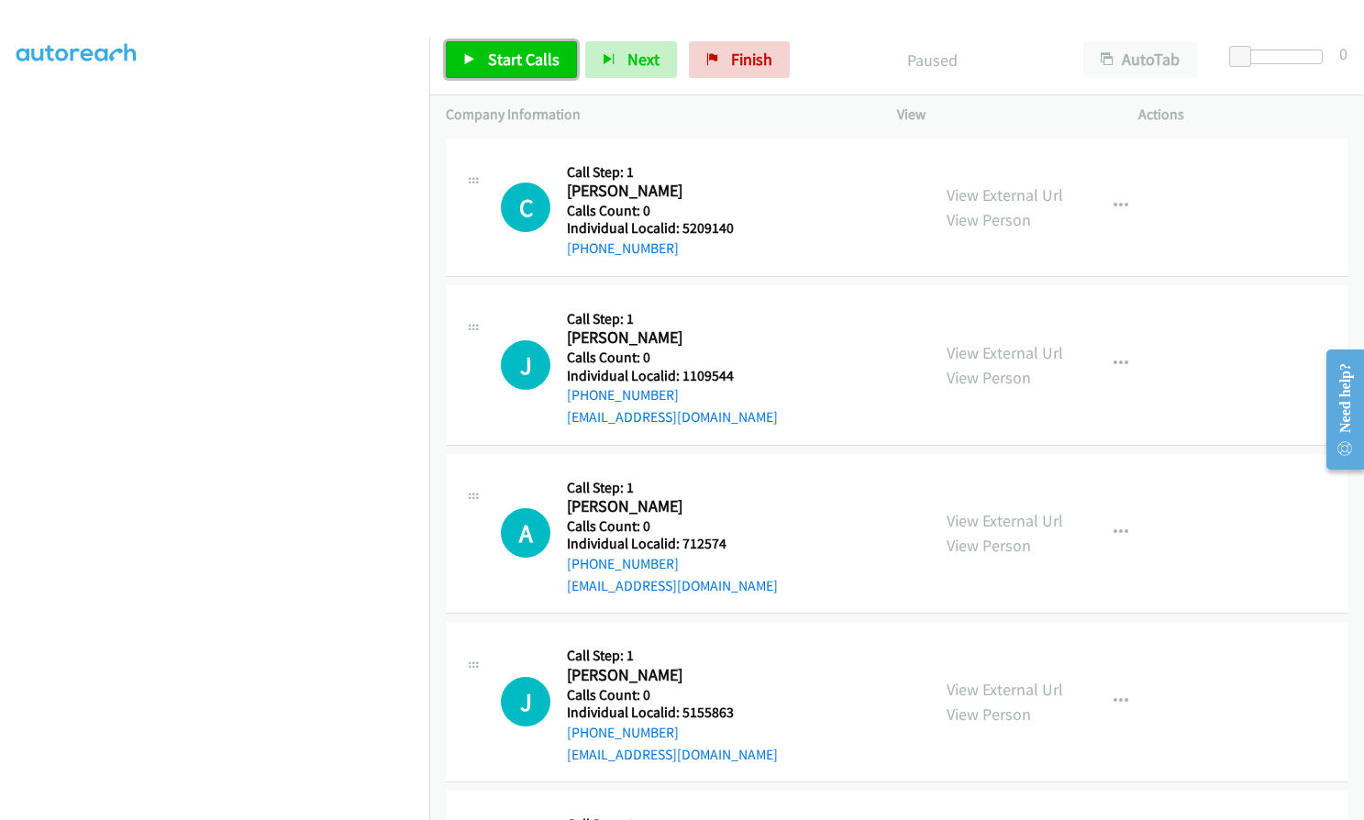
click at [482, 54] on link "Start Calls" at bounding box center [511, 59] width 131 height 37
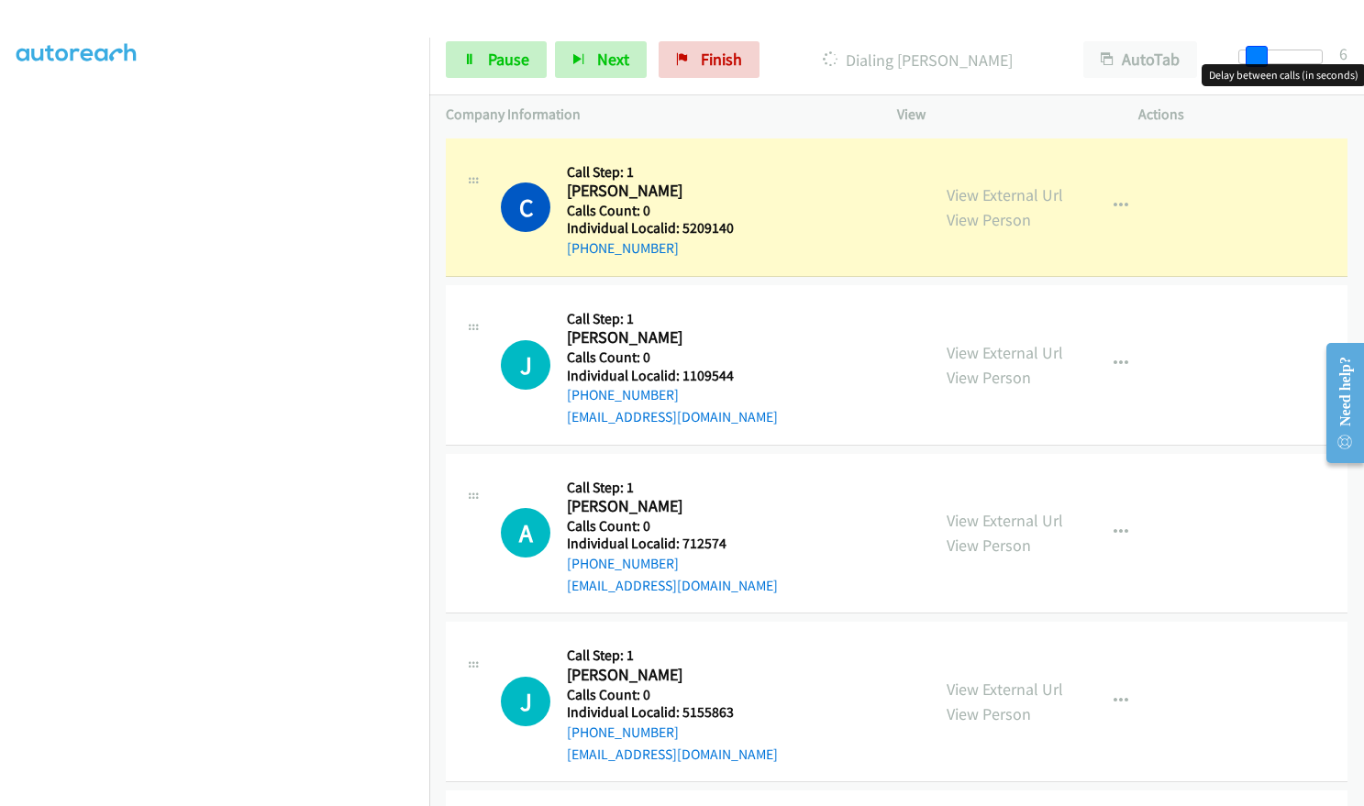
drag, startPoint x: 1245, startPoint y: 52, endPoint x: 1260, endPoint y: 52, distance: 15.6
click at [1260, 52] on span at bounding box center [1257, 57] width 22 height 22
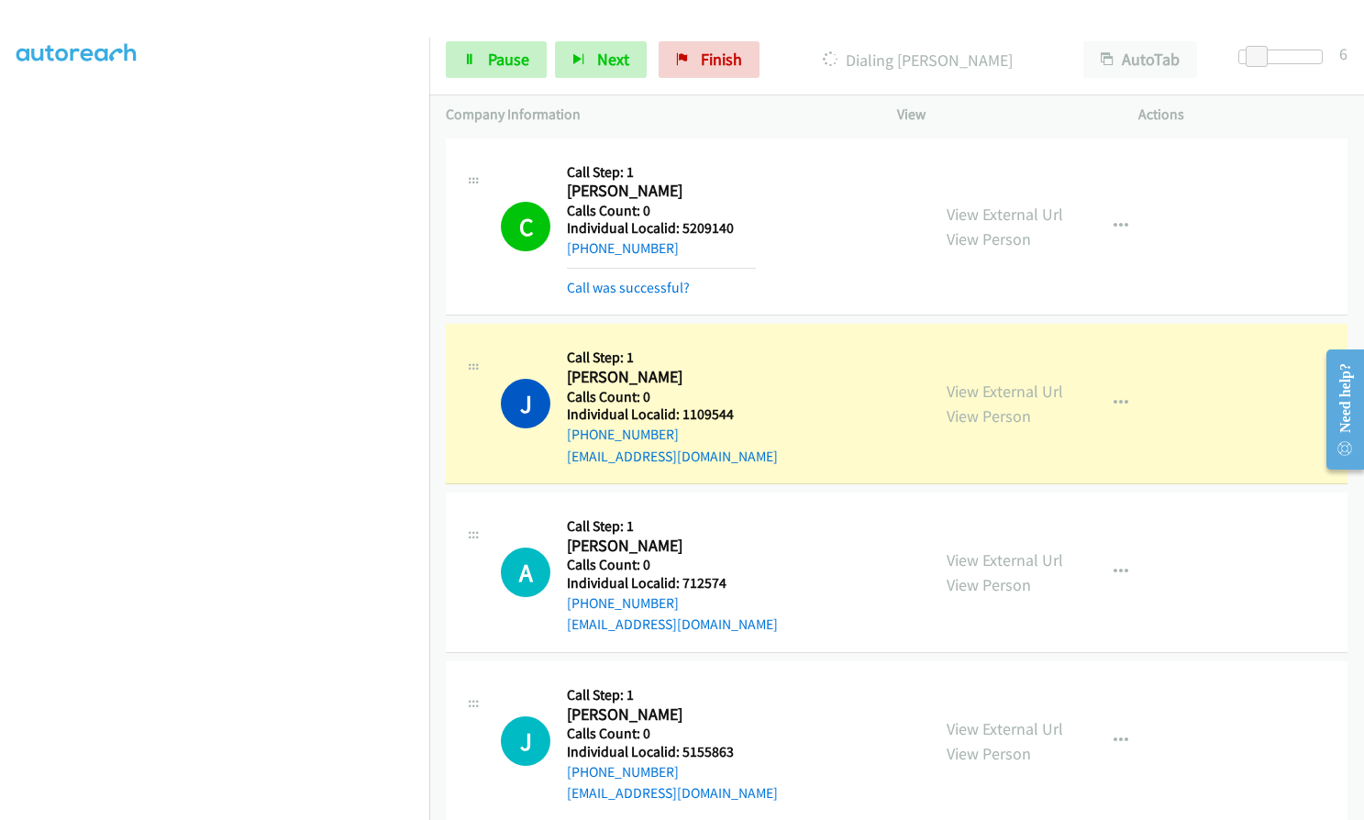
scroll to position [170, 0]
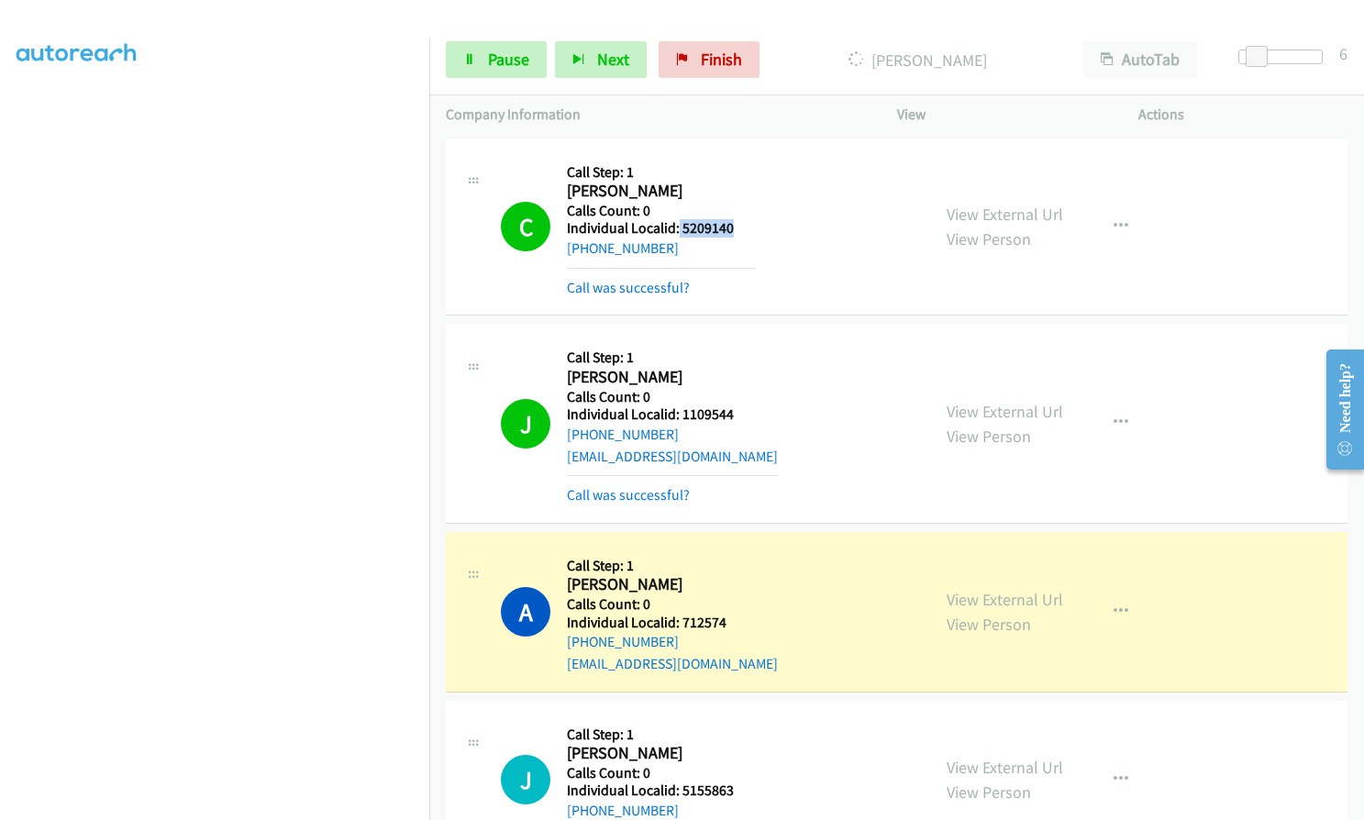
drag, startPoint x: 678, startPoint y: 226, endPoint x: 737, endPoint y: 226, distance: 58.7
click at [737, 226] on h5 "Individual Localid: 5209140" at bounding box center [661, 228] width 189 height 18
drag, startPoint x: 678, startPoint y: 410, endPoint x: 745, endPoint y: 415, distance: 67.1
click at [746, 415] on h5 "Individual Localid: 1109544" at bounding box center [672, 414] width 211 height 18
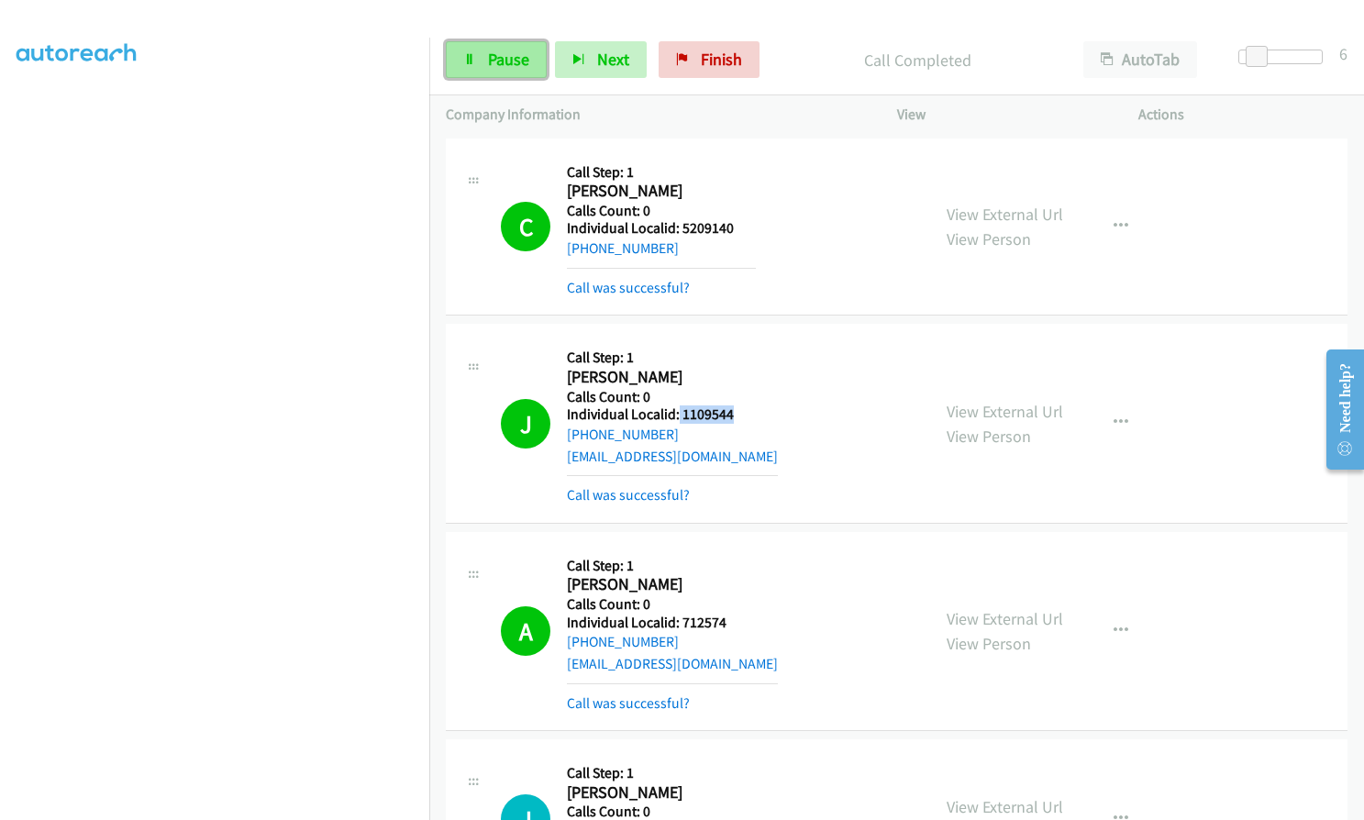
click at [469, 62] on icon at bounding box center [469, 60] width 13 height 13
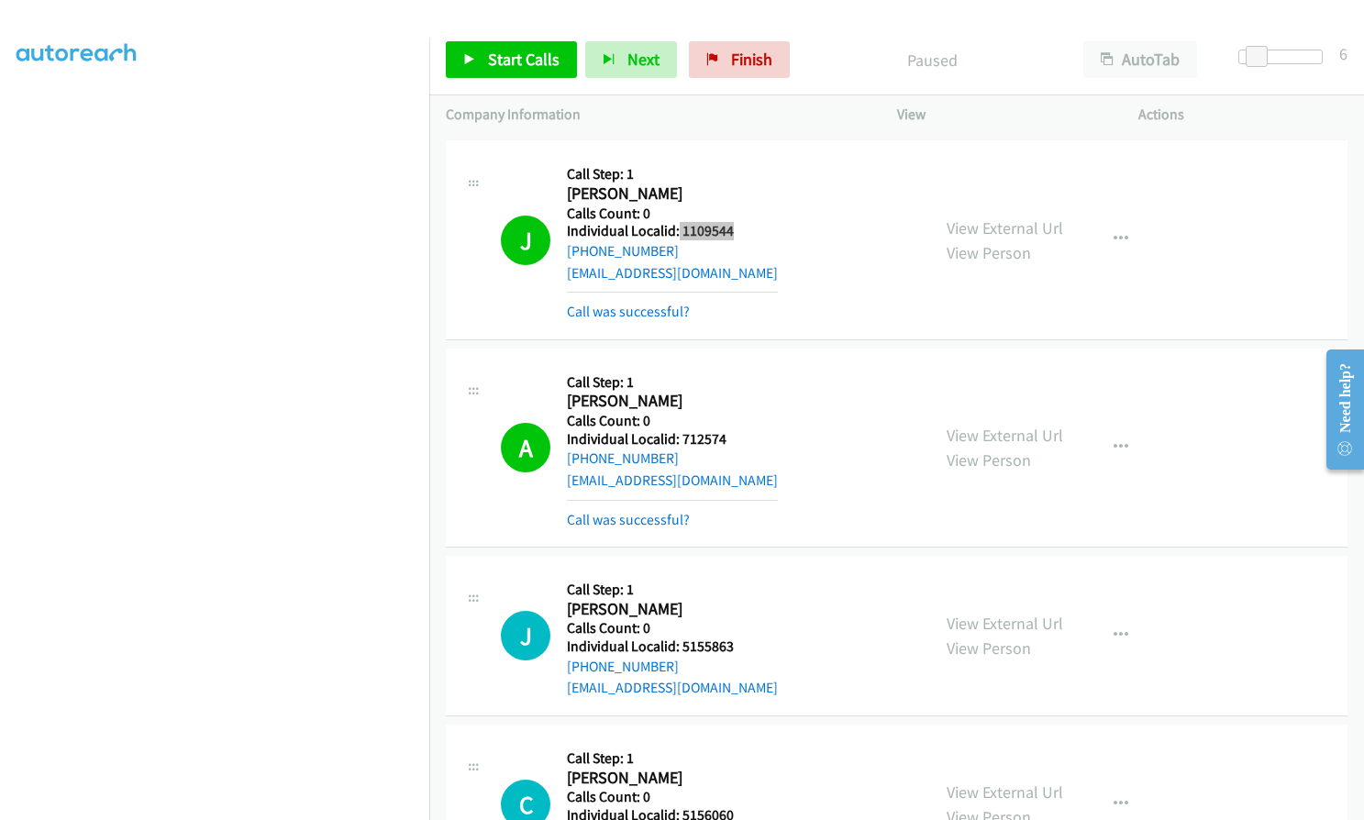
scroll to position [0, 0]
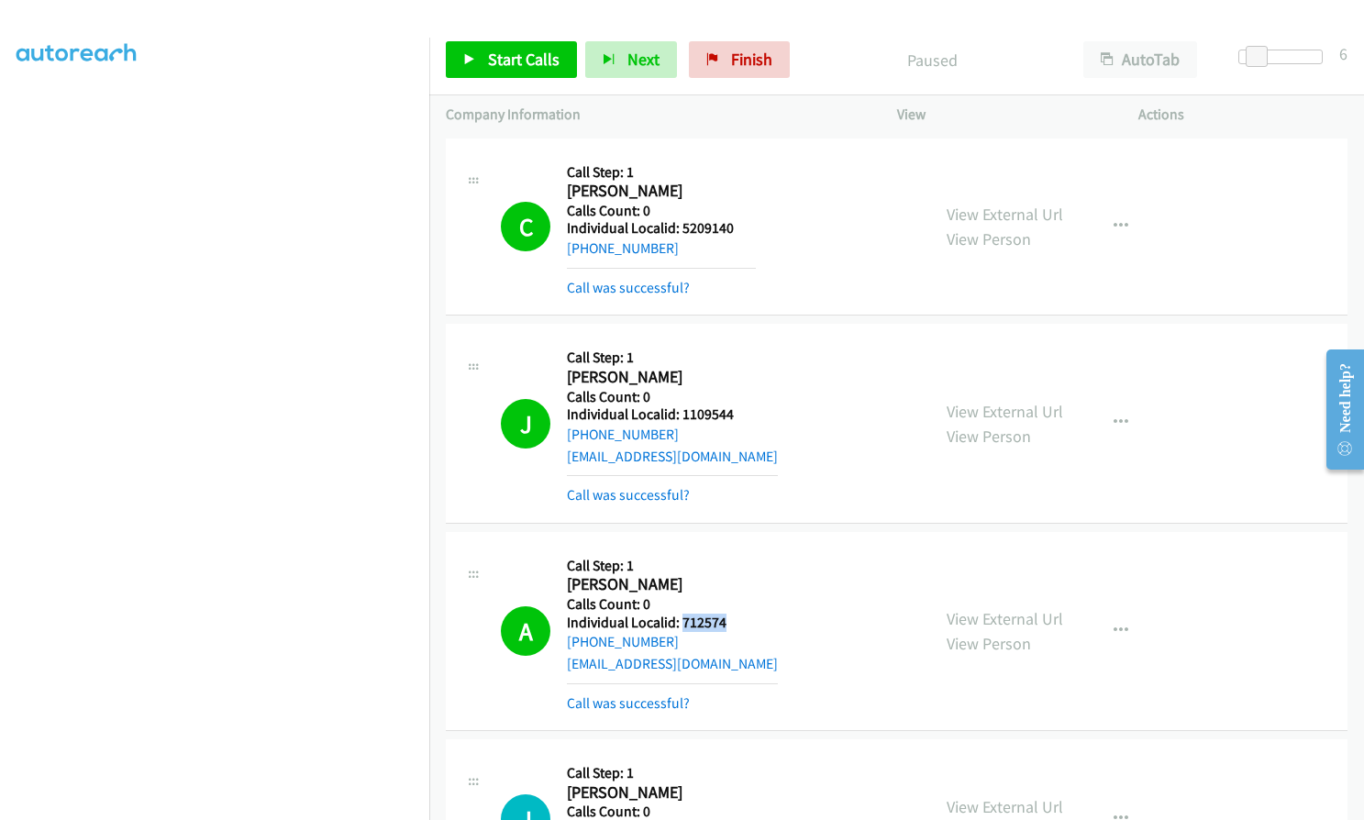
drag, startPoint x: 680, startPoint y: 619, endPoint x: 729, endPoint y: 622, distance: 49.6
click at [729, 622] on h5 "Individual Localid: 712574" at bounding box center [672, 623] width 211 height 18
click at [522, 63] on span "Start Calls" at bounding box center [524, 59] width 72 height 21
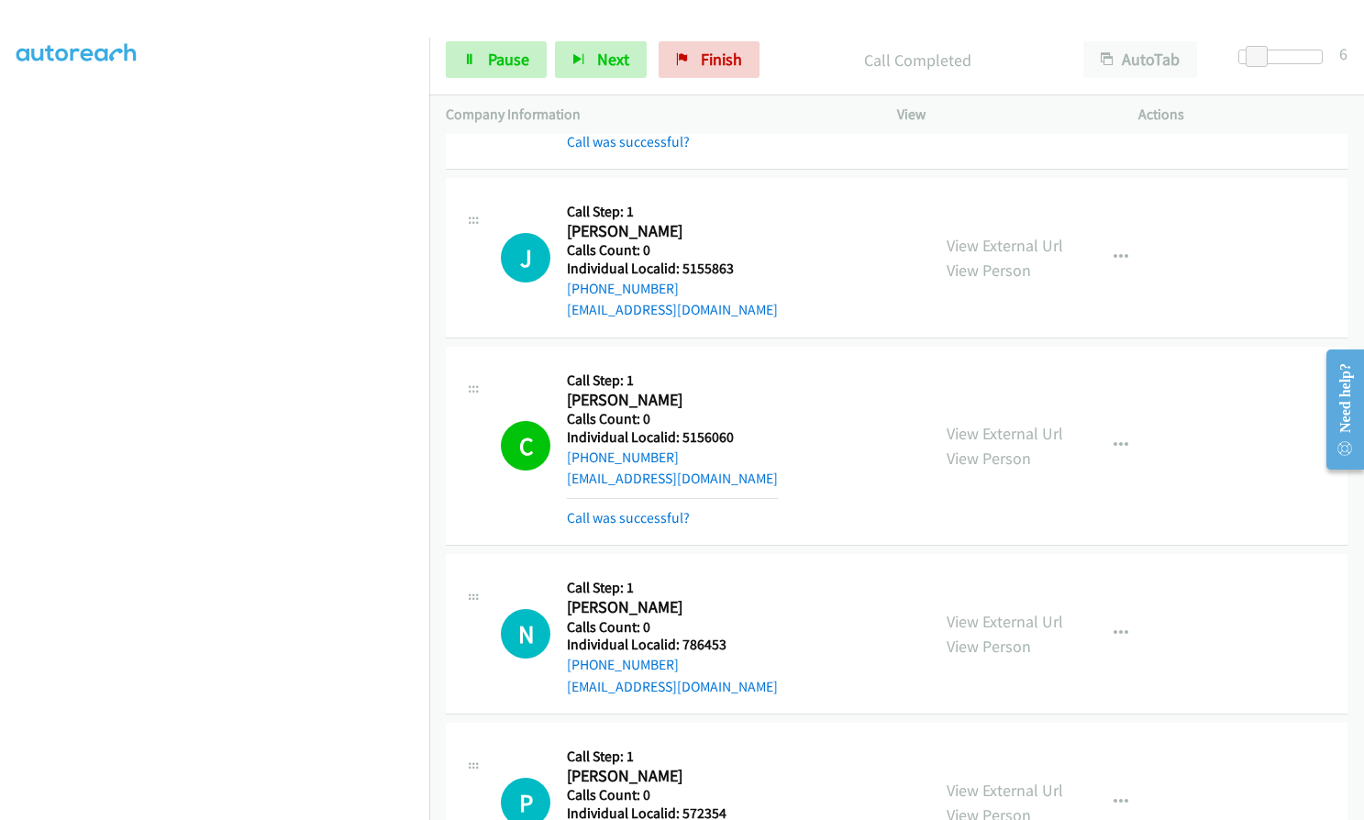
scroll to position [573, 0]
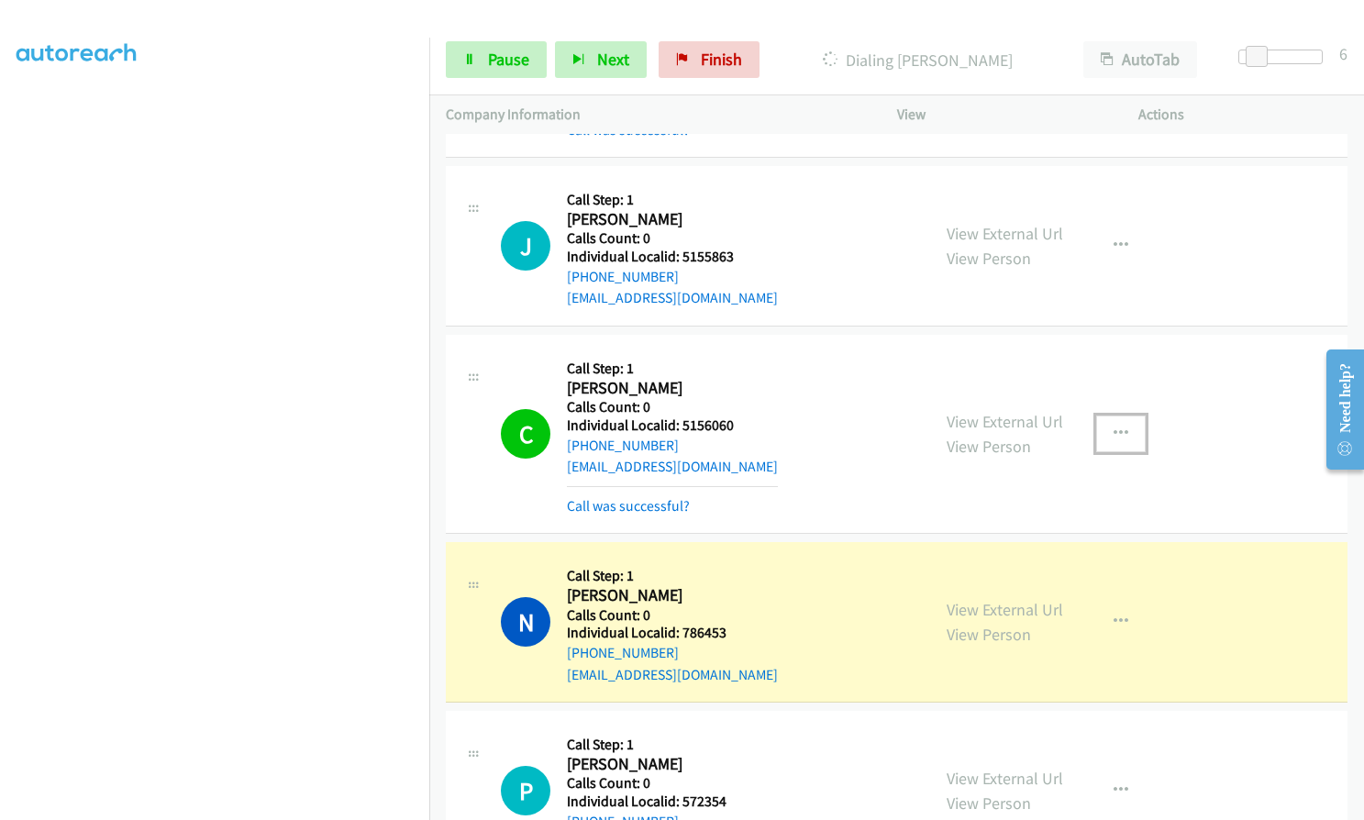
click at [1114, 430] on icon "button" at bounding box center [1121, 434] width 15 height 15
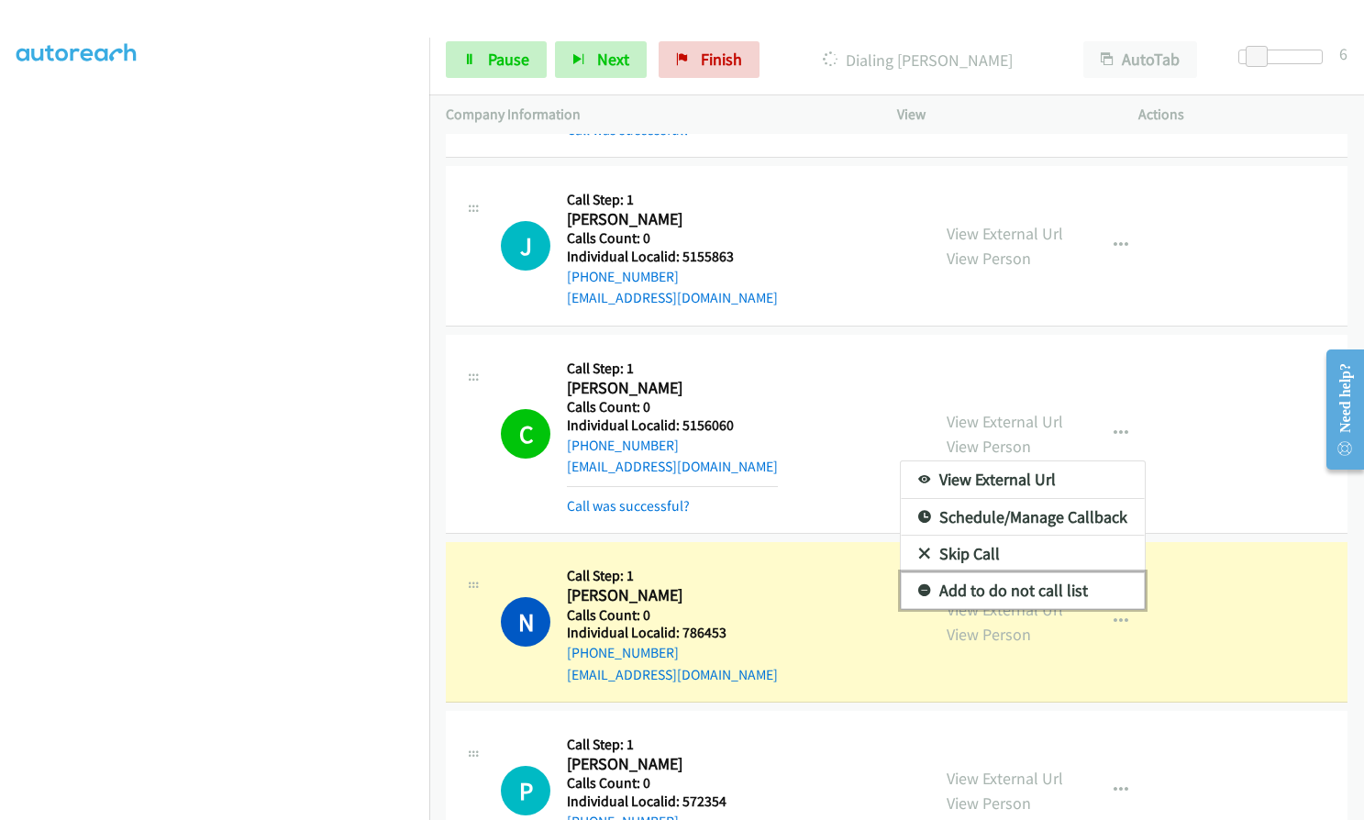
click at [918, 589] on icon at bounding box center [924, 591] width 13 height 13
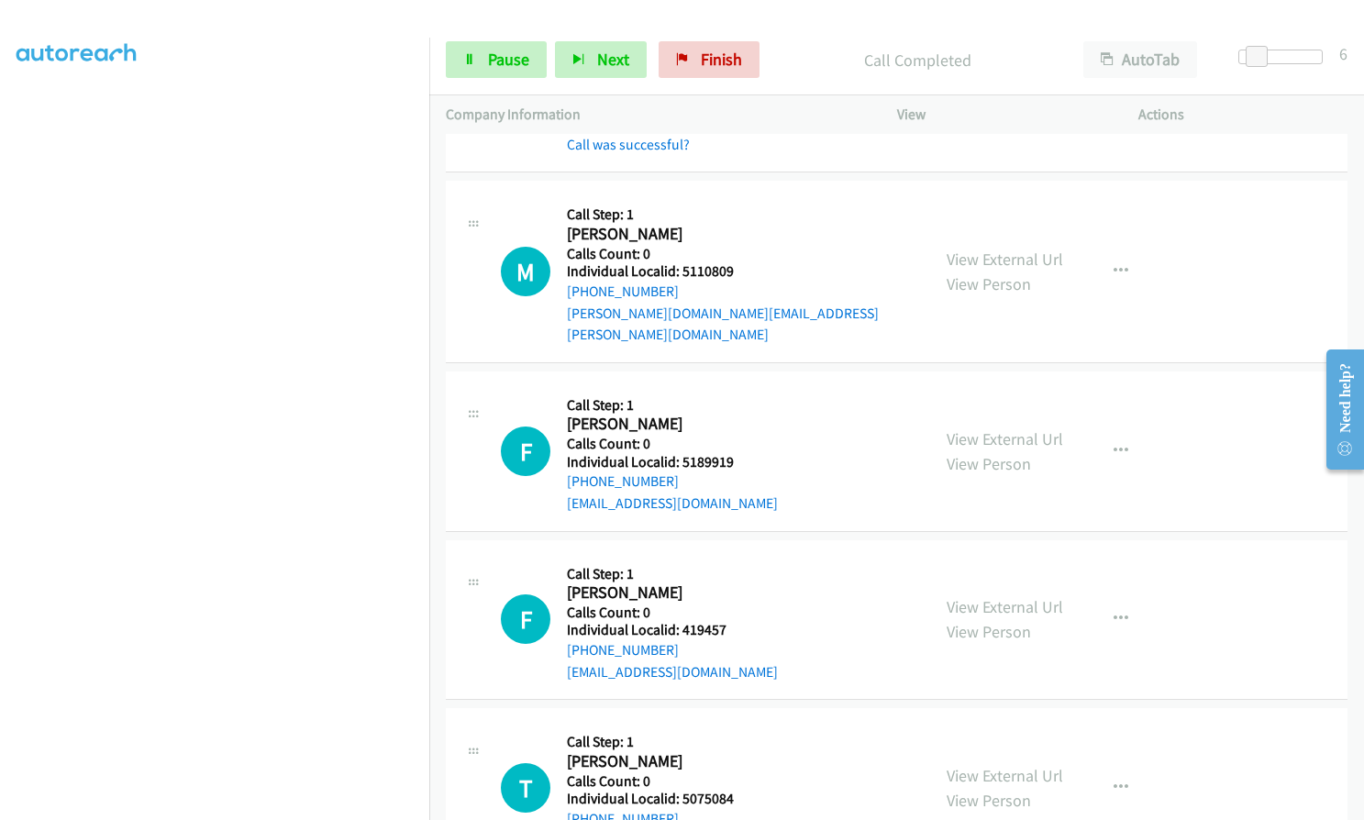
scroll to position [1376, 0]
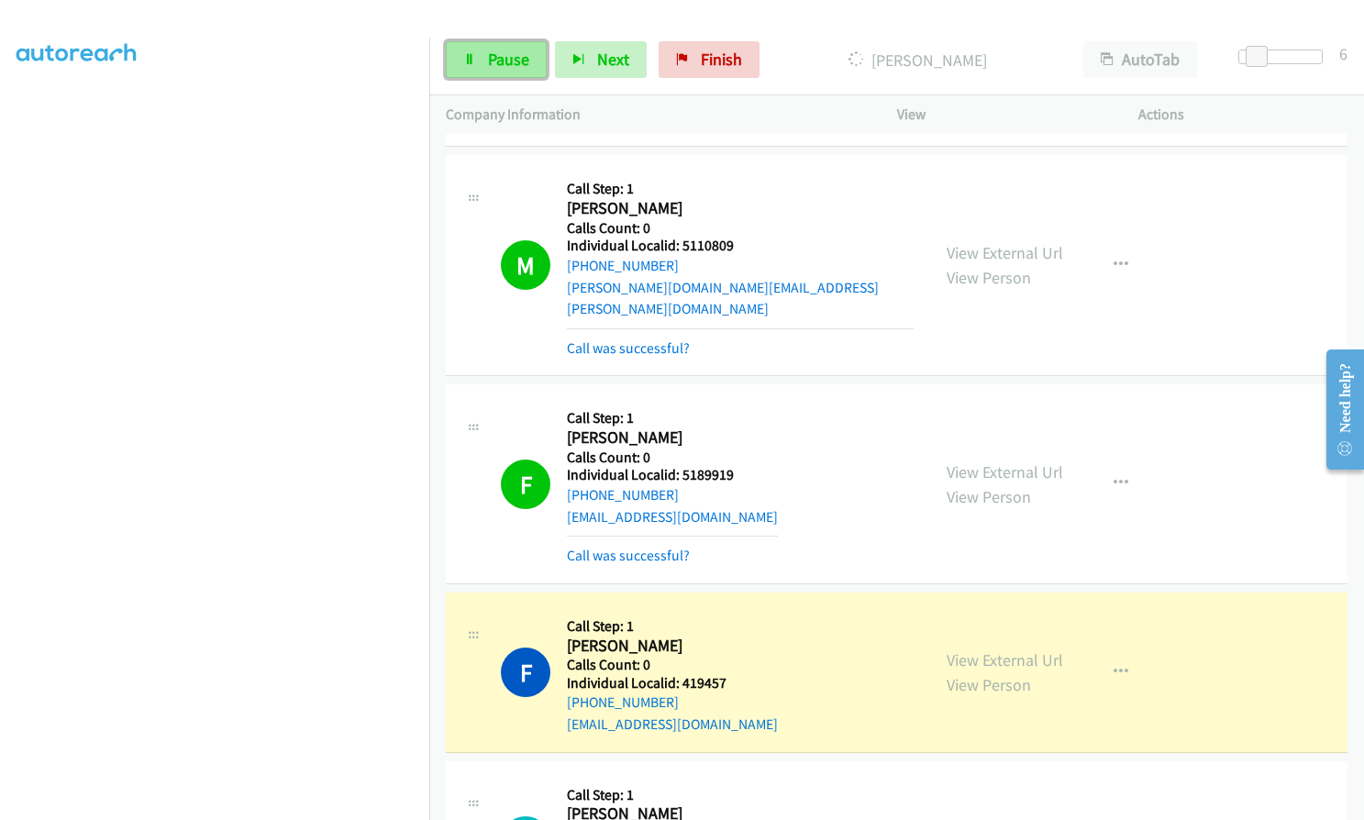
click at [494, 50] on span "Pause" at bounding box center [508, 59] width 41 height 21
